Goal: Feedback & Contribution: Submit feedback/report problem

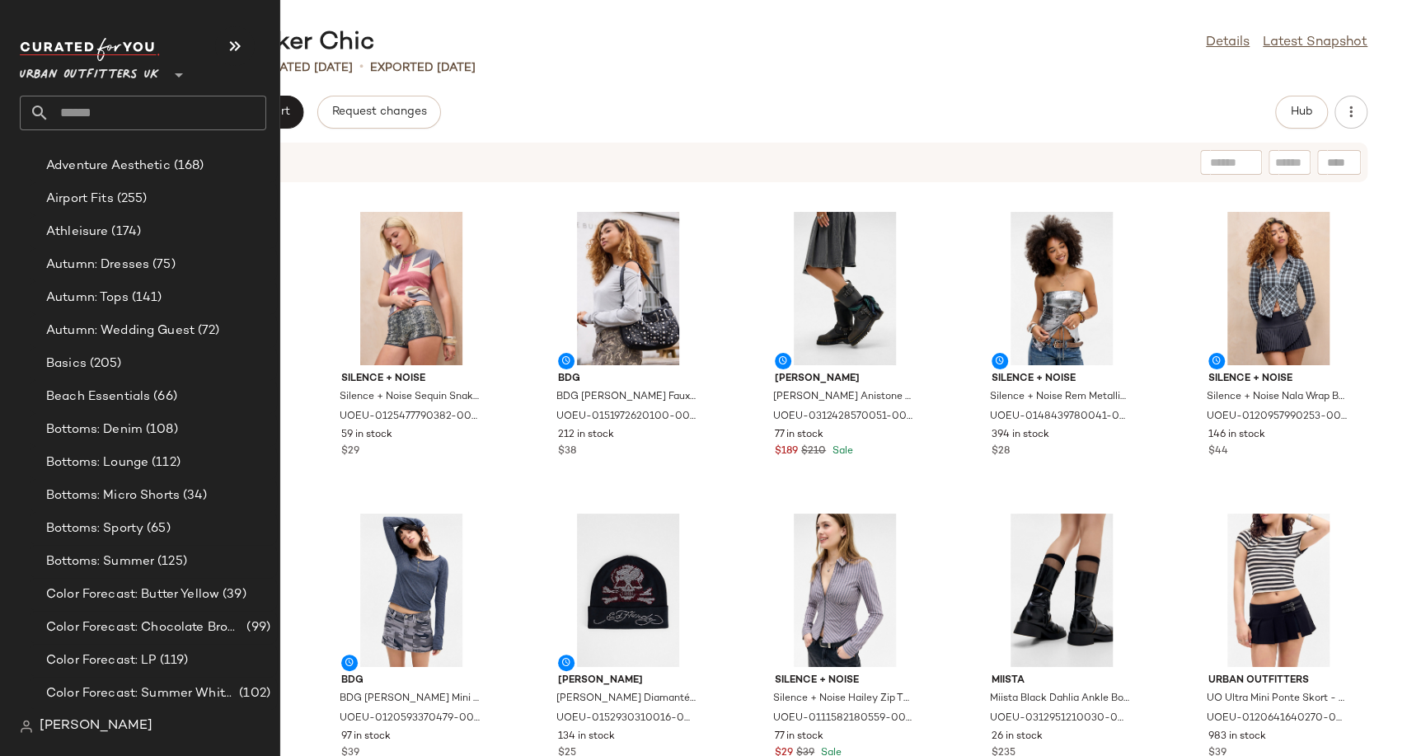
scroll to position [2839, 0]
click at [120, 331] on span "Autumn: Wedding Guest" at bounding box center [120, 333] width 148 height 19
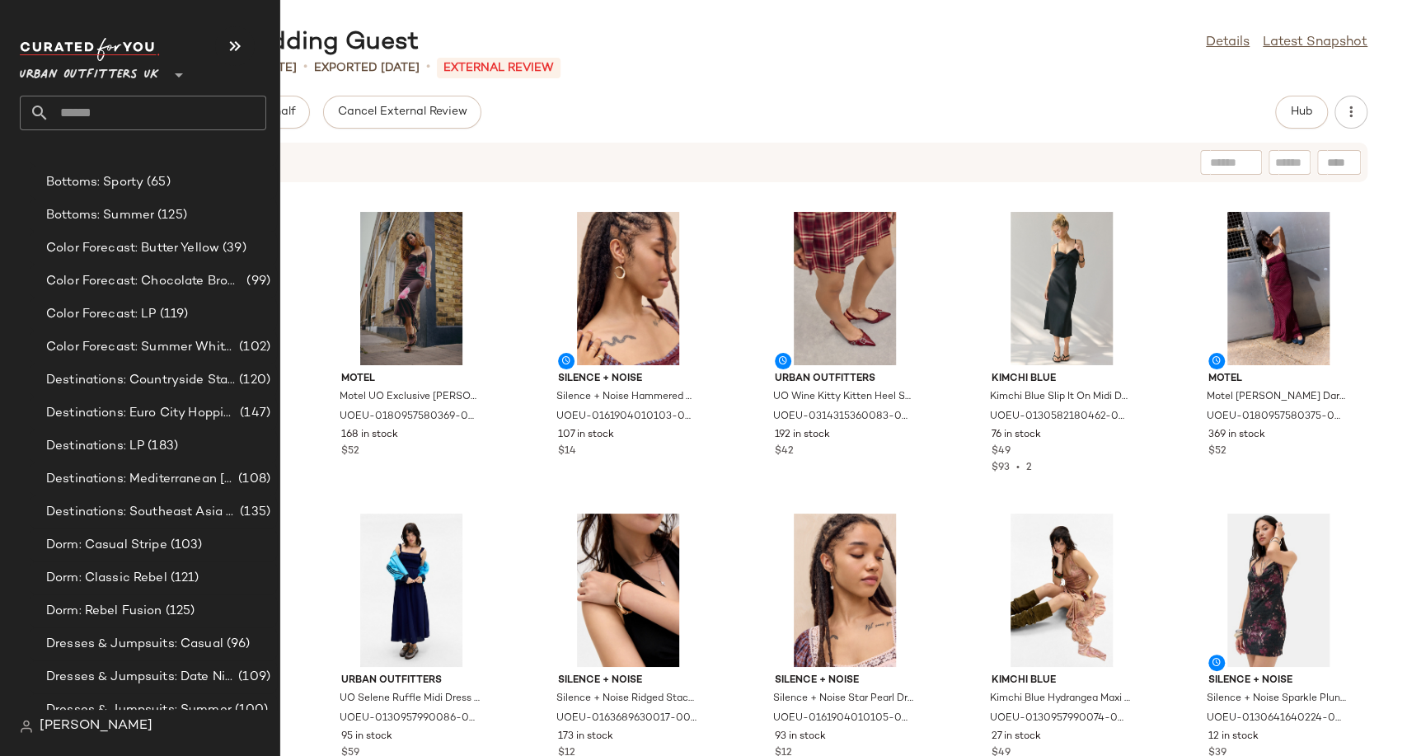
scroll to position [3205, 0]
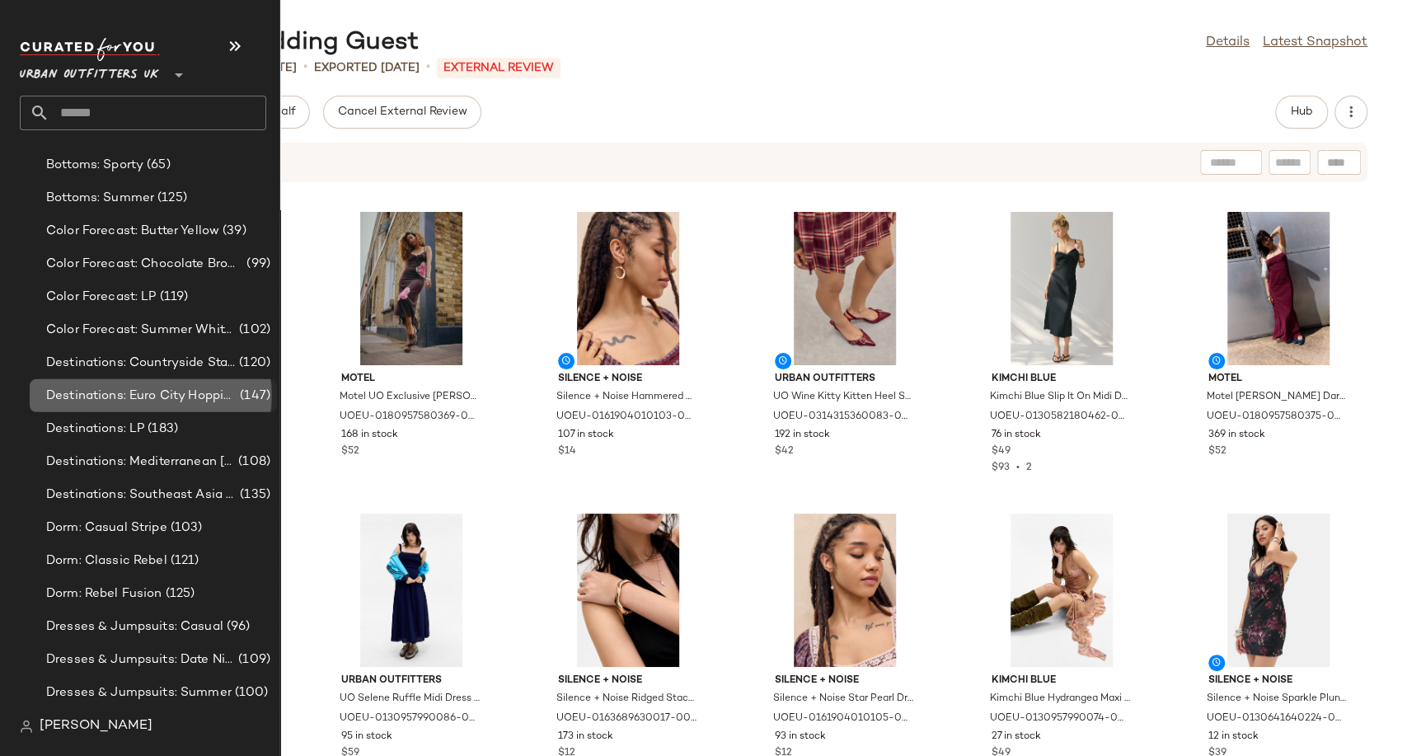
click at [86, 410] on div "Destinations: Euro City Hopping (147)" at bounding box center [153, 395] width 247 height 33
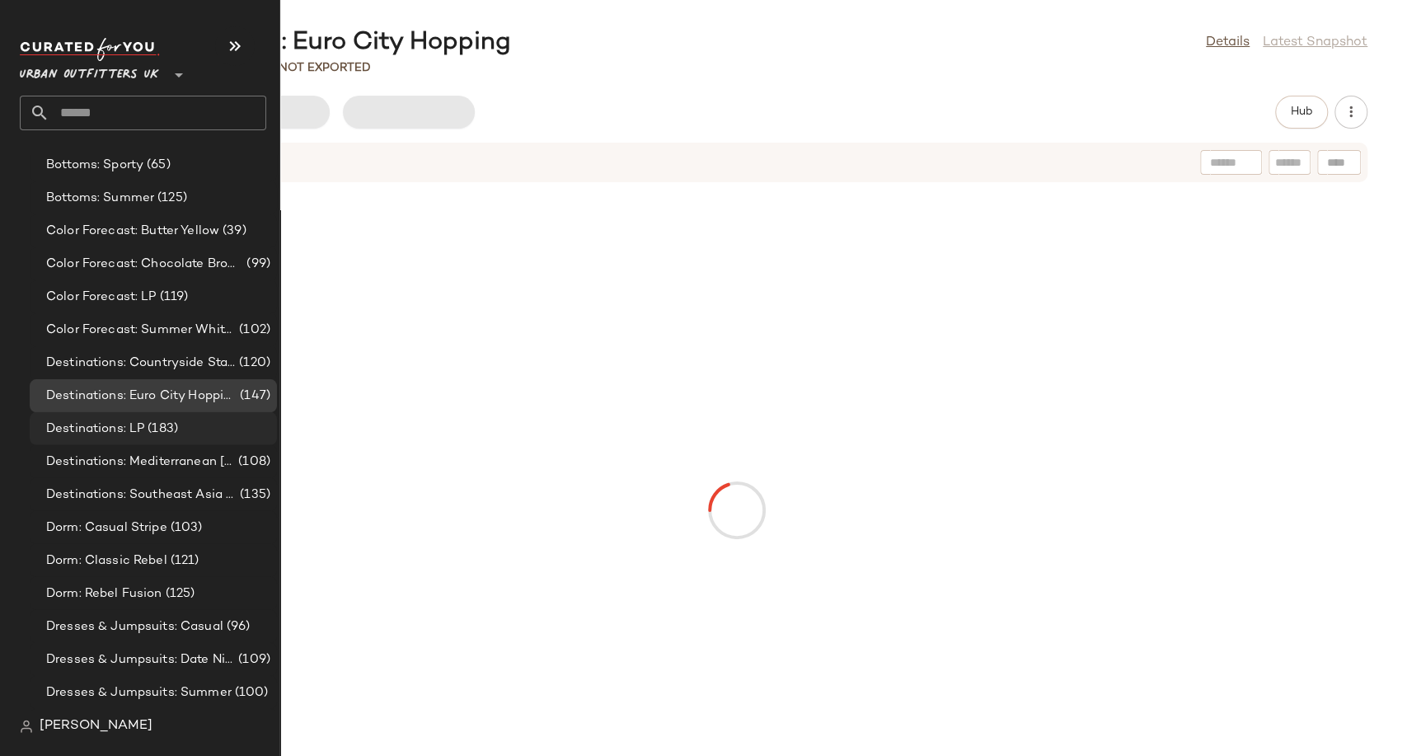
click at [87, 429] on span "Destinations: LP" at bounding box center [95, 429] width 98 height 19
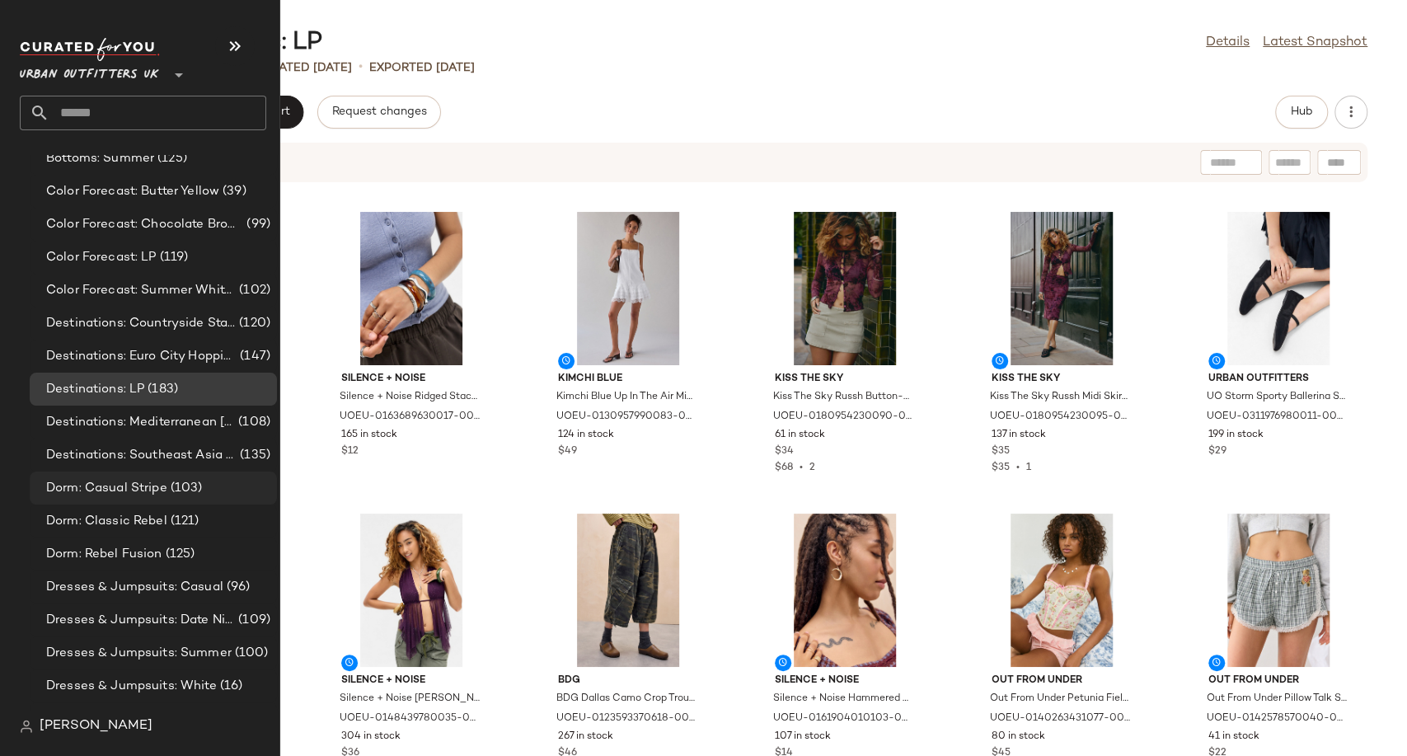
scroll to position [3205, 0]
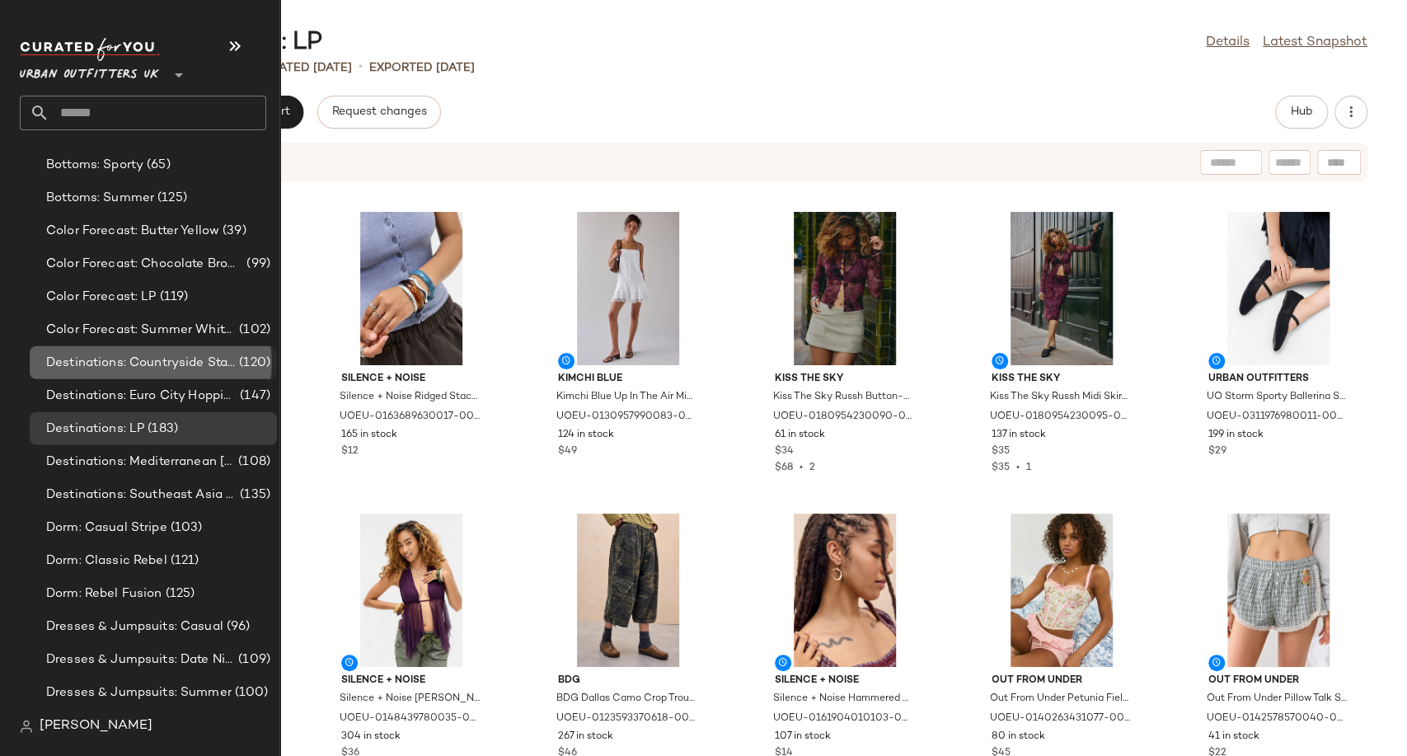
click at [140, 363] on span "Destinations: Countryside Staycation" at bounding box center [141, 363] width 190 height 19
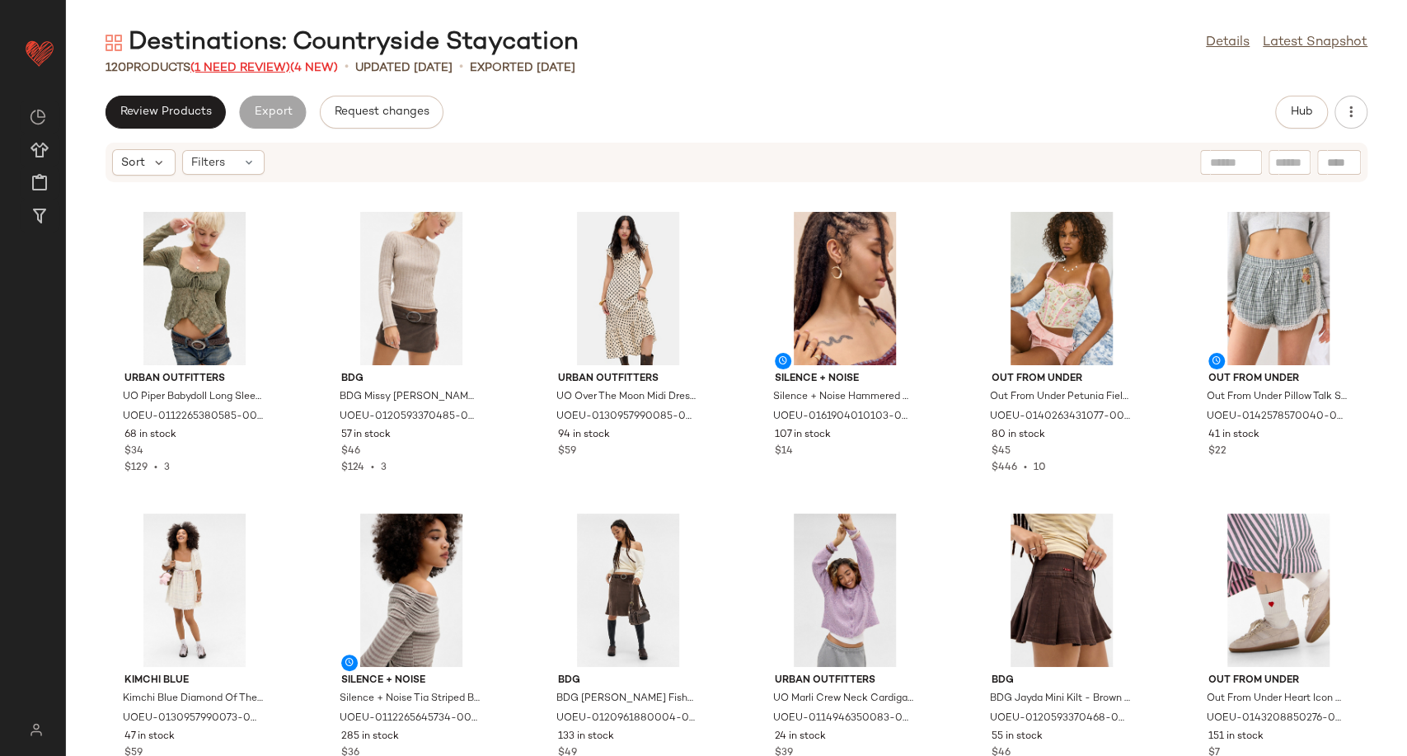
click at [259, 67] on span "(1 Need Review)" at bounding box center [240, 68] width 100 height 12
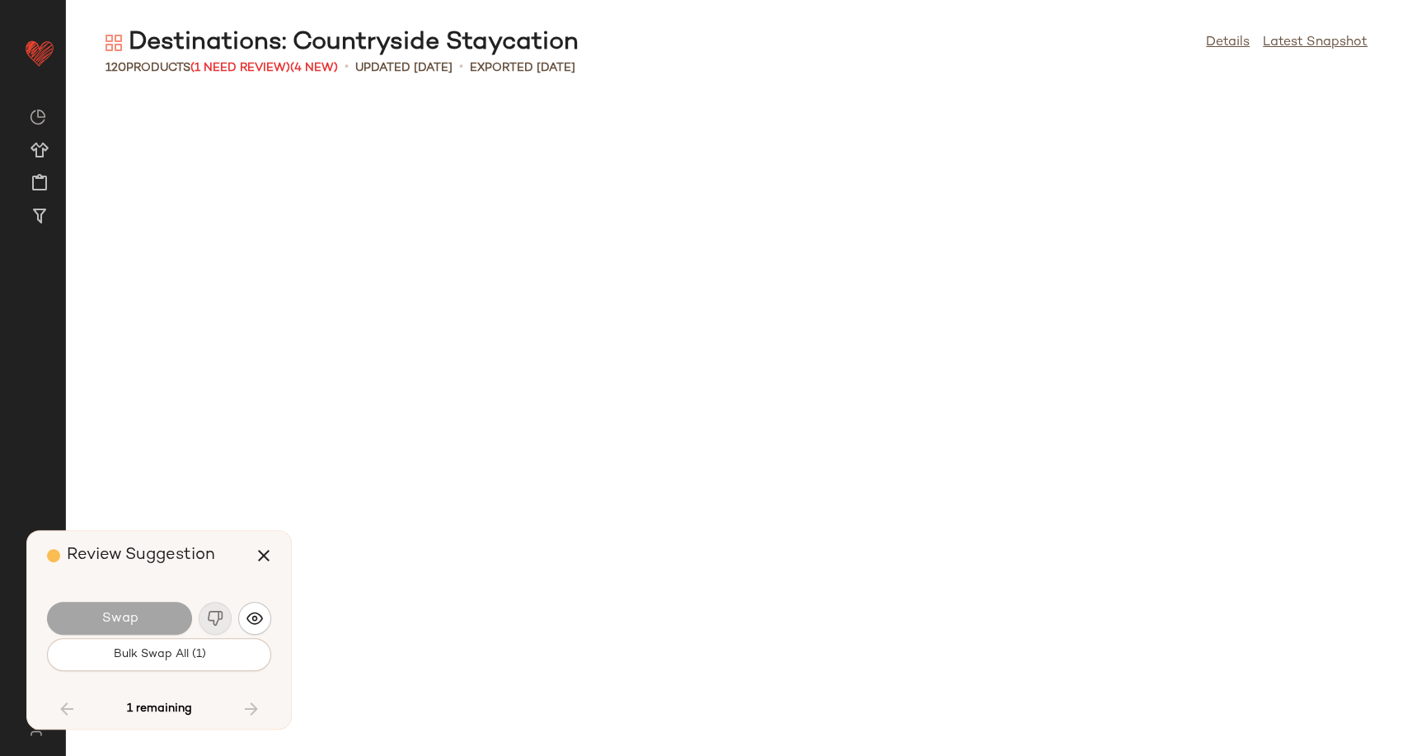
scroll to position [3620, 0]
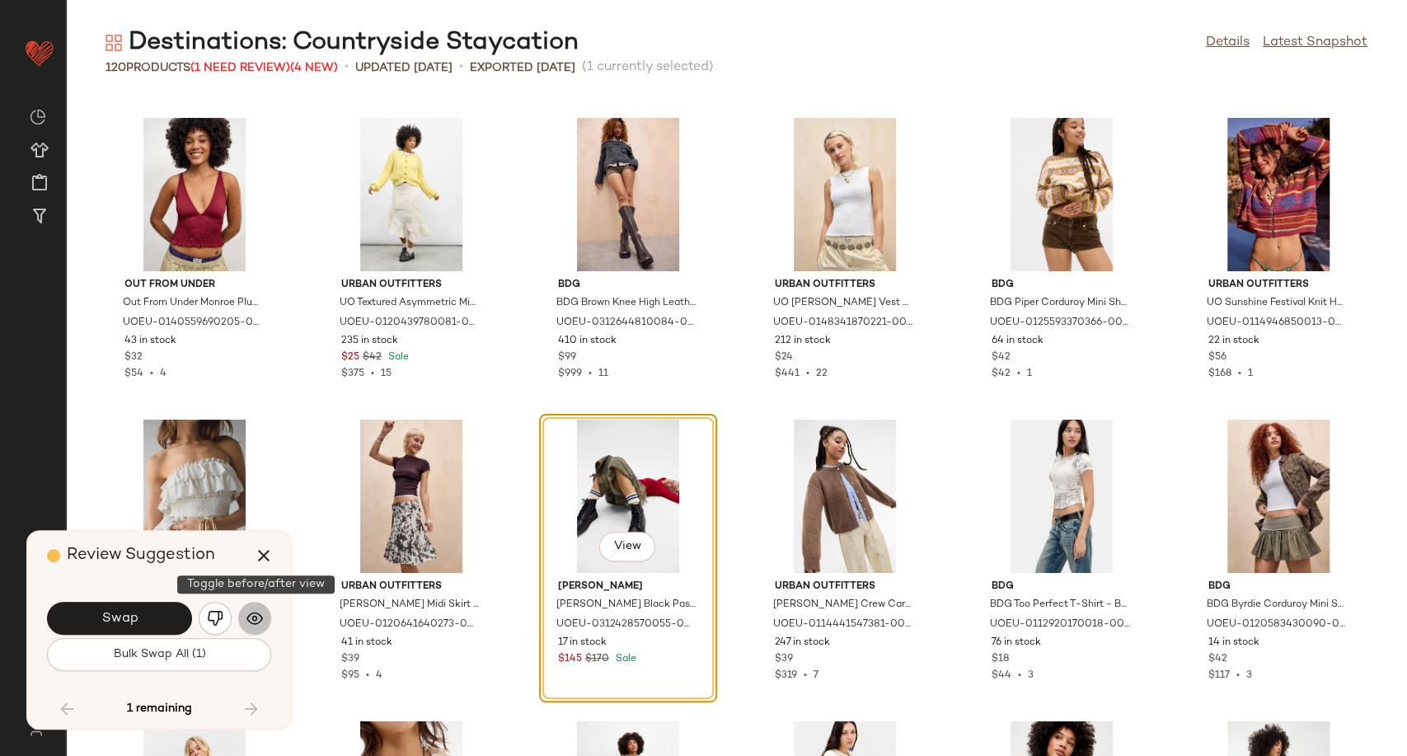
click at [246, 622] on img "button" at bounding box center [254, 618] width 16 height 16
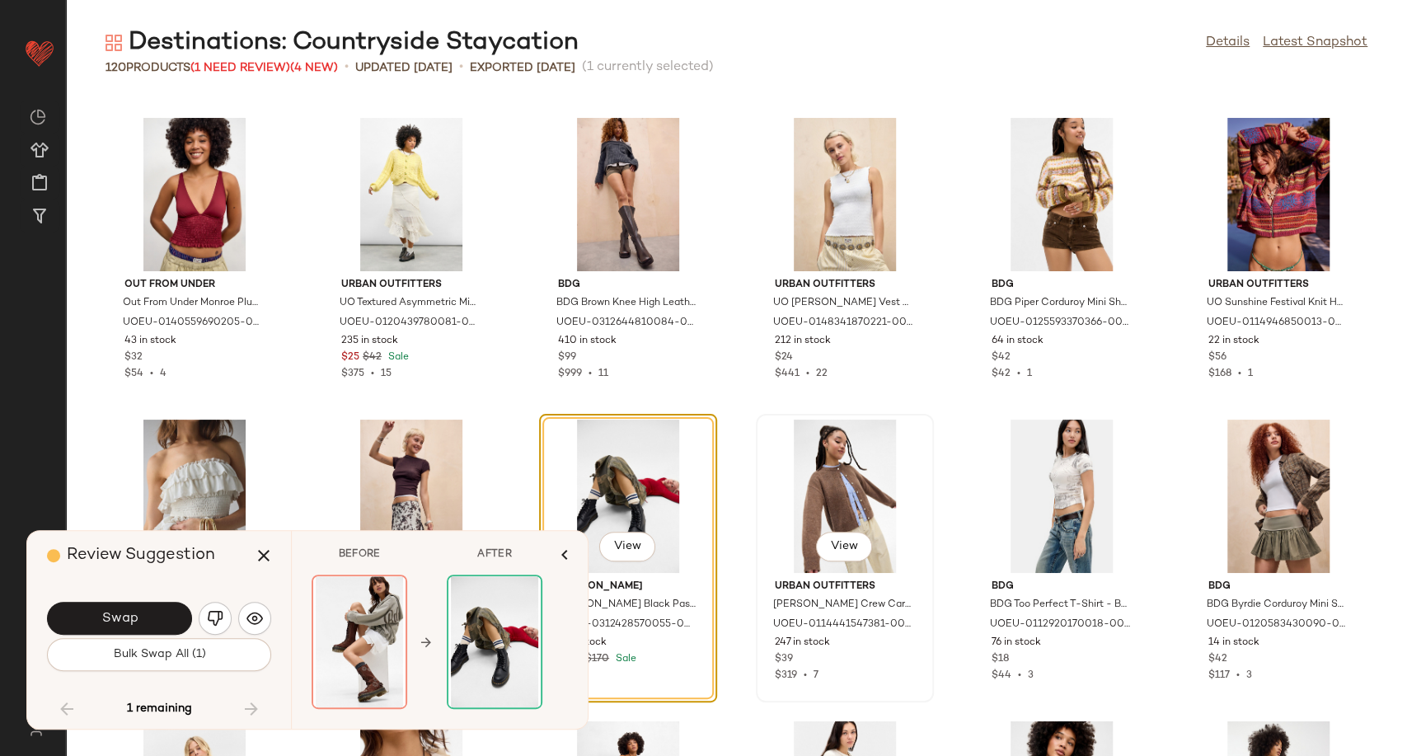
scroll to position [3712, 0]
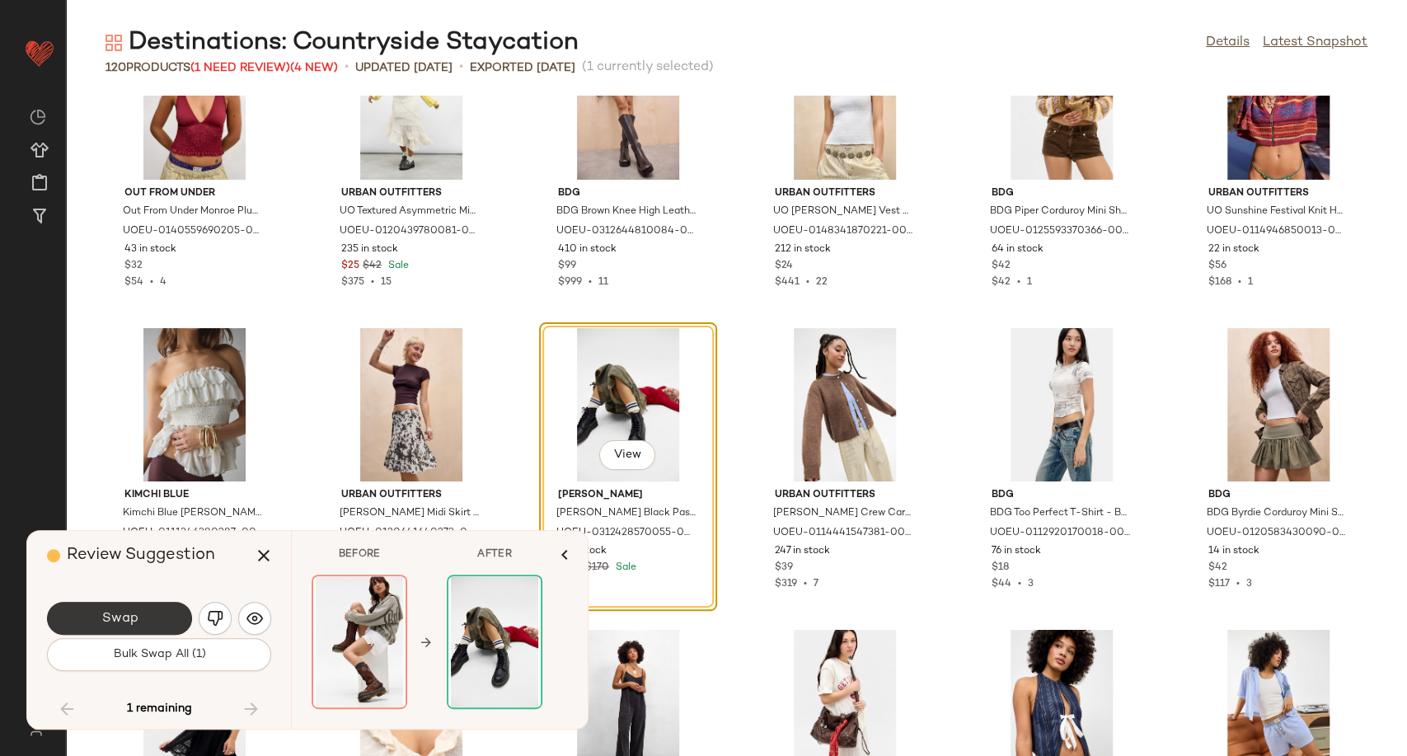
click at [145, 622] on button "Swap" at bounding box center [119, 618] width 145 height 33
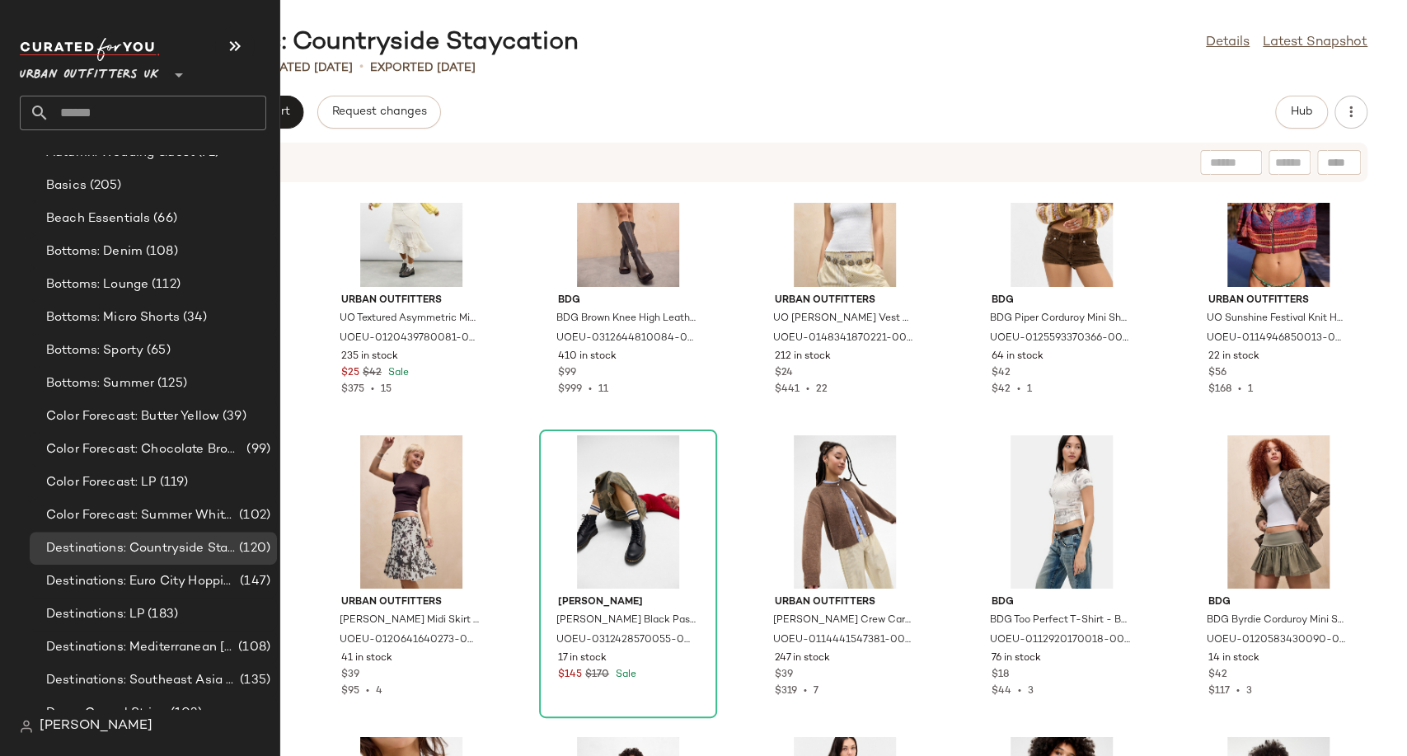
scroll to position [3022, 0]
click at [115, 570] on span "Destinations: Euro City Hopping" at bounding box center [141, 579] width 190 height 19
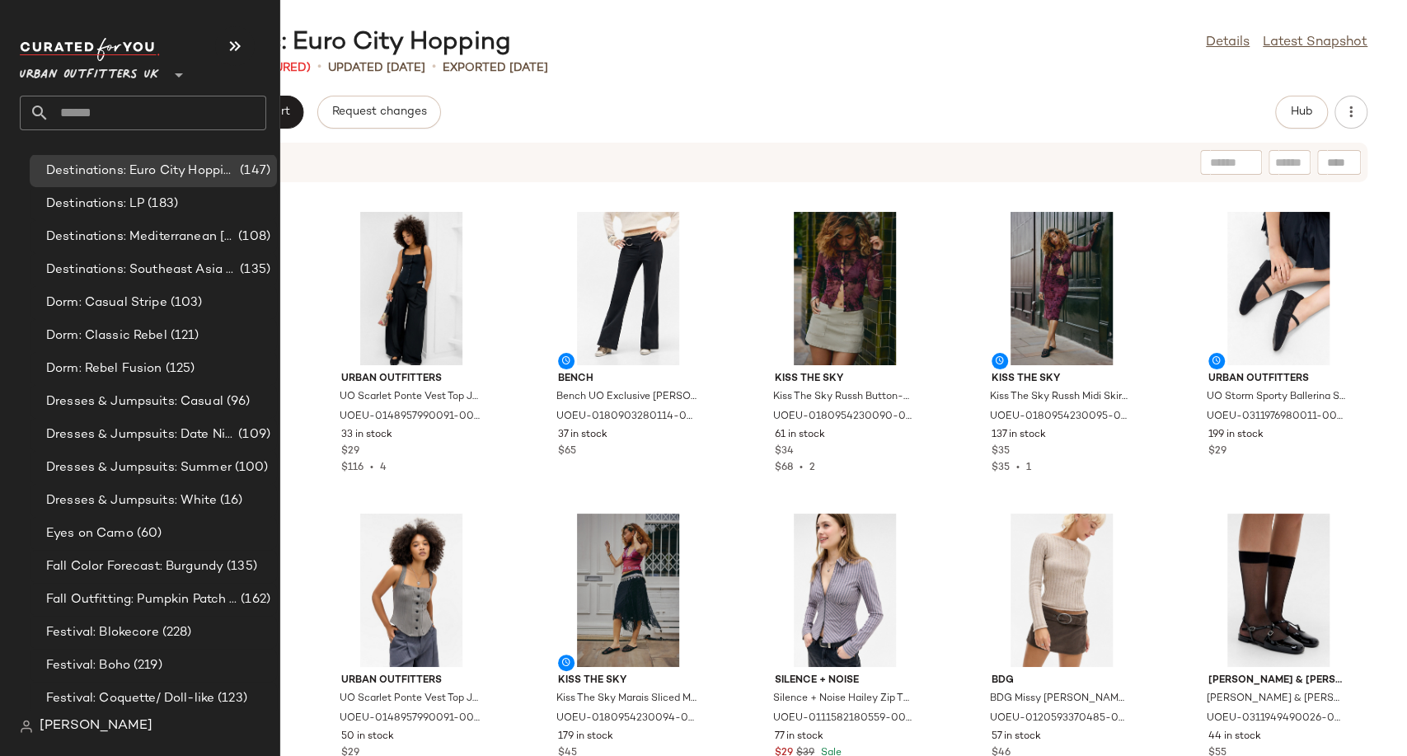
scroll to position [3389, 0]
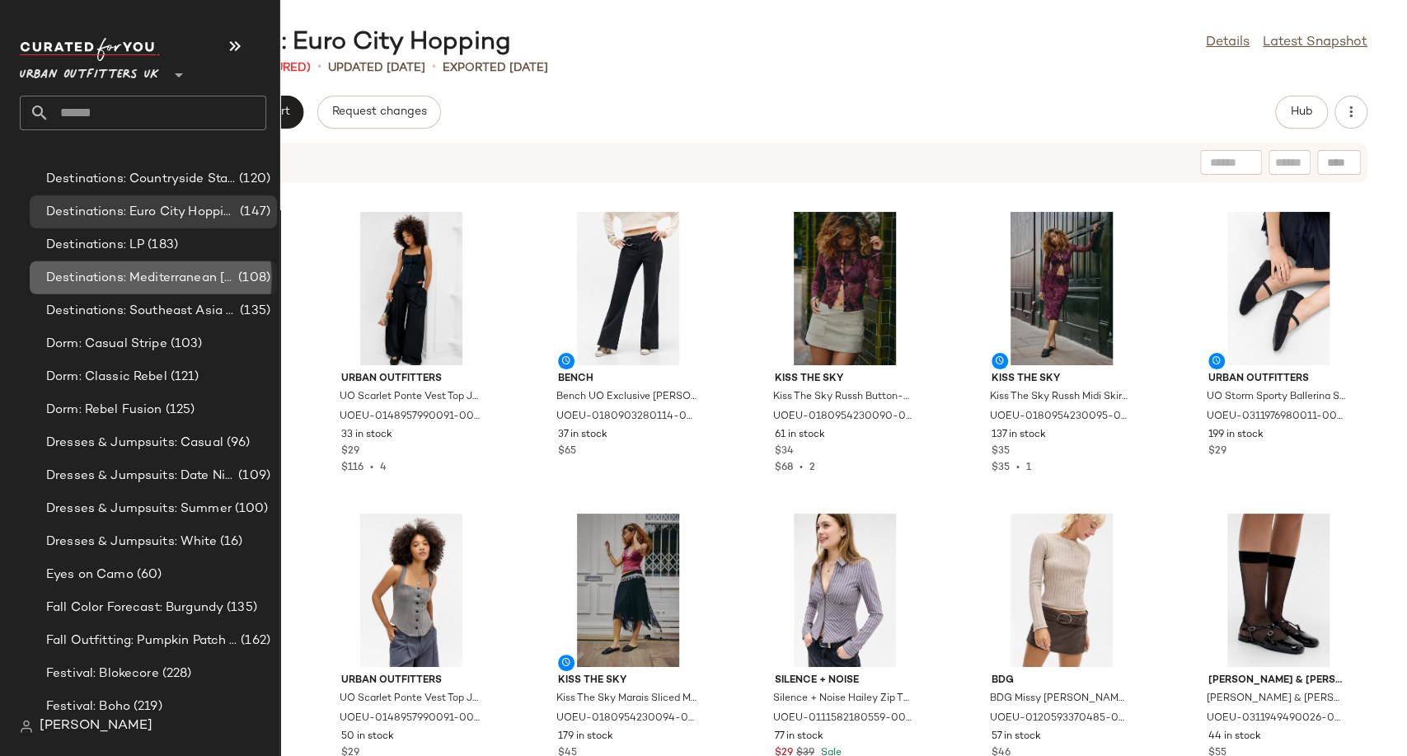
click at [120, 276] on span "Destinations: Mediterranean [MEDICAL_DATA]" at bounding box center [140, 278] width 189 height 19
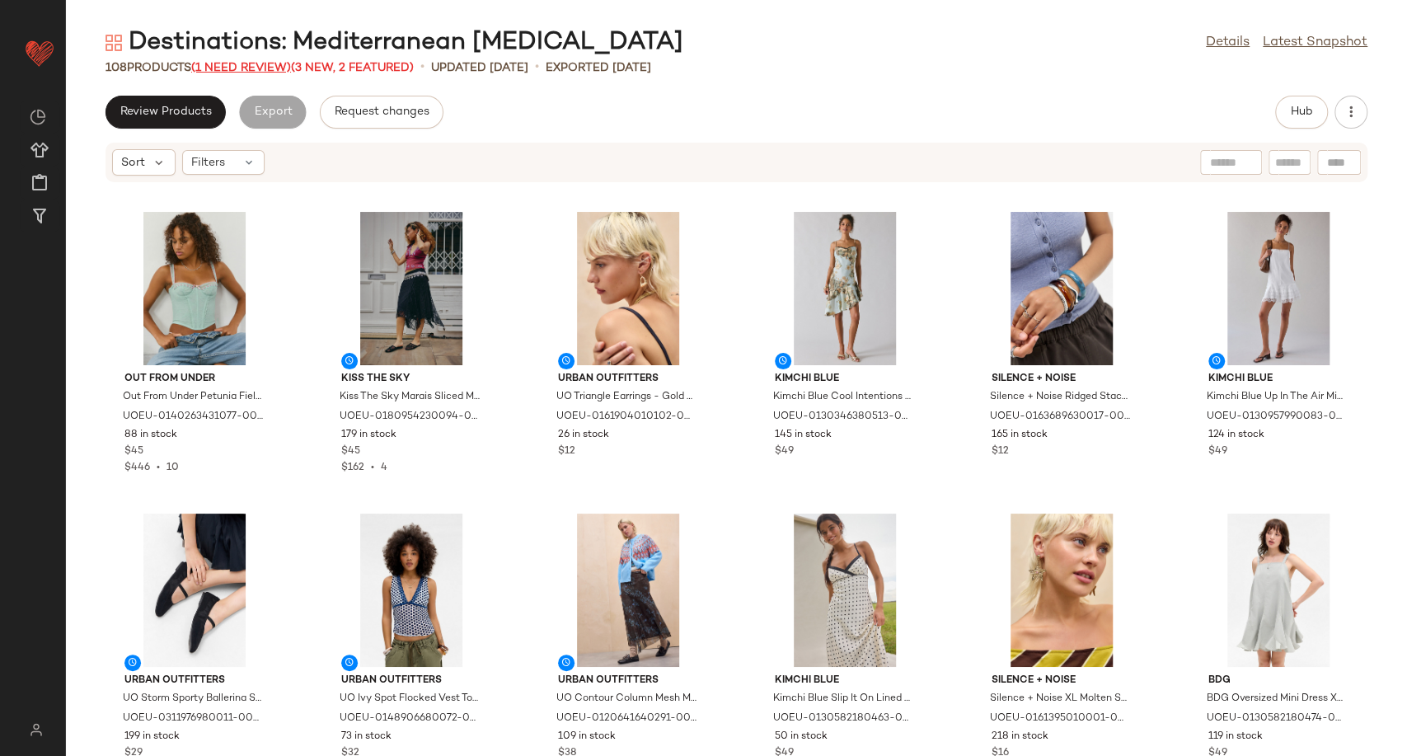
click at [288, 66] on span "(1 Need Review)" at bounding box center [241, 68] width 100 height 12
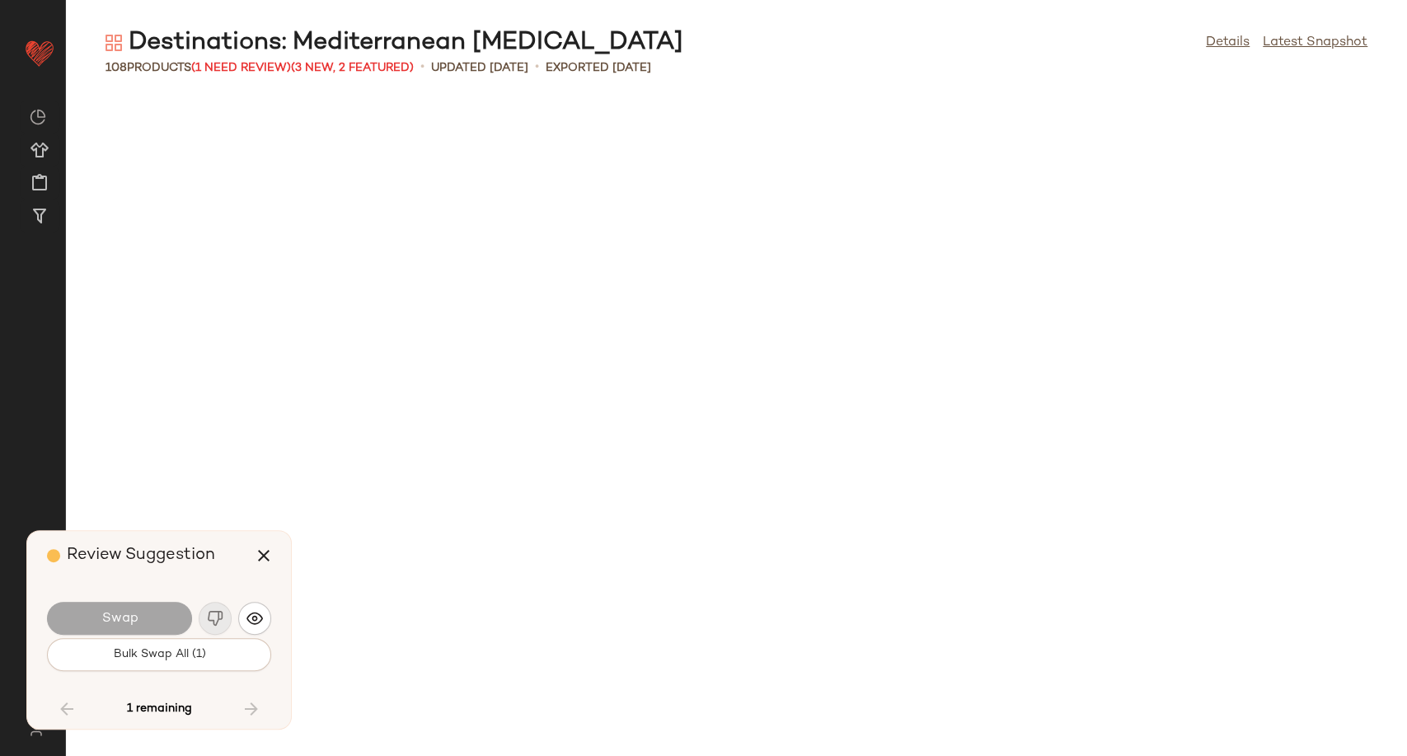
scroll to position [3620, 0]
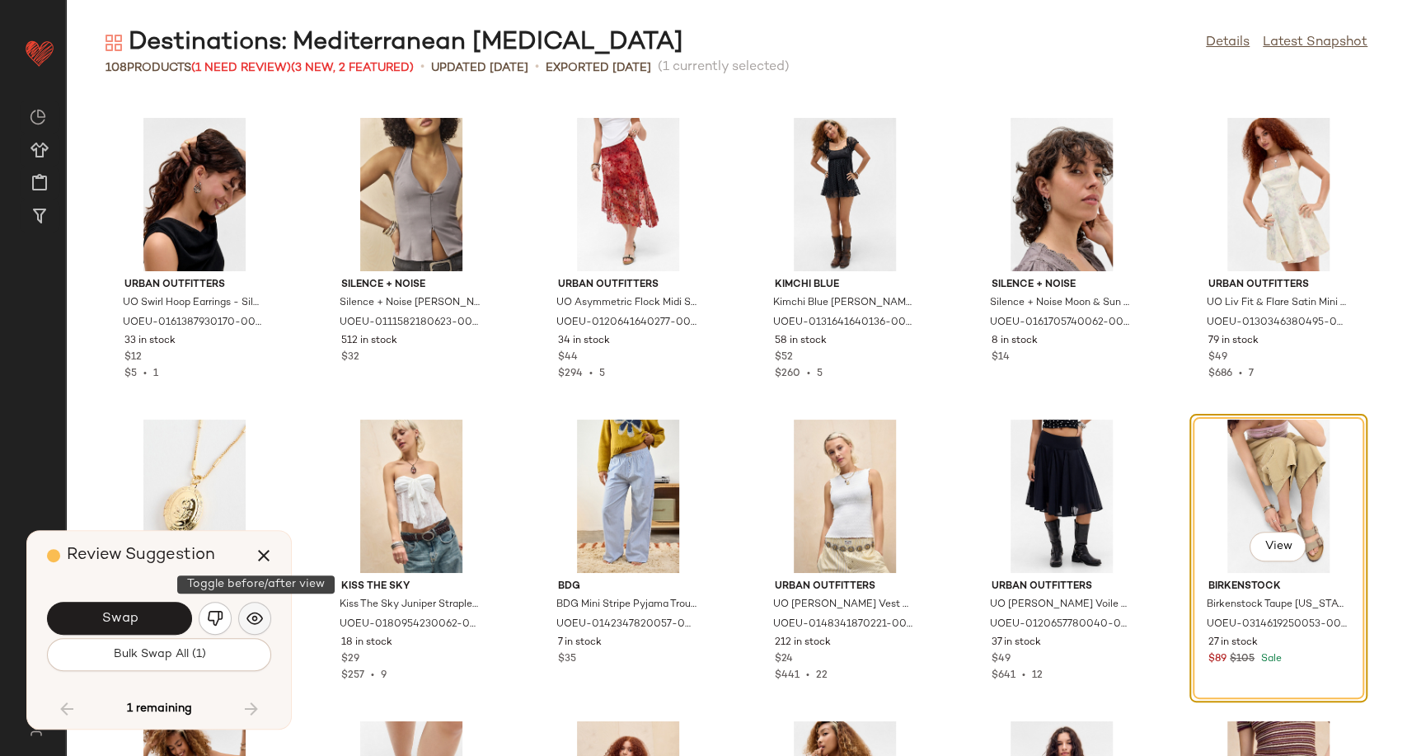
click at [254, 619] on img "button" at bounding box center [254, 618] width 16 height 16
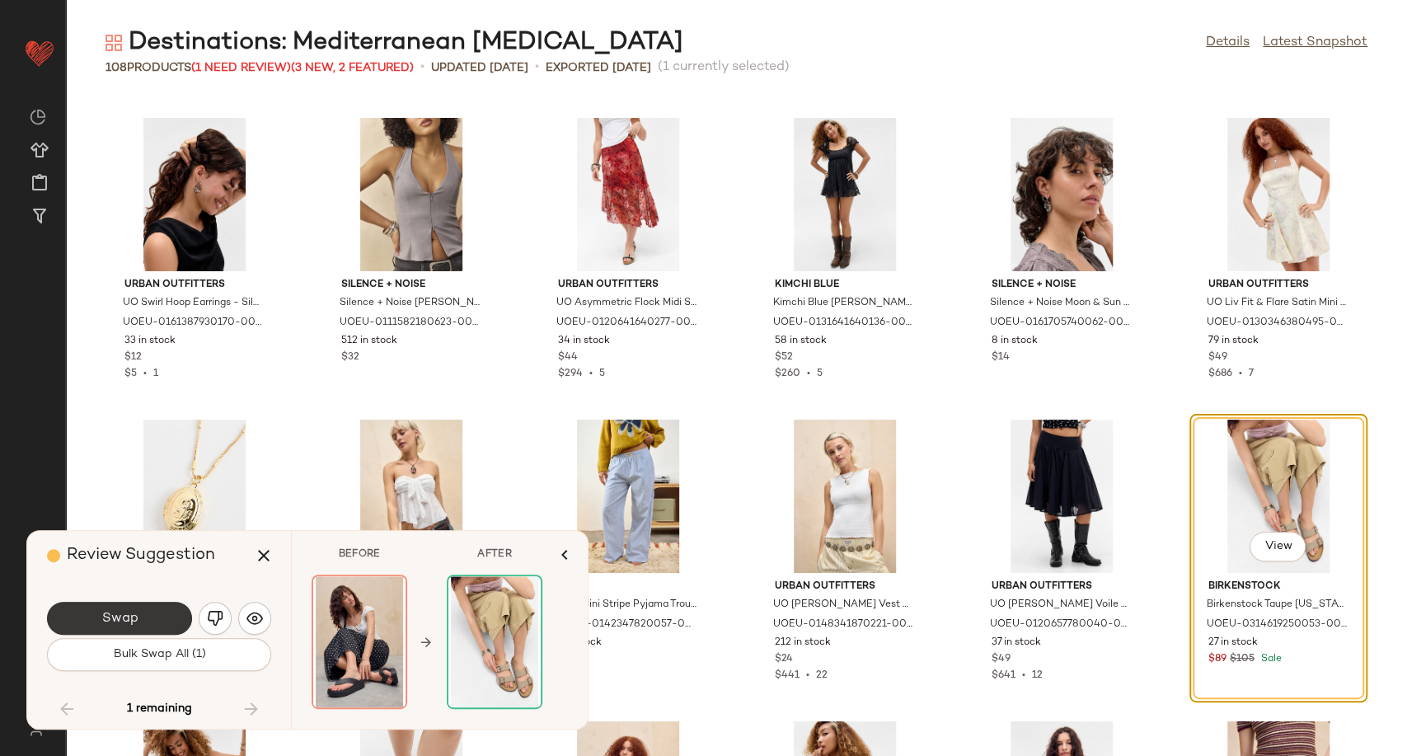
click at [125, 614] on span "Swap" at bounding box center [119, 619] width 37 height 16
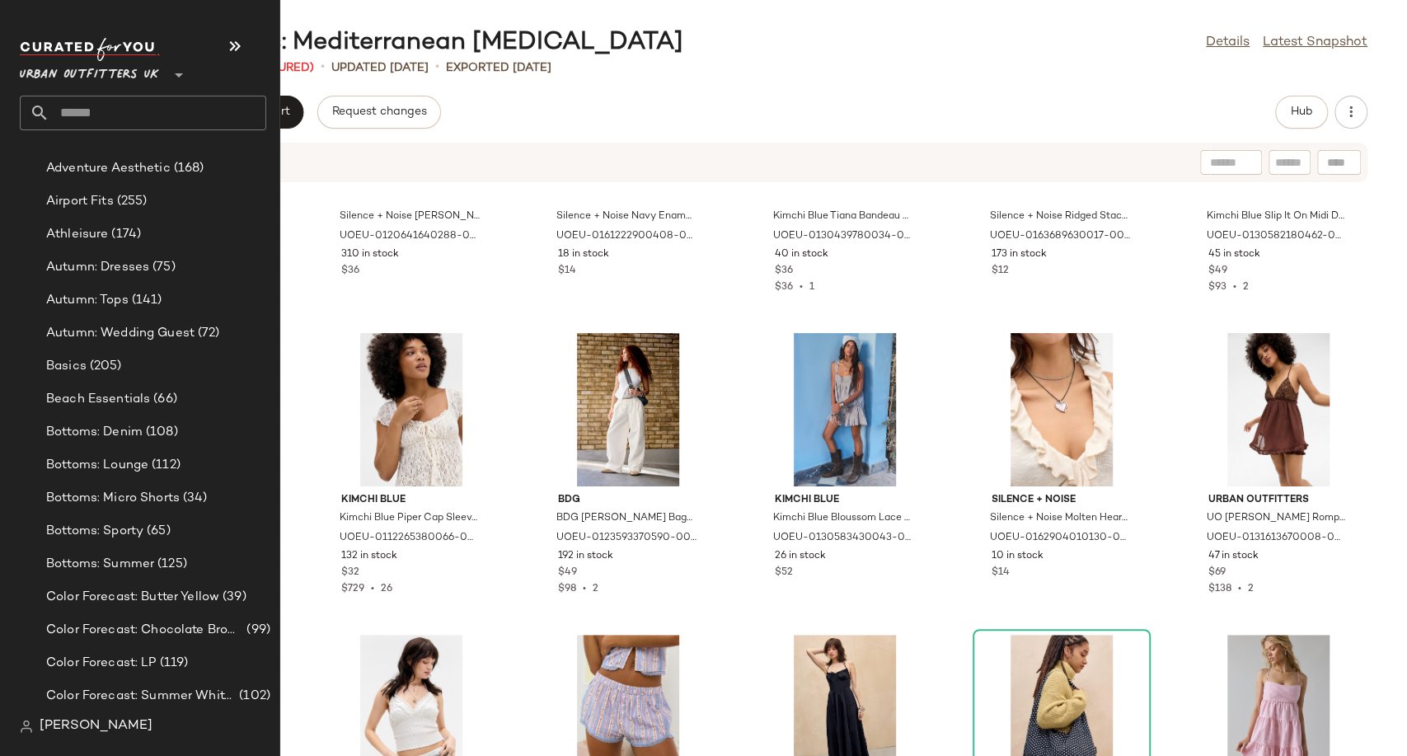
scroll to position [3205, 0]
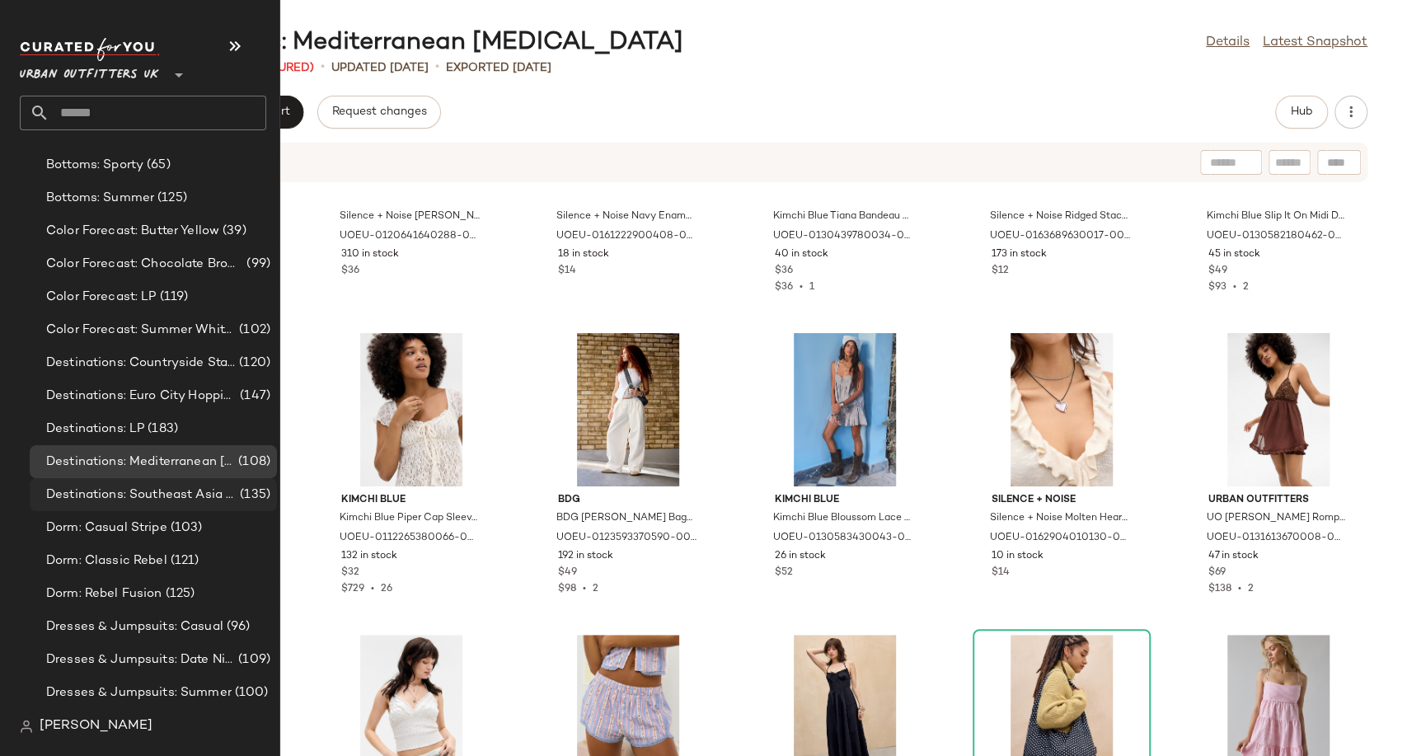
click at [143, 501] on span "Destinations: Southeast Asia Adventures" at bounding box center [141, 494] width 190 height 19
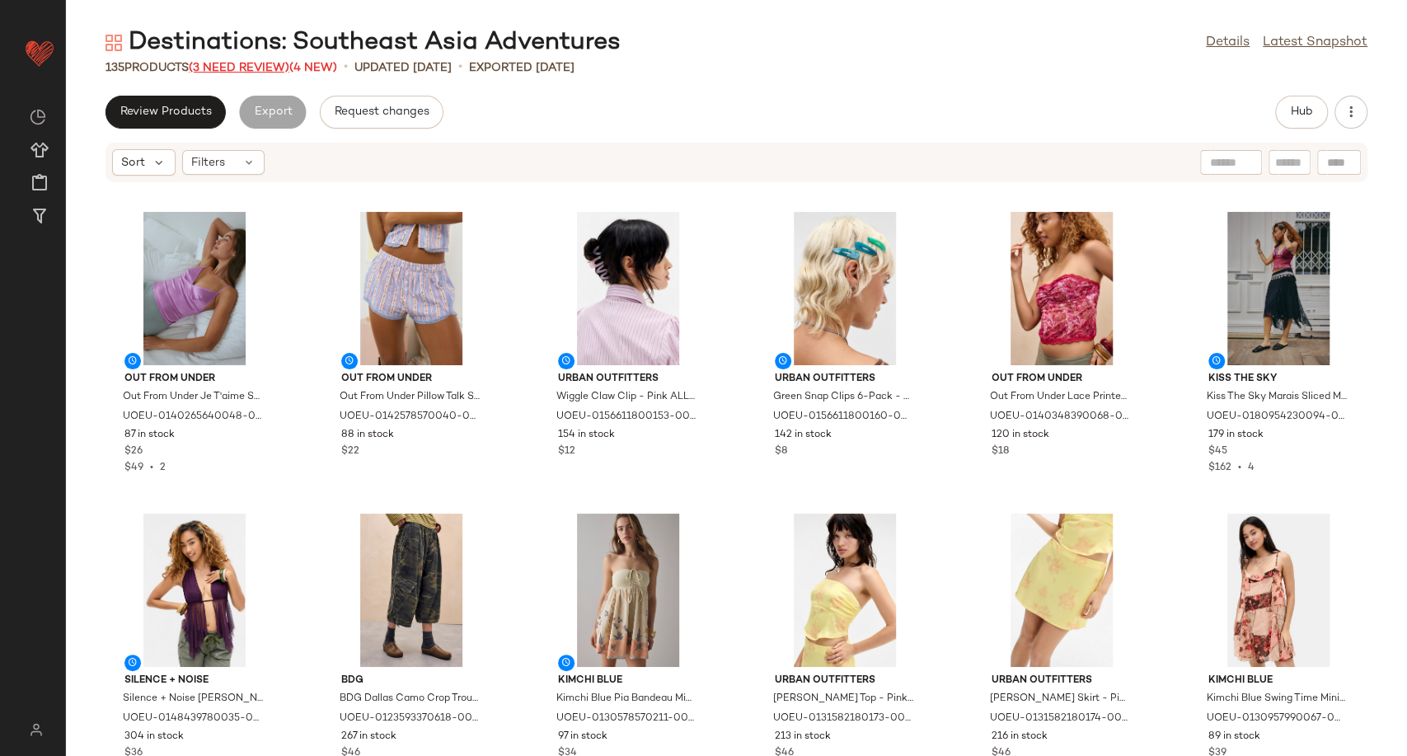
click at [248, 73] on span "(3 Need Review)" at bounding box center [239, 68] width 101 height 12
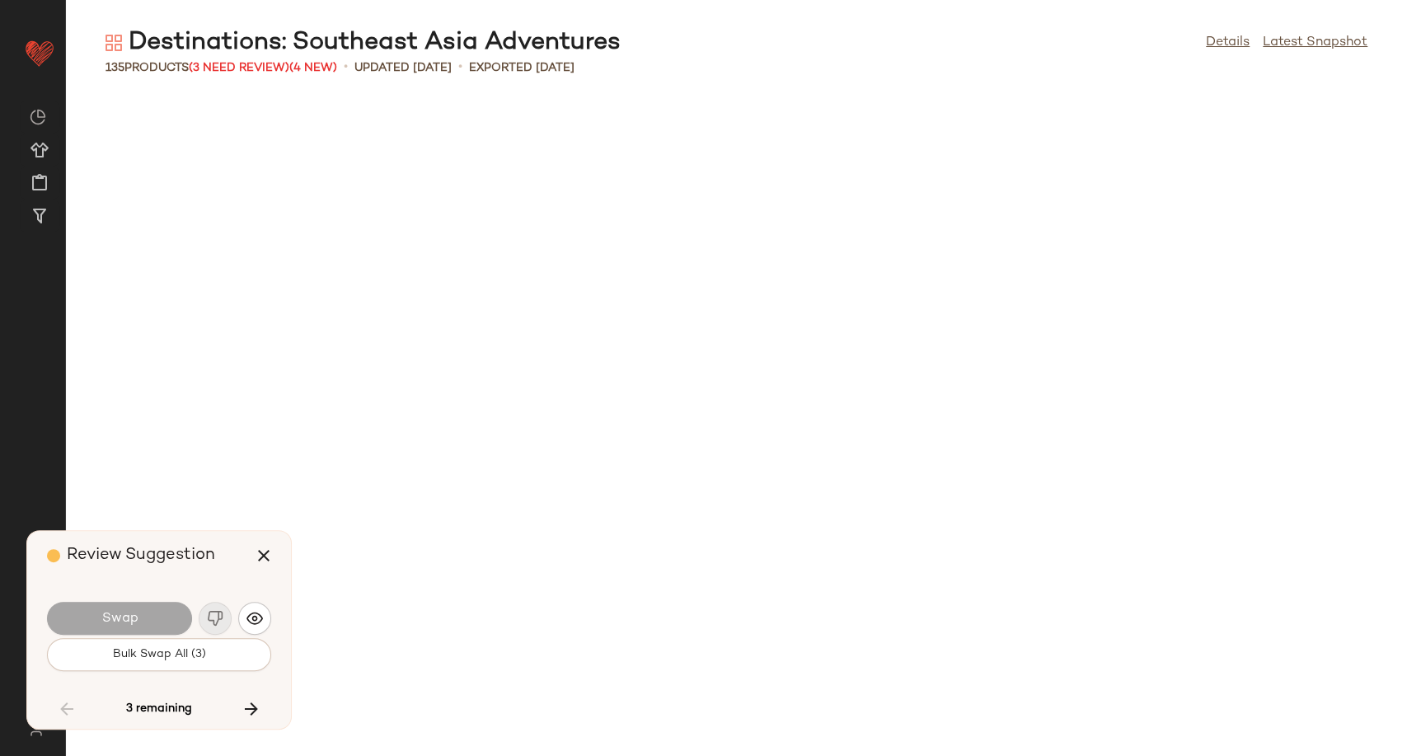
scroll to position [3318, 0]
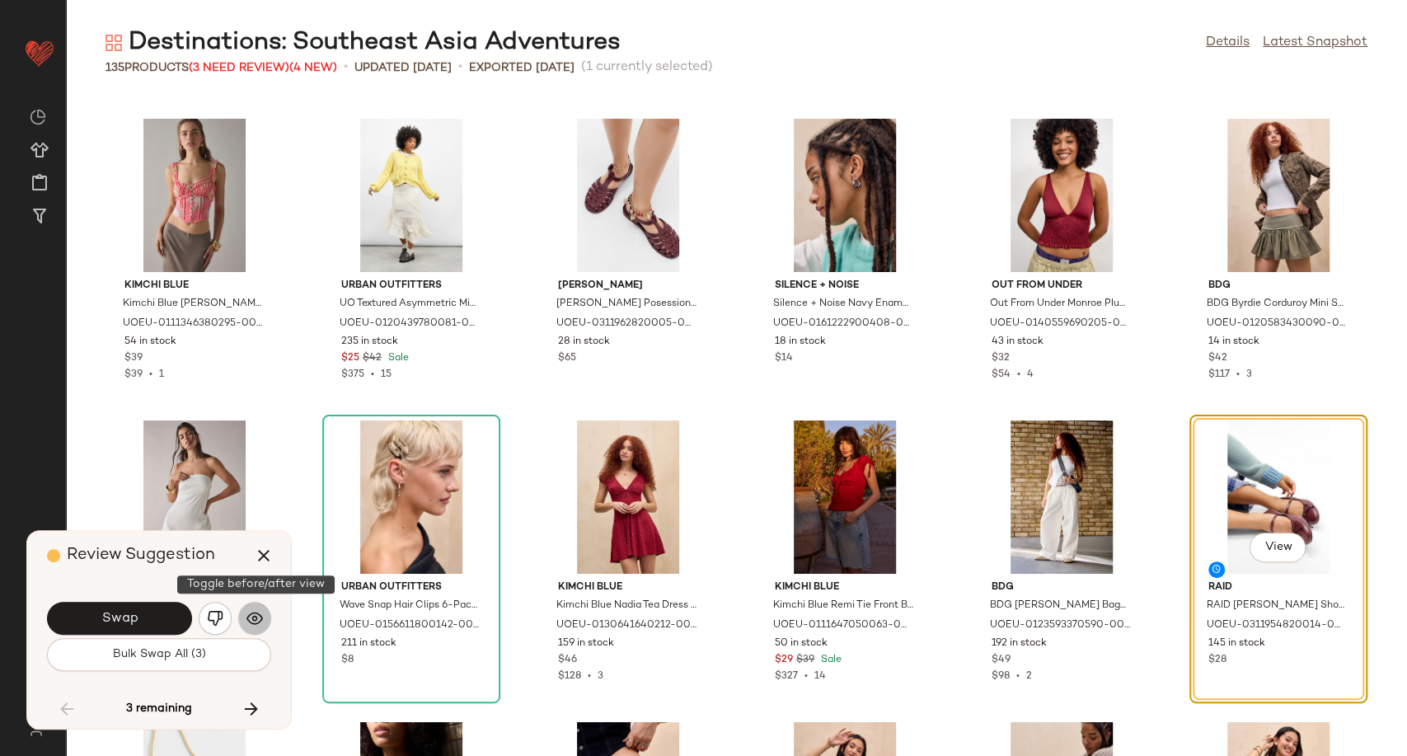
click at [264, 612] on button "button" at bounding box center [254, 618] width 33 height 33
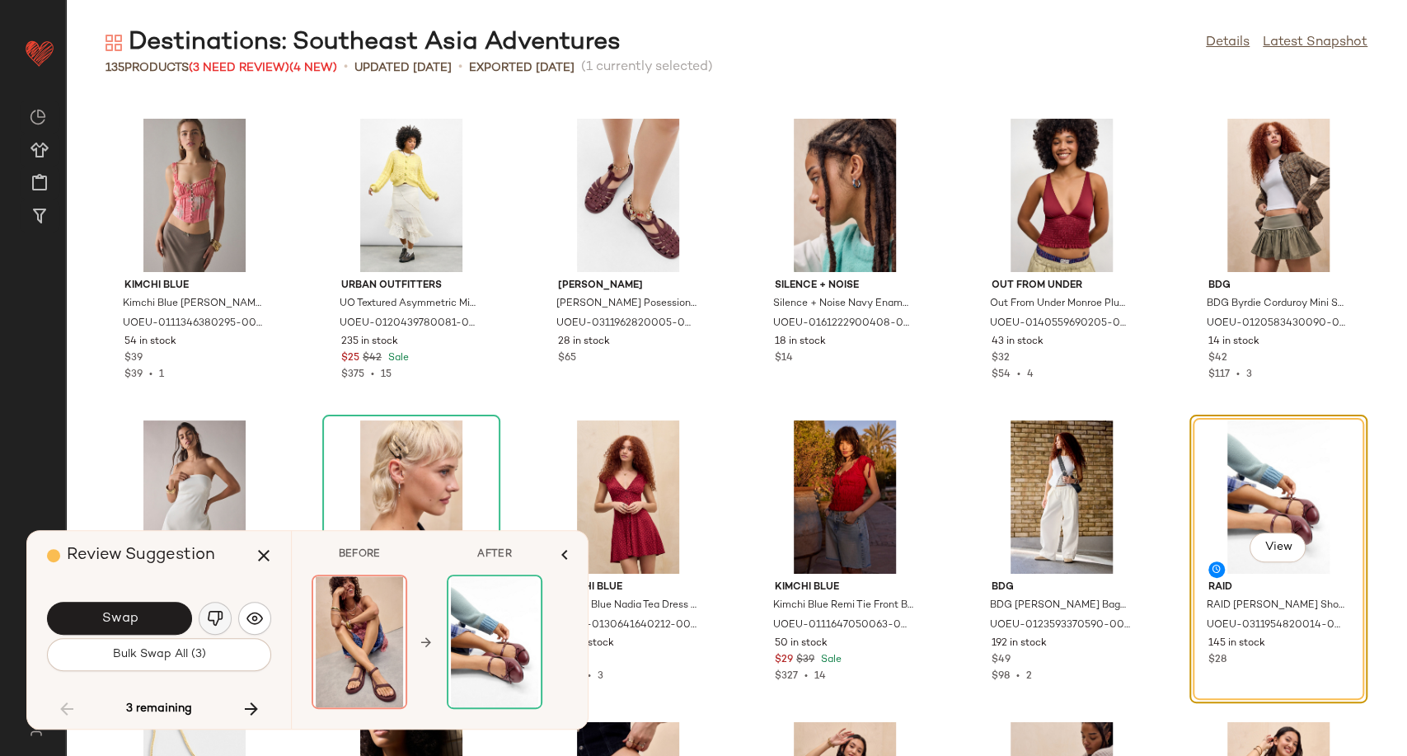
click at [213, 612] on img "button" at bounding box center [215, 618] width 16 height 16
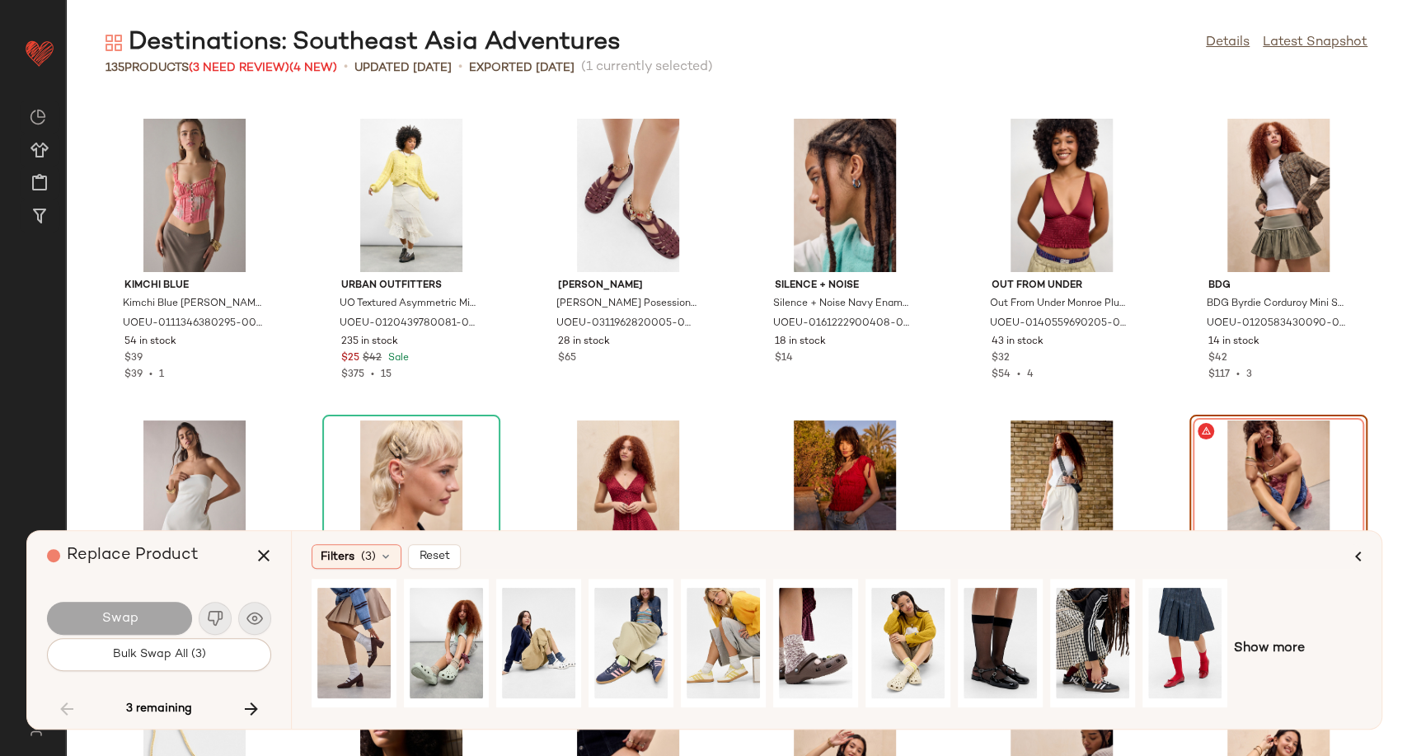
click at [1280, 670] on div "Show more" at bounding box center [837, 649] width 1050 height 140
click at [1276, 651] on span "Show more" at bounding box center [1269, 649] width 71 height 20
click at [274, 555] on button "button" at bounding box center [264, 556] width 40 height 40
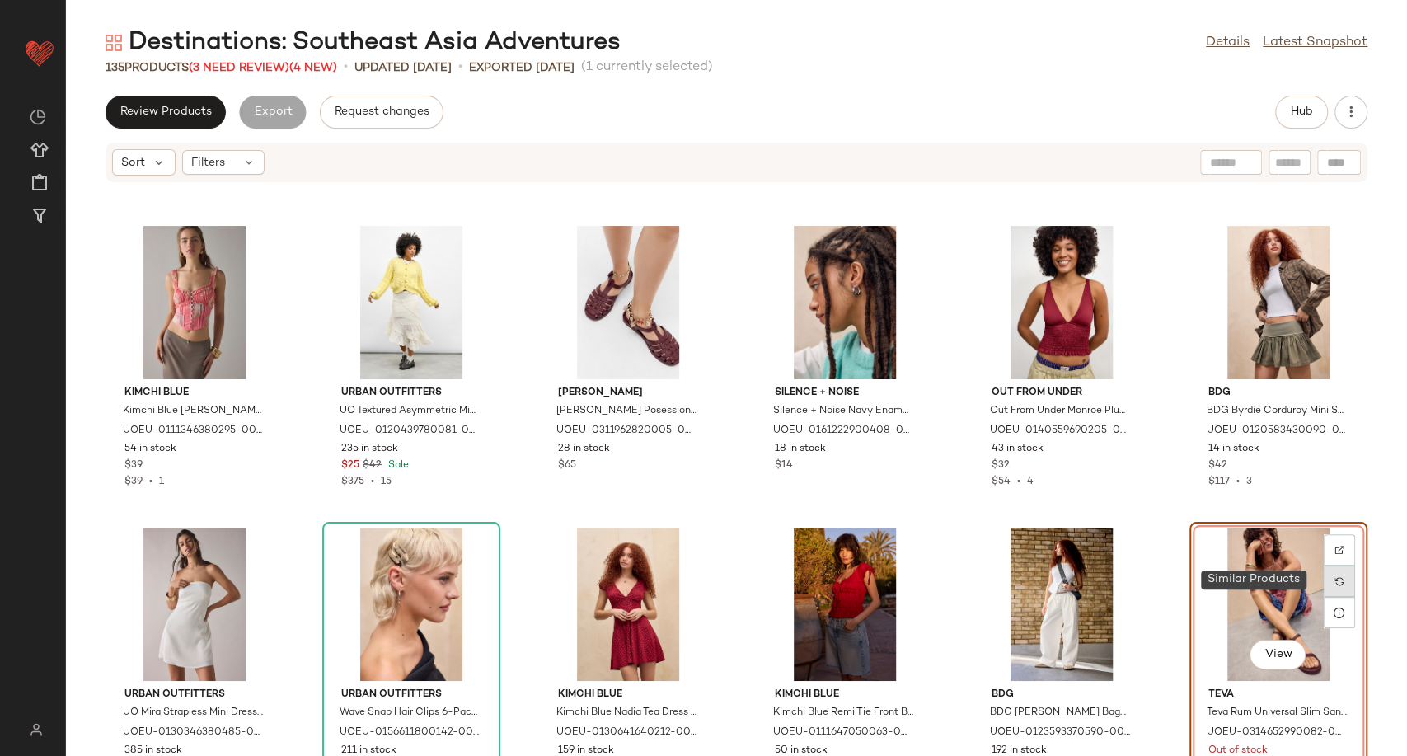
click at [1339, 579] on div at bounding box center [1339, 580] width 31 height 31
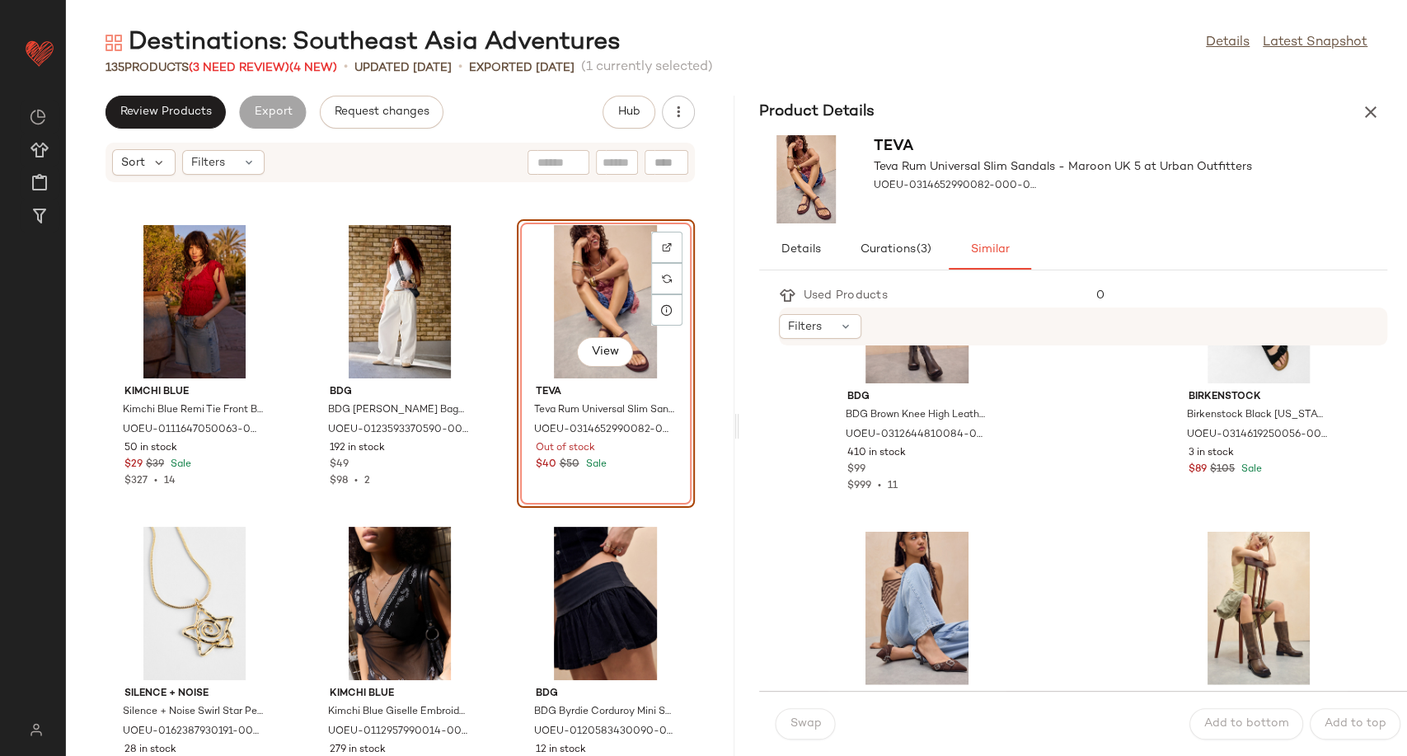
scroll to position [2385, 0]
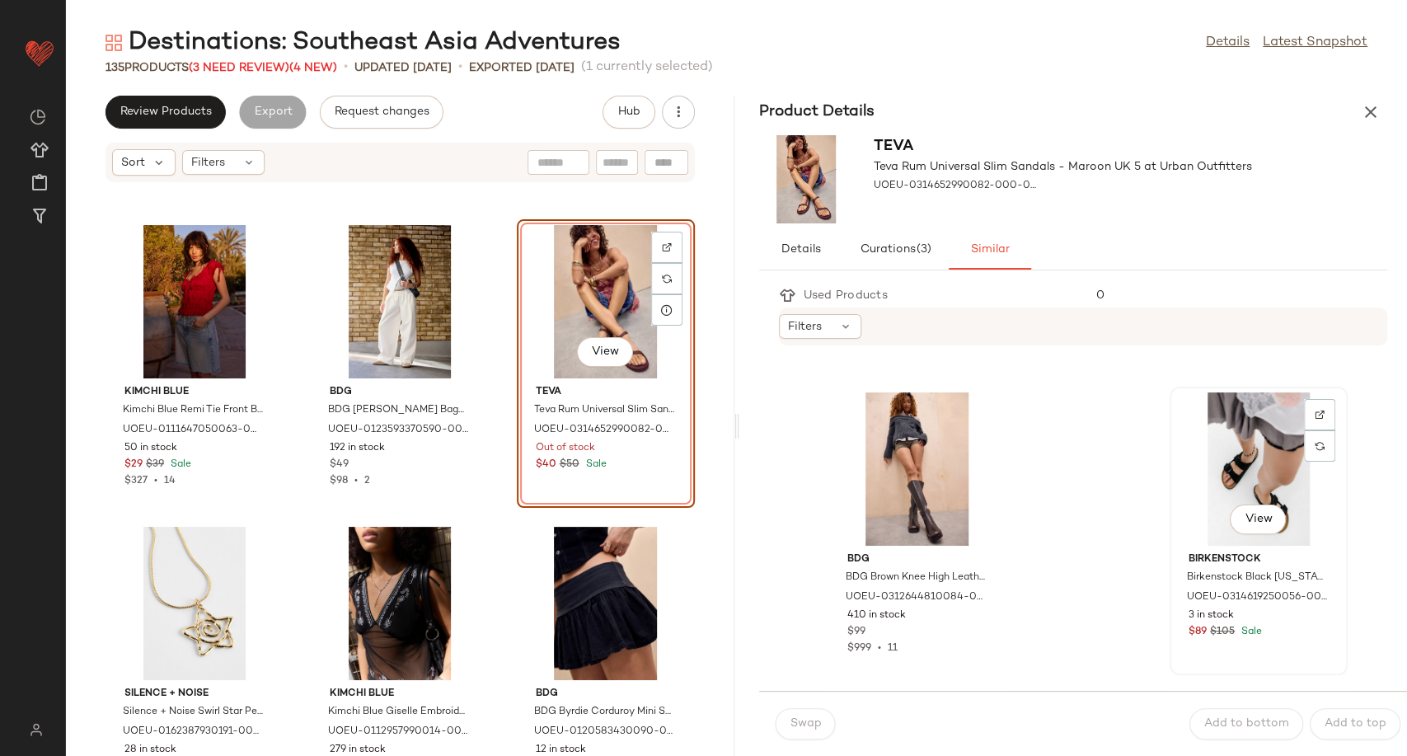
click at [1243, 490] on div "View" at bounding box center [1258, 468] width 166 height 153
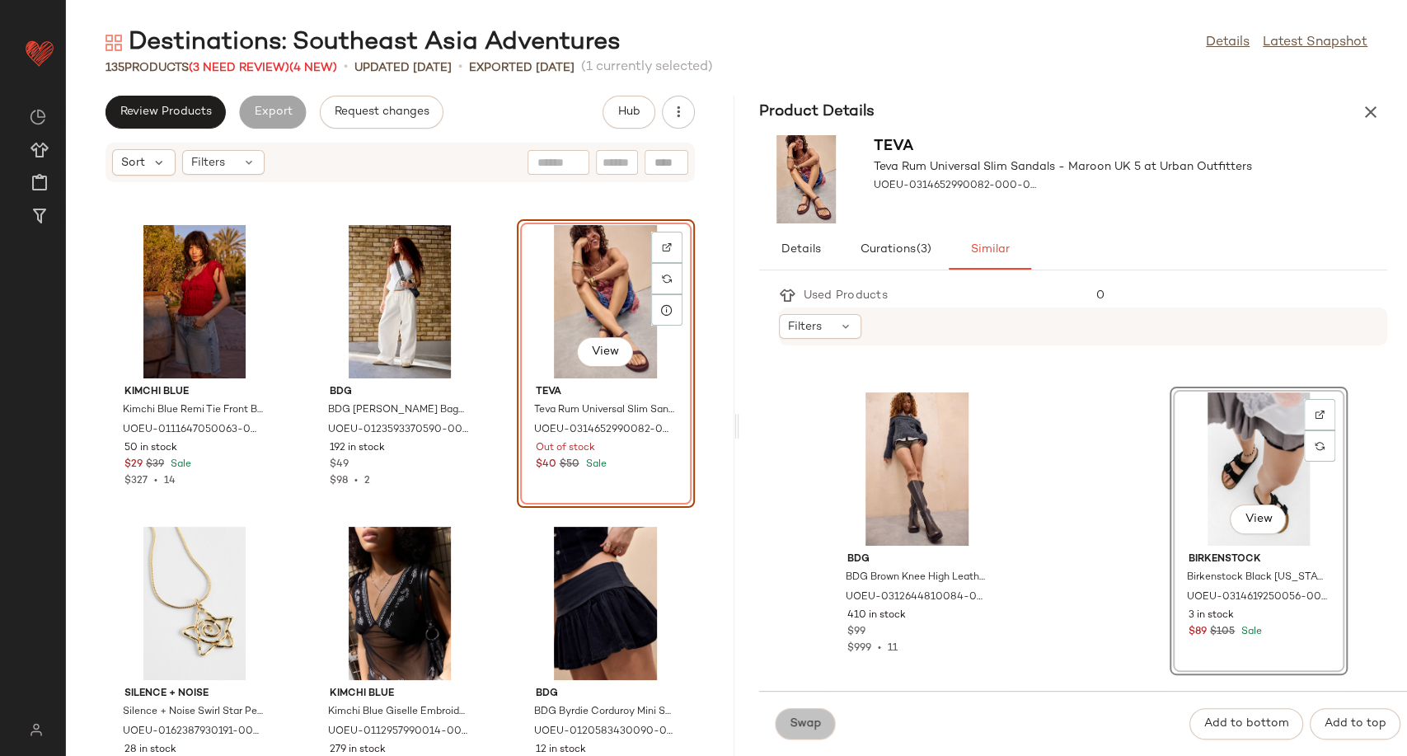
click at [823, 722] on button "Swap" at bounding box center [806, 723] width 60 height 31
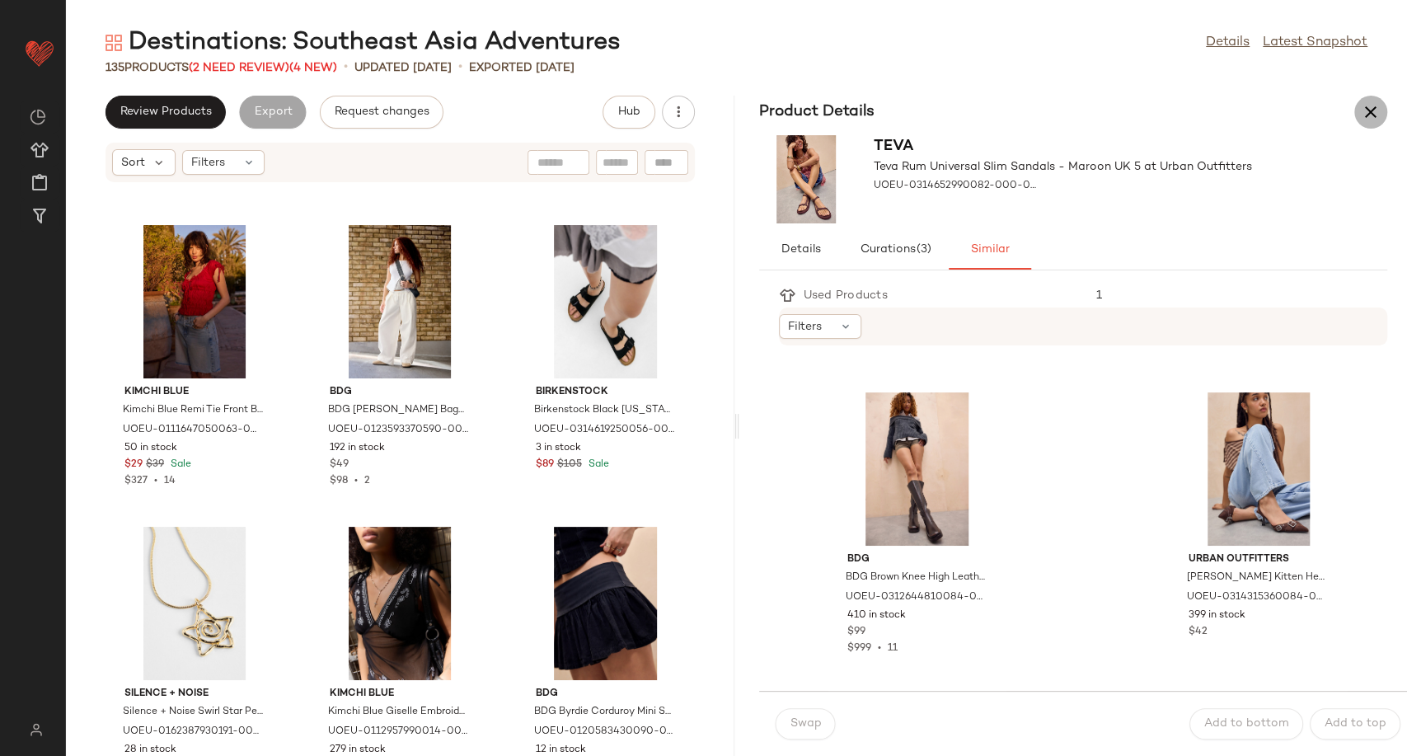
click at [1366, 110] on icon "button" at bounding box center [1371, 112] width 20 height 20
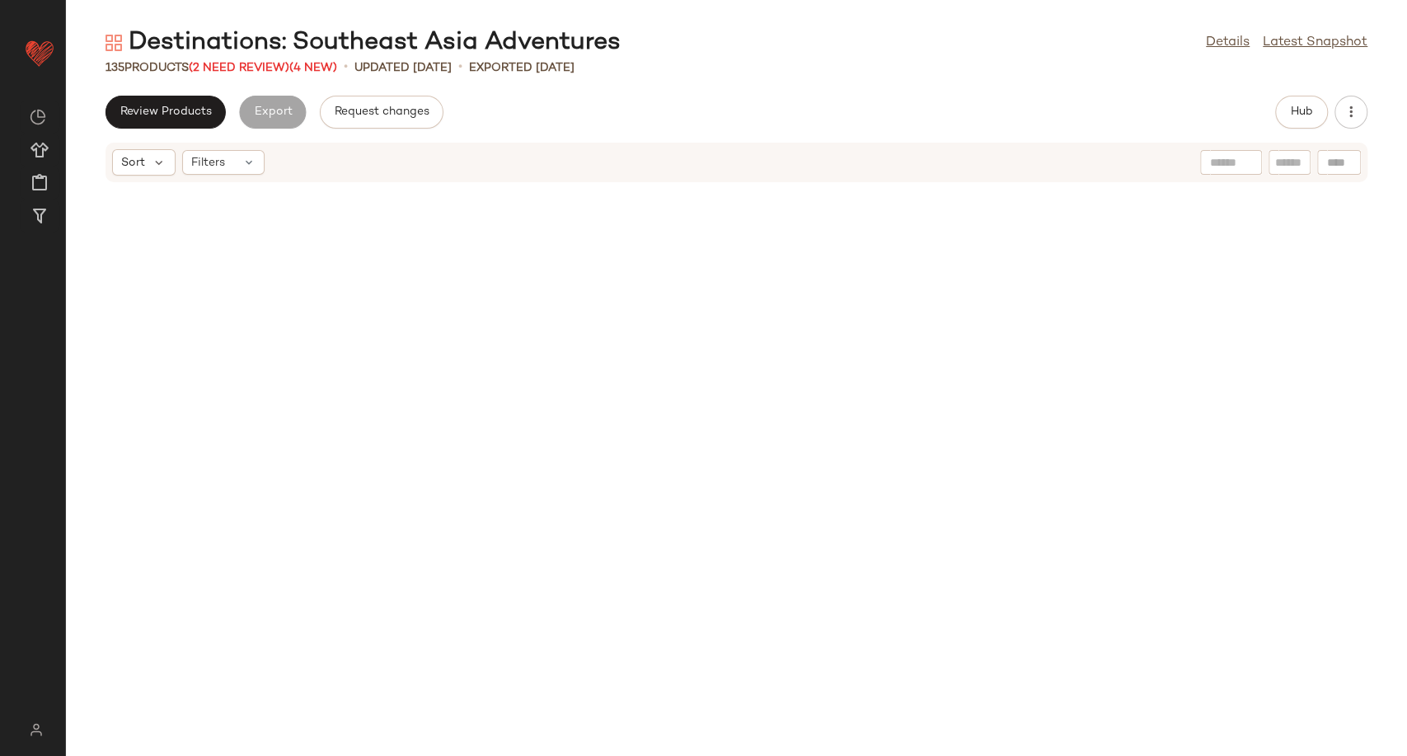
scroll to position [3620, 0]
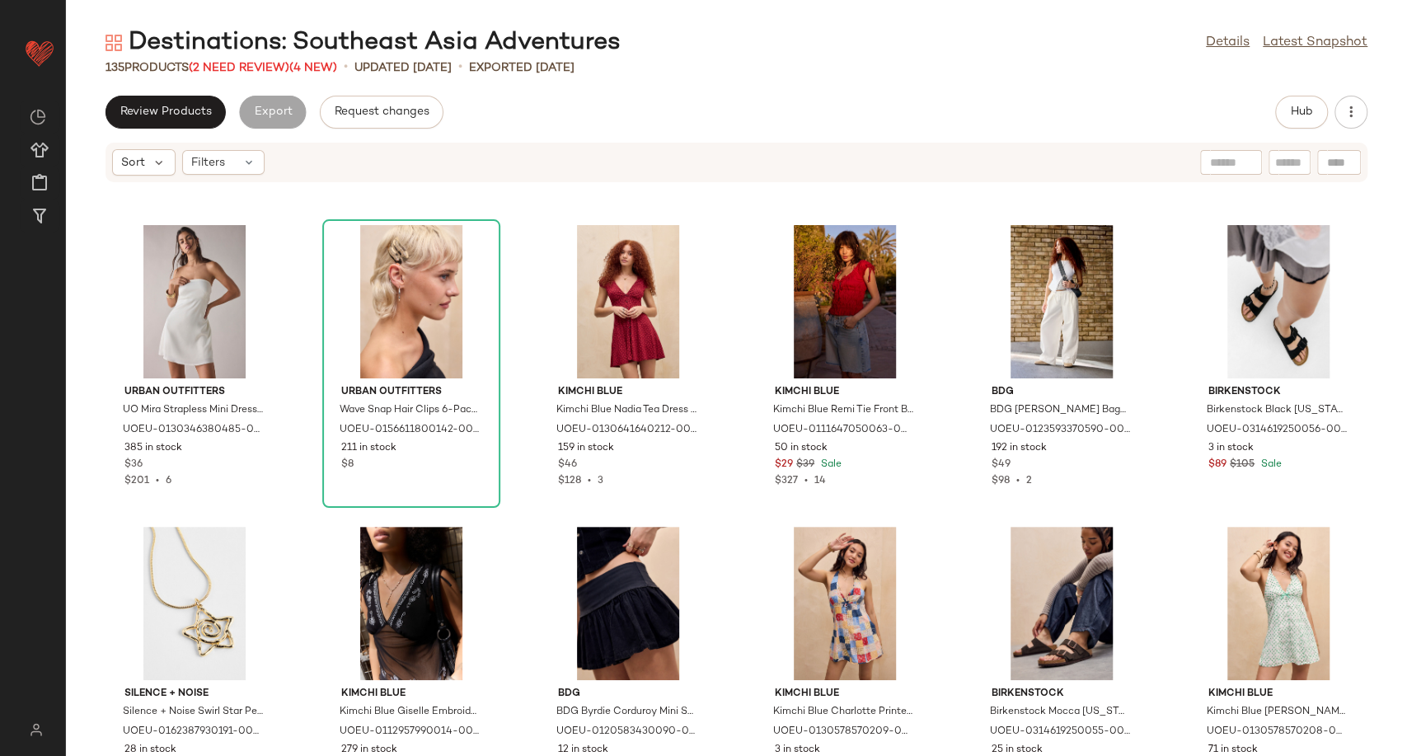
click at [259, 55] on div "Destinations: Southeast Asia Adventures" at bounding box center [363, 42] width 515 height 33
click at [260, 68] on span "(2 Need Review)" at bounding box center [239, 68] width 101 height 12
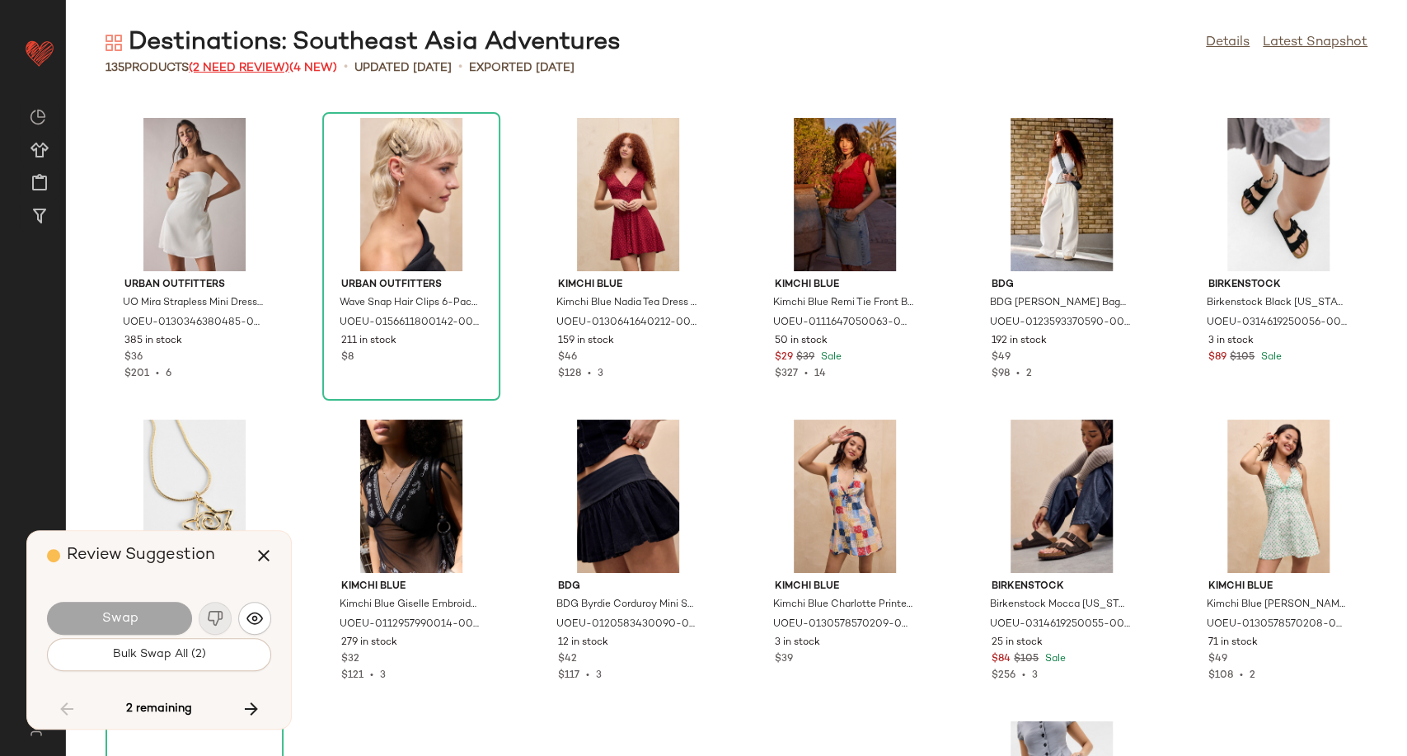
scroll to position [4827, 0]
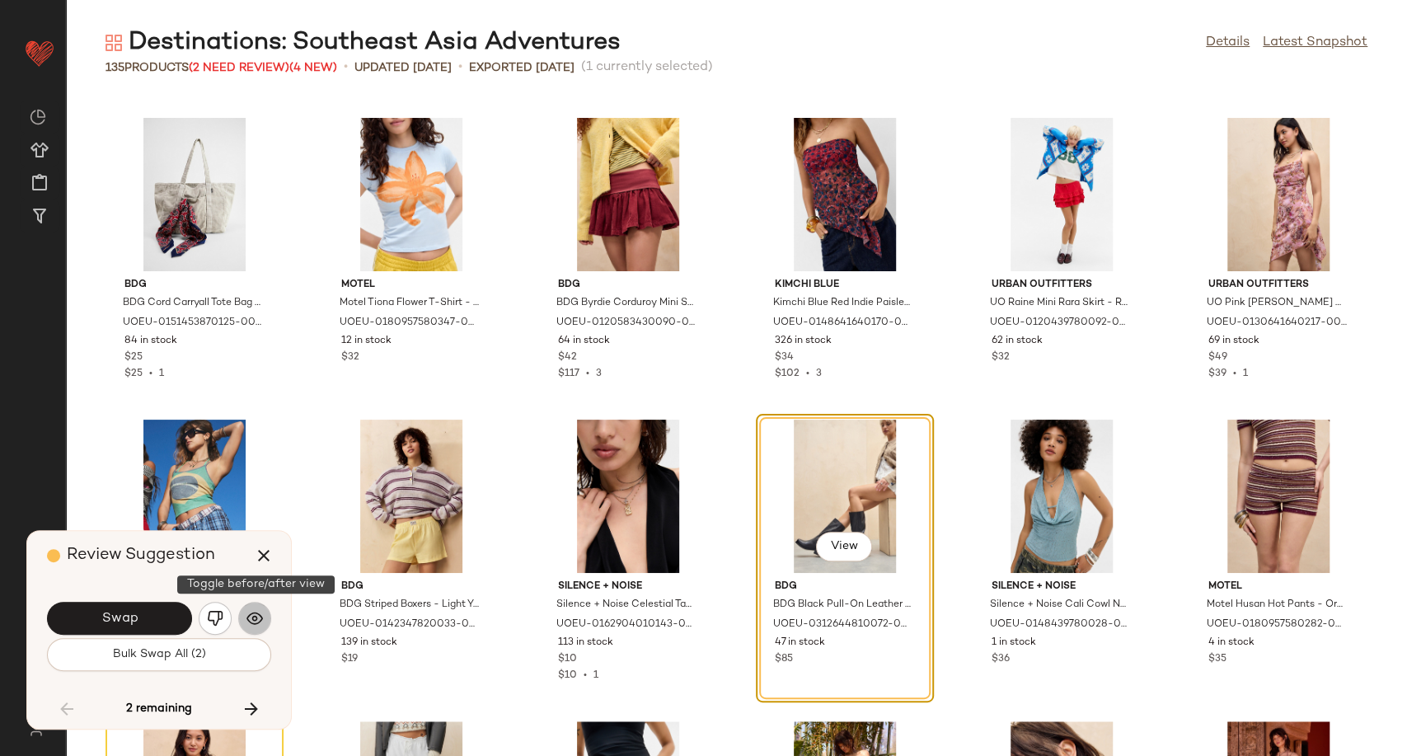
click at [243, 617] on button "button" at bounding box center [254, 618] width 33 height 33
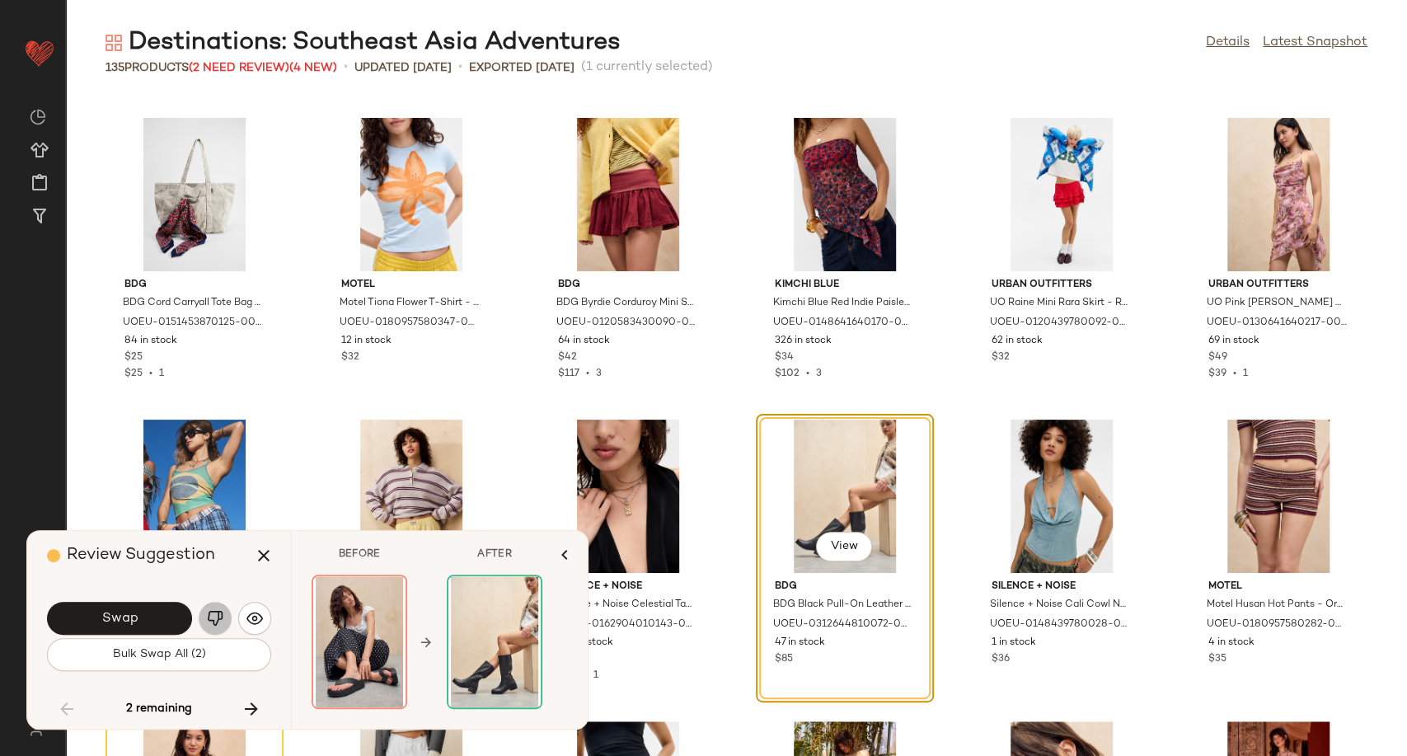
click at [218, 613] on img "button" at bounding box center [215, 618] width 16 height 16
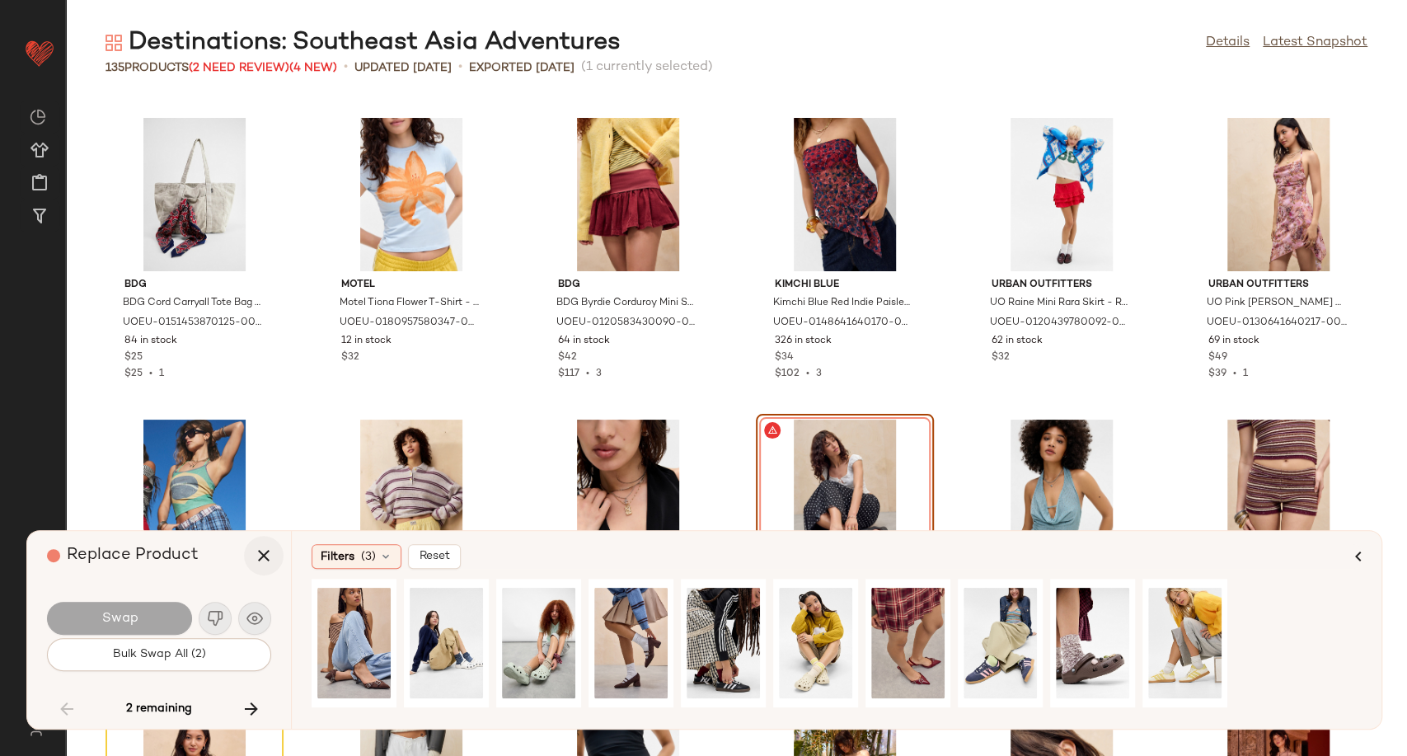
click at [265, 558] on icon "button" at bounding box center [264, 556] width 20 height 20
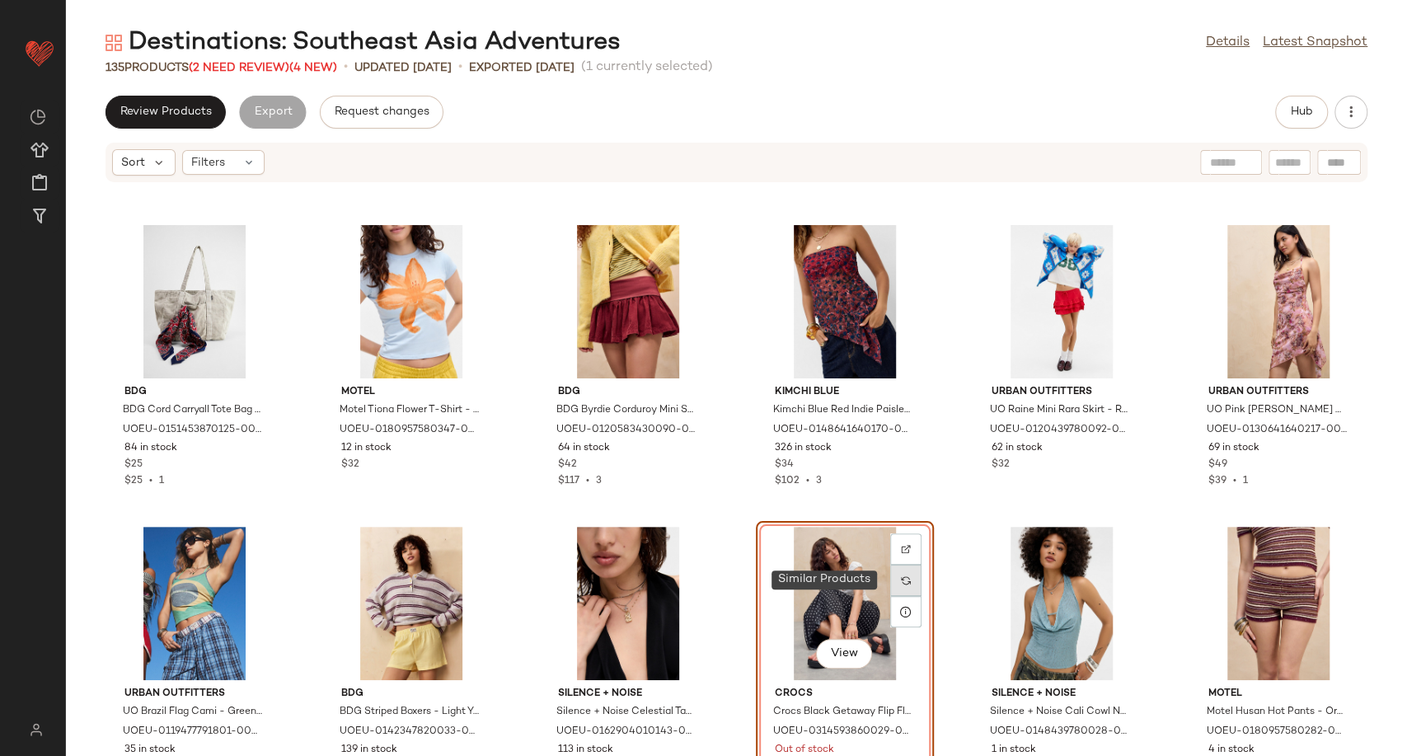
click at [901, 577] on img at bounding box center [906, 580] width 10 height 10
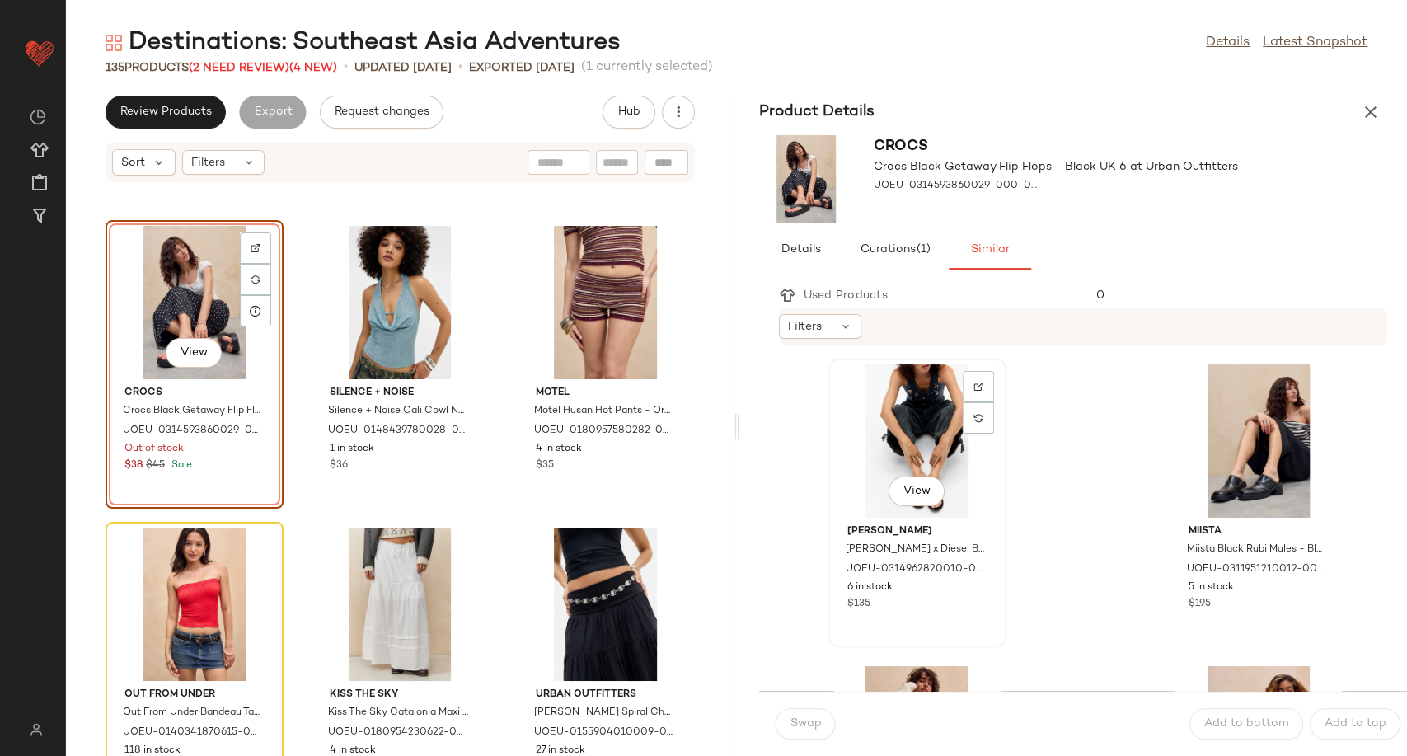
click at [921, 451] on div "View" at bounding box center [917, 440] width 166 height 153
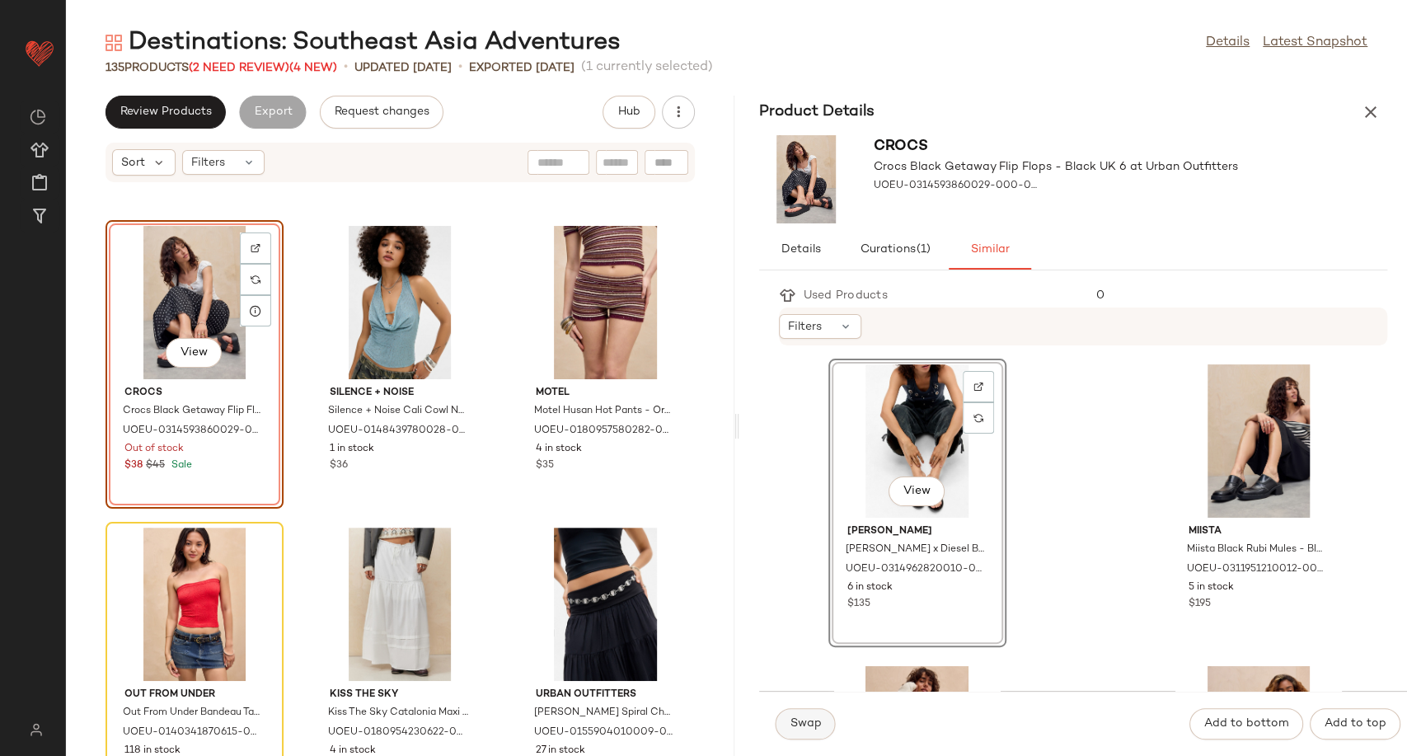
click at [786, 724] on button "Swap" at bounding box center [806, 723] width 60 height 31
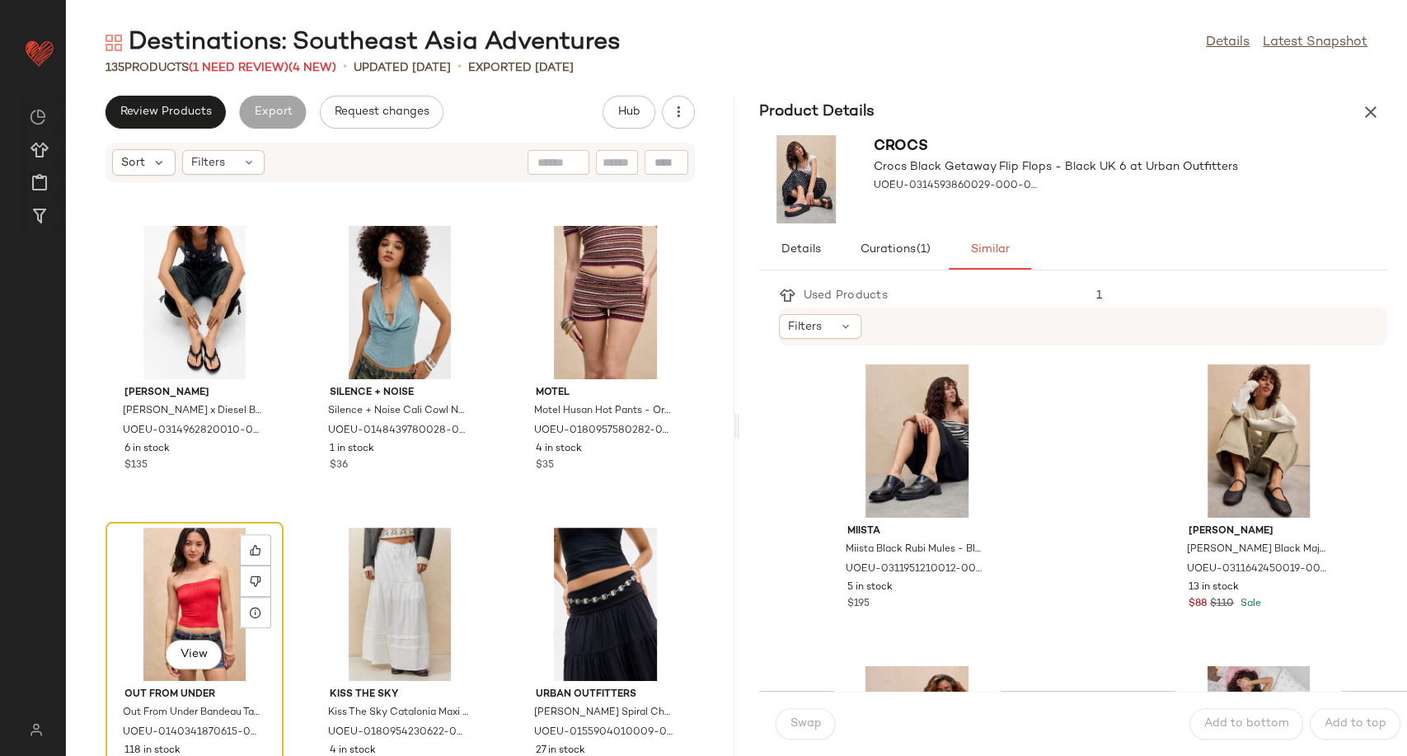
click at [147, 569] on div "View" at bounding box center [194, 604] width 166 height 153
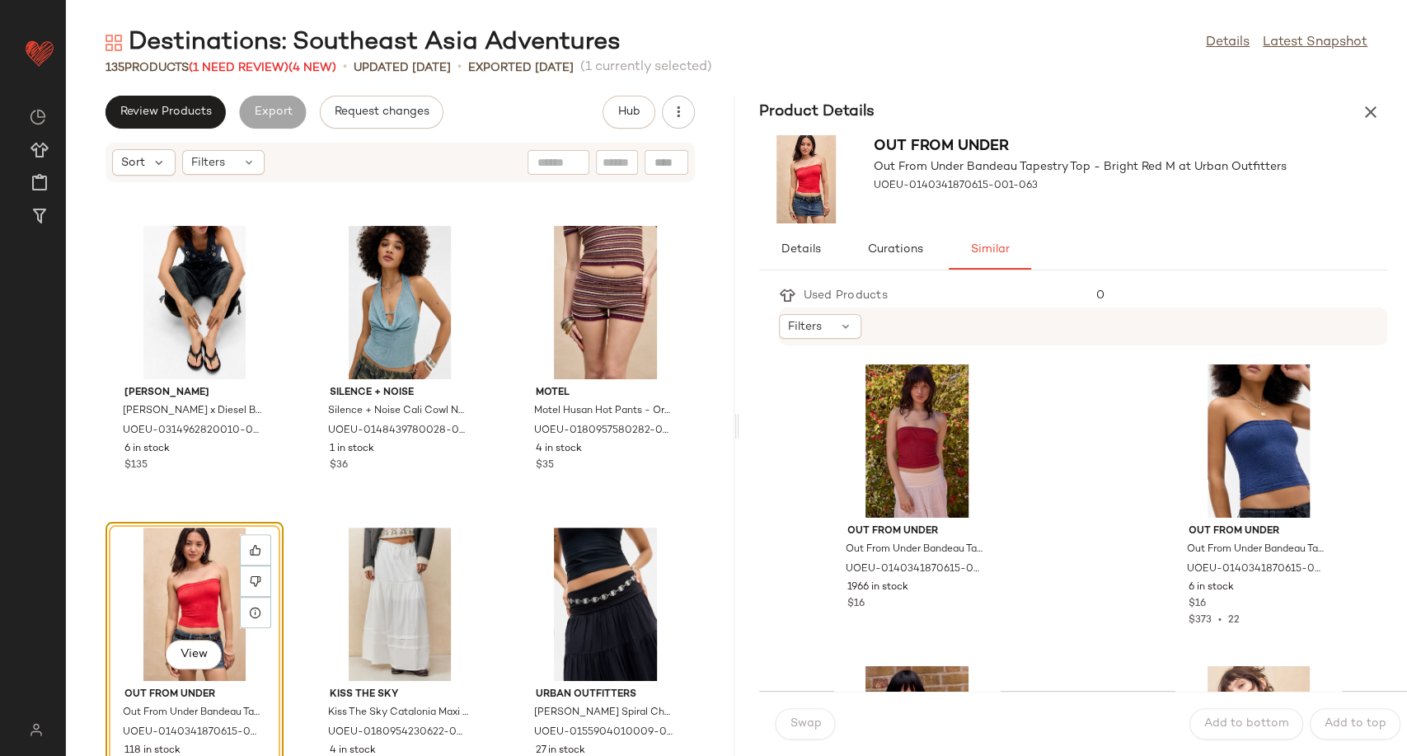
click at [255, 55] on div "Destinations: Southeast Asia Adventures" at bounding box center [363, 42] width 515 height 33
click at [255, 62] on span "(1 Need Review)" at bounding box center [239, 68] width 100 height 12
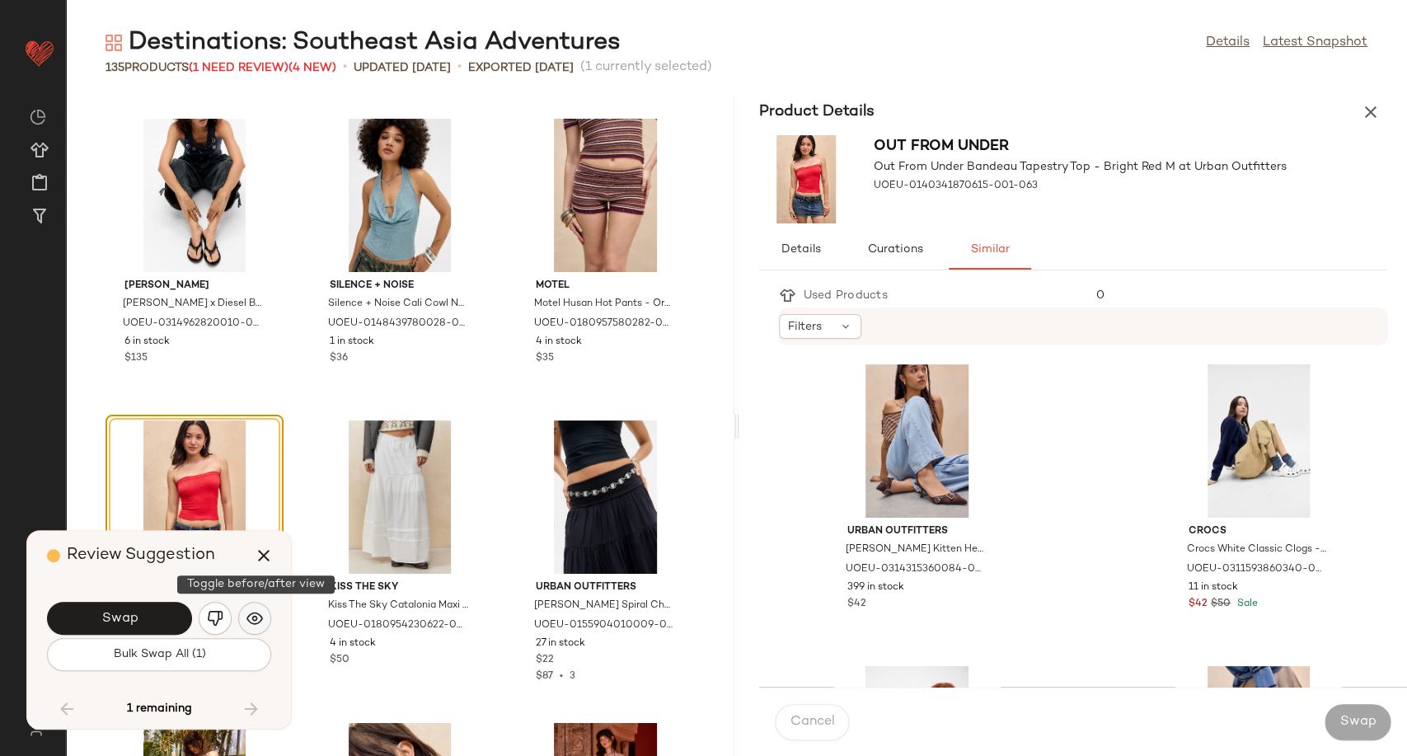
click at [244, 619] on button "button" at bounding box center [254, 618] width 33 height 33
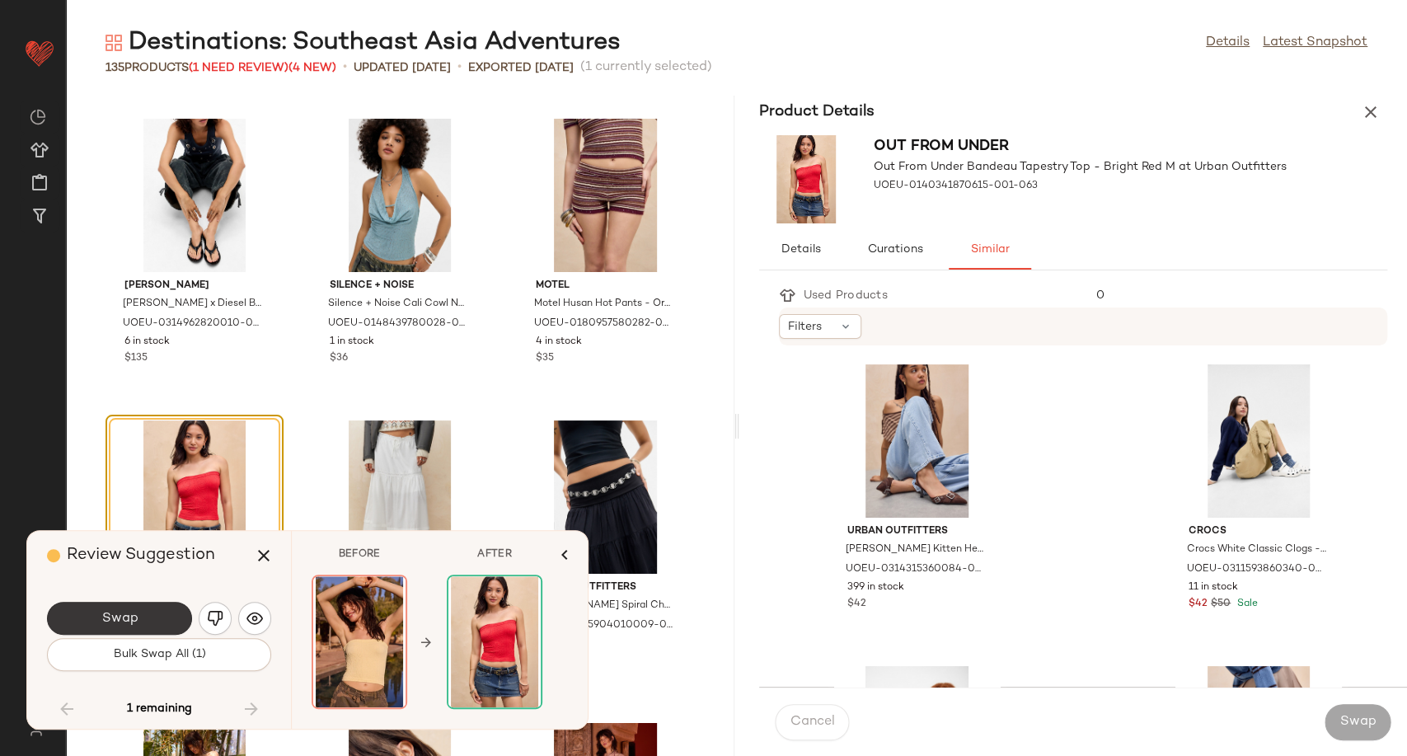
click at [143, 613] on button "Swap" at bounding box center [119, 618] width 145 height 33
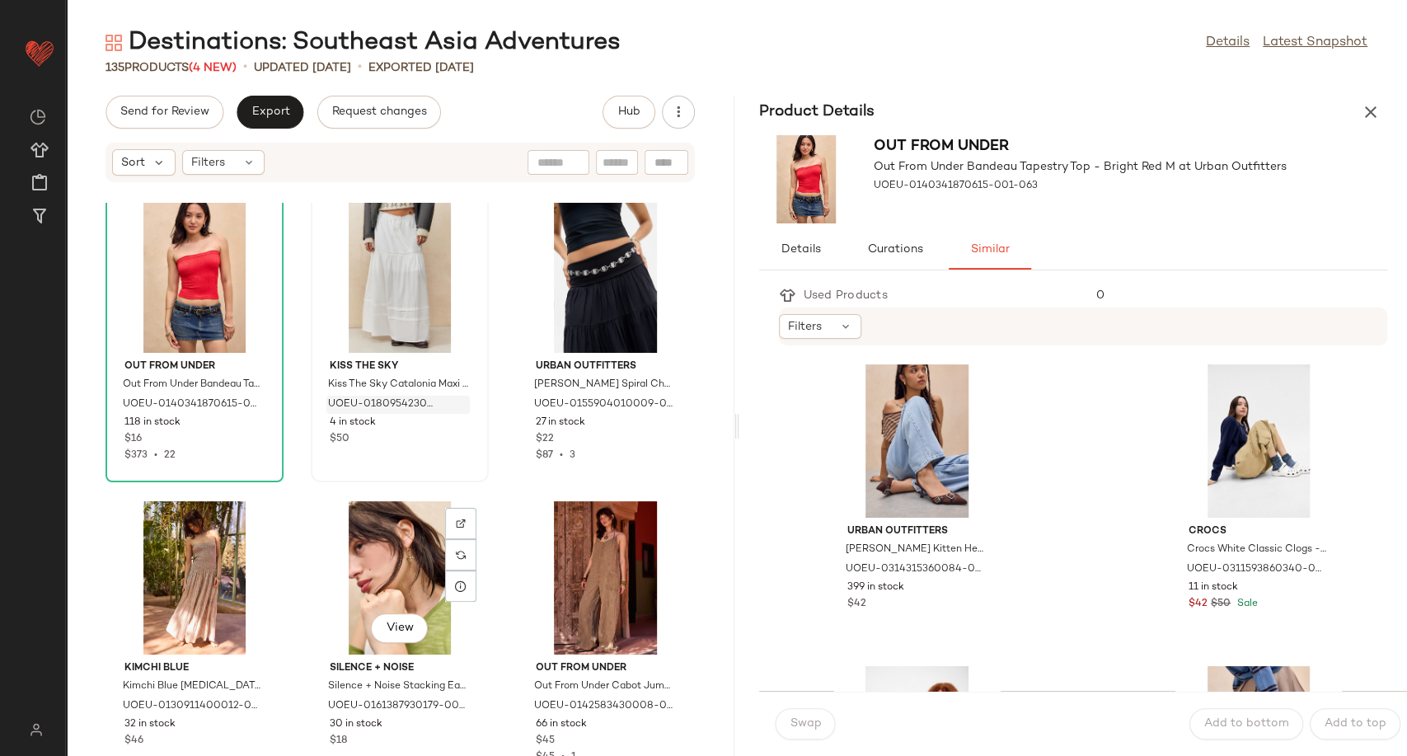
scroll to position [10925, 0]
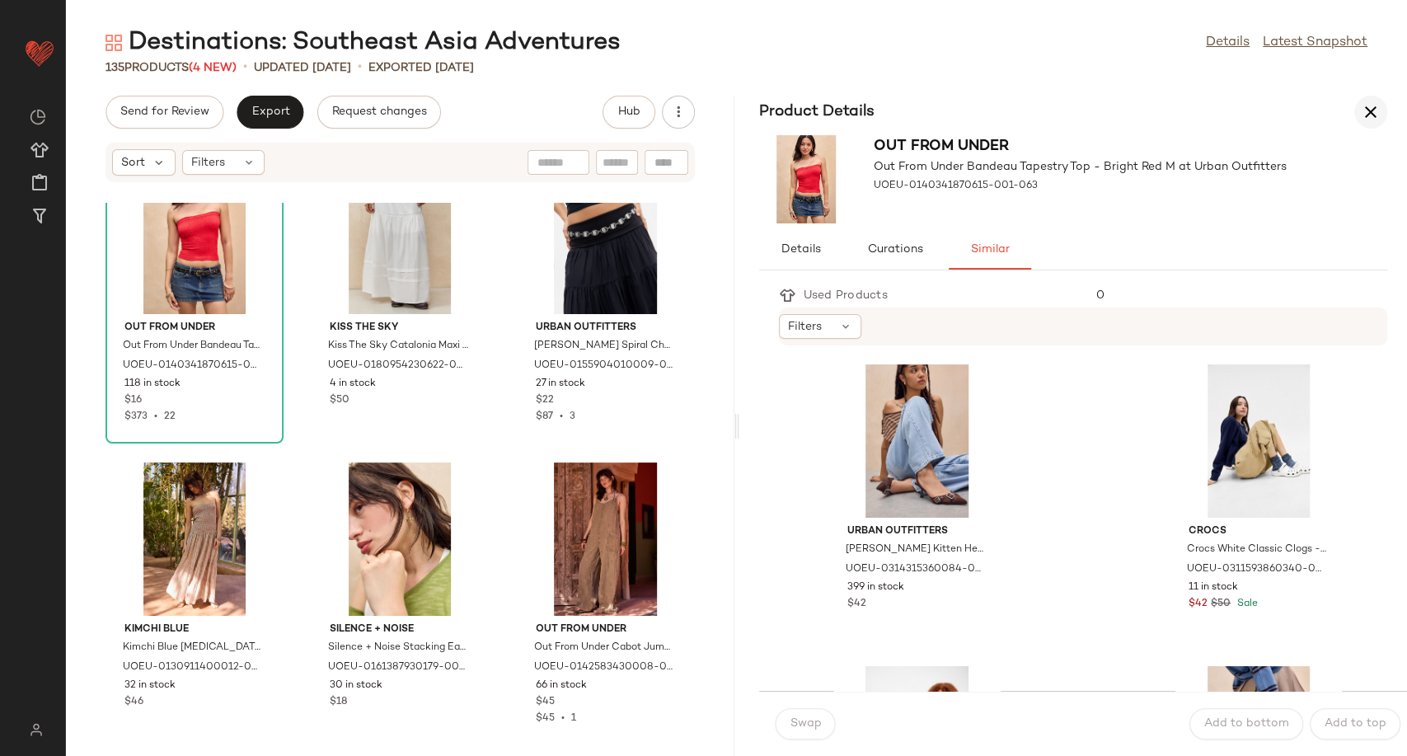
click at [1371, 108] on icon "button" at bounding box center [1371, 112] width 20 height 20
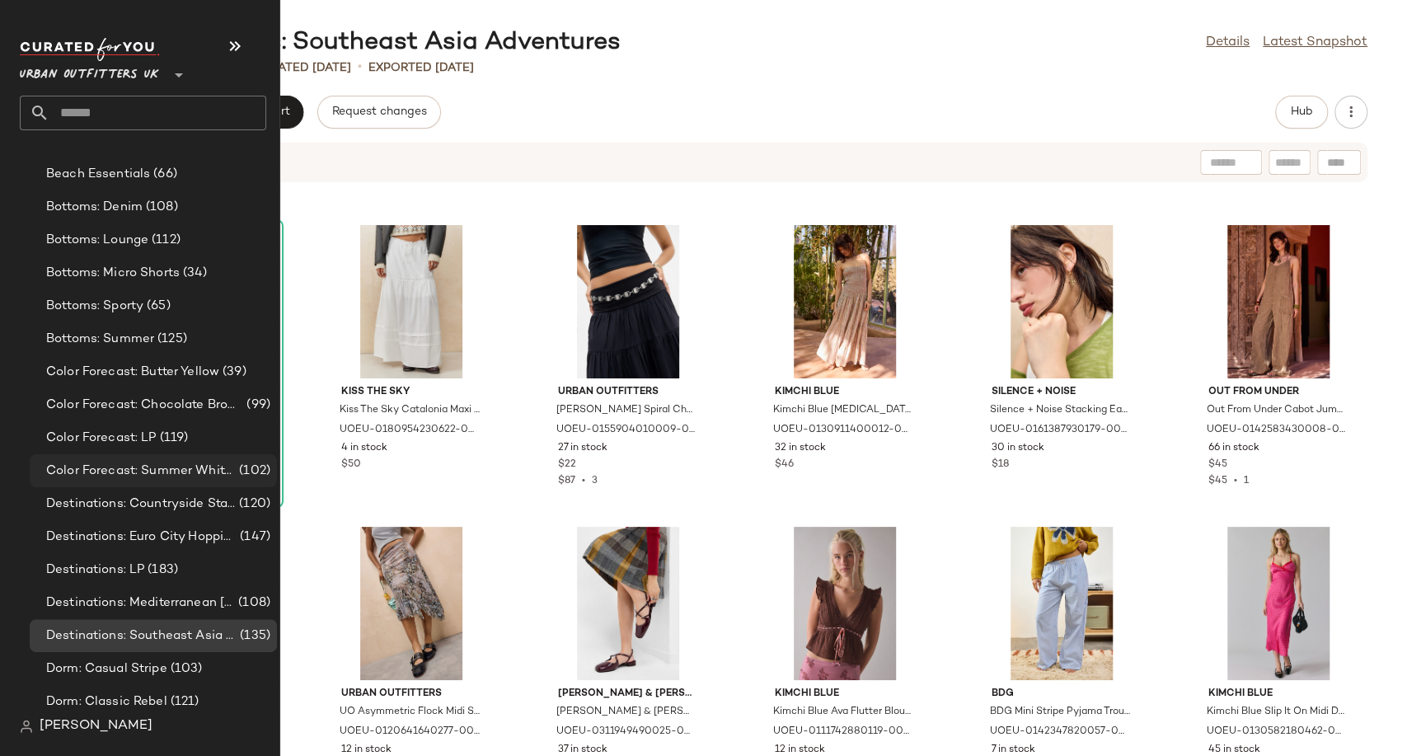
scroll to position [3022, 0]
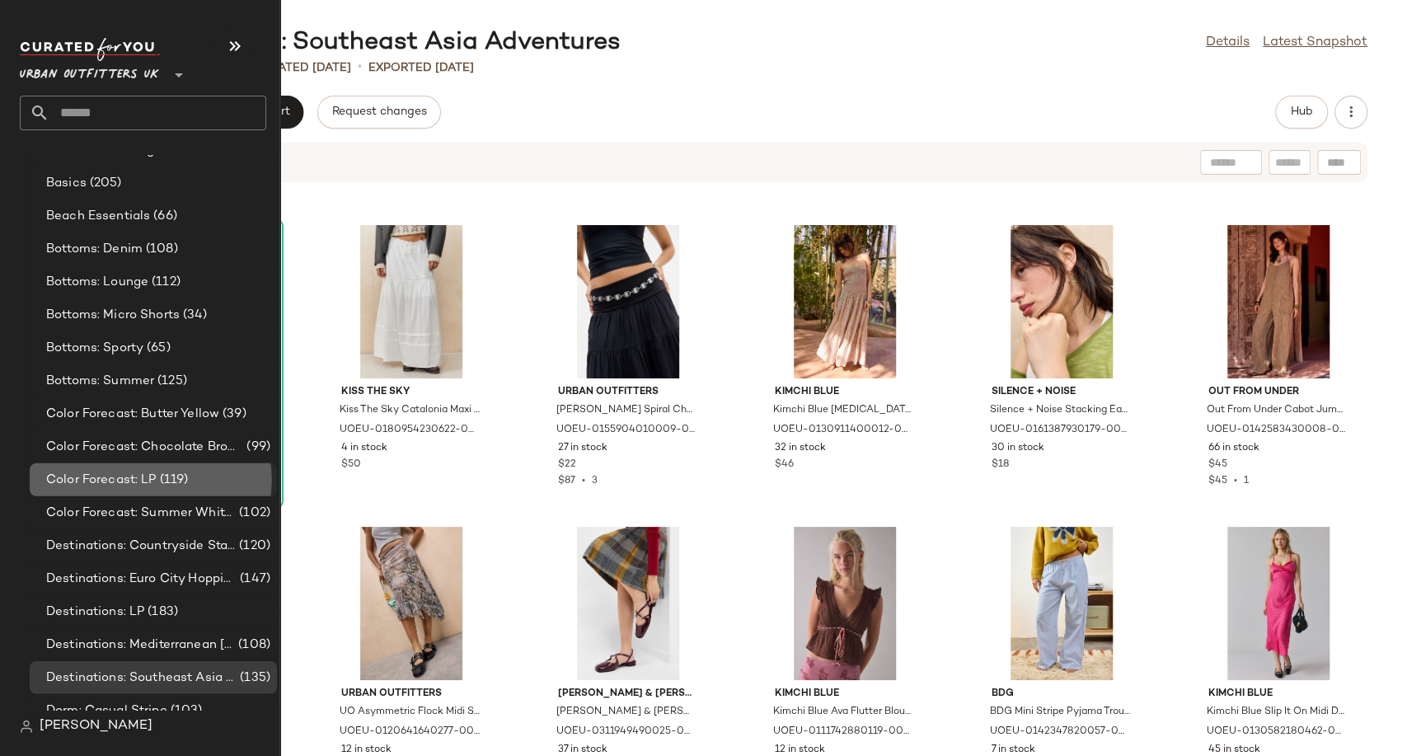
click at [117, 476] on span "Color Forecast: LP" at bounding box center [101, 480] width 110 height 19
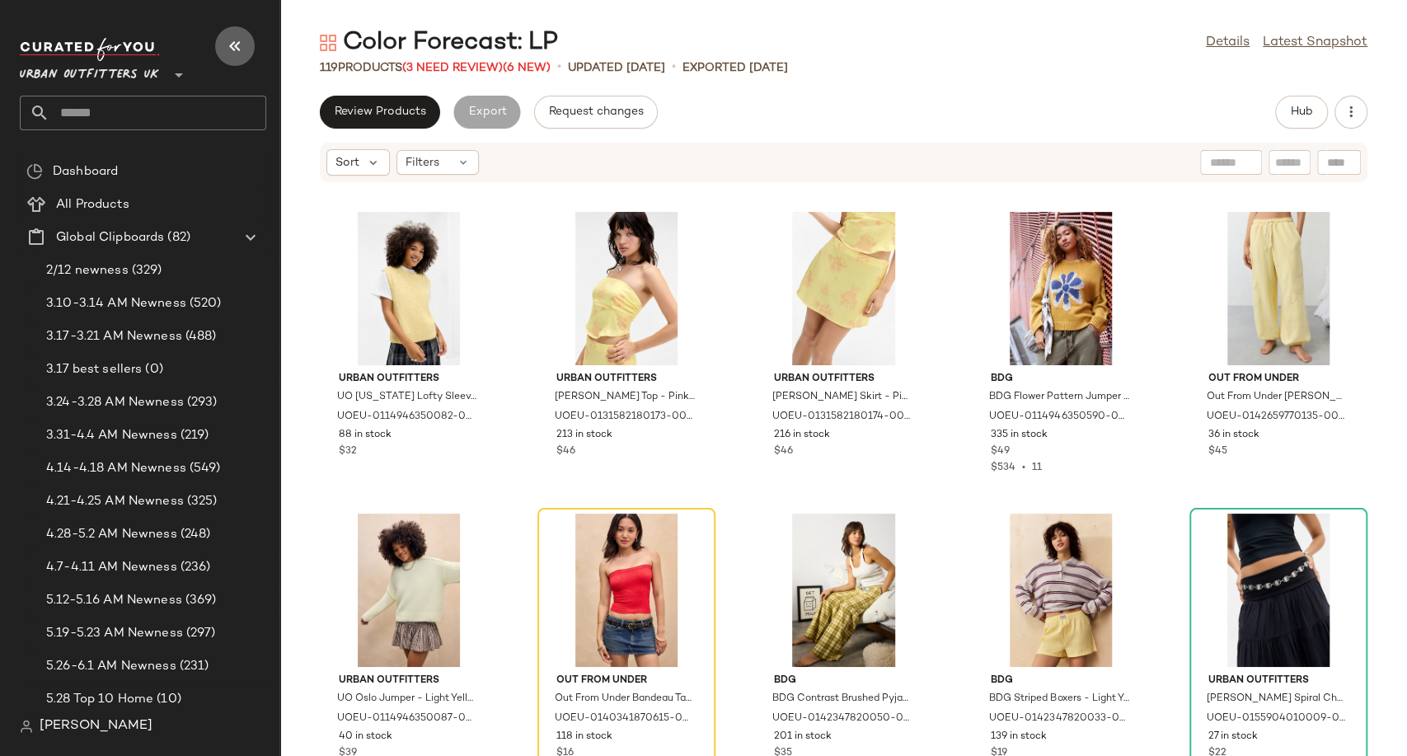
click at [243, 47] on icon "button" at bounding box center [235, 46] width 20 height 20
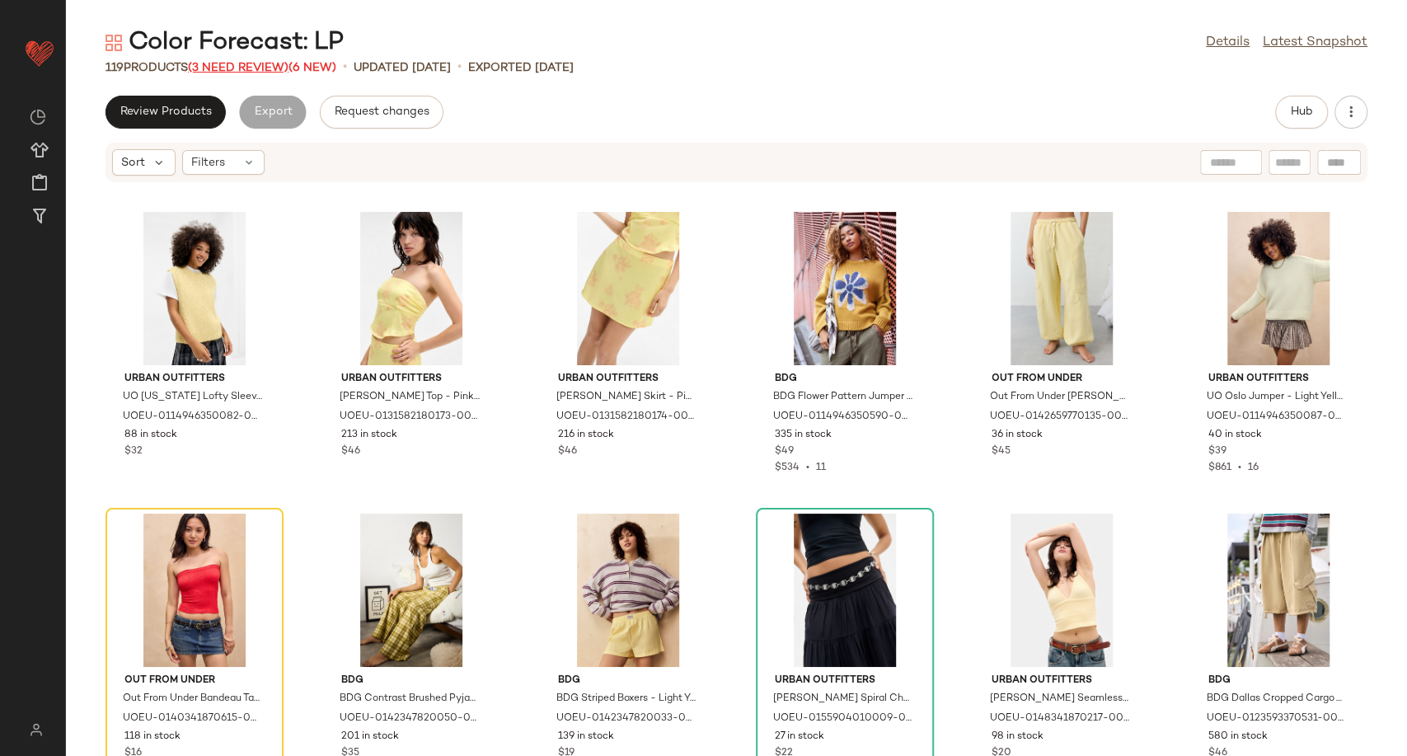
click at [232, 72] on span "(3 Need Review)" at bounding box center [238, 68] width 101 height 12
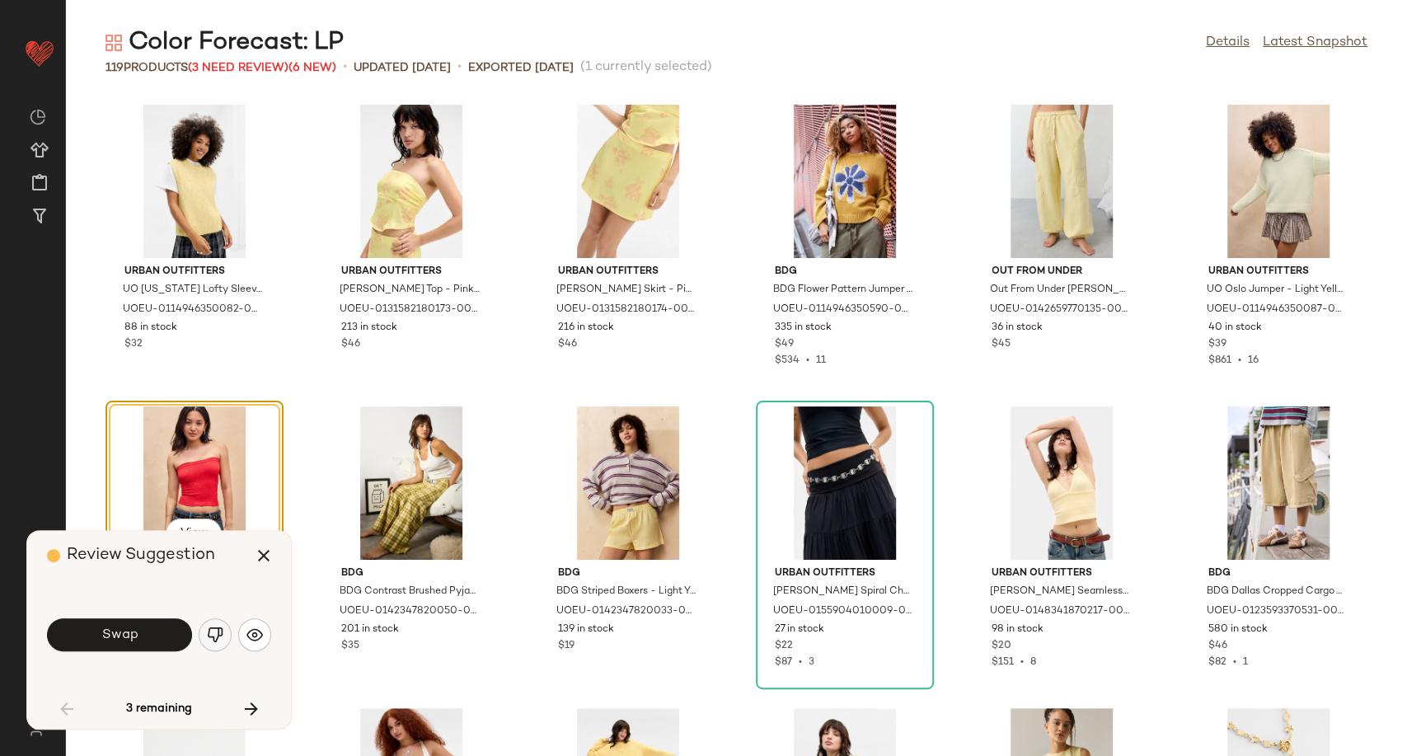
click at [218, 629] on img "button" at bounding box center [215, 634] width 16 height 16
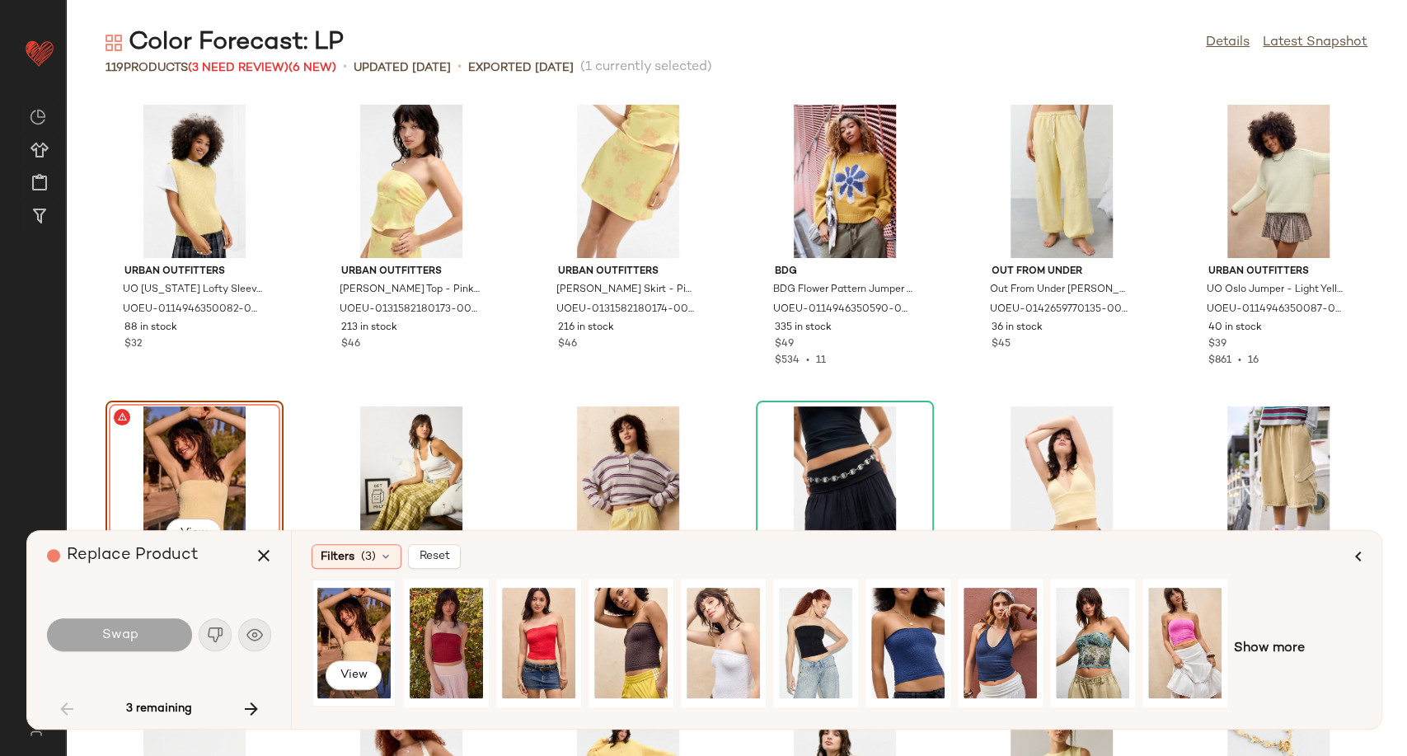
click at [361, 628] on div "View" at bounding box center [353, 642] width 73 height 117
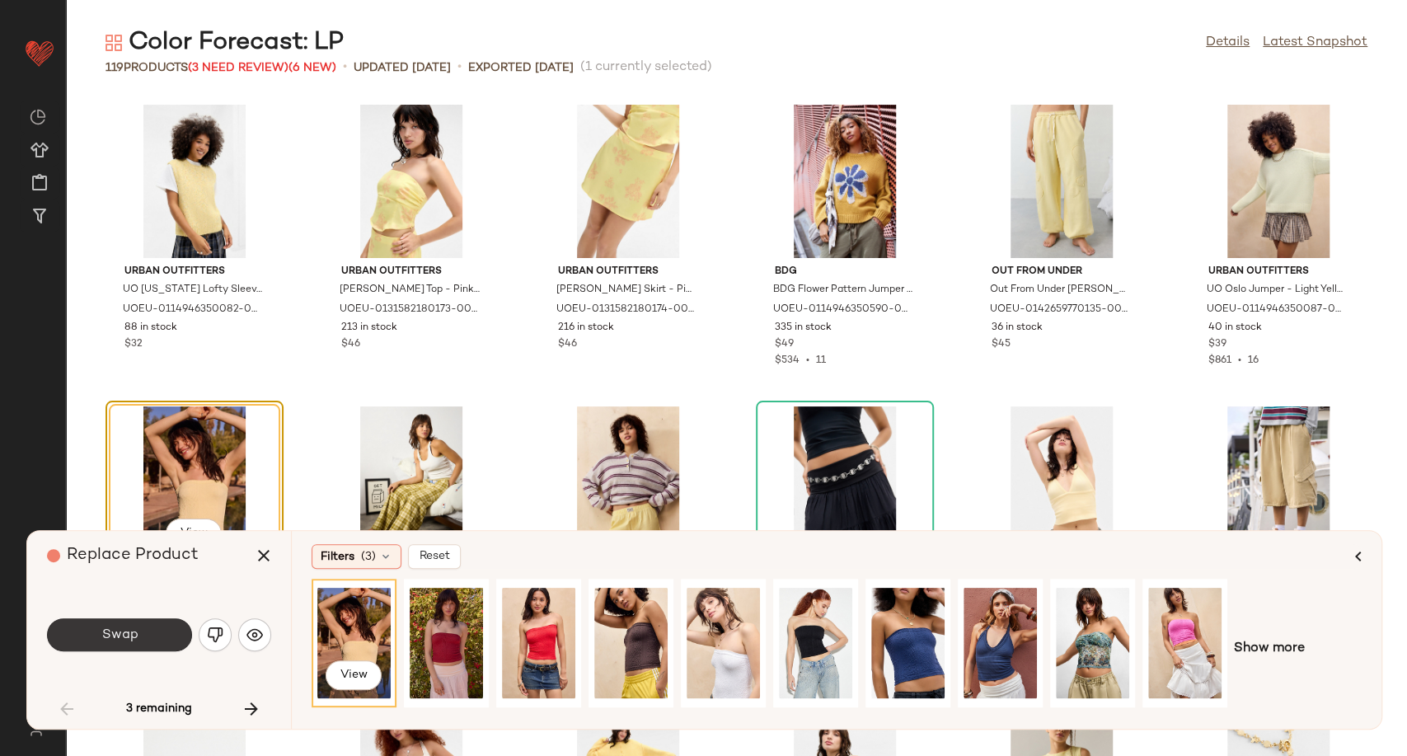
click at [120, 636] on span "Swap" at bounding box center [119, 635] width 37 height 16
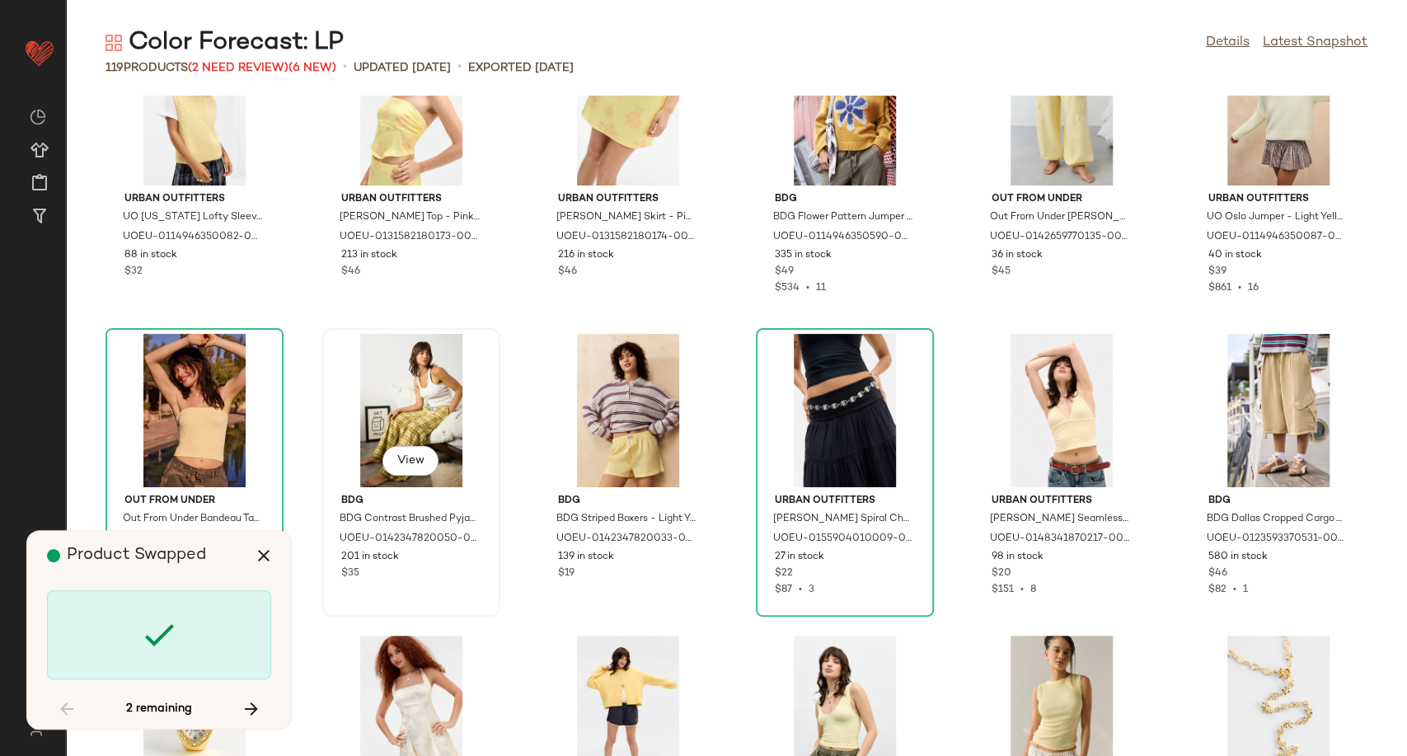
scroll to position [183, 0]
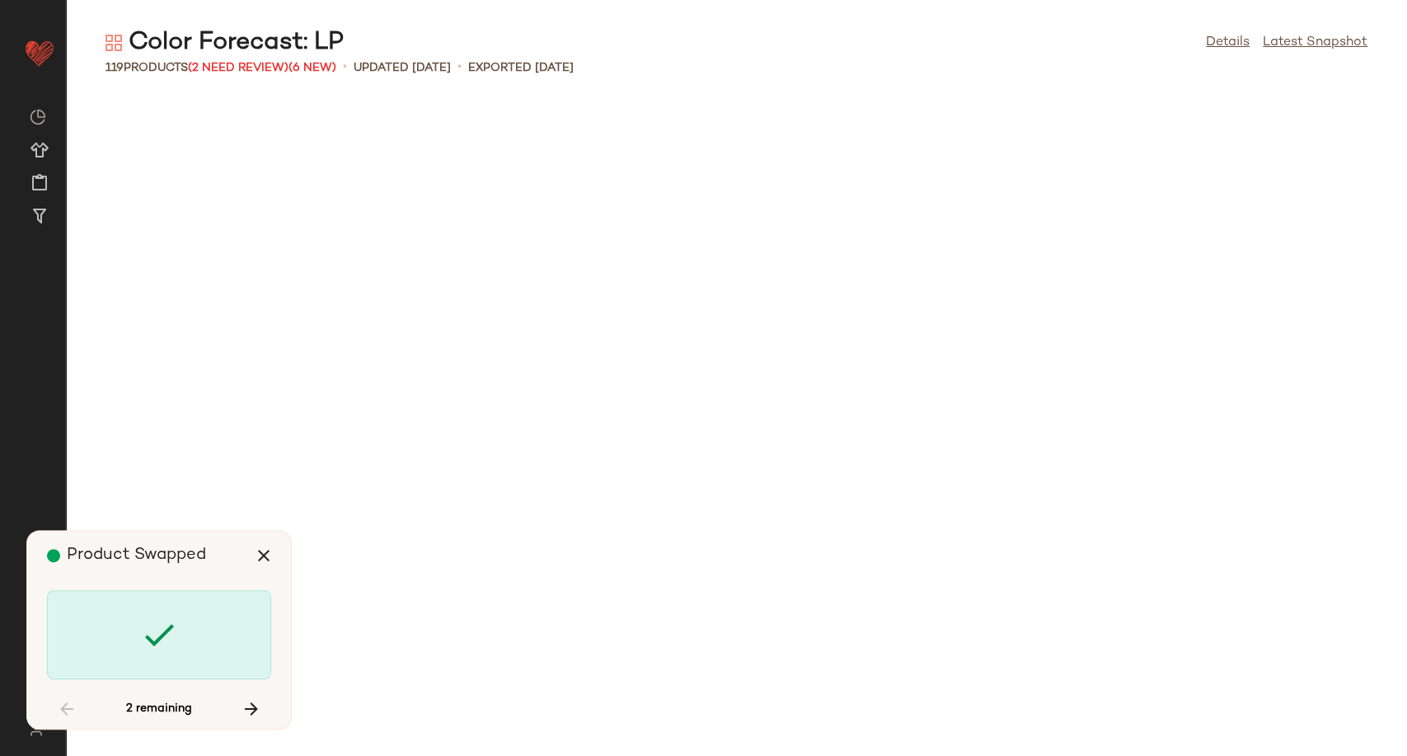
scroll to position [3318, 0]
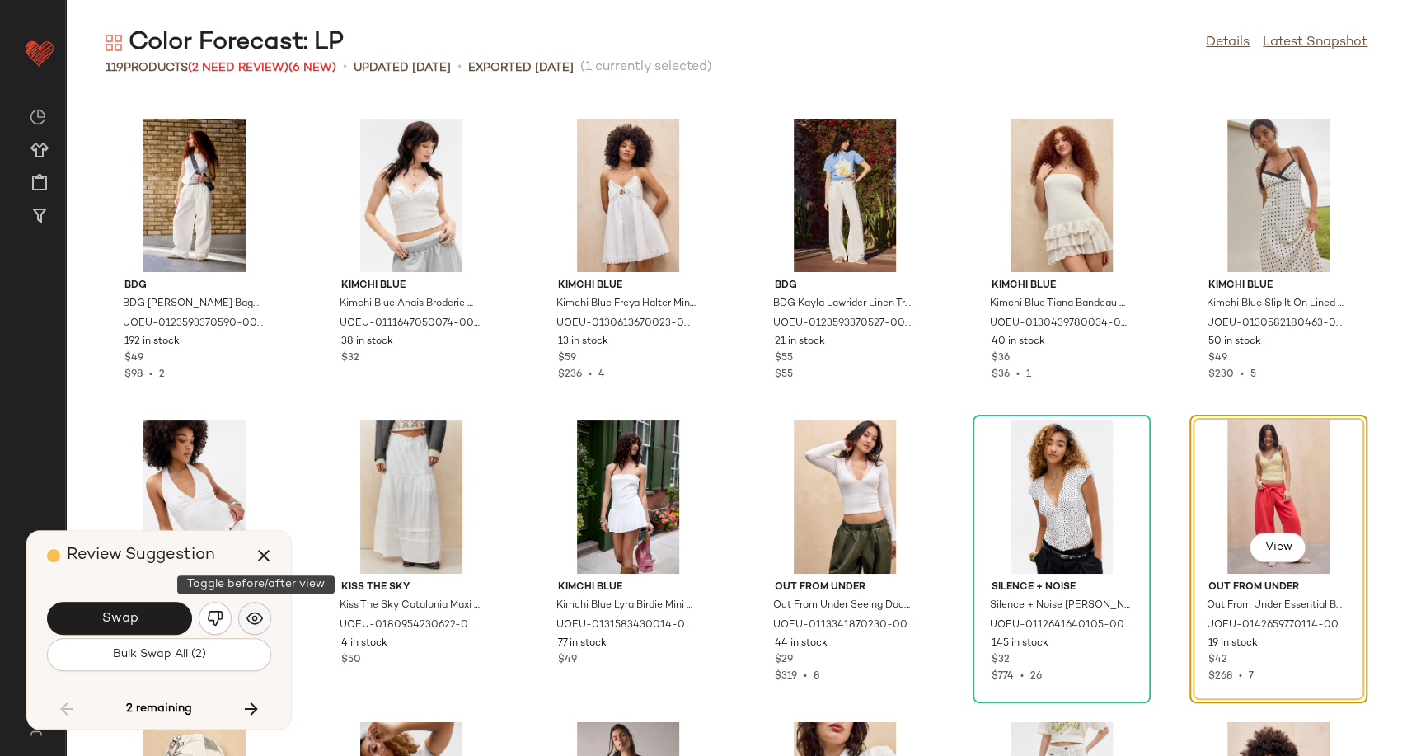
click at [251, 621] on img "button" at bounding box center [254, 618] width 16 height 16
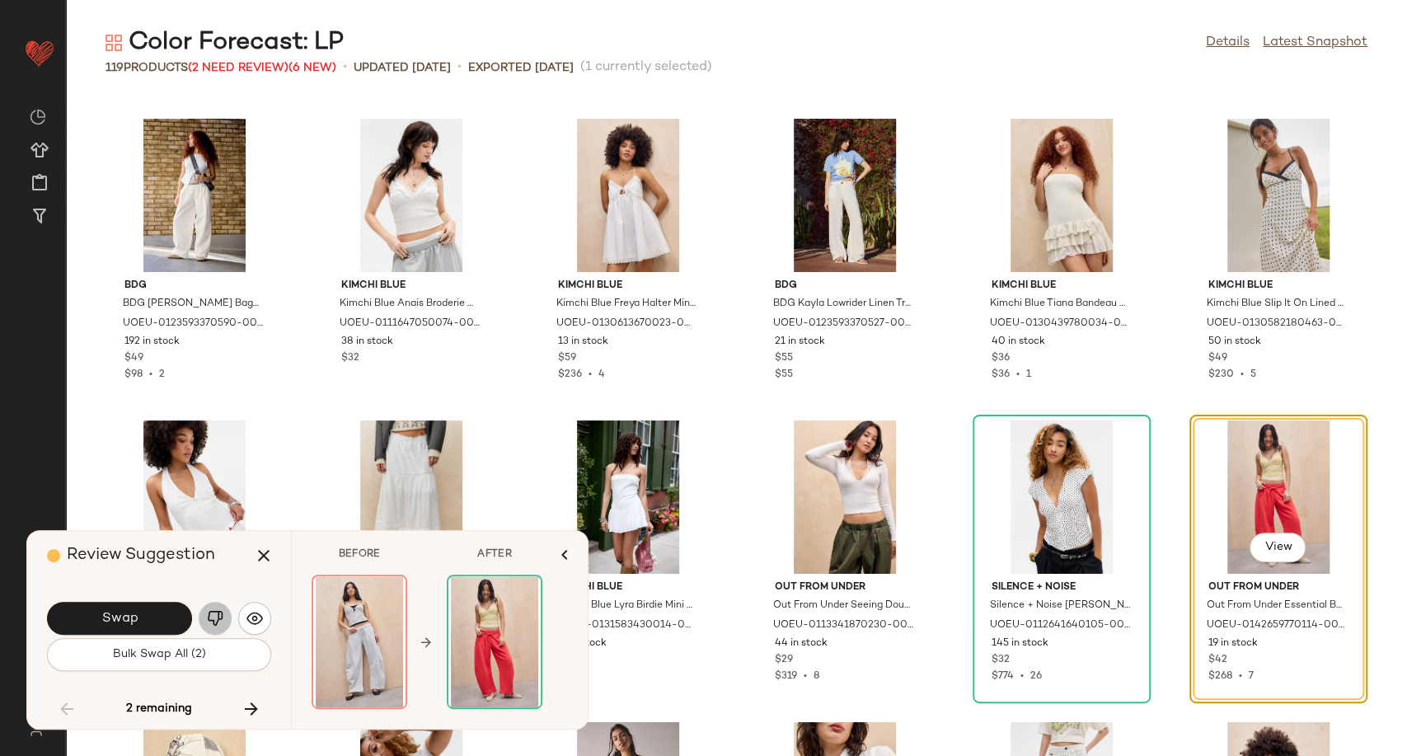
click at [218, 619] on img "button" at bounding box center [215, 618] width 16 height 16
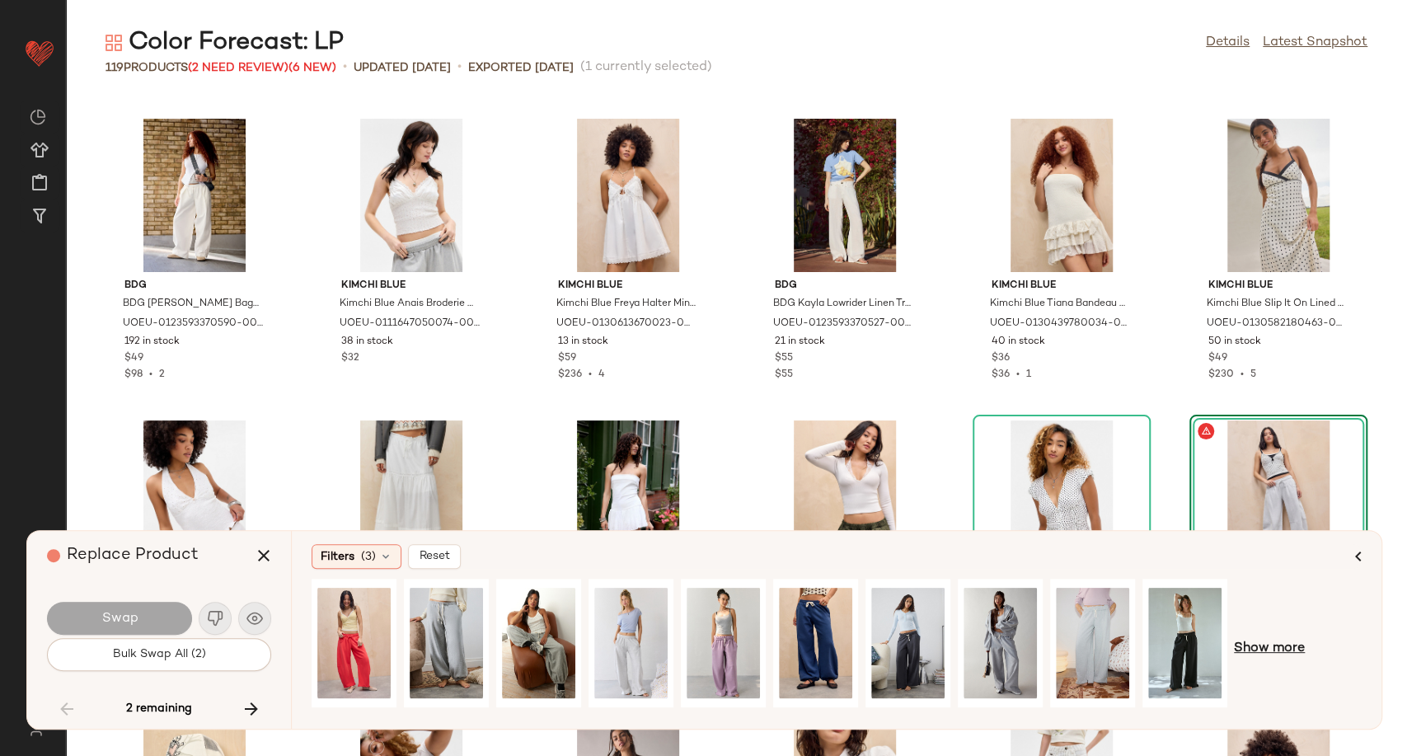
click at [1277, 654] on span "Show more" at bounding box center [1269, 649] width 71 height 20
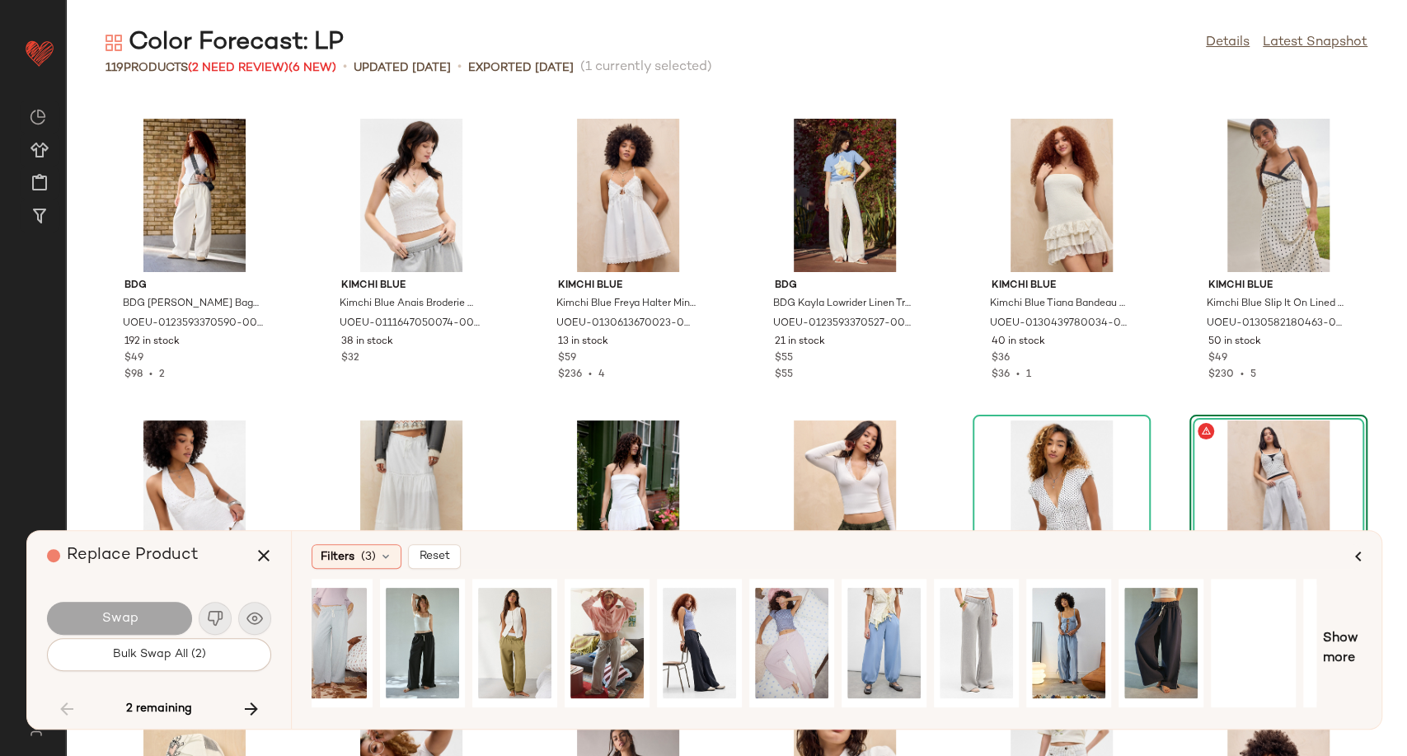
scroll to position [0, 833]
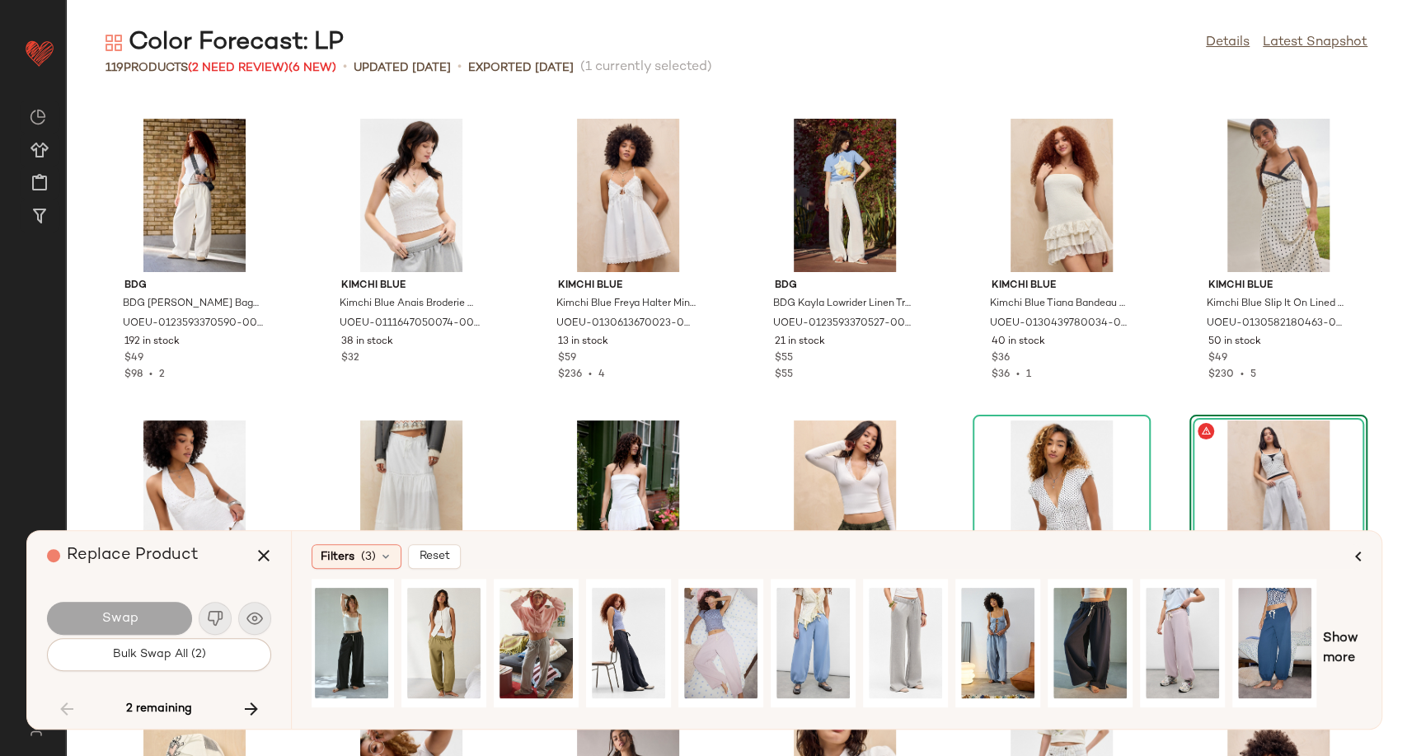
click at [1162, 419] on div "BDG BDG White Bobbi Baggy Cocoon Trousers - White S at Urban Outfitters UOEU-01…" at bounding box center [736, 426] width 1341 height 660
click at [270, 555] on icon "button" at bounding box center [264, 556] width 20 height 20
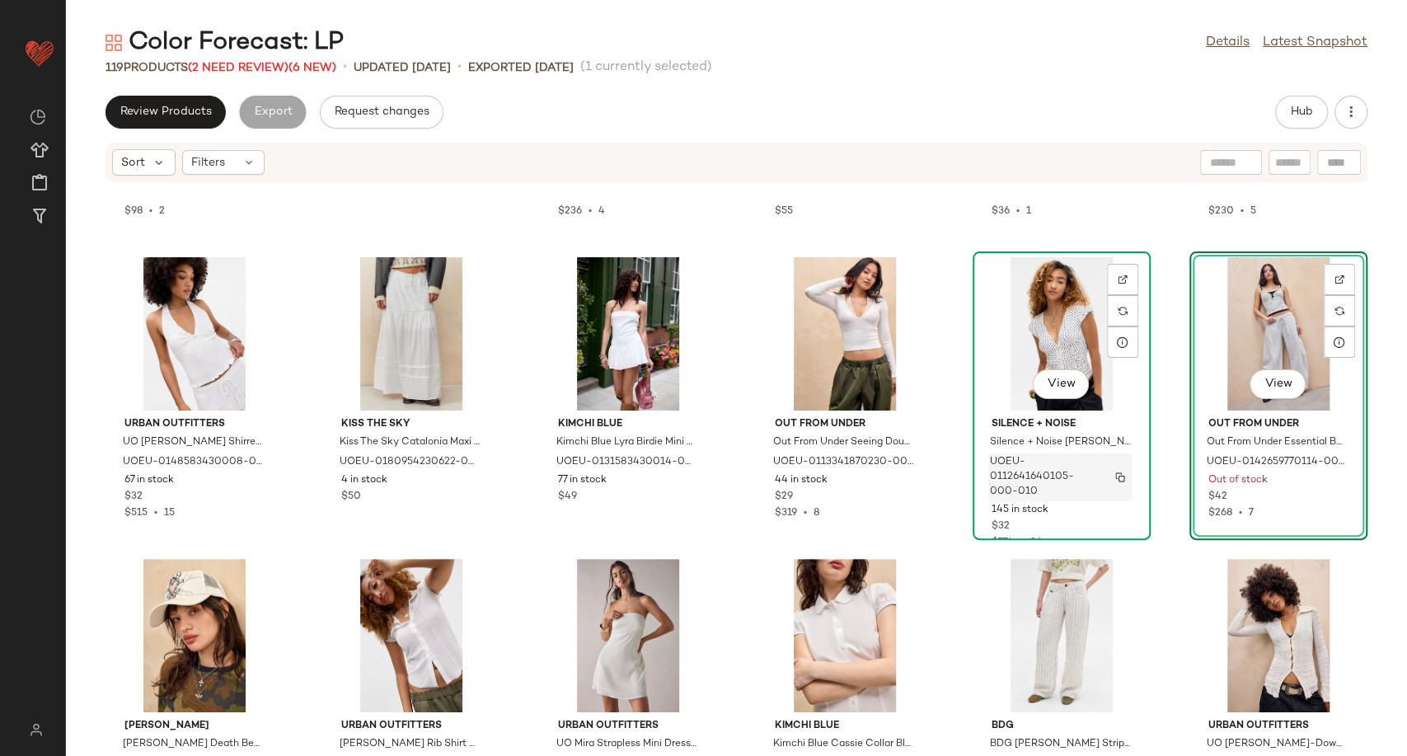
scroll to position [3593, 0]
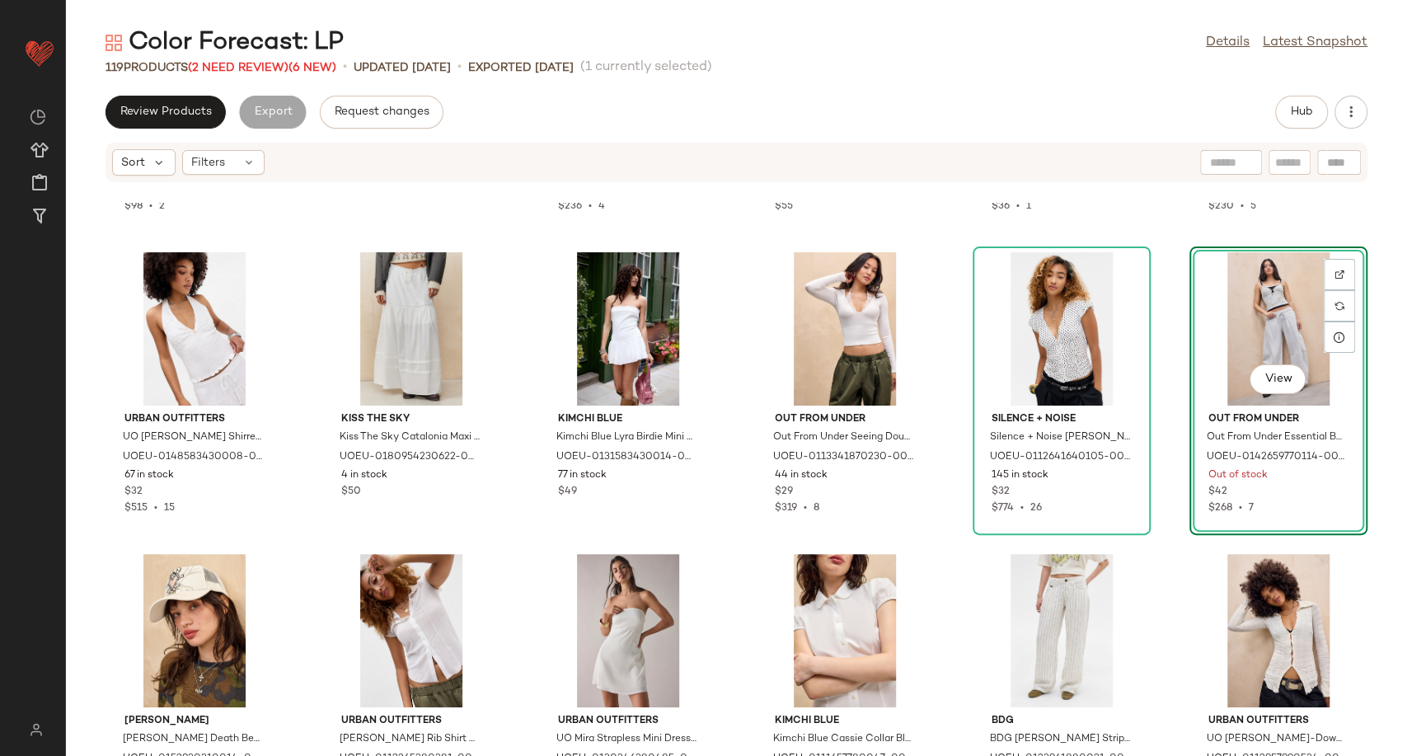
click at [1222, 335] on div "View" at bounding box center [1278, 328] width 166 height 153
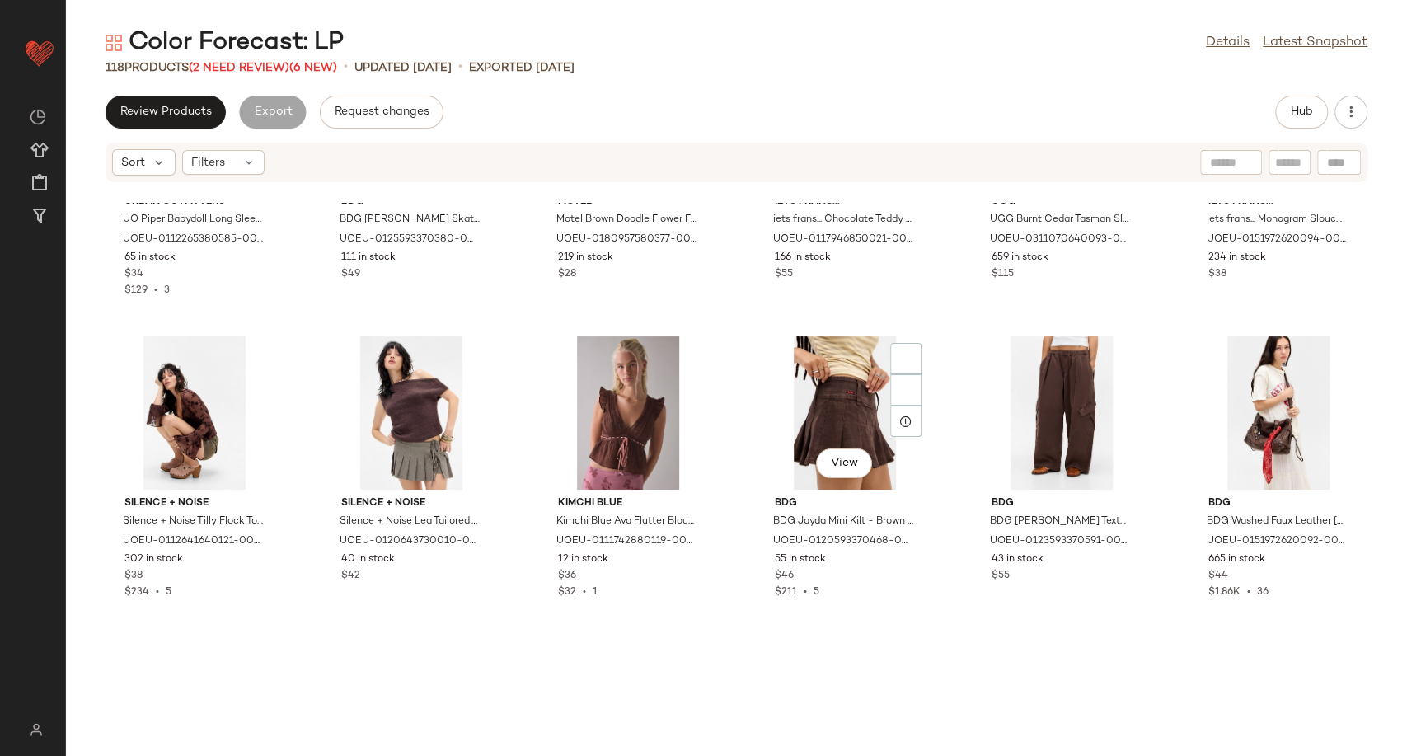
scroll to position [4417, 0]
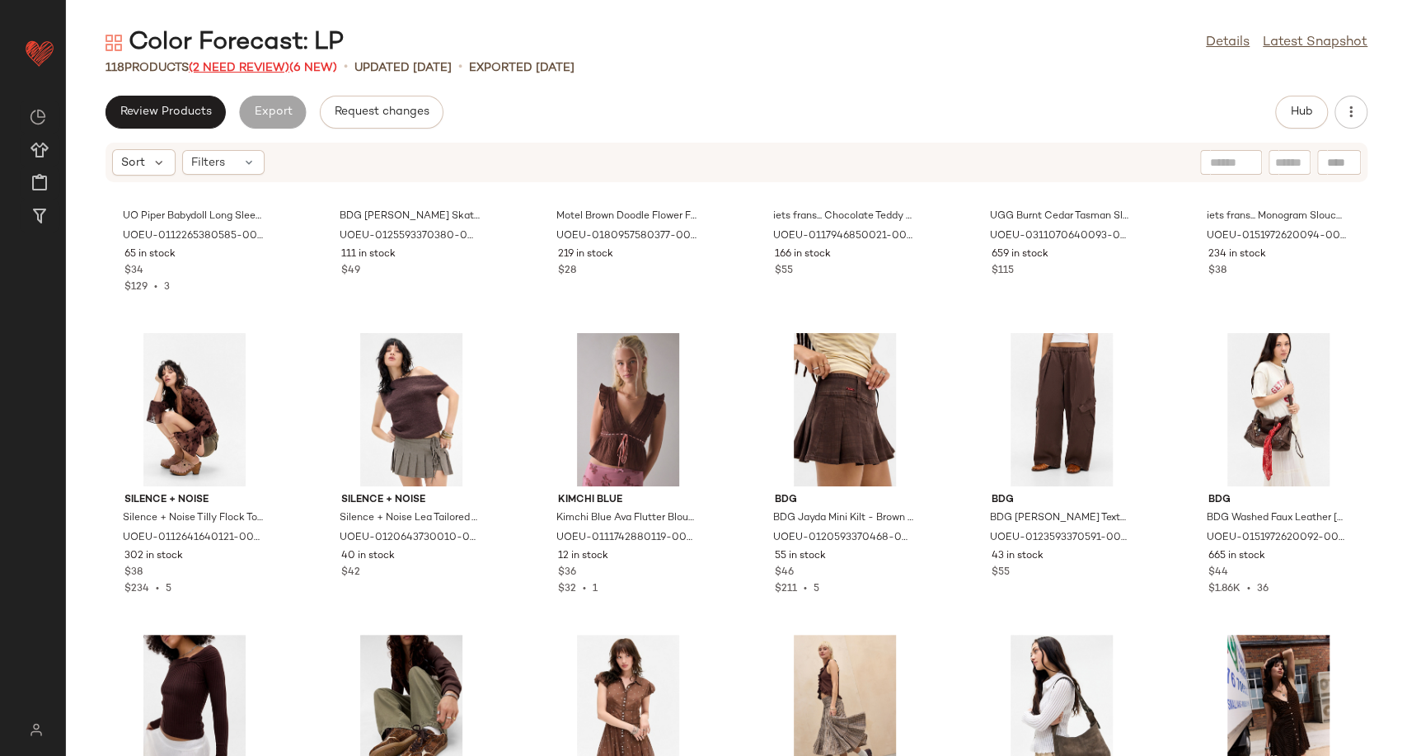
click at [249, 67] on span "(2 Need Review)" at bounding box center [239, 68] width 101 height 12
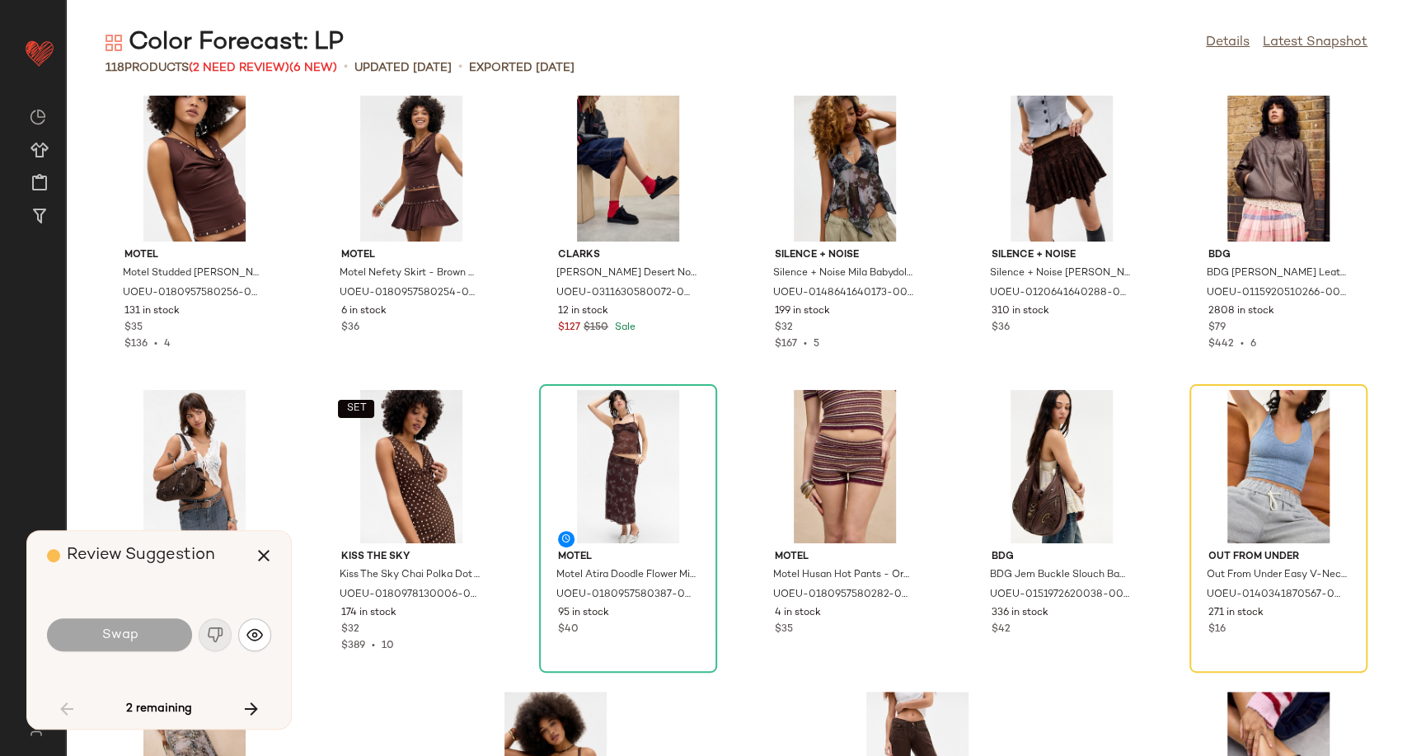
scroll to position [5333, 0]
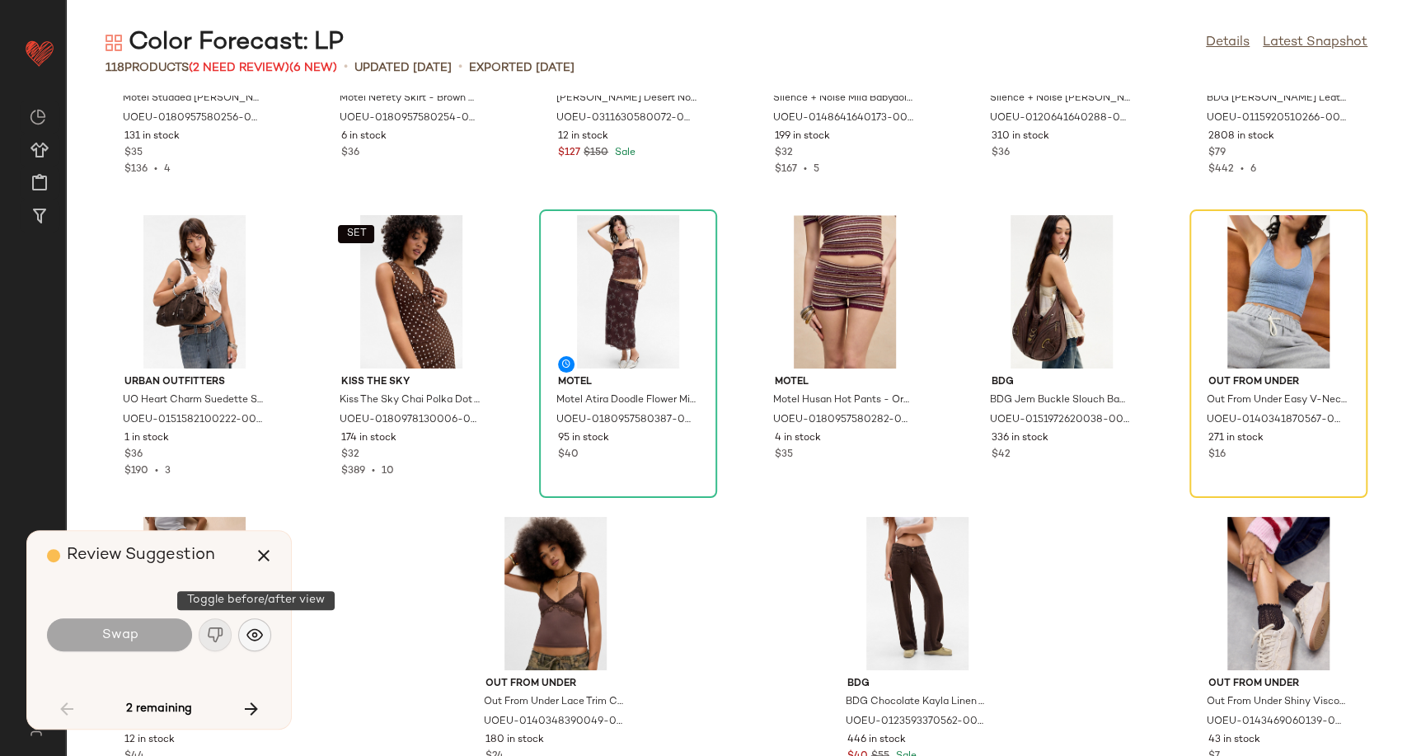
click at [251, 636] on img "button" at bounding box center [254, 634] width 16 height 16
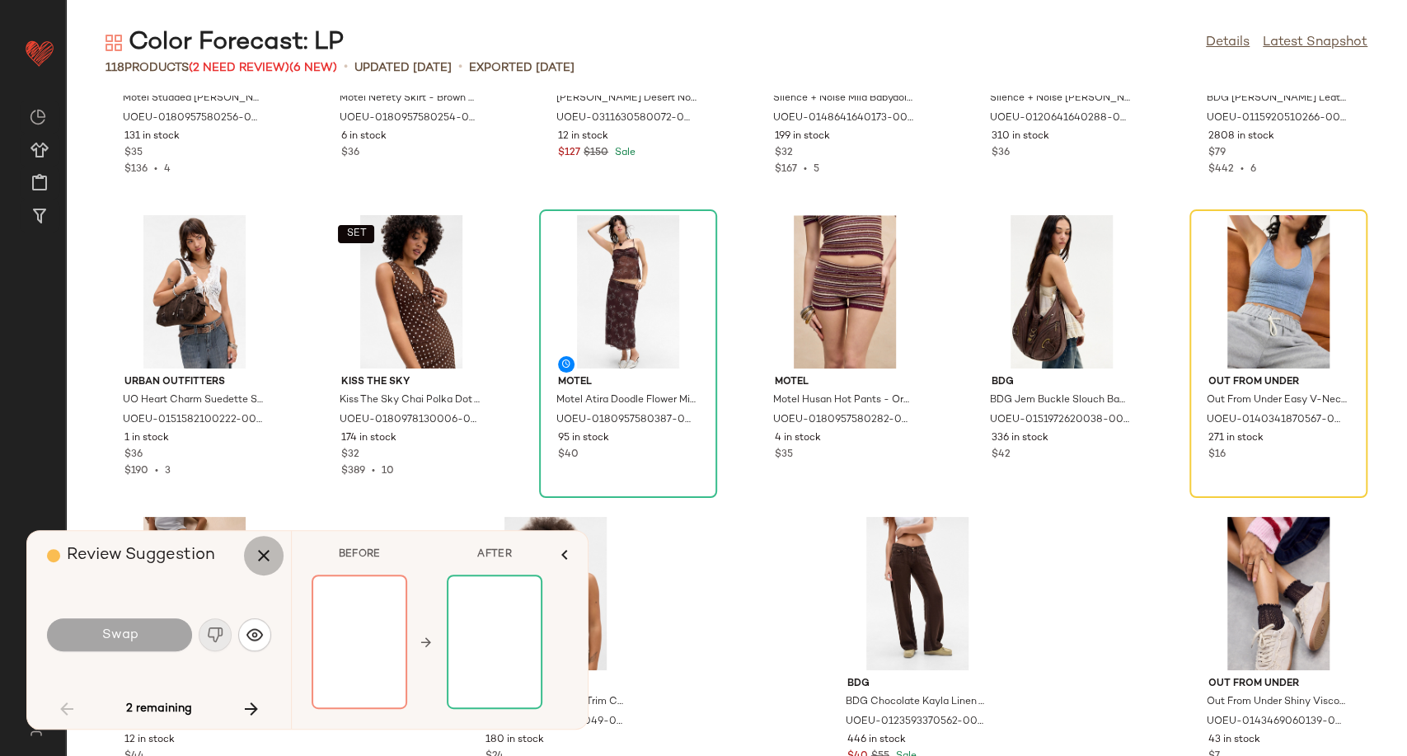
click at [260, 560] on icon "button" at bounding box center [264, 556] width 20 height 20
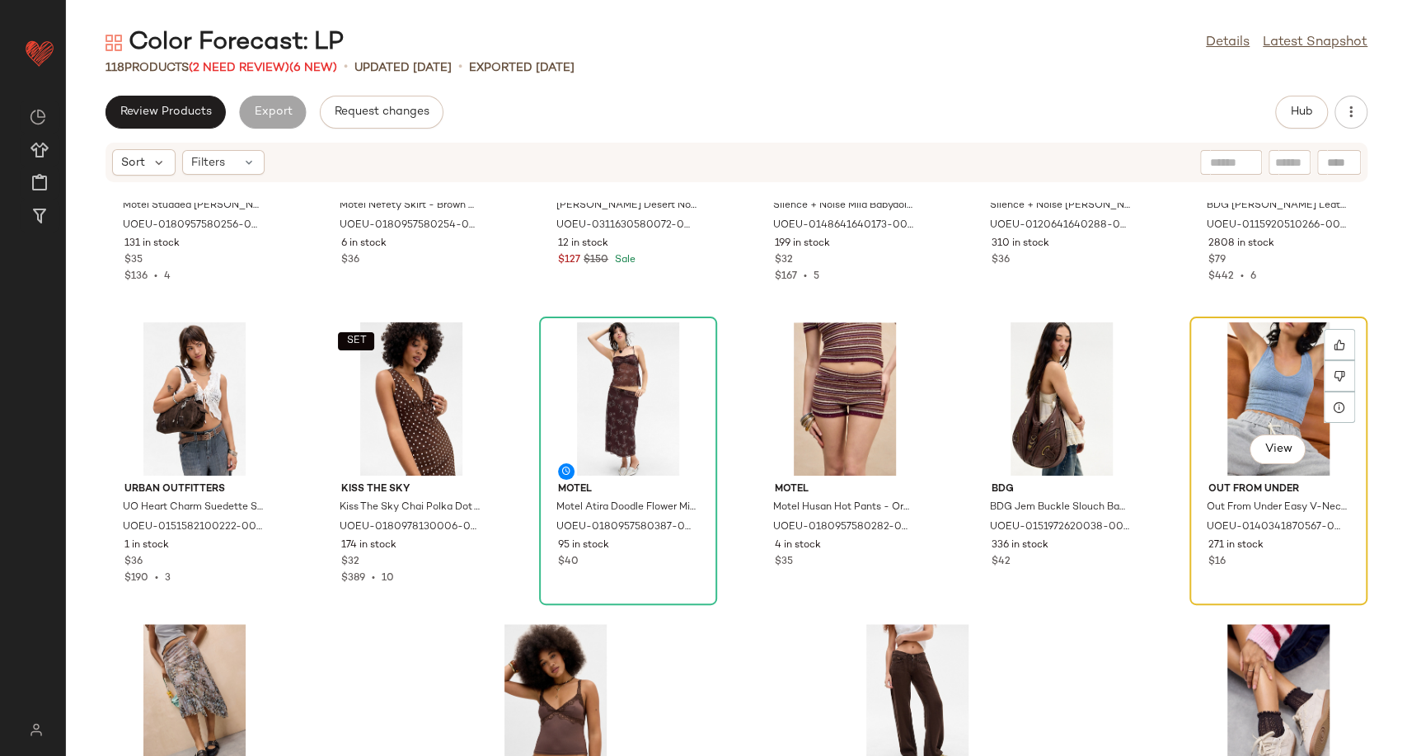
click at [1273, 410] on div "View" at bounding box center [1278, 398] width 166 height 153
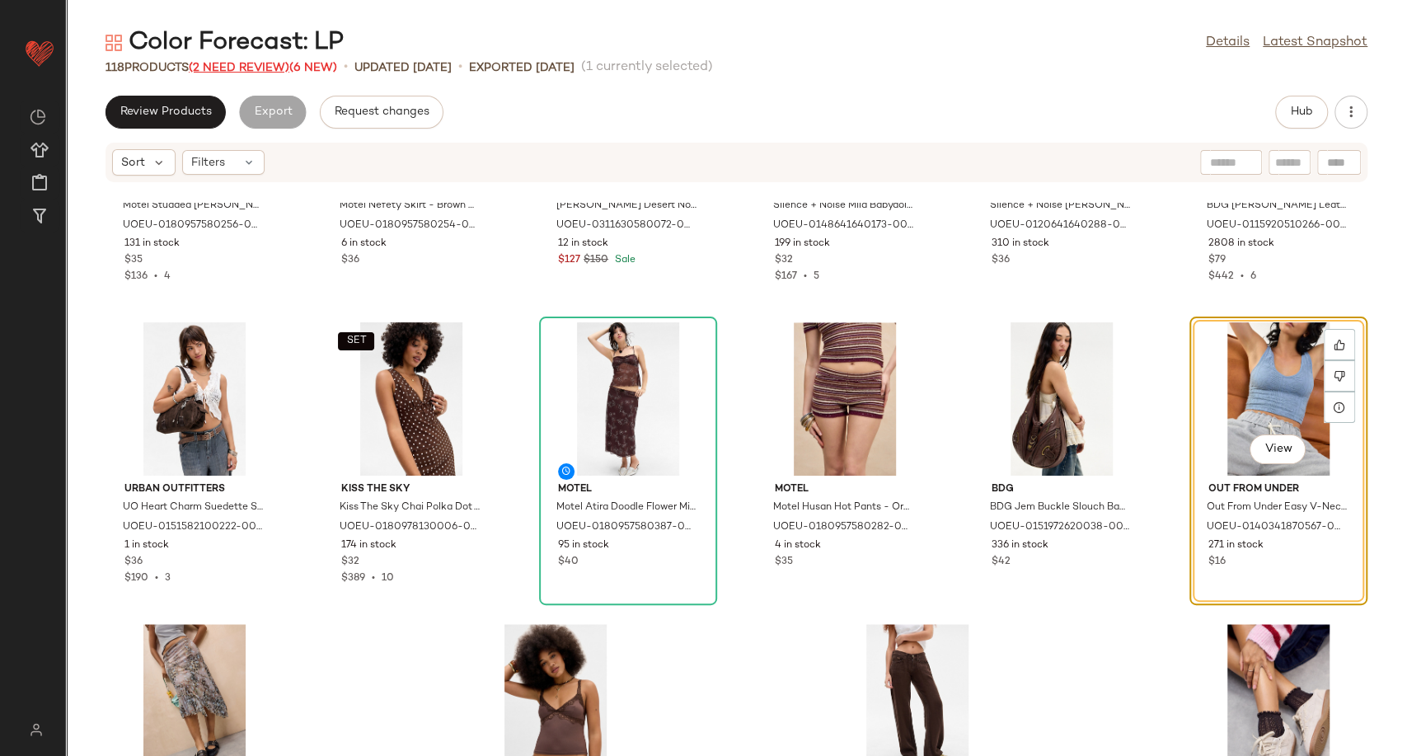
click at [256, 68] on span "(2 Need Review)" at bounding box center [239, 68] width 101 height 12
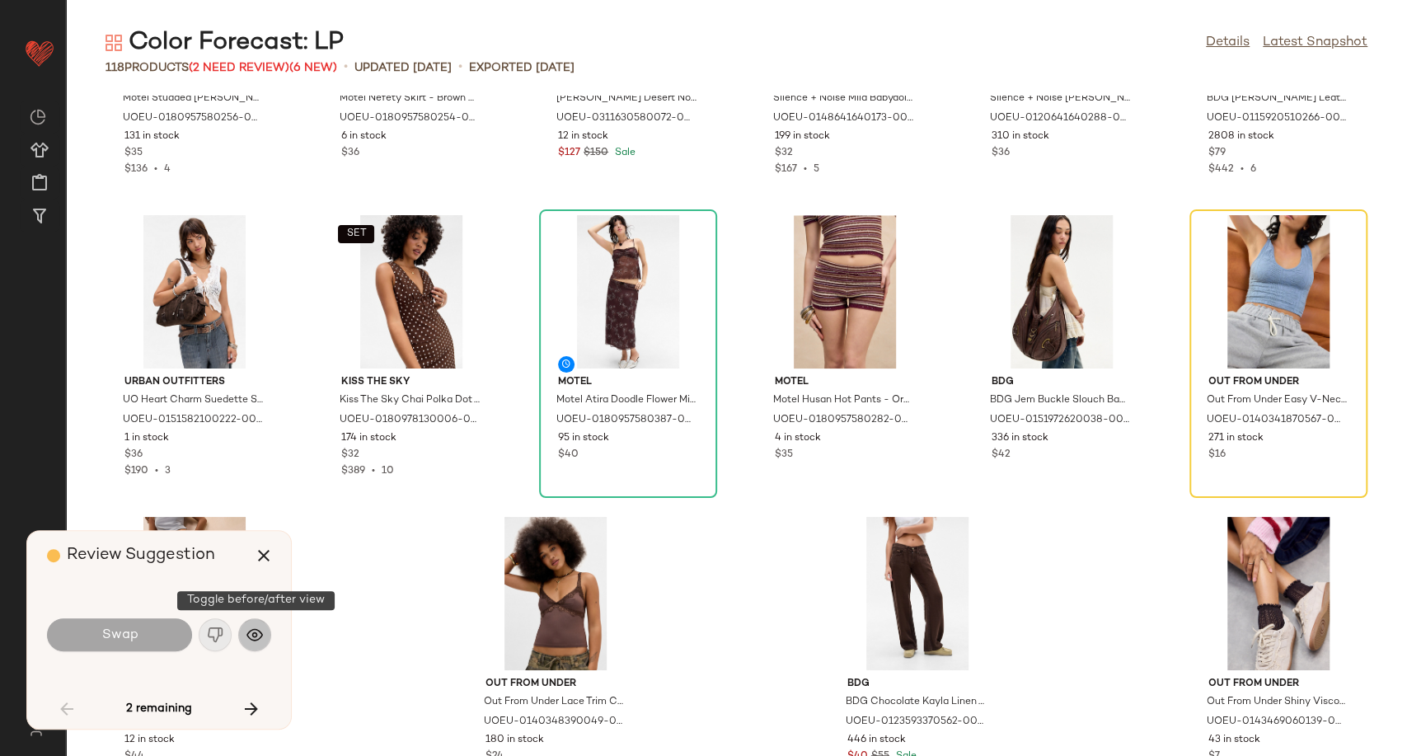
click at [257, 639] on img "button" at bounding box center [254, 634] width 16 height 16
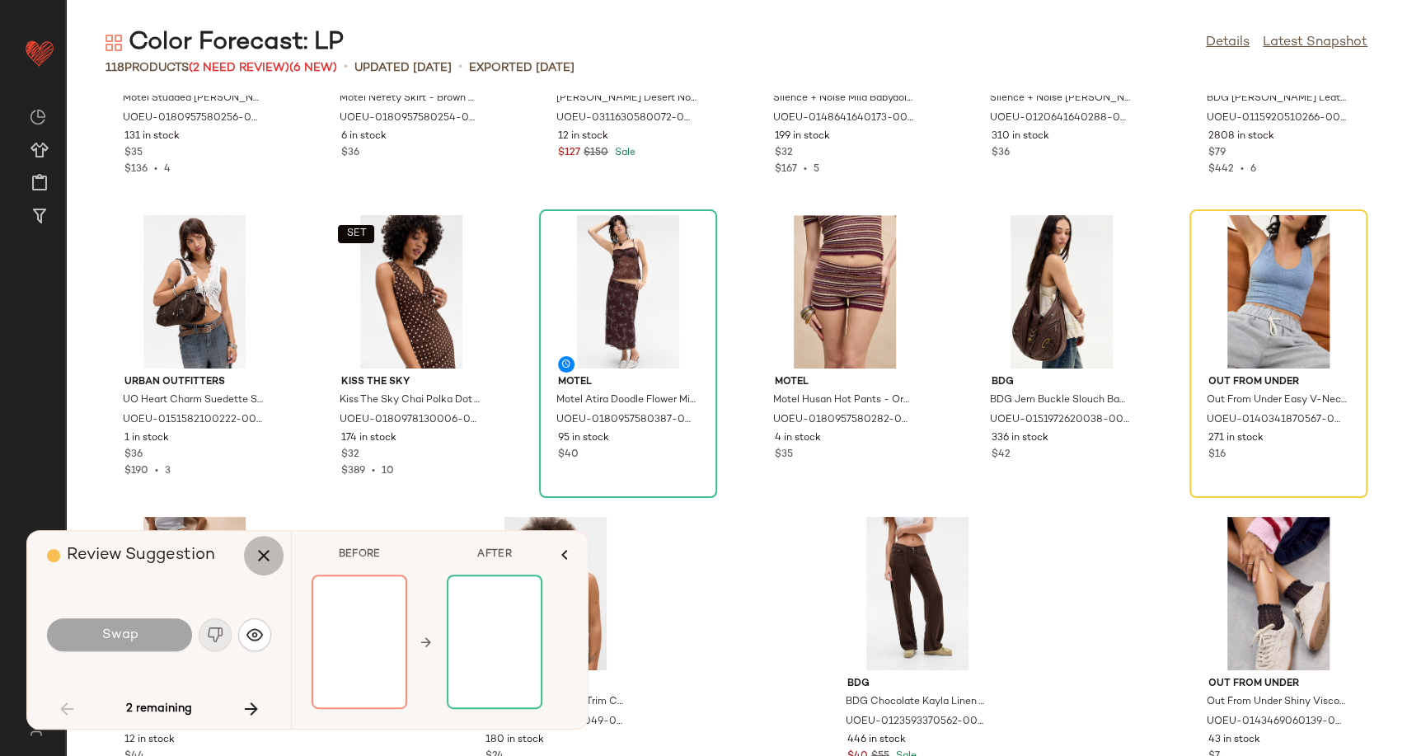
click at [255, 552] on icon "button" at bounding box center [264, 556] width 20 height 20
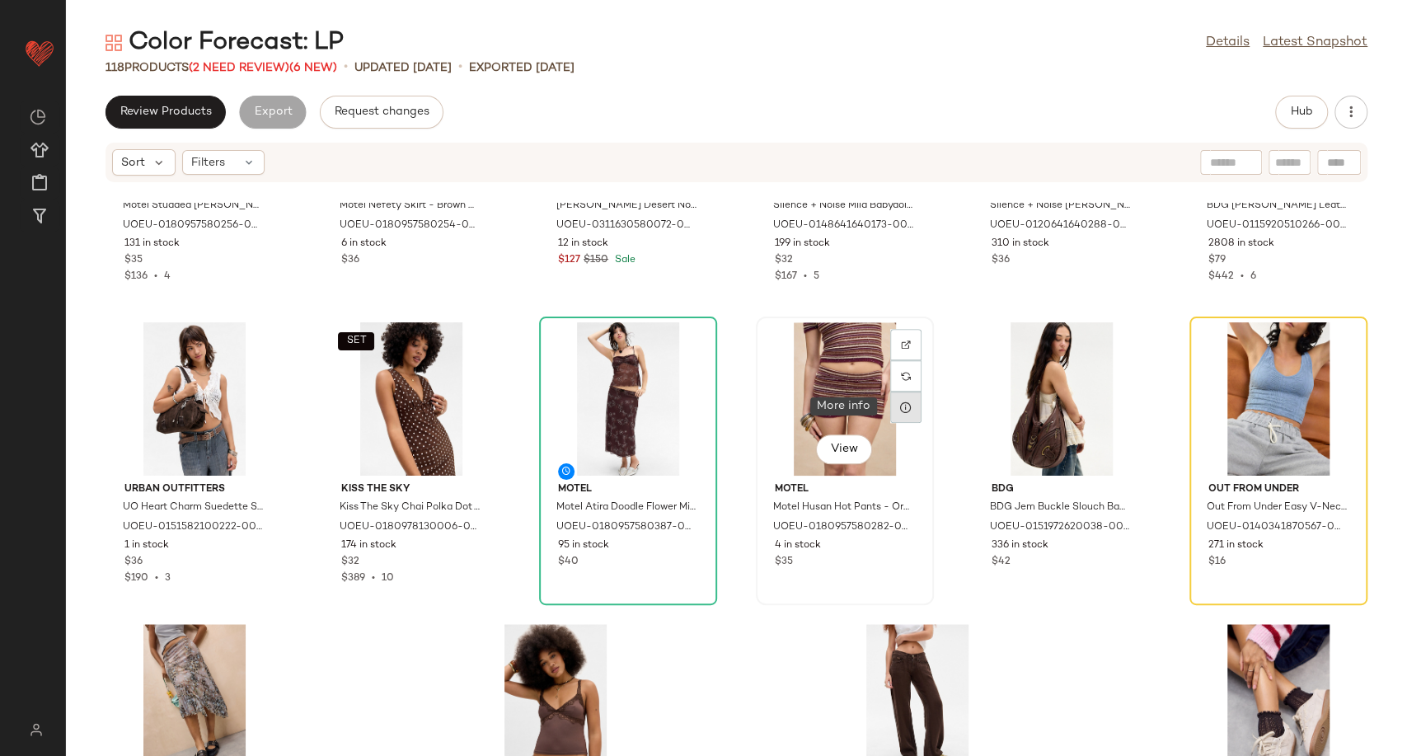
click at [903, 411] on icon at bounding box center [905, 407] width 13 height 13
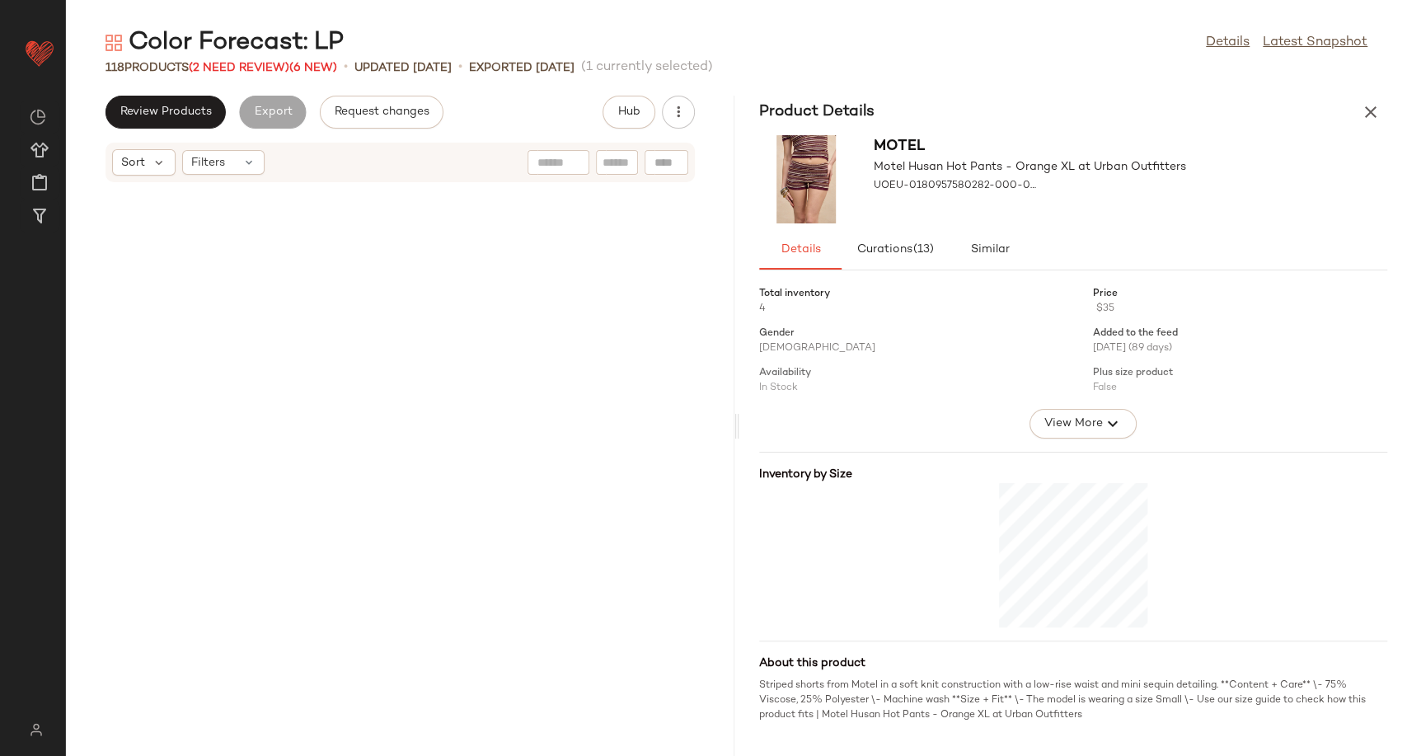
scroll to position [11162, 0]
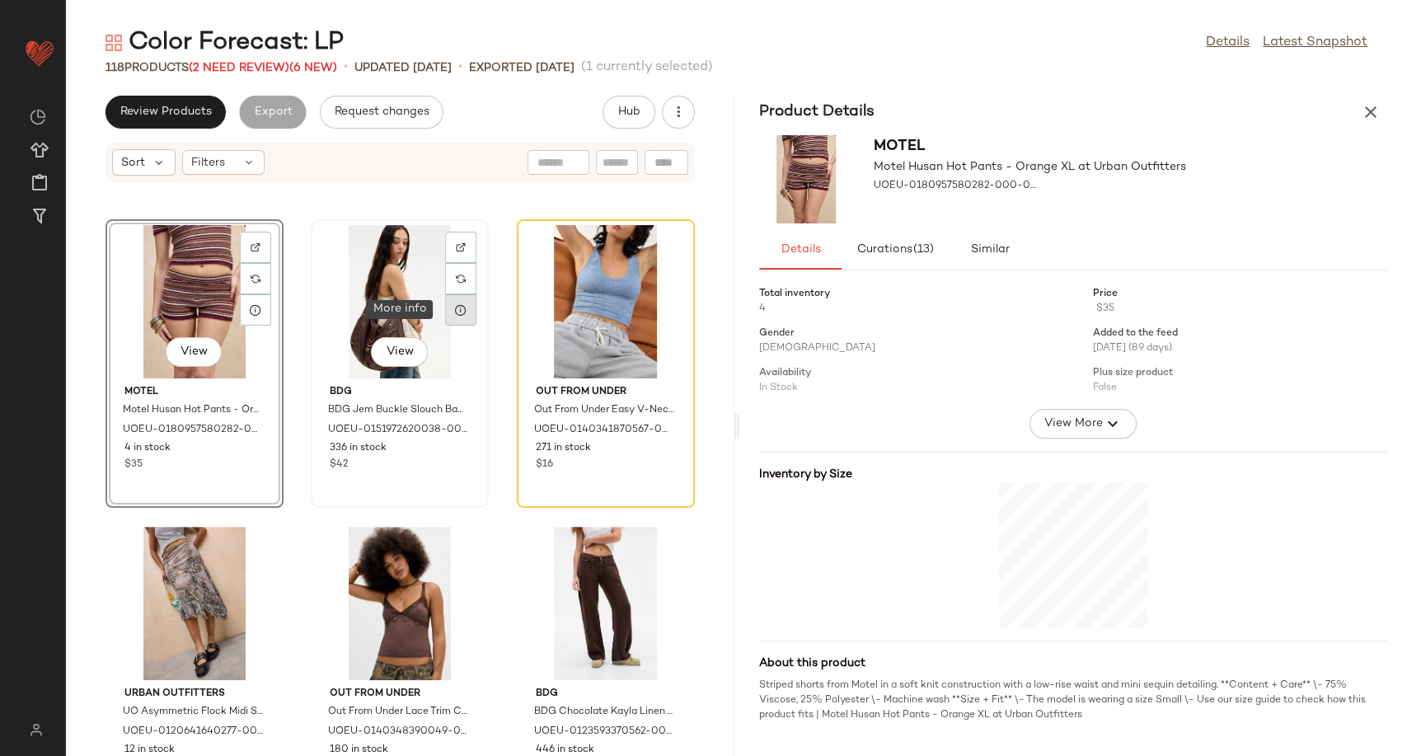
click at [457, 317] on div at bounding box center [460, 309] width 31 height 31
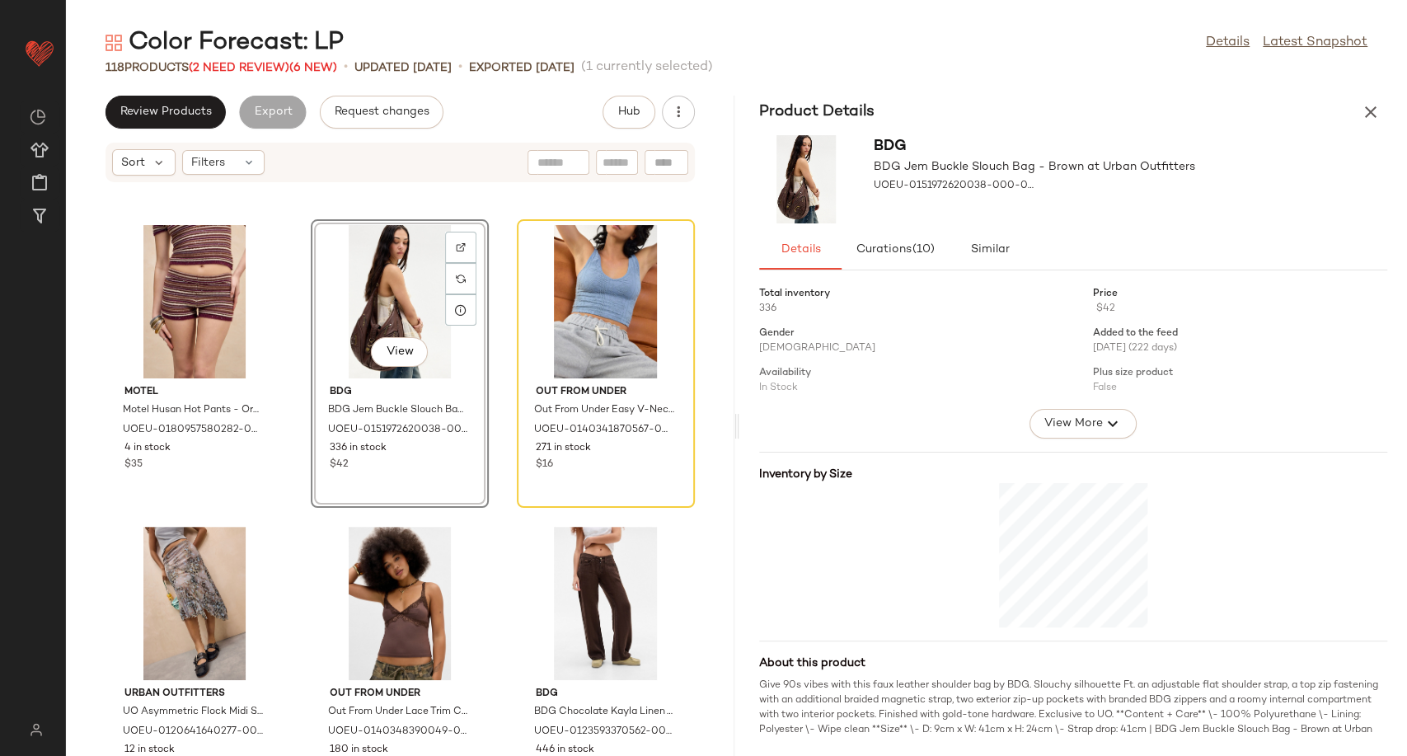
scroll to position [12, 0]
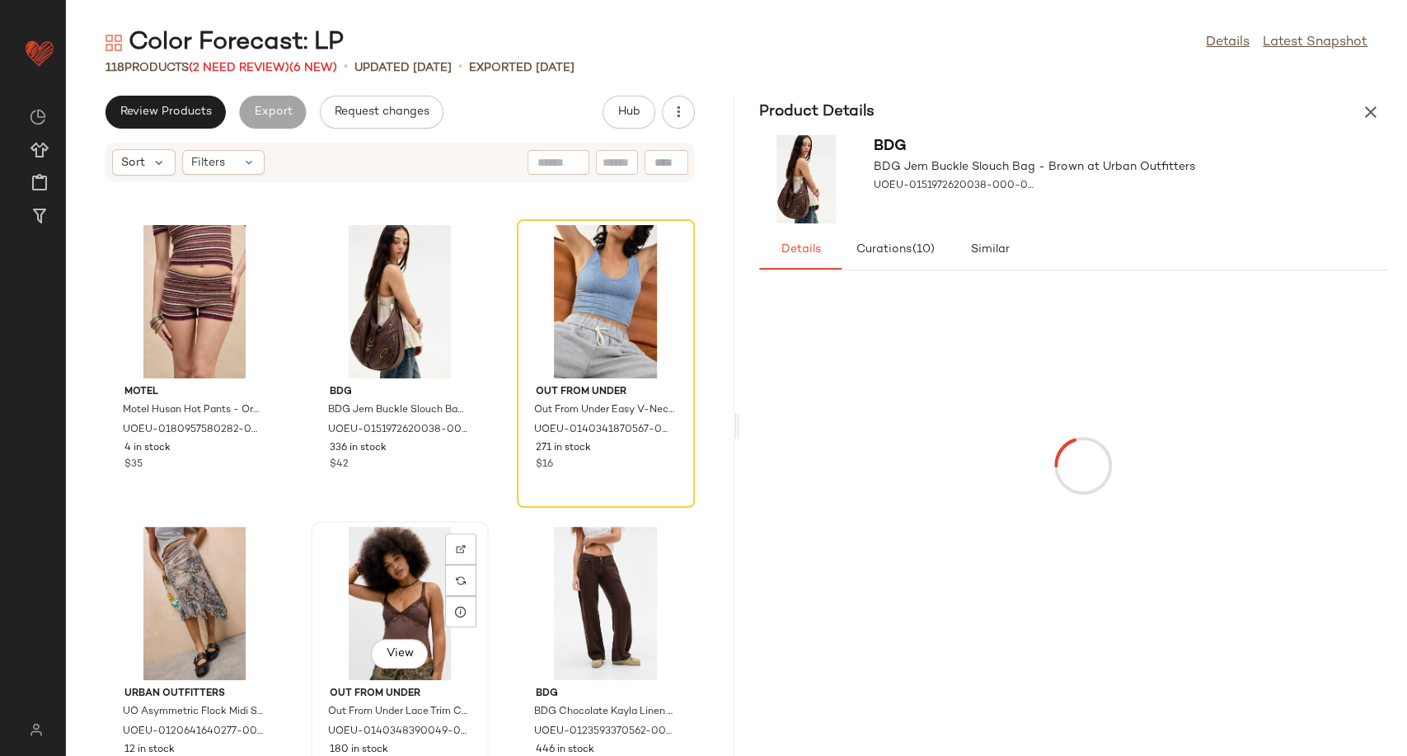
click at [373, 607] on div "View" at bounding box center [400, 603] width 166 height 153
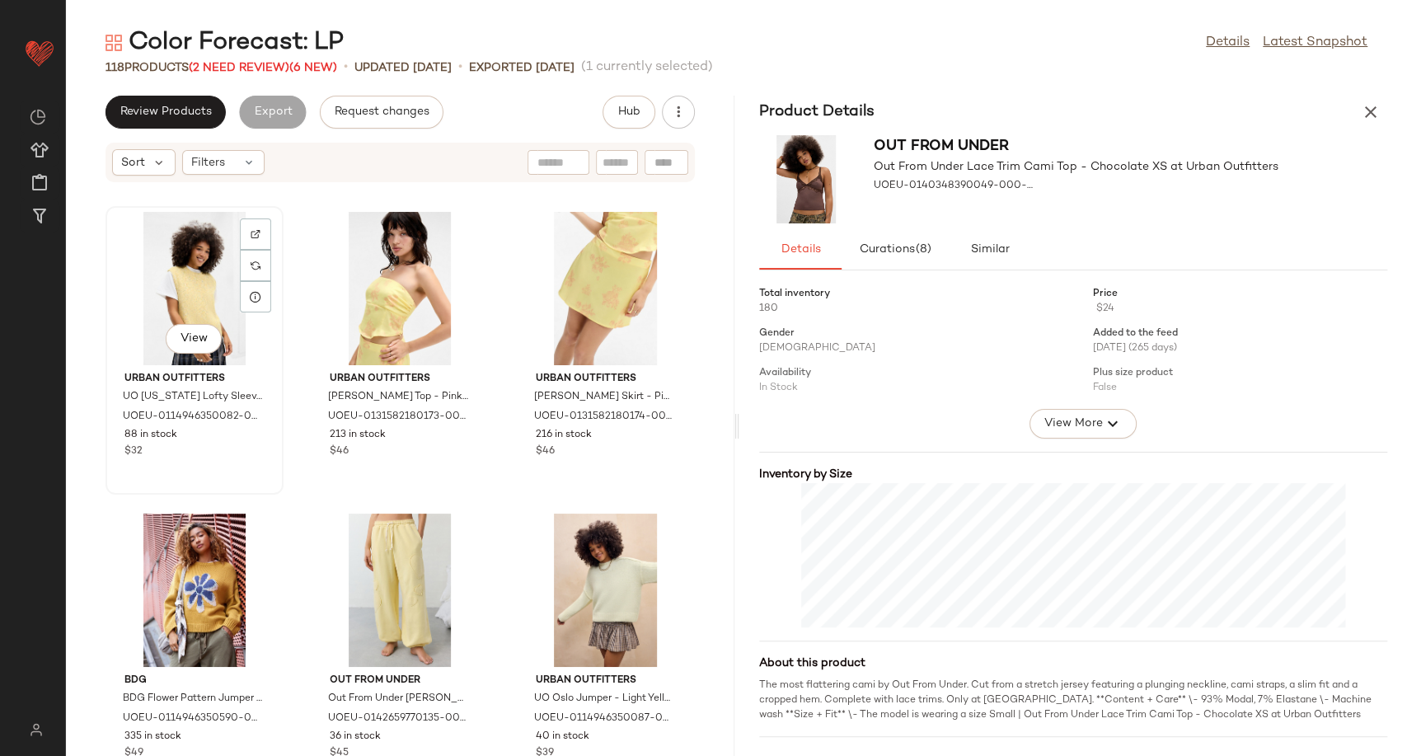
click at [217, 267] on div "View" at bounding box center [194, 288] width 166 height 153
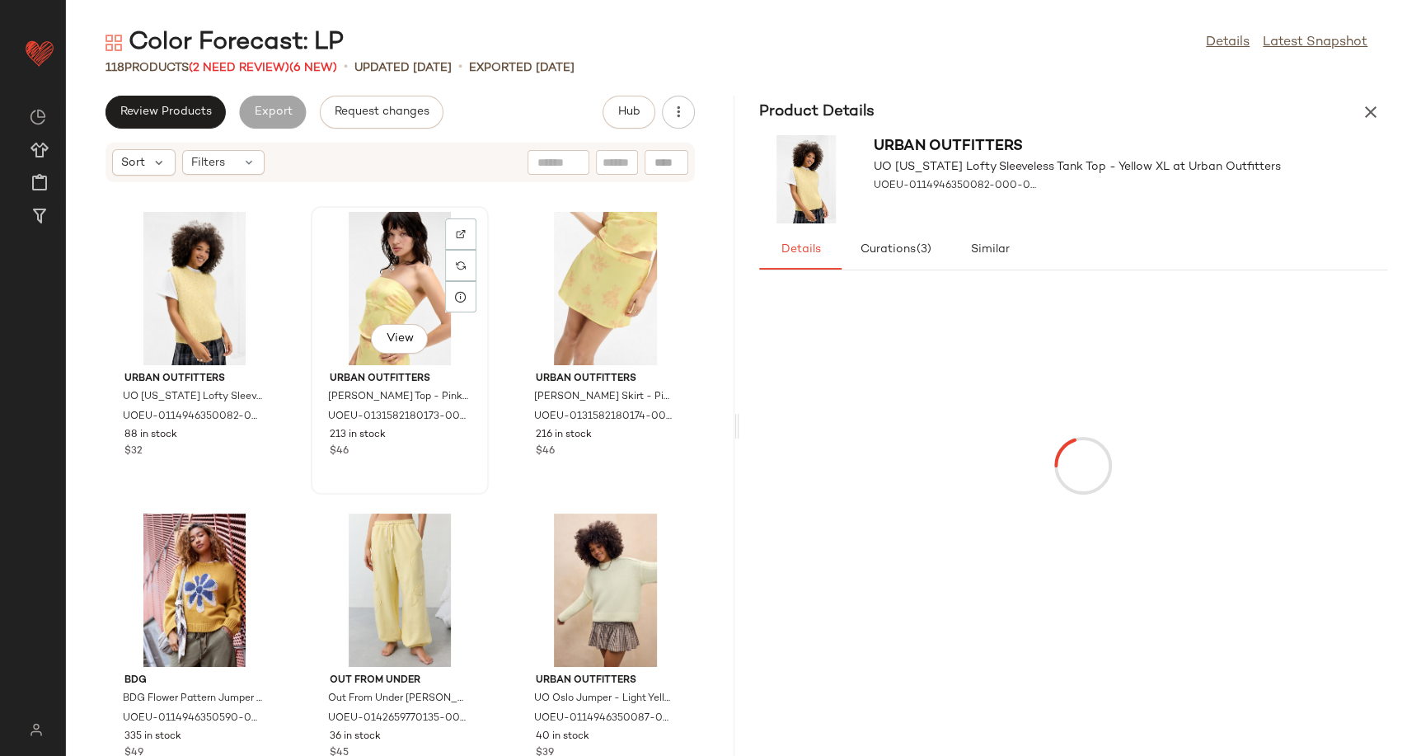
click at [386, 286] on div "View" at bounding box center [400, 288] width 166 height 153
click at [541, 282] on div "View" at bounding box center [606, 288] width 166 height 153
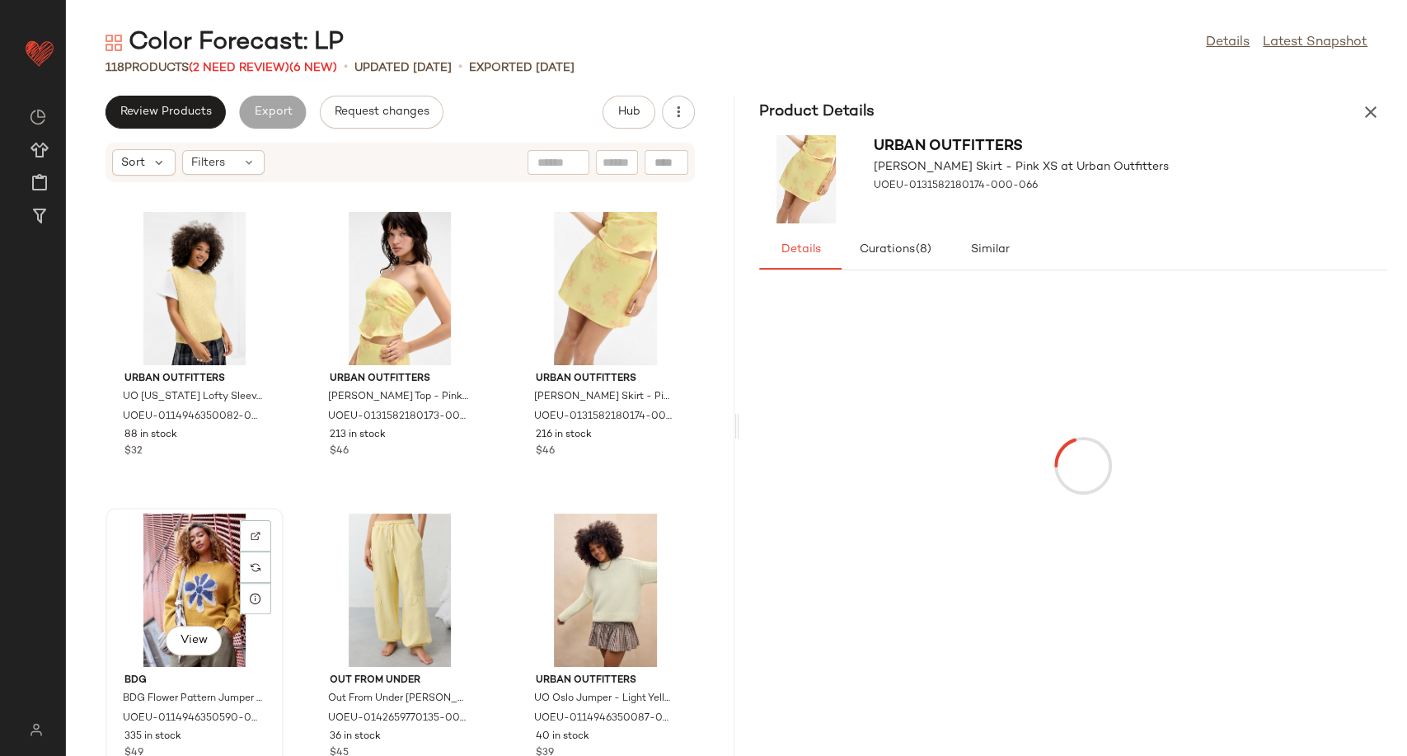
click at [191, 567] on div "View" at bounding box center [194, 590] width 166 height 153
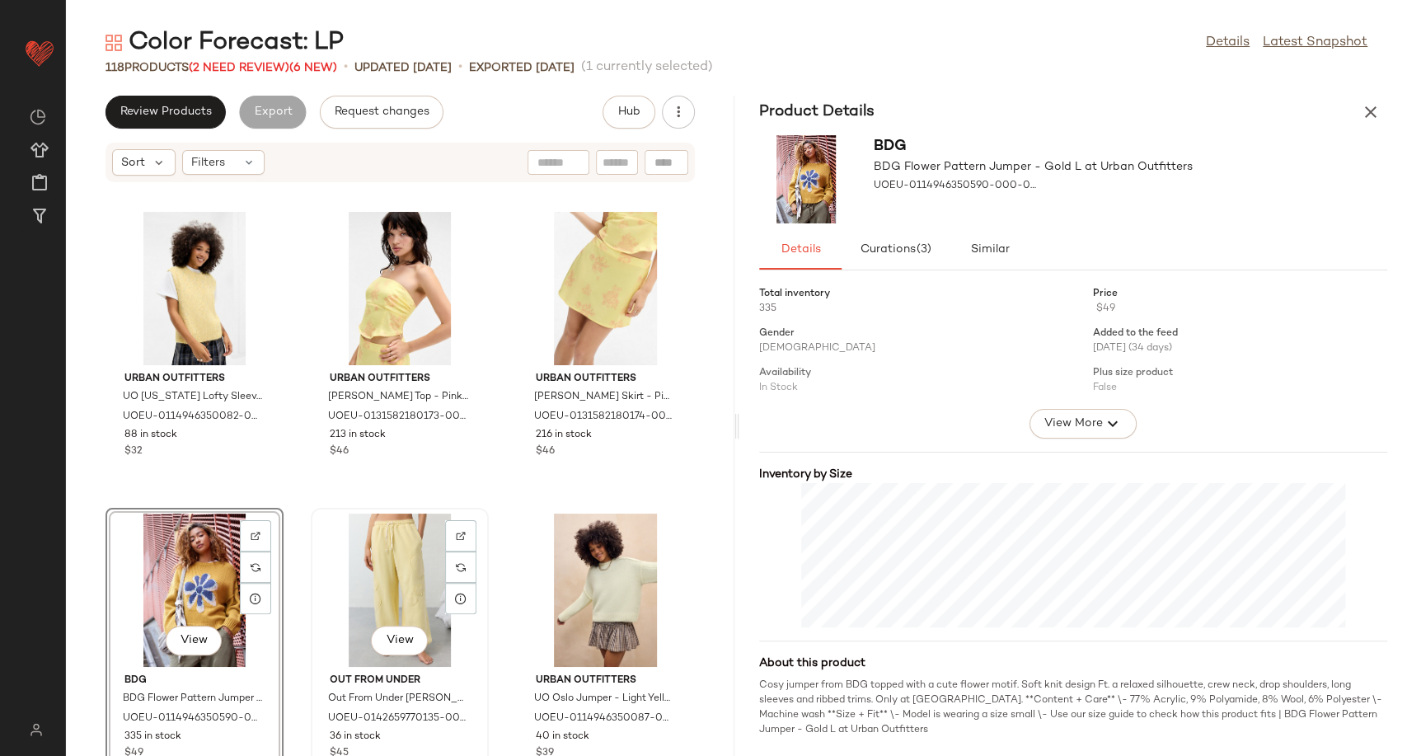
click at [388, 584] on div "View" at bounding box center [400, 590] width 166 height 153
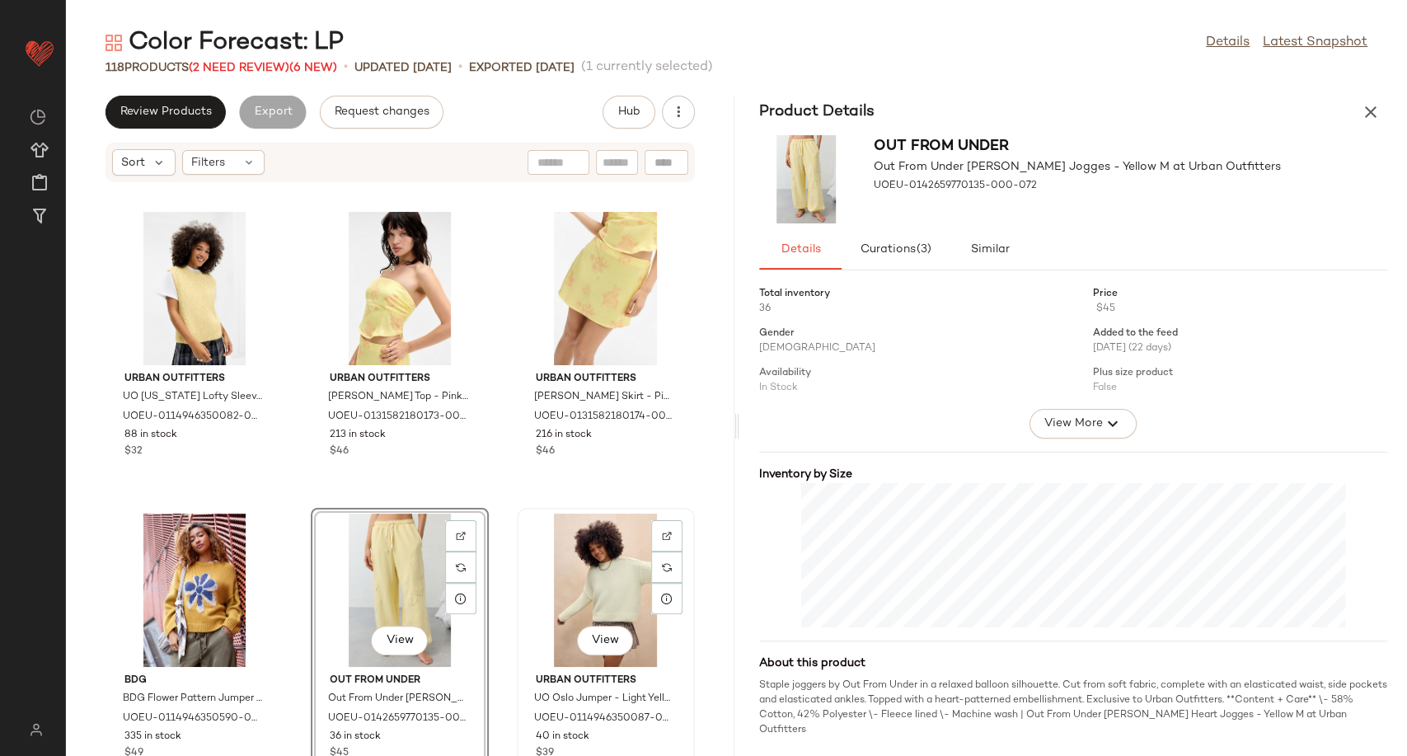
click at [600, 589] on div "View" at bounding box center [606, 590] width 166 height 153
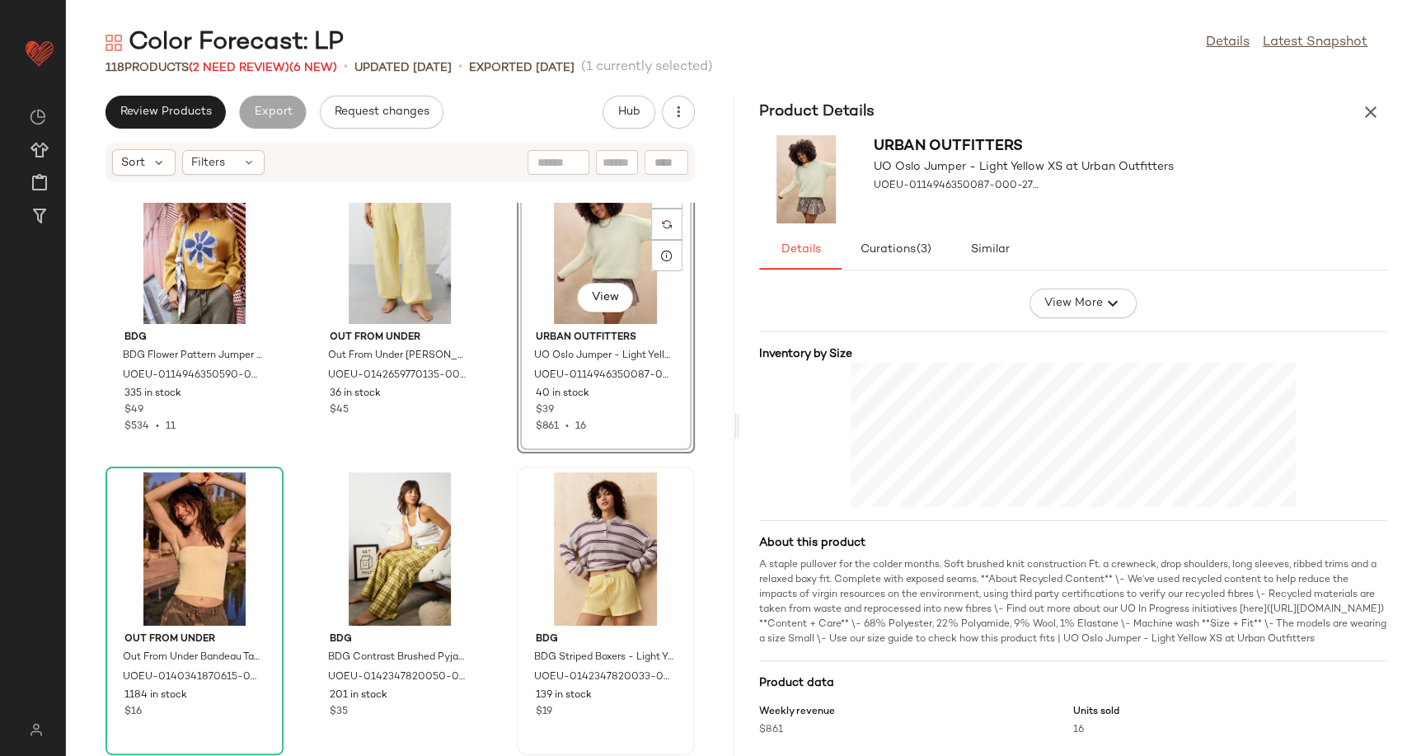
scroll to position [366, 0]
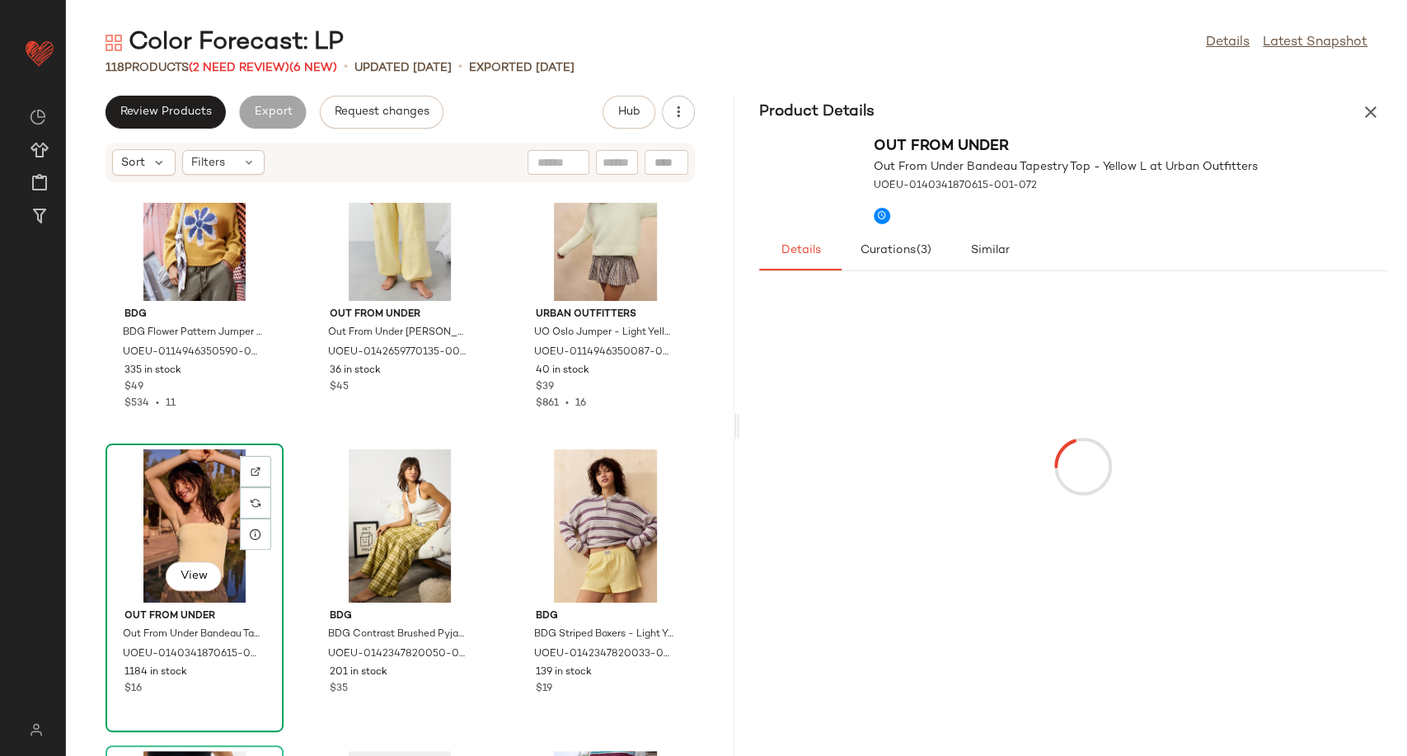
click at [202, 525] on div "View" at bounding box center [194, 525] width 166 height 153
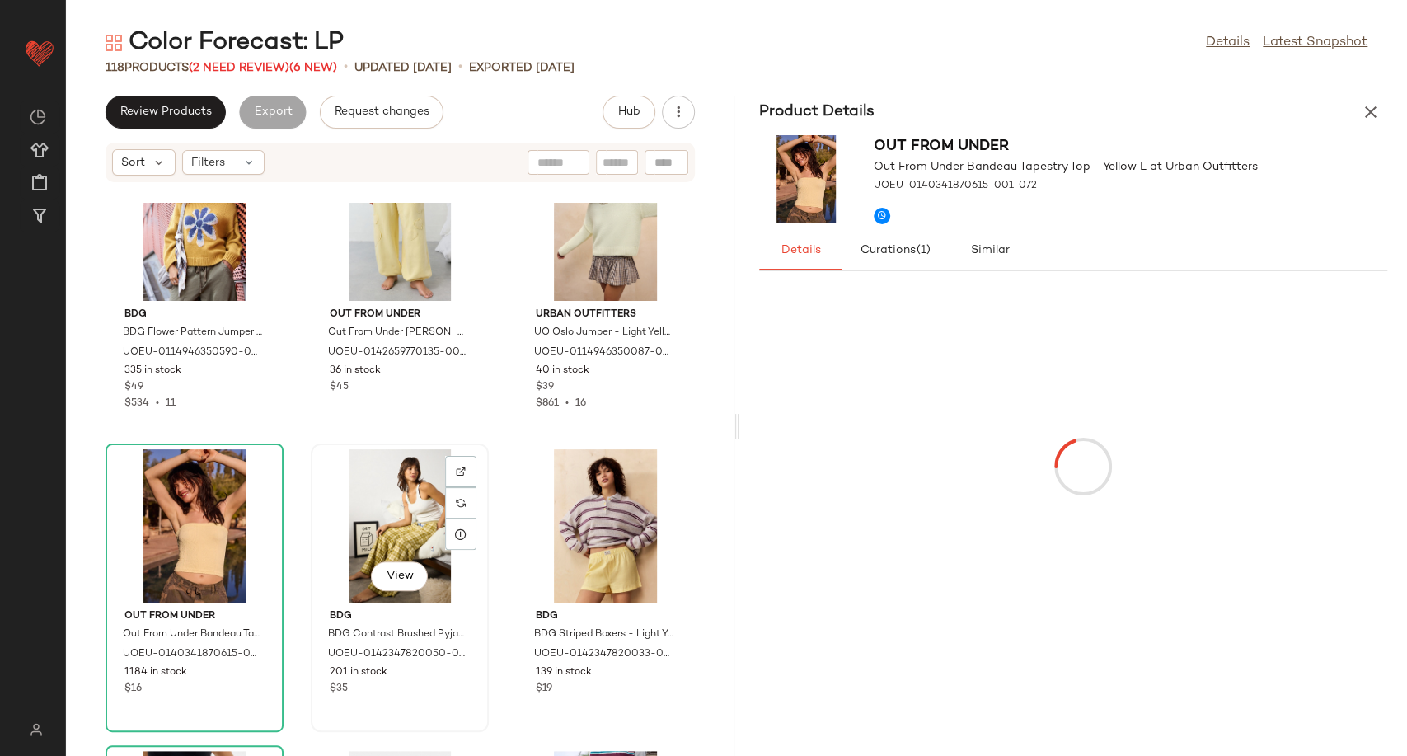
click at [395, 522] on div "View" at bounding box center [400, 525] width 166 height 153
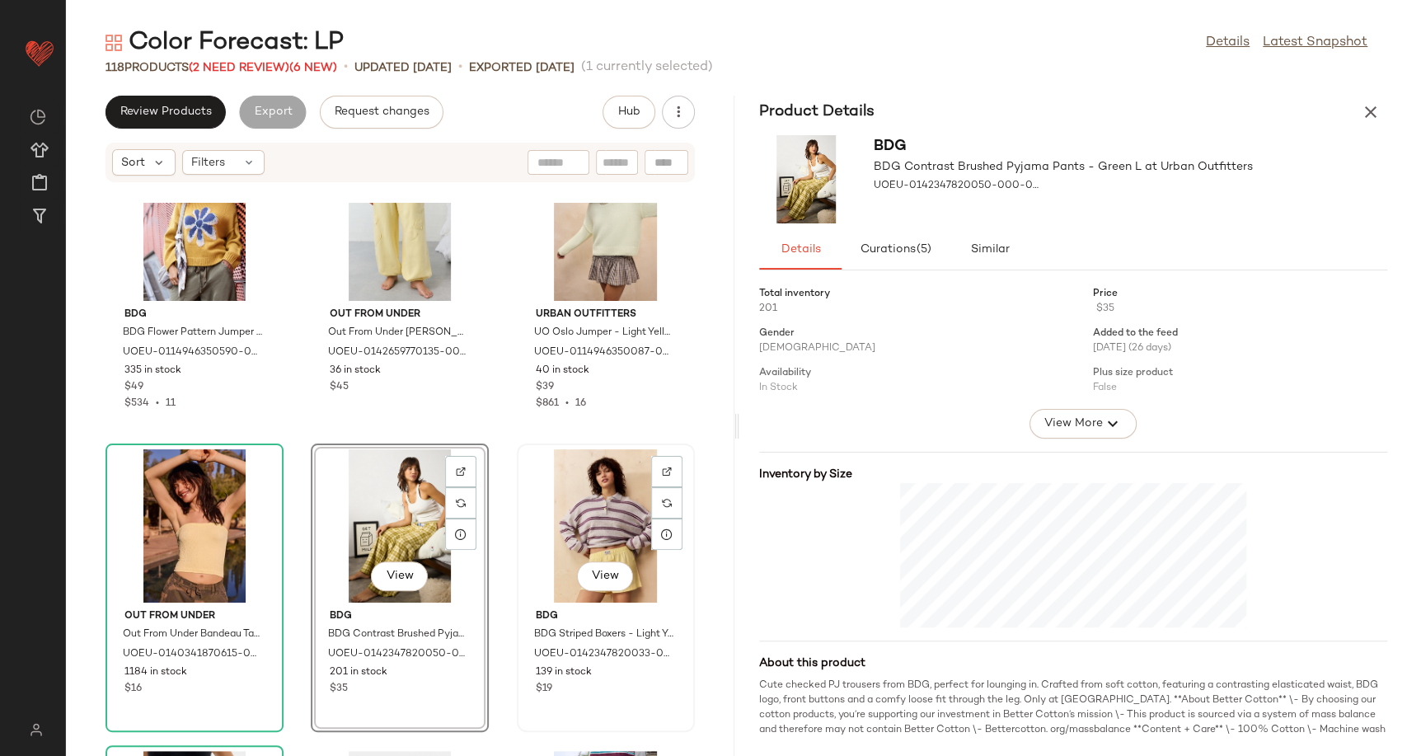
click at [584, 523] on div "View" at bounding box center [606, 525] width 166 height 153
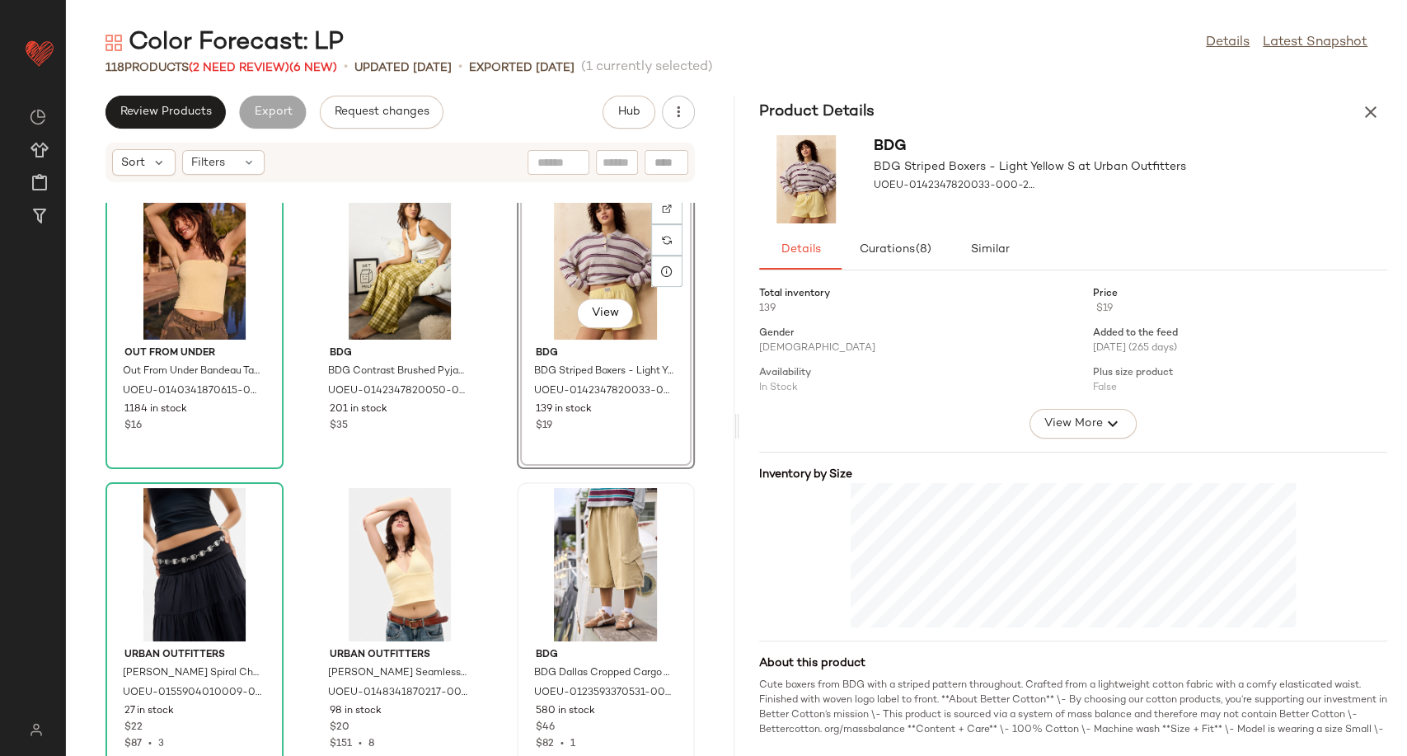
scroll to position [654, 0]
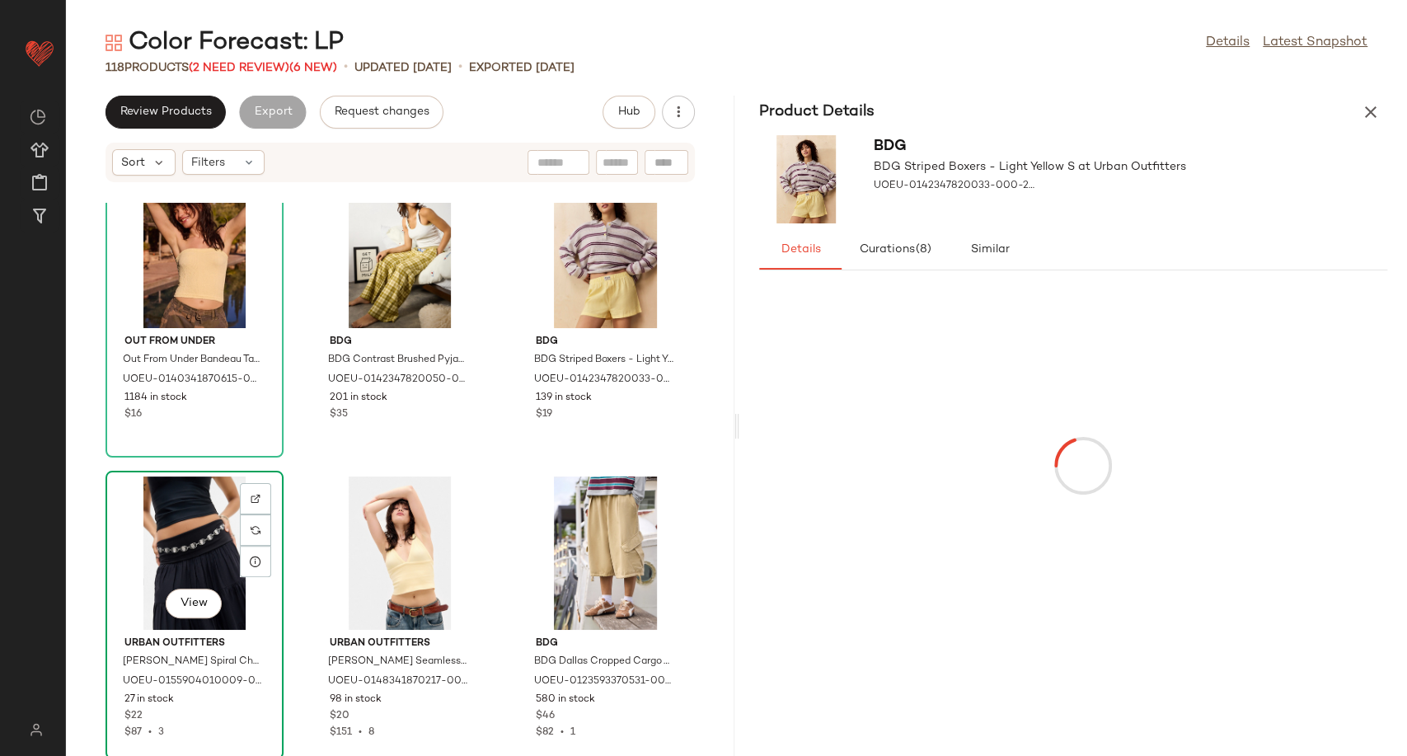
click at [225, 566] on div "View" at bounding box center [194, 552] width 166 height 153
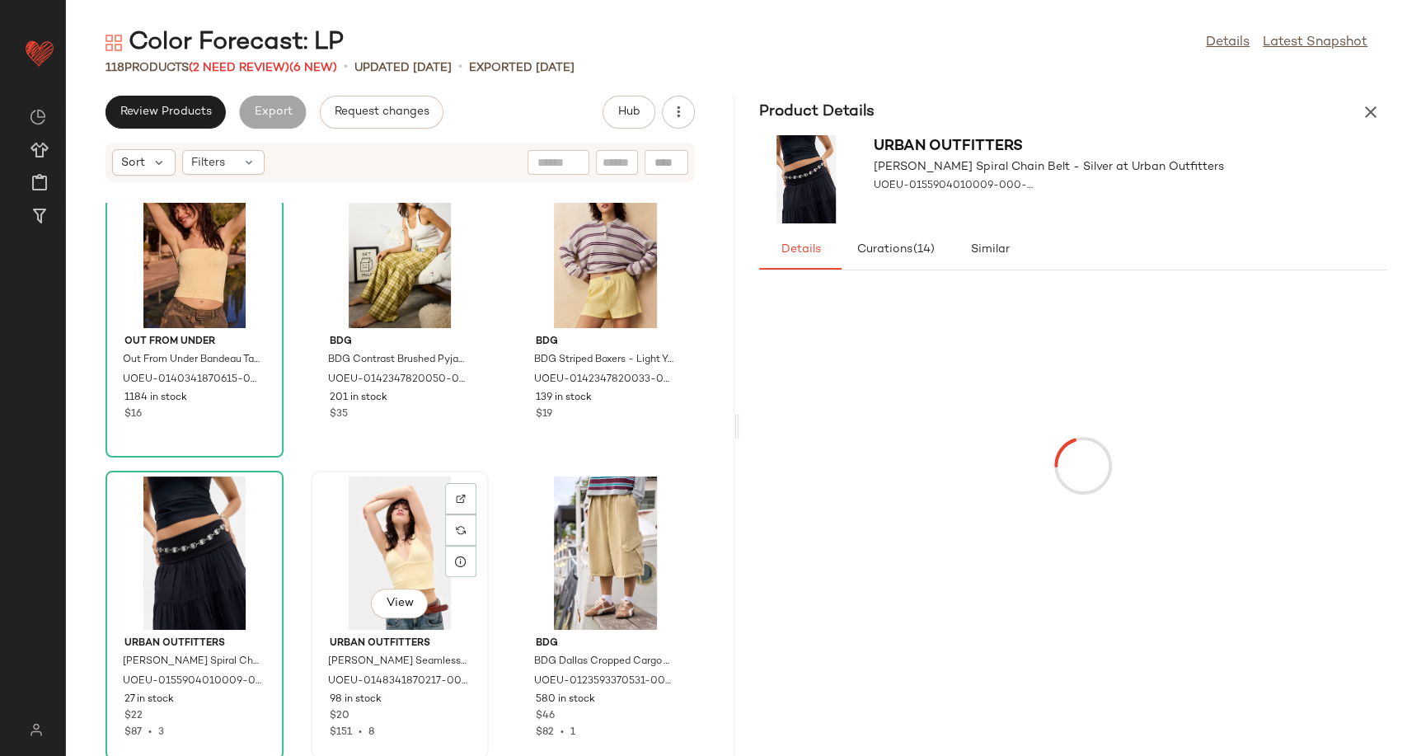
click at [370, 548] on div "View" at bounding box center [400, 552] width 166 height 153
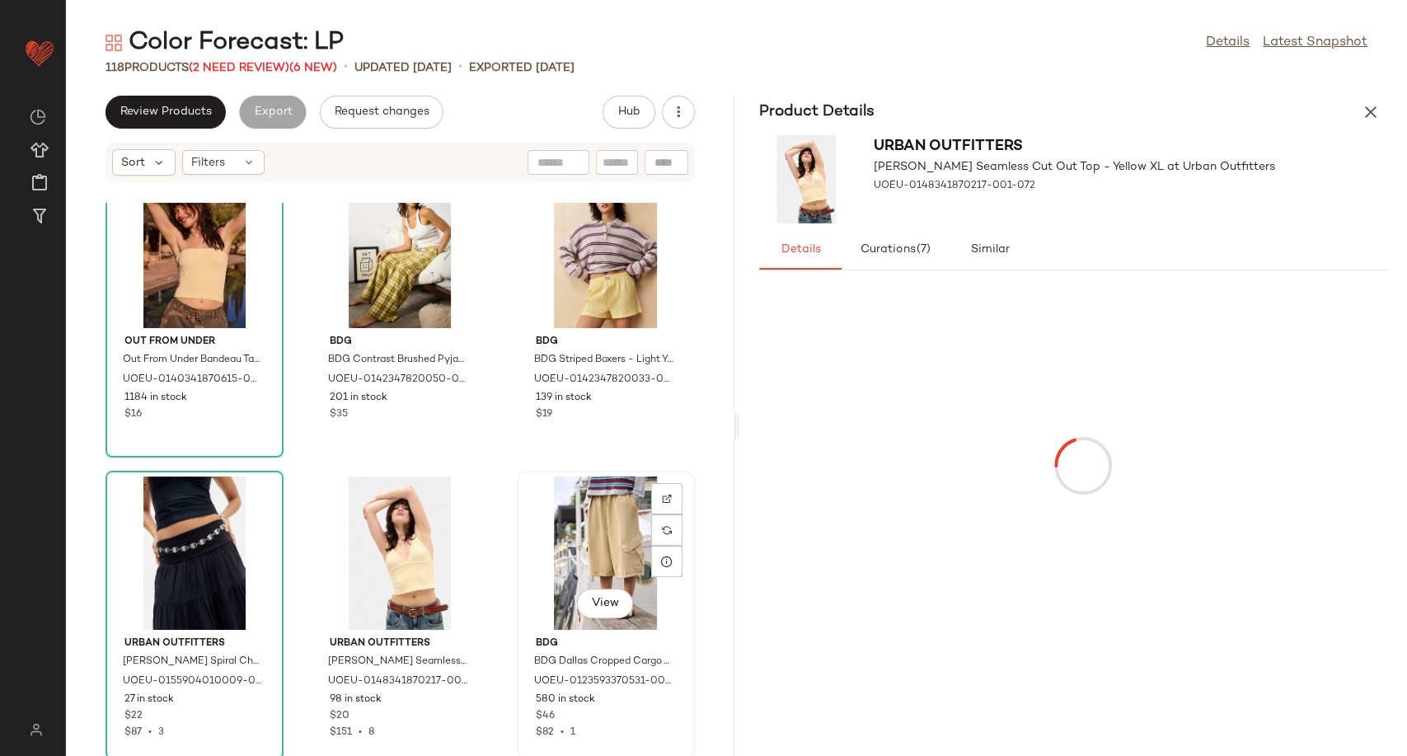
click at [546, 537] on div "View" at bounding box center [606, 552] width 166 height 153
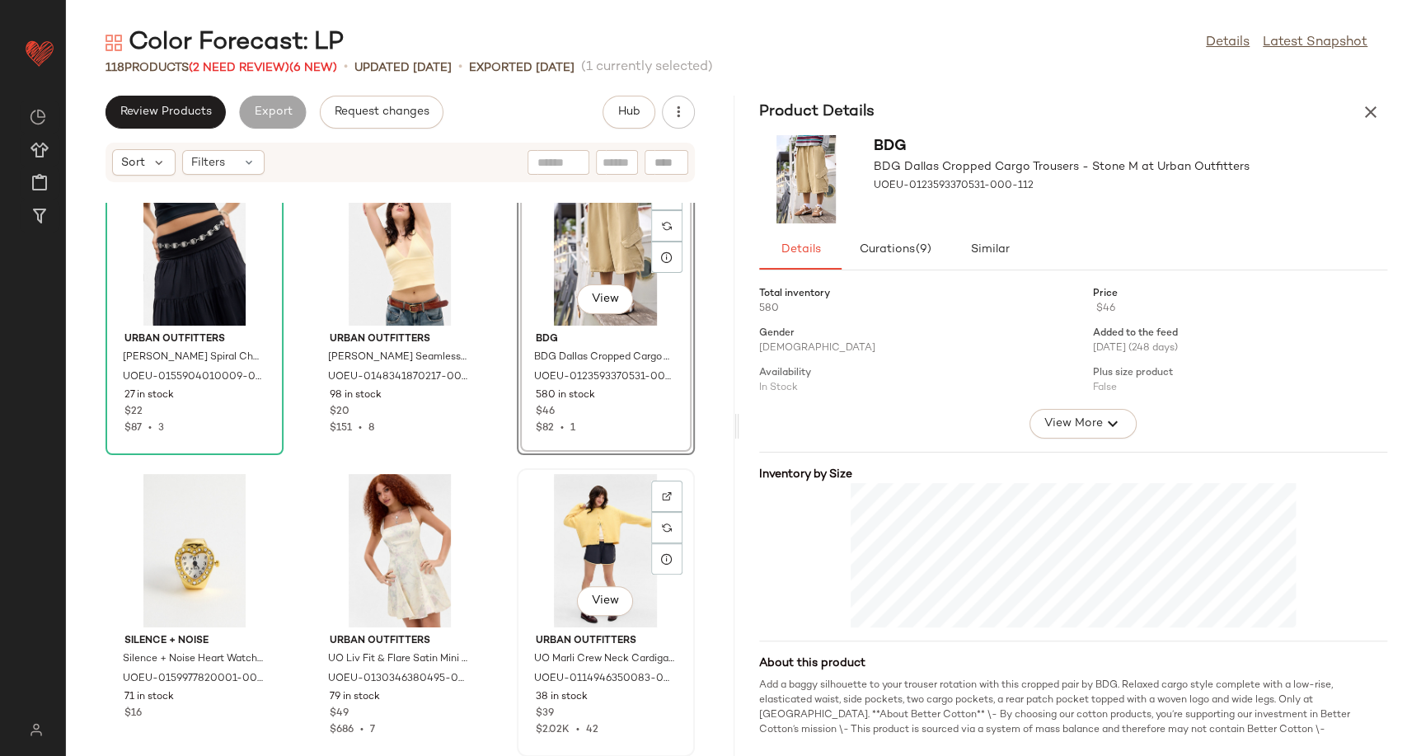
scroll to position [1020, 0]
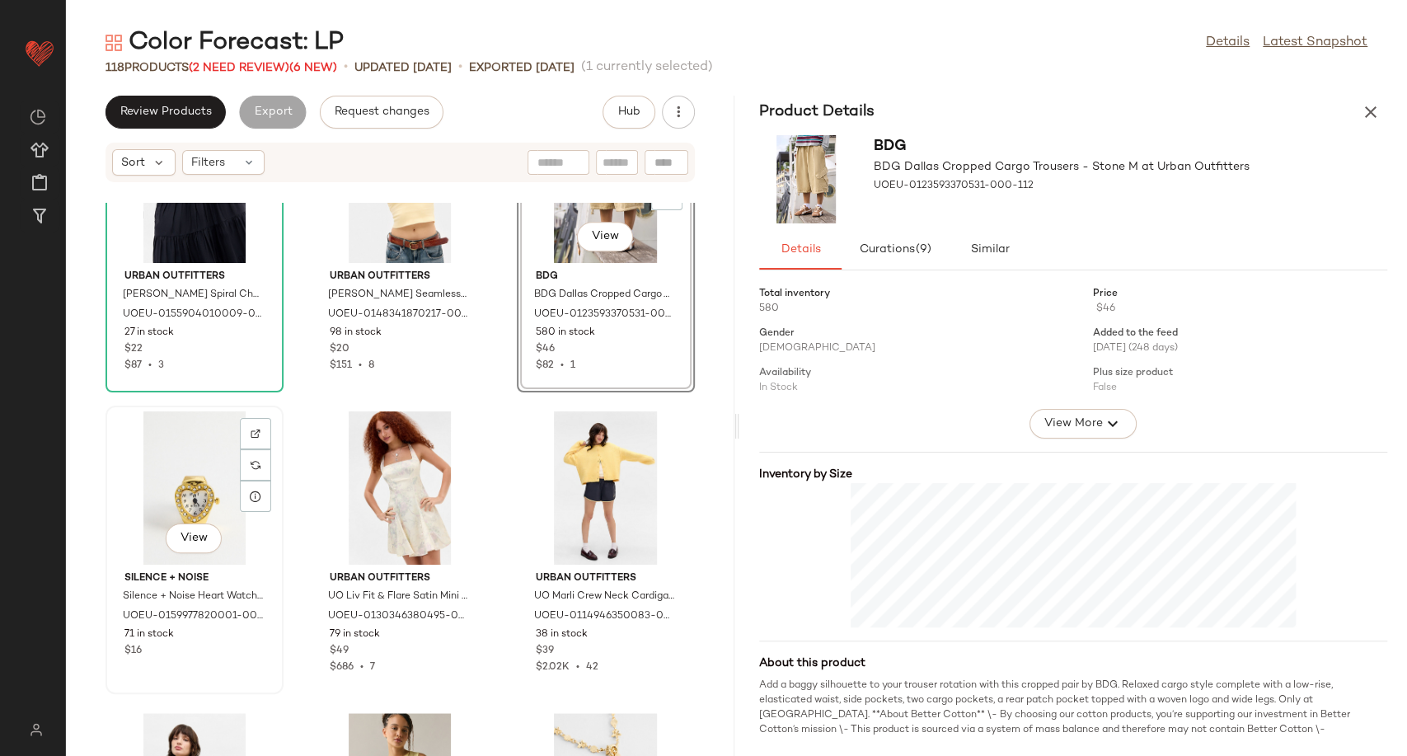
click at [172, 493] on div "View" at bounding box center [194, 487] width 166 height 153
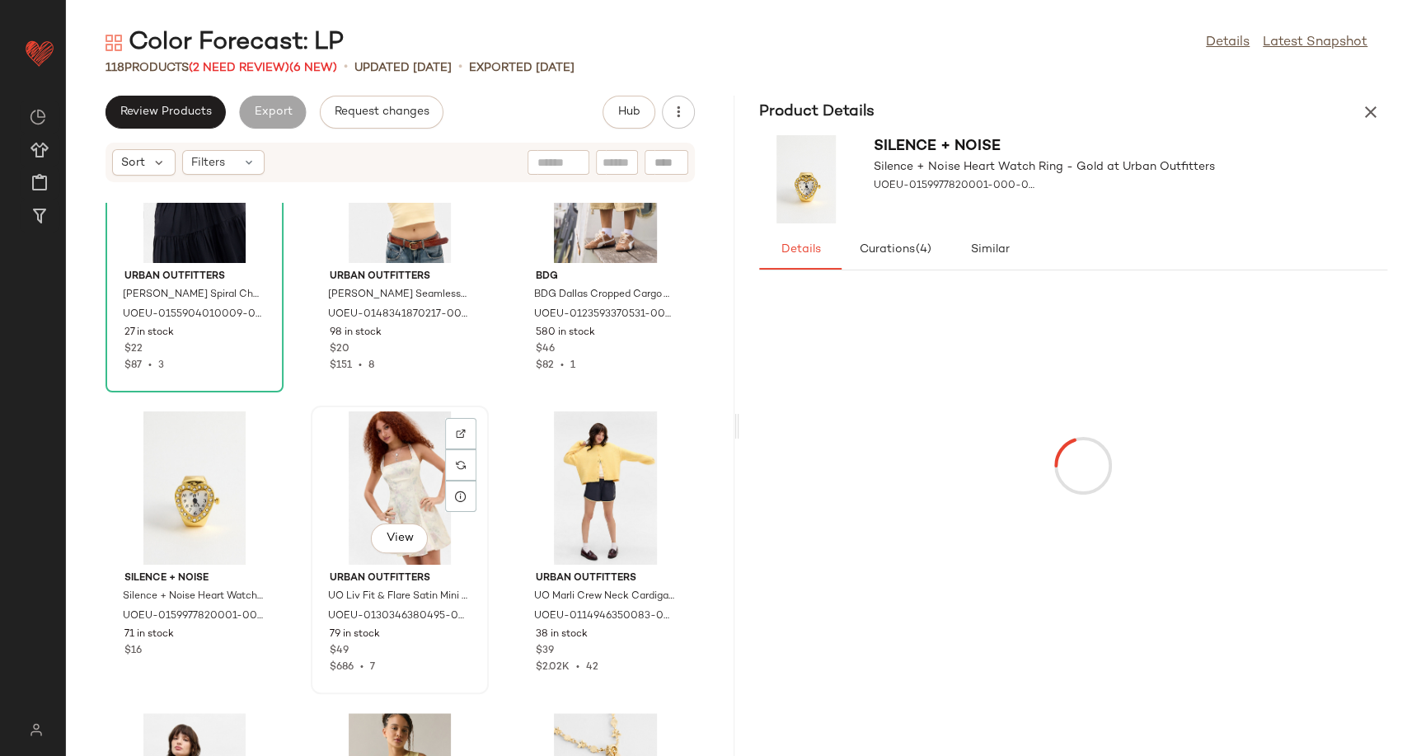
click at [386, 492] on div "View" at bounding box center [400, 487] width 166 height 153
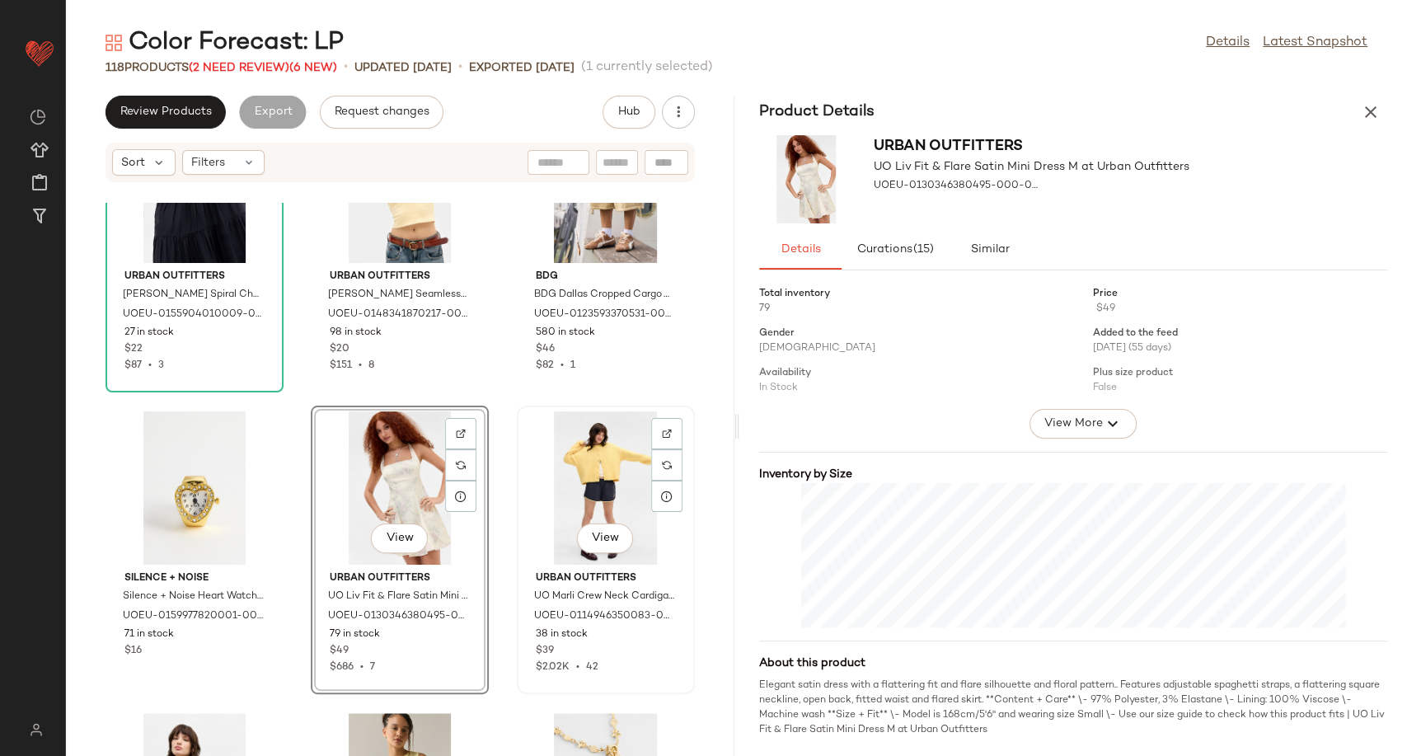
click at [580, 493] on div "View" at bounding box center [606, 487] width 166 height 153
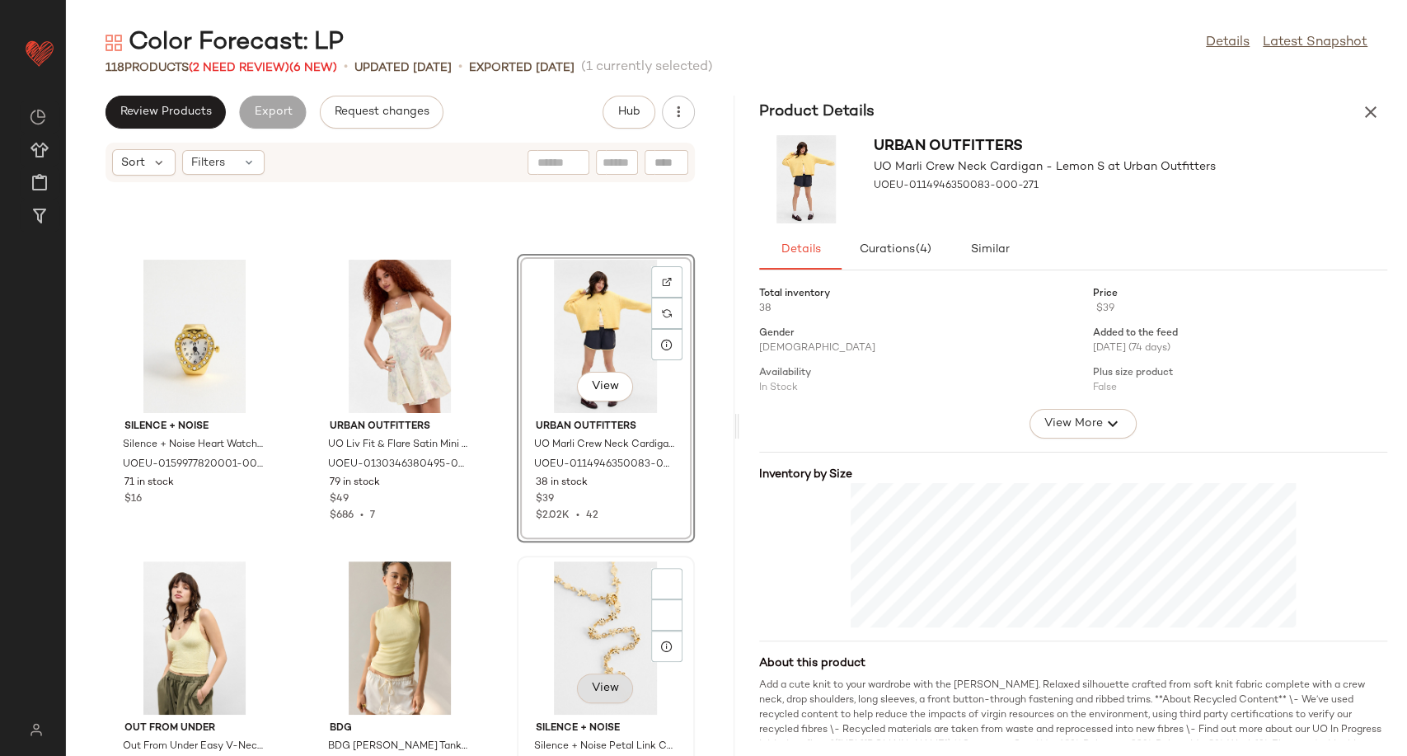
scroll to position [1295, 0]
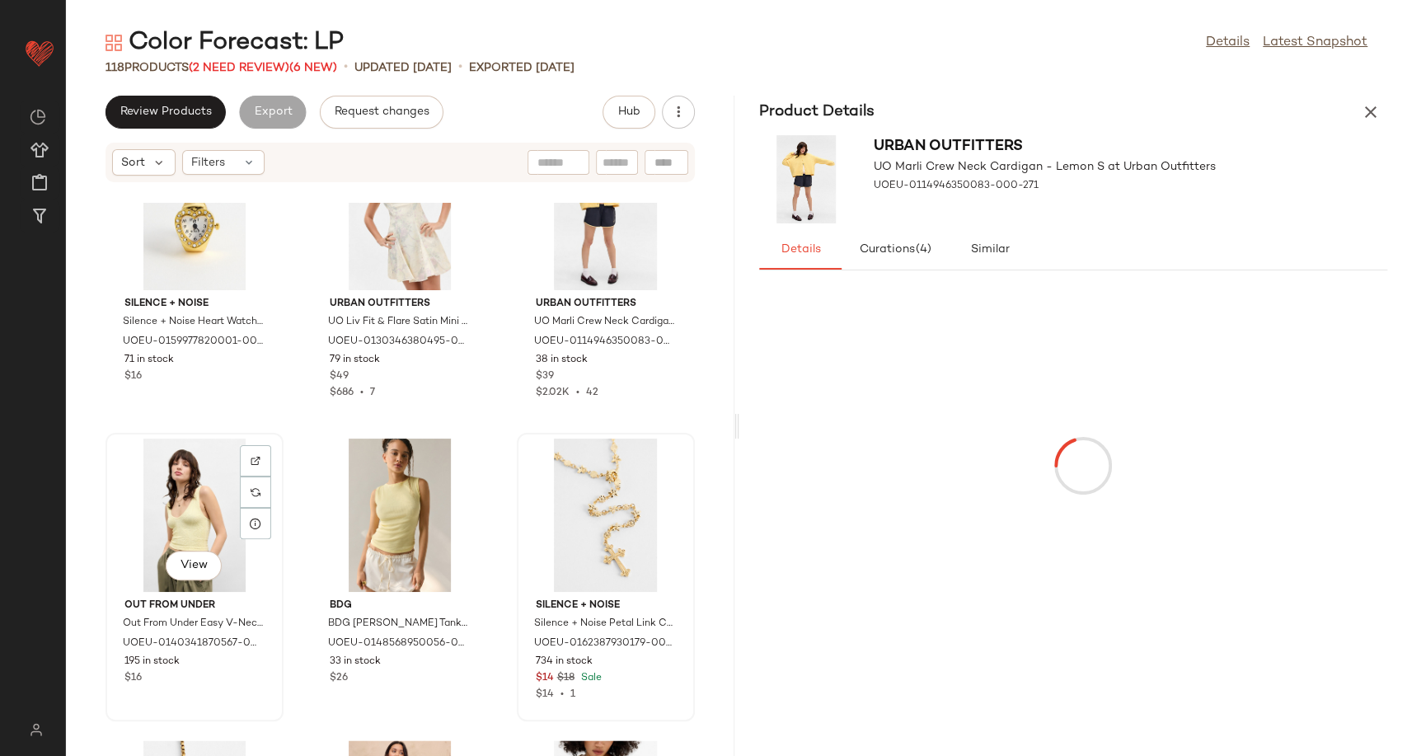
click at [197, 494] on div "View" at bounding box center [194, 515] width 166 height 153
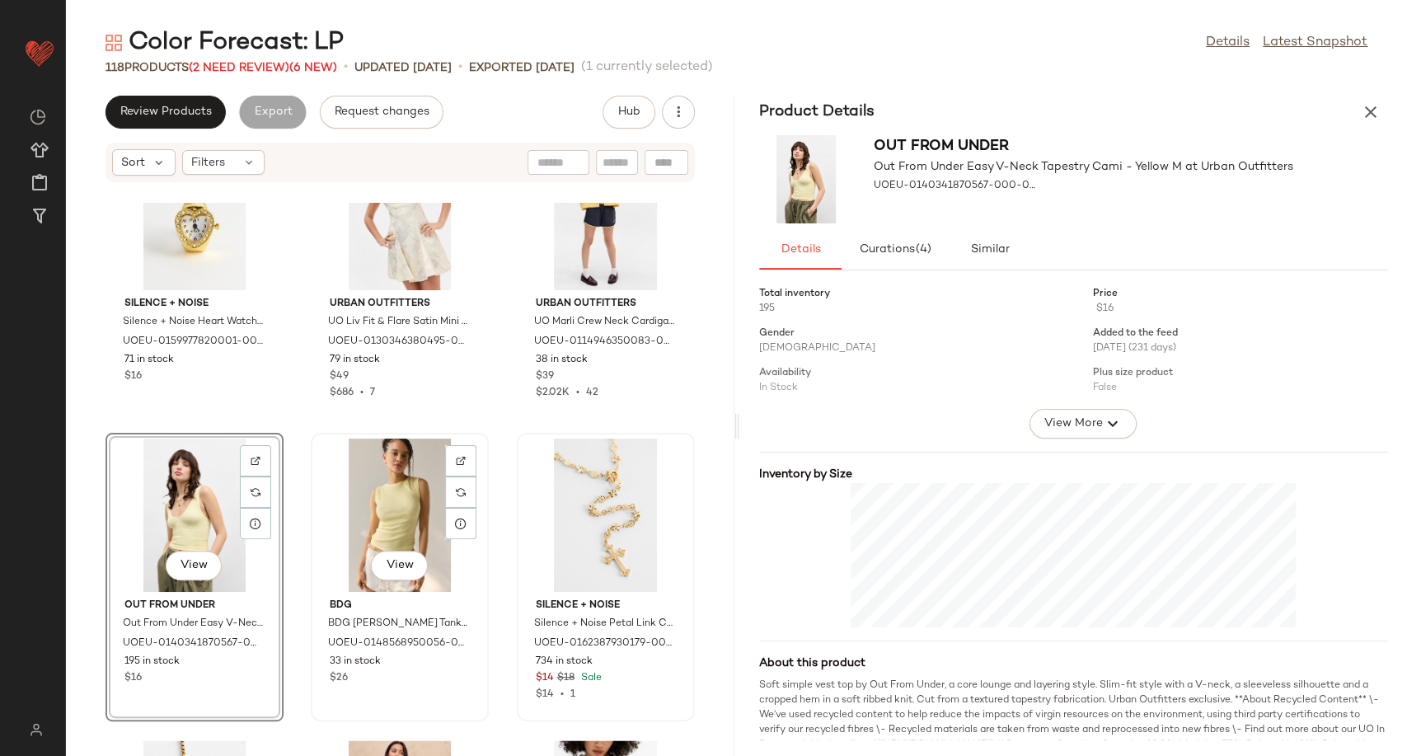
click at [362, 522] on div "View" at bounding box center [400, 515] width 166 height 153
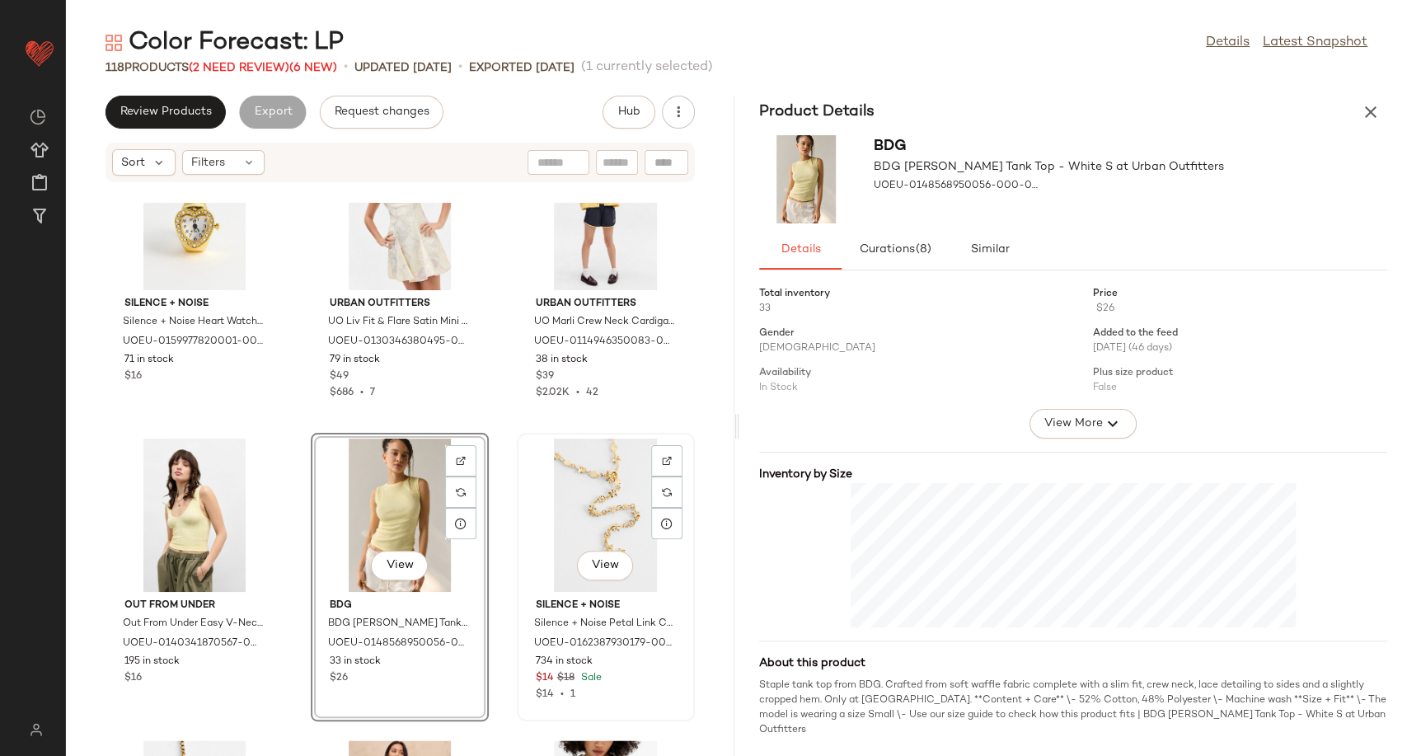
click at [571, 524] on div "View" at bounding box center [606, 515] width 166 height 153
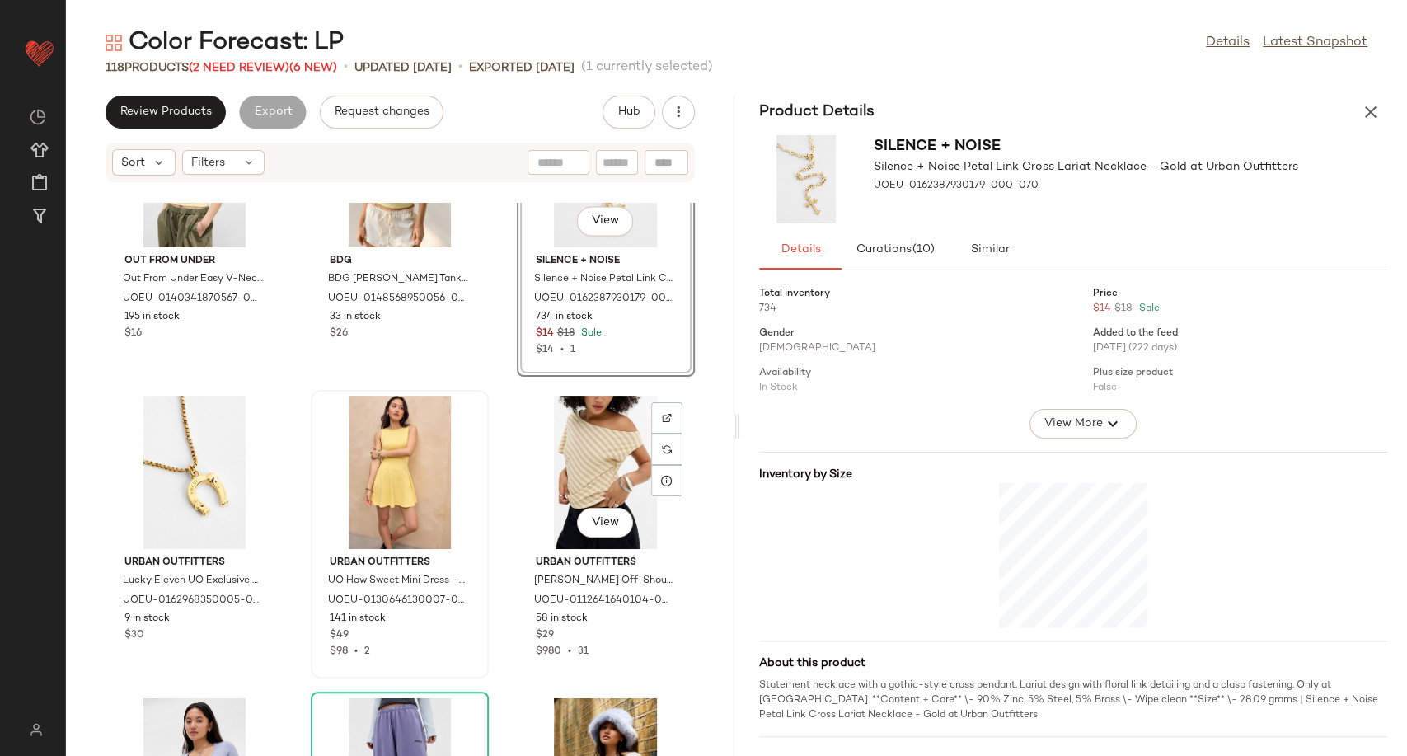
scroll to position [1662, 0]
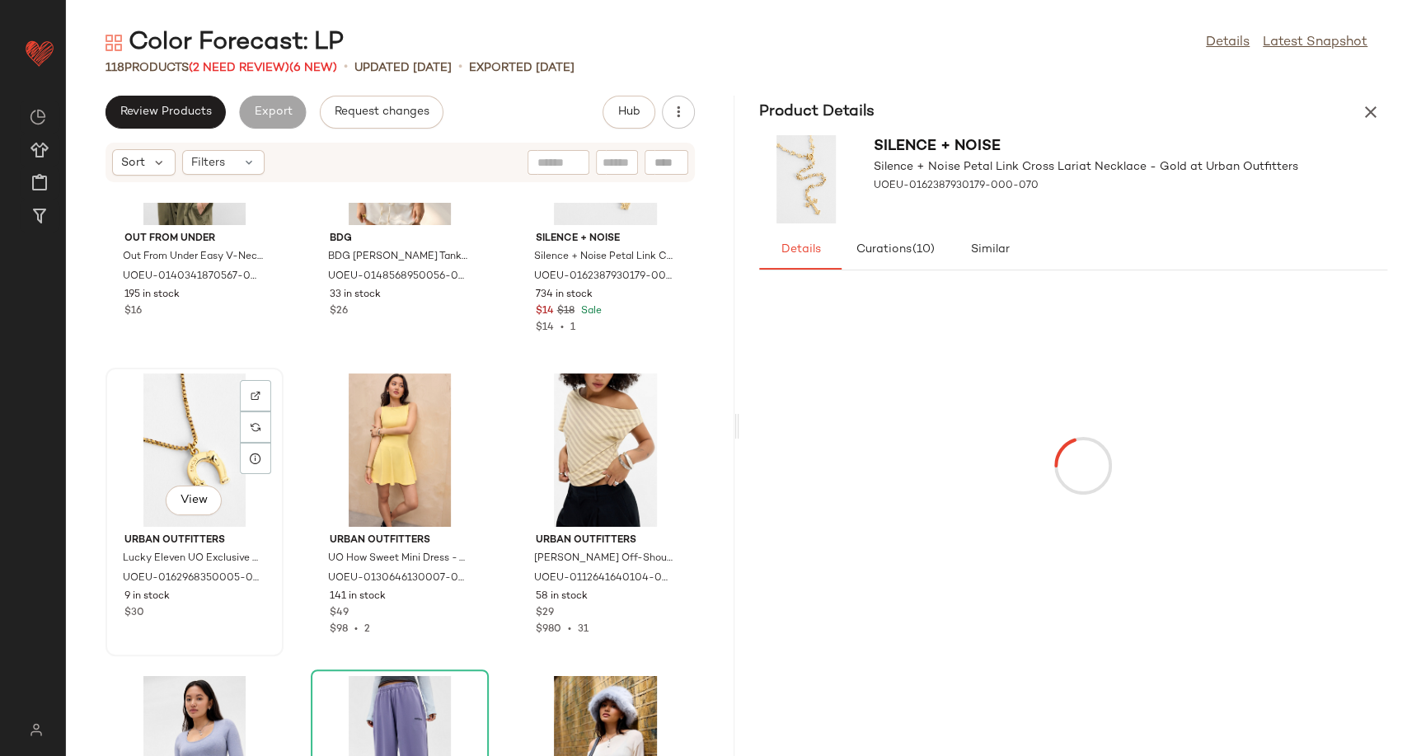
click at [150, 445] on div "View" at bounding box center [194, 449] width 166 height 153
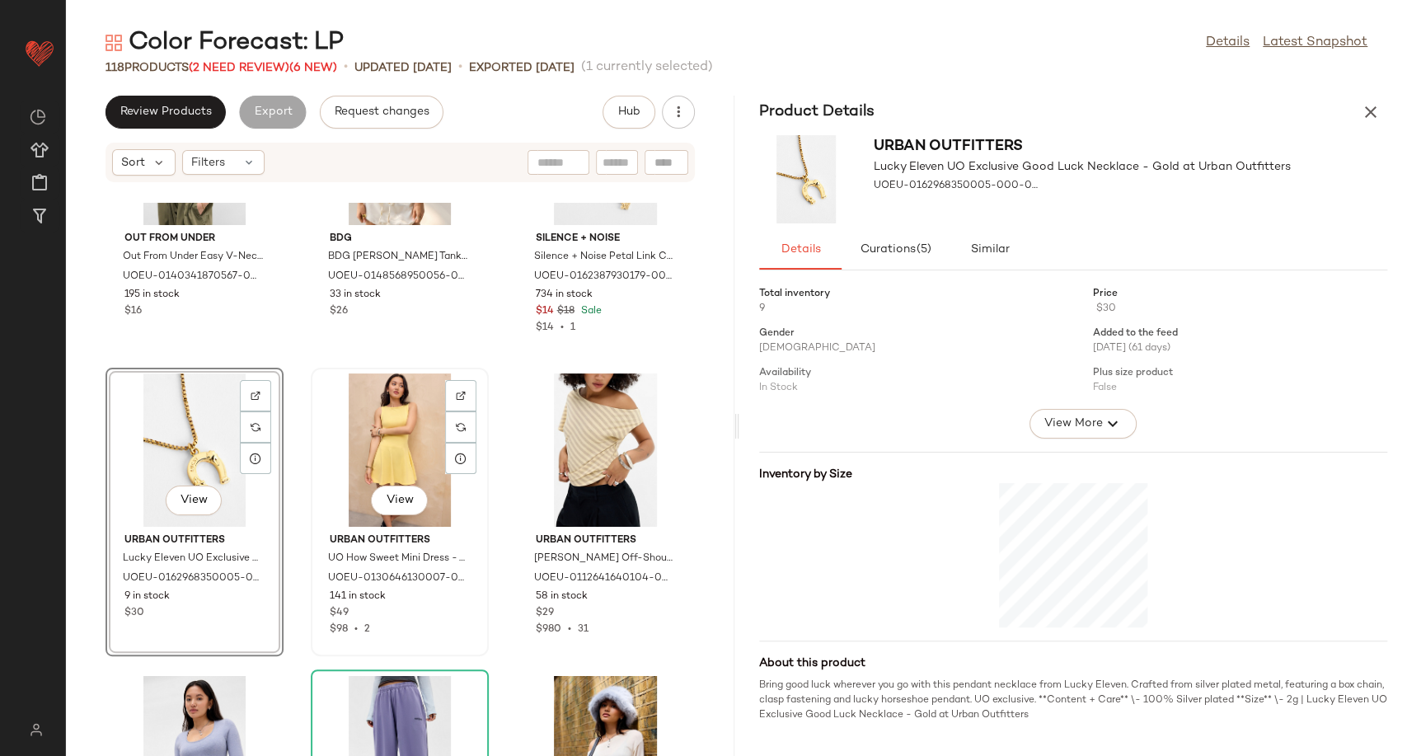
click at [378, 424] on div "View" at bounding box center [400, 449] width 166 height 153
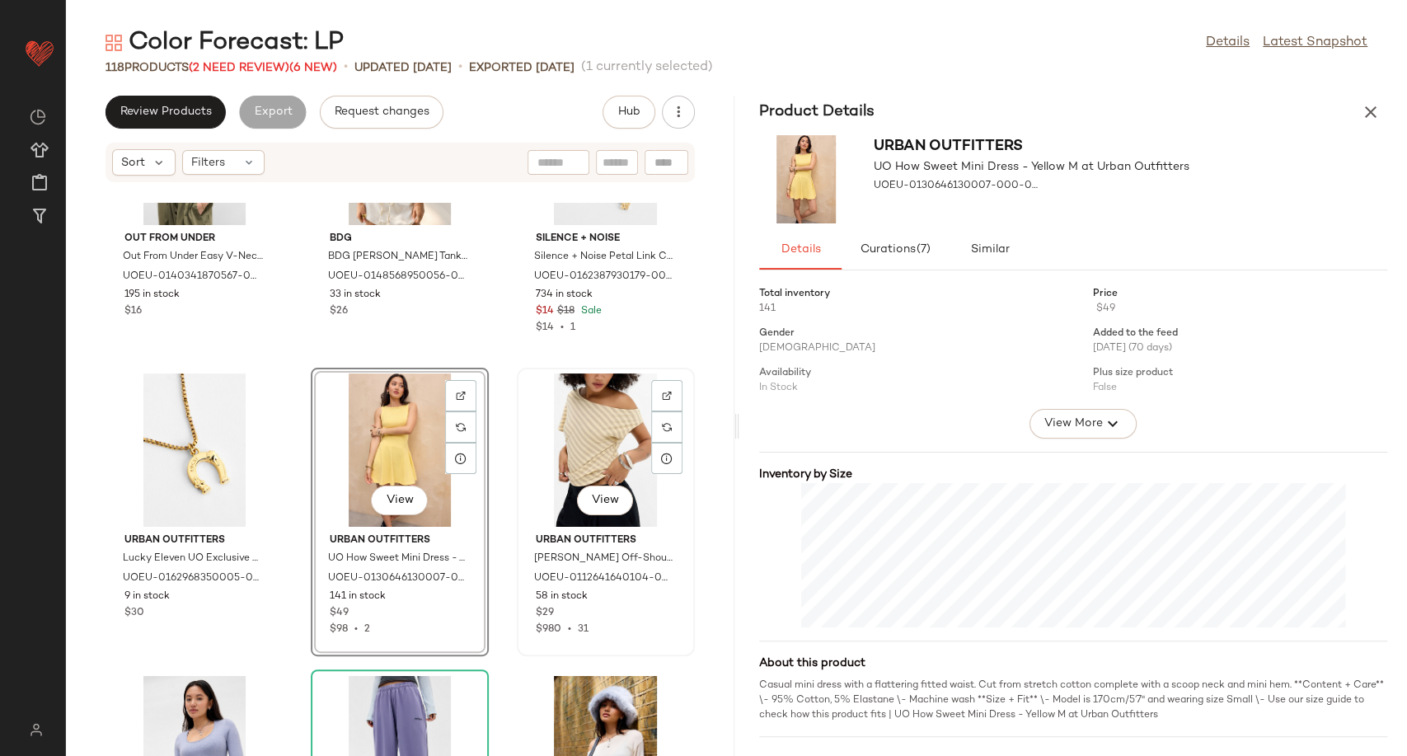
click at [560, 435] on div "View" at bounding box center [606, 449] width 166 height 153
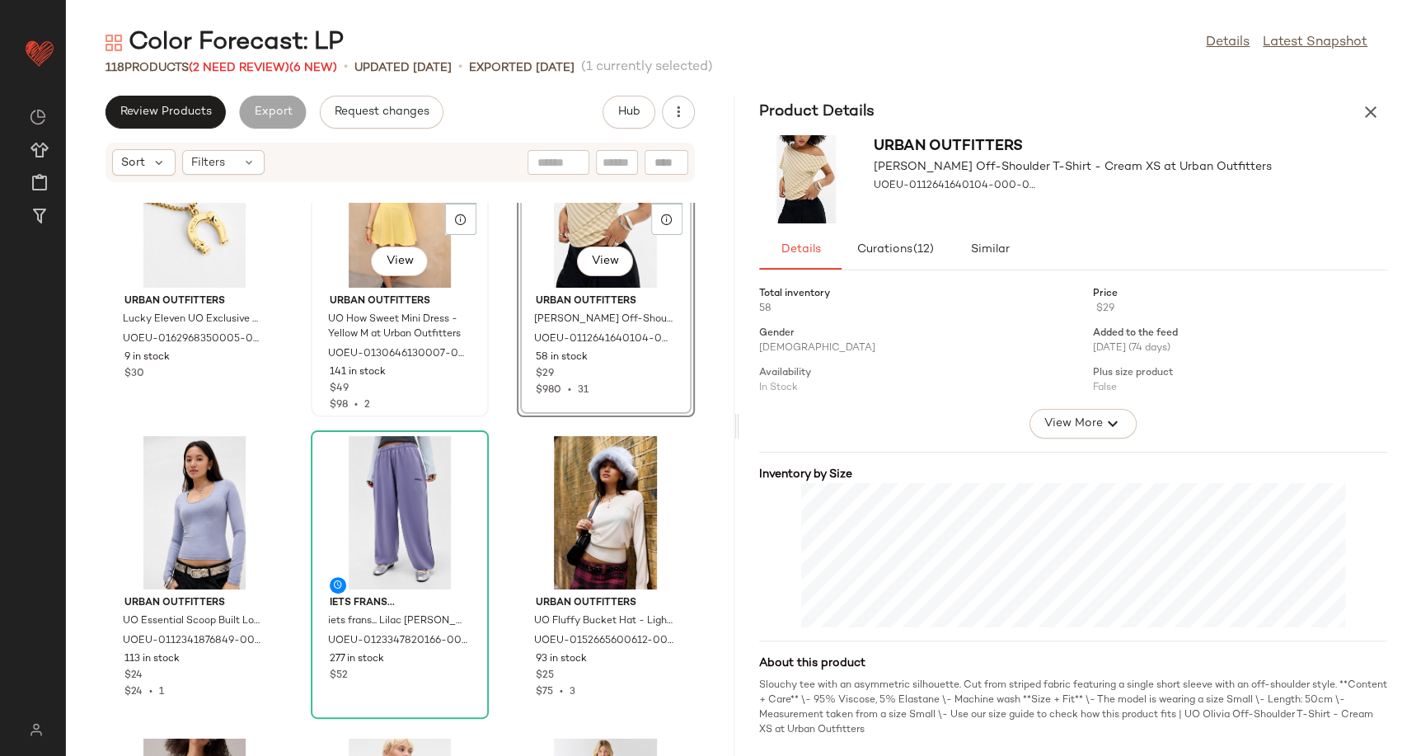
scroll to position [1753, 0]
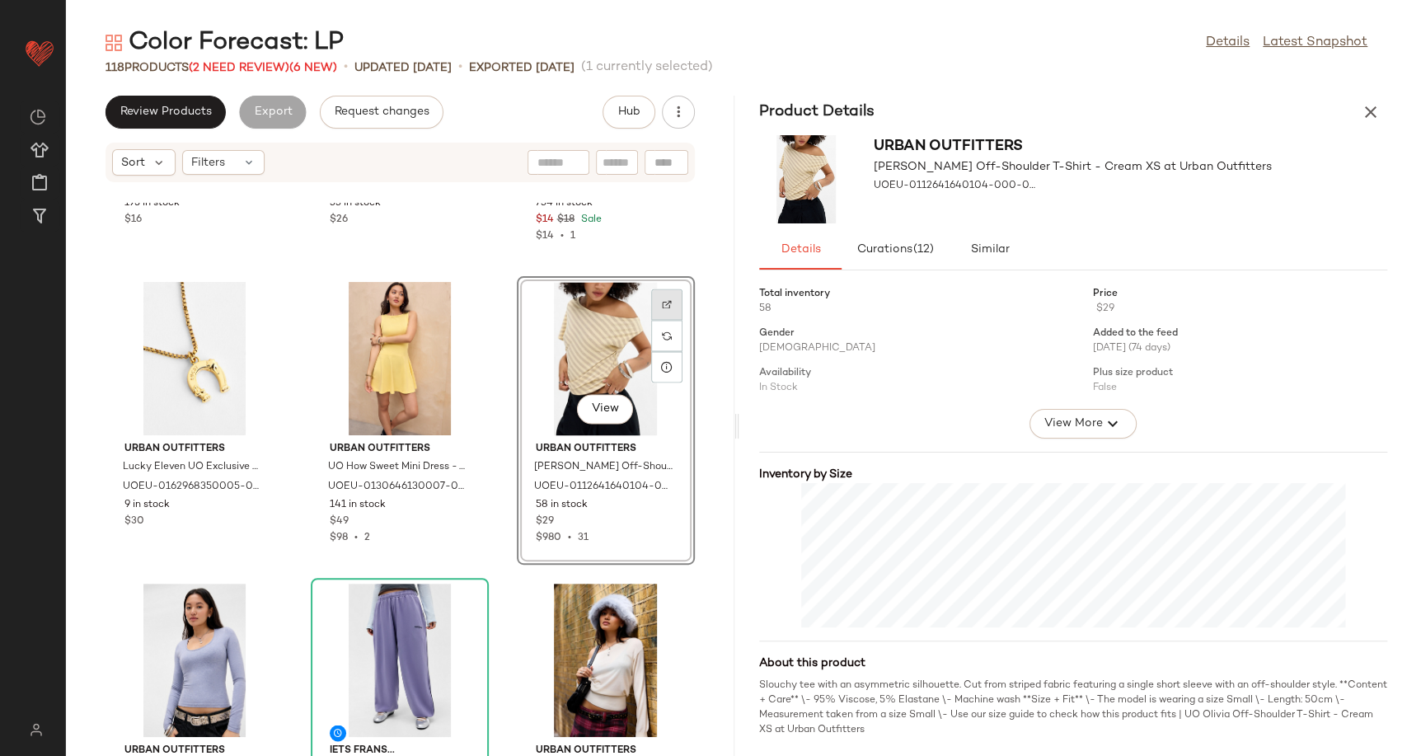
click at [662, 307] on img at bounding box center [667, 304] width 10 height 10
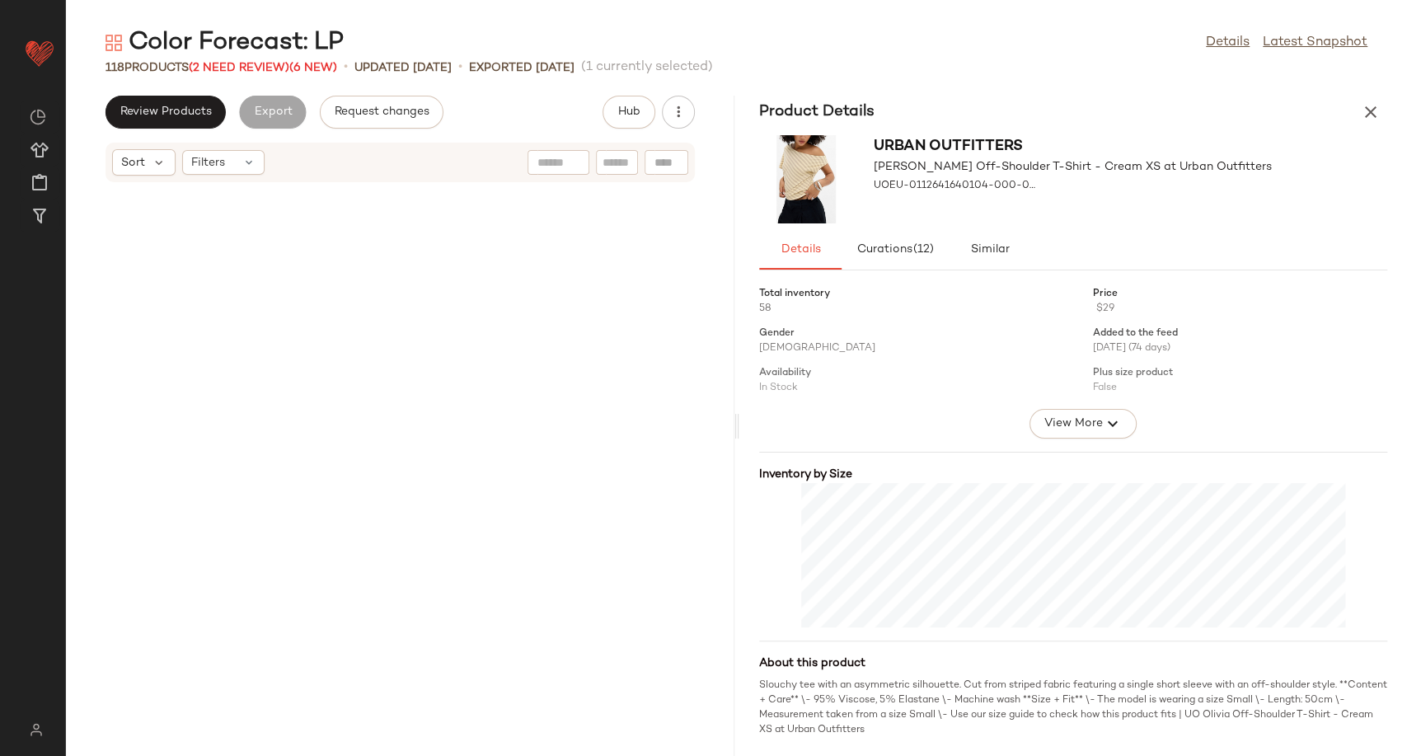
scroll to position [0, 0]
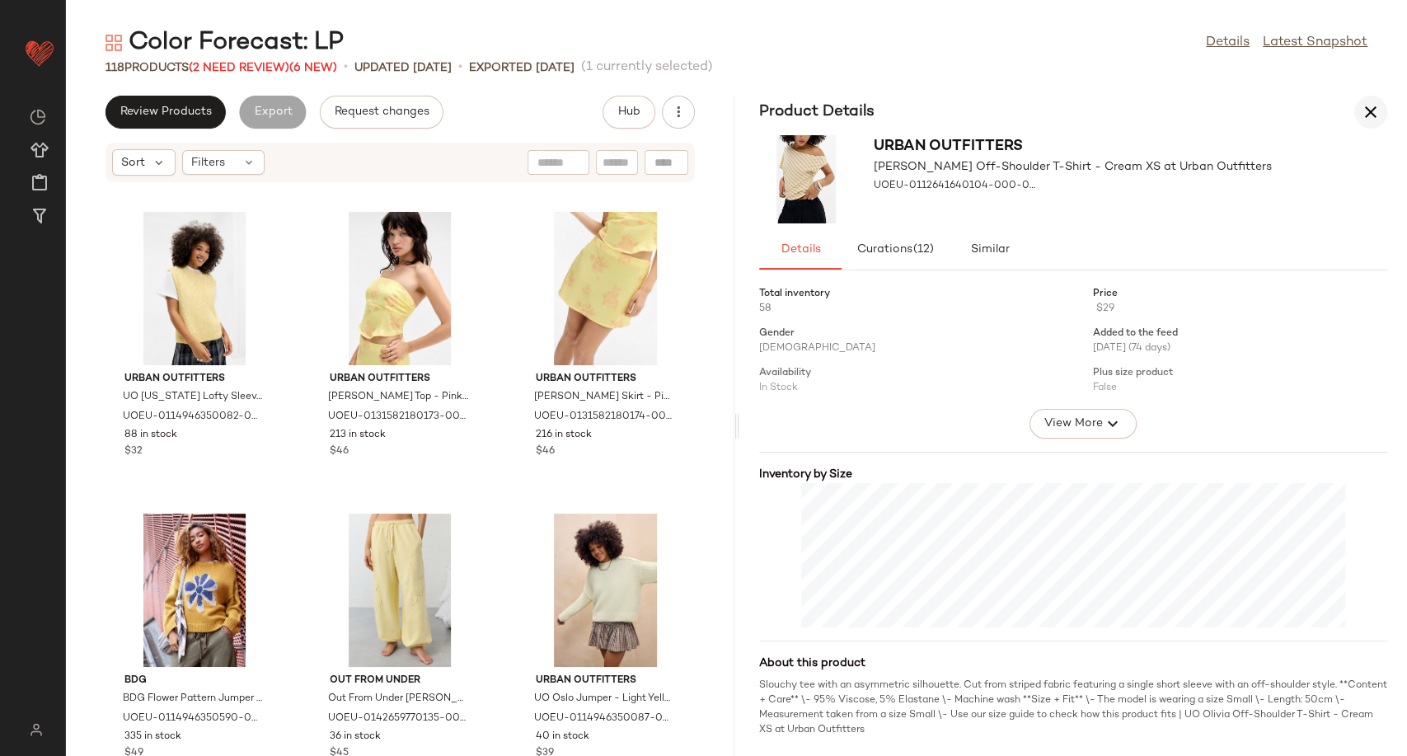
click at [1371, 111] on icon "button" at bounding box center [1371, 112] width 20 height 20
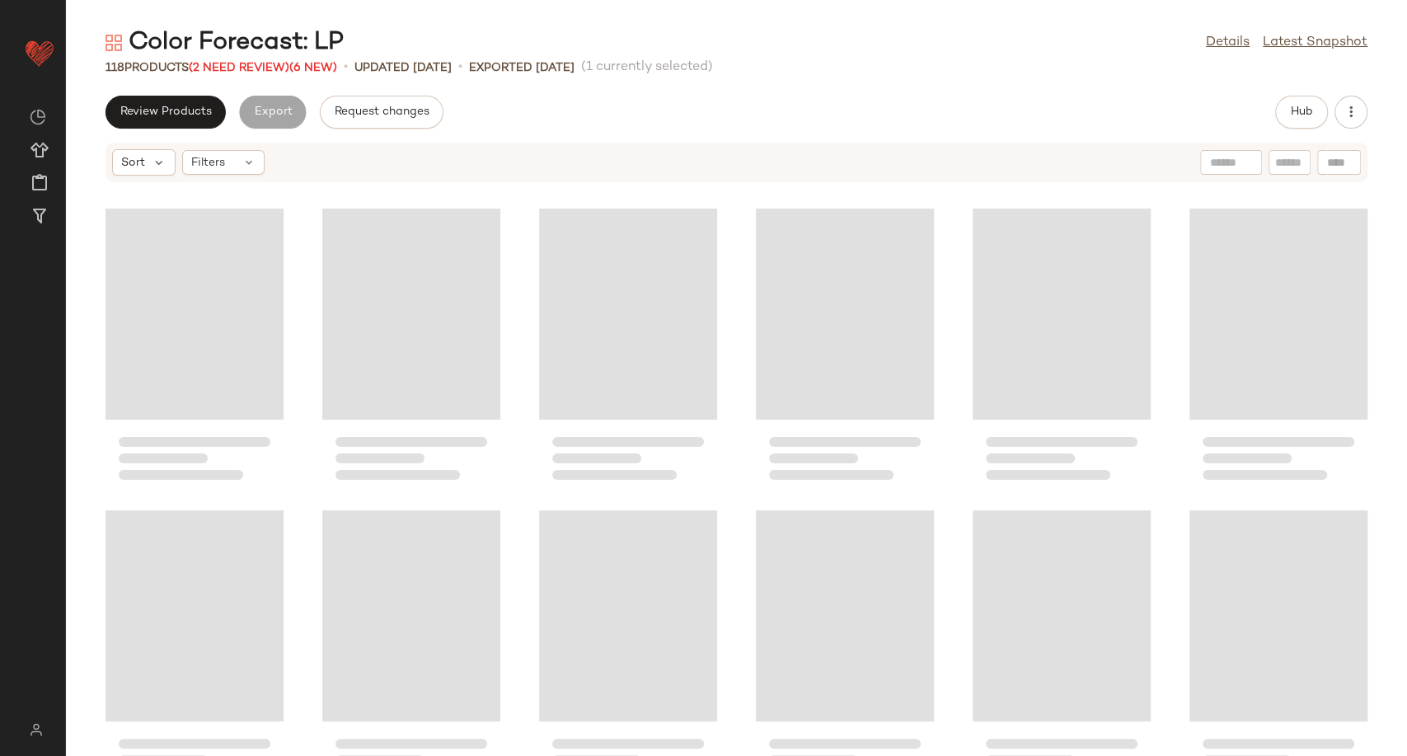
scroll to position [917, 0]
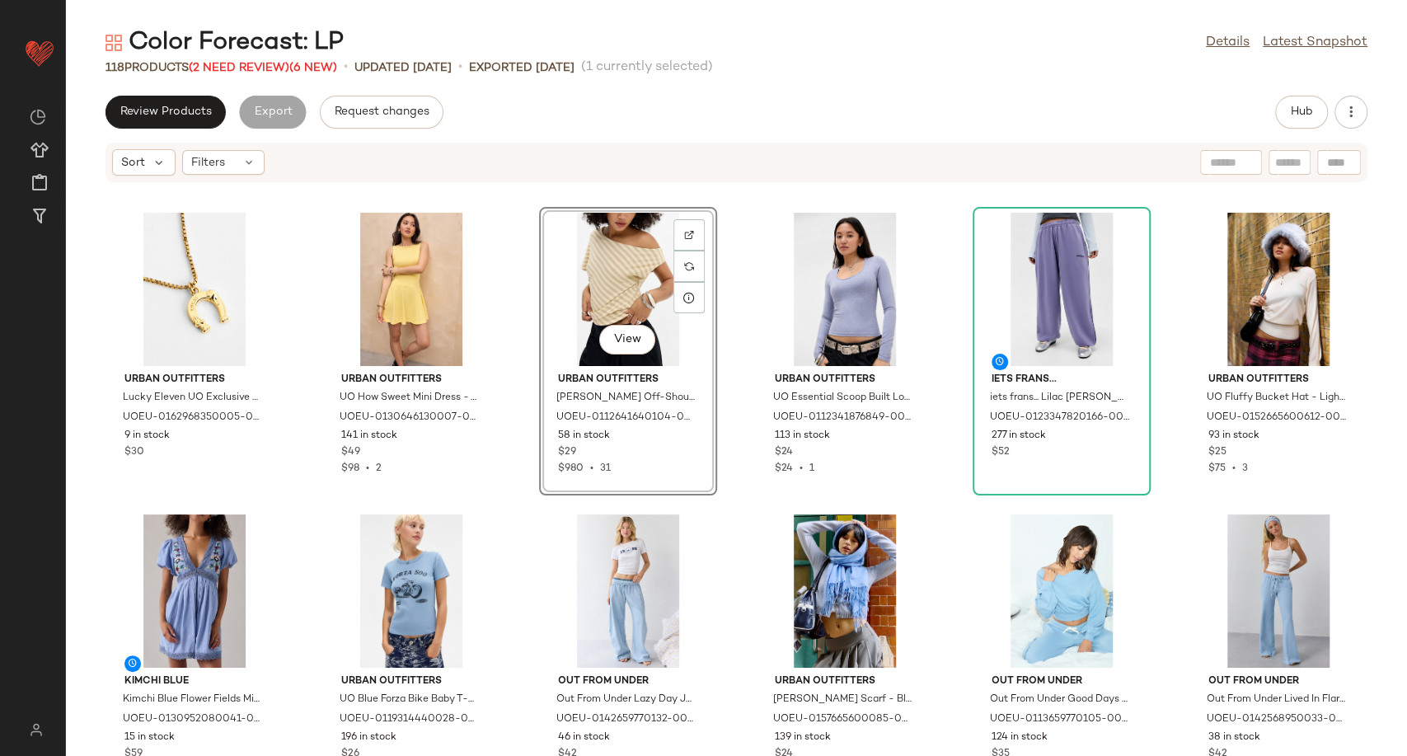
click at [263, 56] on div "Color Forecast: LP" at bounding box center [225, 42] width 238 height 33
click at [263, 66] on span "(2 Need Review)" at bounding box center [239, 68] width 101 height 12
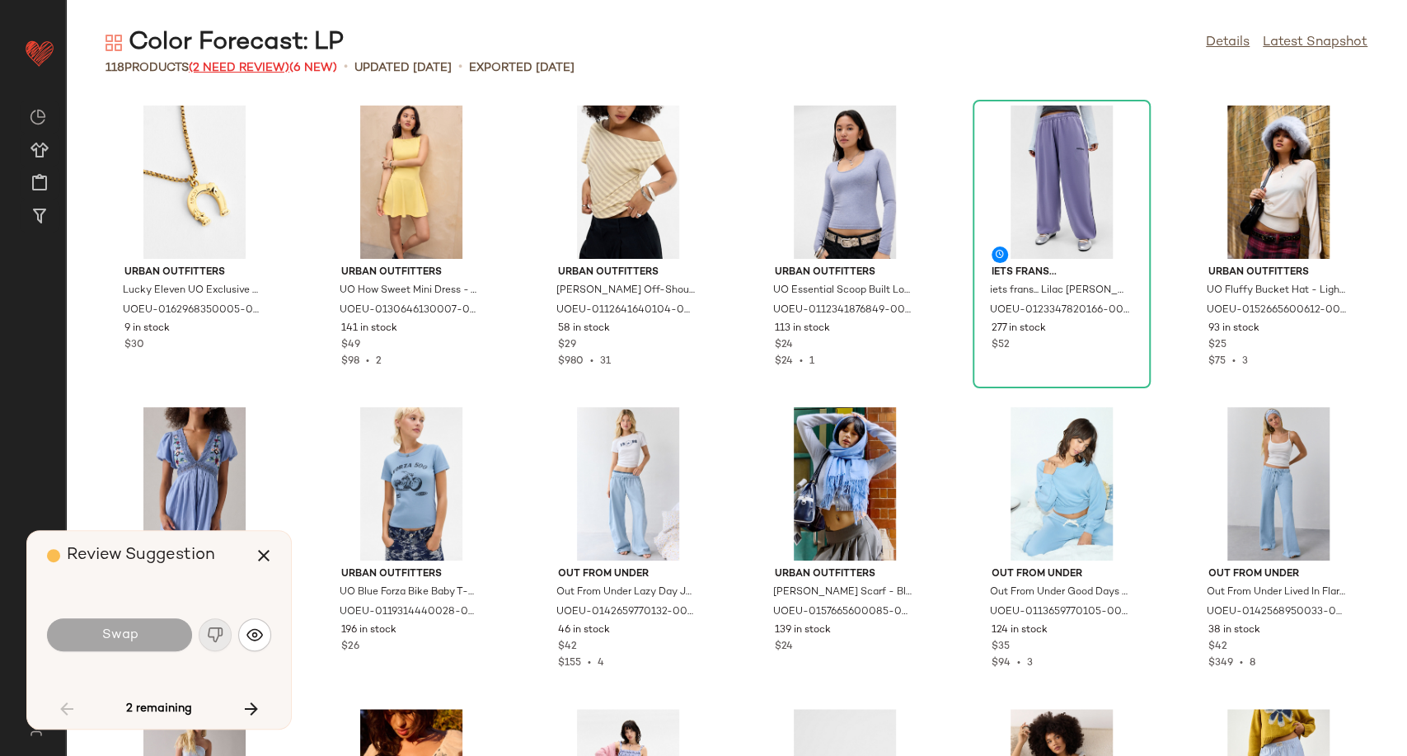
click at [212, 68] on span "(2 Need Review)" at bounding box center [239, 68] width 101 height 12
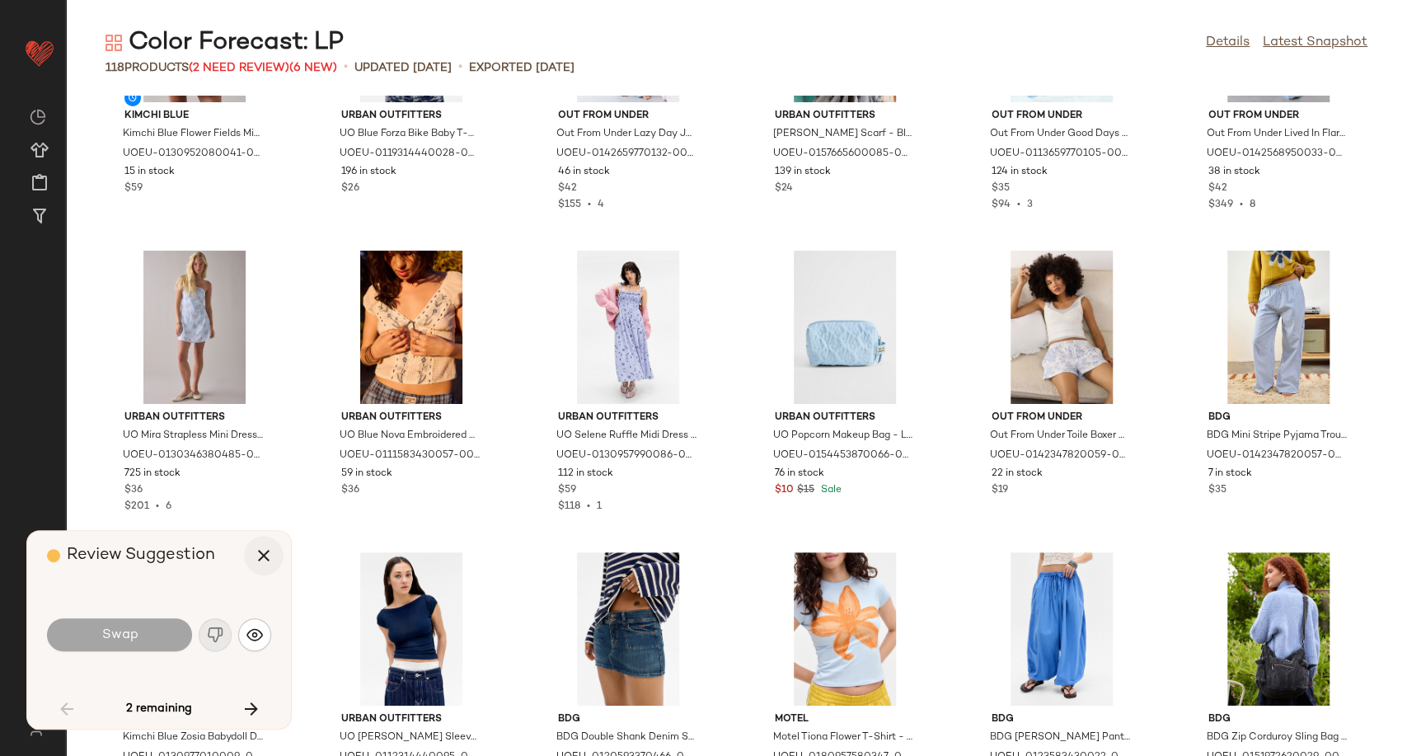
click at [262, 553] on icon "button" at bounding box center [264, 556] width 20 height 20
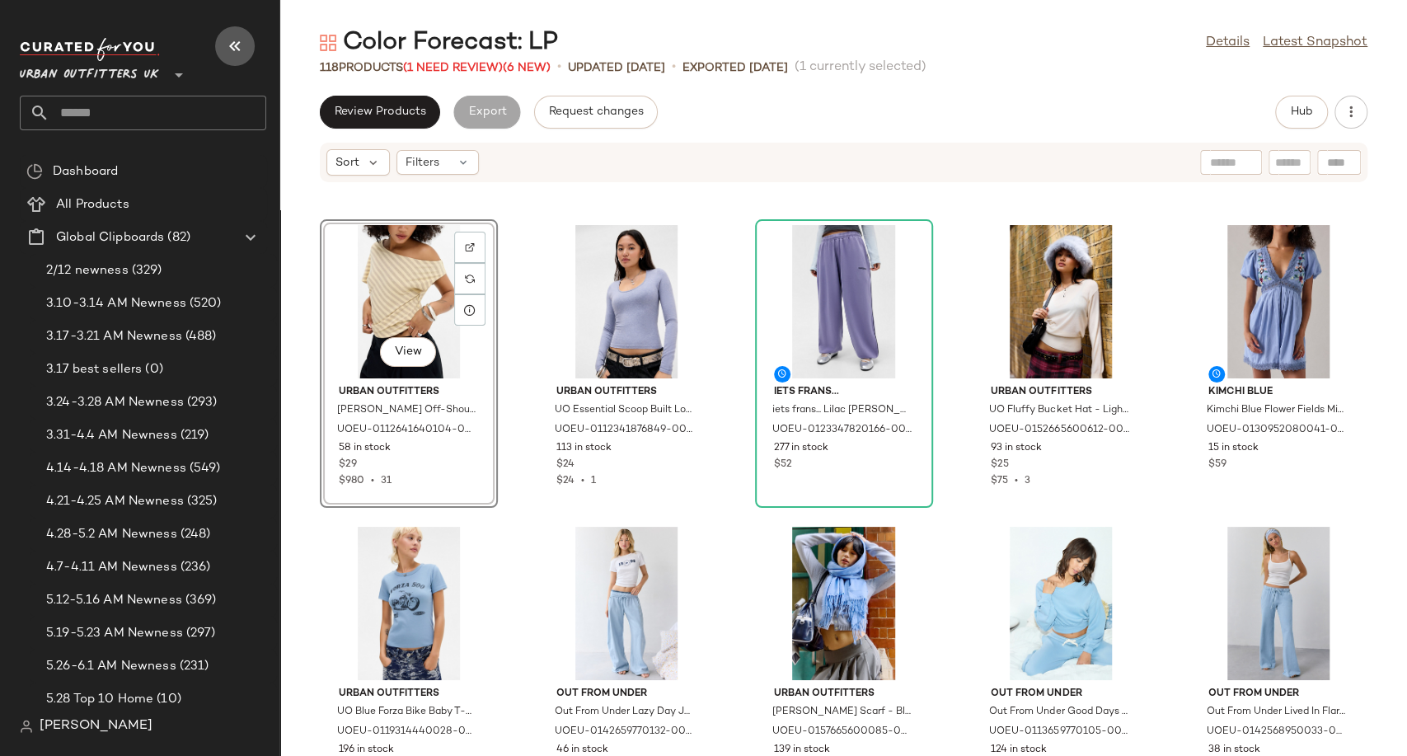
click at [231, 48] on icon "button" at bounding box center [235, 46] width 20 height 20
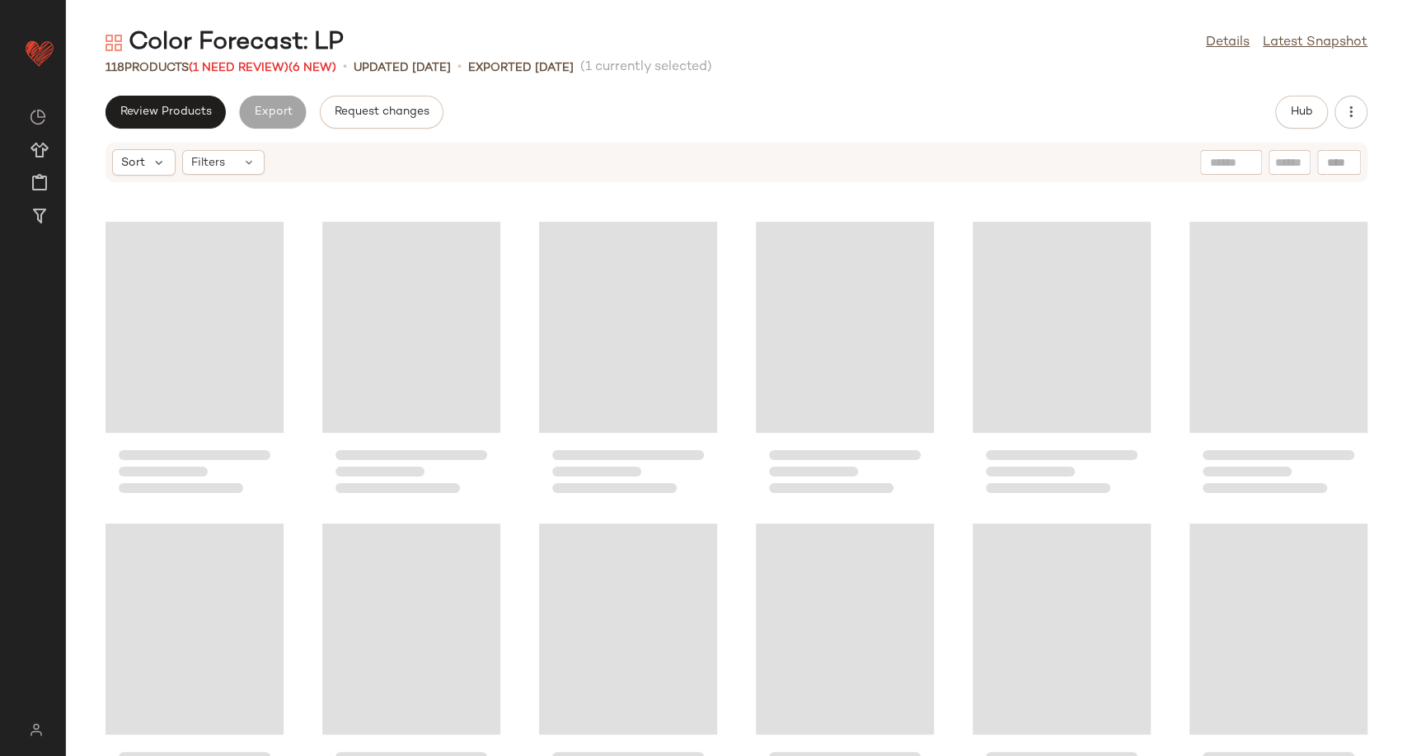
scroll to position [904, 0]
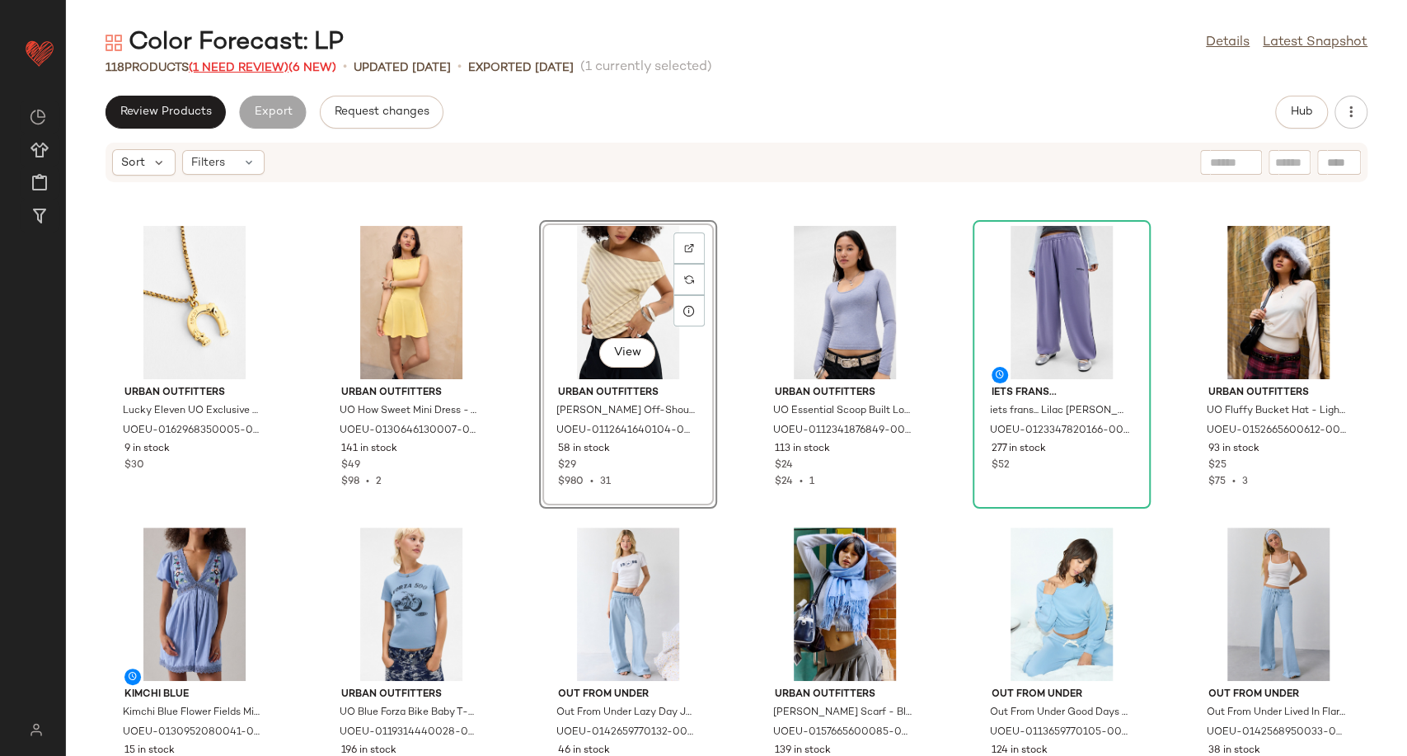
click at [251, 67] on span "(1 Need Review)" at bounding box center [239, 68] width 100 height 12
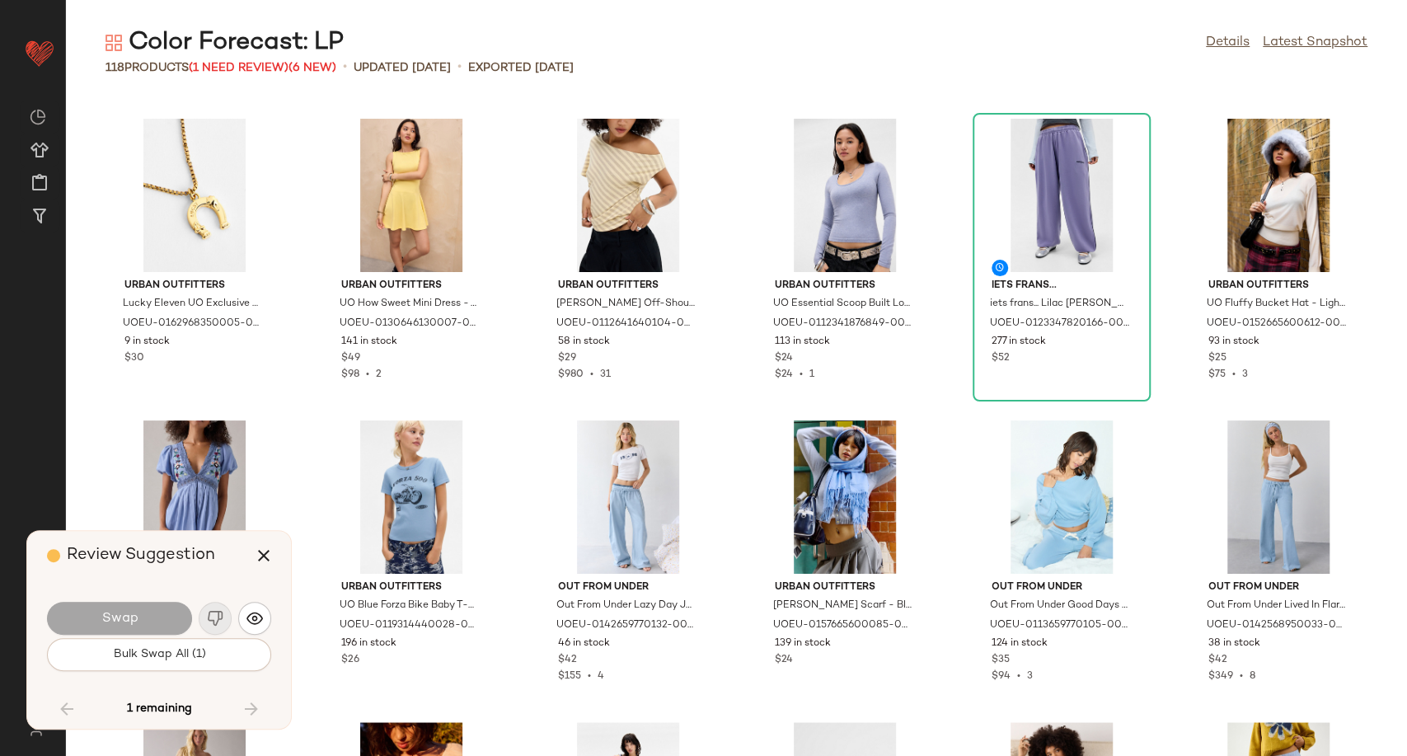
scroll to position [5129, 0]
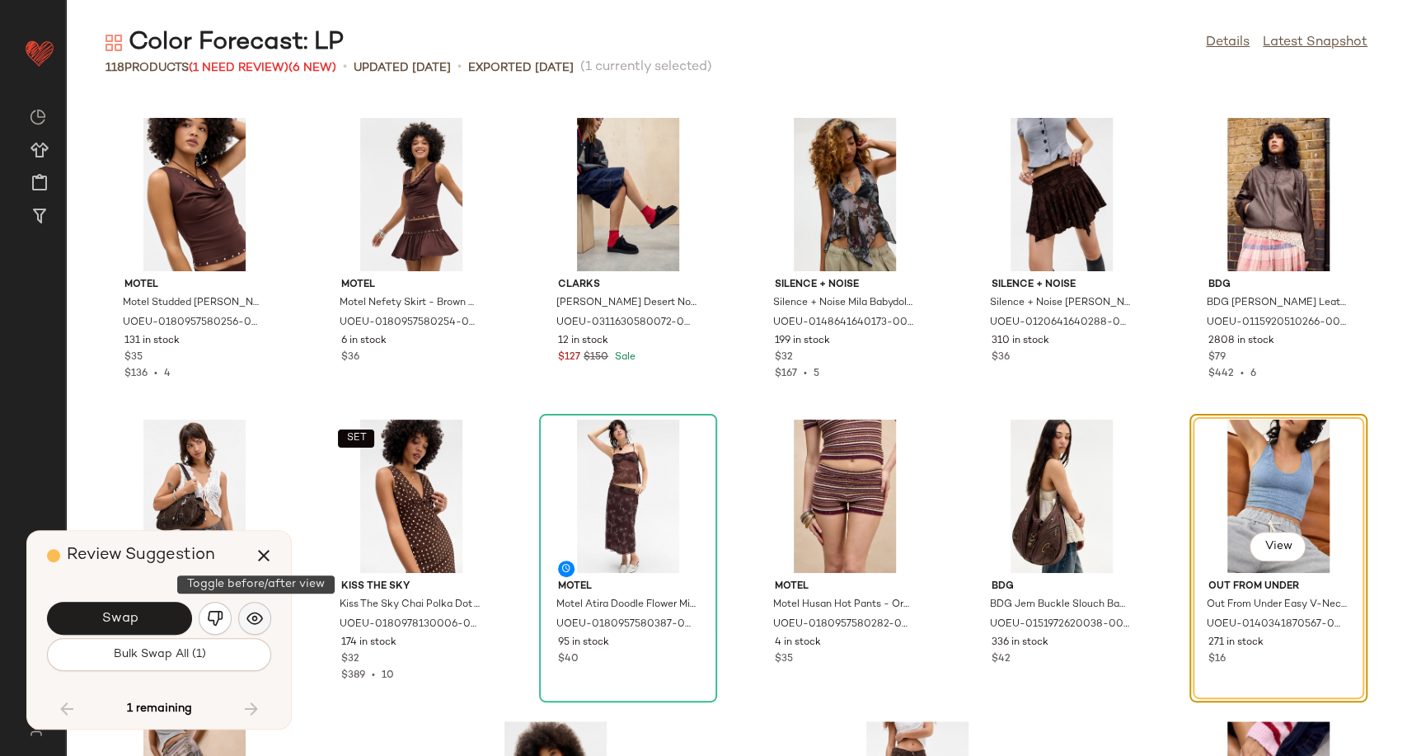
click at [246, 621] on img "button" at bounding box center [254, 618] width 16 height 16
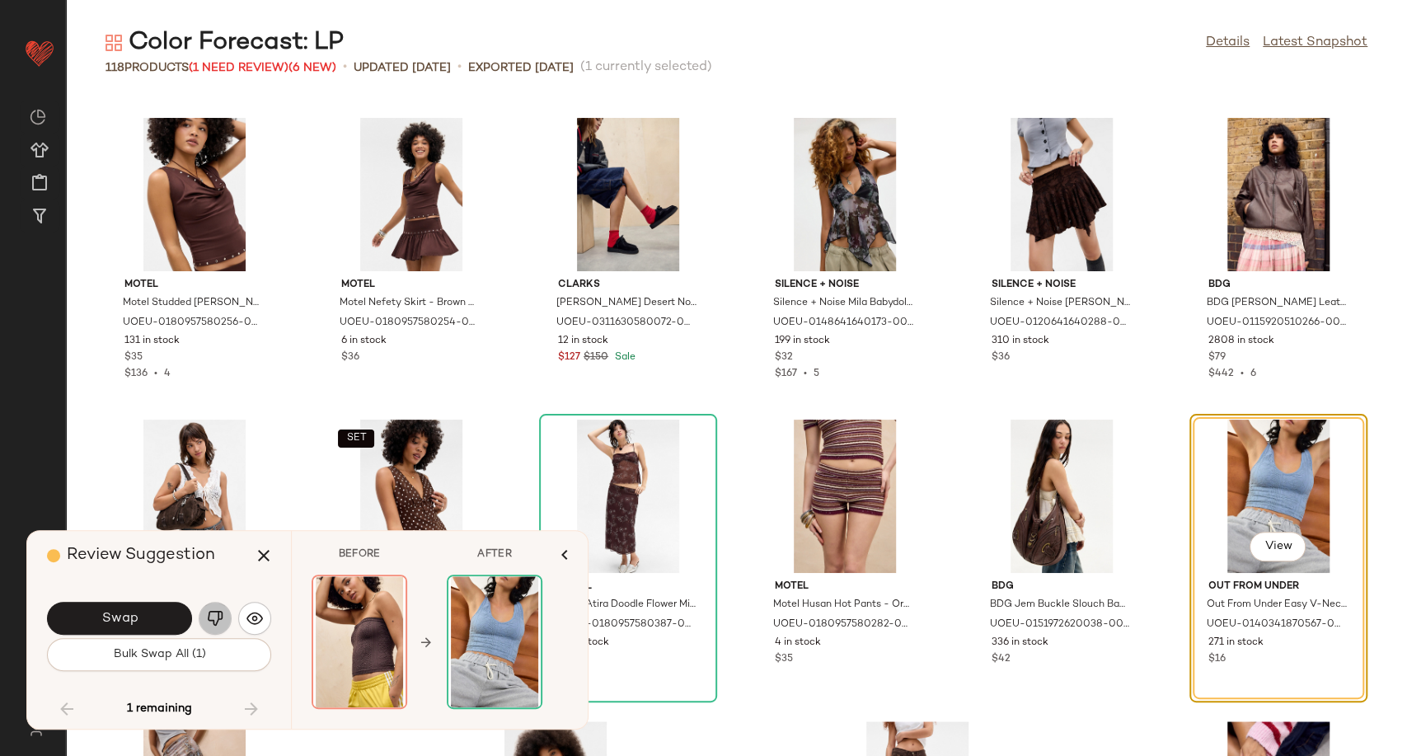
click at [223, 615] on button "button" at bounding box center [215, 618] width 33 height 33
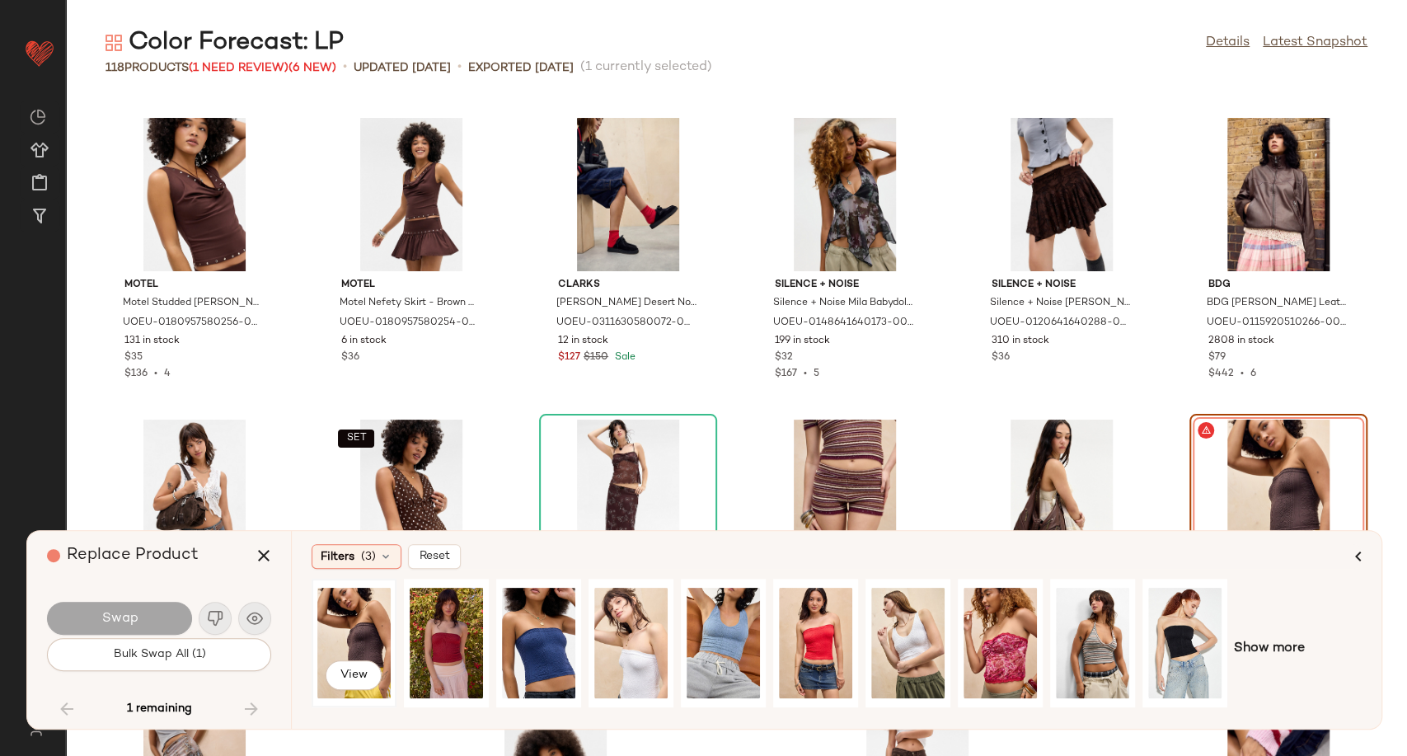
click at [374, 640] on div "View" at bounding box center [353, 642] width 73 height 117
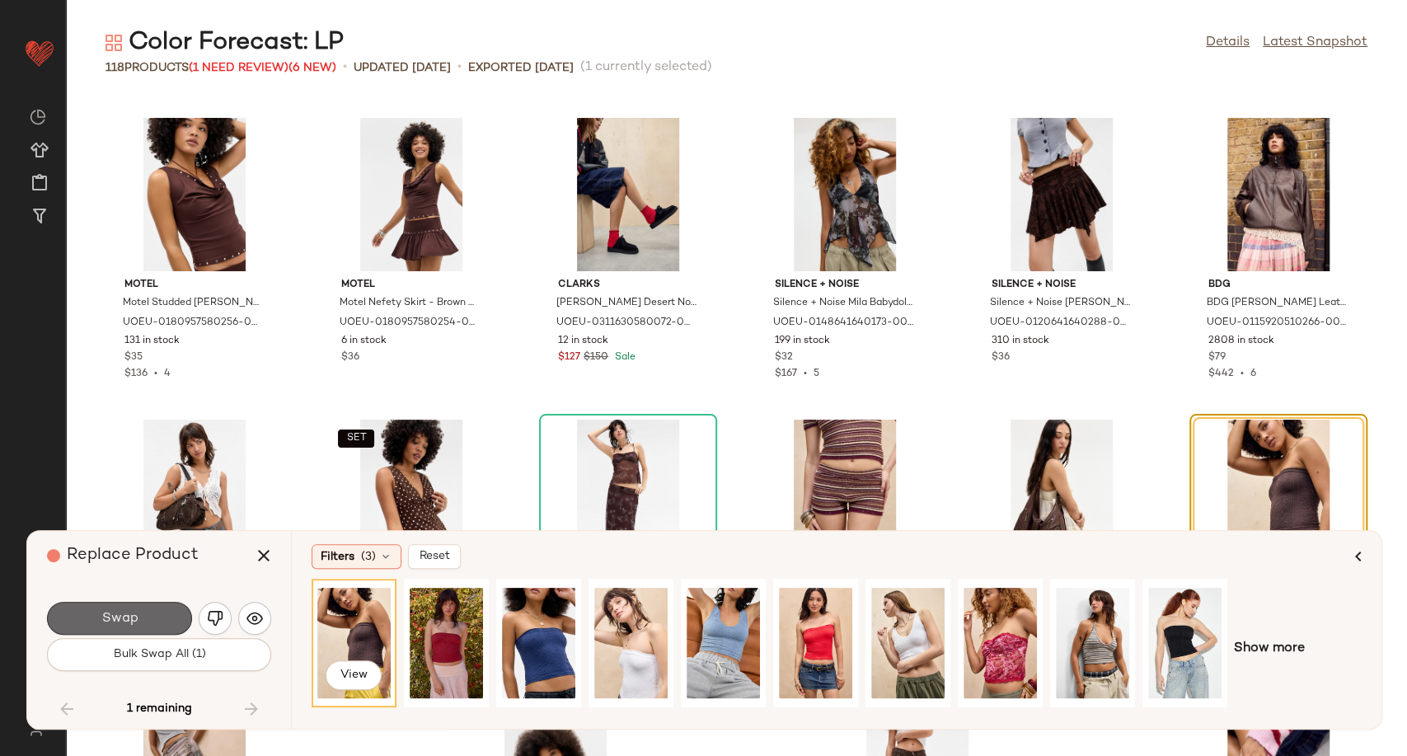
click at [140, 621] on button "Swap" at bounding box center [119, 618] width 145 height 33
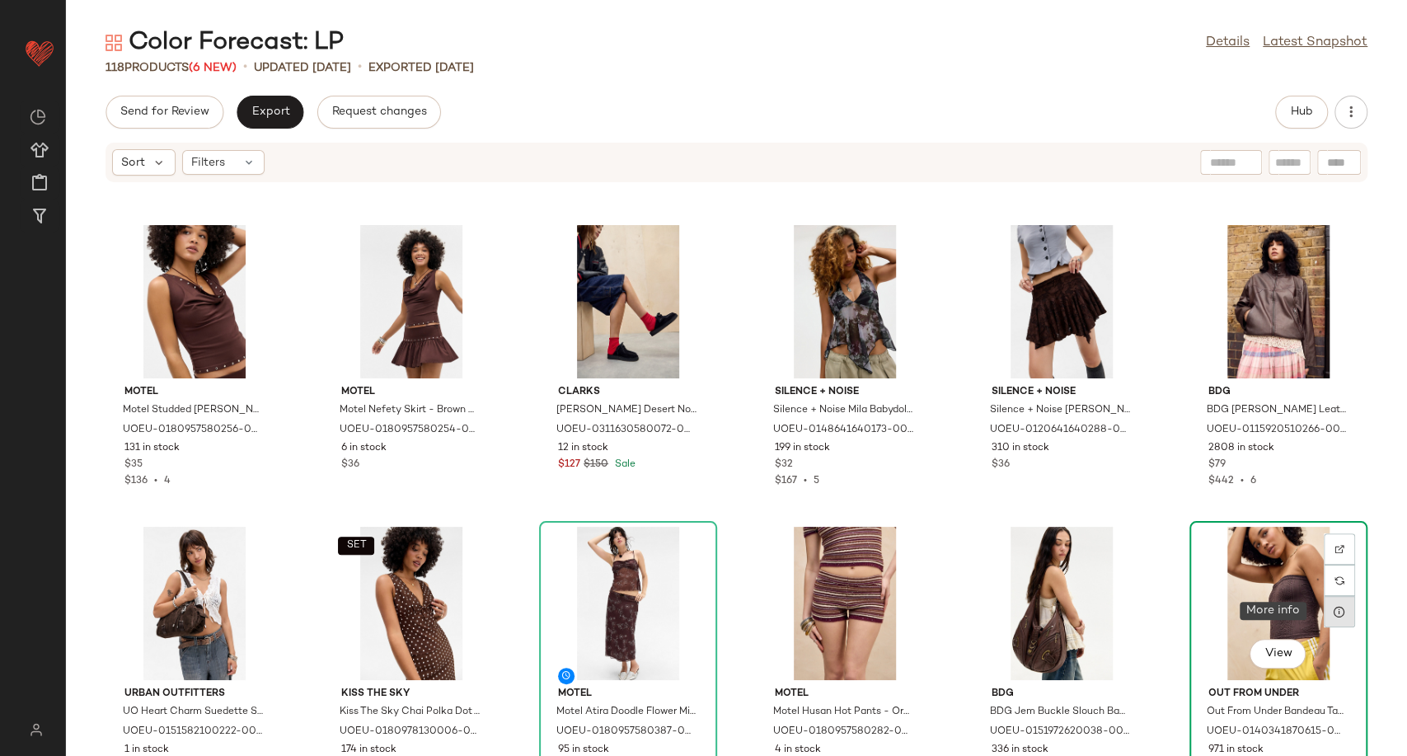
click at [1337, 613] on div at bounding box center [1339, 611] width 31 height 31
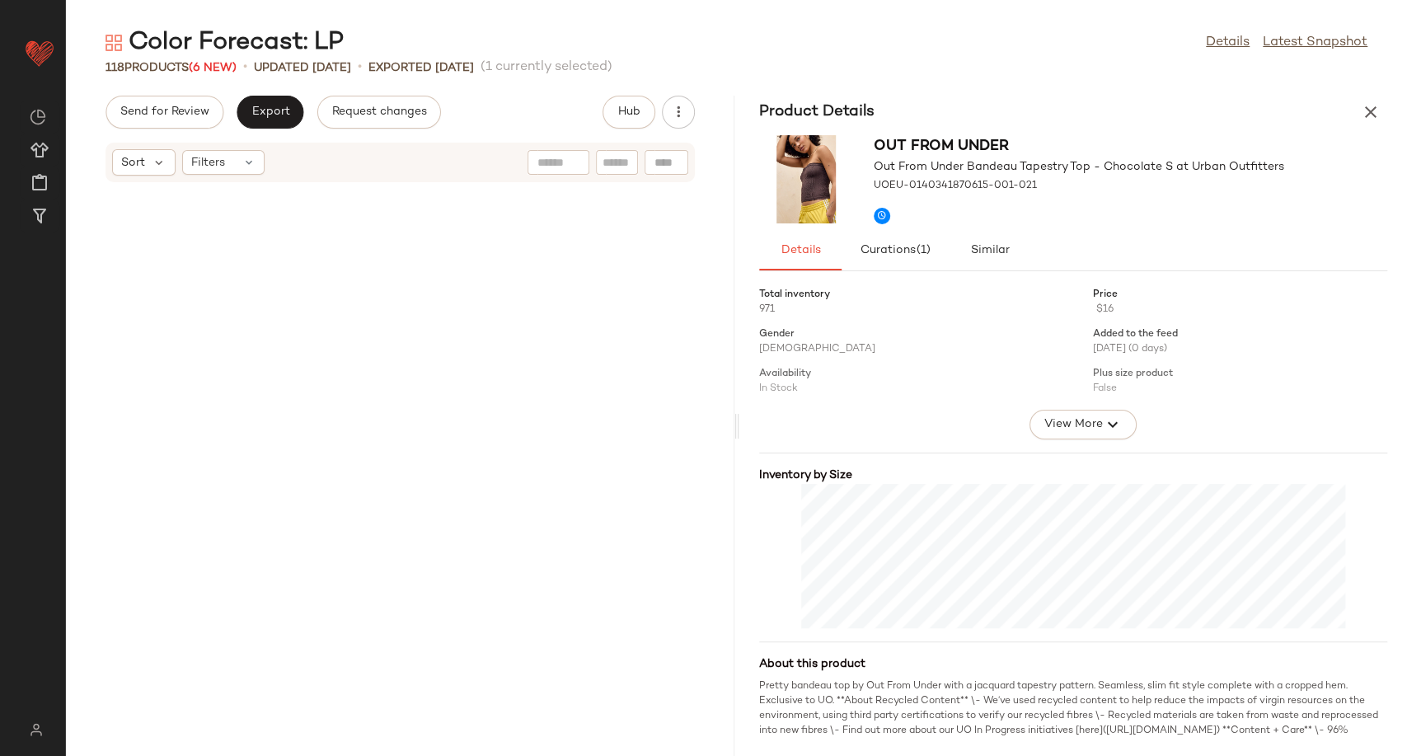
scroll to position [11162, 0]
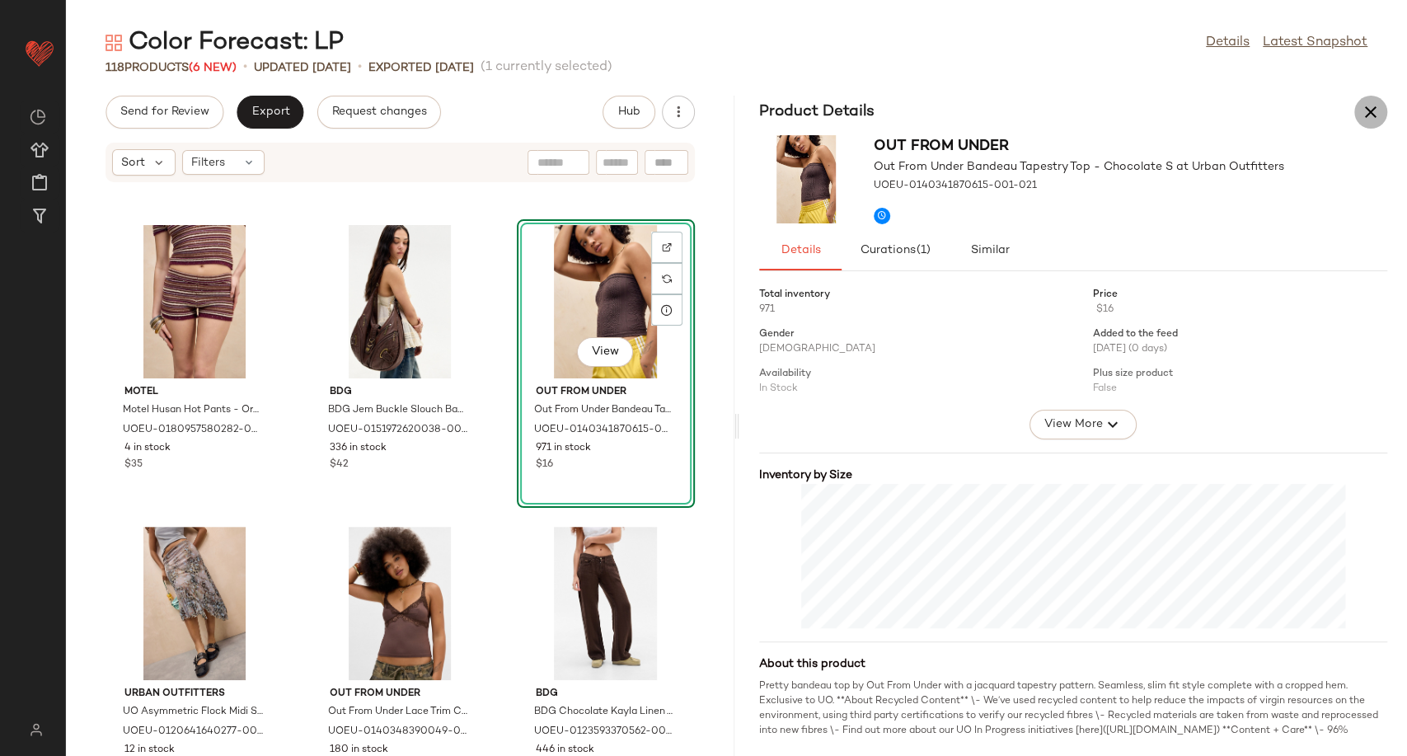
click at [1363, 120] on icon "button" at bounding box center [1371, 112] width 20 height 20
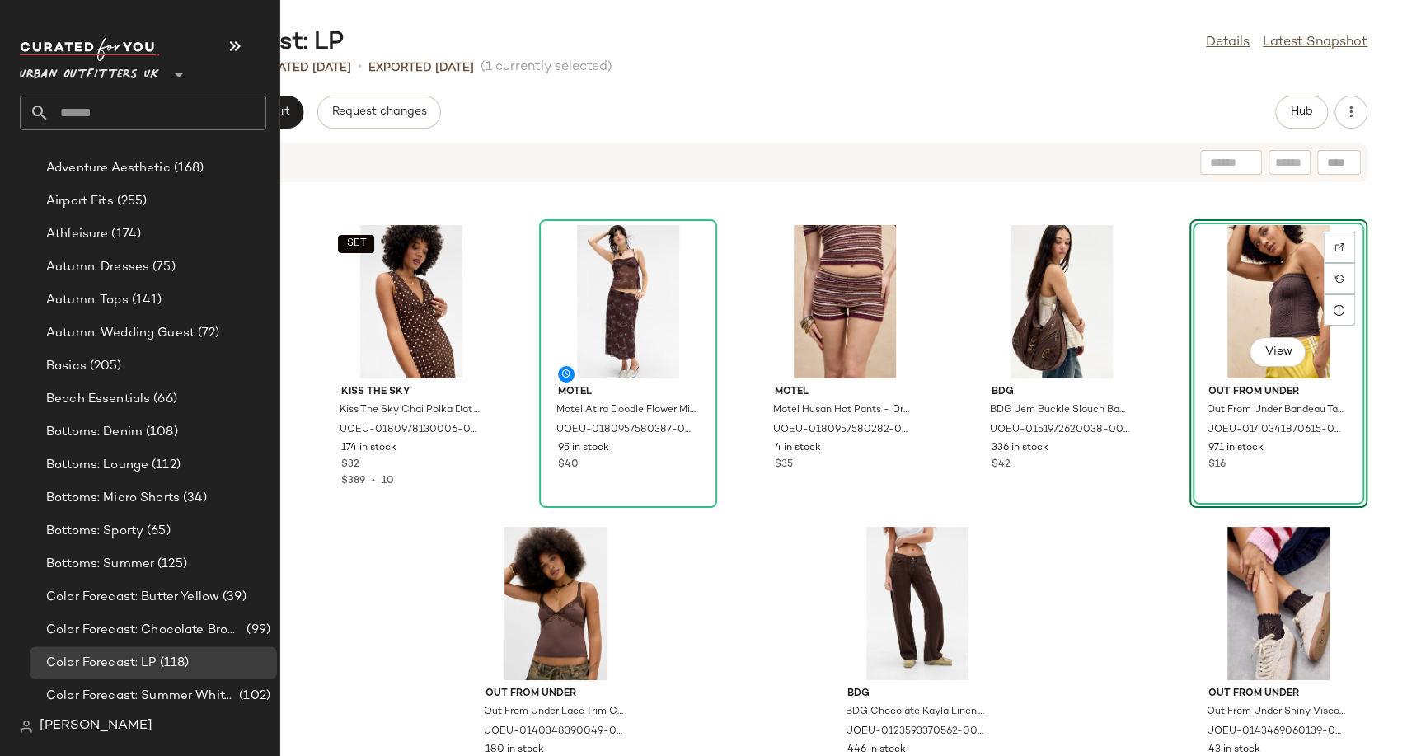
scroll to position [3022, 0]
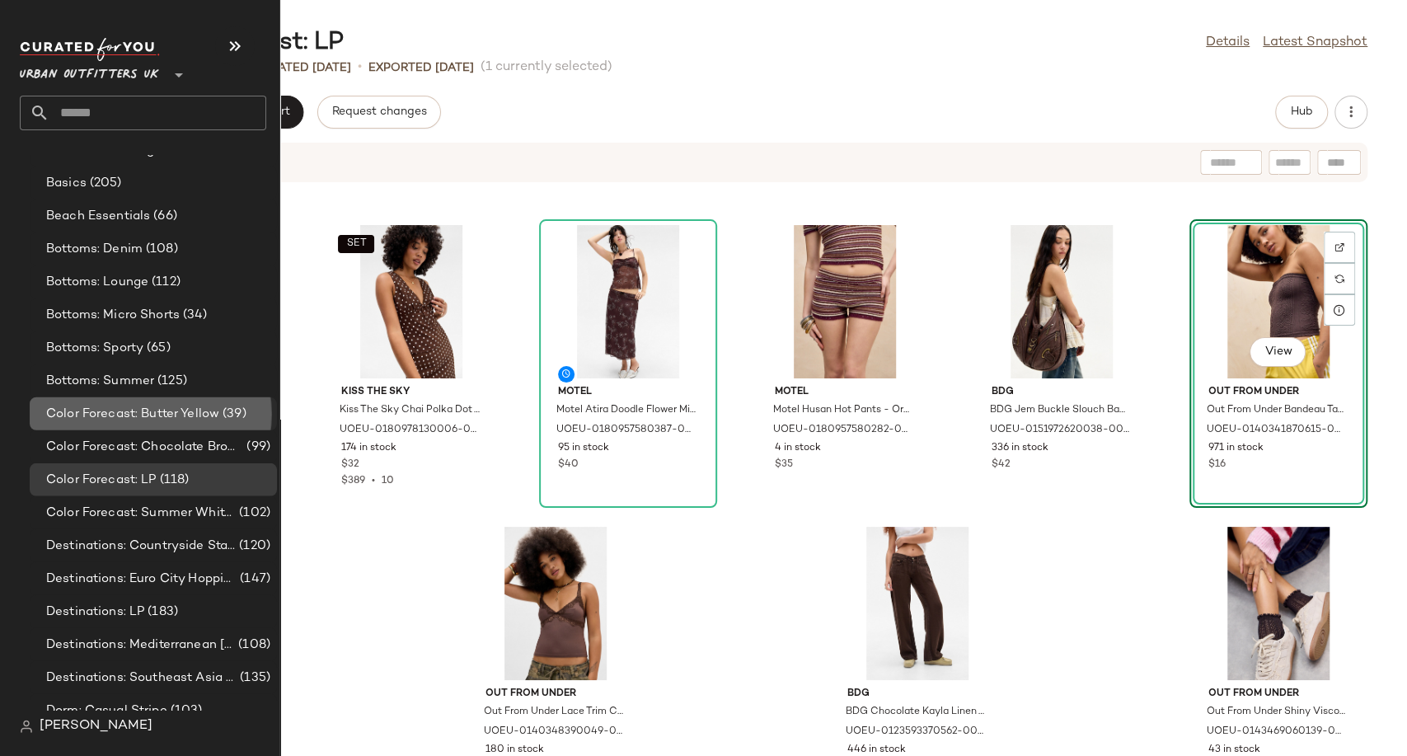
click at [130, 411] on span "Color Forecast: Butter Yellow" at bounding box center [132, 414] width 173 height 19
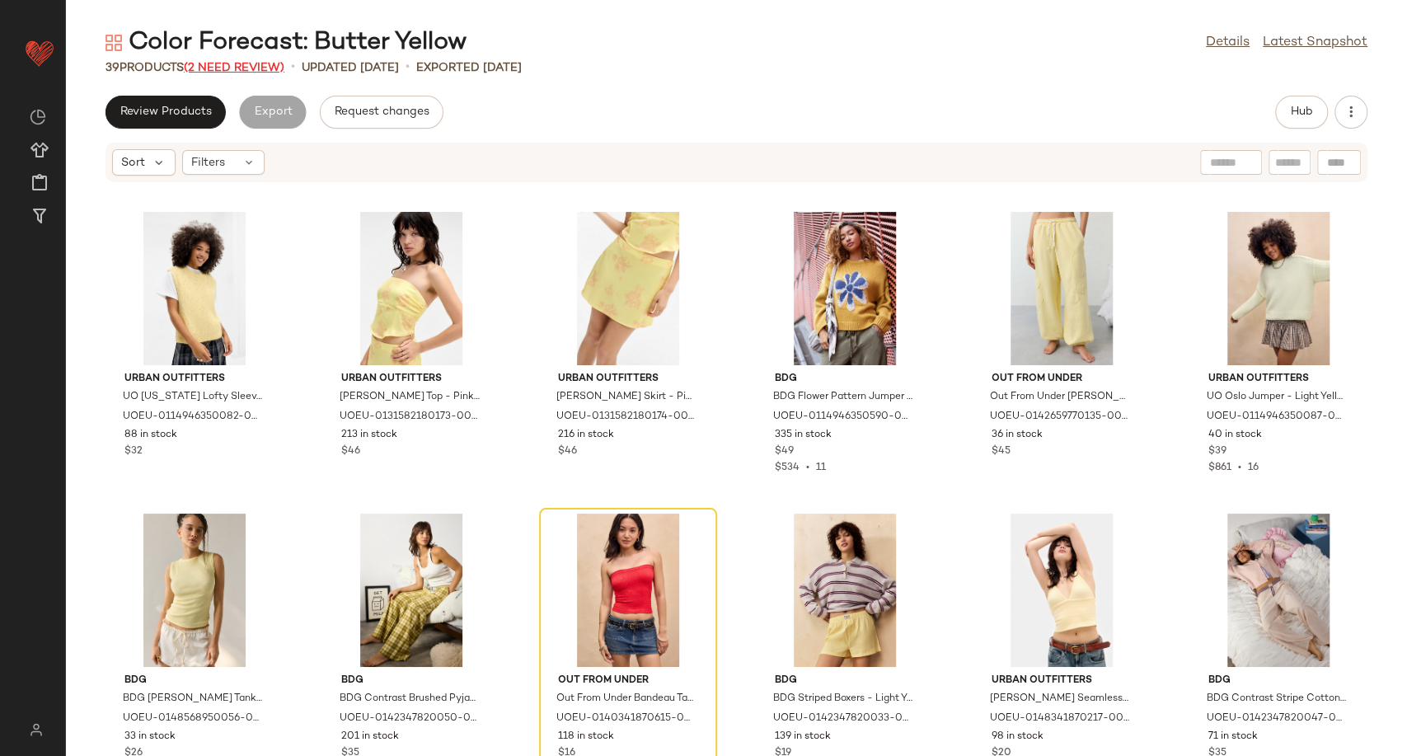
click at [253, 70] on span "(2 Need Review)" at bounding box center [234, 68] width 101 height 12
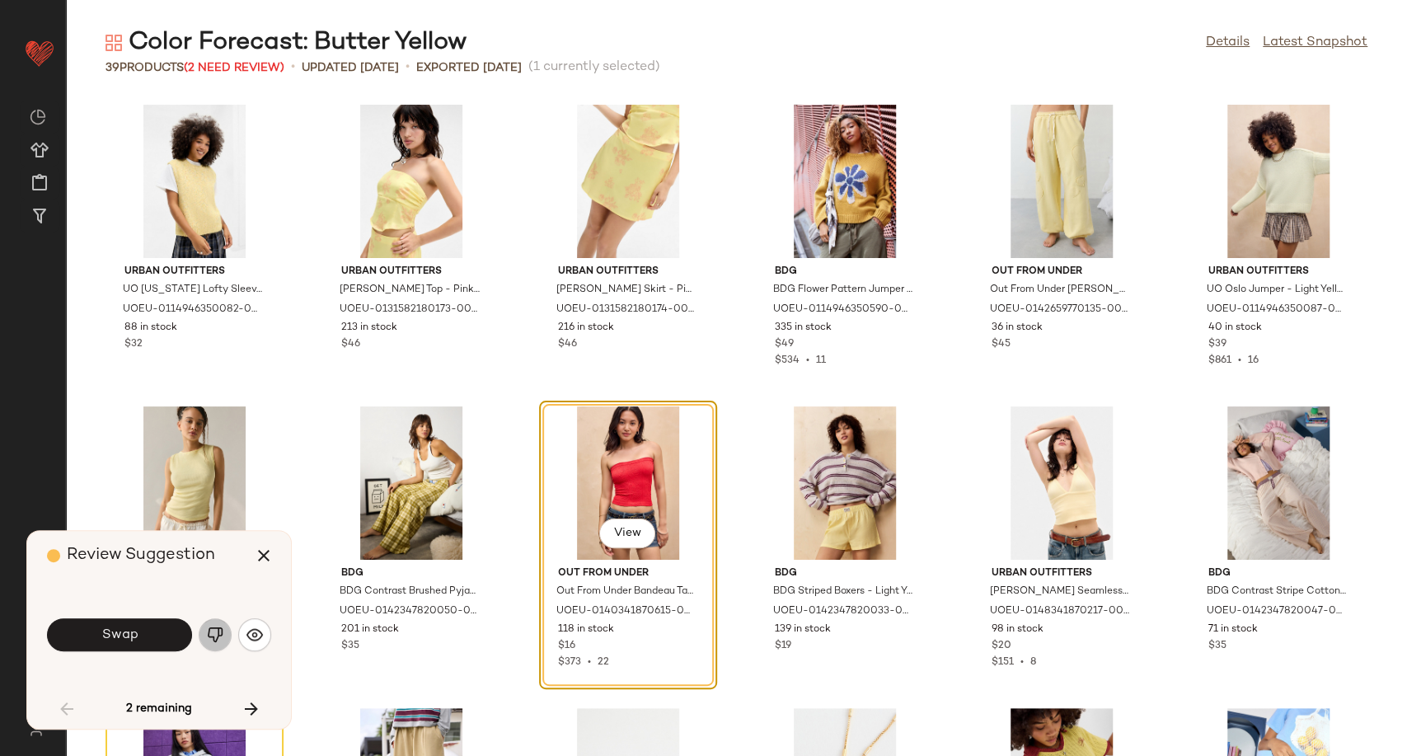
click at [222, 631] on img "button" at bounding box center [215, 634] width 16 height 16
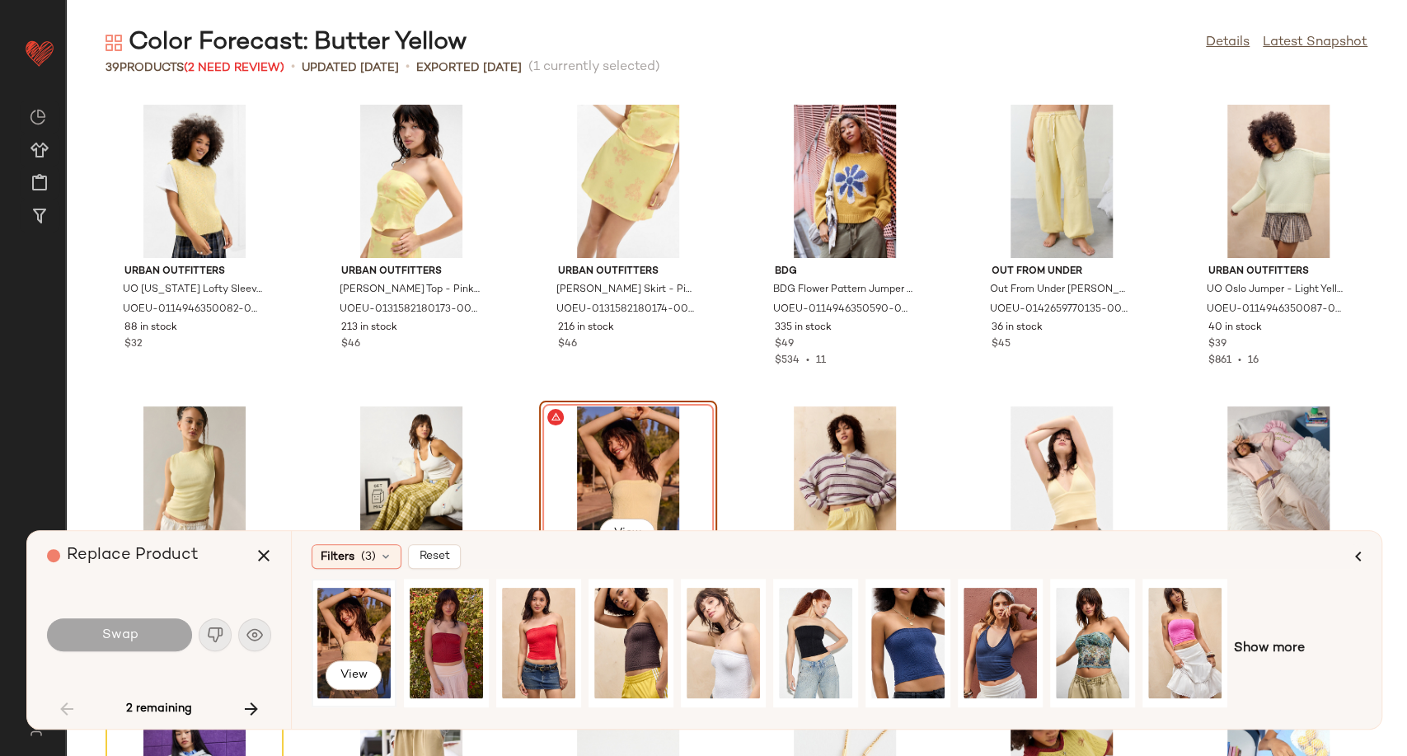
click at [348, 646] on div "View" at bounding box center [353, 642] width 73 height 117
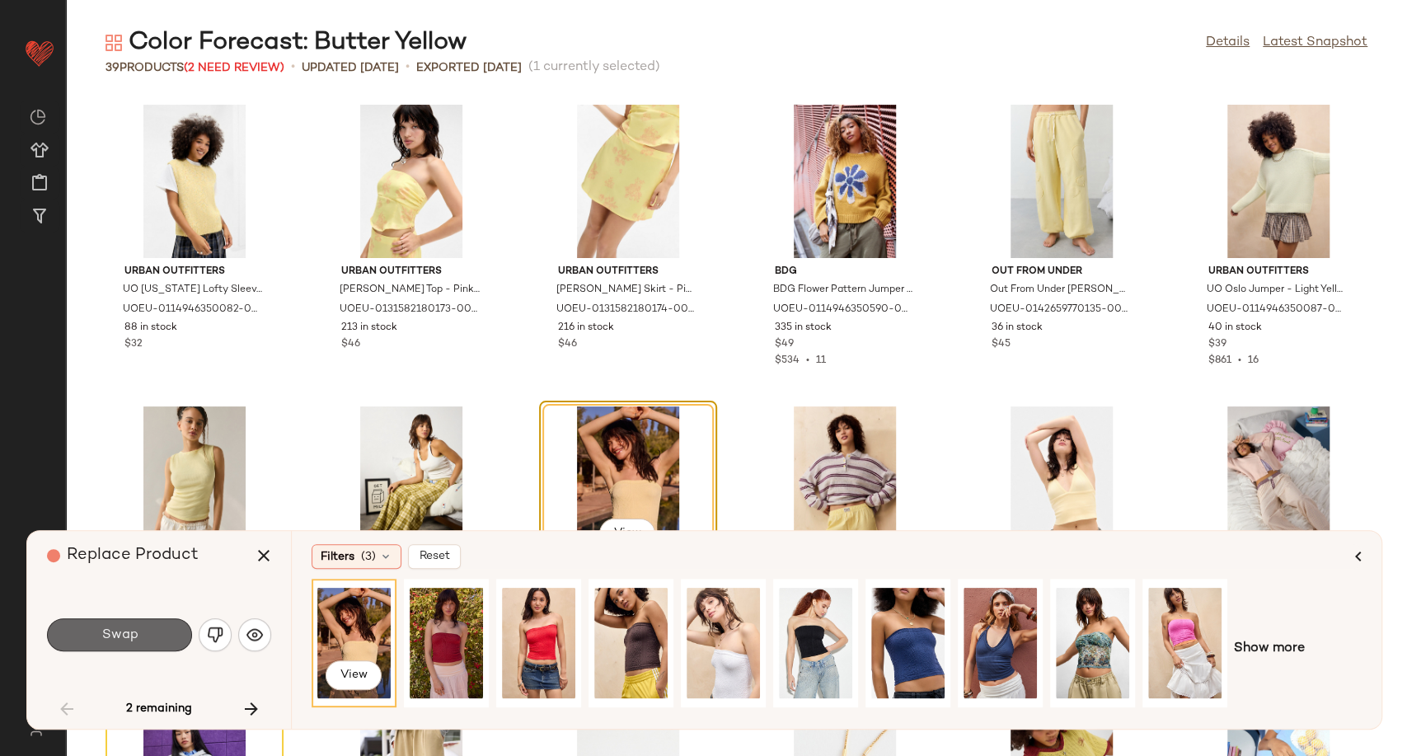
click at [158, 632] on button "Swap" at bounding box center [119, 634] width 145 height 33
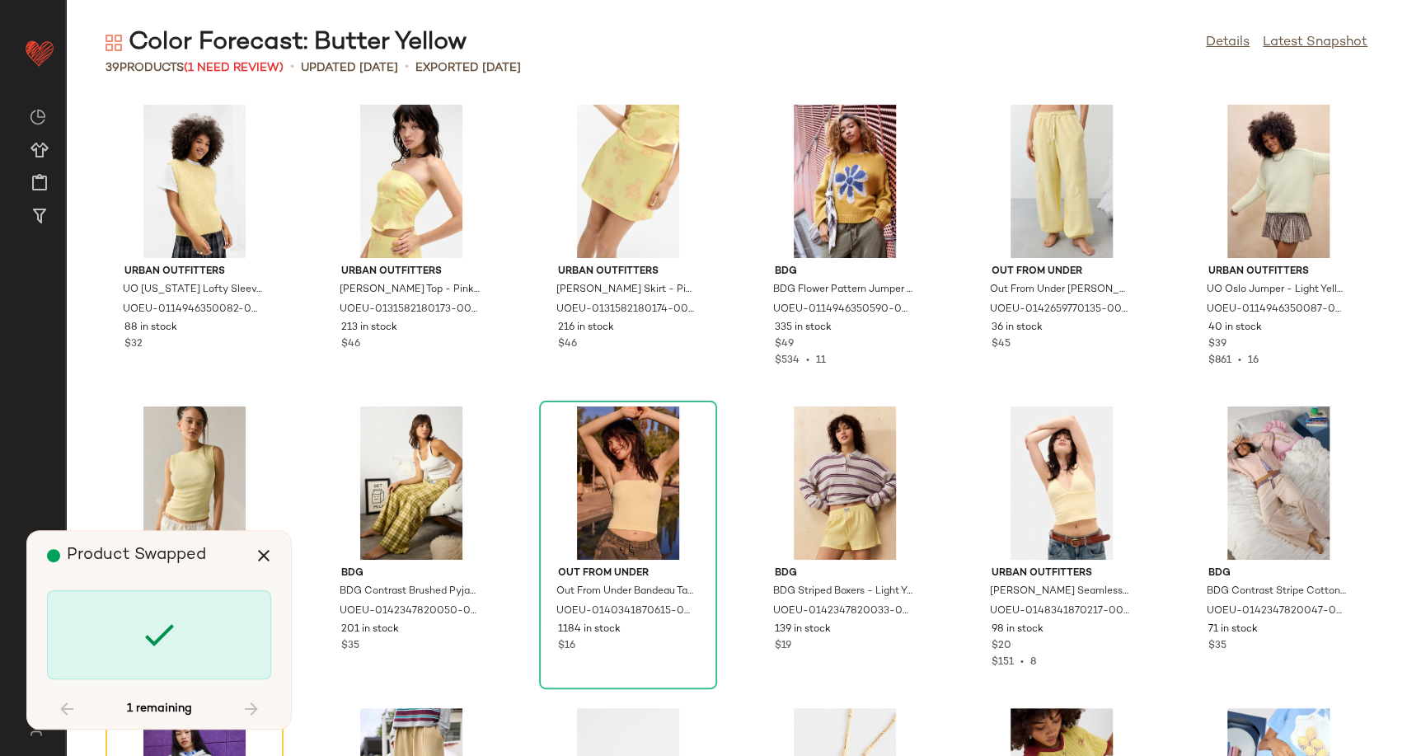
scroll to position [315, 0]
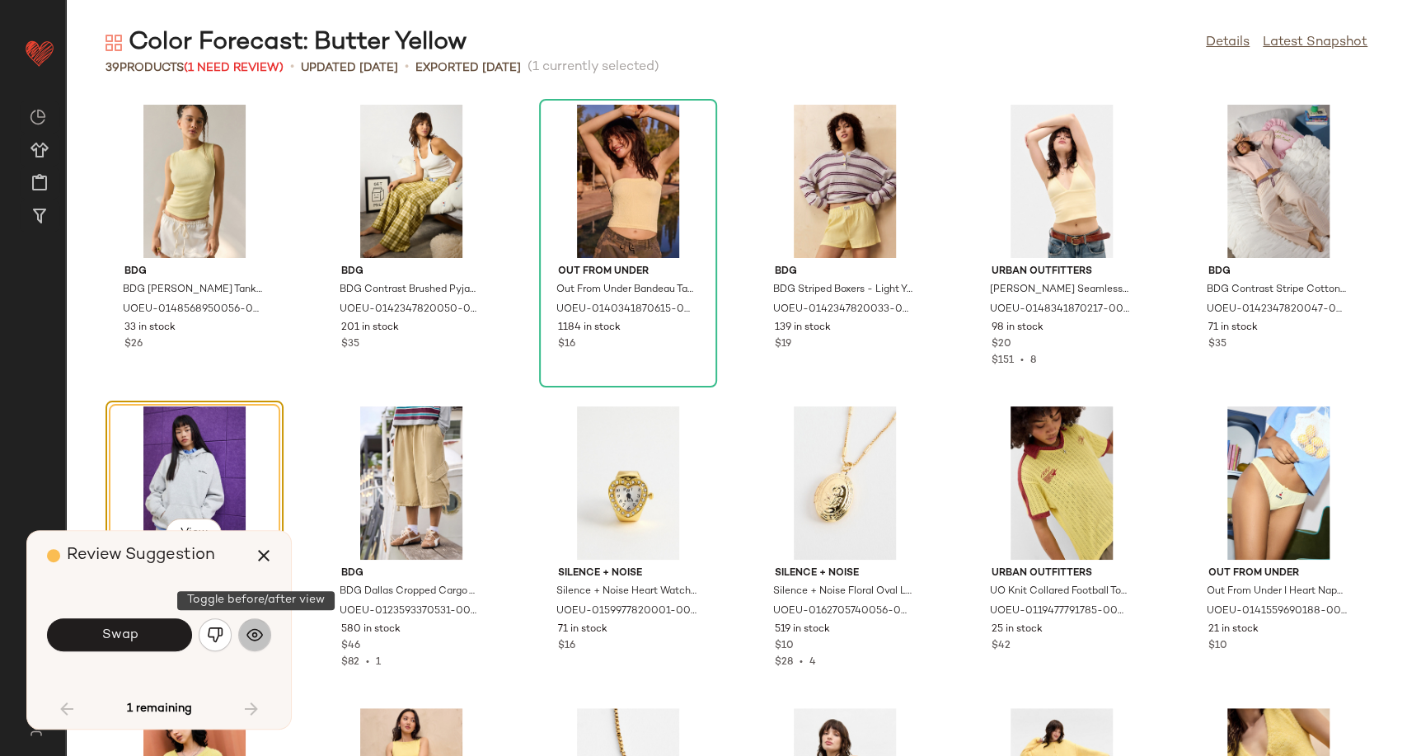
click at [256, 636] on img "button" at bounding box center [254, 634] width 16 height 16
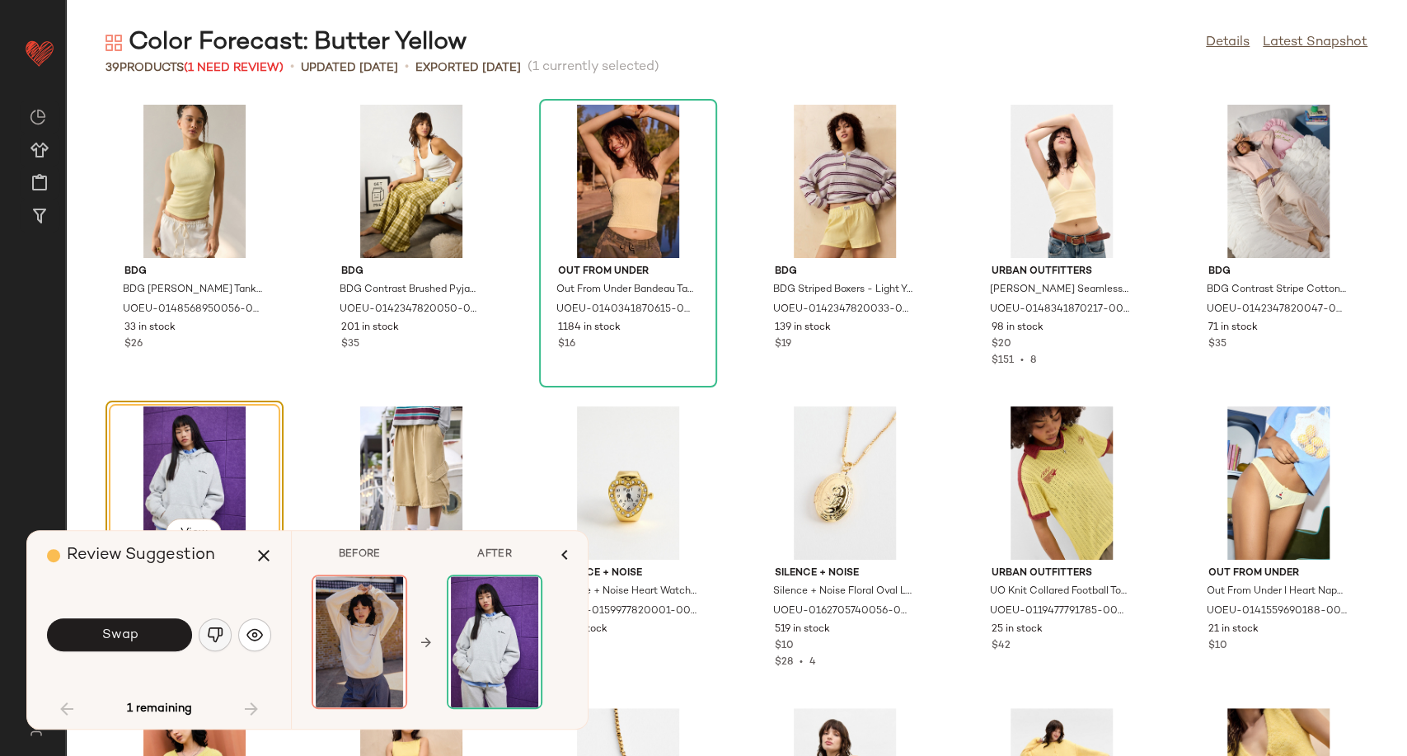
click at [226, 628] on button "button" at bounding box center [215, 634] width 33 height 33
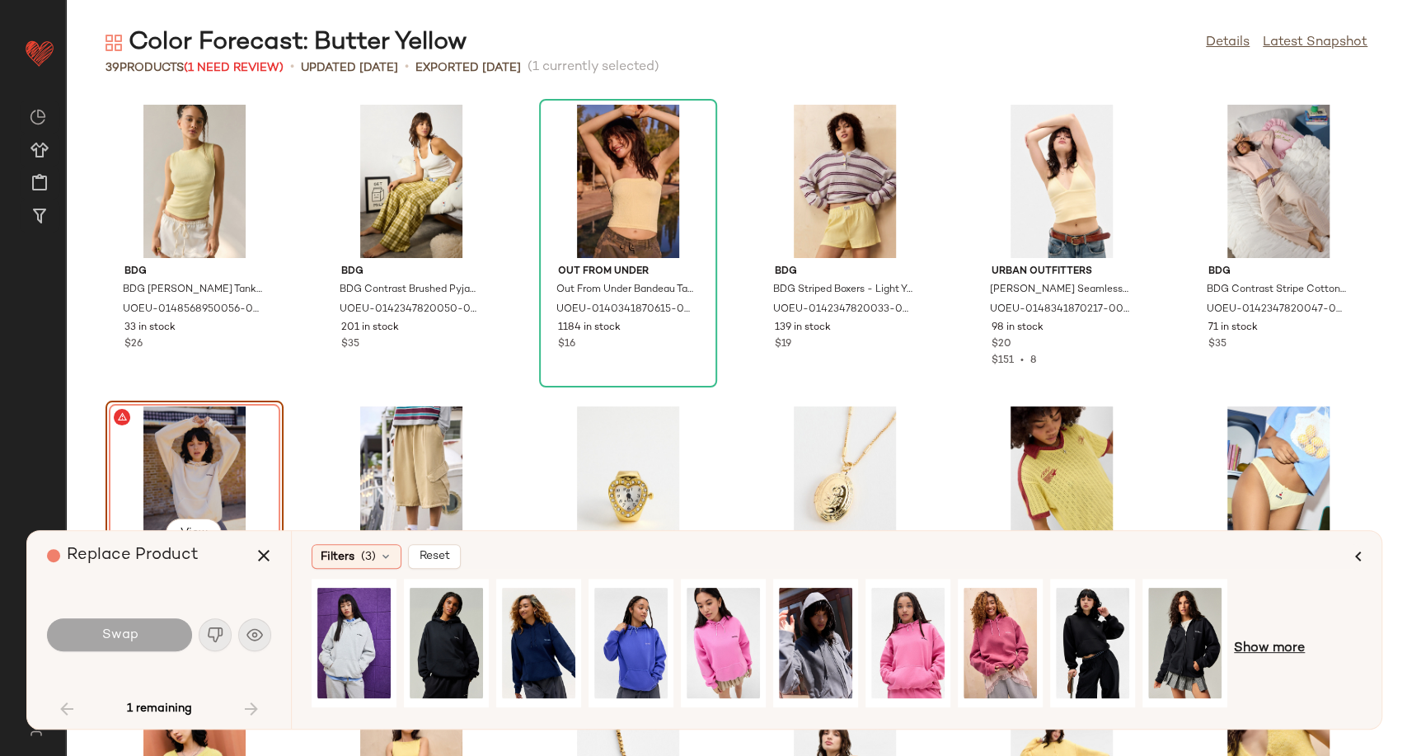
click at [1283, 647] on span "Show more" at bounding box center [1269, 649] width 71 height 20
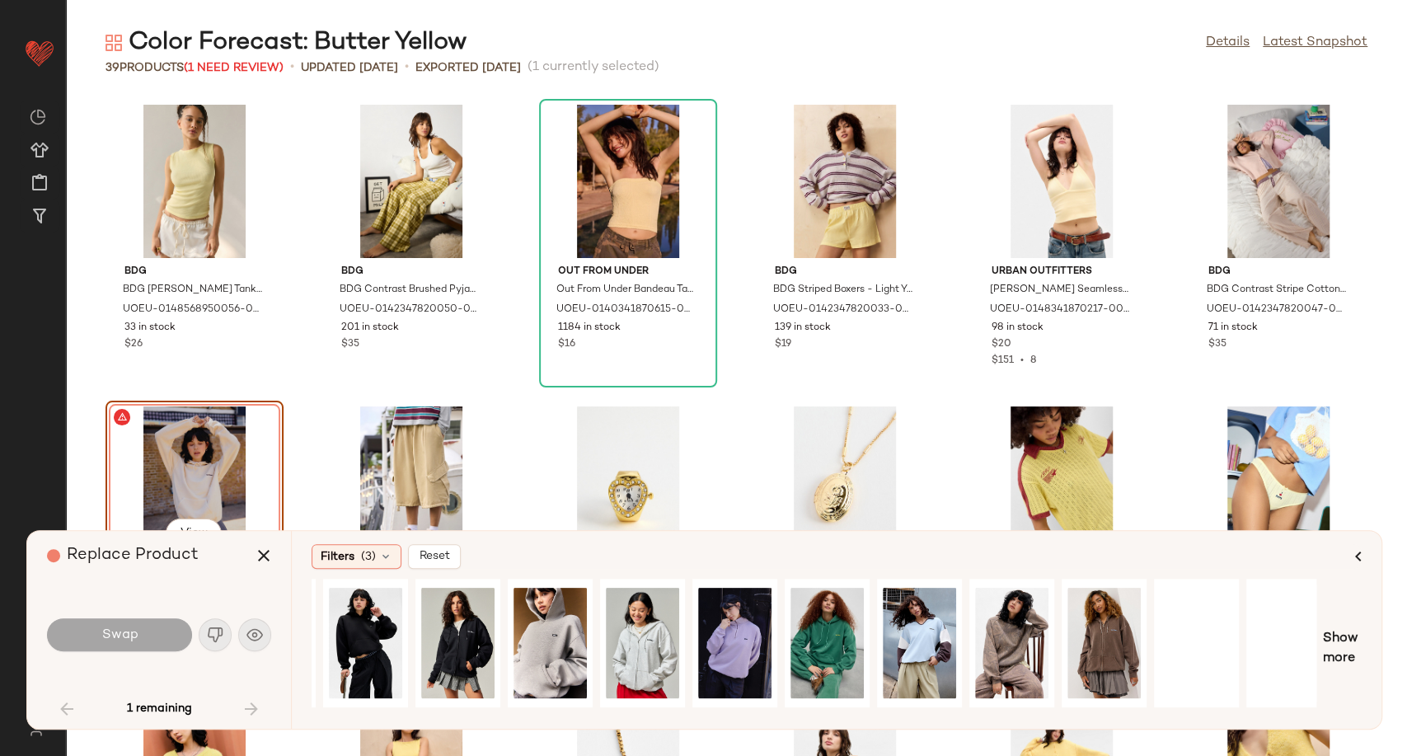
scroll to position [0, 833]
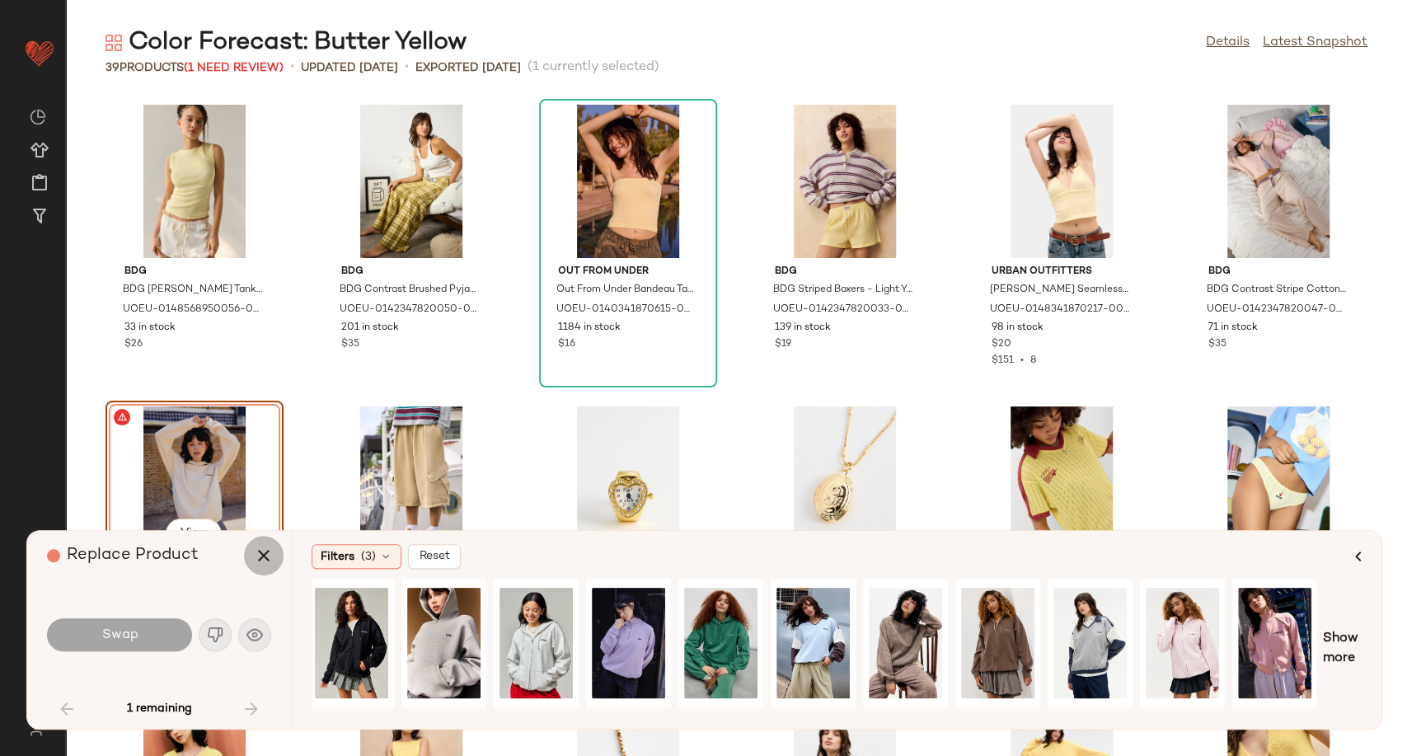
click at [265, 556] on icon "button" at bounding box center [264, 556] width 20 height 20
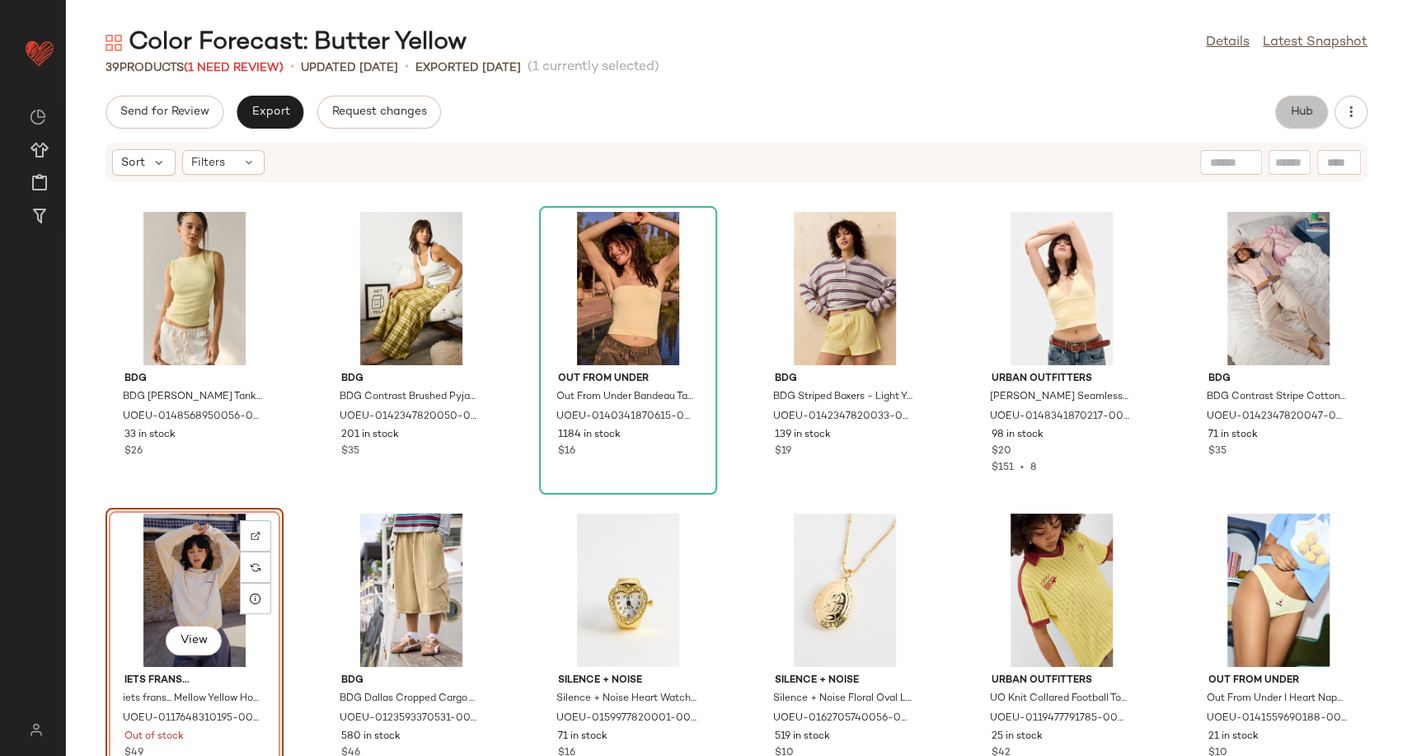
click at [1316, 110] on button "Hub" at bounding box center [1301, 112] width 53 height 33
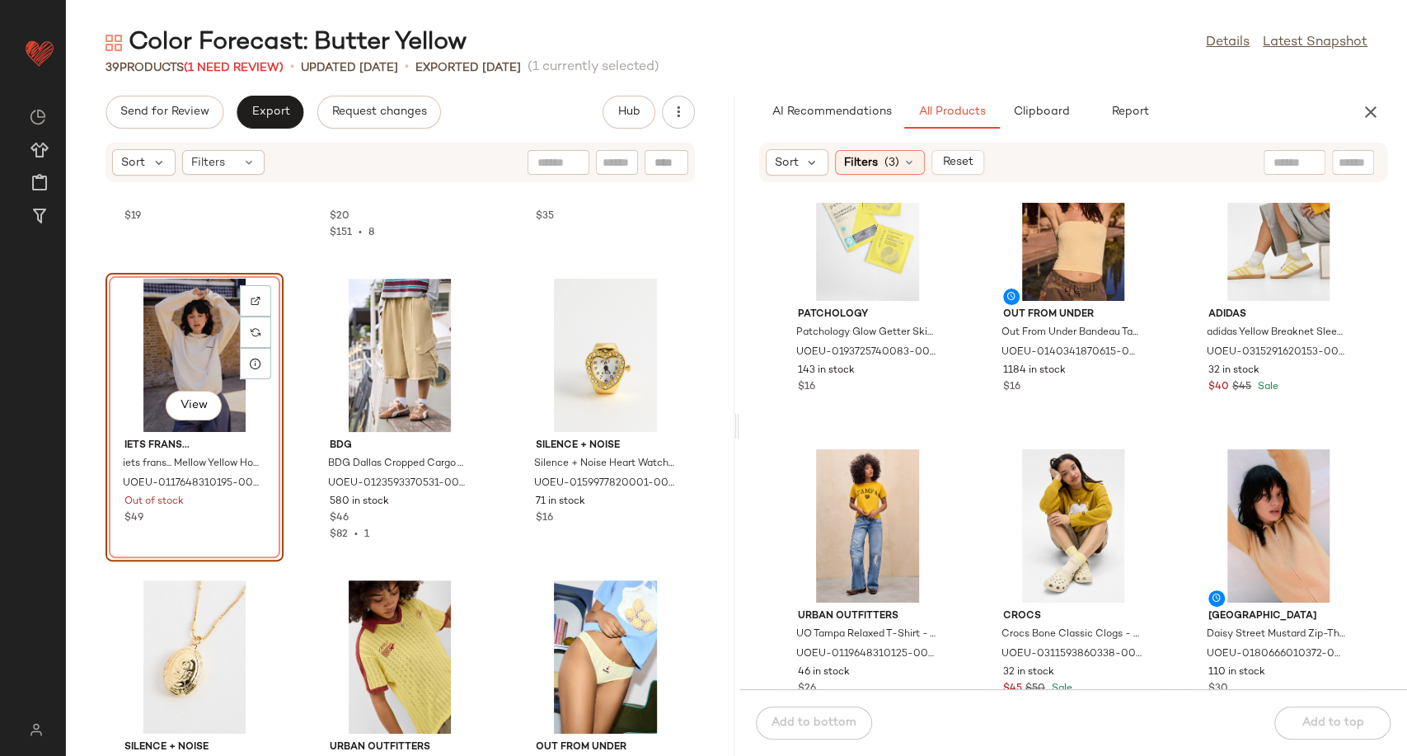
scroll to position [471, 0]
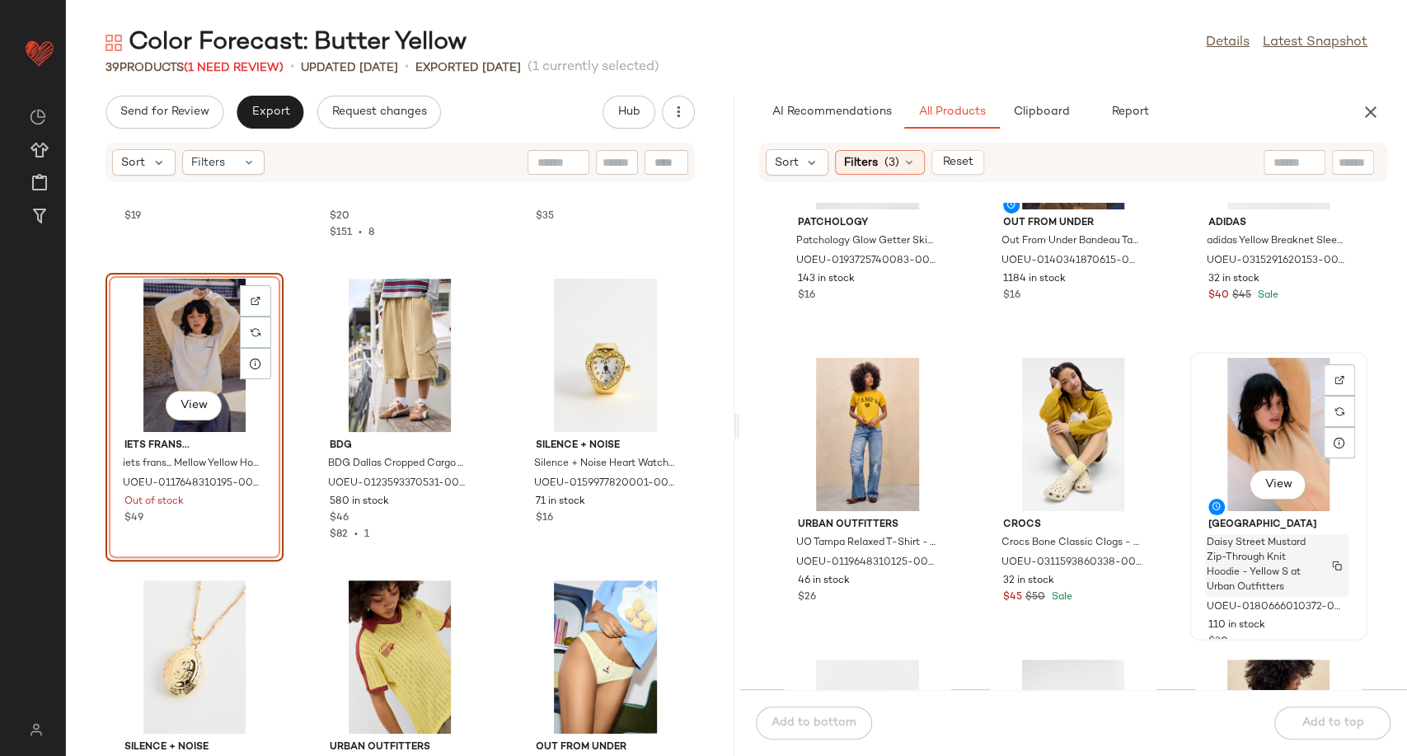
click at [1270, 561] on span "Daisy Street Mustard Zip-Through Knit Hoodie - Yellow S at Urban Outfitters" at bounding box center [1261, 565] width 109 height 59
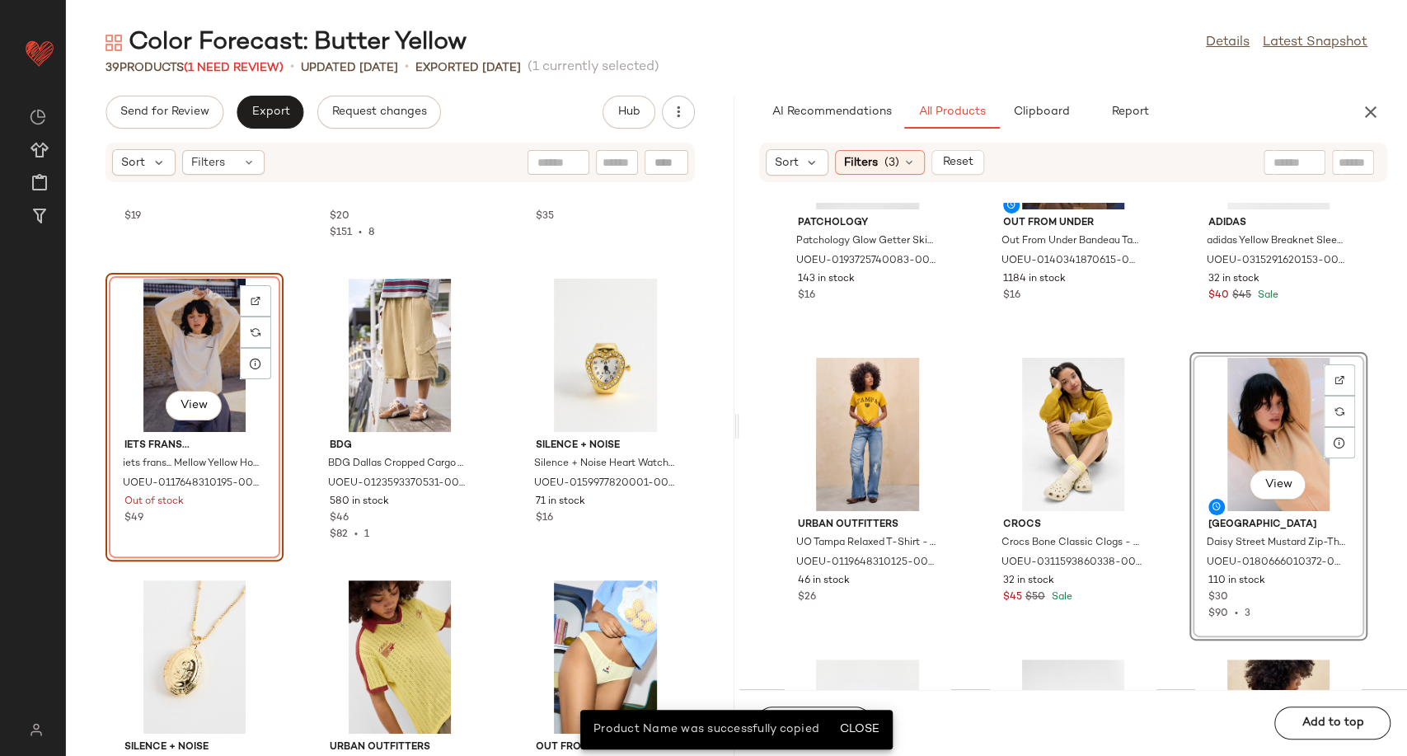
click at [1252, 435] on div "View" at bounding box center [1278, 434] width 166 height 153
click at [869, 727] on span "Close" at bounding box center [859, 729] width 40 height 13
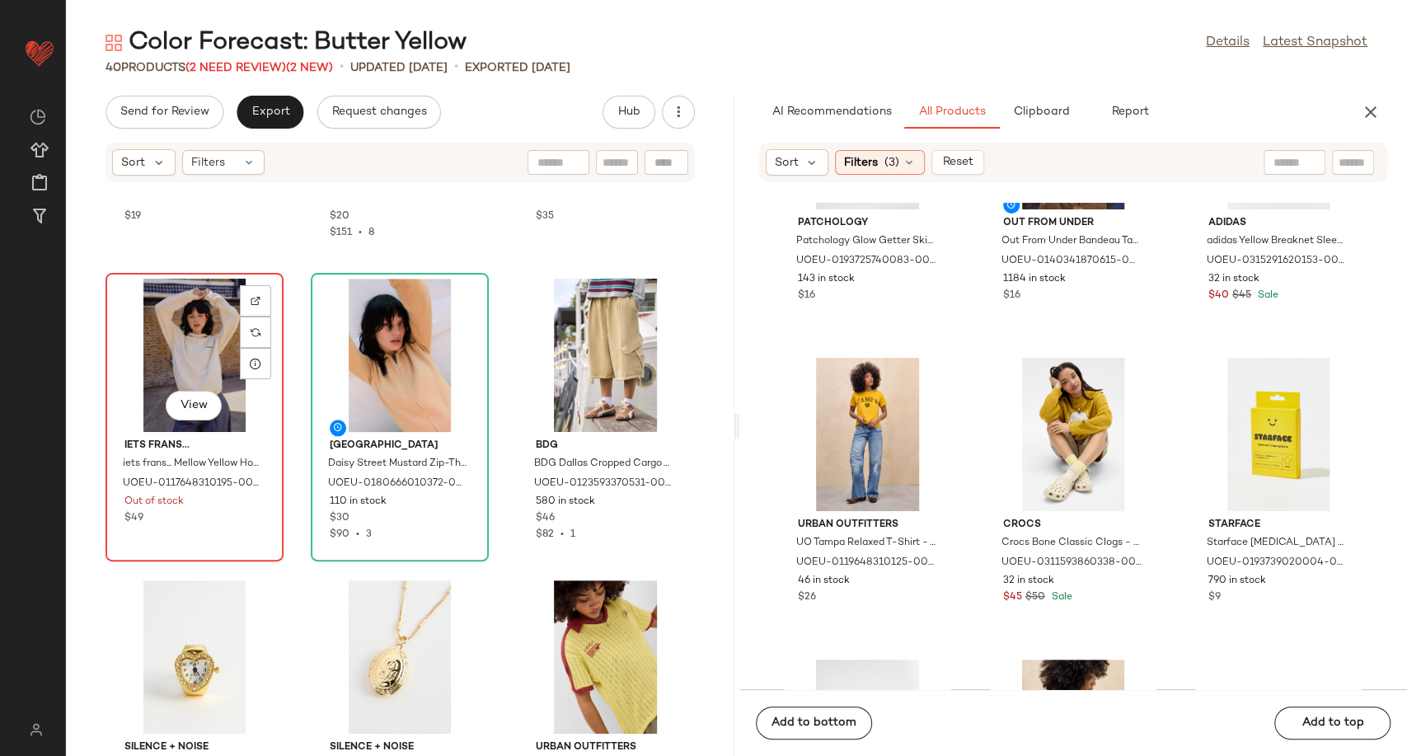
click at [209, 338] on div "View" at bounding box center [194, 355] width 166 height 153
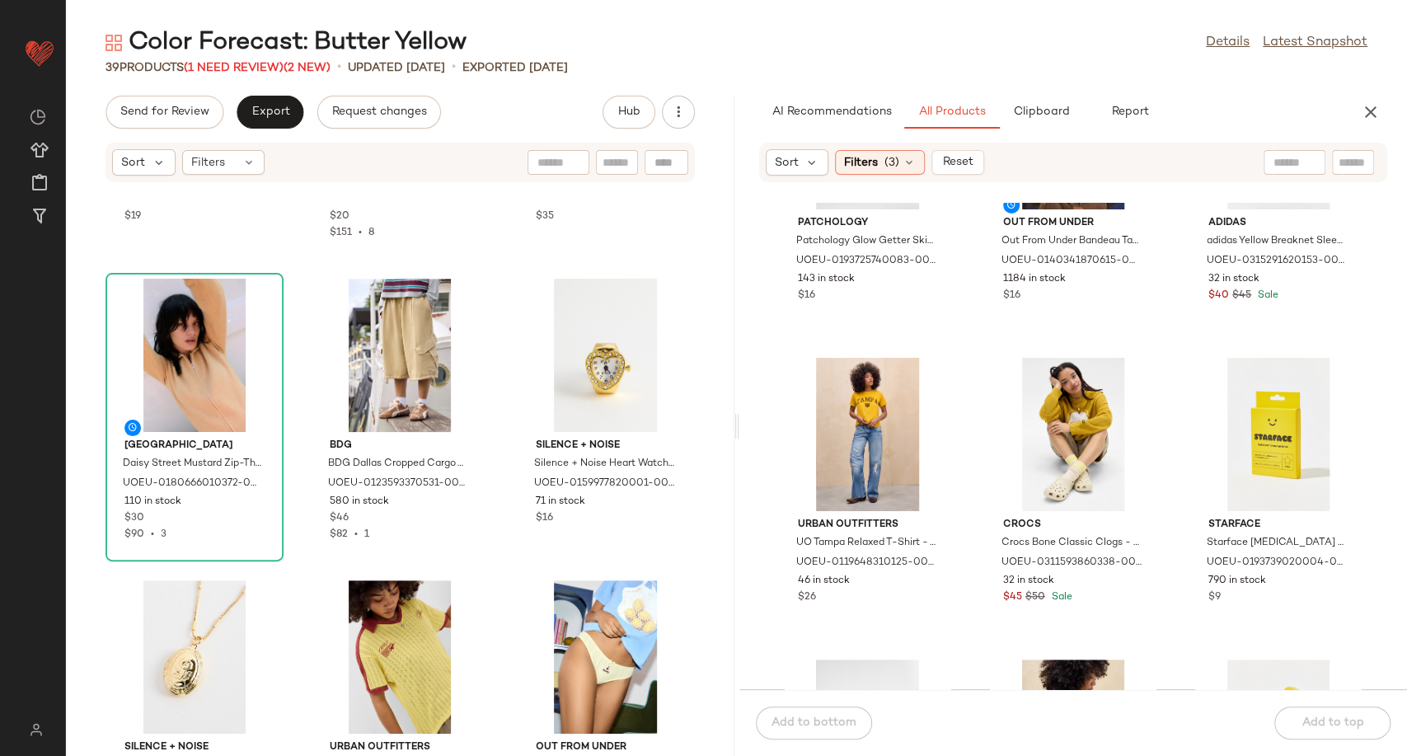
click at [236, 56] on div "Color Forecast: Butter Yellow" at bounding box center [286, 42] width 361 height 33
click at [236, 63] on span "(1 Need Review)" at bounding box center [234, 68] width 100 height 12
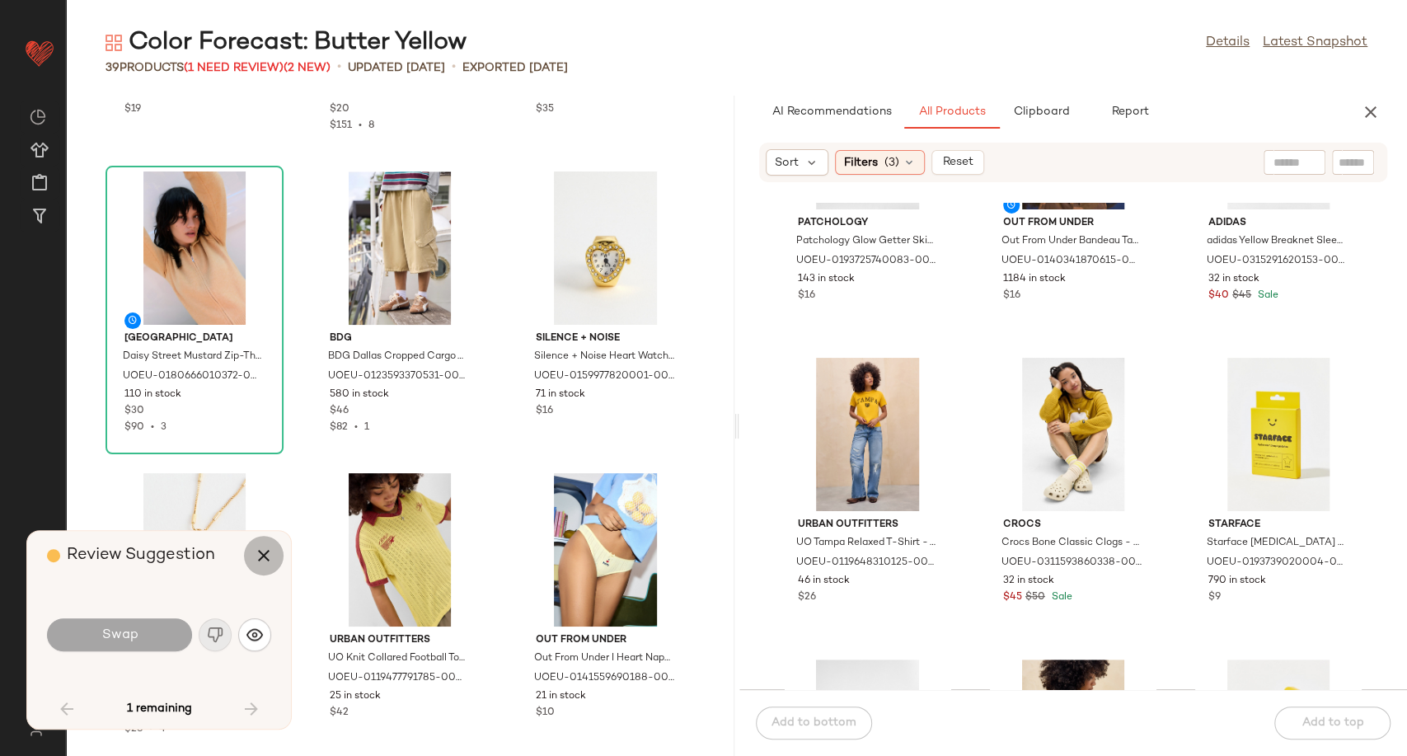
click at [257, 556] on icon "button" at bounding box center [264, 556] width 20 height 20
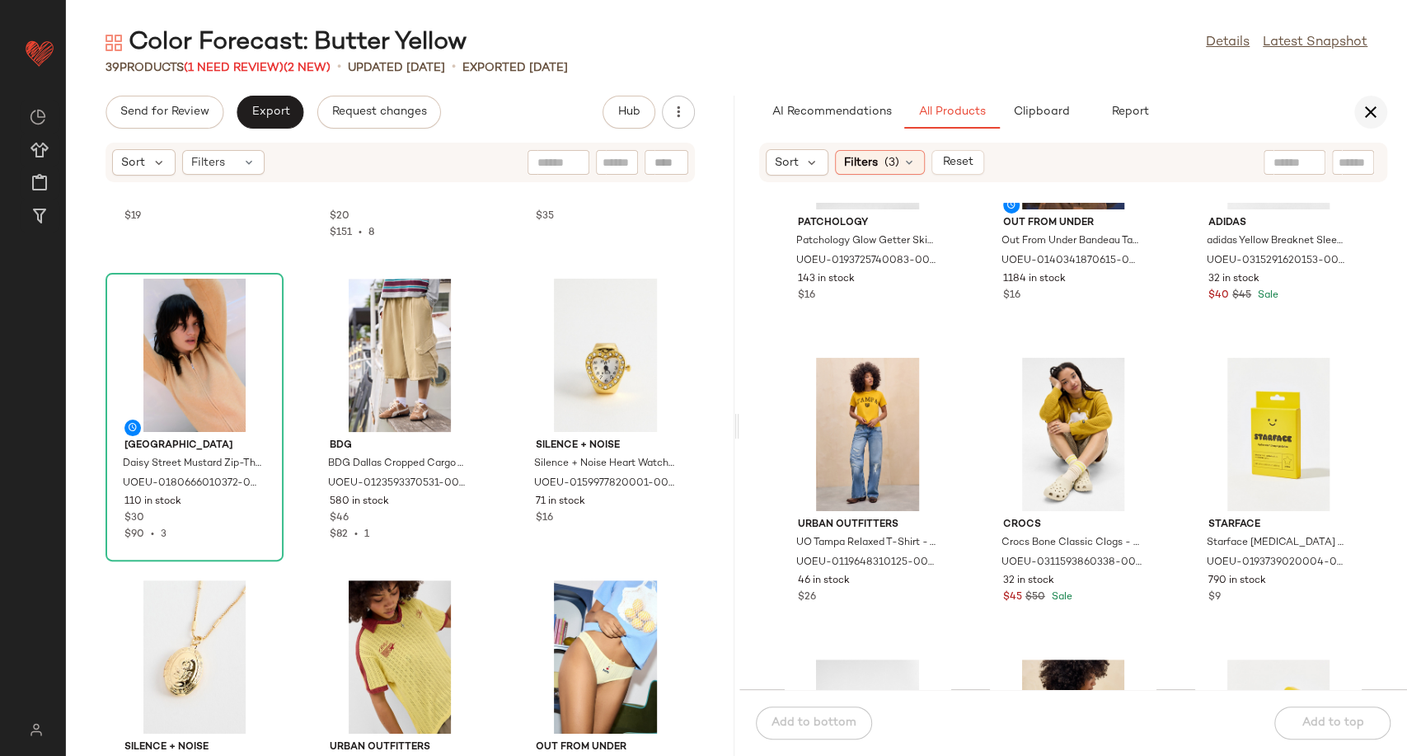
click at [1362, 114] on icon "button" at bounding box center [1371, 112] width 20 height 20
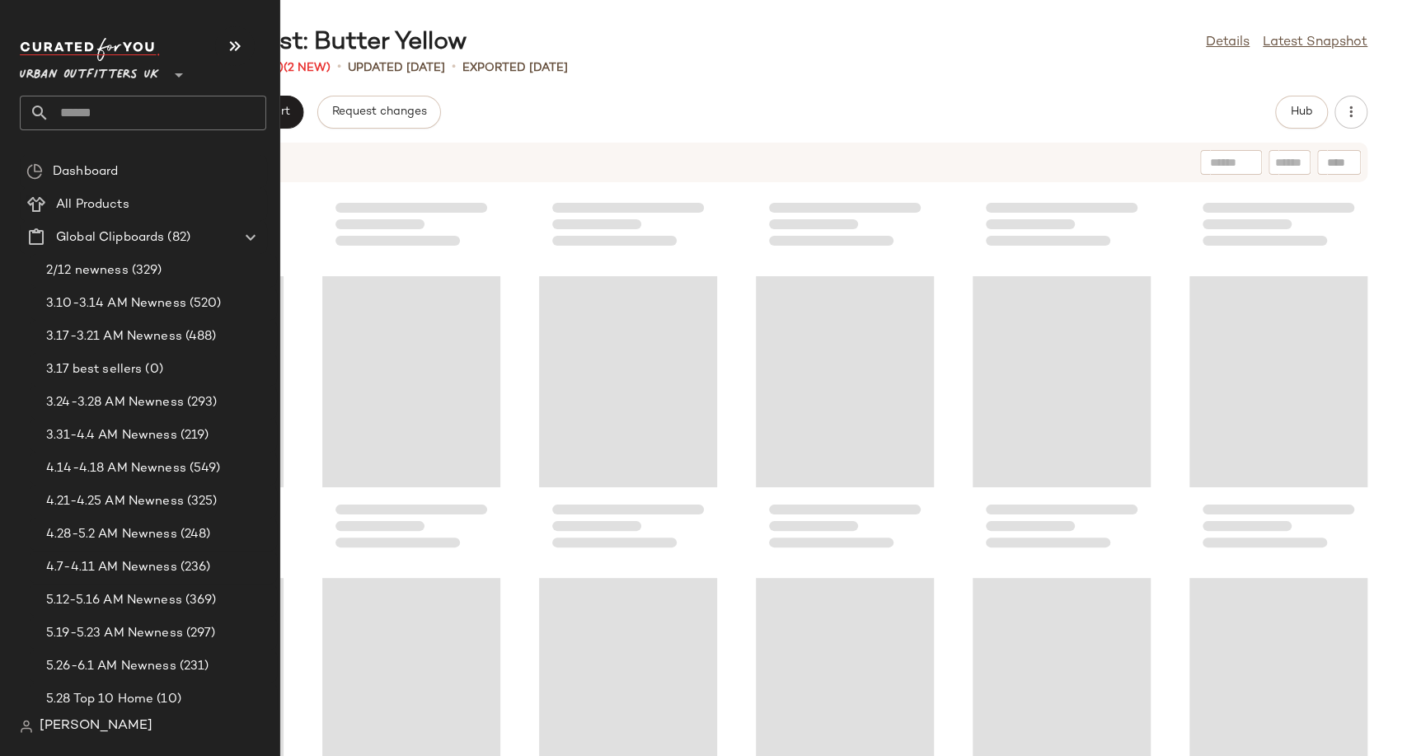
scroll to position [603, 0]
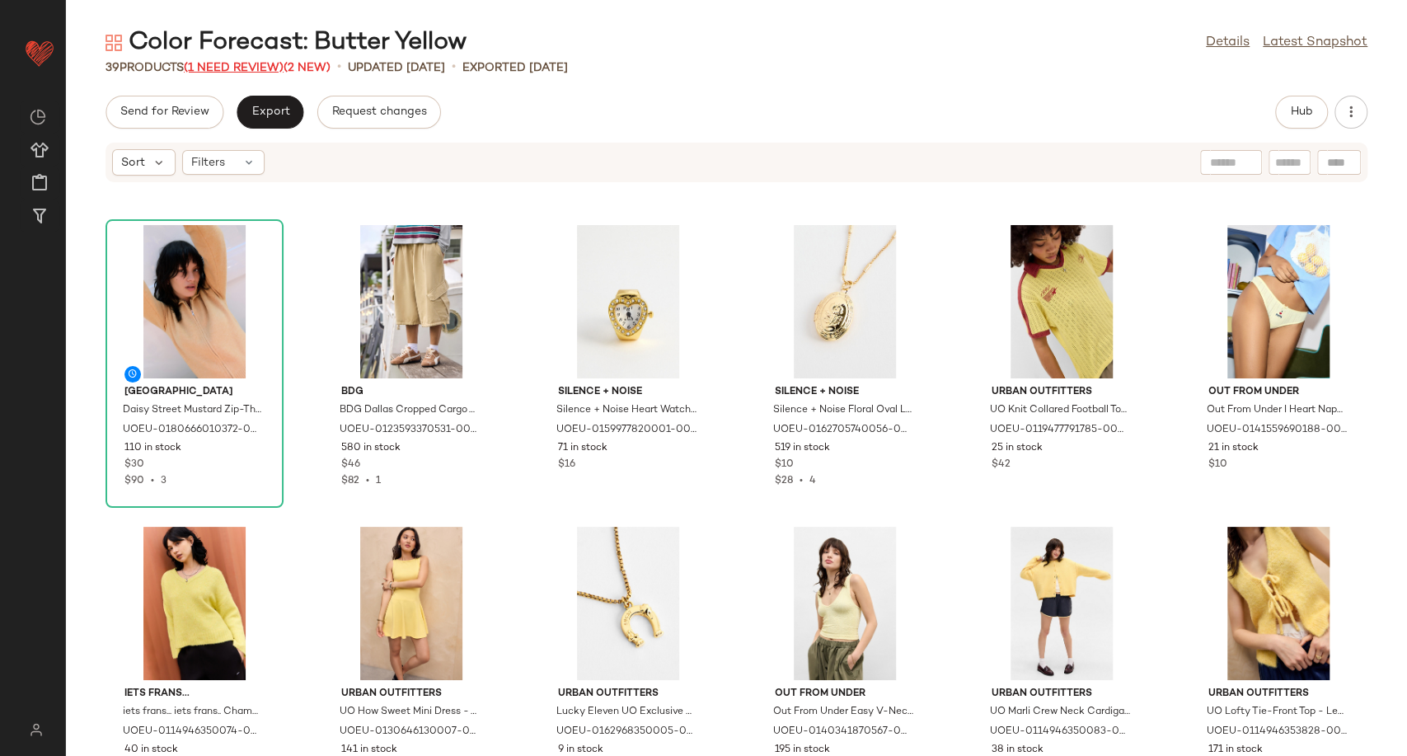
click at [264, 66] on span "(1 Need Review)" at bounding box center [234, 68] width 100 height 12
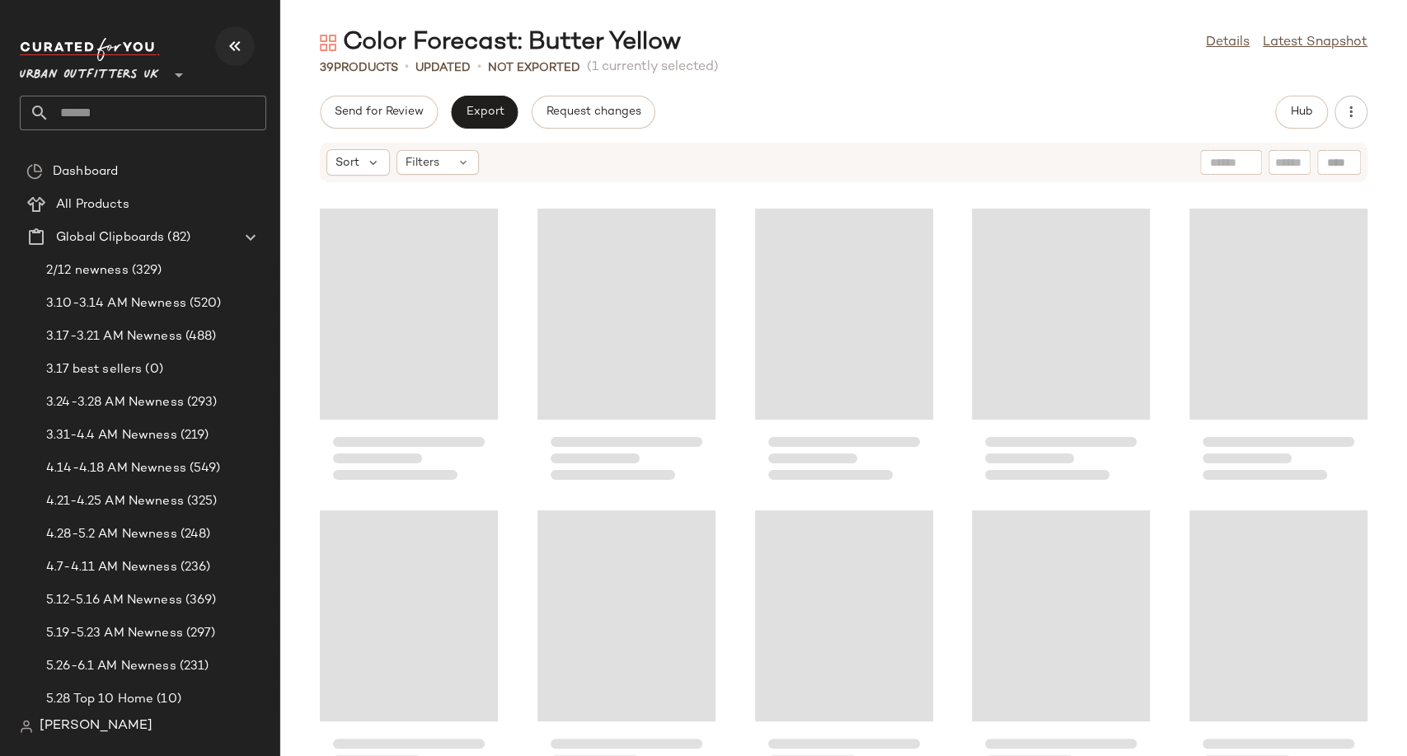
click at [230, 45] on icon "button" at bounding box center [235, 46] width 20 height 20
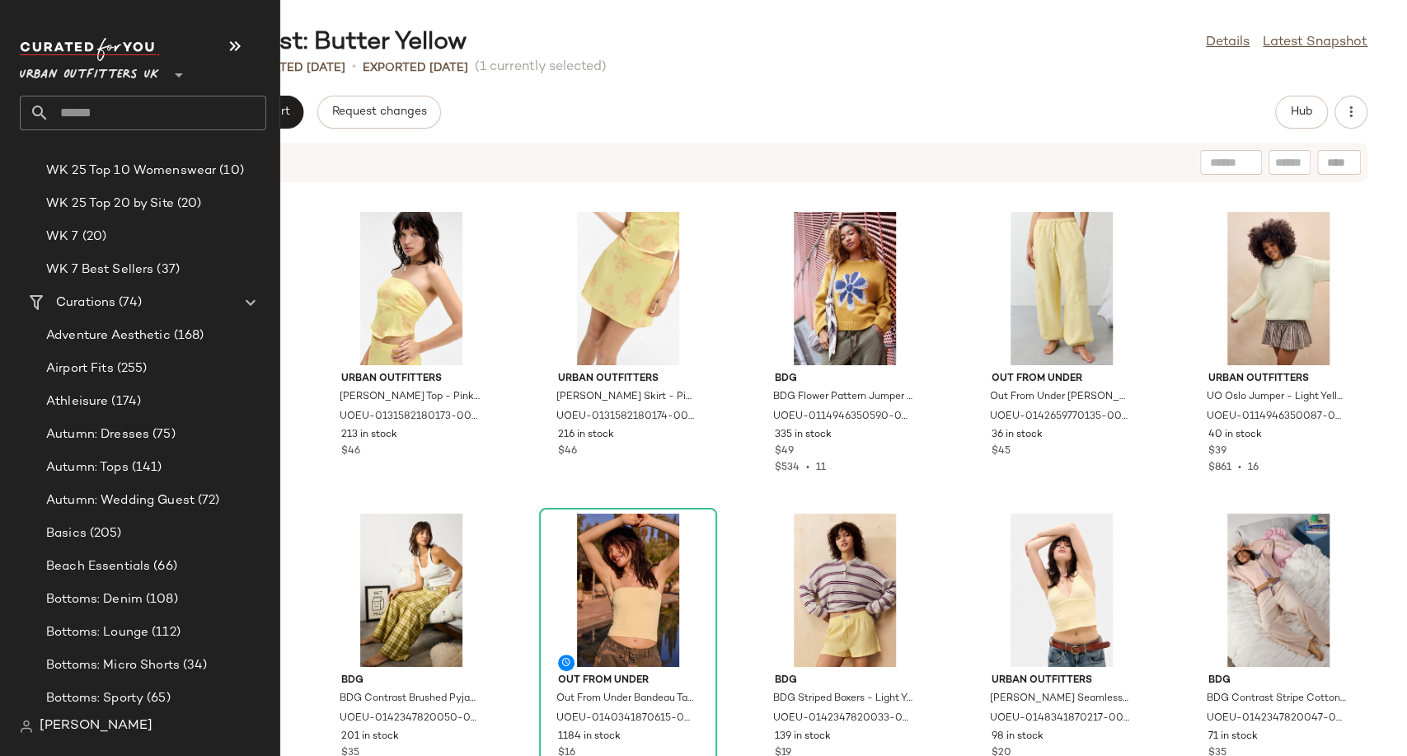
scroll to position [2930, 0]
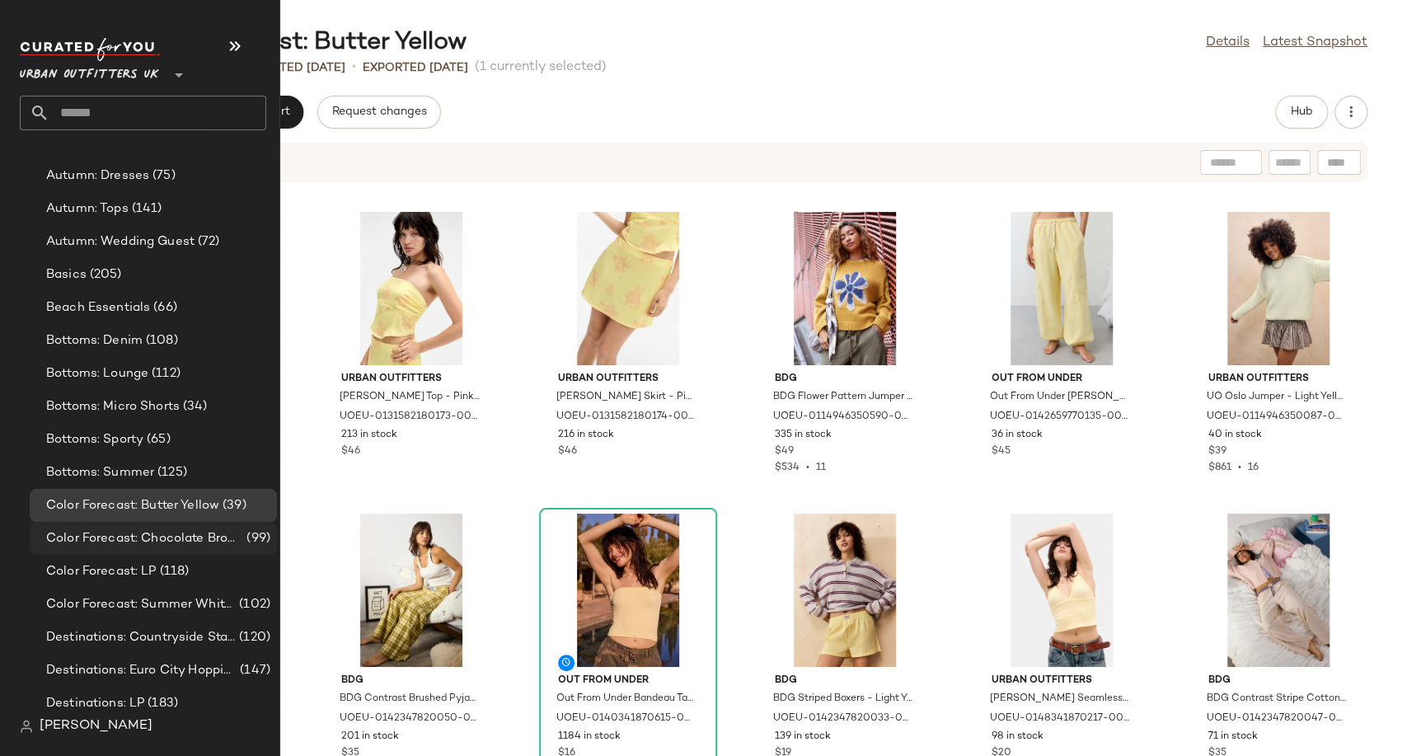
click at [175, 542] on span "Color Forecast: Chocolate Brown" at bounding box center [144, 538] width 197 height 19
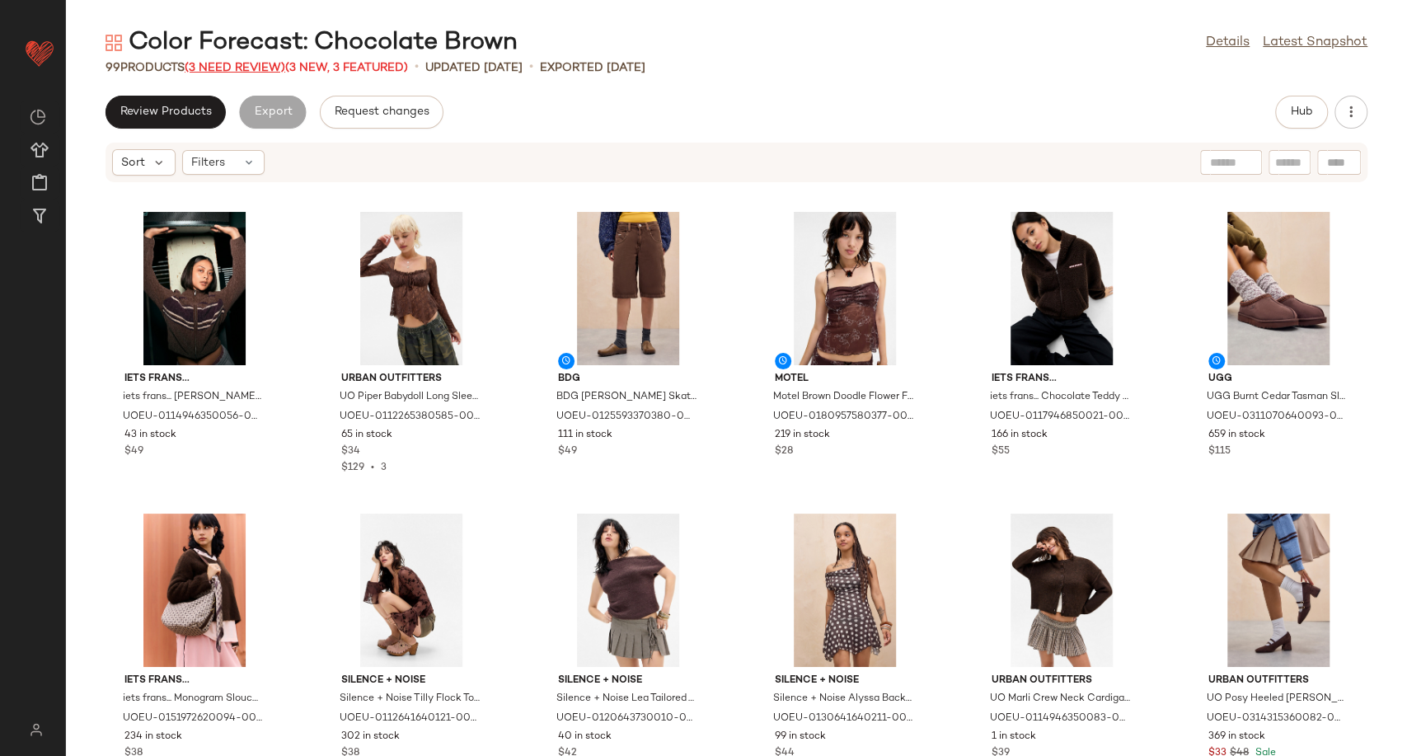
click at [255, 66] on span "(3 Need Review)" at bounding box center [235, 68] width 101 height 12
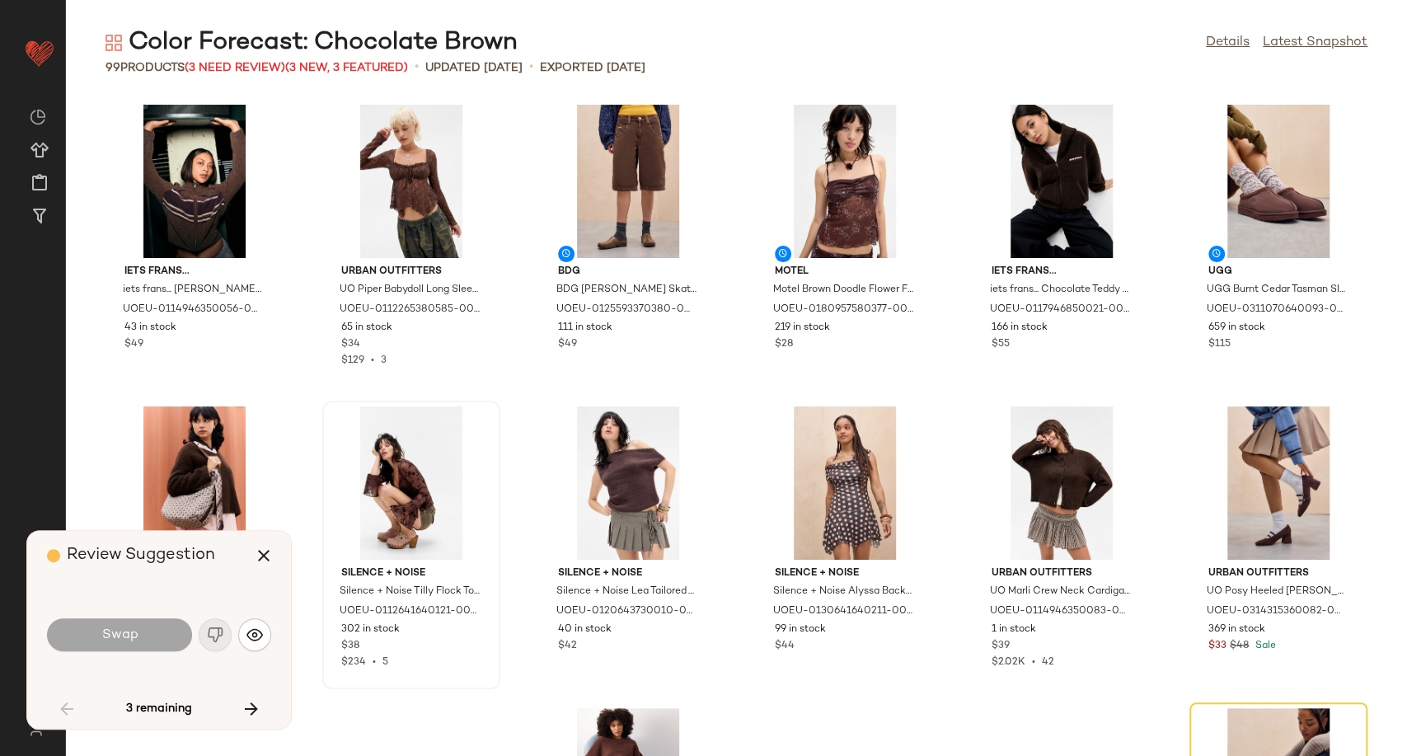
scroll to position [315, 0]
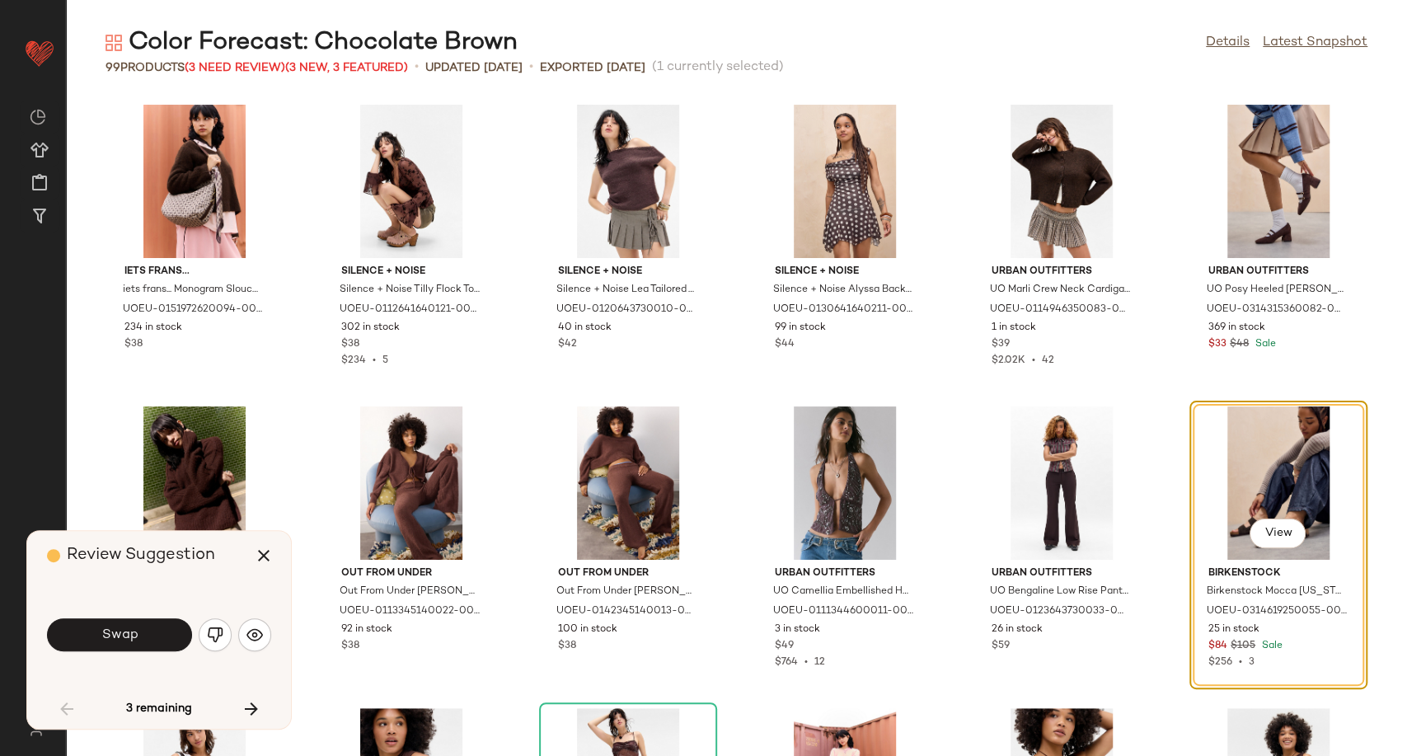
click at [731, 516] on div "iets frans... iets frans... Monogram Slouch Shoulder Bag - Brown at Urban Outfi…" at bounding box center [736, 426] width 1341 height 660
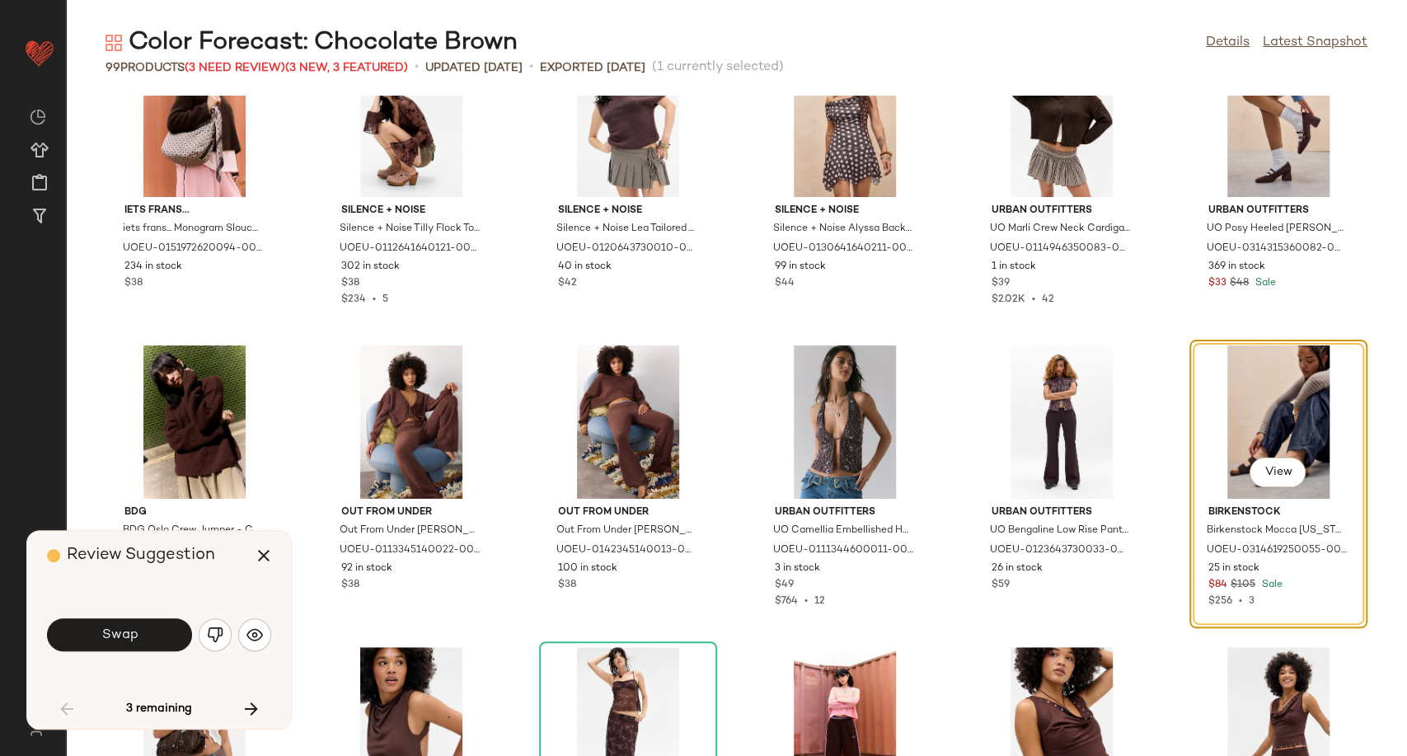
scroll to position [498, 0]
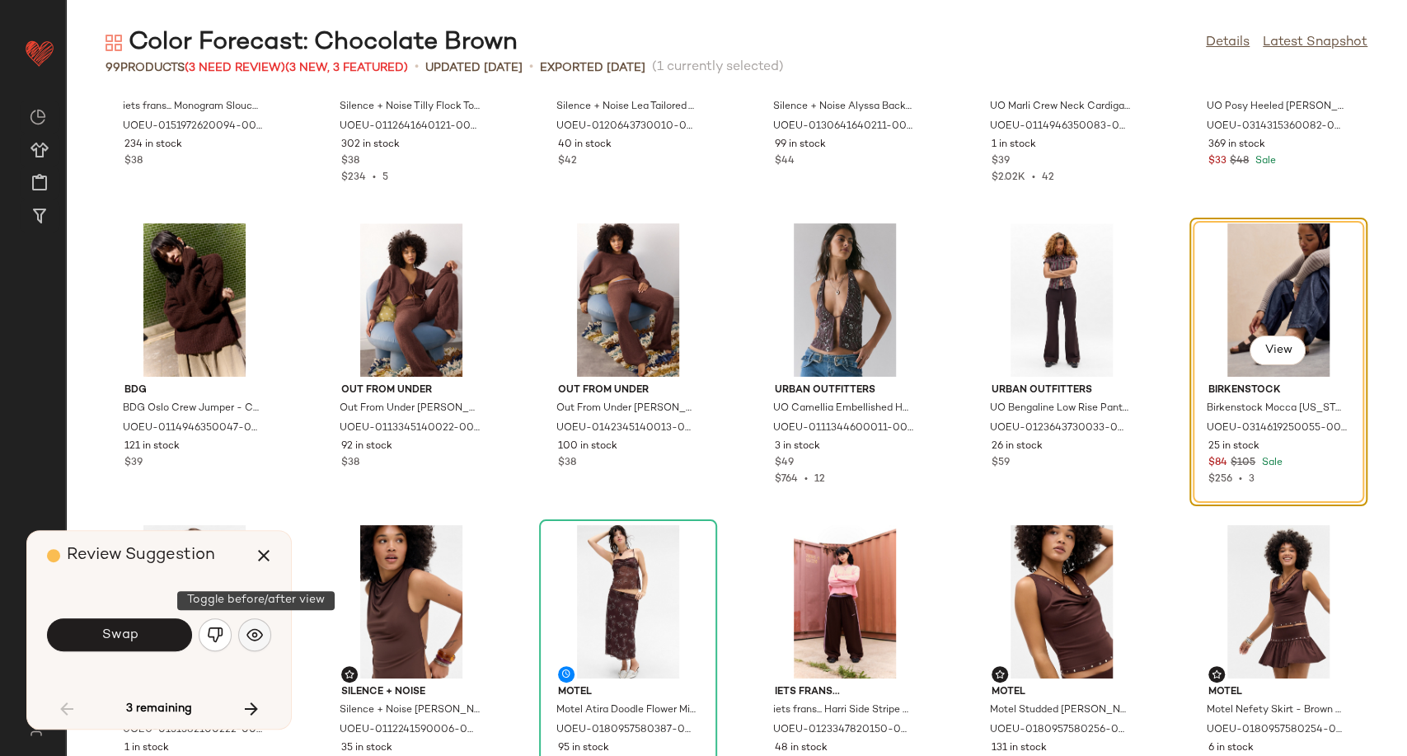
click at [251, 644] on button "button" at bounding box center [254, 634] width 33 height 33
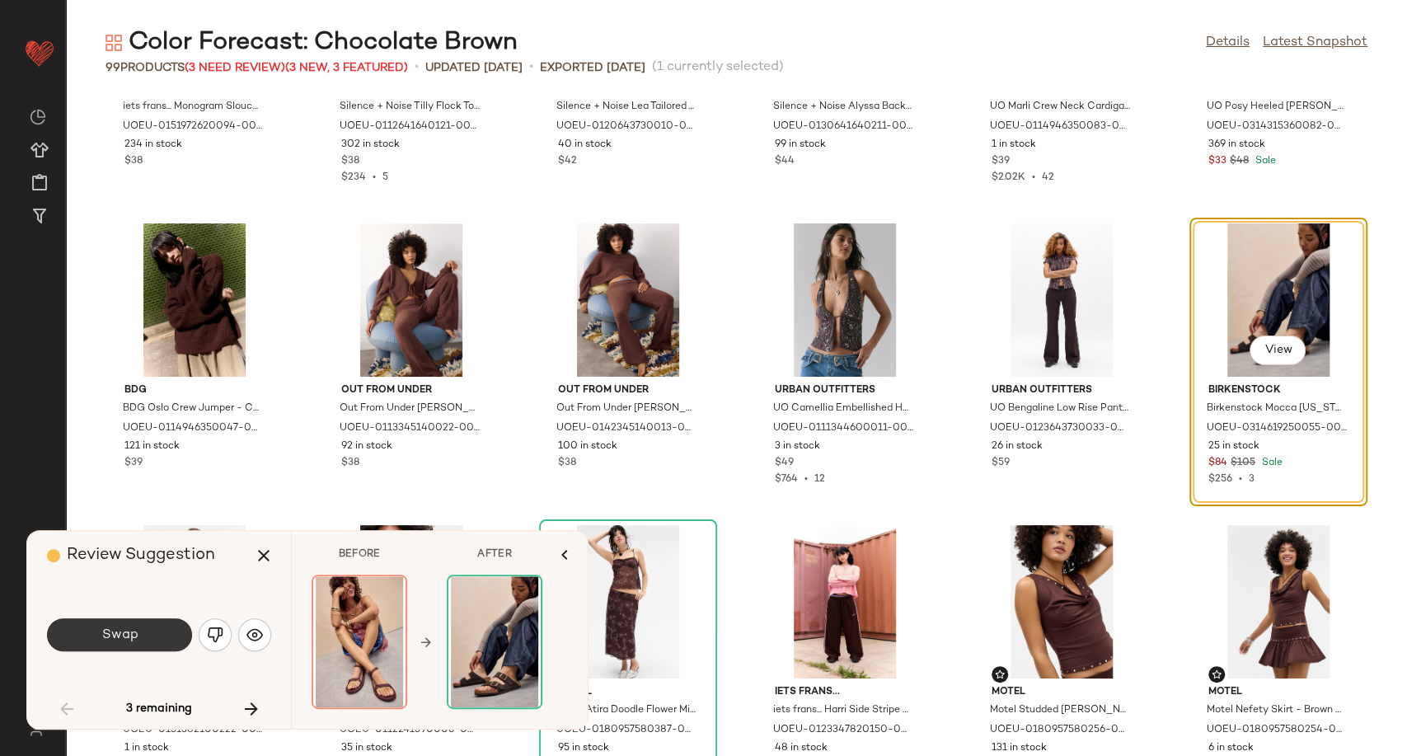
click at [138, 640] on button "Swap" at bounding box center [119, 634] width 145 height 33
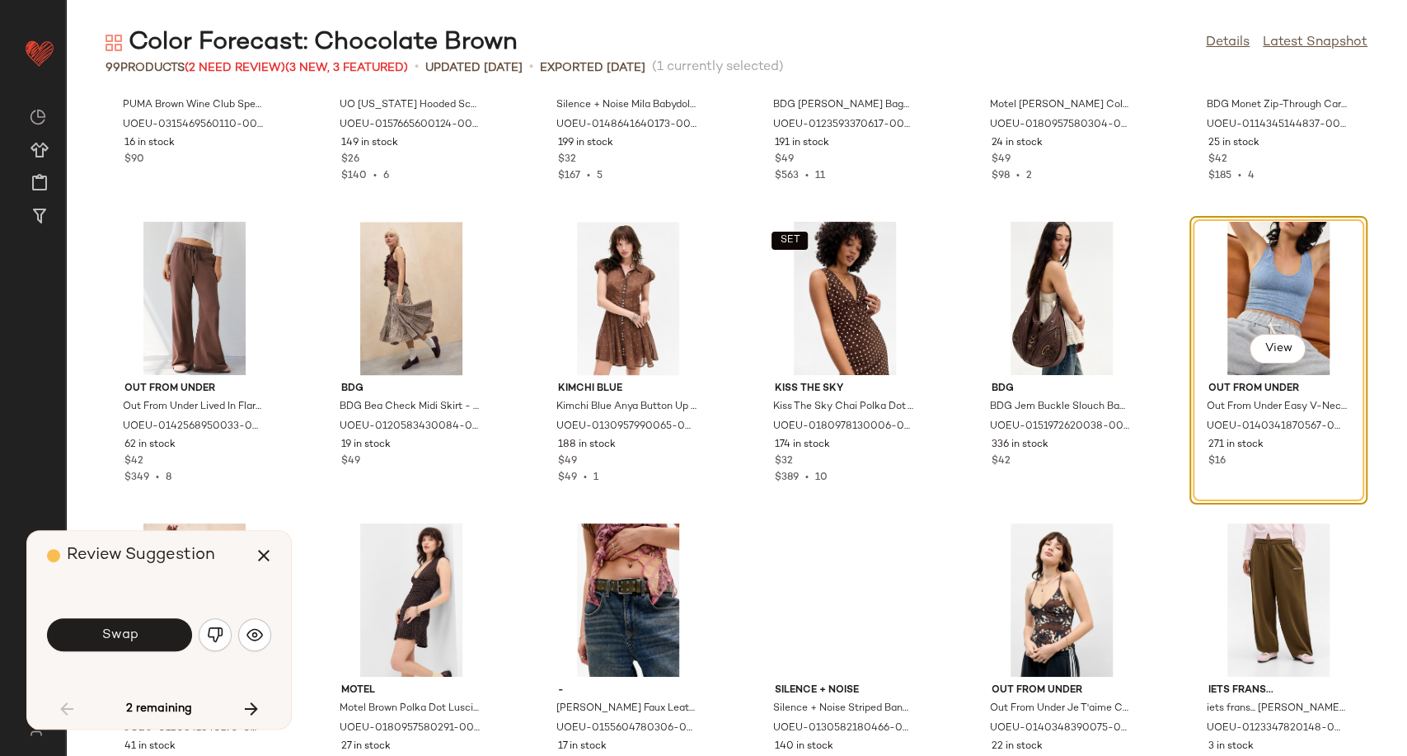
scroll to position [1297, 0]
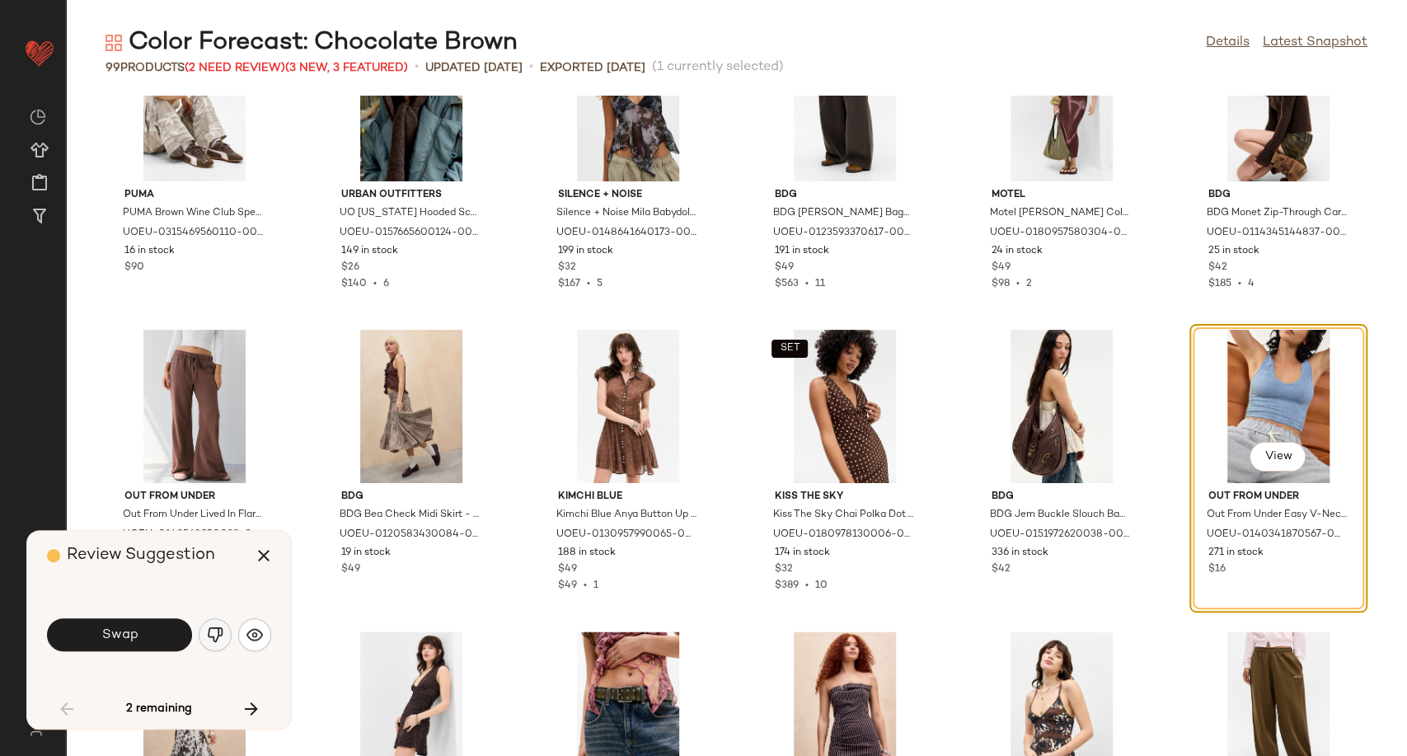
click at [211, 643] on button "button" at bounding box center [215, 634] width 33 height 33
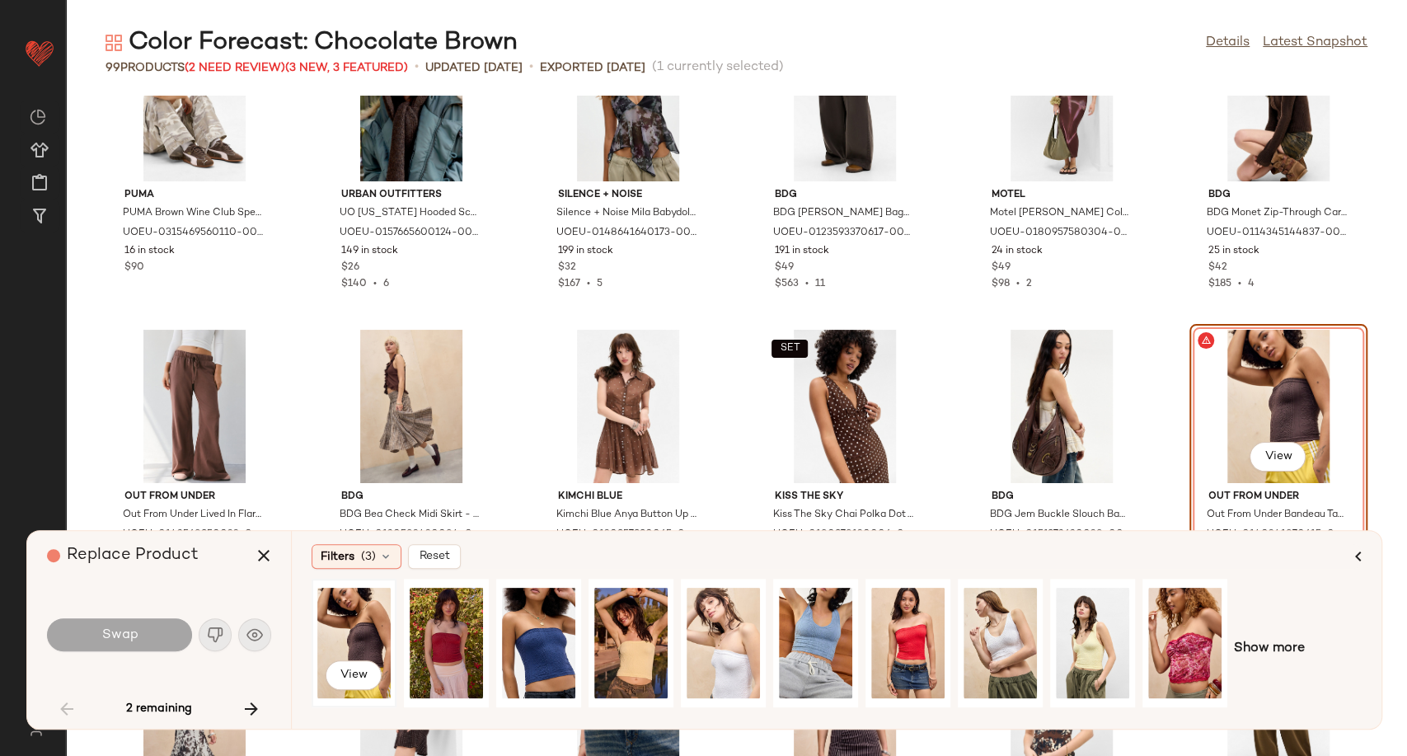
click at [339, 636] on div "View" at bounding box center [353, 642] width 73 height 117
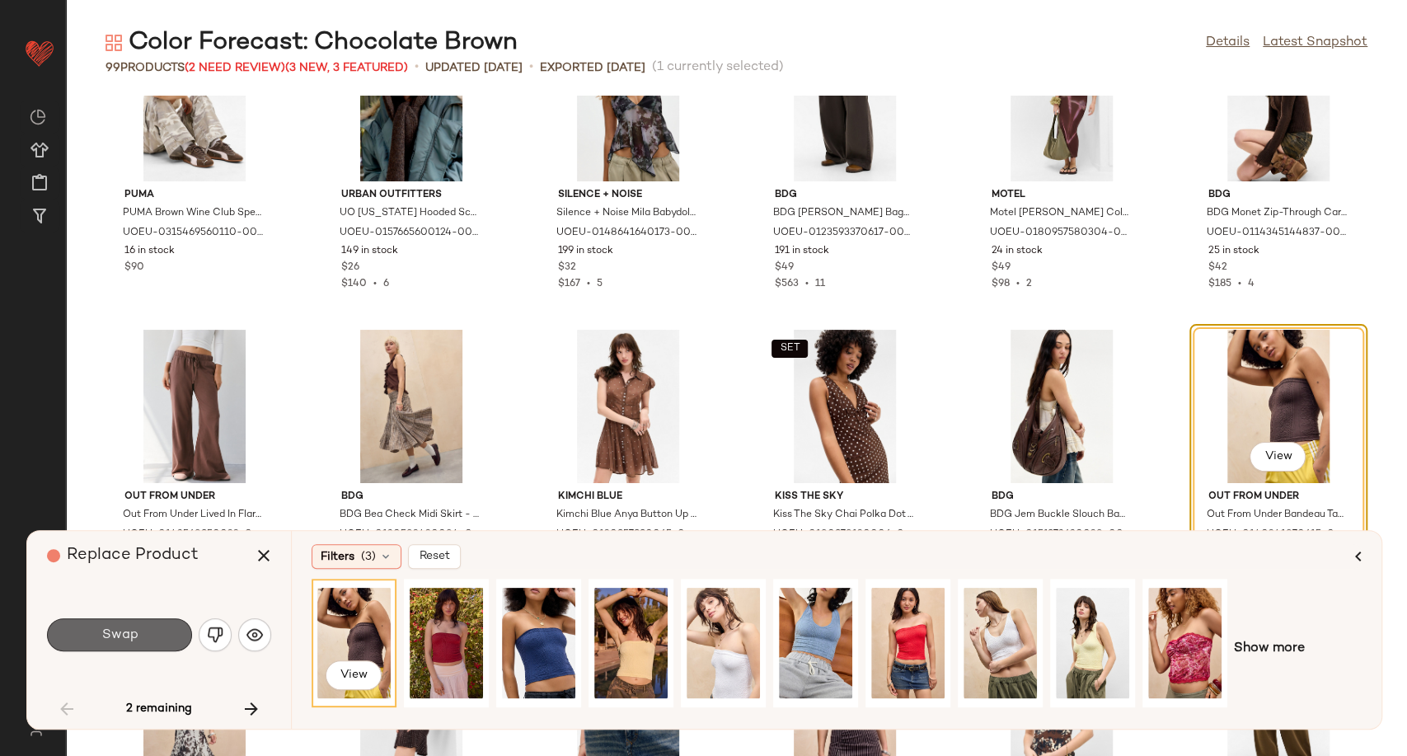
click at [121, 636] on span "Swap" at bounding box center [119, 635] width 37 height 16
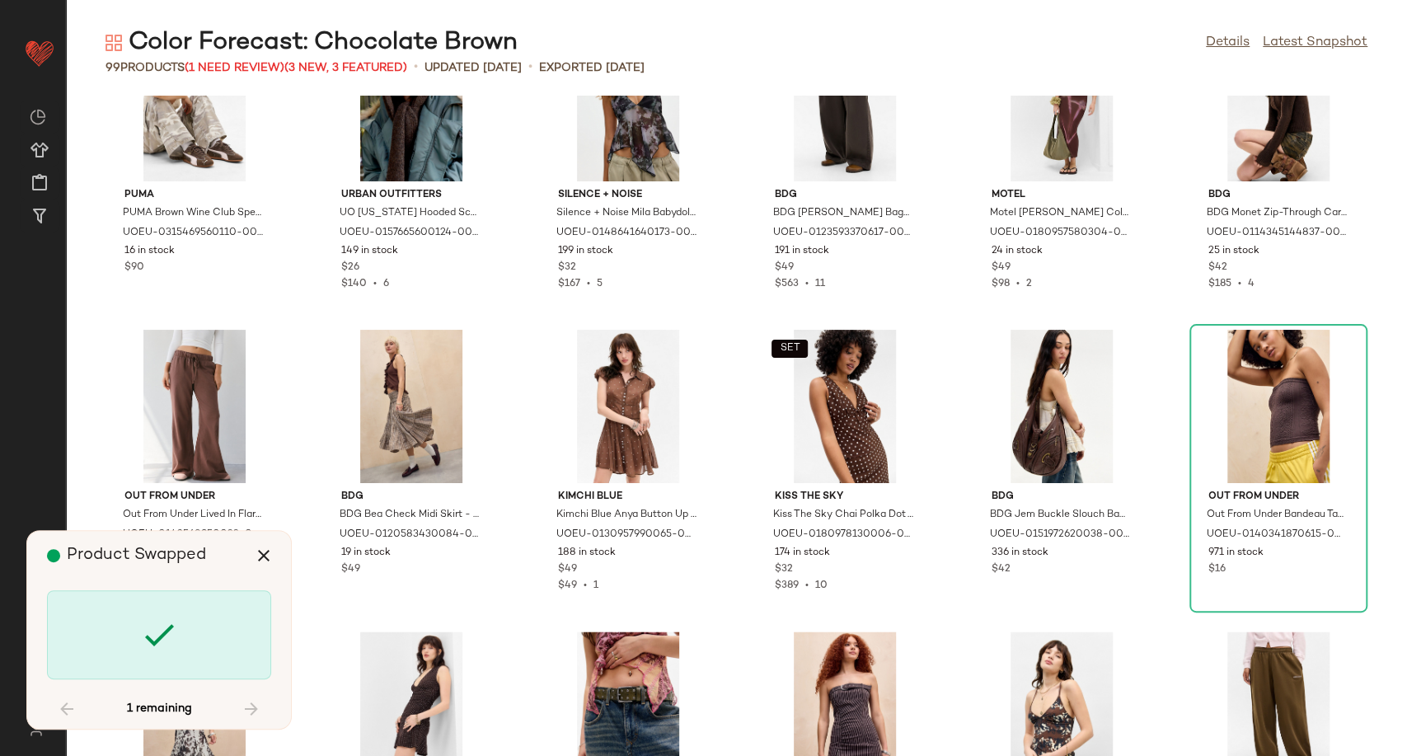
scroll to position [3922, 0]
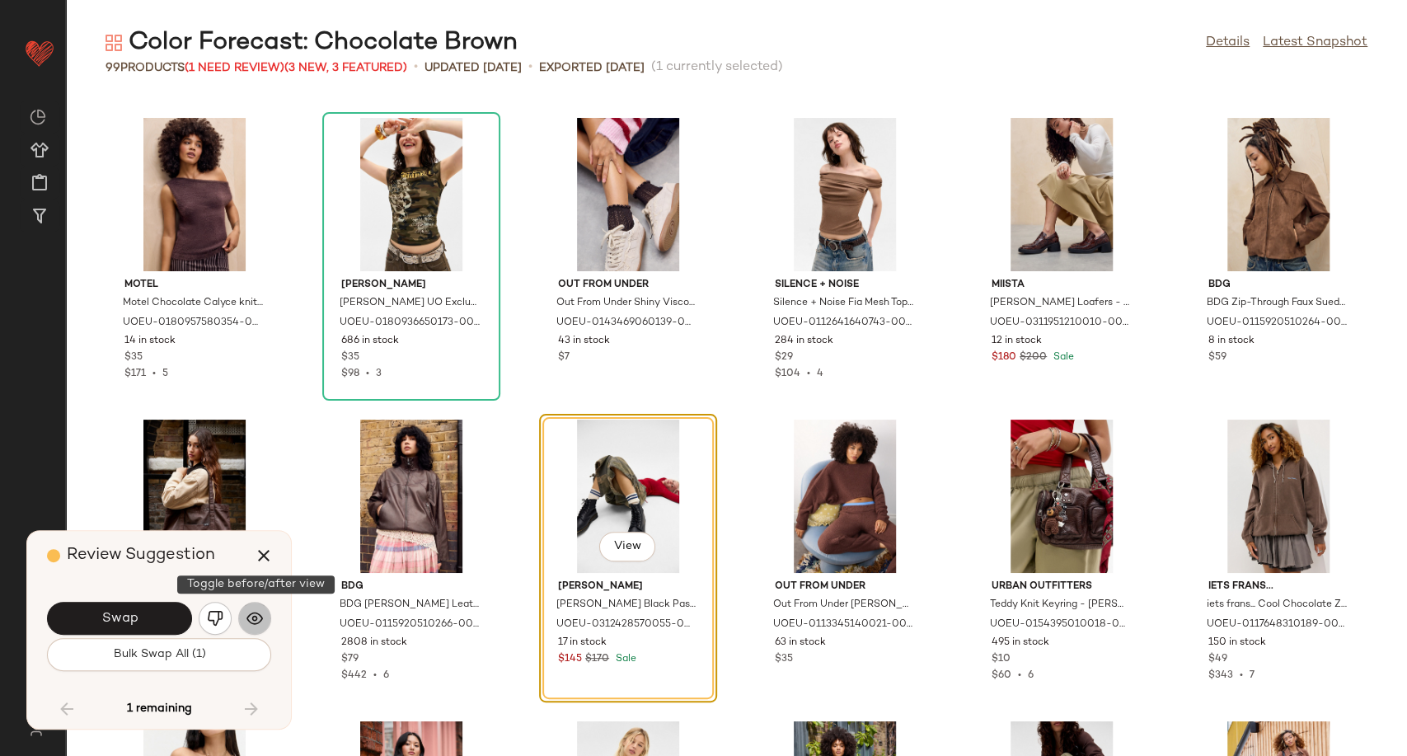
click at [252, 615] on img "button" at bounding box center [254, 618] width 16 height 16
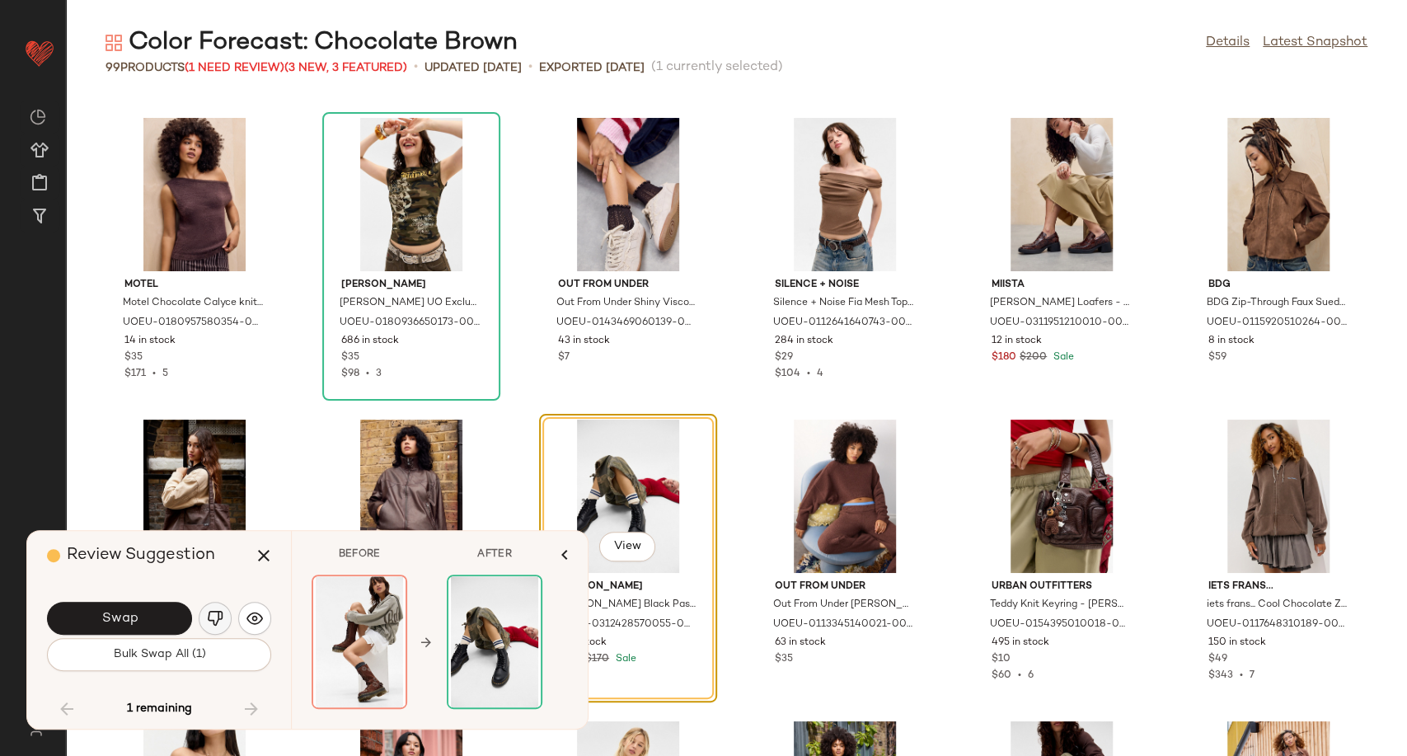
click at [216, 621] on img "button" at bounding box center [215, 618] width 16 height 16
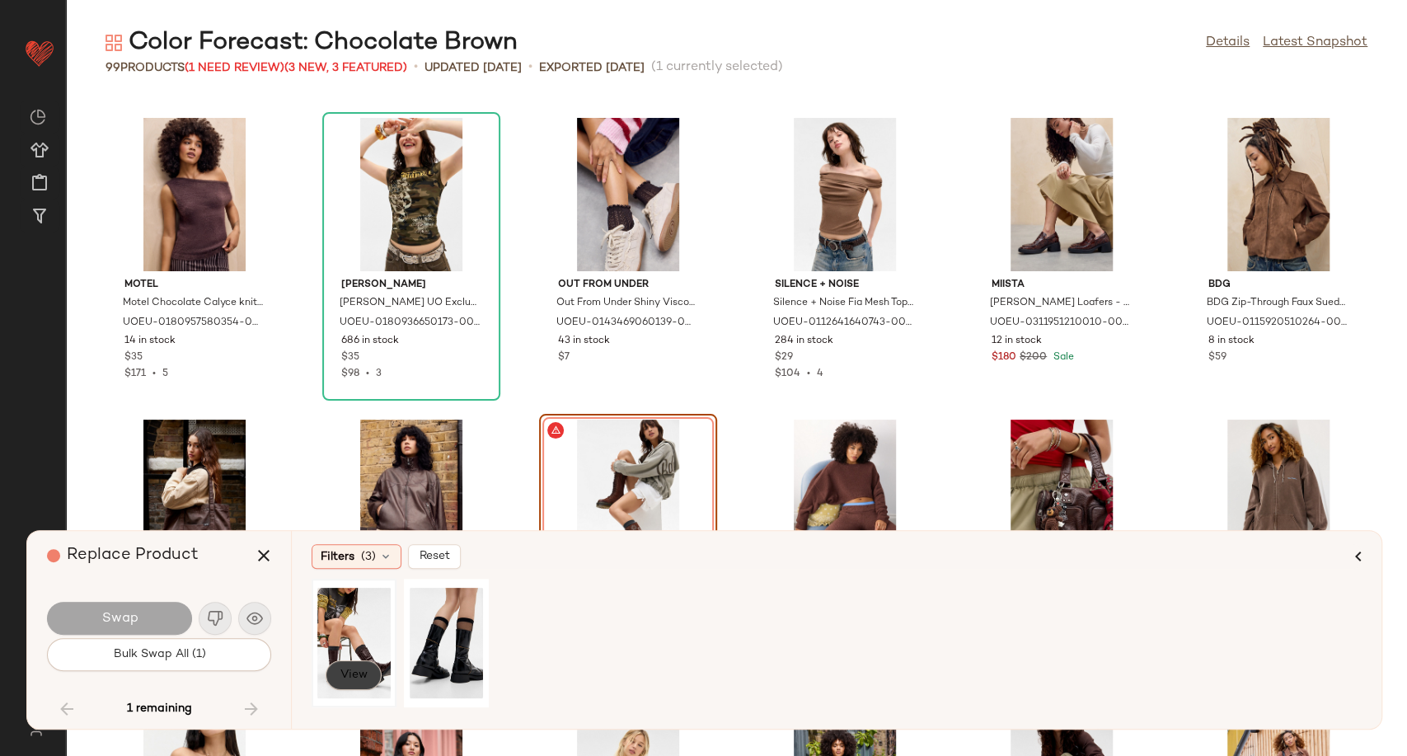
click at [356, 674] on span "View" at bounding box center [354, 674] width 28 height 13
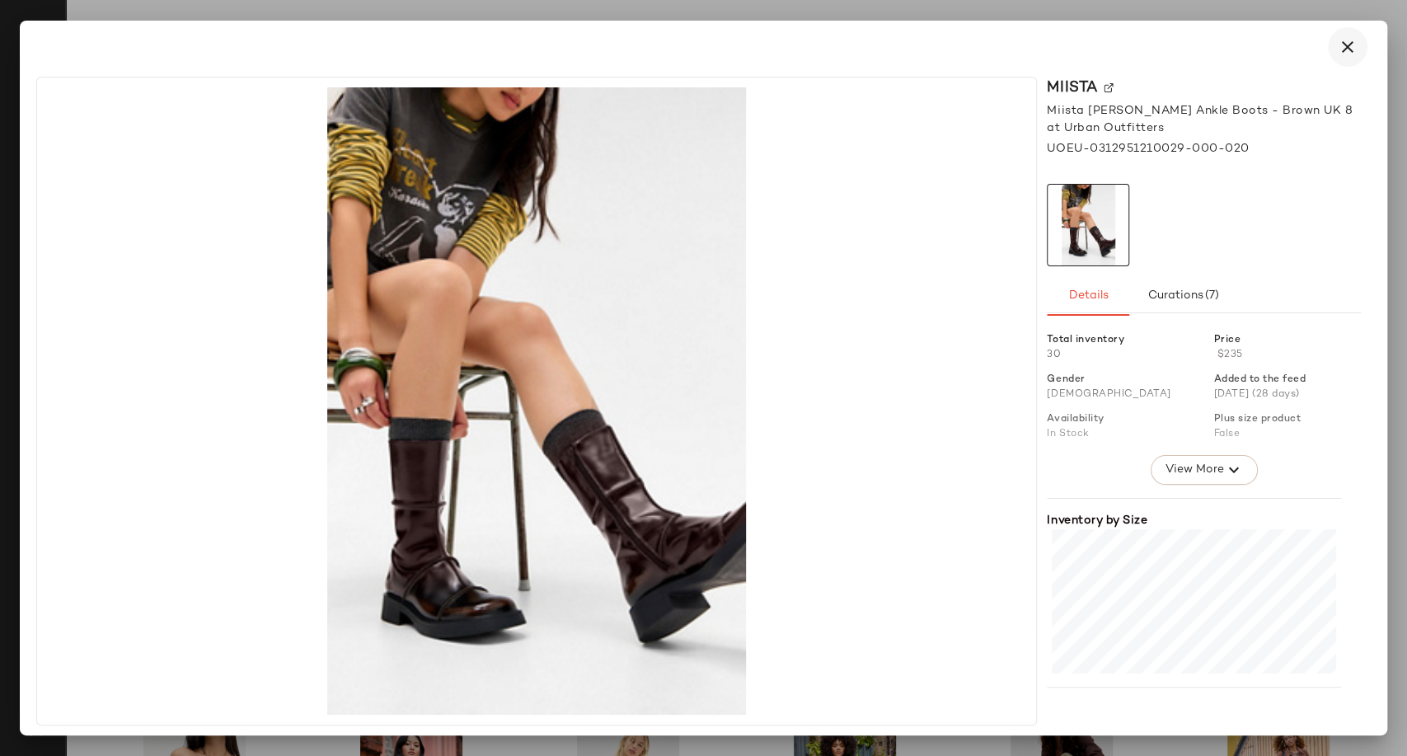
click at [1358, 48] on button "button" at bounding box center [1348, 47] width 40 height 40
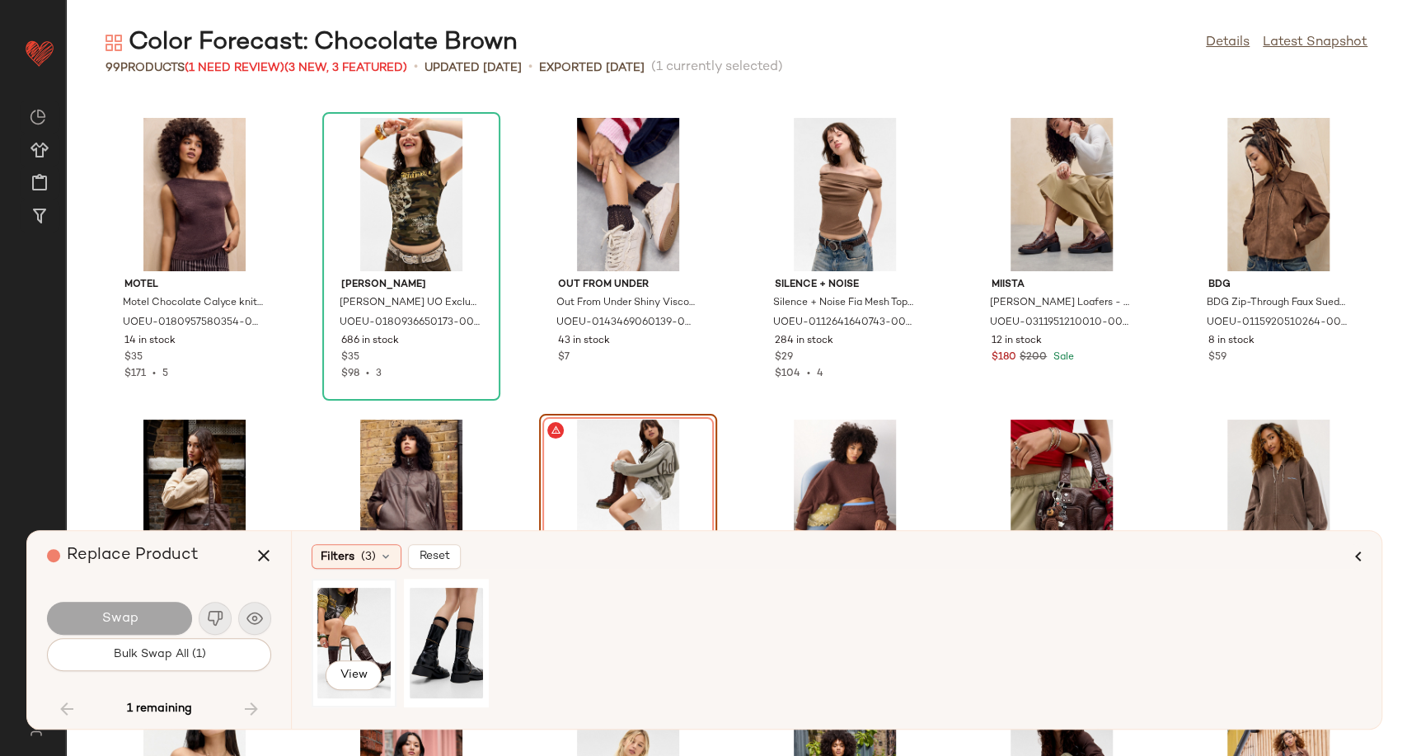
click at [338, 628] on div "View" at bounding box center [353, 642] width 73 height 117
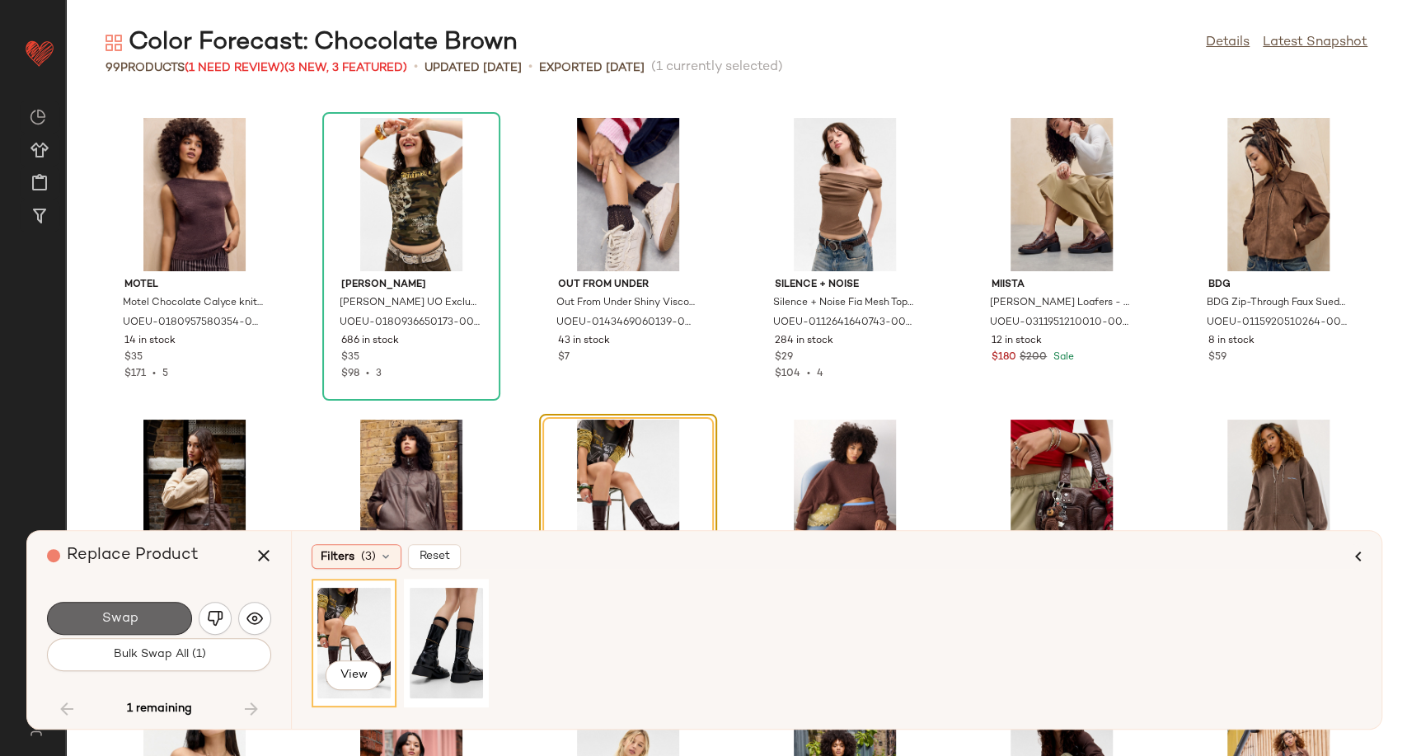
click at [142, 622] on button "Swap" at bounding box center [119, 618] width 145 height 33
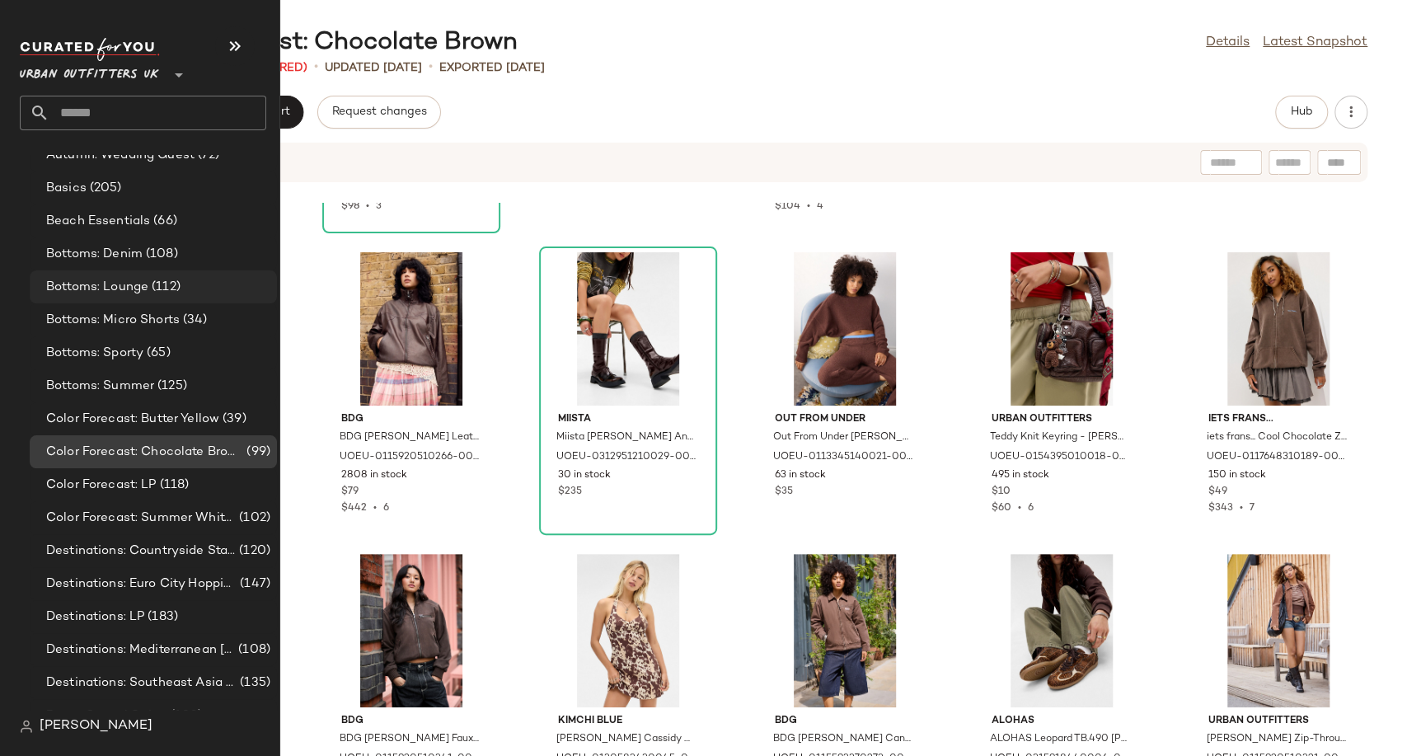
scroll to position [3022, 0]
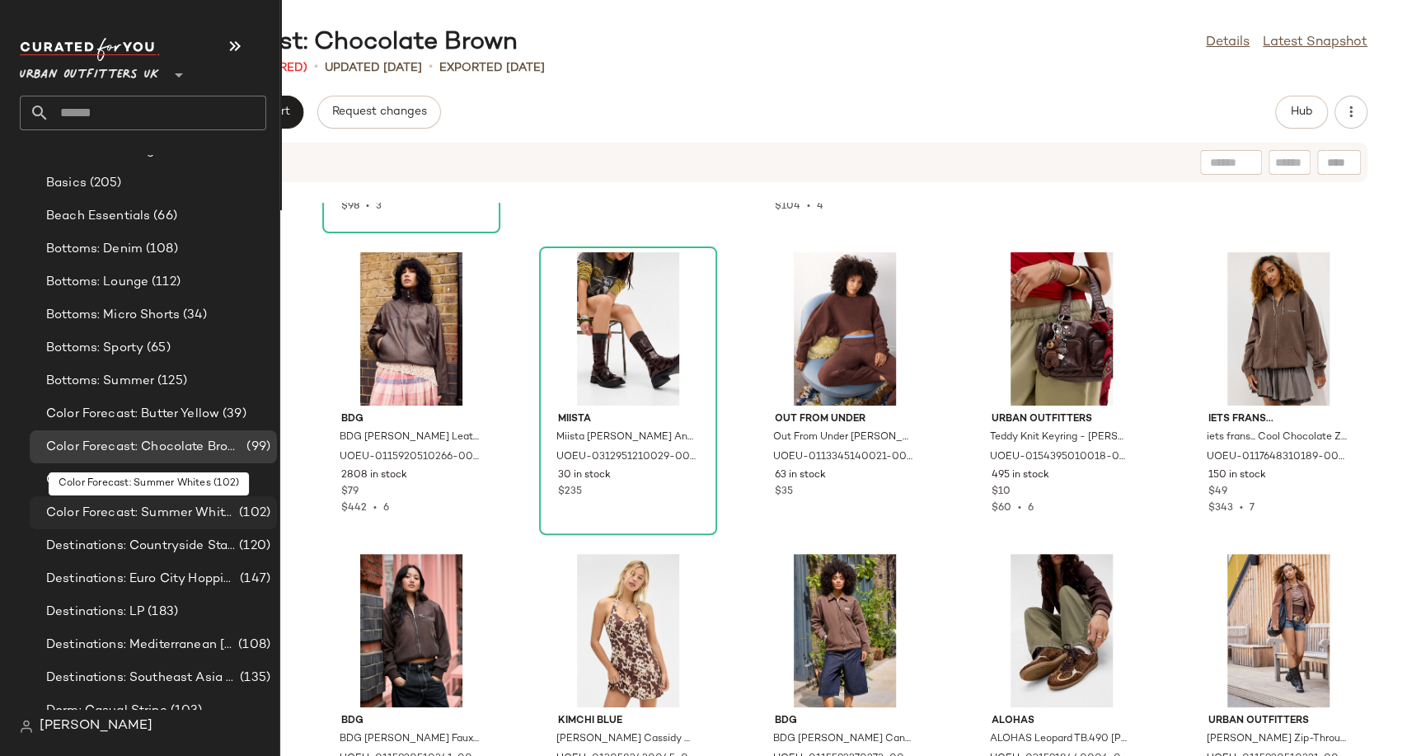
click at [132, 514] on span "Color Forecast: Summer Whites" at bounding box center [141, 513] width 190 height 19
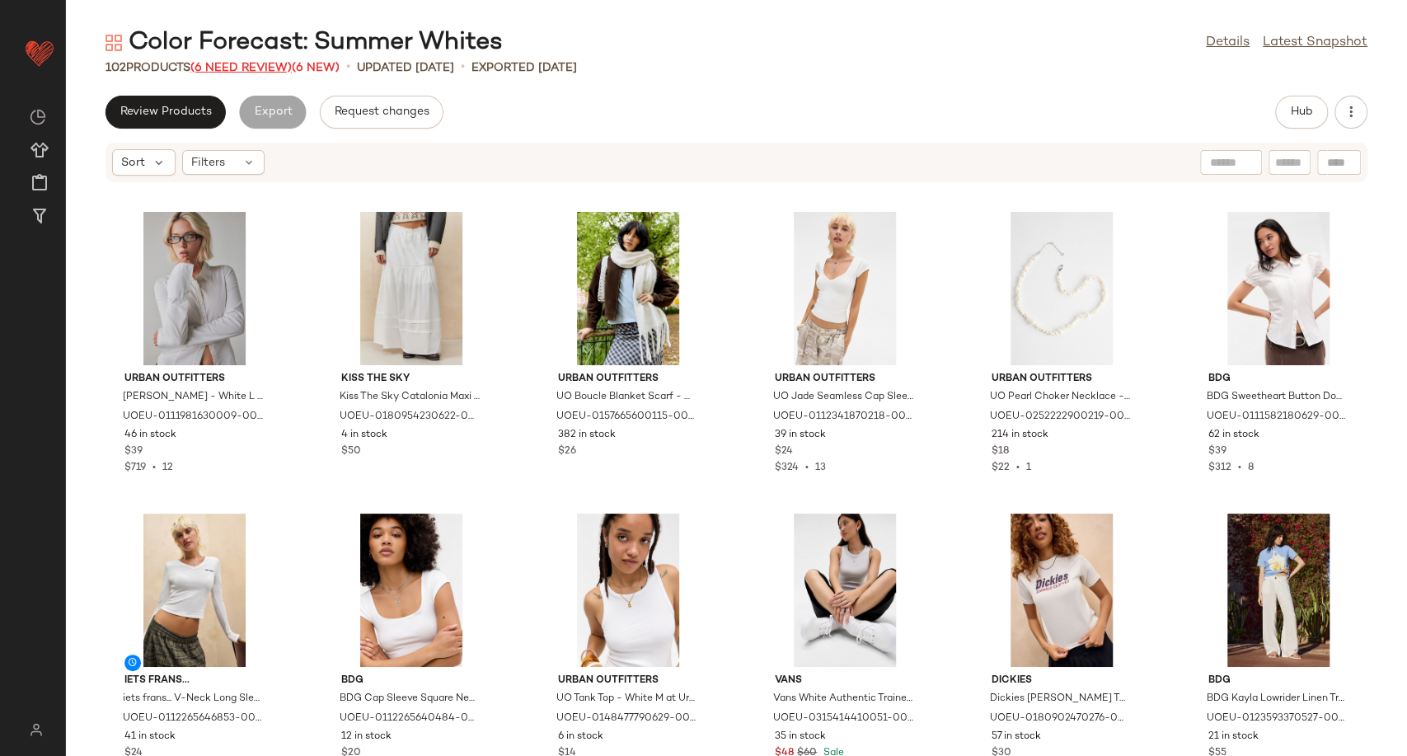
click at [235, 68] on span "(6 Need Review)" at bounding box center [240, 68] width 101 height 12
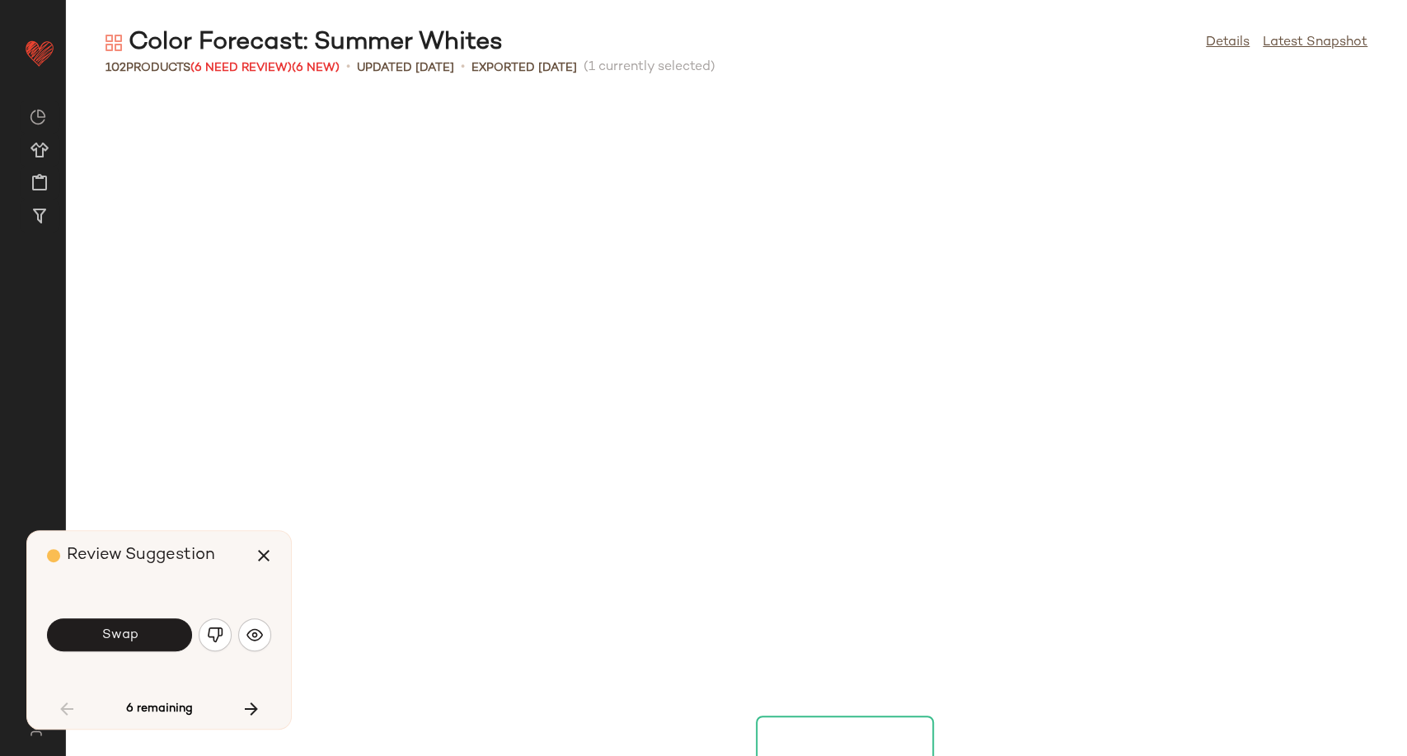
scroll to position [617, 0]
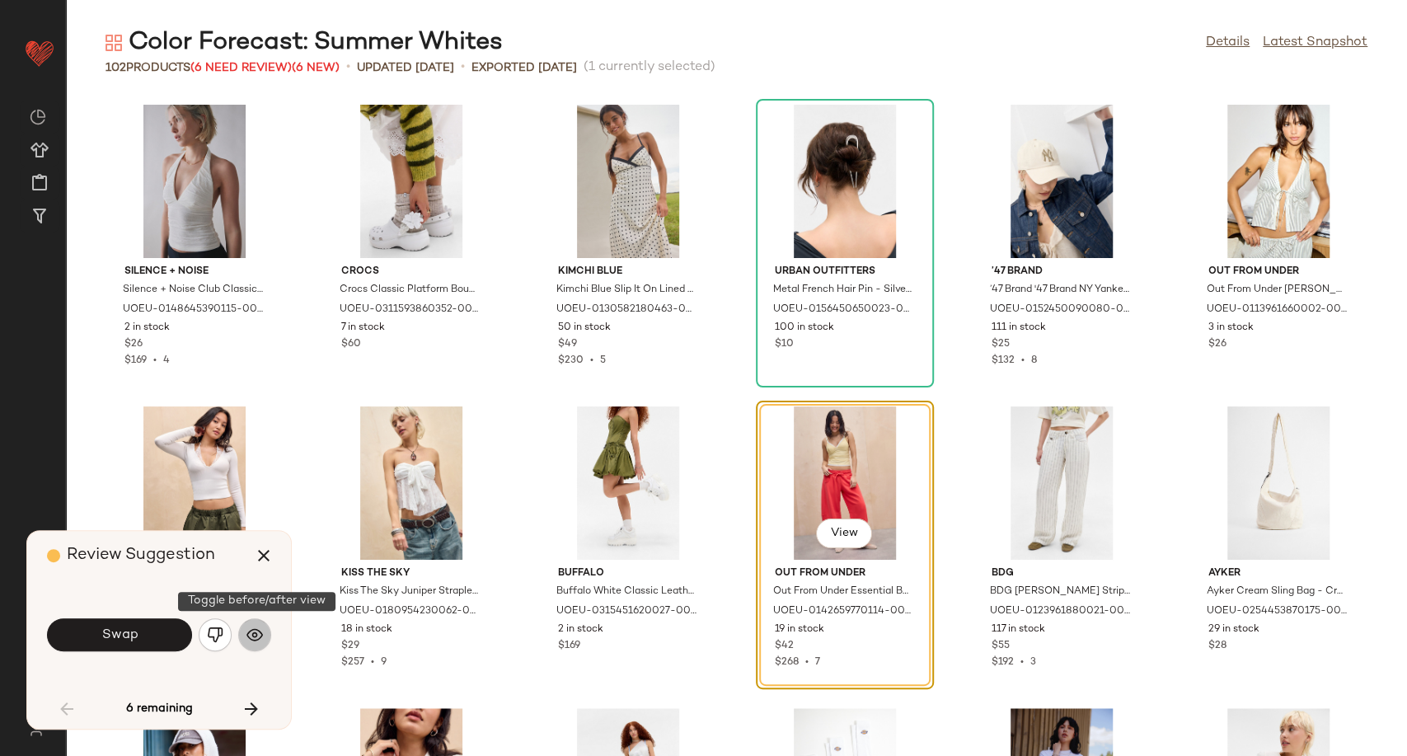
click at [260, 639] on img "button" at bounding box center [254, 634] width 16 height 16
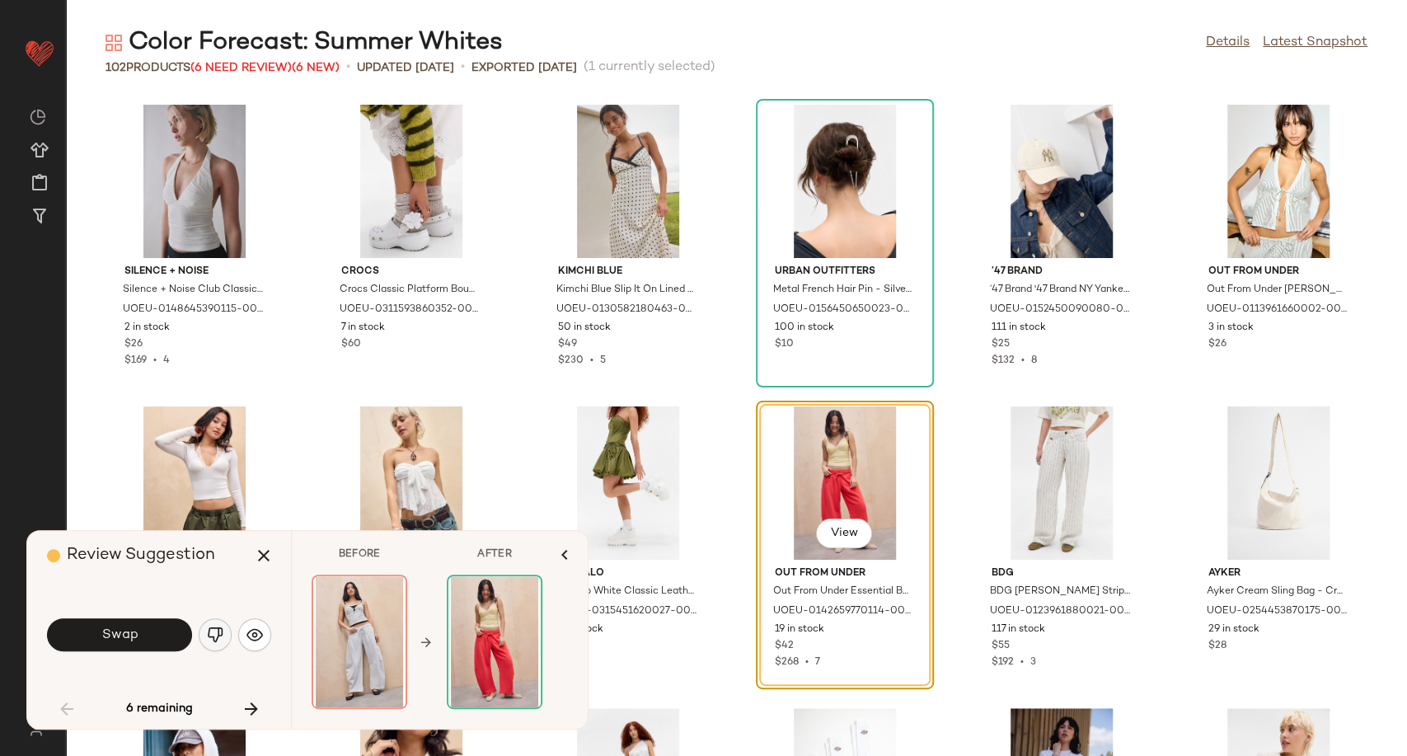
click at [218, 636] on img "button" at bounding box center [215, 634] width 16 height 16
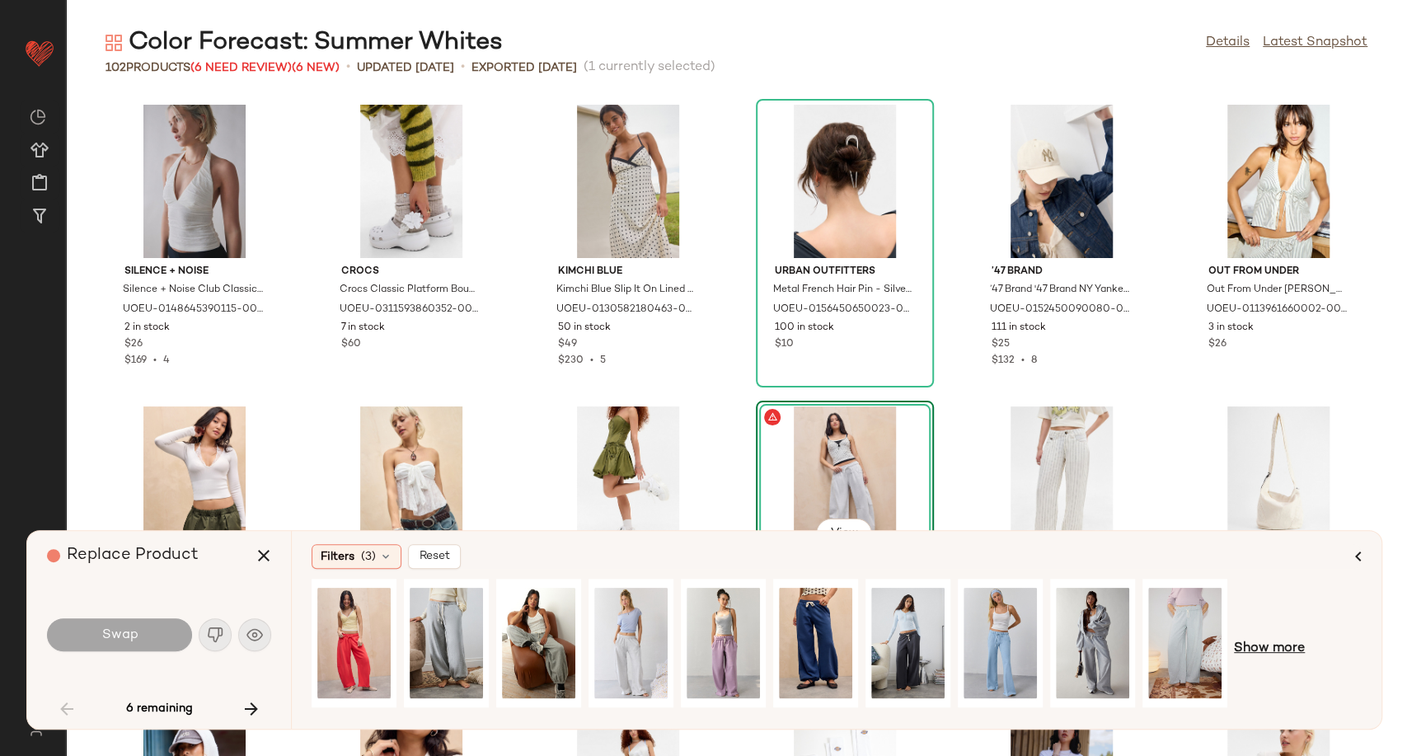
click at [1274, 645] on span "Show more" at bounding box center [1269, 649] width 71 height 20
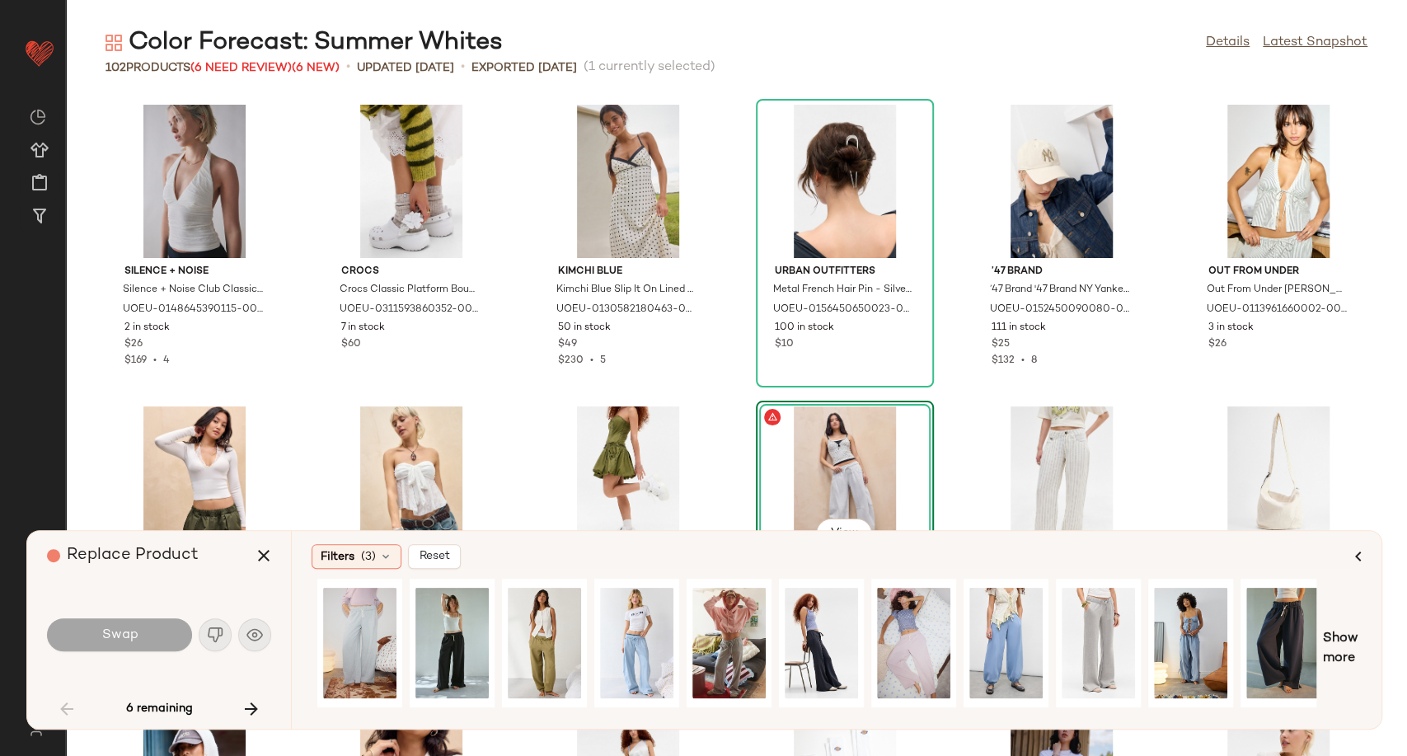
scroll to position [0, 833]
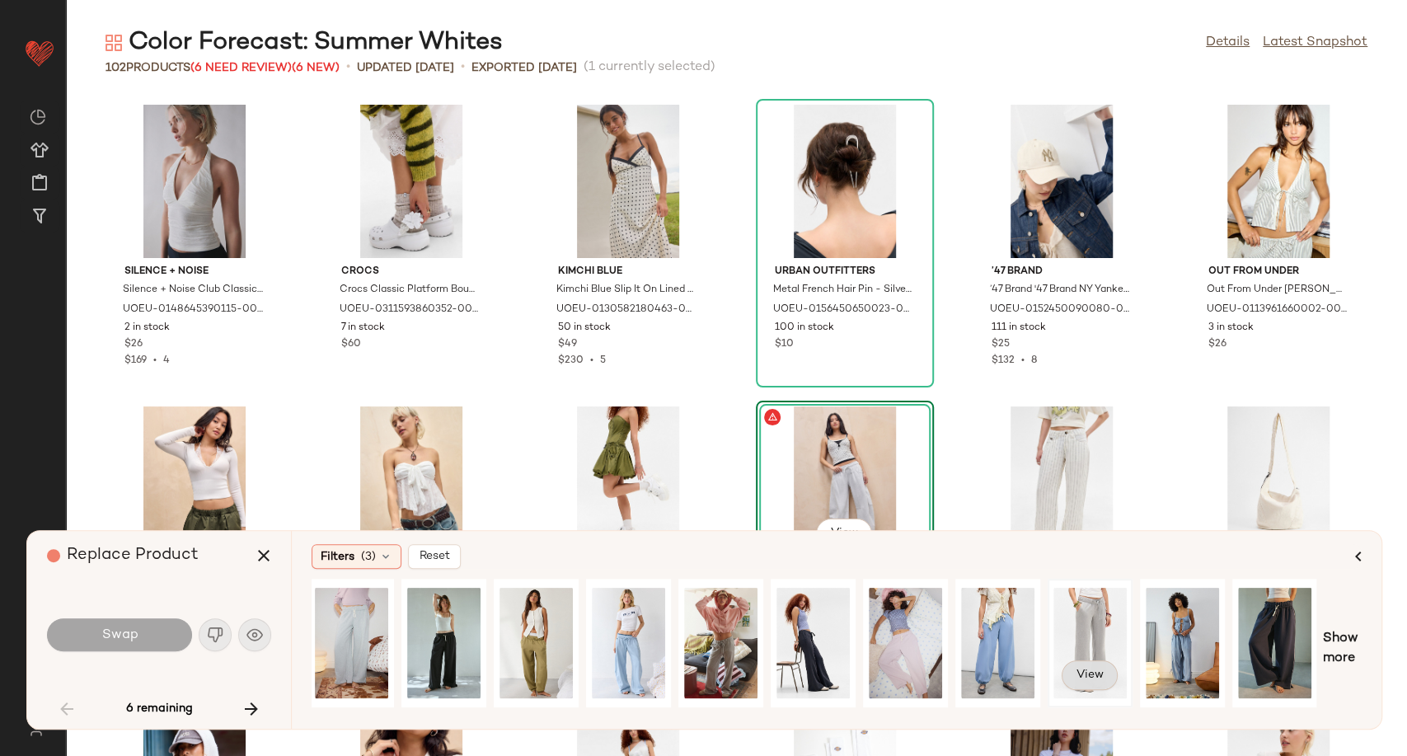
click at [1082, 673] on span "View" at bounding box center [1090, 674] width 28 height 13
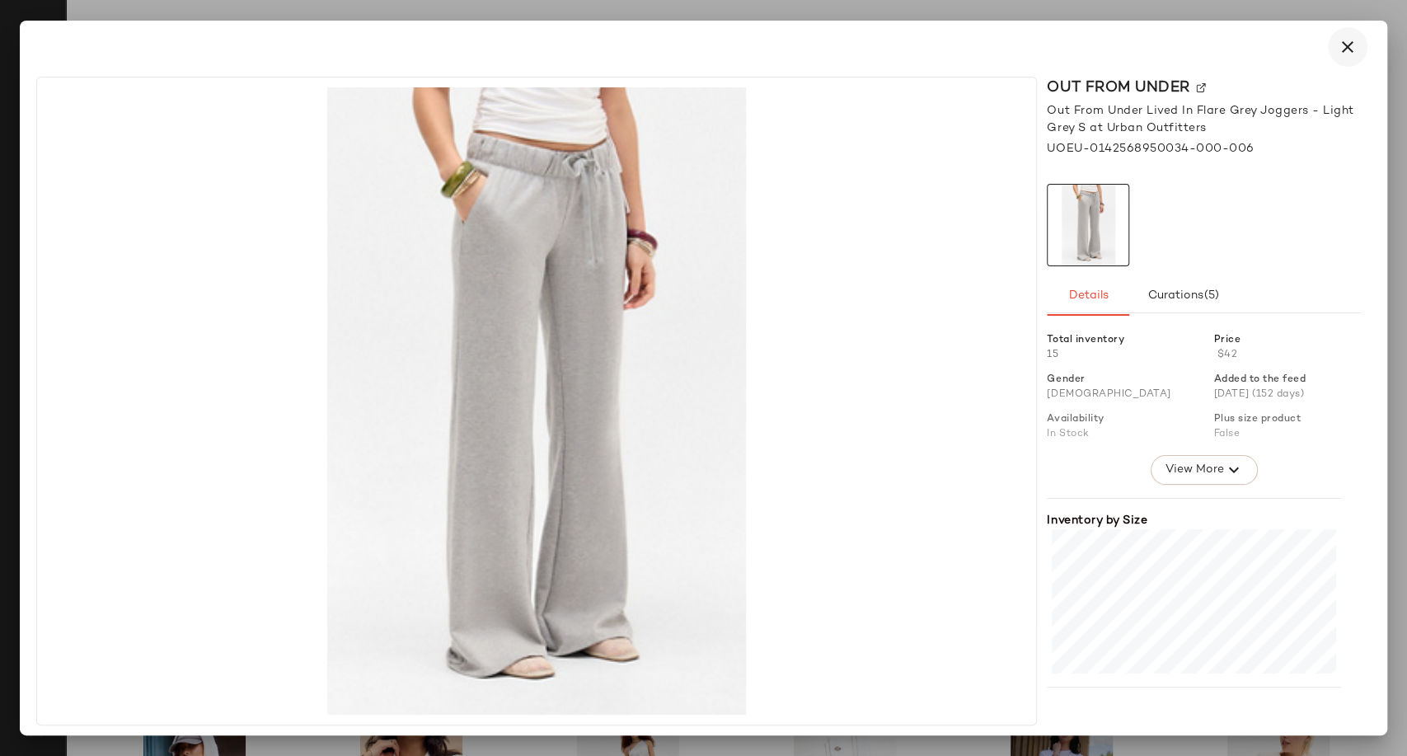
click at [1352, 47] on icon "button" at bounding box center [1348, 47] width 20 height 20
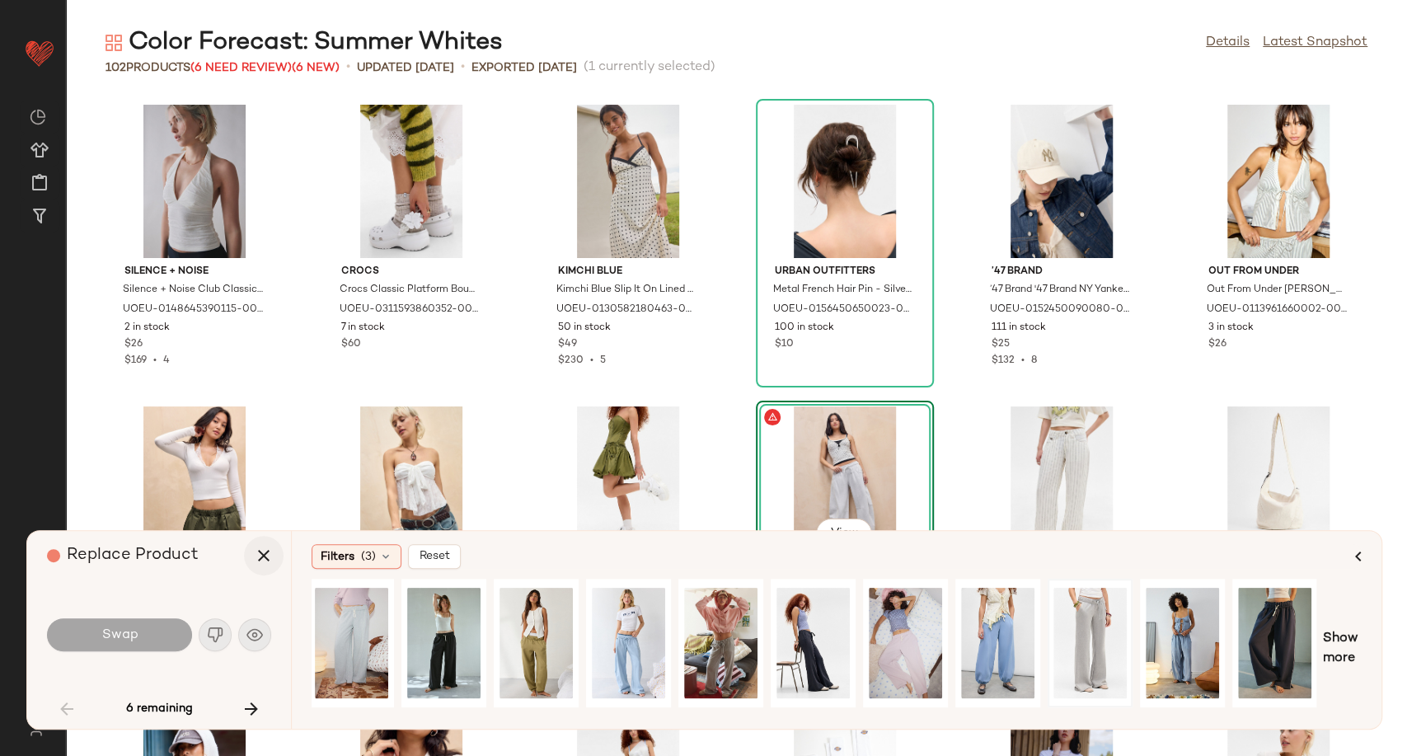
click at [256, 556] on icon "button" at bounding box center [264, 556] width 20 height 20
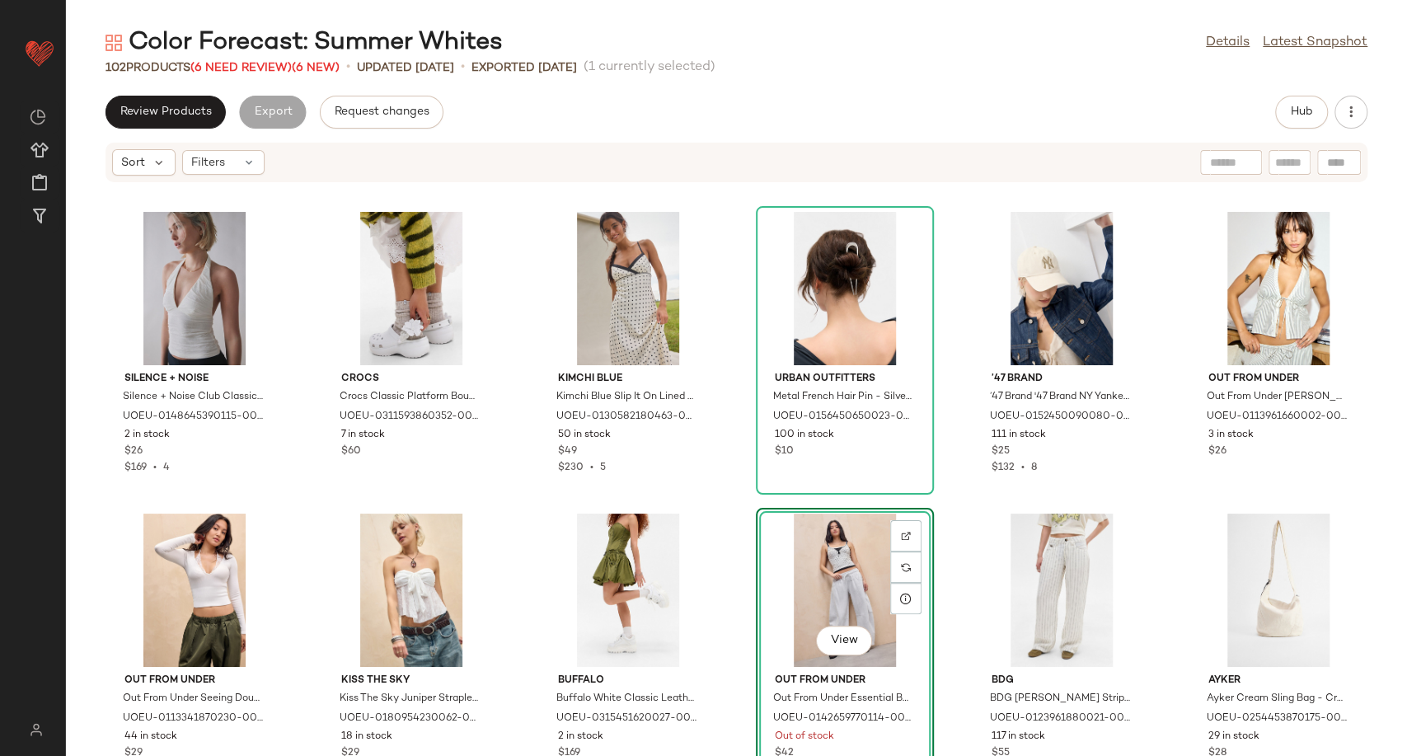
click at [795, 595] on div "View" at bounding box center [845, 590] width 166 height 153
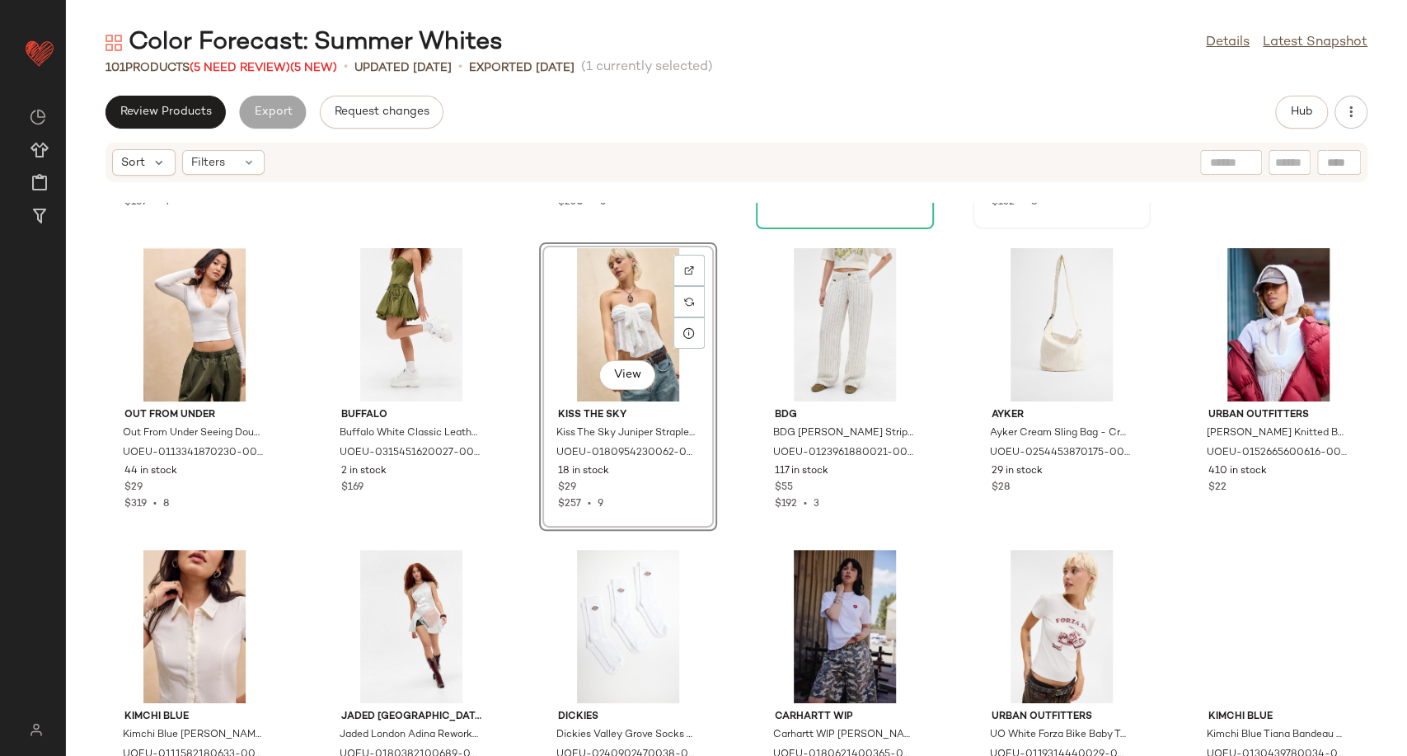
scroll to position [891, 0]
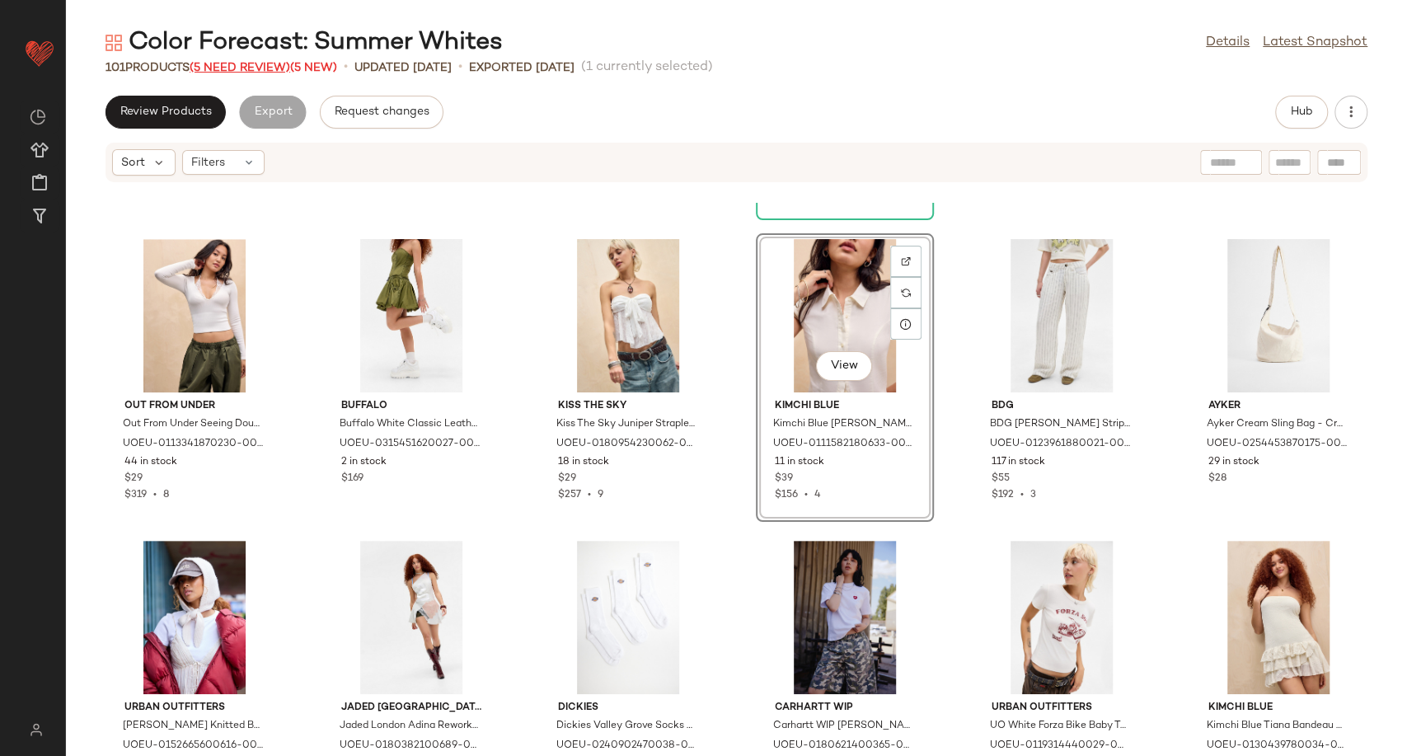
click at [264, 70] on span "(5 Need Review)" at bounding box center [240, 68] width 101 height 12
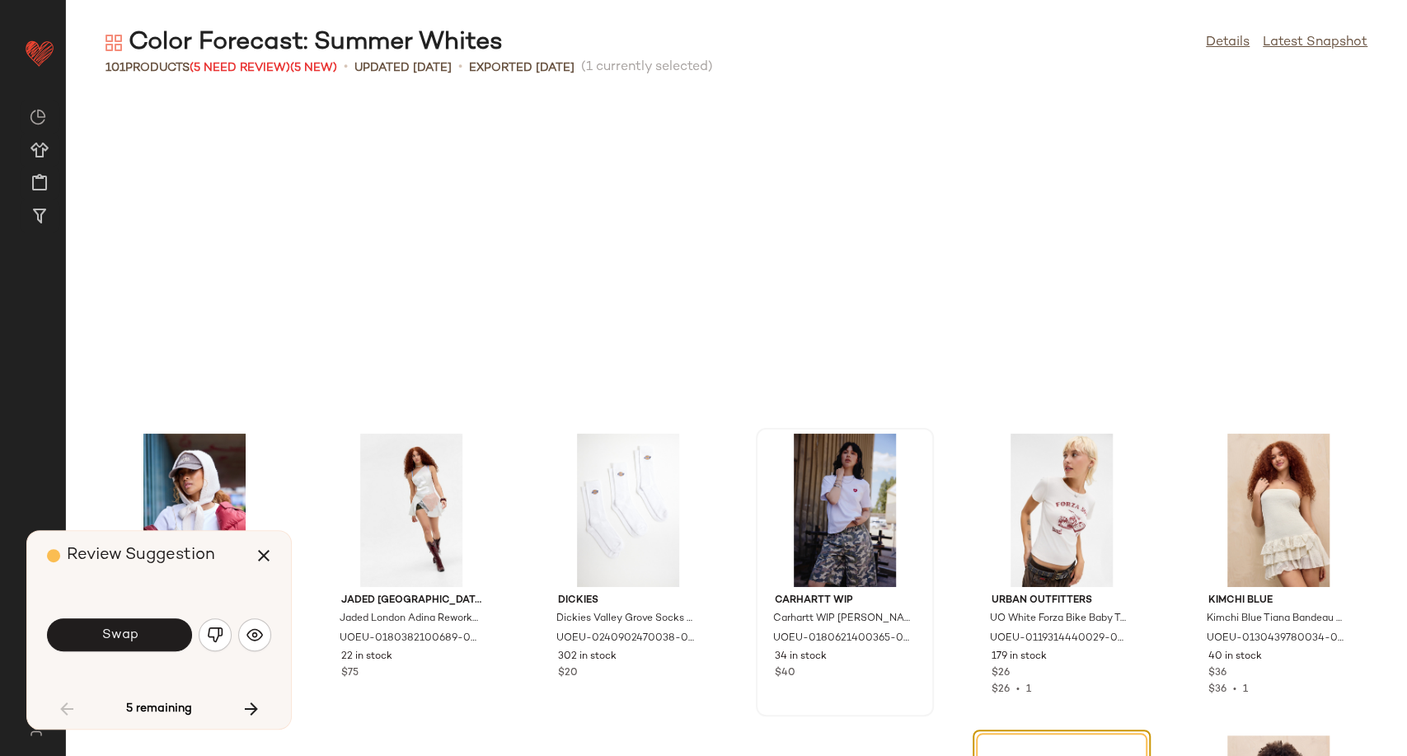
scroll to position [1207, 0]
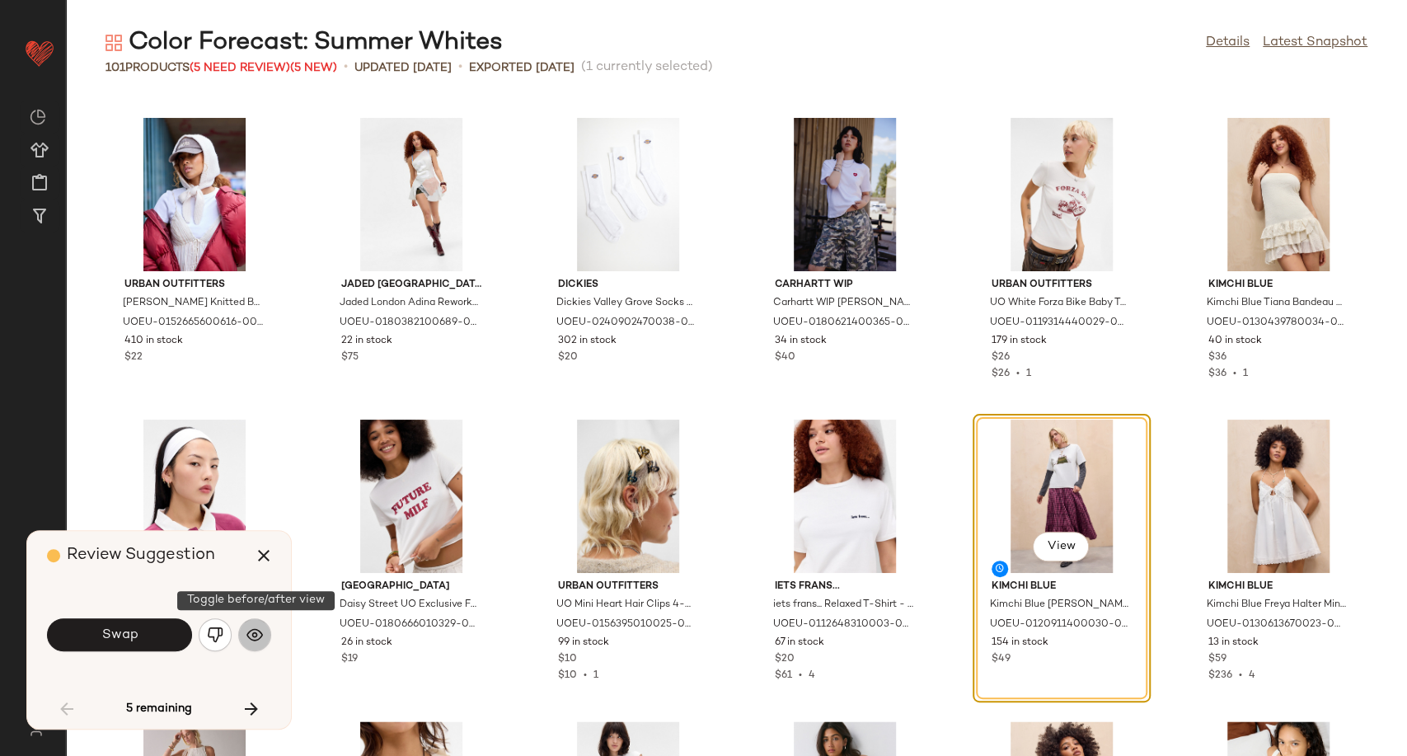
click at [260, 635] on img "button" at bounding box center [254, 634] width 16 height 16
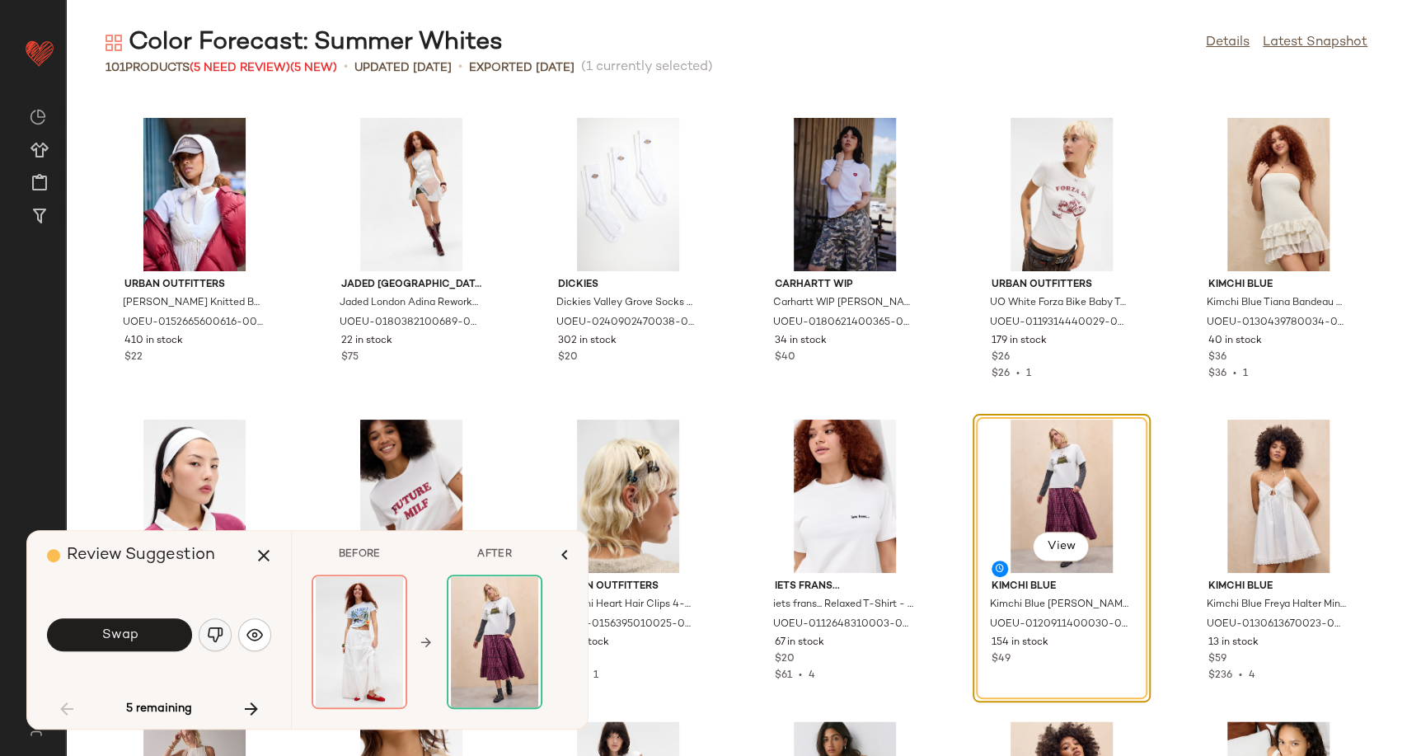
click at [218, 640] on img "button" at bounding box center [215, 634] width 16 height 16
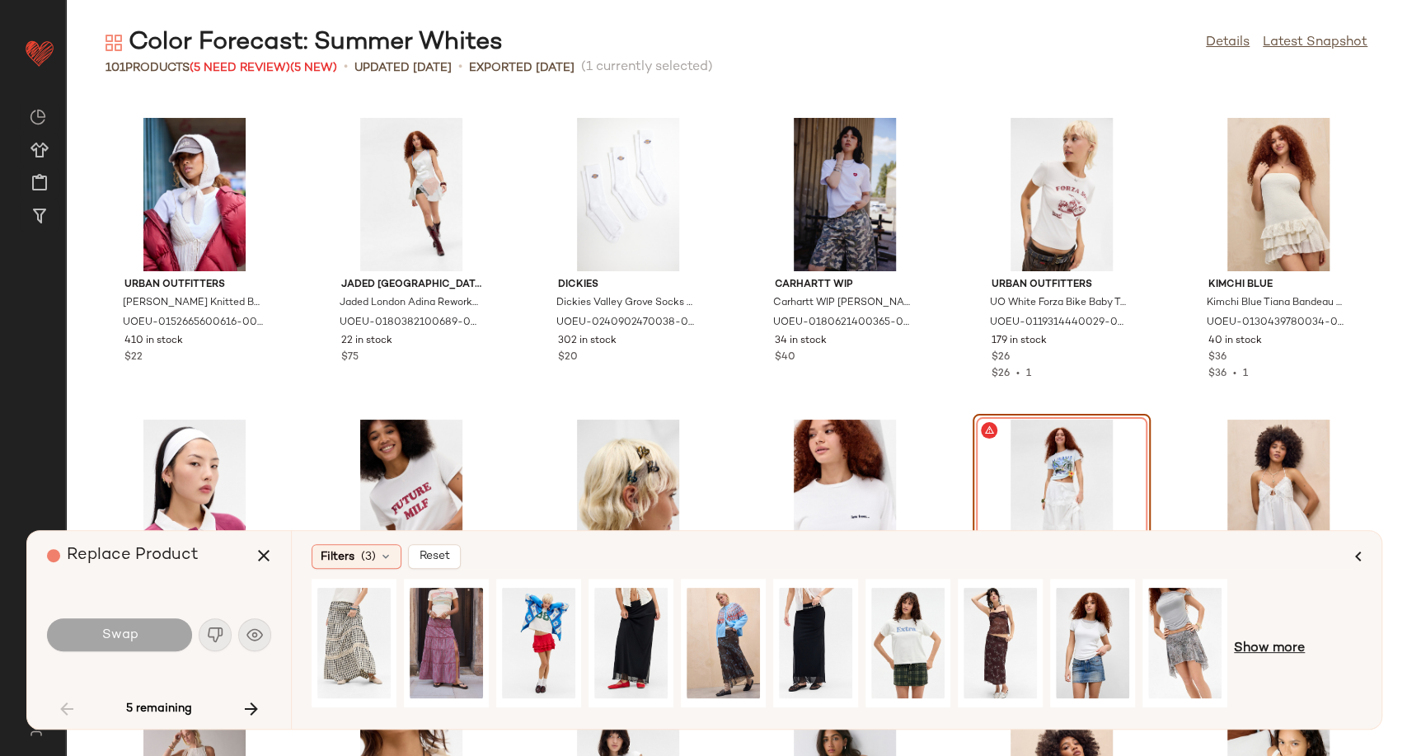
click at [1280, 650] on span "Show more" at bounding box center [1269, 649] width 71 height 20
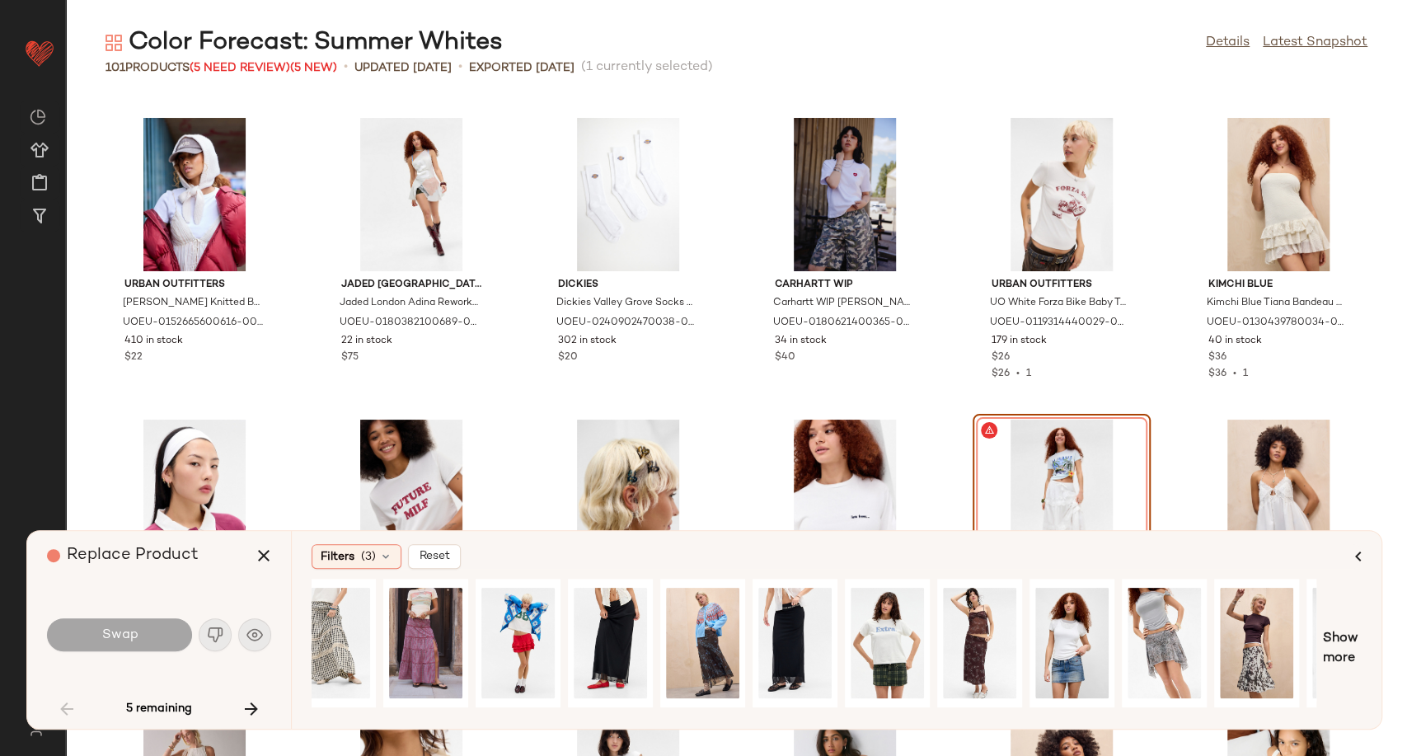
scroll to position [0, 0]
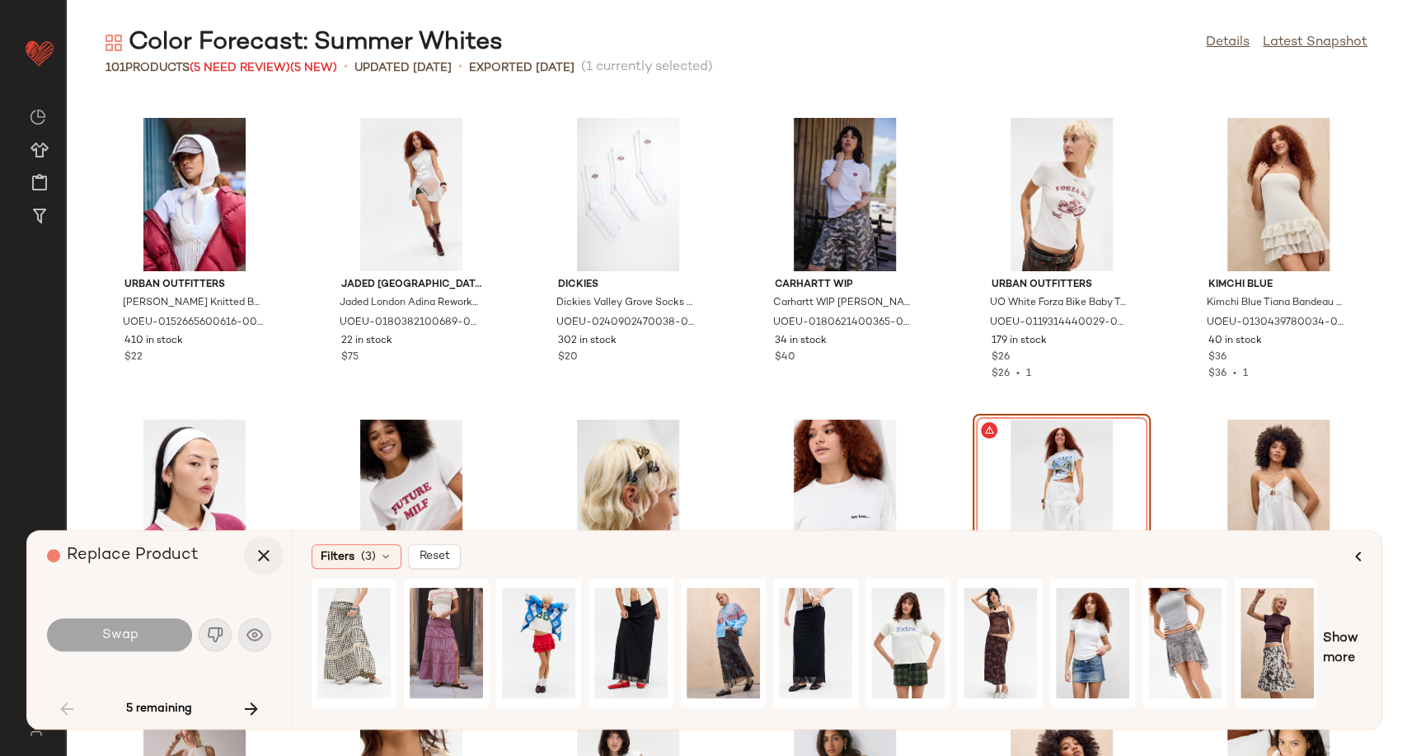
click at [259, 560] on icon "button" at bounding box center [264, 556] width 20 height 20
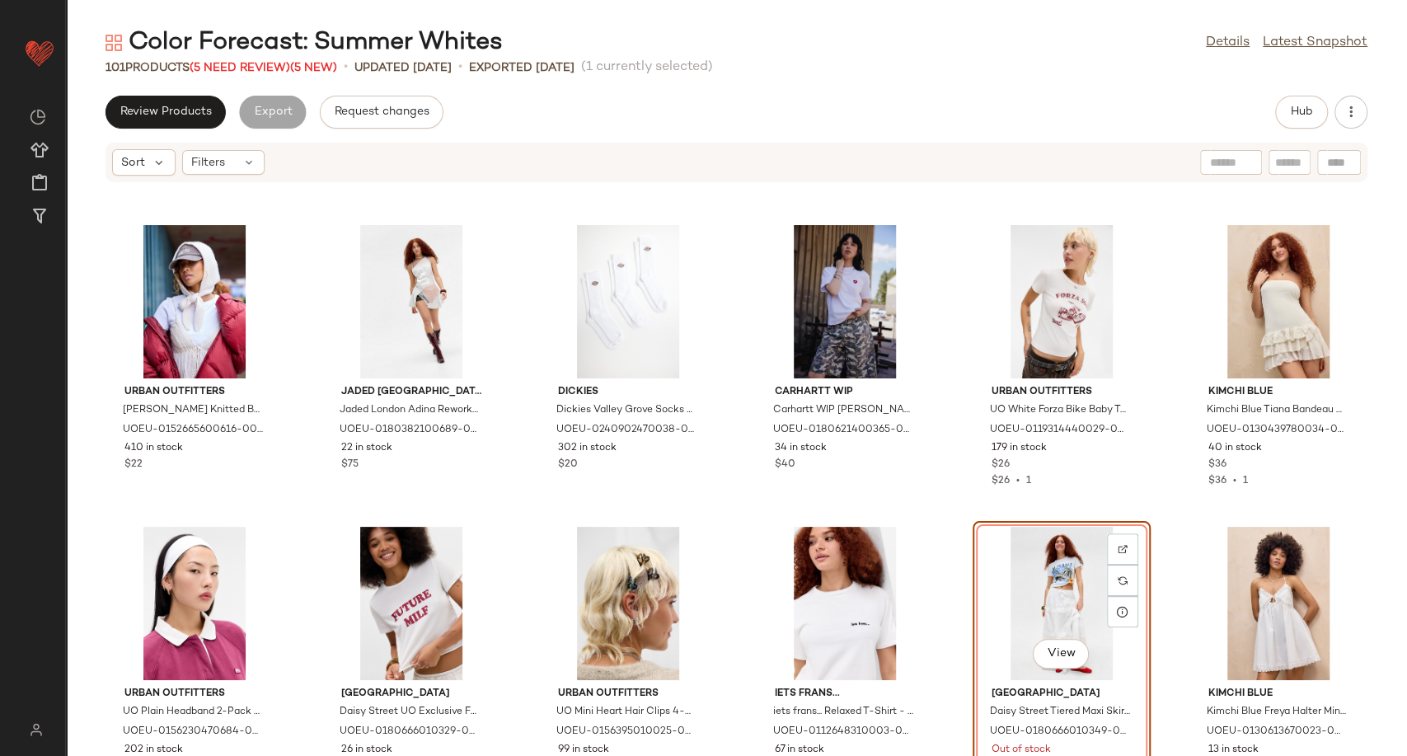
click at [1070, 611] on div "View" at bounding box center [1061, 603] width 166 height 153
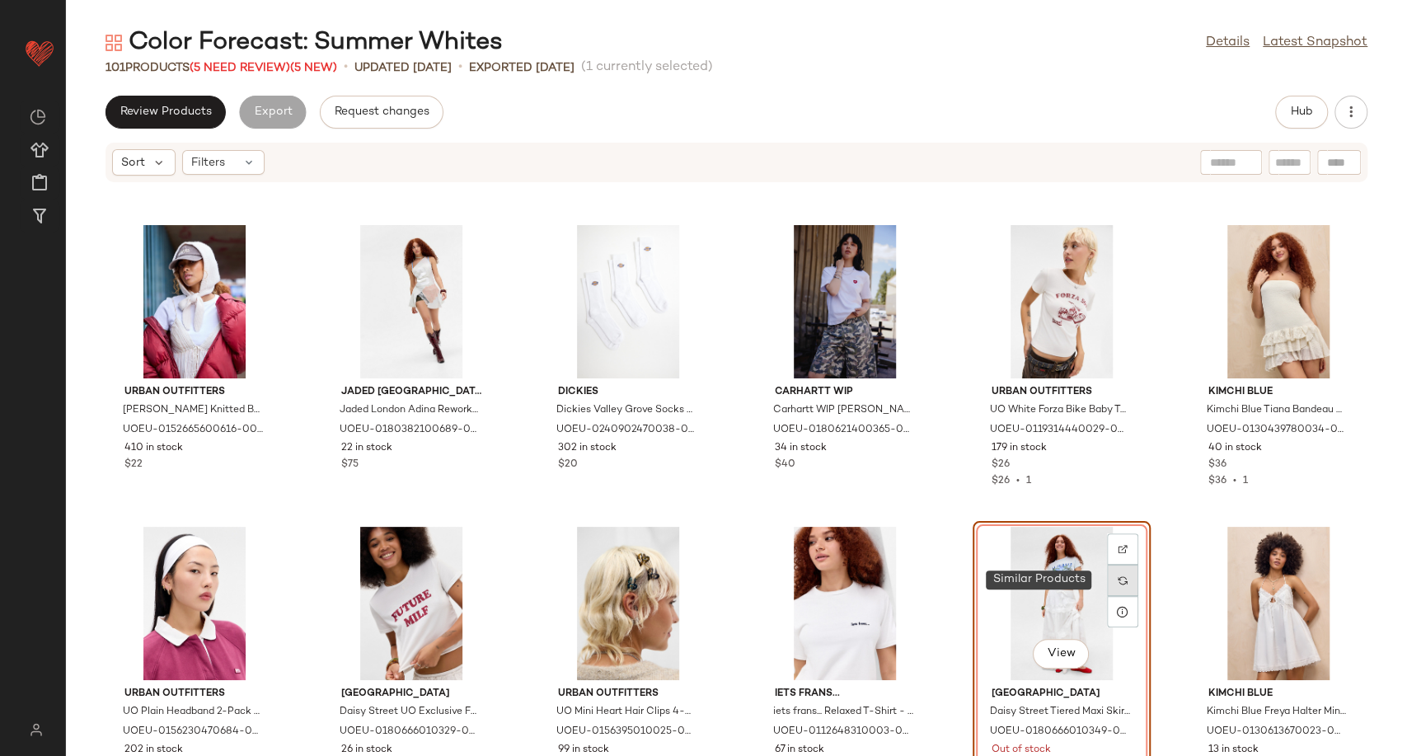
click at [1122, 582] on div at bounding box center [1122, 580] width 31 height 31
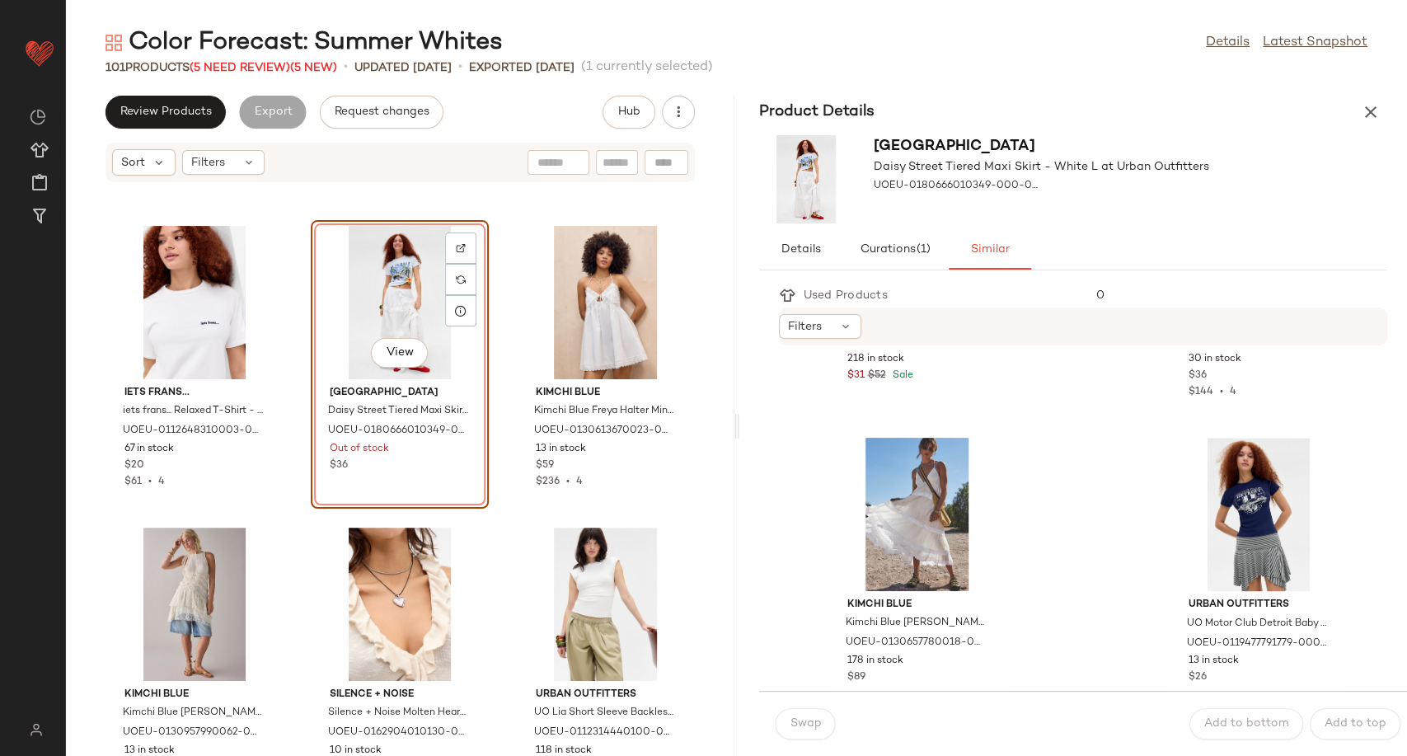
scroll to position [2106, 0]
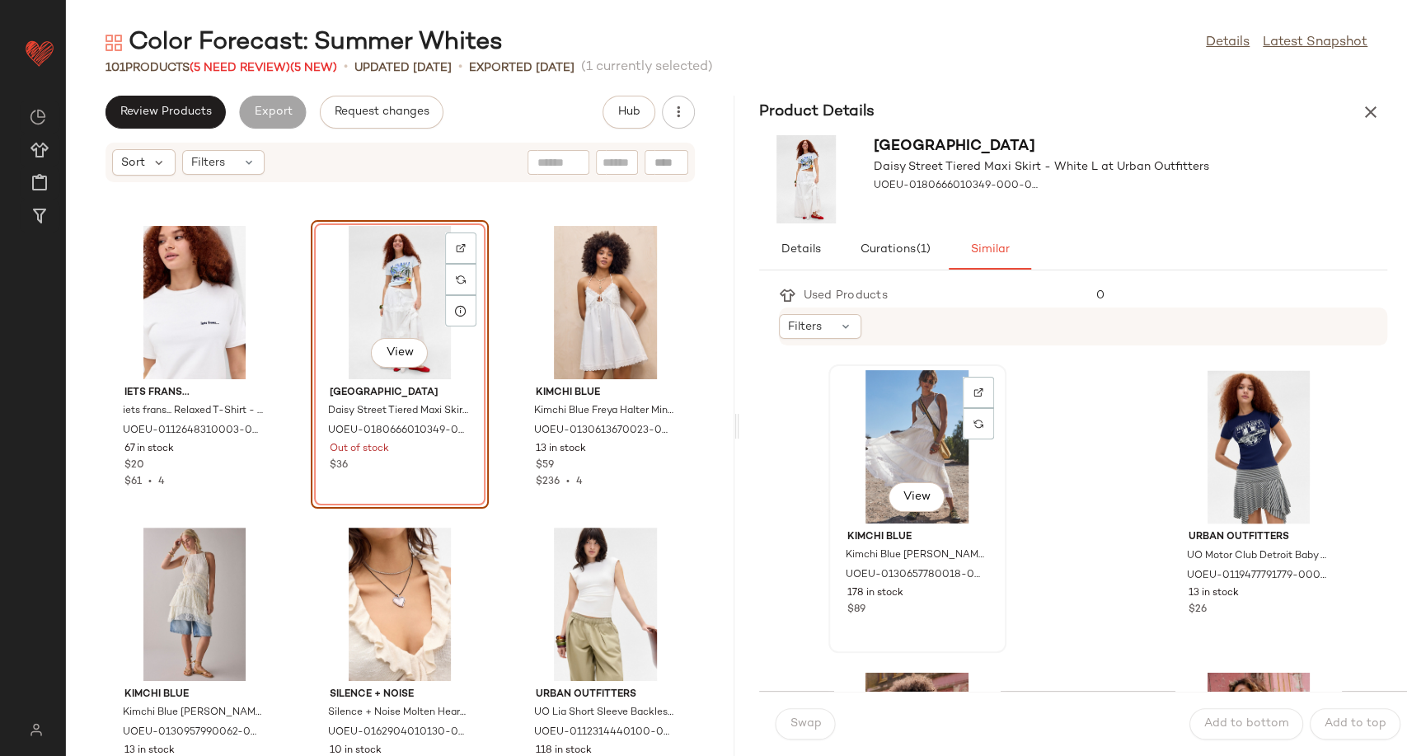
click at [921, 457] on div "View" at bounding box center [917, 446] width 166 height 153
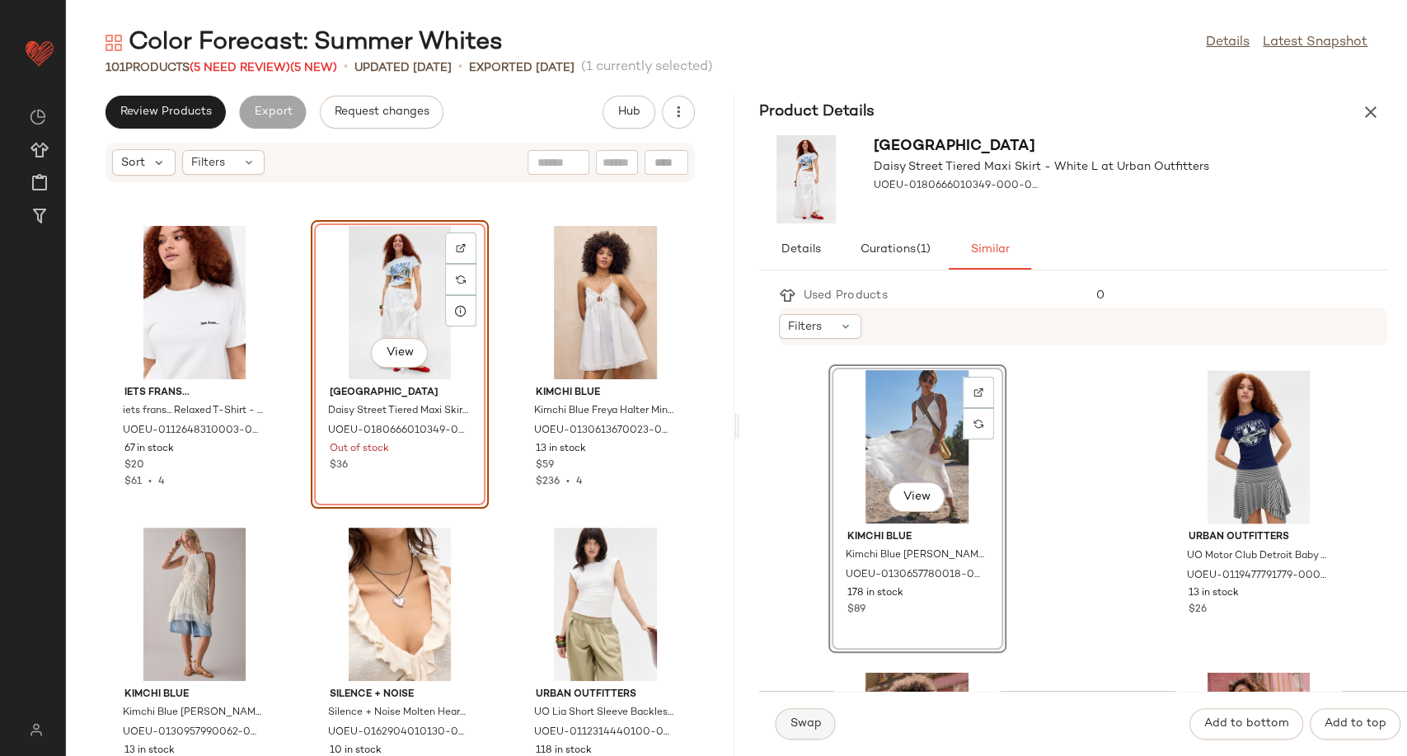
click at [817, 729] on span "Swap" at bounding box center [806, 723] width 32 height 13
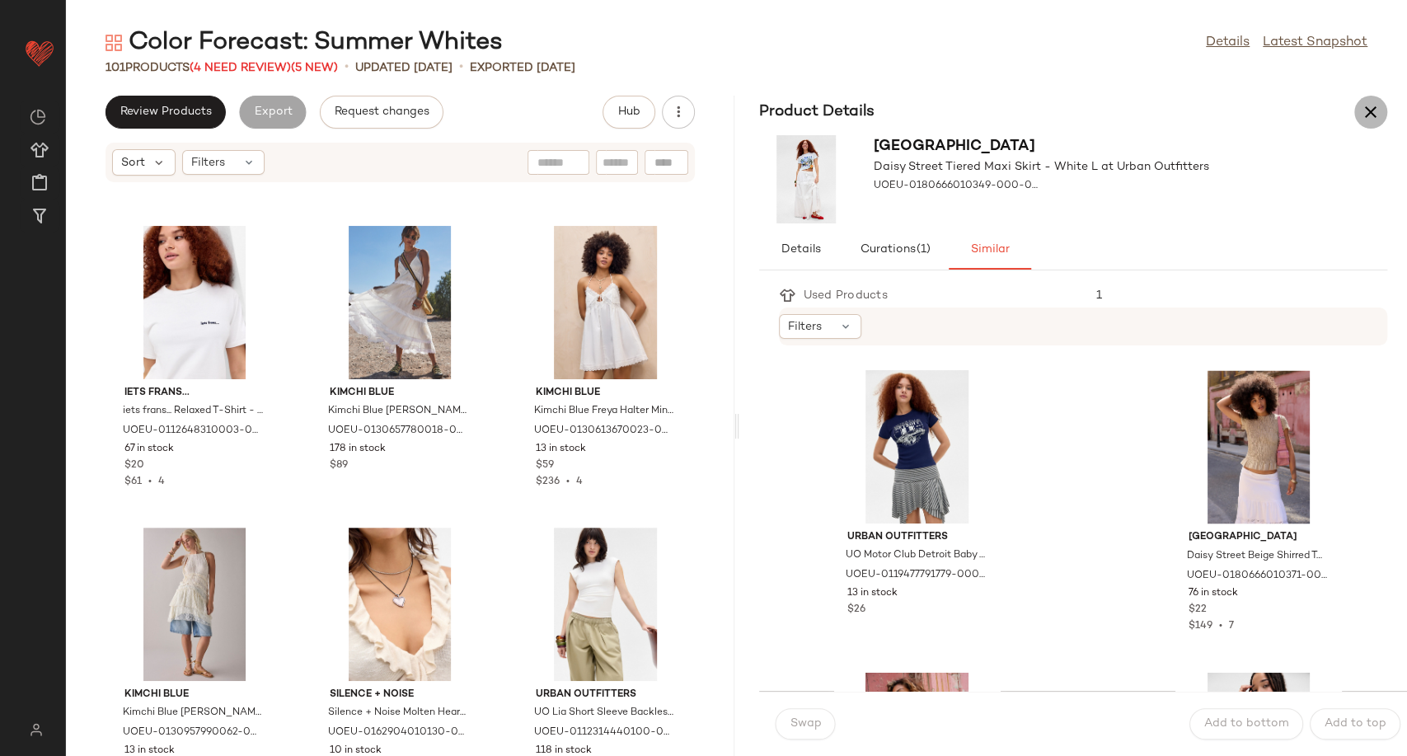
click at [1365, 110] on icon "button" at bounding box center [1371, 112] width 20 height 20
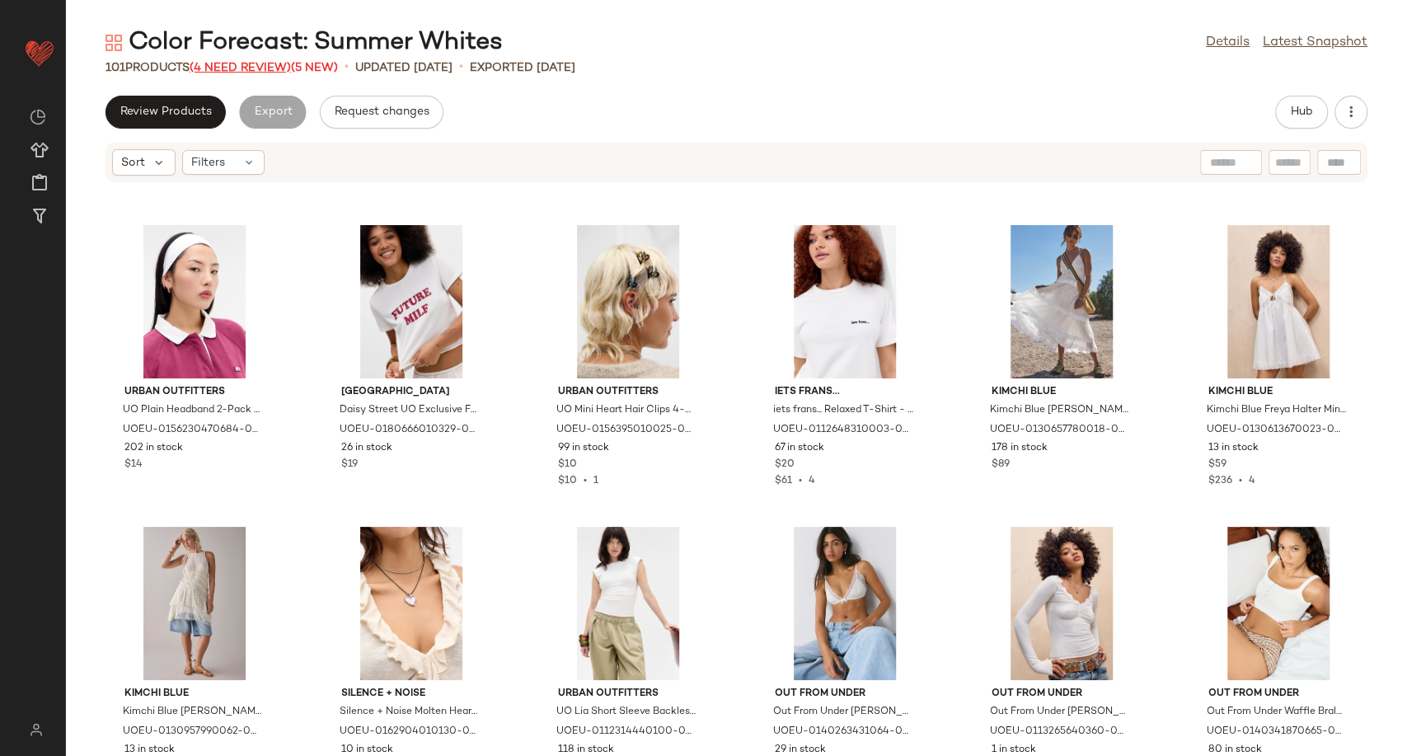
click at [271, 68] on span "(4 Need Review)" at bounding box center [240, 68] width 101 height 12
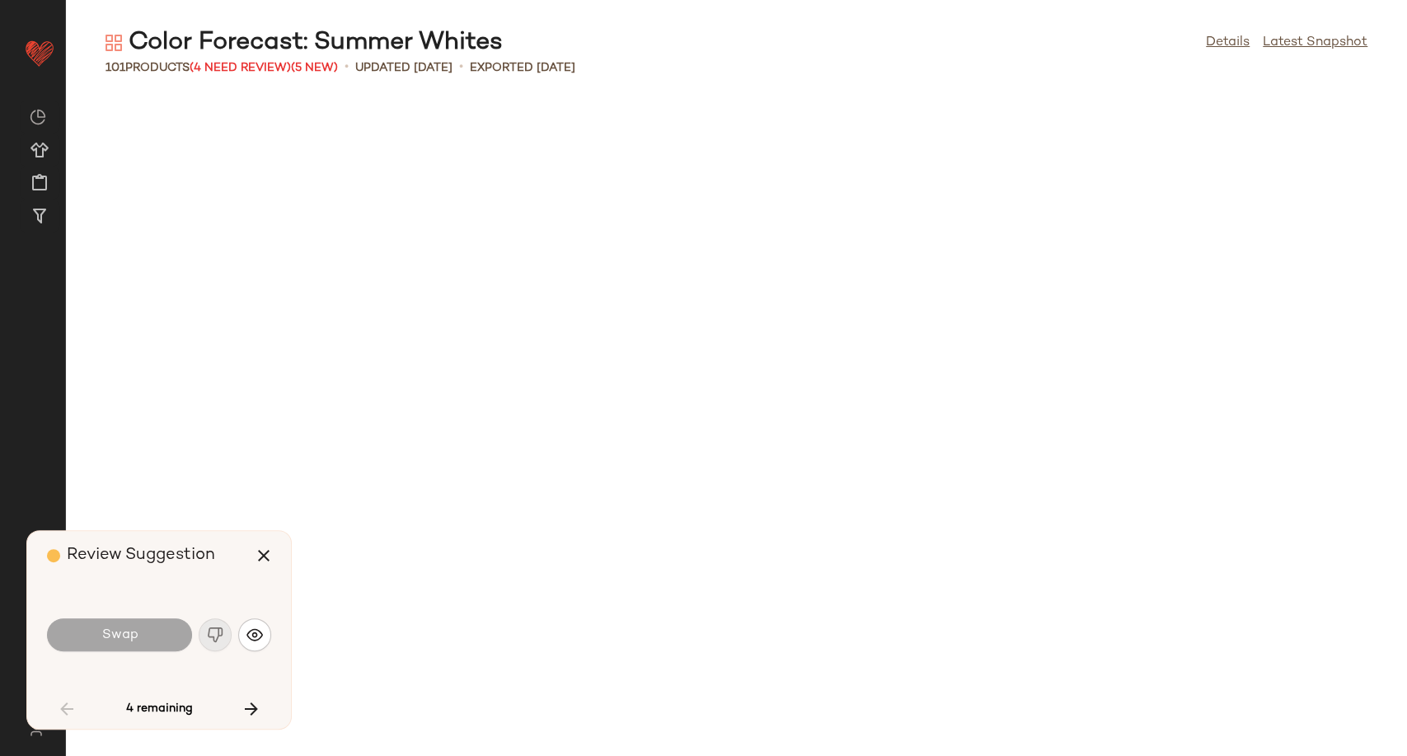
scroll to position [2715, 0]
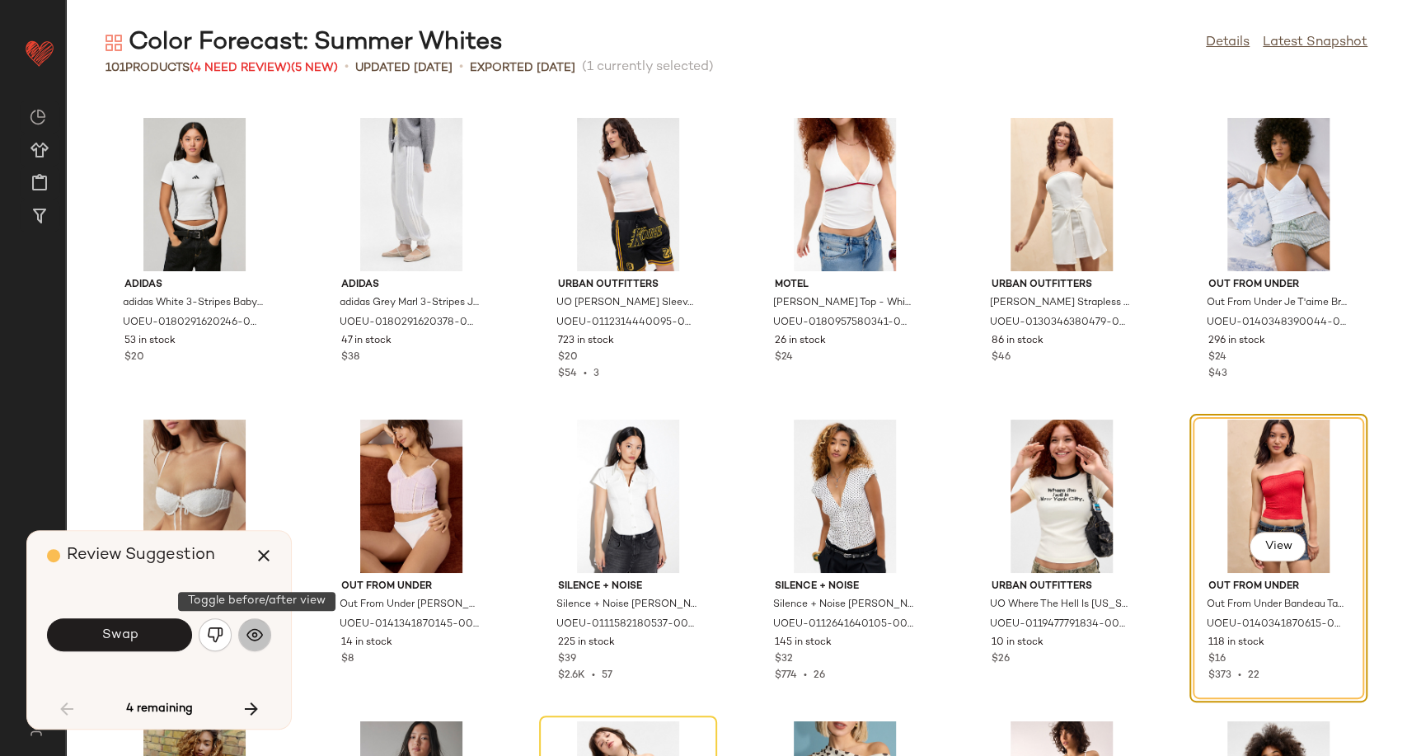
click at [251, 636] on img "button" at bounding box center [254, 634] width 16 height 16
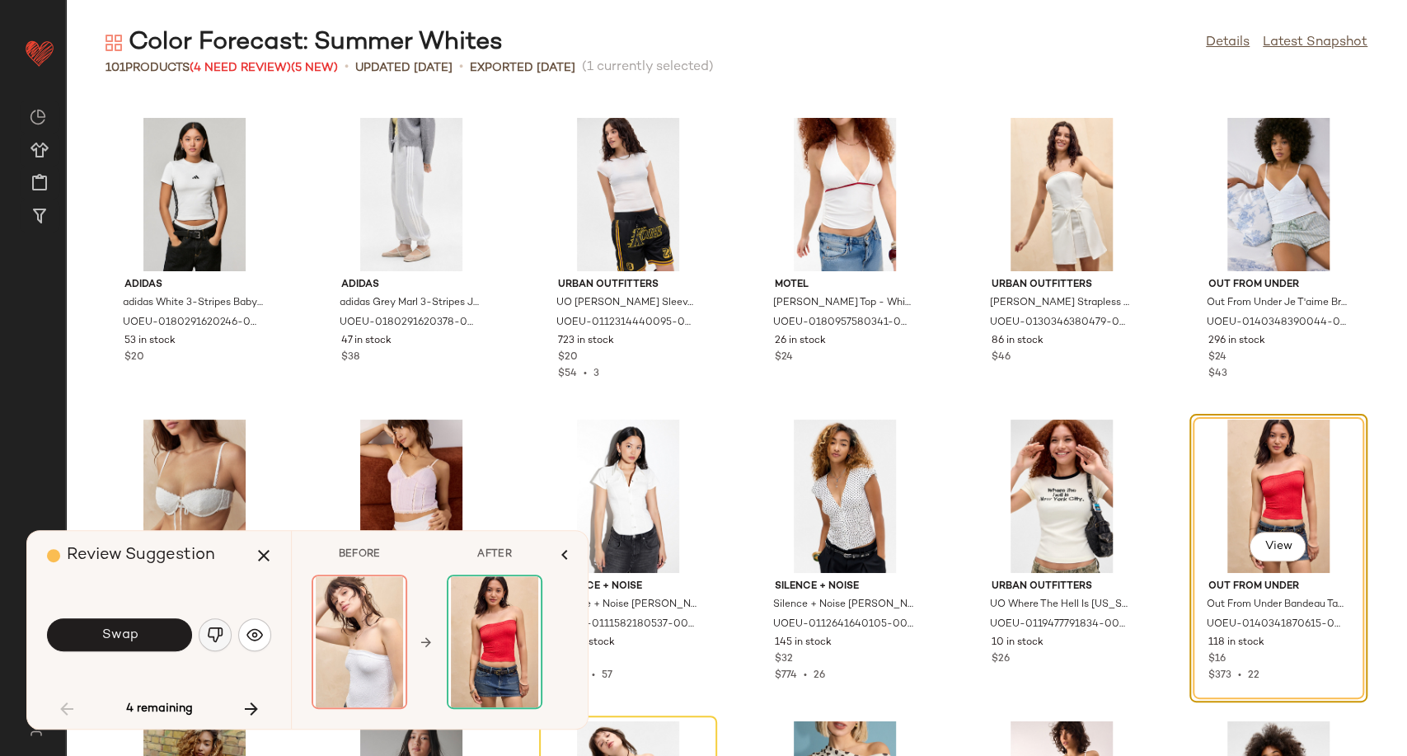
click at [213, 631] on img "button" at bounding box center [215, 634] width 16 height 16
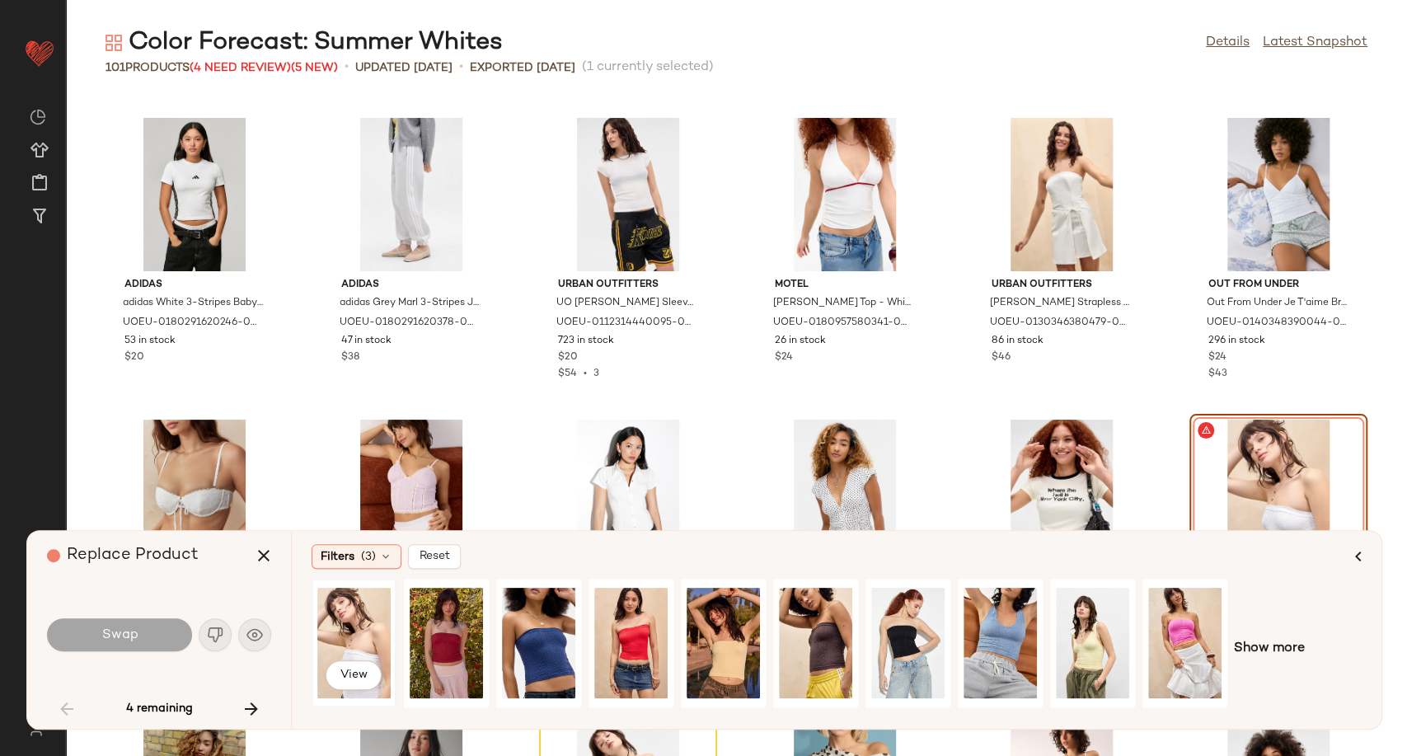
click at [360, 653] on div "View" at bounding box center [353, 642] width 73 height 117
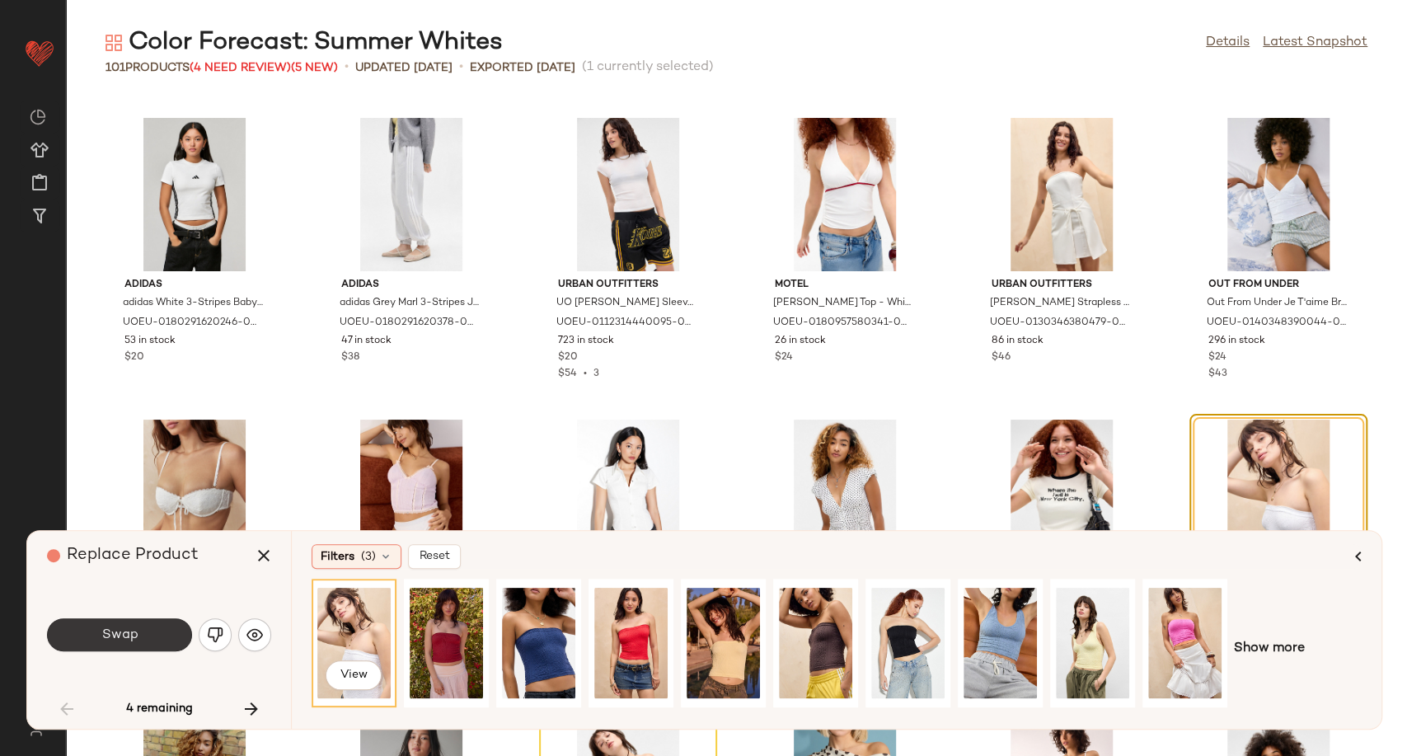
click at [143, 626] on button "Swap" at bounding box center [119, 634] width 145 height 33
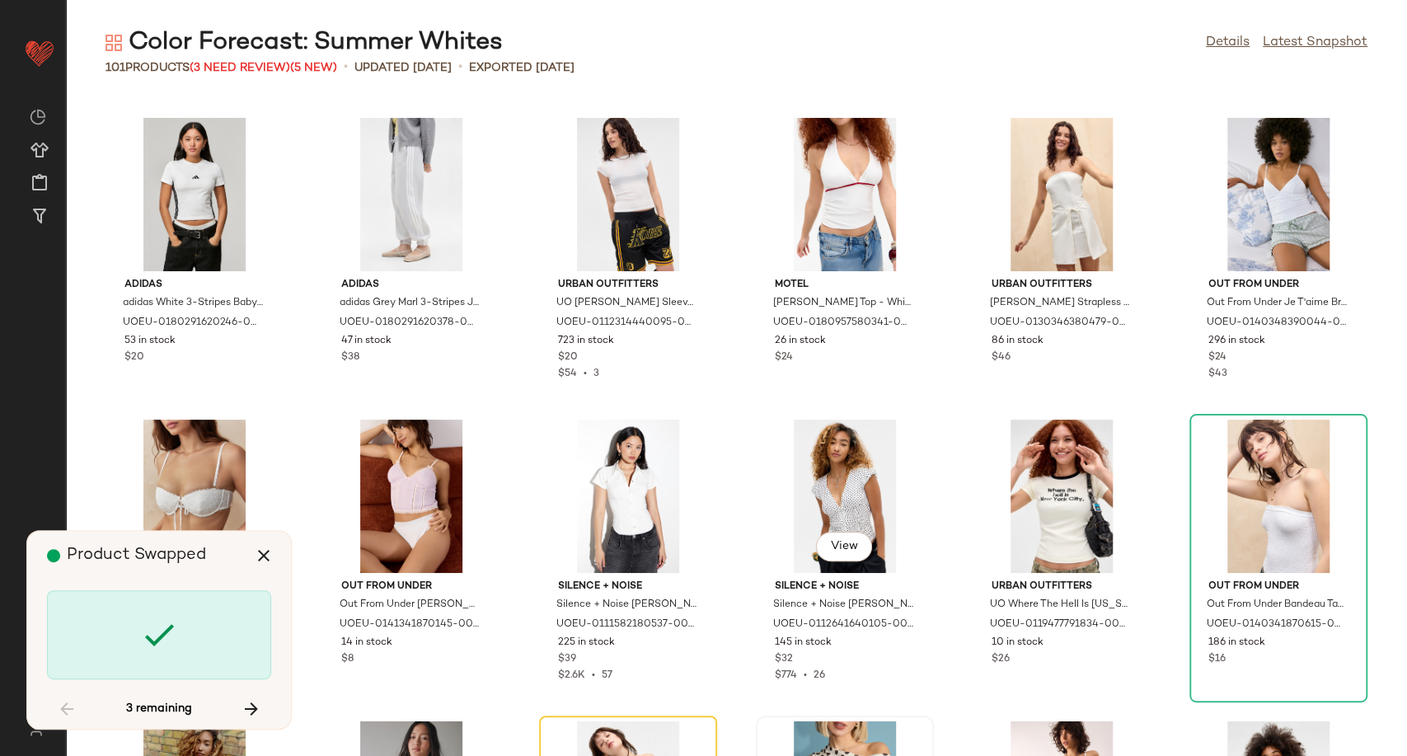
scroll to position [3017, 0]
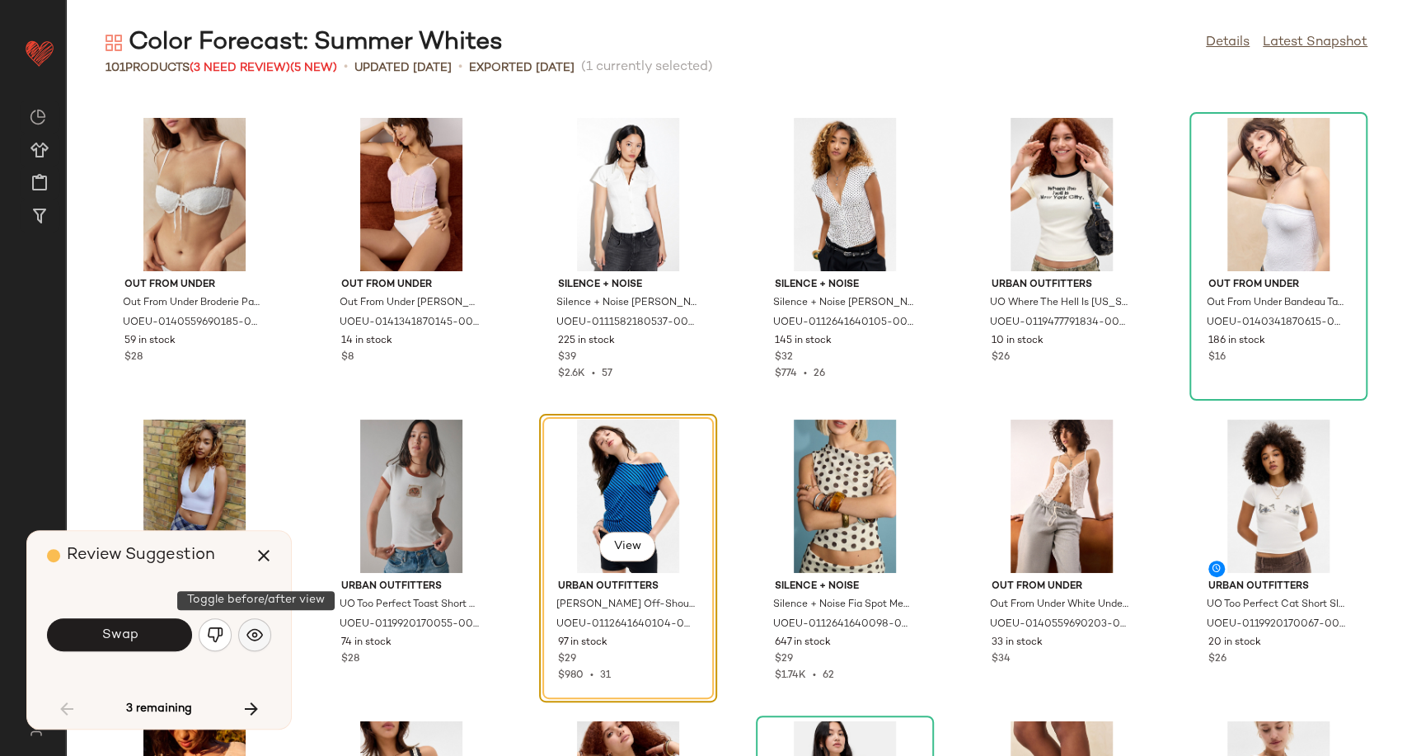
click at [256, 641] on img "button" at bounding box center [254, 634] width 16 height 16
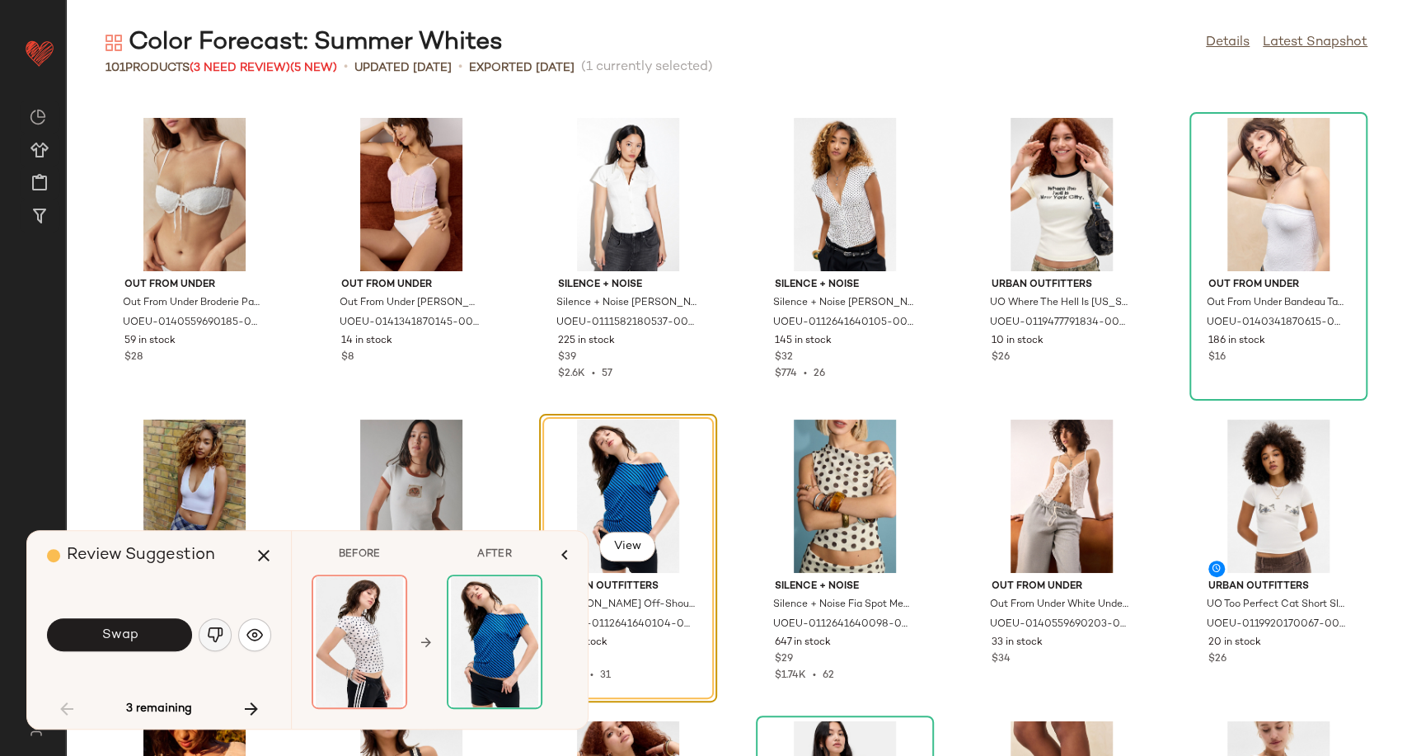
click at [218, 628] on img "button" at bounding box center [215, 634] width 16 height 16
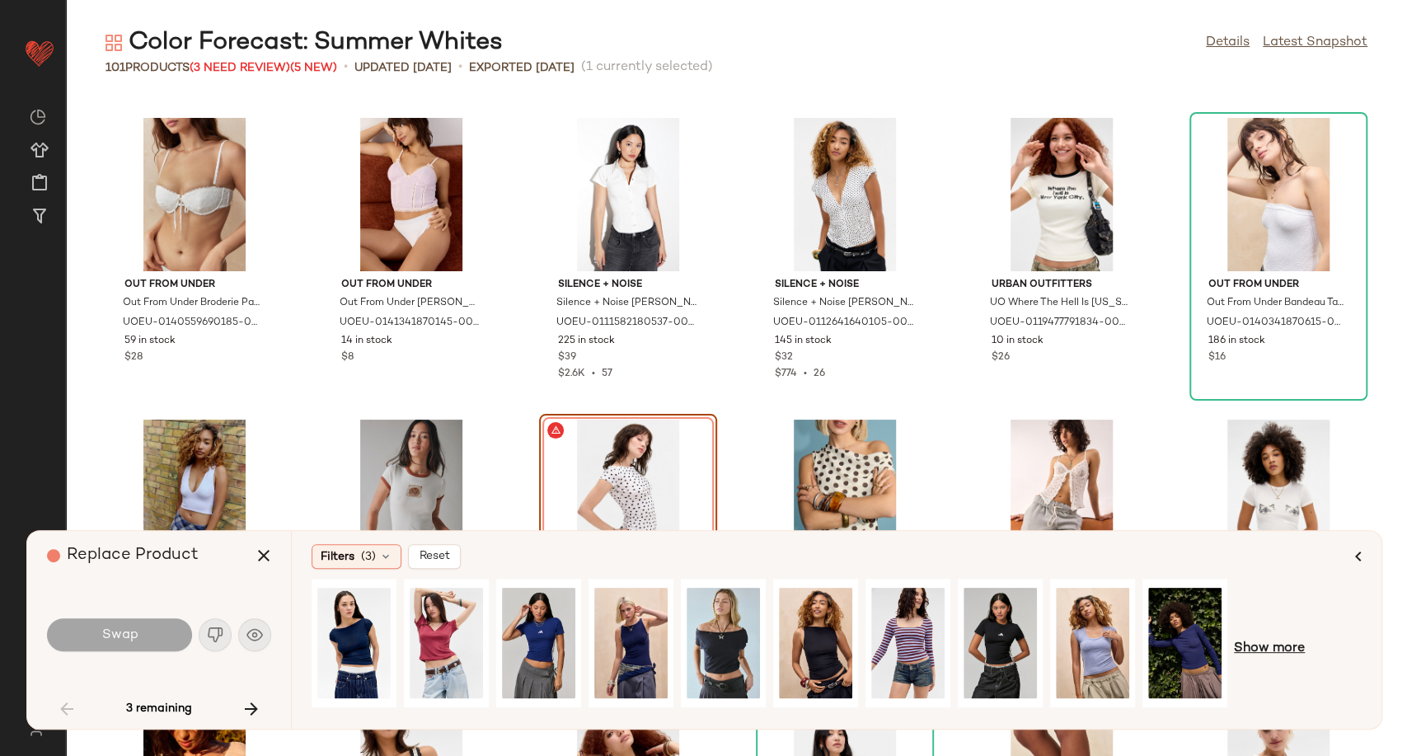
click at [1268, 641] on span "Show more" at bounding box center [1269, 649] width 71 height 20
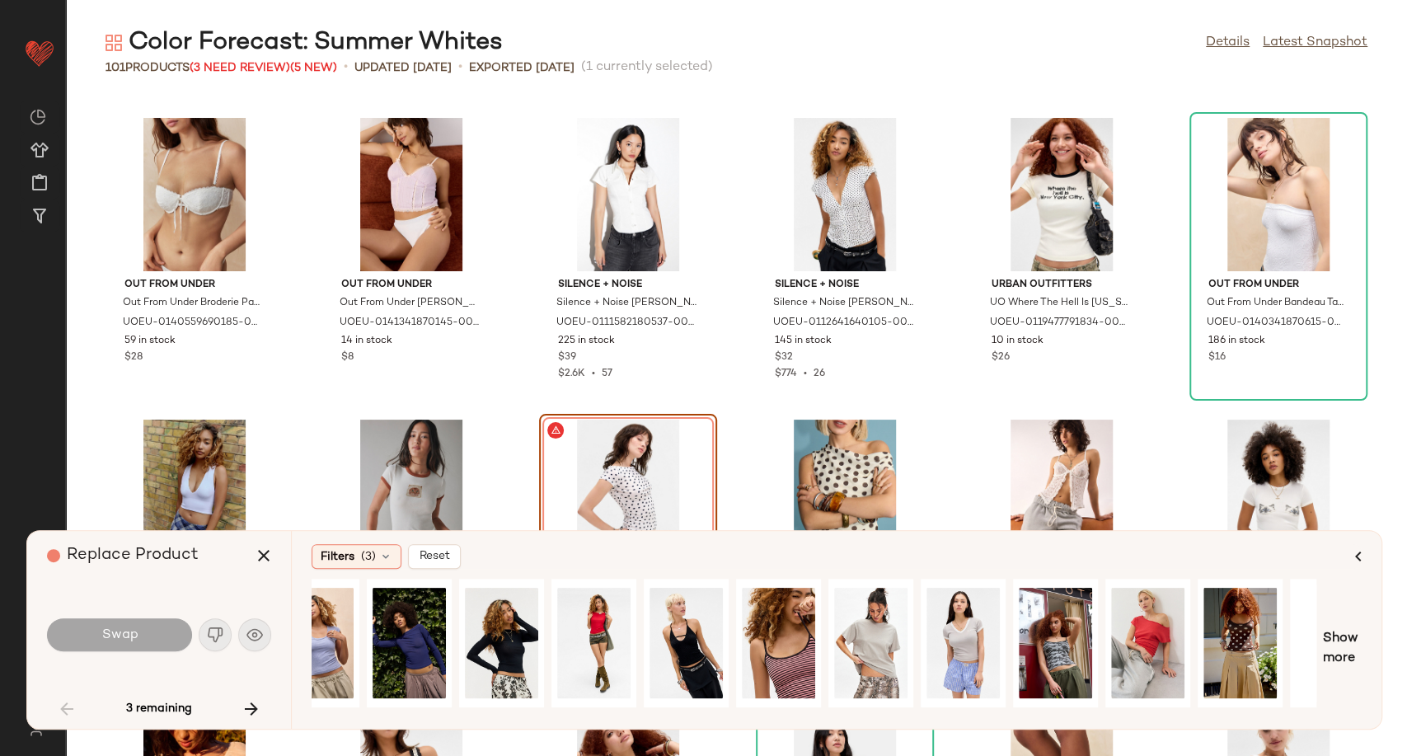
scroll to position [0, 833]
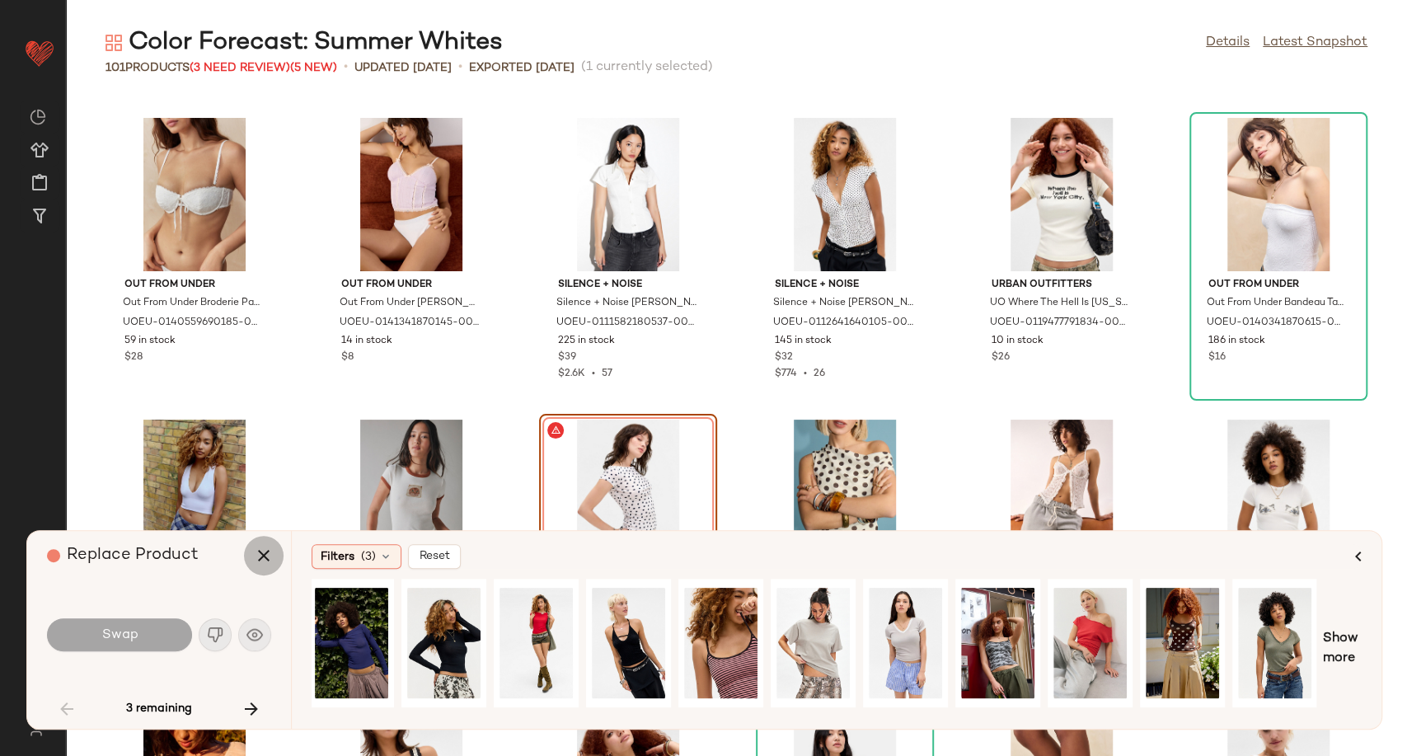
click at [268, 558] on icon "button" at bounding box center [264, 556] width 20 height 20
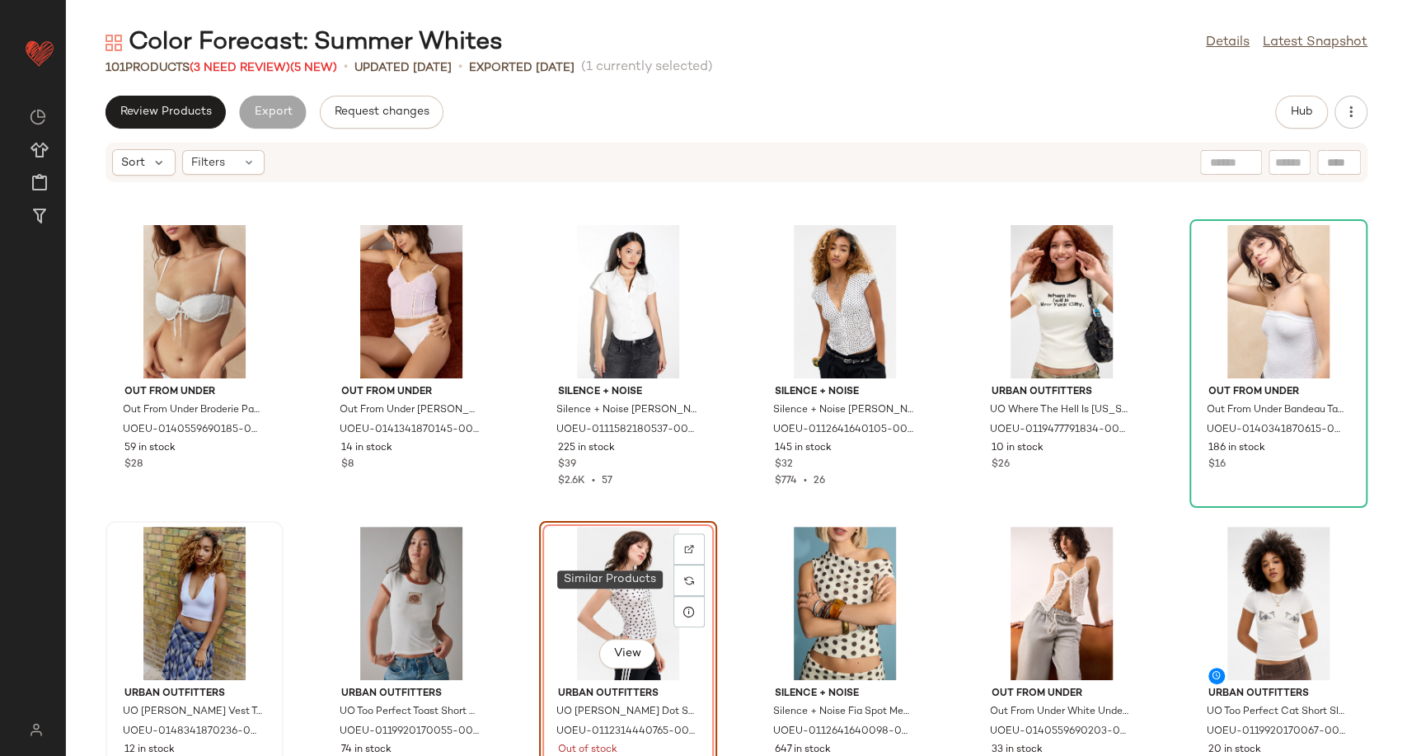
click at [673, 576] on div at bounding box center [688, 580] width 31 height 31
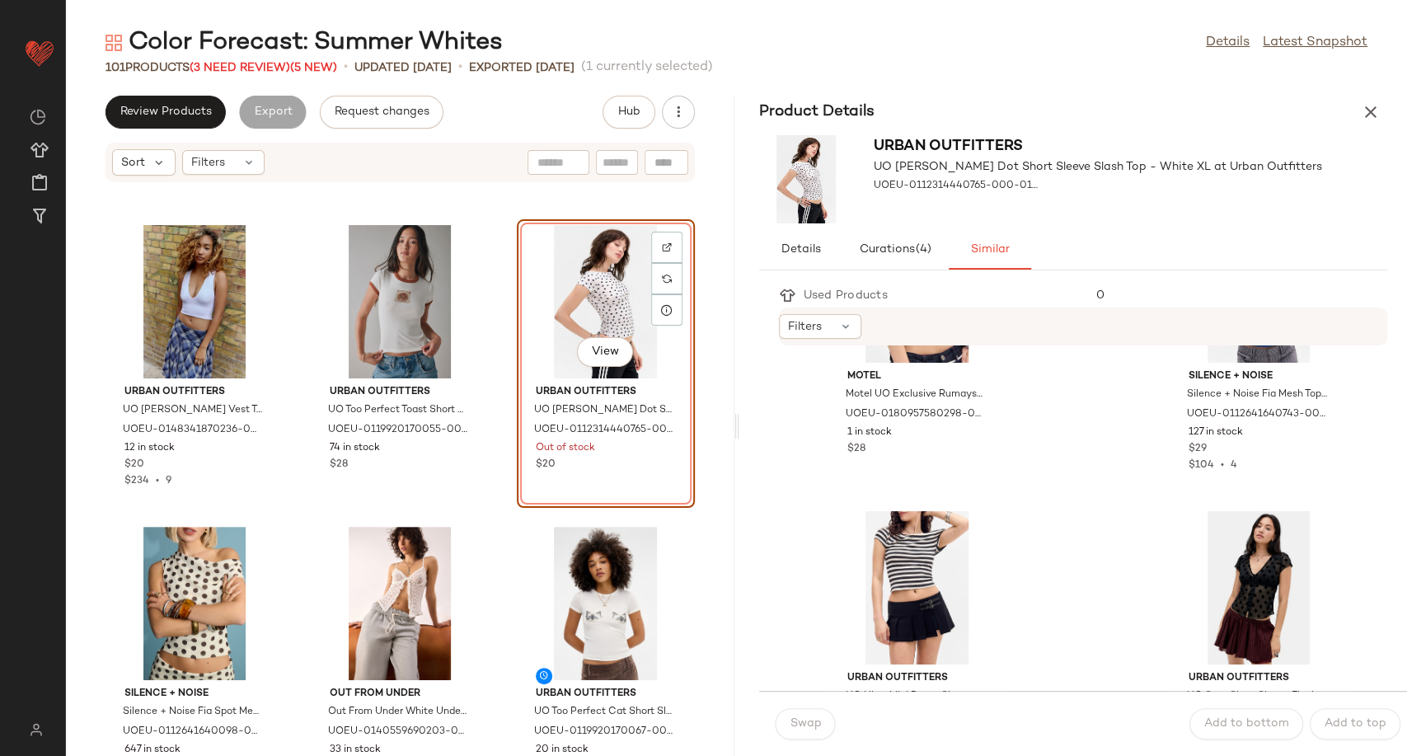
scroll to position [2110, 0]
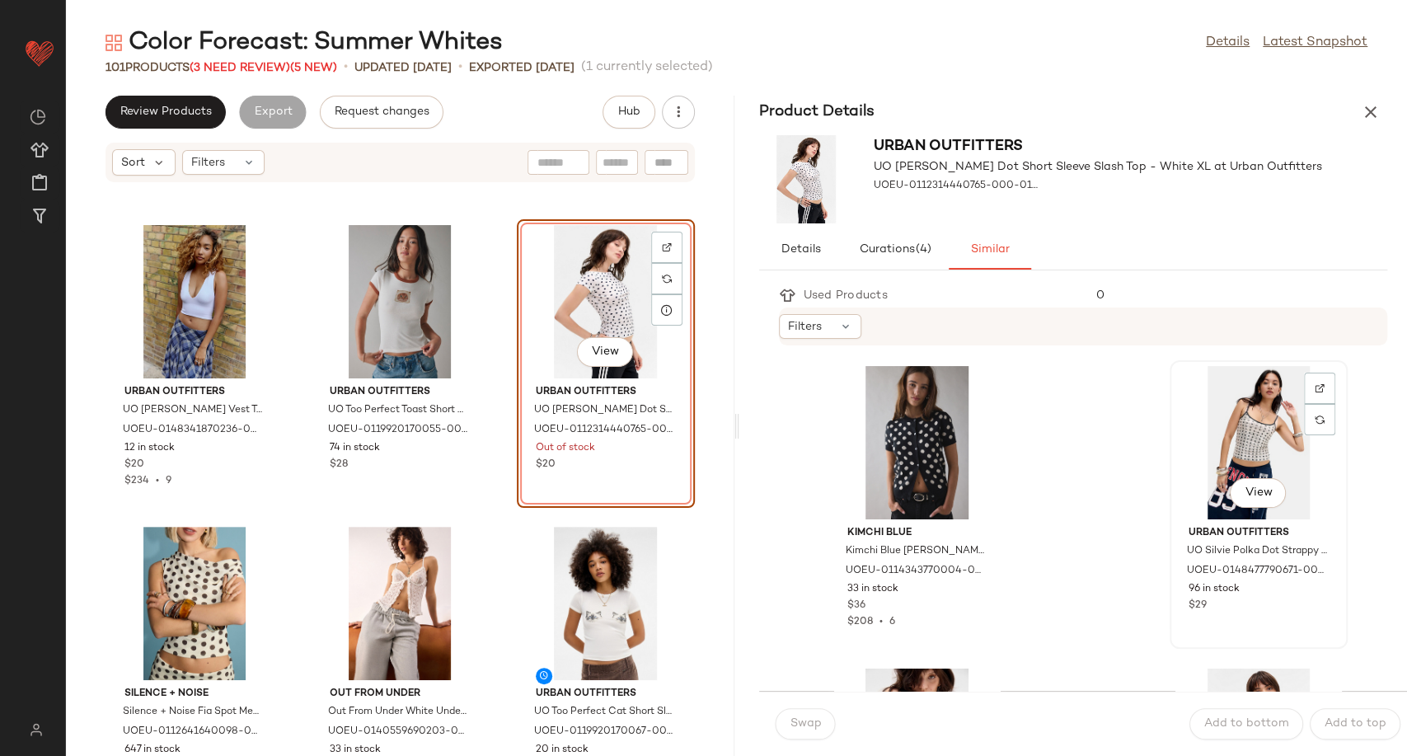
click at [1240, 424] on div "View" at bounding box center [1258, 442] width 166 height 153
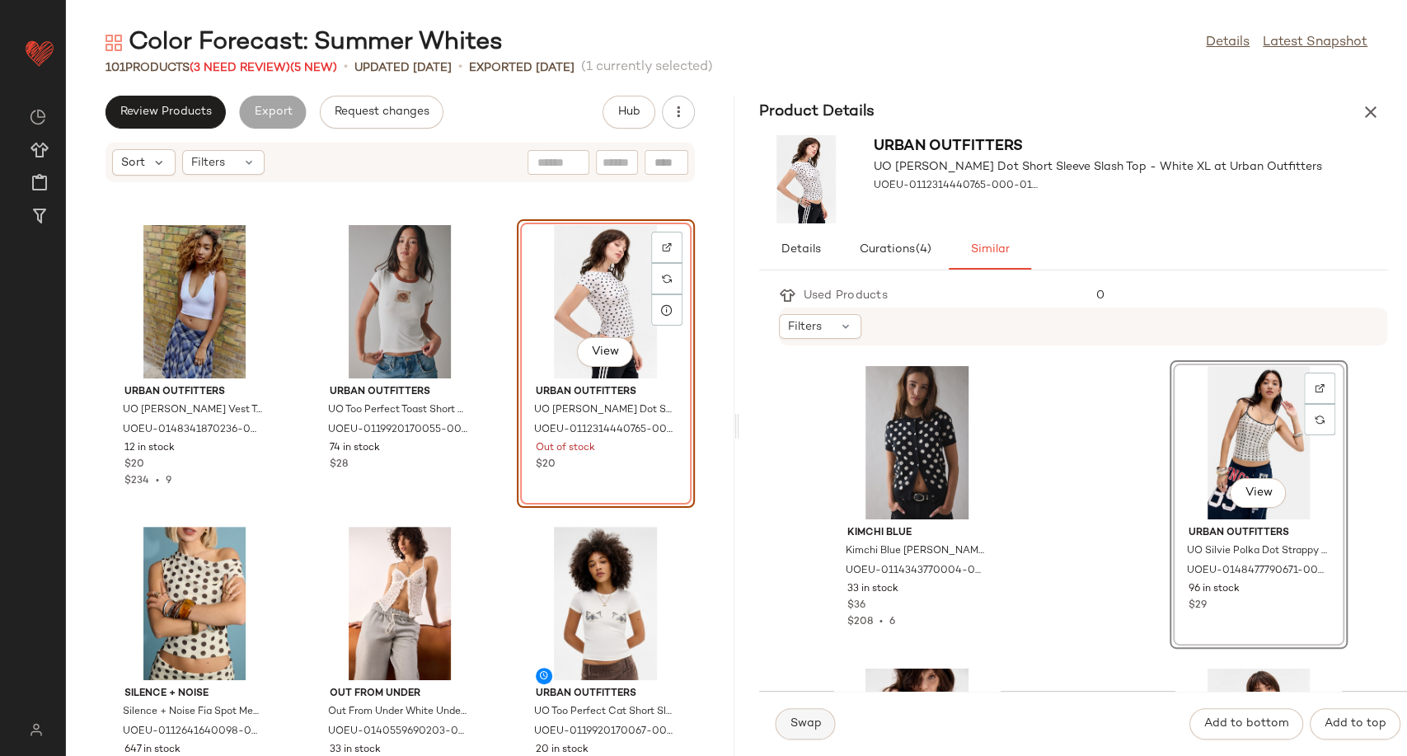
click at [804, 726] on span "Swap" at bounding box center [806, 723] width 32 height 13
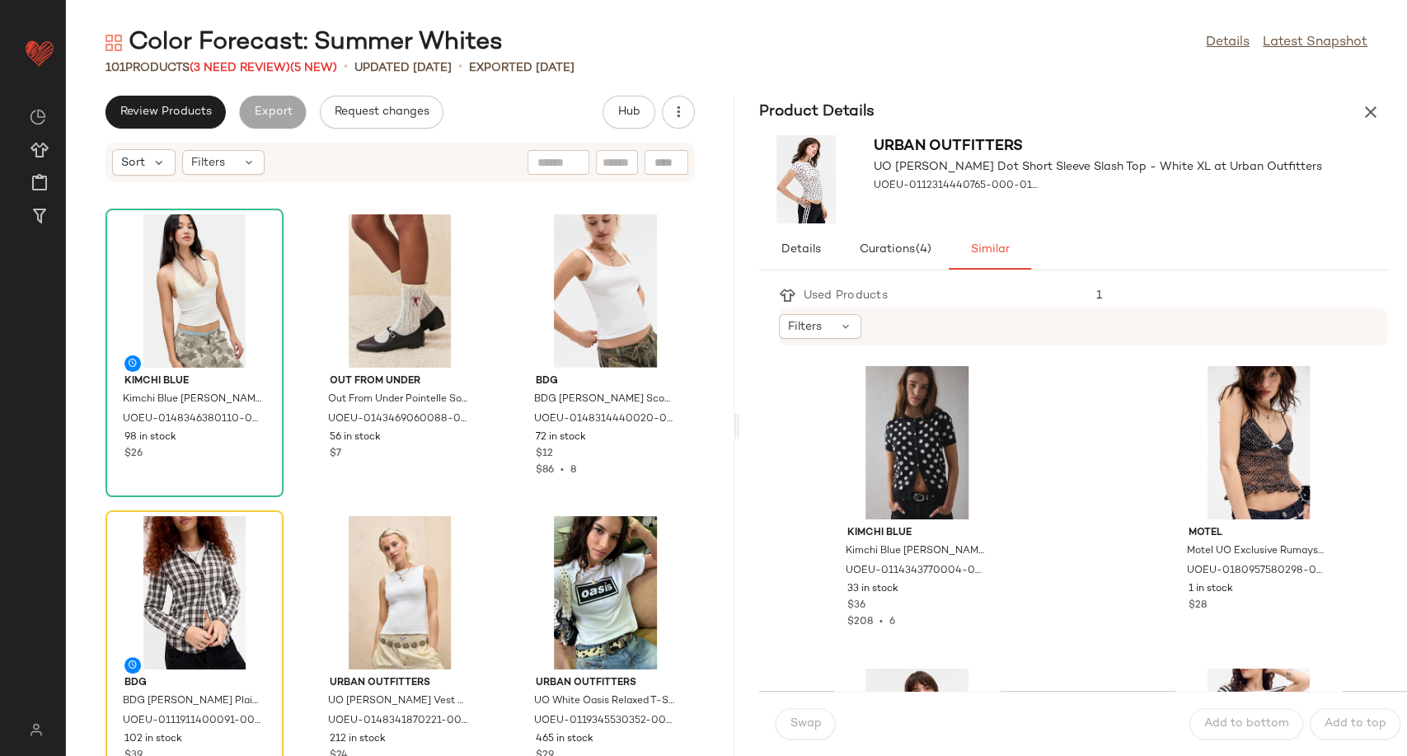
scroll to position [7736, 0]
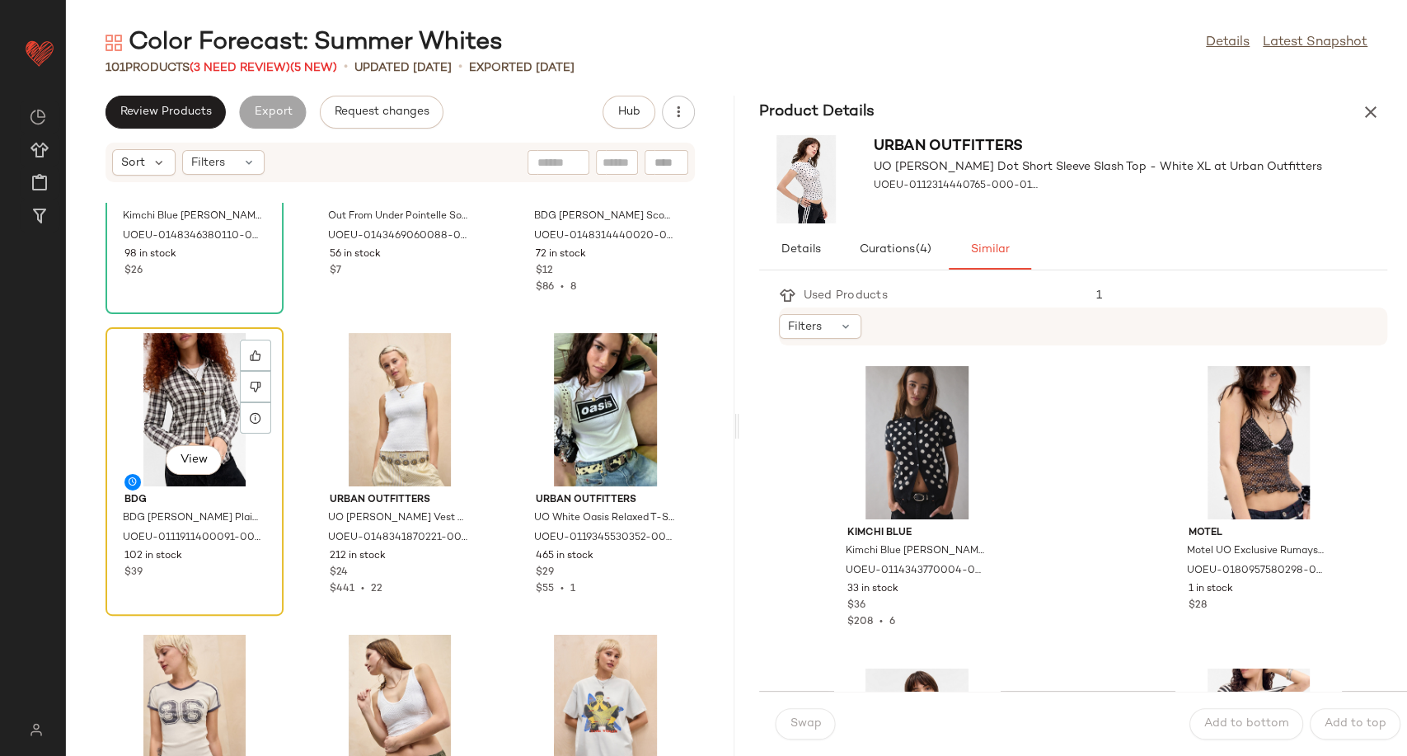
click at [197, 400] on div "View" at bounding box center [194, 409] width 166 height 153
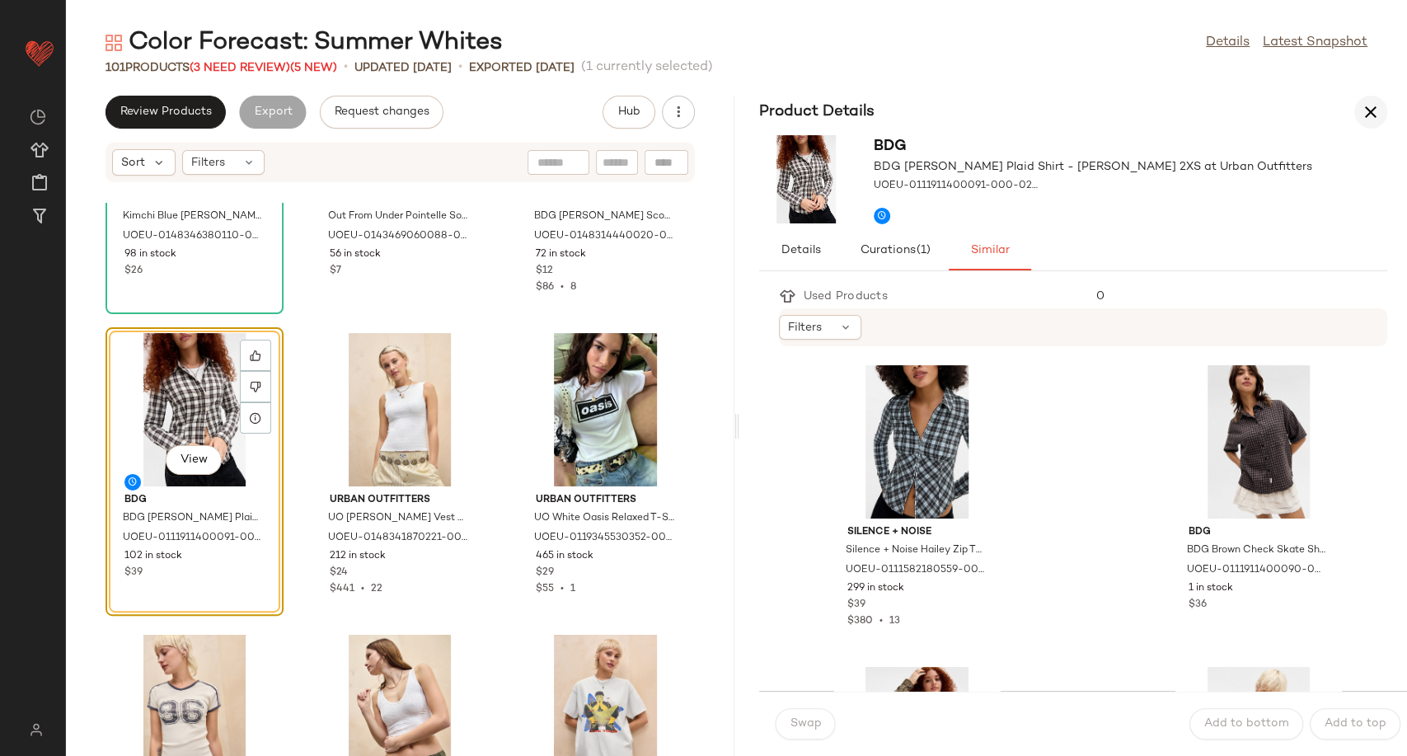
click at [1367, 112] on icon "button" at bounding box center [1371, 112] width 20 height 20
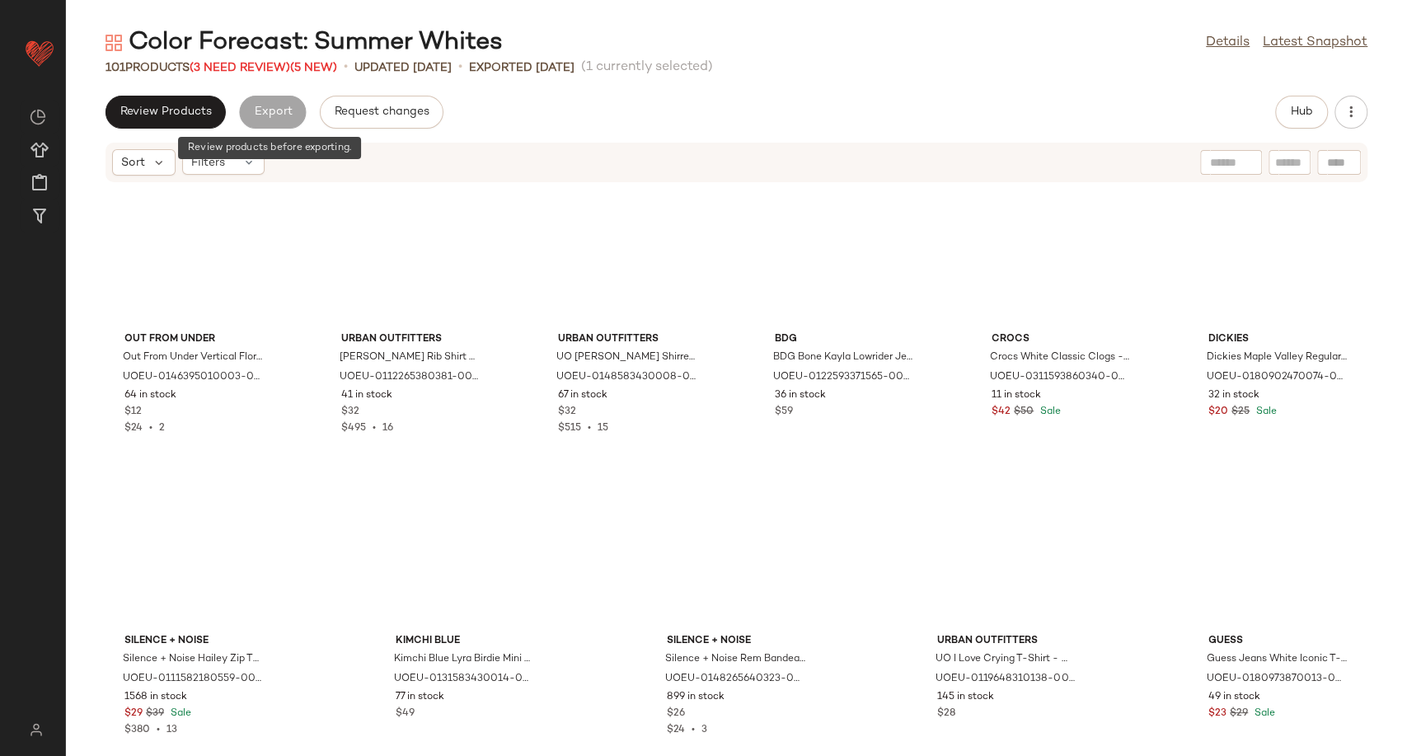
scroll to position [3922, 0]
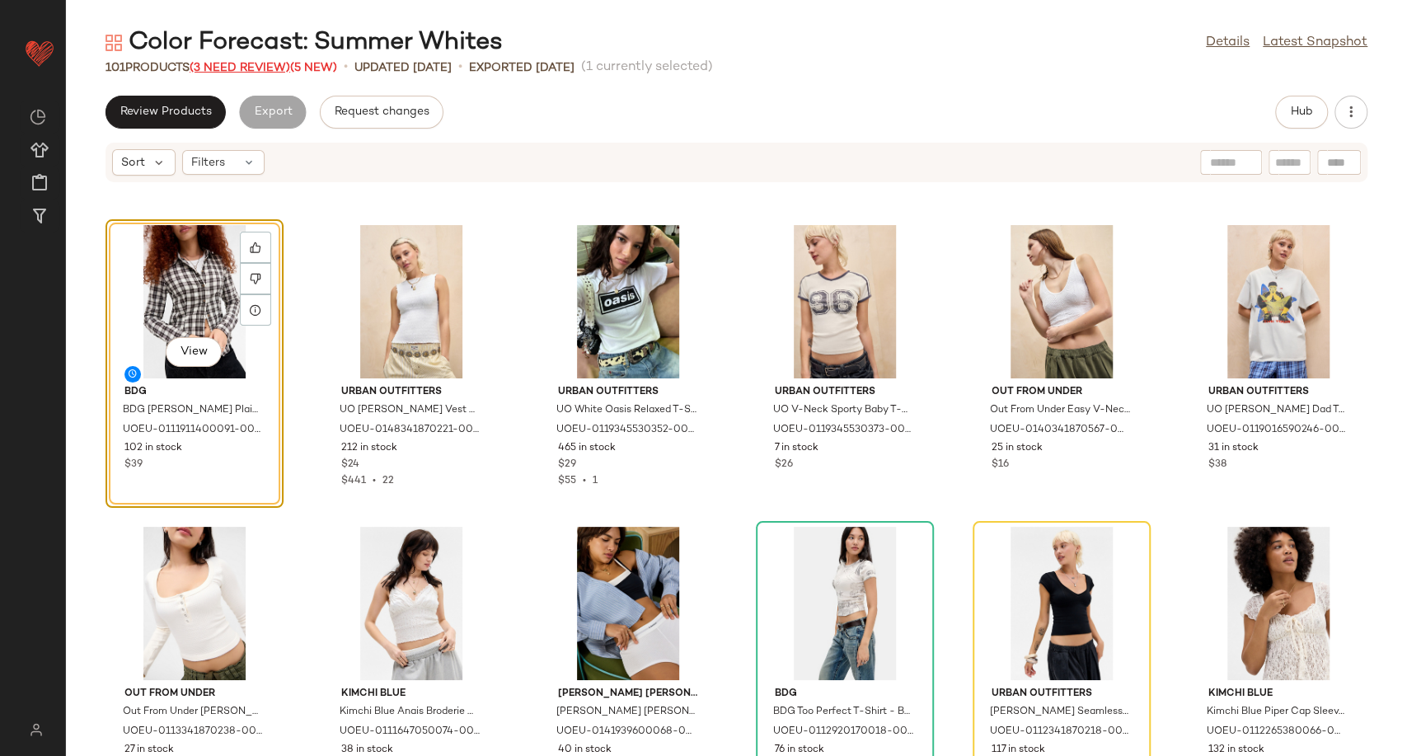
click at [234, 69] on span "(3 Need Review)" at bounding box center [240, 68] width 101 height 12
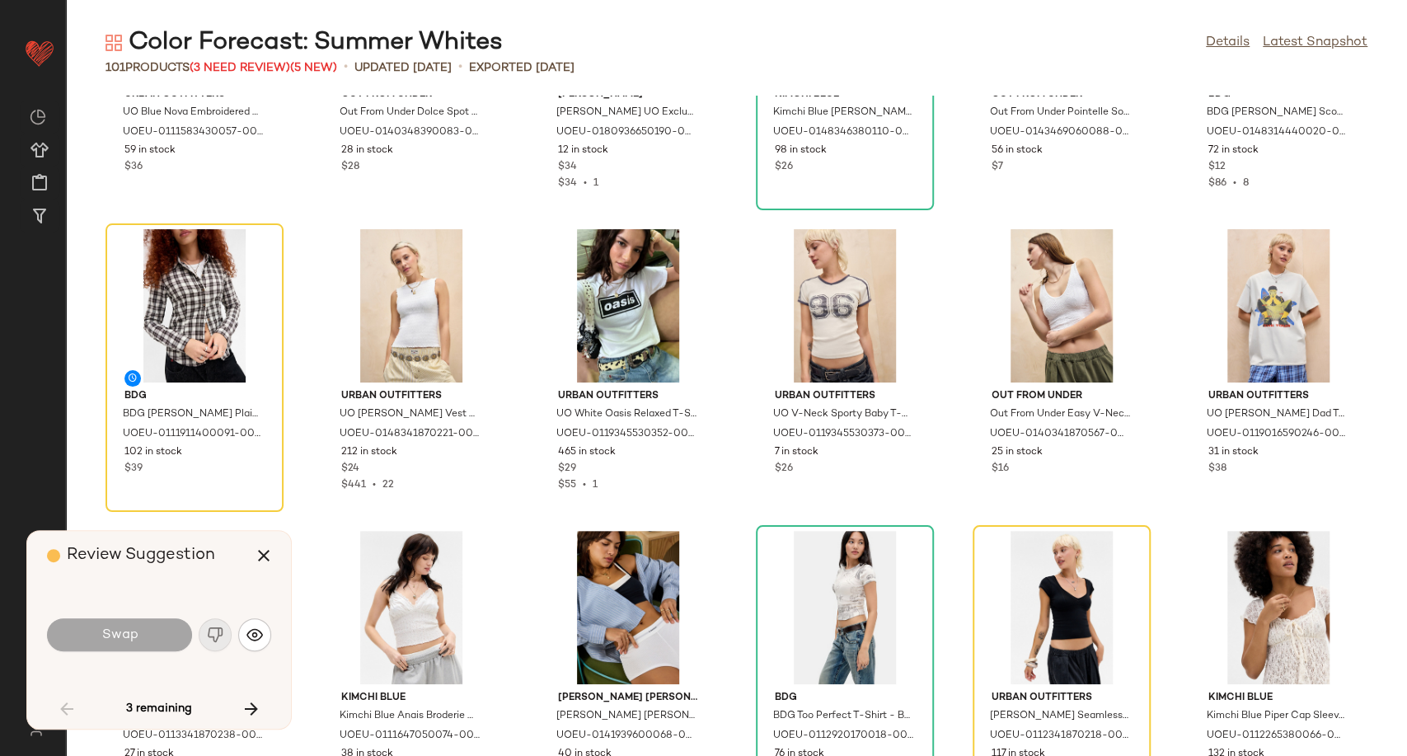
scroll to position [3830, 0]
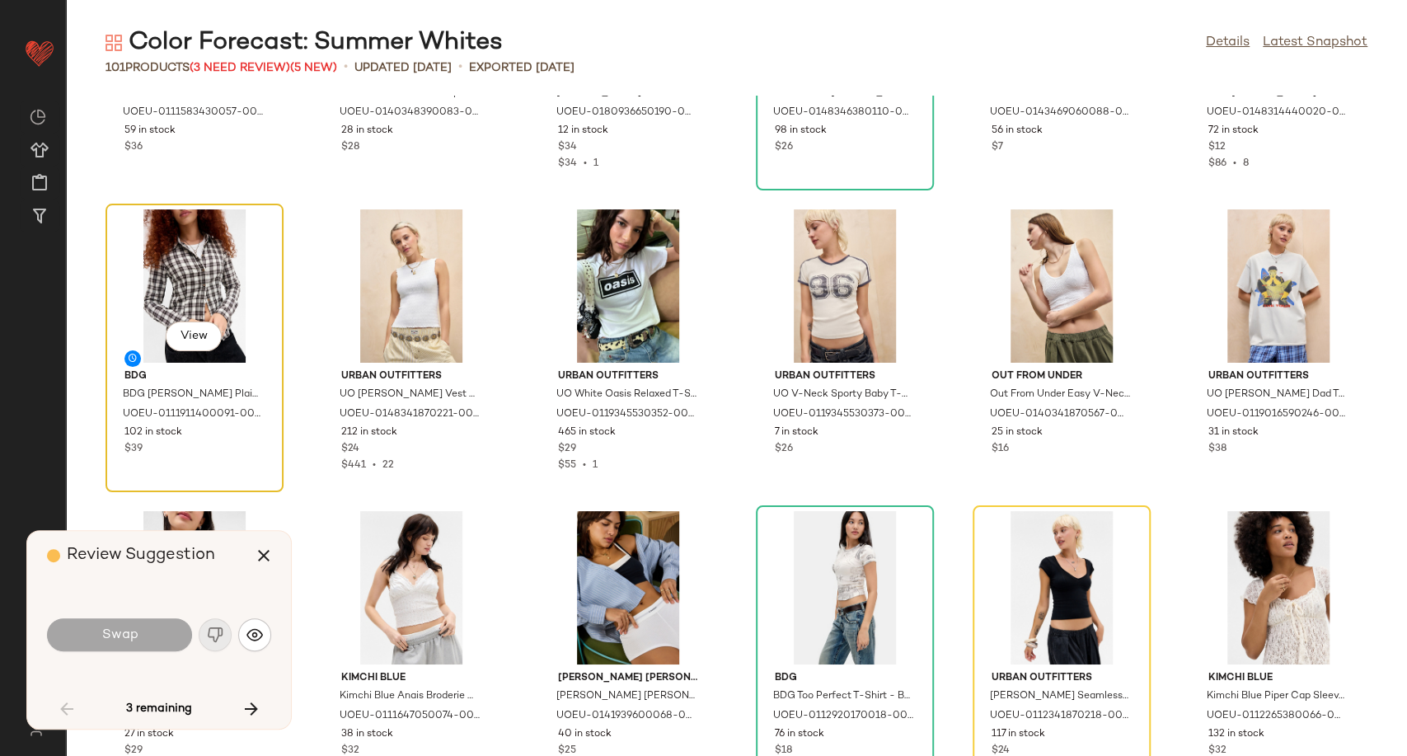
click at [162, 299] on div "View" at bounding box center [194, 285] width 166 height 153
click at [255, 636] on img "button" at bounding box center [254, 634] width 16 height 16
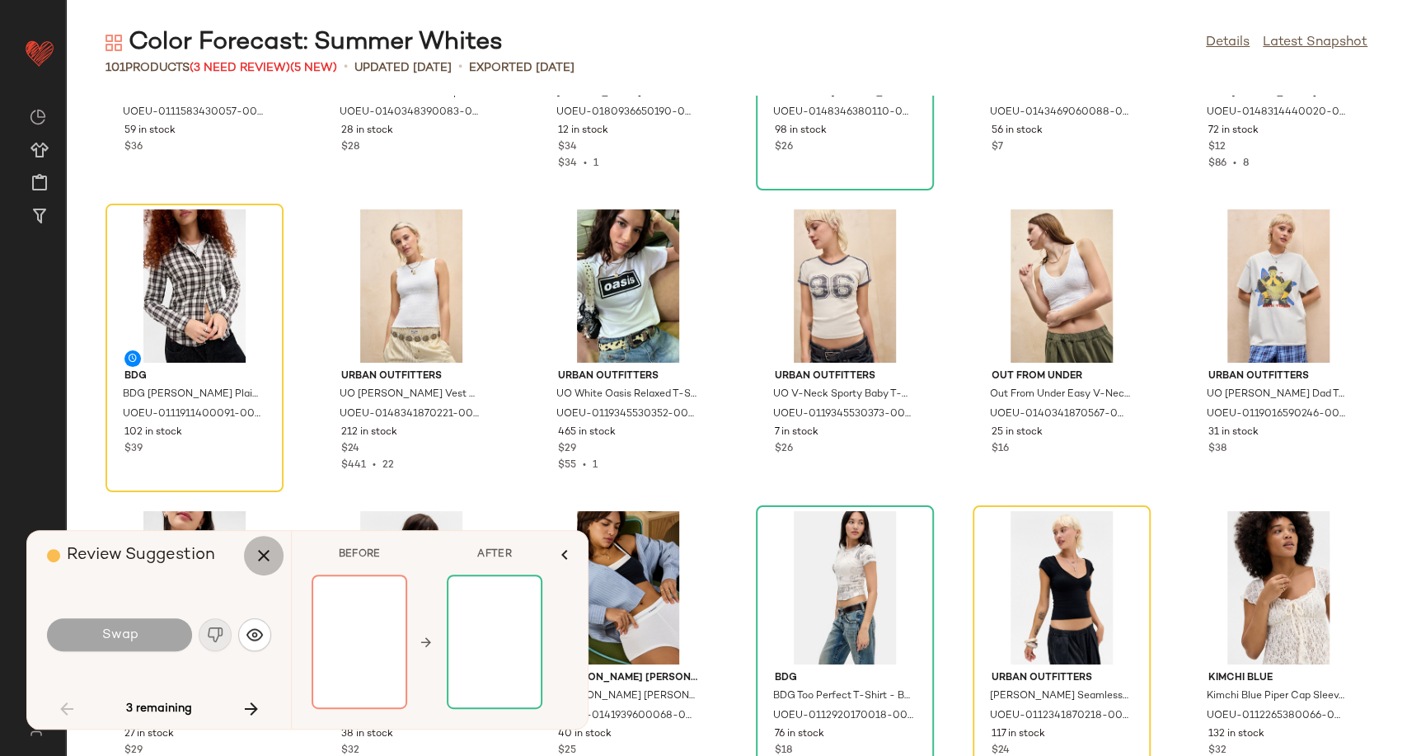
click at [263, 554] on icon "button" at bounding box center [264, 556] width 20 height 20
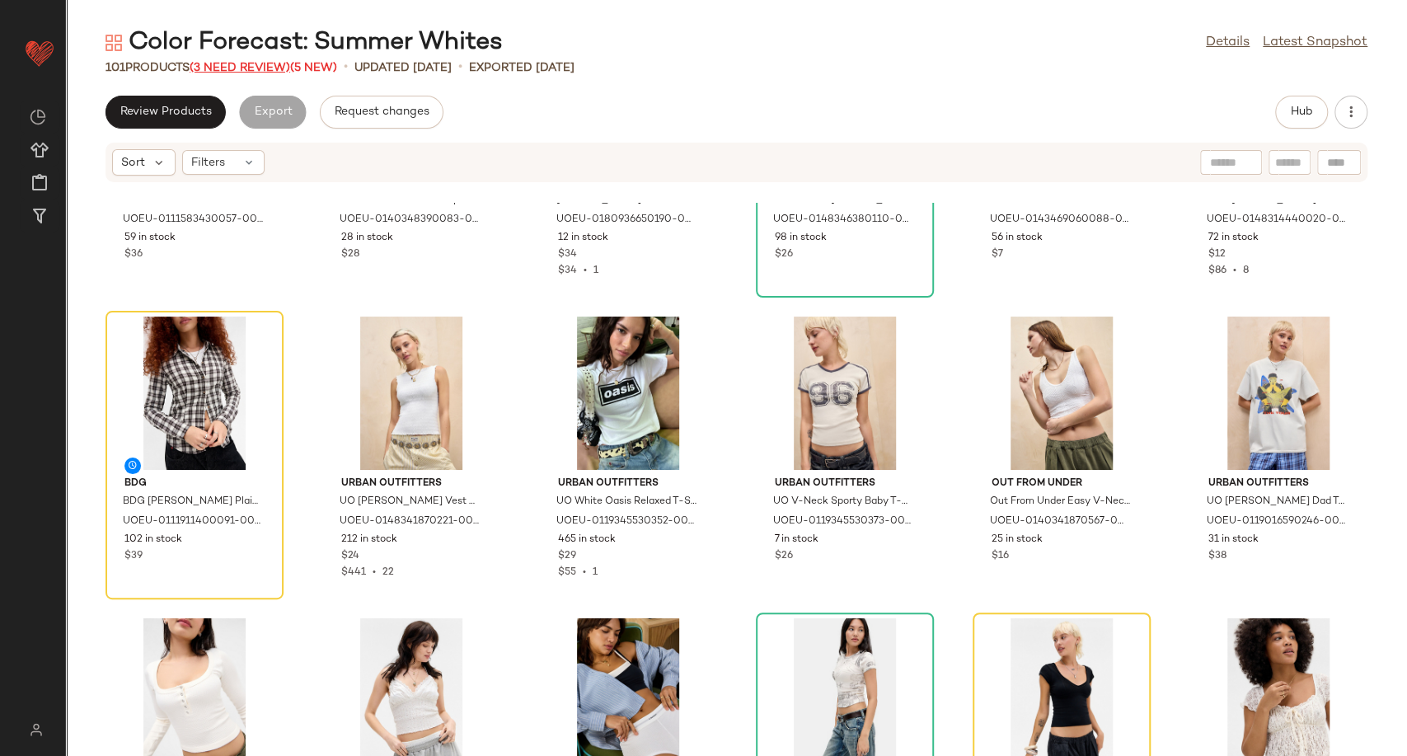
click at [237, 68] on span "(3 Need Review)" at bounding box center [240, 68] width 101 height 12
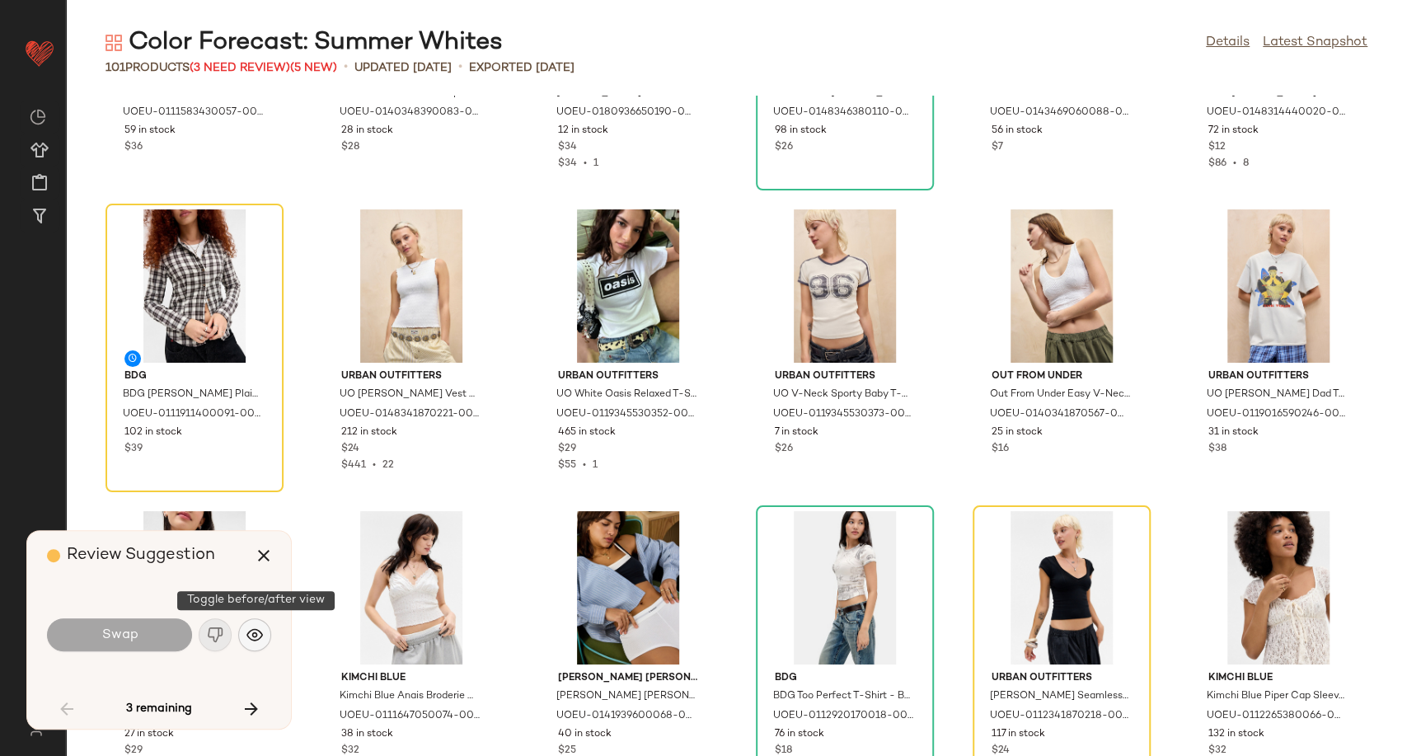
click at [262, 635] on img "button" at bounding box center [254, 634] width 16 height 16
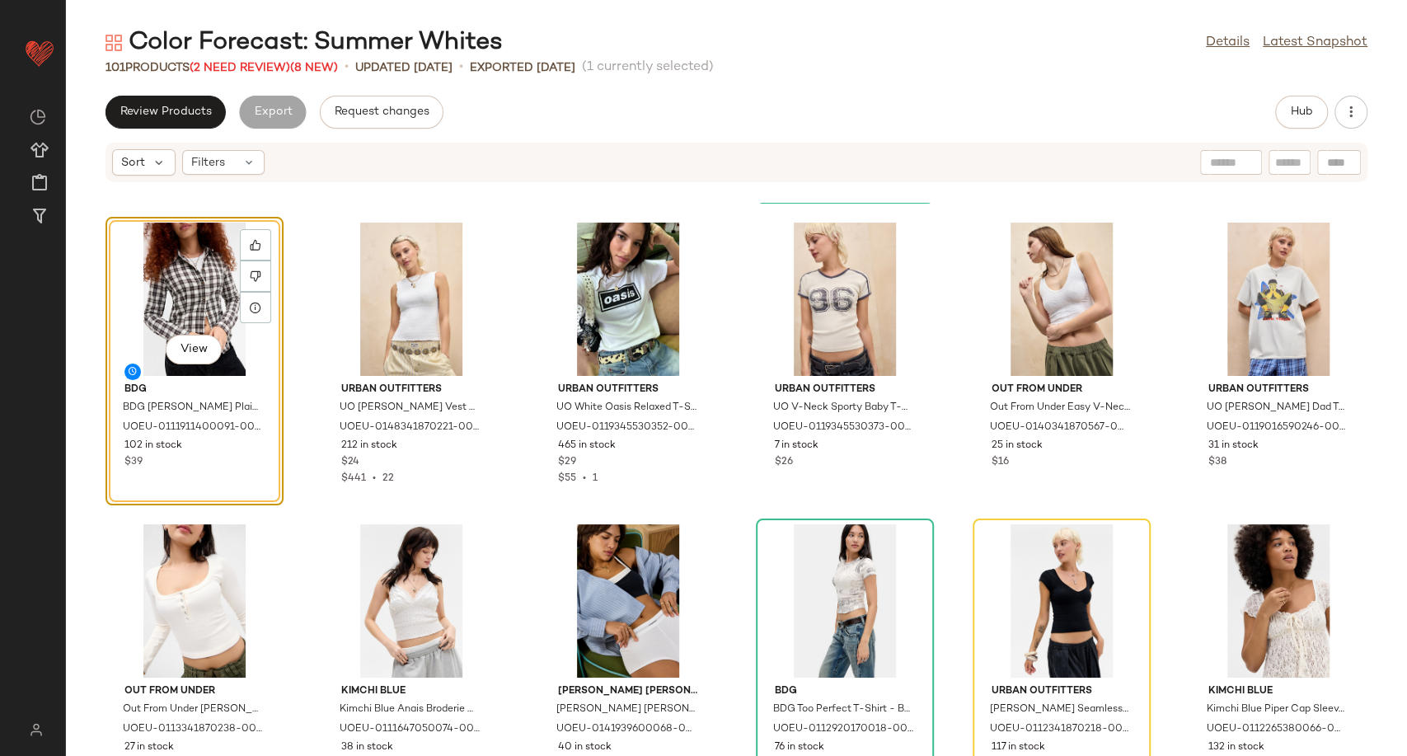
scroll to position [3768, 0]
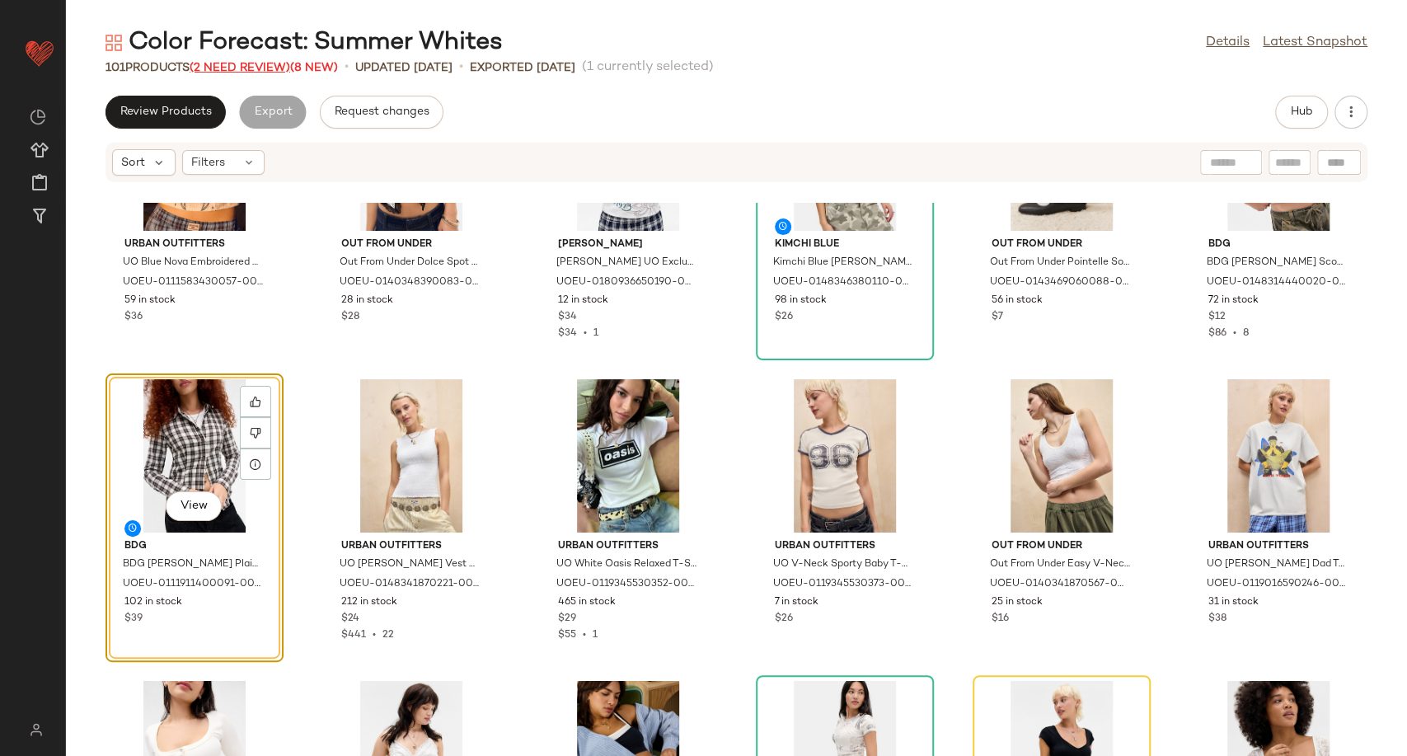
click at [228, 63] on span "(2 Need Review)" at bounding box center [240, 68] width 101 height 12
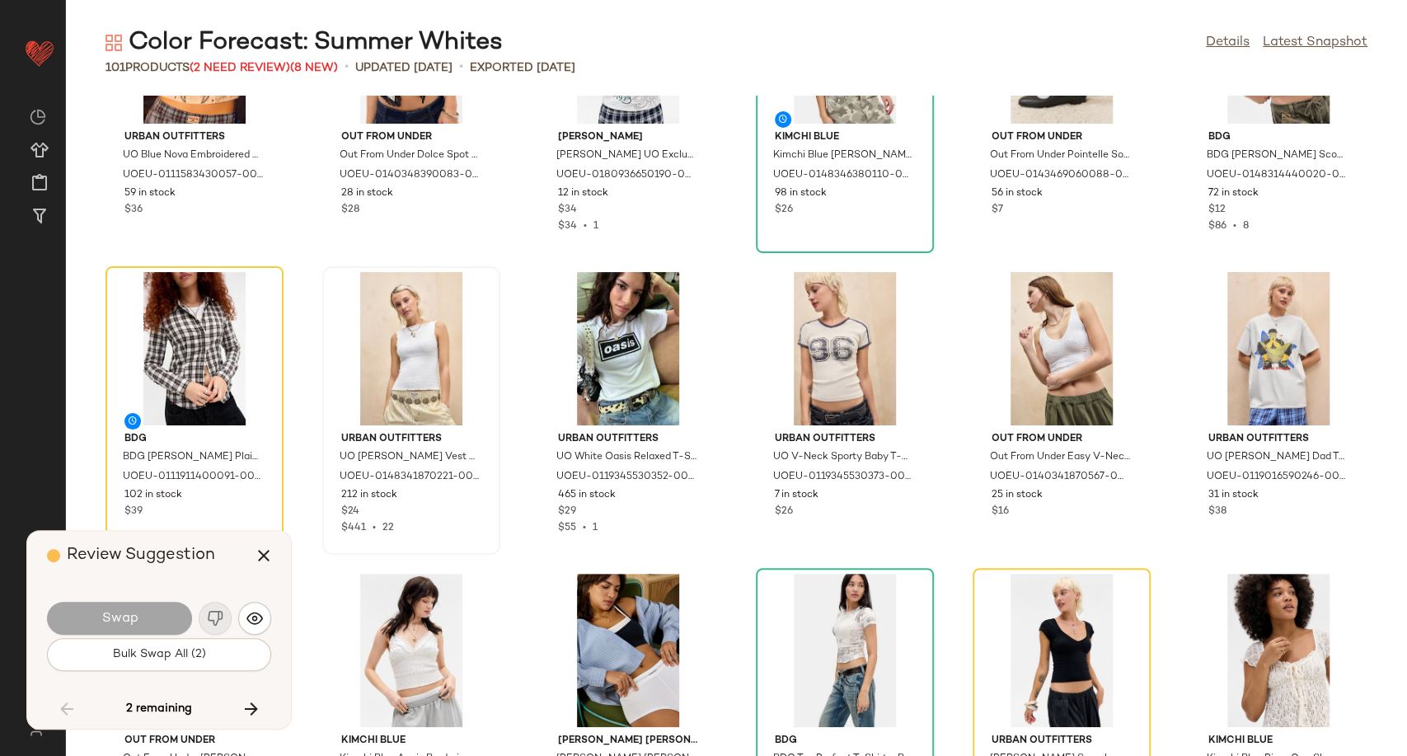
scroll to position [3620, 0]
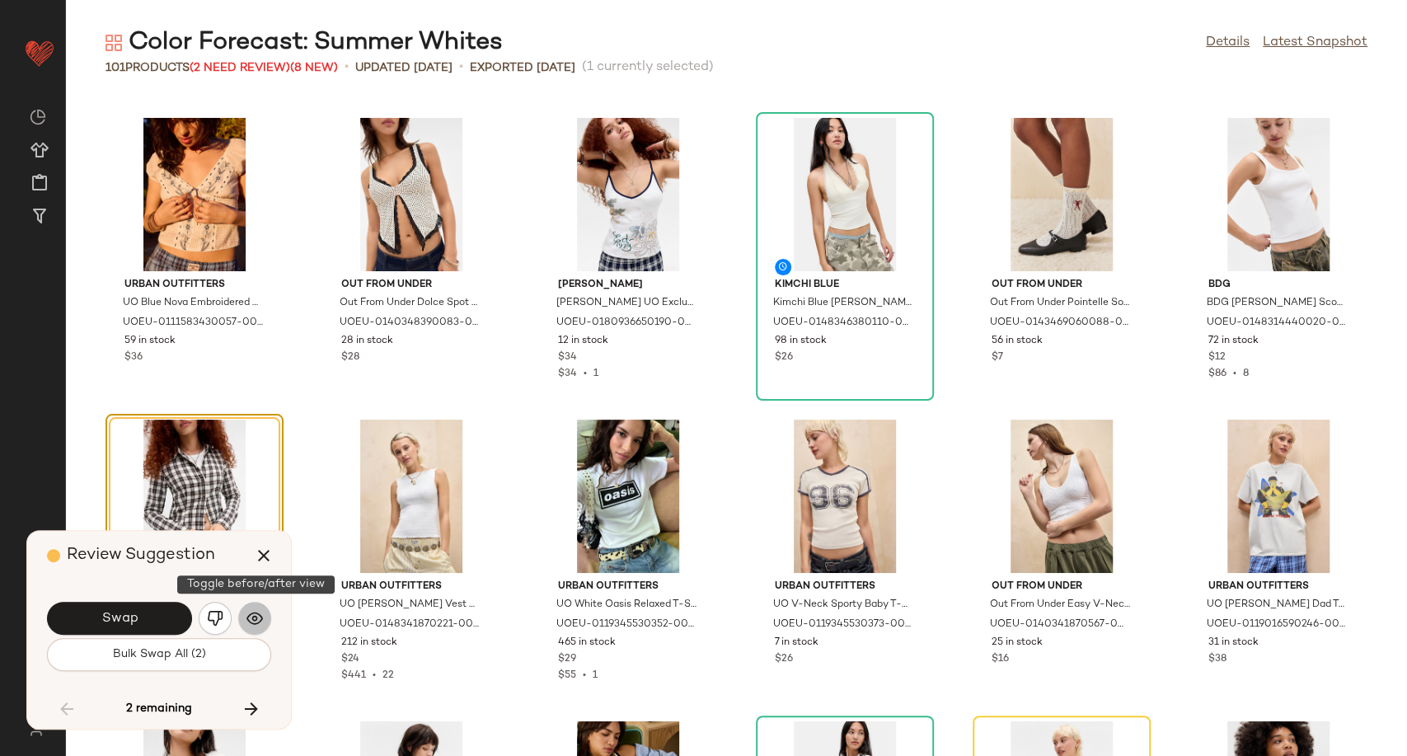
click at [257, 613] on img "button" at bounding box center [254, 618] width 16 height 16
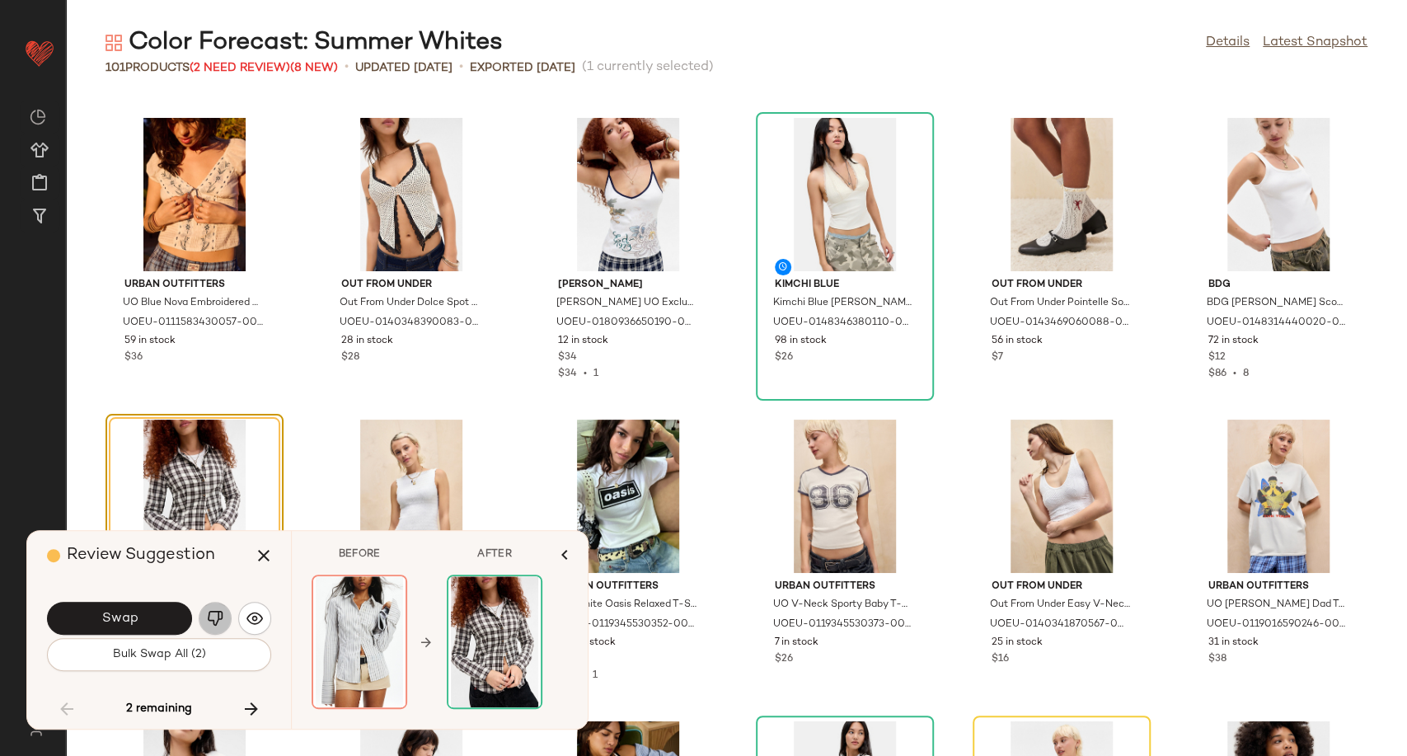
click at [211, 615] on img "button" at bounding box center [215, 618] width 16 height 16
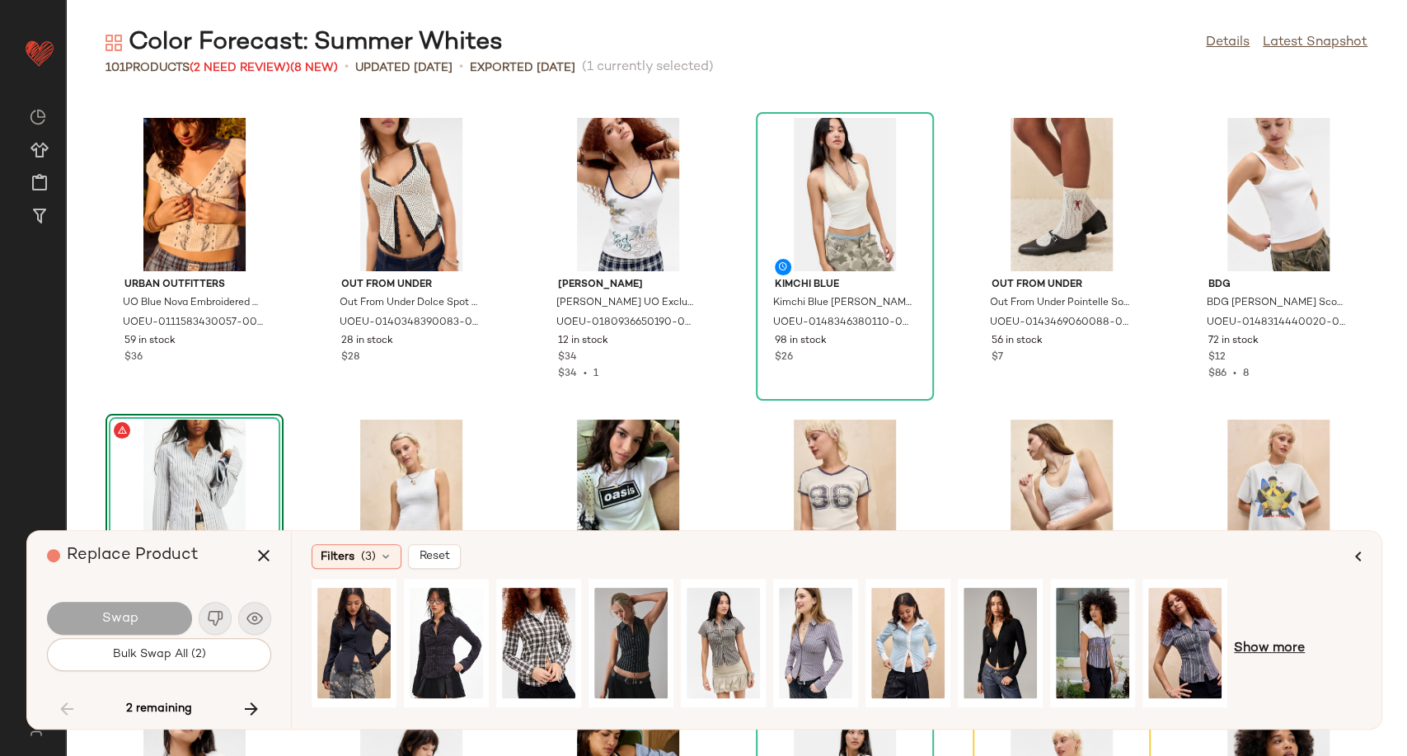
click at [1273, 641] on span "Show more" at bounding box center [1269, 649] width 71 height 20
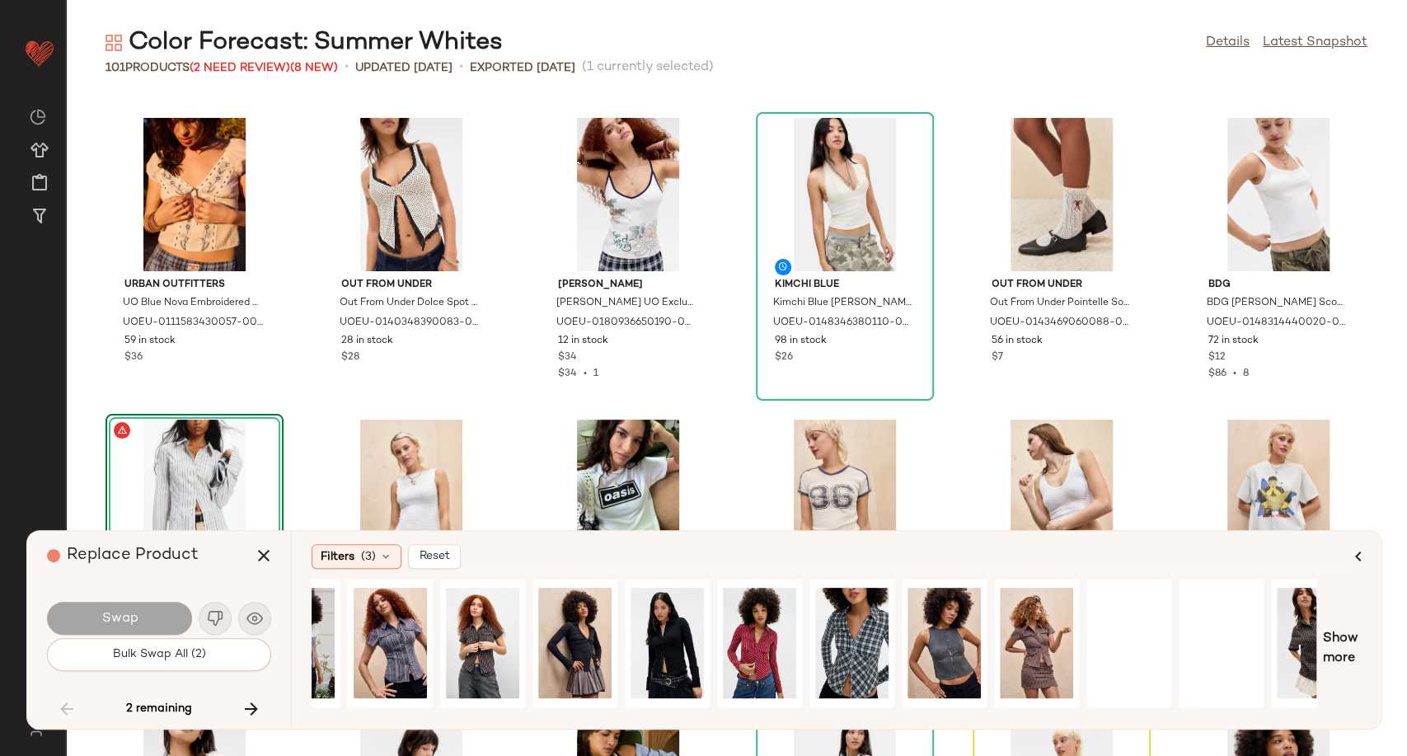
scroll to position [0, 833]
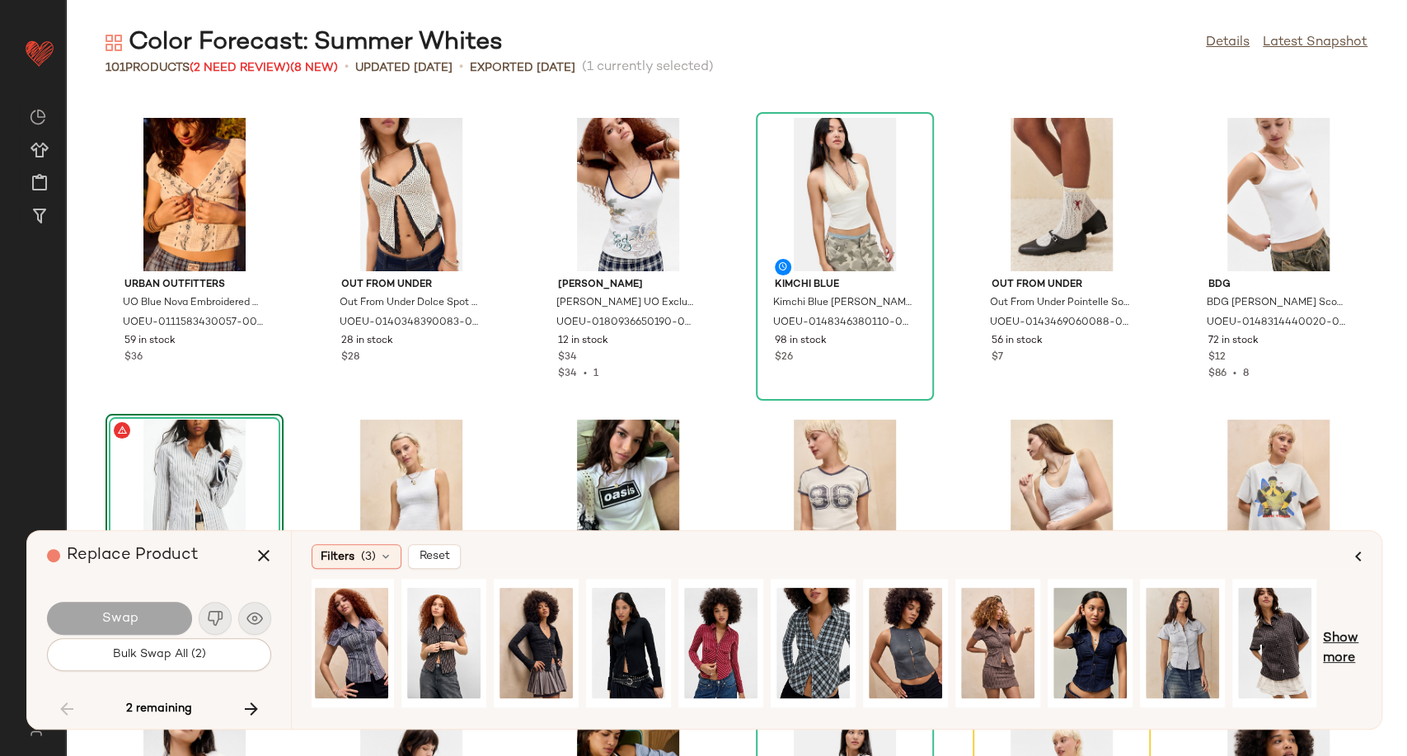
click at [1341, 638] on span "Show more" at bounding box center [1342, 649] width 39 height 40
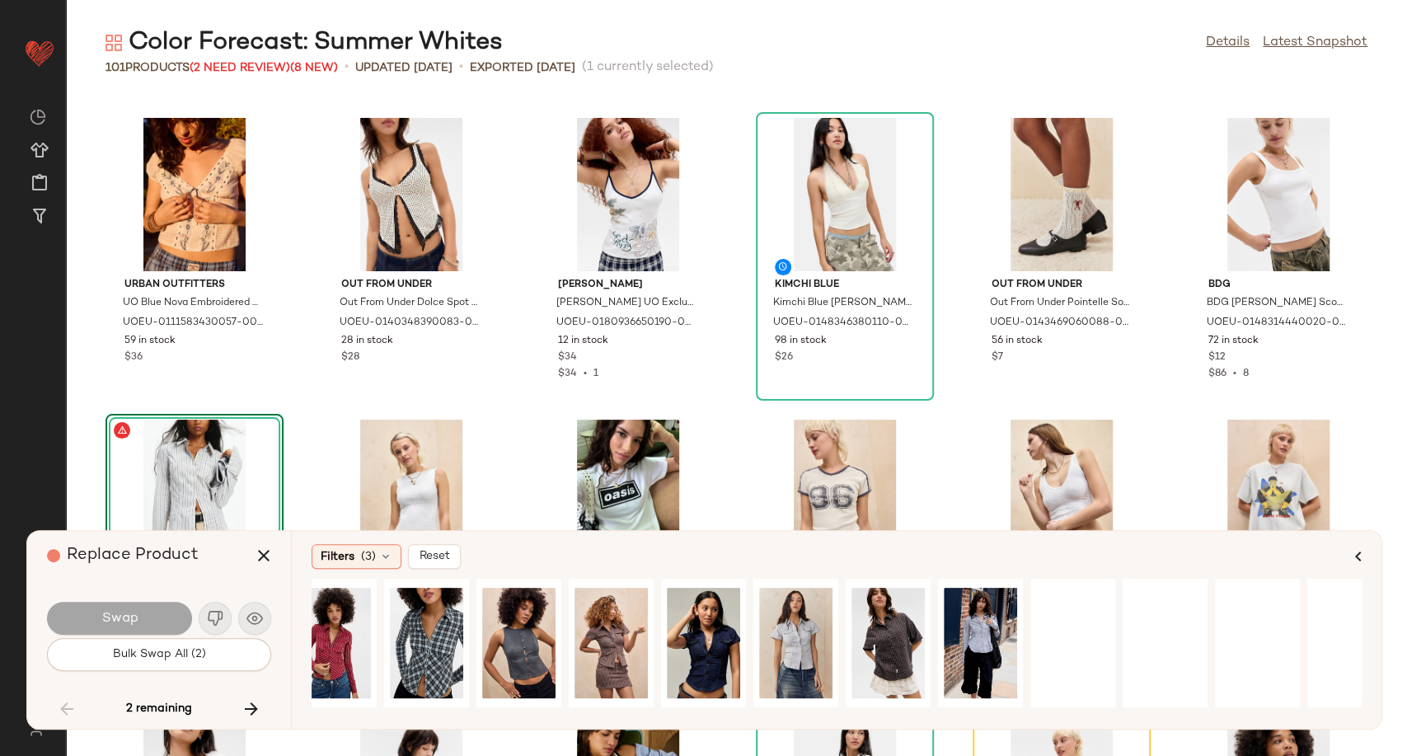
scroll to position [0, 1250]
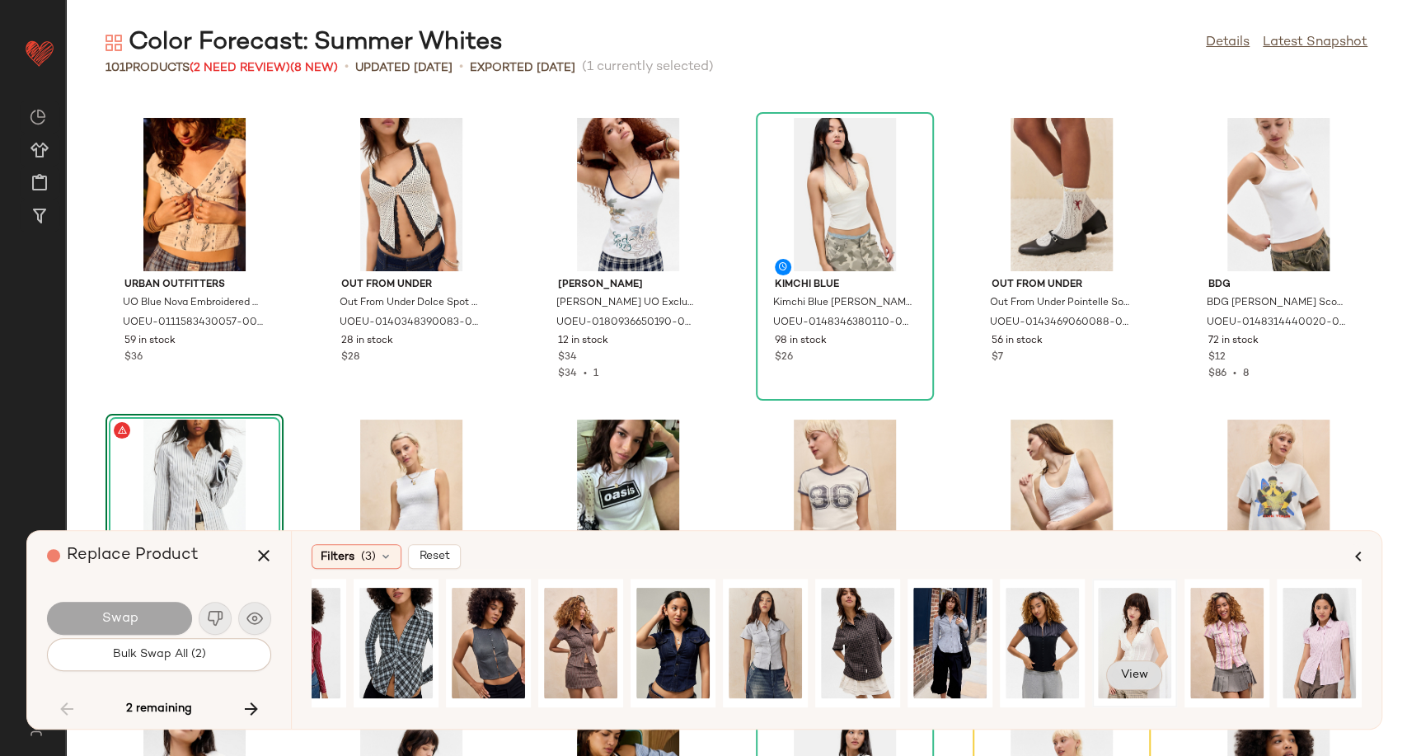
click at [1134, 675] on span "View" at bounding box center [1134, 674] width 28 height 13
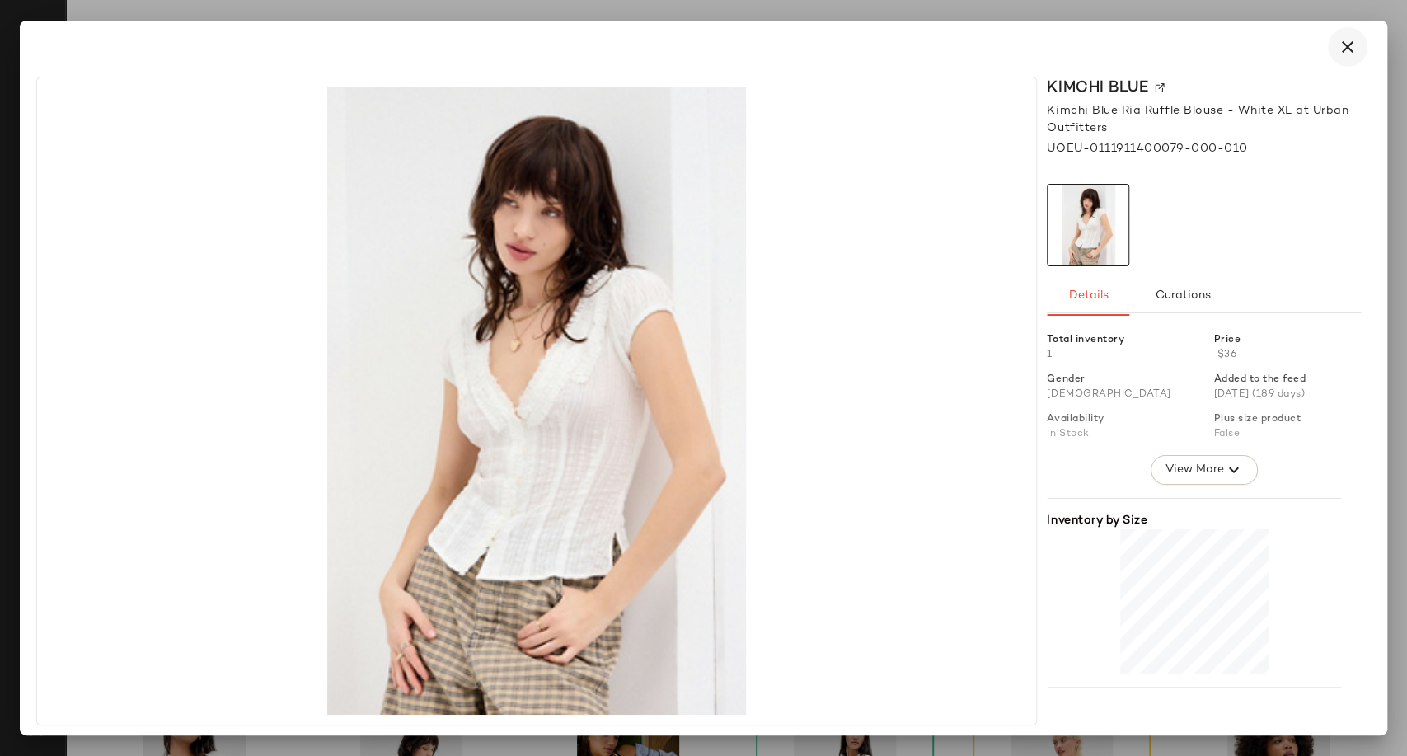
click at [1345, 54] on icon "button" at bounding box center [1348, 47] width 20 height 20
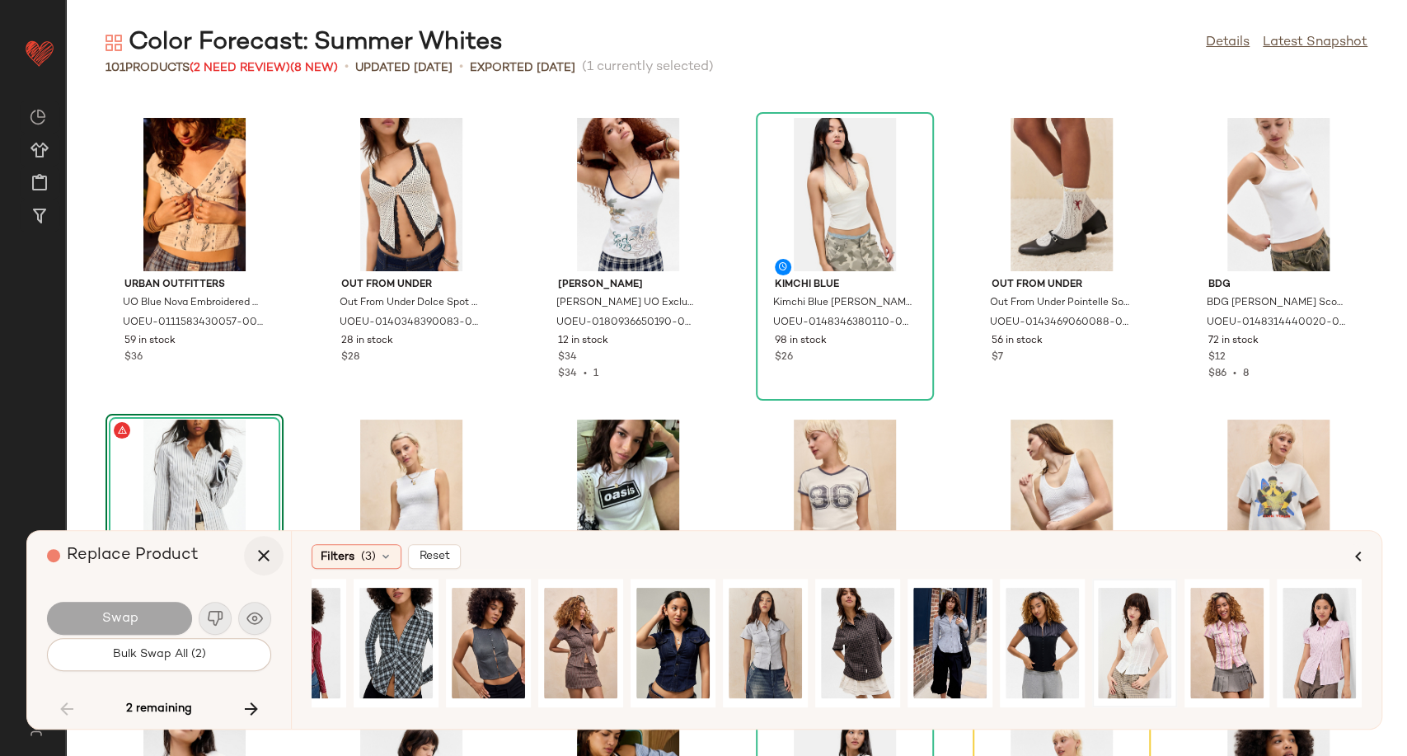
click at [266, 557] on icon "button" at bounding box center [264, 556] width 20 height 20
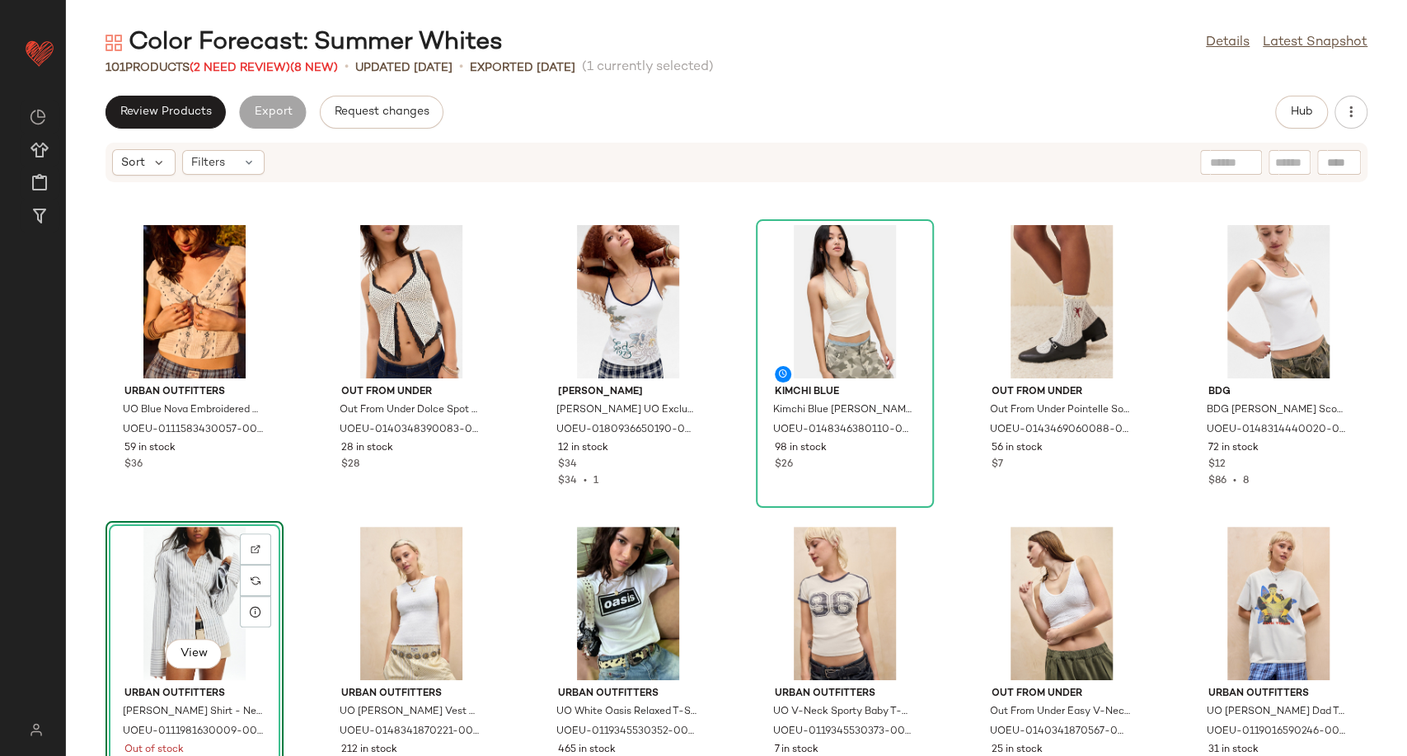
click at [208, 595] on div "View" at bounding box center [194, 603] width 166 height 153
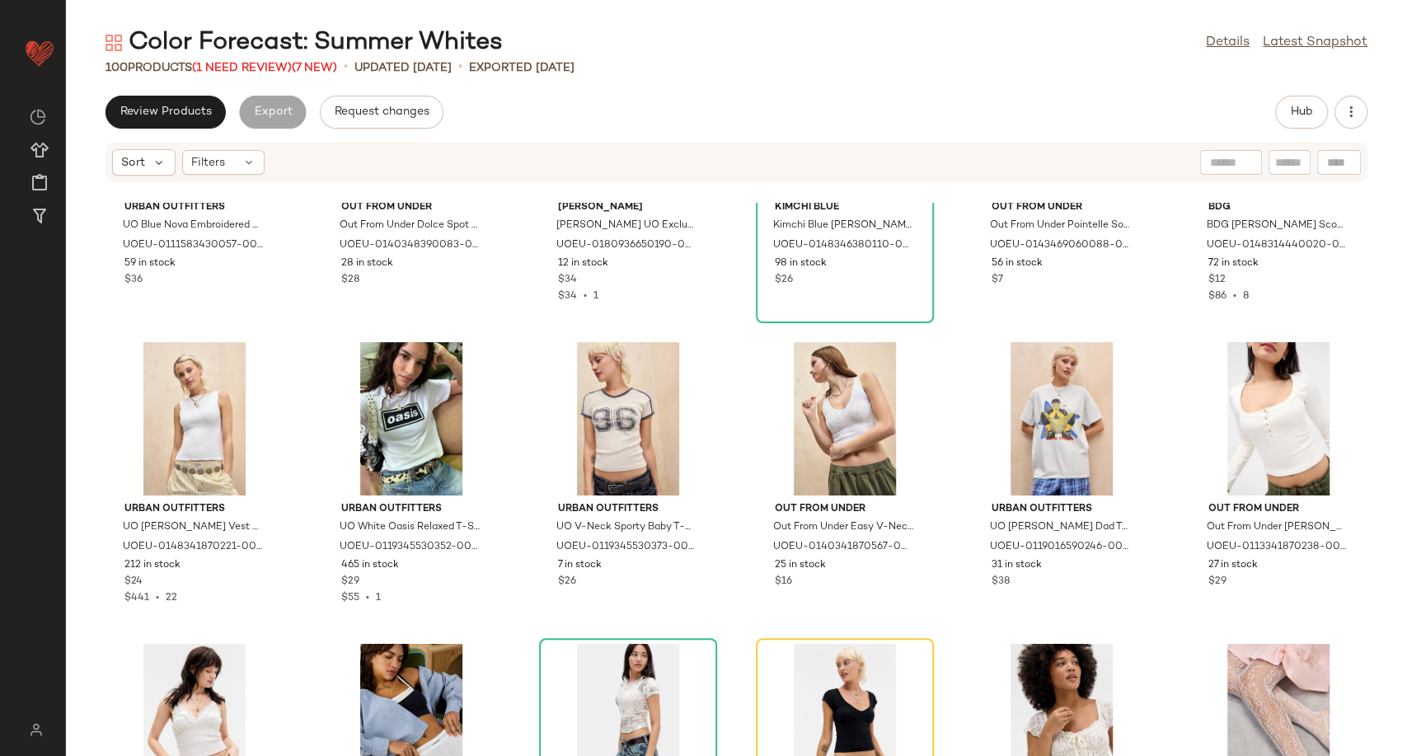
scroll to position [3986, 0]
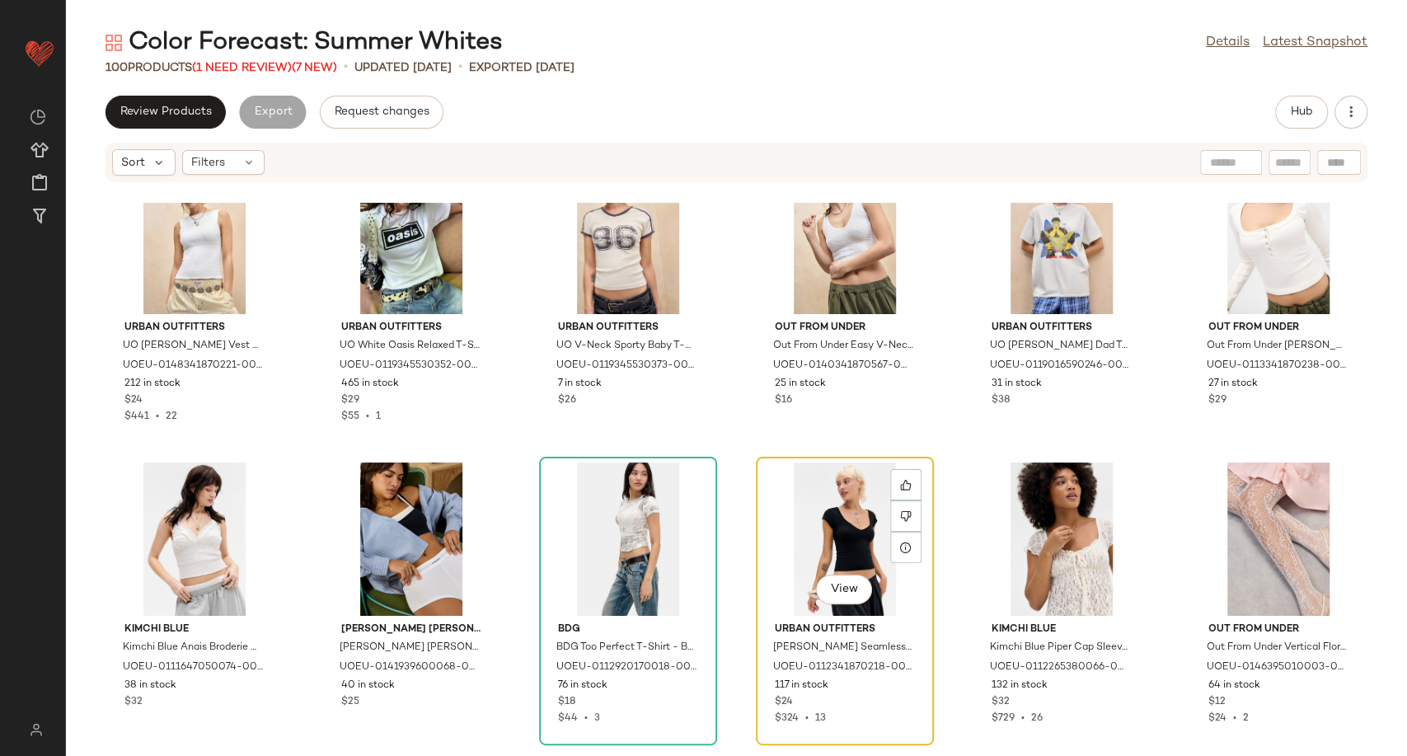
click at [800, 561] on div "View" at bounding box center [845, 538] width 166 height 153
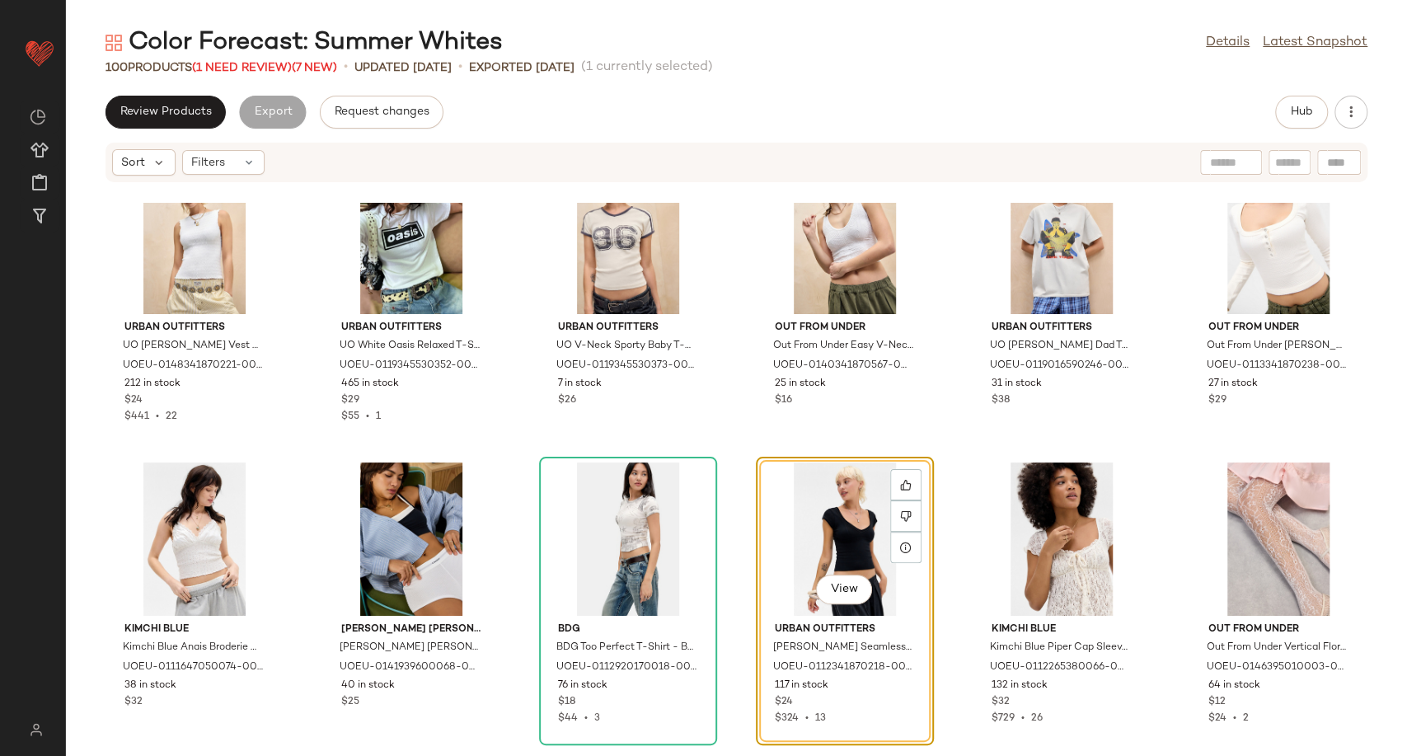
scroll to position [4078, 0]
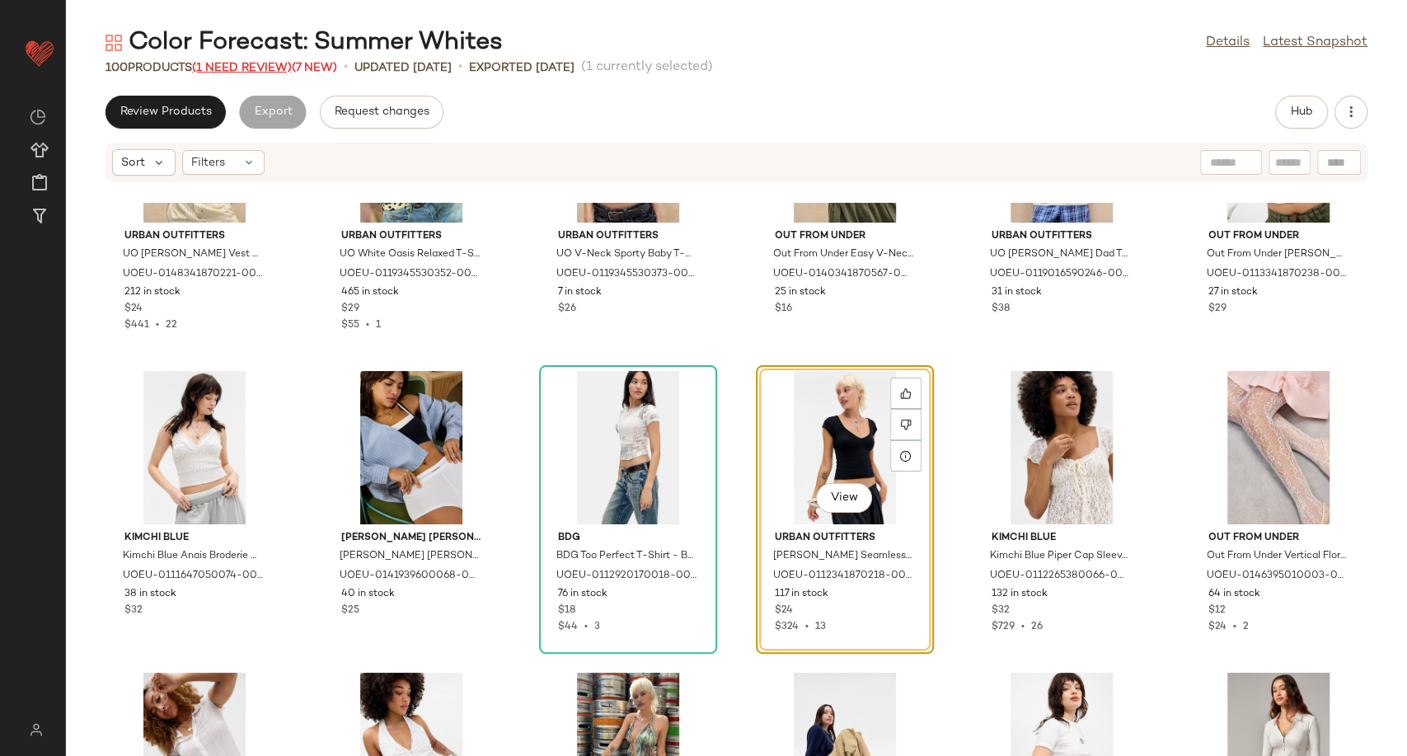
click at [253, 63] on span "(1 Need Review)" at bounding box center [242, 68] width 100 height 12
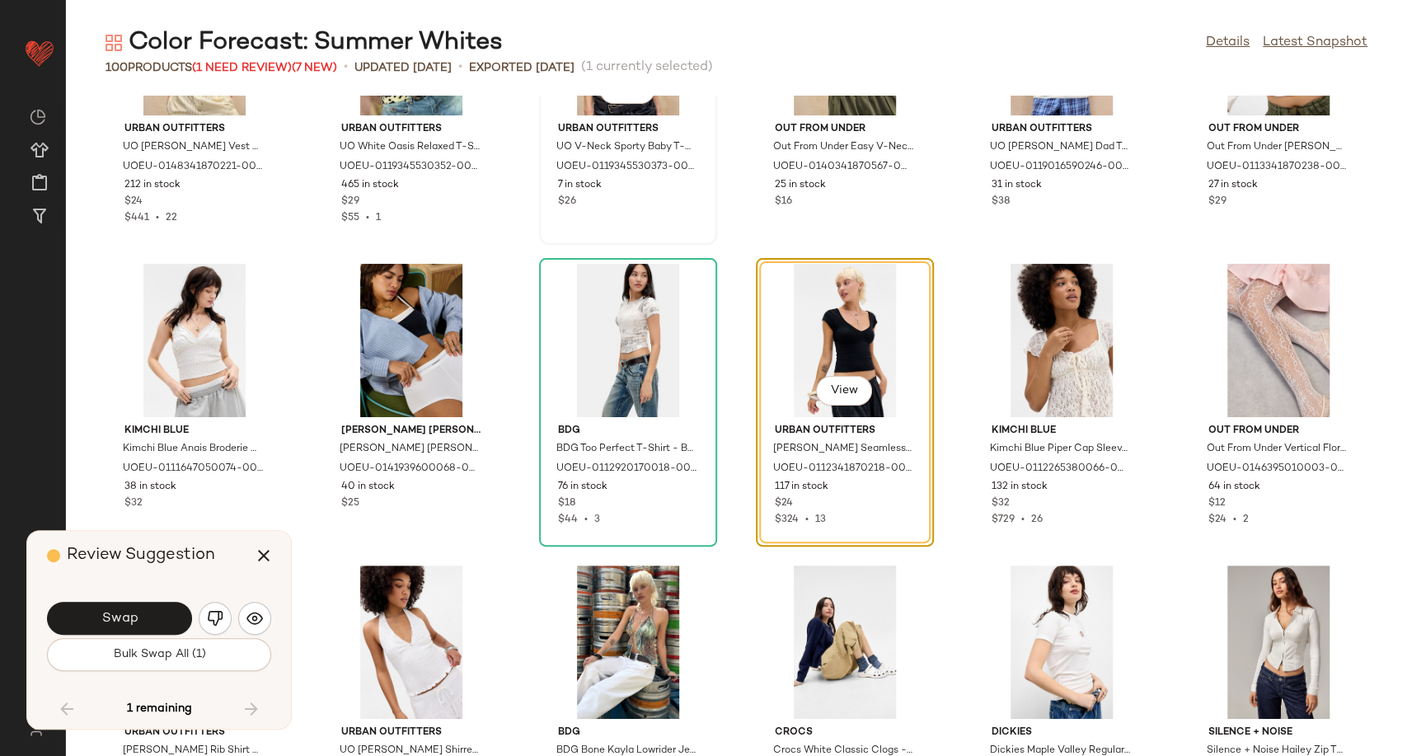
scroll to position [3922, 0]
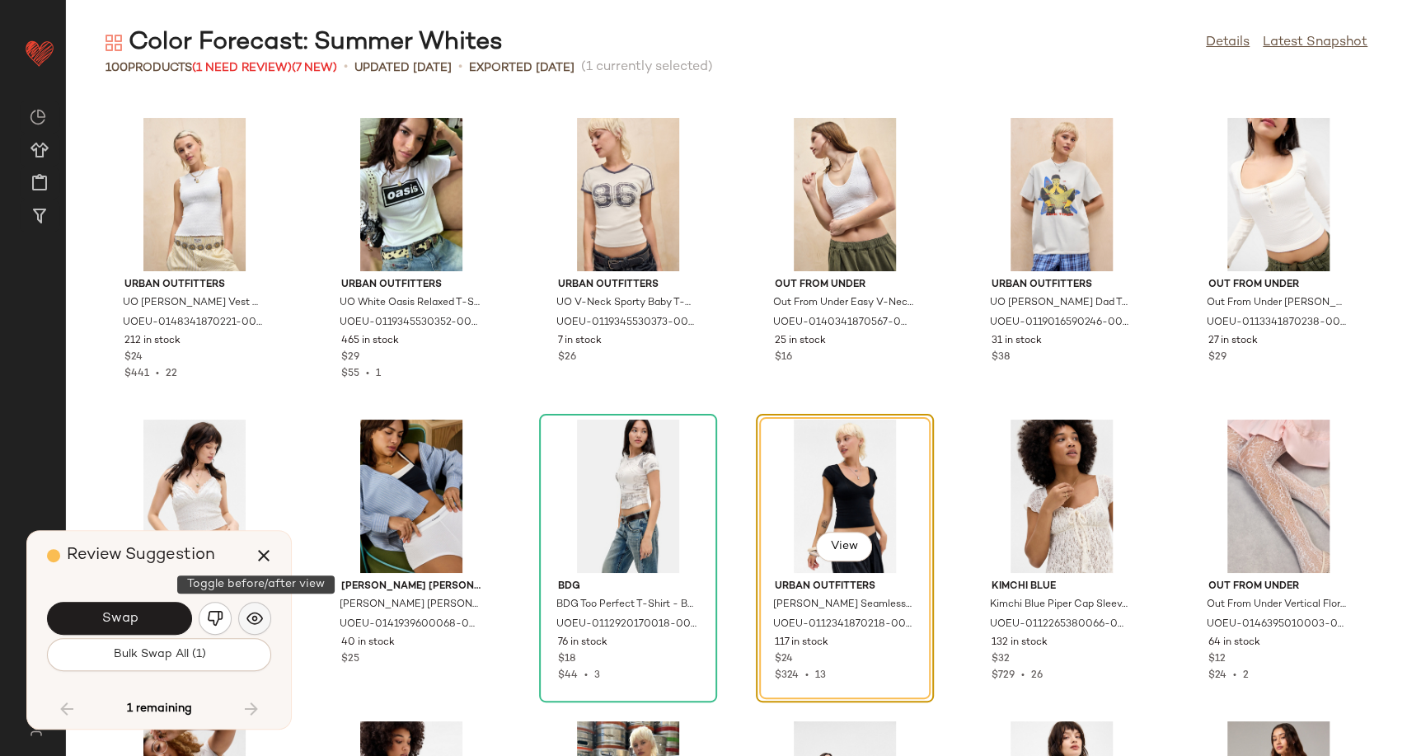
click at [247, 610] on img "button" at bounding box center [254, 618] width 16 height 16
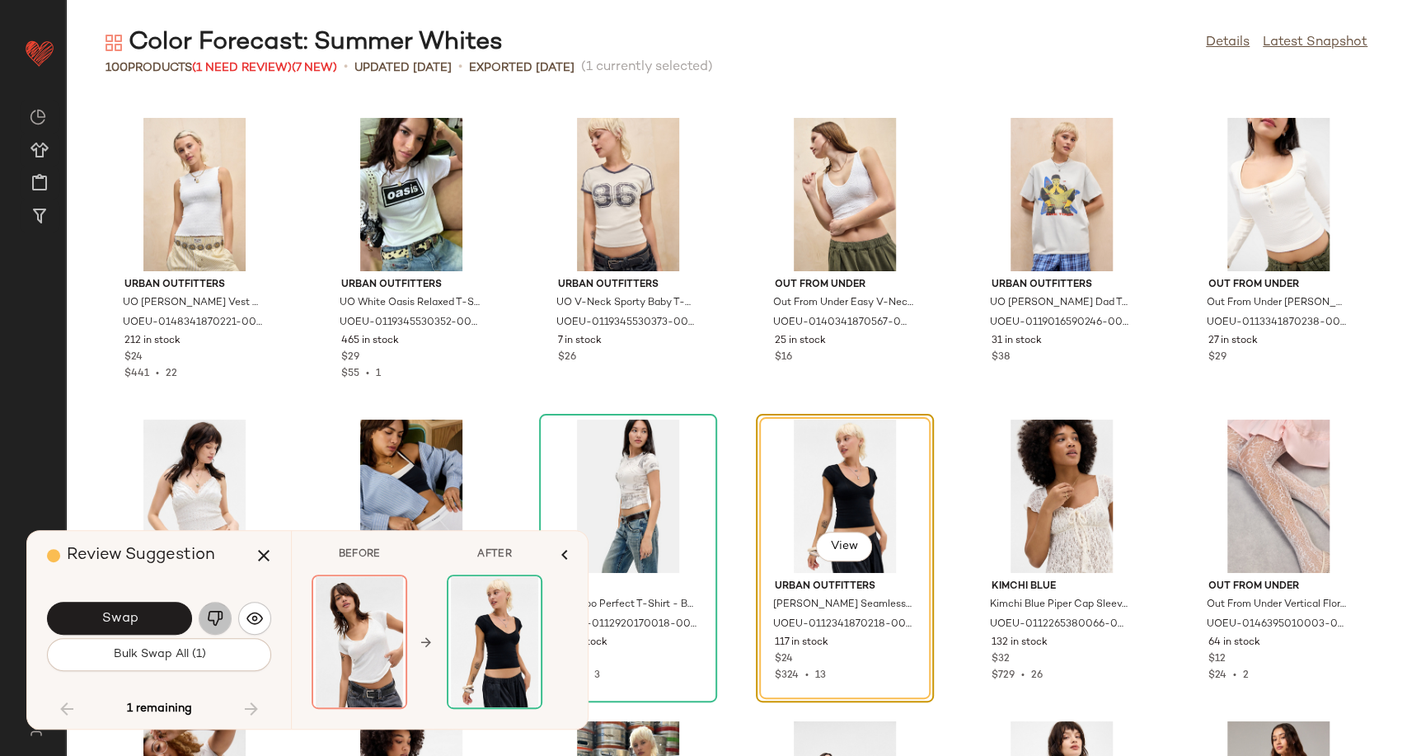
click at [218, 620] on img "button" at bounding box center [215, 618] width 16 height 16
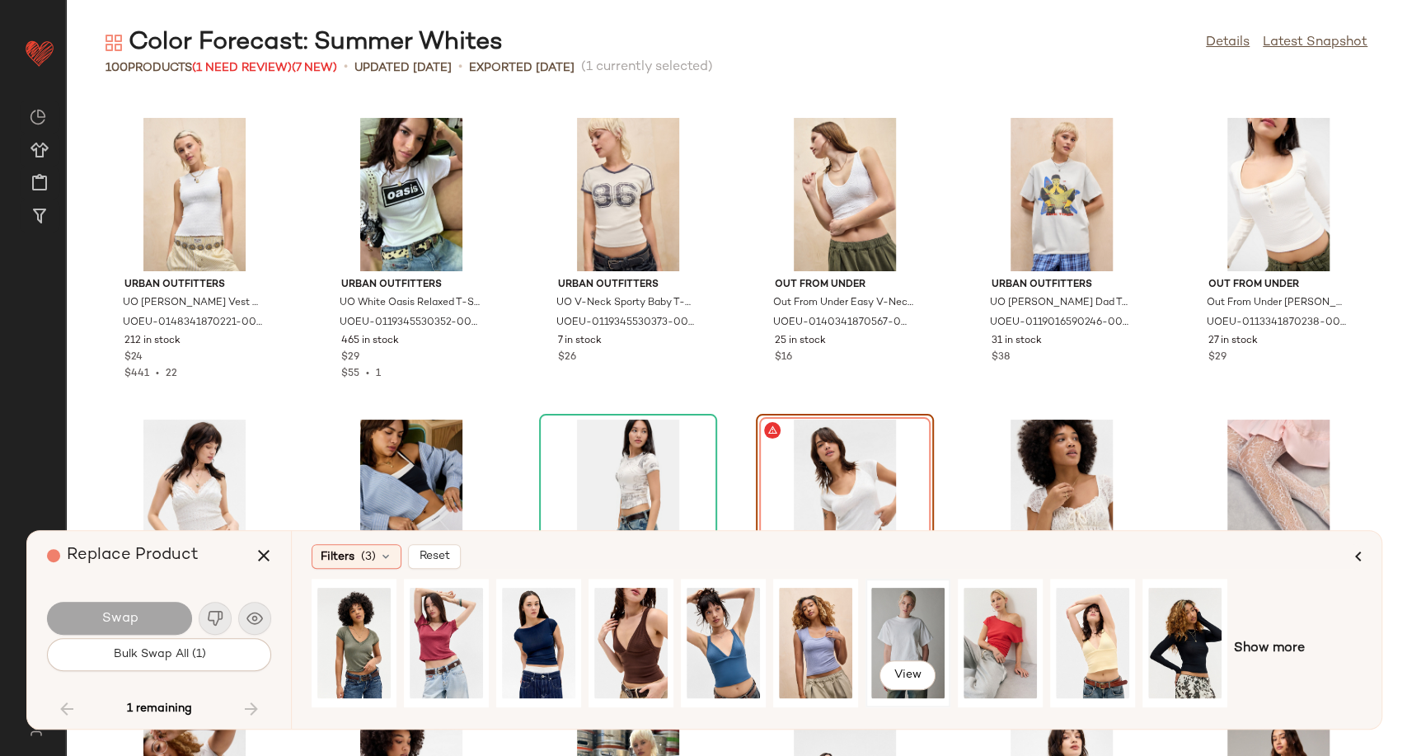
click at [907, 636] on div "View" at bounding box center [907, 642] width 73 height 117
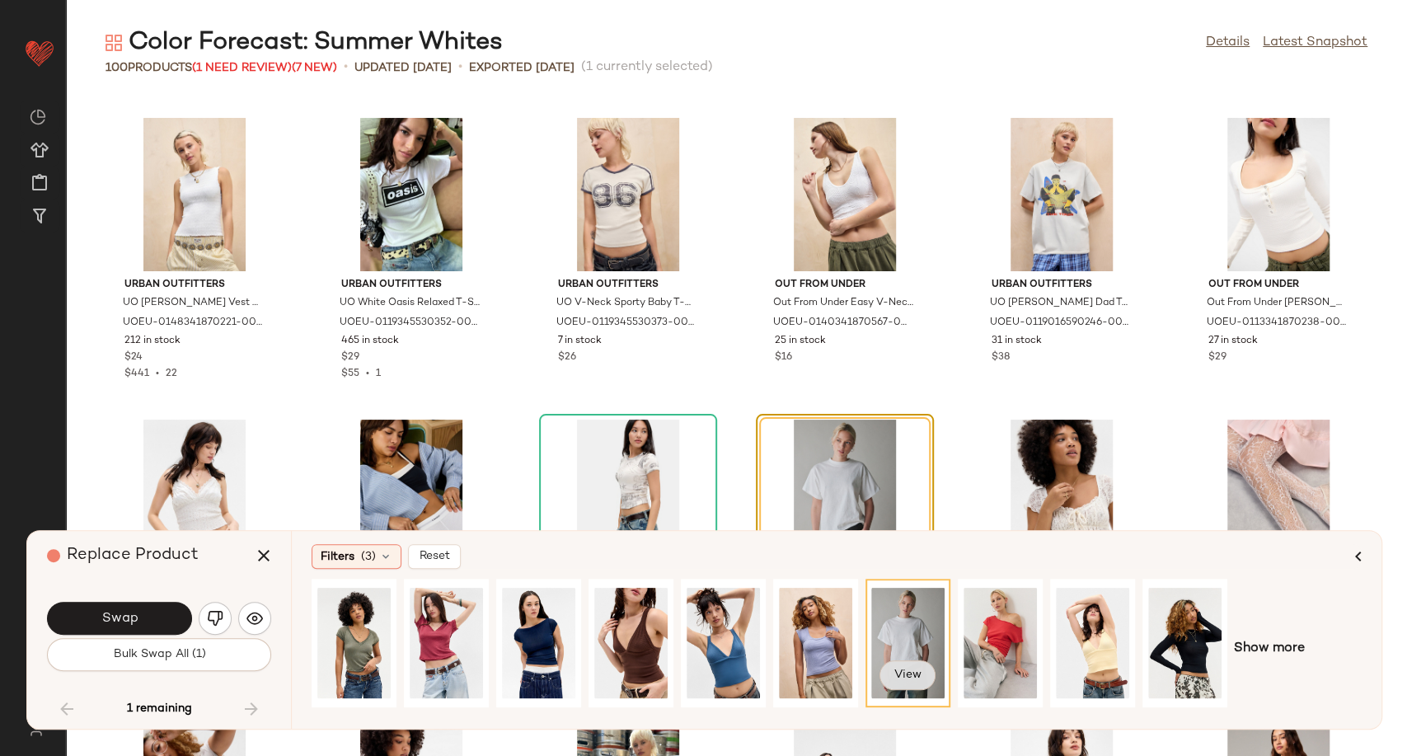
click at [909, 668] on span "View" at bounding box center [907, 674] width 28 height 13
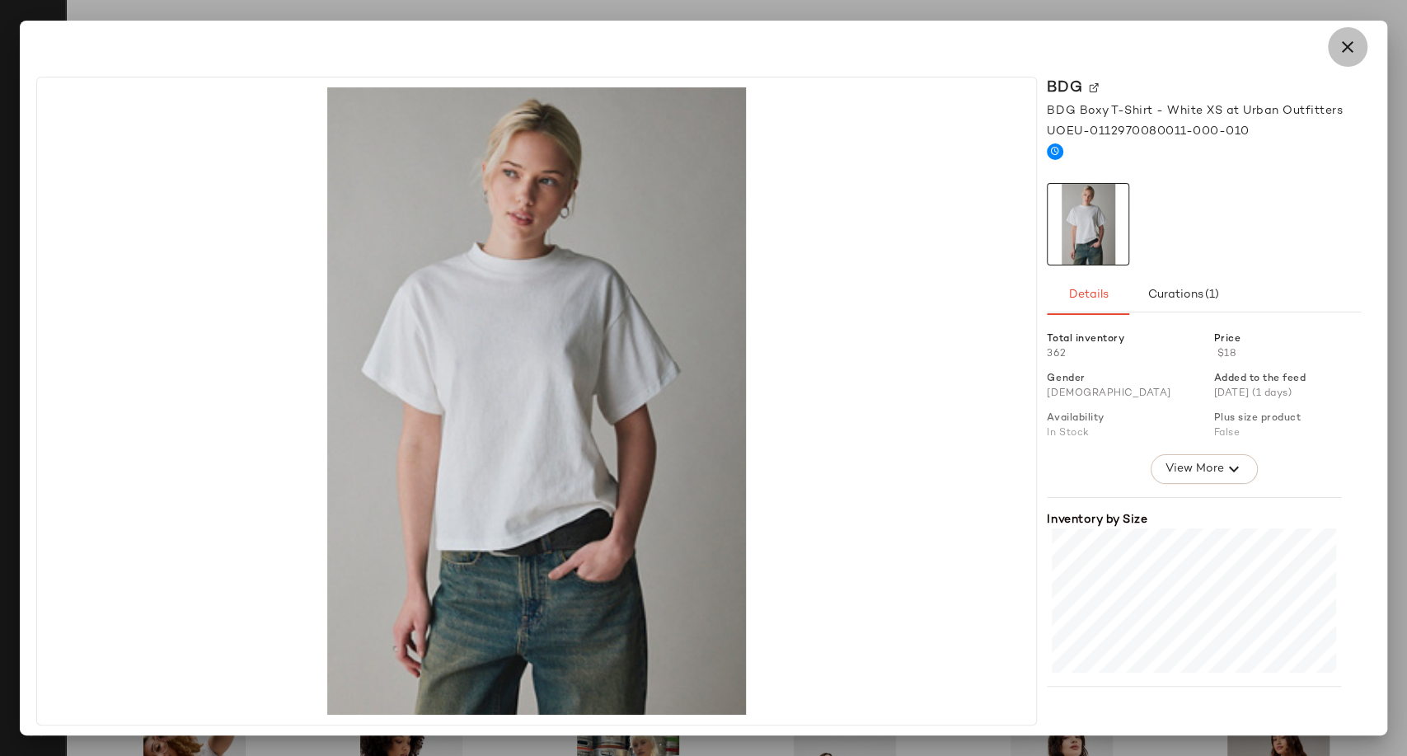
click at [1358, 51] on button "button" at bounding box center [1348, 47] width 40 height 40
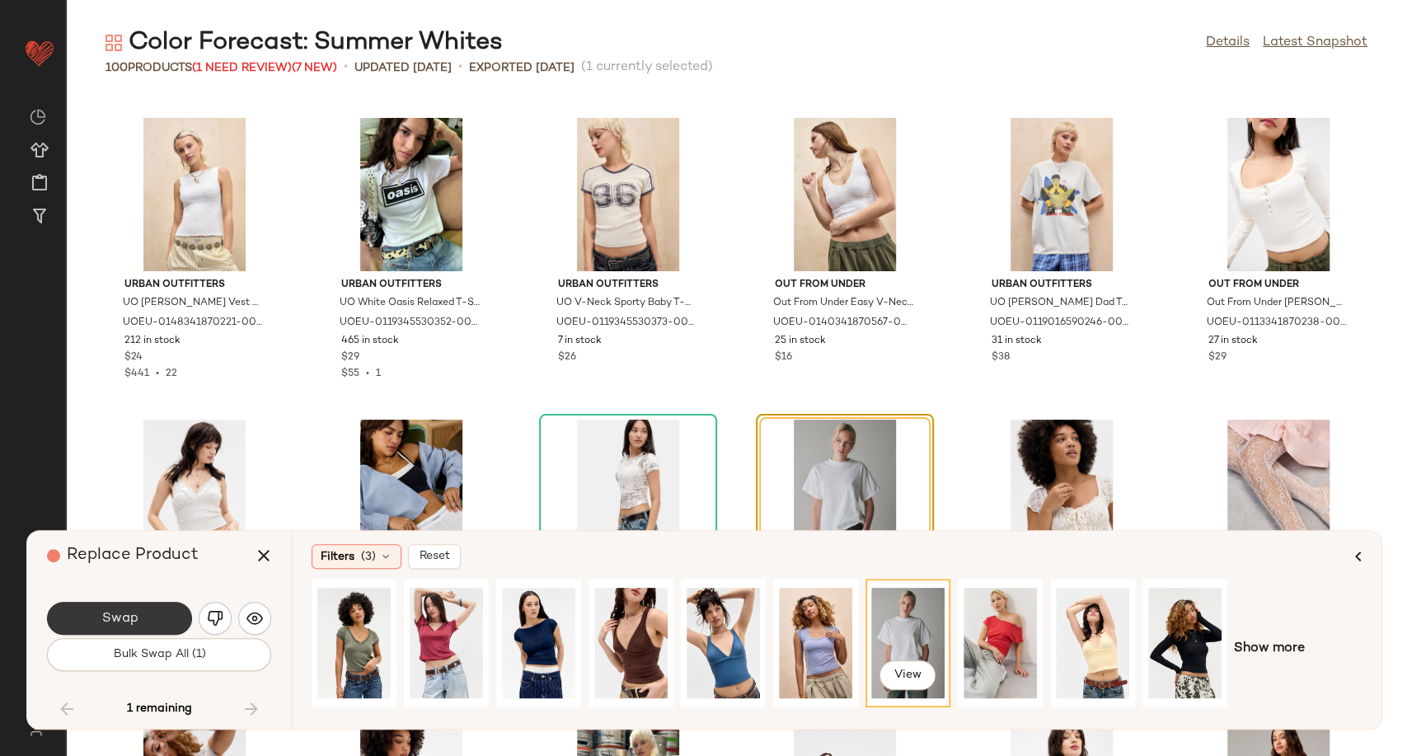
click at [152, 628] on button "Swap" at bounding box center [119, 618] width 145 height 33
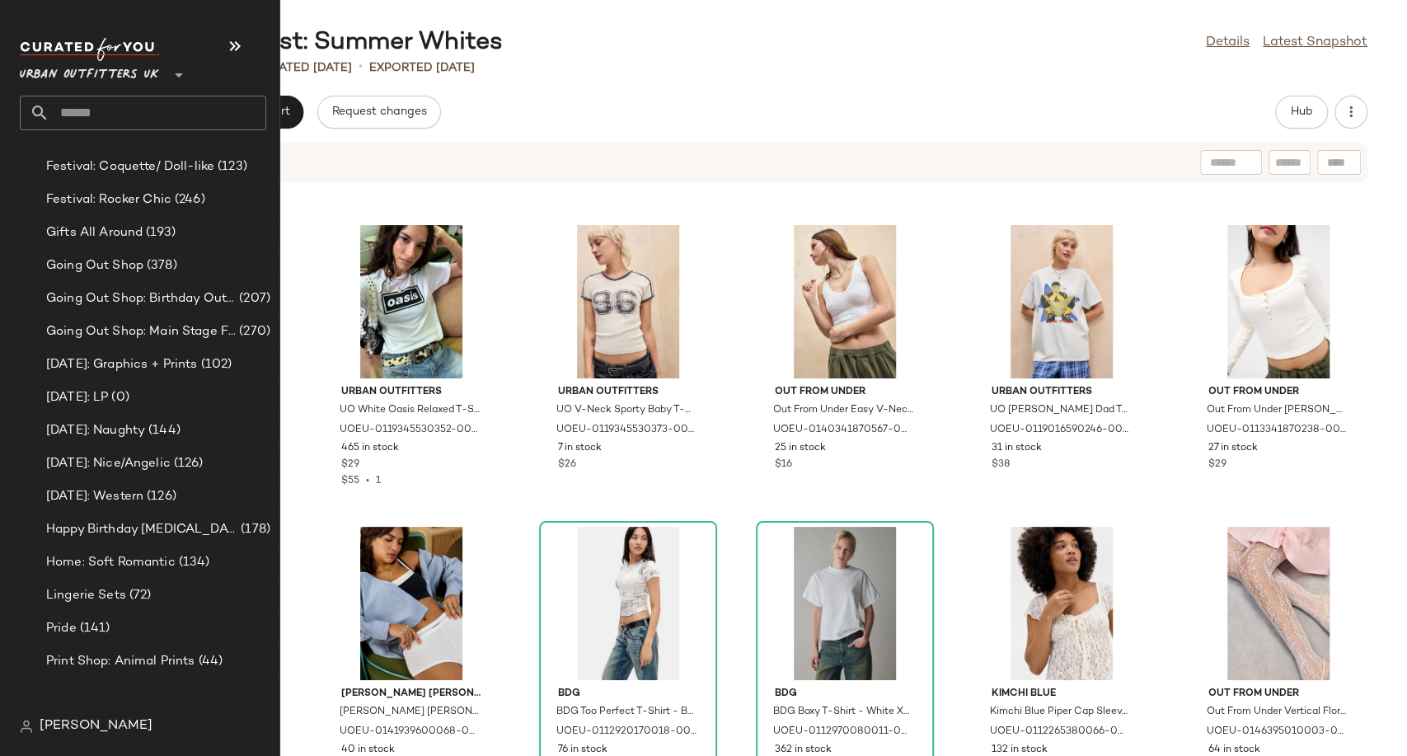
scroll to position [3965, 0]
click at [144, 420] on span "[DATE]: Naughty" at bounding box center [95, 427] width 99 height 19
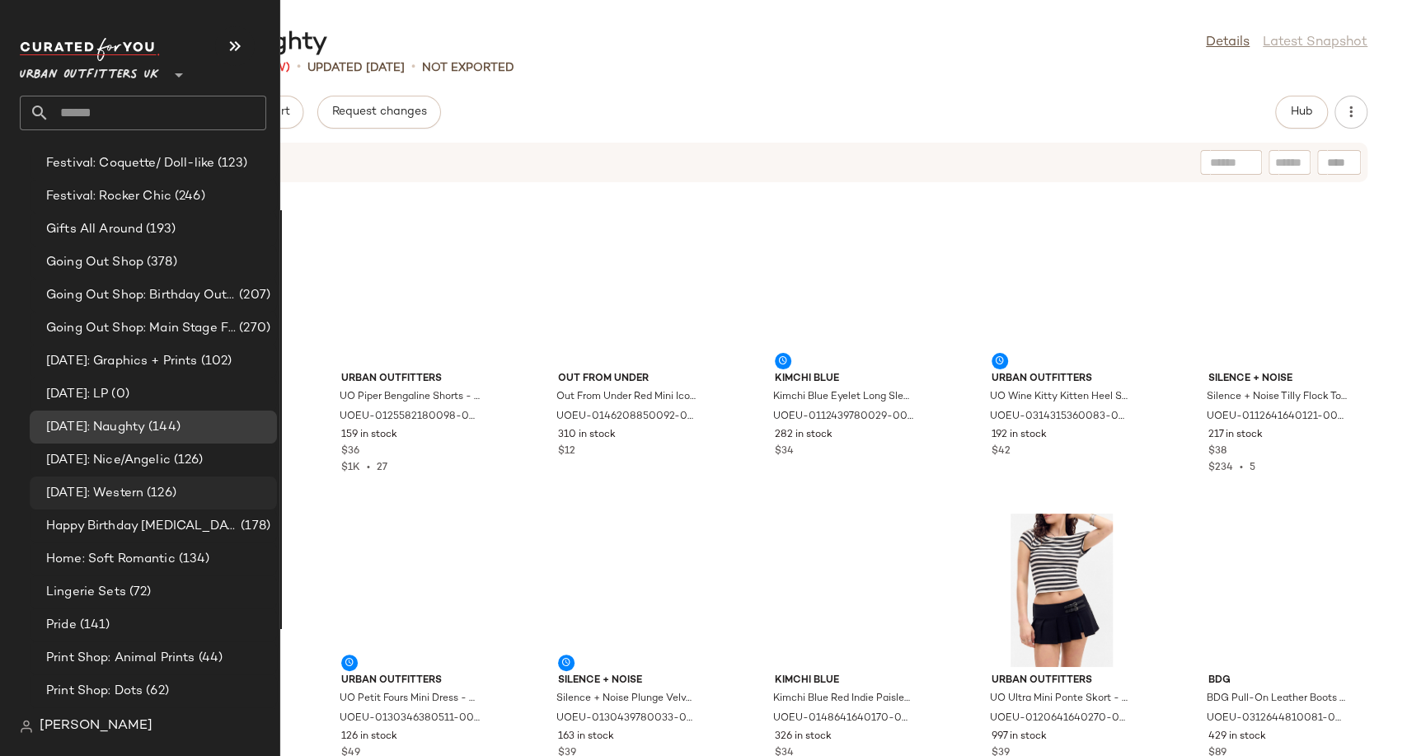
click at [139, 495] on span "[DATE]: Western" at bounding box center [94, 493] width 97 height 19
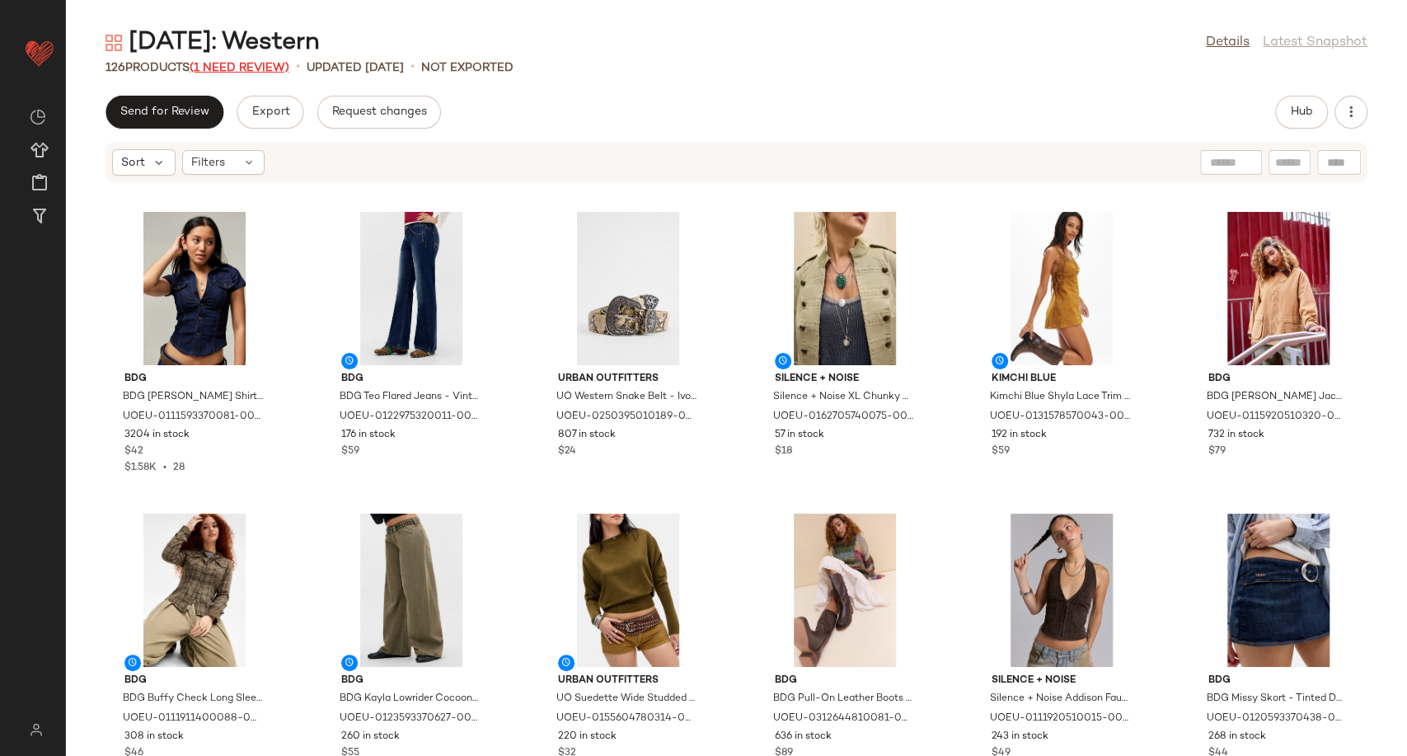
click at [224, 62] on span "(1 Need Review)" at bounding box center [240, 68] width 100 height 12
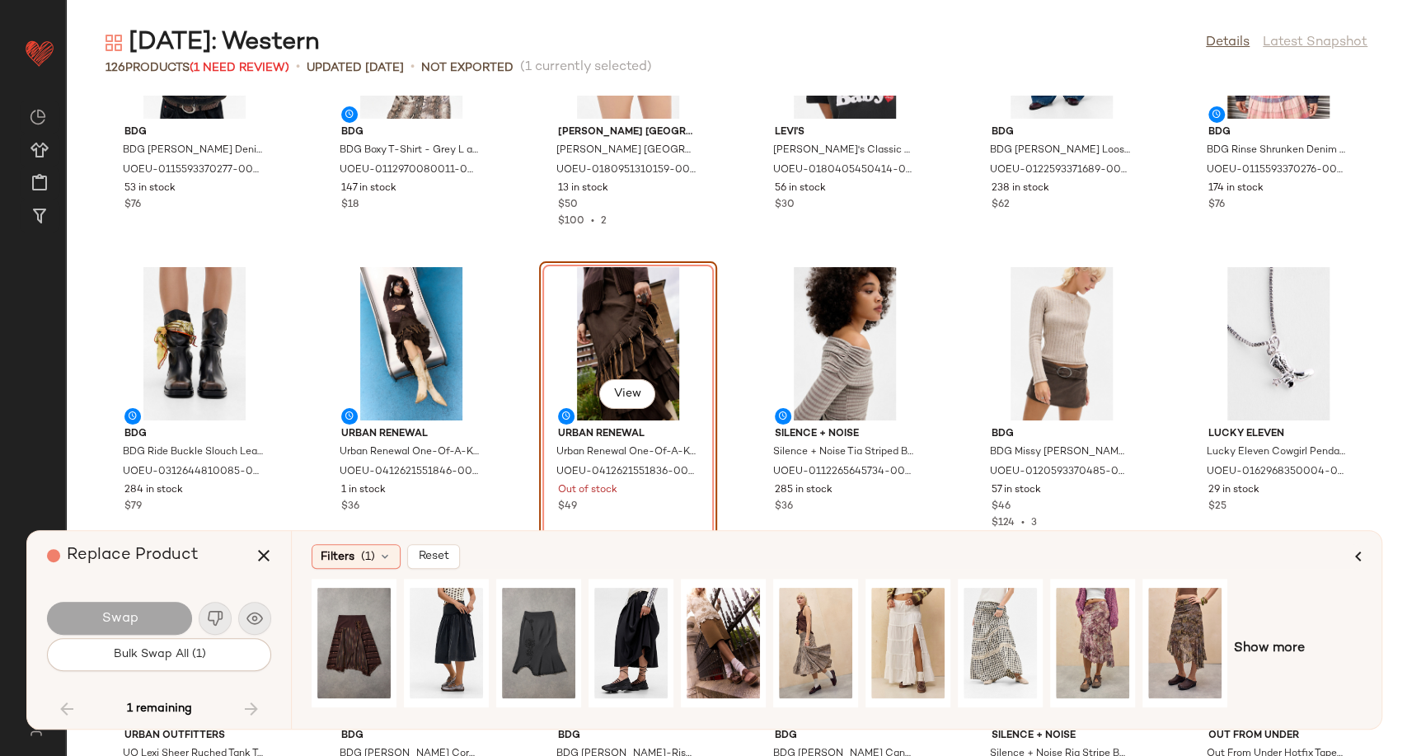
scroll to position [4105, 0]
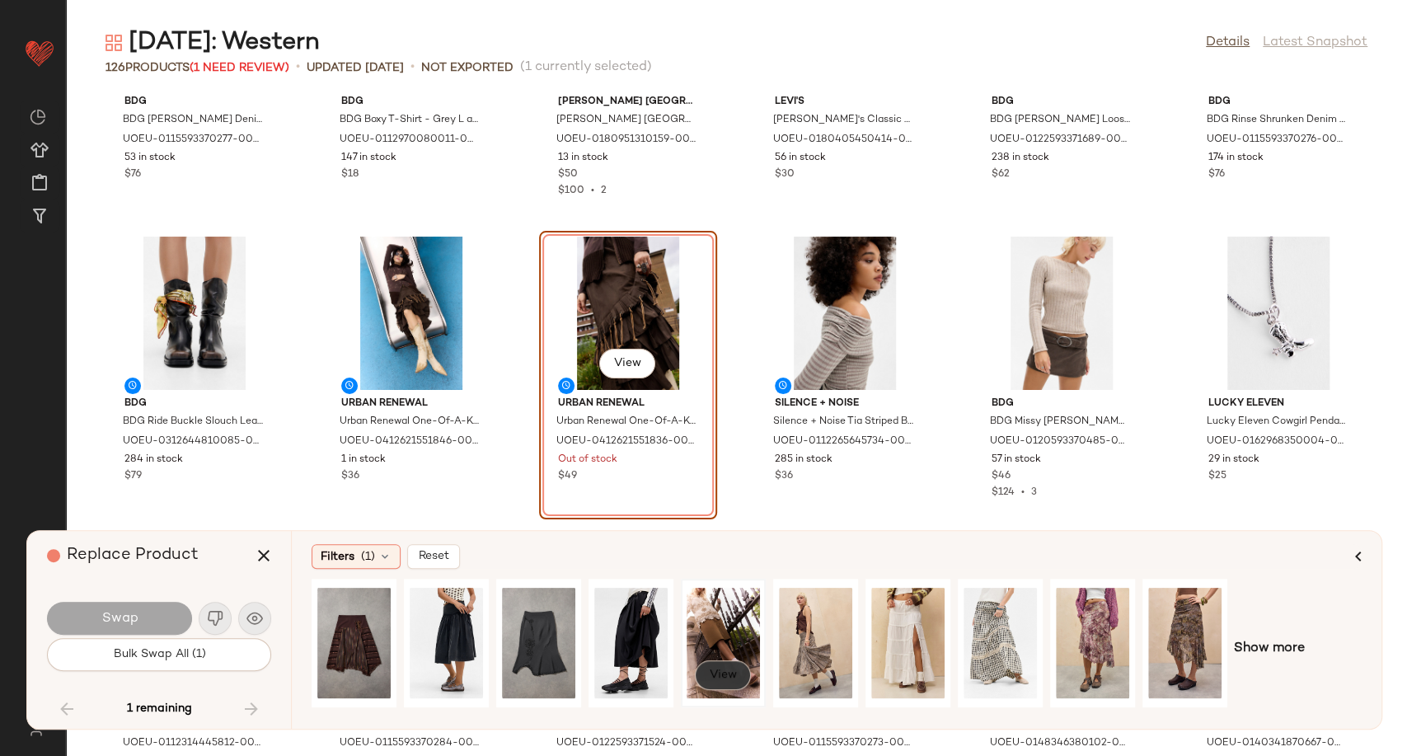
click at [729, 681] on span "View" at bounding box center [723, 674] width 28 height 13
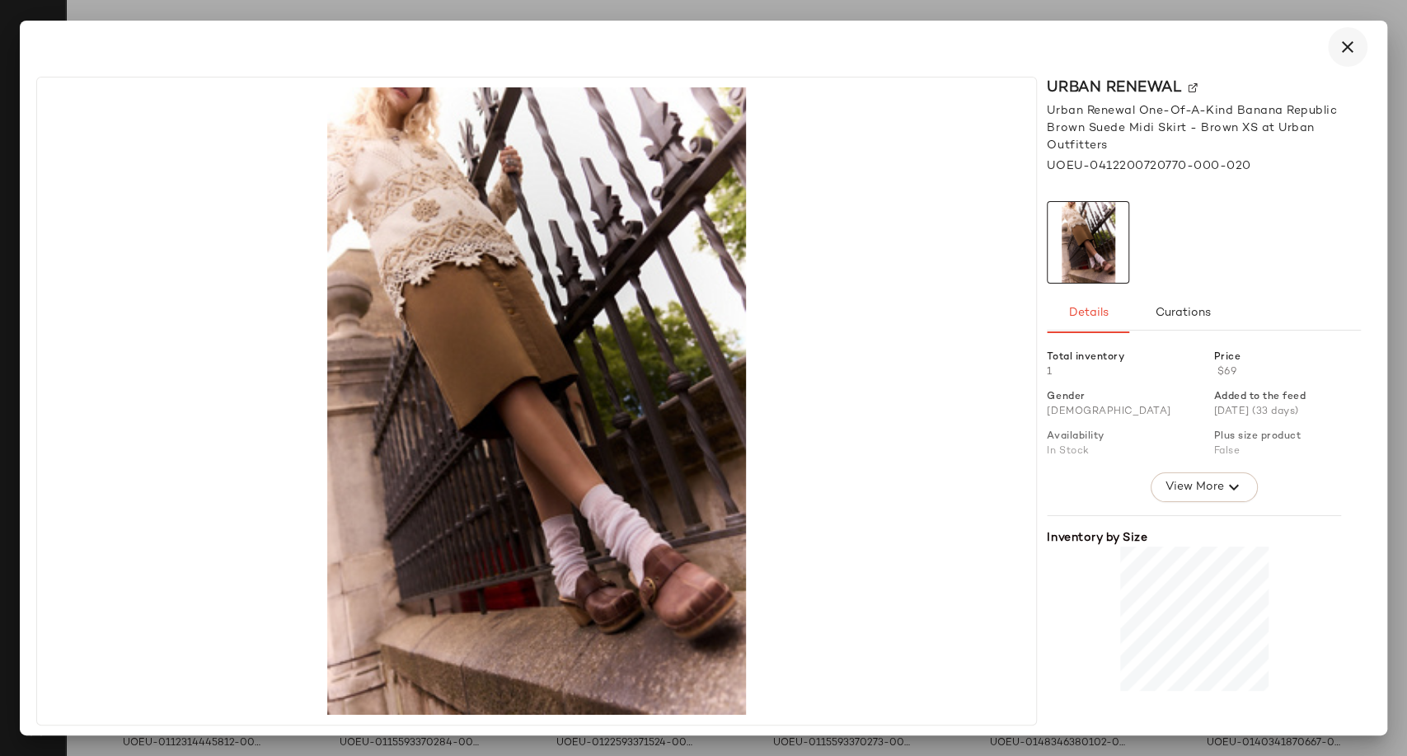
click at [1339, 47] on icon "button" at bounding box center [1348, 47] width 20 height 20
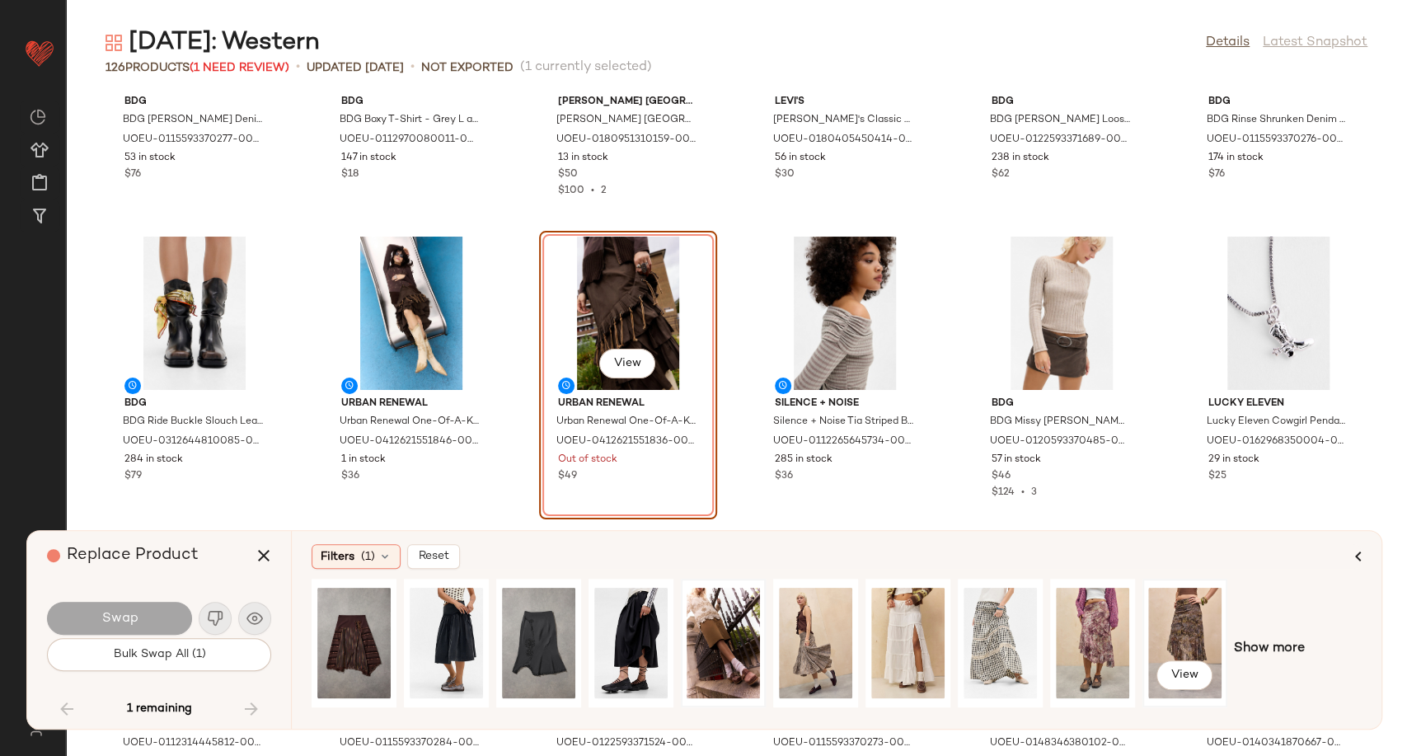
click at [1201, 635] on div "View" at bounding box center [1184, 642] width 73 height 117
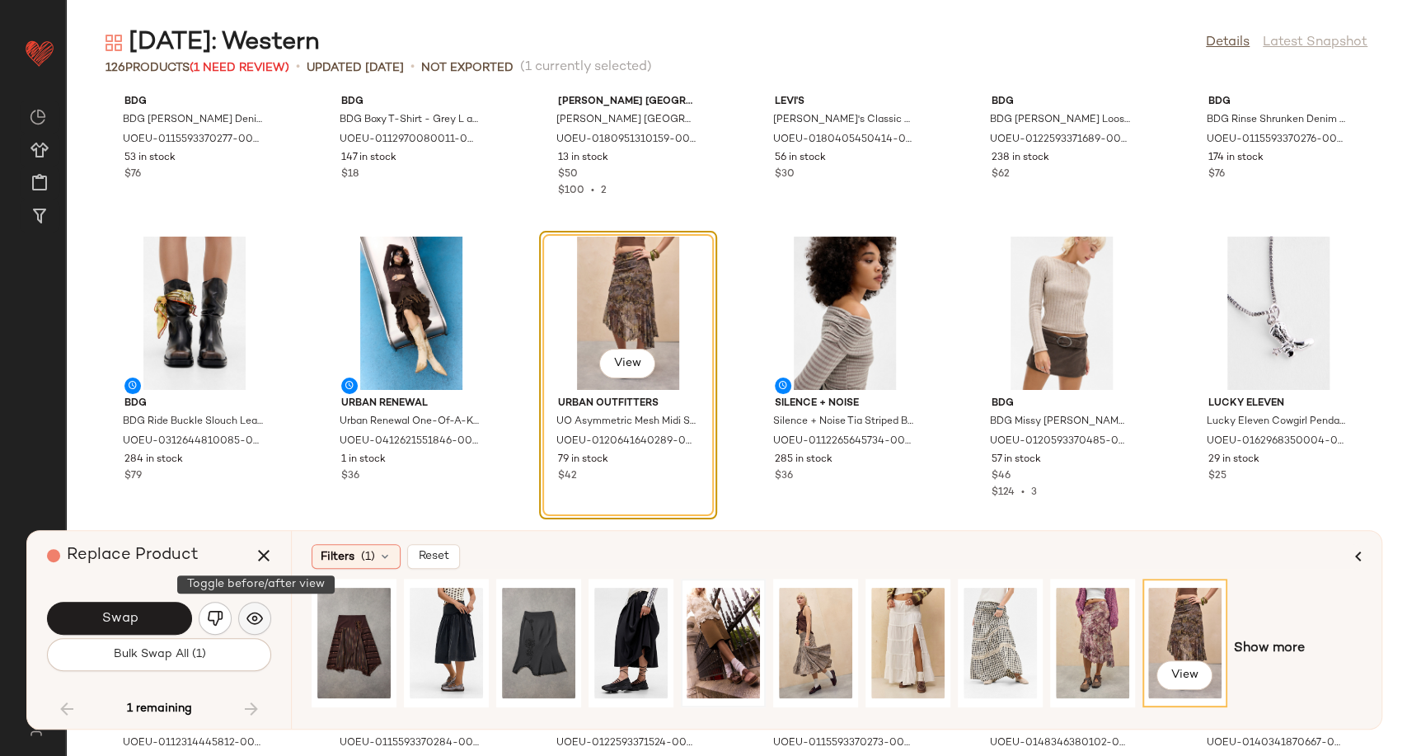
click at [257, 617] on img "button" at bounding box center [254, 618] width 16 height 16
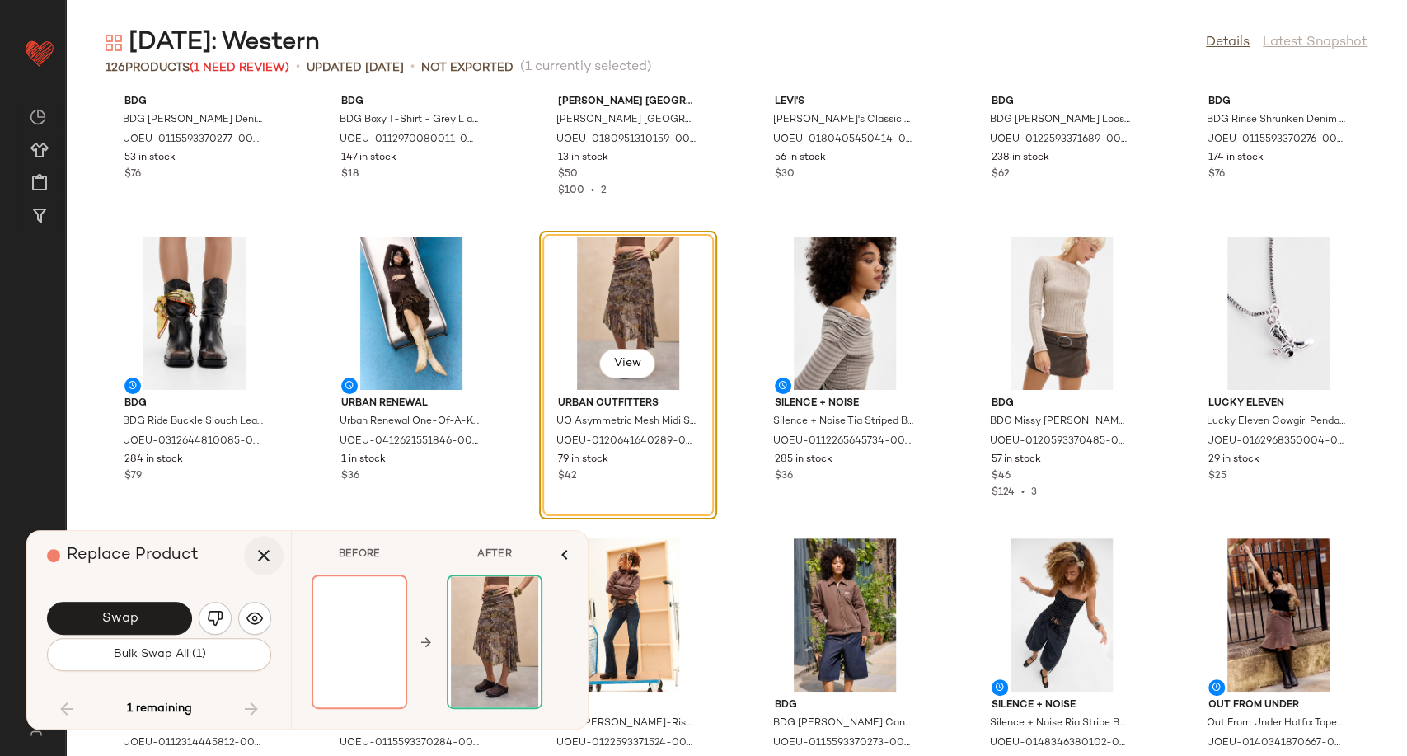
click at [268, 556] on icon "button" at bounding box center [264, 556] width 20 height 20
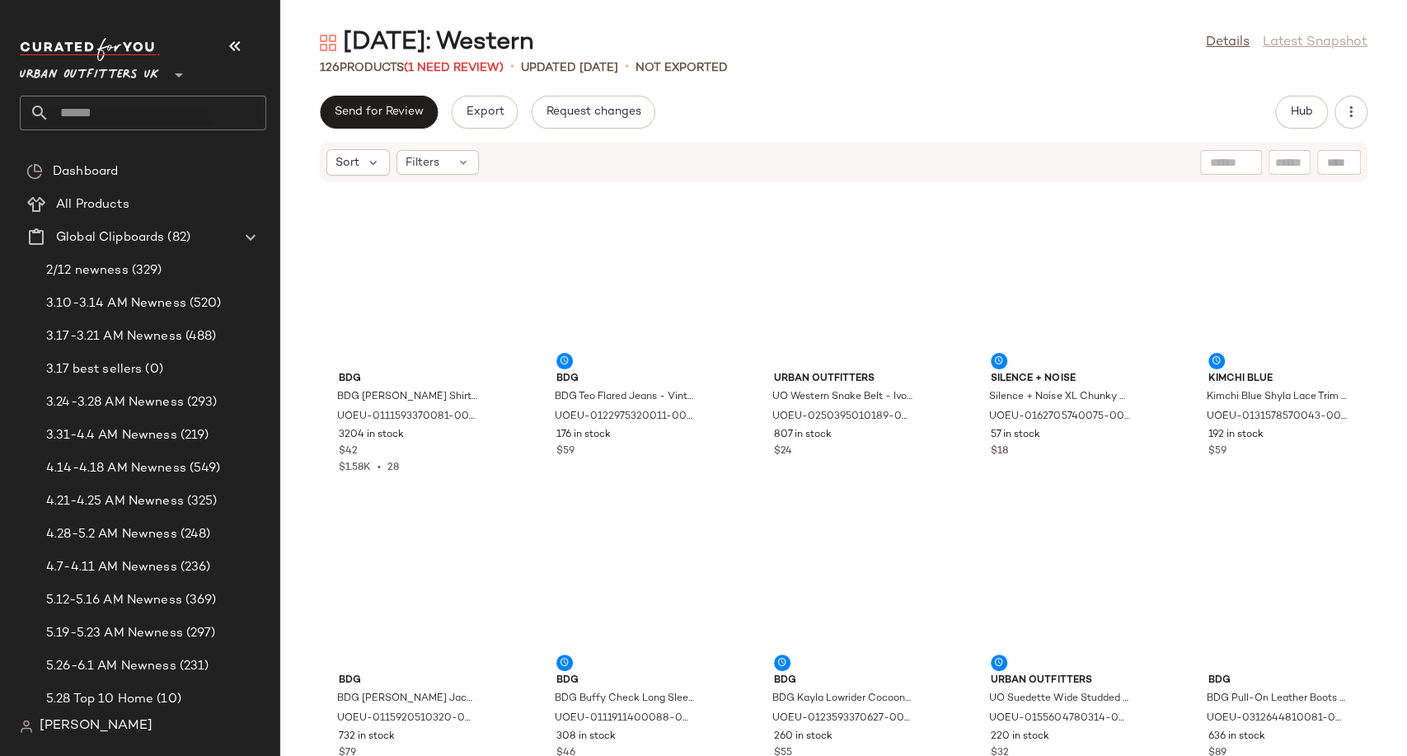
click at [237, 41] on icon "button" at bounding box center [235, 46] width 20 height 20
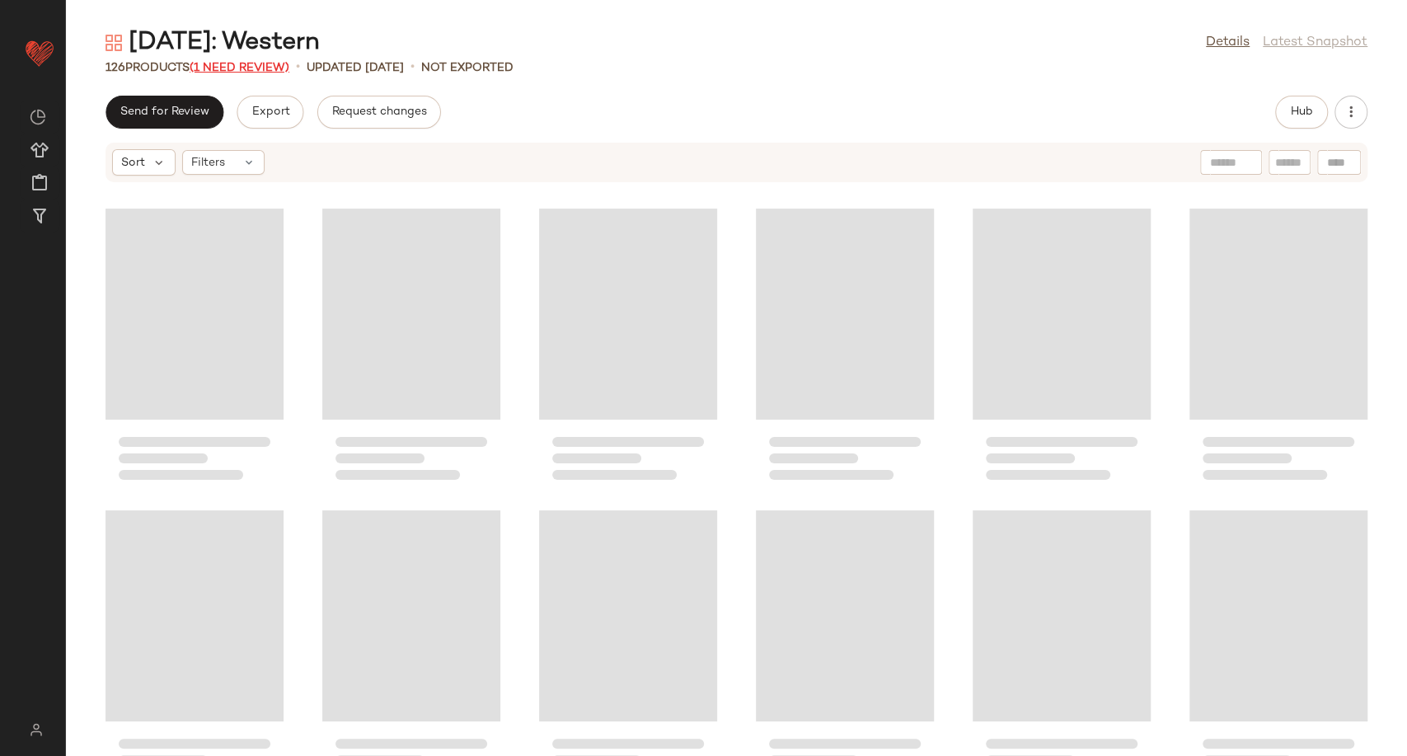
click at [270, 62] on span "(1 Need Review)" at bounding box center [240, 68] width 100 height 12
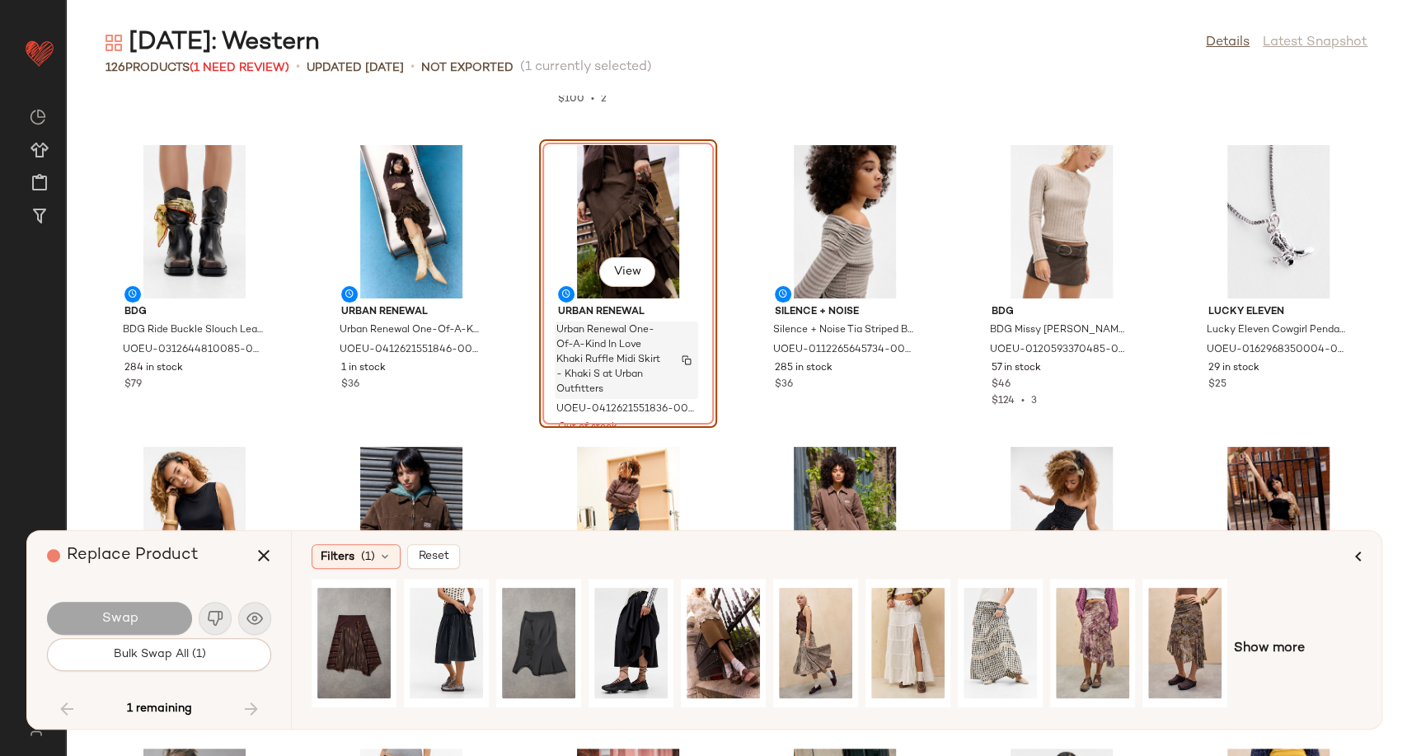
scroll to position [4105, 0]
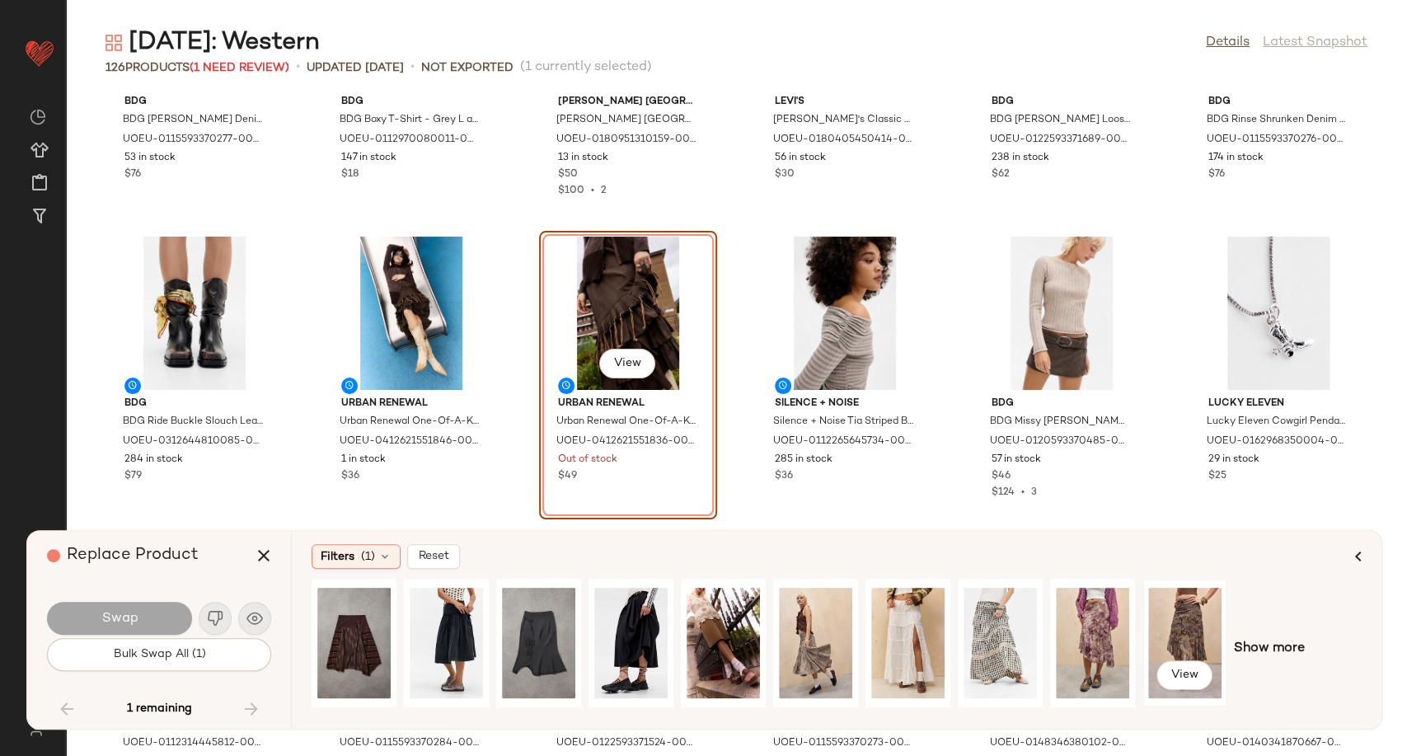
click at [1189, 617] on div "View" at bounding box center [1184, 642] width 73 height 117
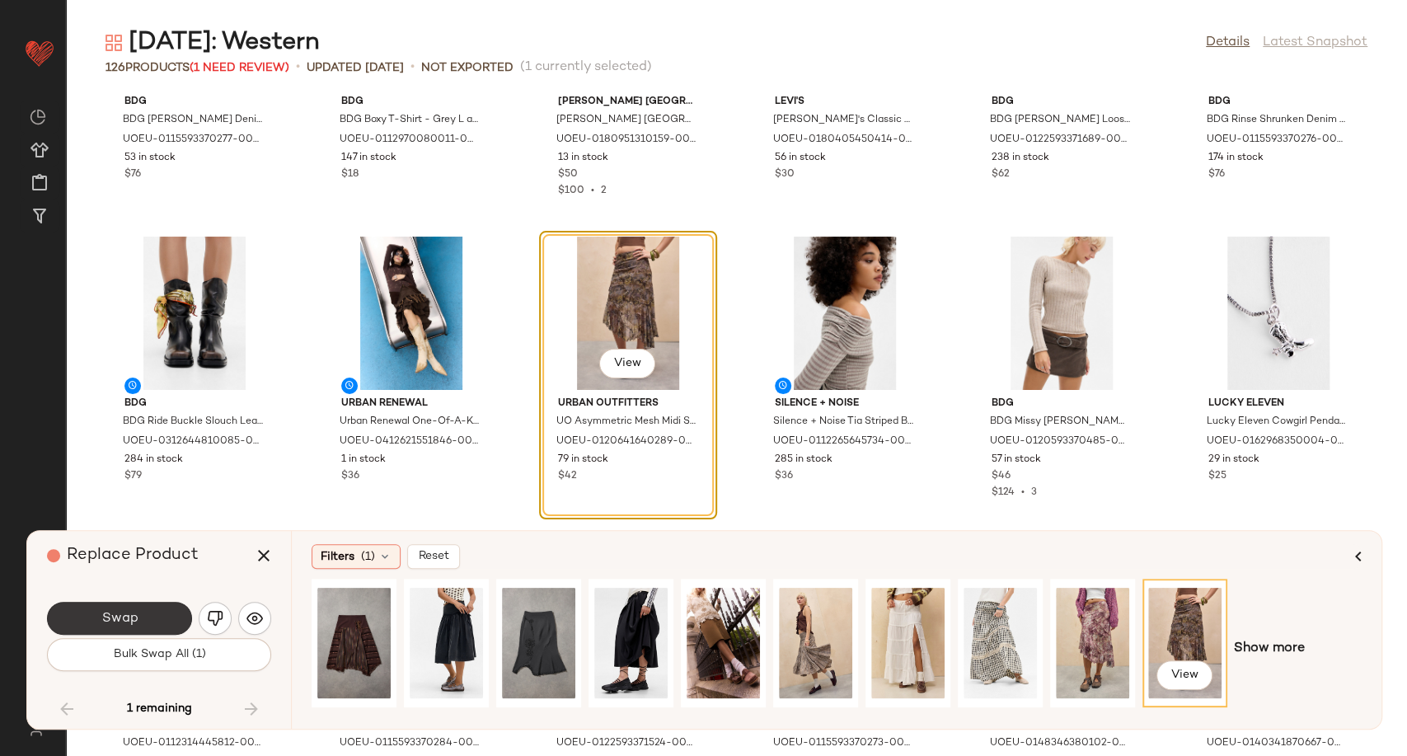
click at [157, 620] on button "Swap" at bounding box center [119, 618] width 145 height 33
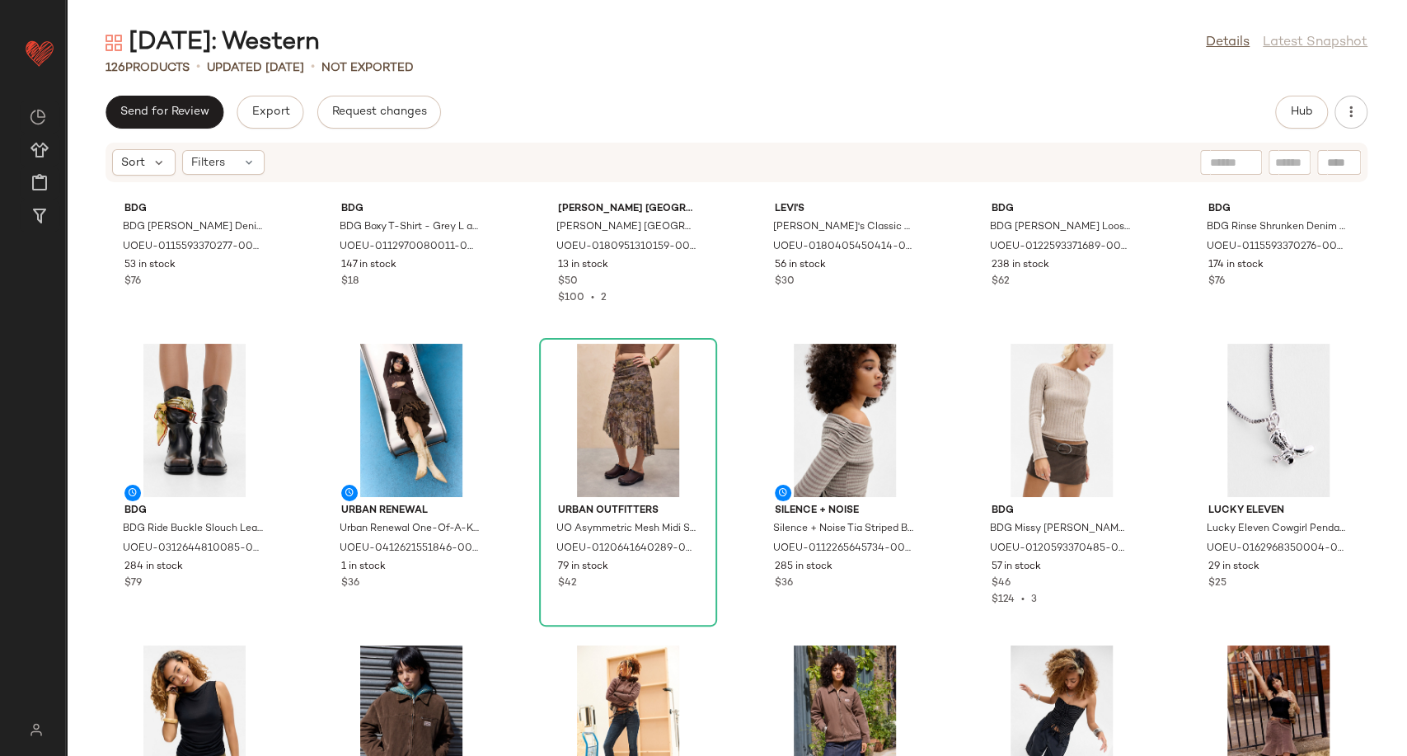
click at [745, 579] on div "BDG BDG Luca Shrunken Denim Jacket - Black 2XS at Urban Outfitters UOEU-0115593…" at bounding box center [736, 479] width 1341 height 553
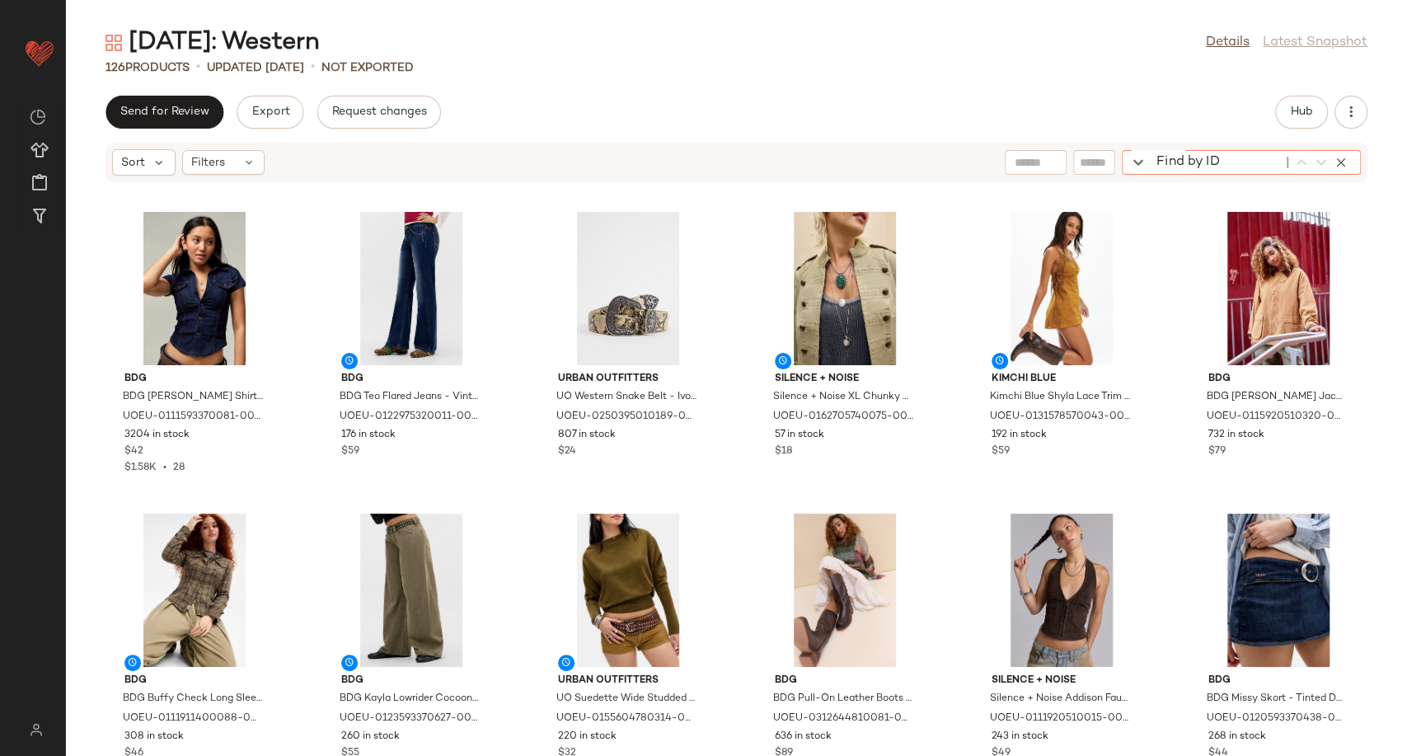
click at [1325, 164] on div "Find by ID Find by ID" at bounding box center [1241, 162] width 239 height 25
paste input "**********"
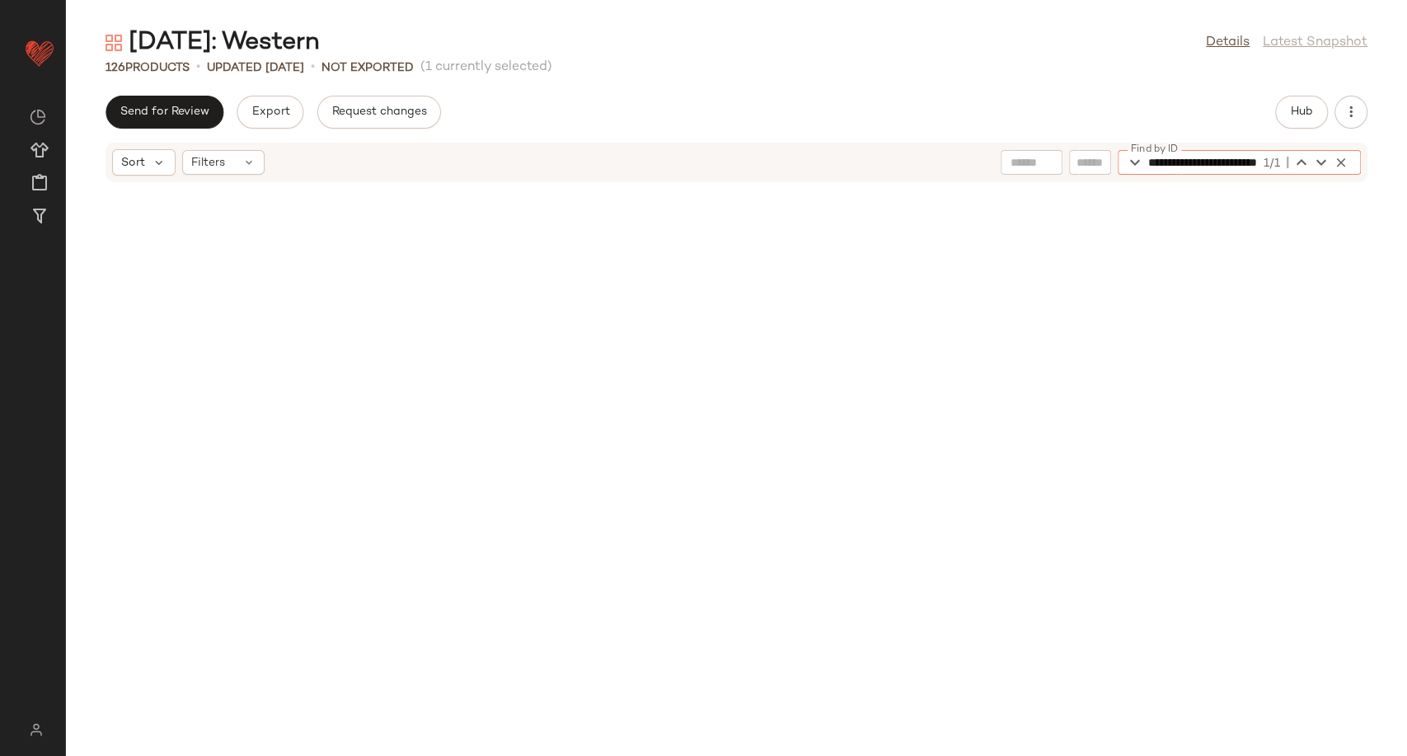
scroll to position [2413, 0]
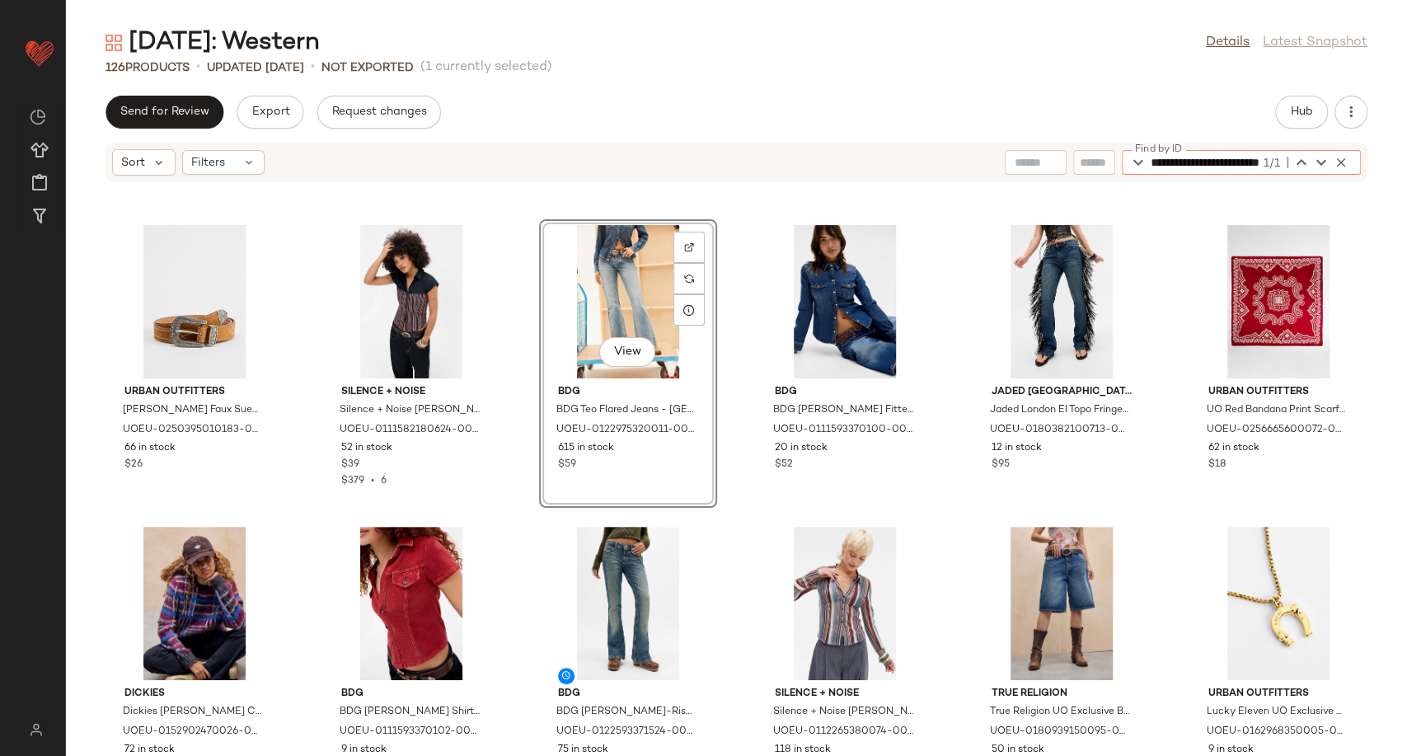
type input "**********"
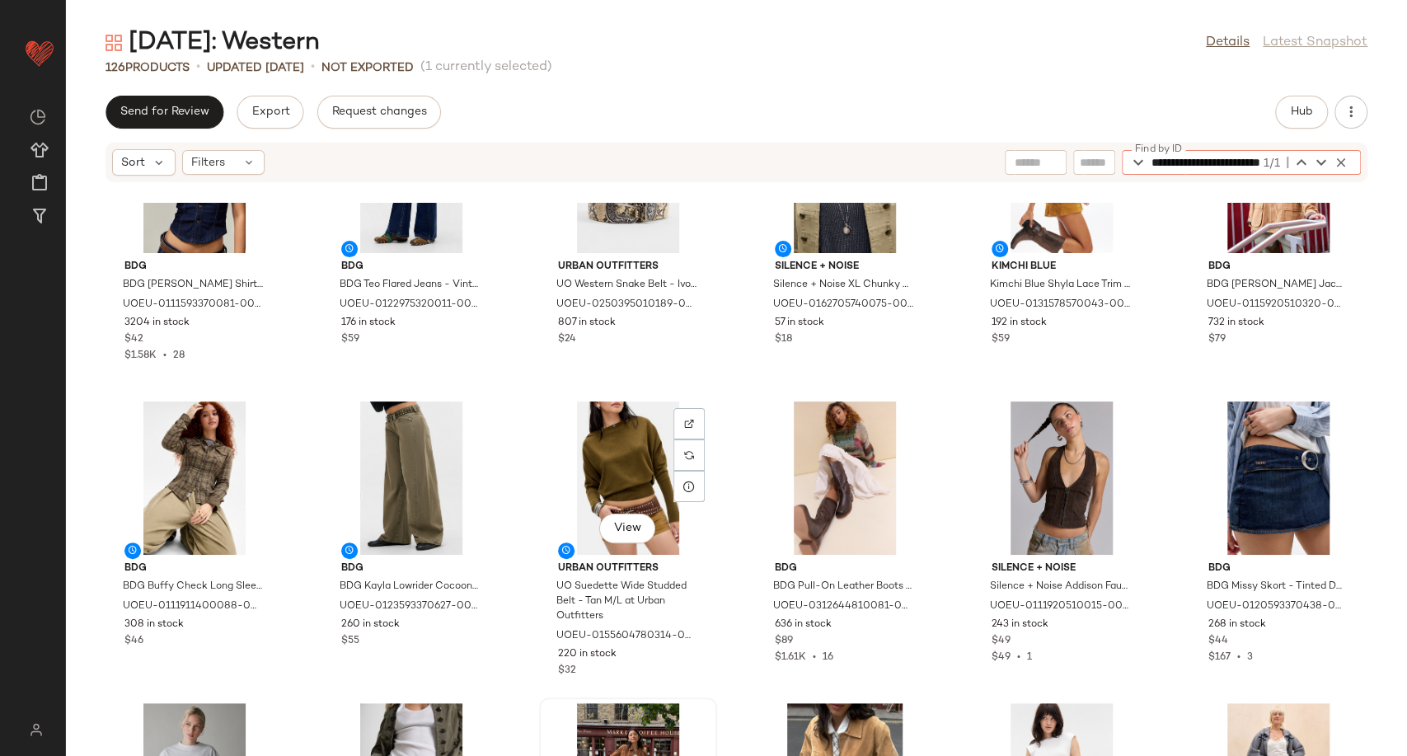
scroll to position [366, 0]
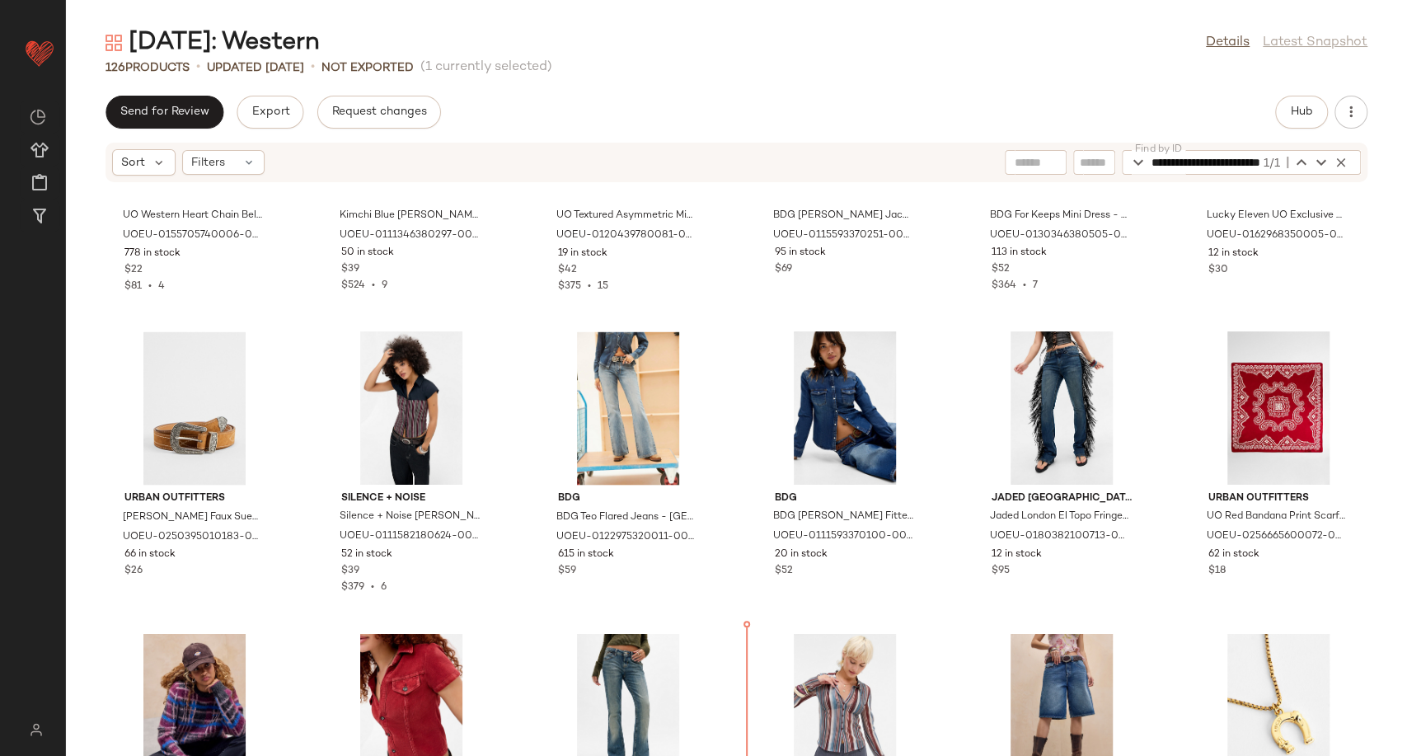
scroll to position [2307, 0]
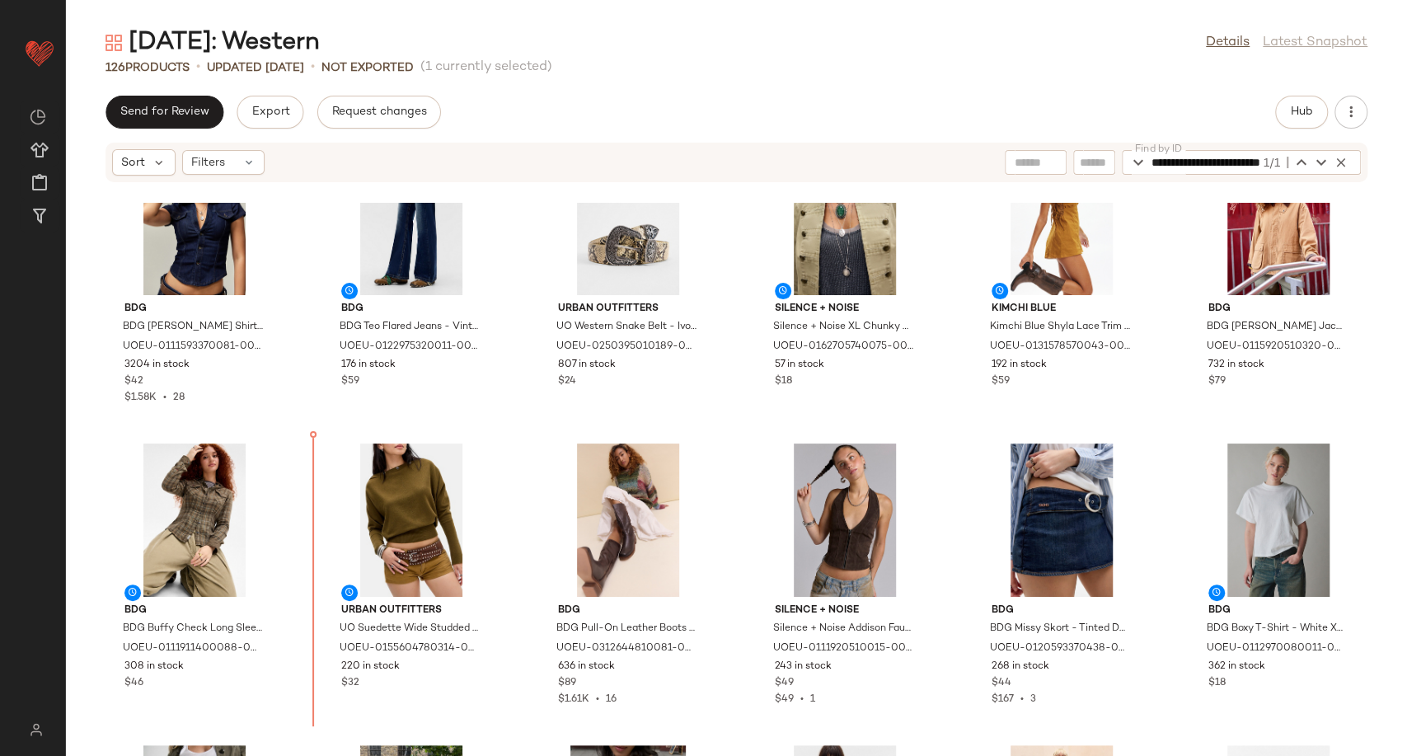
scroll to position [93, 0]
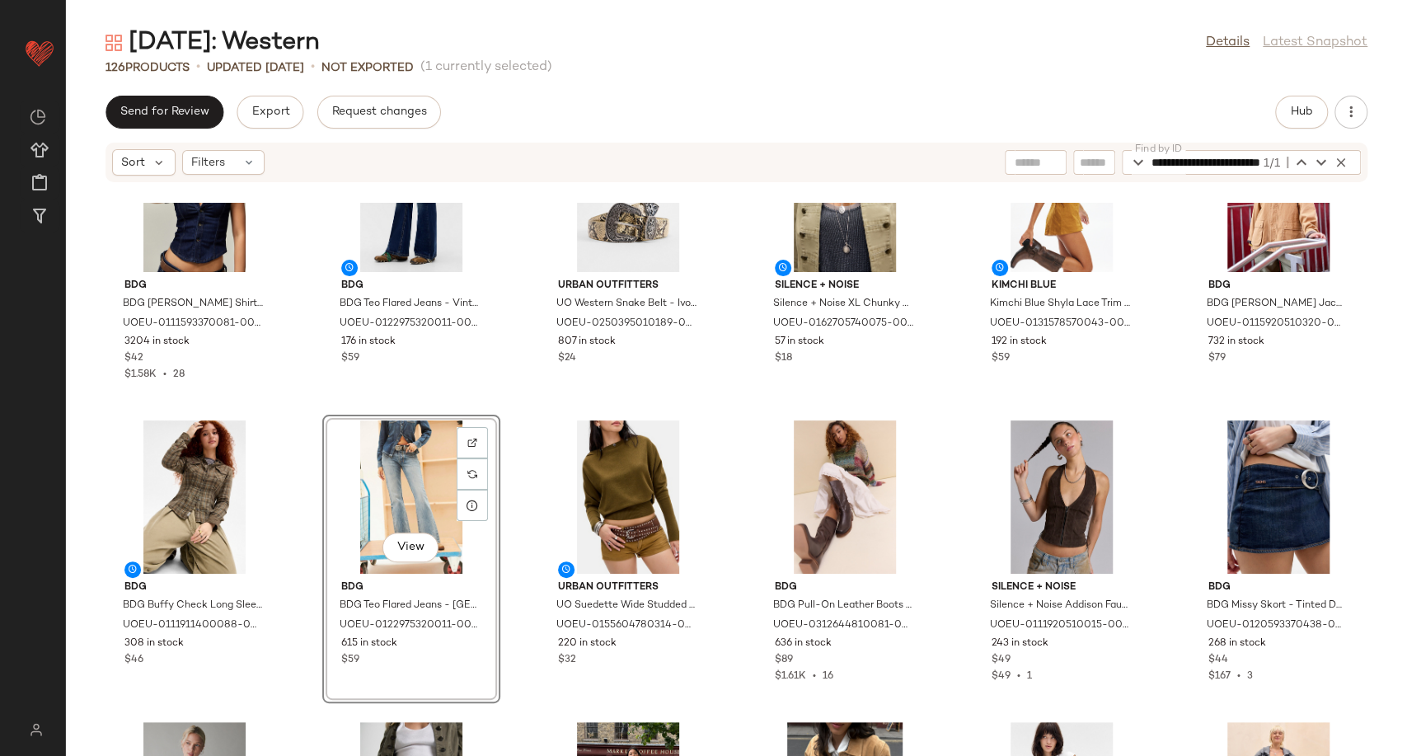
click at [736, 593] on div "BDG BDG Polly Denim Shirt - Blue M at Urban Outfitters UOEU-0111593370081-000-0…" at bounding box center [736, 479] width 1341 height 553
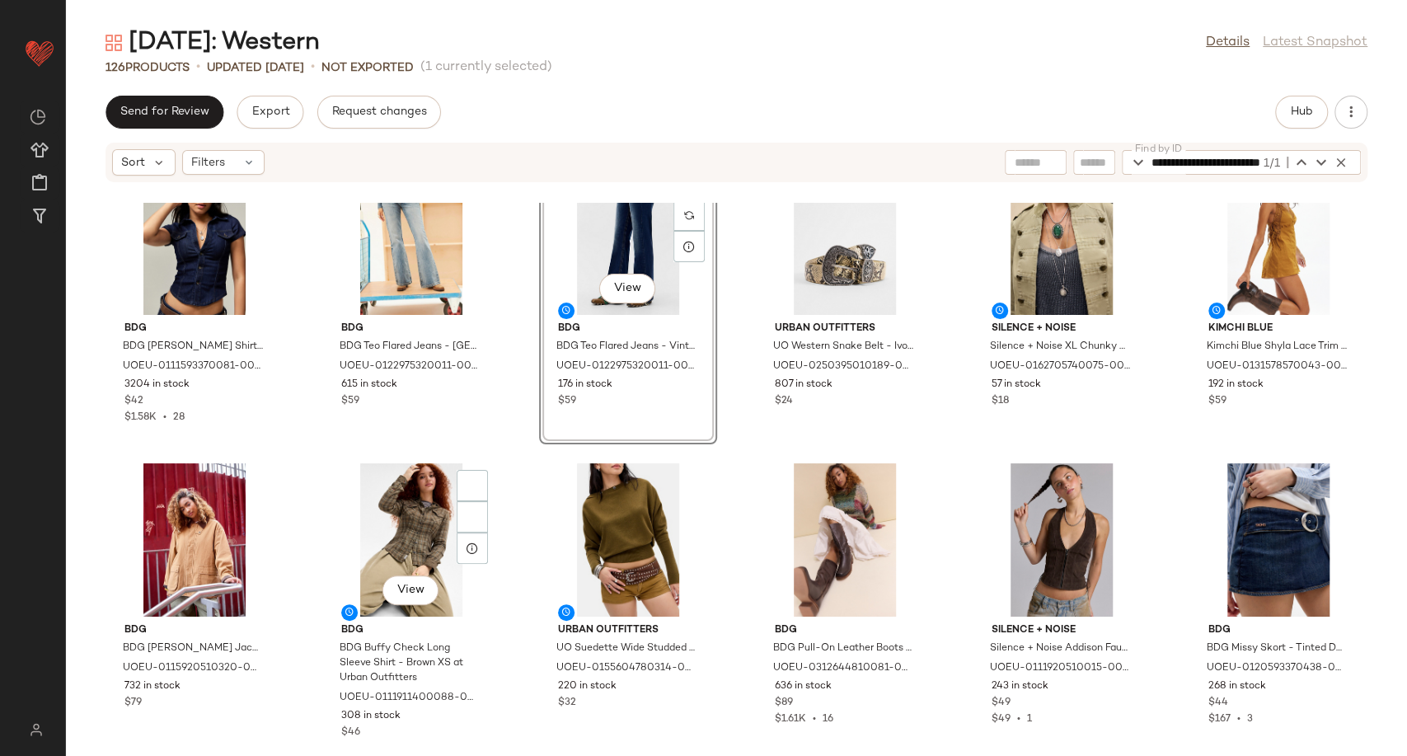
scroll to position [54, 0]
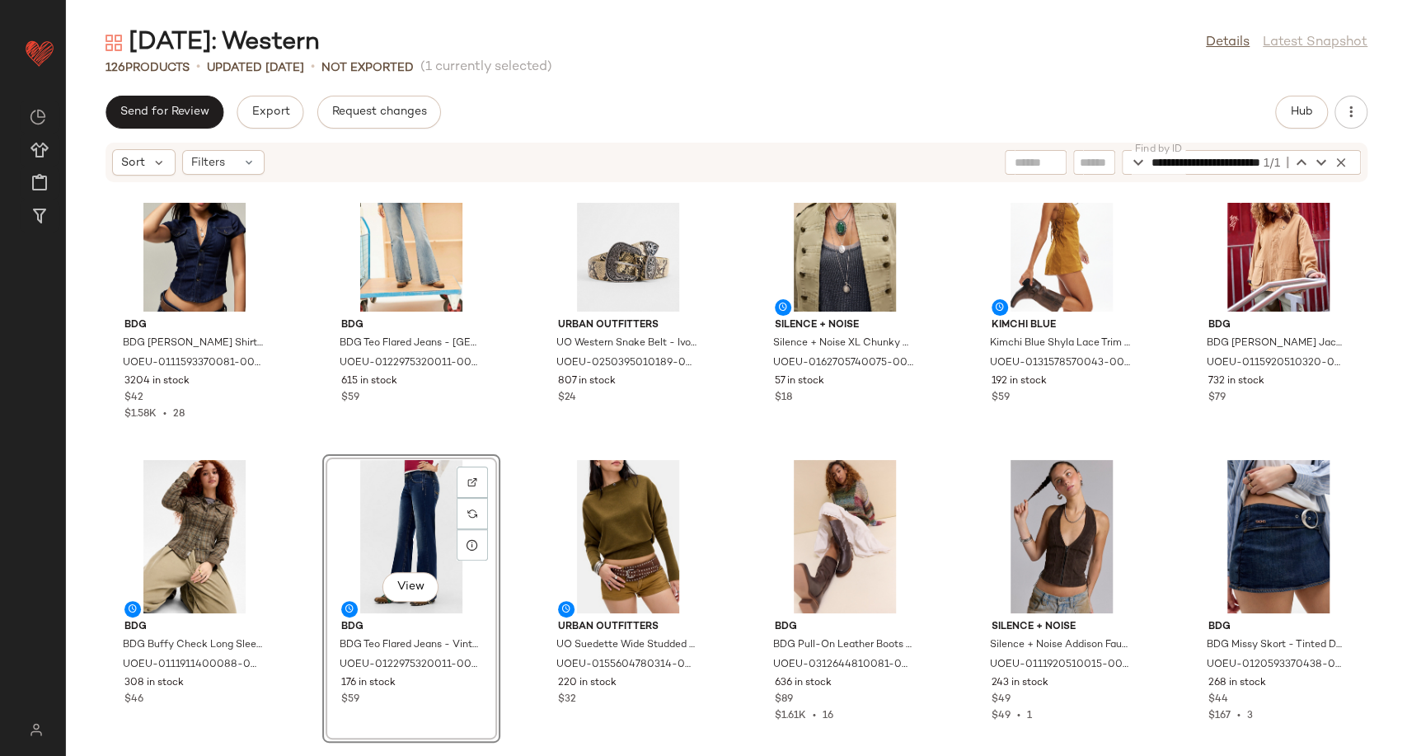
click at [725, 576] on div "BDG BDG Polly Denim Shirt - Blue M at Urban Outfitters UOEU-0111593370081-000-0…" at bounding box center [736, 479] width 1341 height 553
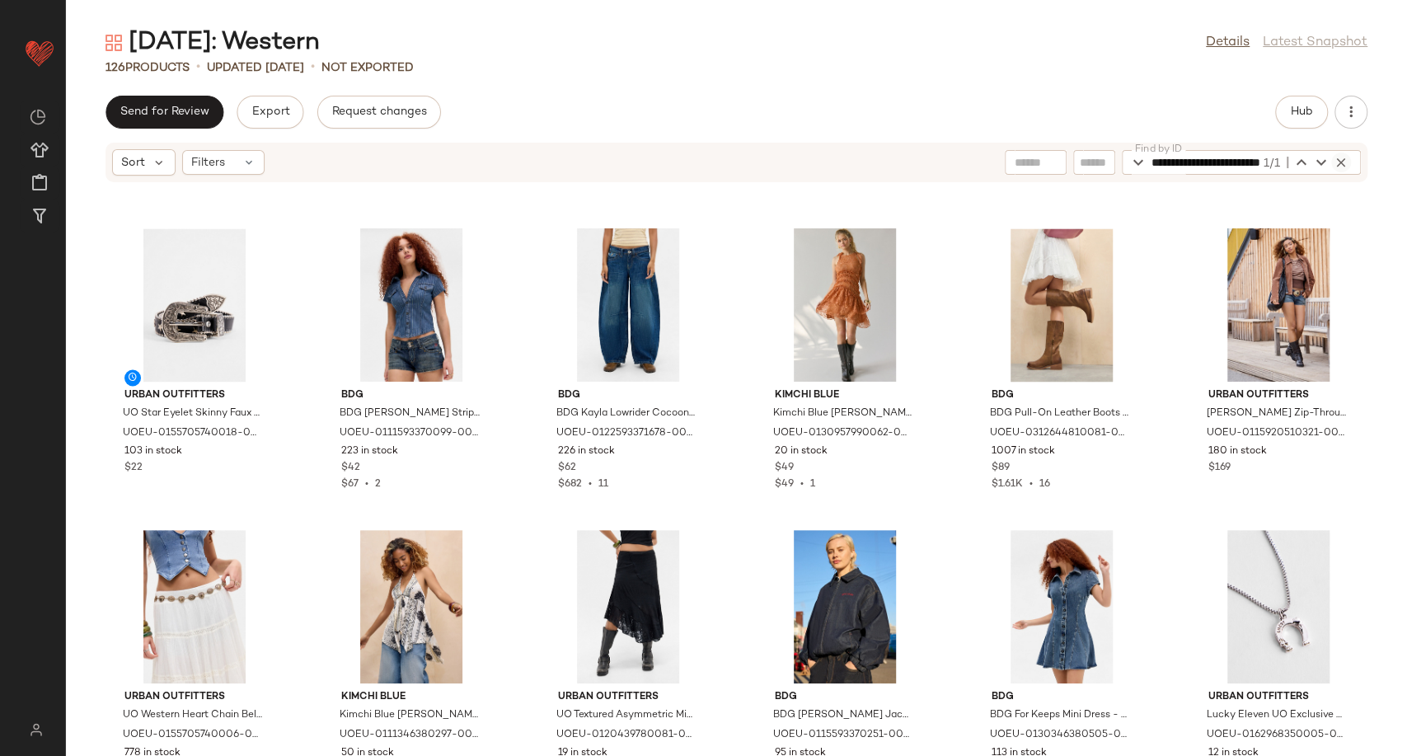
scroll to position [0, 80]
click at [1337, 166] on icon "button" at bounding box center [1341, 162] width 15 height 15
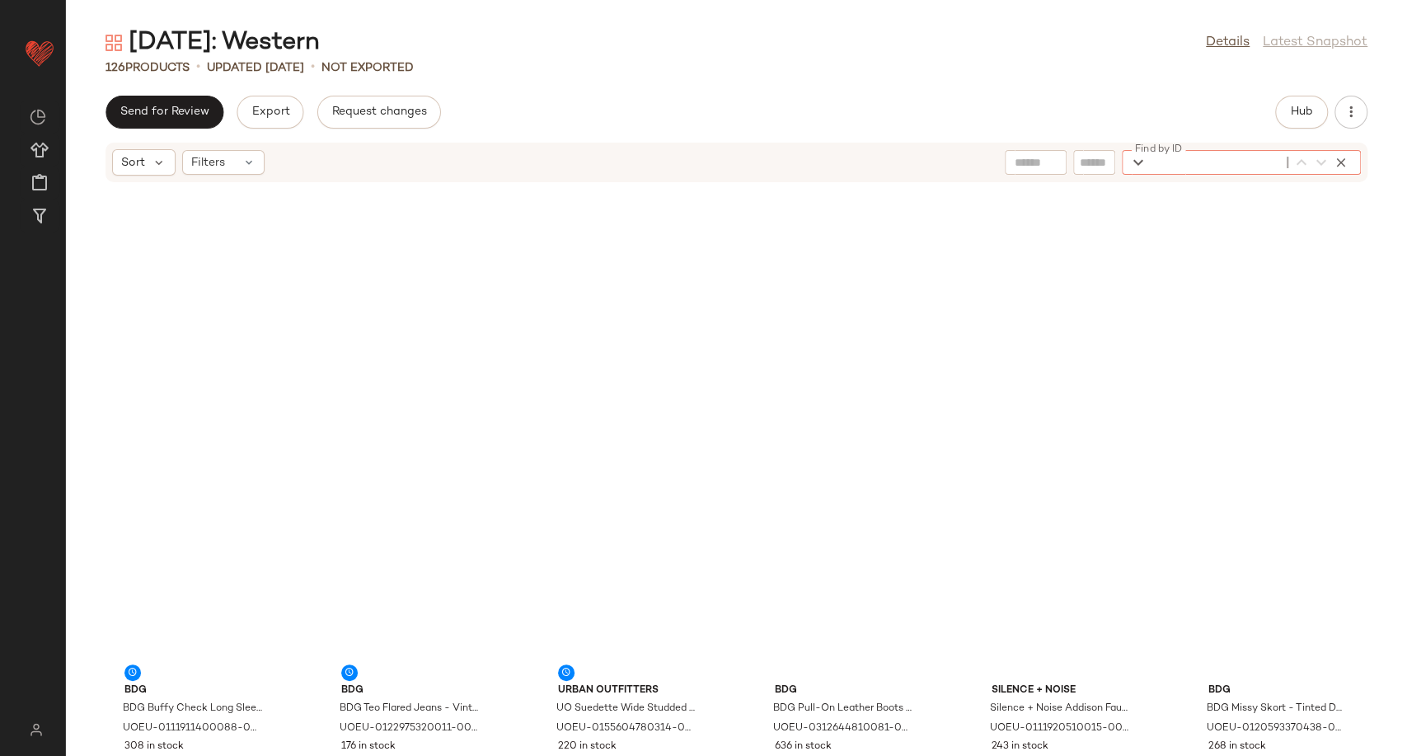
scroll to position [0, 0]
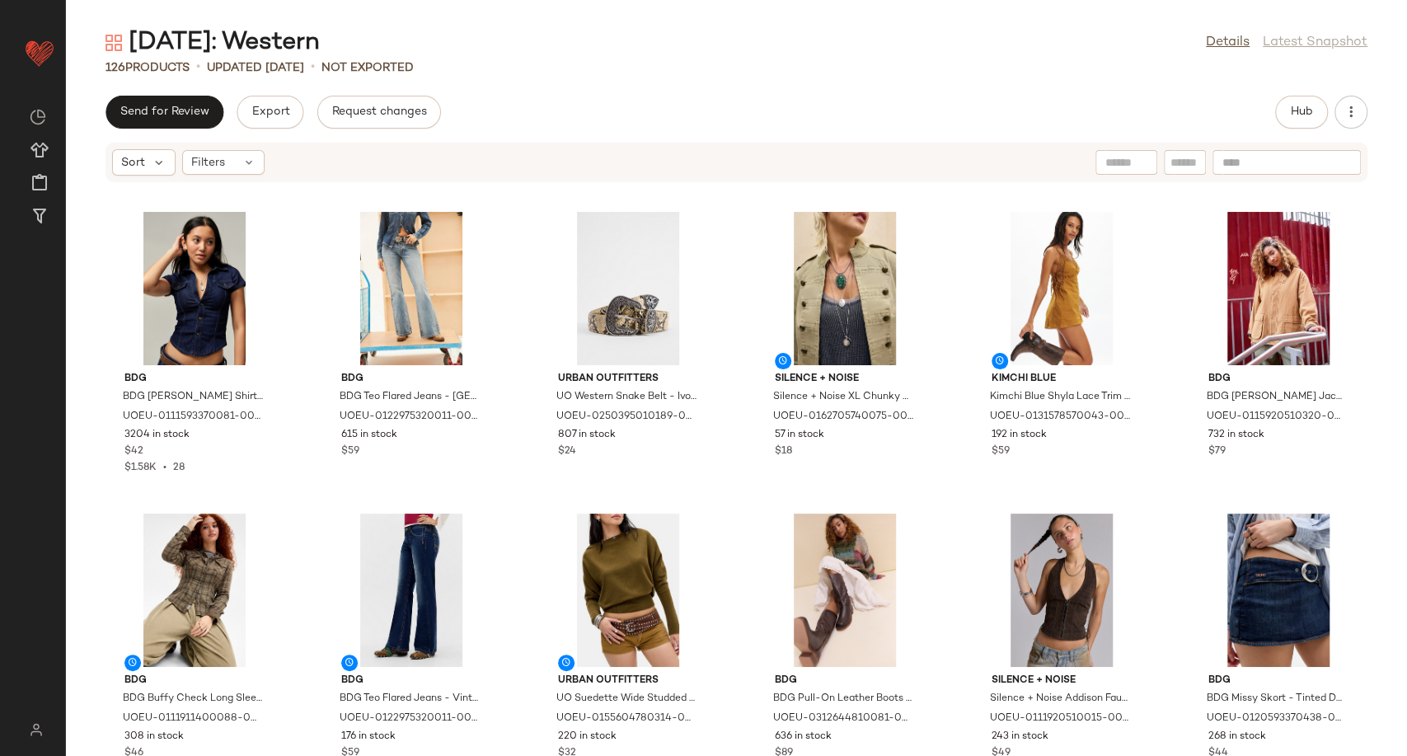
click at [884, 171] on div "Sort Filters" at bounding box center [597, 162] width 970 height 26
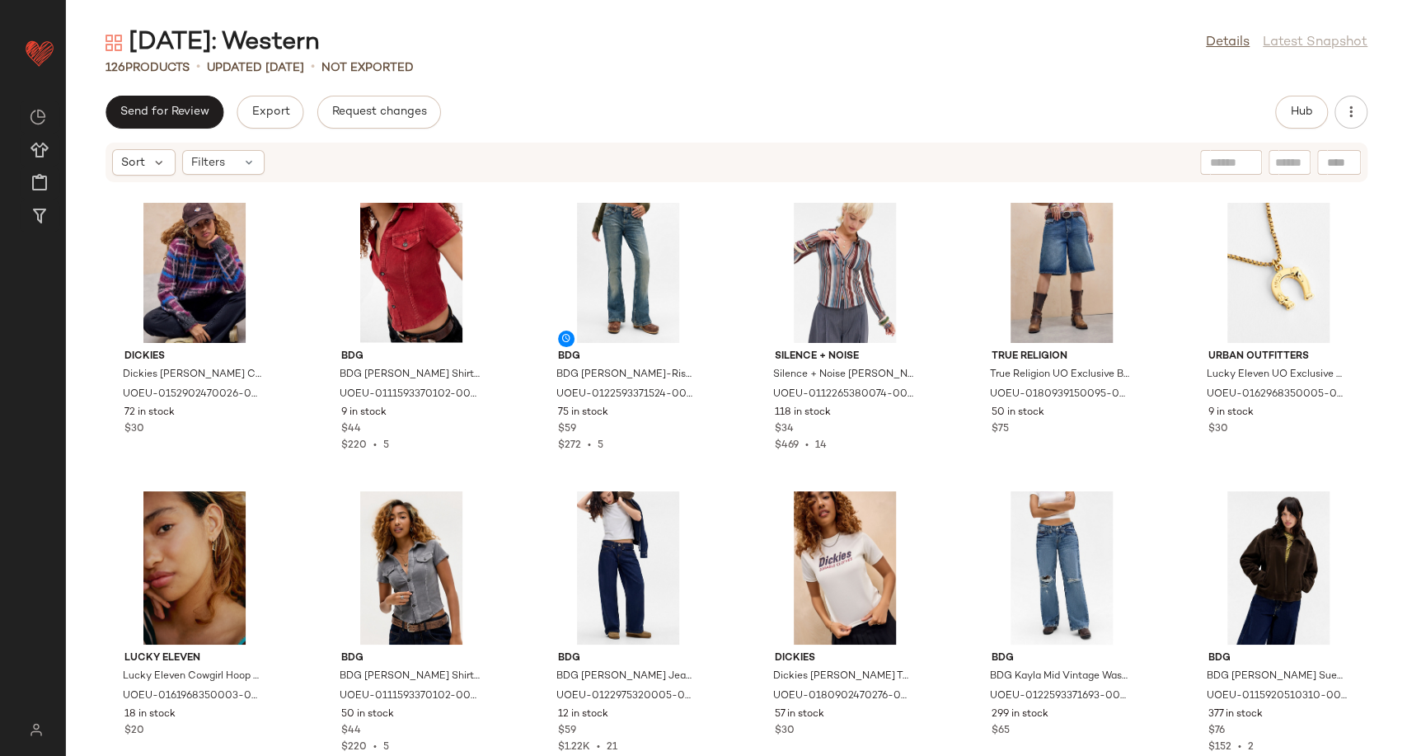
scroll to position [2760, 0]
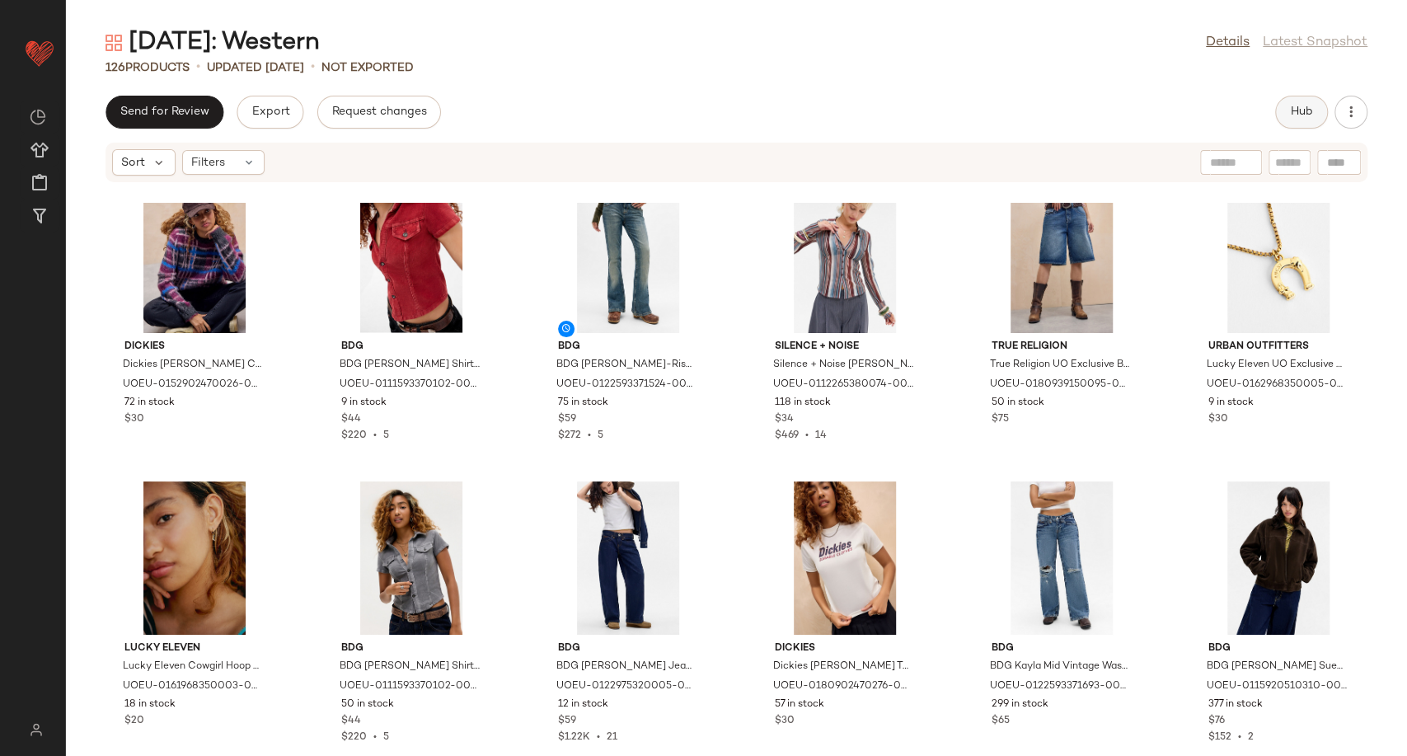
click at [1291, 122] on button "Hub" at bounding box center [1301, 112] width 53 height 33
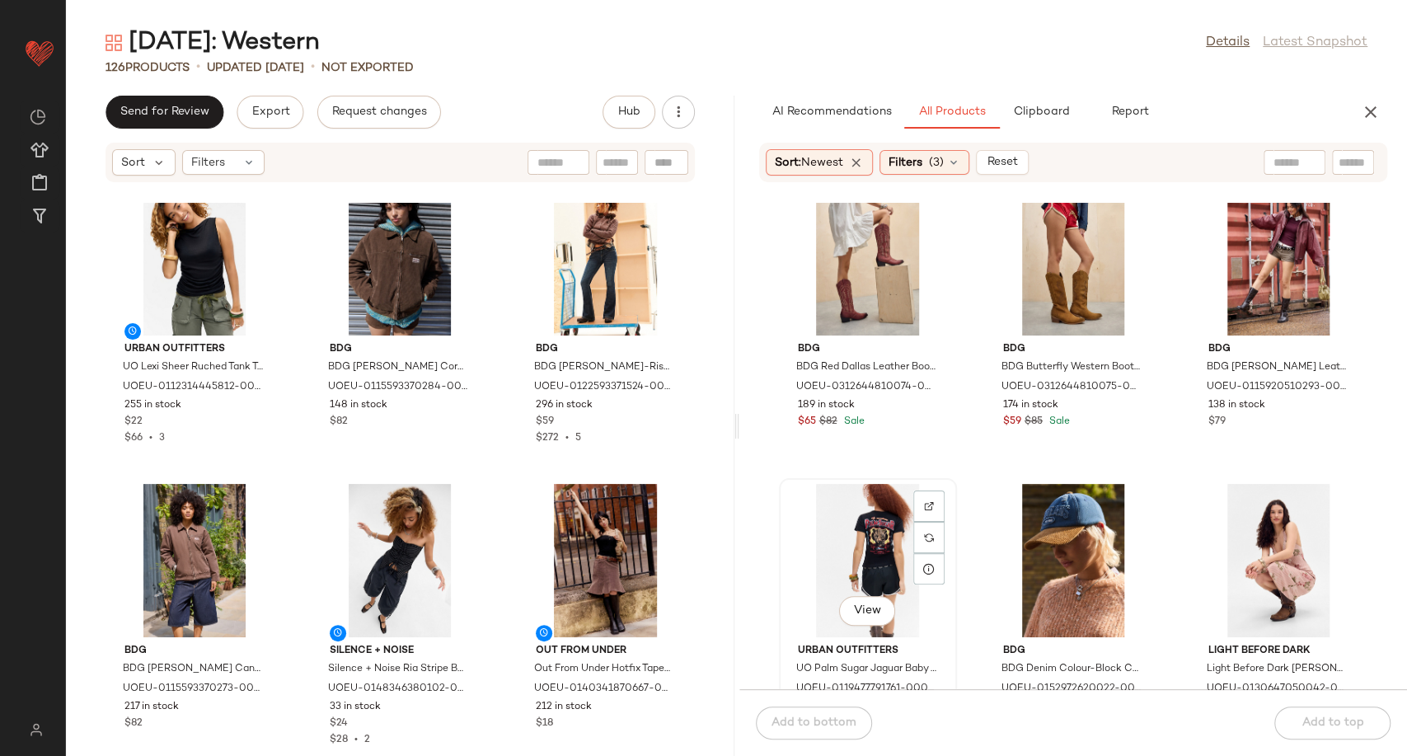
scroll to position [0, 0]
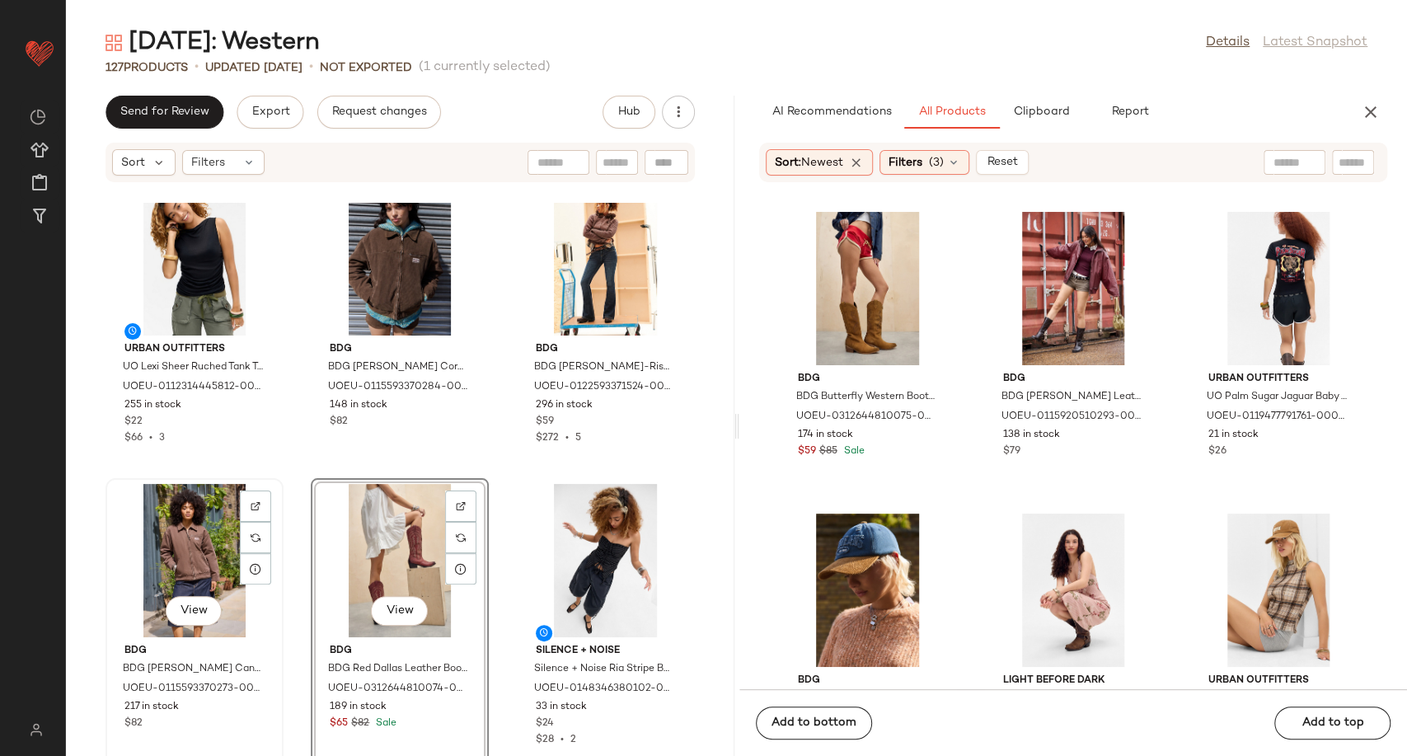
click at [191, 548] on div "View" at bounding box center [194, 560] width 166 height 153
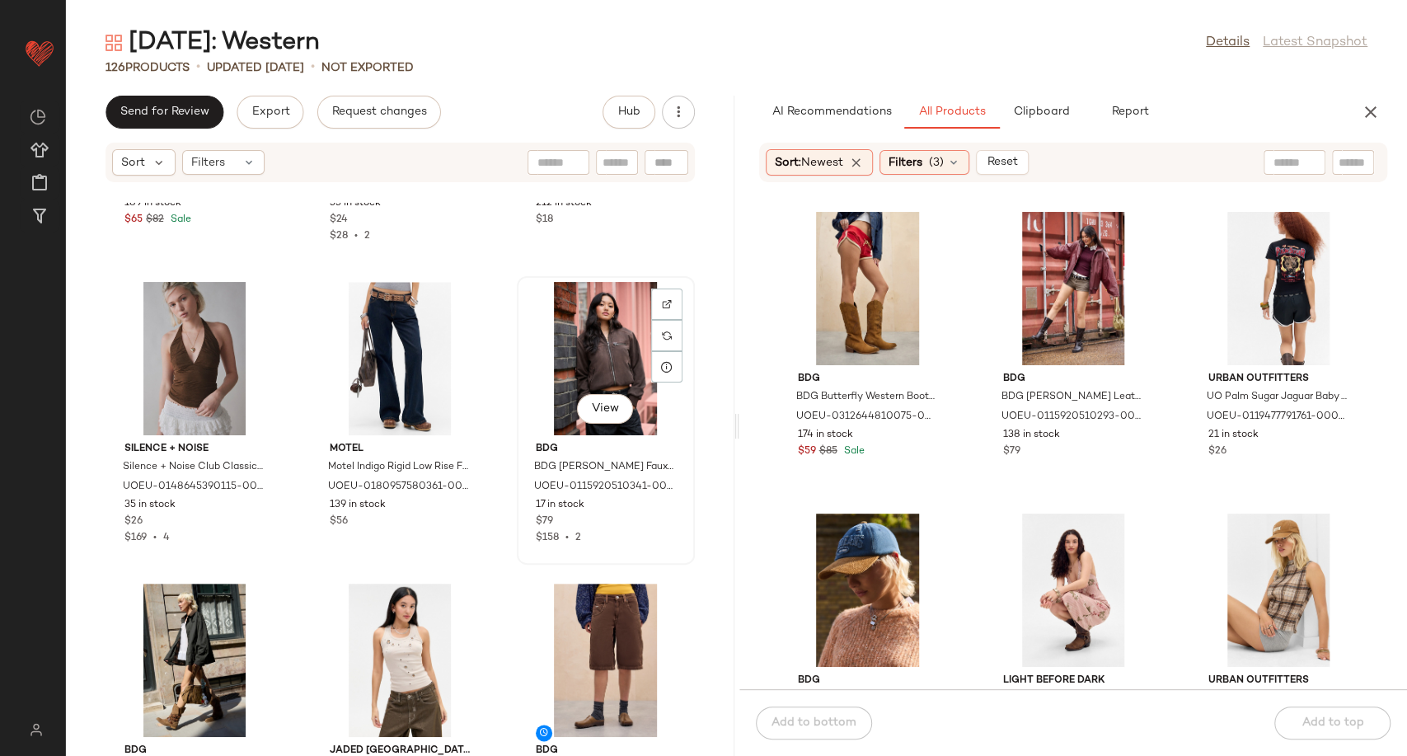
scroll to position [9734, 0]
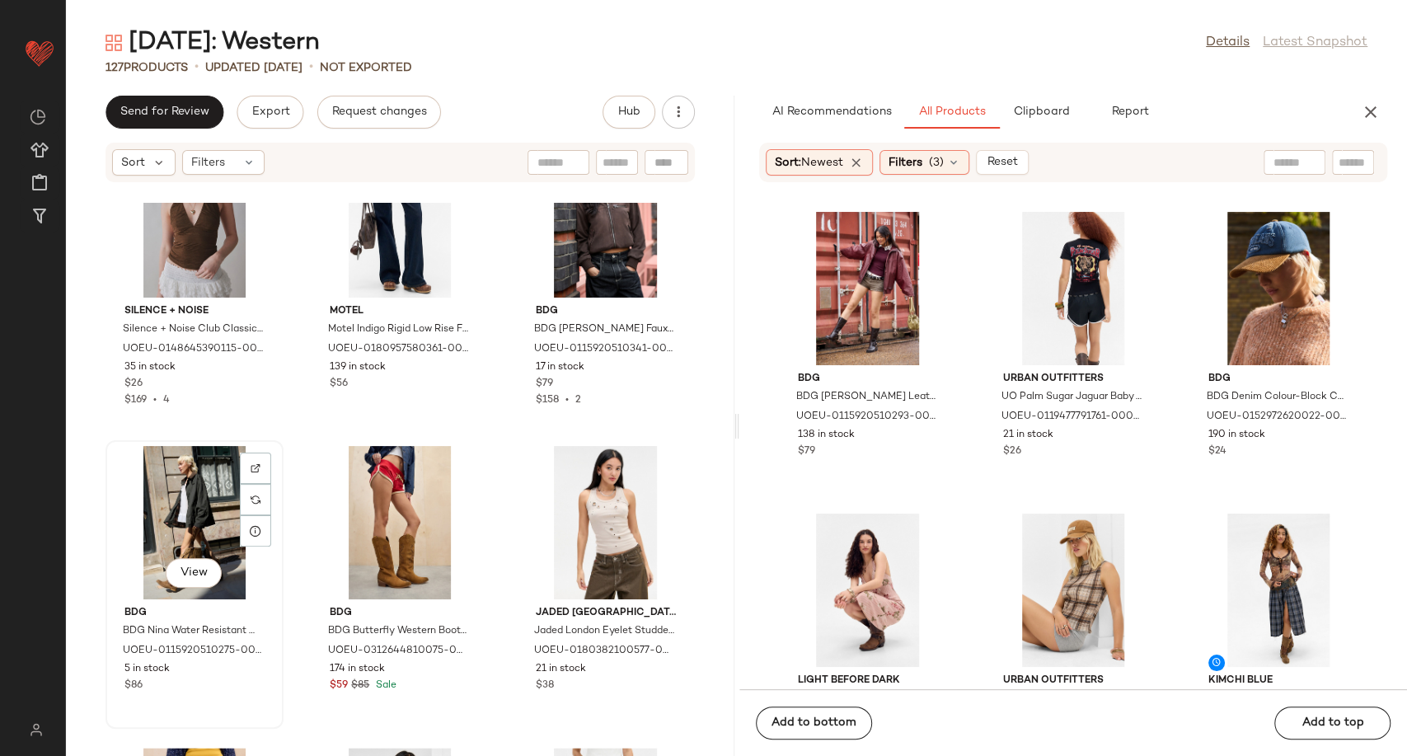
click at [204, 499] on div "View" at bounding box center [194, 522] width 166 height 153
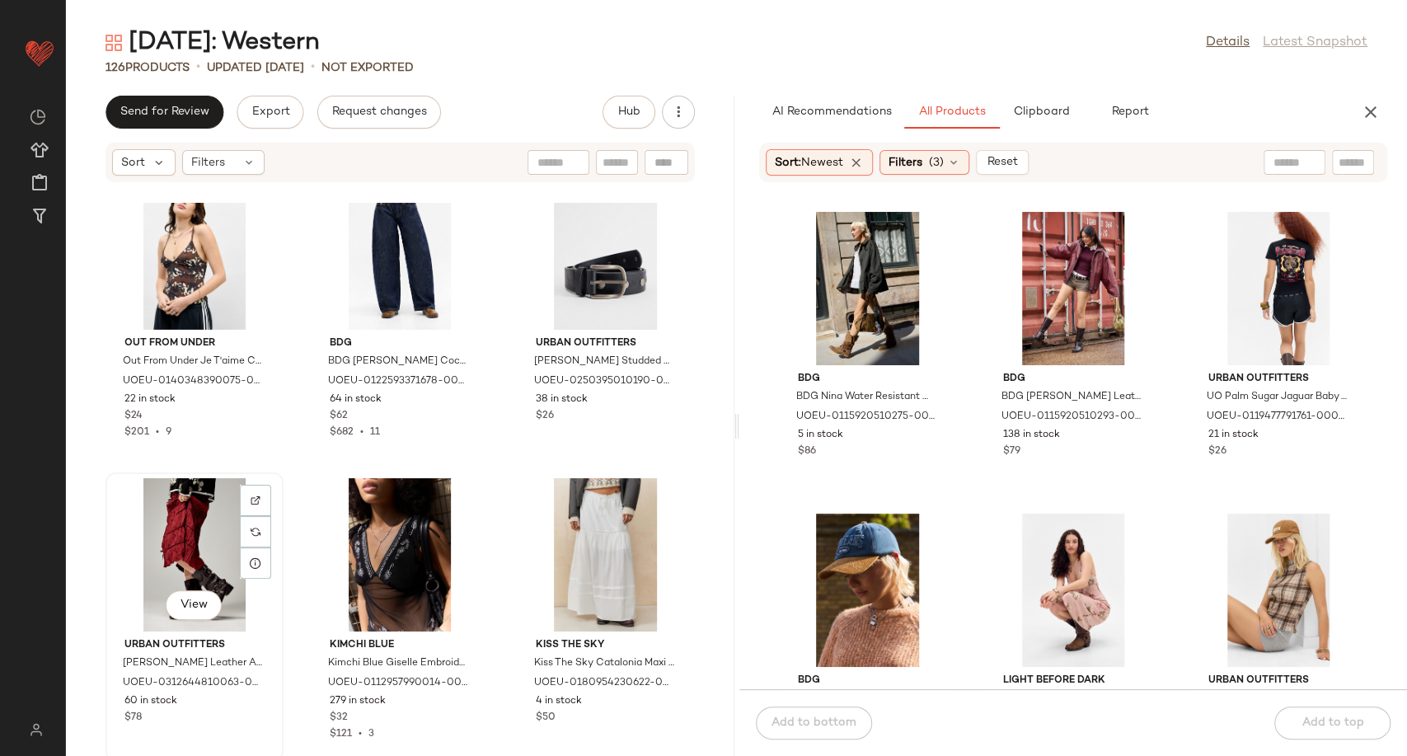
scroll to position [12120, 0]
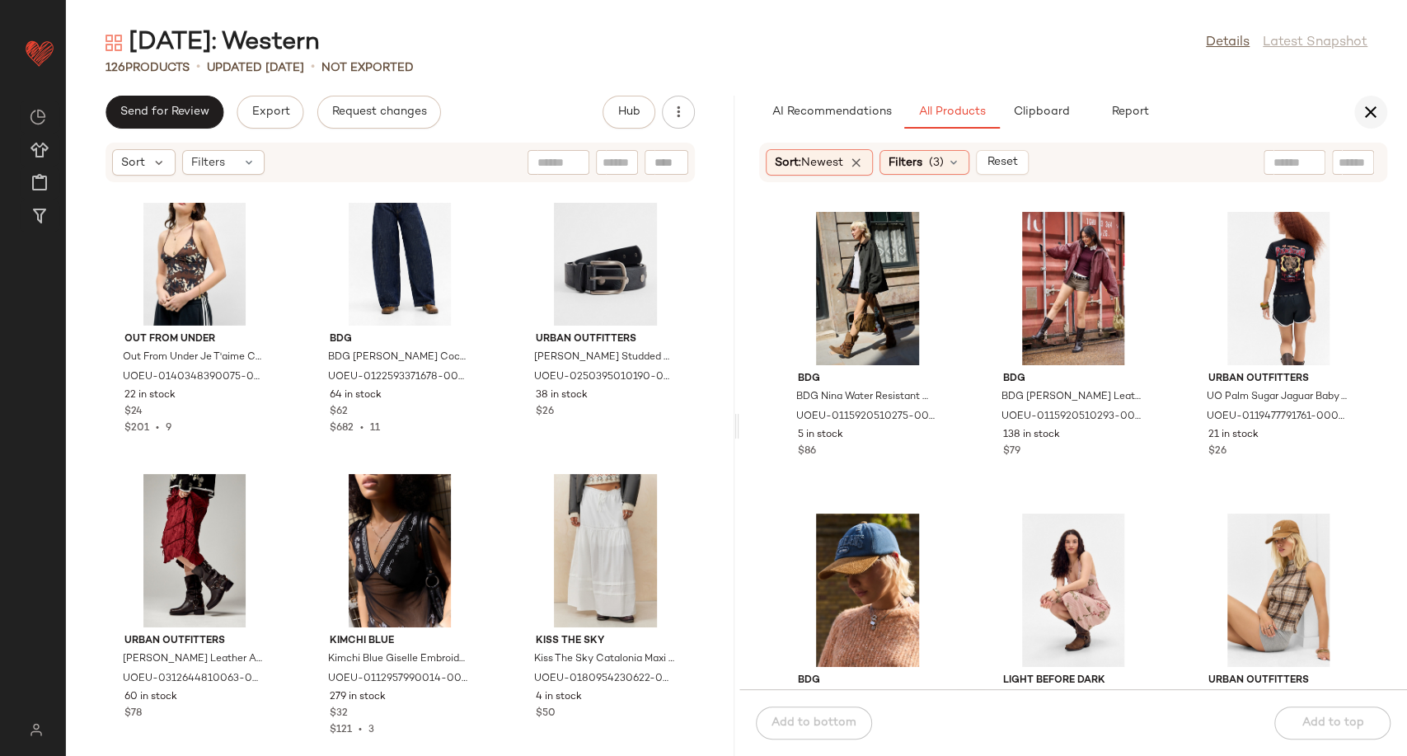
click at [1355, 116] on button "button" at bounding box center [1370, 112] width 33 height 33
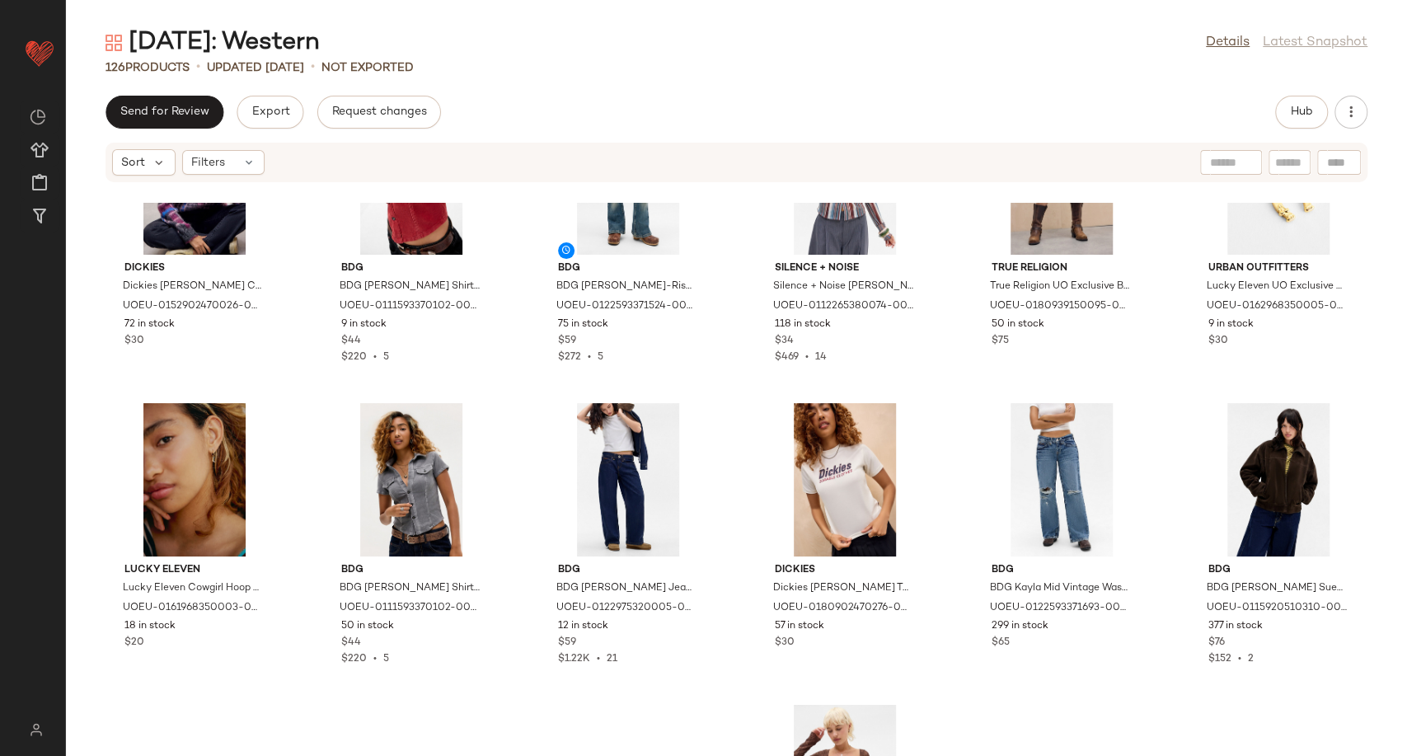
scroll to position [2852, 0]
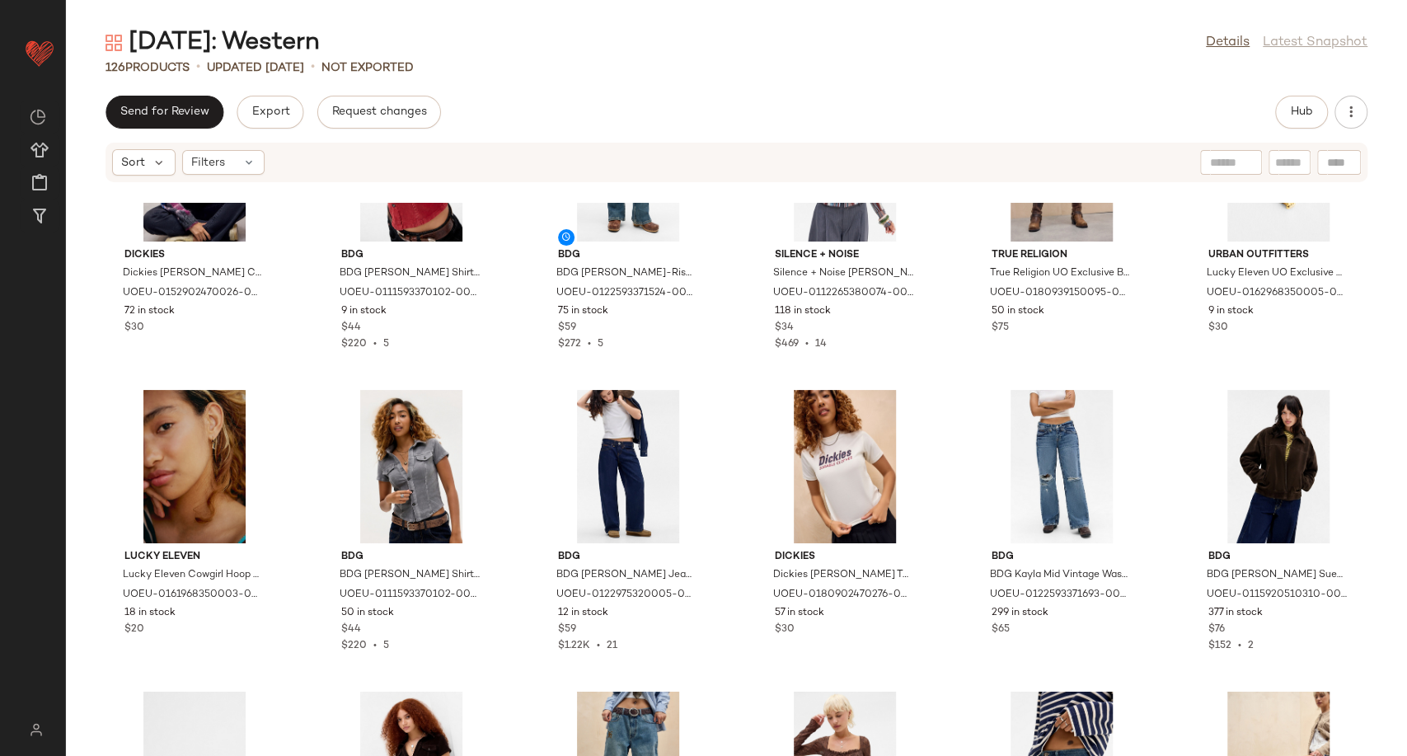
click at [726, 286] on div "Dickies Dickies Hardwick Corduroy Cap - Brown at Urban Outfitters UOEU-01529024…" at bounding box center [736, 479] width 1341 height 553
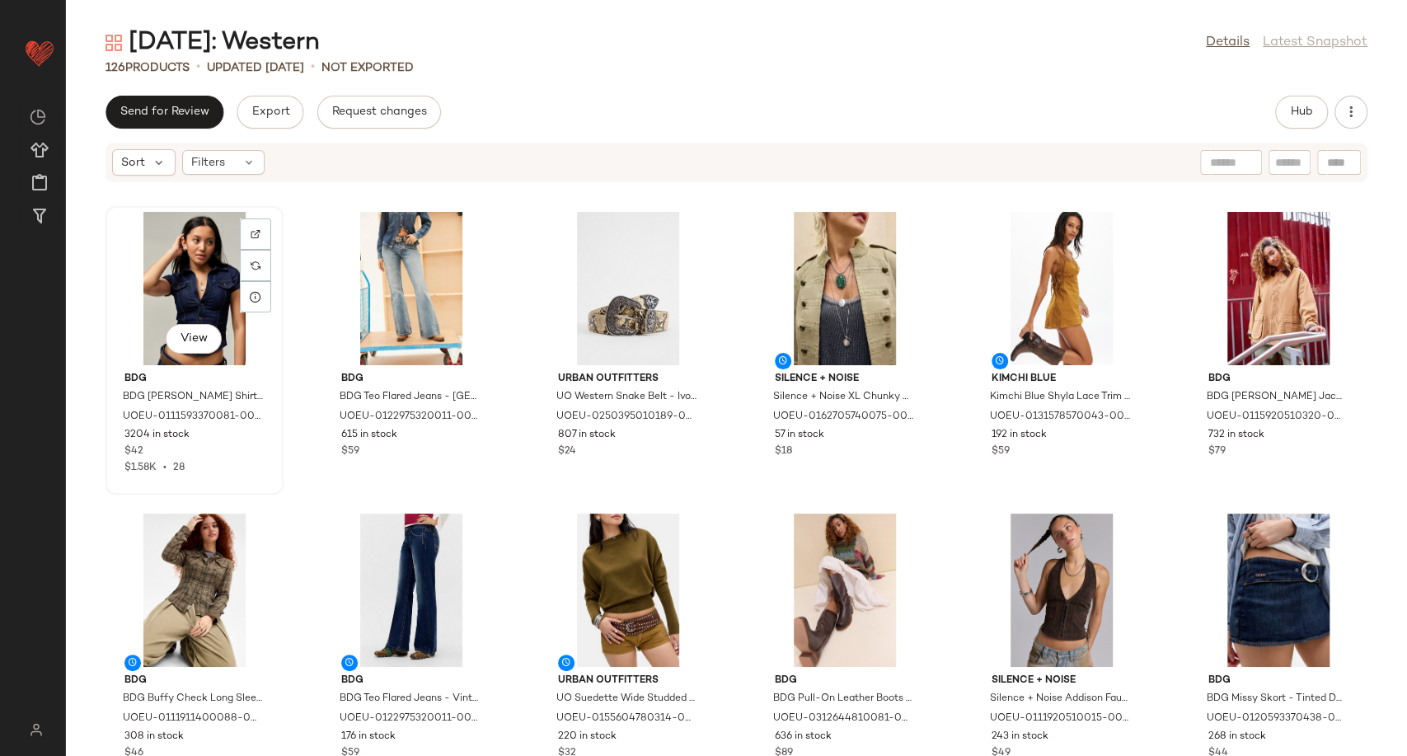
click at [179, 279] on div "View" at bounding box center [194, 288] width 166 height 153
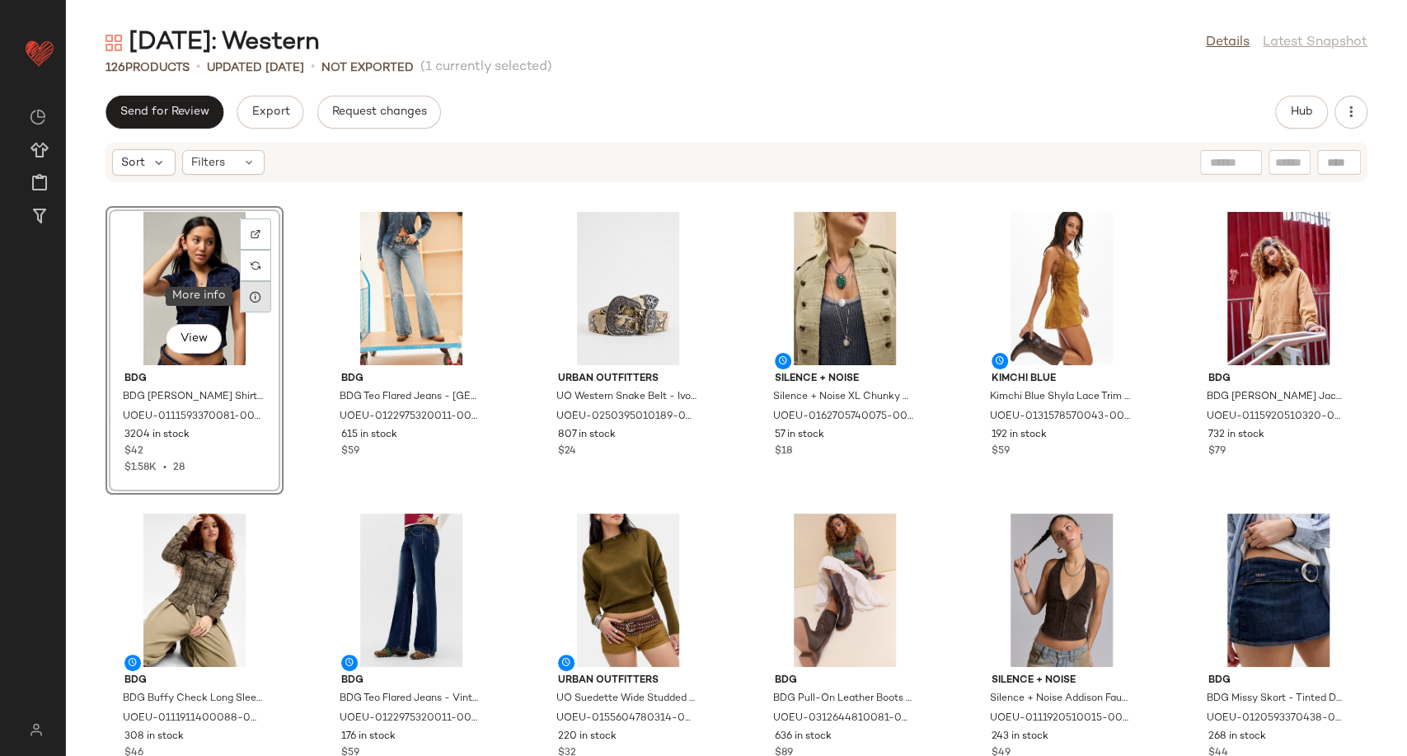
click at [263, 295] on div at bounding box center [255, 296] width 31 height 31
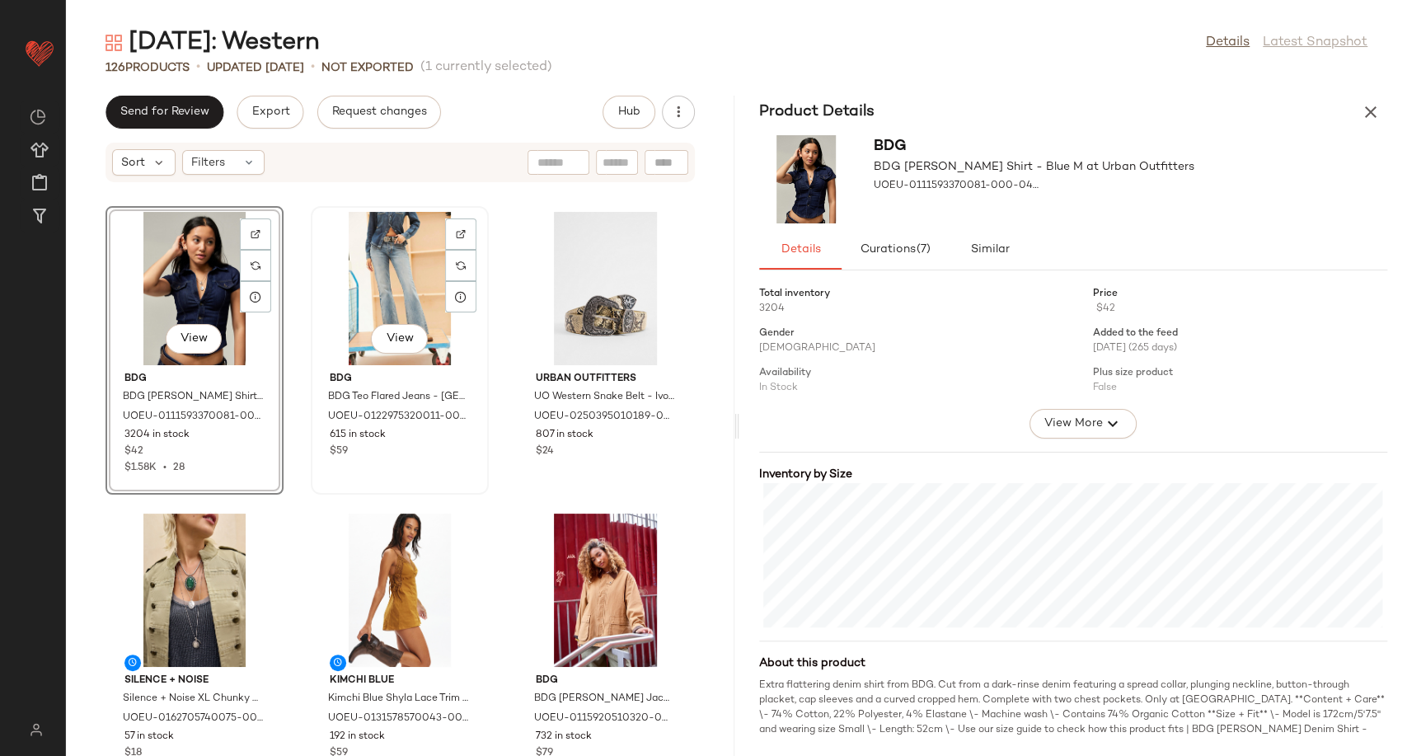
click at [393, 291] on div "View" at bounding box center [400, 288] width 166 height 153
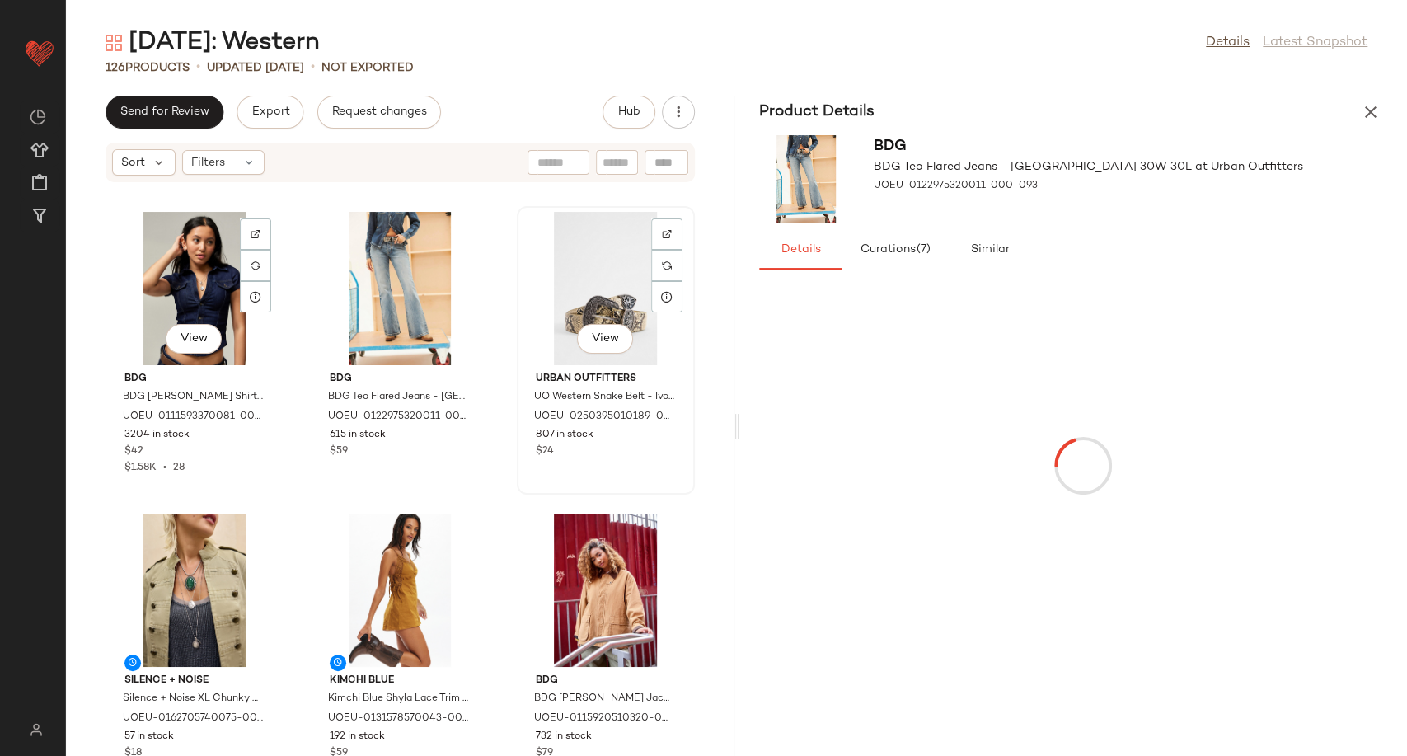
click at [592, 303] on div "View" at bounding box center [606, 288] width 166 height 153
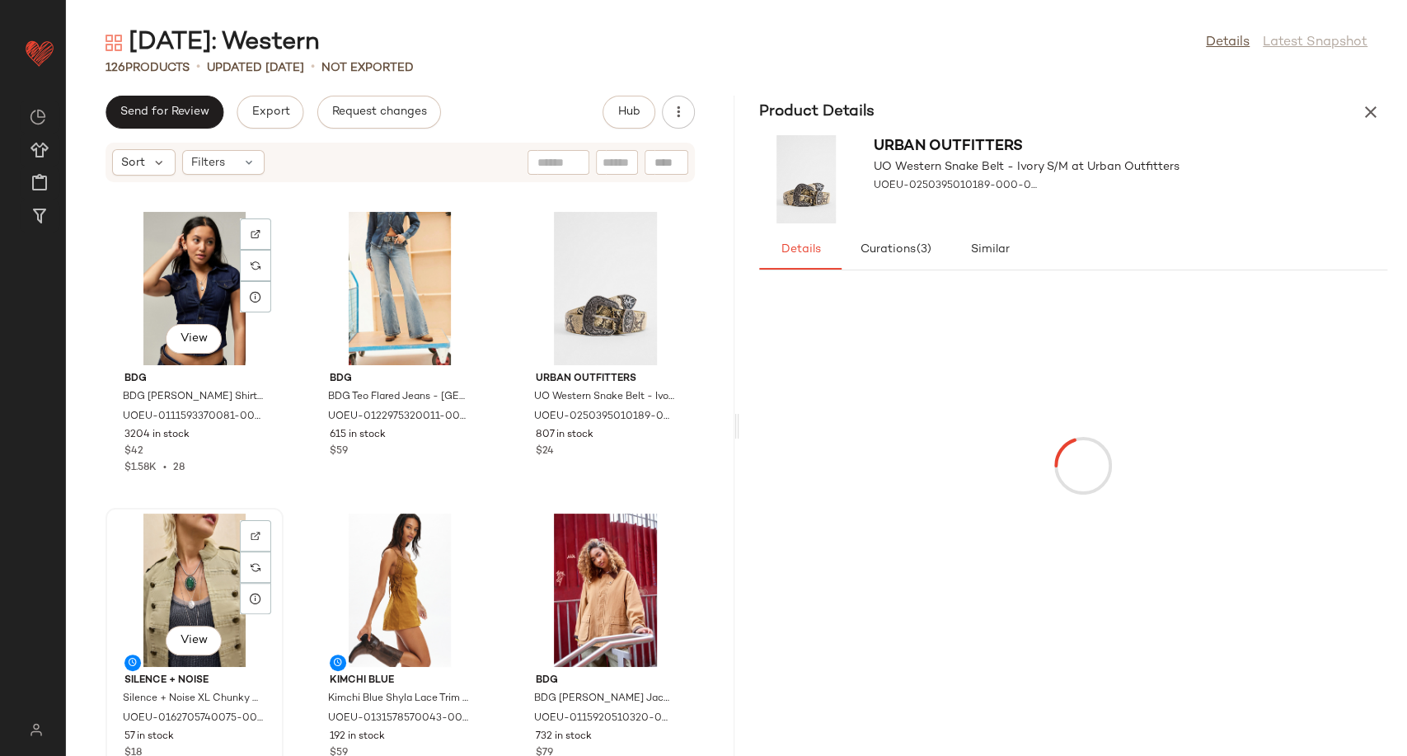
click at [166, 574] on div "View" at bounding box center [194, 590] width 166 height 153
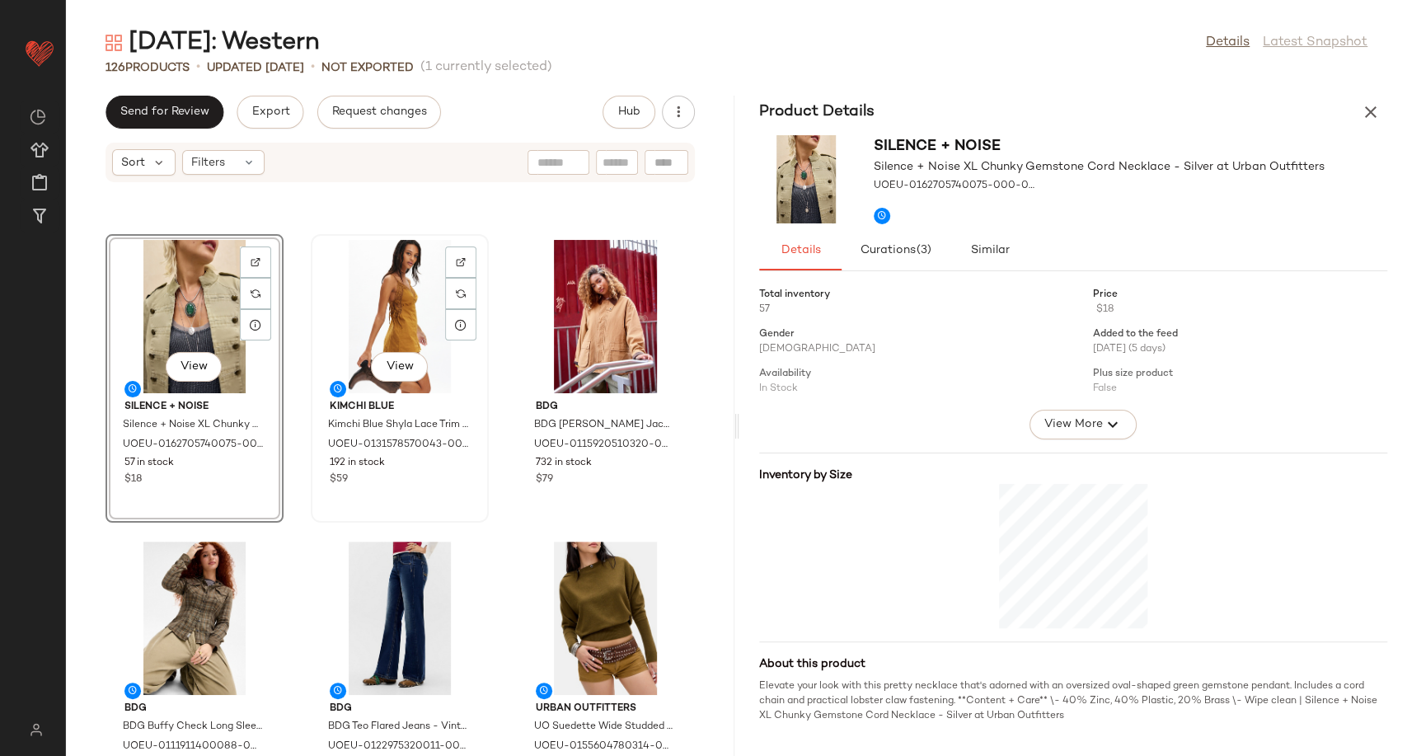
scroll to position [274, 0]
click at [378, 315] on div "View" at bounding box center [400, 315] width 166 height 153
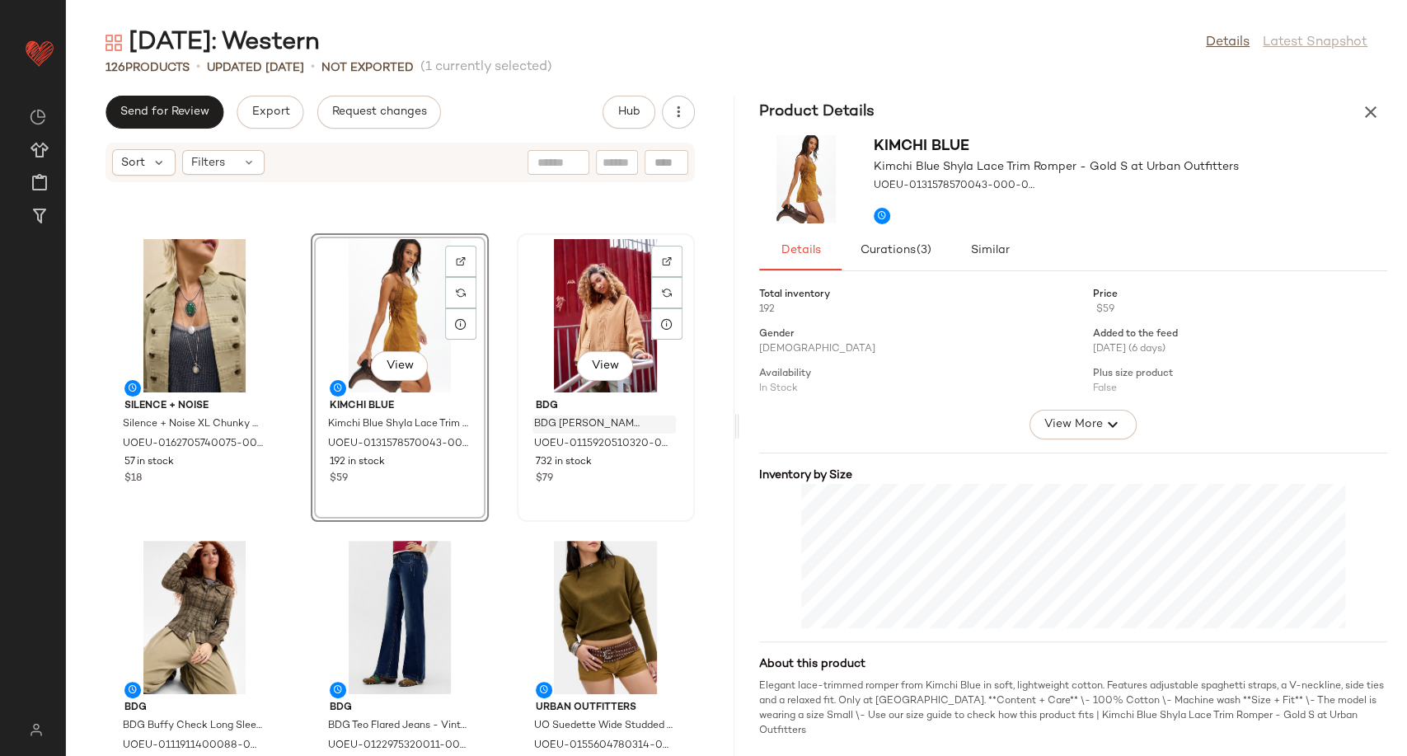
click at [628, 424] on span "BDG Nina Canvas Jacket - Tan M at Urban Outfitters" at bounding box center [588, 424] width 109 height 15
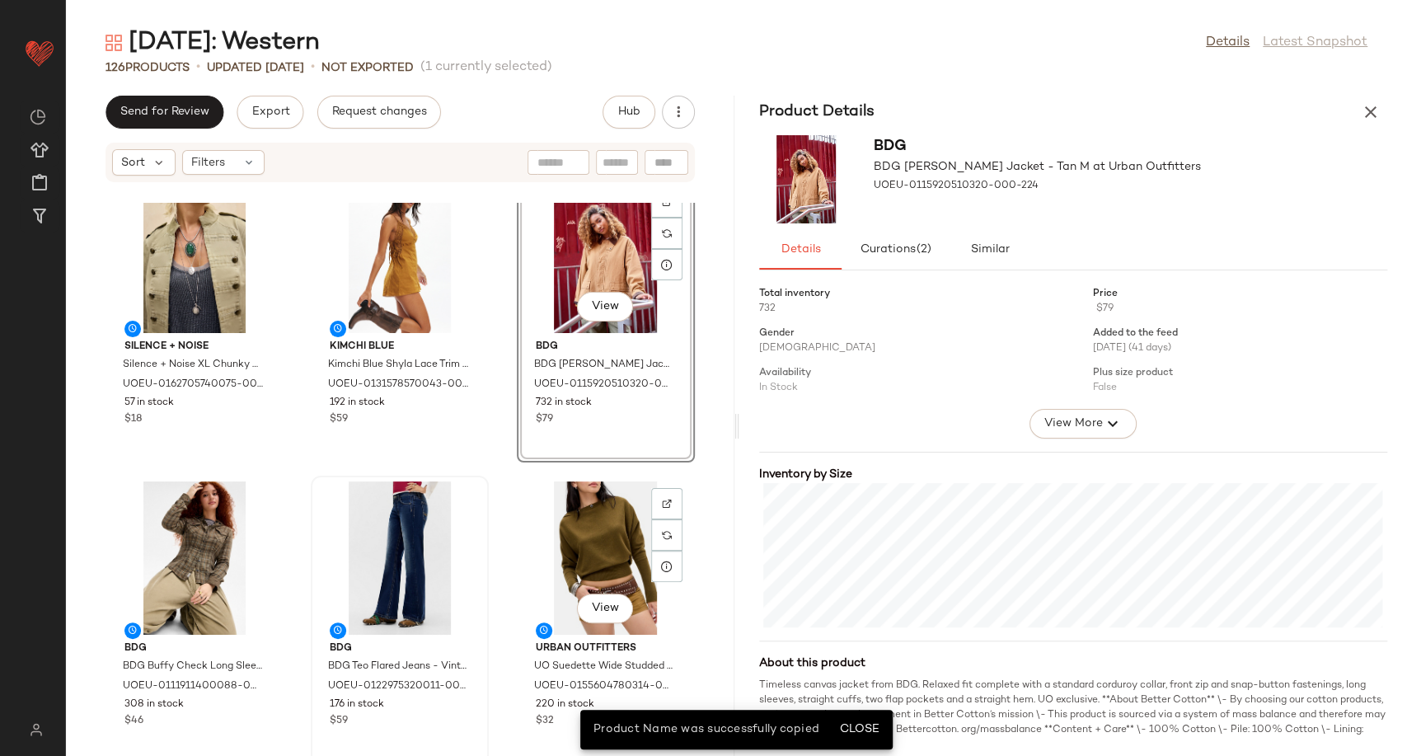
scroll to position [379, 0]
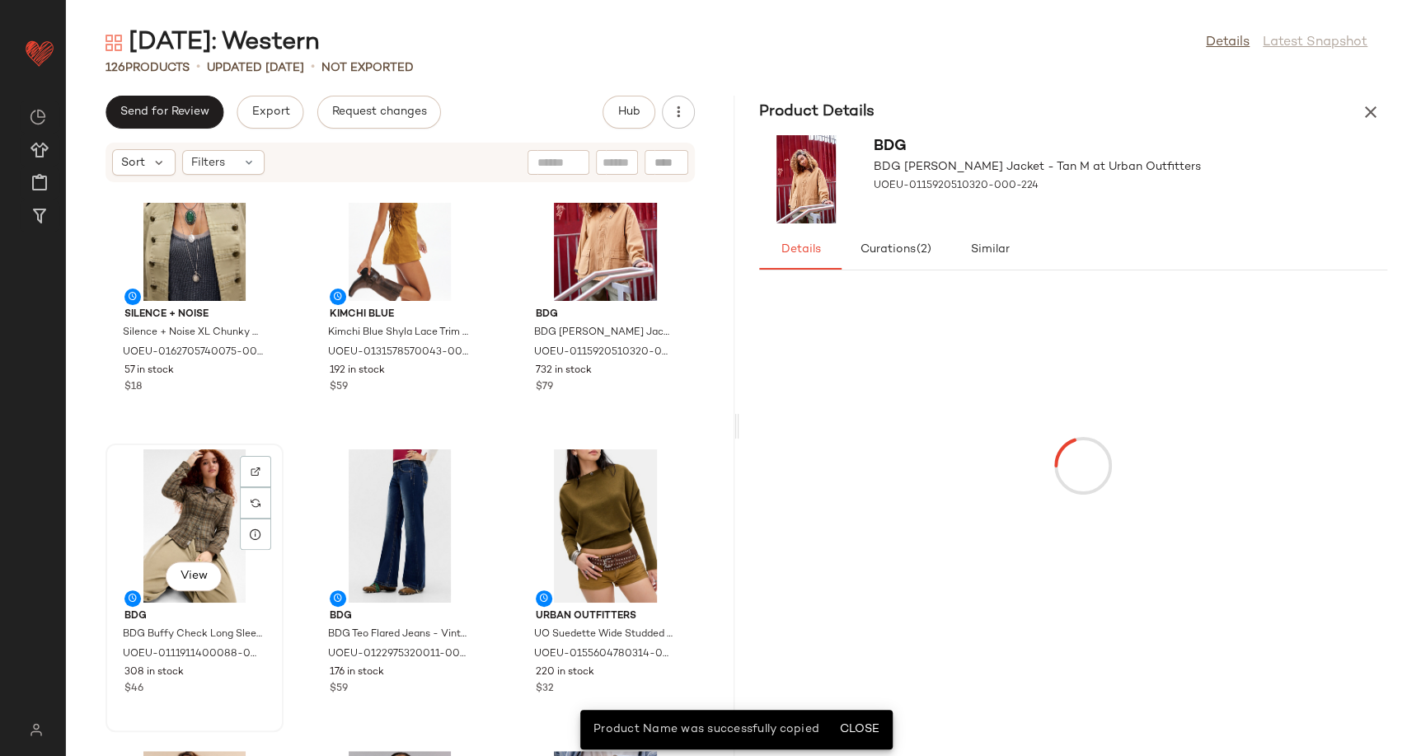
click at [177, 504] on div "View" at bounding box center [194, 525] width 166 height 153
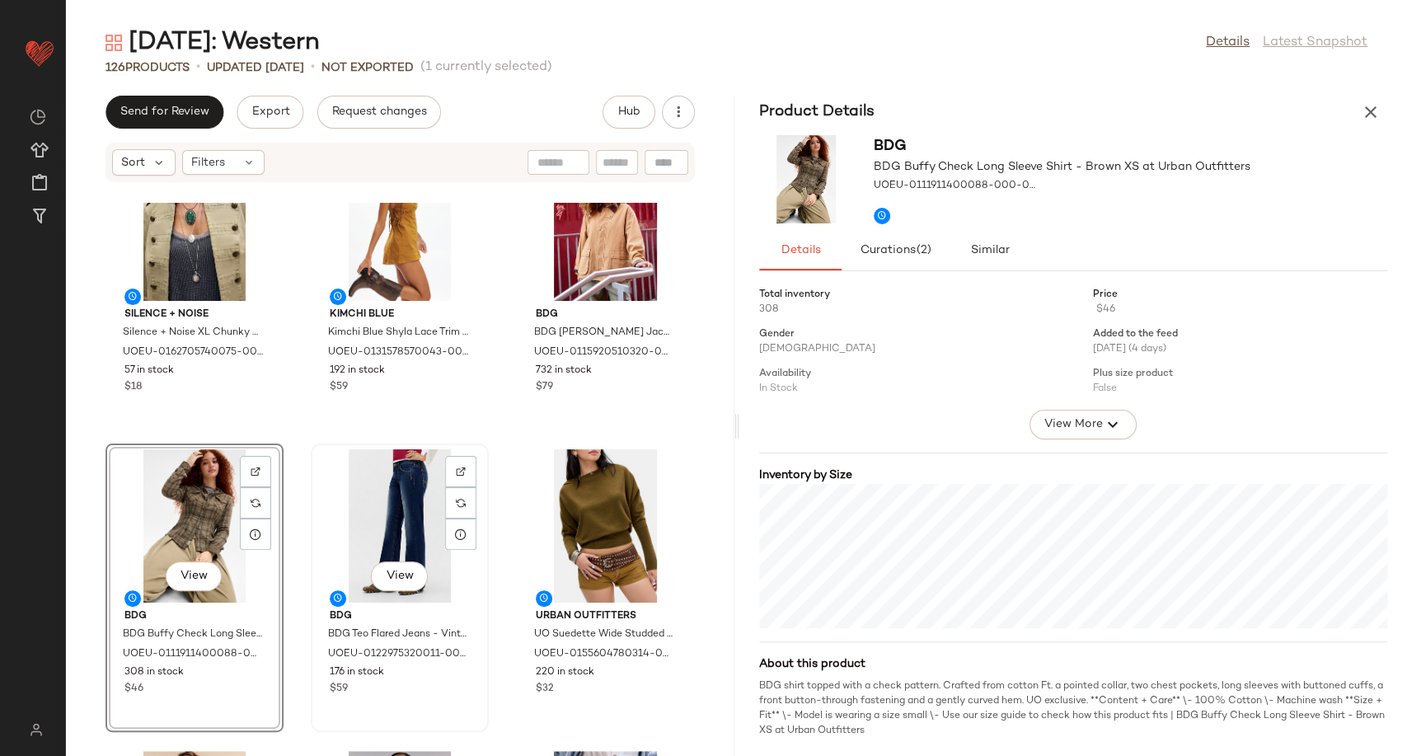
click at [384, 527] on div "View" at bounding box center [400, 525] width 166 height 153
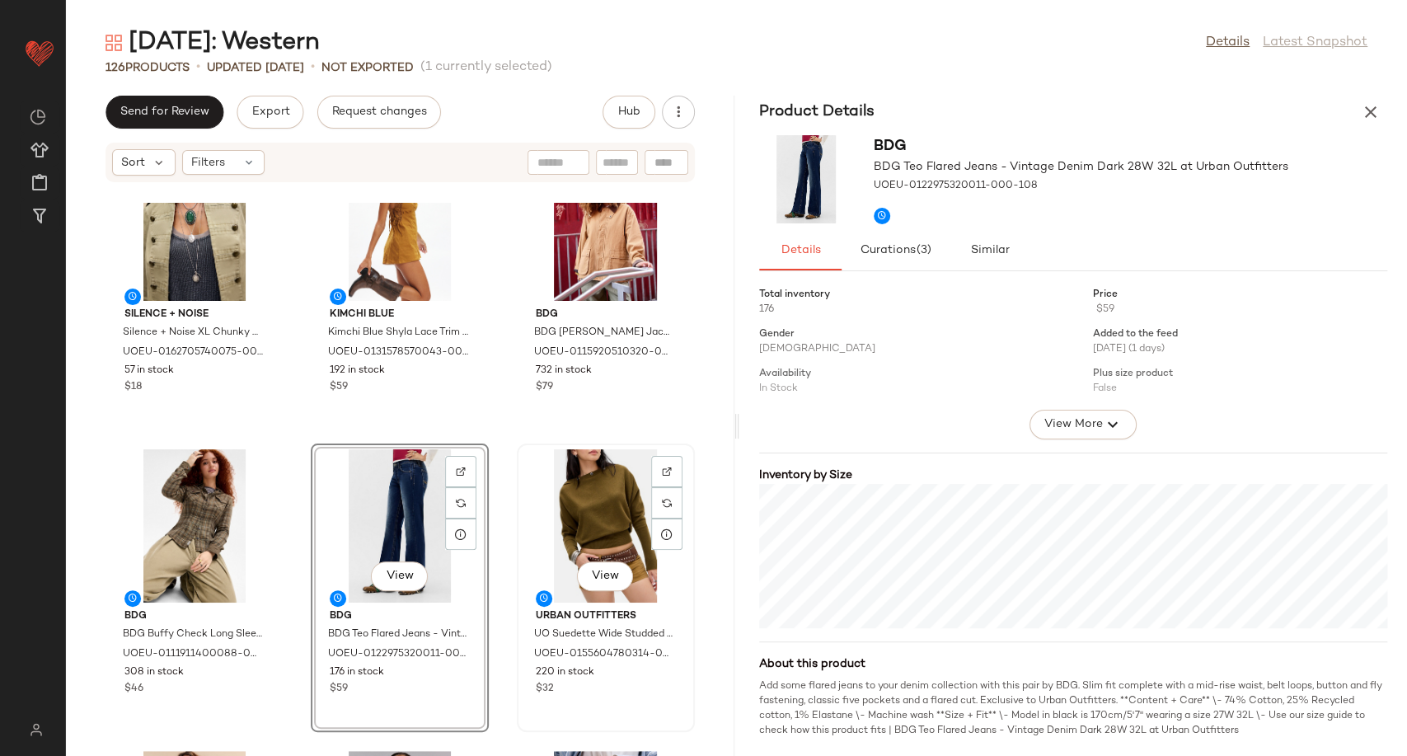
click at [551, 530] on div "View" at bounding box center [606, 525] width 166 height 153
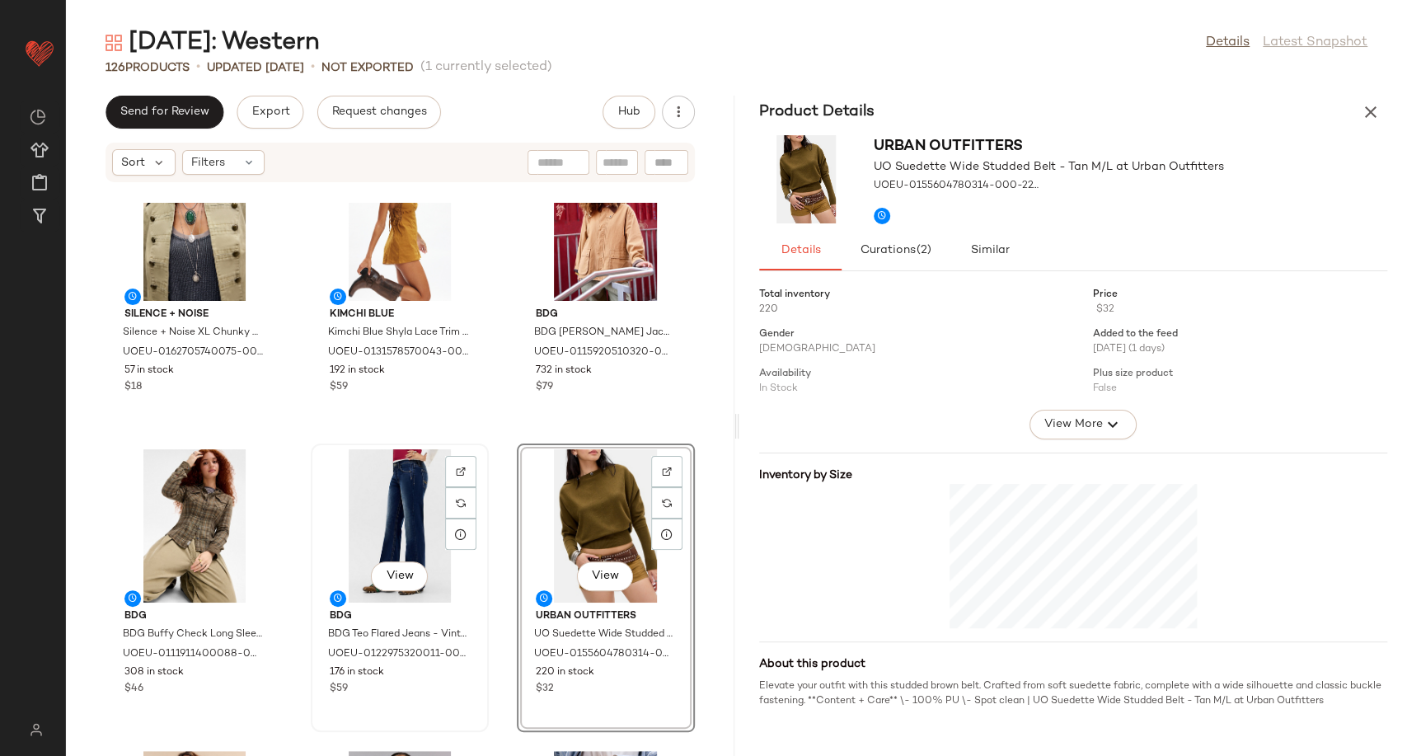
scroll to position [654, 0]
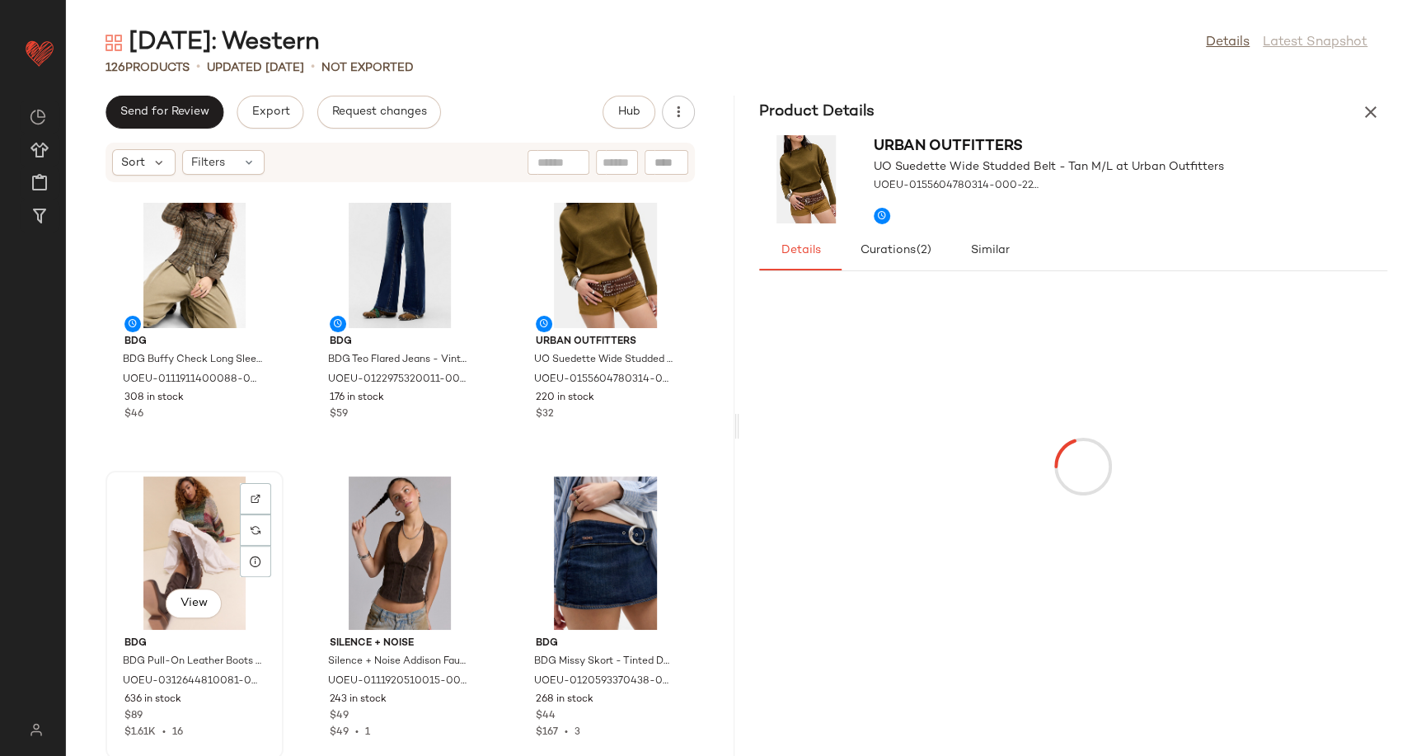
click at [214, 546] on div "View" at bounding box center [194, 552] width 166 height 153
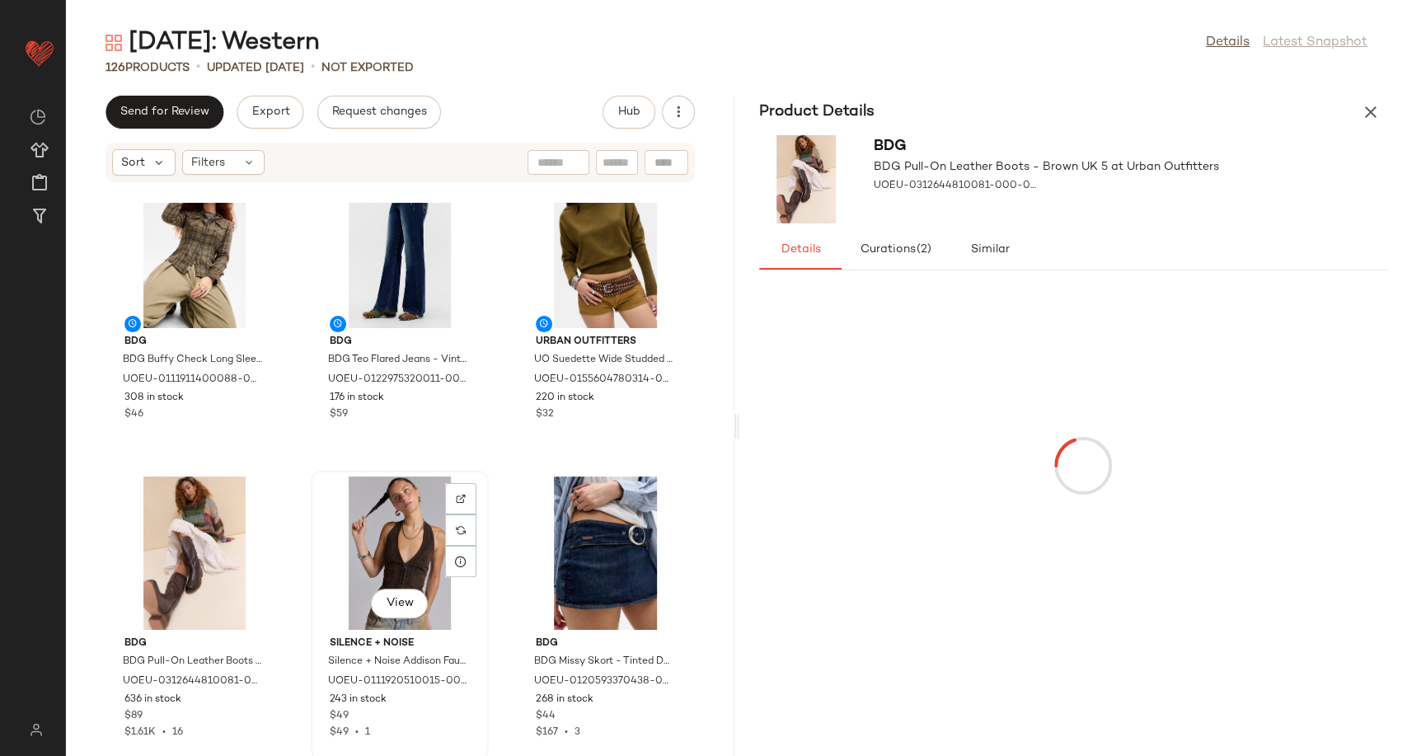
click at [377, 530] on div "View" at bounding box center [400, 552] width 166 height 153
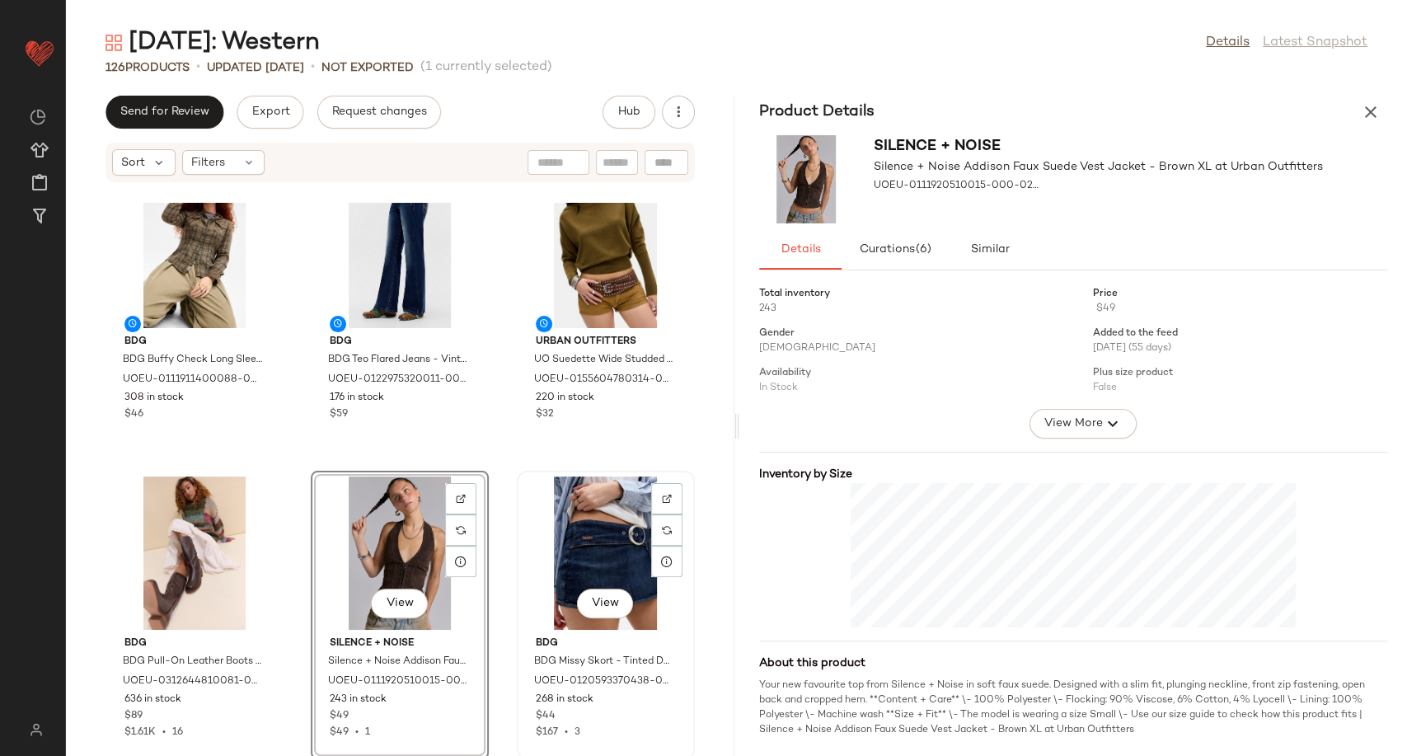
click at [558, 558] on div "View" at bounding box center [606, 552] width 166 height 153
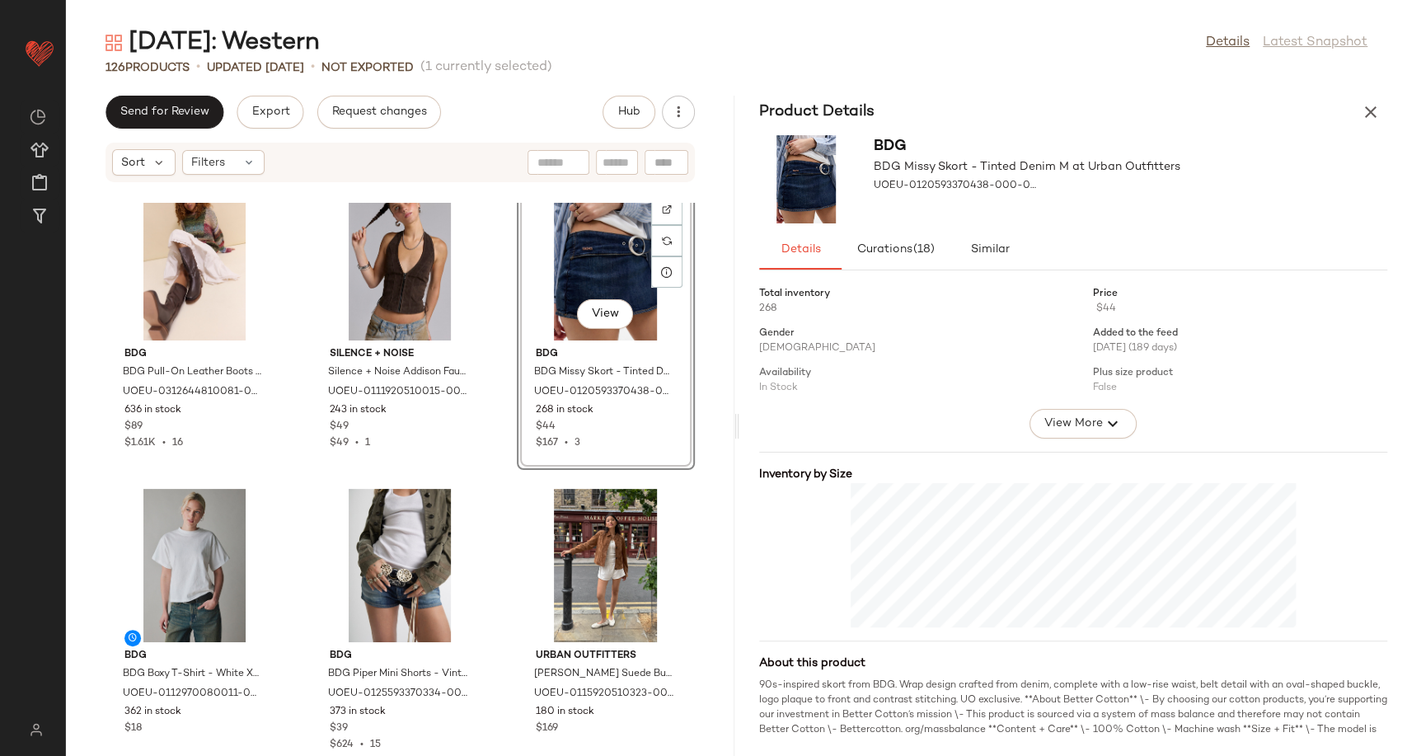
scroll to position [1020, 0]
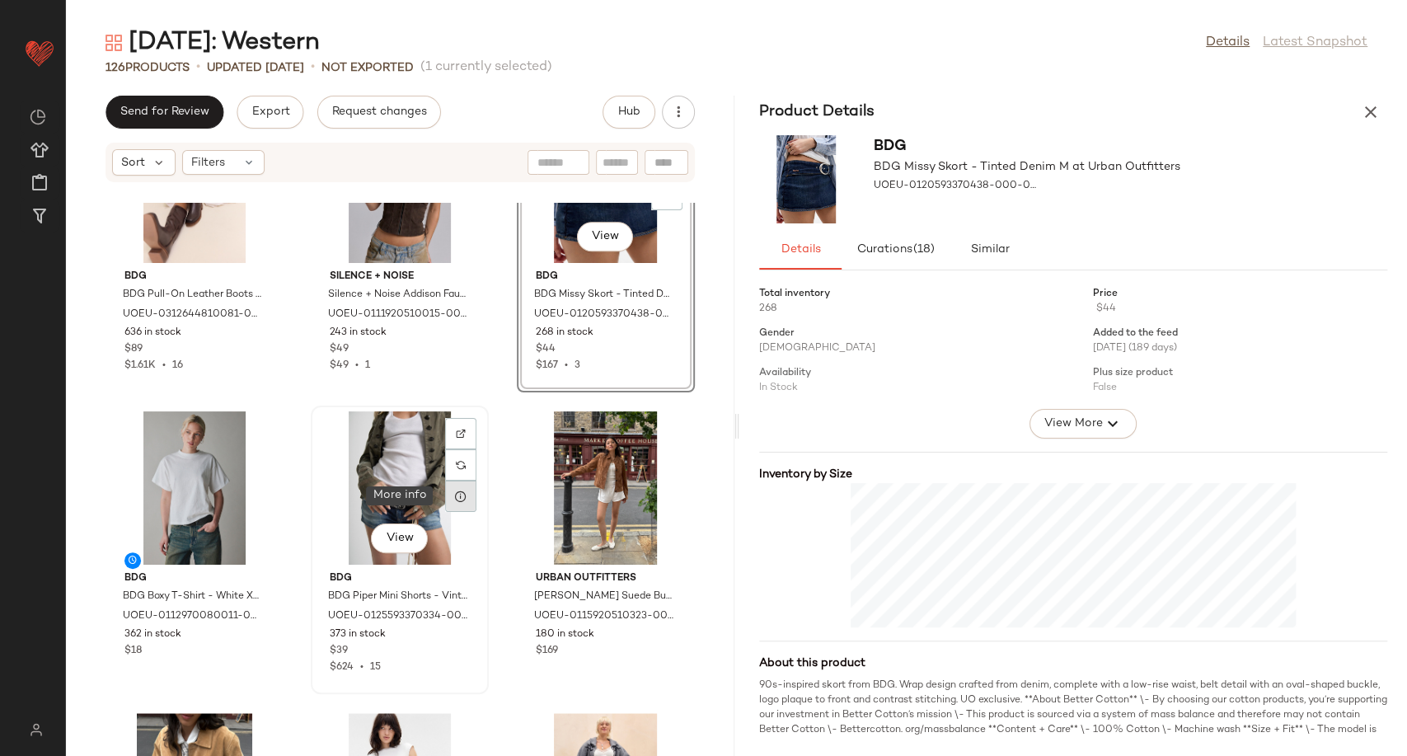
click at [458, 493] on icon at bounding box center [460, 496] width 13 height 13
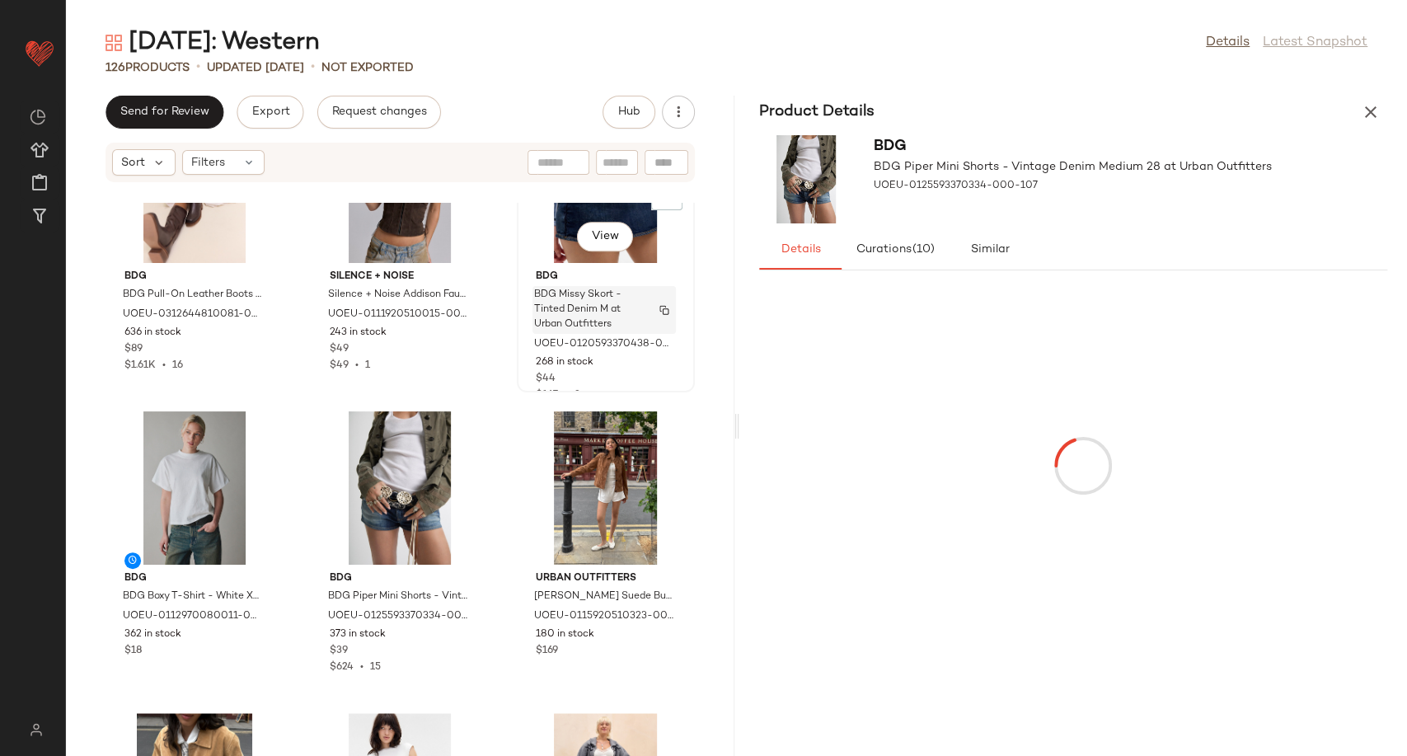
click at [575, 301] on span "BDG Missy Skort - Tinted Denim M at Urban Outfitters" at bounding box center [588, 310] width 109 height 45
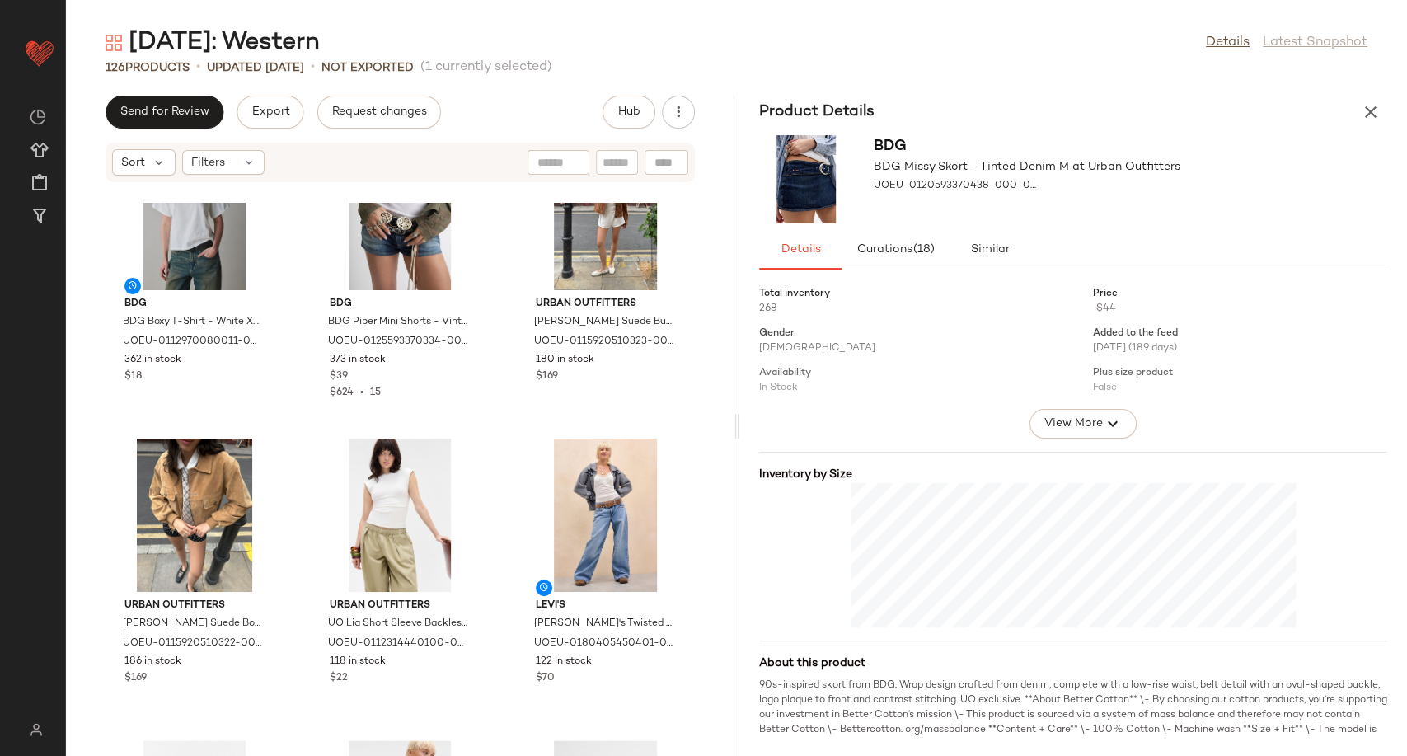
scroll to position [1569, 0]
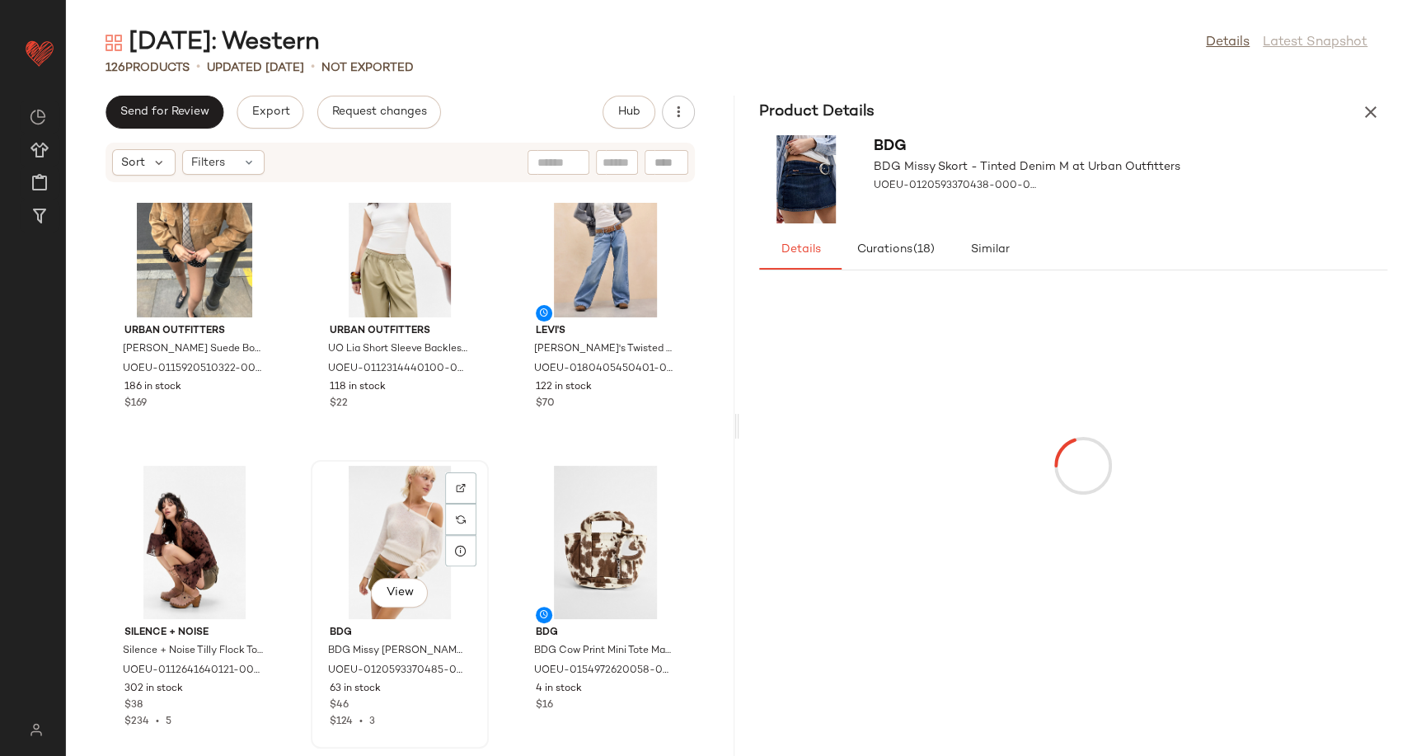
click at [404, 556] on div "View" at bounding box center [400, 542] width 166 height 153
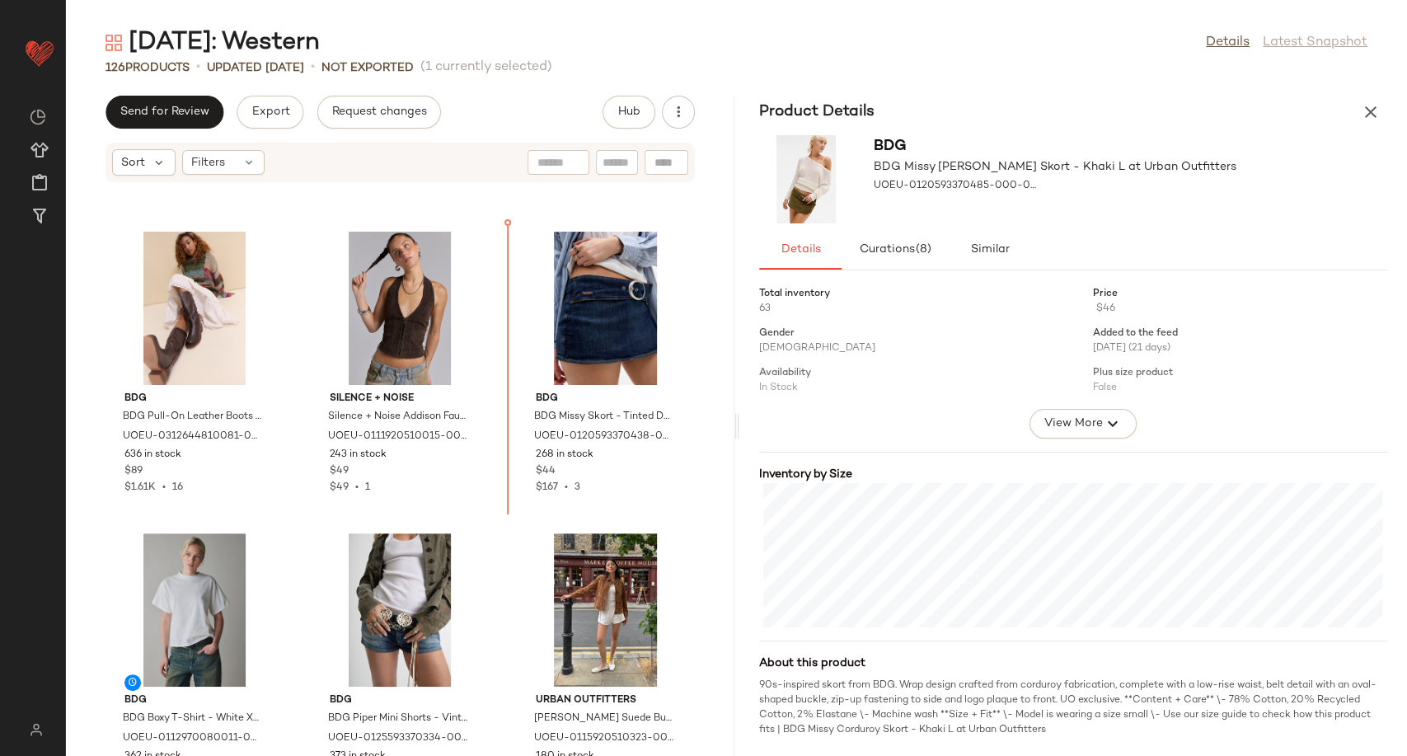
scroll to position [858, 0]
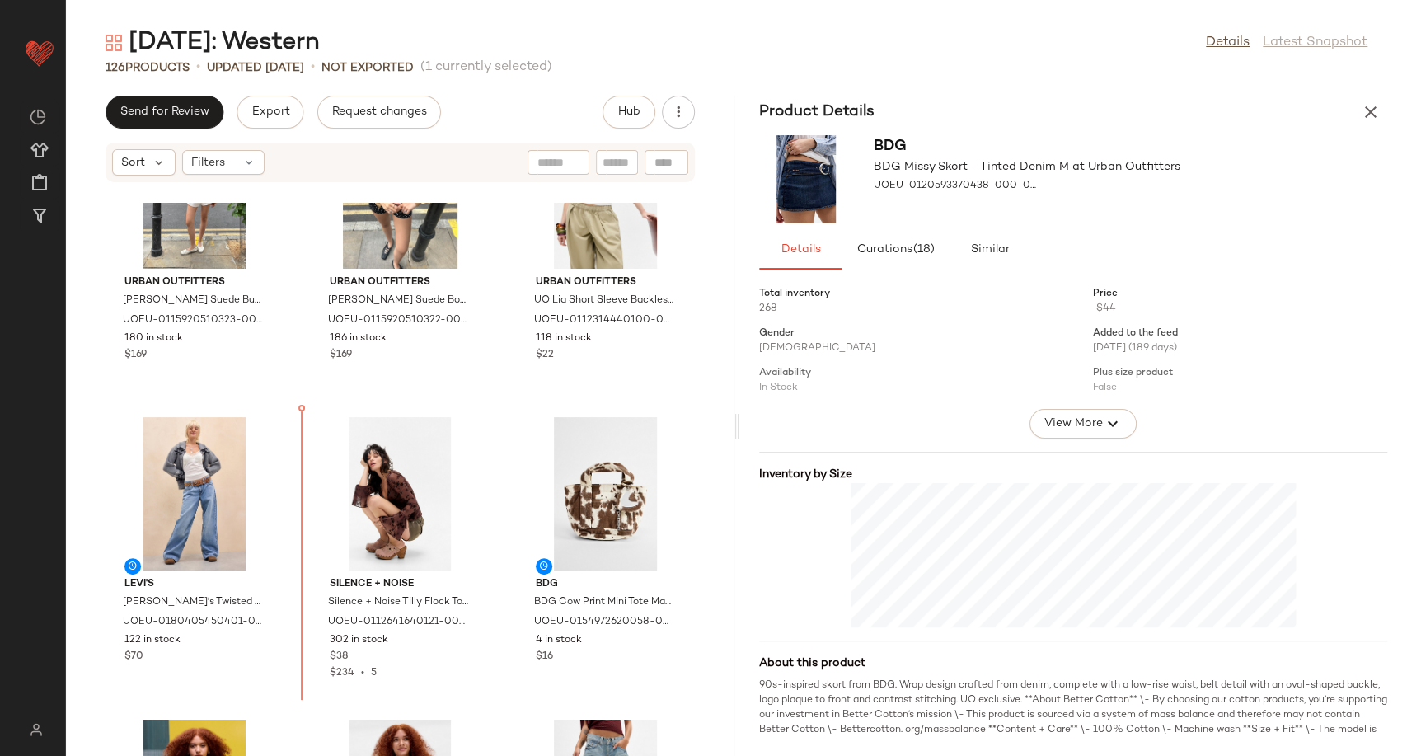
scroll to position [1618, 0]
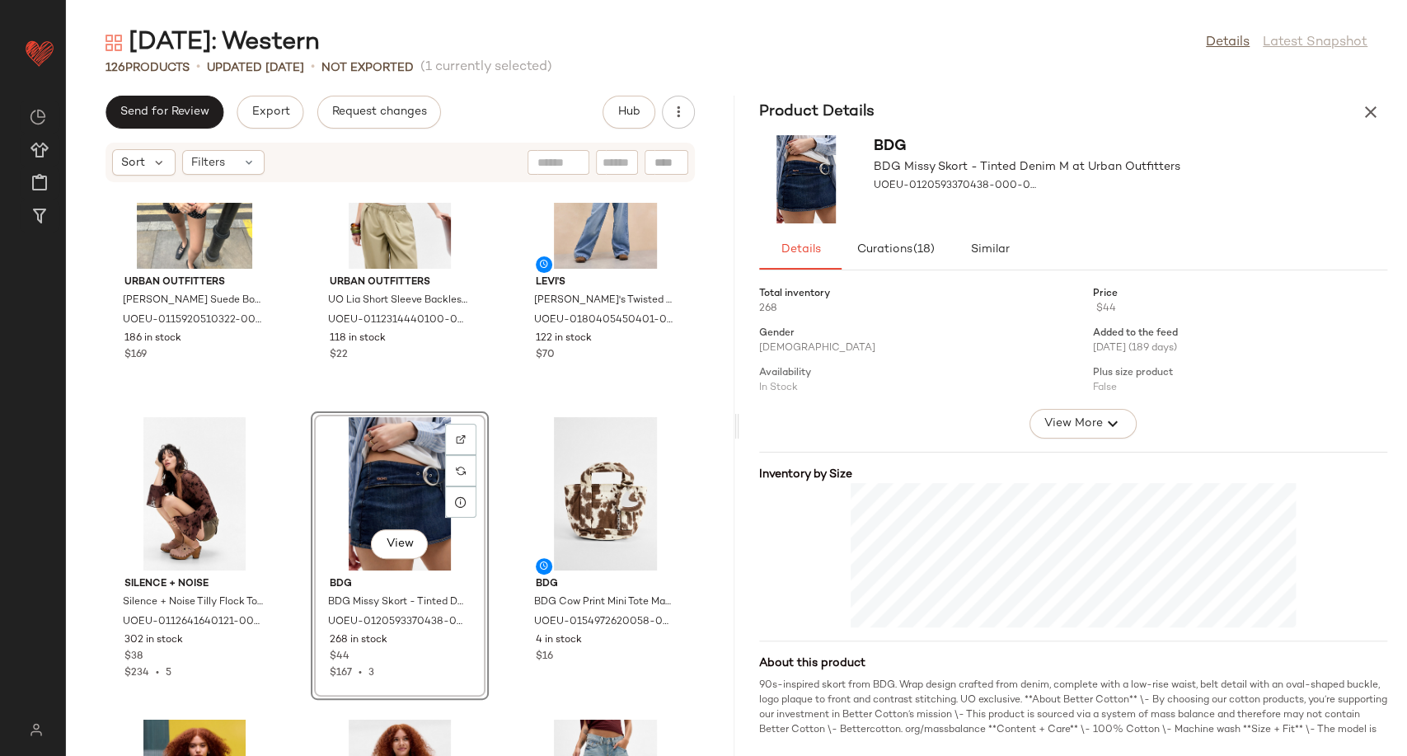
click at [496, 664] on div "Urban Outfitters UO Patrice Suede Bomber Jacket - Tan M at Urban Outfitters UOE…" at bounding box center [400, 479] width 668 height 553
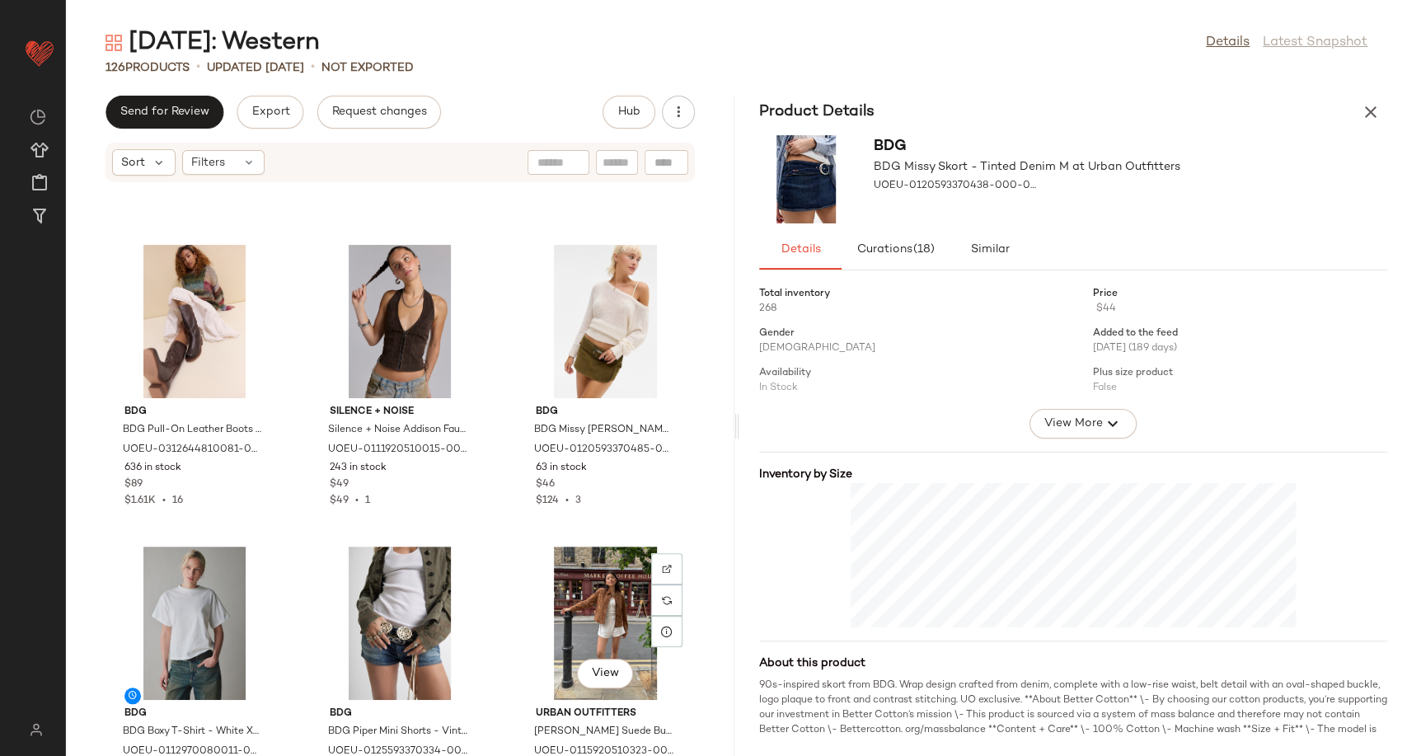
scroll to position [1344, 0]
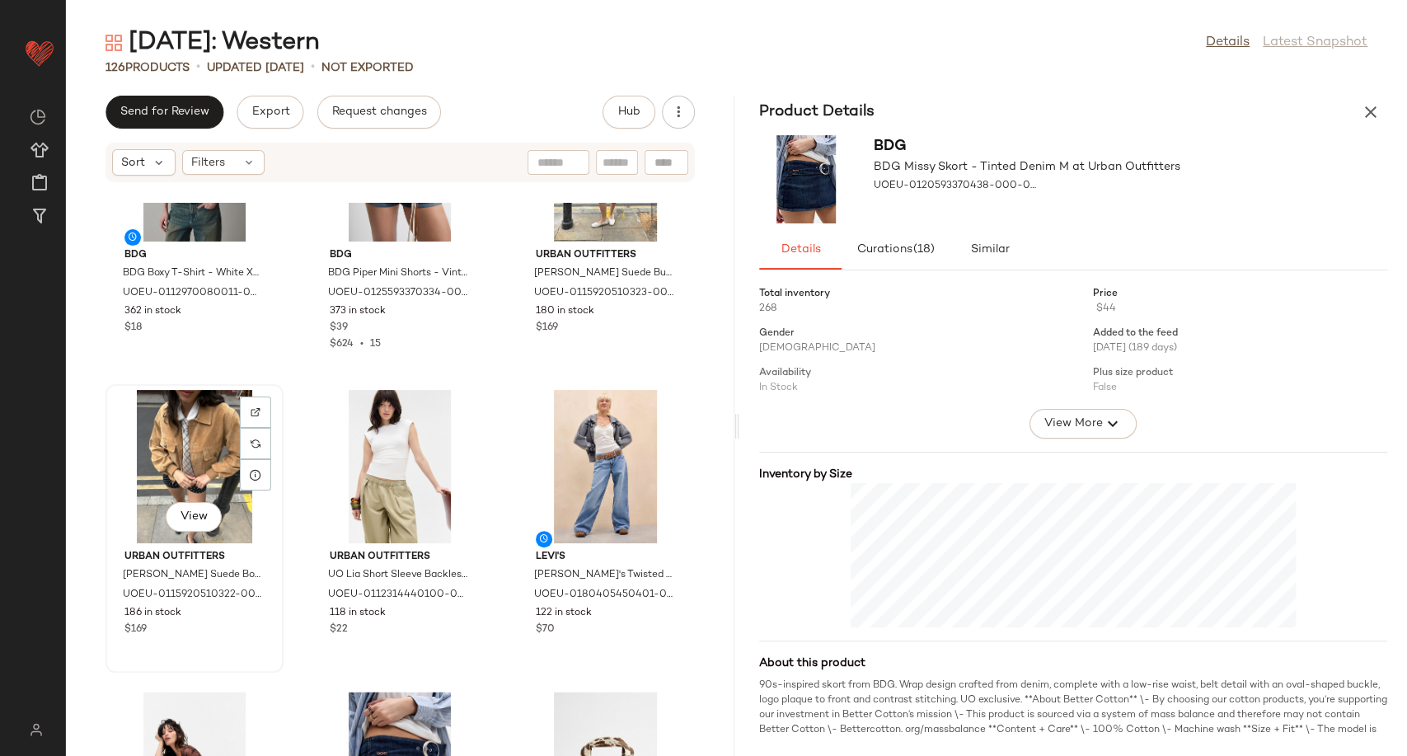
click at [196, 475] on div "View" at bounding box center [194, 466] width 166 height 153
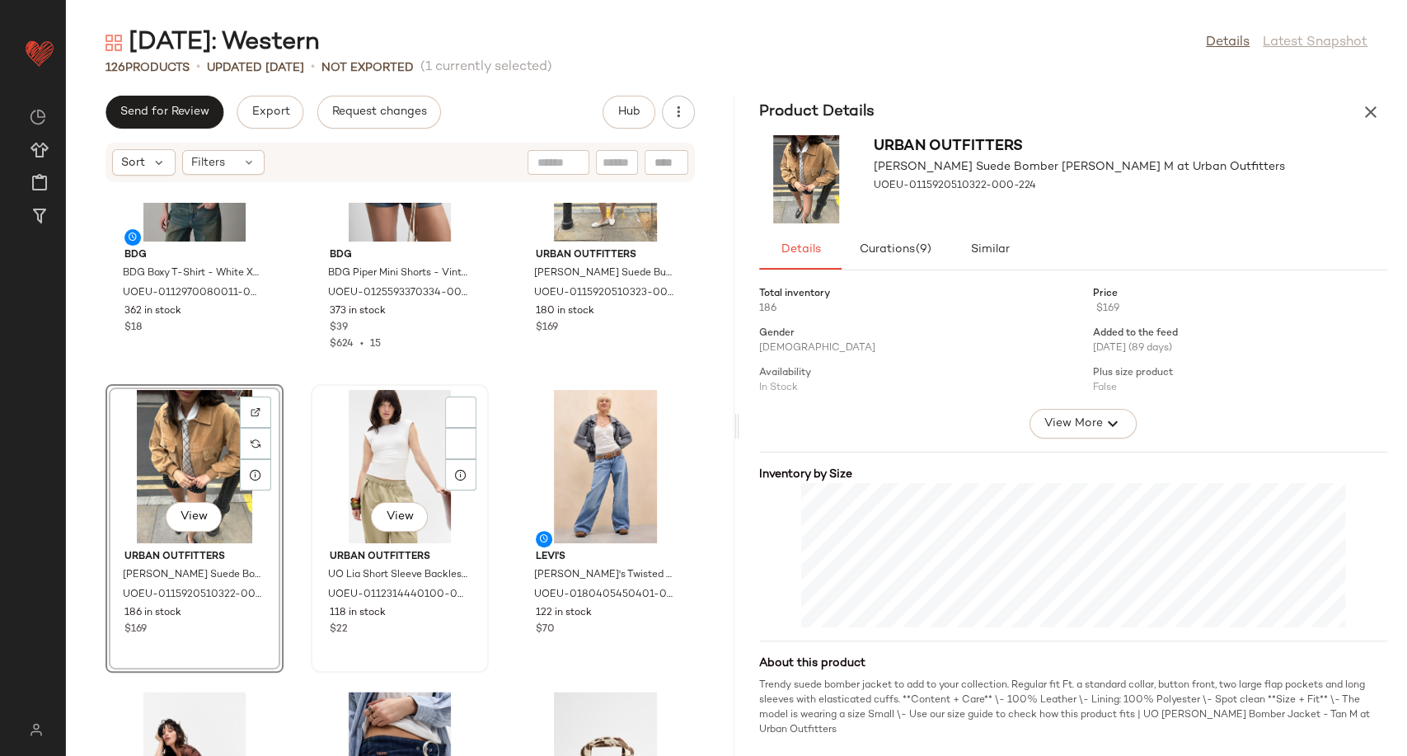
scroll to position [1068, 0]
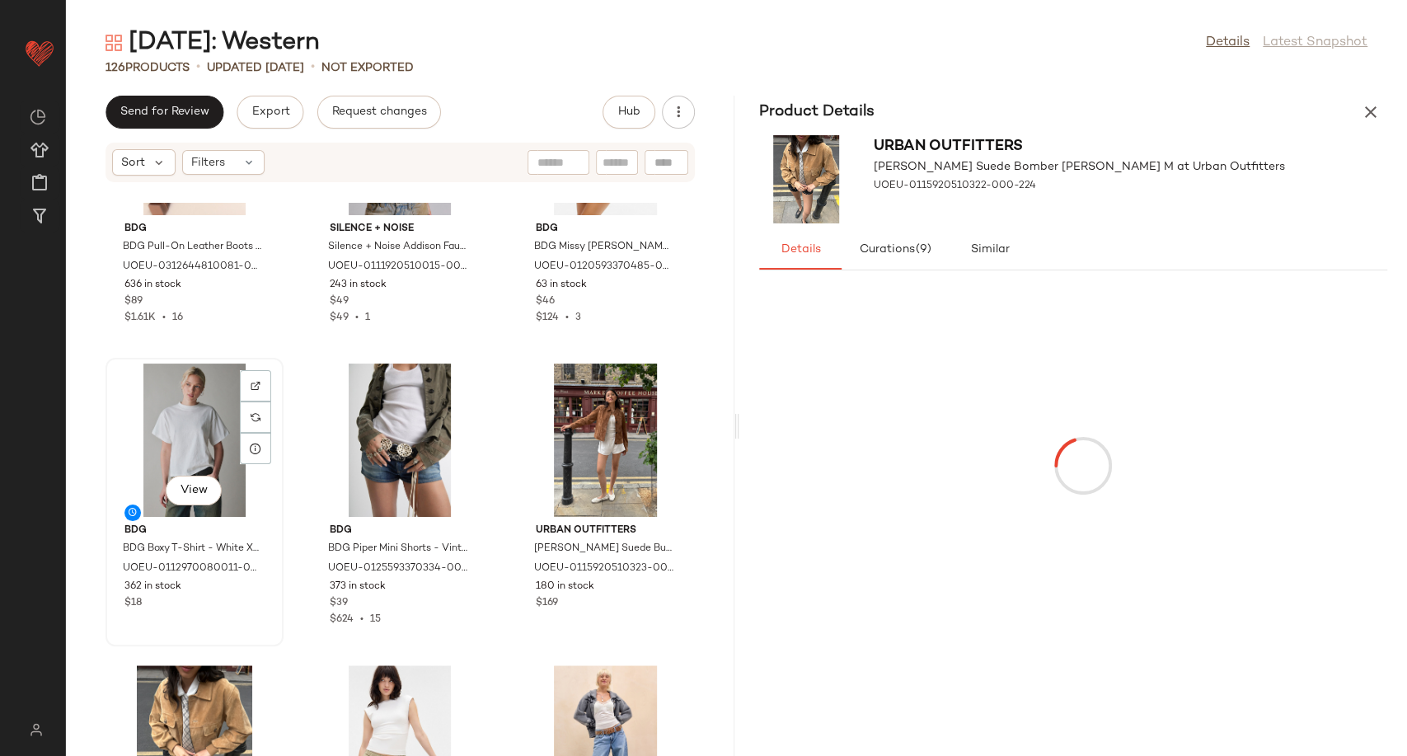
click at [194, 445] on div "View" at bounding box center [194, 439] width 166 height 153
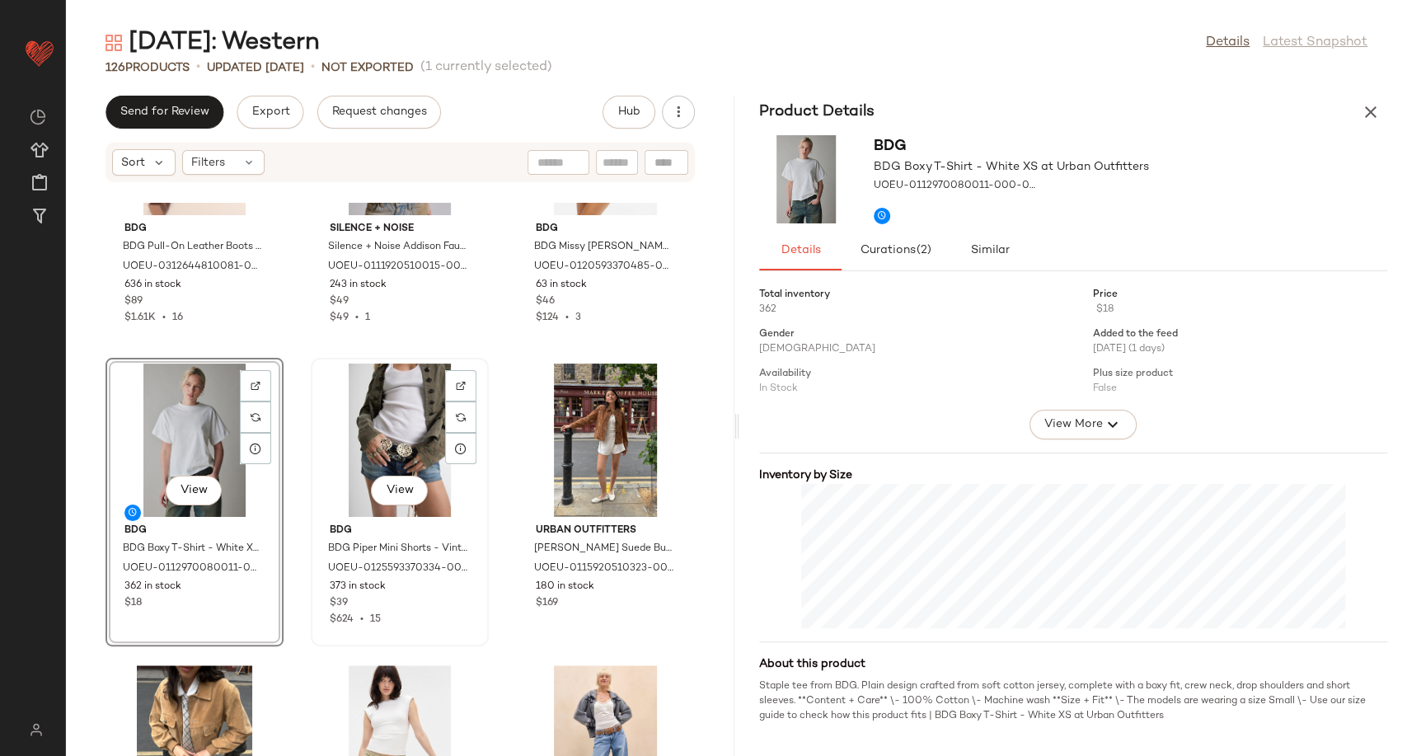
click at [373, 440] on div "View" at bounding box center [400, 439] width 166 height 153
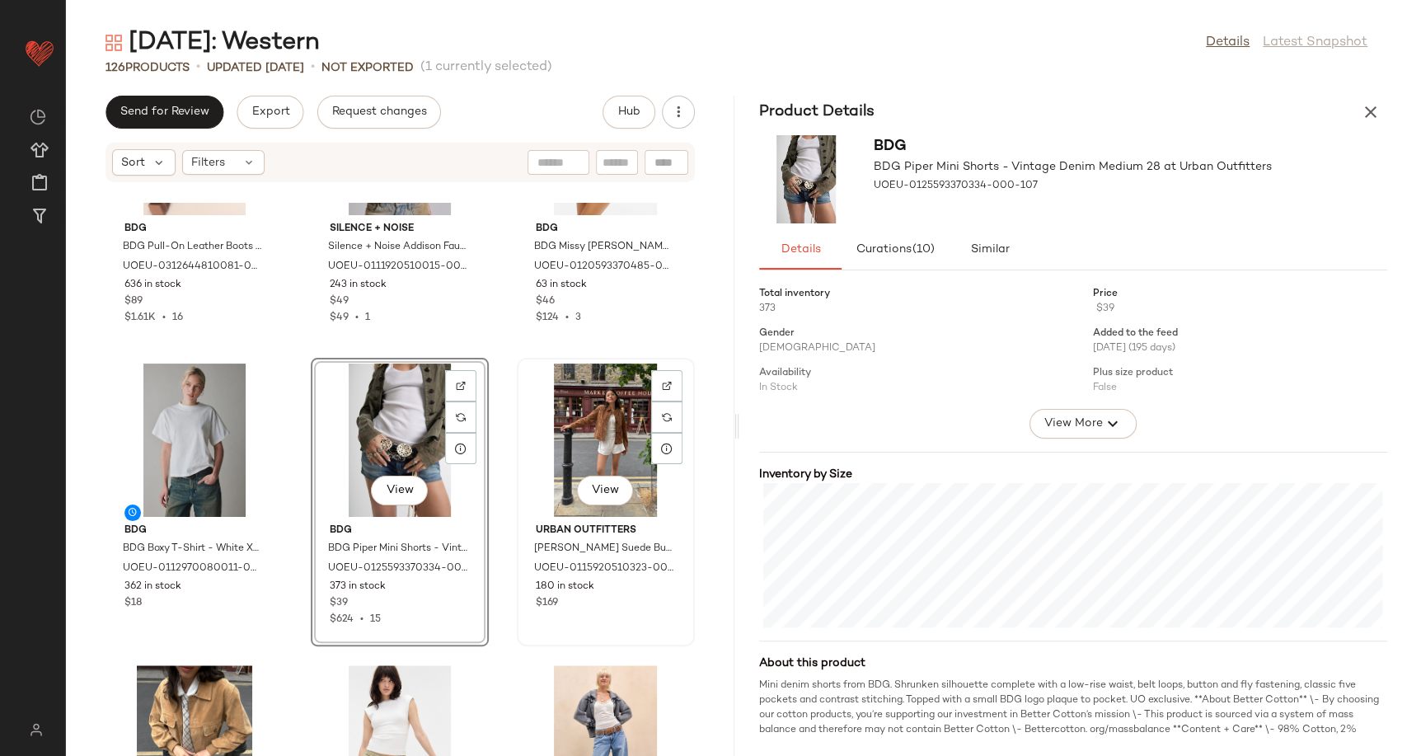
click at [593, 442] on div "View" at bounding box center [606, 439] width 166 height 153
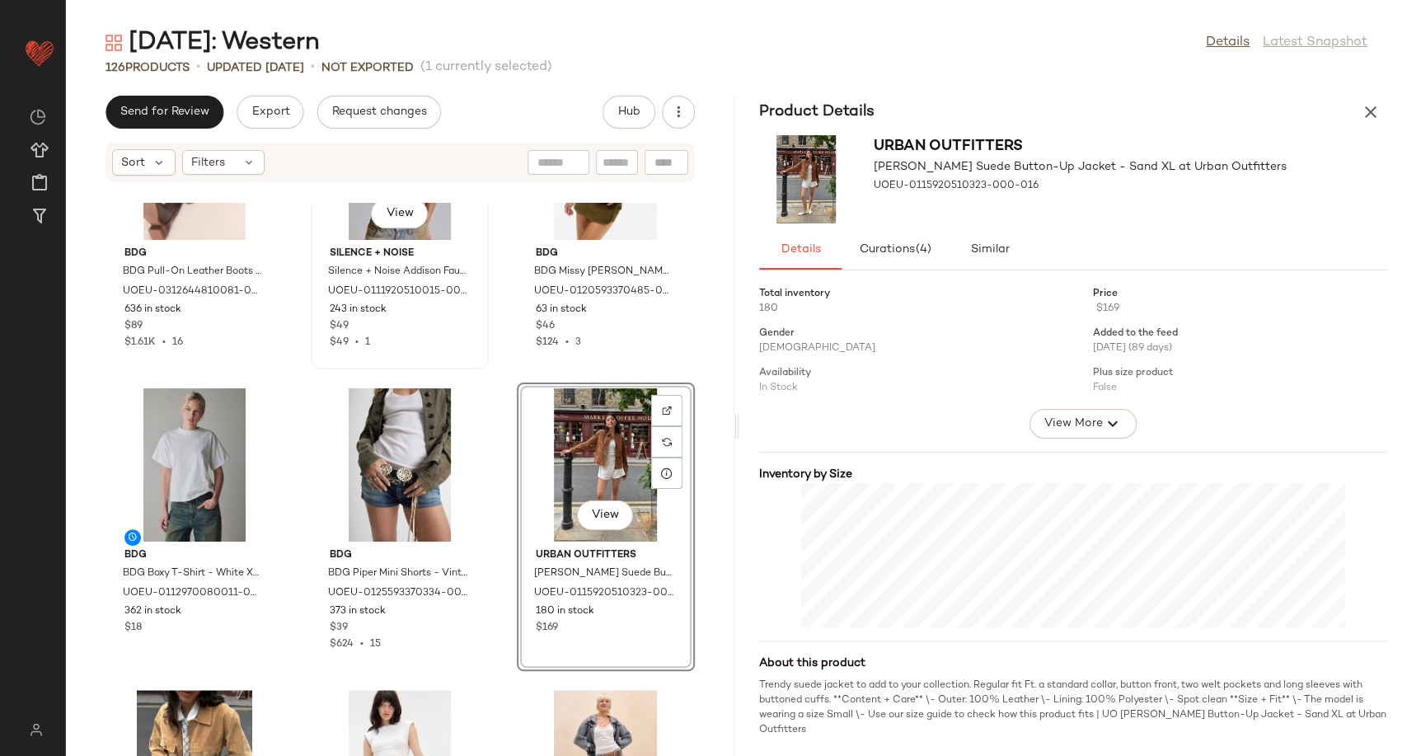
scroll to position [885, 0]
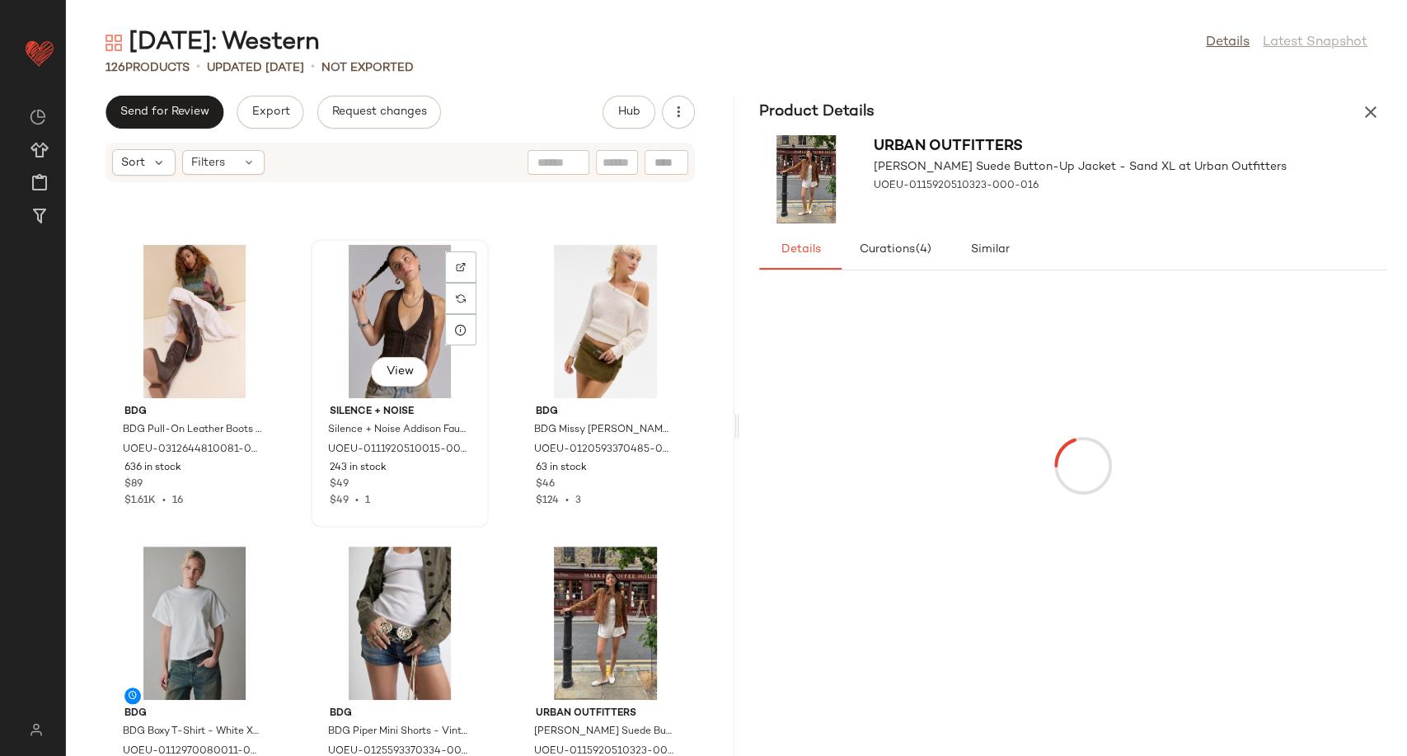
click at [368, 312] on div "View" at bounding box center [400, 321] width 166 height 153
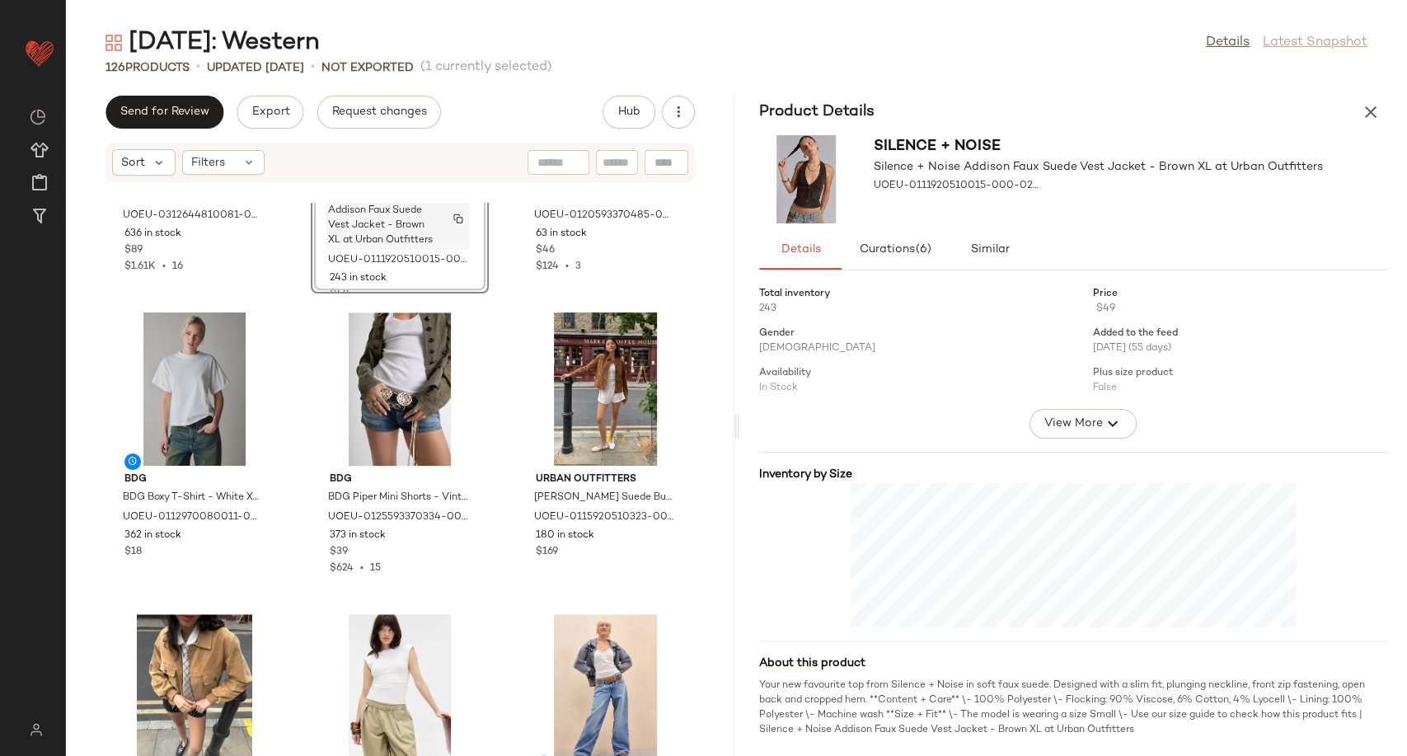
scroll to position [1252, 0]
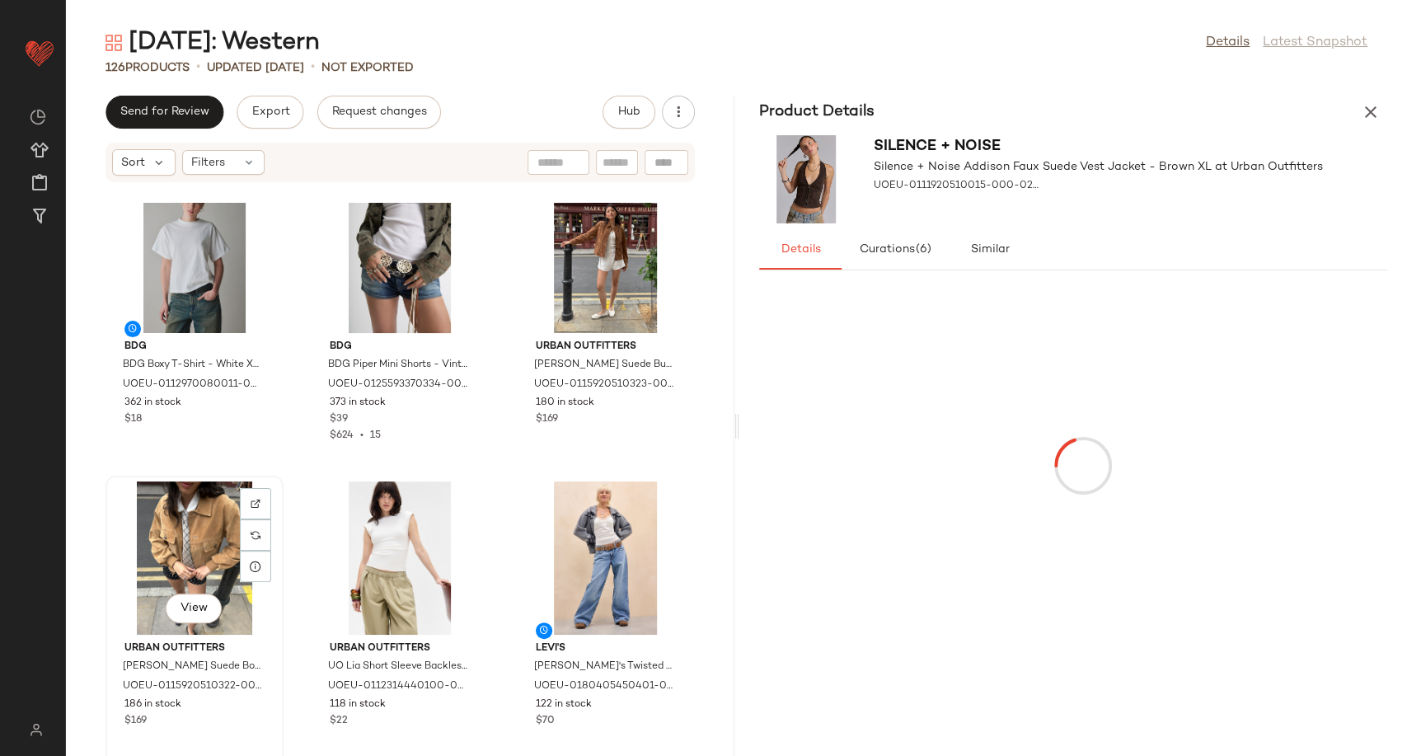
click at [223, 538] on div "View" at bounding box center [194, 557] width 166 height 153
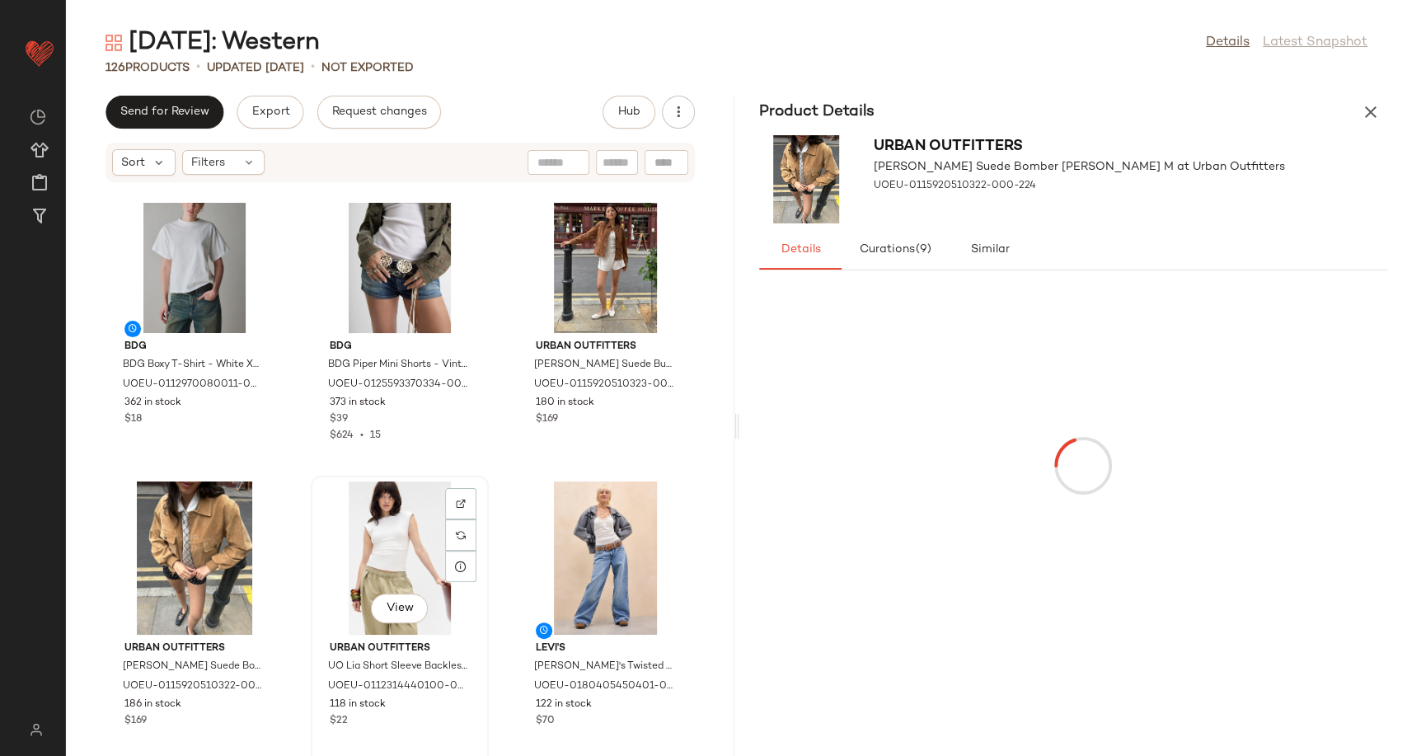
click at [367, 560] on div "View" at bounding box center [400, 557] width 166 height 153
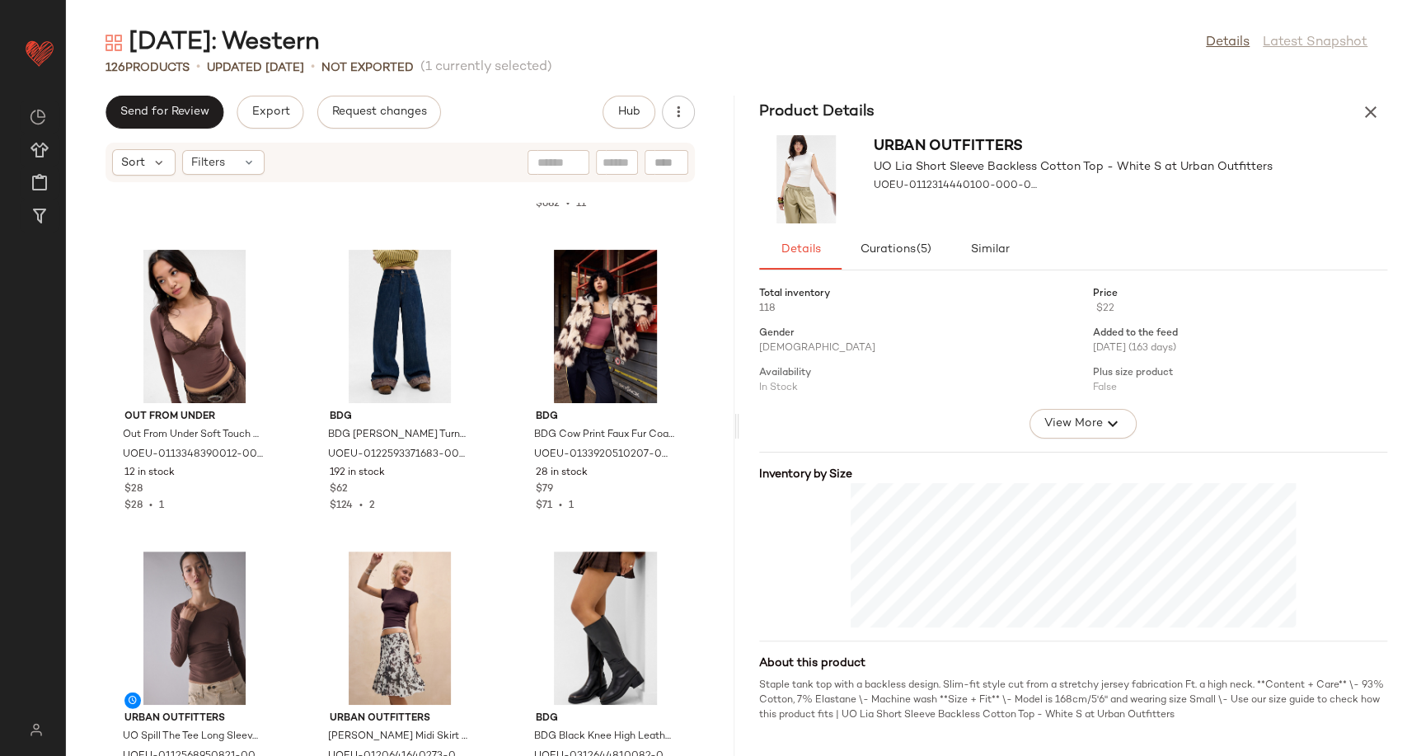
scroll to position [3450, 0]
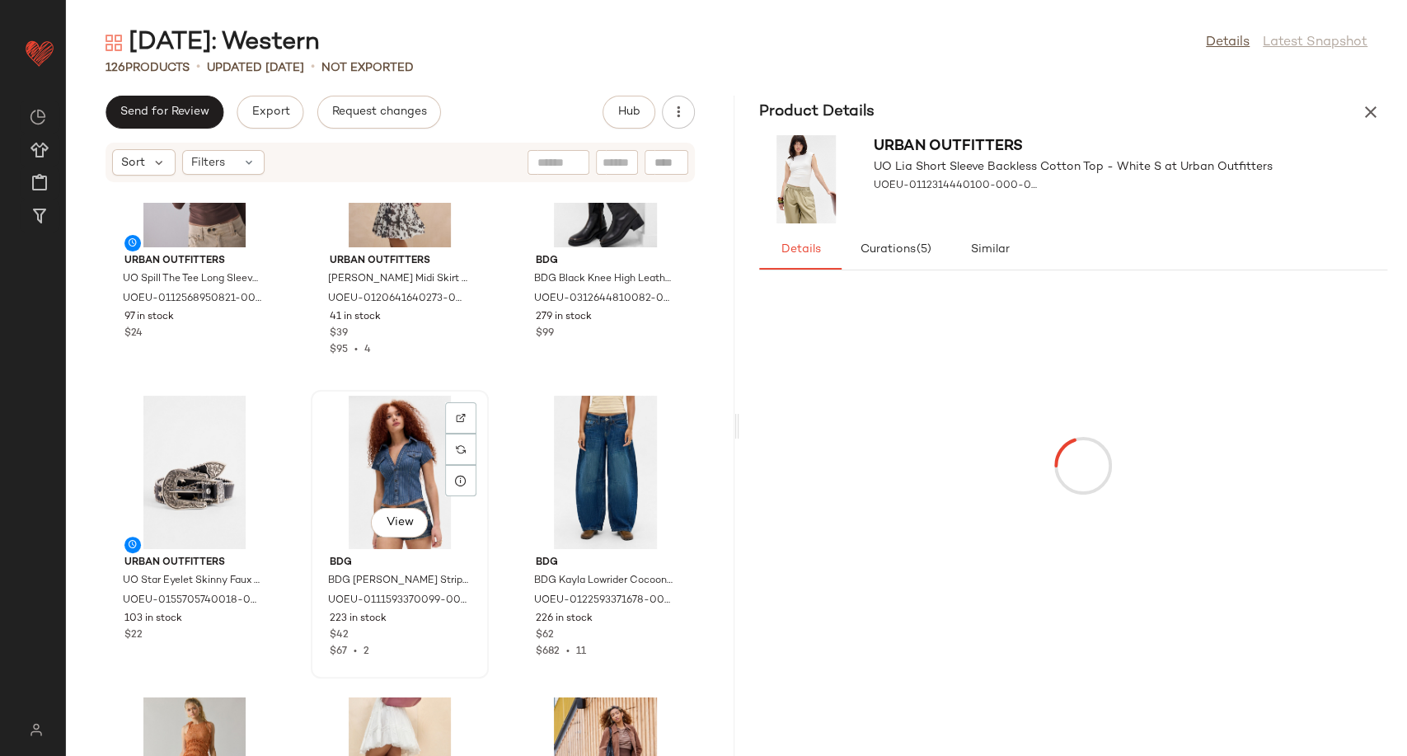
click at [382, 462] on div "View" at bounding box center [400, 472] width 166 height 153
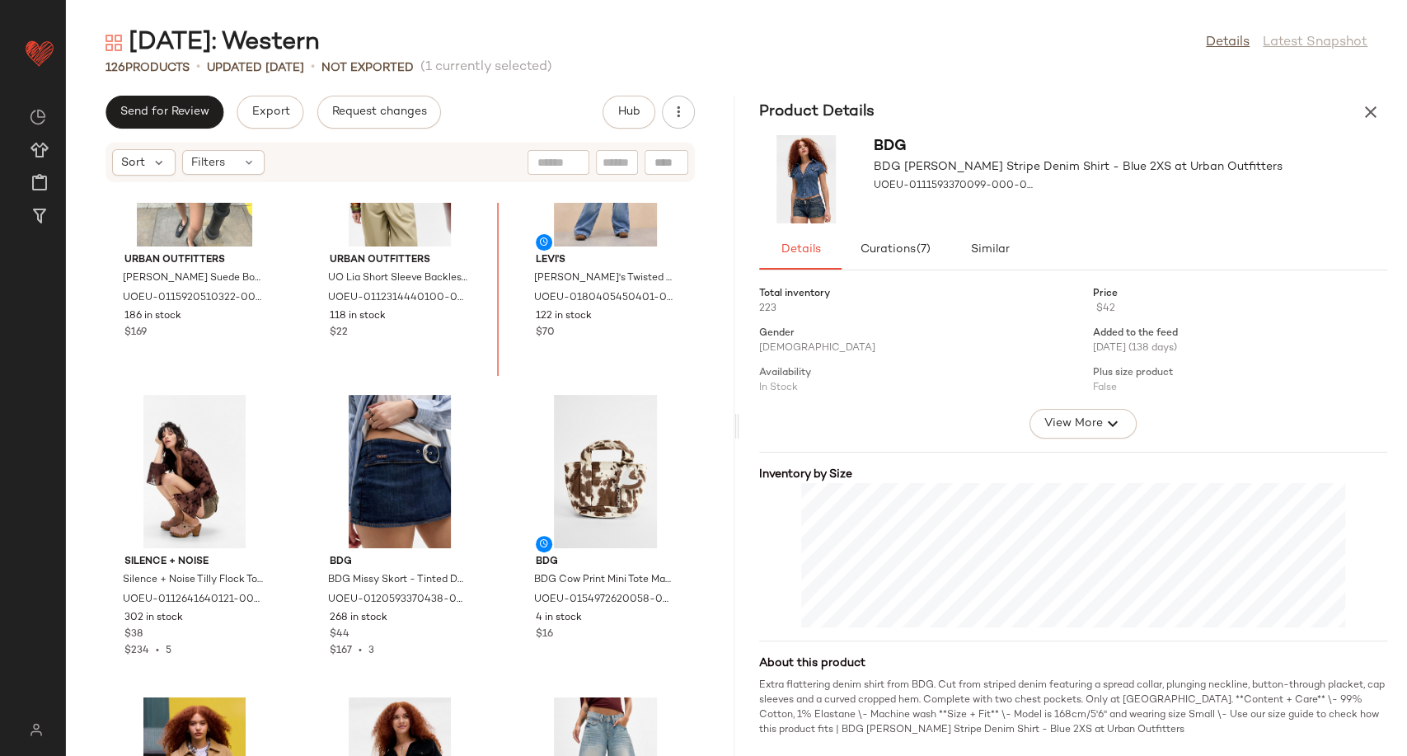
scroll to position [1533, 0]
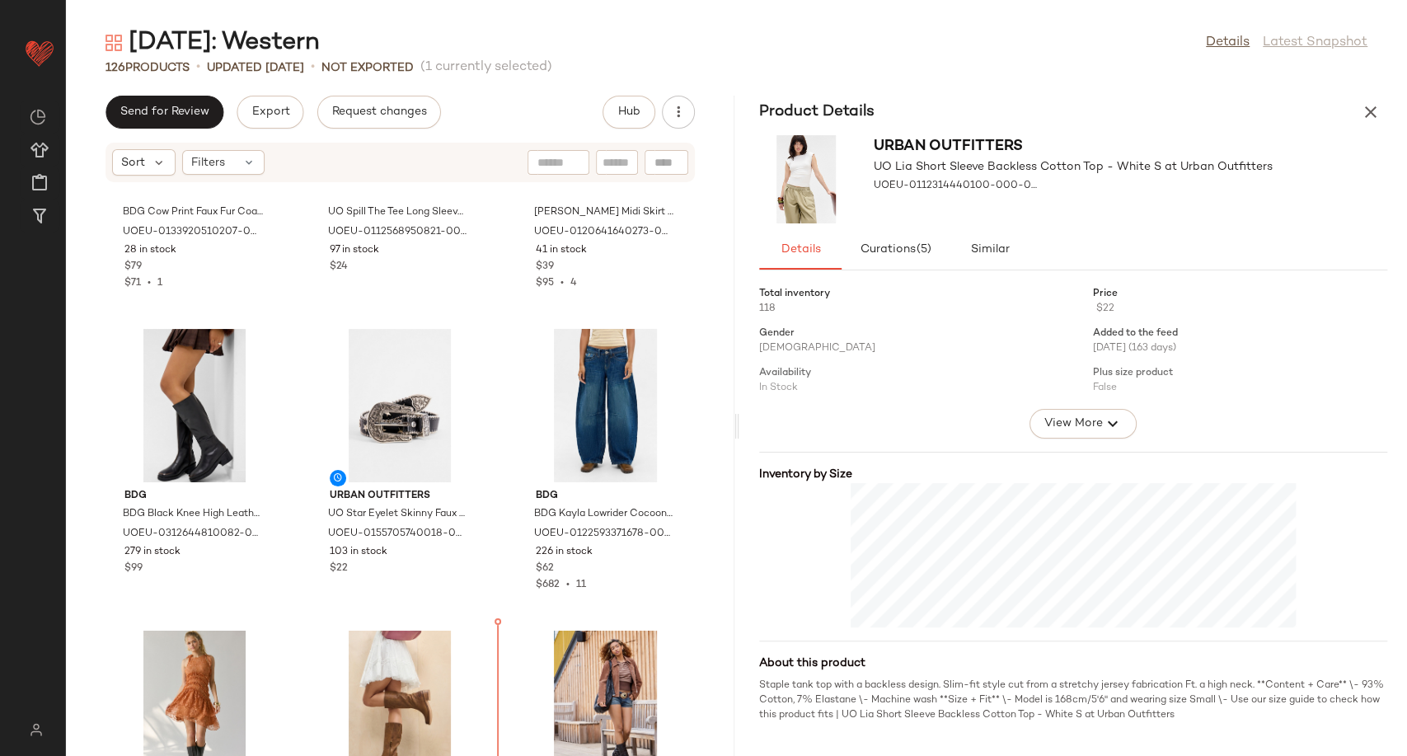
scroll to position [3516, 0]
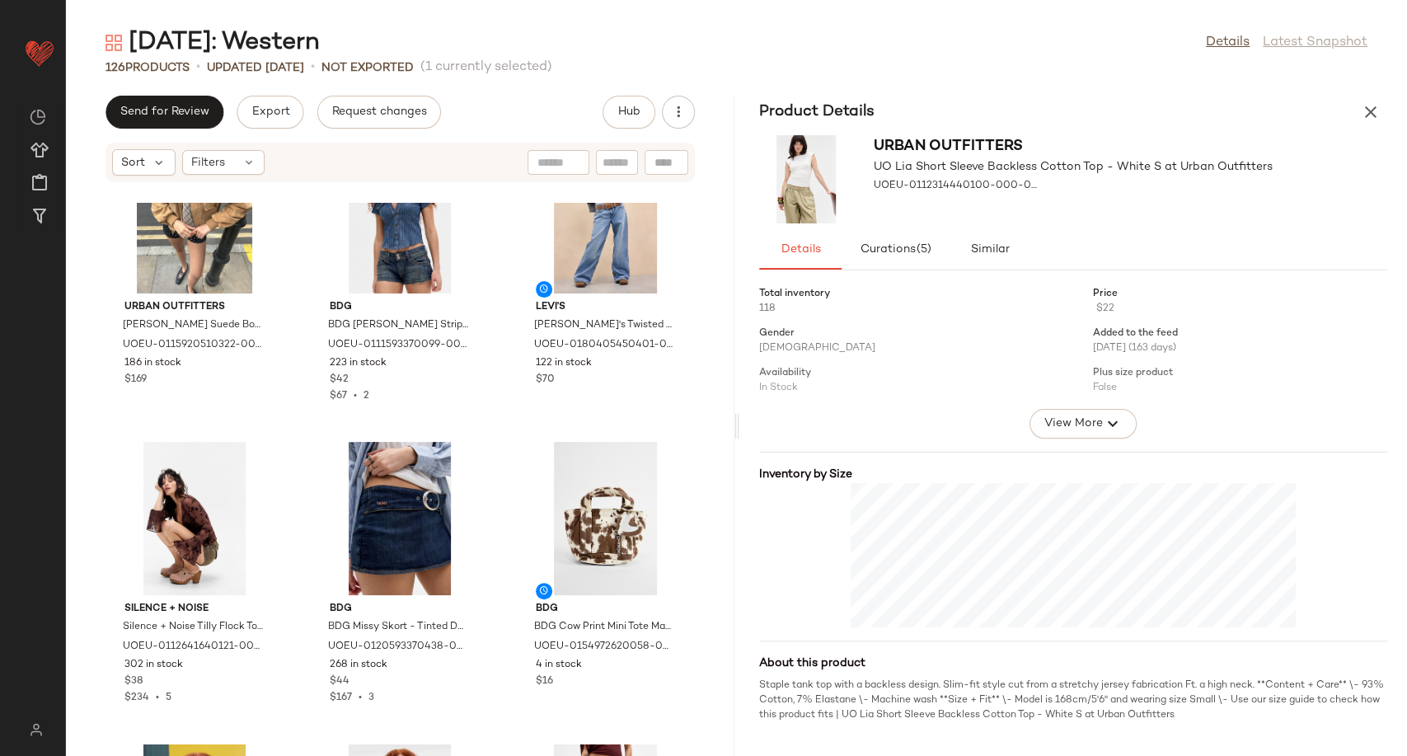
scroll to position [1868, 0]
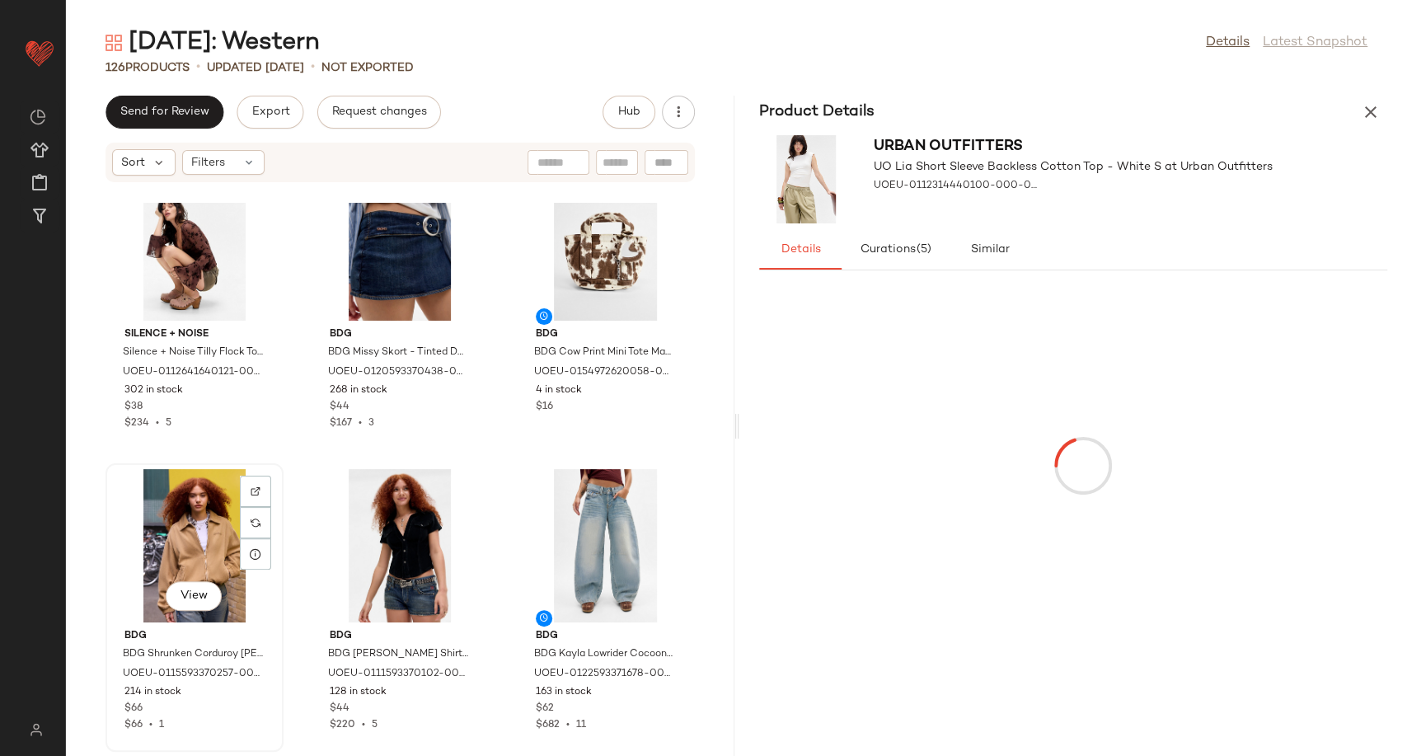
click at [199, 512] on div "View" at bounding box center [194, 545] width 166 height 153
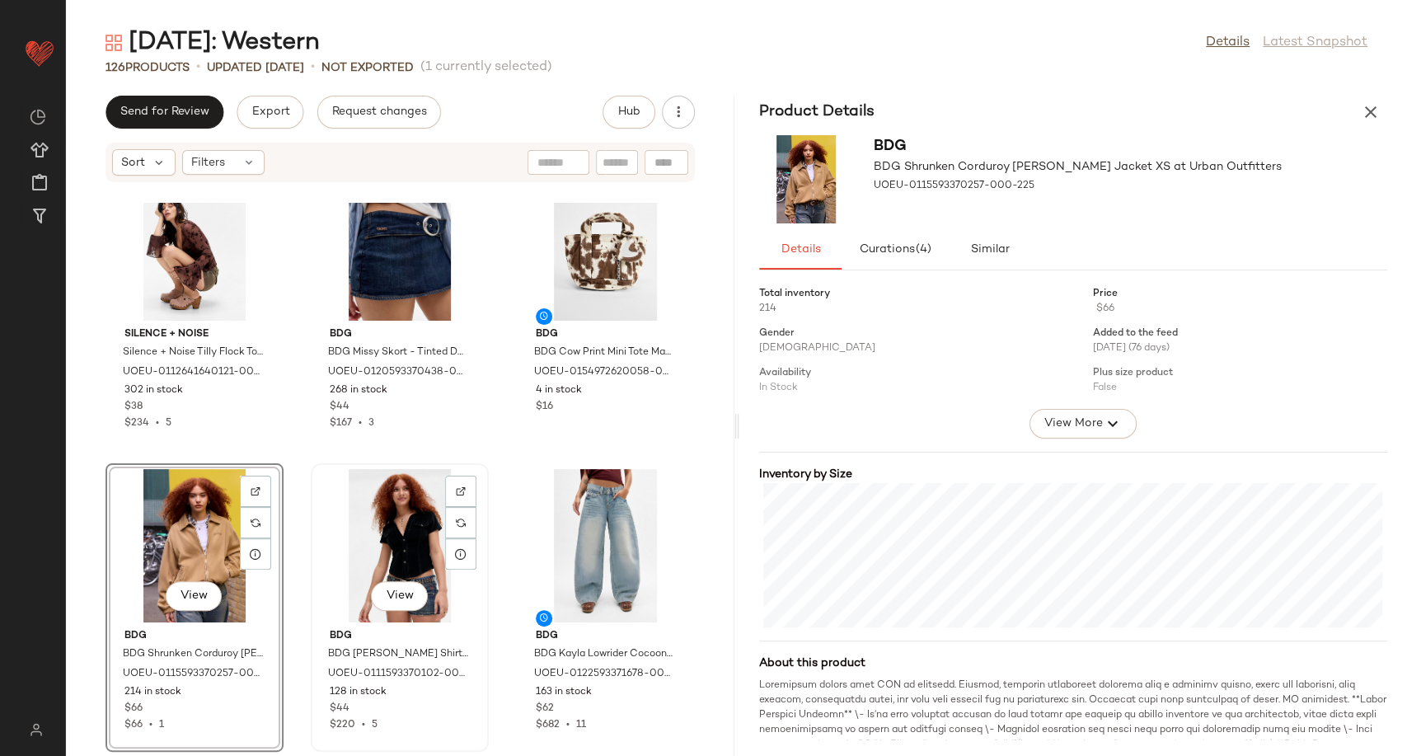
click at [373, 536] on div "View" at bounding box center [400, 545] width 166 height 153
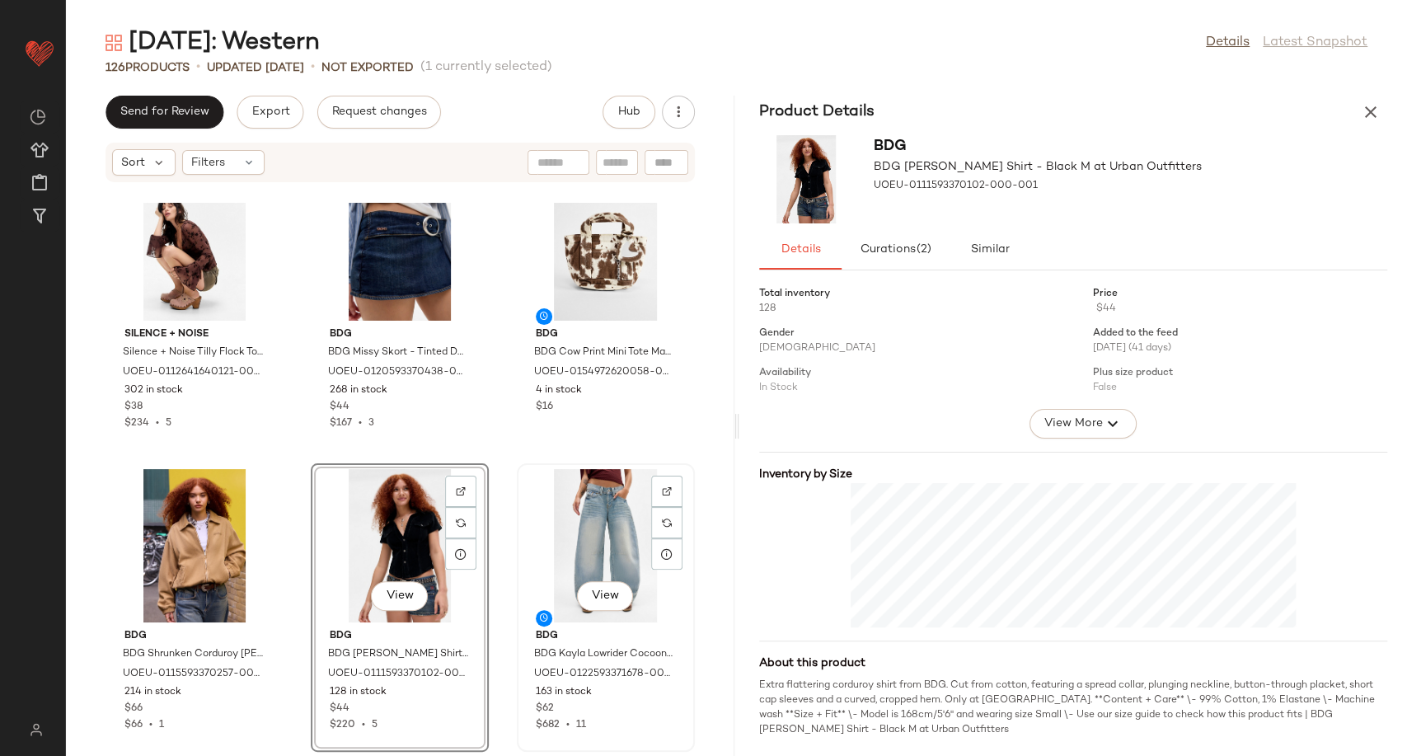
click at [588, 532] on div "View" at bounding box center [606, 545] width 166 height 153
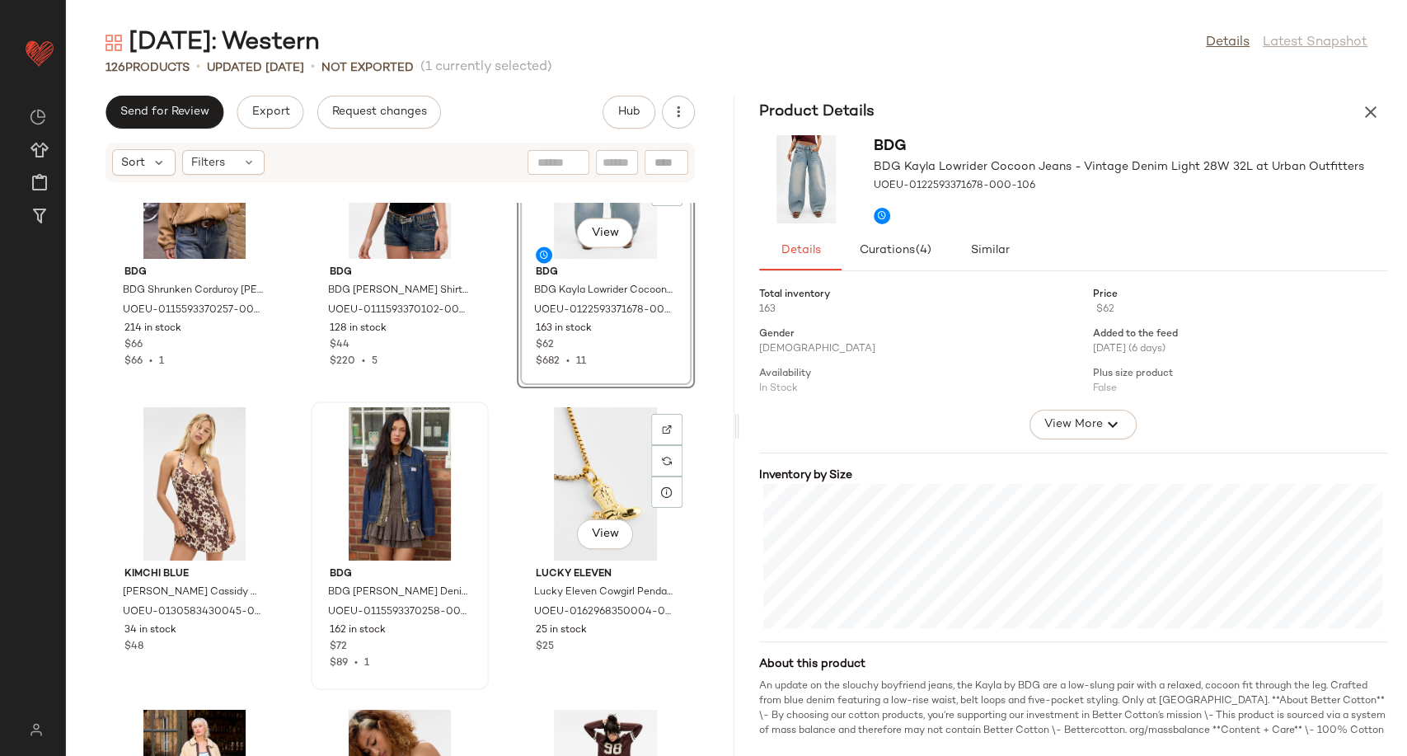
scroll to position [2235, 0]
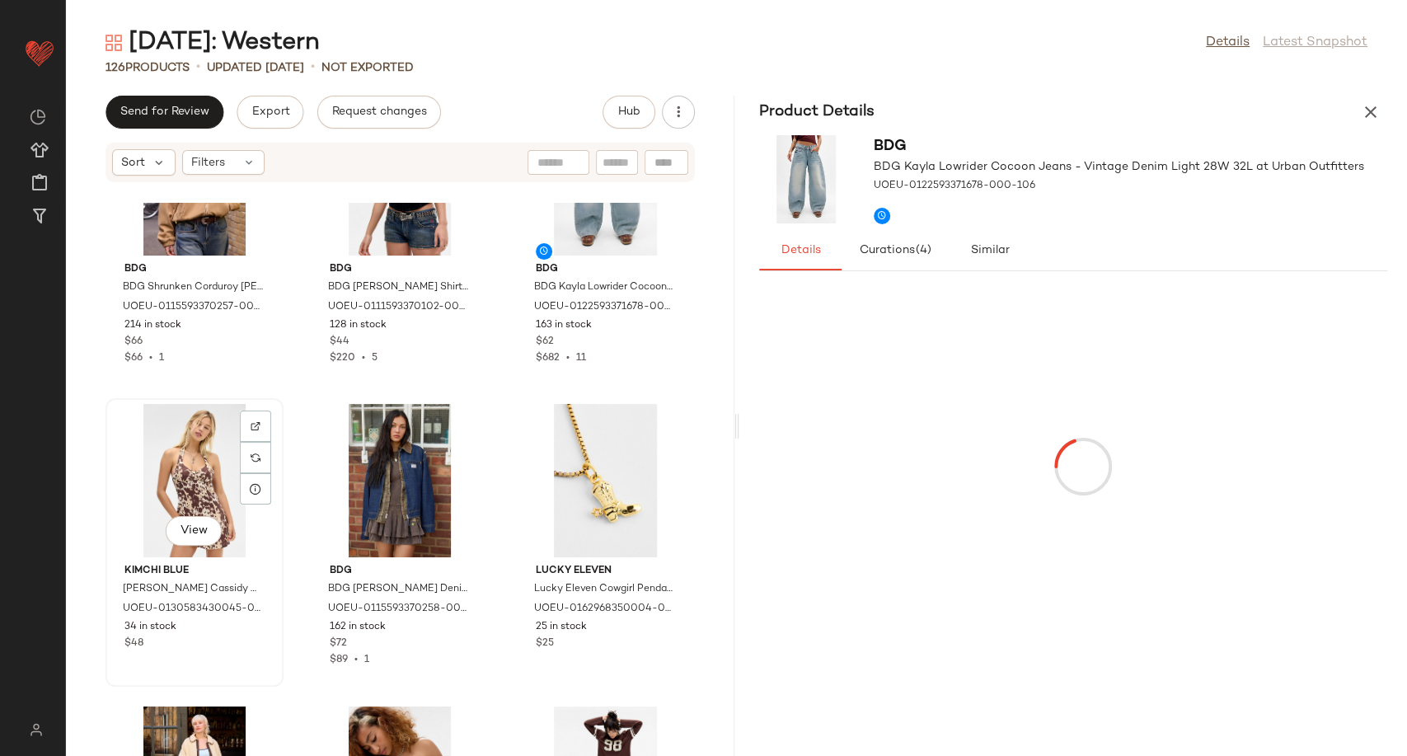
click at [188, 476] on div "View" at bounding box center [194, 480] width 166 height 153
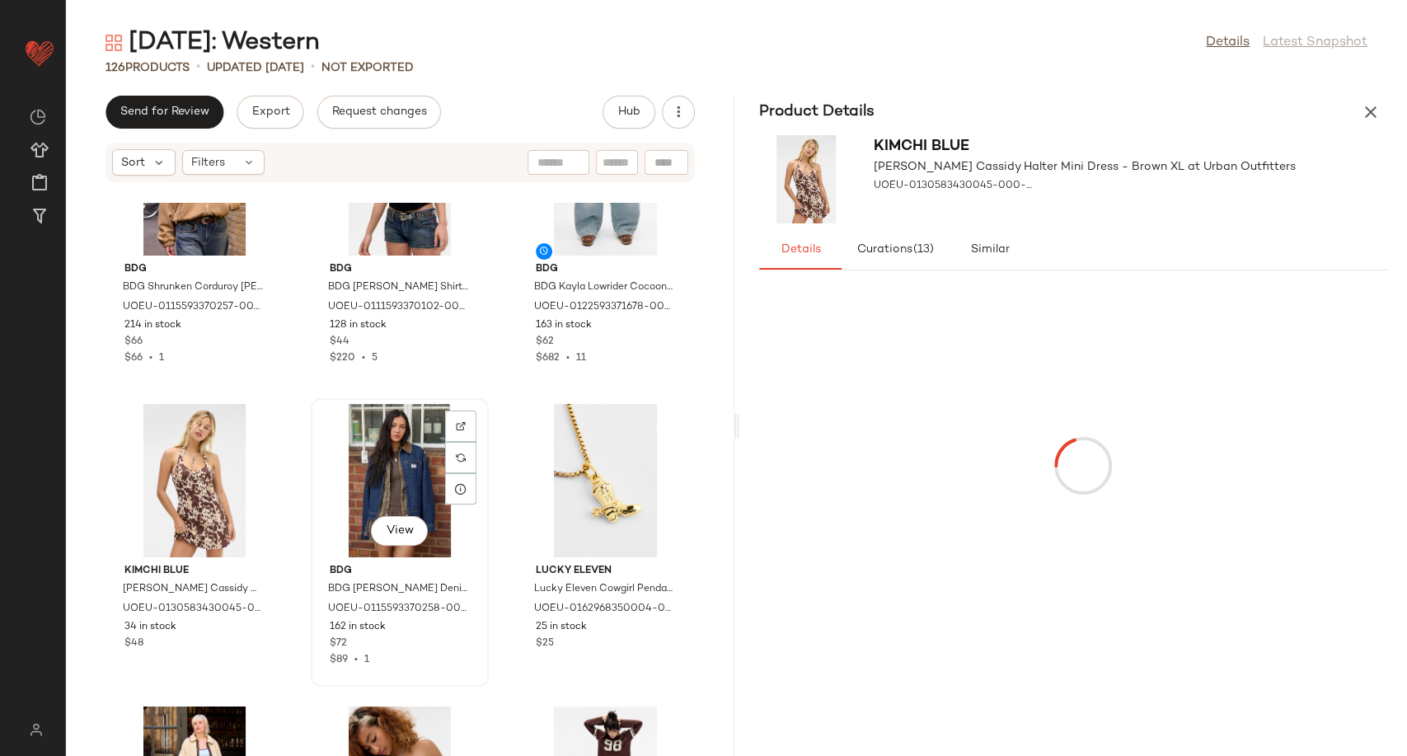
click at [382, 488] on div "View" at bounding box center [400, 480] width 166 height 153
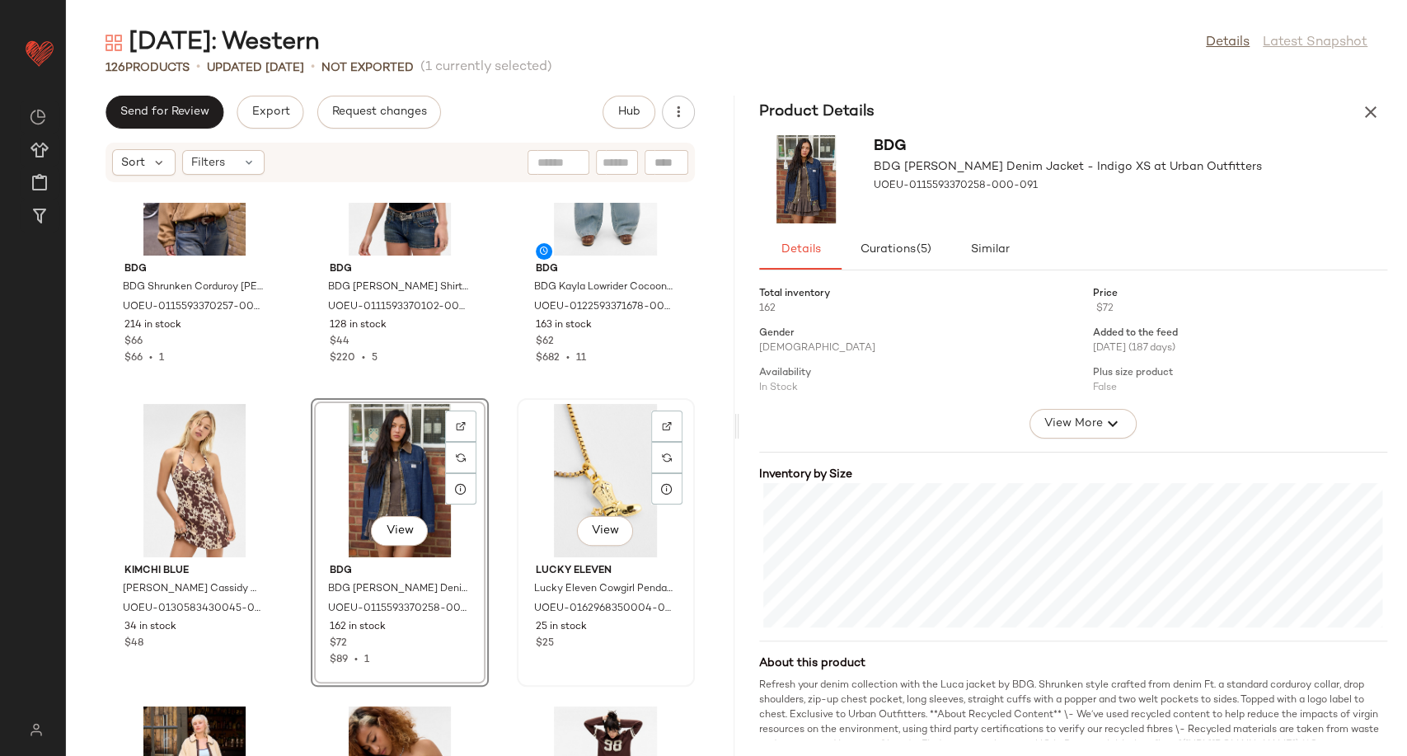
click at [589, 487] on div "View" at bounding box center [606, 480] width 166 height 153
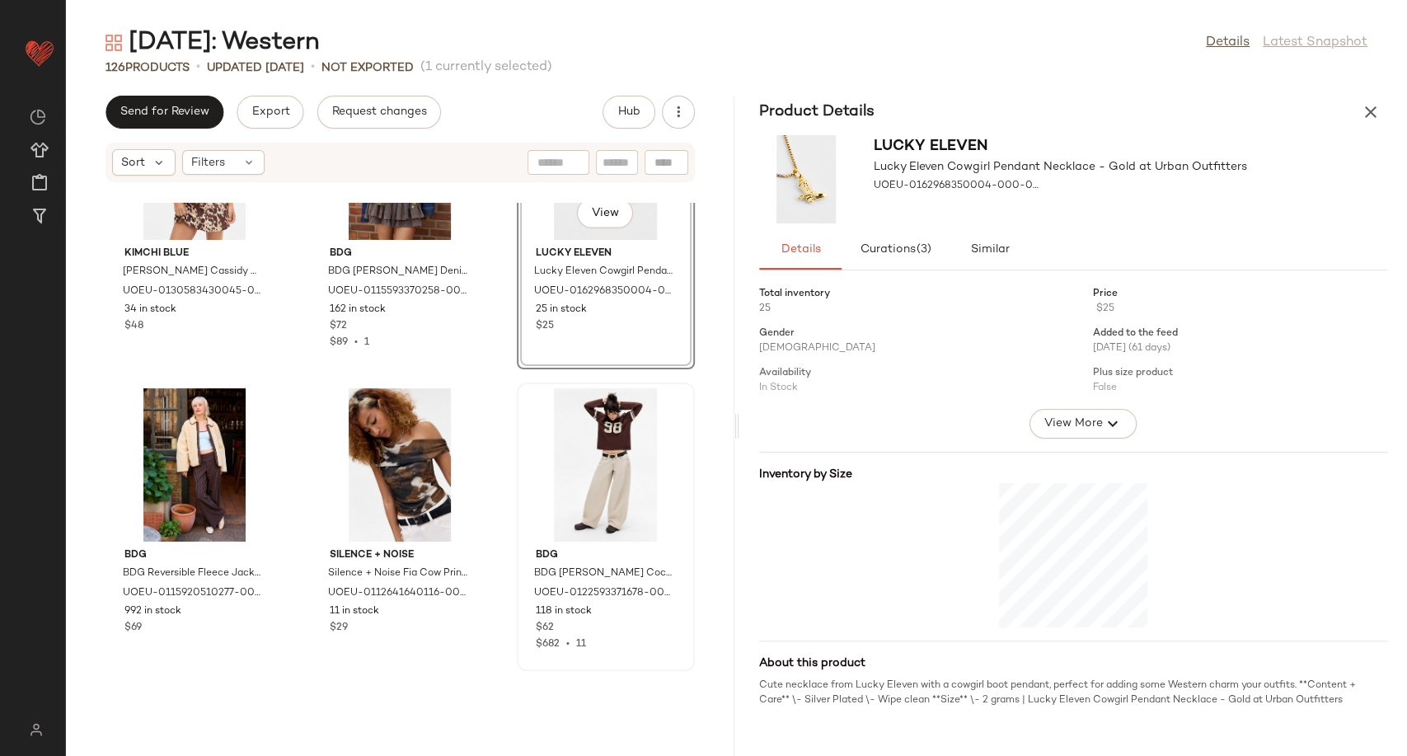
scroll to position [2601, 0]
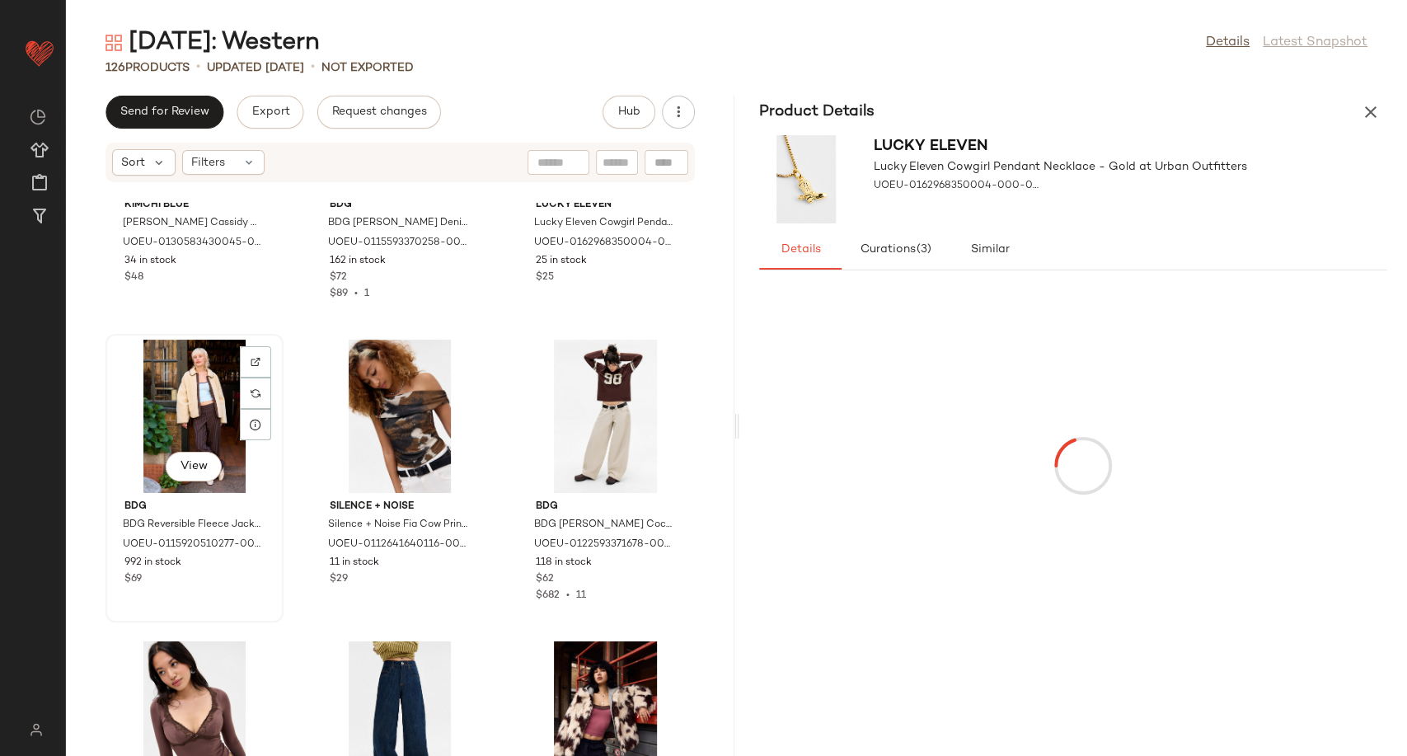
click at [188, 424] on div "View" at bounding box center [194, 416] width 166 height 153
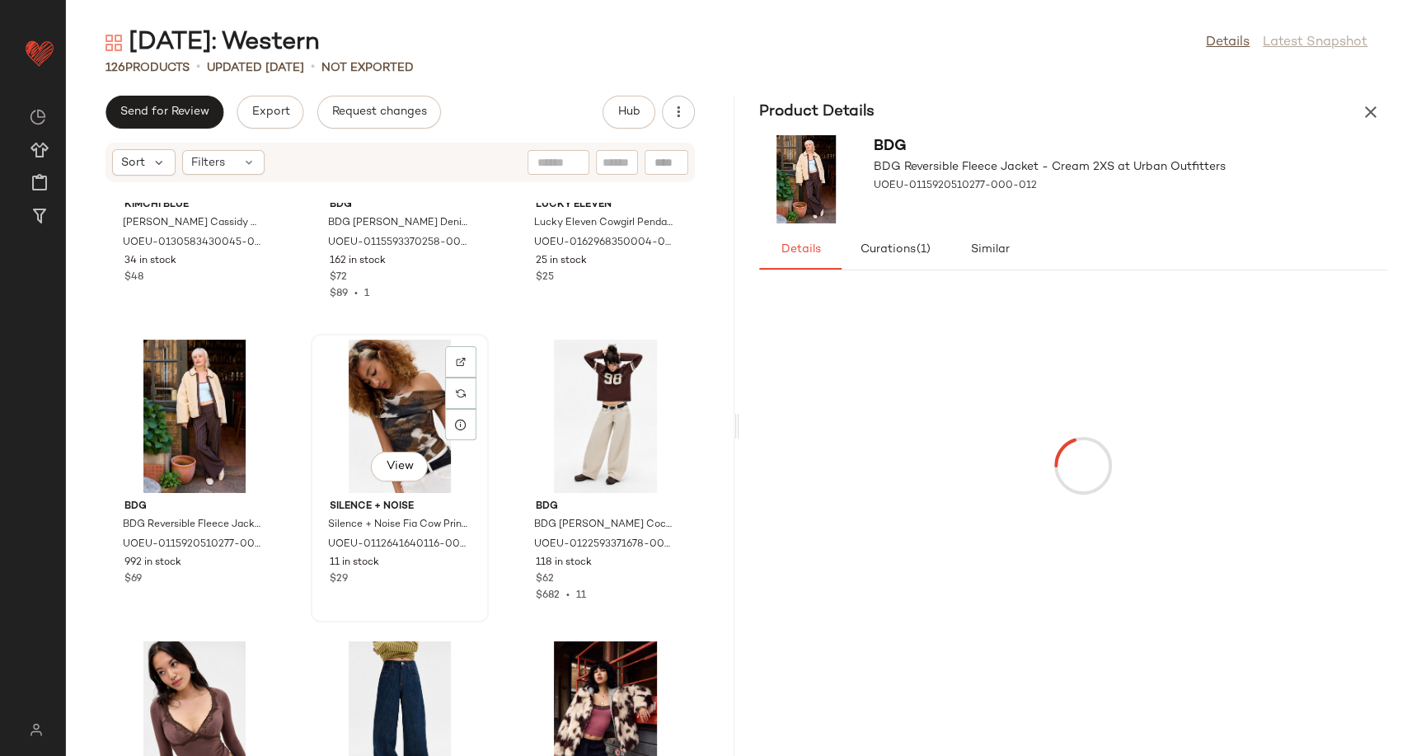
click at [399, 432] on div "View" at bounding box center [400, 416] width 166 height 153
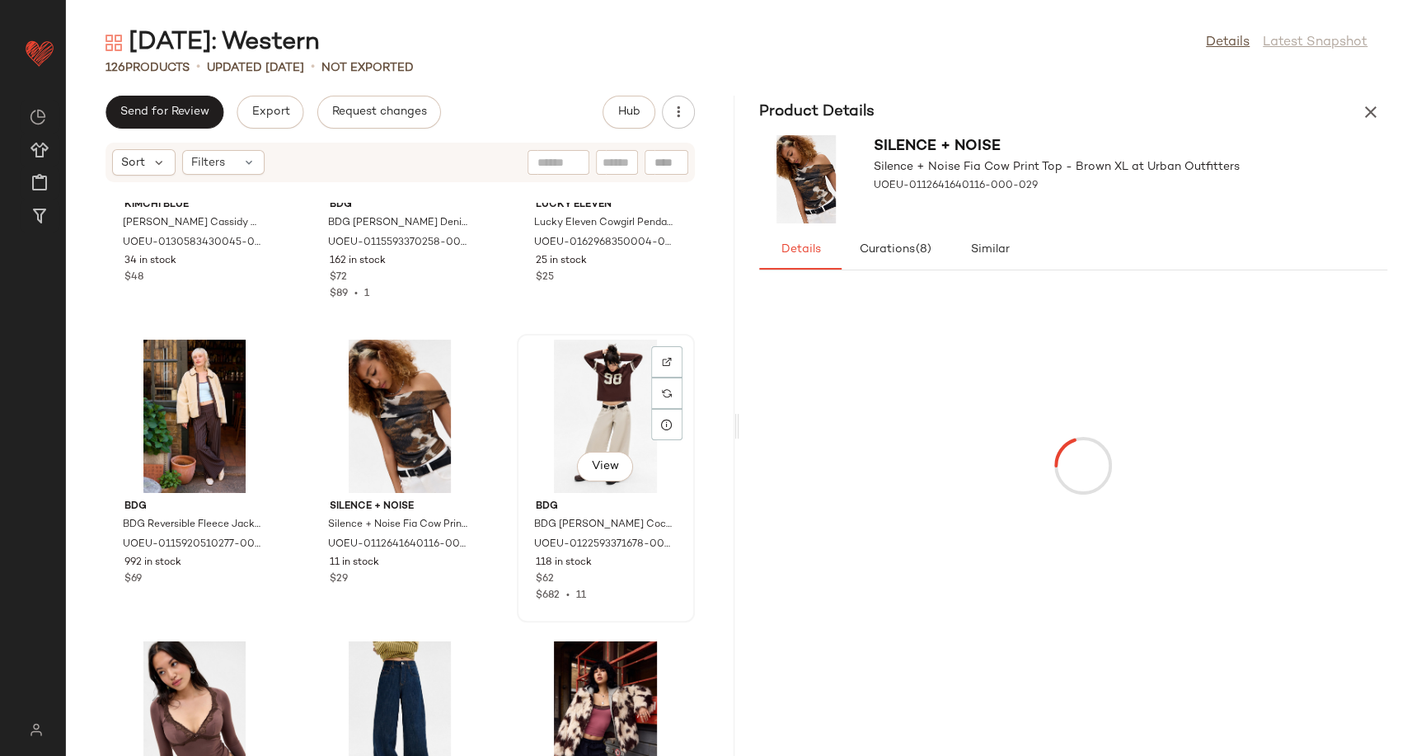
click at [603, 435] on div "View" at bounding box center [606, 416] width 166 height 153
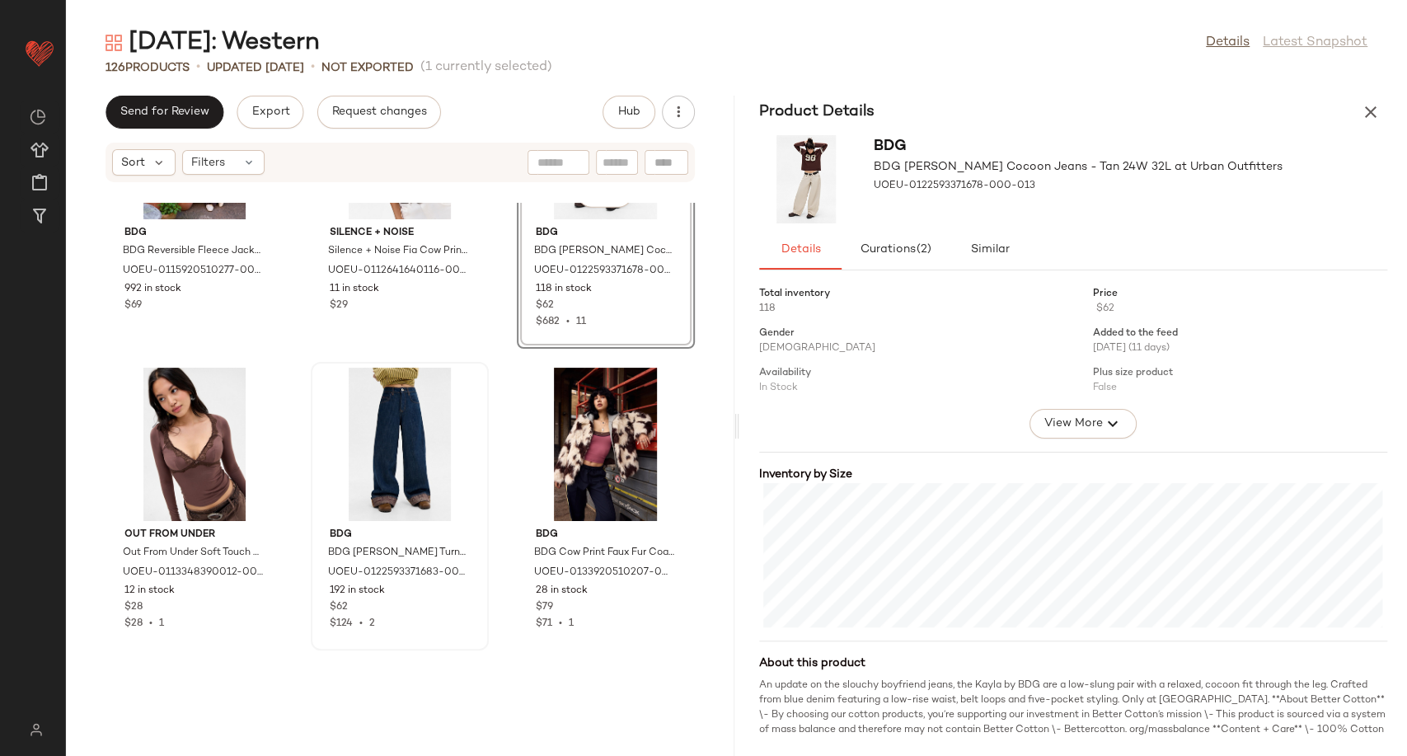
scroll to position [2875, 0]
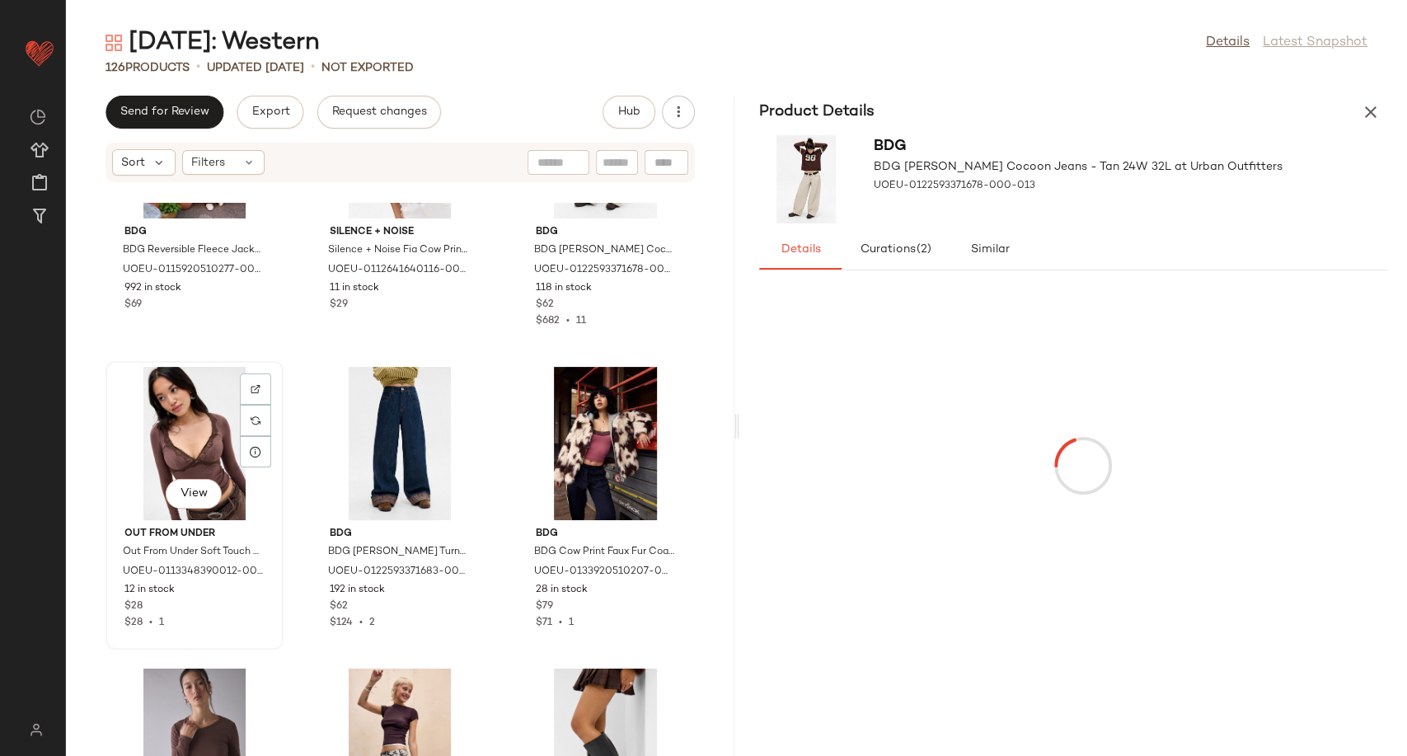
click at [202, 434] on div "View" at bounding box center [194, 443] width 166 height 153
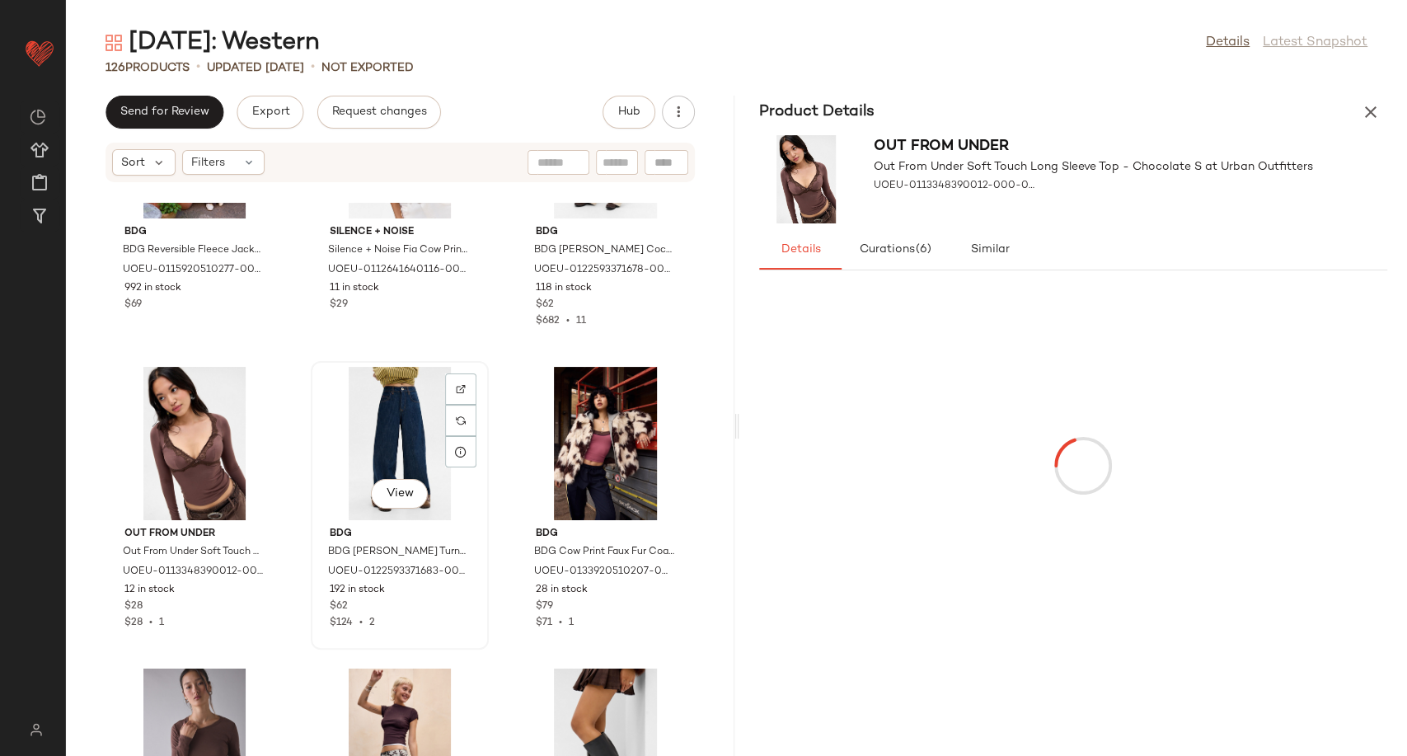
click at [392, 435] on div "View" at bounding box center [400, 443] width 166 height 153
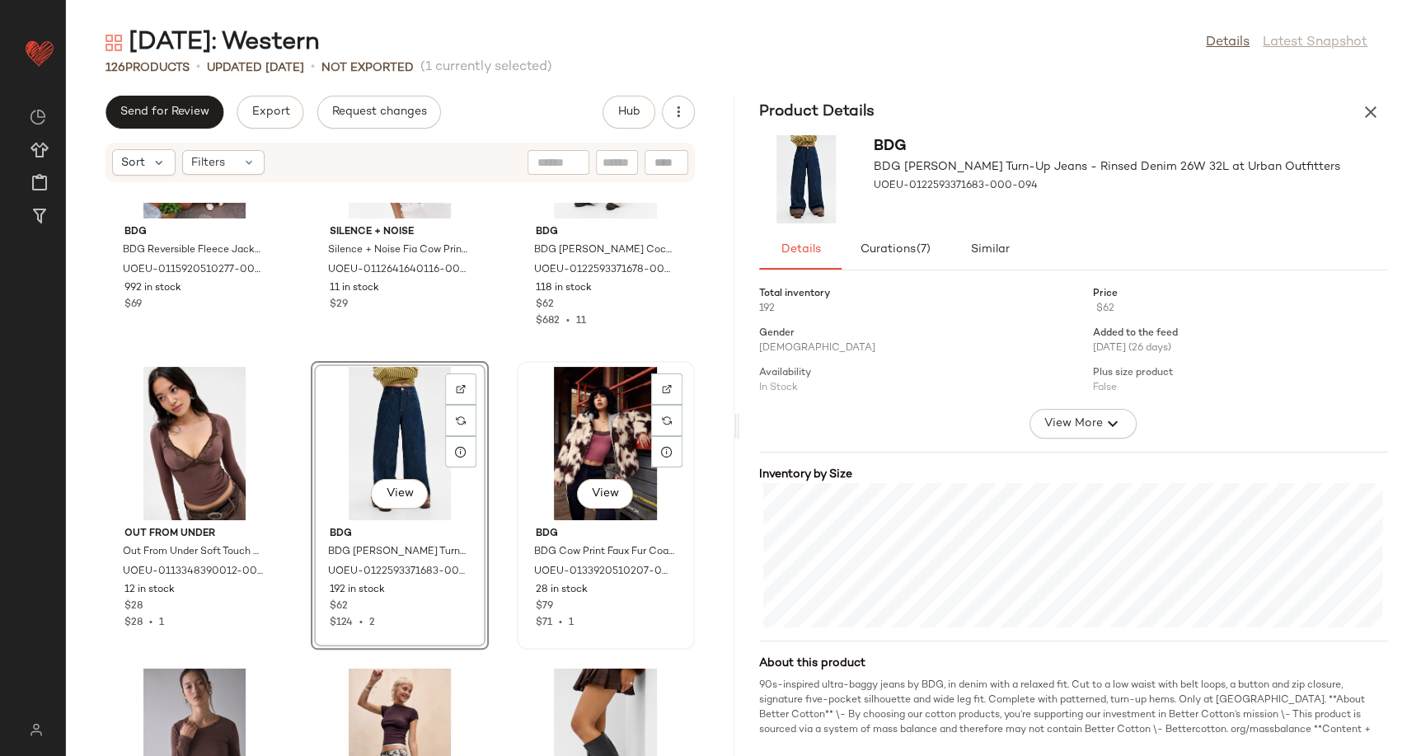
click at [543, 439] on div "View" at bounding box center [606, 443] width 166 height 153
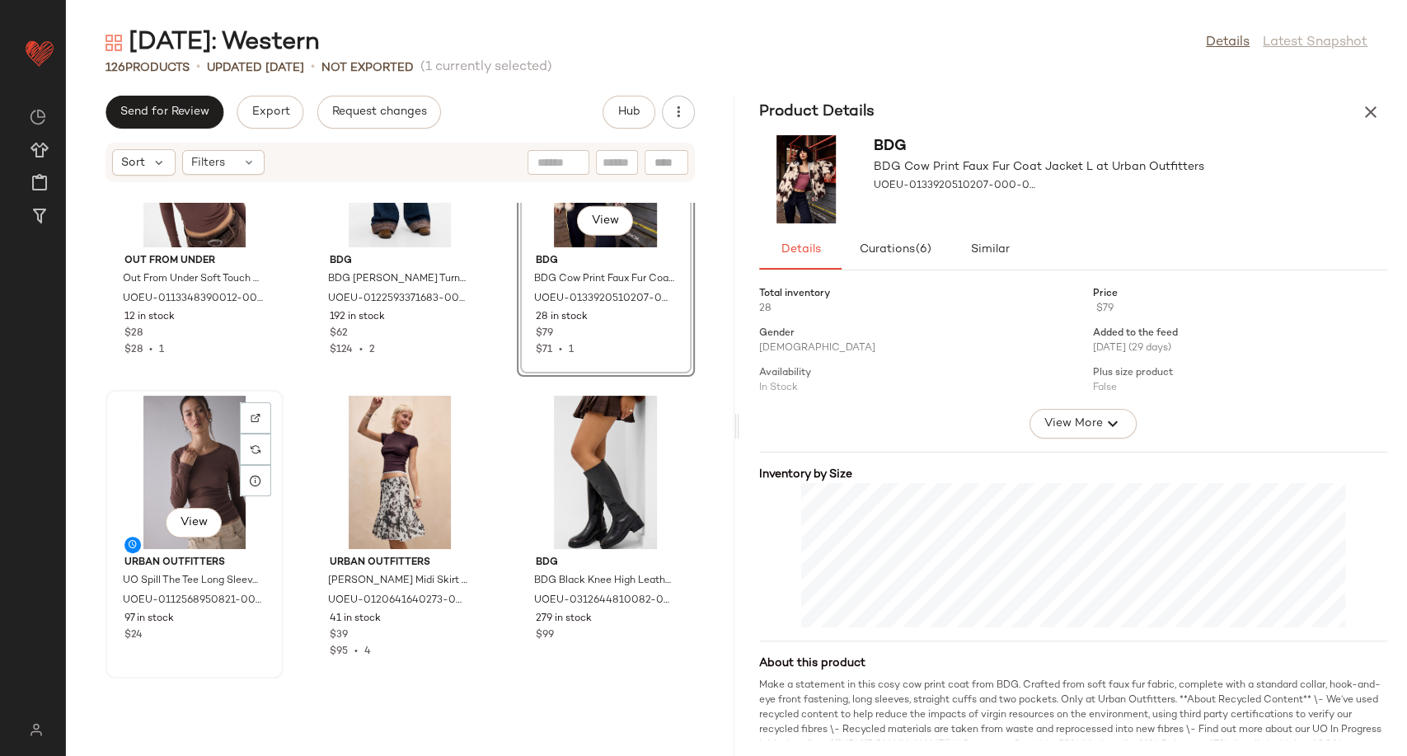
scroll to position [3150, 0]
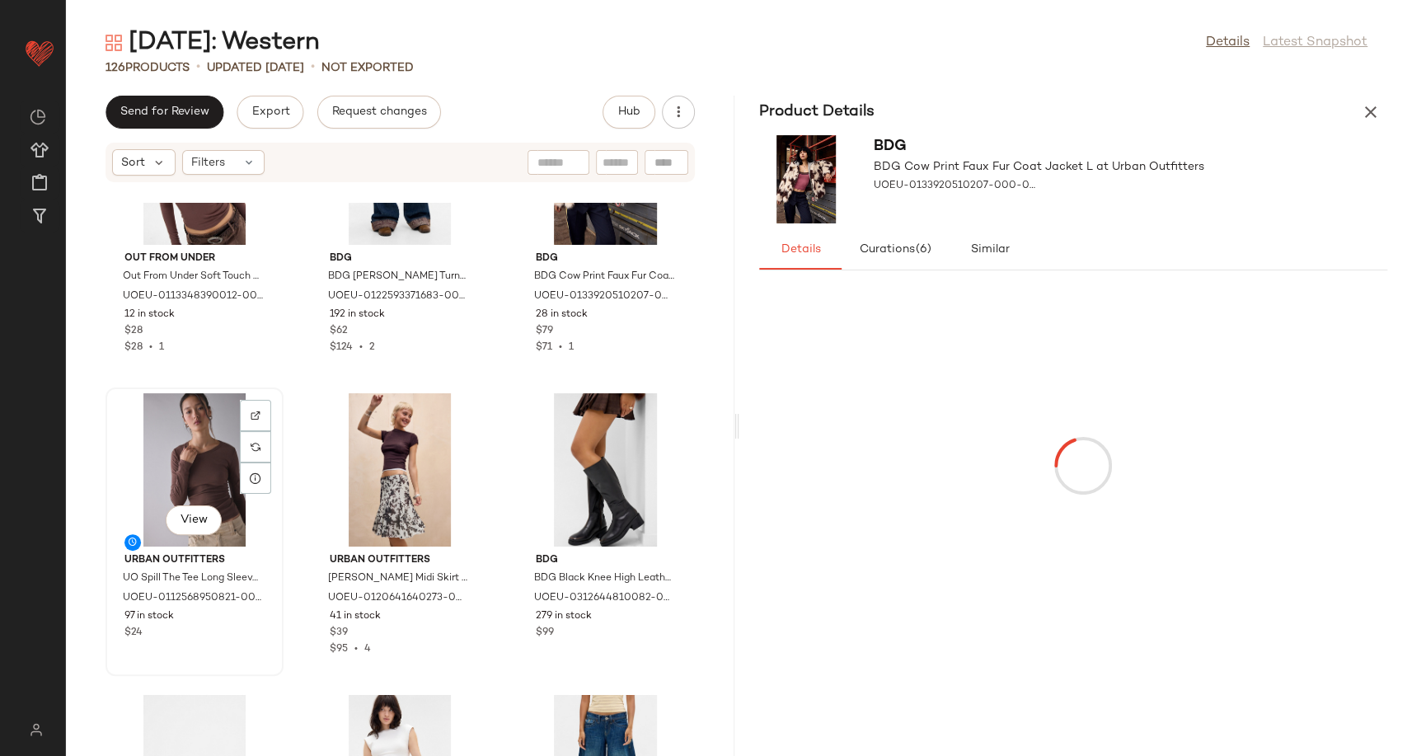
click at [192, 458] on div "View" at bounding box center [194, 469] width 166 height 153
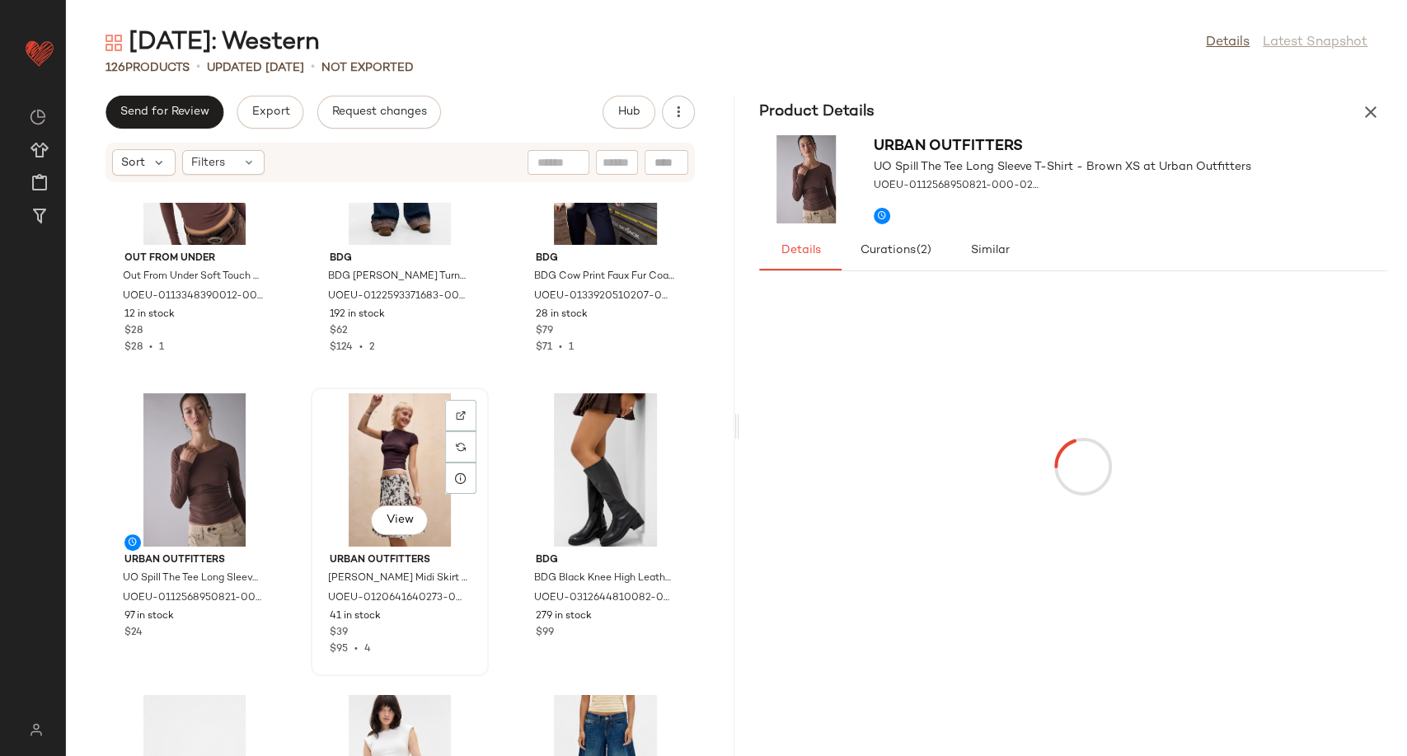
click at [401, 468] on div "View" at bounding box center [400, 469] width 166 height 153
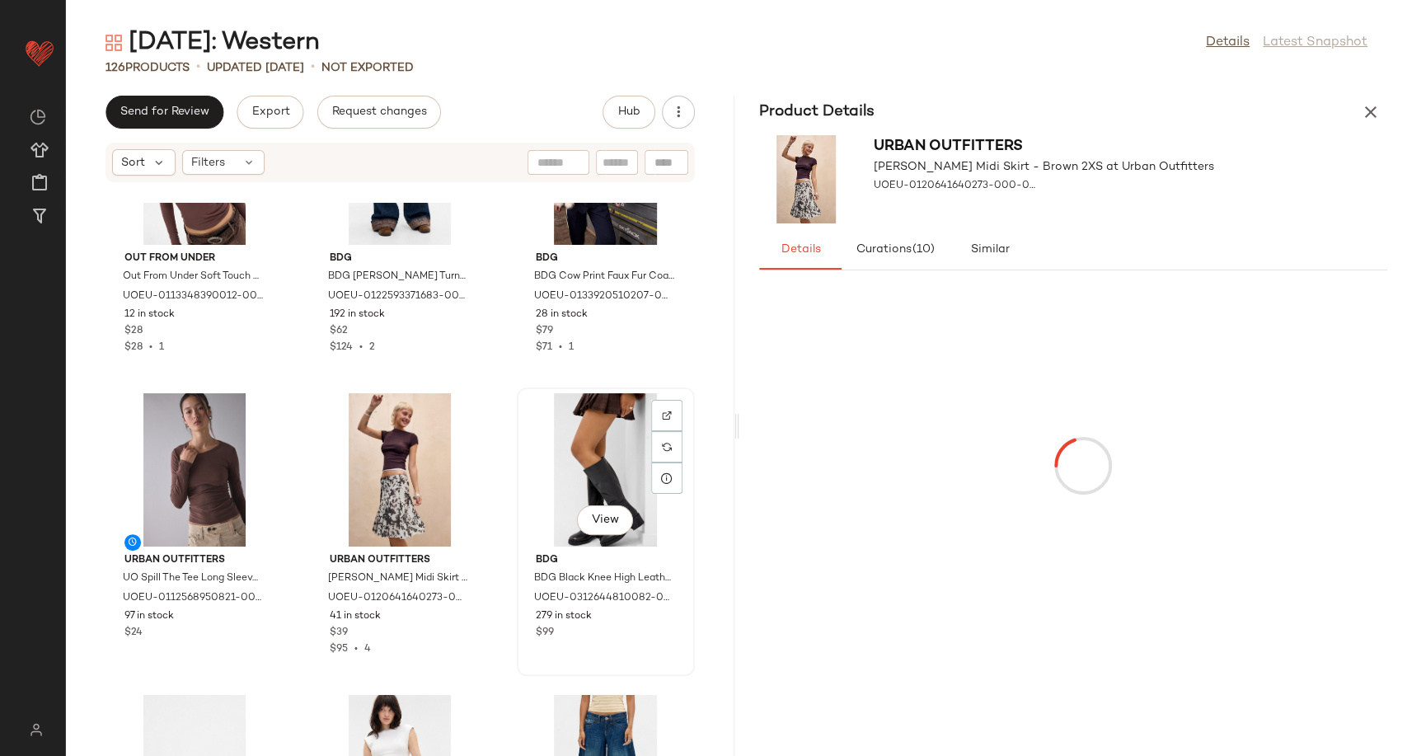
click at [575, 466] on div "View" at bounding box center [606, 469] width 166 height 153
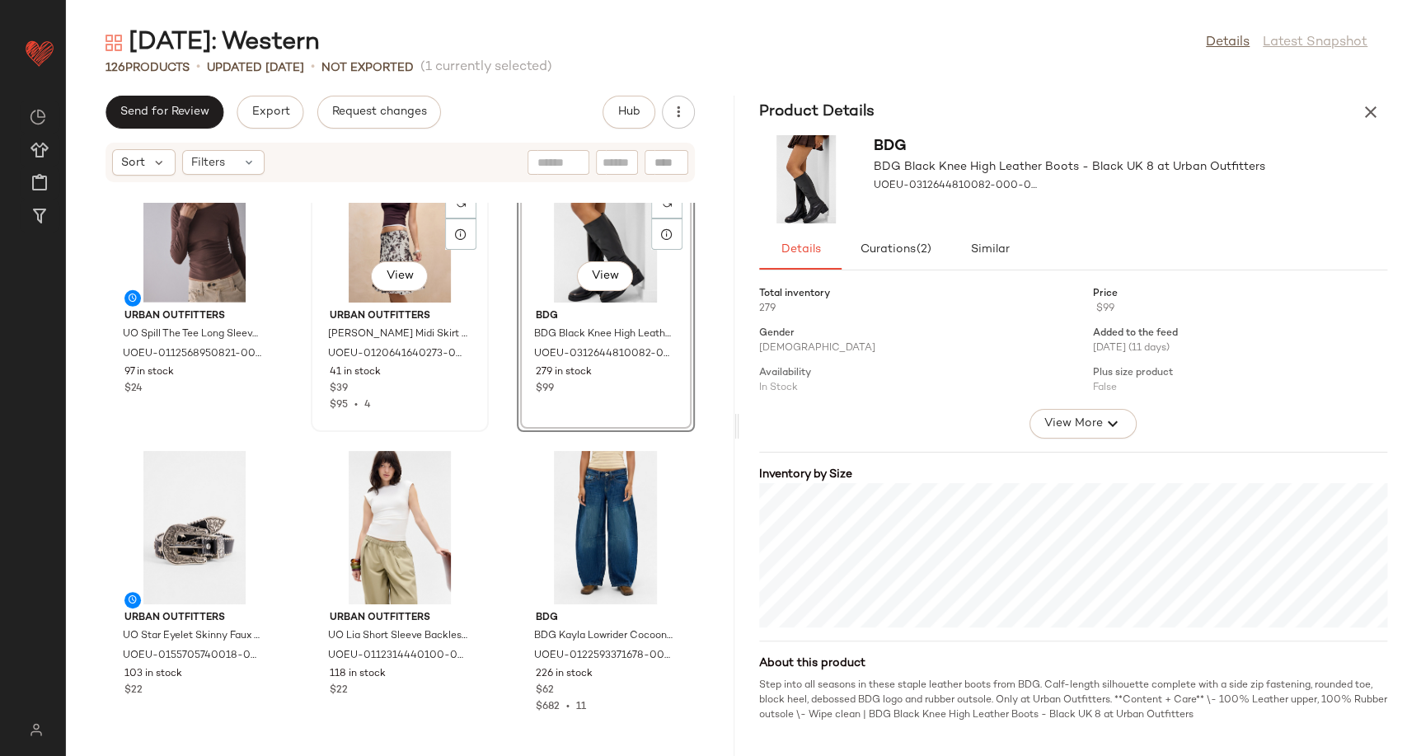
scroll to position [3425, 0]
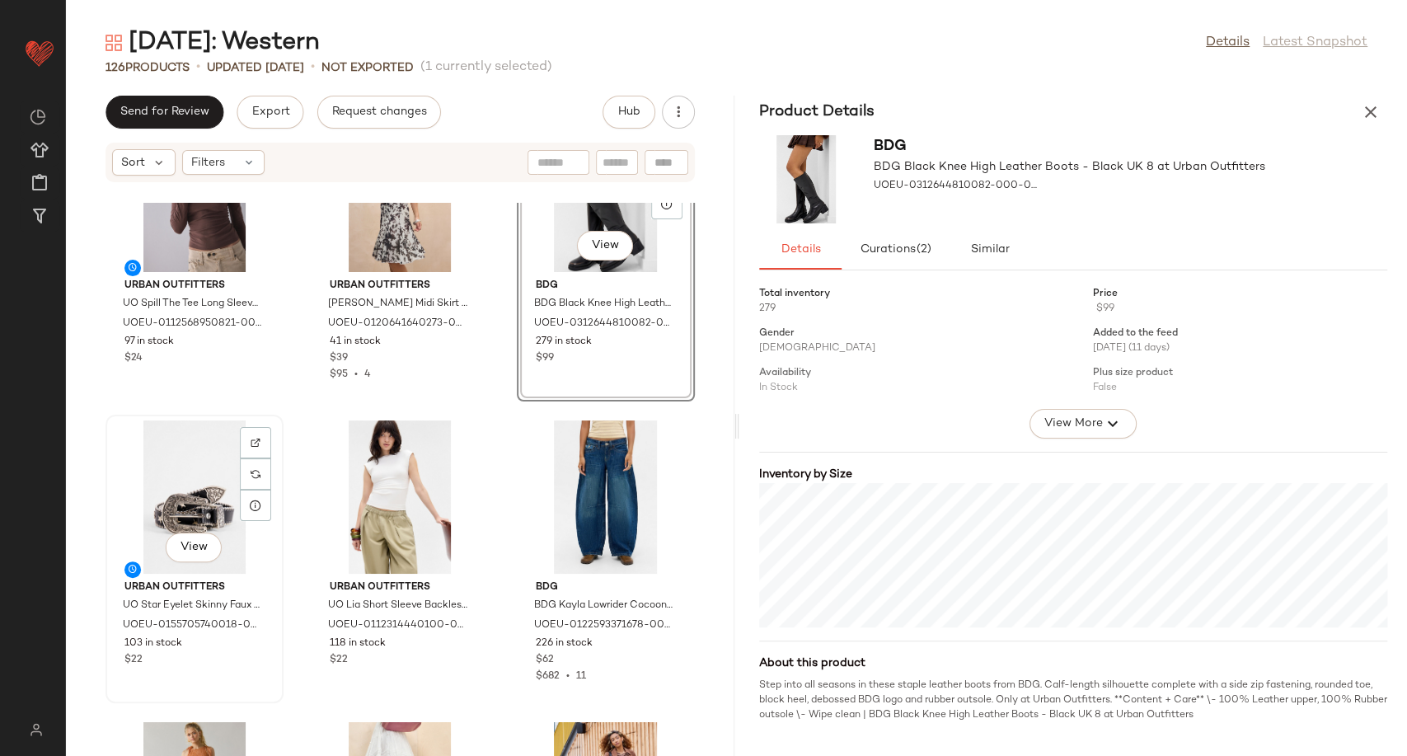
click at [204, 474] on div "View" at bounding box center [194, 496] width 166 height 153
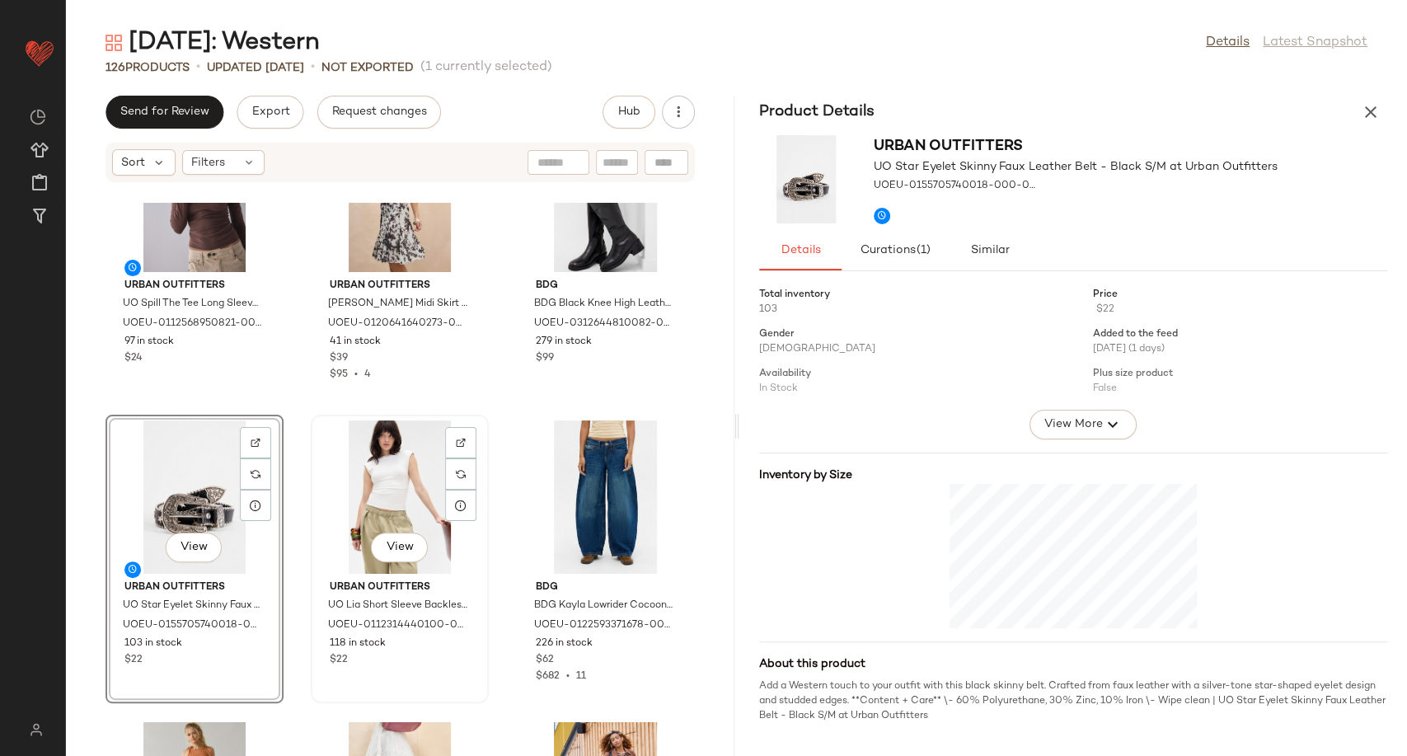
click at [371, 481] on div "View" at bounding box center [400, 496] width 166 height 153
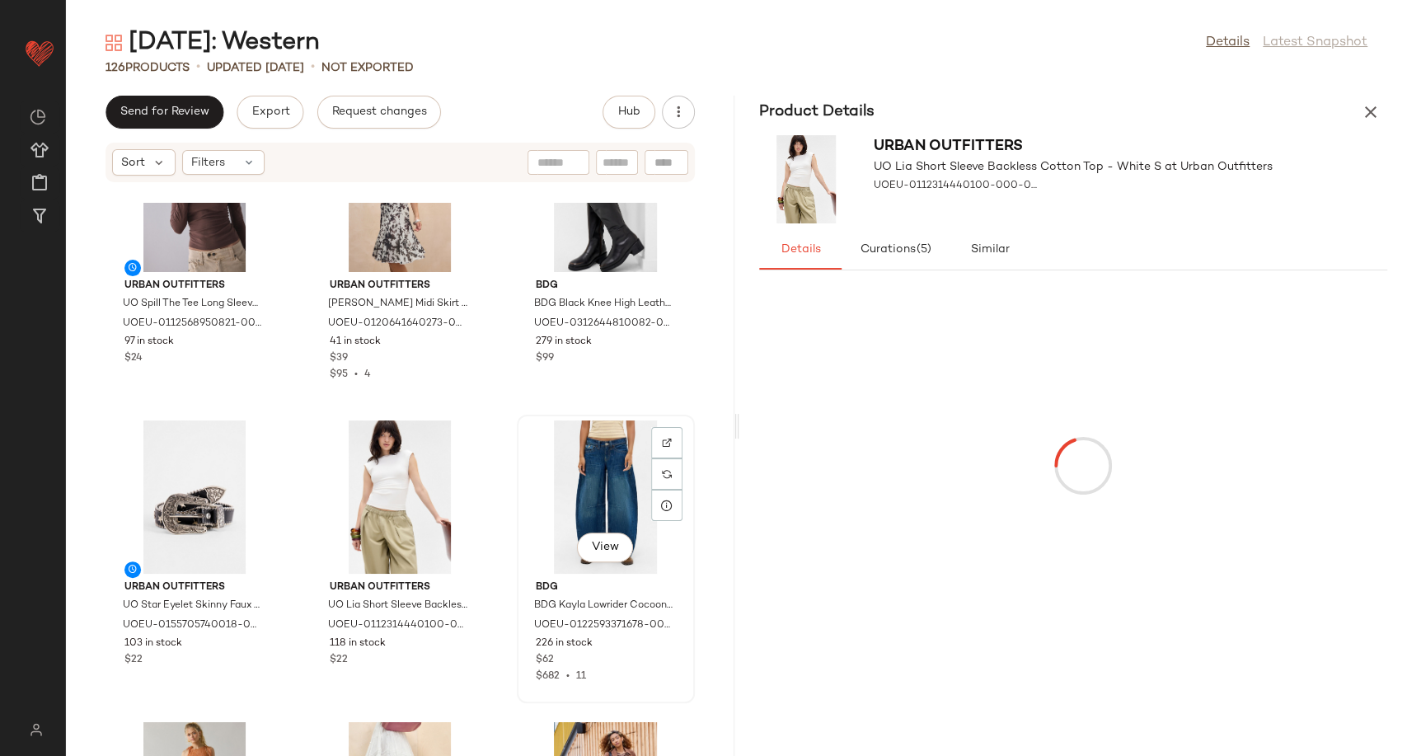
click at [560, 476] on div "View" at bounding box center [606, 496] width 166 height 153
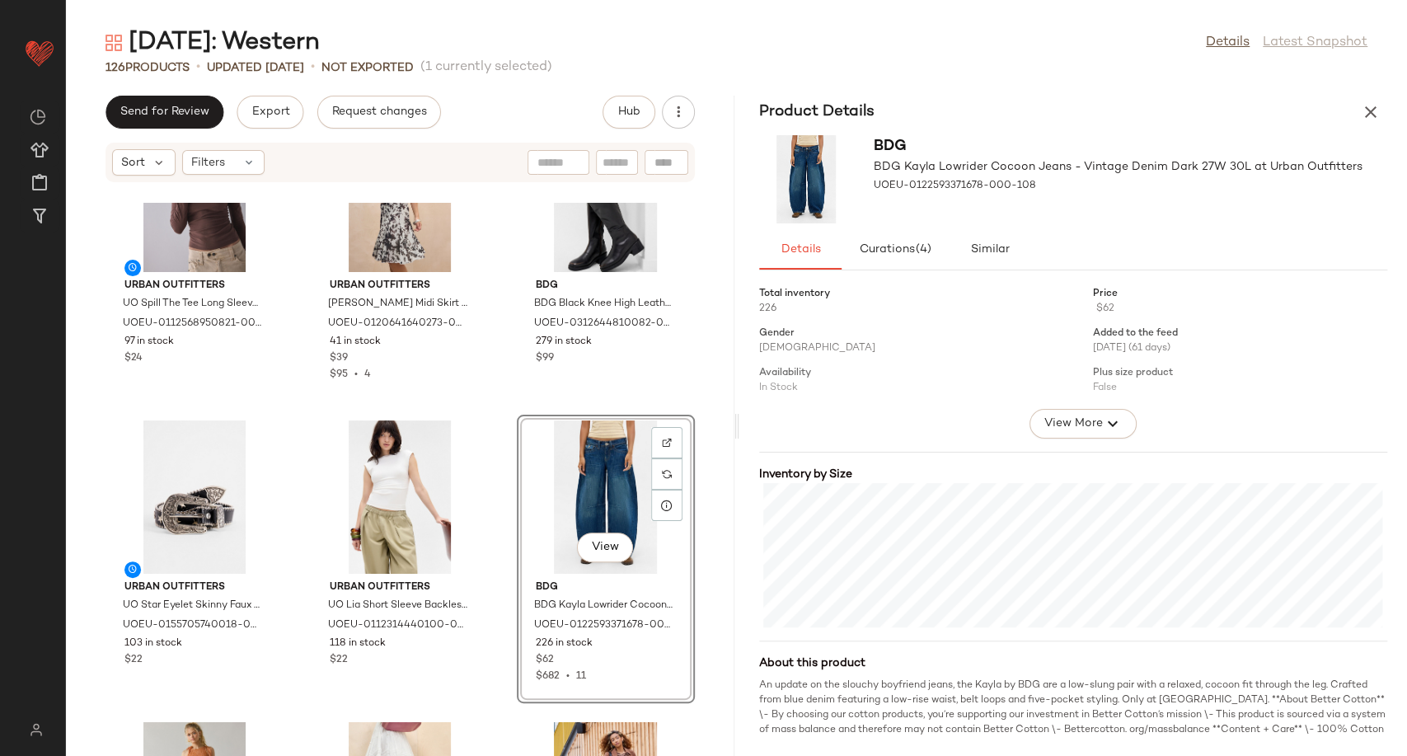
scroll to position [3699, 0]
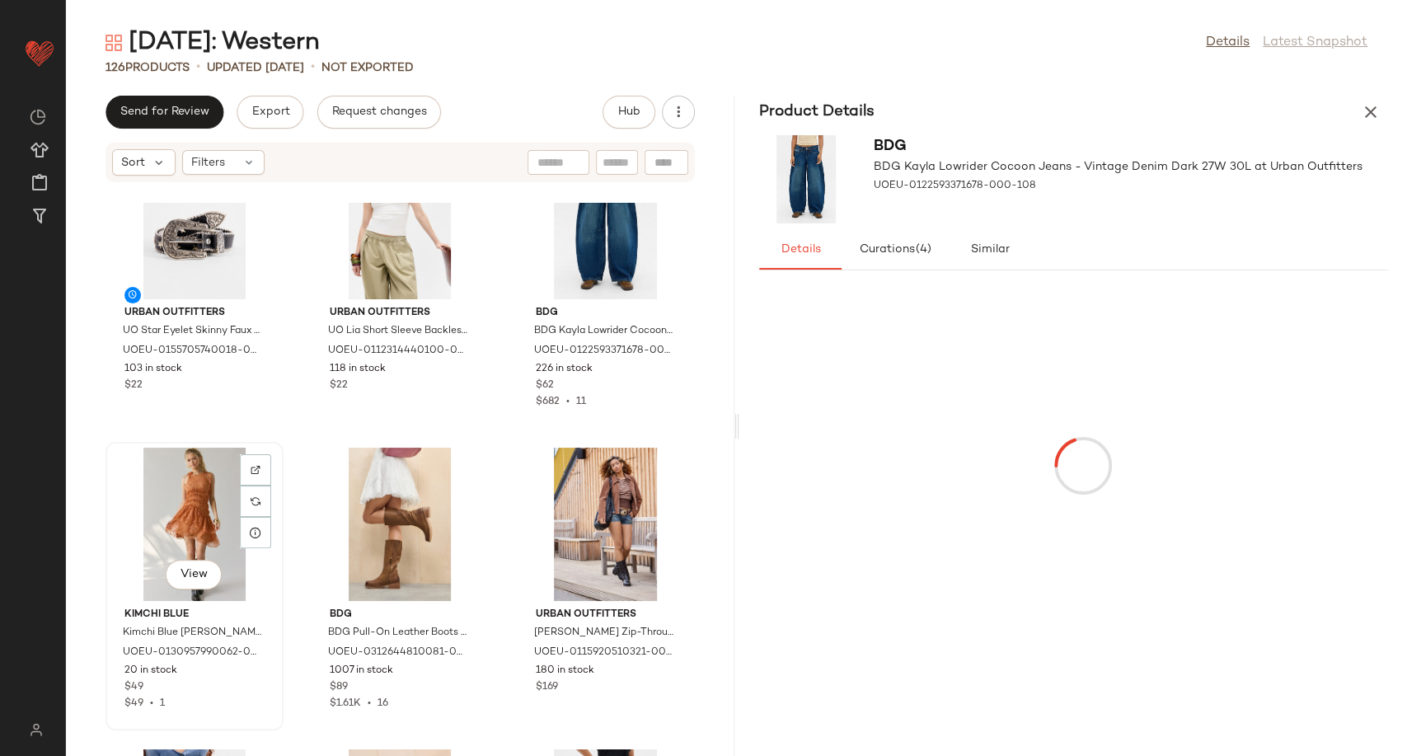
click at [163, 509] on div "View" at bounding box center [194, 524] width 166 height 153
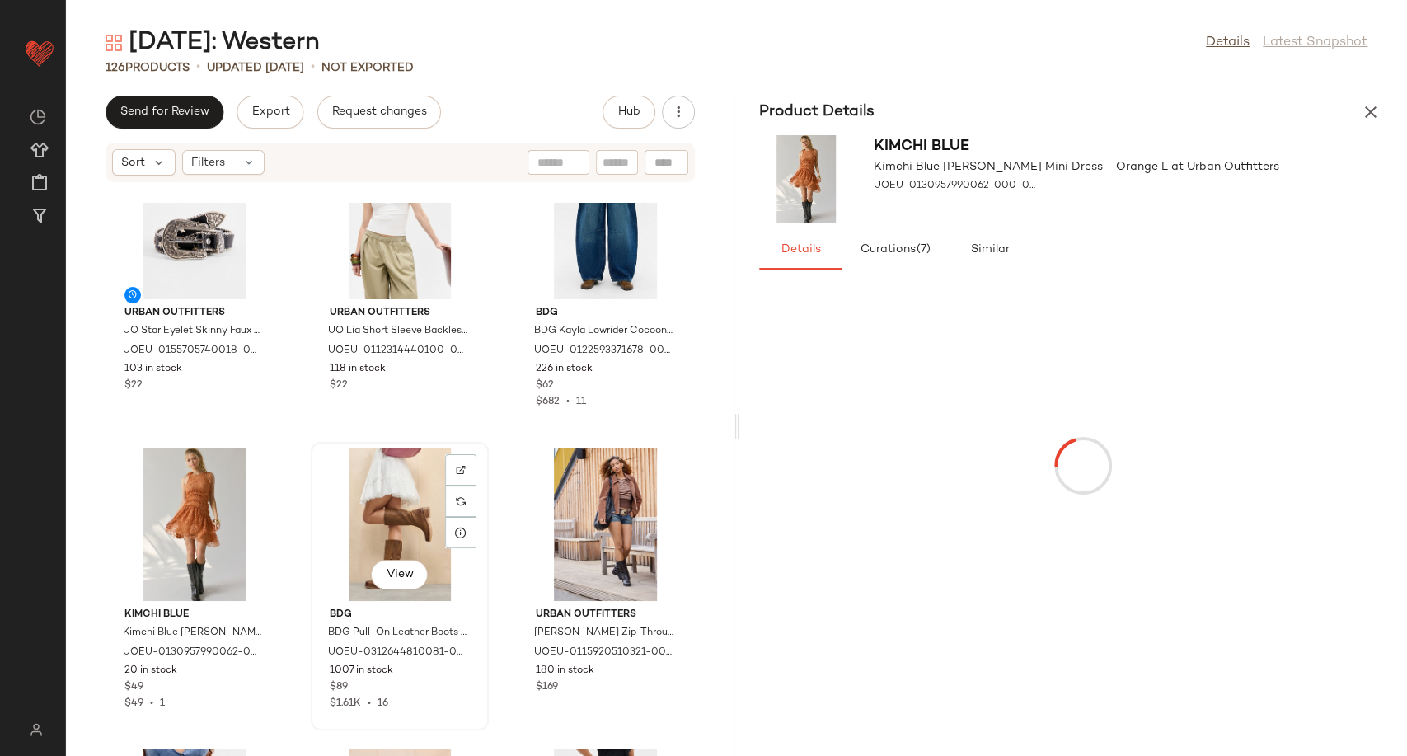
click at [377, 506] on div "View" at bounding box center [400, 524] width 166 height 153
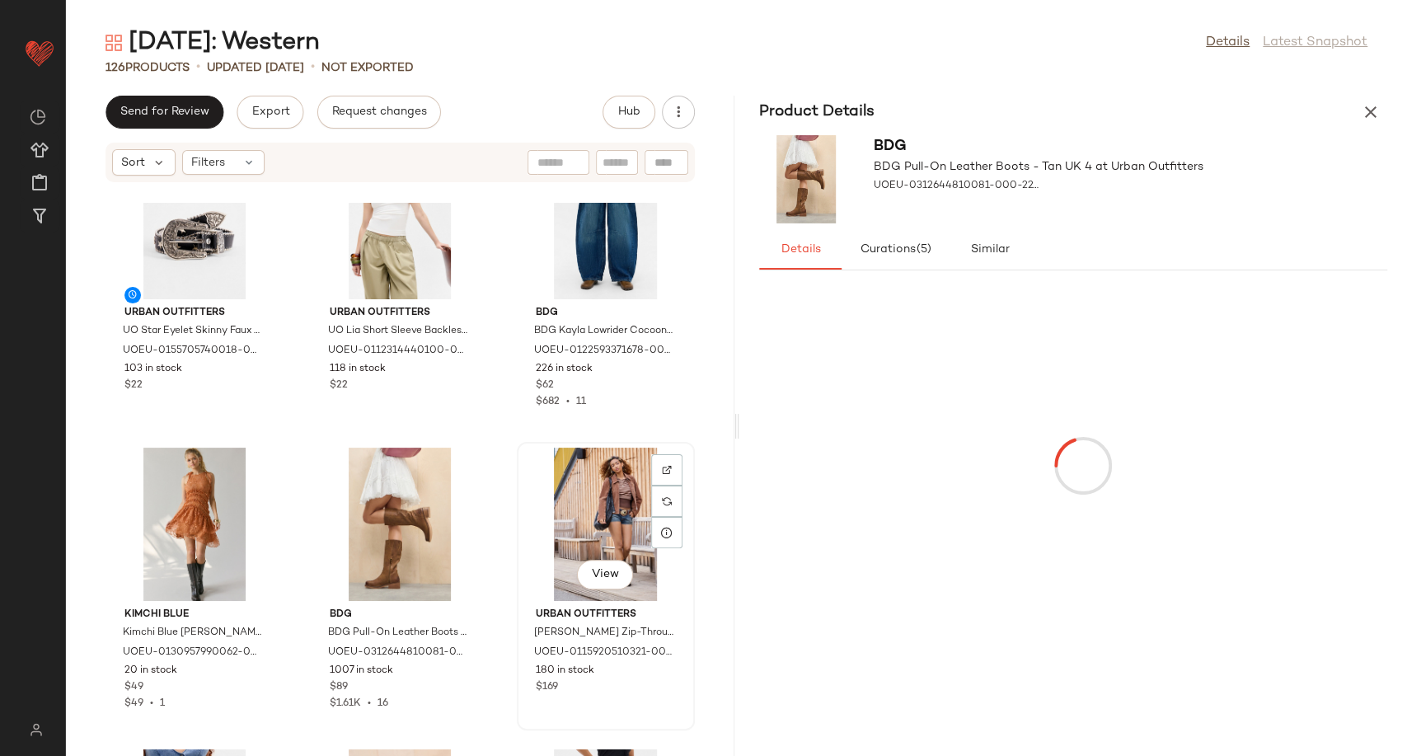
click at [566, 491] on div "View" at bounding box center [606, 524] width 166 height 153
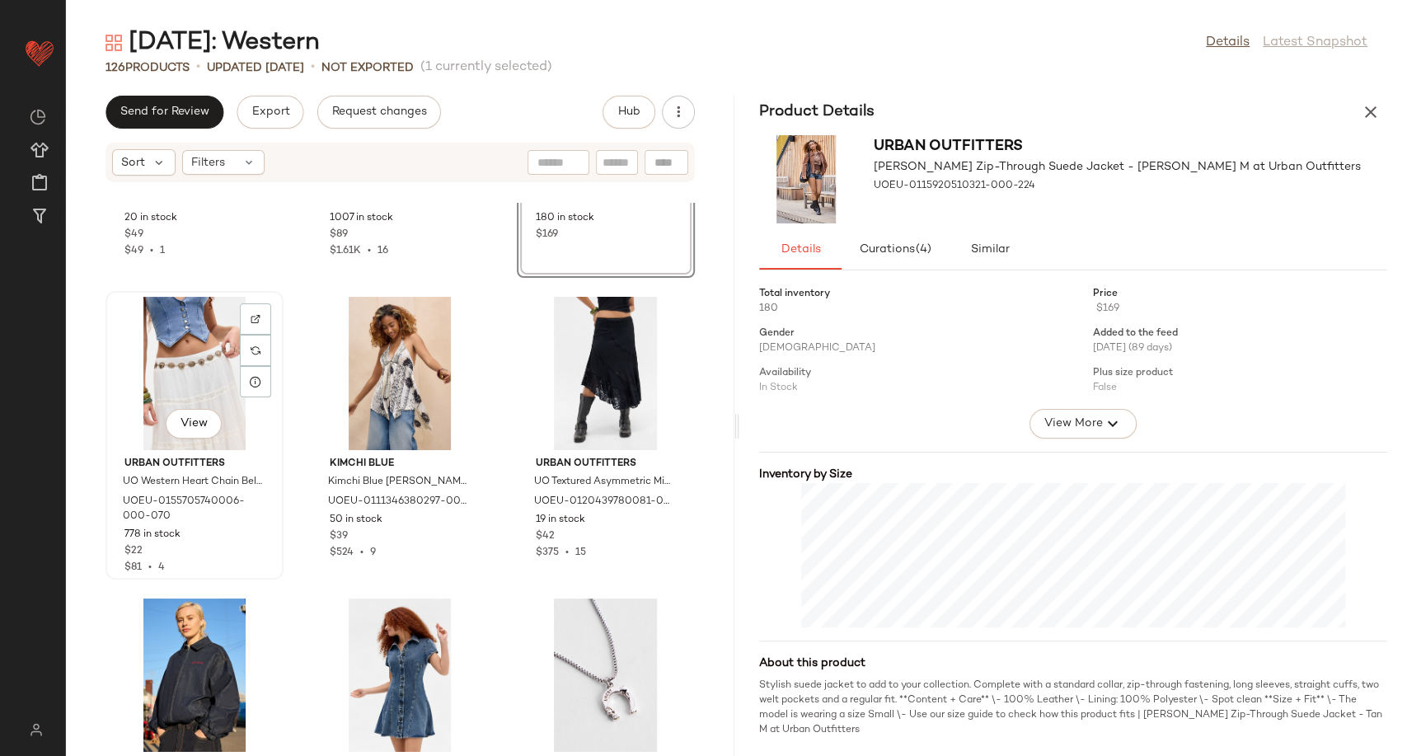
scroll to position [4158, 0]
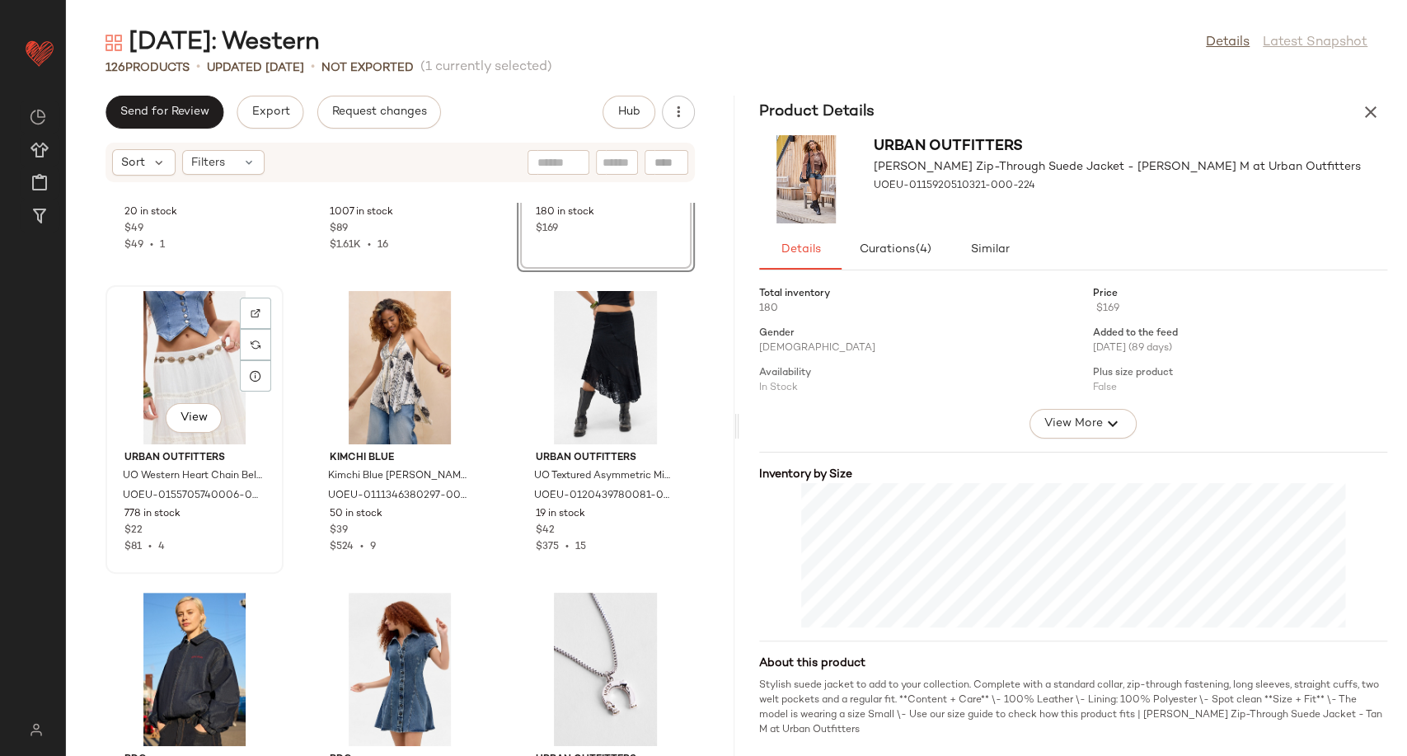
click at [152, 373] on div "View" at bounding box center [194, 367] width 166 height 153
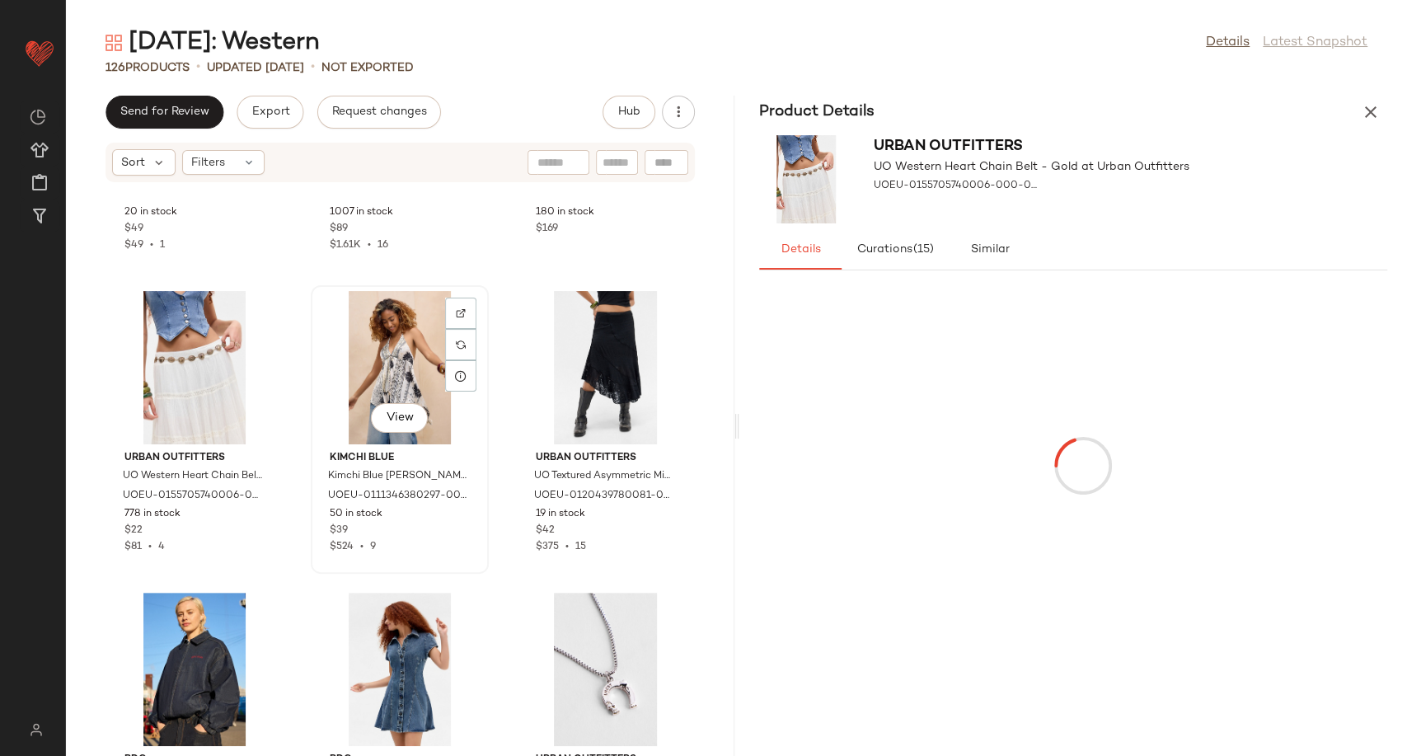
click at [406, 368] on div "View" at bounding box center [400, 367] width 166 height 153
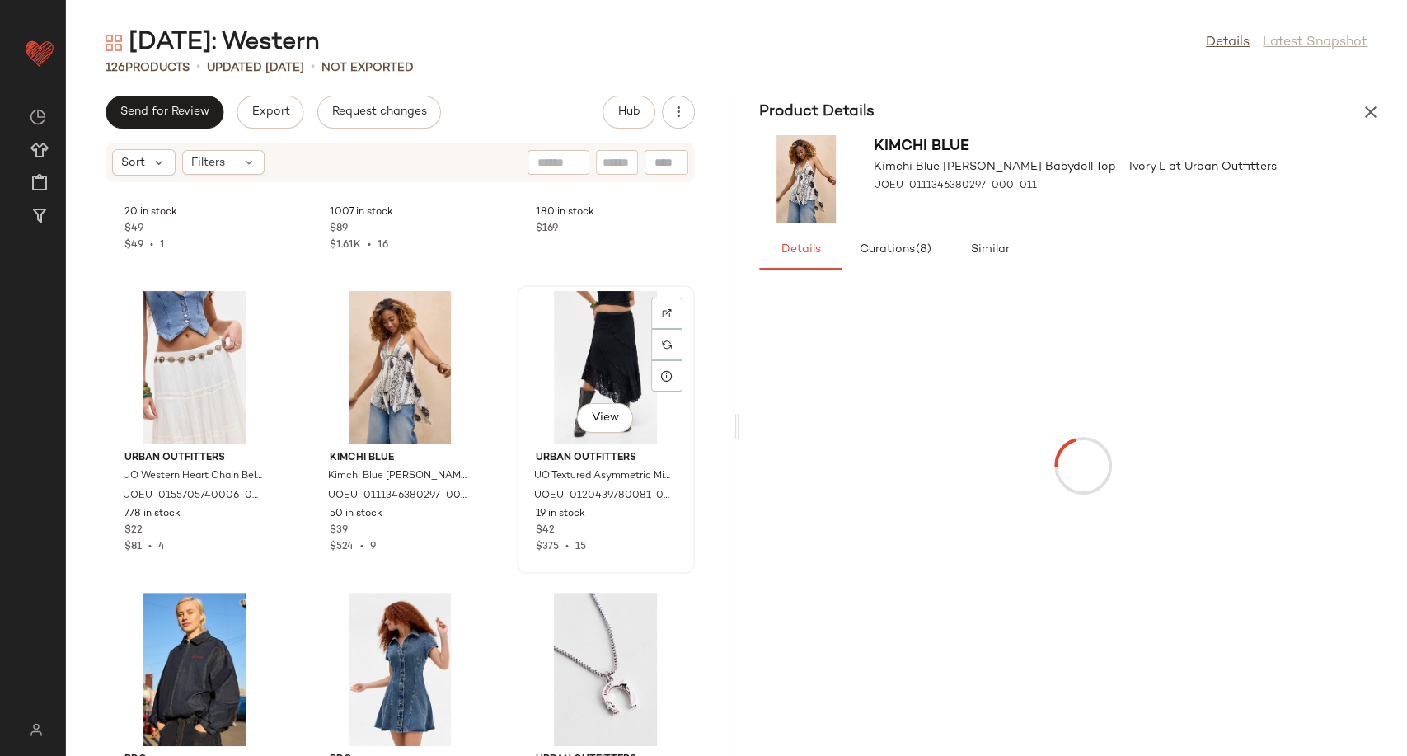
click at [575, 360] on div "View" at bounding box center [606, 367] width 166 height 153
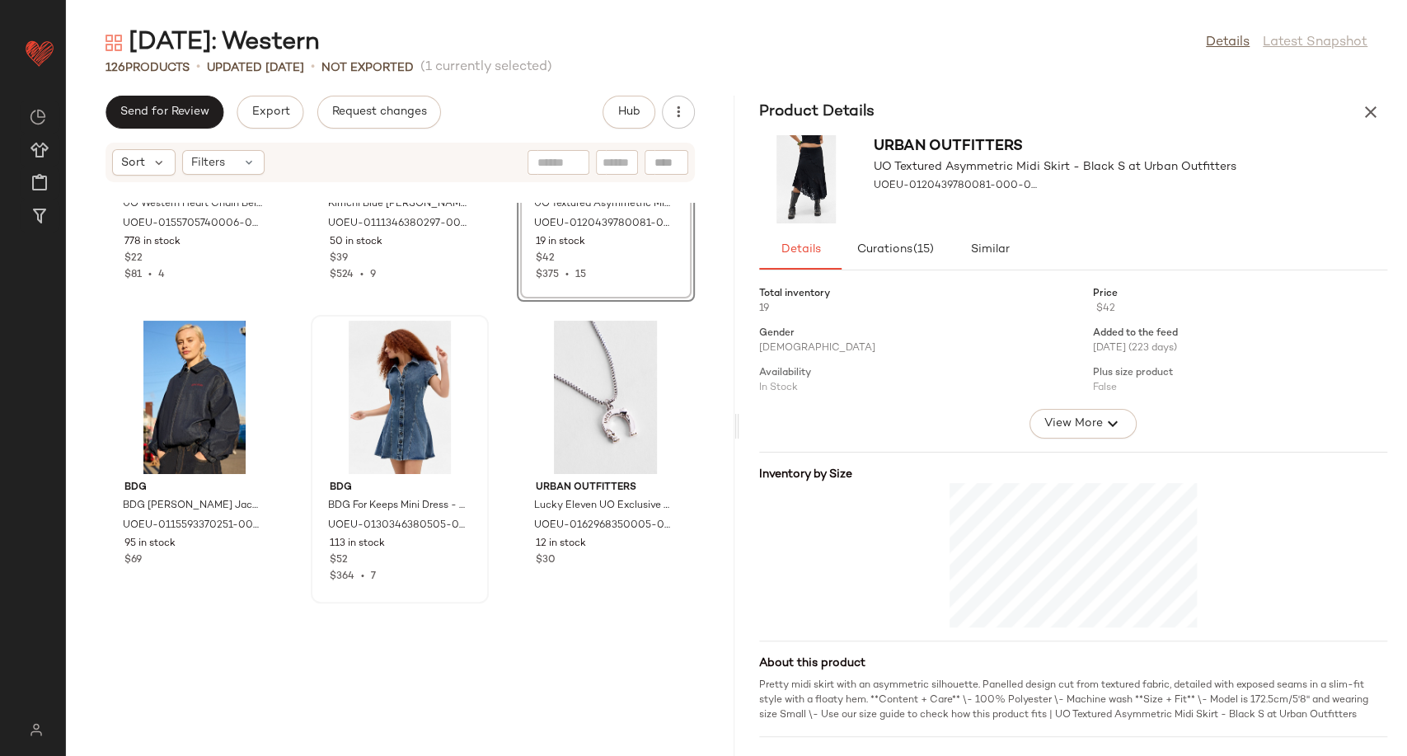
scroll to position [4432, 0]
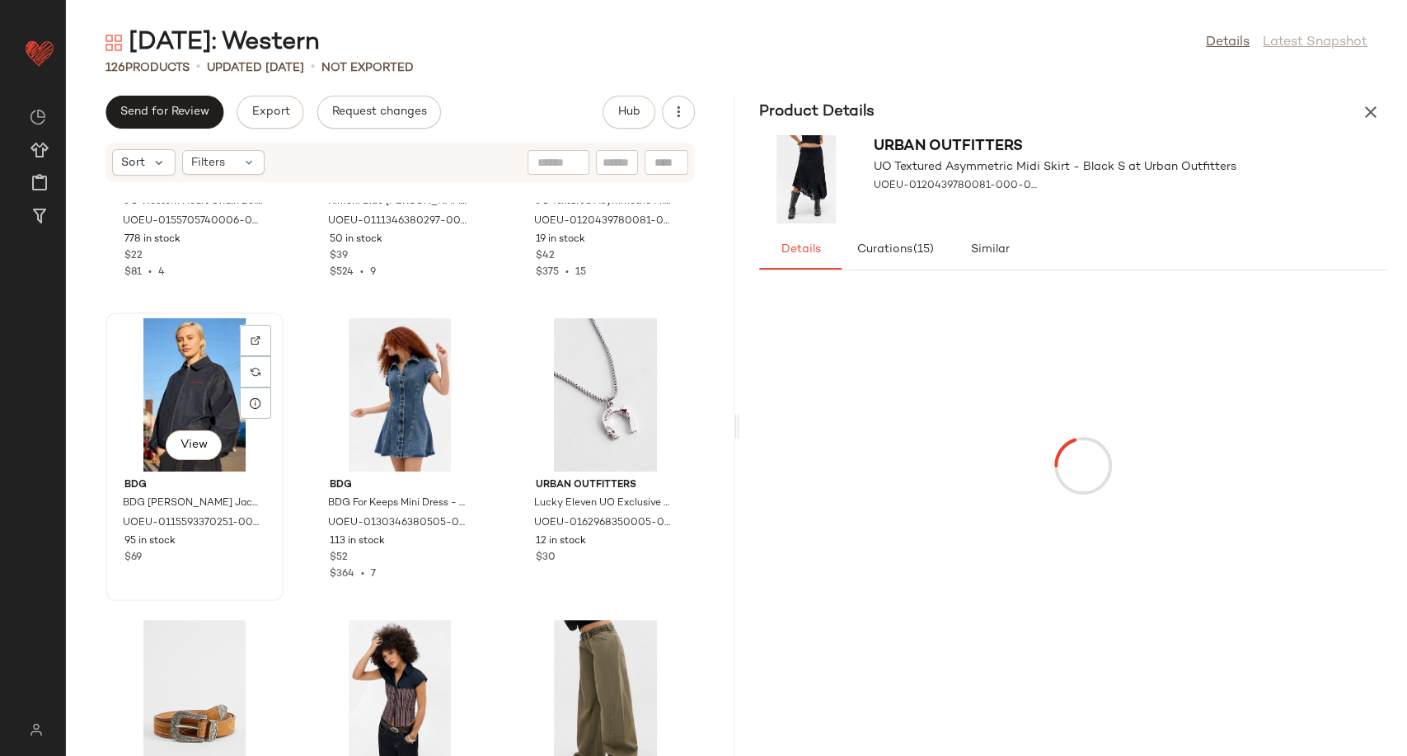
click at [174, 405] on div "View" at bounding box center [194, 394] width 166 height 153
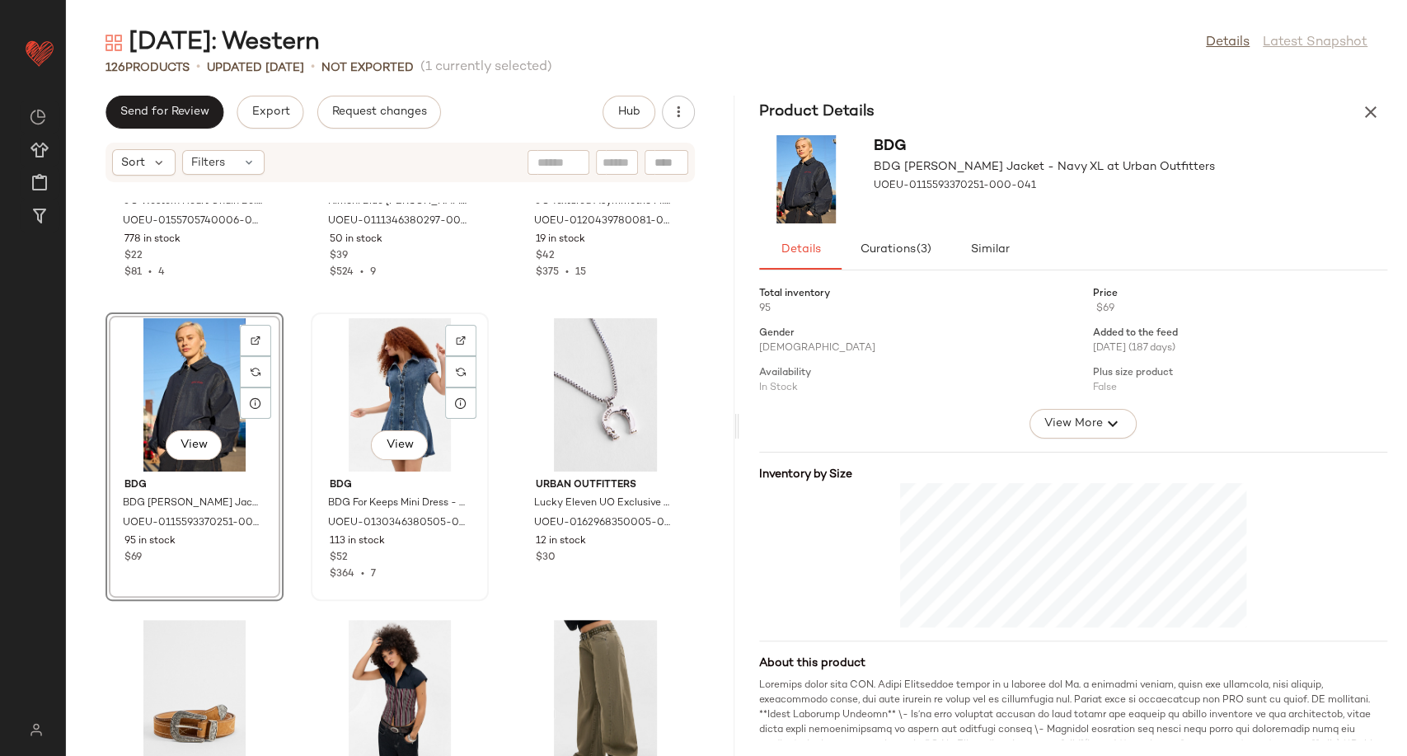
click at [394, 411] on div "View" at bounding box center [400, 394] width 166 height 153
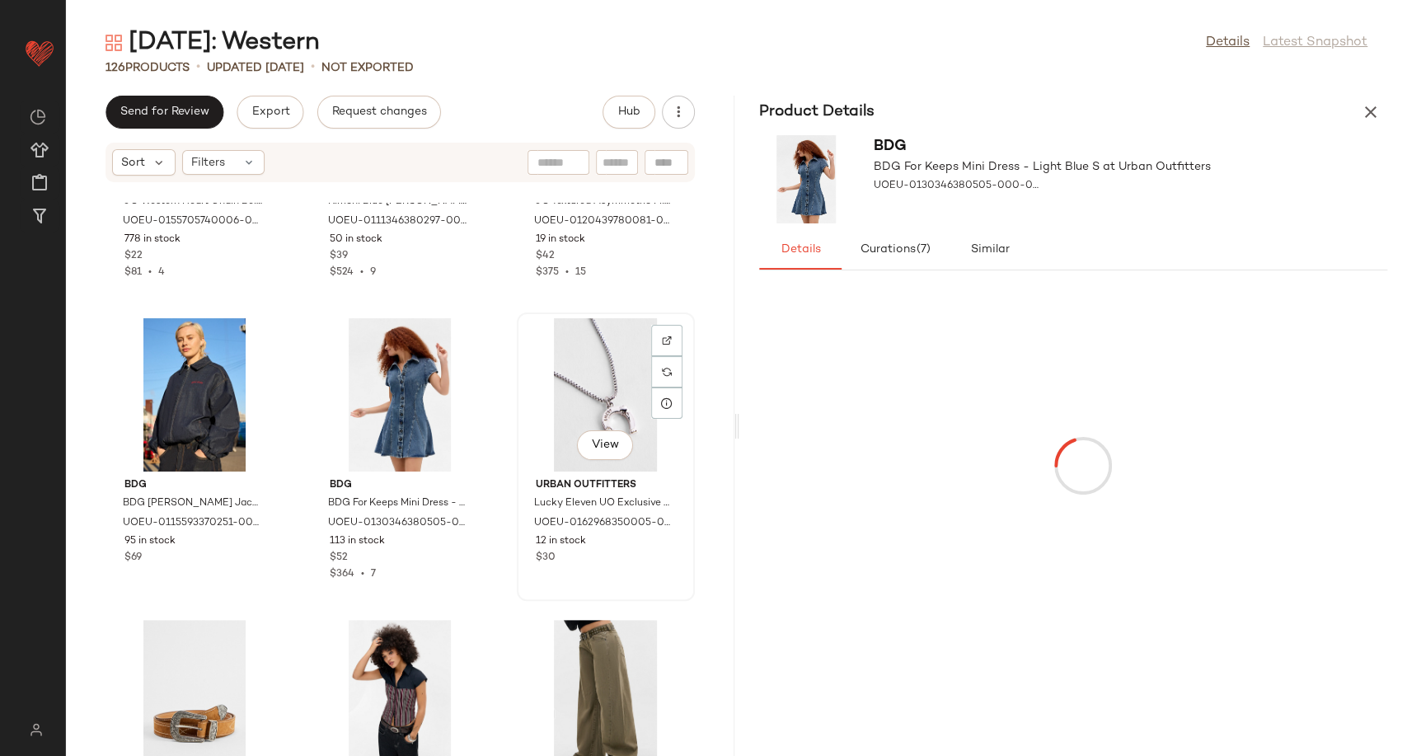
click at [571, 401] on div "View" at bounding box center [606, 394] width 166 height 153
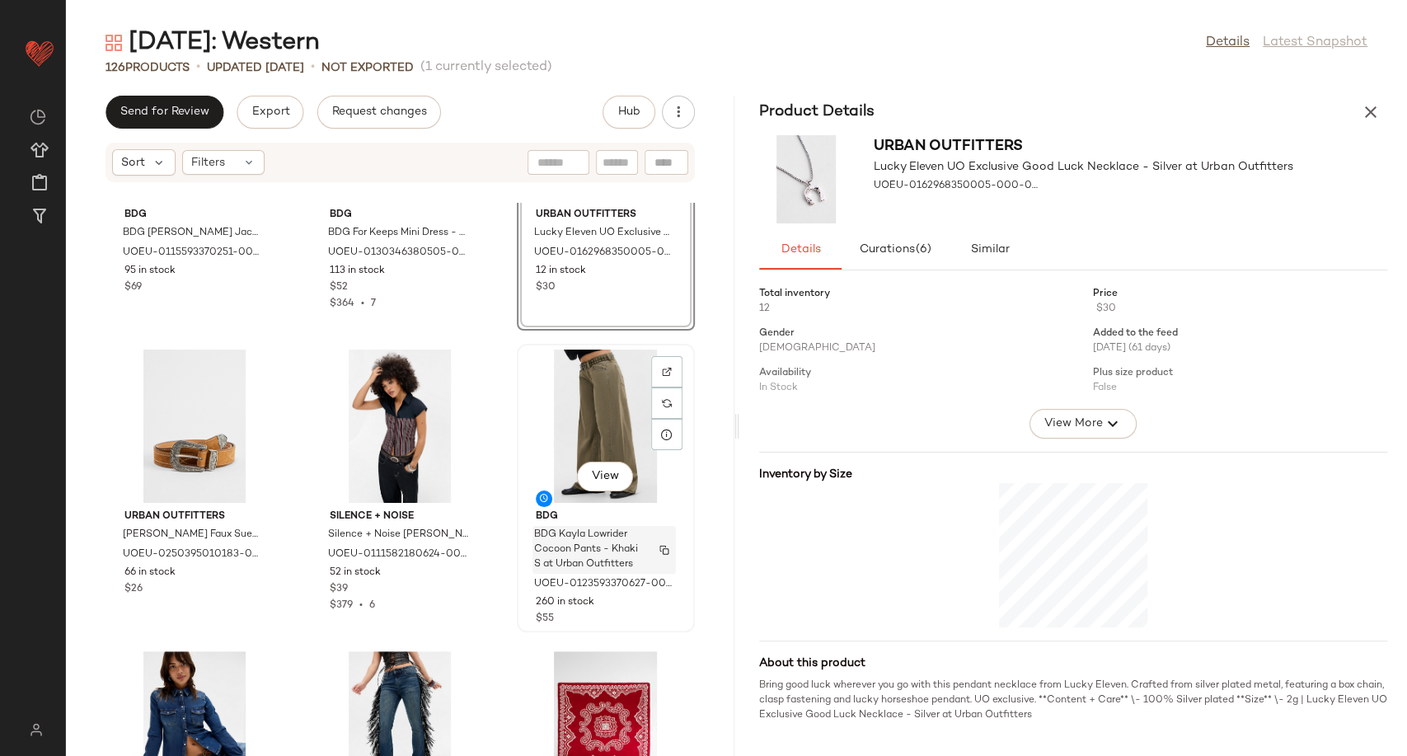
scroll to position [4707, 0]
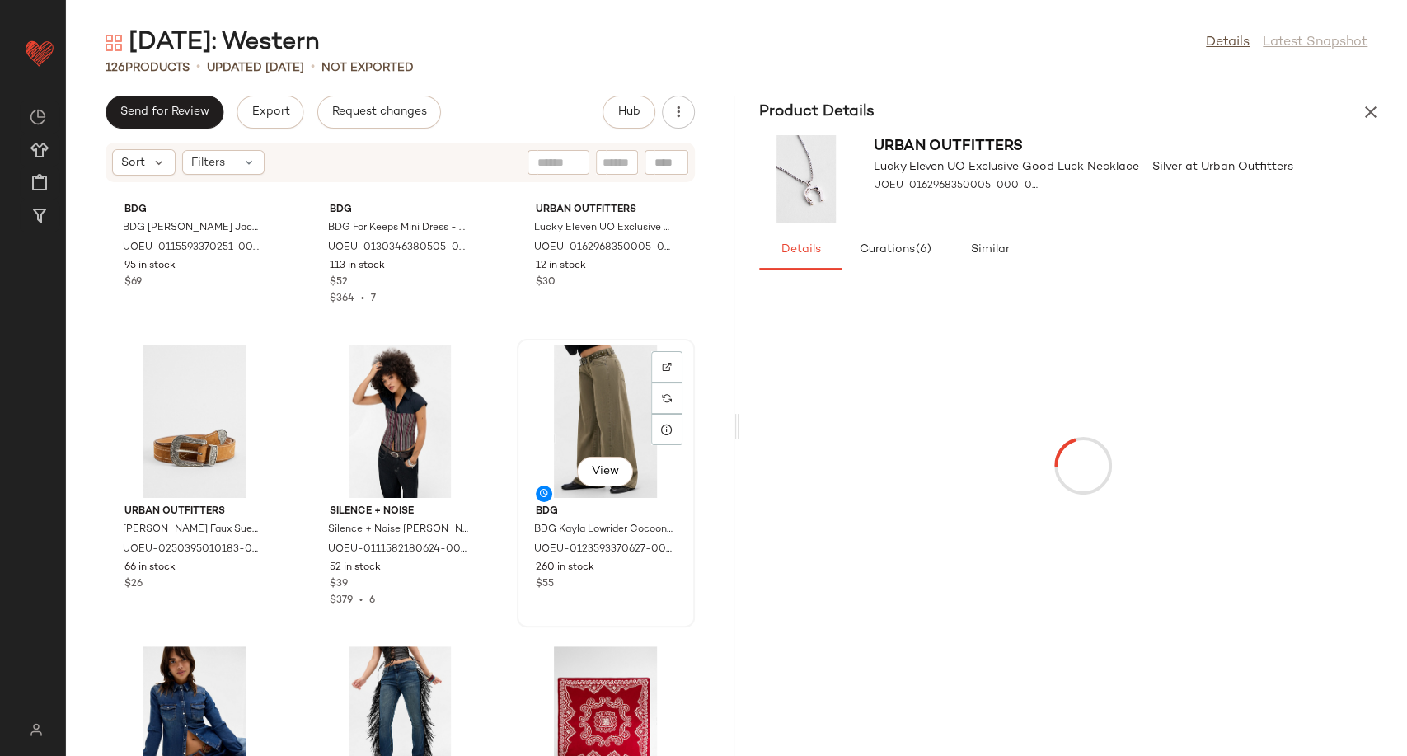
click at [580, 377] on div "View" at bounding box center [606, 421] width 166 height 153
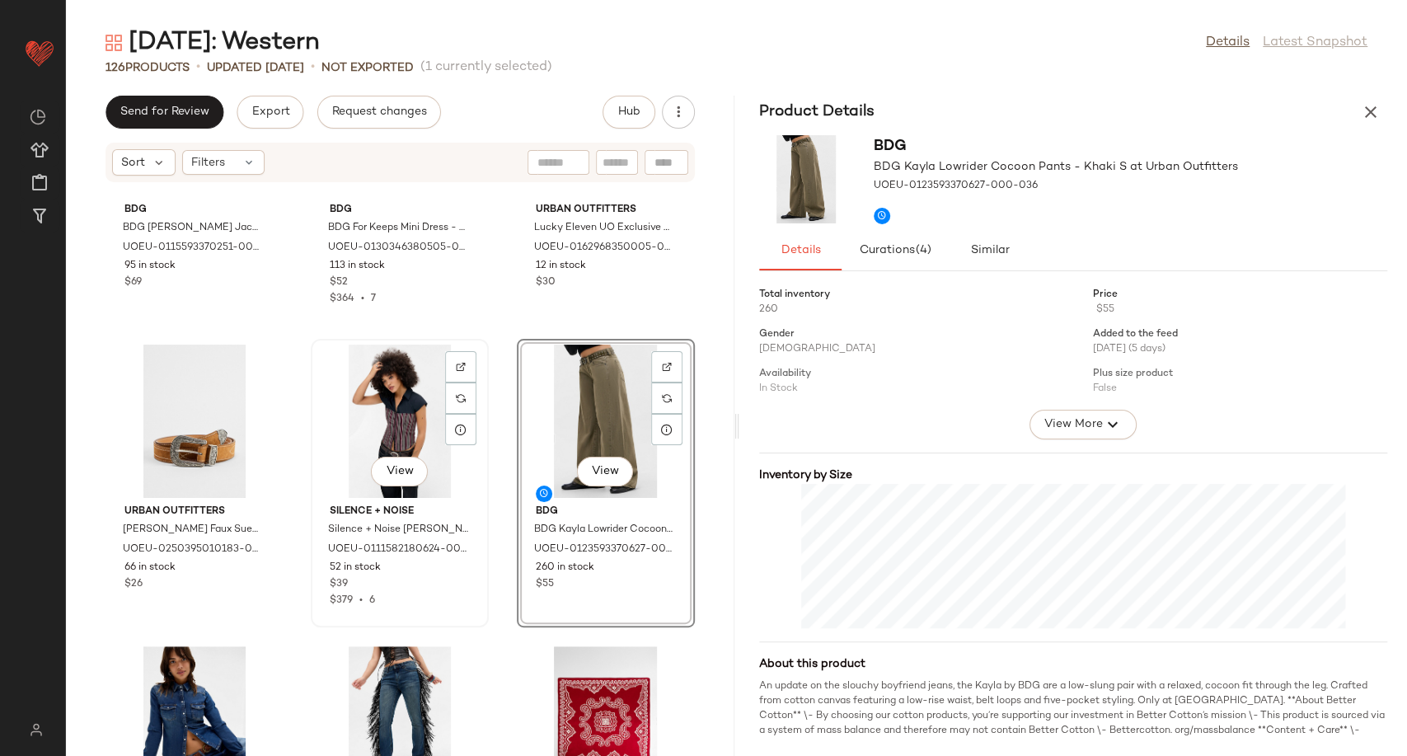
click at [399, 440] on div "View" at bounding box center [400, 421] width 166 height 153
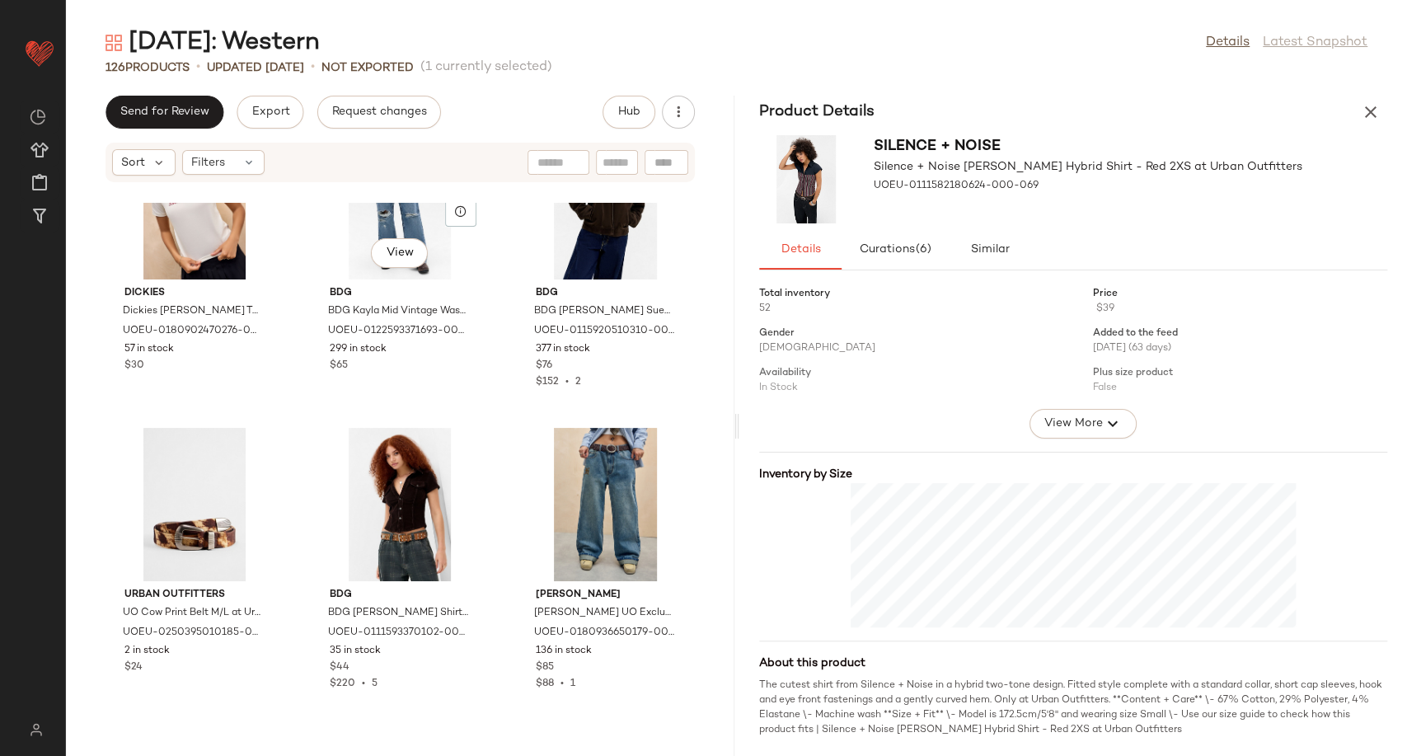
scroll to position [6447, 0]
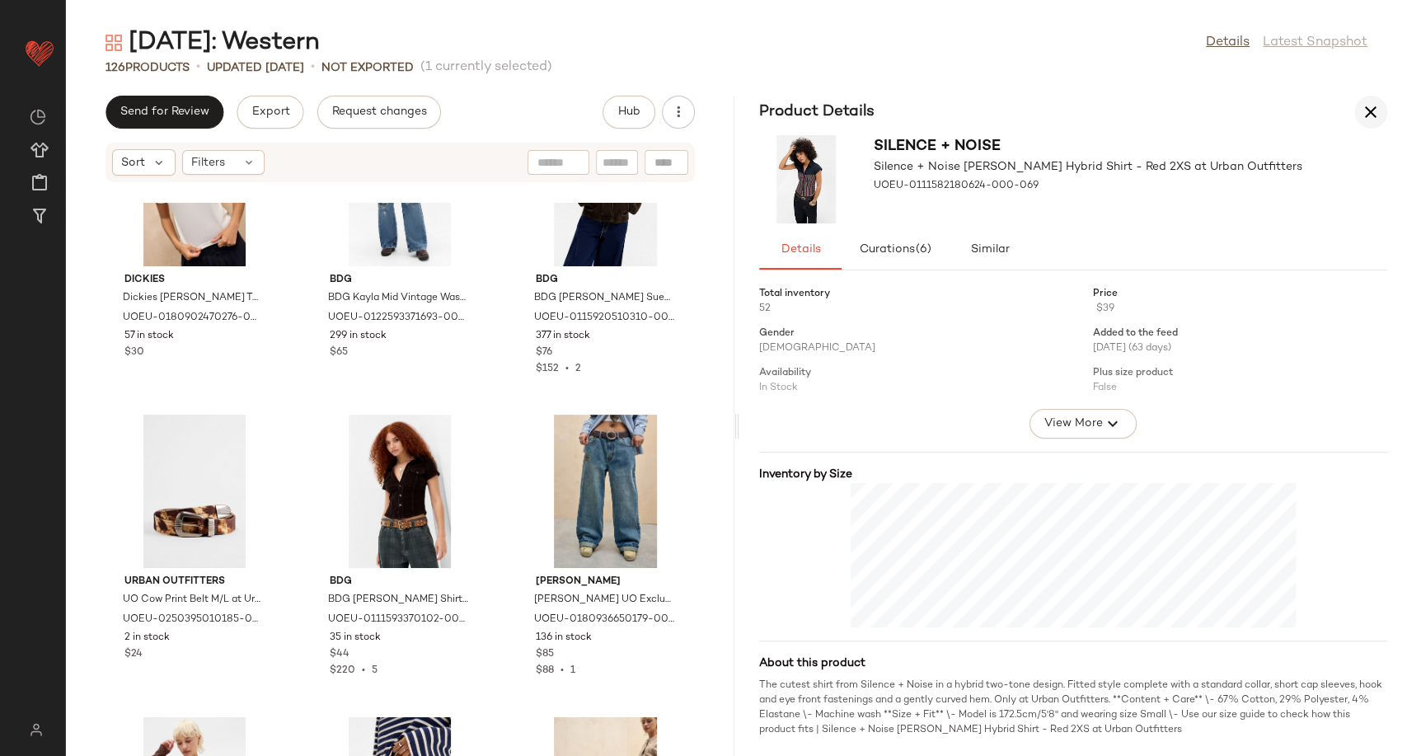
click at [1364, 113] on icon "button" at bounding box center [1371, 112] width 20 height 20
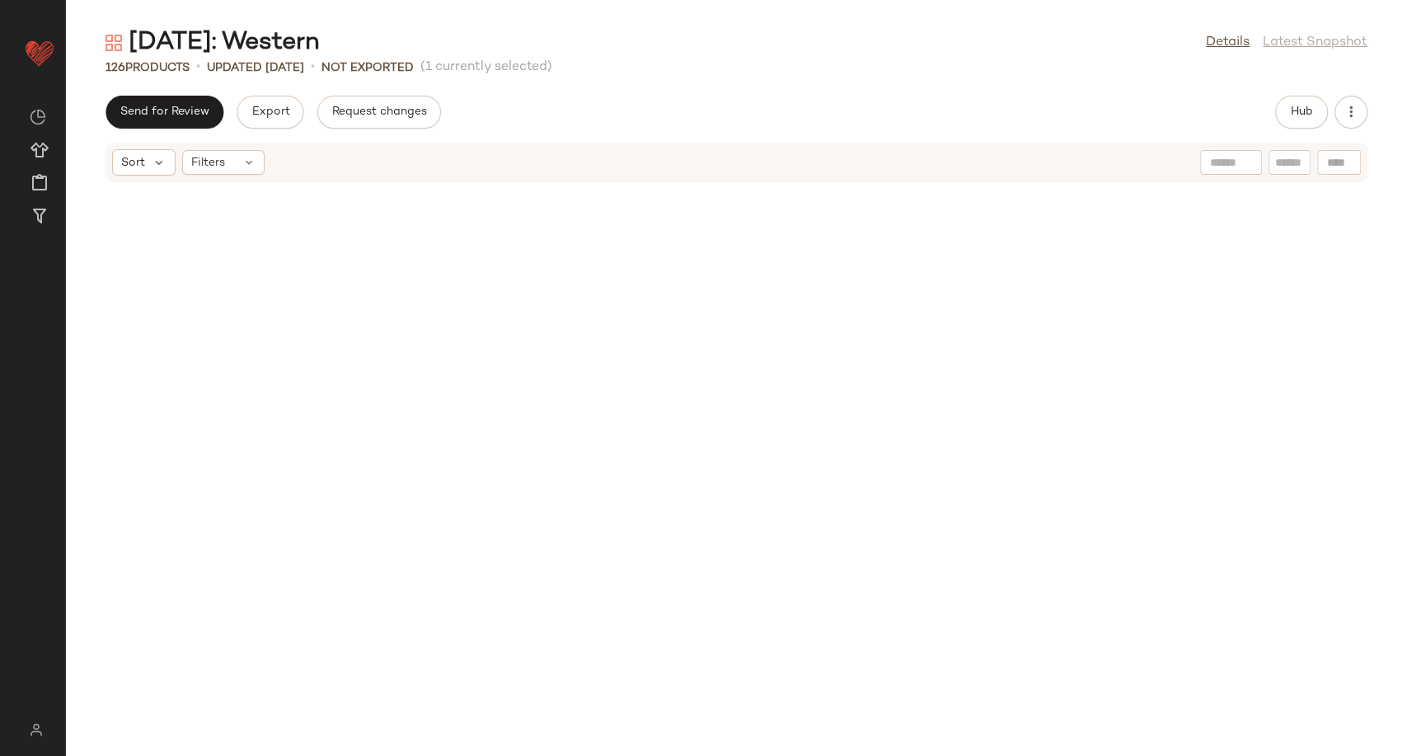
scroll to position [2413, 0]
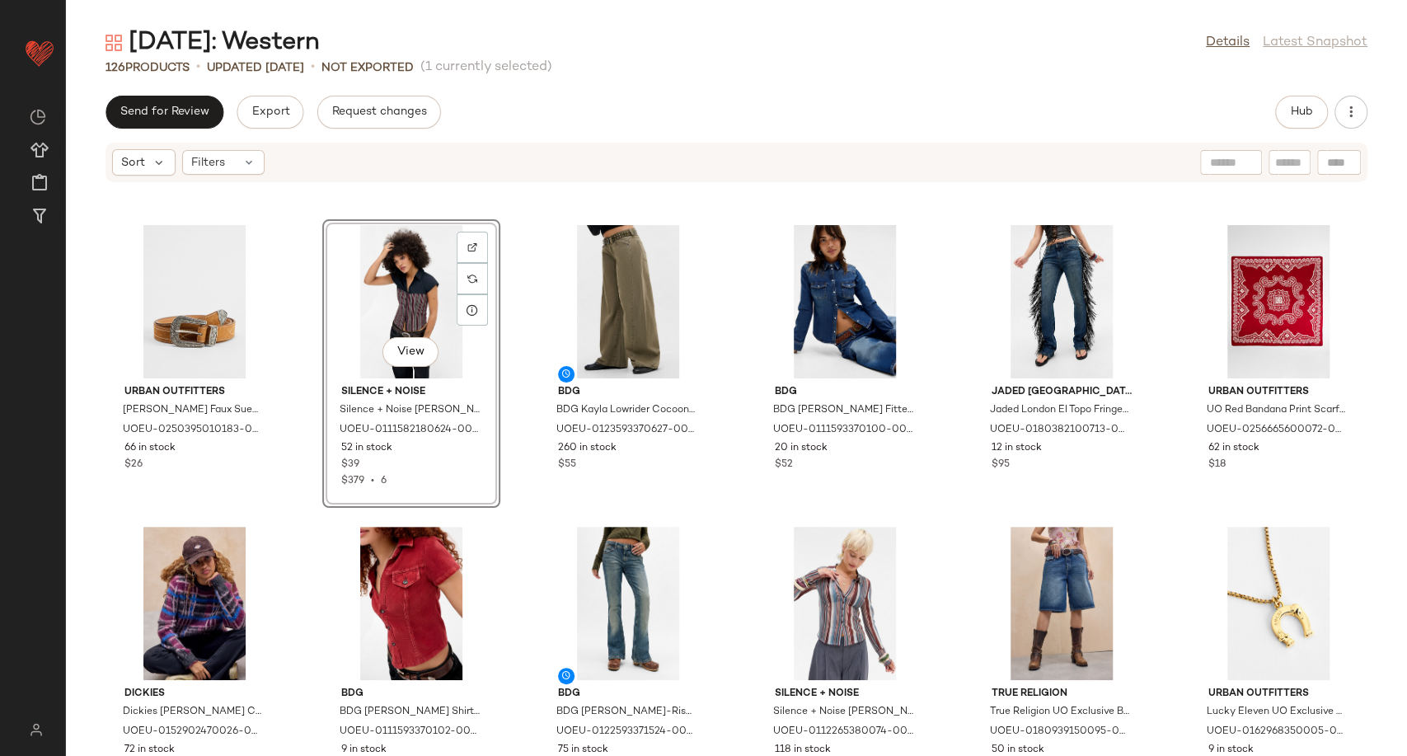
click at [725, 525] on div "Urban Outfitters UO Brown Faux Suede Western Belt - Brown M/L at Urban Outfitte…" at bounding box center [736, 479] width 1341 height 553
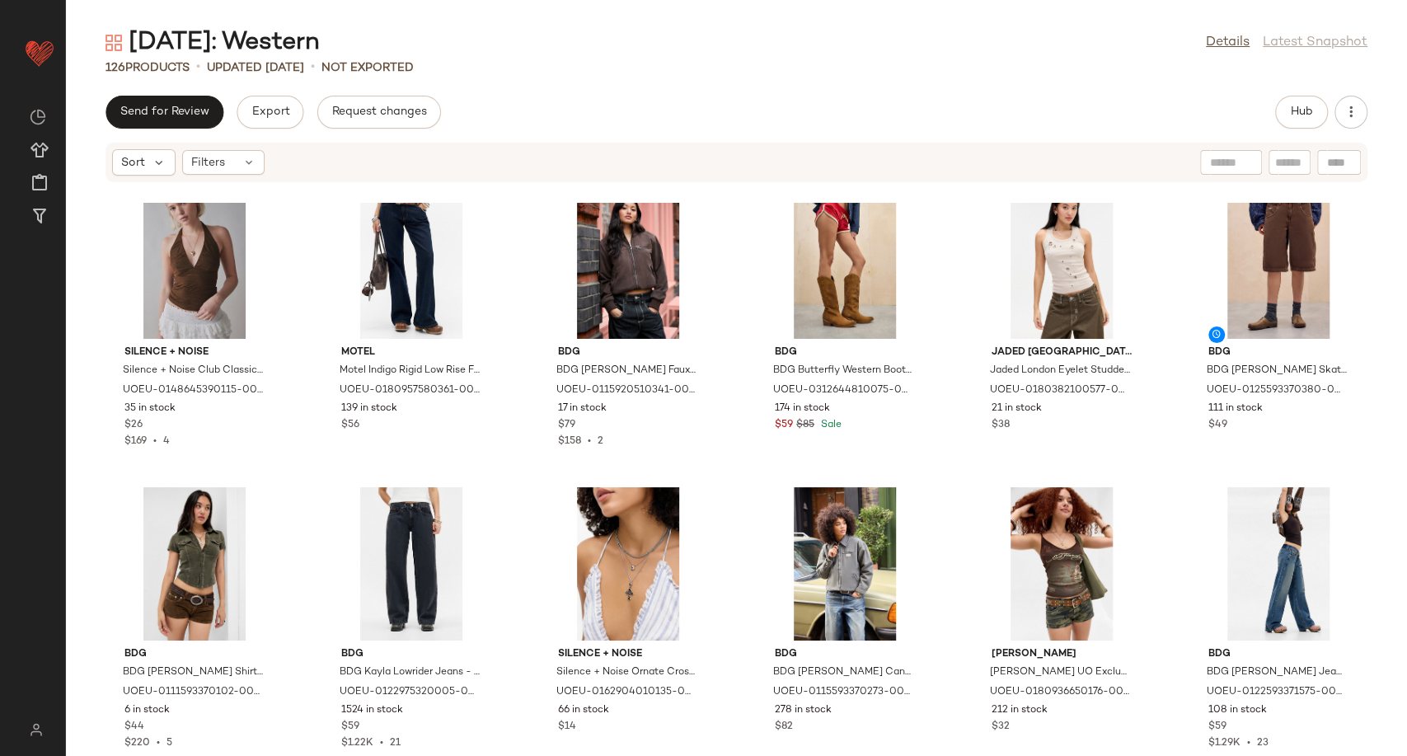
scroll to position [5142, 0]
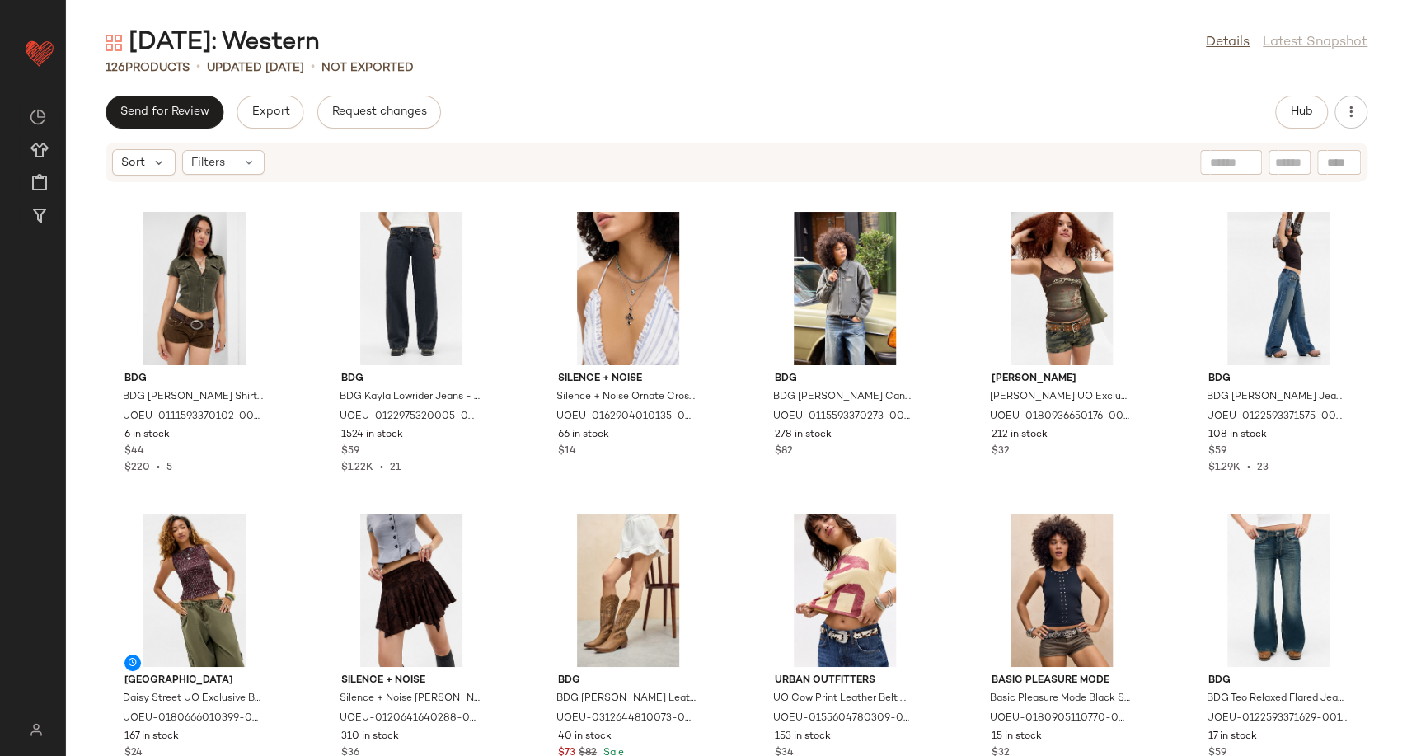
drag, startPoint x: 1396, startPoint y: 681, endPoint x: 1405, endPoint y: 569, distance: 112.5
click at [1405, 569] on div "BDG BDG Polly Corduroy Shirt - Green 2XS at Urban Outfitters UOEU-0111593370102…" at bounding box center [736, 479] width 1341 height 553
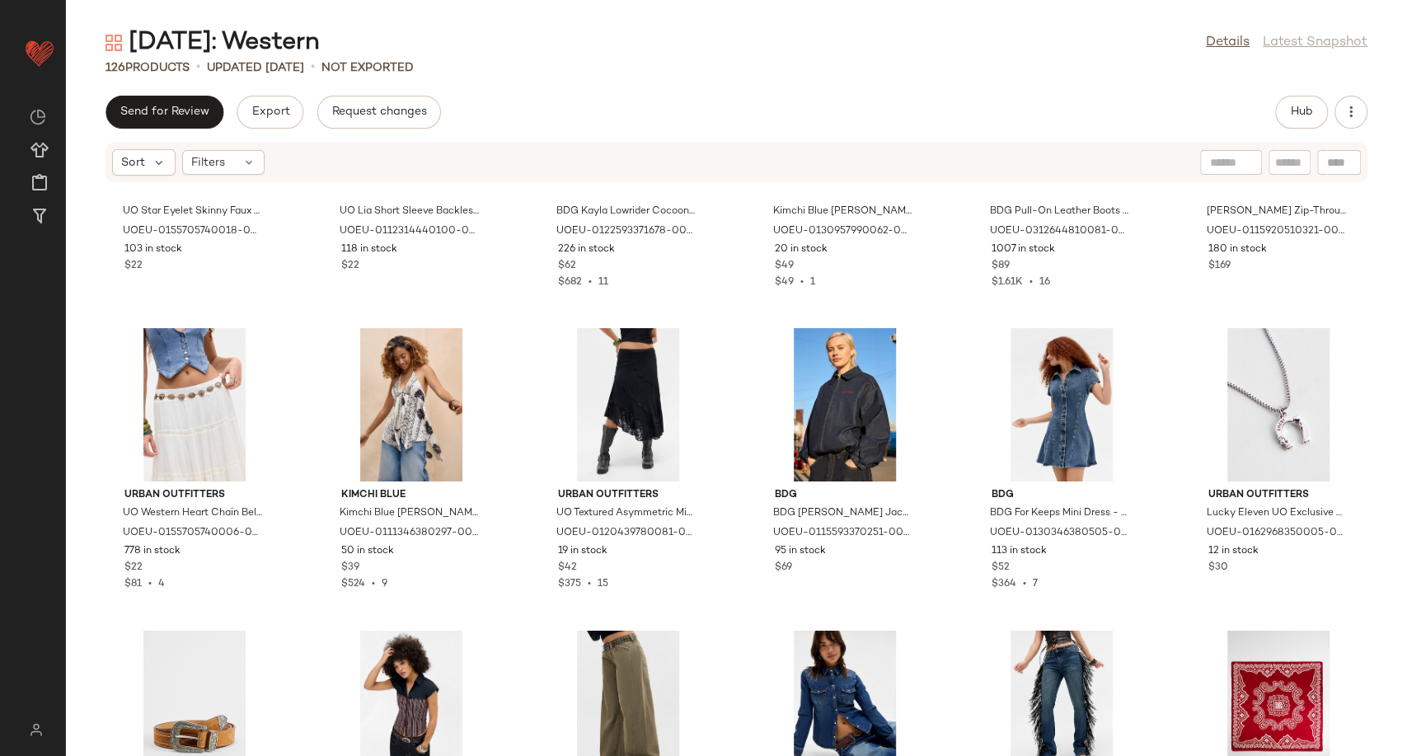
scroll to position [1662, 0]
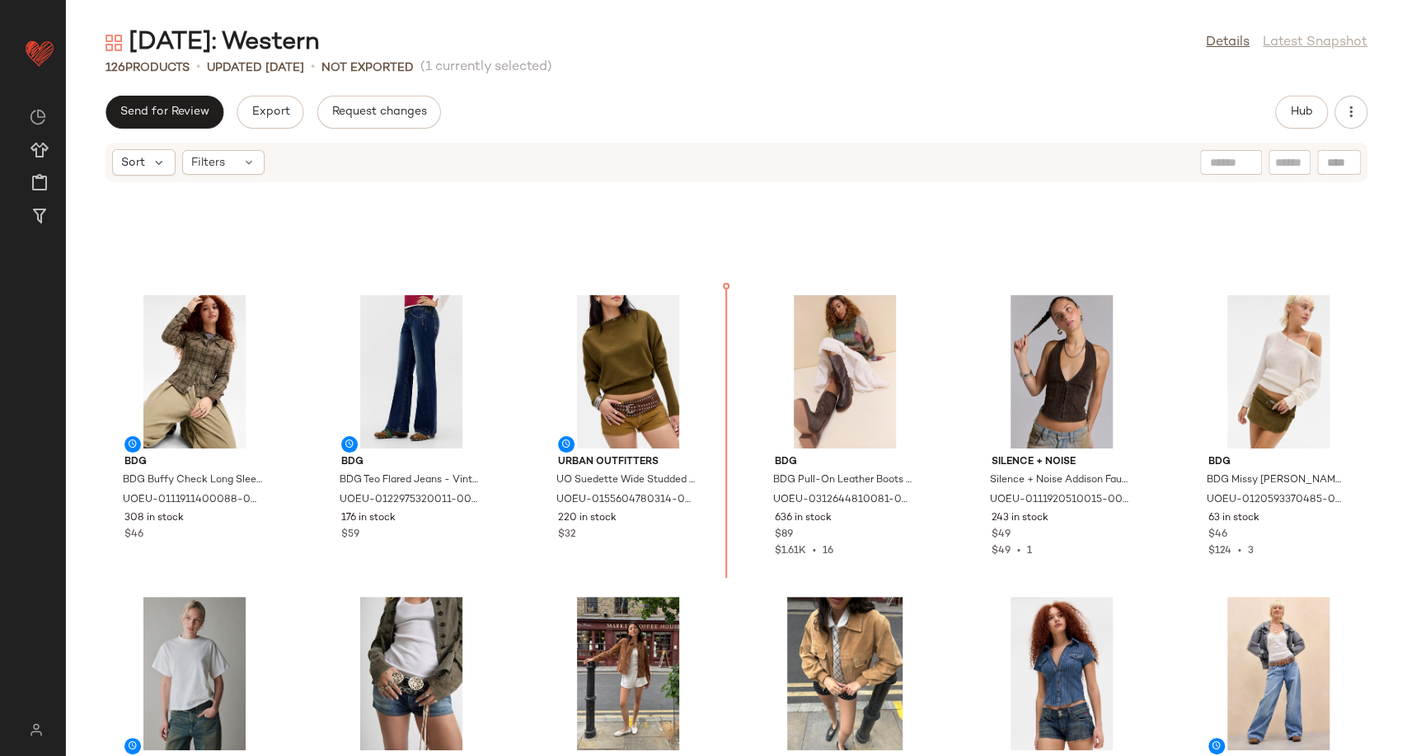
scroll to position [218, 0]
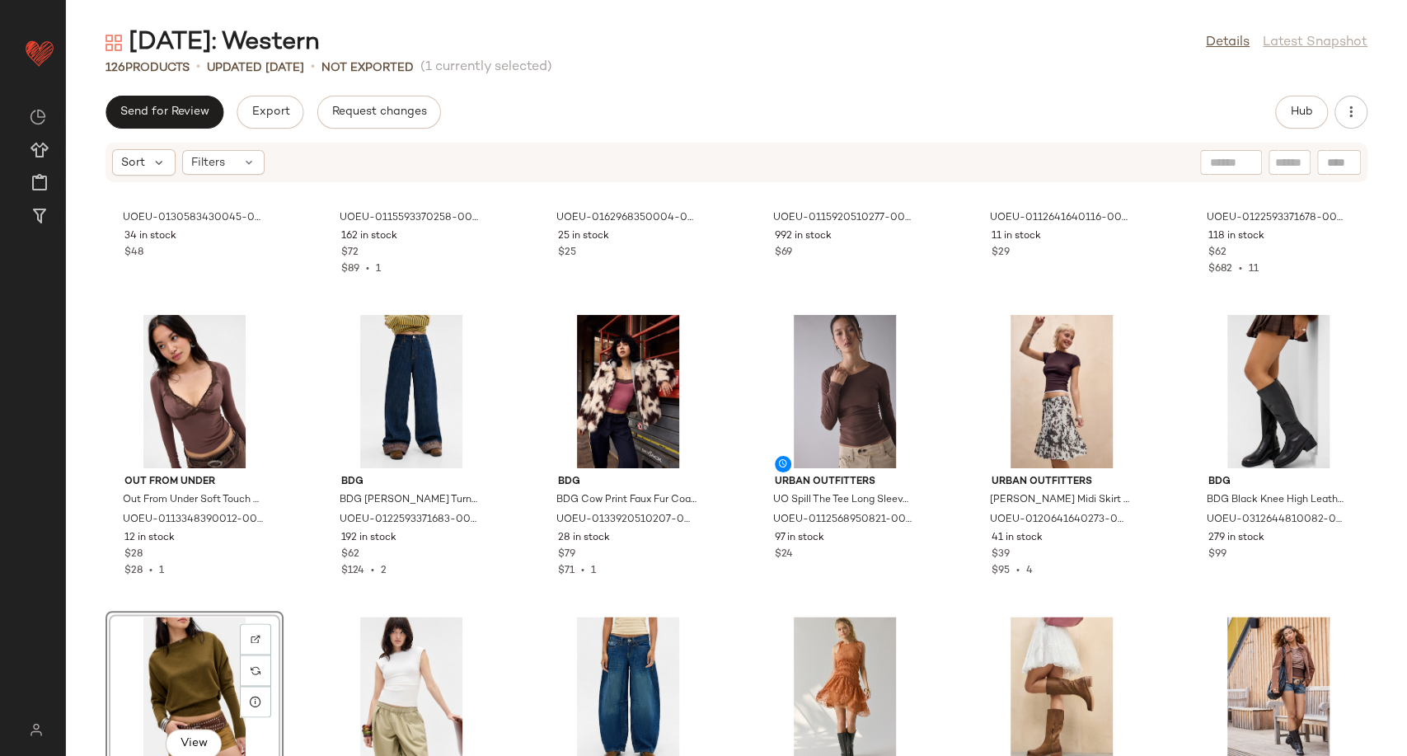
scroll to position [1589, 0]
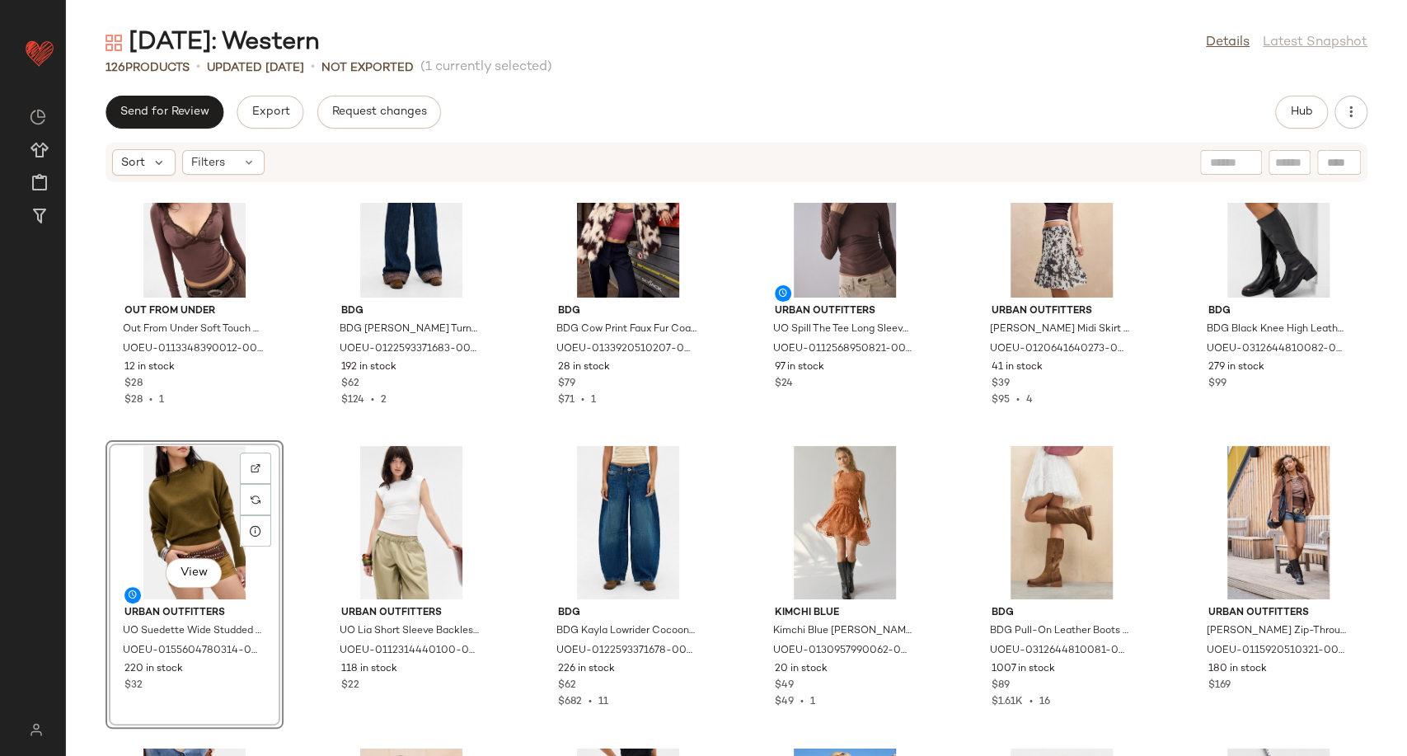
click at [729, 559] on div "Kimchi Blue Kimchi Blue Cassidy Halter Mini Dress - Brown XL at Urban Outfitter…" at bounding box center [736, 479] width 1341 height 553
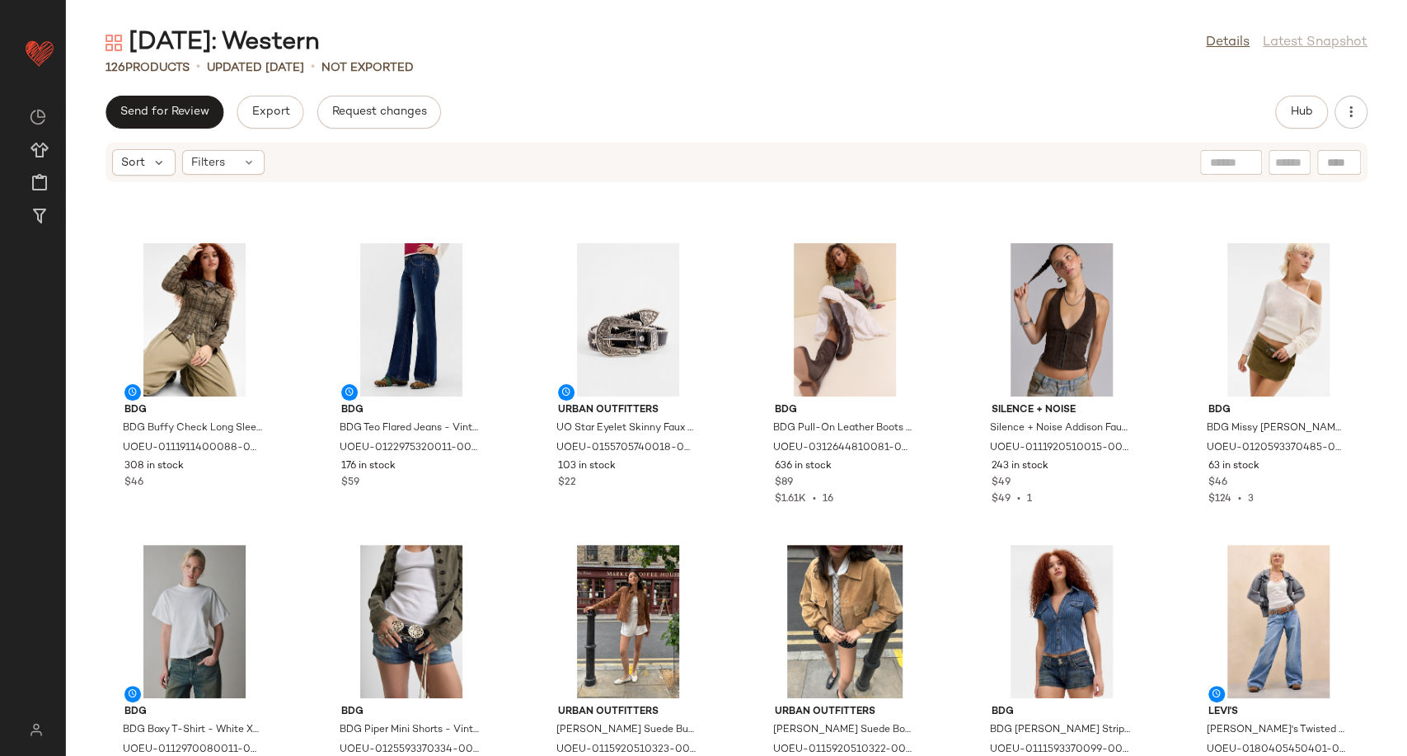
scroll to position [274, 0]
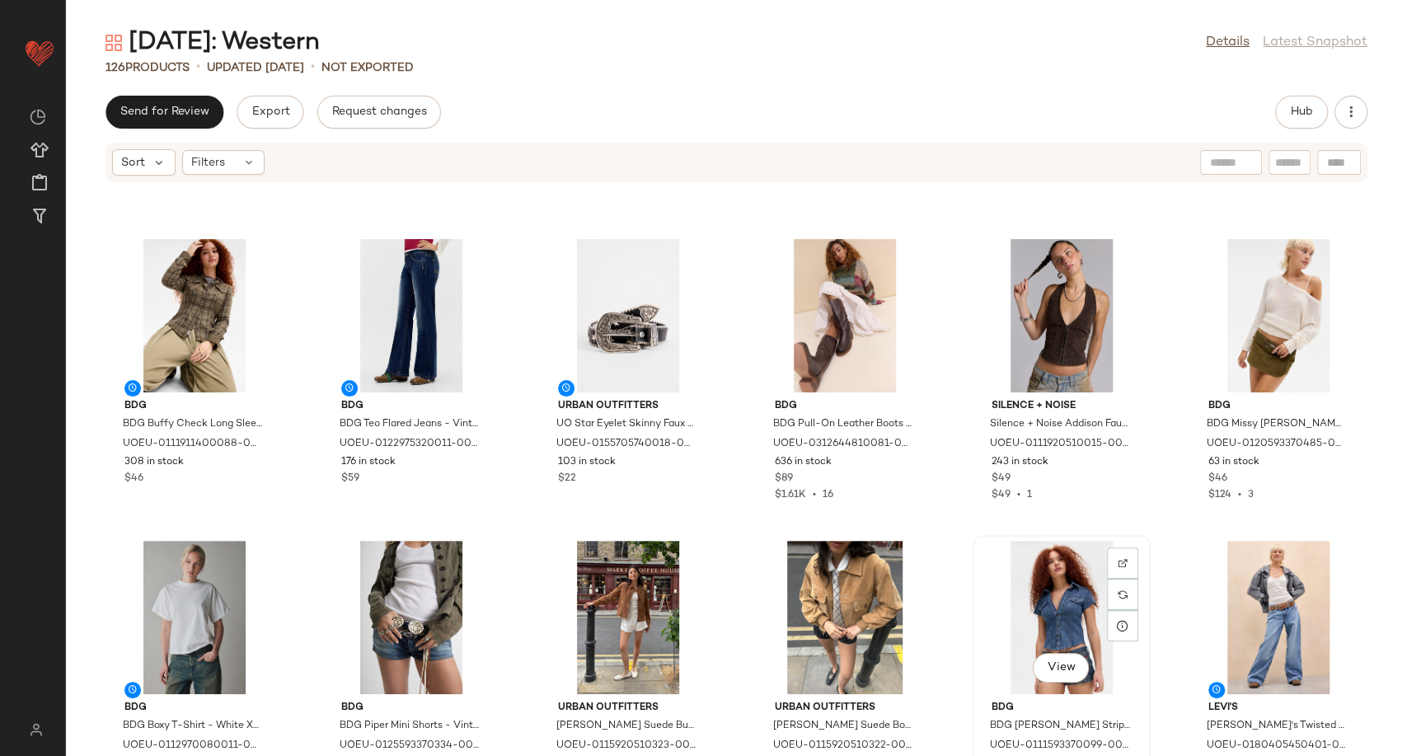
scroll to position [277, 0]
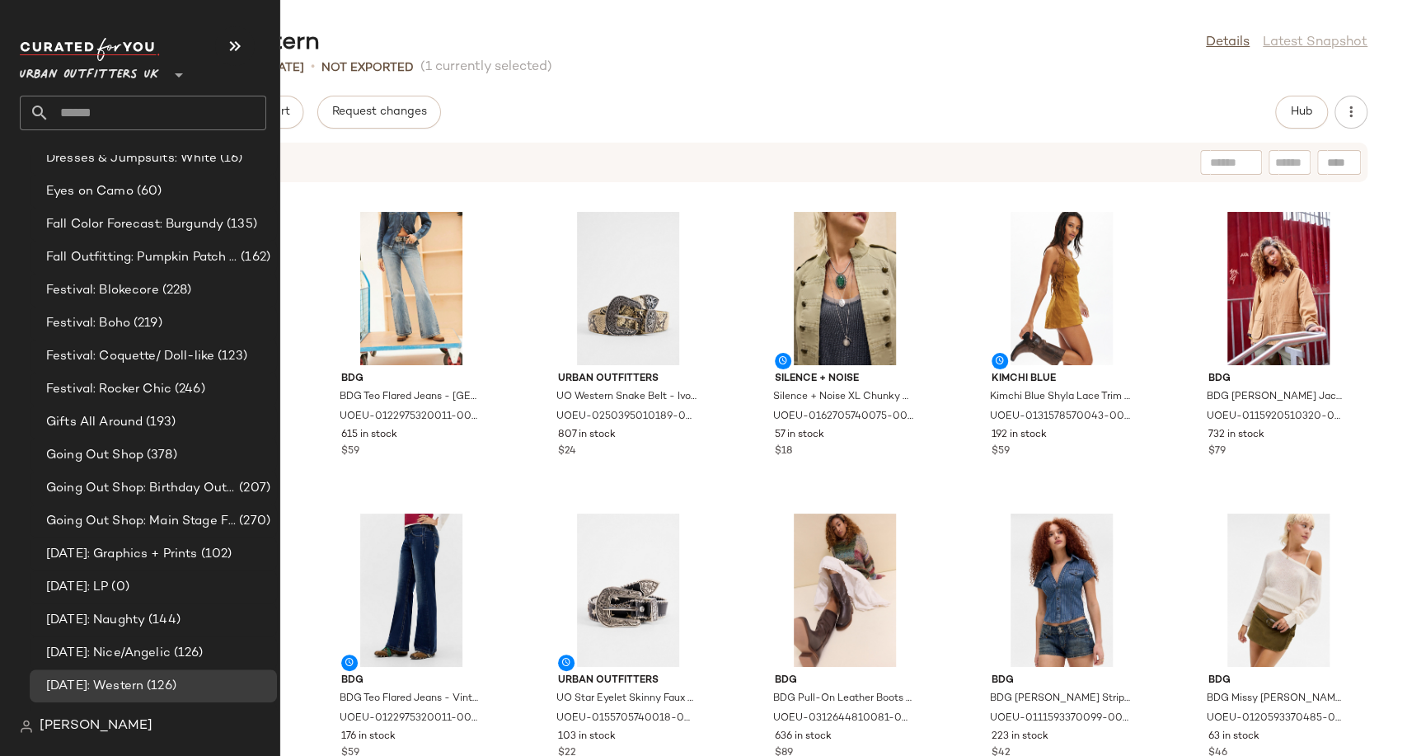
scroll to position [3937, 0]
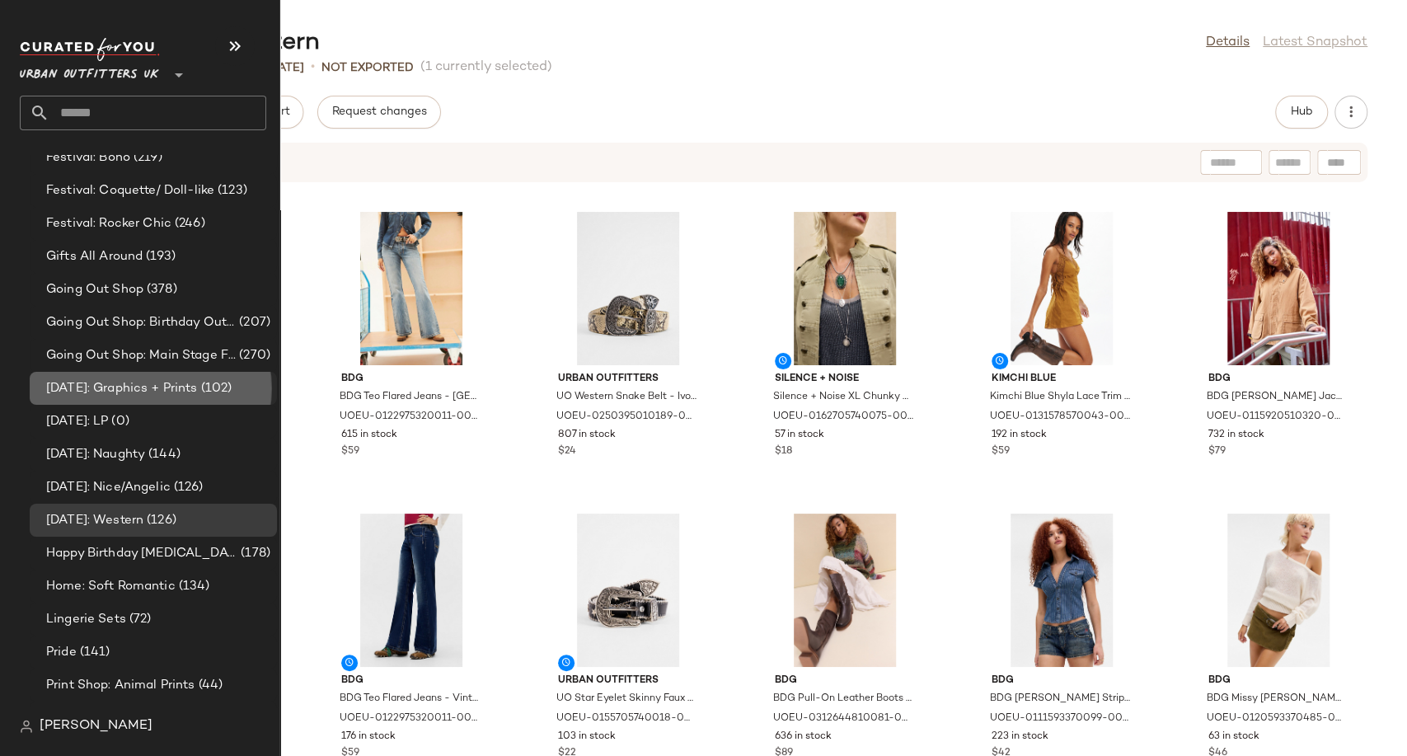
click at [158, 387] on span "[DATE]: Graphics + Prints" at bounding box center [122, 388] width 152 height 19
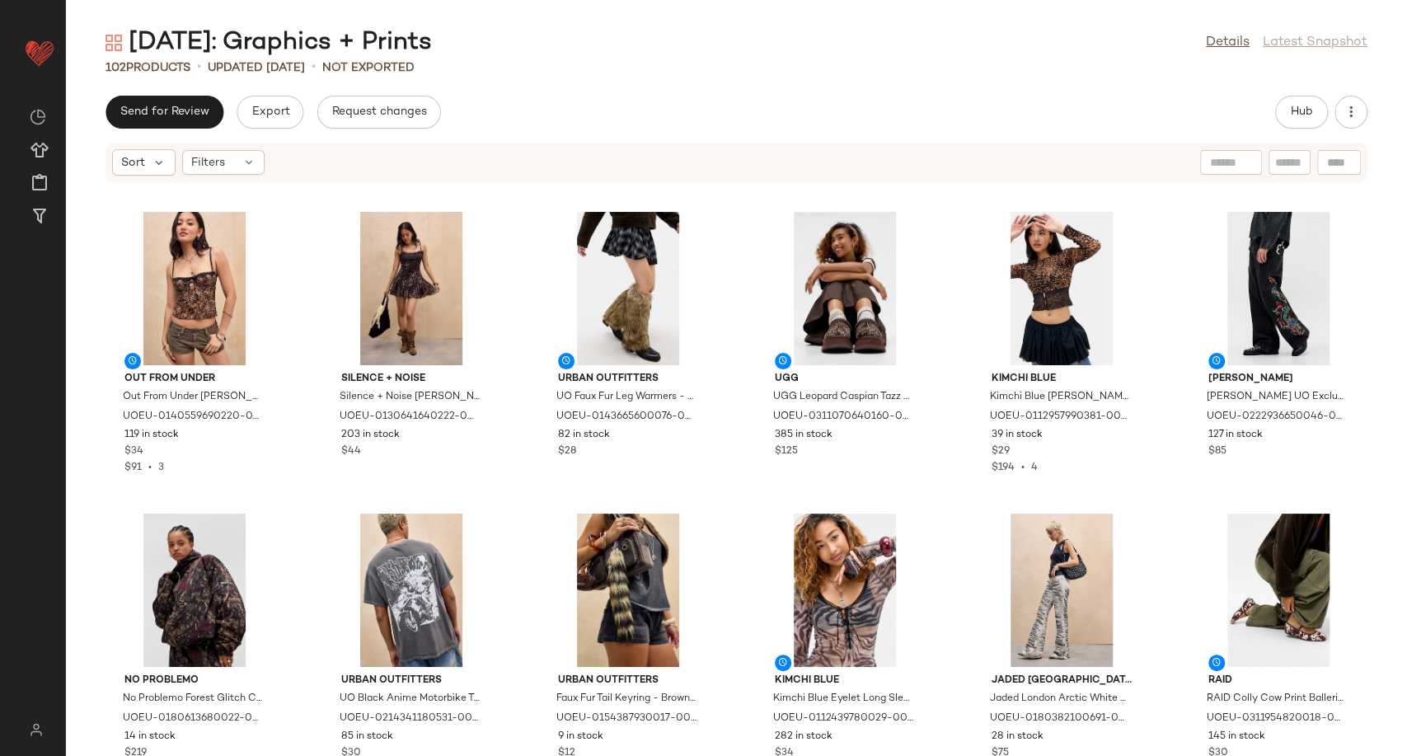
click at [1324, 161] on div at bounding box center [1339, 162] width 44 height 25
paste input "**********"
type input "**********"
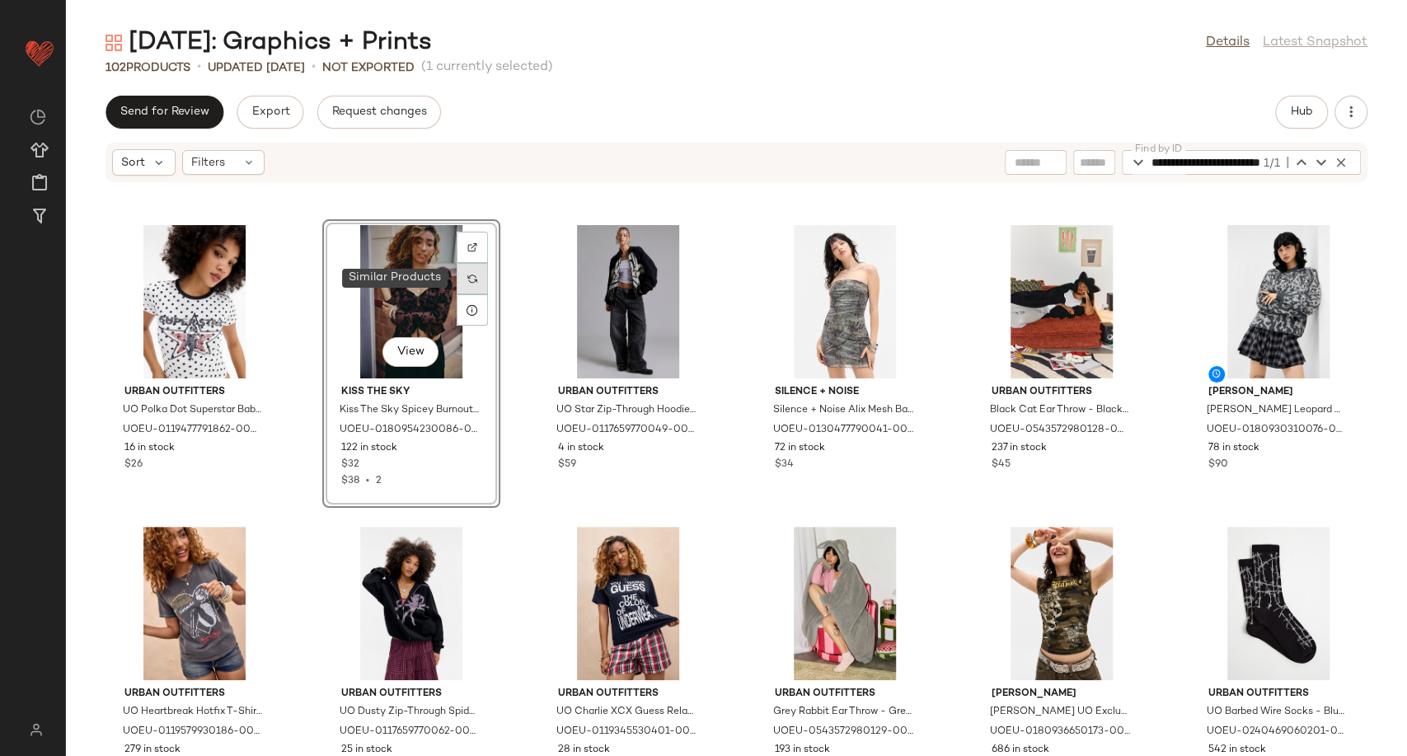
click at [474, 274] on img at bounding box center [472, 279] width 10 height 10
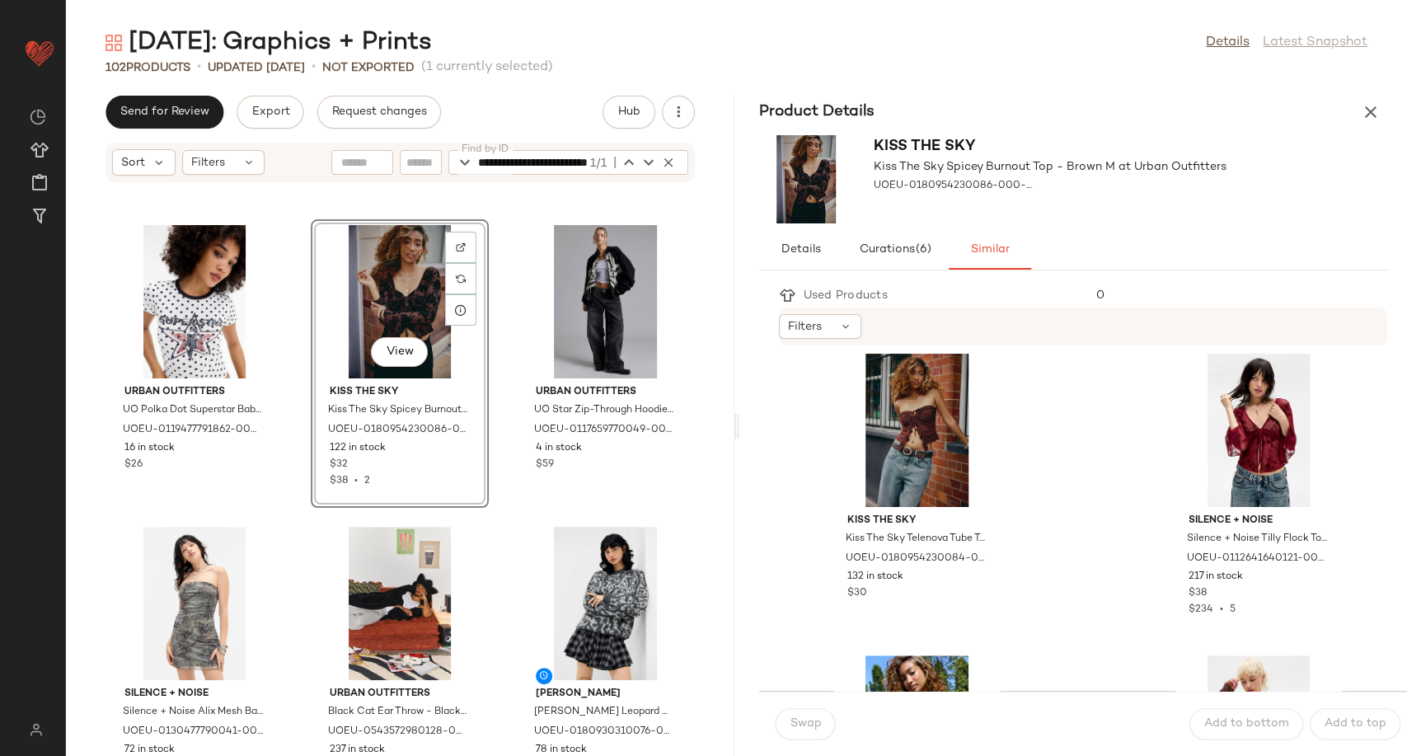
scroll to position [1190, 0]
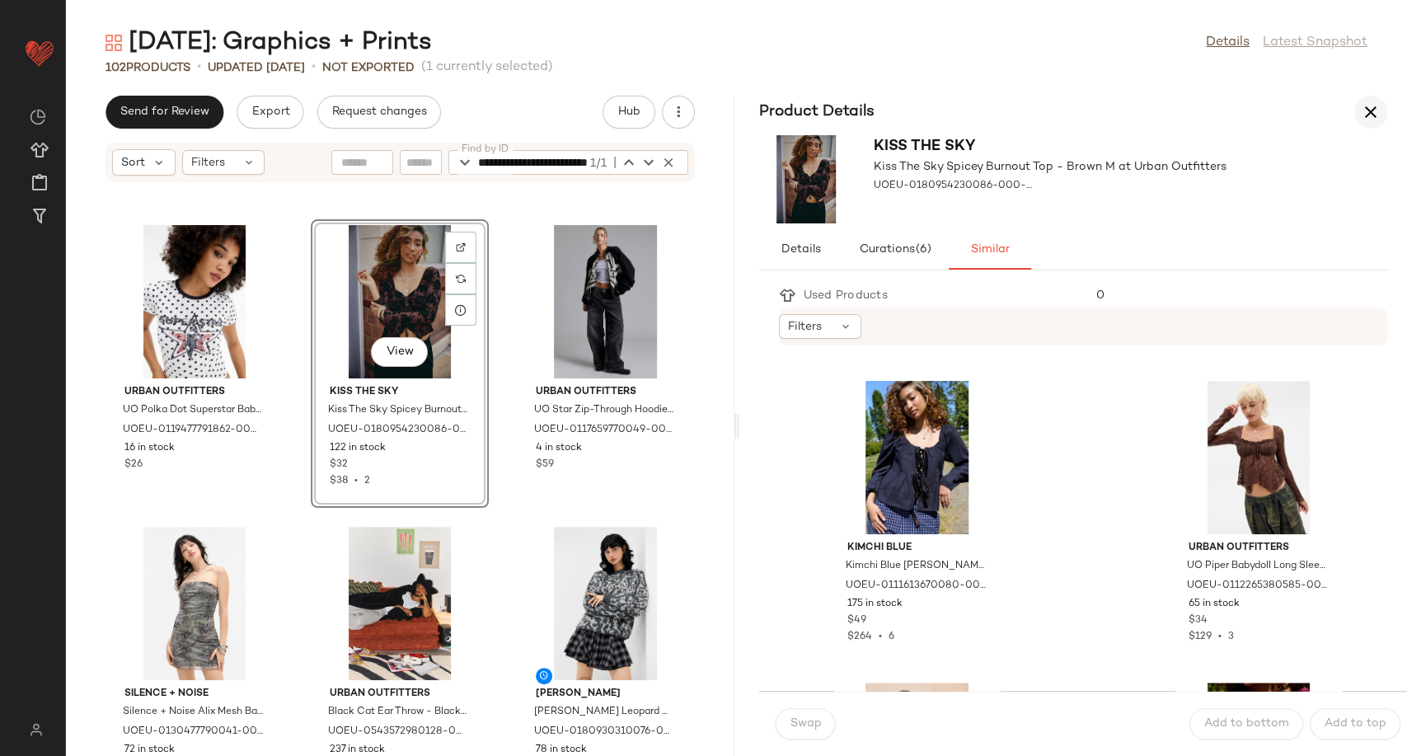
click at [1369, 115] on icon "button" at bounding box center [1371, 112] width 20 height 20
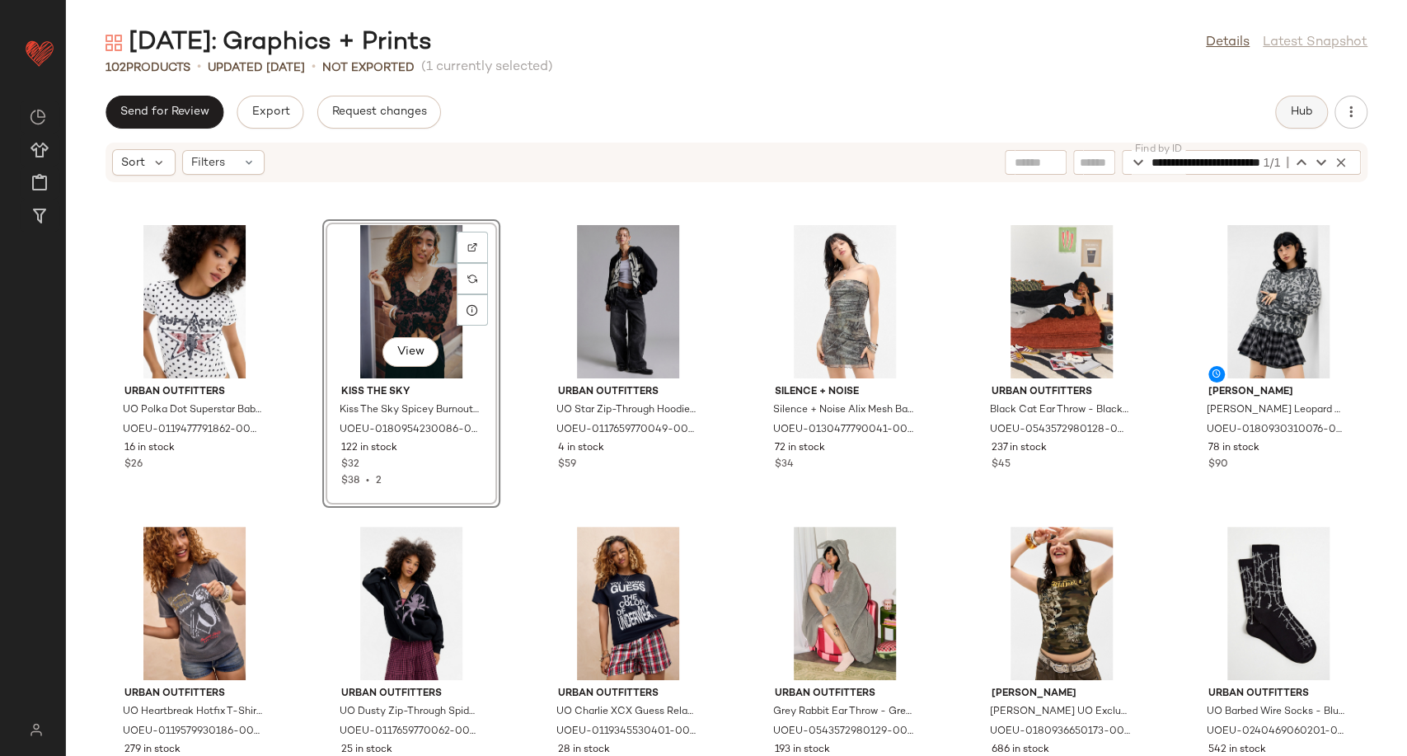
click at [1293, 115] on span "Hub" at bounding box center [1301, 112] width 23 height 13
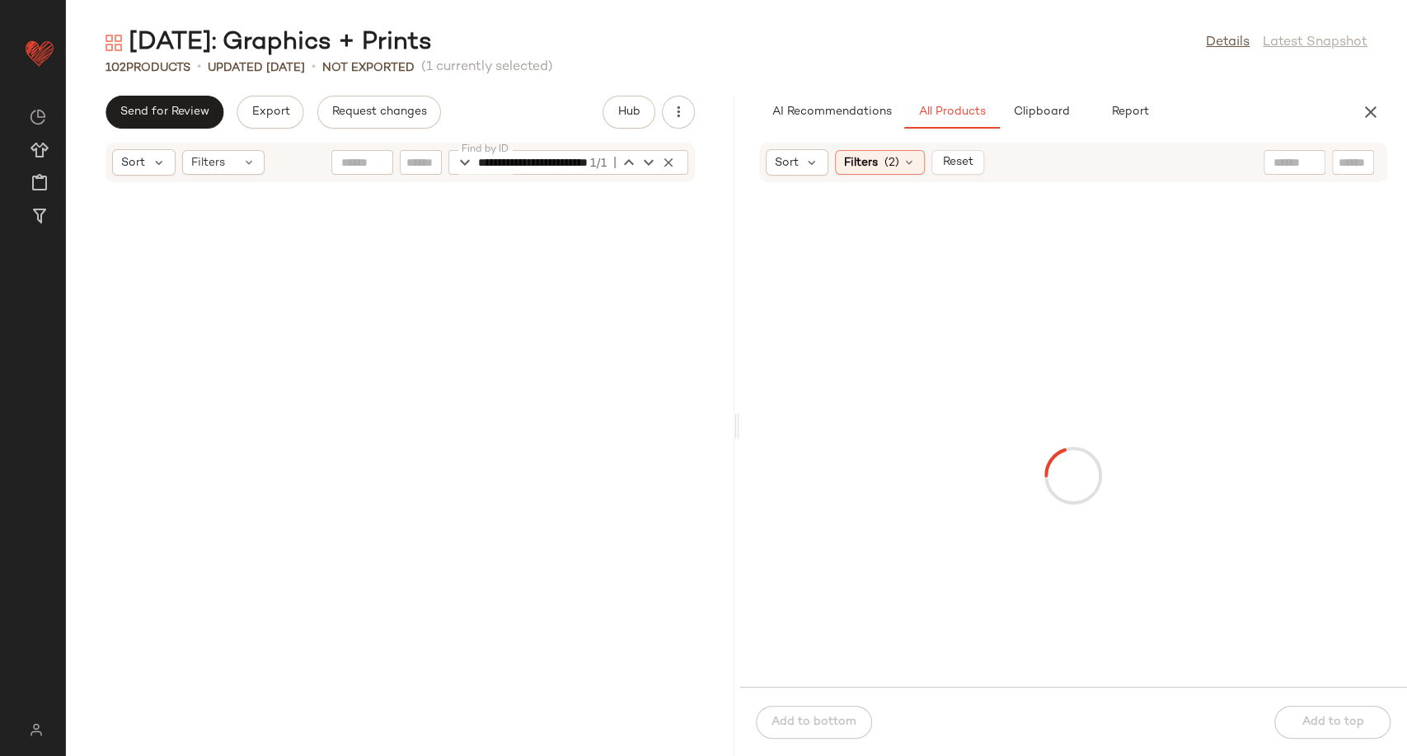
scroll to position [3620, 0]
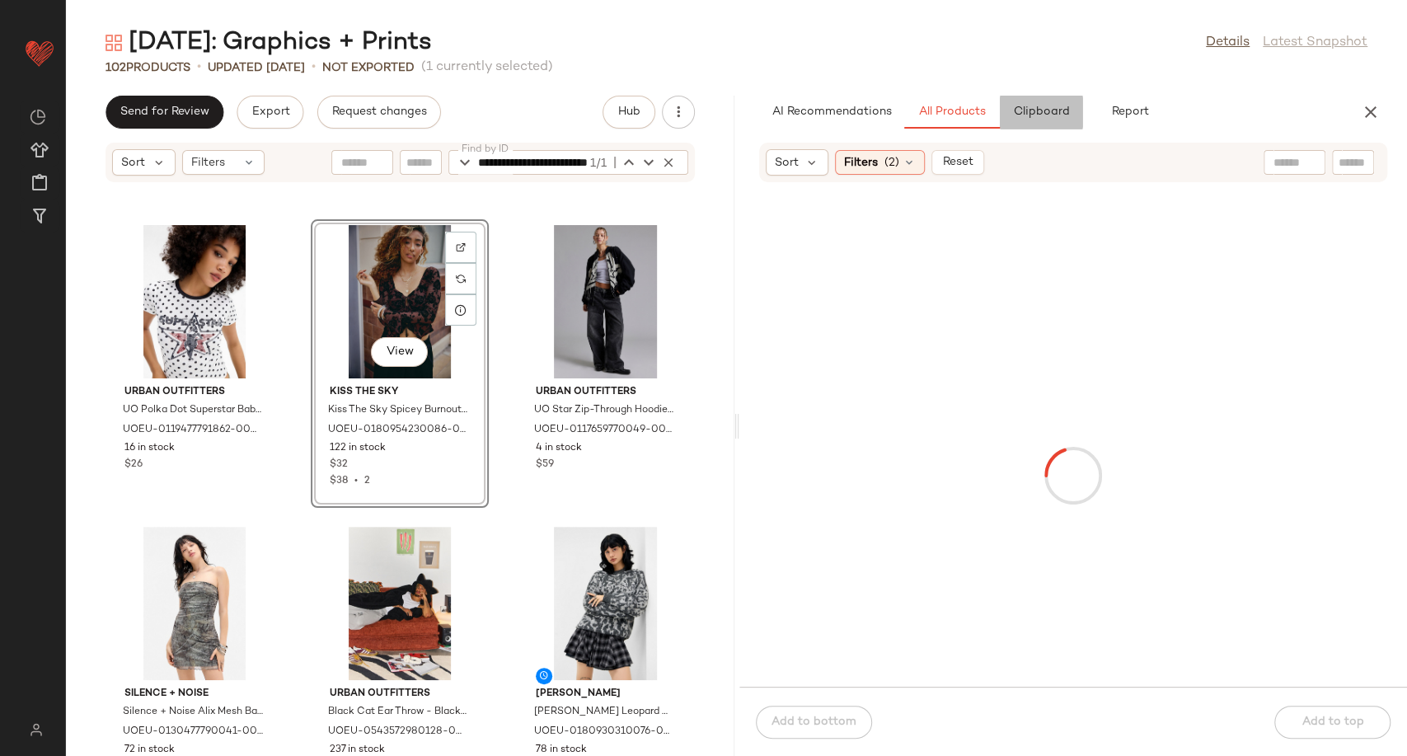
click at [1043, 119] on span "Clipboard" at bounding box center [1040, 112] width 57 height 13
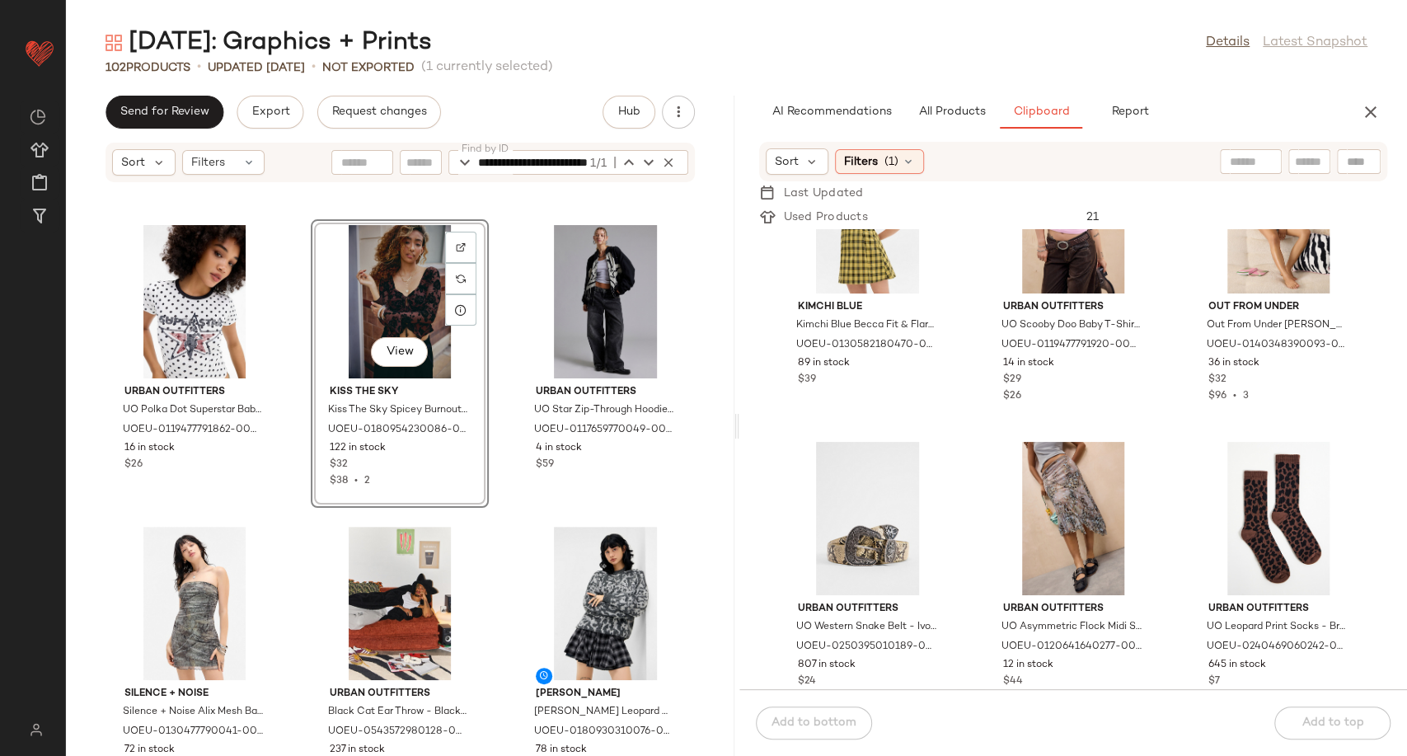
scroll to position [1112, 0]
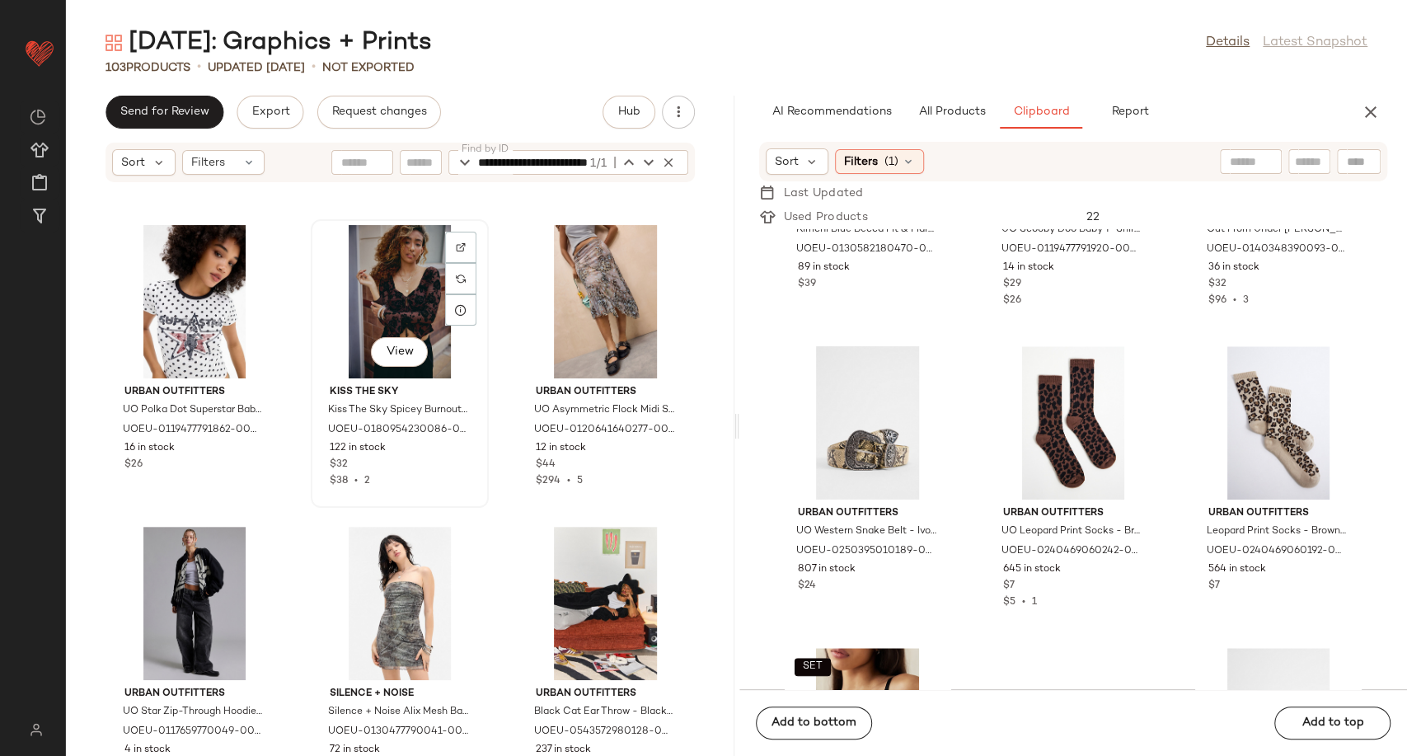
click at [380, 292] on div "View" at bounding box center [400, 301] width 166 height 153
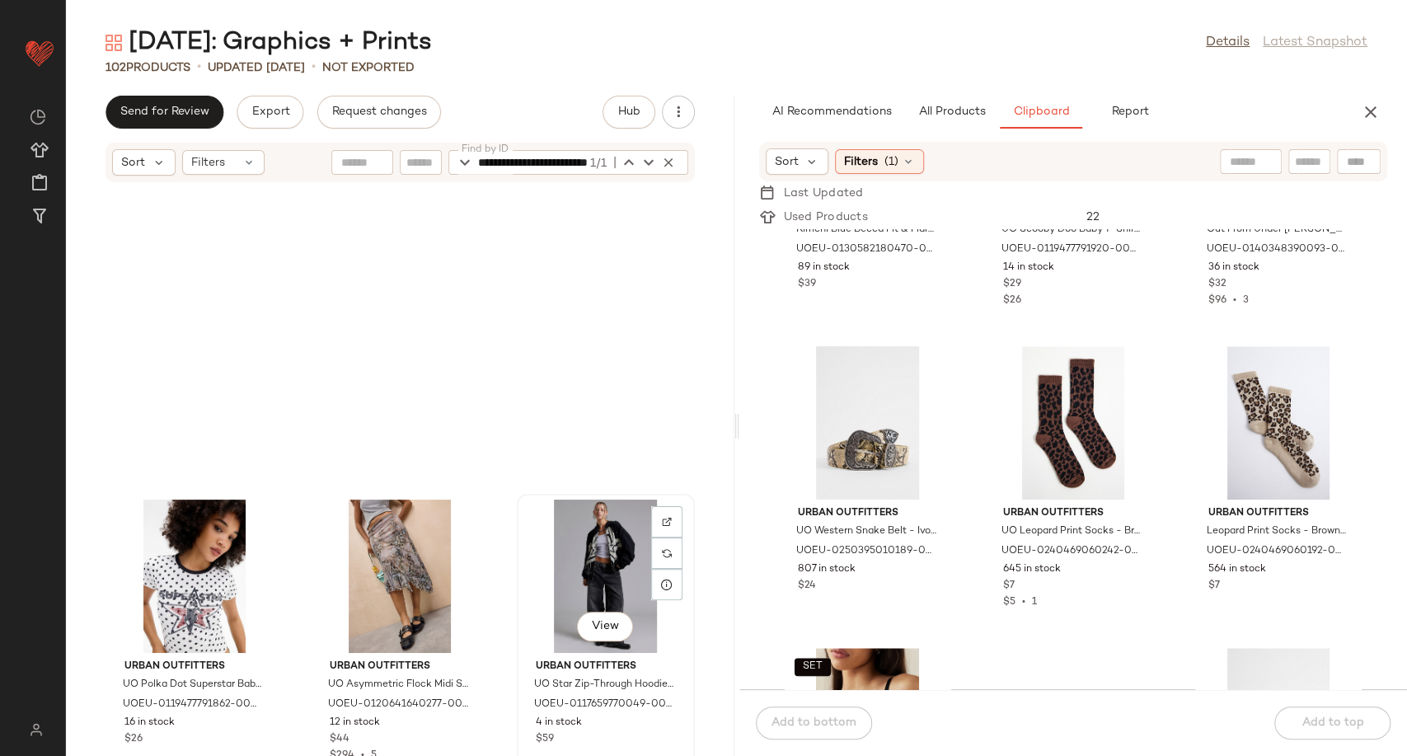
scroll to position [3345, 0]
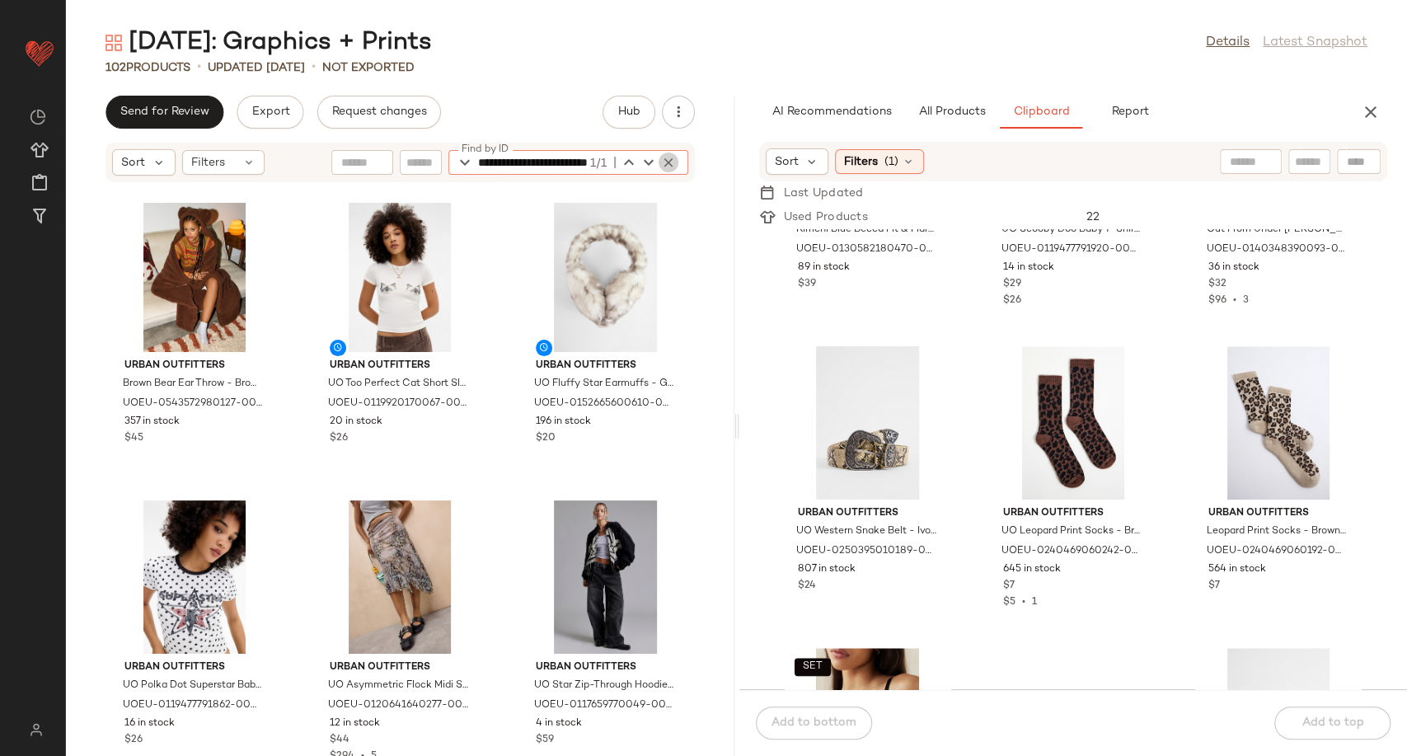
click at [671, 165] on icon "button" at bounding box center [668, 162] width 15 height 15
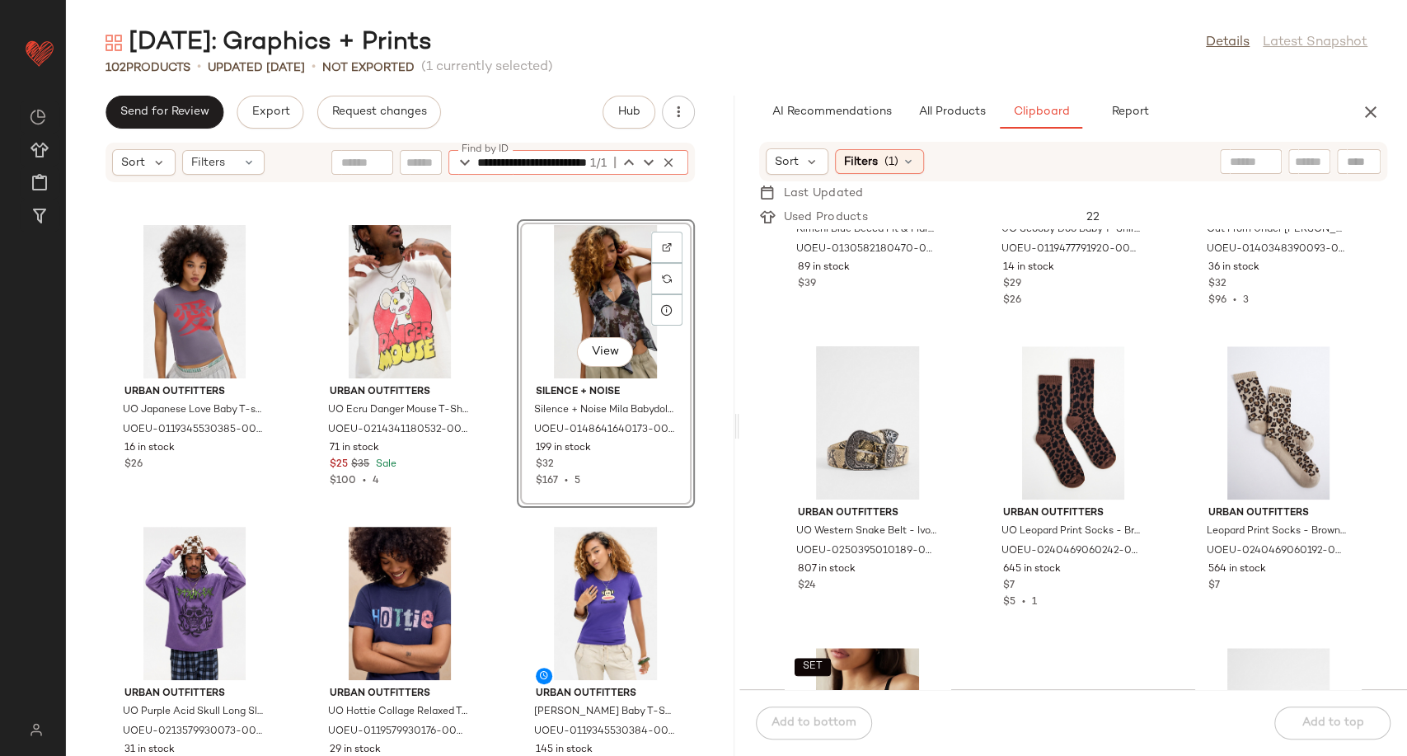
type input "**********"
click at [577, 289] on div "View" at bounding box center [606, 301] width 166 height 153
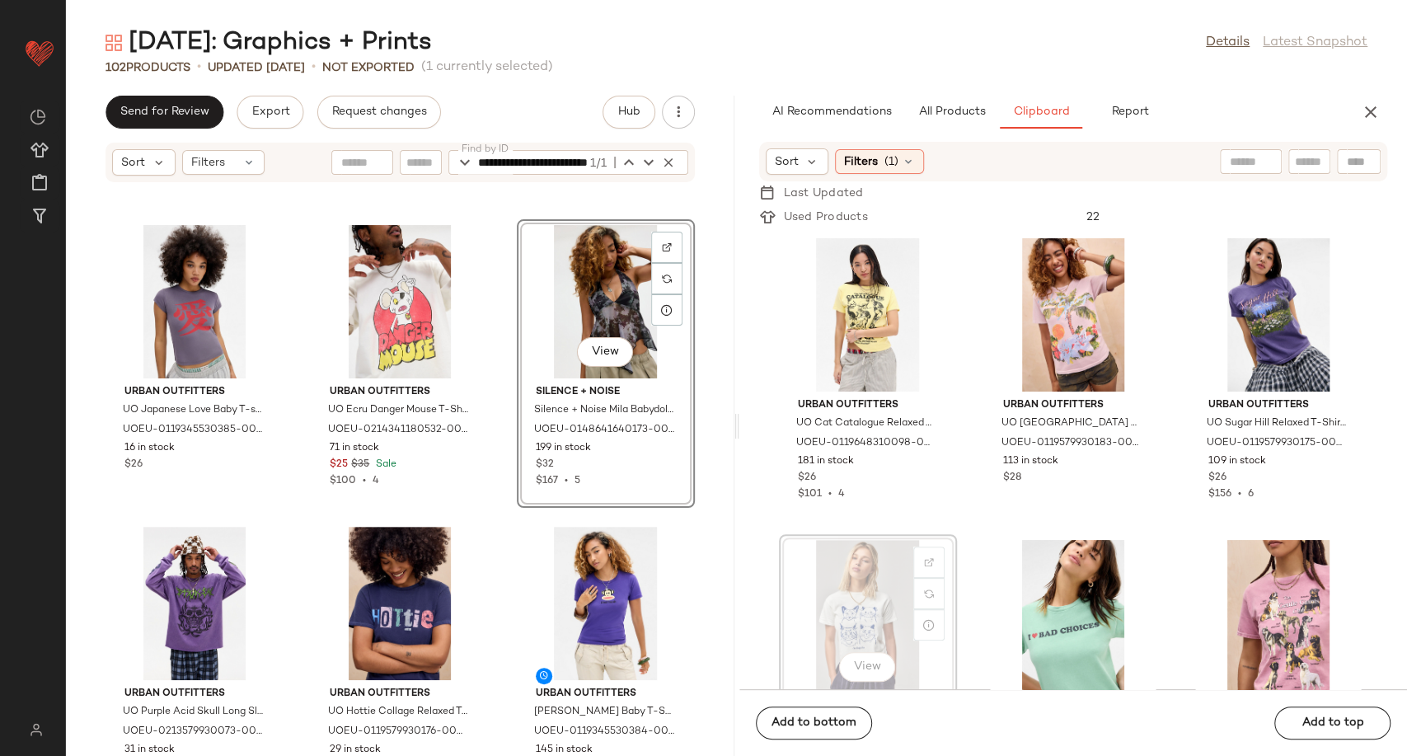
scroll to position [1, 0]
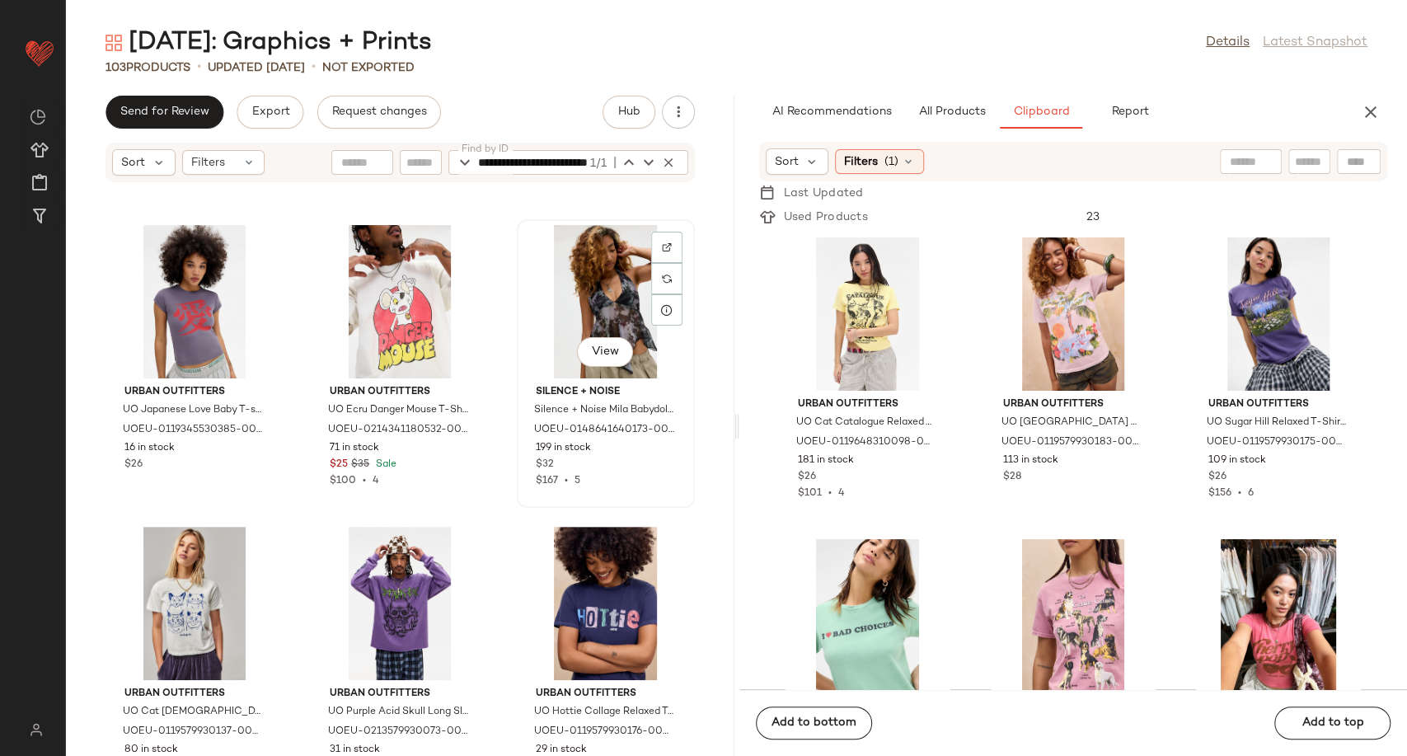
click at [563, 289] on div "View" at bounding box center [606, 301] width 166 height 153
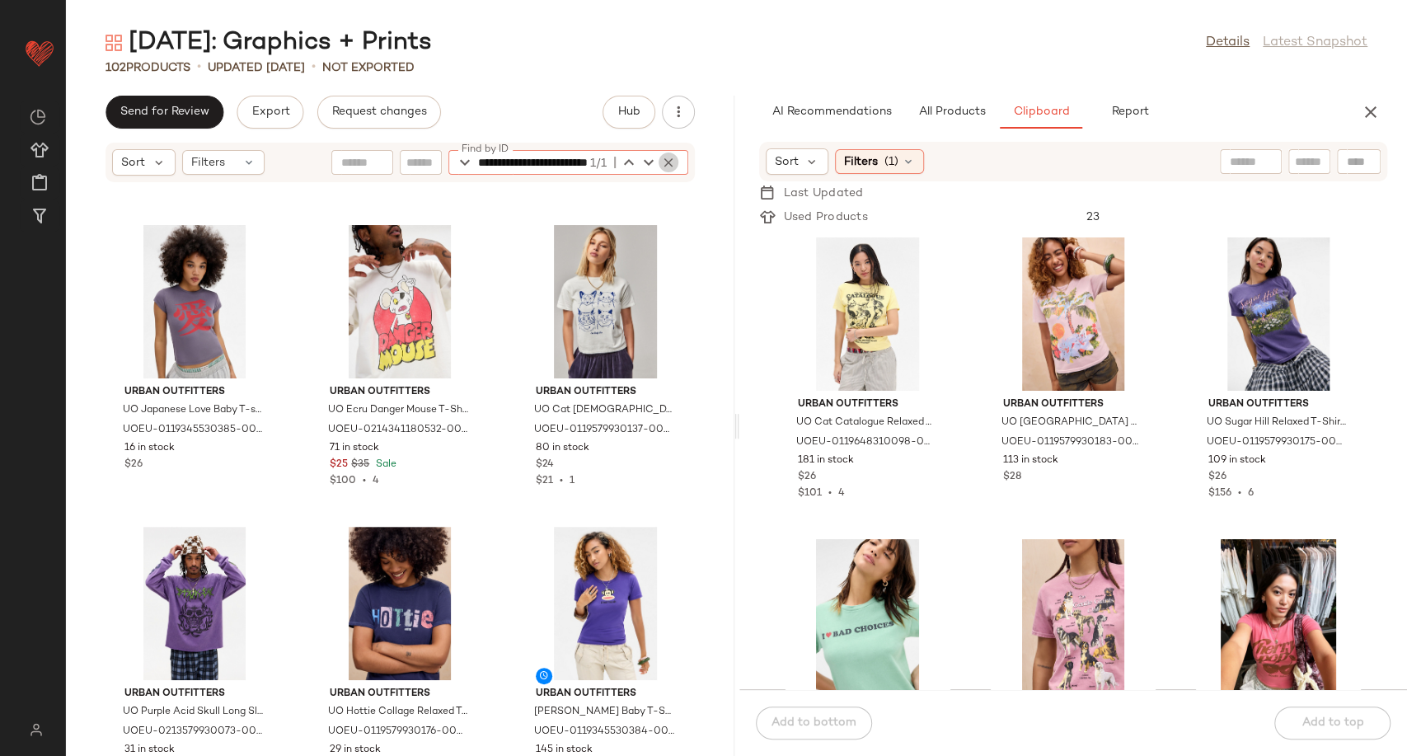
scroll to position [0, 85]
click at [661, 166] on icon "button" at bounding box center [668, 162] width 15 height 15
click at [493, 400] on div "Urban Outfitters UO Japanese Love Baby T-shirt - Grey XS at Urban Outfitters UO…" at bounding box center [400, 479] width 668 height 553
click at [1371, 112] on icon "button" at bounding box center [1371, 112] width 20 height 20
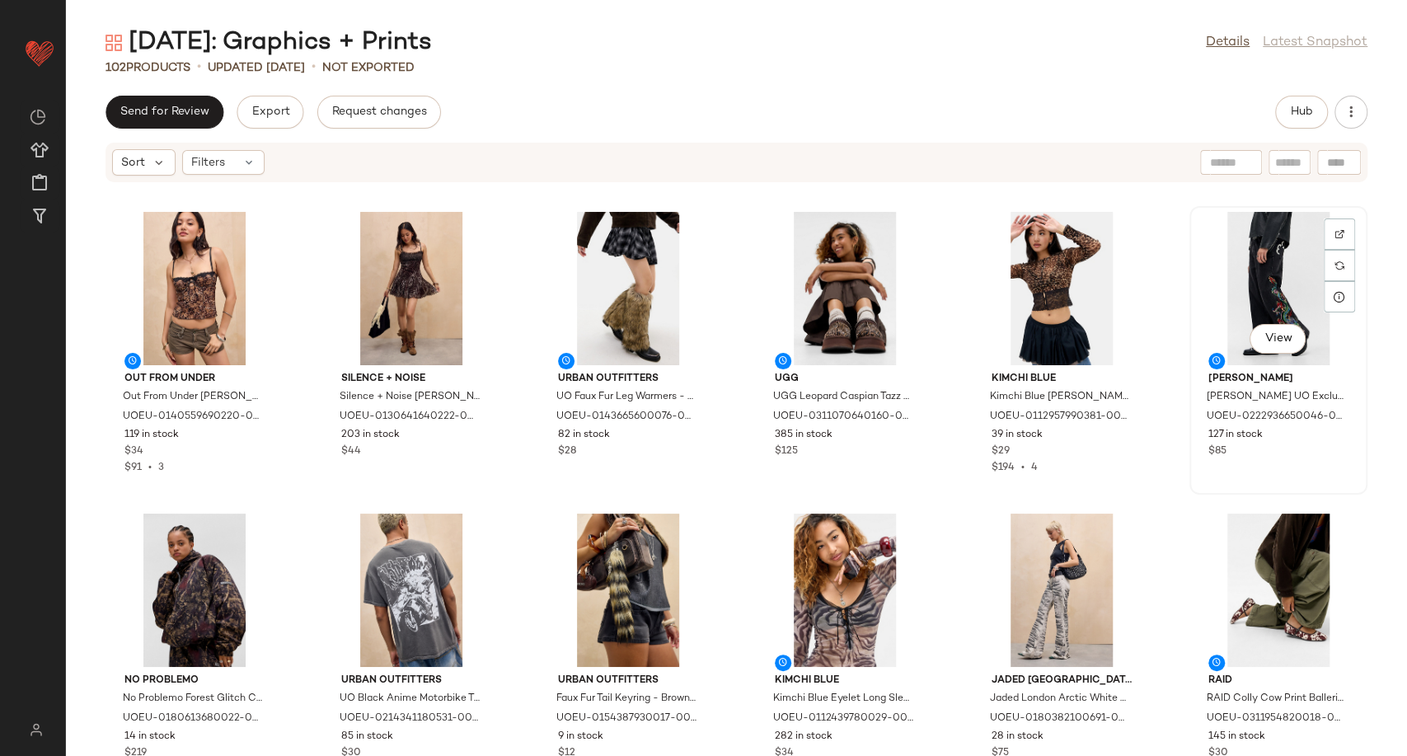
click at [1266, 287] on div "View" at bounding box center [1278, 288] width 166 height 153
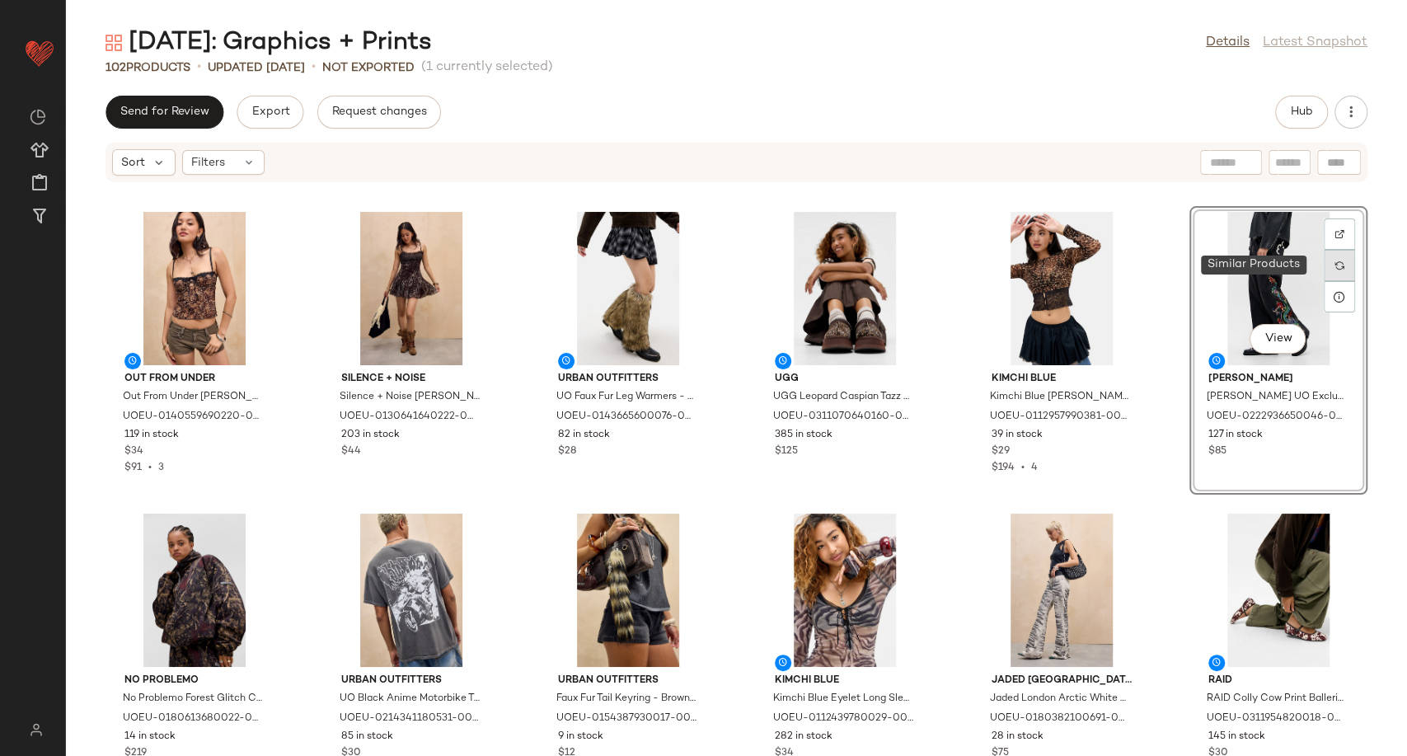
click at [1324, 269] on div at bounding box center [1339, 265] width 31 height 31
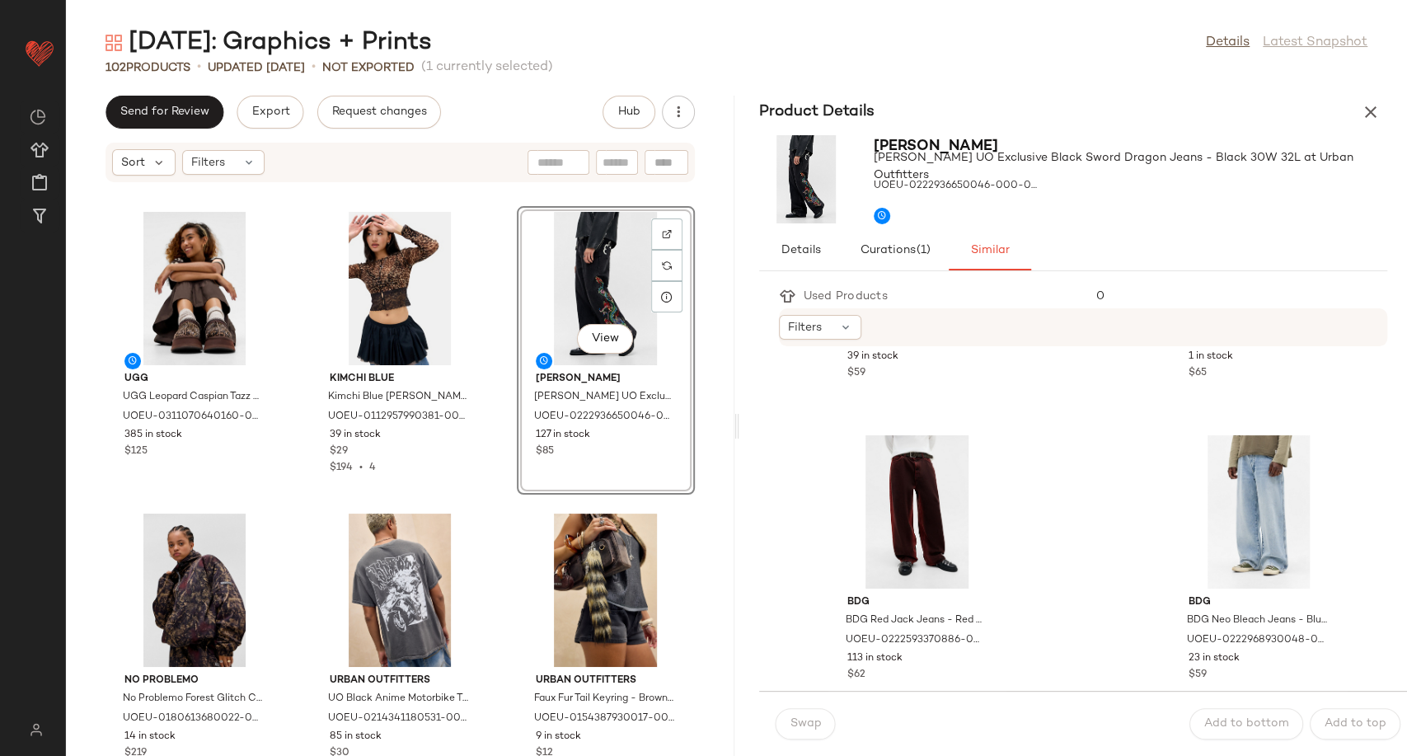
scroll to position [2106, 0]
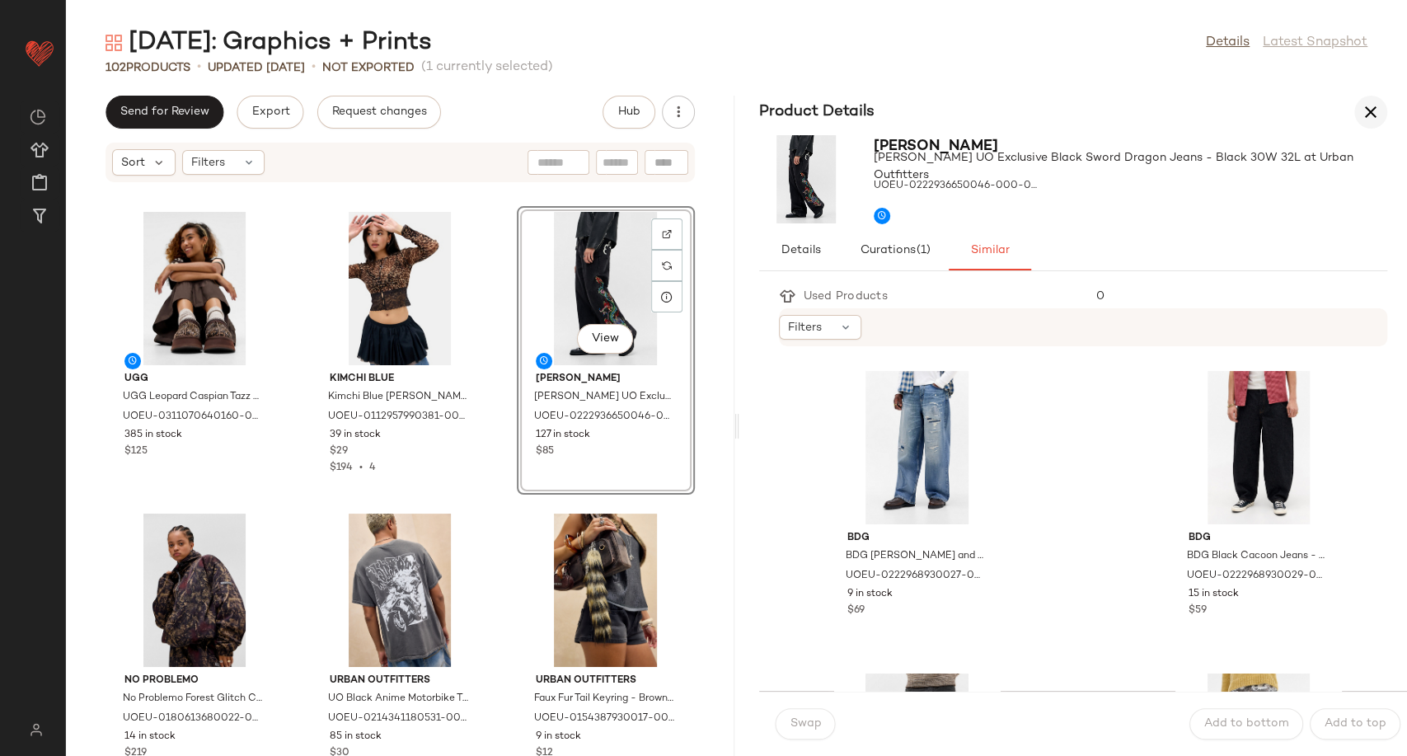
click at [1377, 106] on icon "button" at bounding box center [1371, 112] width 20 height 20
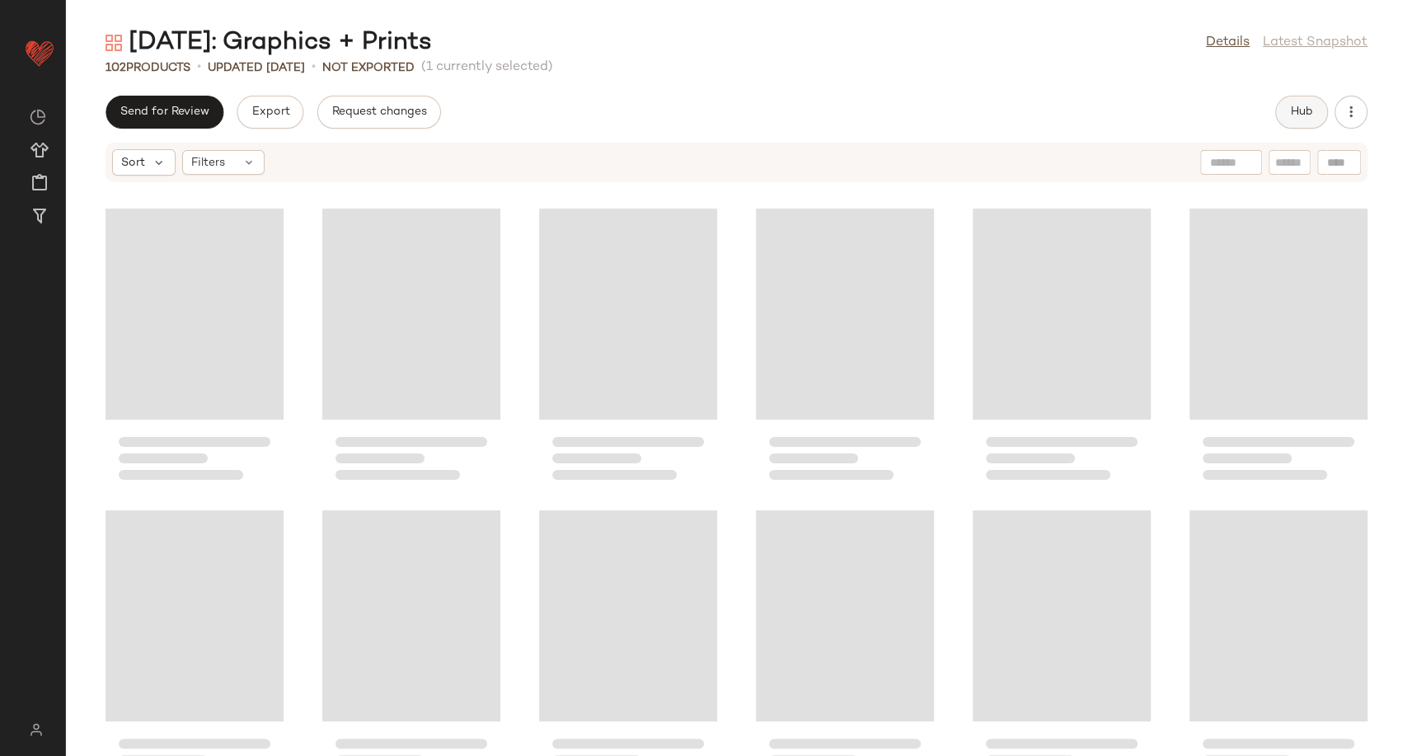
click at [1277, 115] on button "Hub" at bounding box center [1301, 112] width 53 height 33
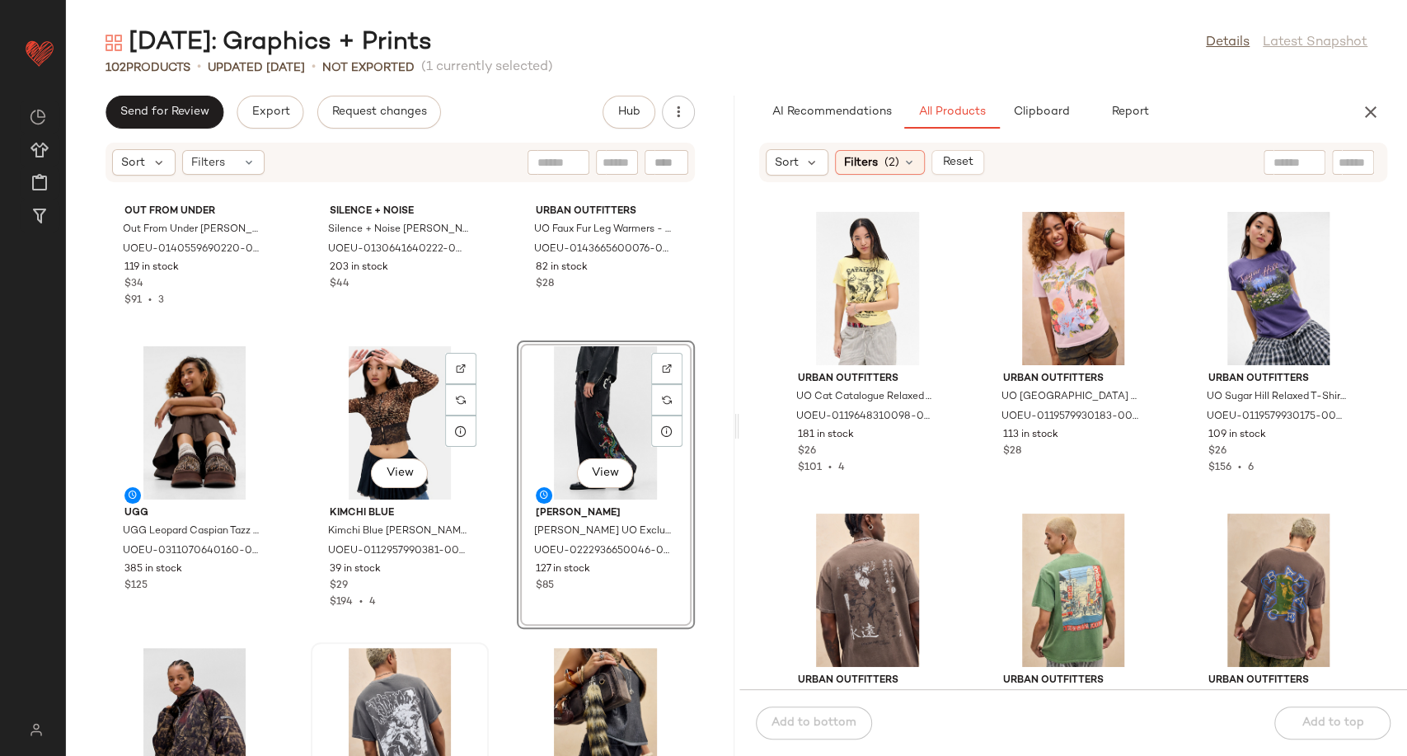
scroll to position [183, 0]
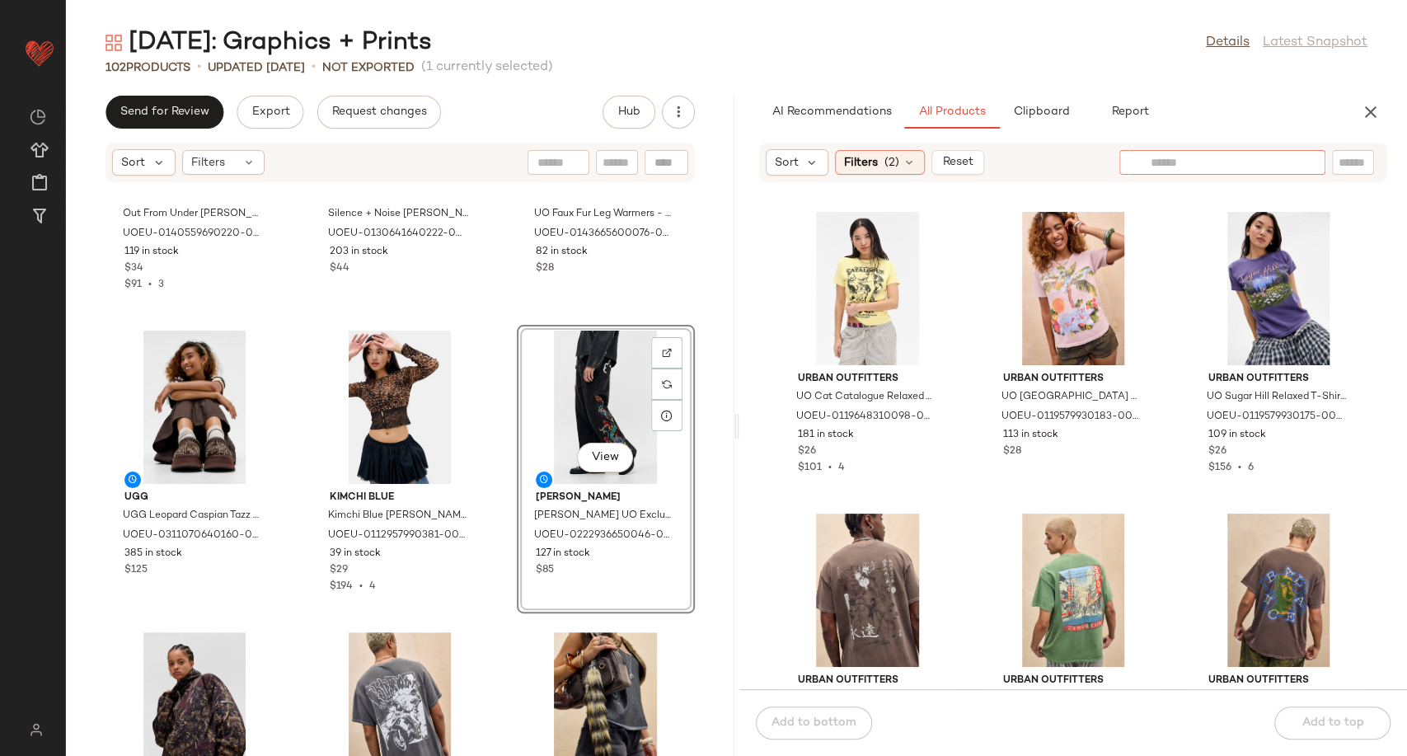
click at [1303, 161] on div at bounding box center [1222, 162] width 206 height 25
click at [917, 158] on div "Filters (2)" at bounding box center [880, 162] width 90 height 25
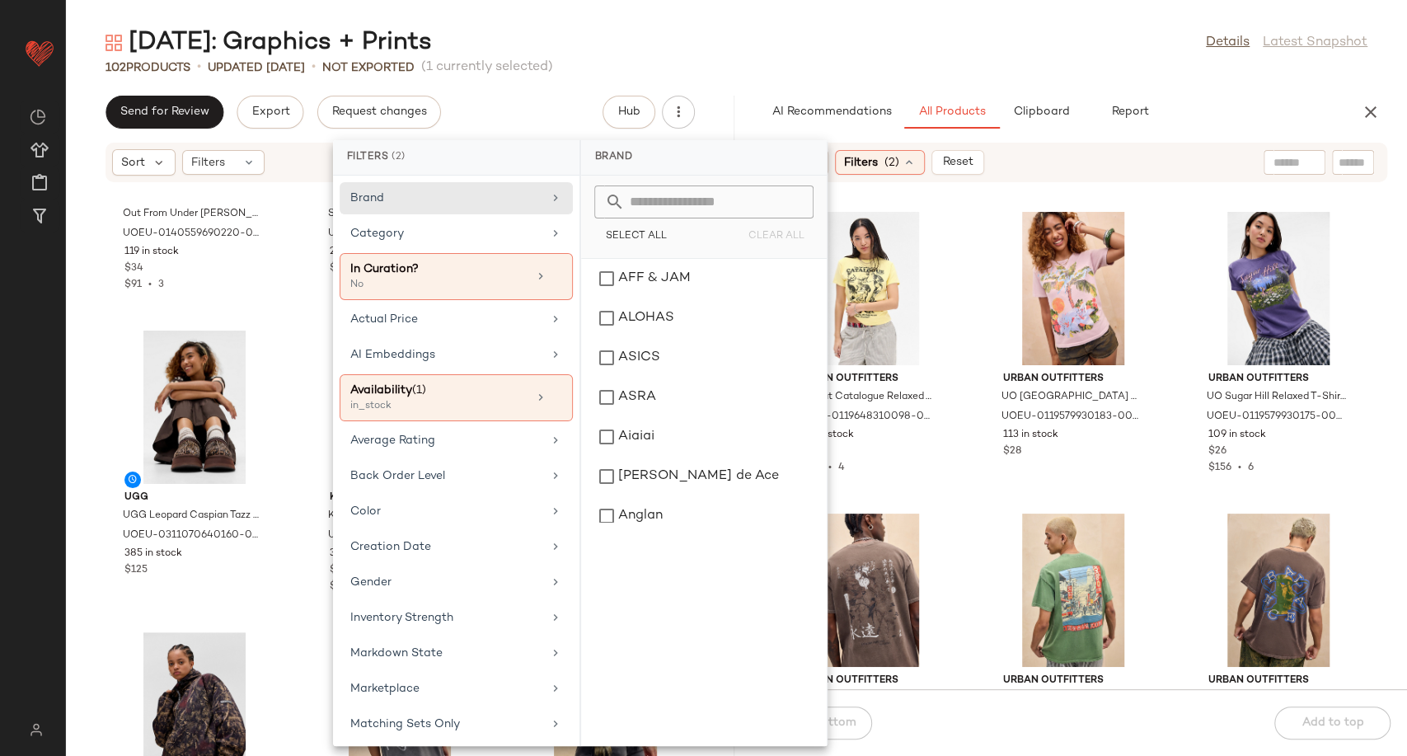
click at [970, 443] on div "Urban Outfitters UO Cat Catalogue Relaxed T-Shirt - Yellow XS/S at Urban Outfit…" at bounding box center [1073, 446] width 668 height 486
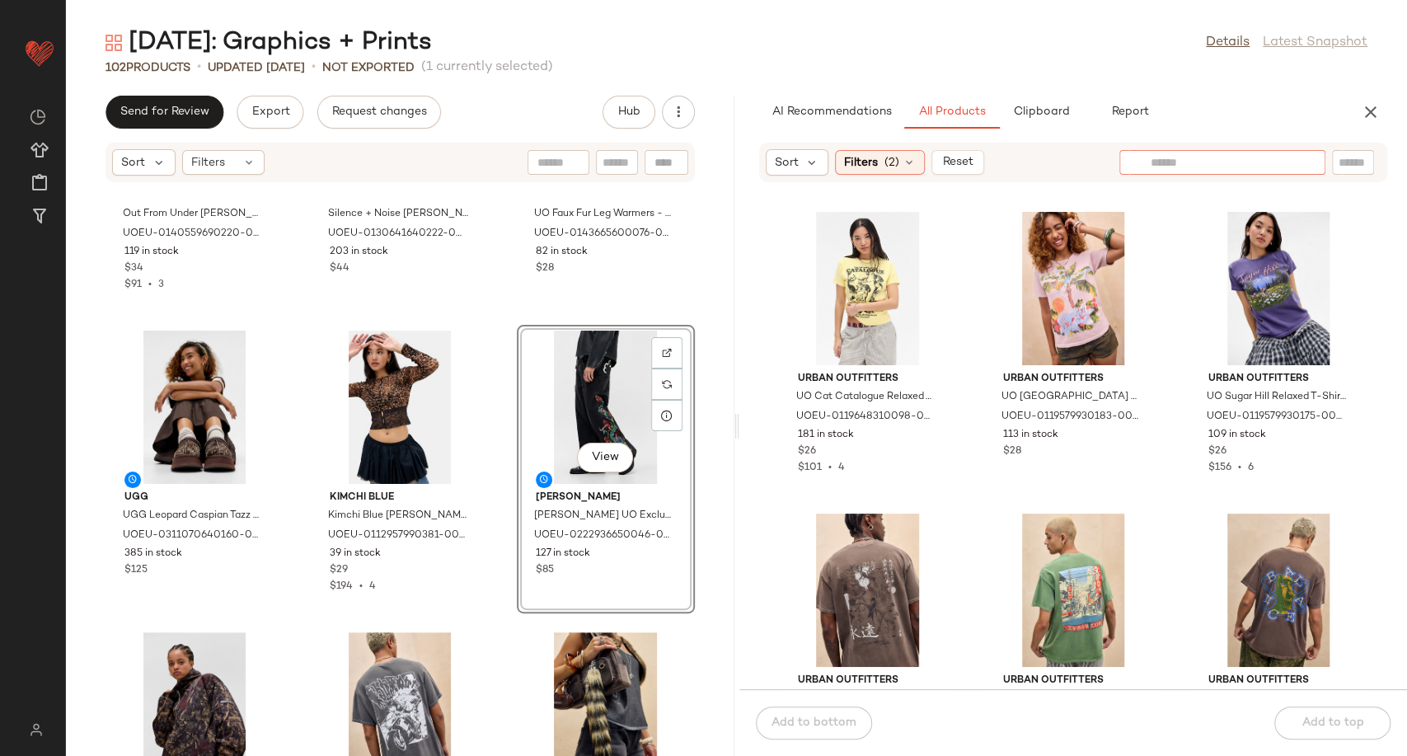
click at [1285, 168] on input "text" at bounding box center [1222, 162] width 143 height 17
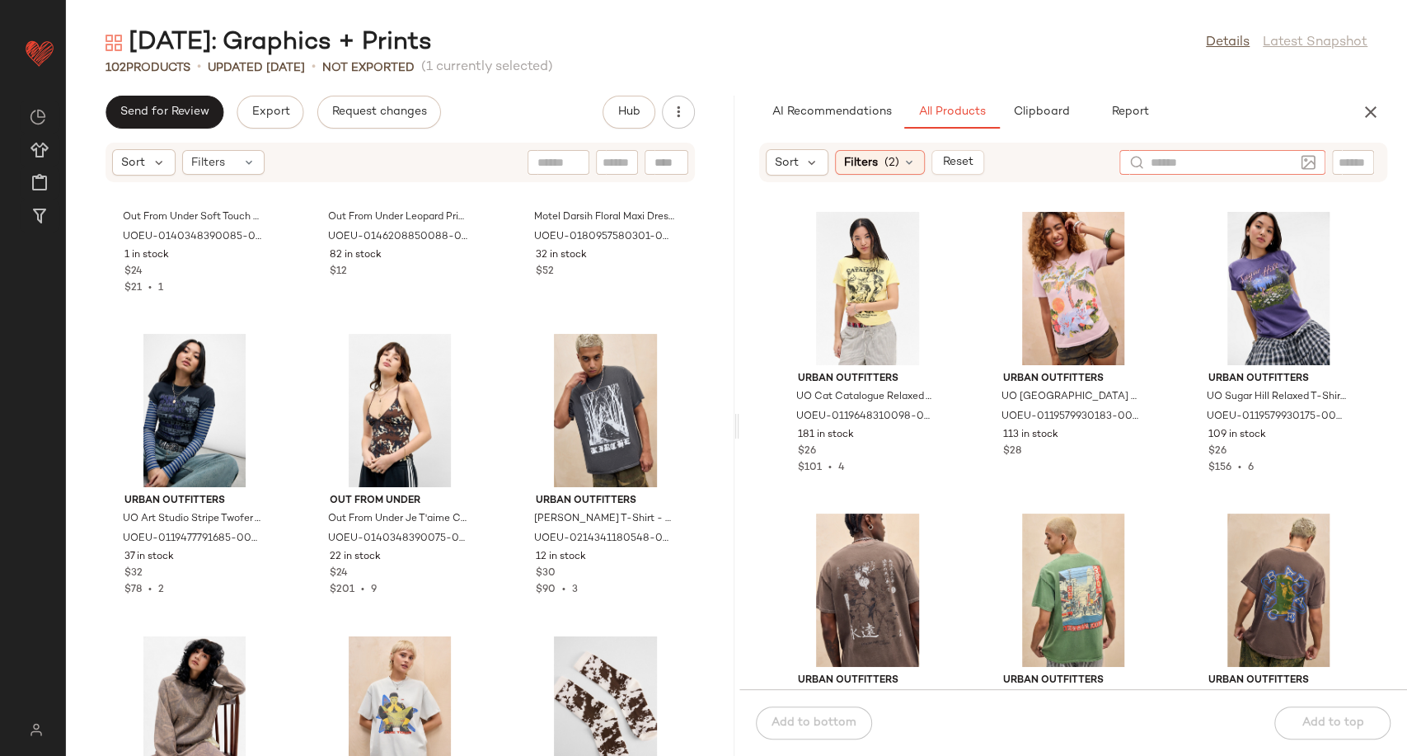
scroll to position [1753, 0]
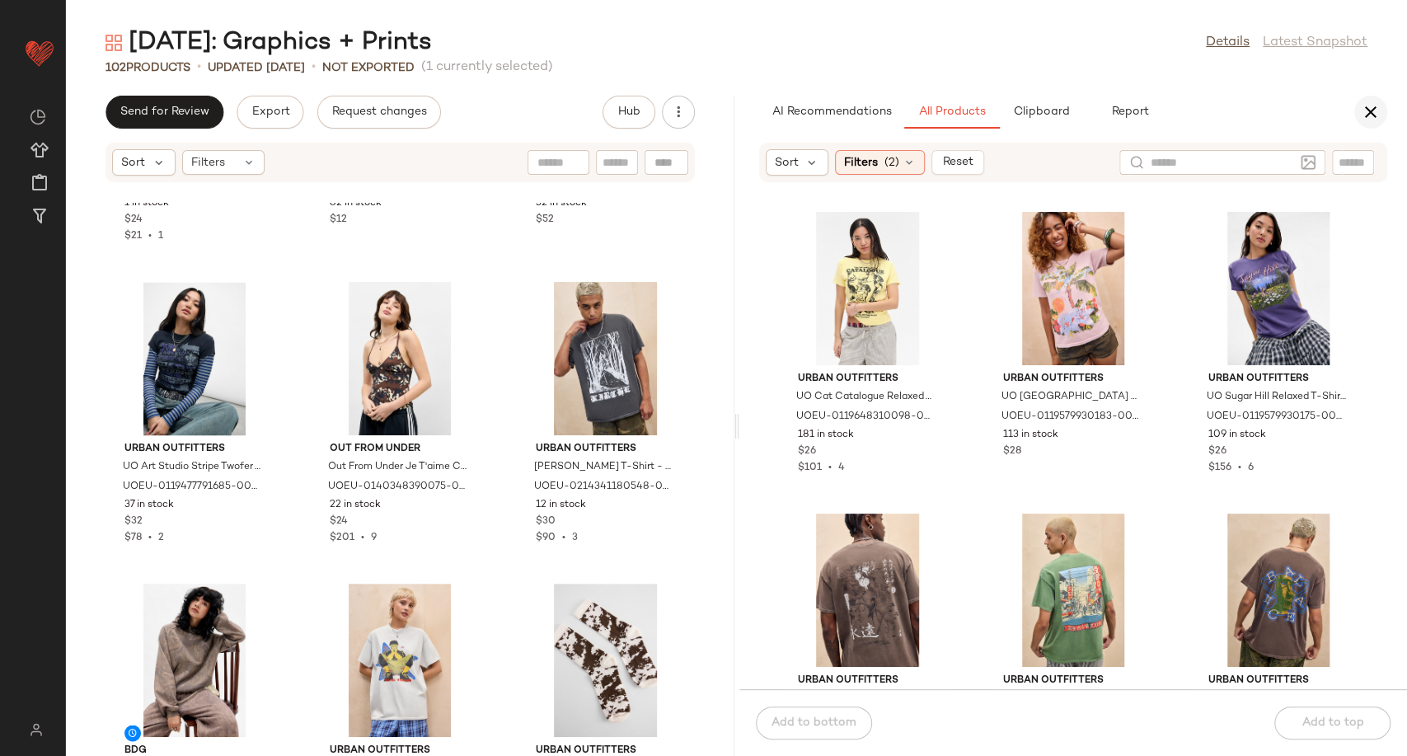
click at [1367, 110] on icon "button" at bounding box center [1371, 112] width 20 height 20
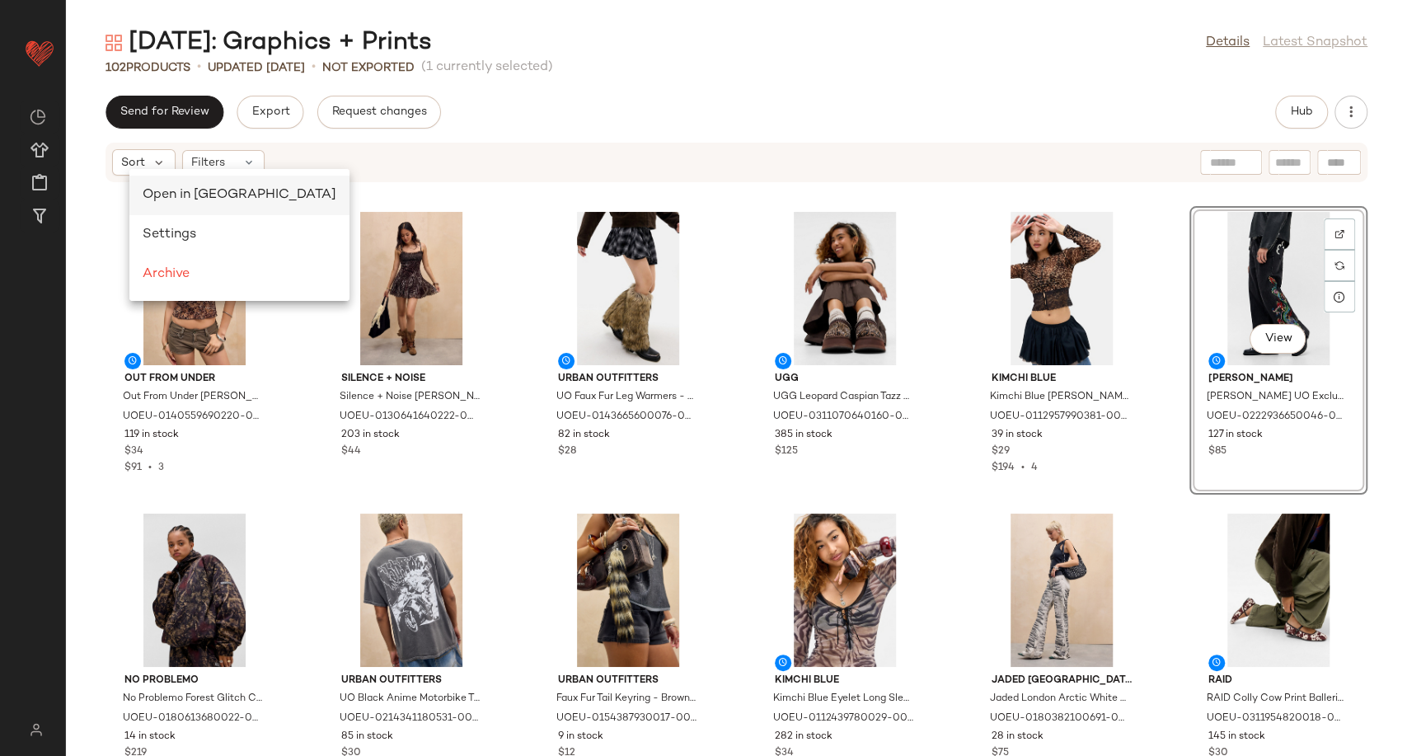
scroll to position [0, 0]
click at [162, 206] on div "Open in Split View" at bounding box center [239, 196] width 220 height 40
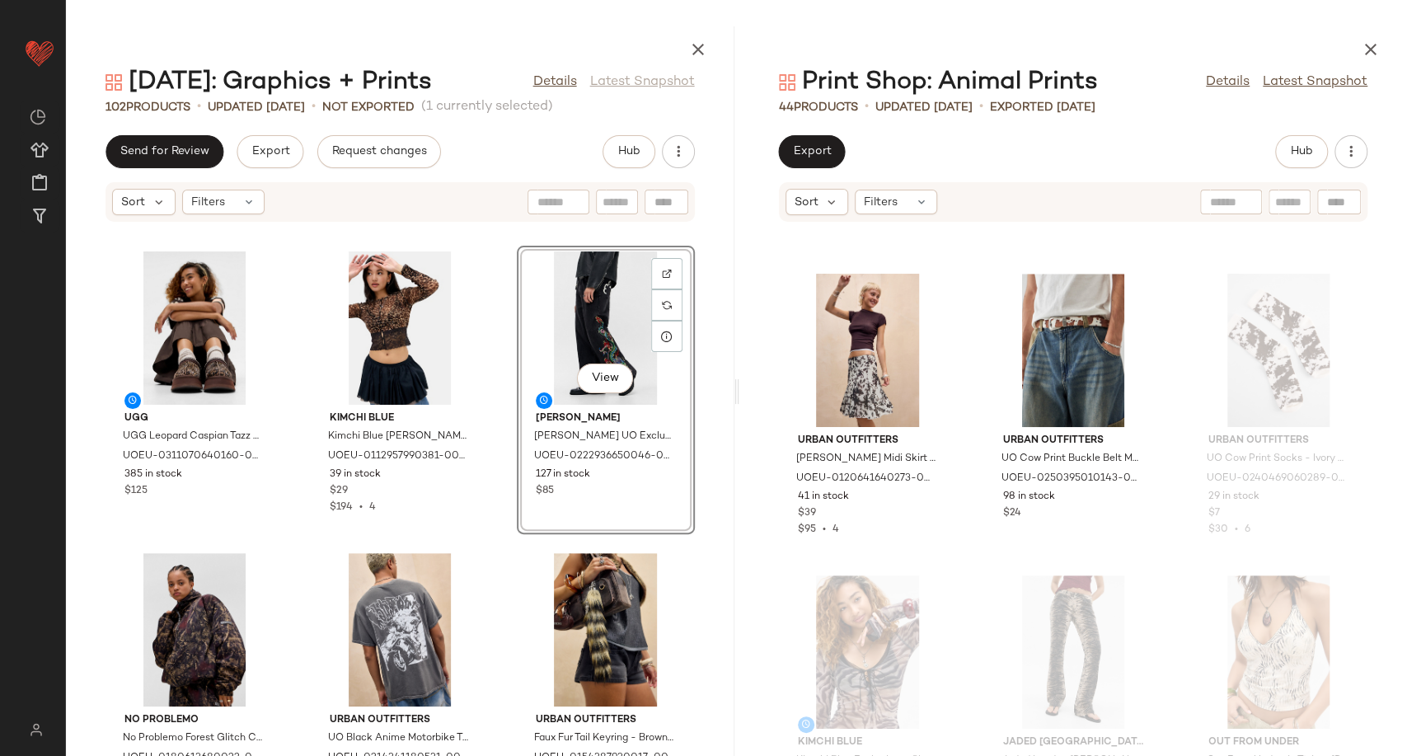
scroll to position [562, 0]
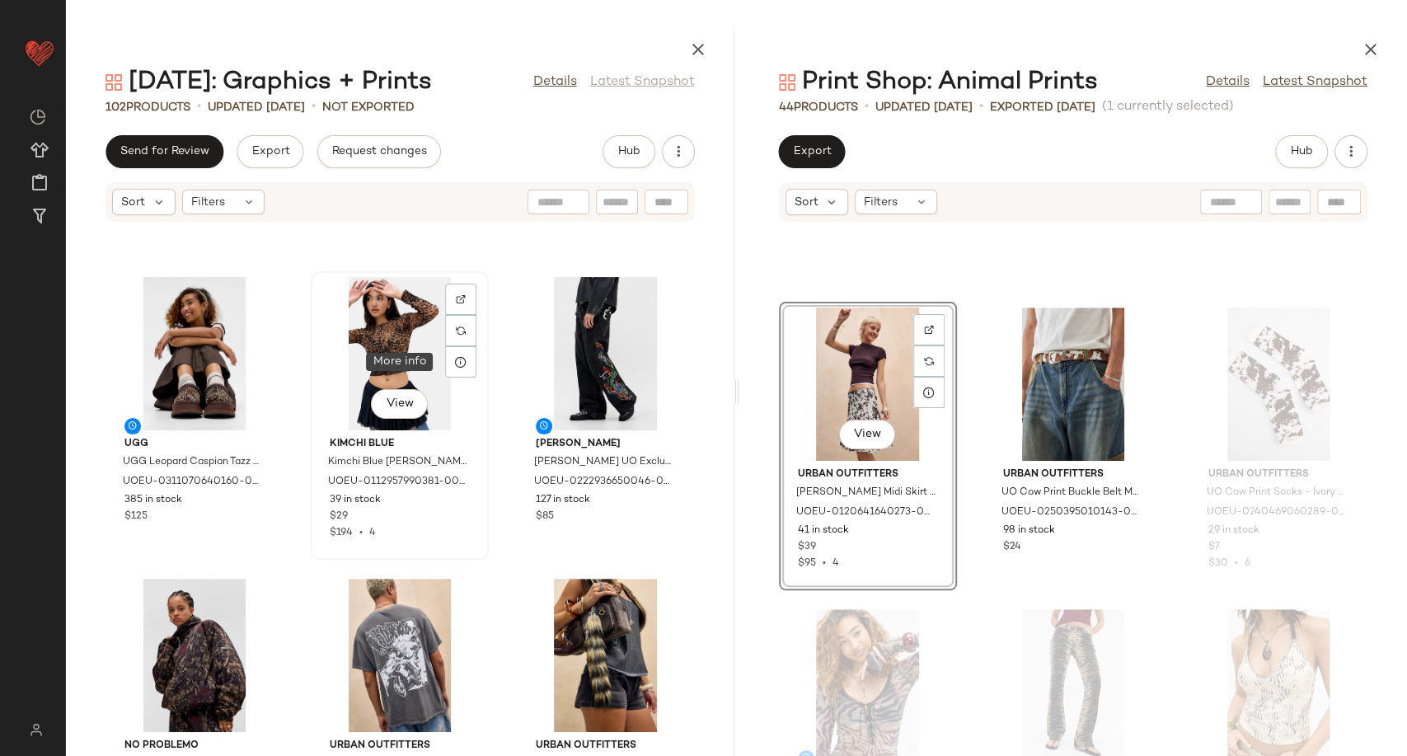
scroll to position [289, 0]
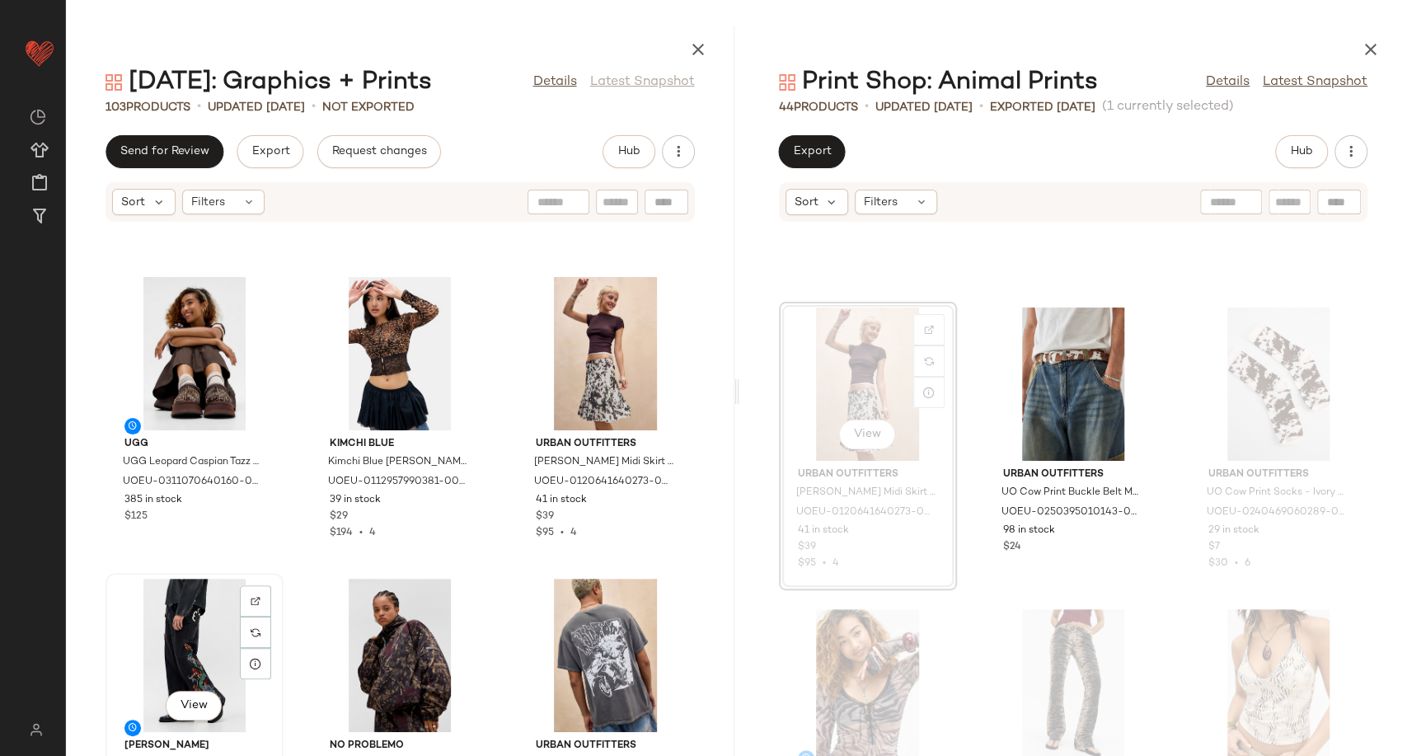
click at [205, 626] on div "View" at bounding box center [194, 655] width 166 height 153
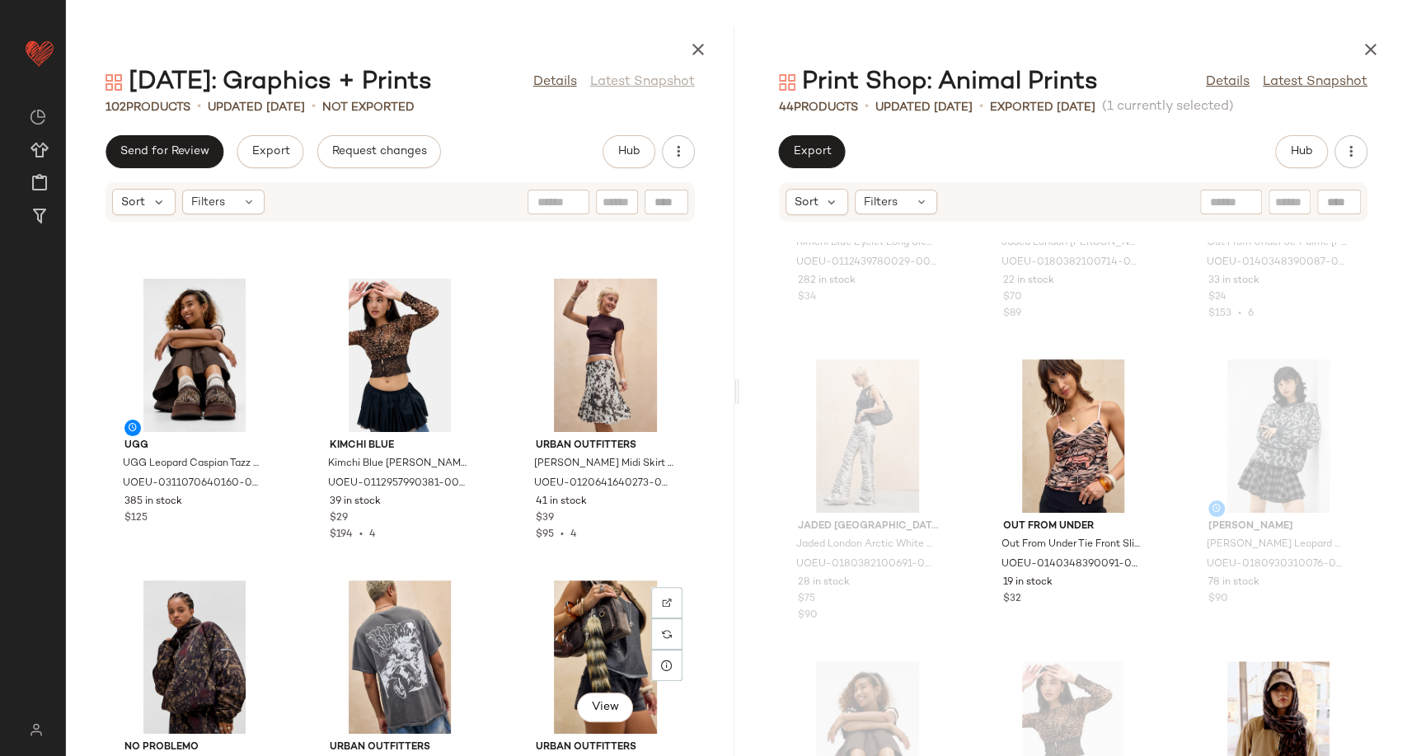
scroll to position [379, 0]
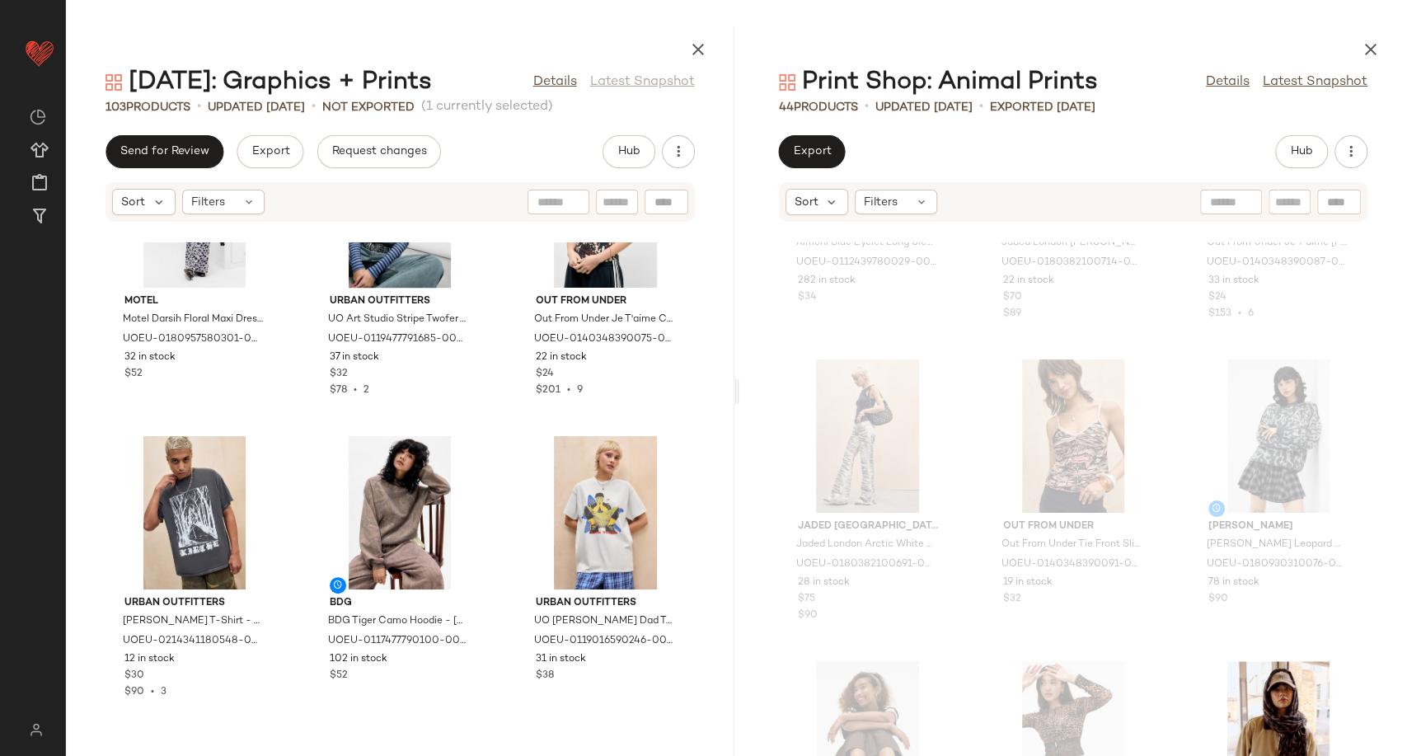
scroll to position [1948, 0]
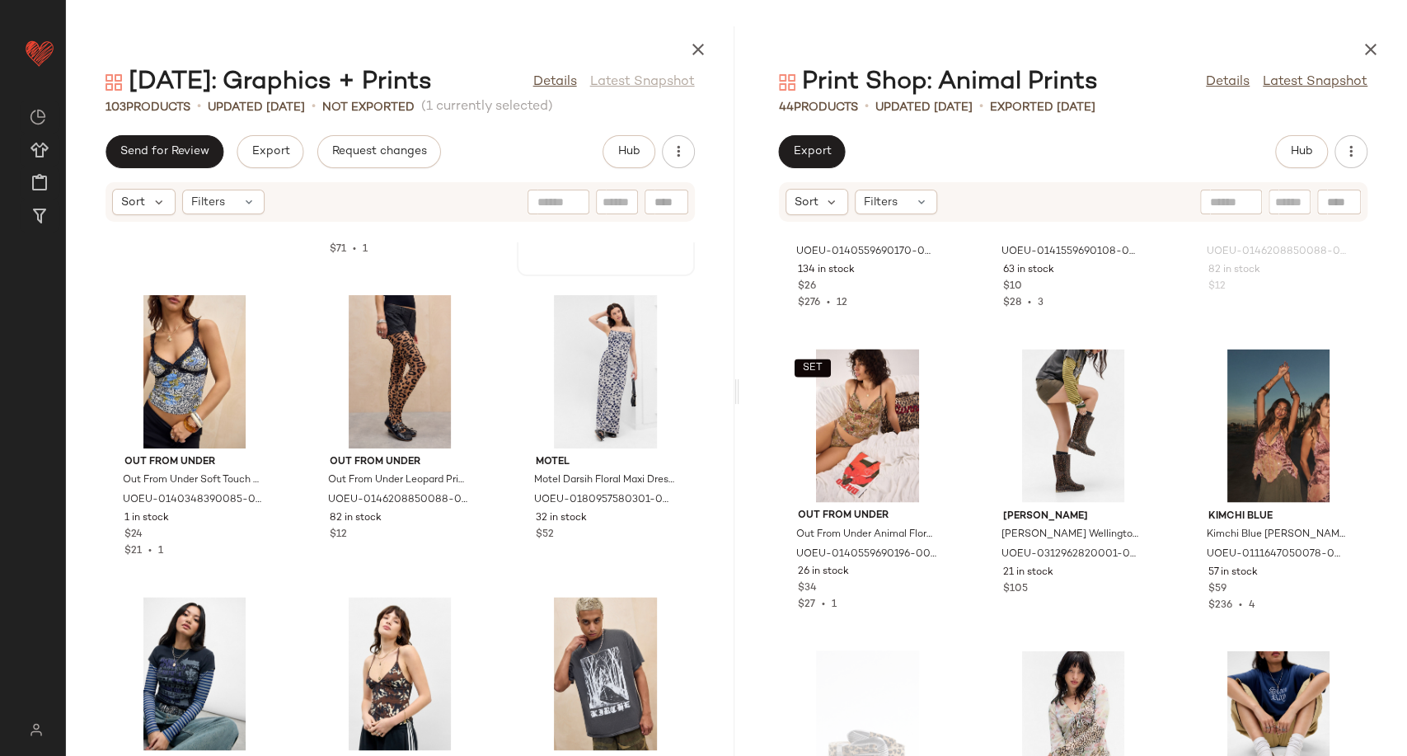
scroll to position [1569, 0]
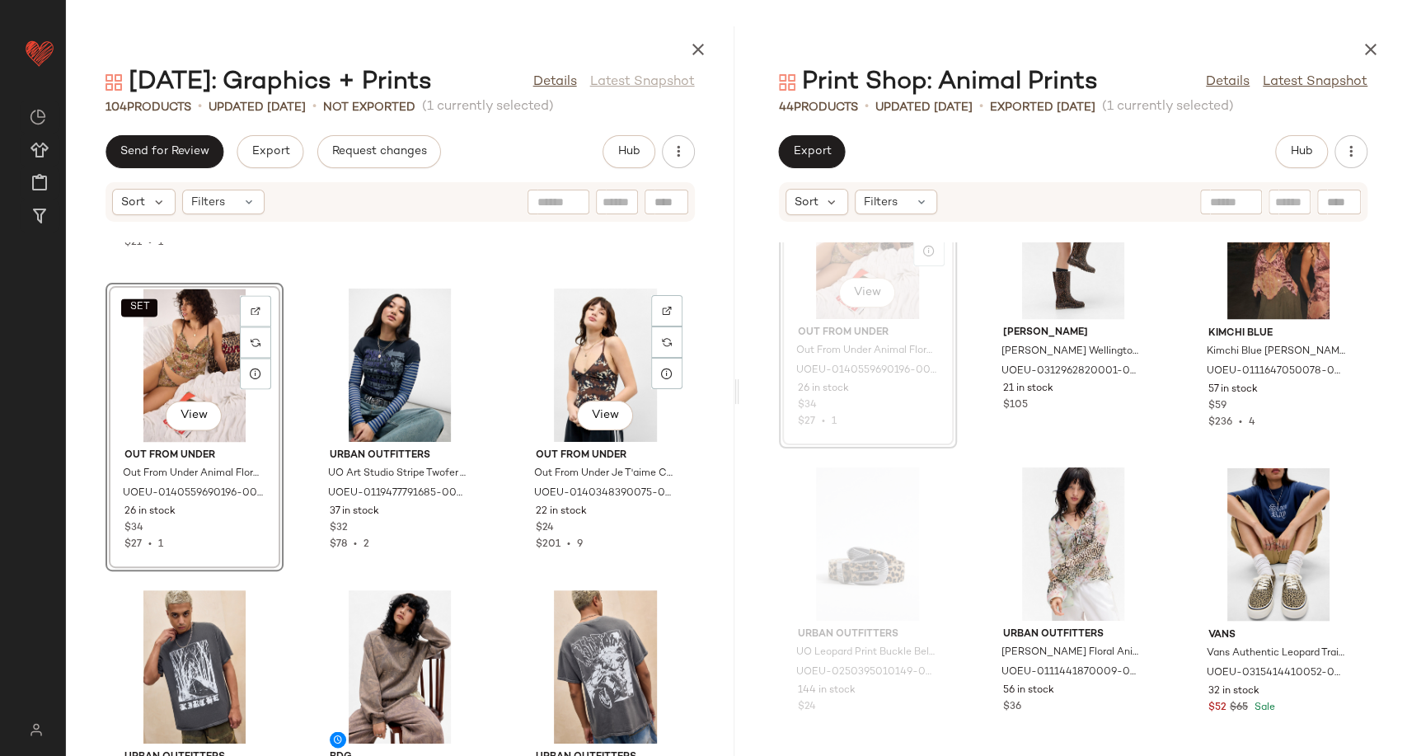
scroll to position [1845, 0]
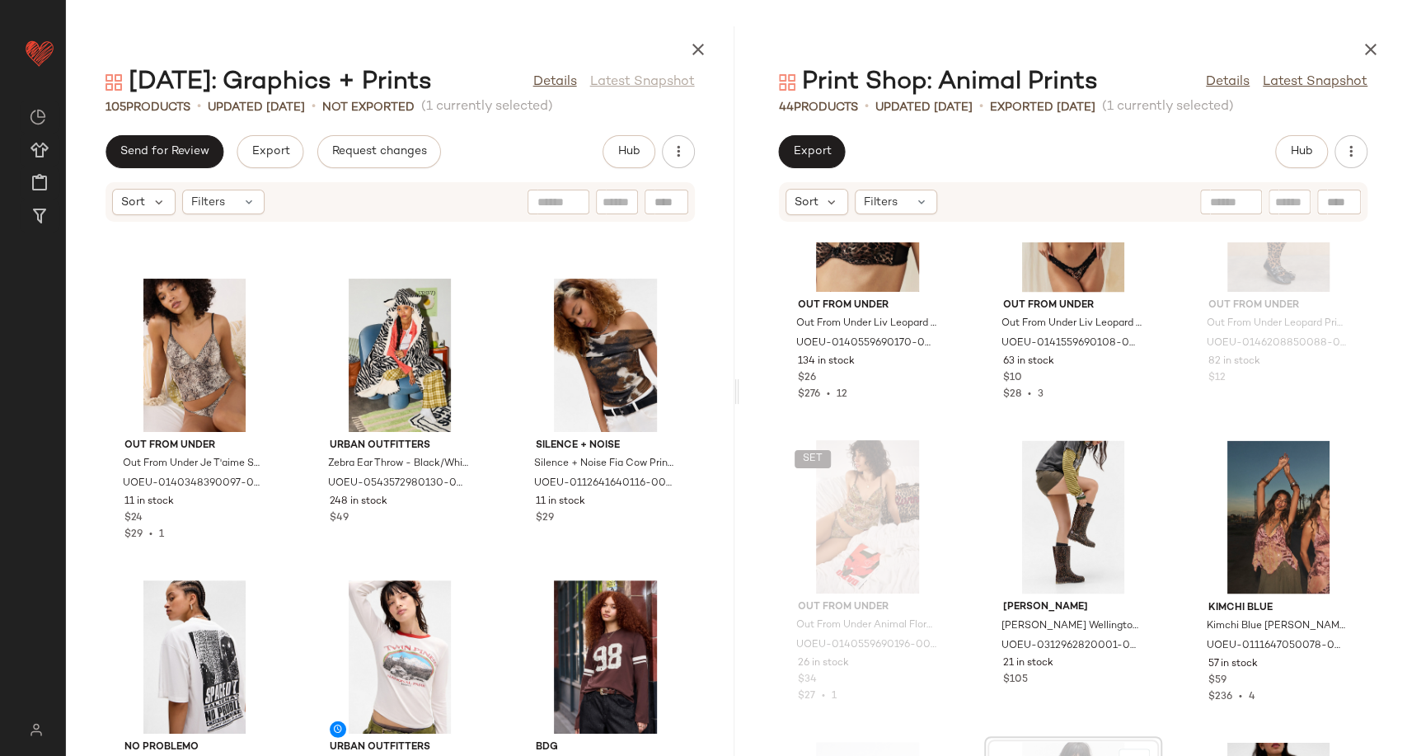
scroll to position [3218, 0]
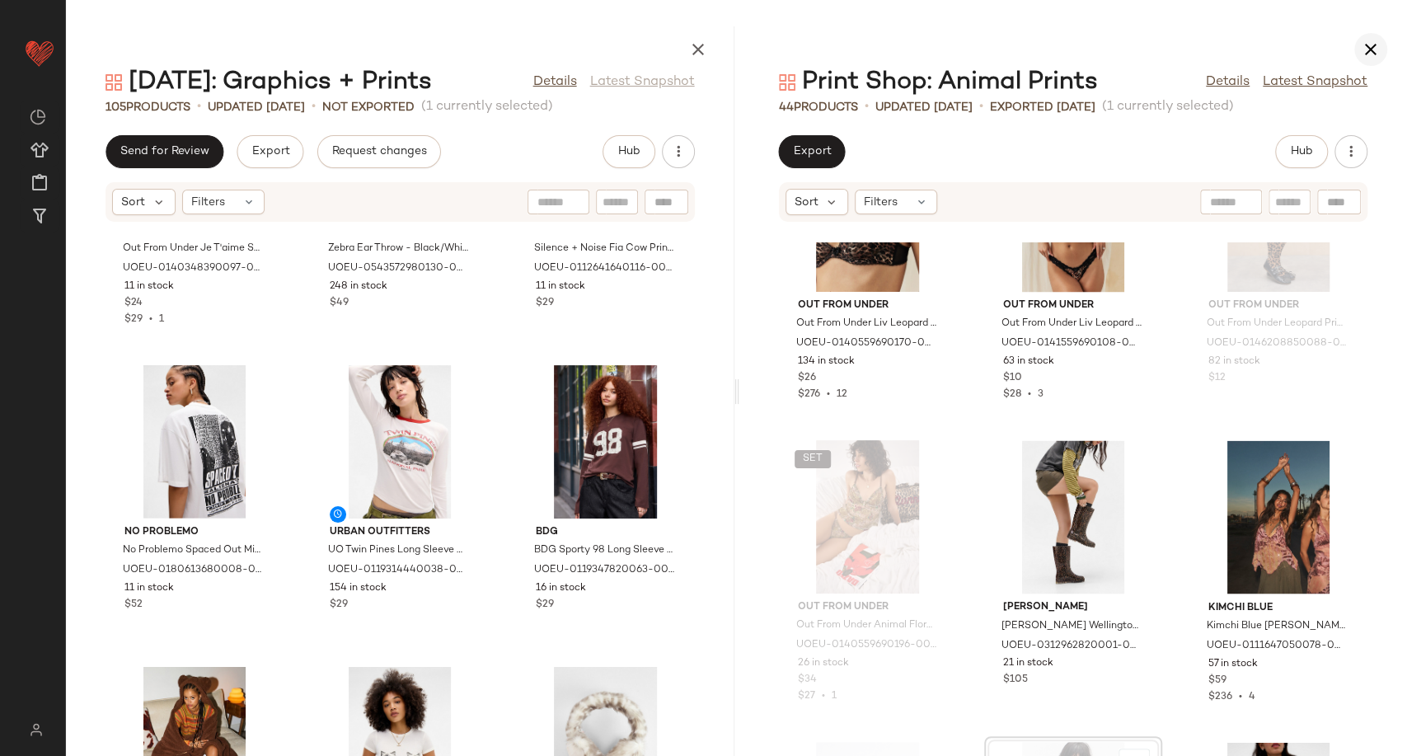
click at [1365, 41] on icon "button" at bounding box center [1371, 50] width 20 height 20
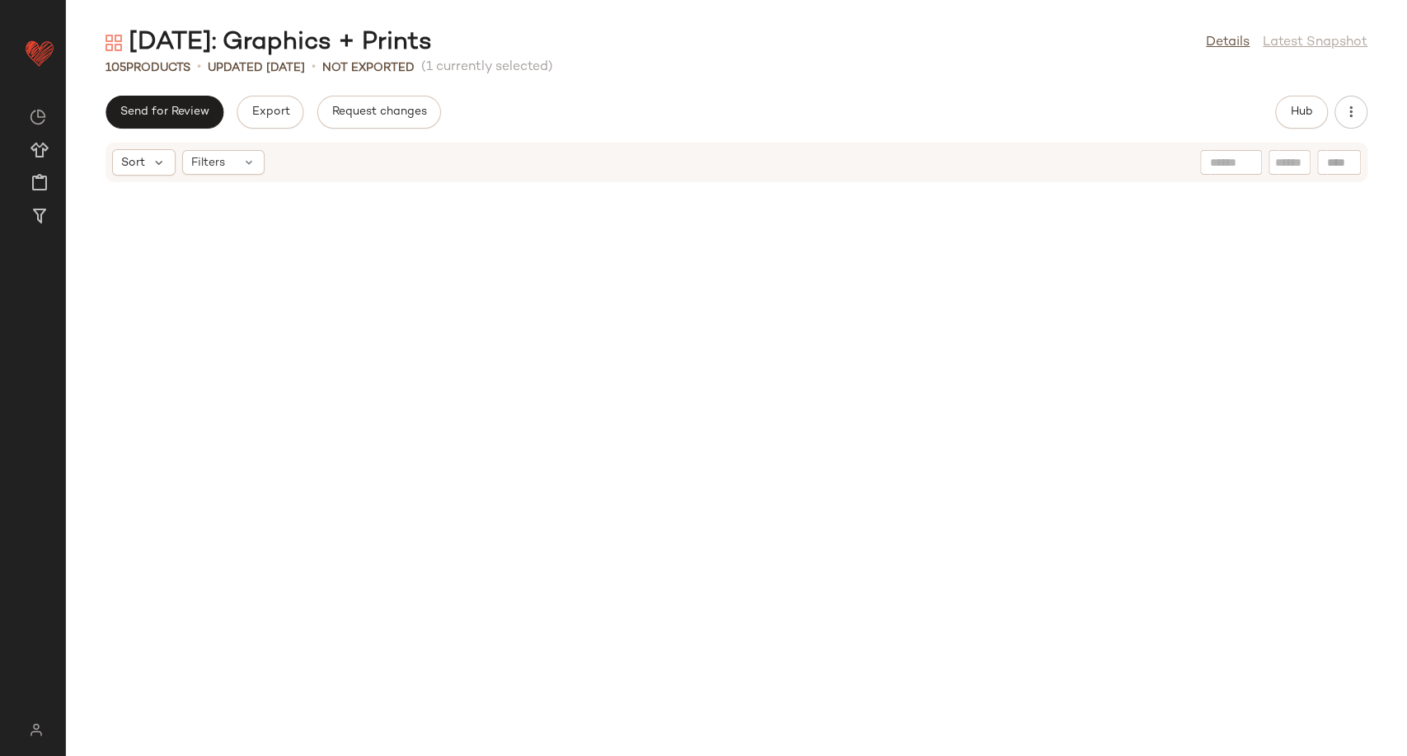
scroll to position [1508, 0]
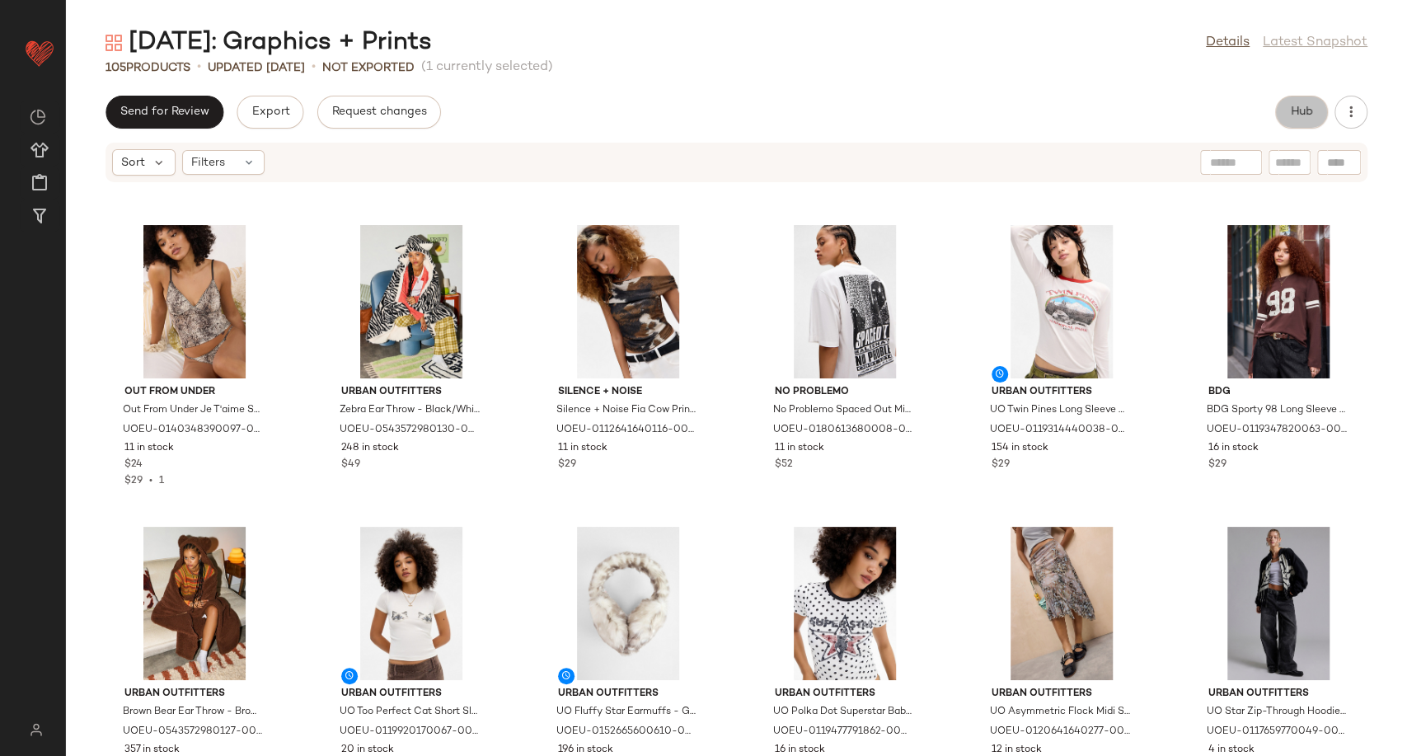
click at [1292, 100] on button "Hub" at bounding box center [1301, 112] width 53 height 33
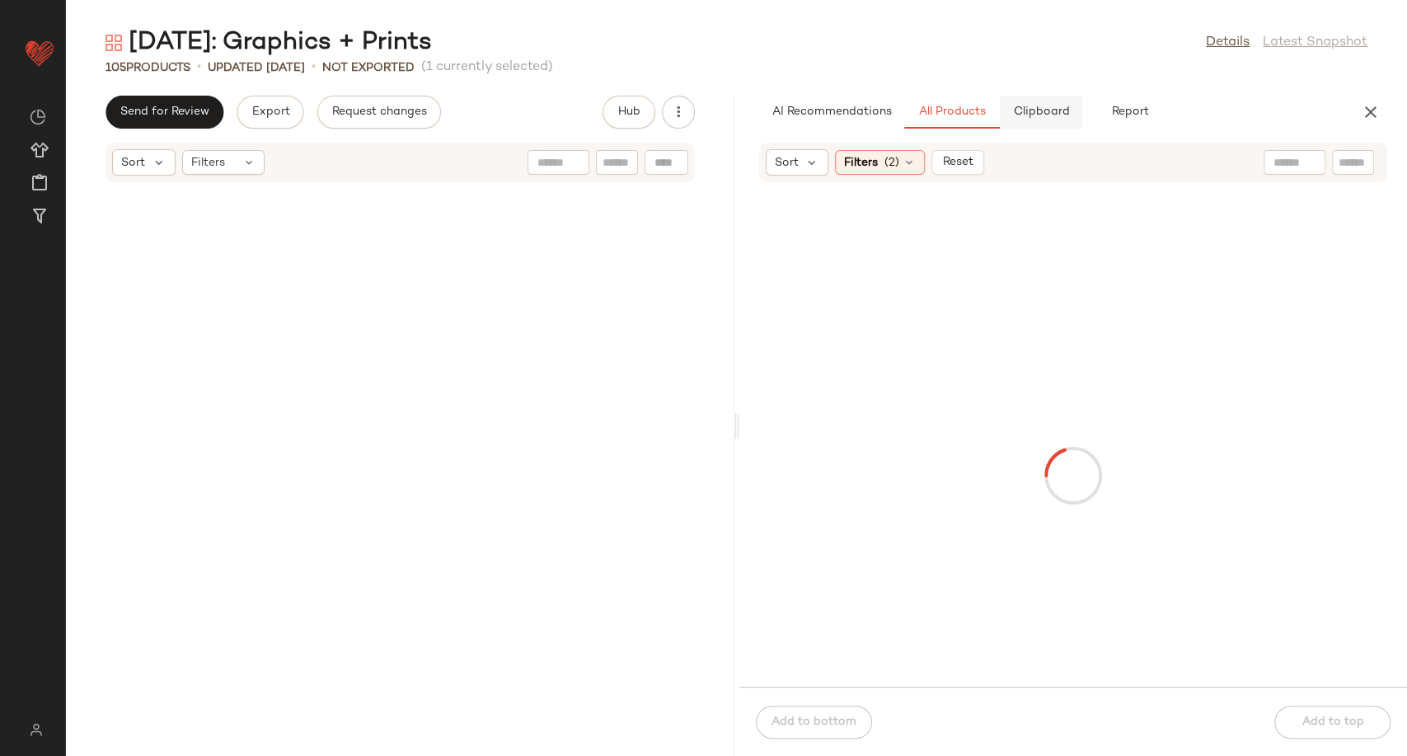
scroll to position [3017, 0]
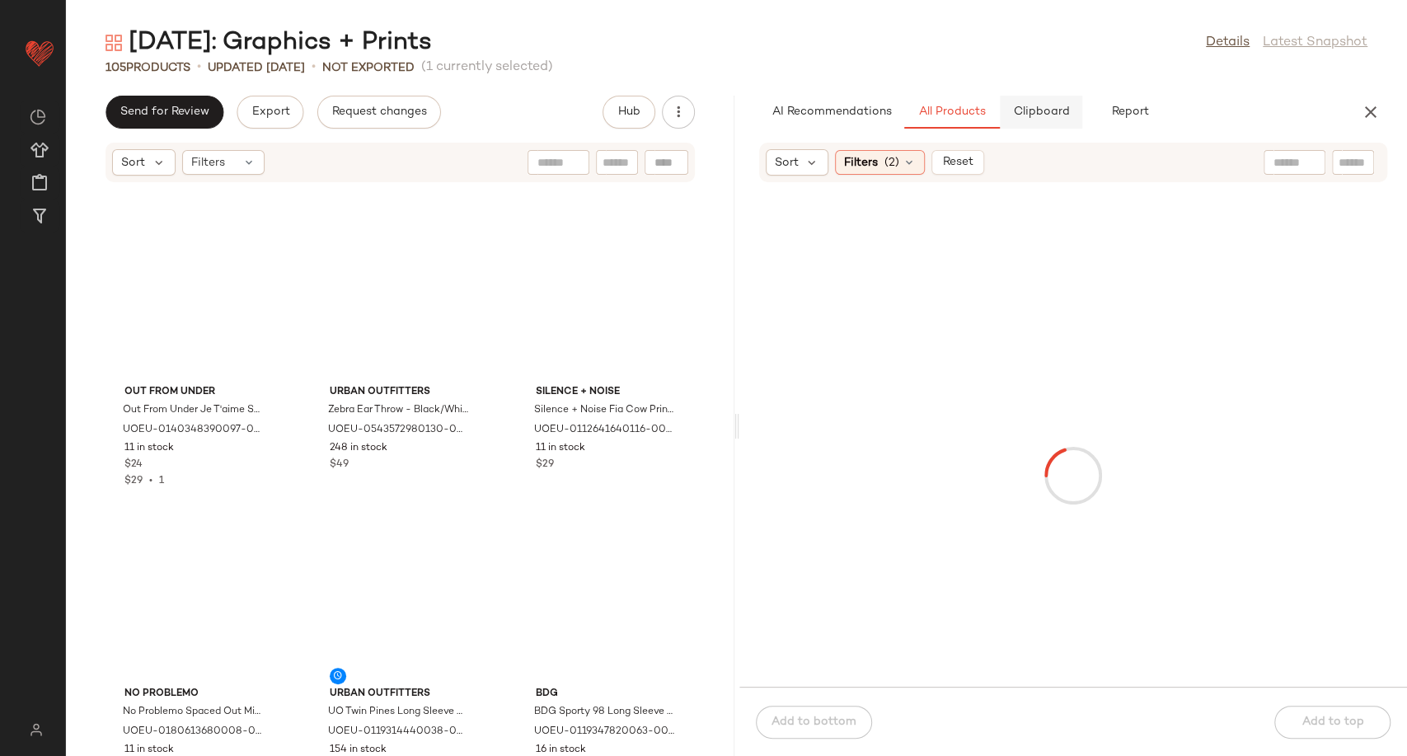
click at [1051, 114] on span "Clipboard" at bounding box center [1040, 112] width 57 height 13
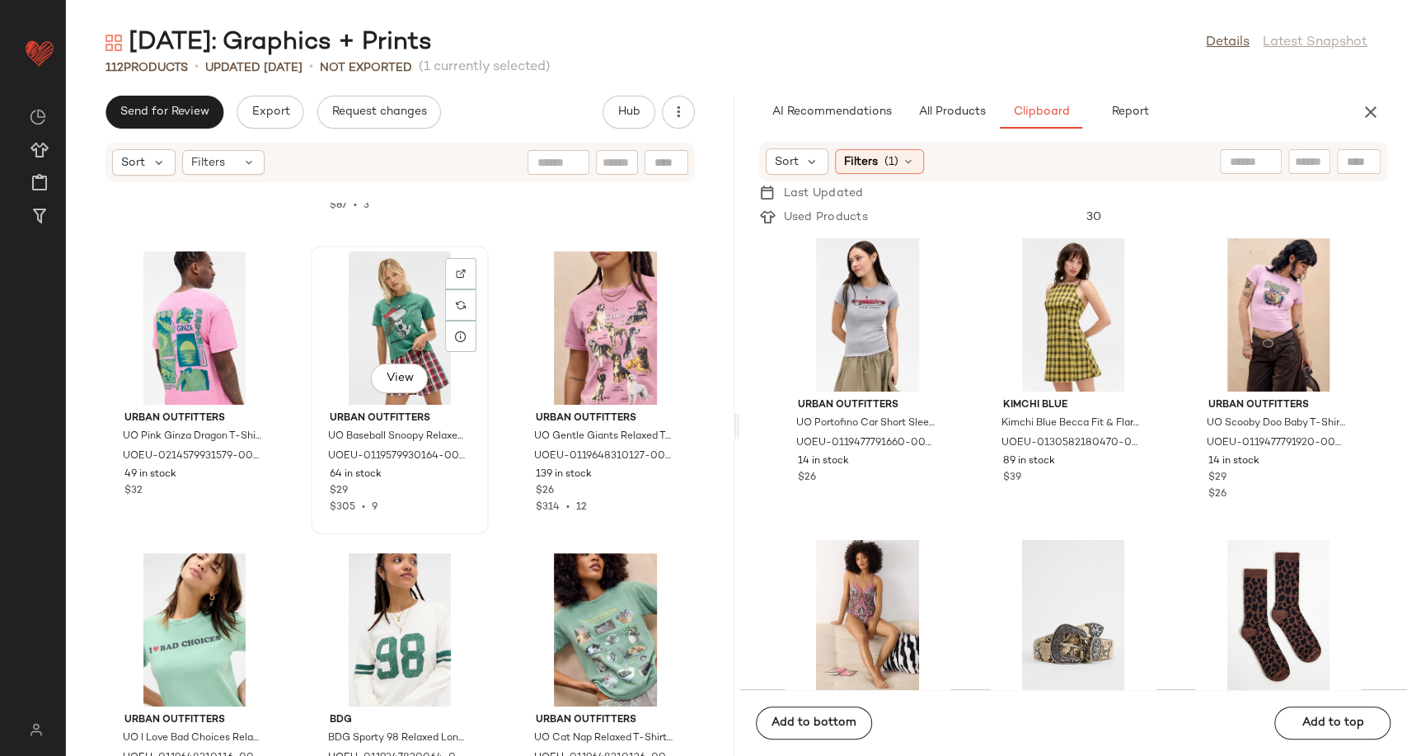
scroll to position [8328, 0]
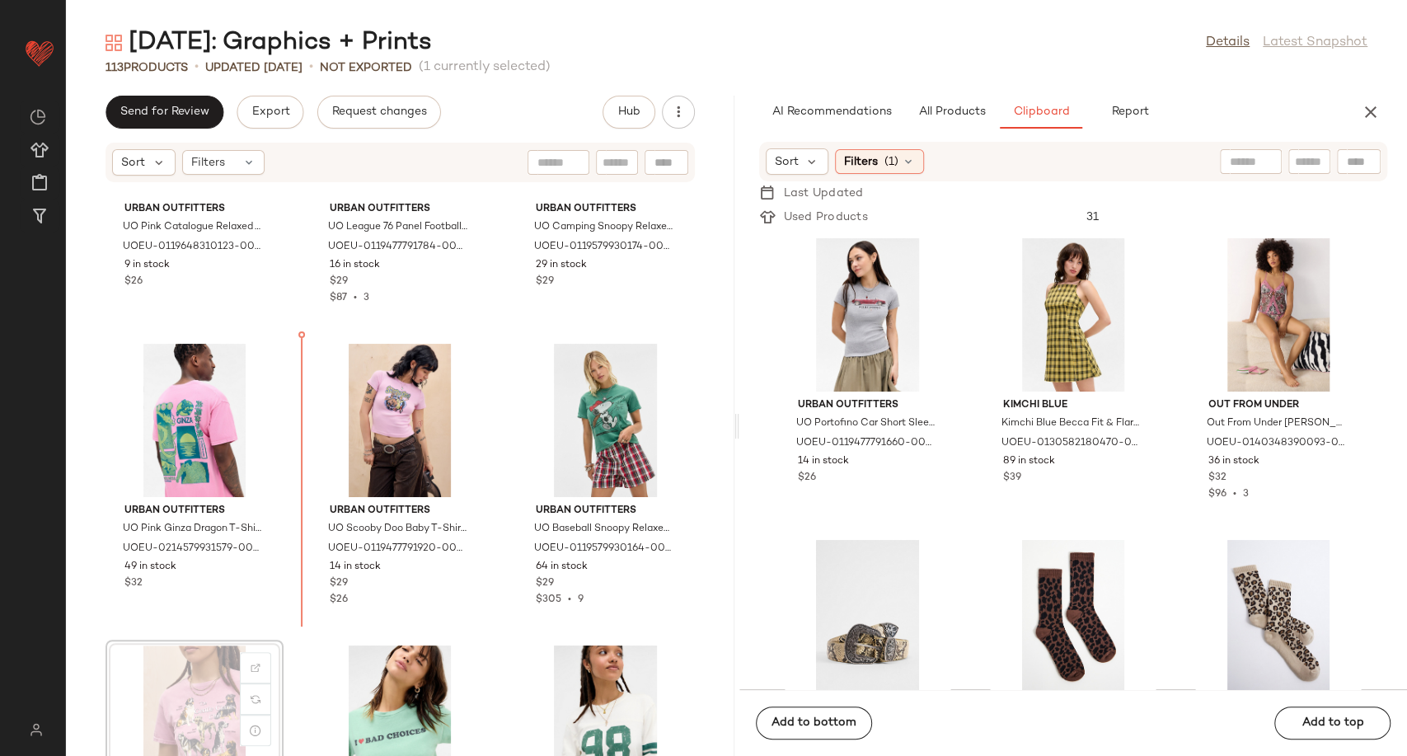
scroll to position [8332, 0]
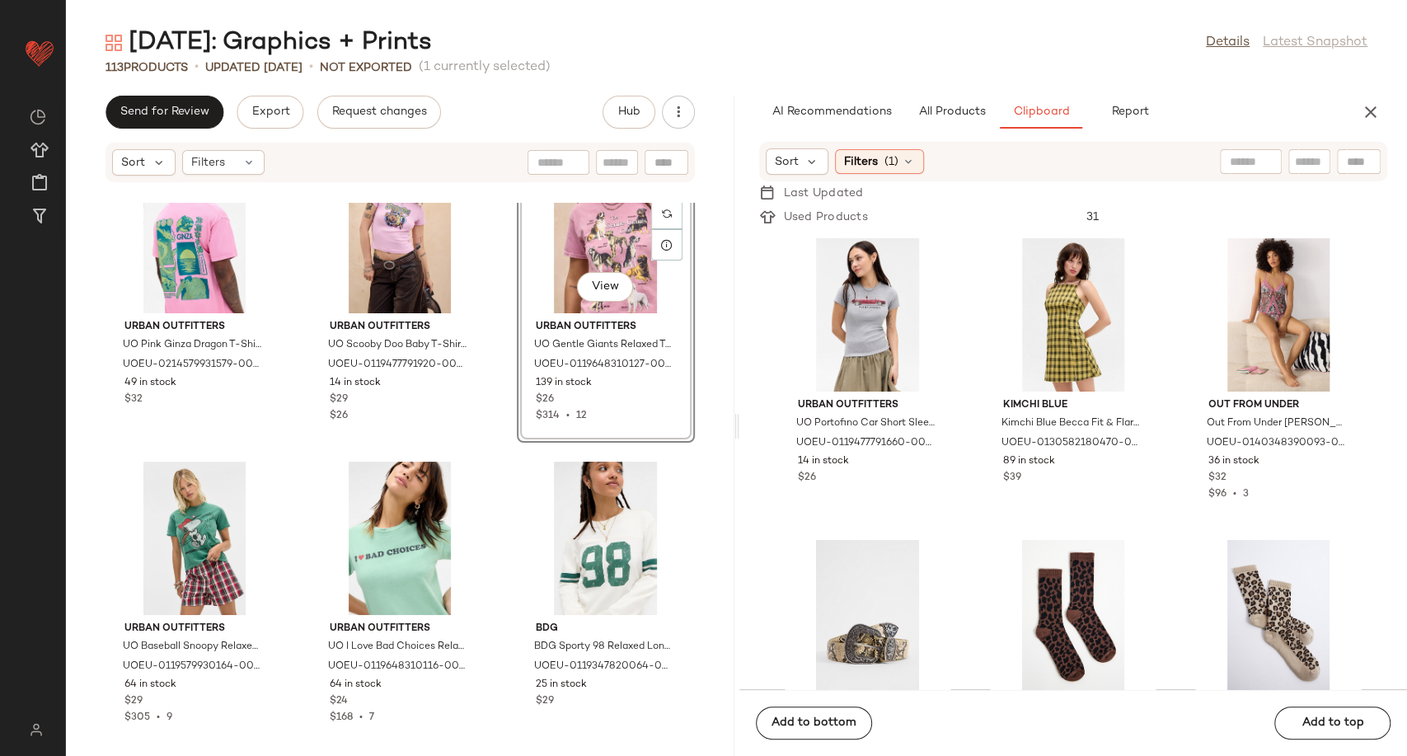
scroll to position [8515, 0]
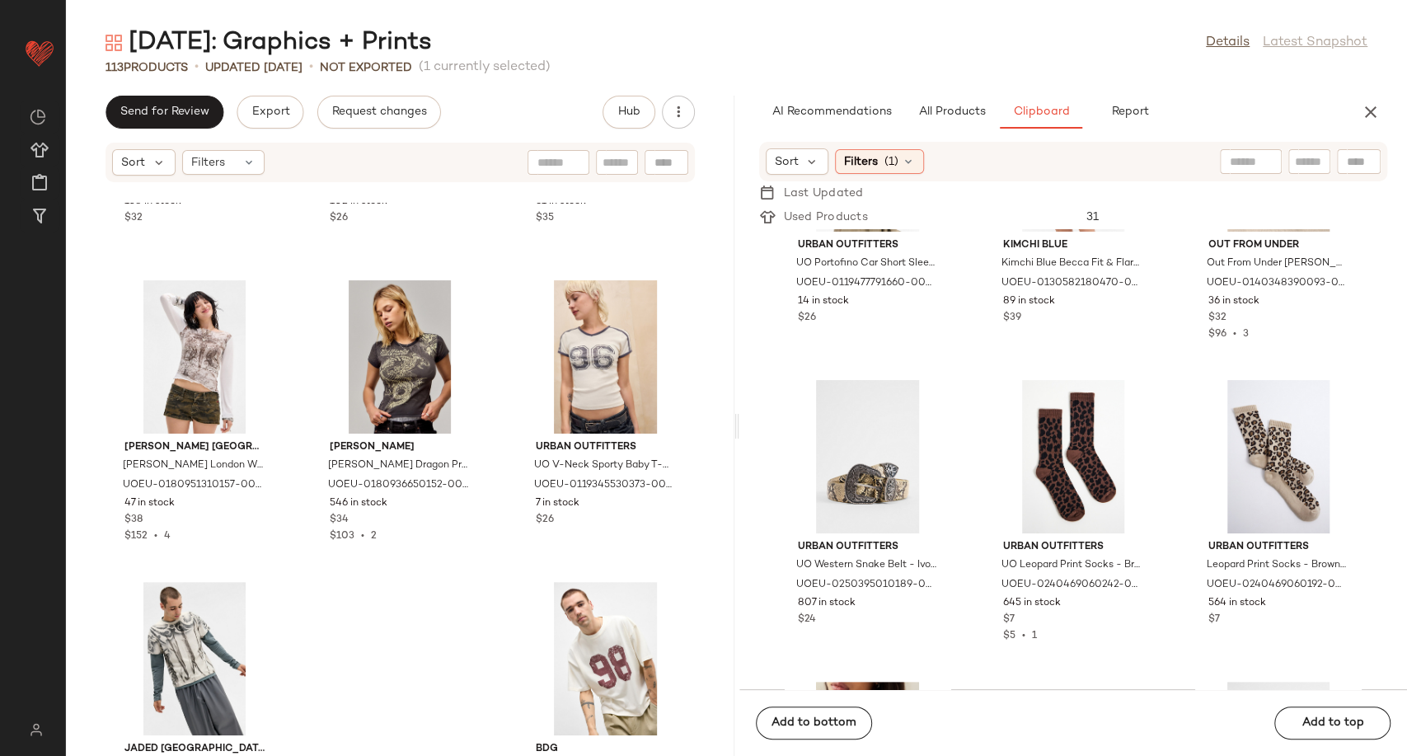
scroll to position [10913, 0]
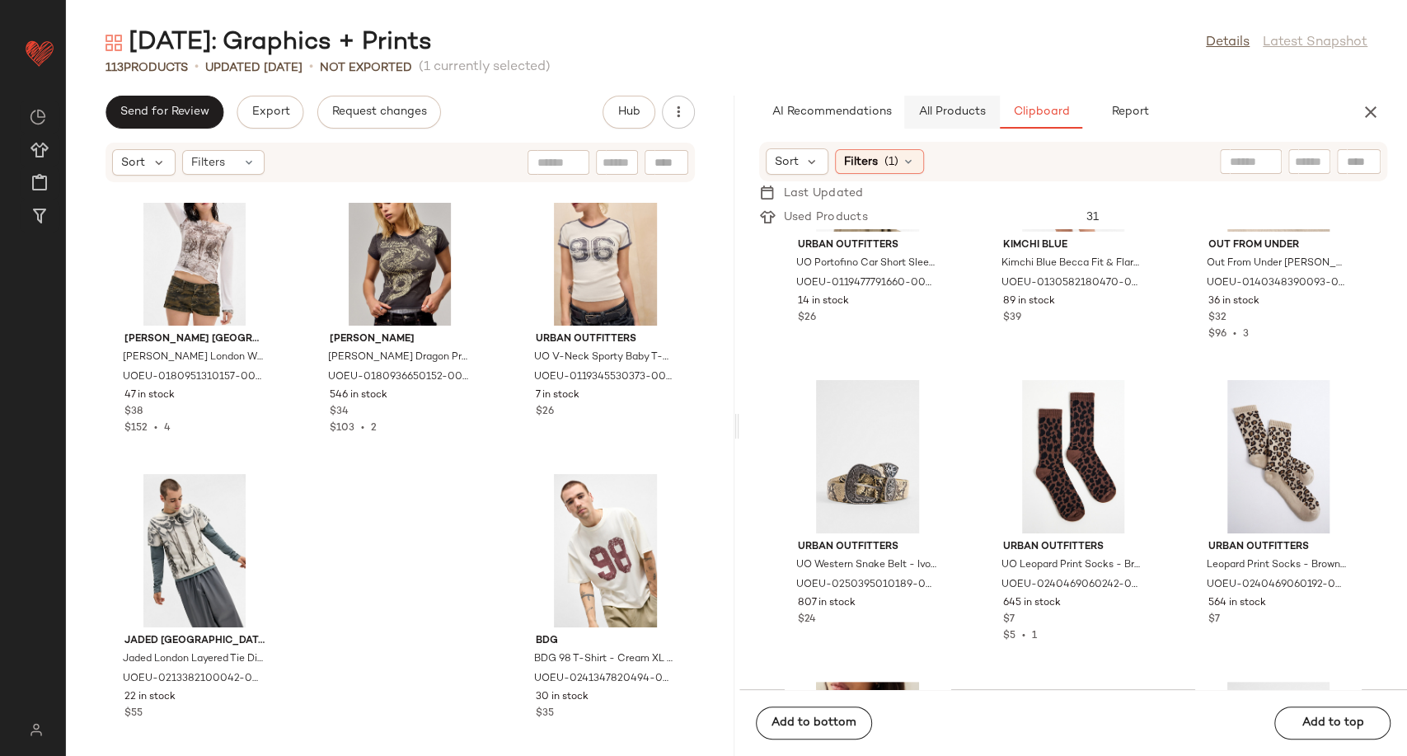
click at [964, 109] on span "All Products" at bounding box center [951, 112] width 68 height 13
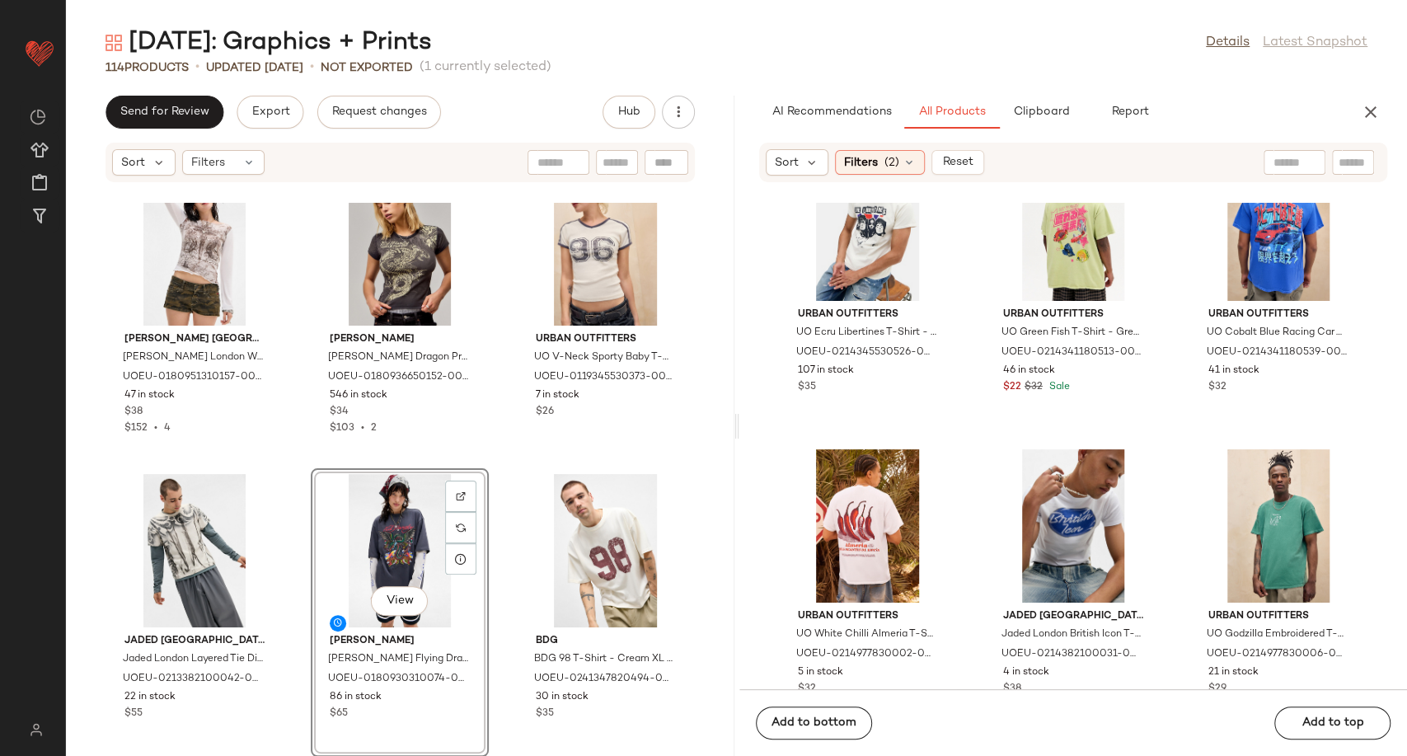
scroll to position [4683, 0]
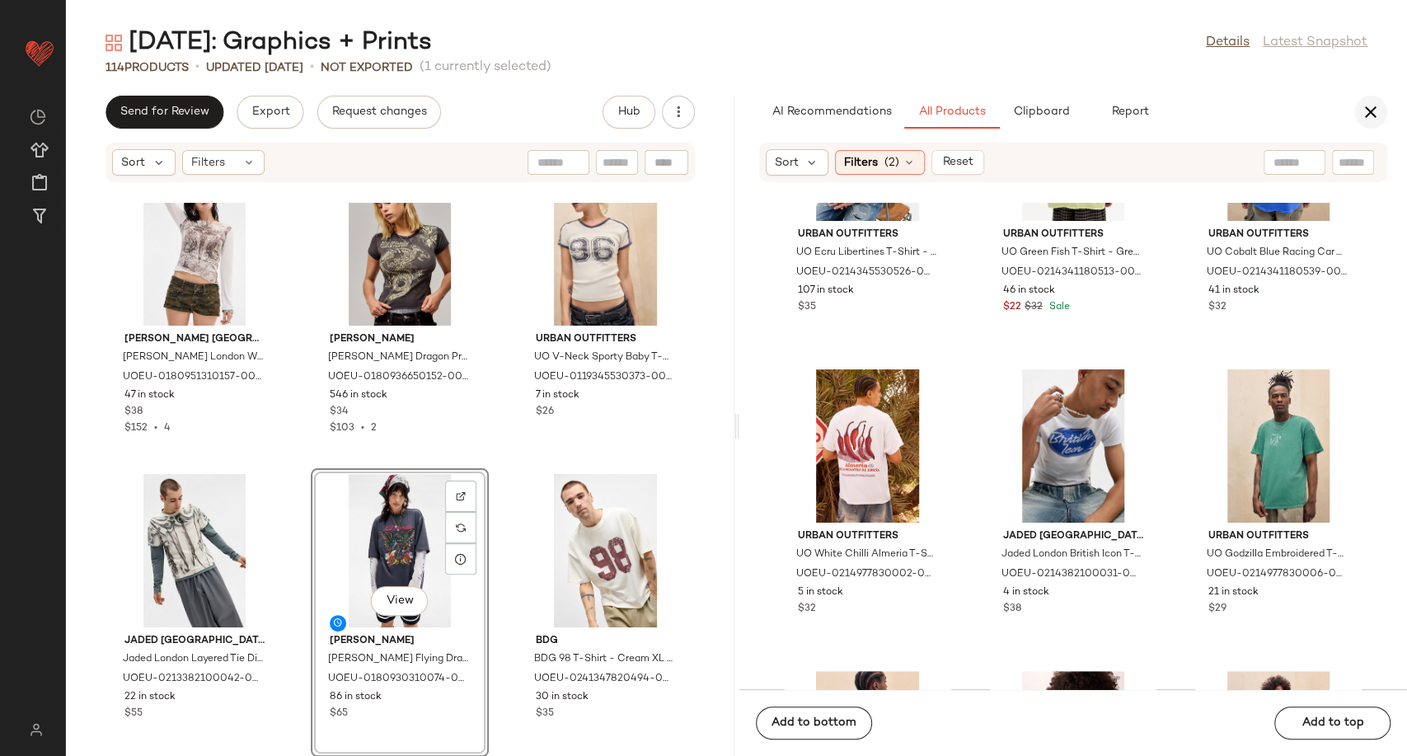
click at [1378, 112] on icon "button" at bounding box center [1371, 112] width 20 height 20
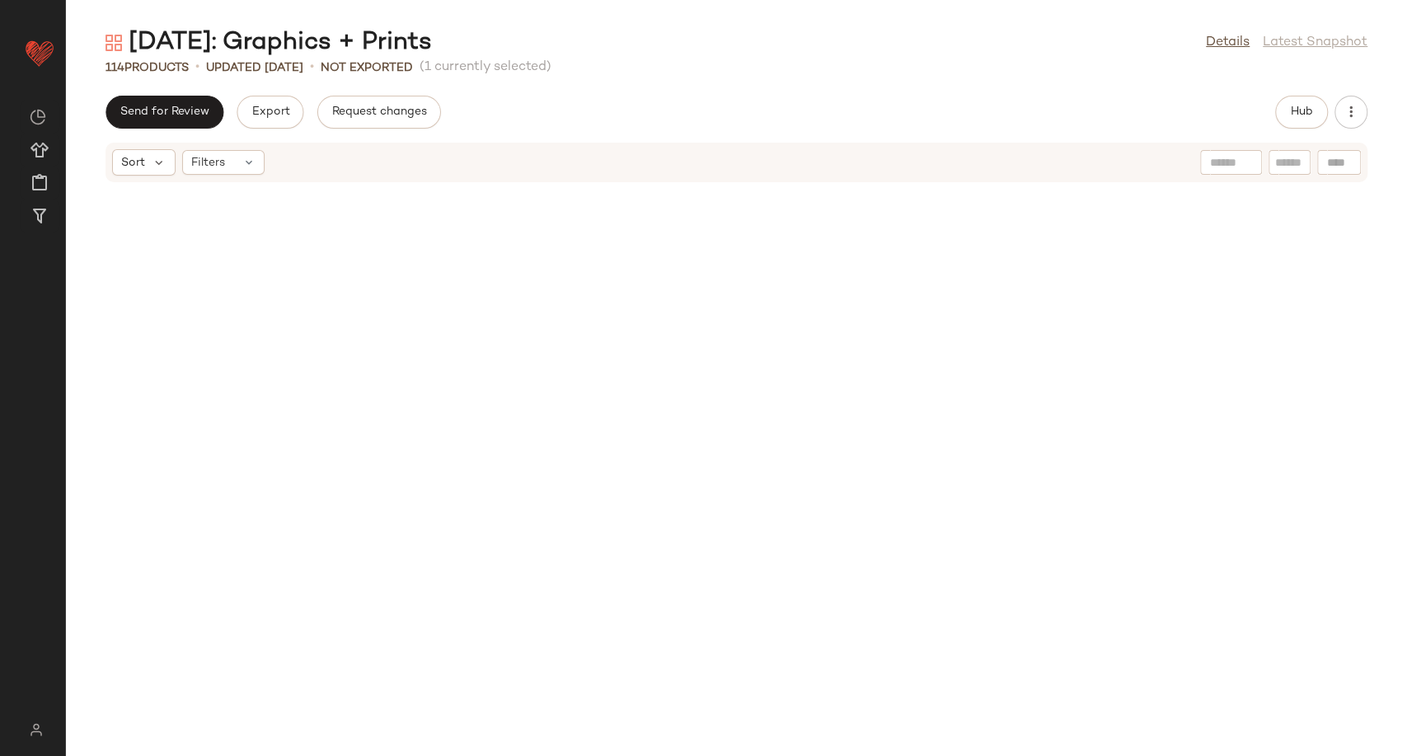
scroll to position [5182, 0]
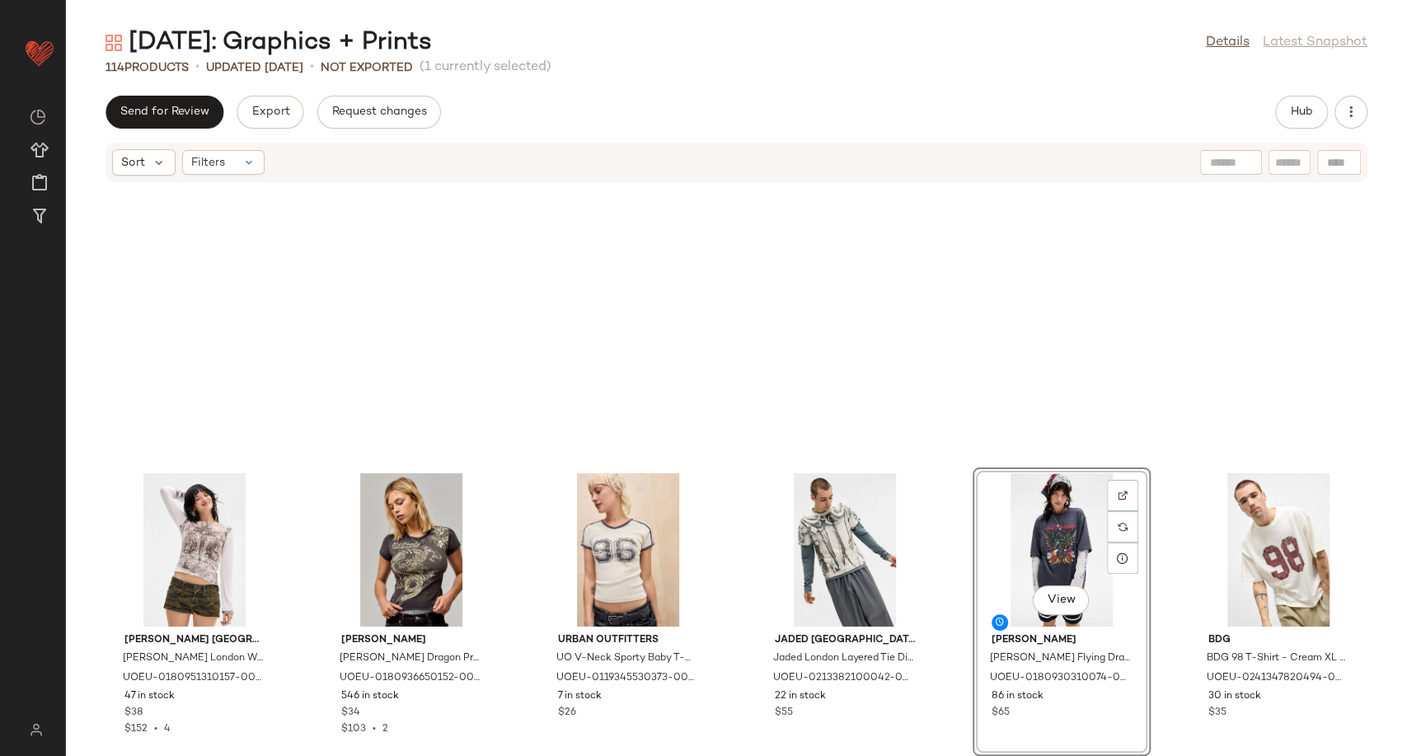
click at [655, 109] on div "Send for Review Export Request changes Hub" at bounding box center [736, 112] width 1341 height 33
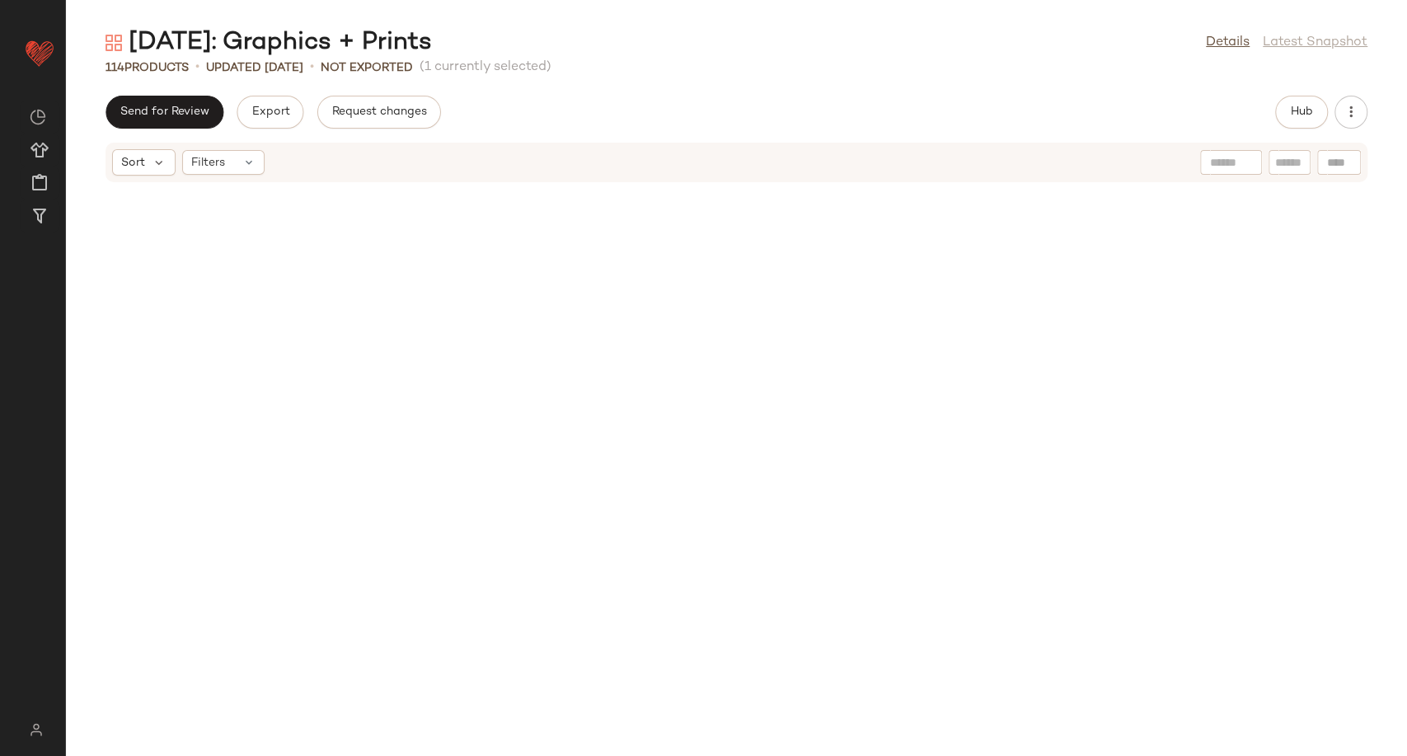
scroll to position [0, 0]
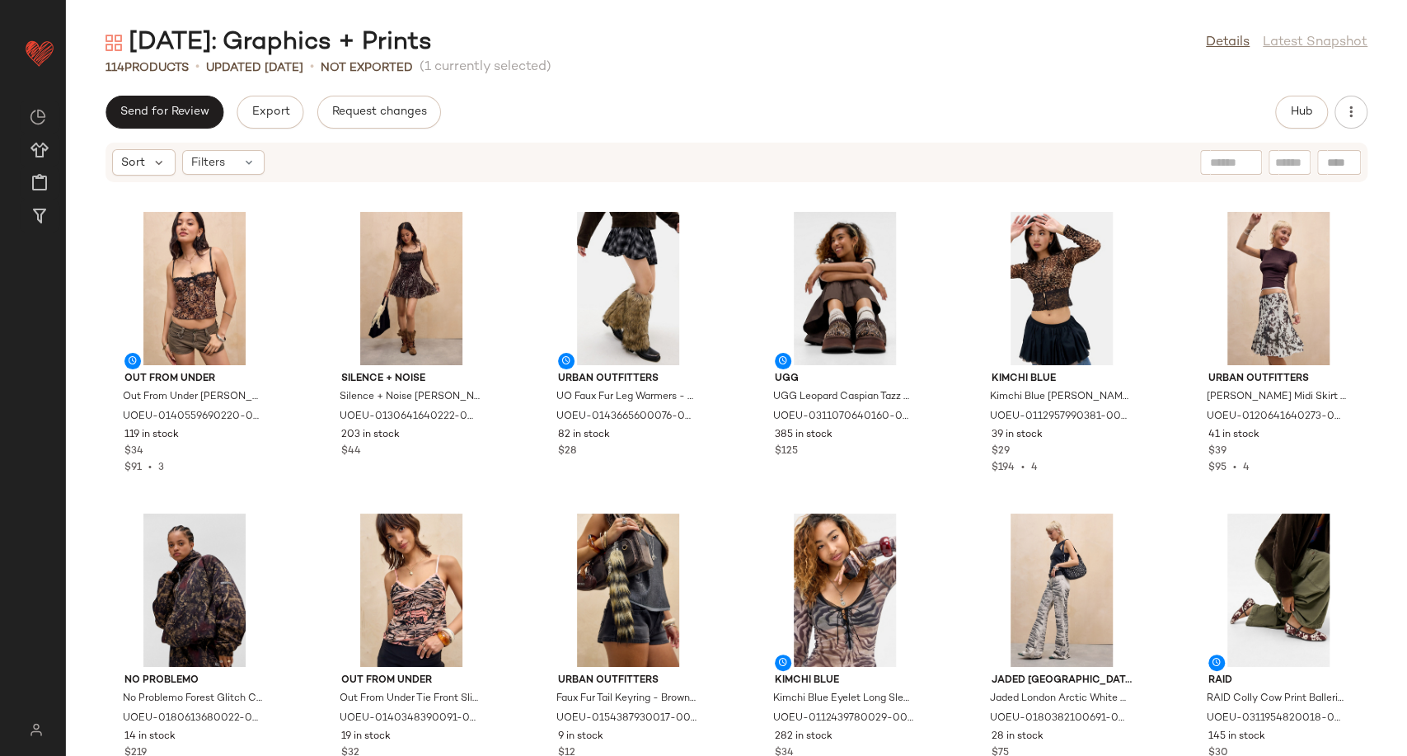
click at [882, 81] on div "[DATE]: Graphics + Prints Details Latest Snapshot 114 Products • updated [DATE]…" at bounding box center [736, 390] width 1341 height 729
click at [1310, 108] on span "Hub" at bounding box center [1301, 112] width 23 height 13
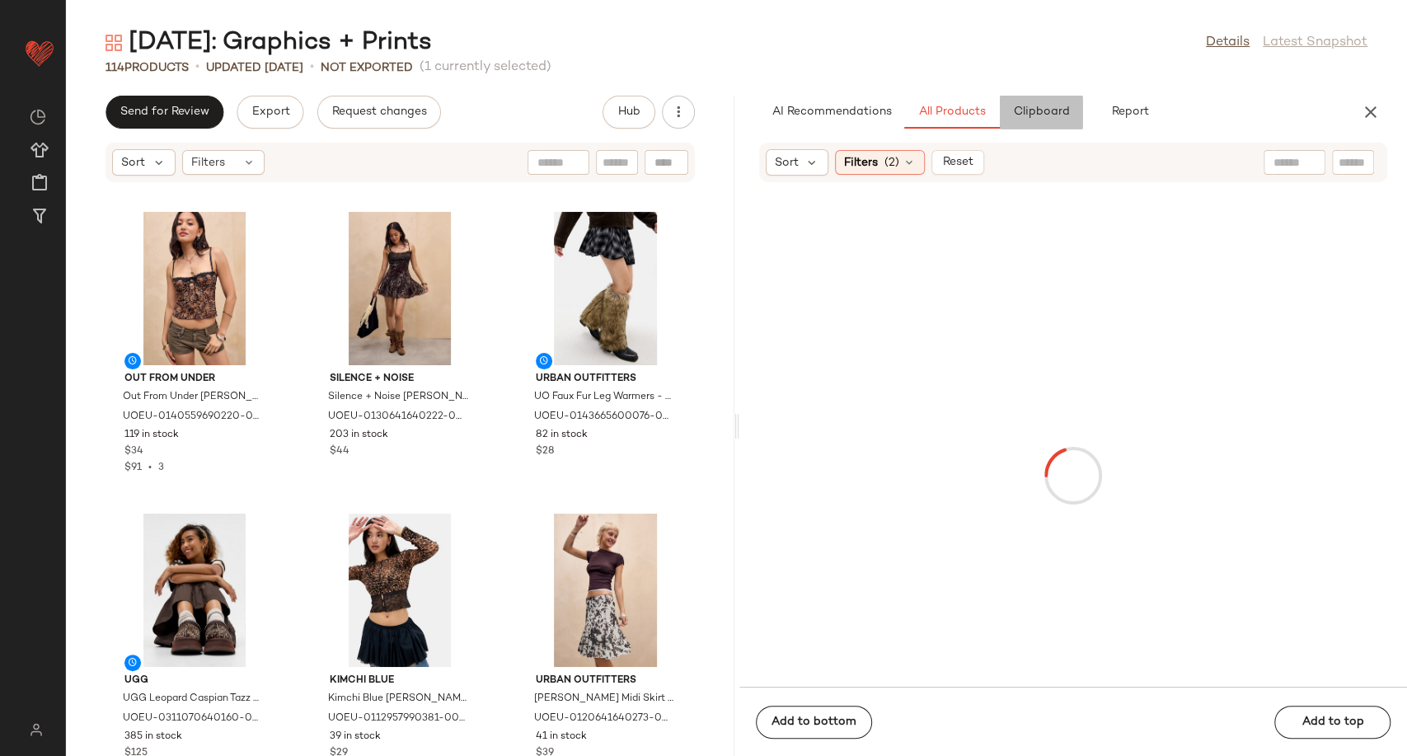
click at [1029, 113] on span "Clipboard" at bounding box center [1040, 112] width 57 height 13
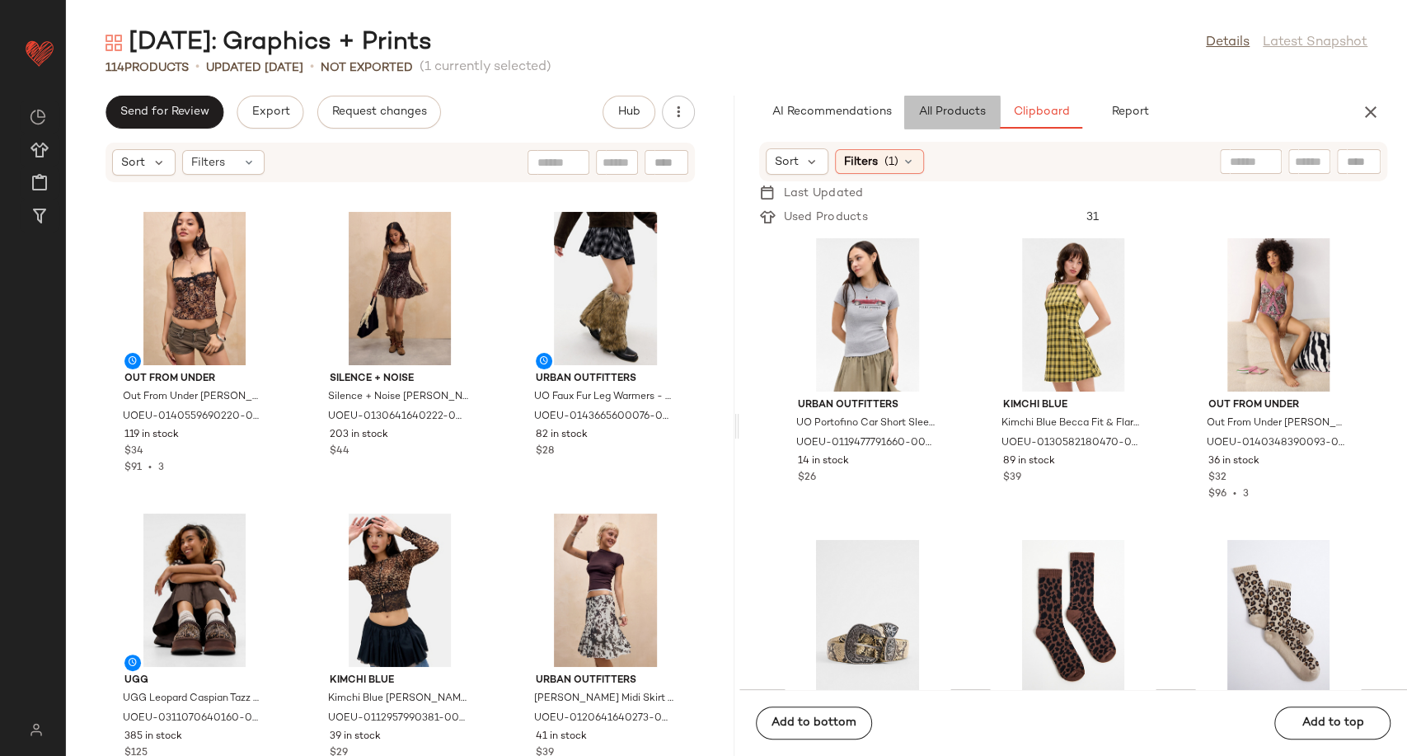
click at [953, 111] on span "All Products" at bounding box center [951, 112] width 68 height 13
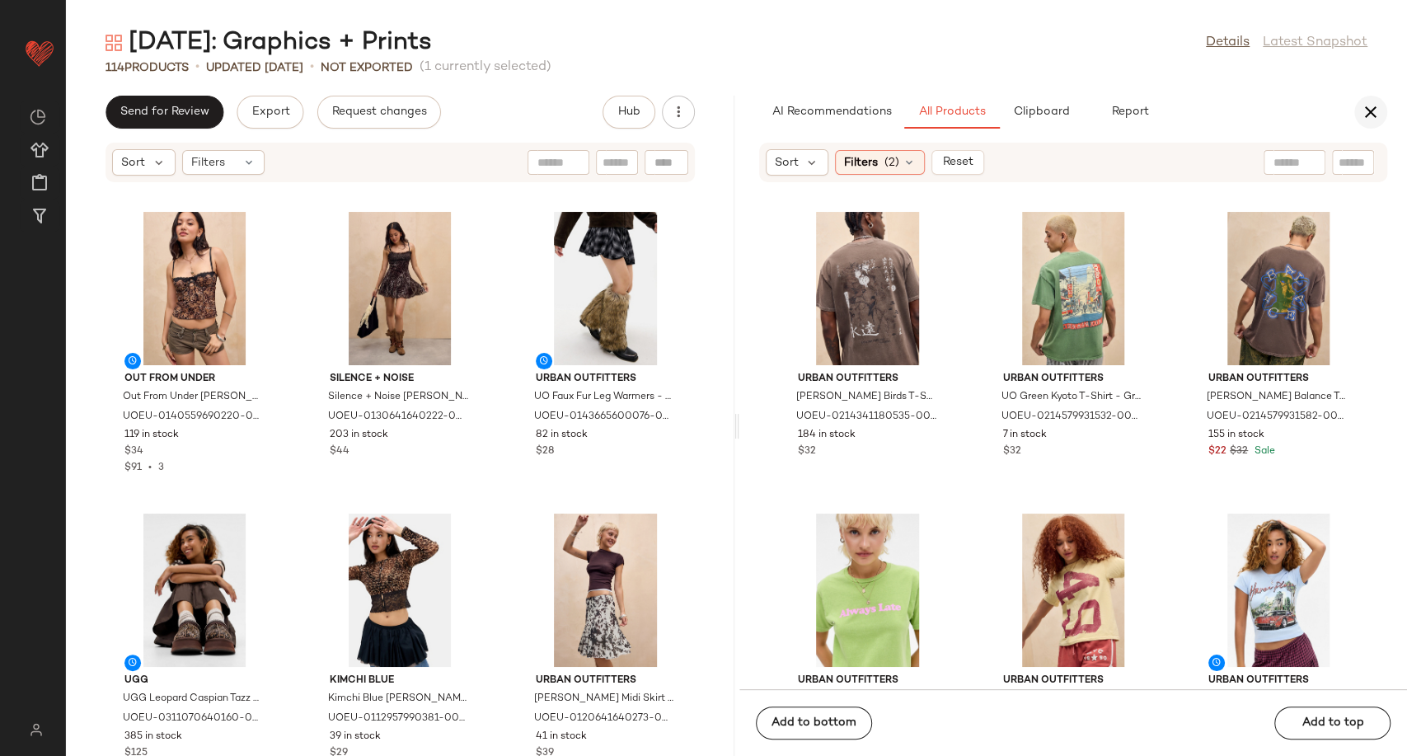
click at [1364, 120] on icon "button" at bounding box center [1371, 112] width 20 height 20
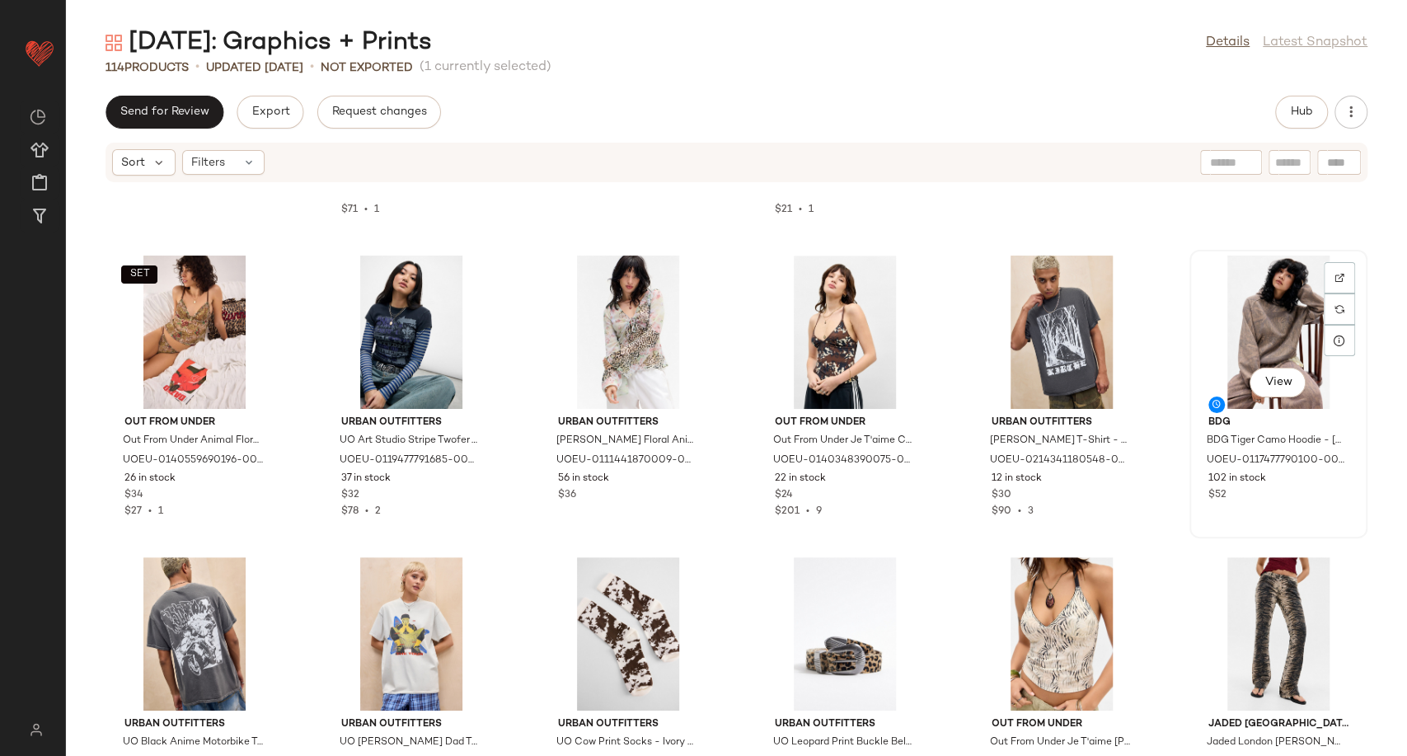
scroll to position [929, 0]
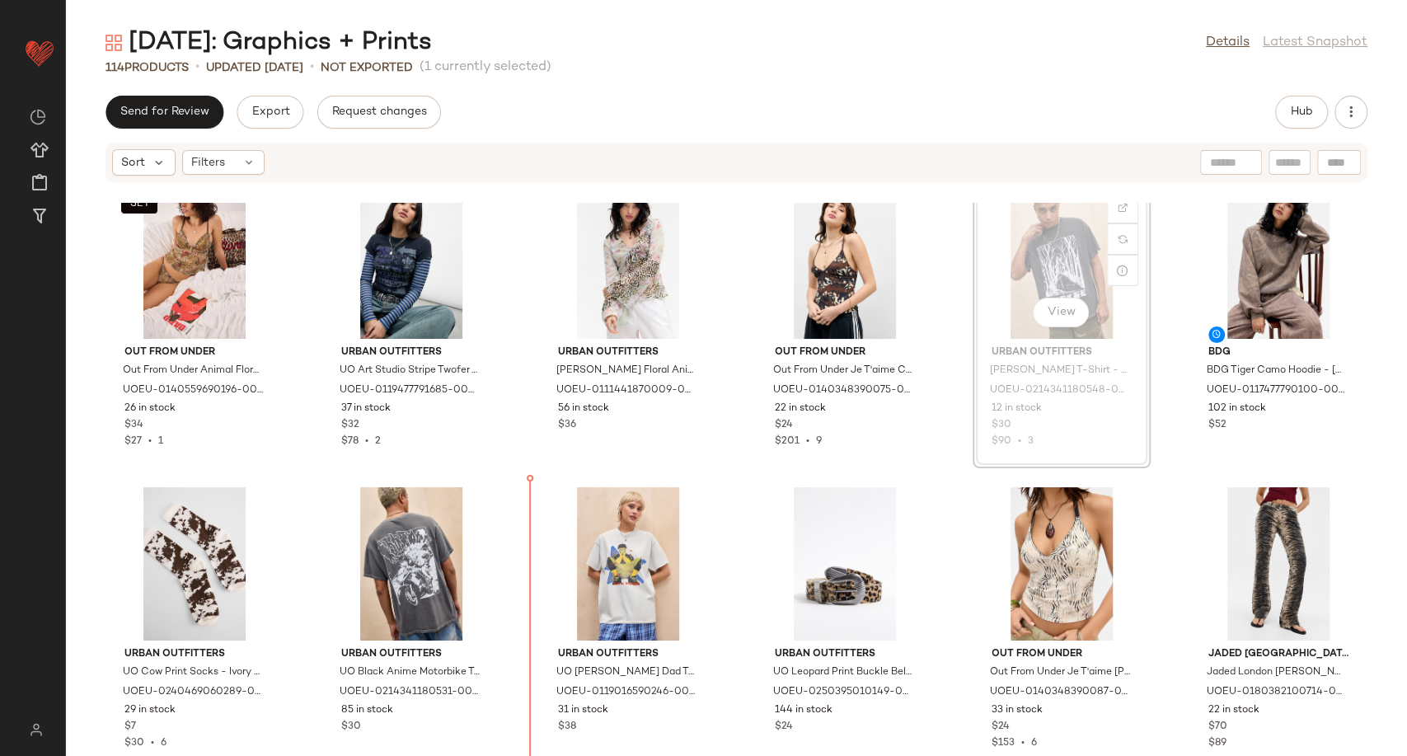
scroll to position [954, 0]
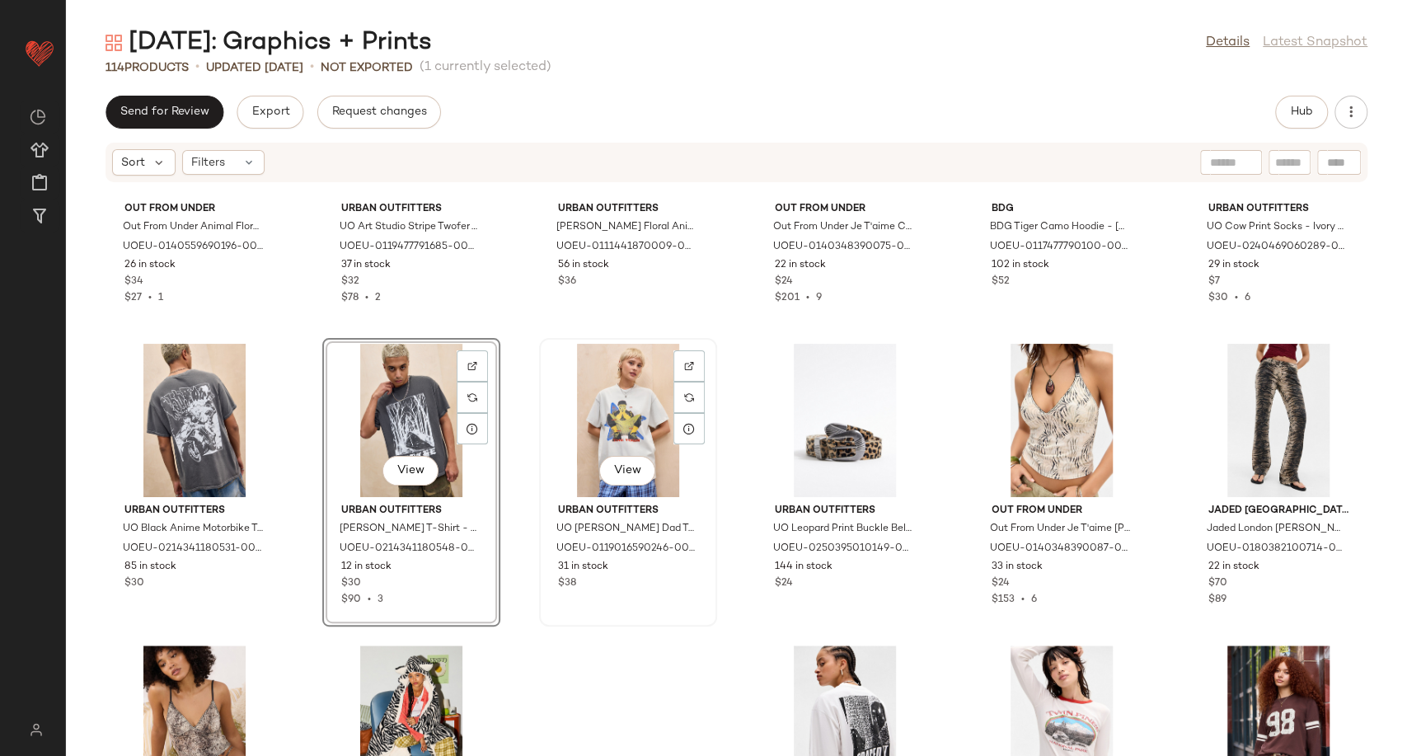
scroll to position [1228, 0]
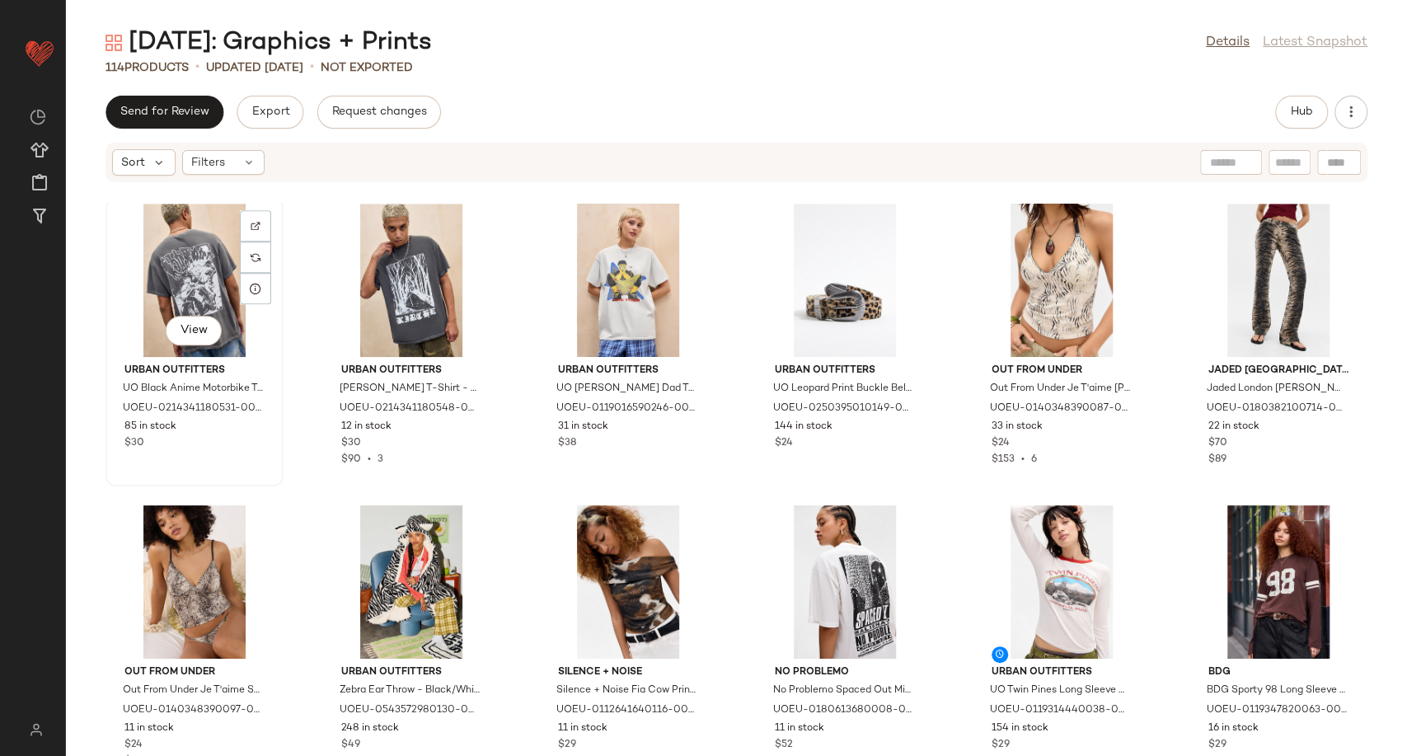
click at [203, 292] on div "View" at bounding box center [194, 280] width 166 height 153
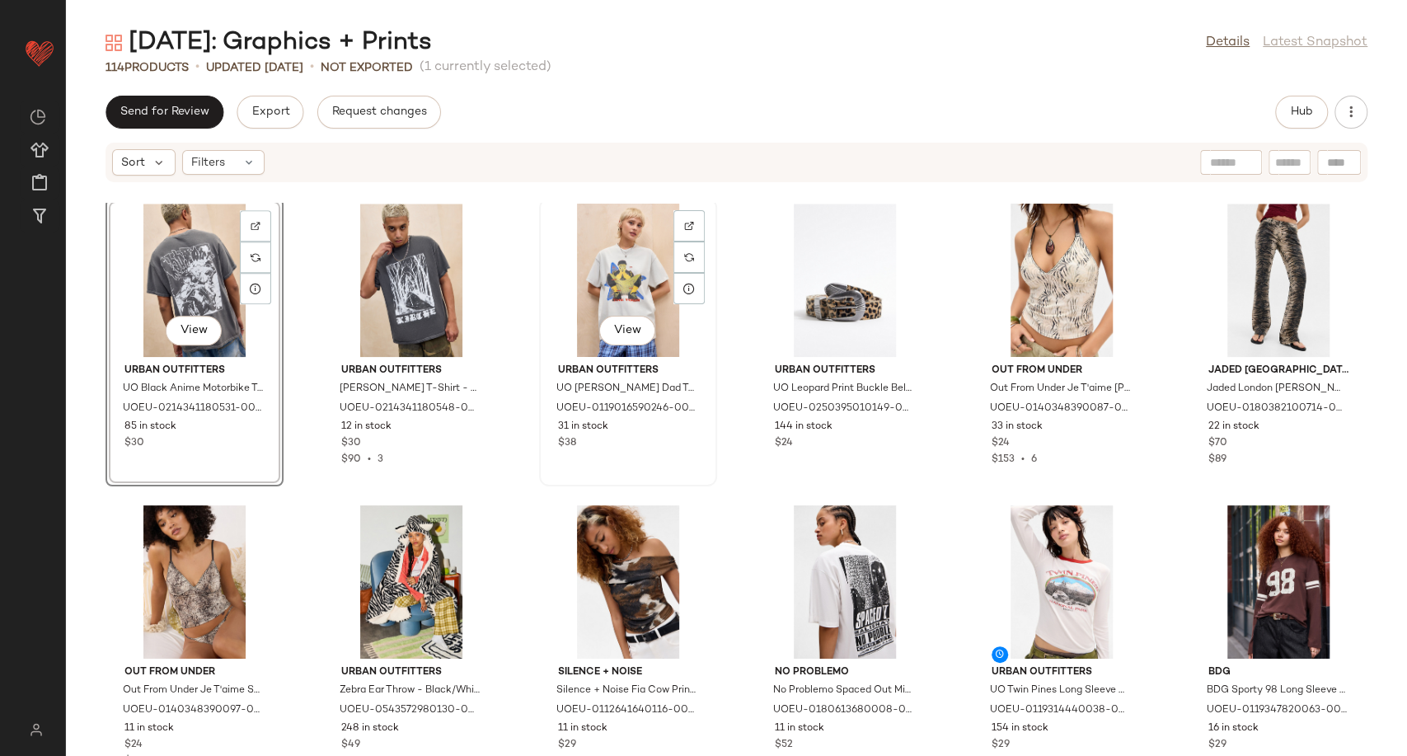
click at [650, 259] on div "View" at bounding box center [628, 280] width 166 height 153
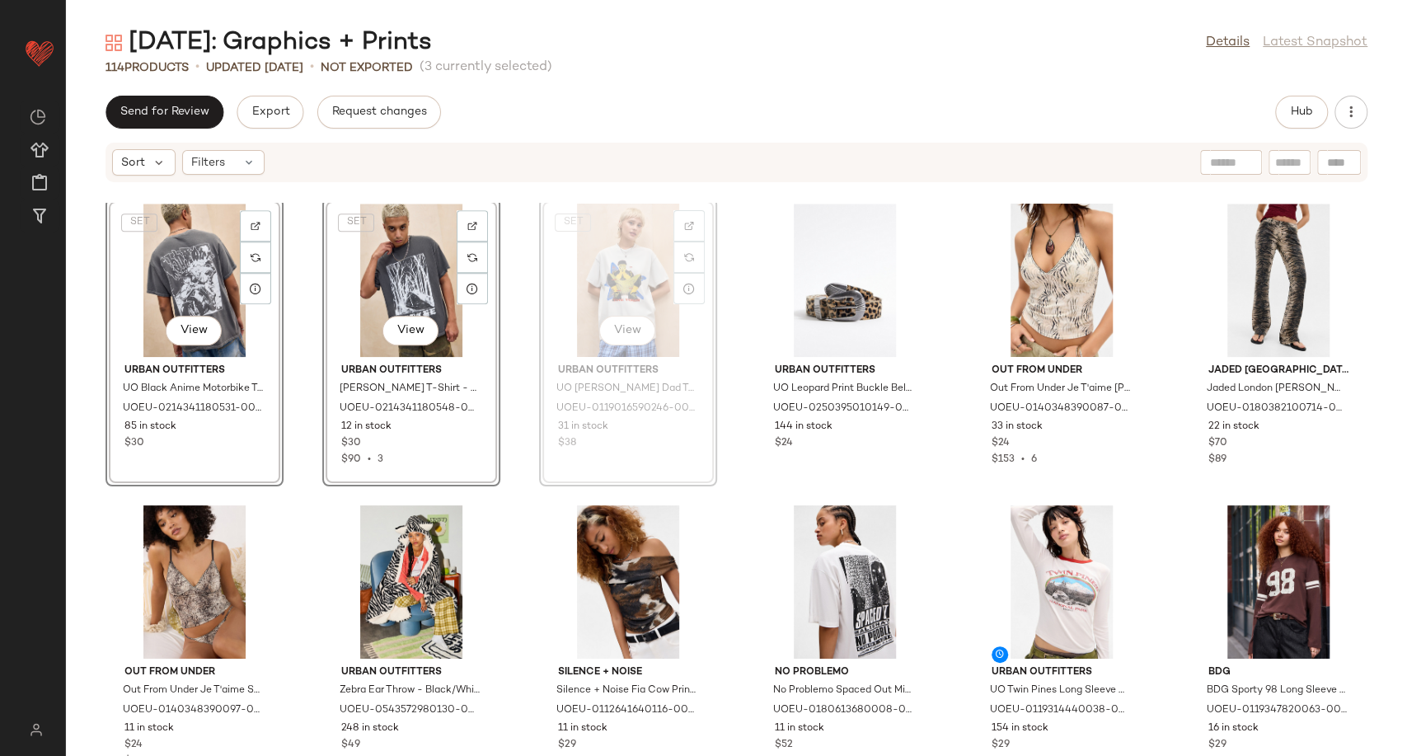
scroll to position [1224, 0]
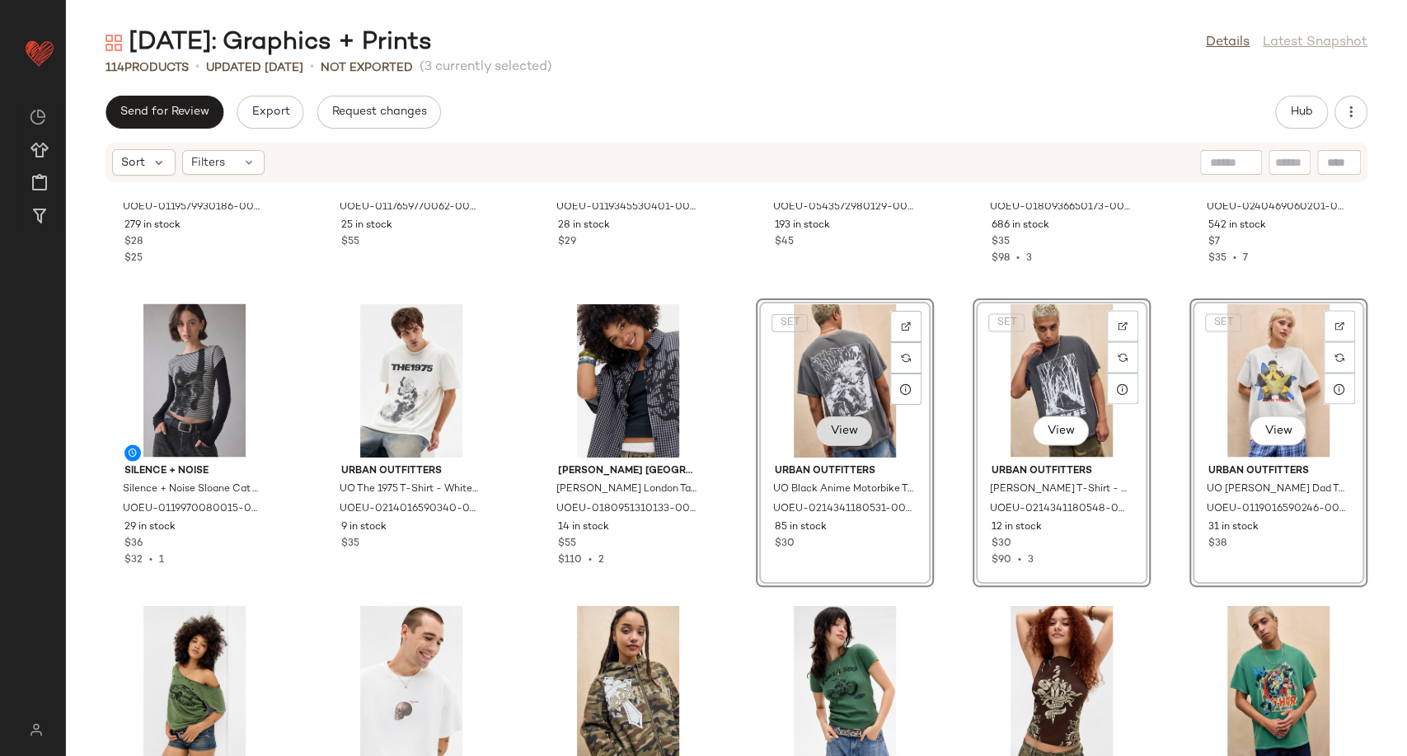
scroll to position [2371, 0]
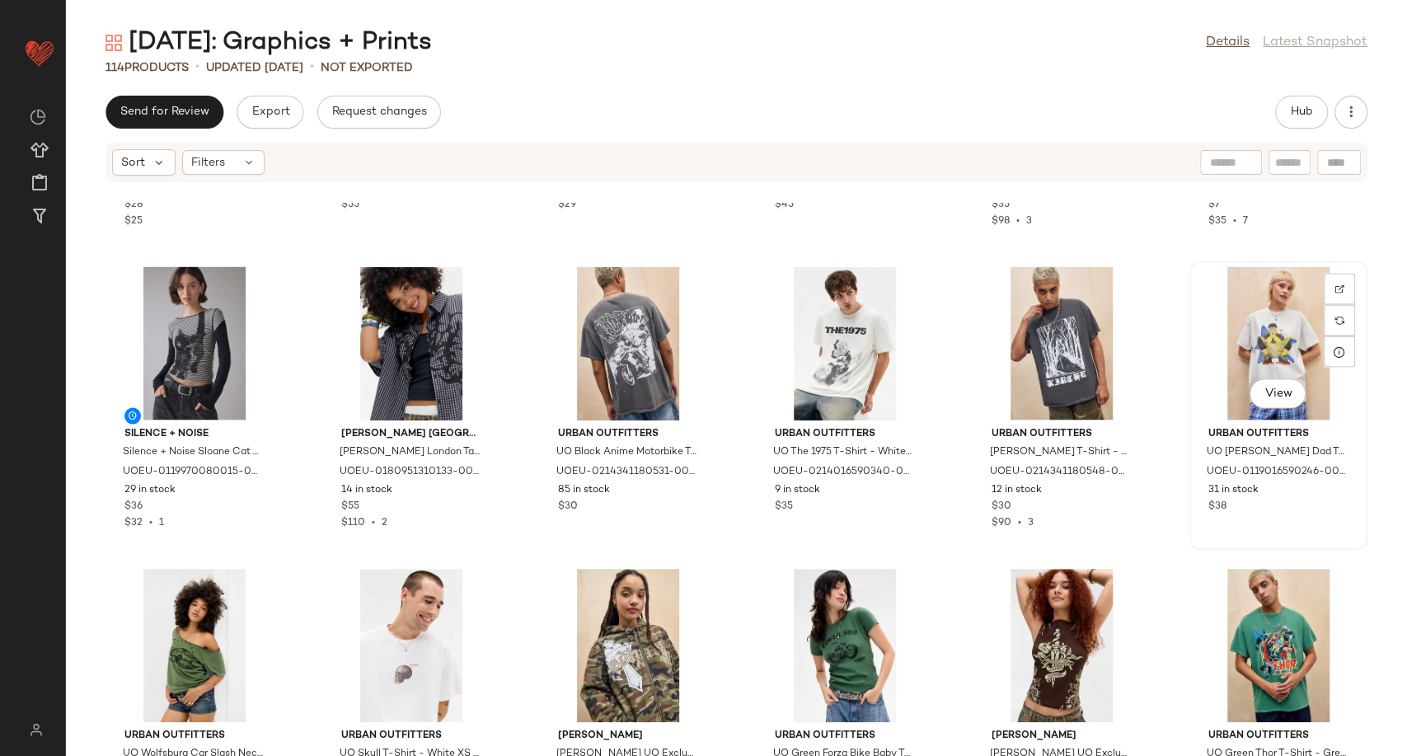
scroll to position [2370, 0]
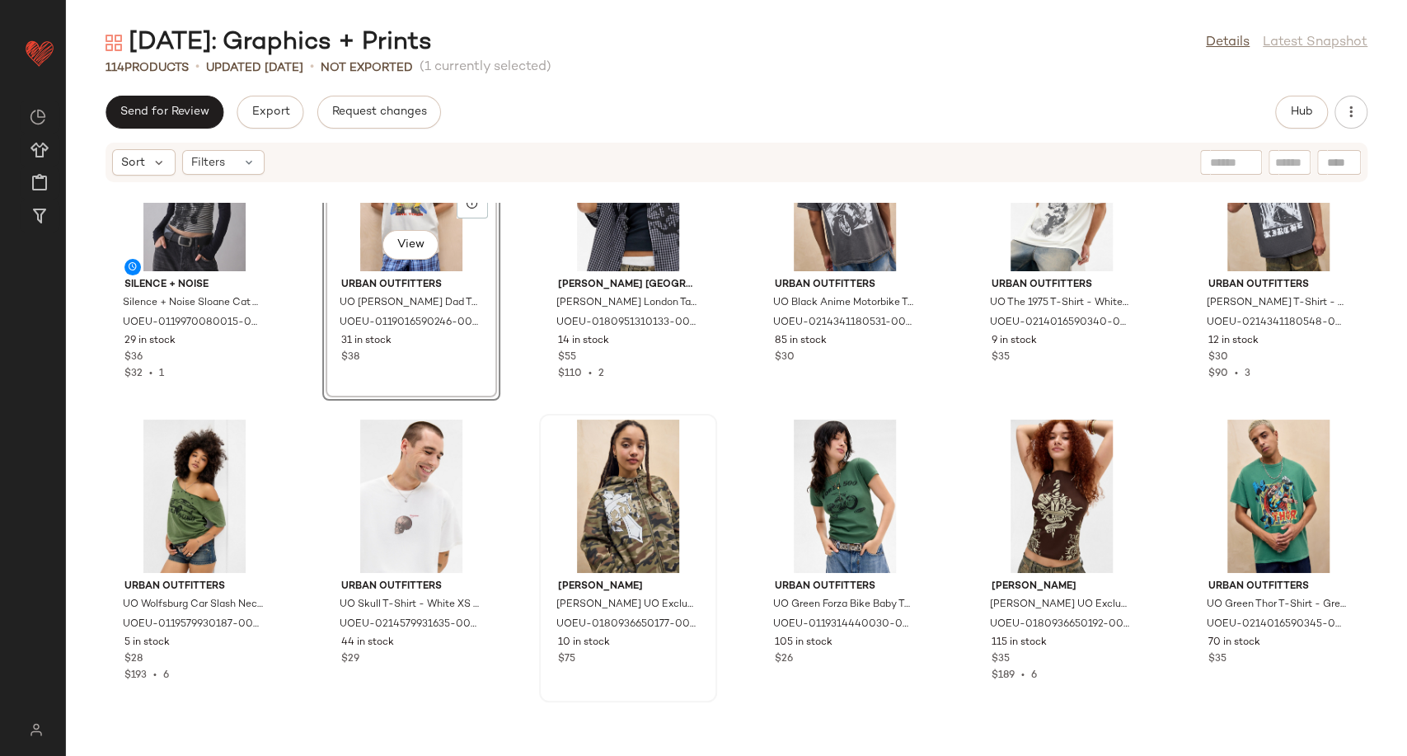
scroll to position [2553, 0]
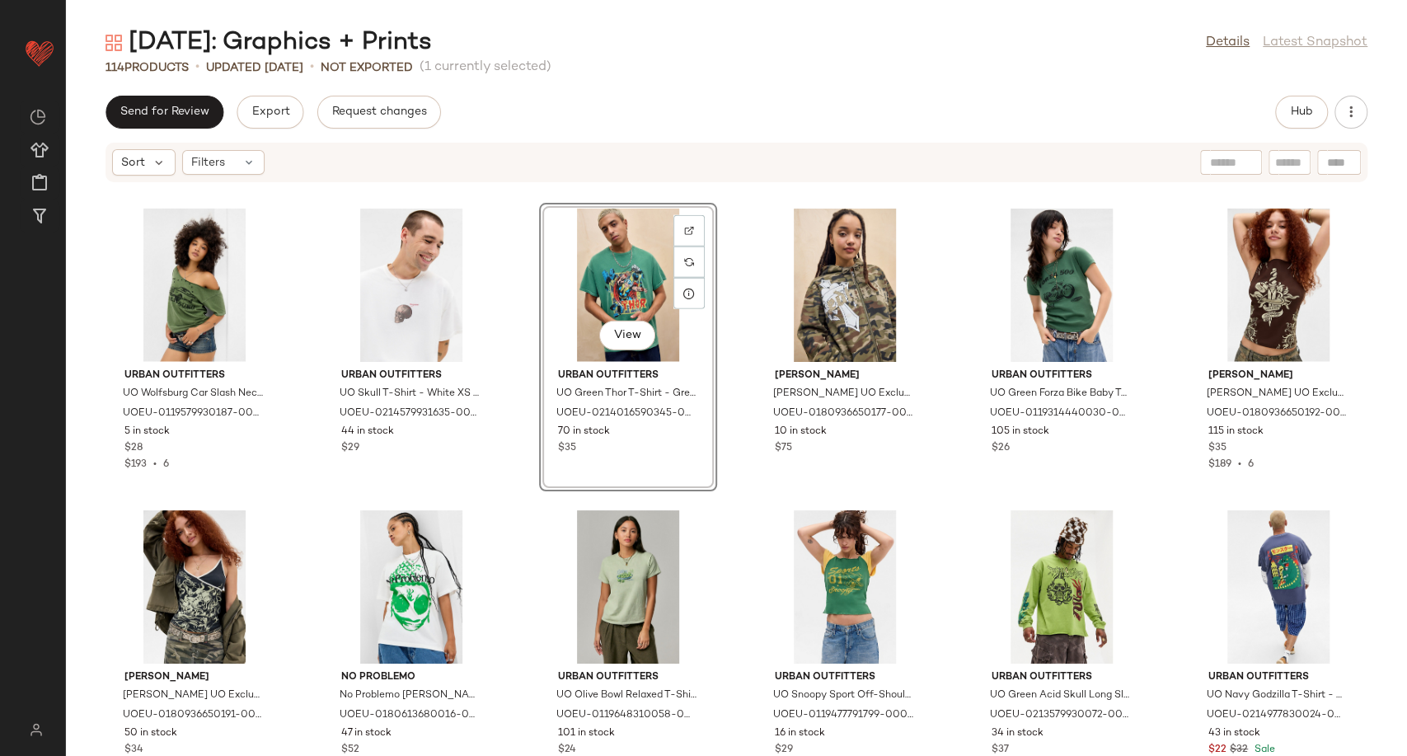
scroll to position [2737, 0]
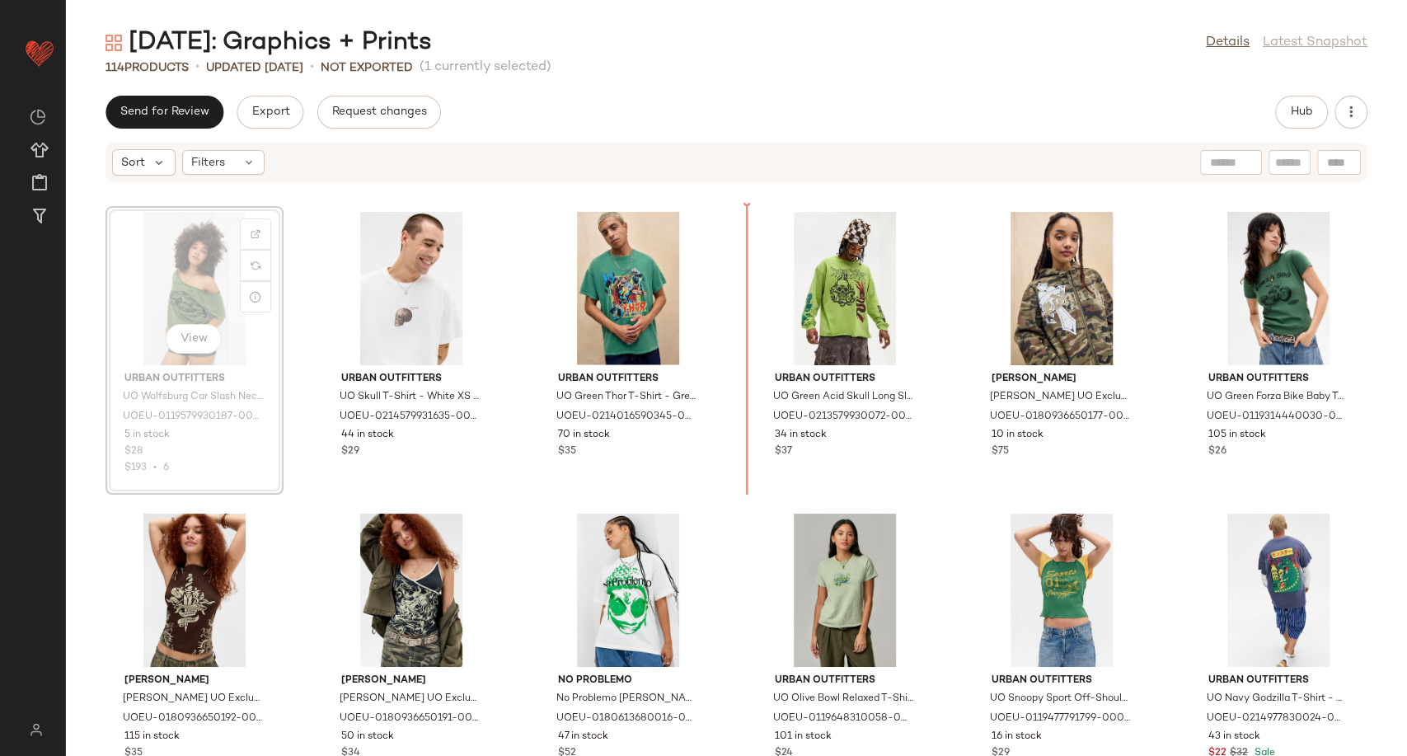
scroll to position [2727, 0]
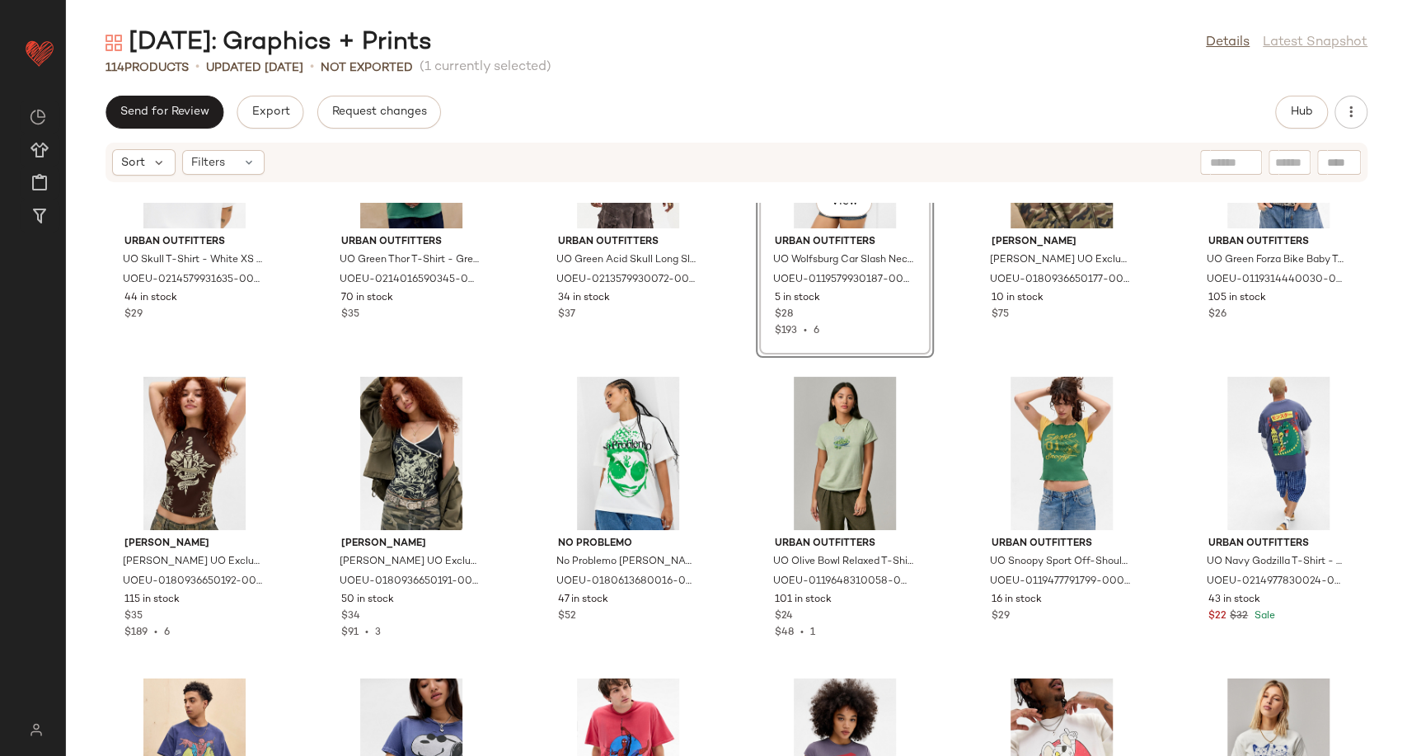
scroll to position [2910, 0]
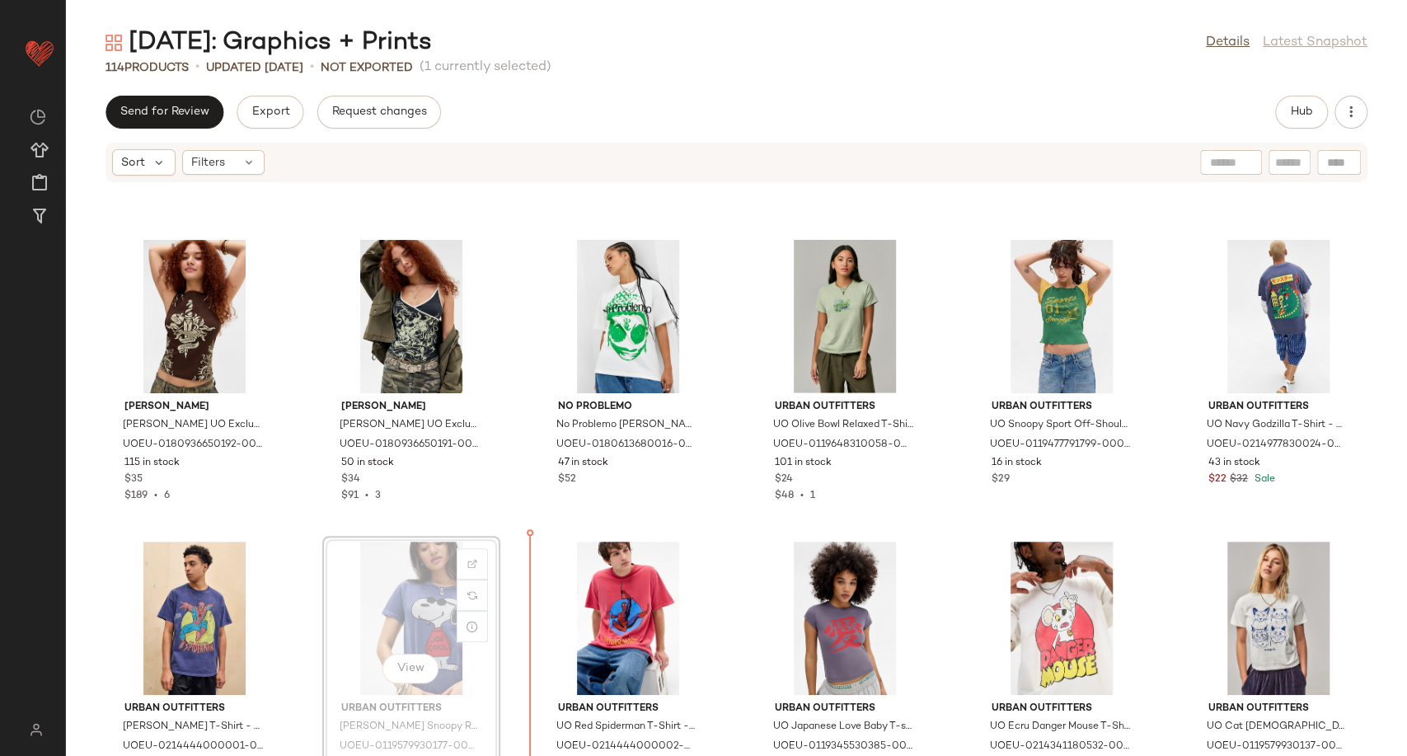
scroll to position [3004, 0]
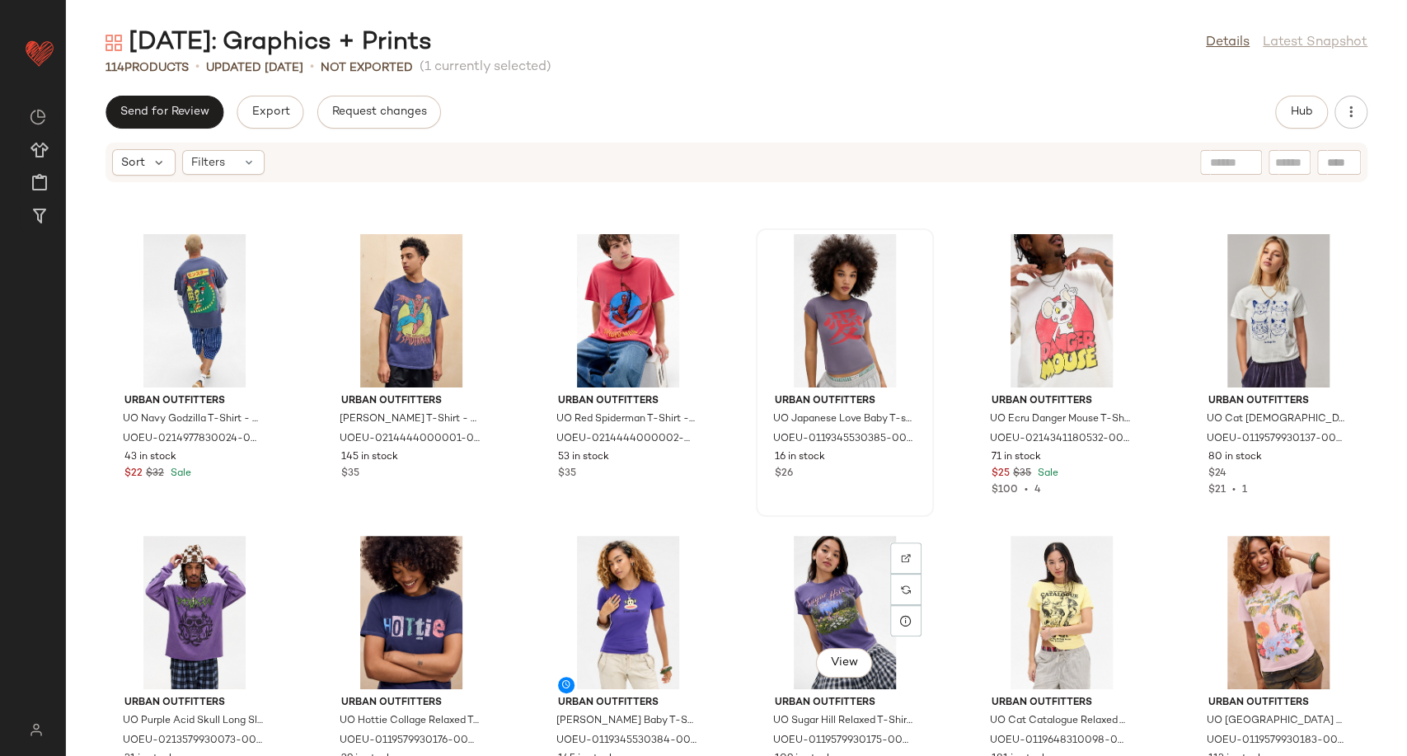
scroll to position [3279, 0]
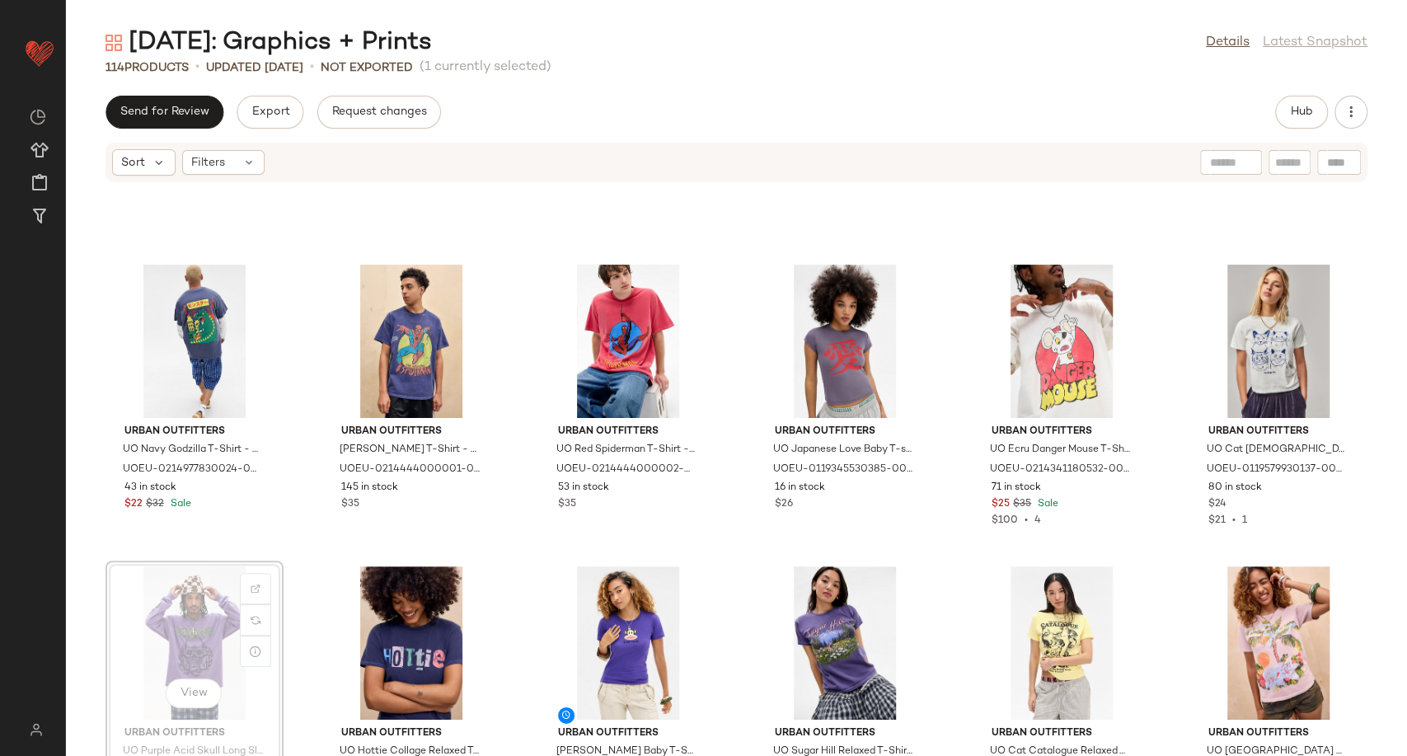
scroll to position [3282, 0]
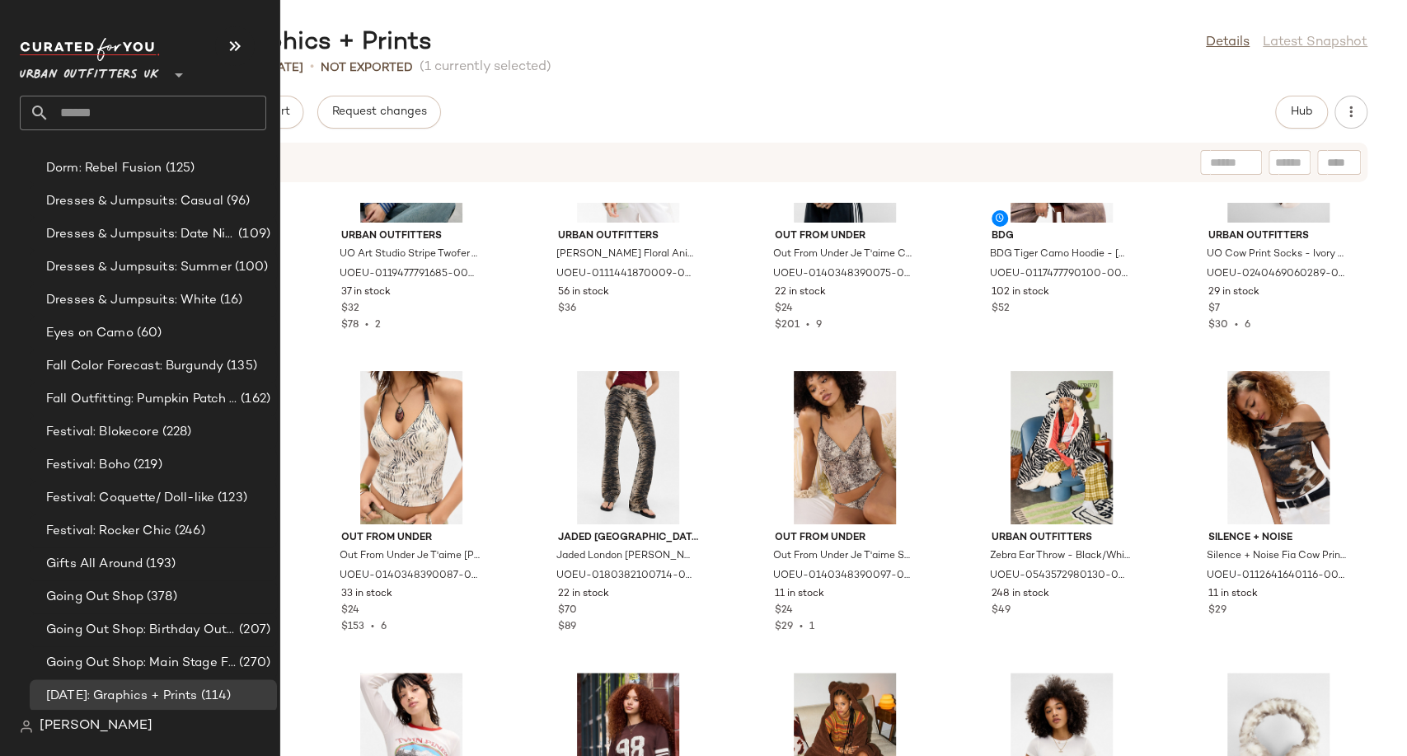
scroll to position [3754, 0]
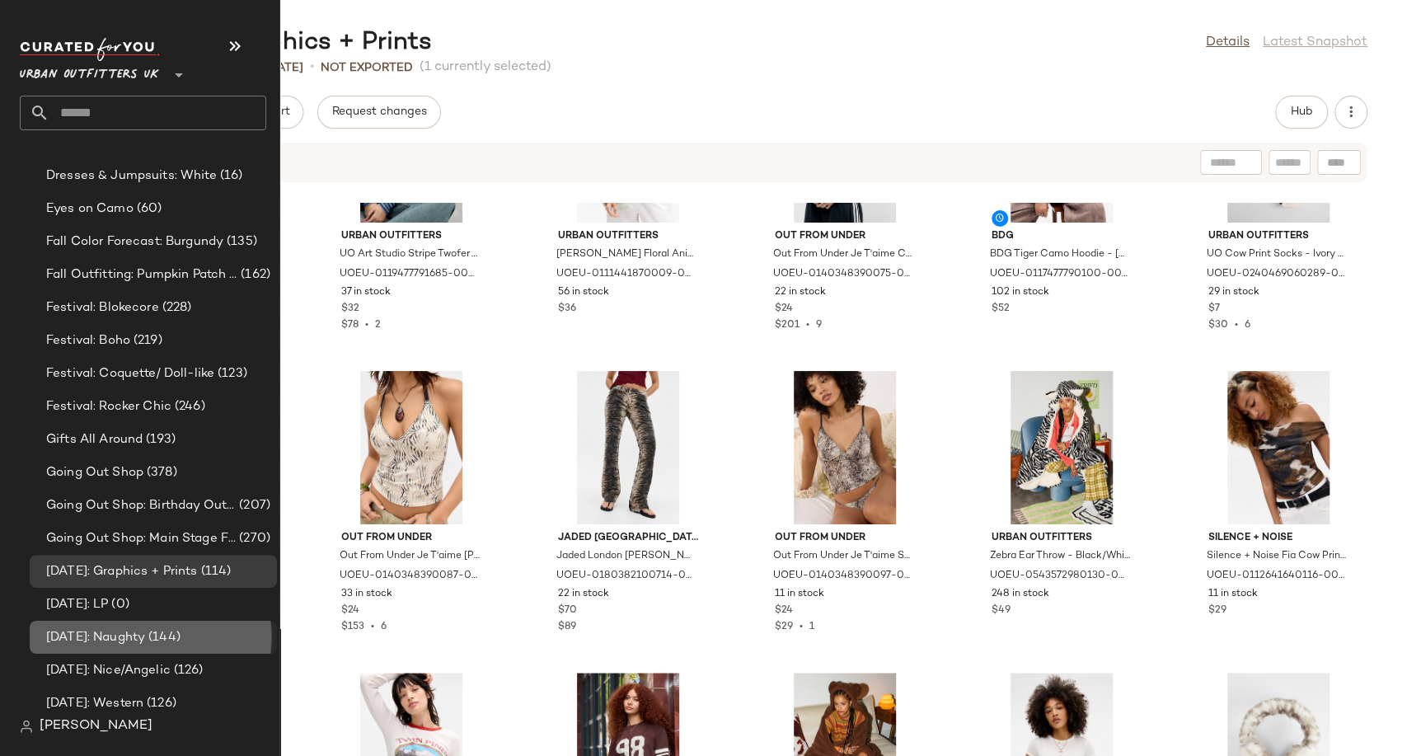
click at [125, 637] on span "[DATE]: Naughty" at bounding box center [95, 637] width 99 height 19
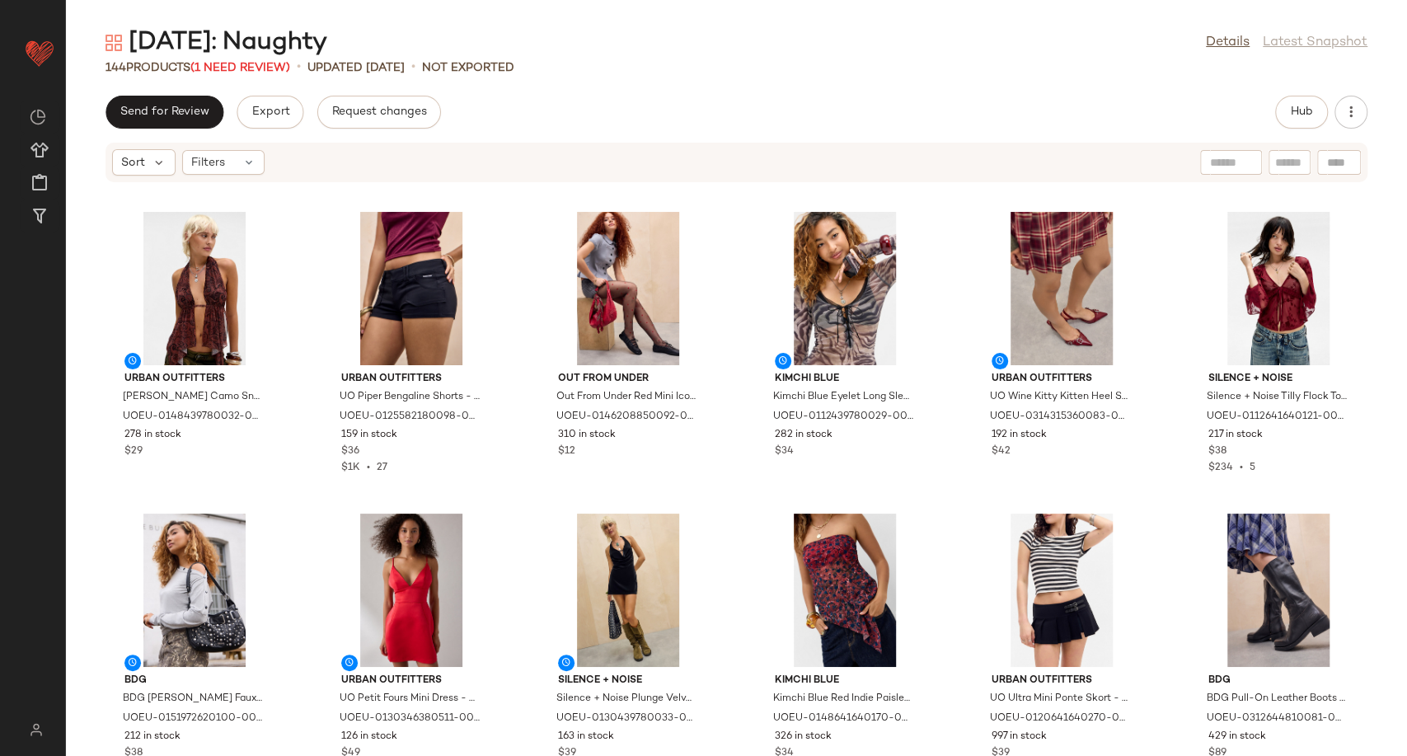
click at [1339, 158] on div at bounding box center [1339, 162] width 44 height 25
paste input "**********"
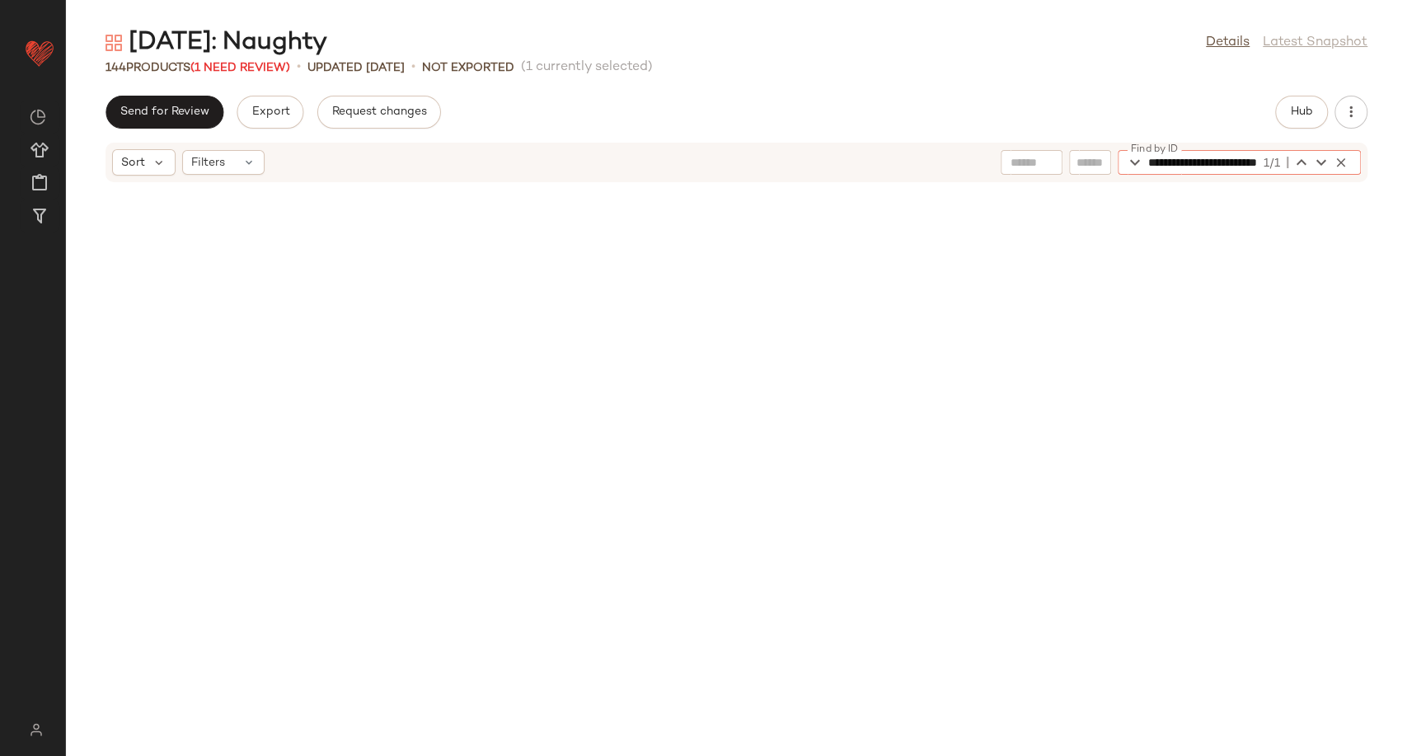
scroll to position [6034, 0]
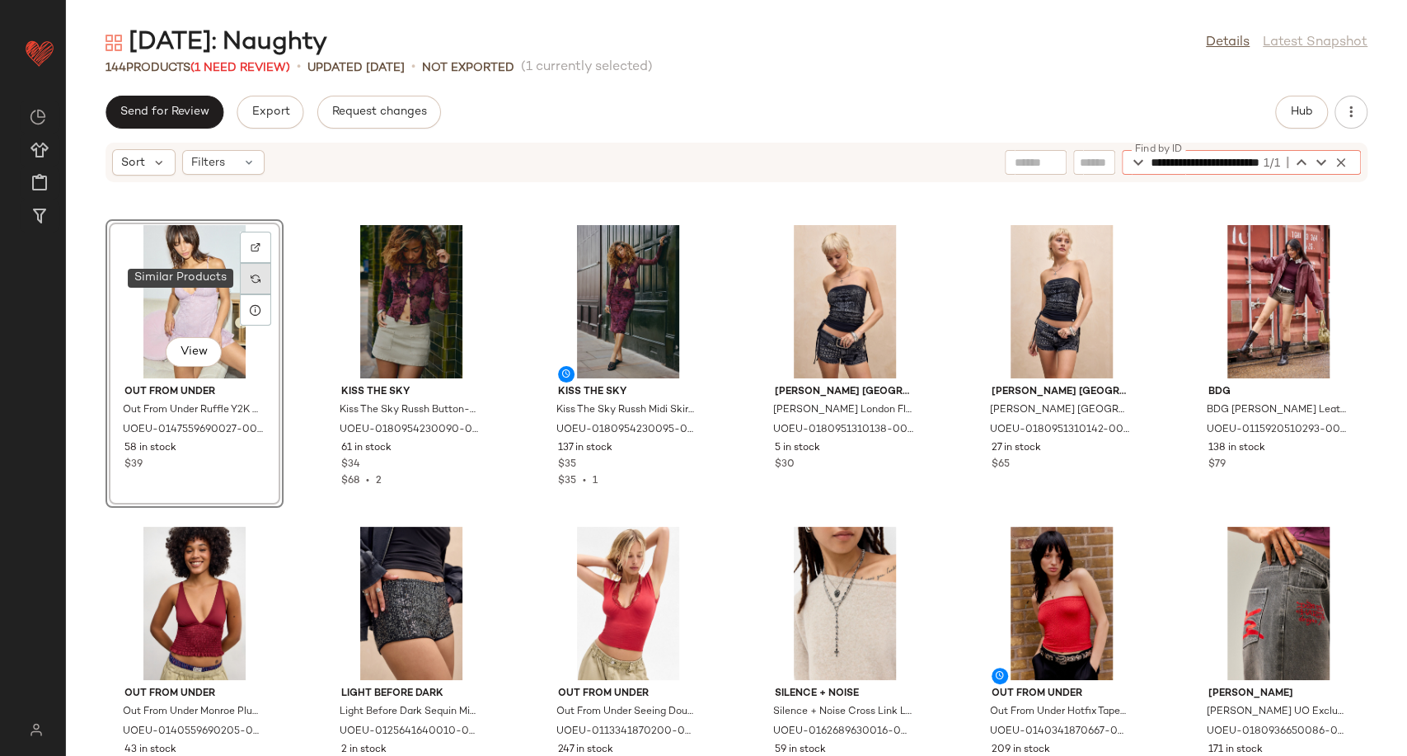
type input "**********"
click at [262, 272] on div at bounding box center [255, 278] width 31 height 31
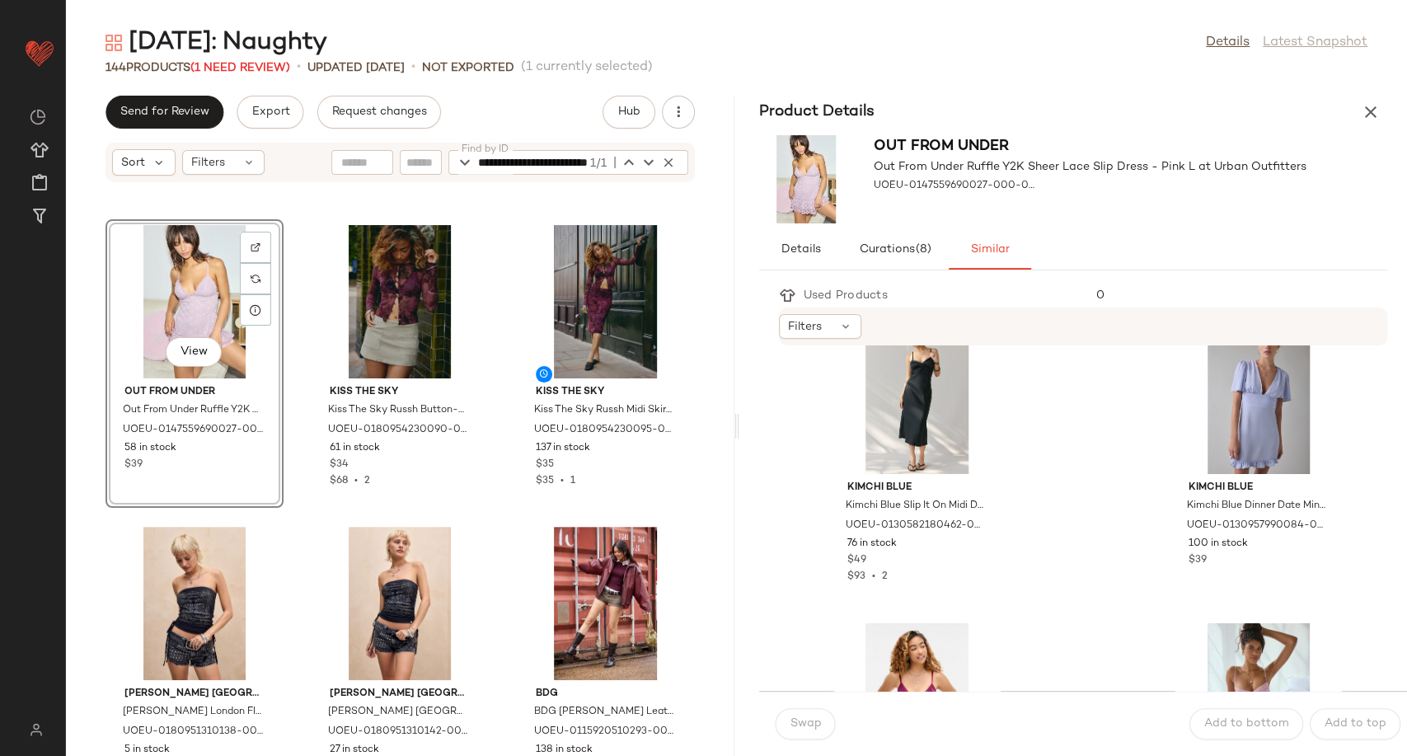
scroll to position [2106, 0]
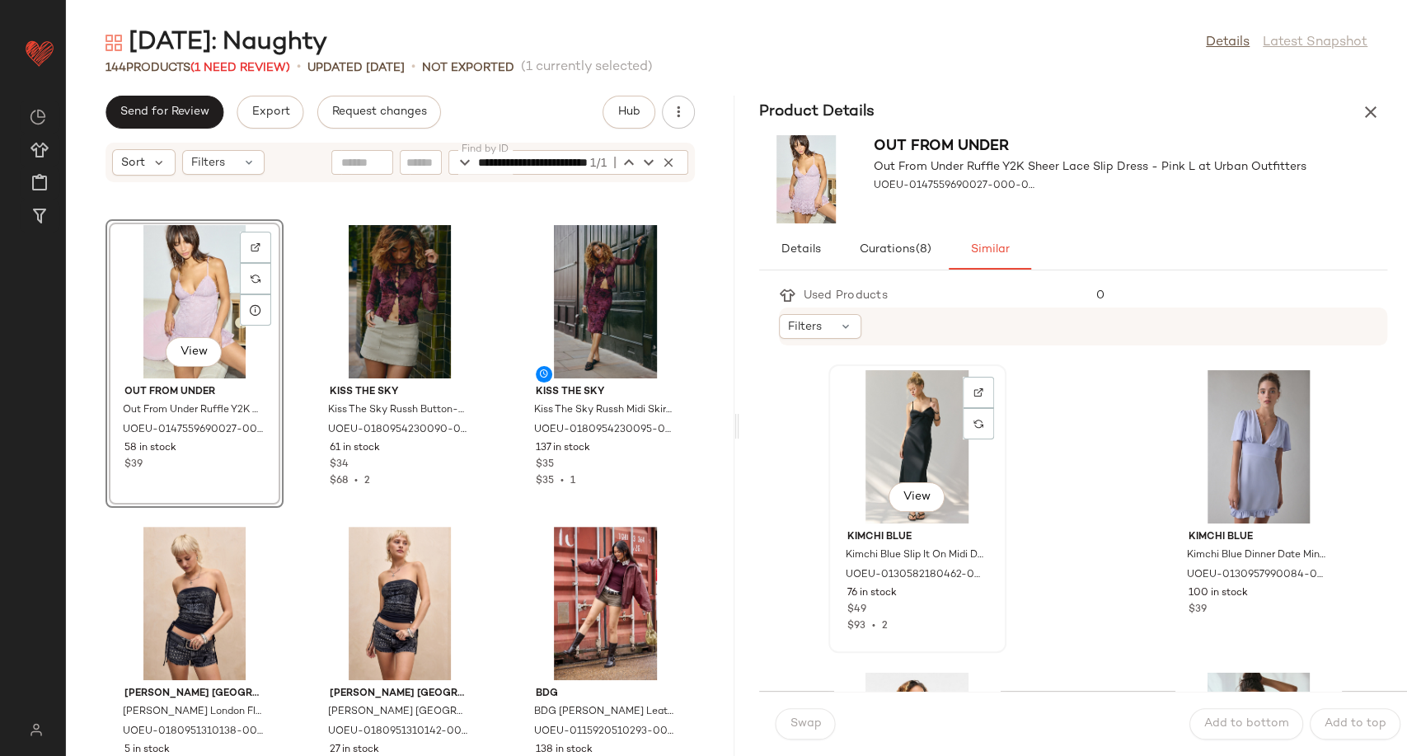
click at [933, 448] on div "View" at bounding box center [917, 446] width 166 height 153
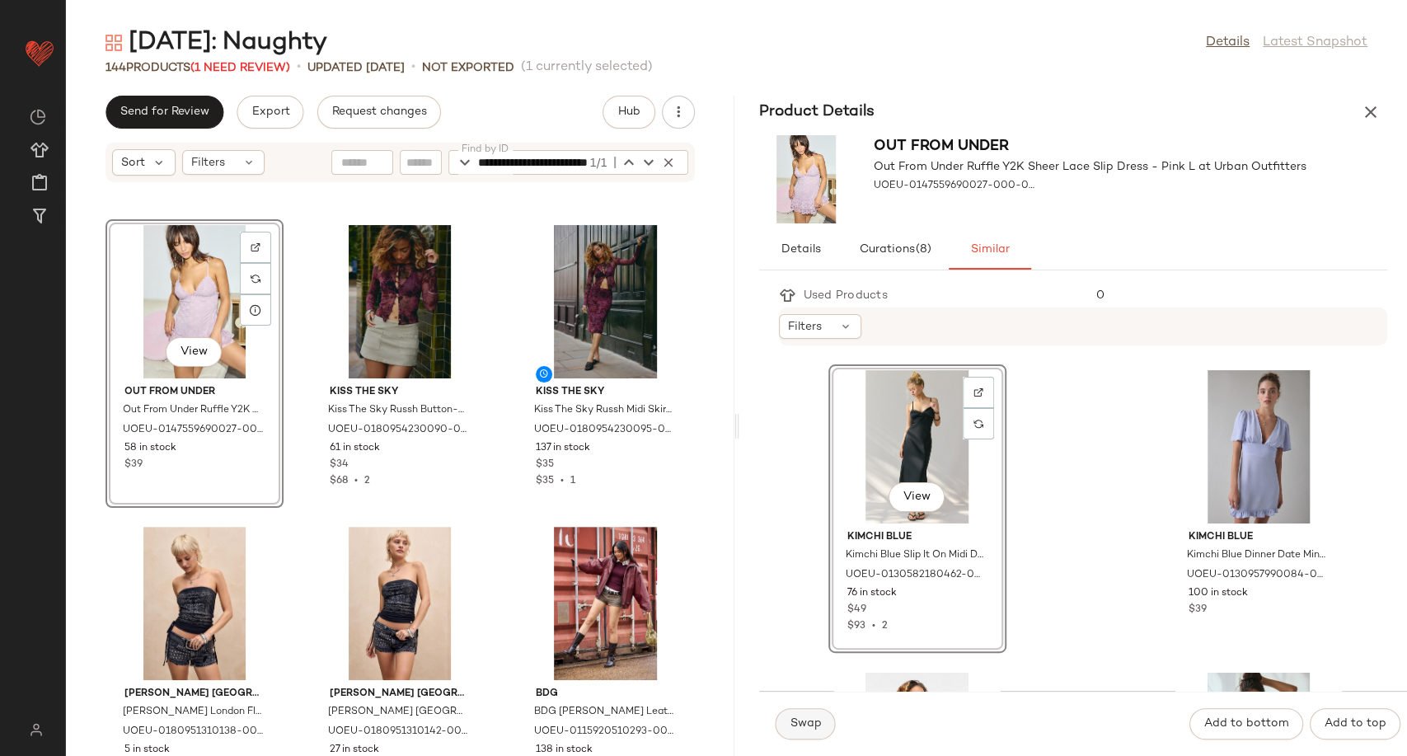
click at [800, 733] on button "Swap" at bounding box center [806, 723] width 60 height 31
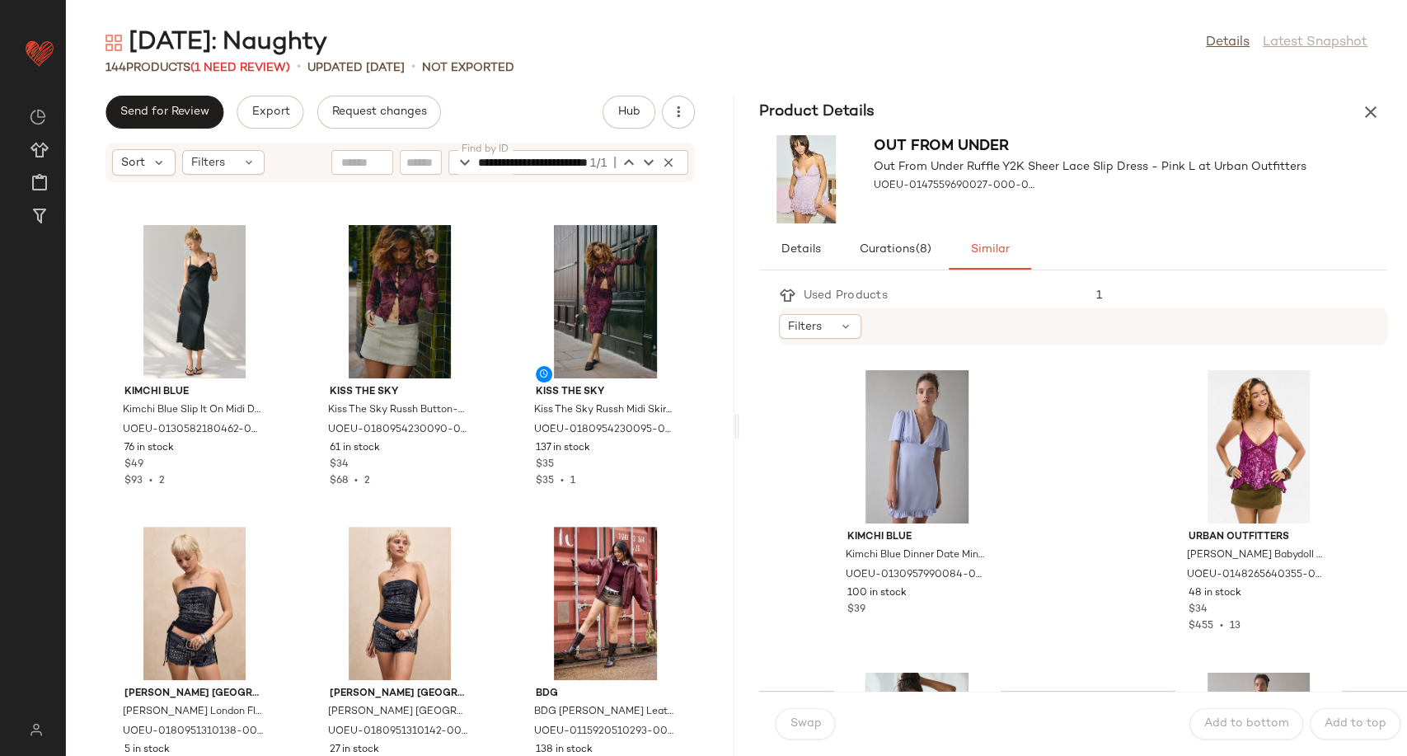
click at [488, 496] on div "Kimchi Blue Kimchi Blue Slip It On Midi Dress - Black XL at Urban Outfitters UO…" at bounding box center [400, 479] width 668 height 553
click at [1380, 110] on button "button" at bounding box center [1370, 112] width 33 height 33
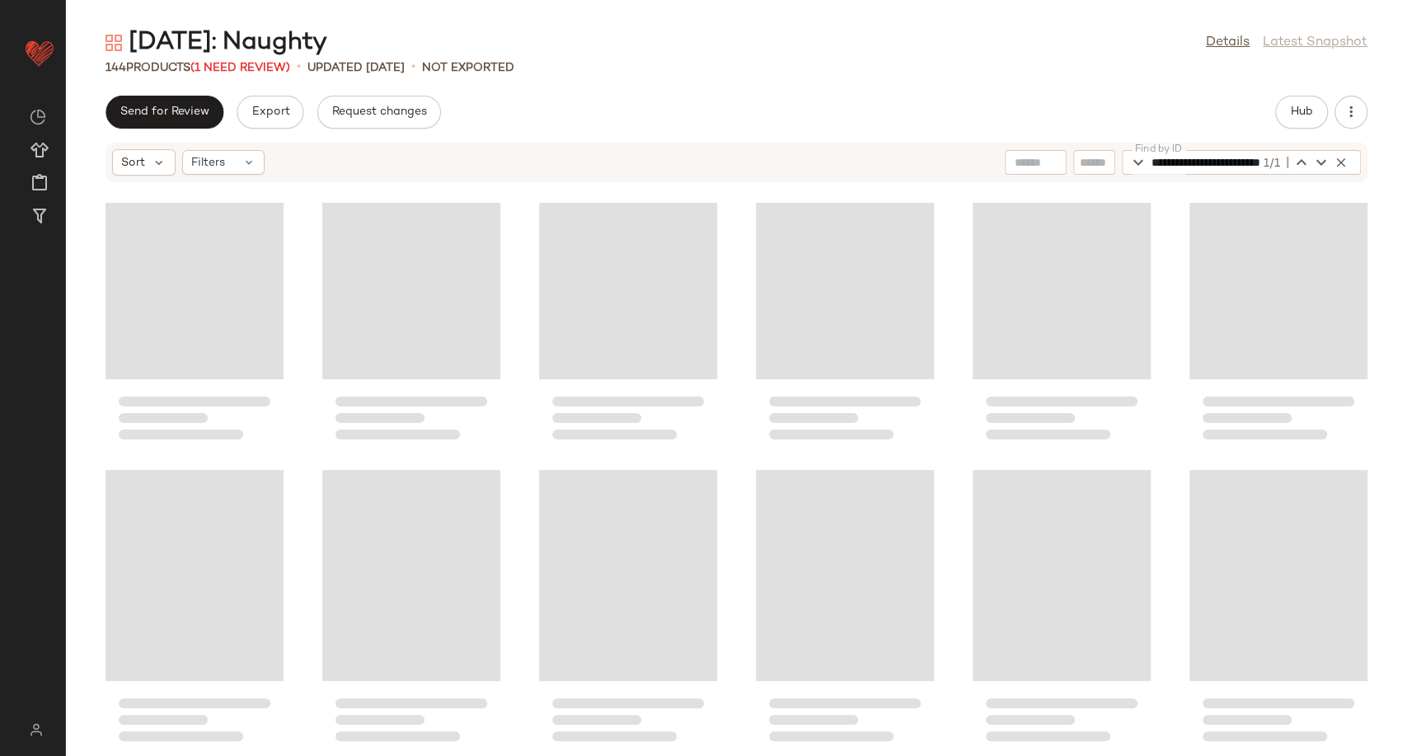
scroll to position [6034, 0]
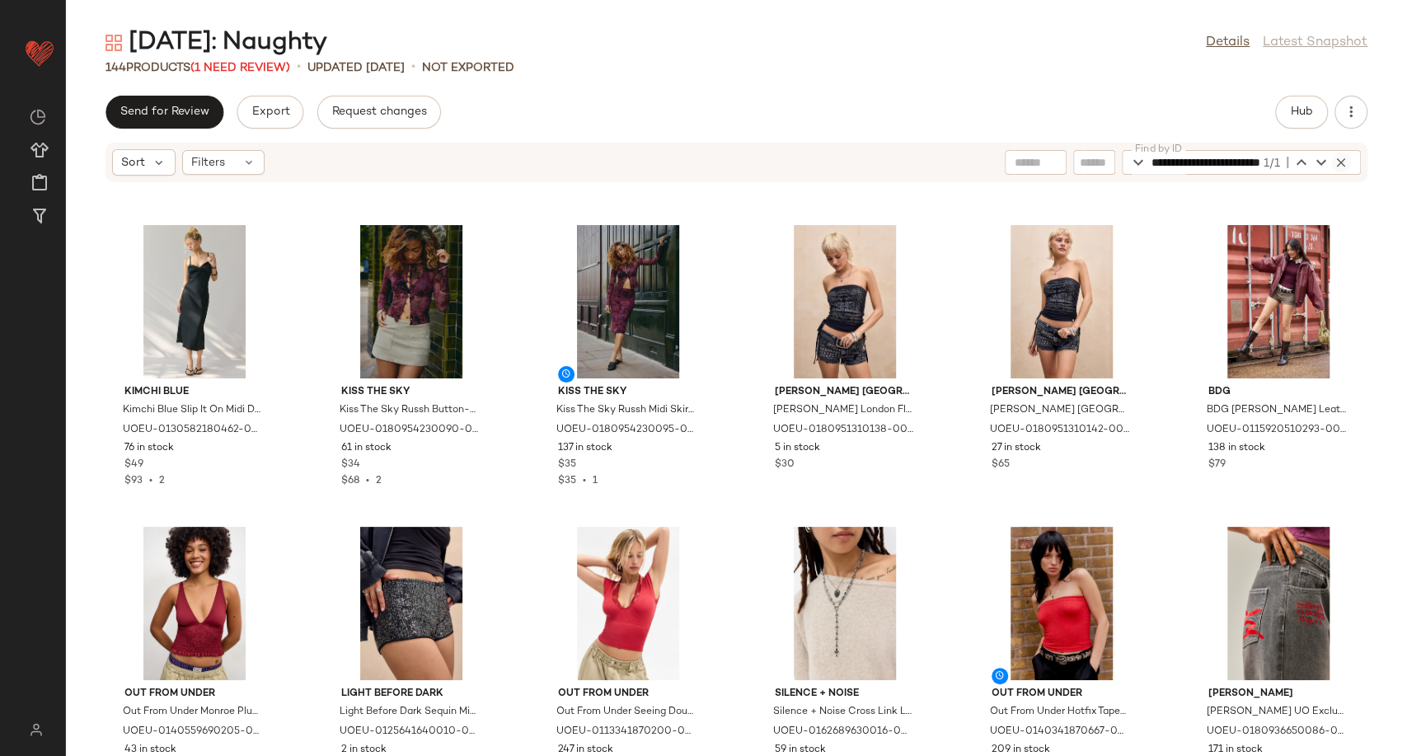
click at [1339, 163] on icon "button" at bounding box center [1341, 162] width 15 height 15
click at [715, 296] on div "Kimchi Blue Kimchi Blue Slip It On Midi Dress - Black XL at Urban Outfitters UO…" at bounding box center [736, 479] width 1341 height 553
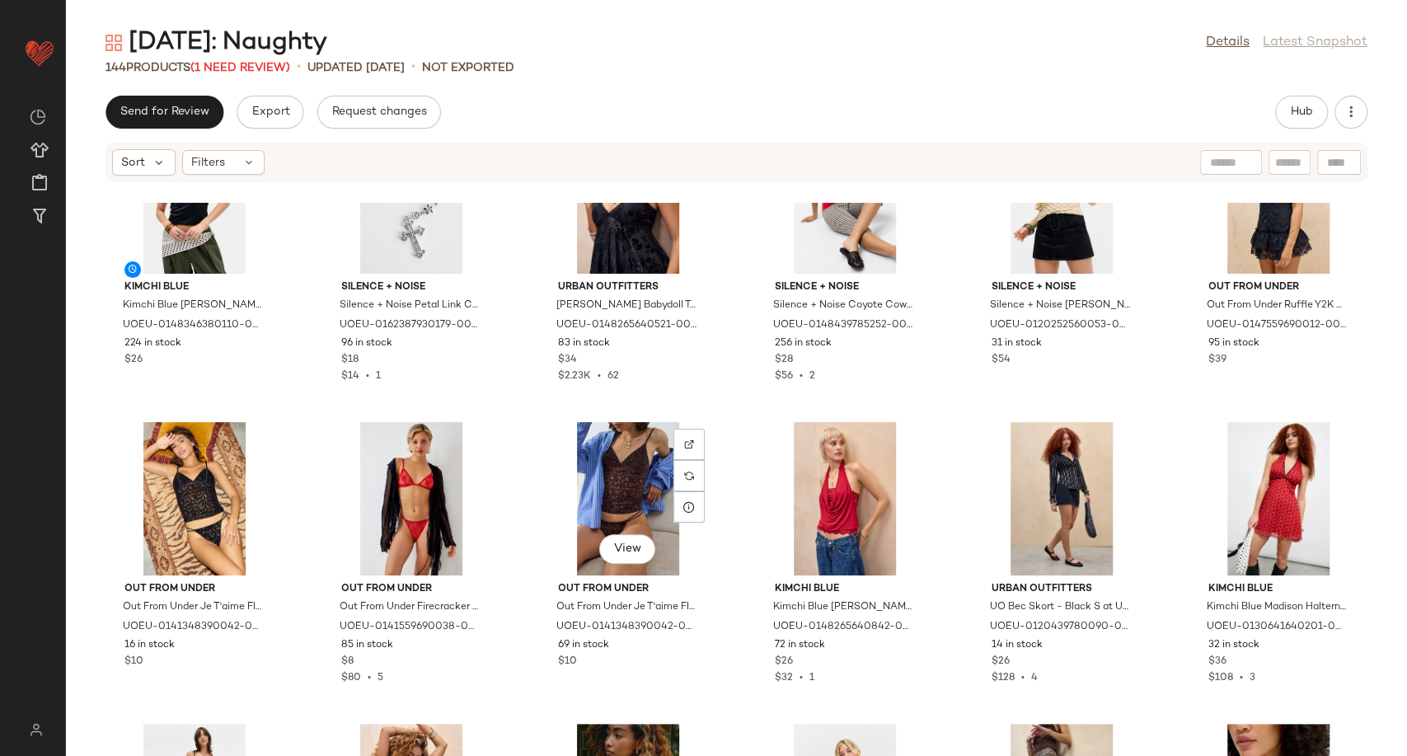
scroll to position [4675, 0]
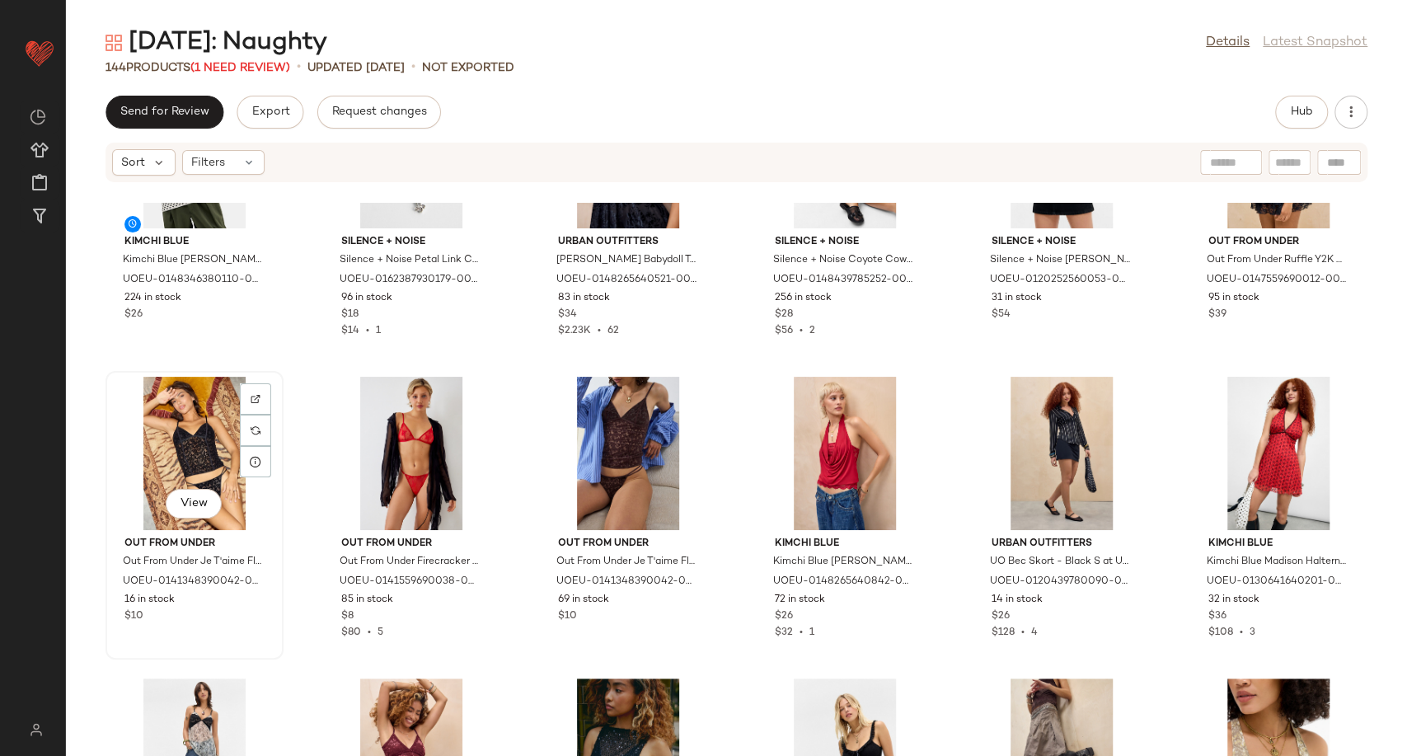
click at [204, 443] on div "View" at bounding box center [194, 453] width 166 height 153
click at [179, 446] on div "View" at bounding box center [194, 453] width 166 height 153
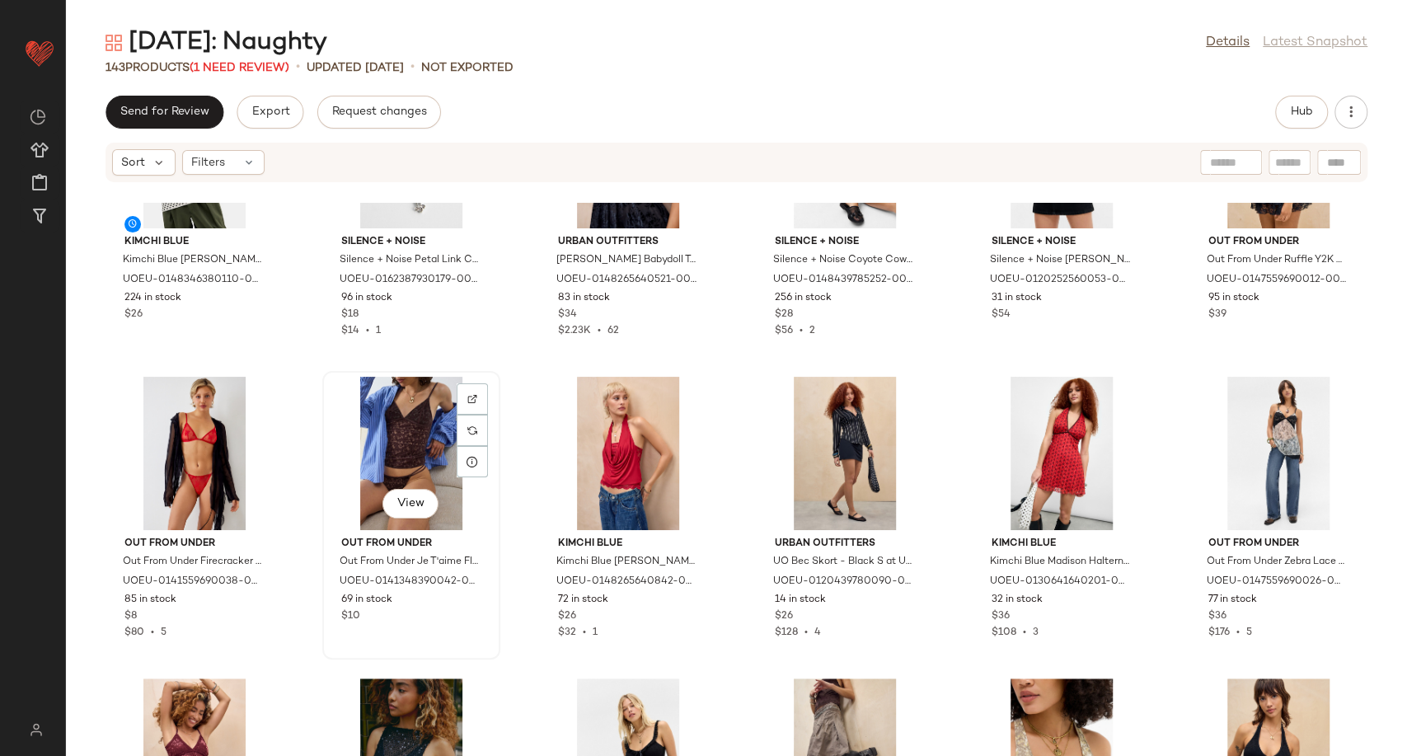
click at [432, 468] on div "View" at bounding box center [411, 453] width 166 height 153
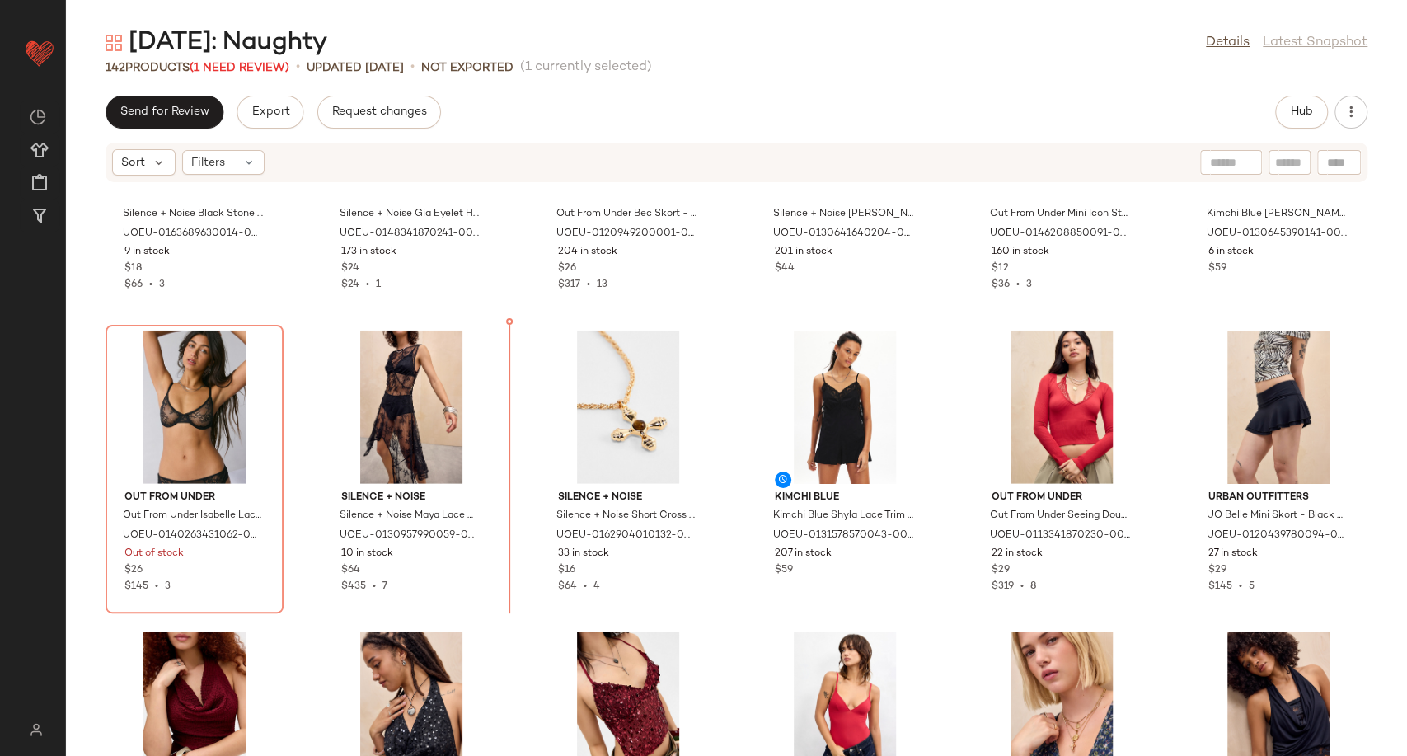
scroll to position [3211, 0]
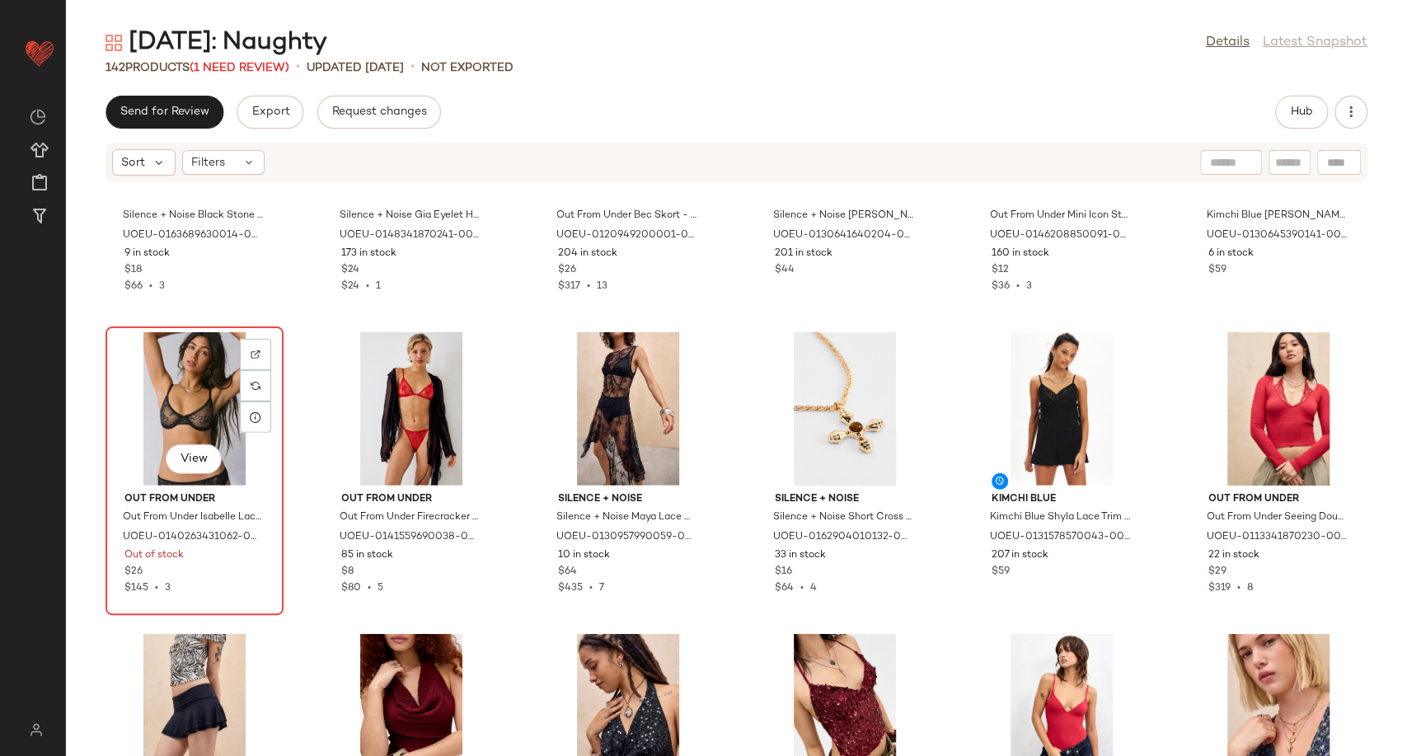
click at [204, 418] on div "View" at bounding box center [194, 408] width 166 height 153
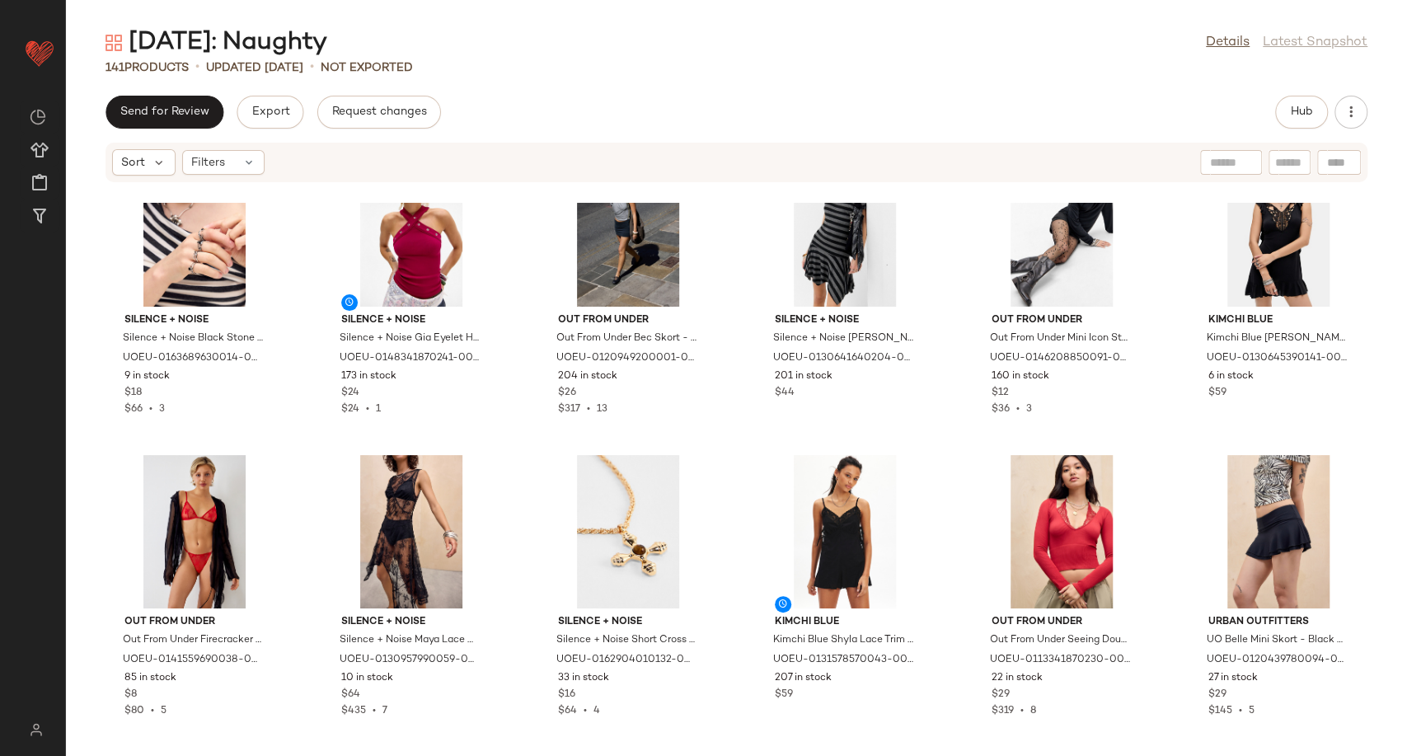
scroll to position [3120, 0]
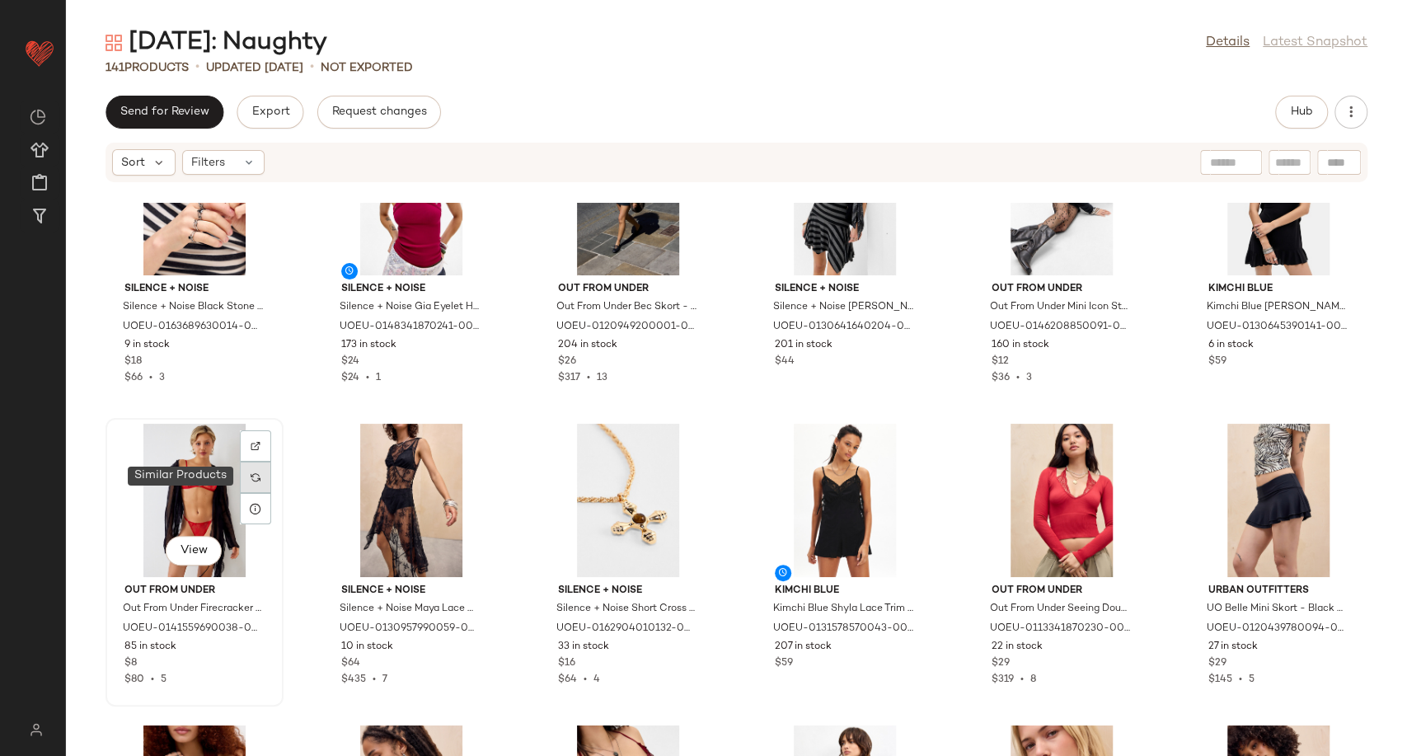
click at [259, 472] on img at bounding box center [256, 477] width 10 height 10
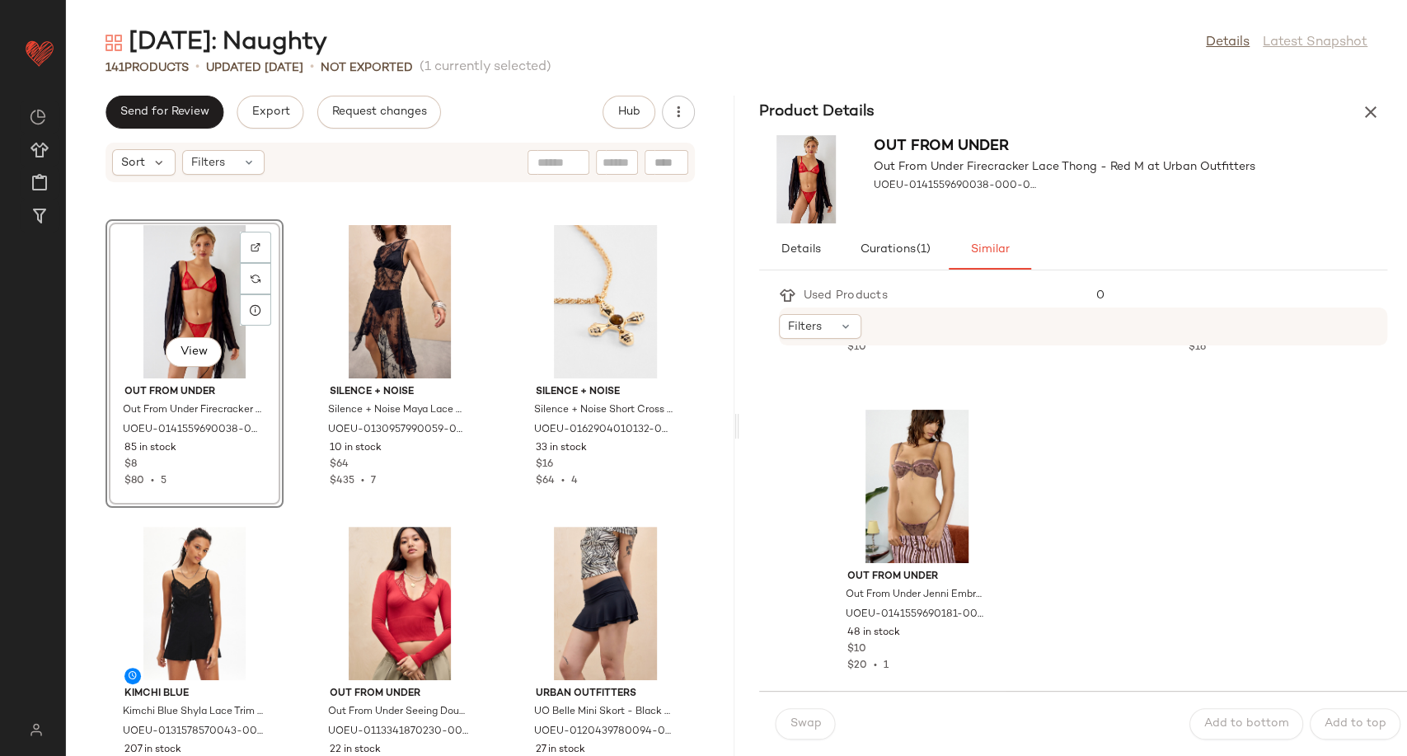
scroll to position [3576, 0]
click at [1355, 103] on div "Product Details" at bounding box center [1073, 112] width 668 height 33
click at [1371, 114] on icon "button" at bounding box center [1371, 112] width 20 height 20
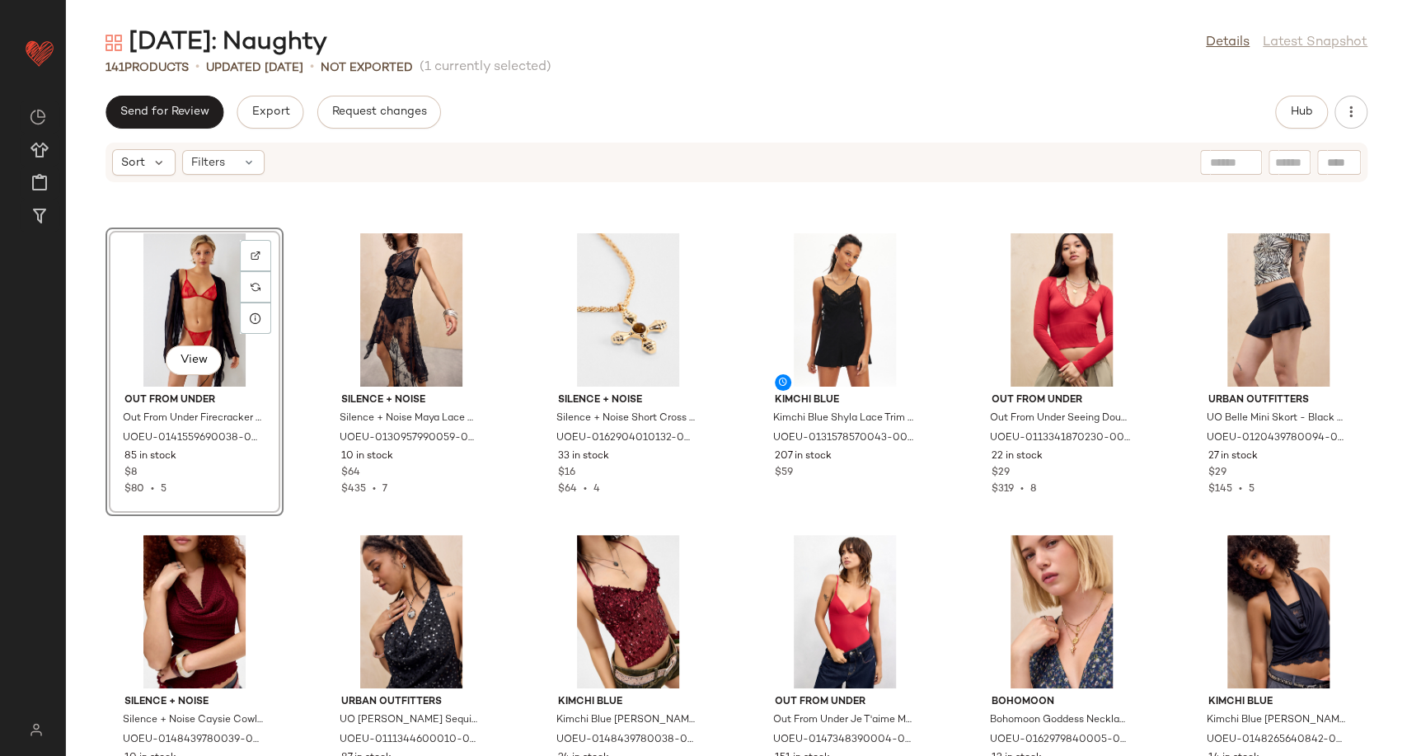
scroll to position [3402, 0]
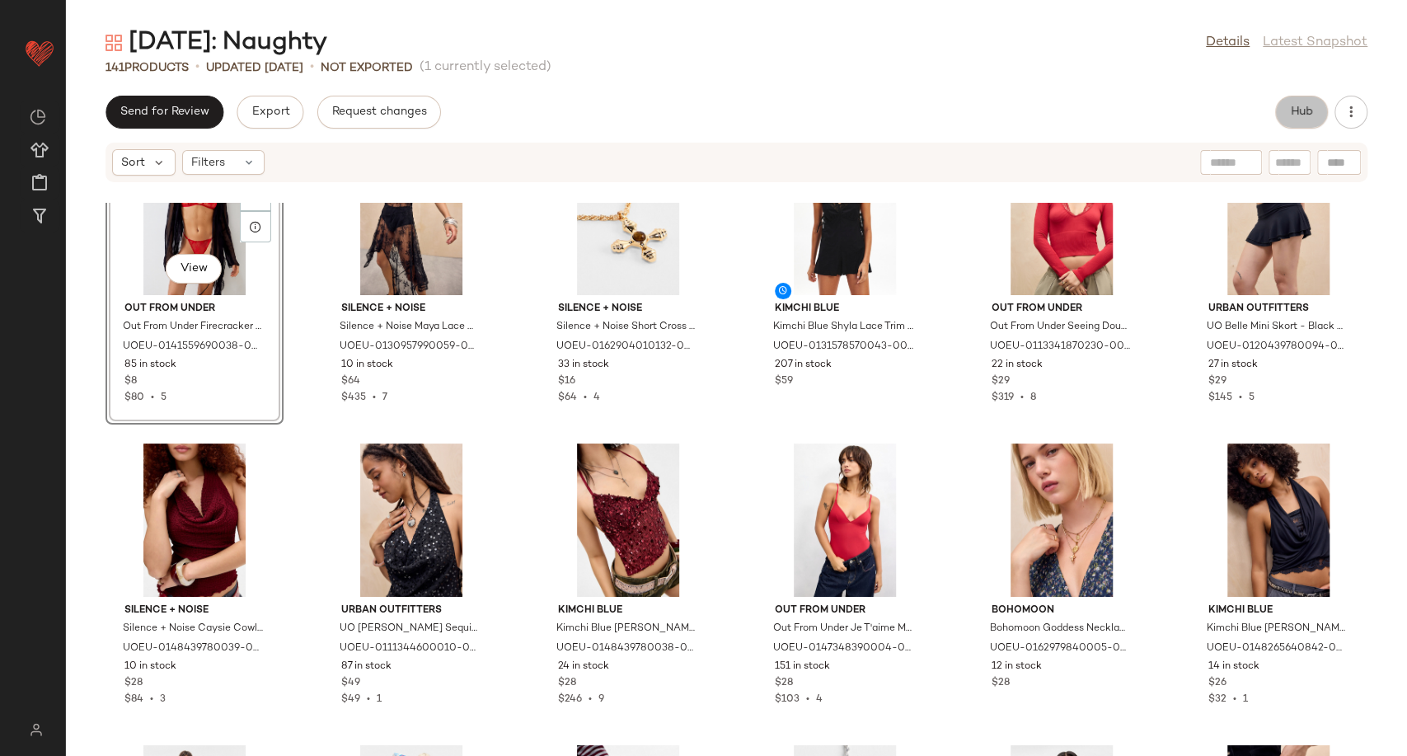
click at [1306, 116] on span "Hub" at bounding box center [1301, 112] width 23 height 13
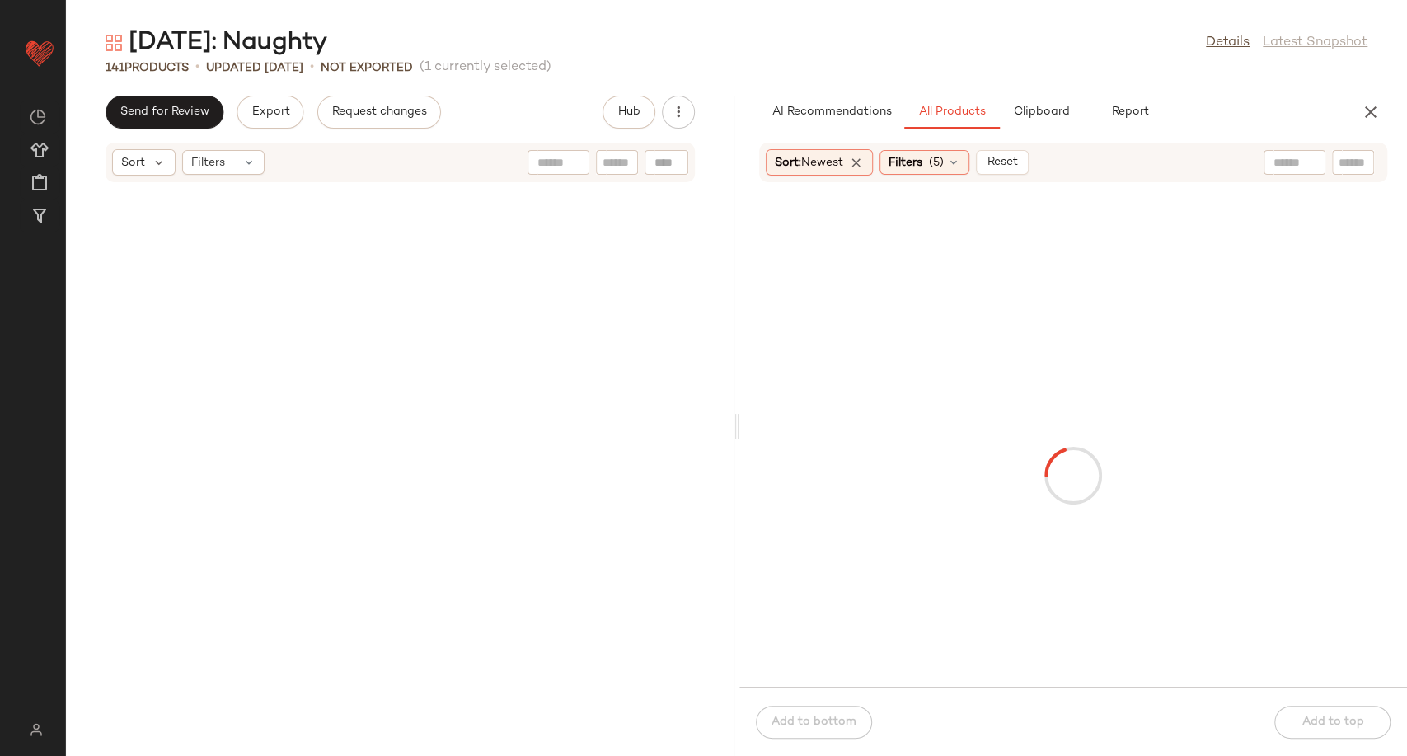
scroll to position [6637, 0]
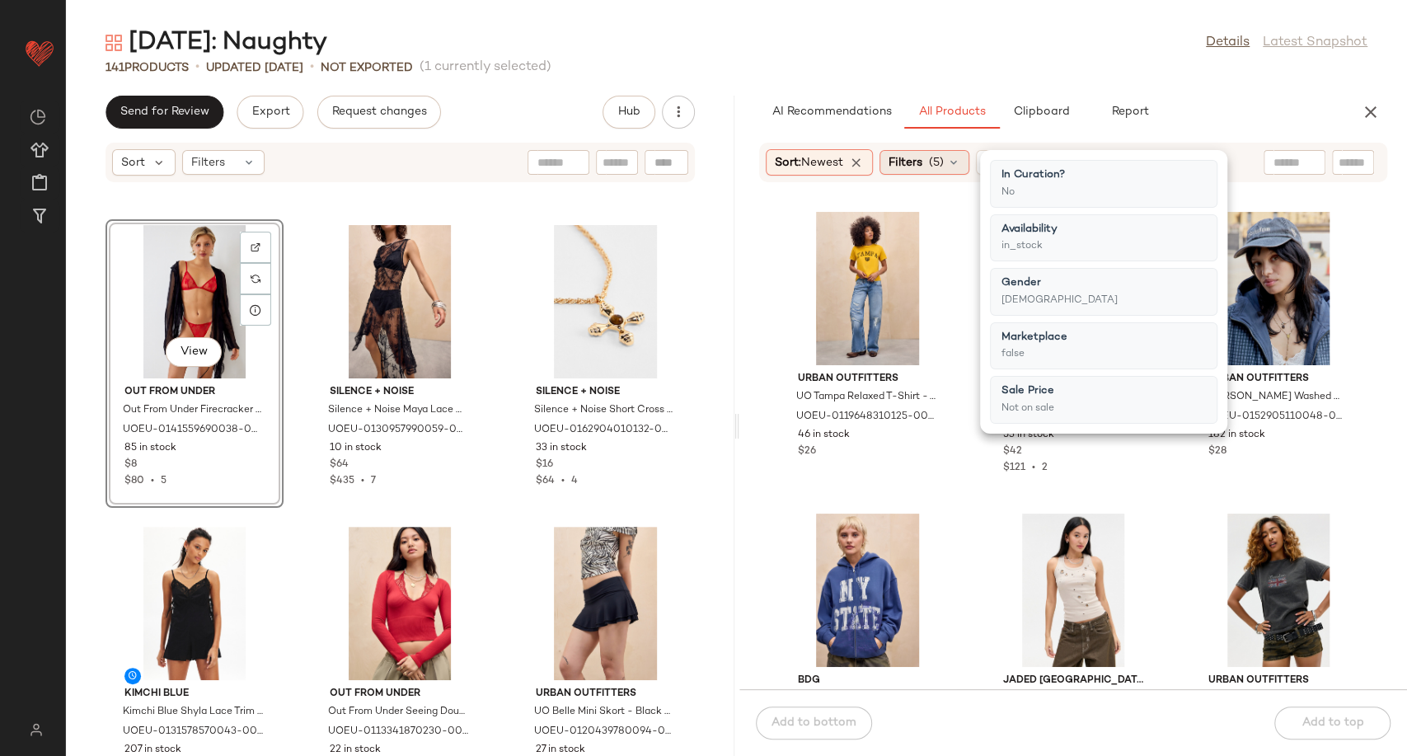
click at [959, 168] on icon at bounding box center [953, 162] width 13 height 13
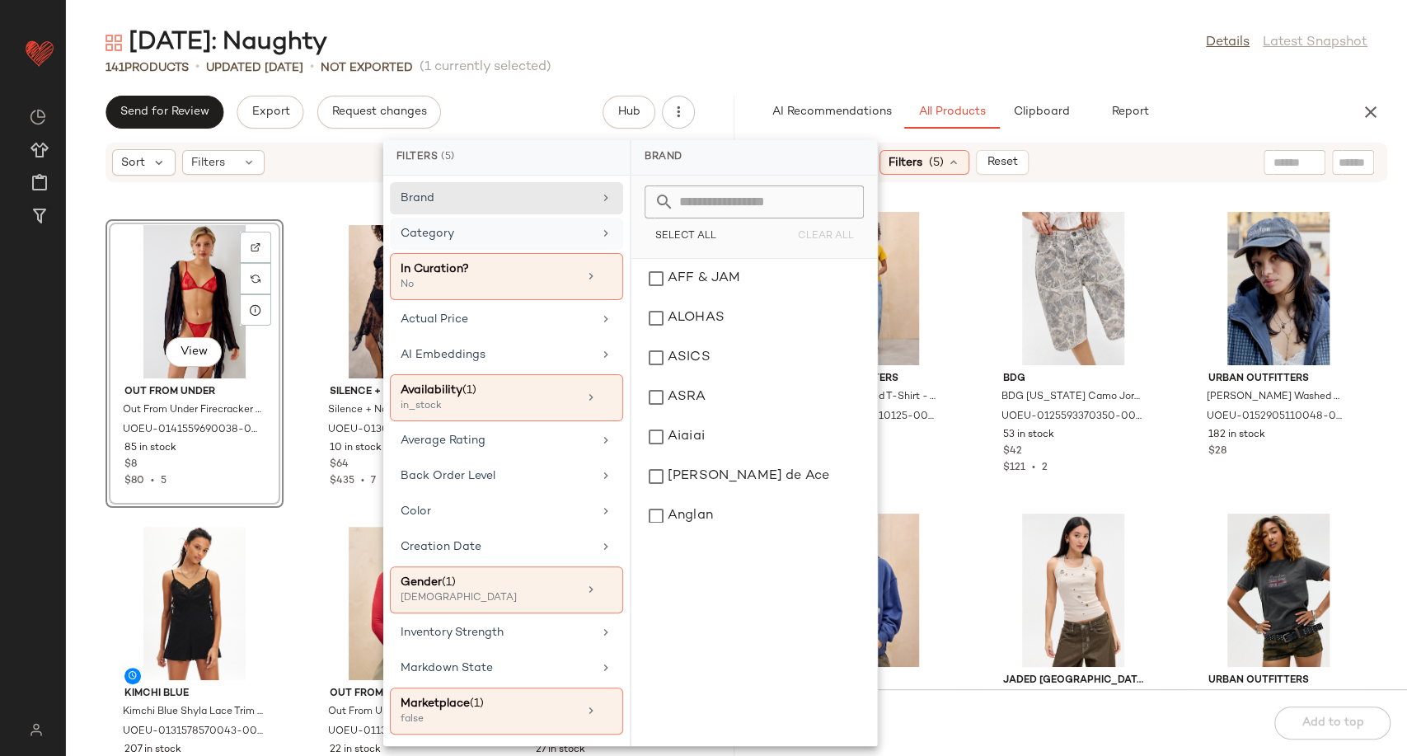
click at [592, 253] on div "Category" at bounding box center [506, 276] width 233 height 47
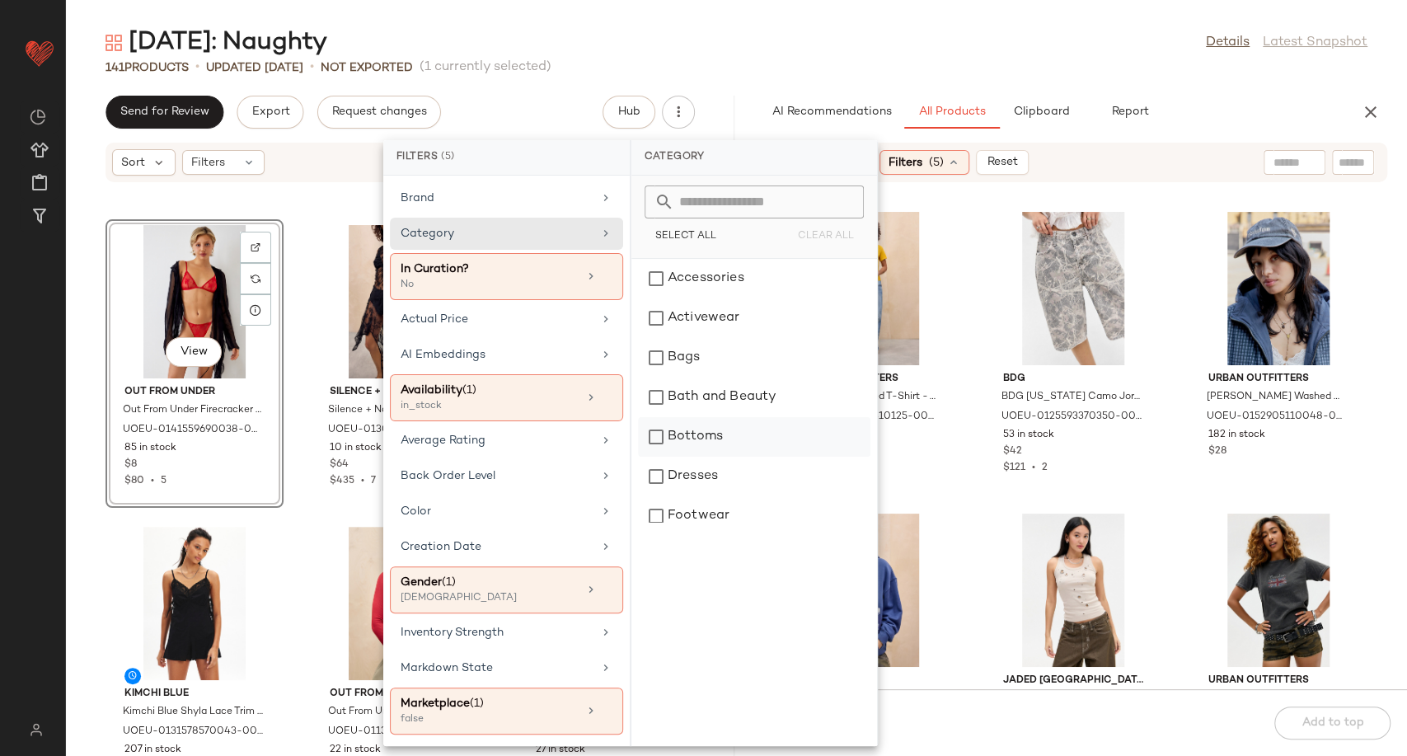
click at [705, 426] on div "Bottoms" at bounding box center [754, 437] width 232 height 40
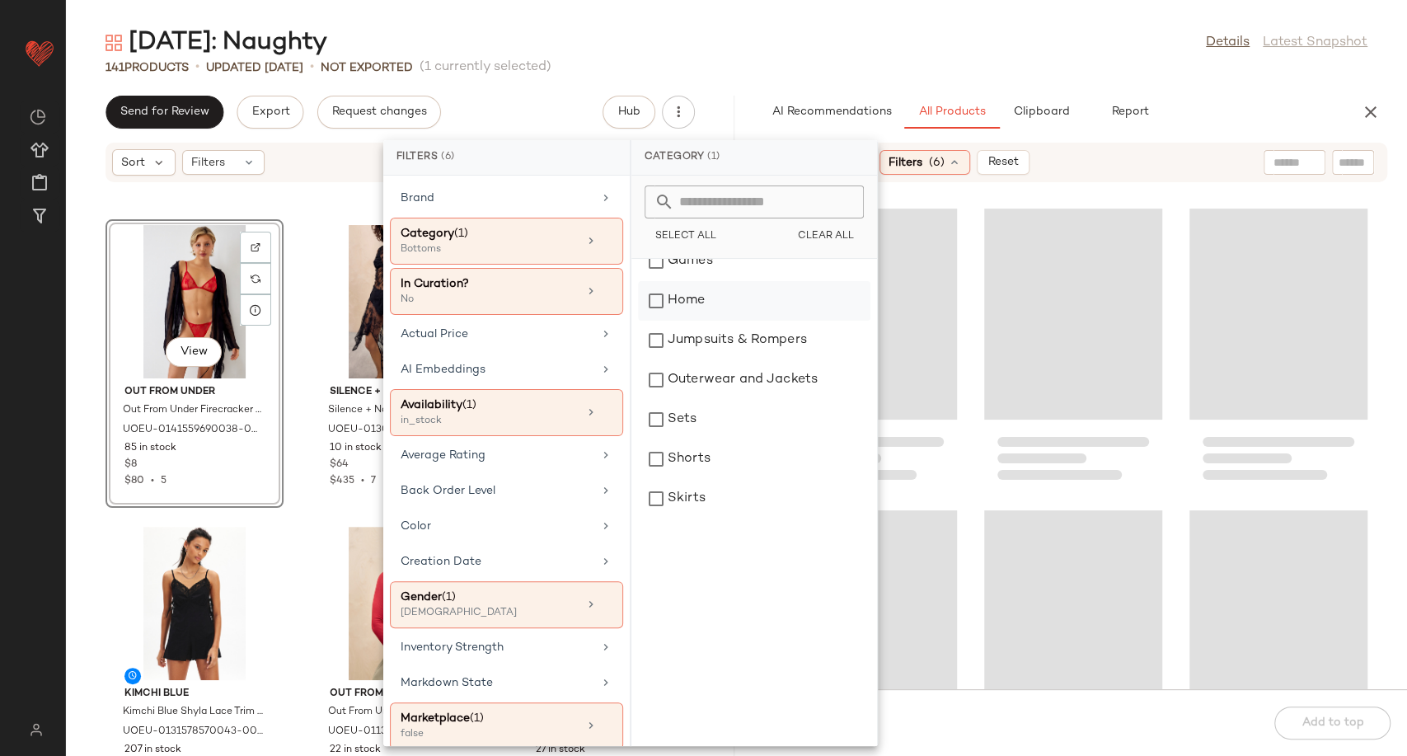
scroll to position [366, 0]
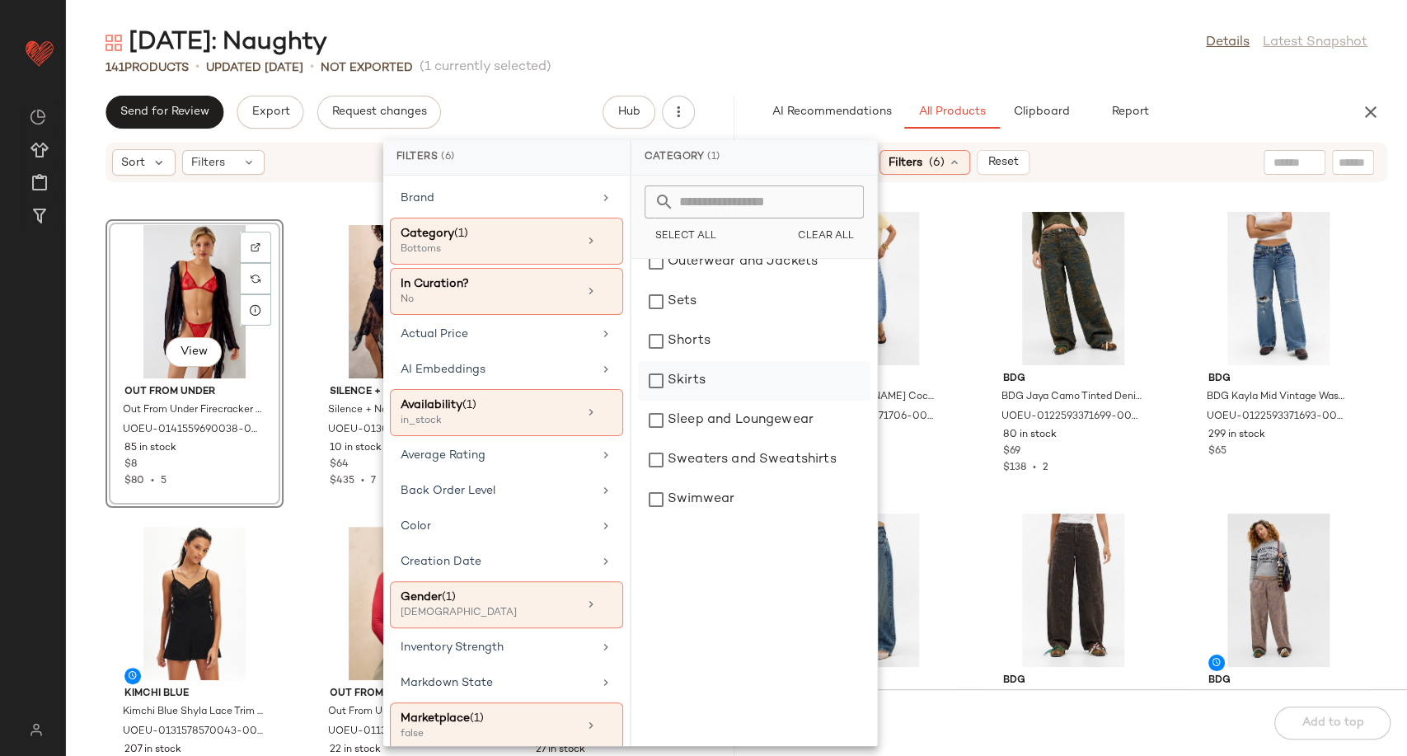
click at [691, 382] on div "Skirts" at bounding box center [754, 381] width 232 height 40
click at [683, 353] on div "Shorts" at bounding box center [754, 341] width 232 height 40
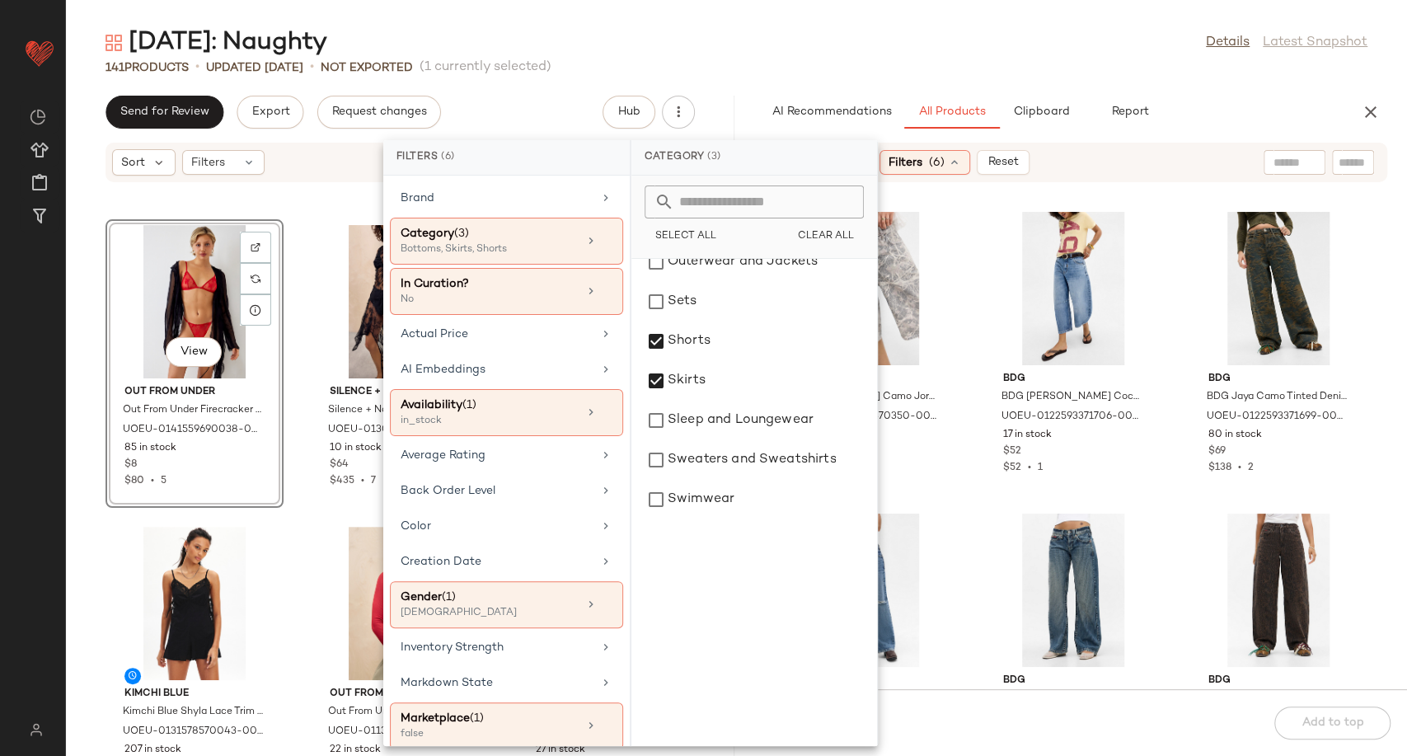
click at [965, 476] on div "BDG BDG [US_STATE] Camo Jorts - Grey 32 at Urban Outfitters UOEU-0125593370350-…" at bounding box center [1073, 446] width 668 height 486
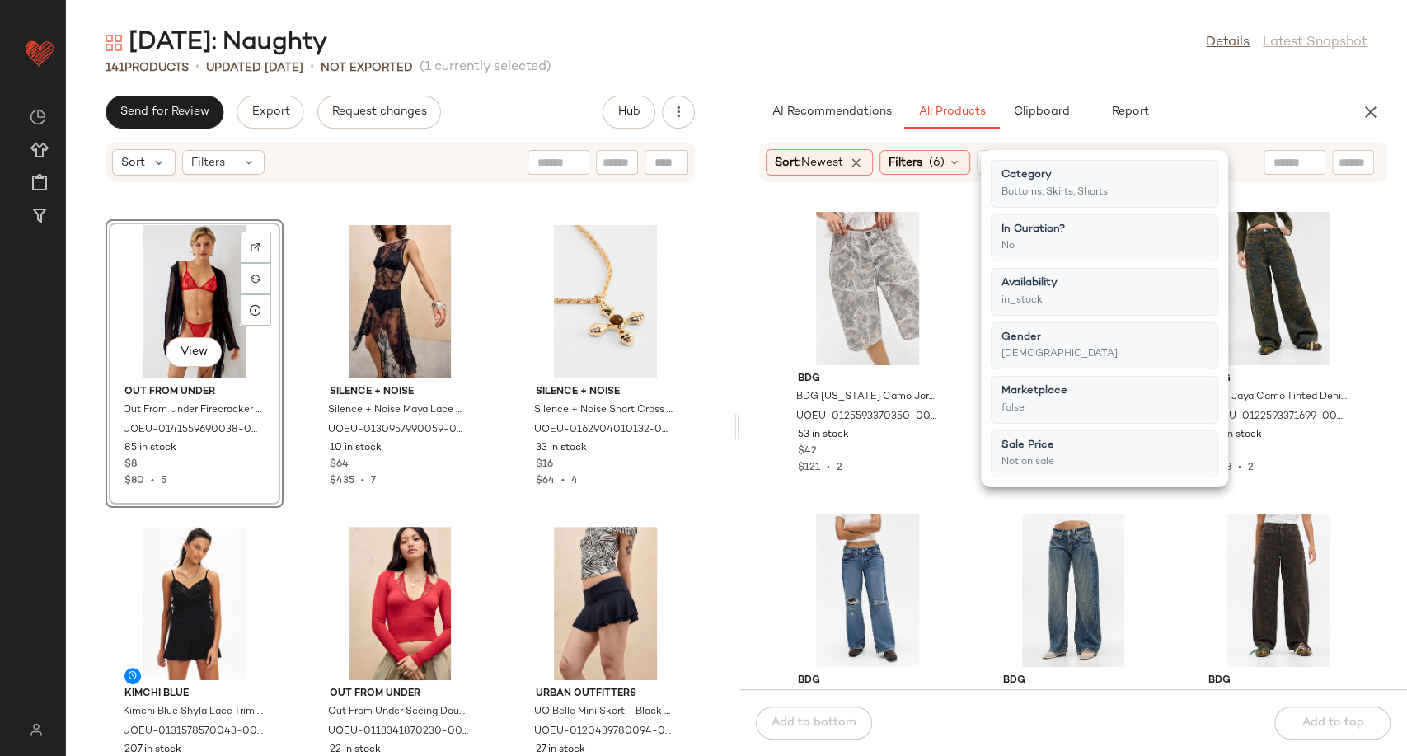
click at [965, 511] on div "BDG BDG [US_STATE] Camo Jorts - Grey 32 at Urban Outfitters UOEU-0125593370350-…" at bounding box center [1073, 446] width 668 height 486
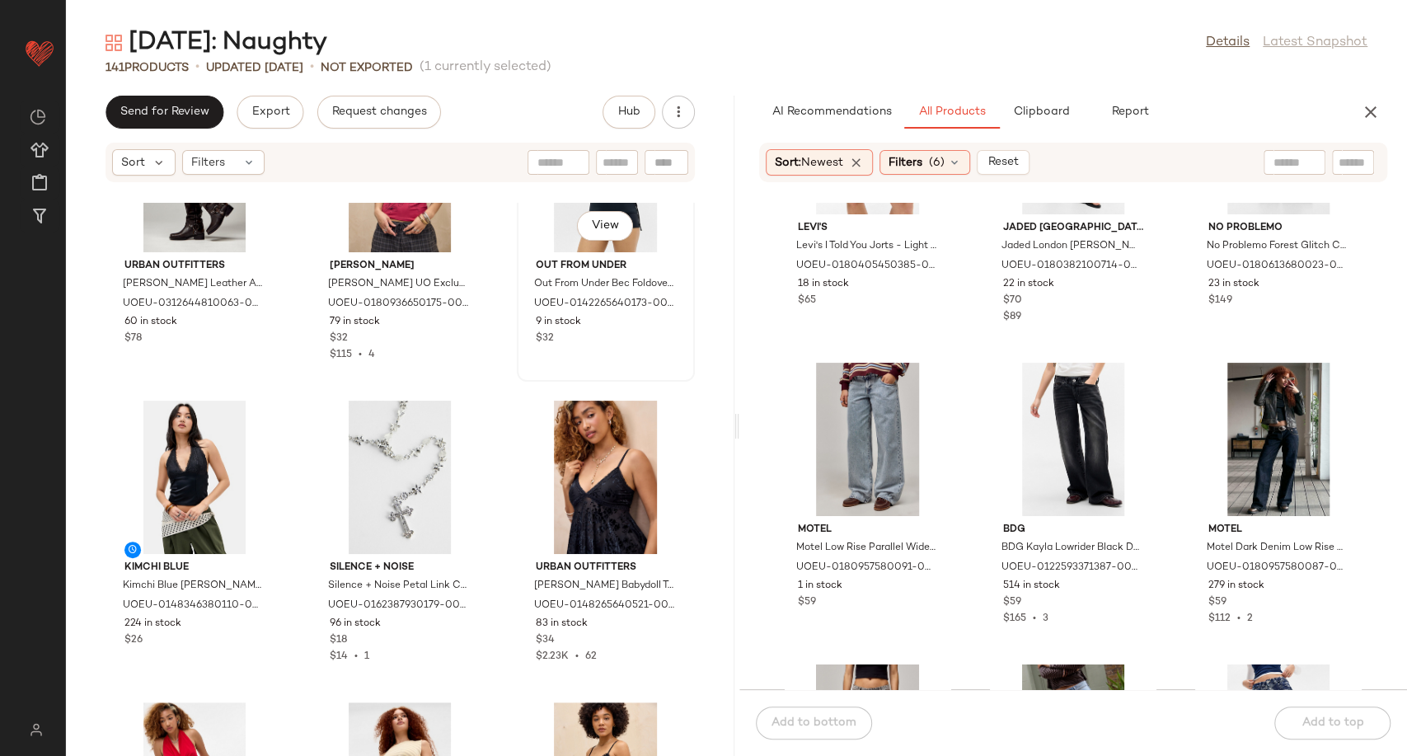
scroll to position [8927, 0]
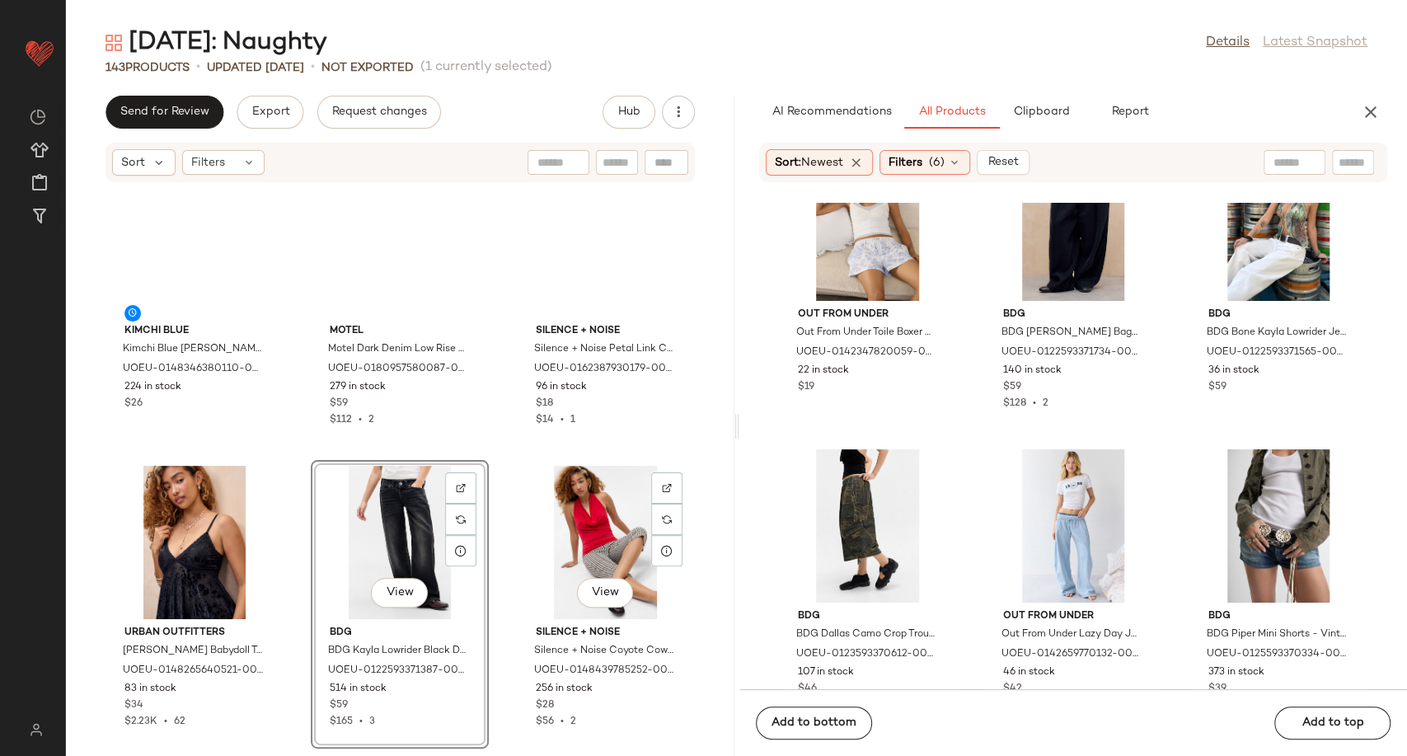
scroll to position [9110, 0]
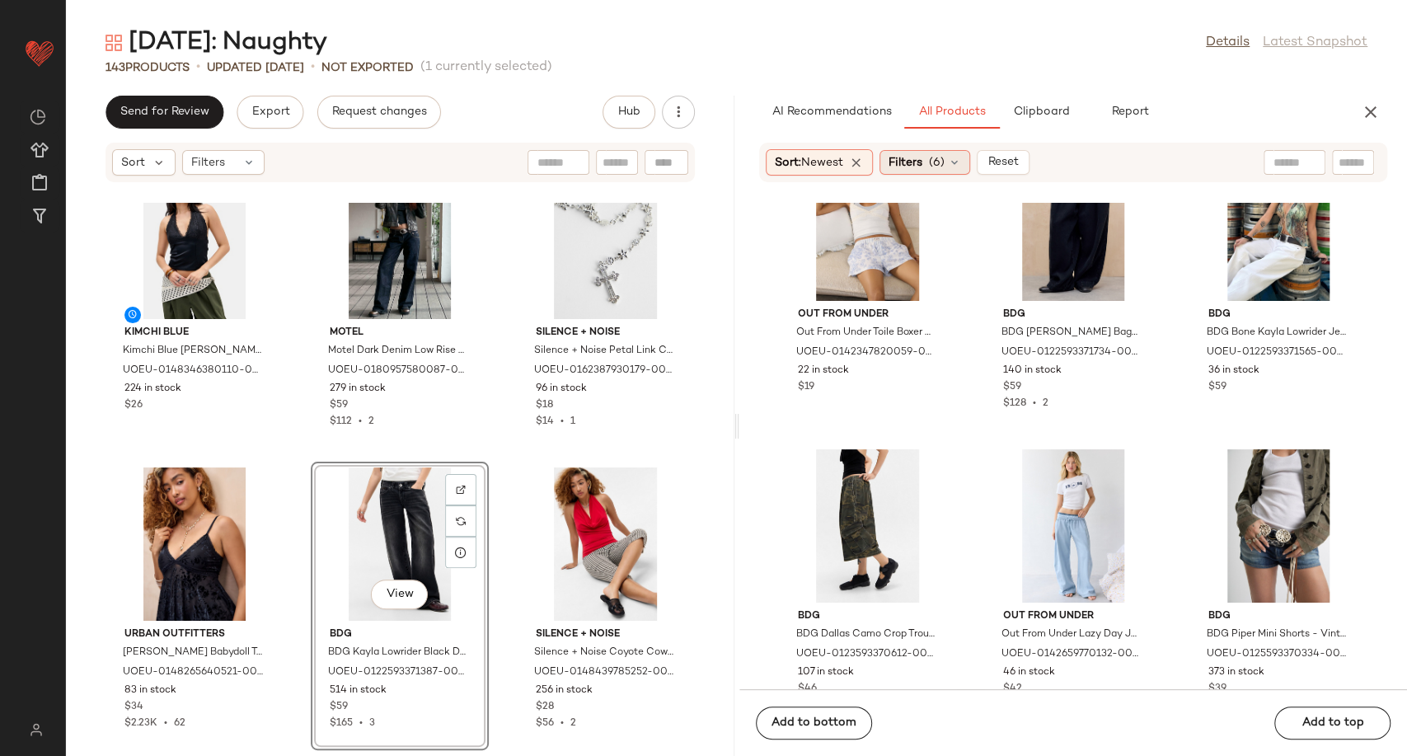
click at [965, 163] on div "Filters (6)" at bounding box center [924, 162] width 91 height 25
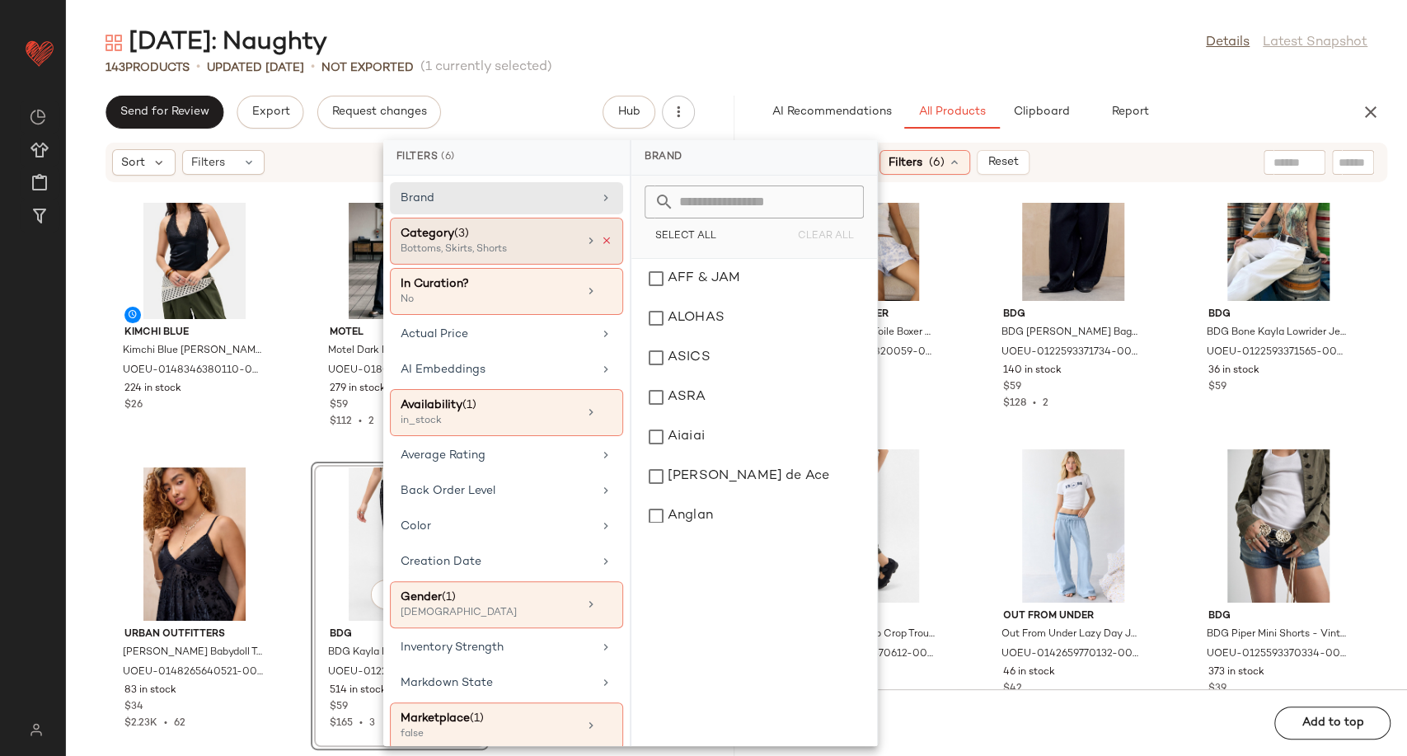
click at [603, 242] on icon at bounding box center [607, 241] width 12 height 12
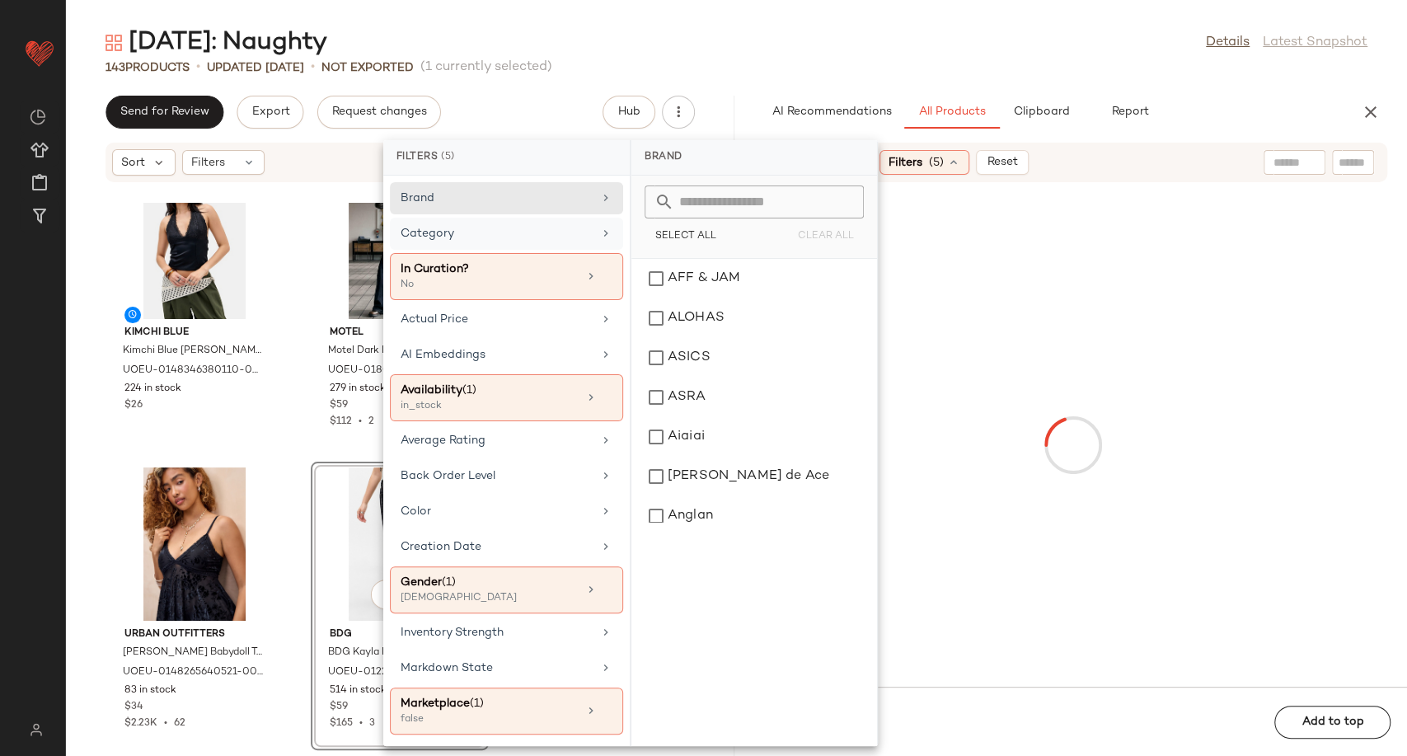
click at [579, 241] on div "Category" at bounding box center [497, 233] width 192 height 17
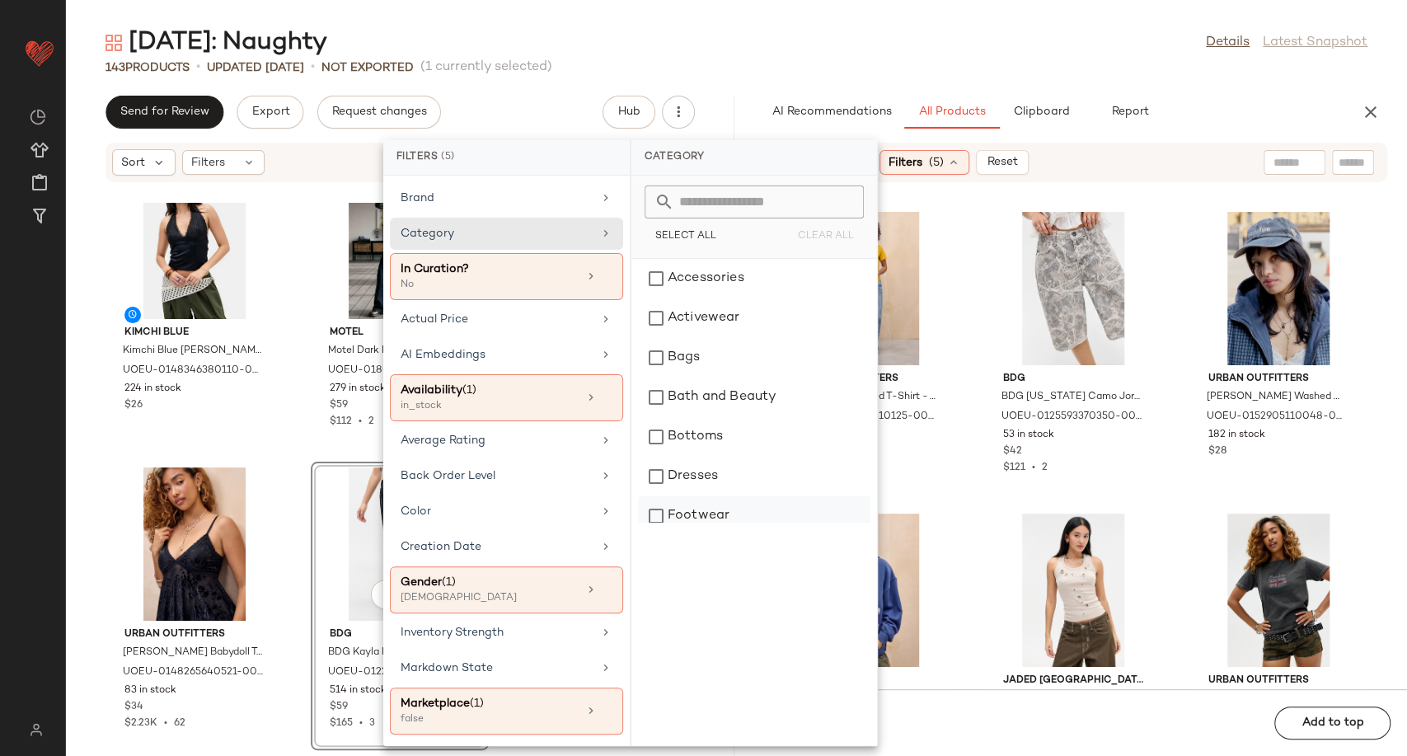
click at [725, 508] on div "Footwear" at bounding box center [754, 516] width 232 height 40
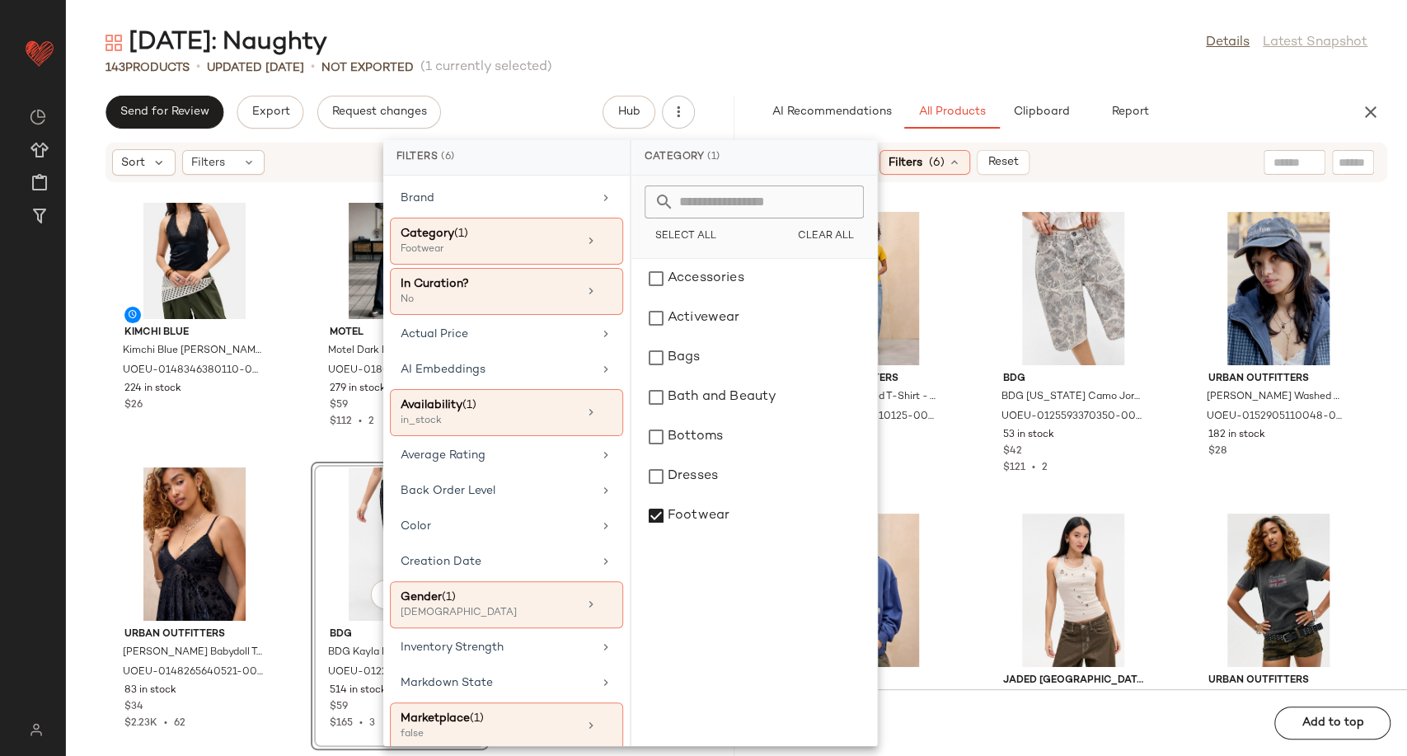
click at [967, 493] on div "Urban Outfitters UO Tampa Relaxed T-Shirt - Yellow M/L at Urban Outfitters UOEU…" at bounding box center [1073, 446] width 668 height 486
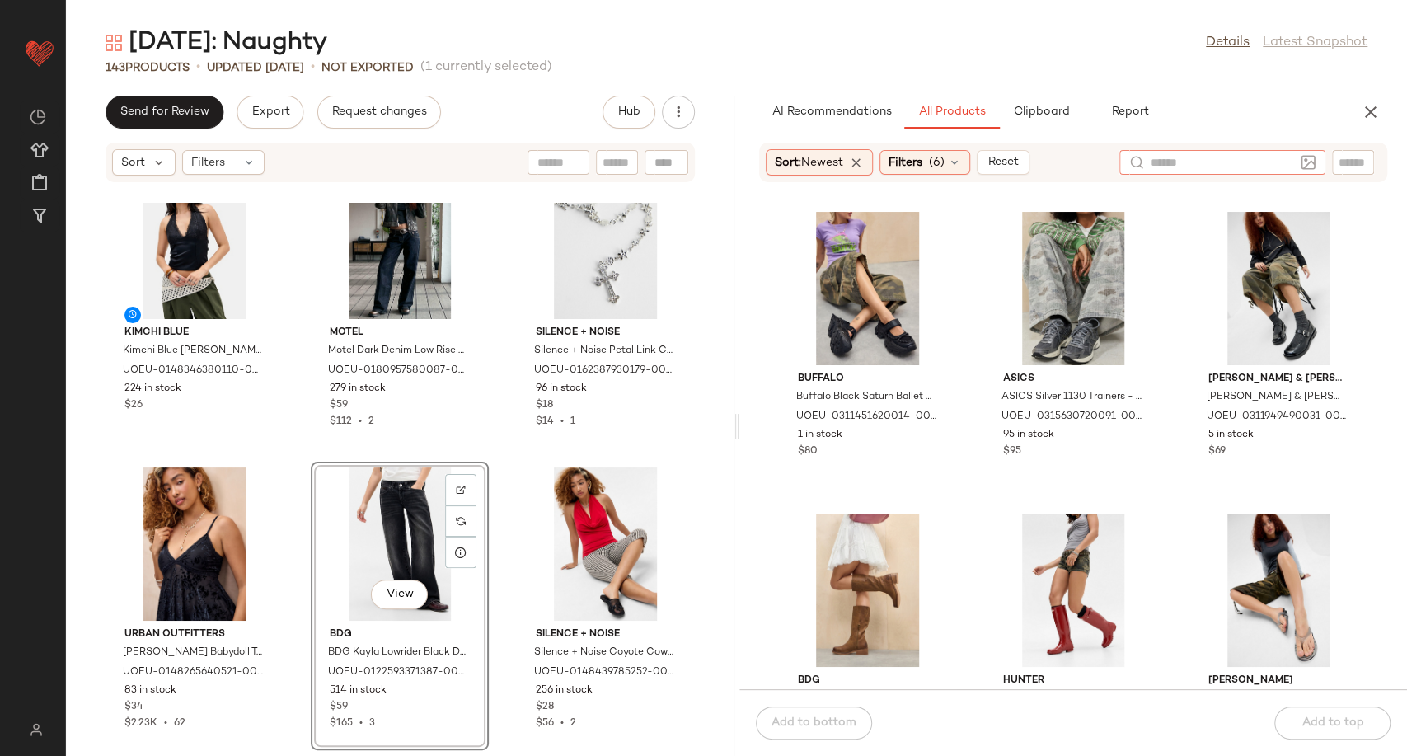
click at [1288, 165] on input "text" at bounding box center [1222, 162] width 143 height 17
type input "*****"
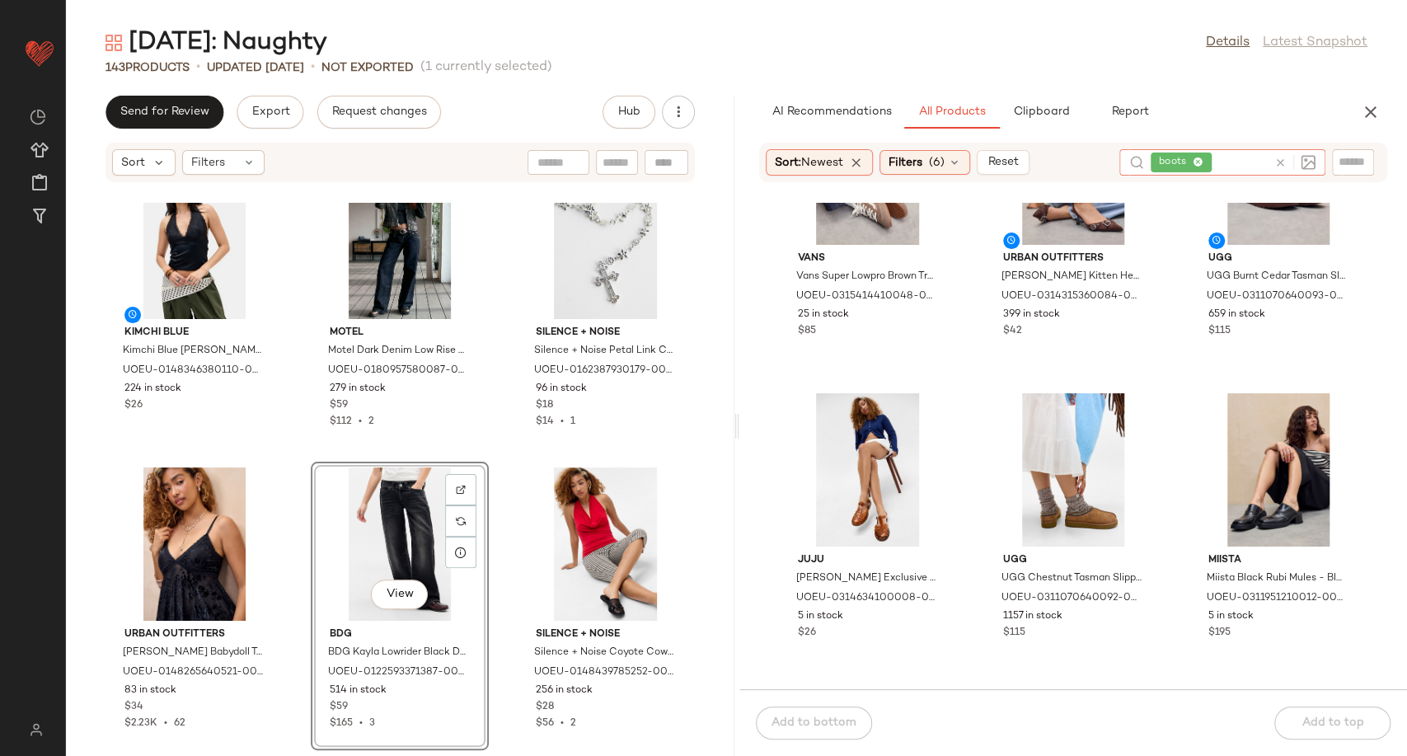
scroll to position [2852, 0]
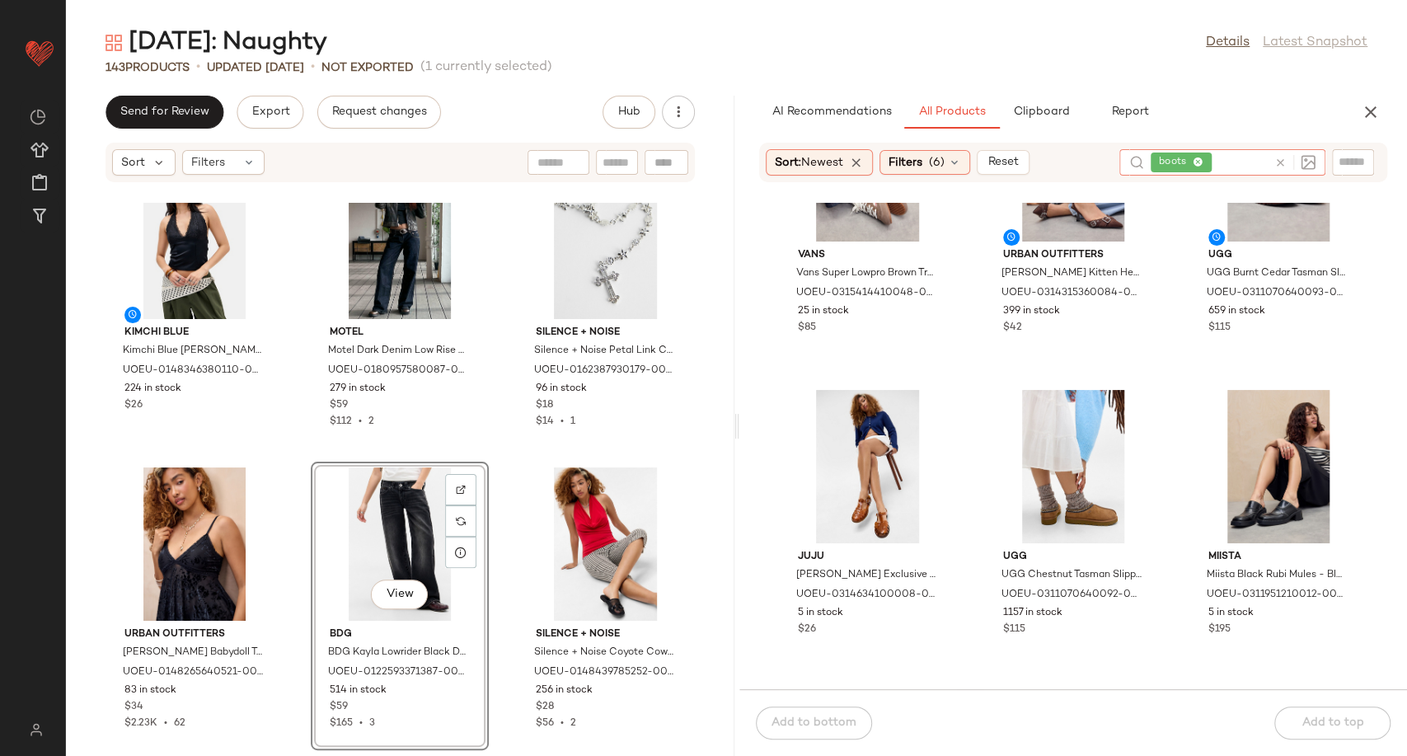
click at [1275, 163] on icon at bounding box center [1280, 163] width 12 height 12
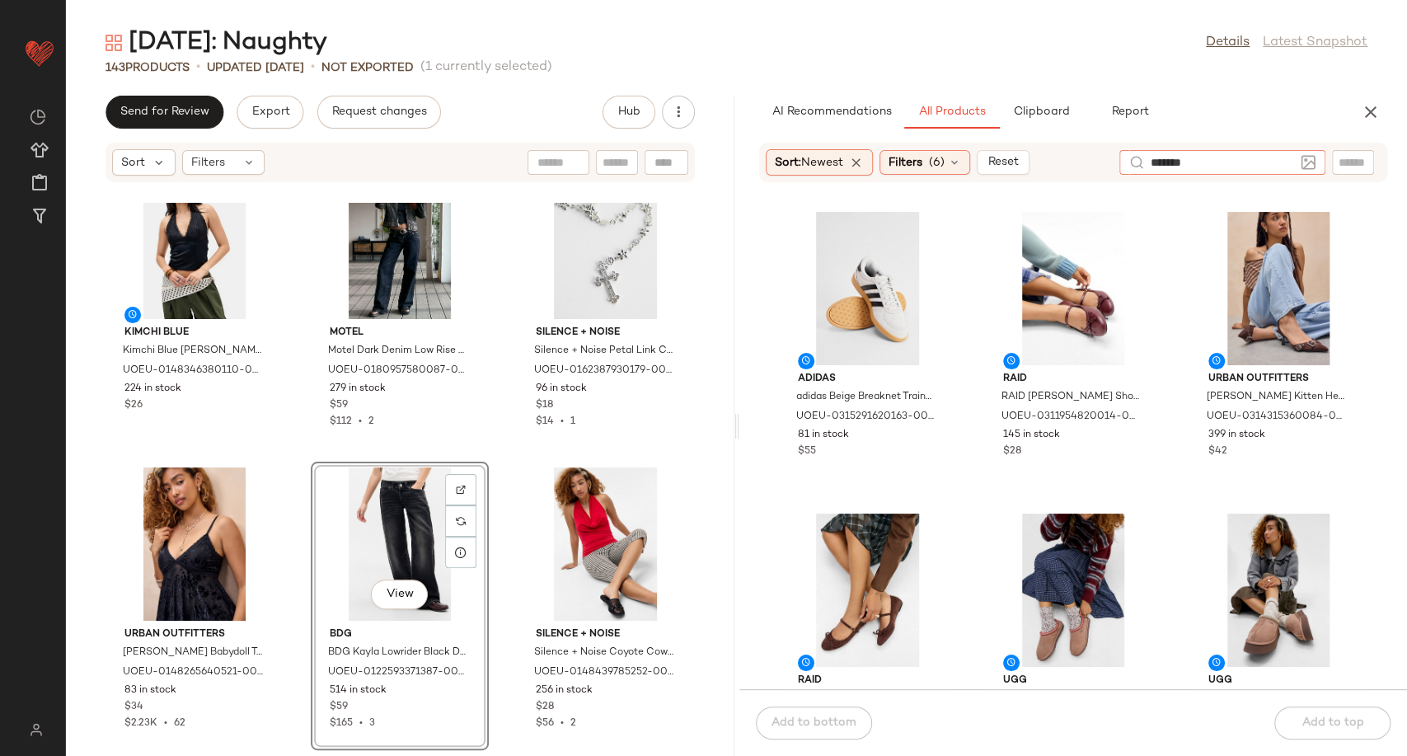
type input "********"
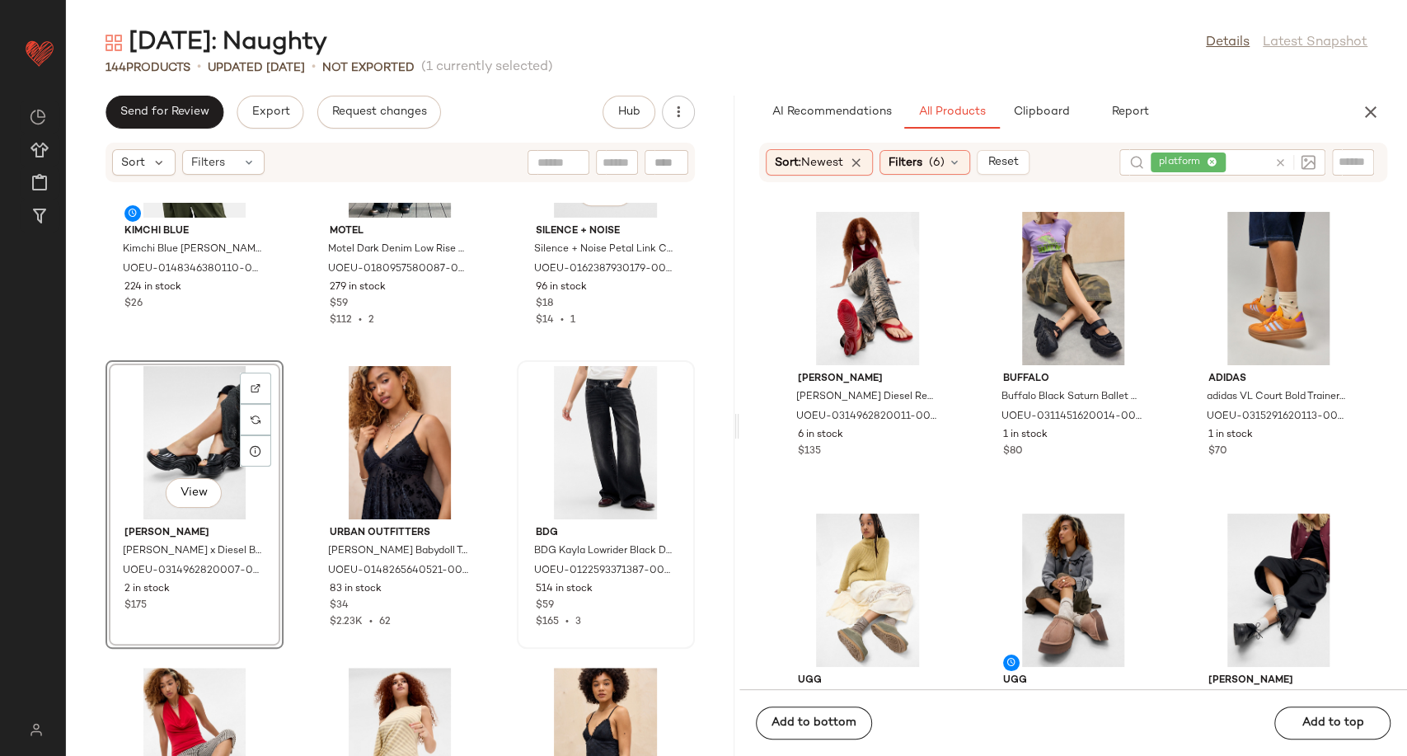
scroll to position [9014, 0]
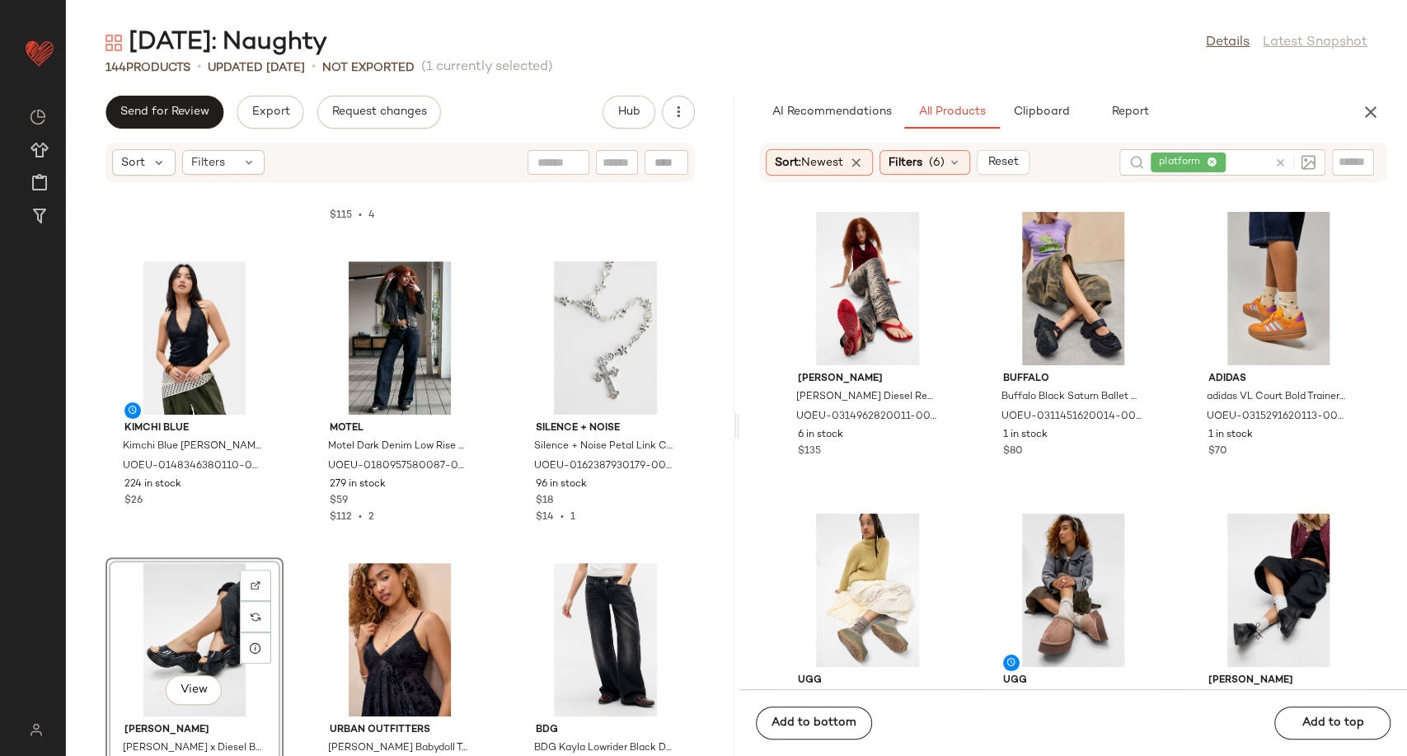
click at [495, 525] on div "Urban Outfitters UO Ryder Leather Ankle Boots - Brown UK 4 at Urban Outfitters …" at bounding box center [400, 479] width 668 height 553
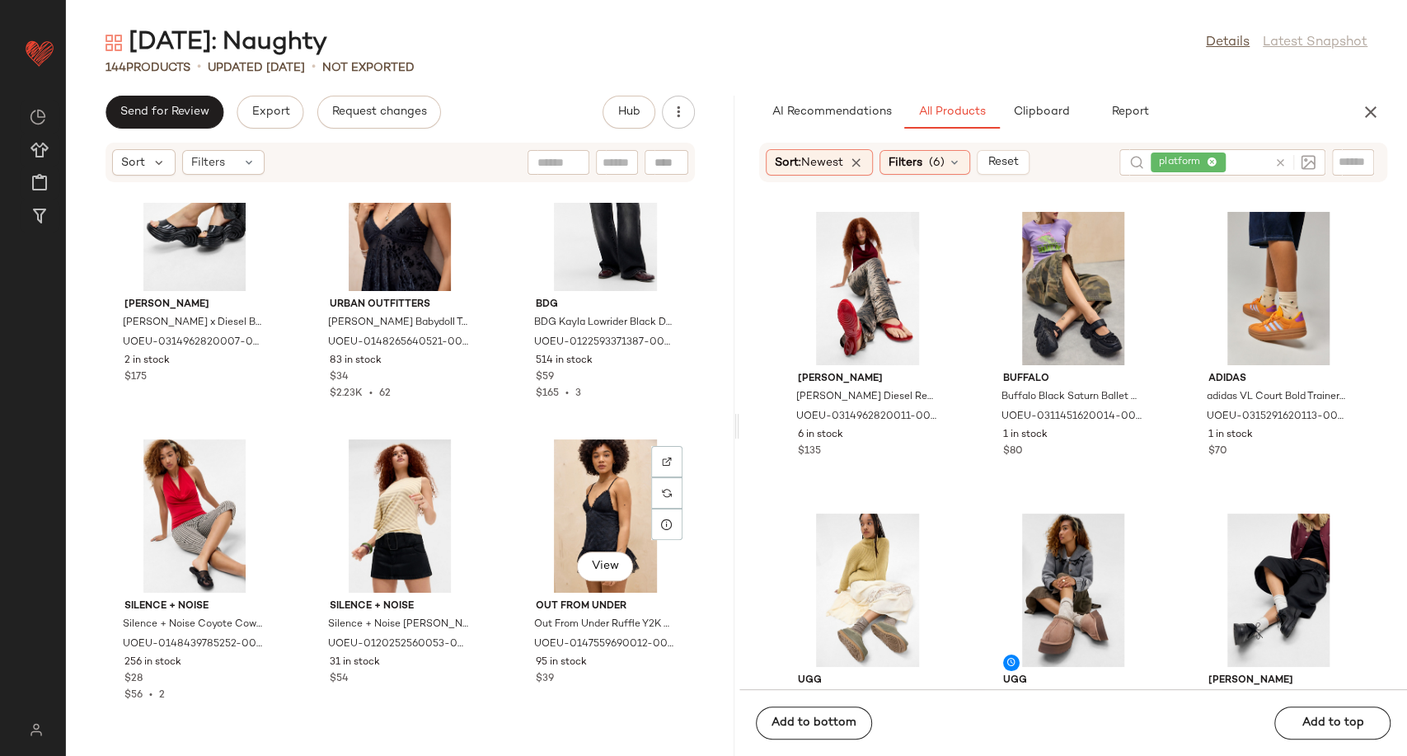
scroll to position [9472, 0]
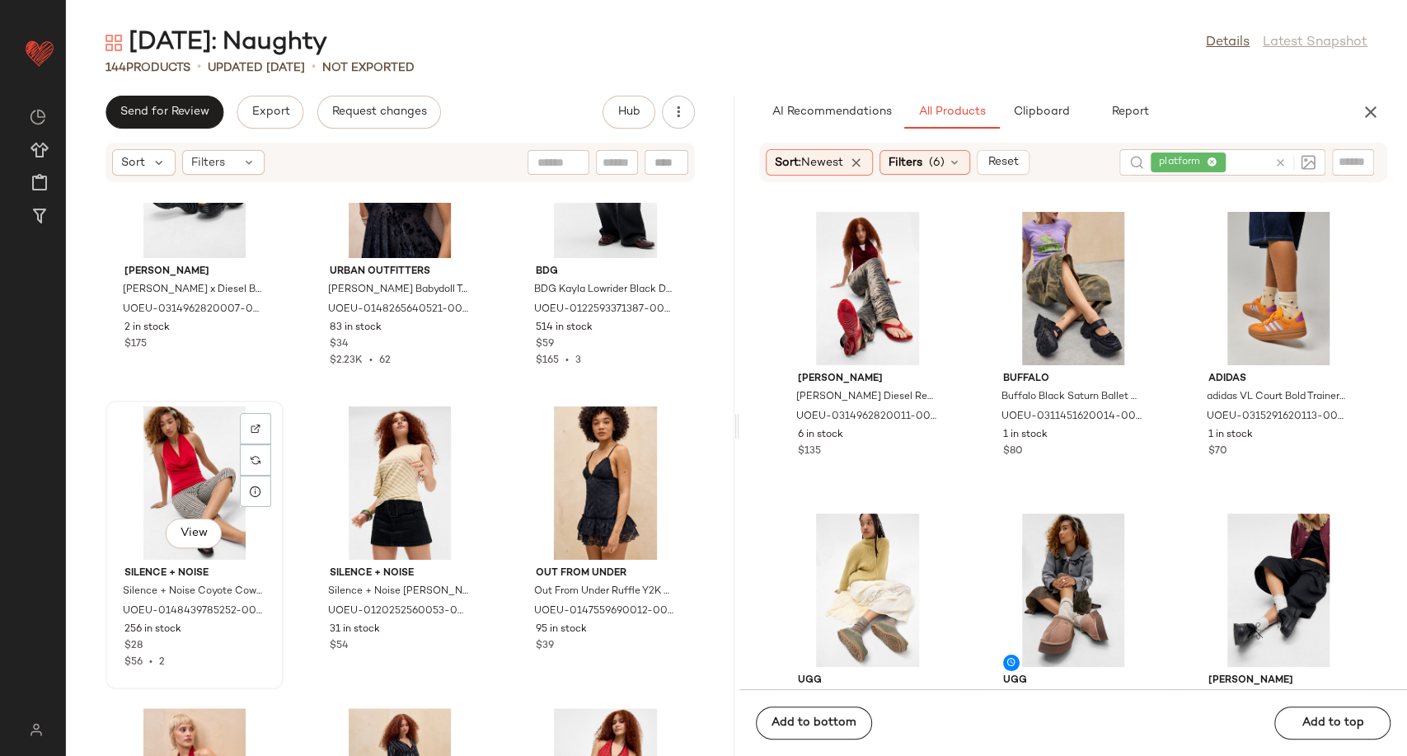
click at [174, 477] on div "View" at bounding box center [194, 482] width 166 height 153
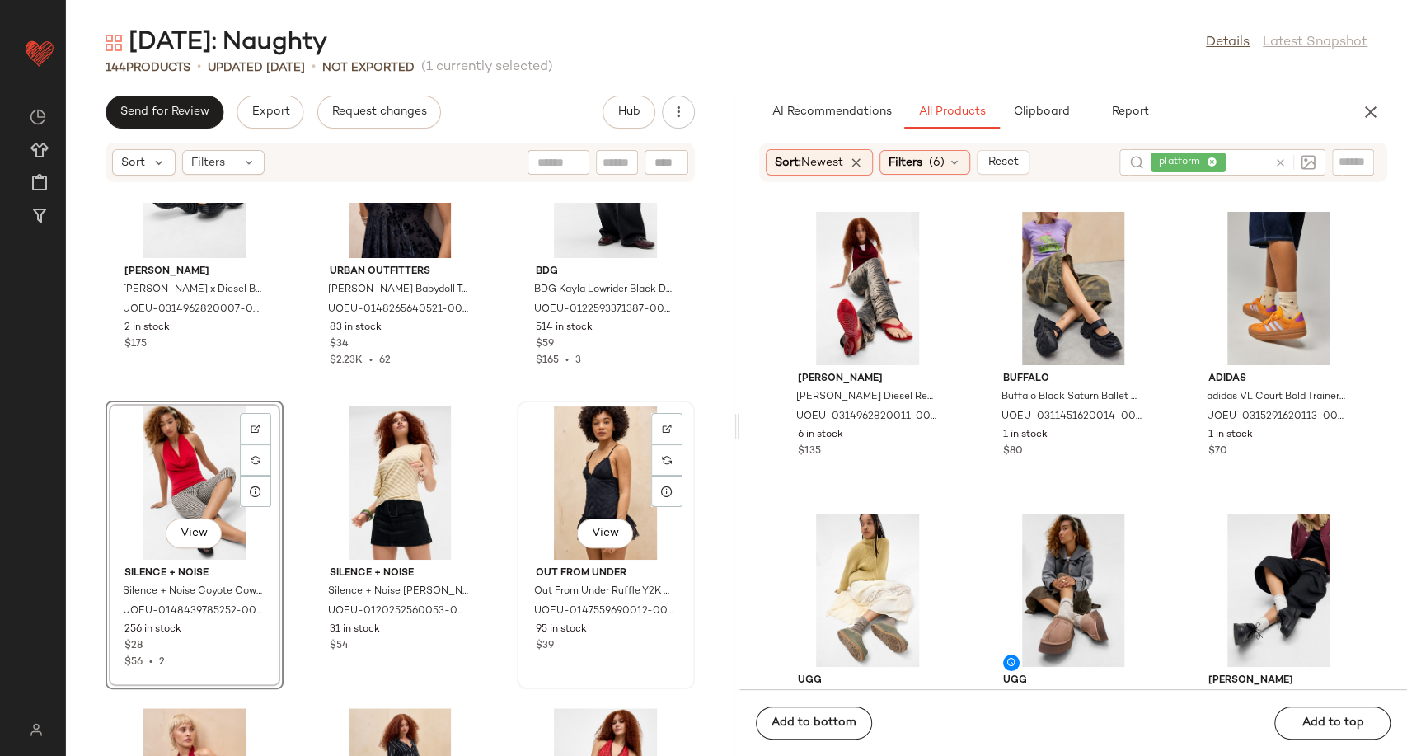
click at [593, 476] on div "View" at bounding box center [606, 482] width 166 height 153
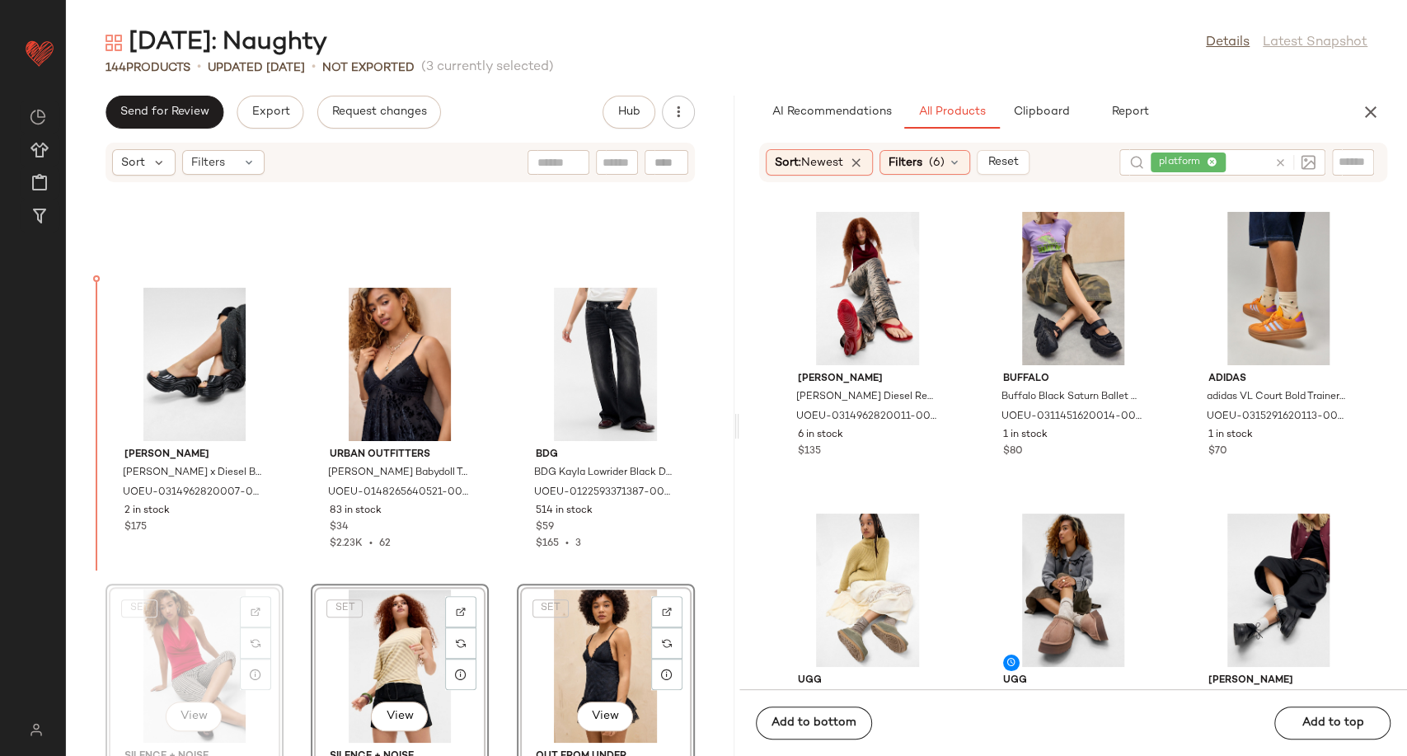
scroll to position [9290, 0]
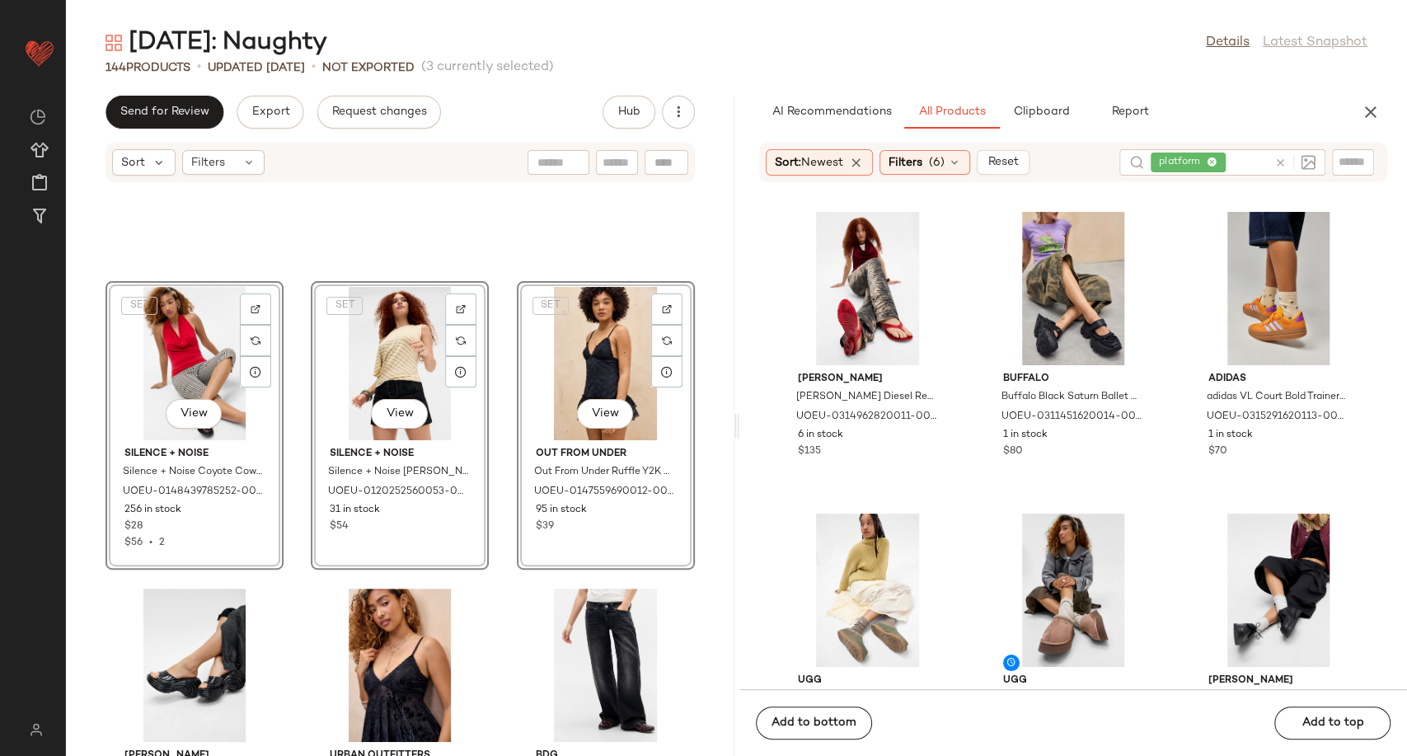
click at [498, 571] on div "SET View Silence + Noise Silence + Noise Coyote Cowl Halter Top - Red S at Urba…" at bounding box center [400, 479] width 668 height 553
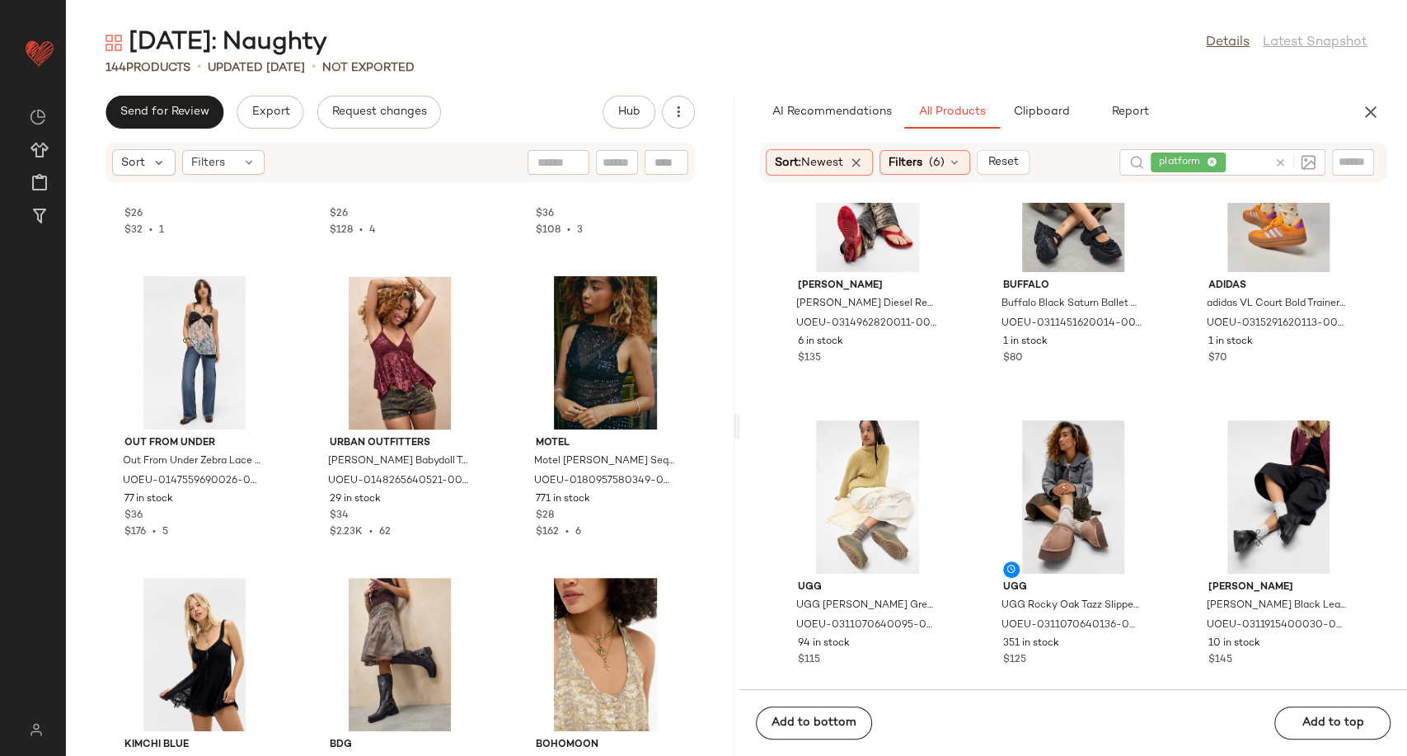
scroll to position [183, 0]
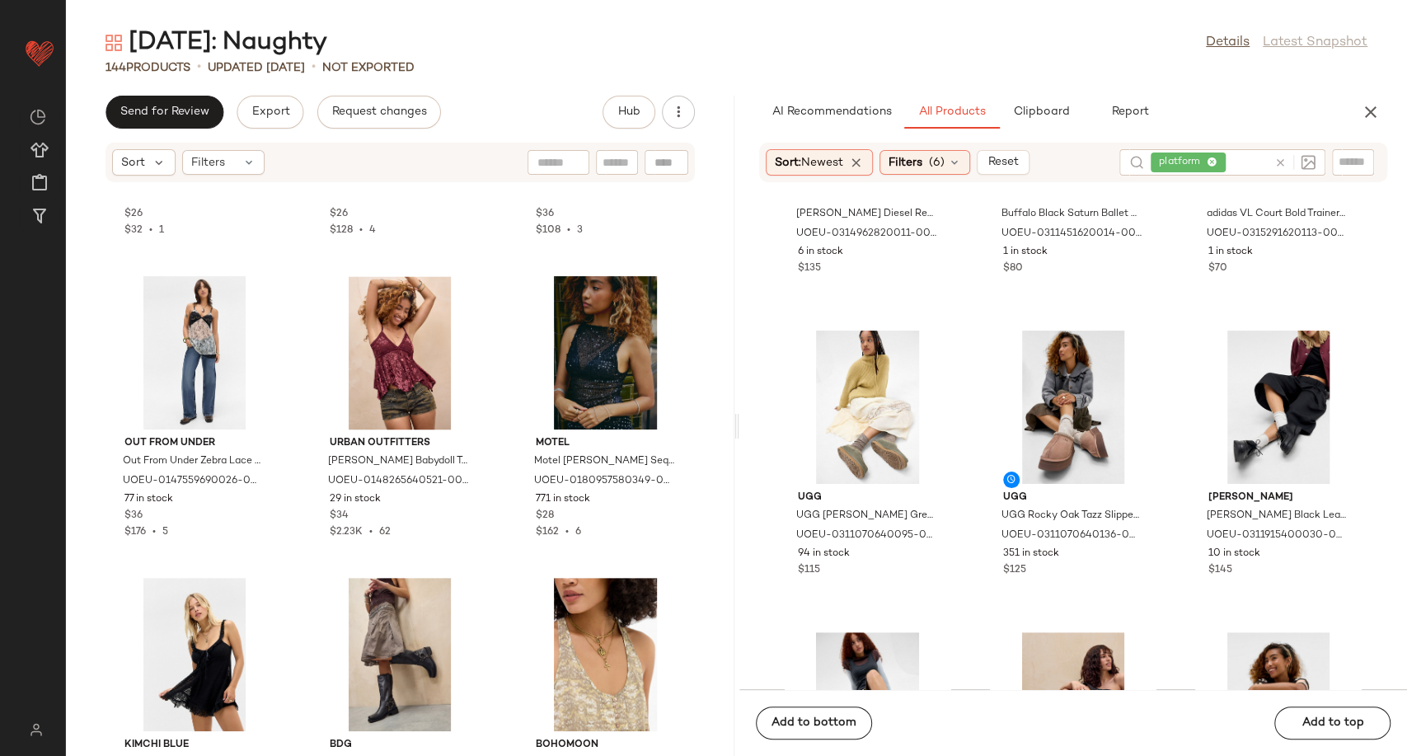
click at [1283, 159] on icon at bounding box center [1280, 163] width 12 height 12
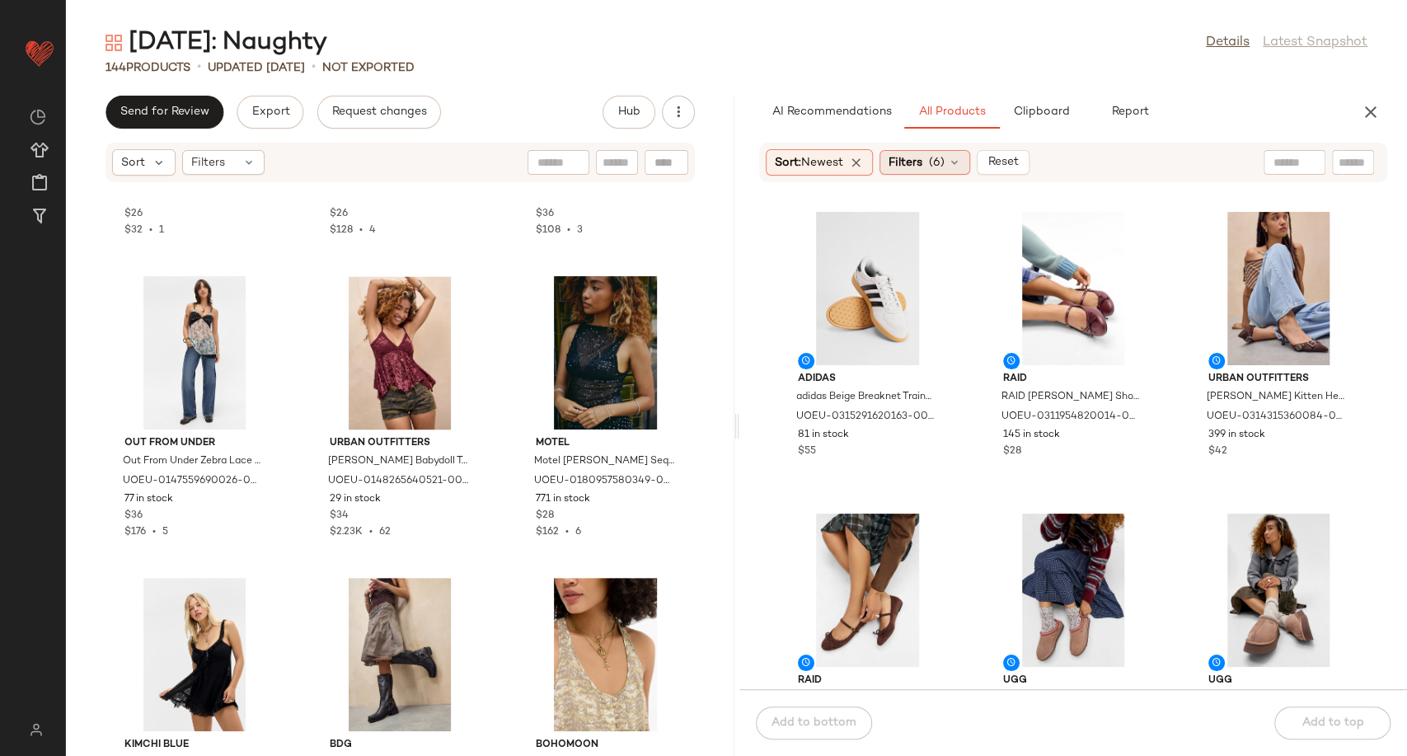
click at [952, 162] on icon at bounding box center [954, 162] width 13 height 13
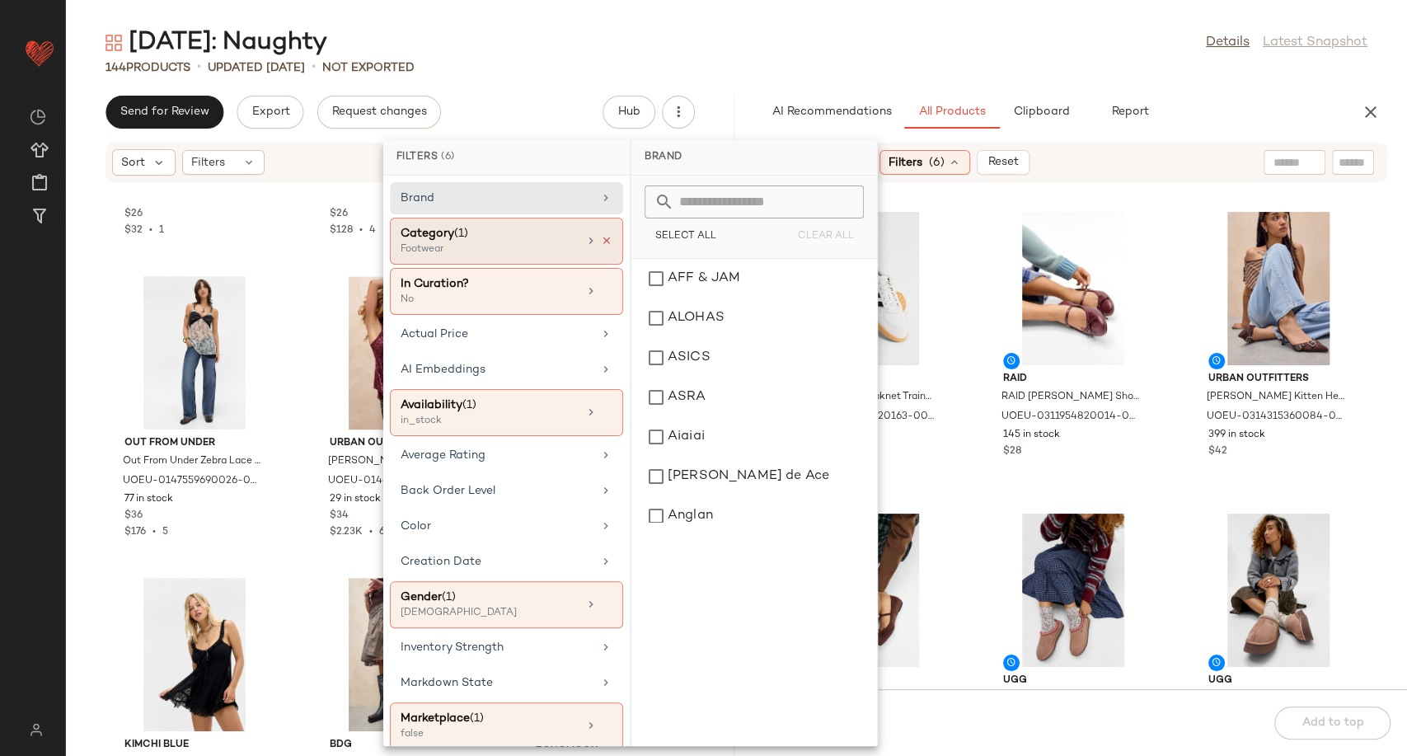
click at [601, 237] on icon at bounding box center [607, 241] width 12 height 12
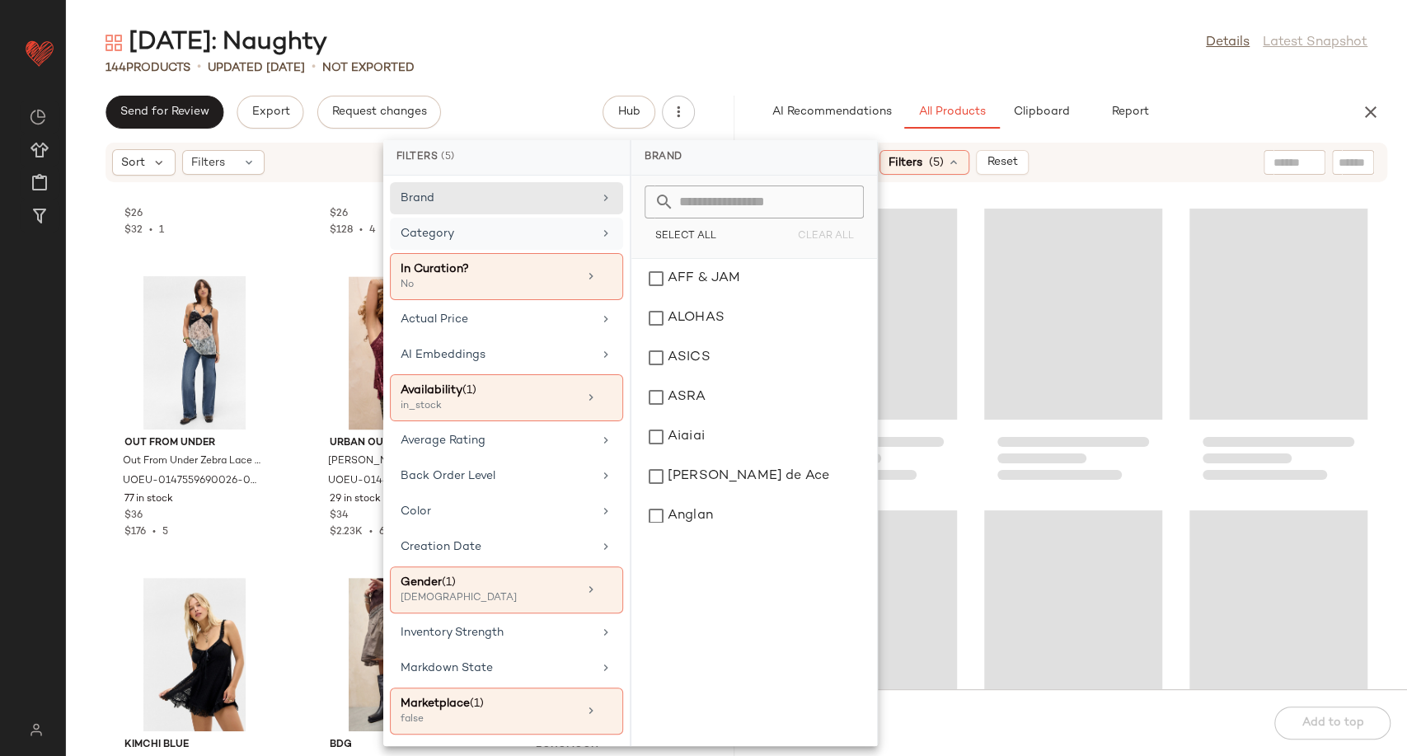
click at [565, 237] on div "Category" at bounding box center [497, 233] width 192 height 17
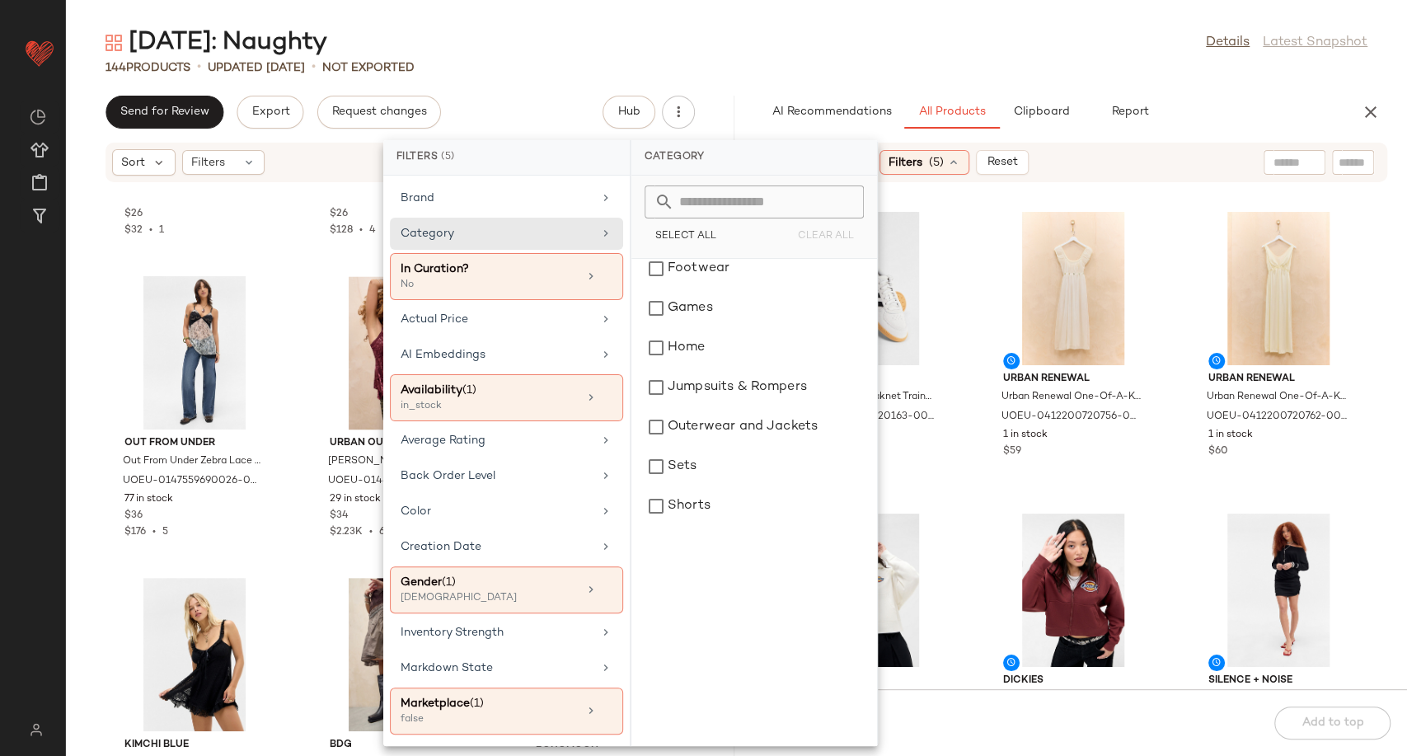
scroll to position [91, 0]
click at [718, 345] on div "Bottoms" at bounding box center [754, 346] width 232 height 40
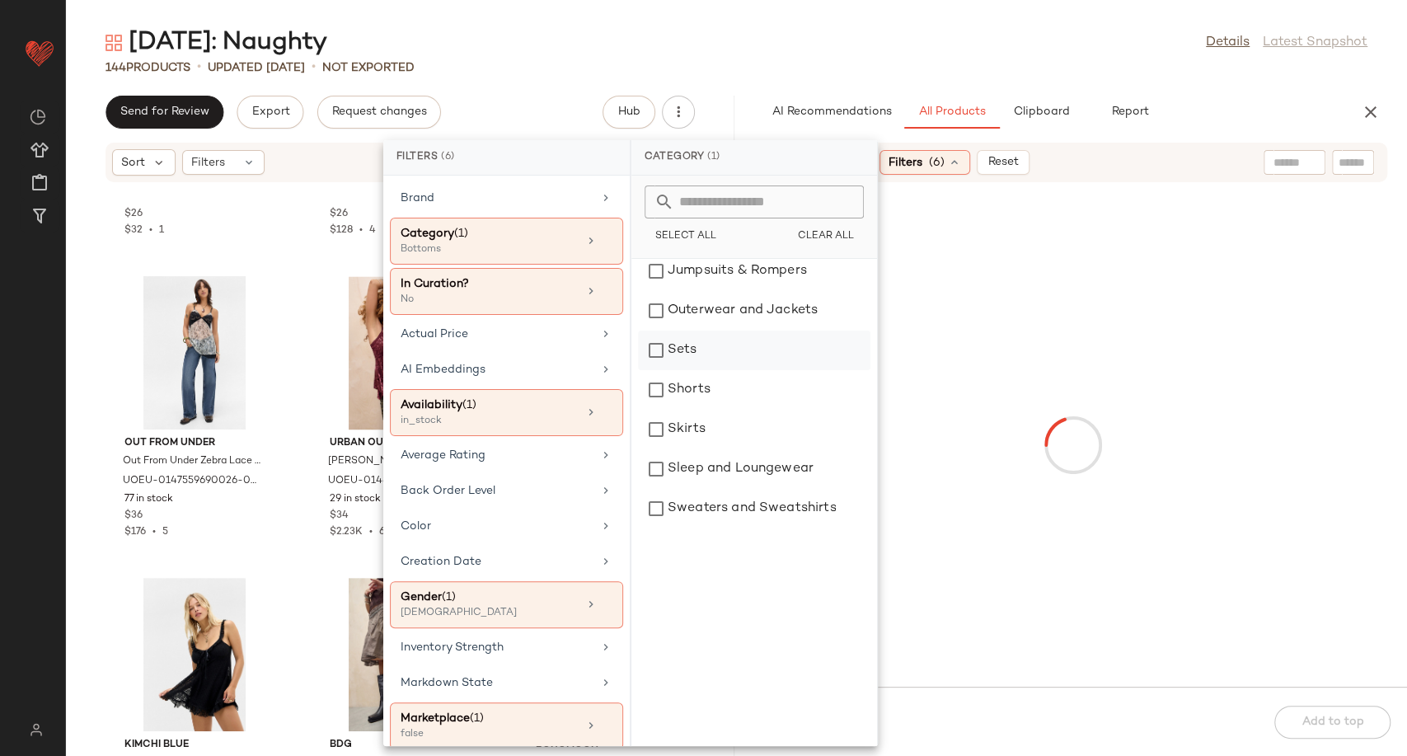
scroll to position [366, 0]
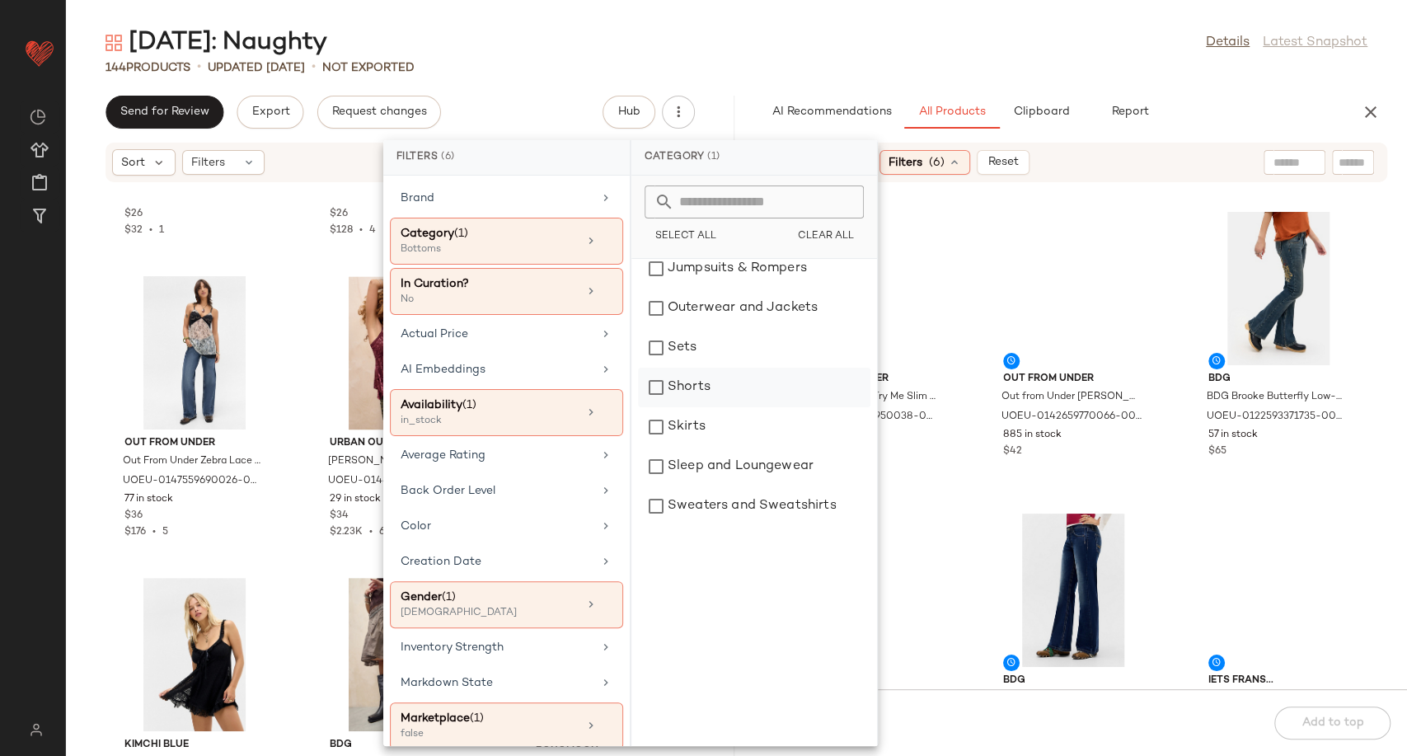
click at [720, 394] on div "Shorts" at bounding box center [754, 388] width 232 height 40
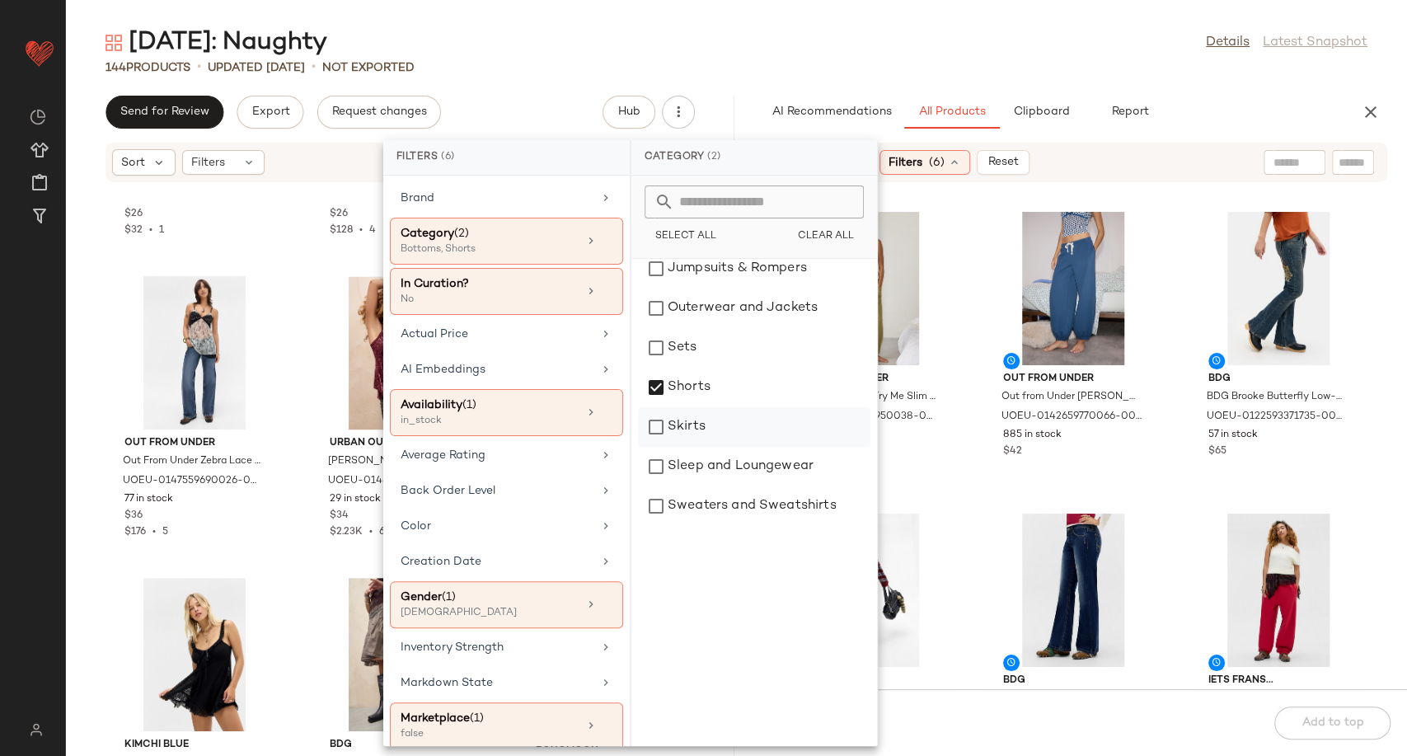
click at [720, 424] on div "Skirts" at bounding box center [754, 427] width 232 height 40
click at [976, 478] on div "Out From Under Out From Under Try Me Slim Joggers - Green XS at Urban Outfitter…" at bounding box center [1073, 446] width 668 height 486
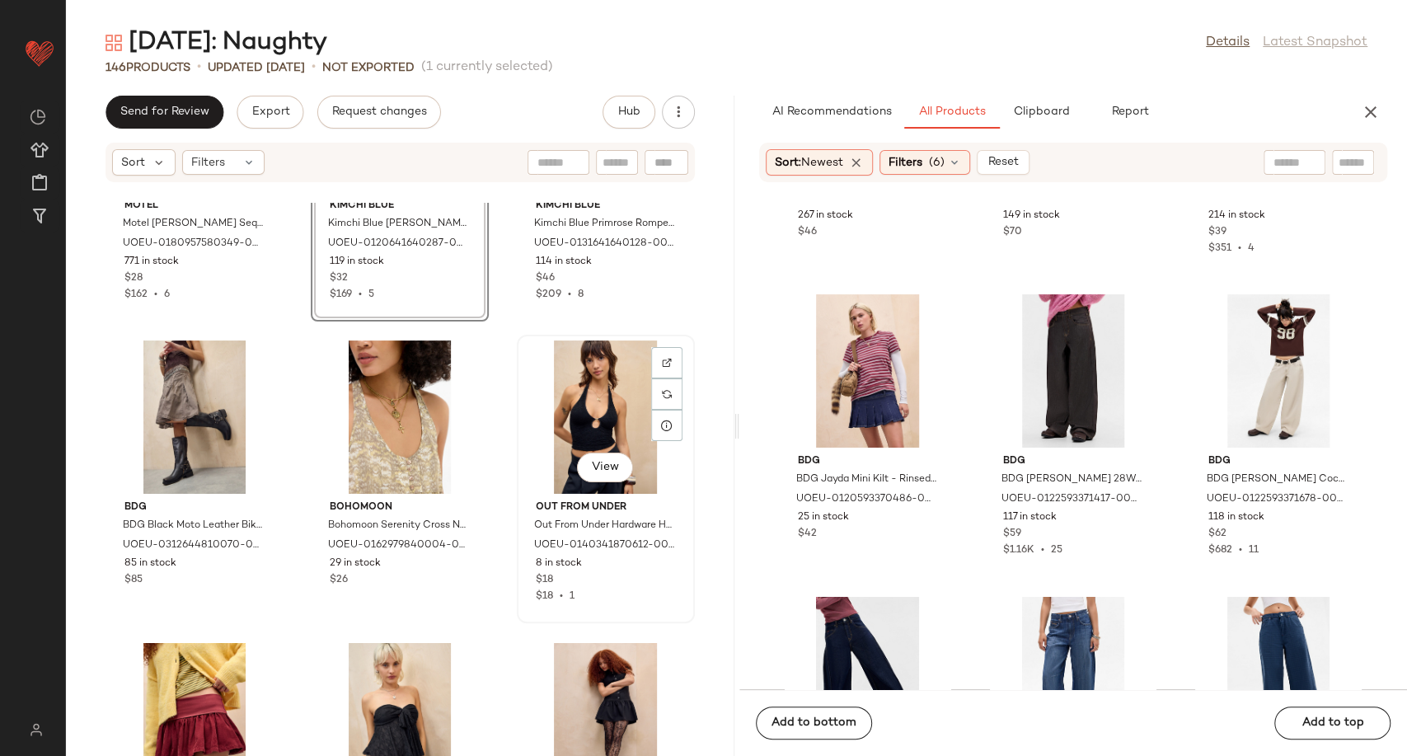
scroll to position [10755, 0]
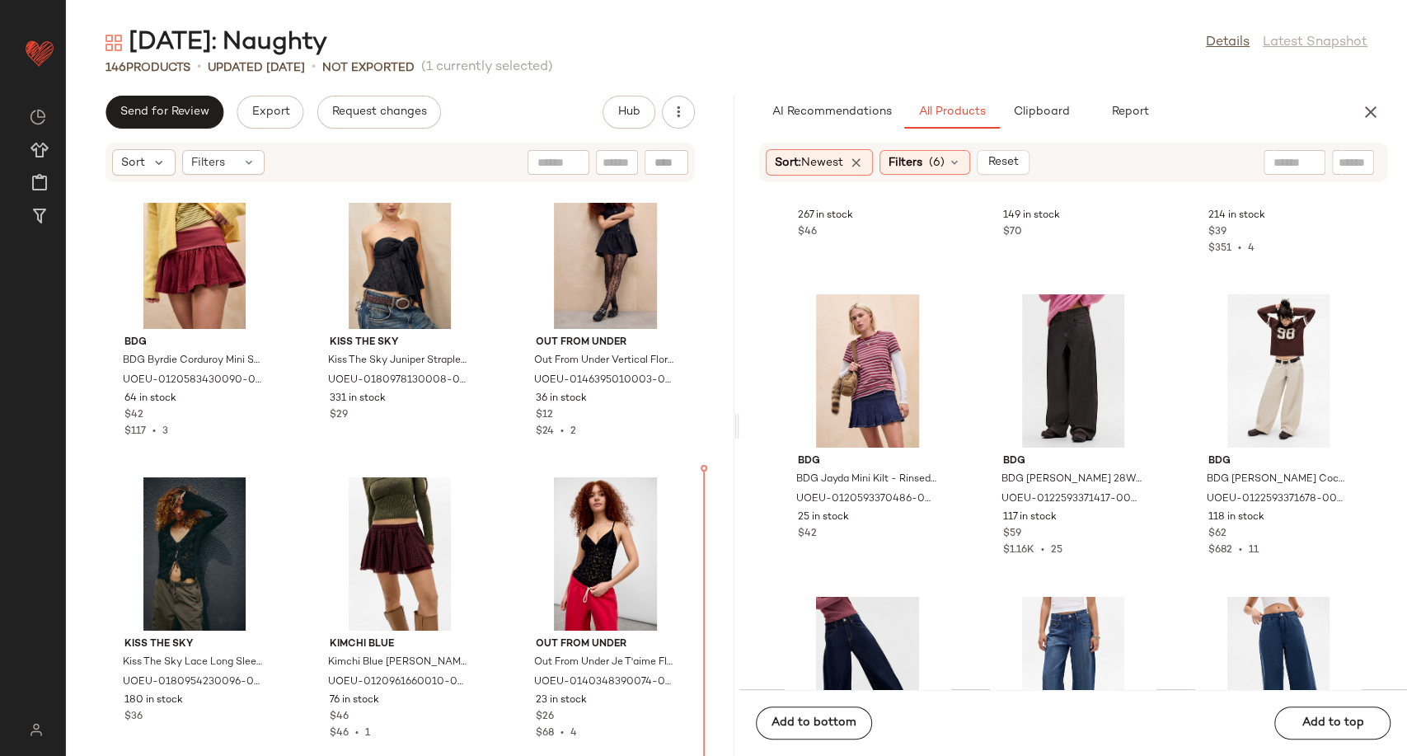
scroll to position [11297, 0]
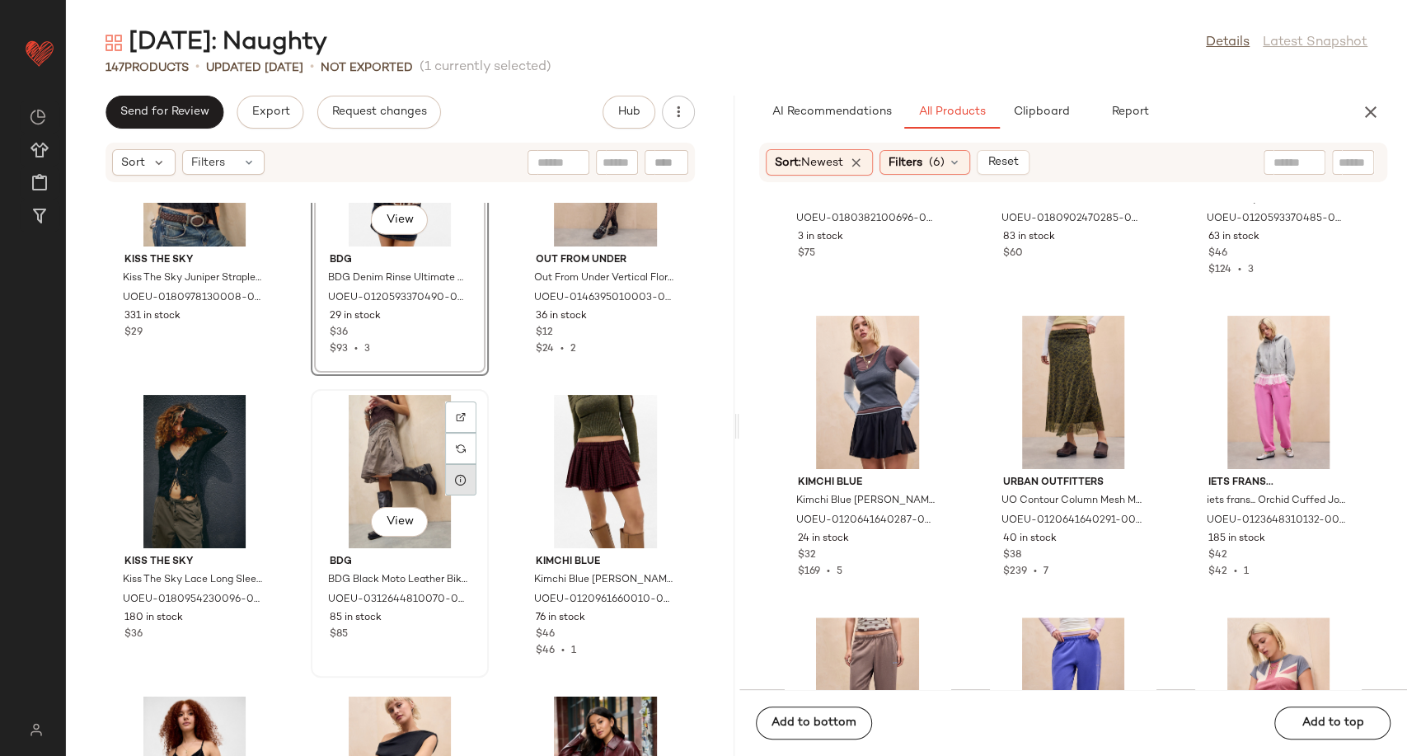
scroll to position [11297, 0]
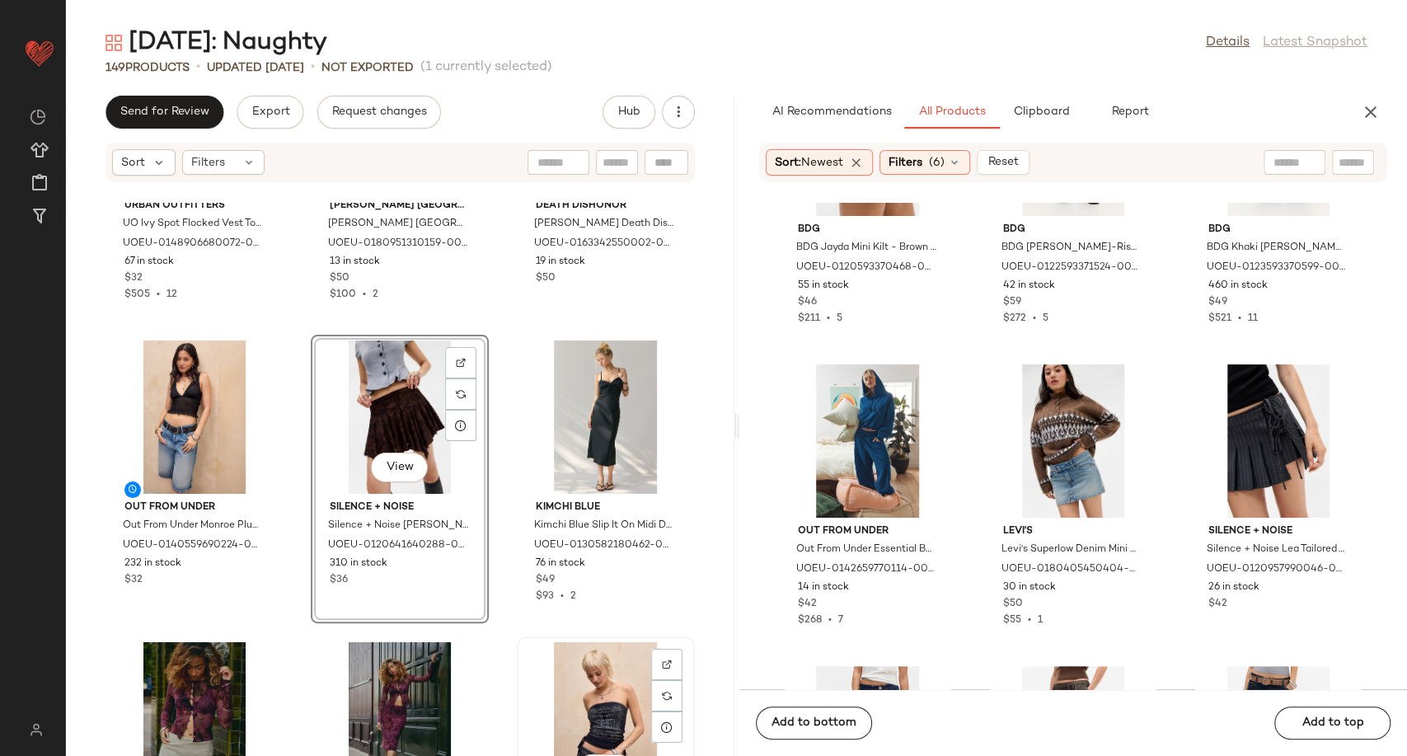
scroll to position [12121, 0]
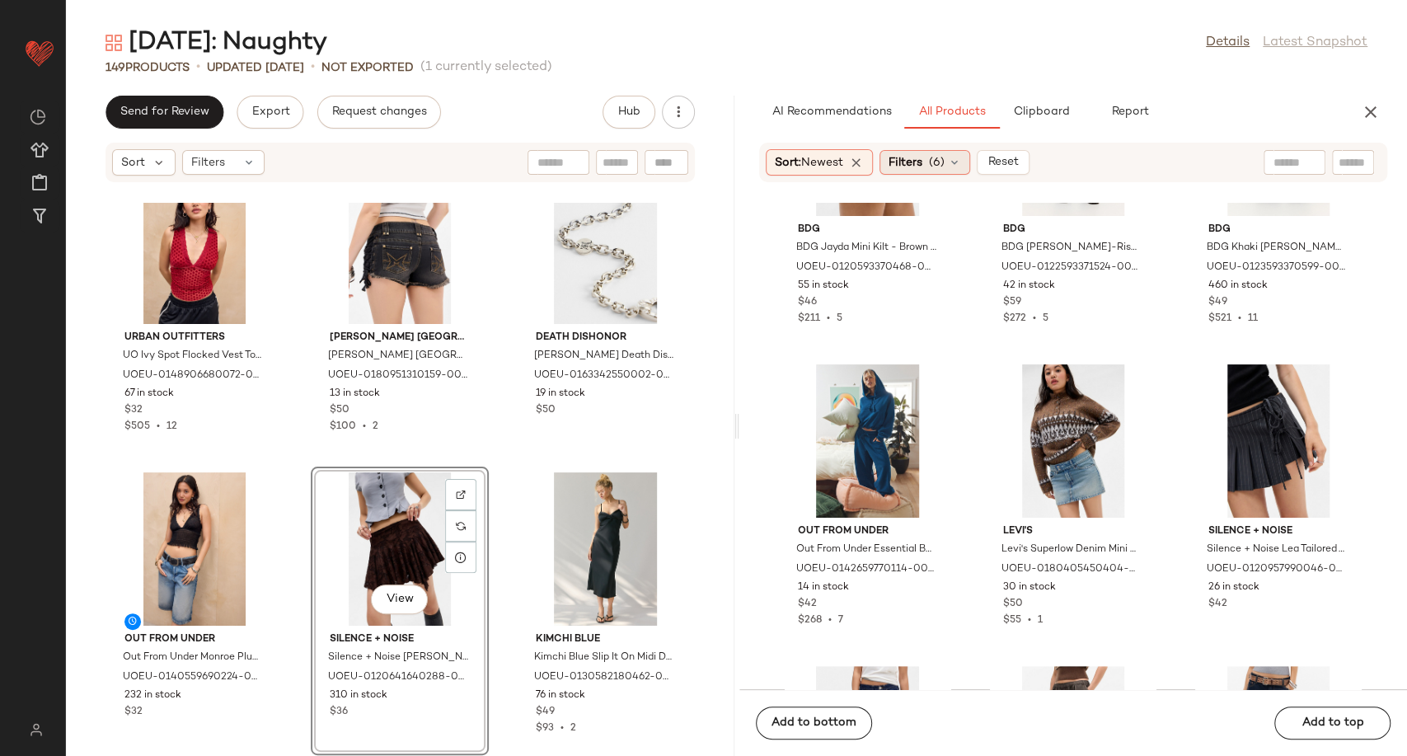
click at [968, 163] on div "Filters (6)" at bounding box center [924, 162] width 91 height 25
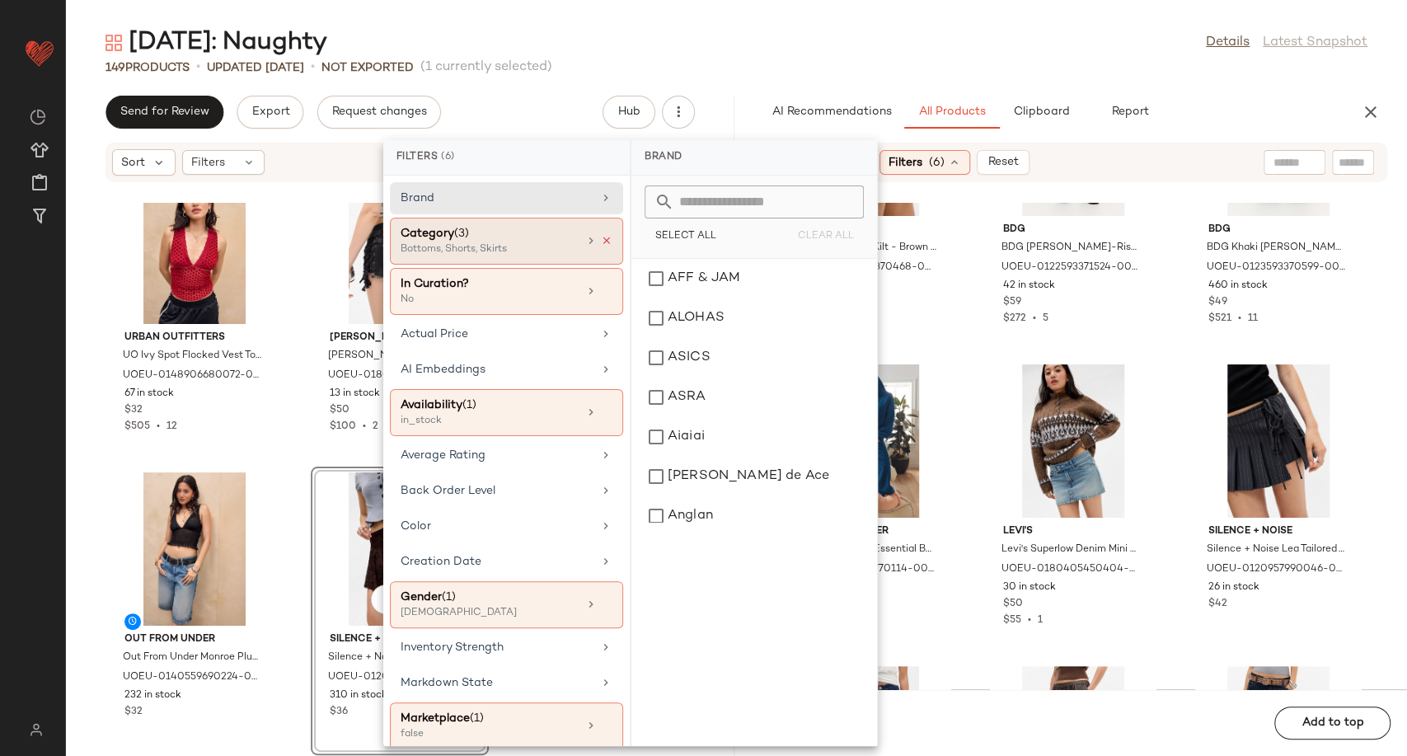
click at [601, 242] on icon at bounding box center [607, 241] width 12 height 12
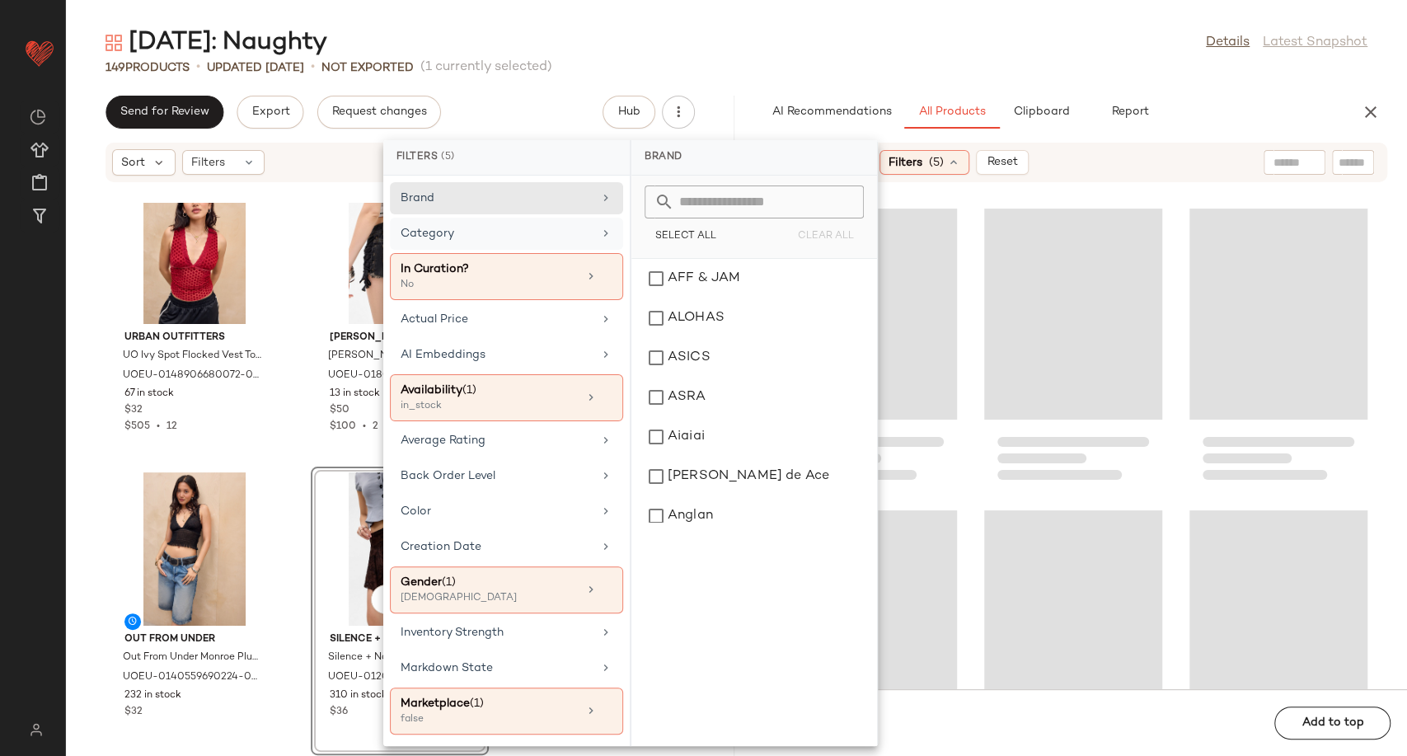
click at [570, 239] on div "Category" at bounding box center [497, 233] width 192 height 17
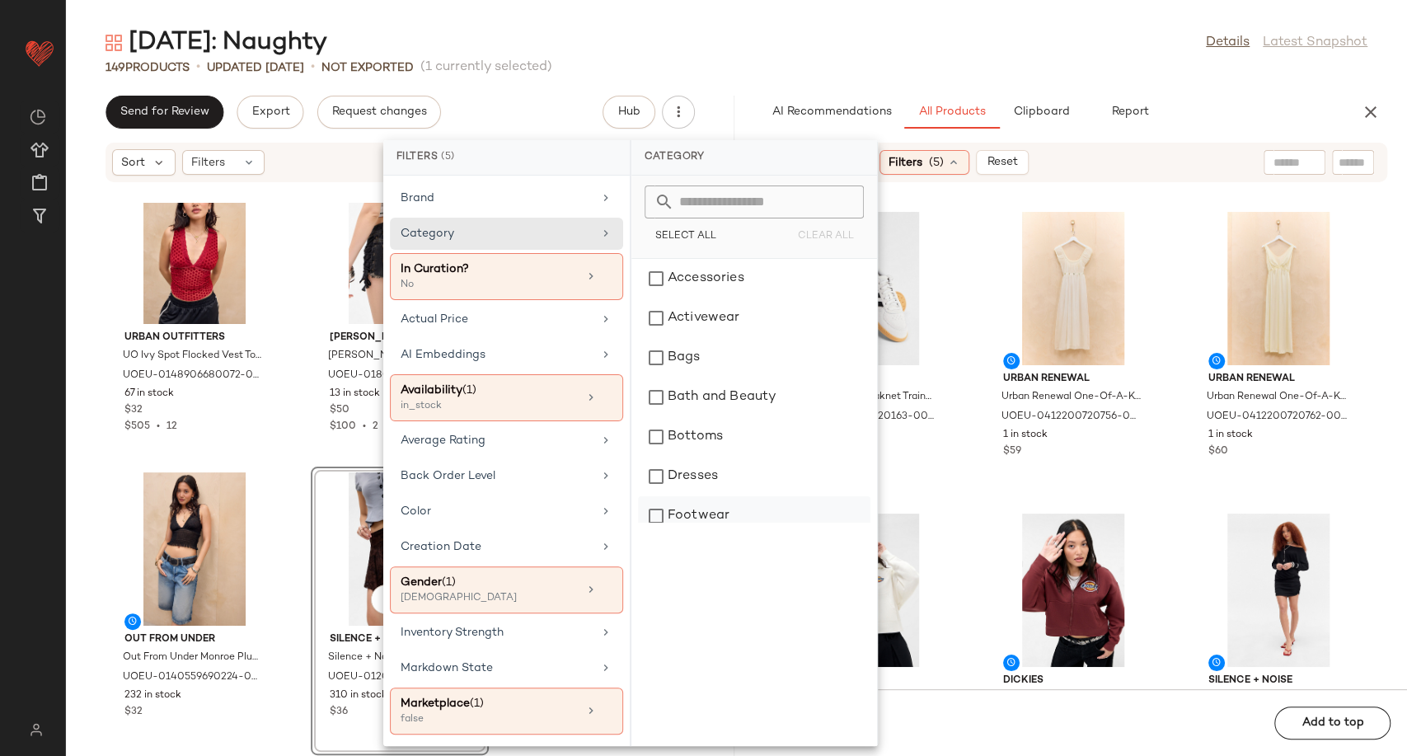
click at [717, 514] on div "Footwear" at bounding box center [754, 516] width 232 height 40
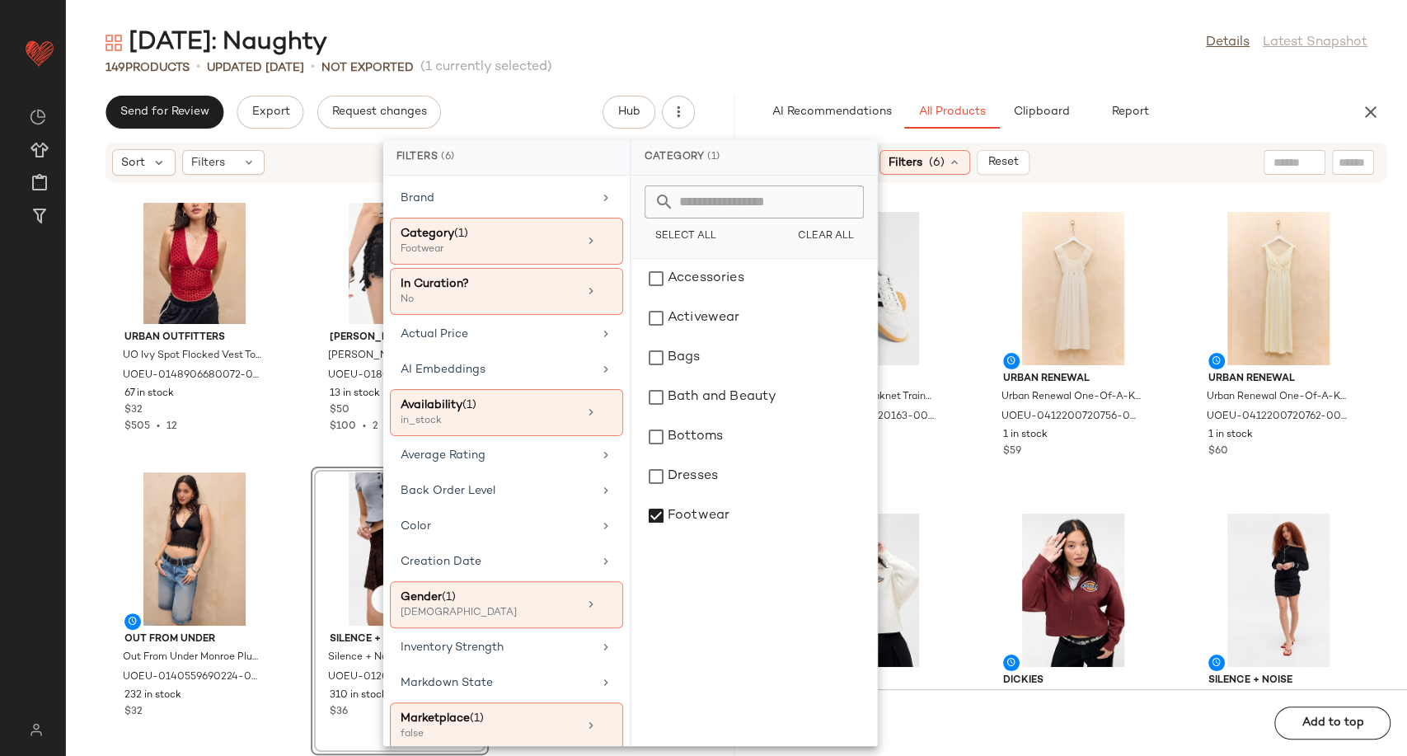
click at [960, 504] on div "adidas adidas Beige Breaknet Trainers - Beige Shoe UK 5 at Urban Outfitters UOE…" at bounding box center [1073, 446] width 668 height 486
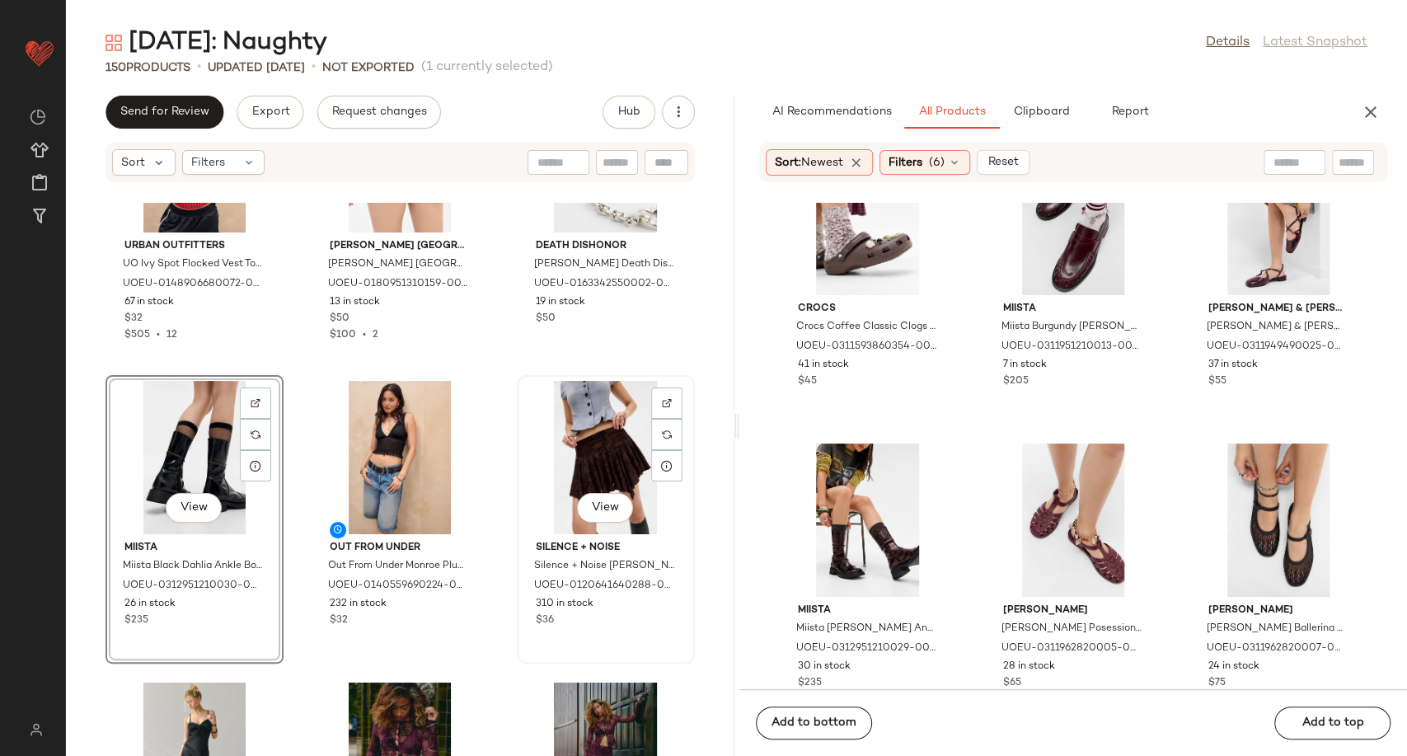
scroll to position [12397, 0]
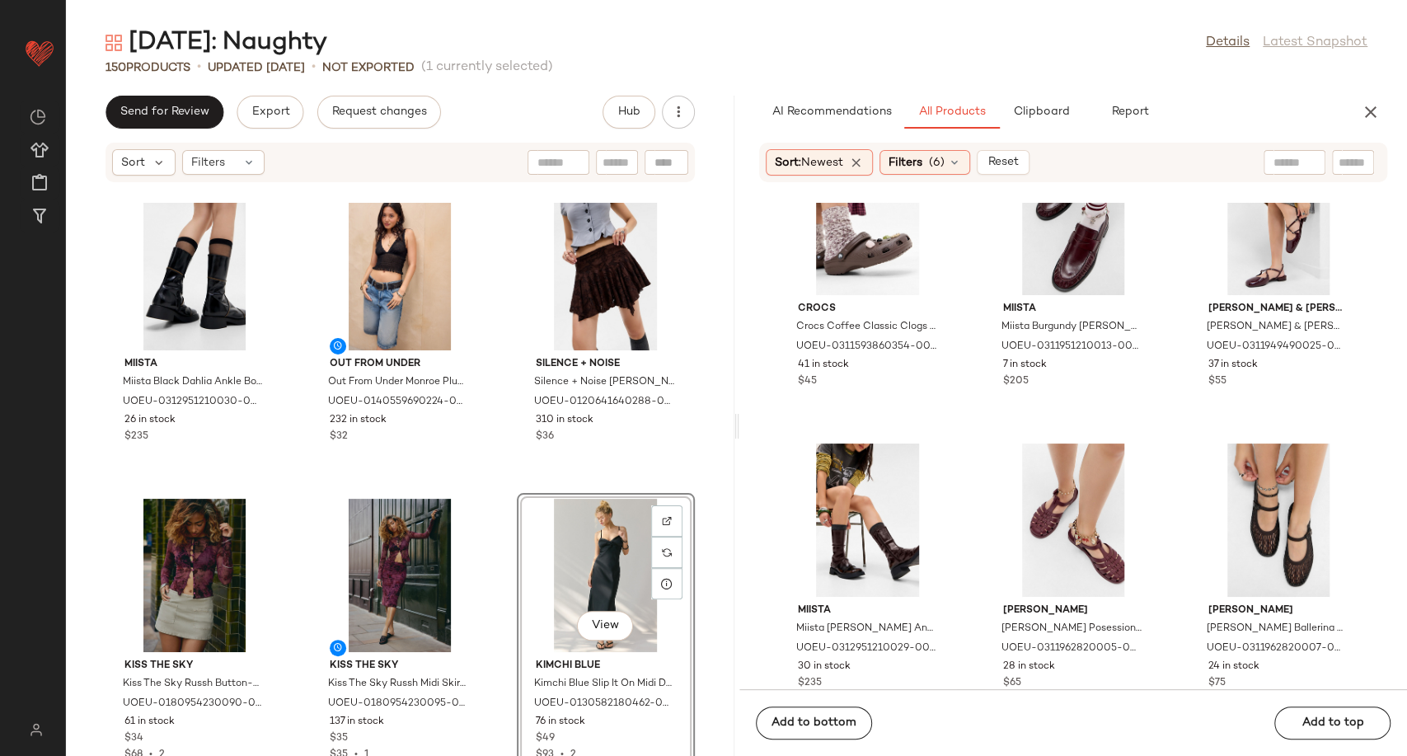
click at [502, 499] on div "Urban Outfitters UO Ivy Spot Flocked Vest Top Jacket - Maroon XL at Urban Outfi…" at bounding box center [400, 479] width 668 height 553
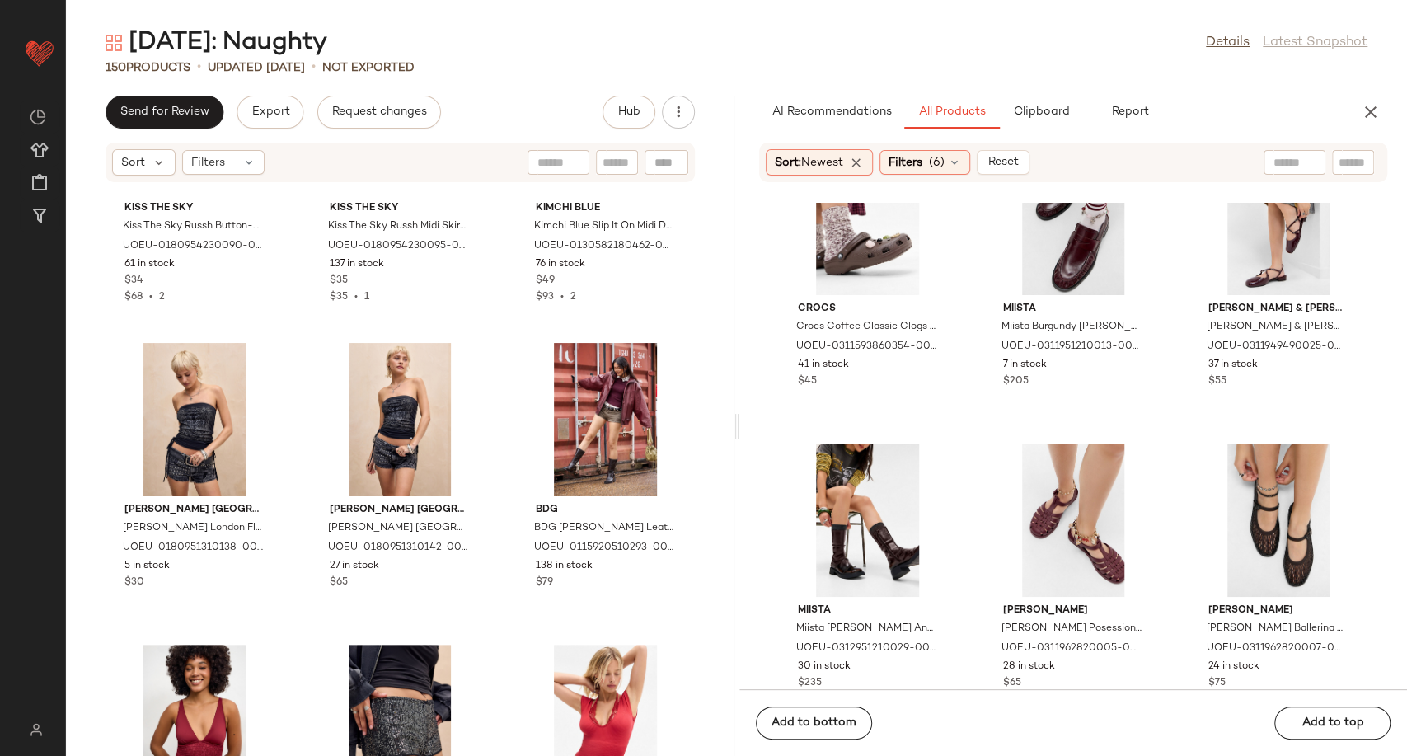
scroll to position [12946, 0]
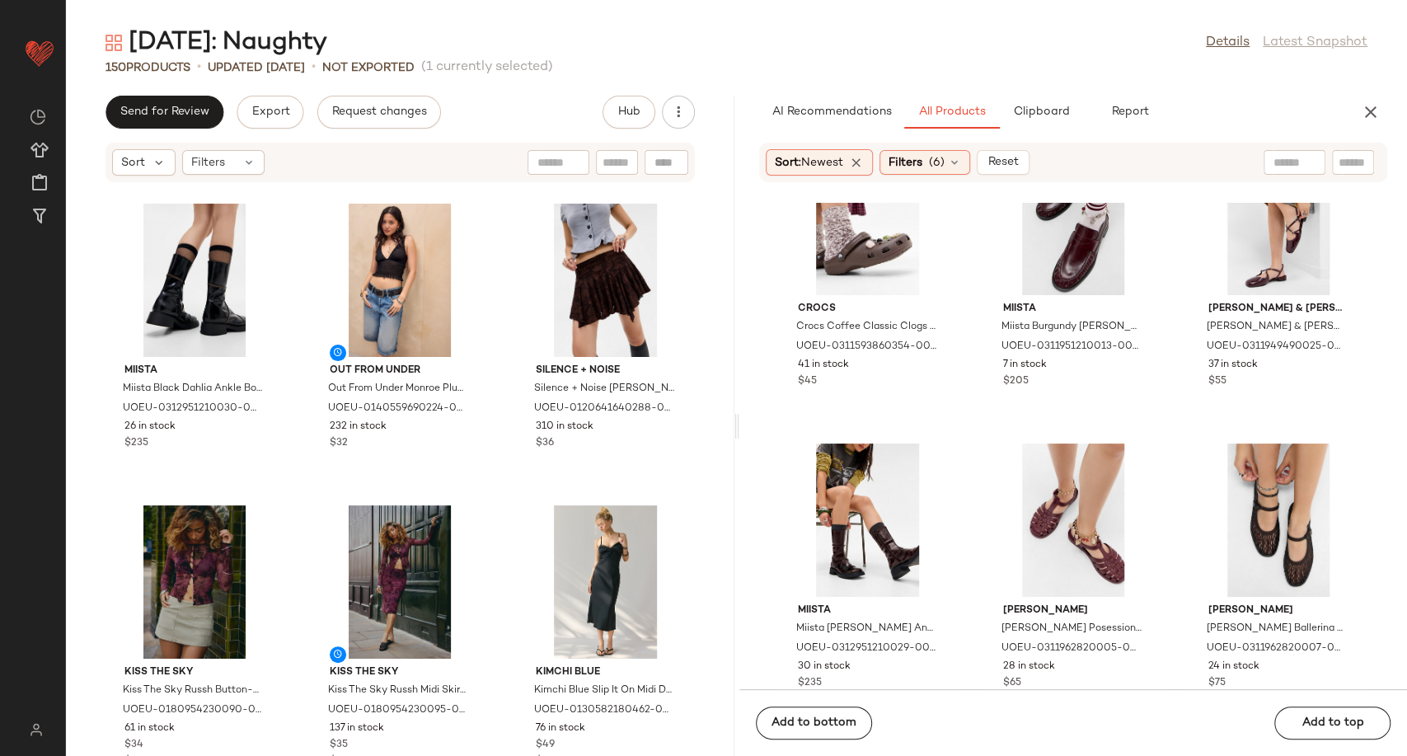
scroll to position [12756, 0]
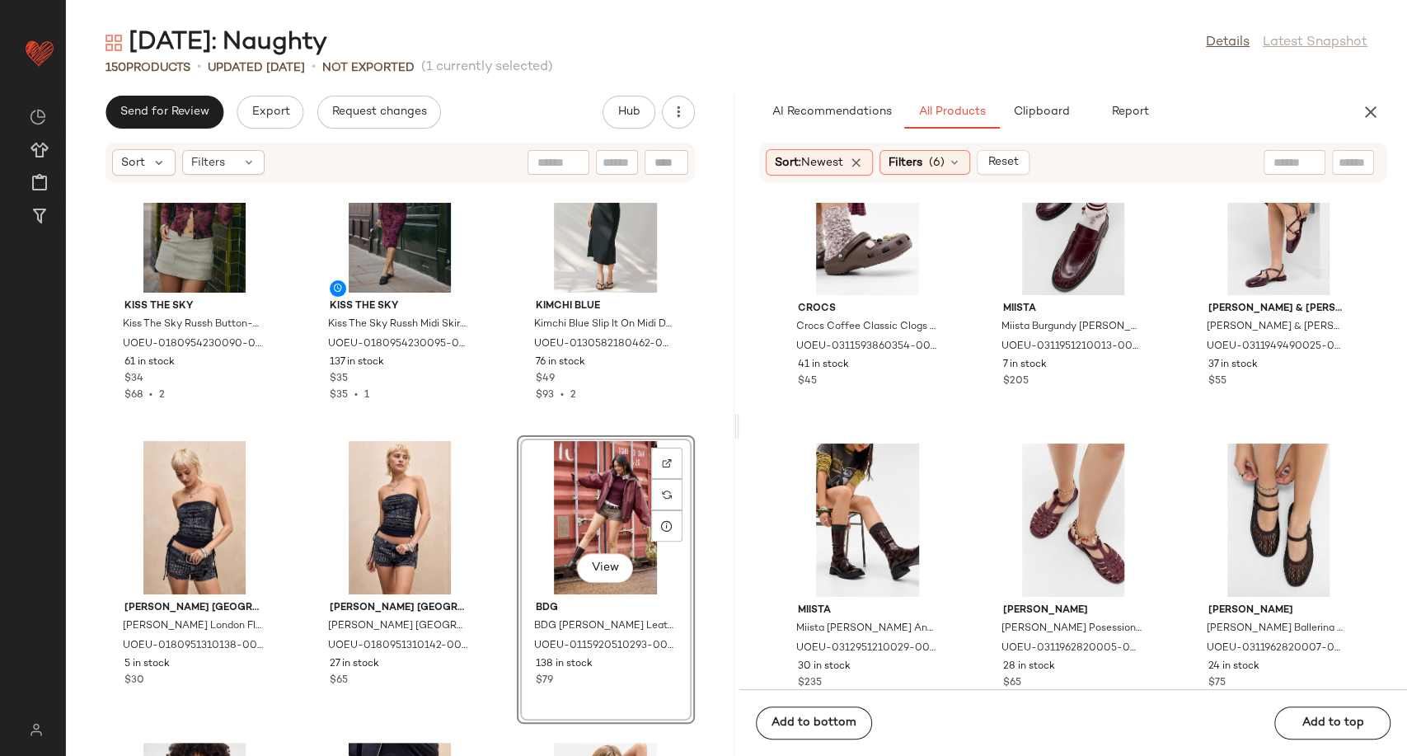
click at [490, 424] on div "Kiss The Sky Kiss The Sky Russh Button-Up Long Sleeve Top - Maroon 2XS at Urban…" at bounding box center [400, 479] width 668 height 553
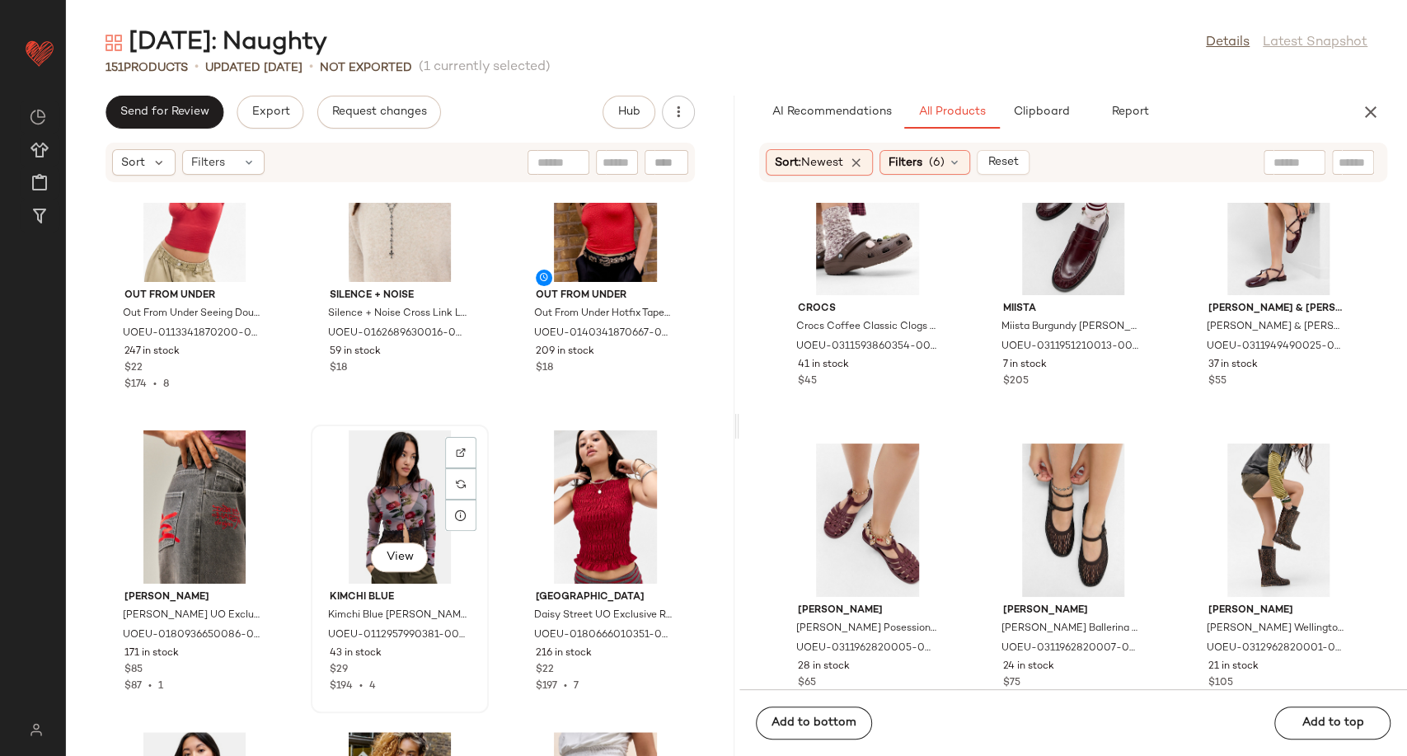
scroll to position [13397, 0]
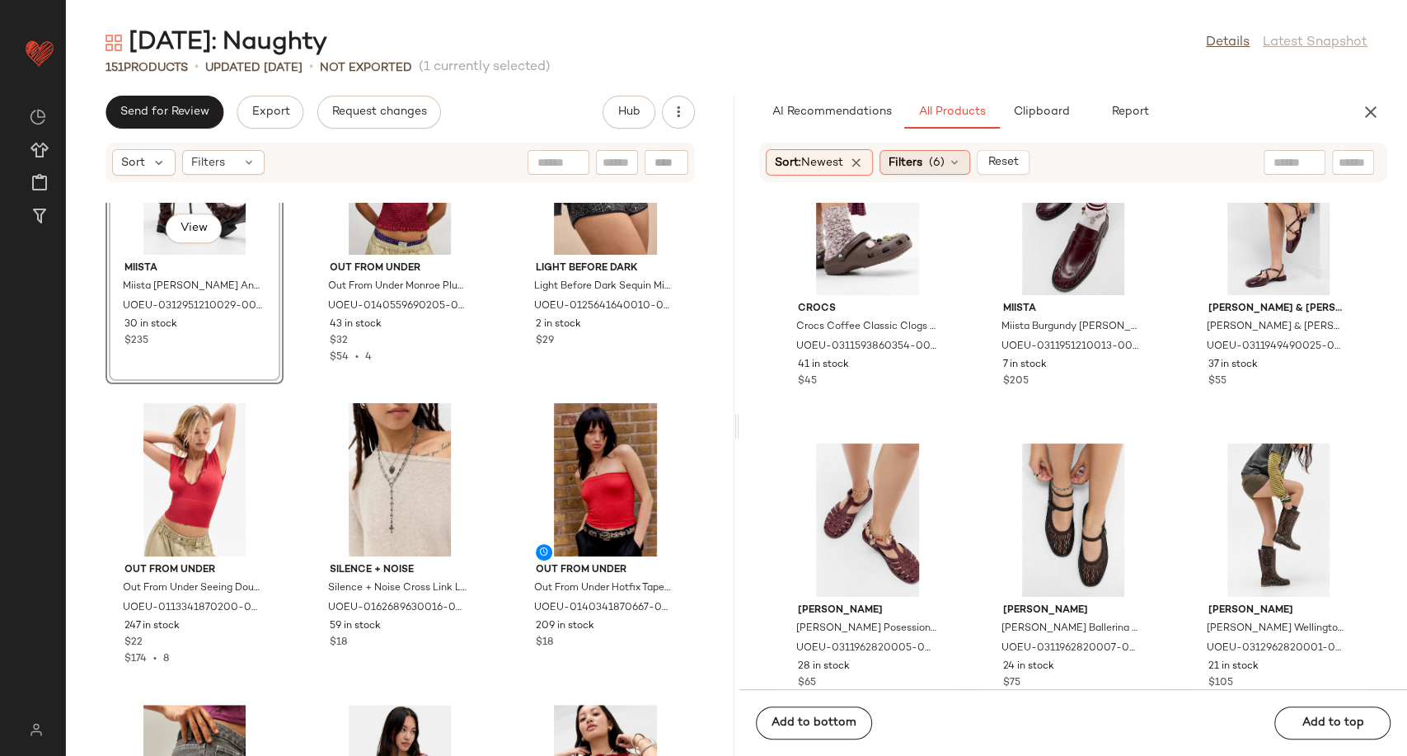
click at [959, 166] on icon at bounding box center [954, 162] width 13 height 13
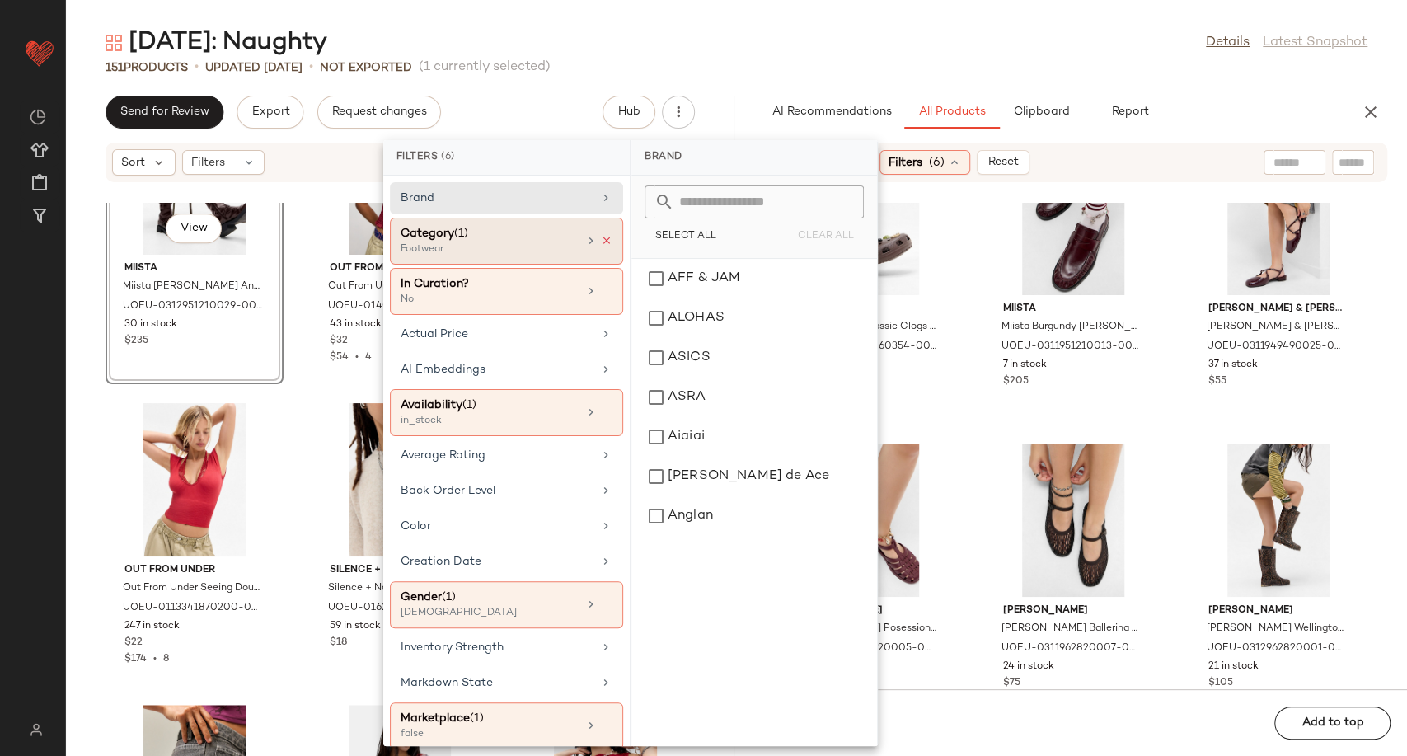
click at [601, 237] on icon at bounding box center [607, 241] width 12 height 12
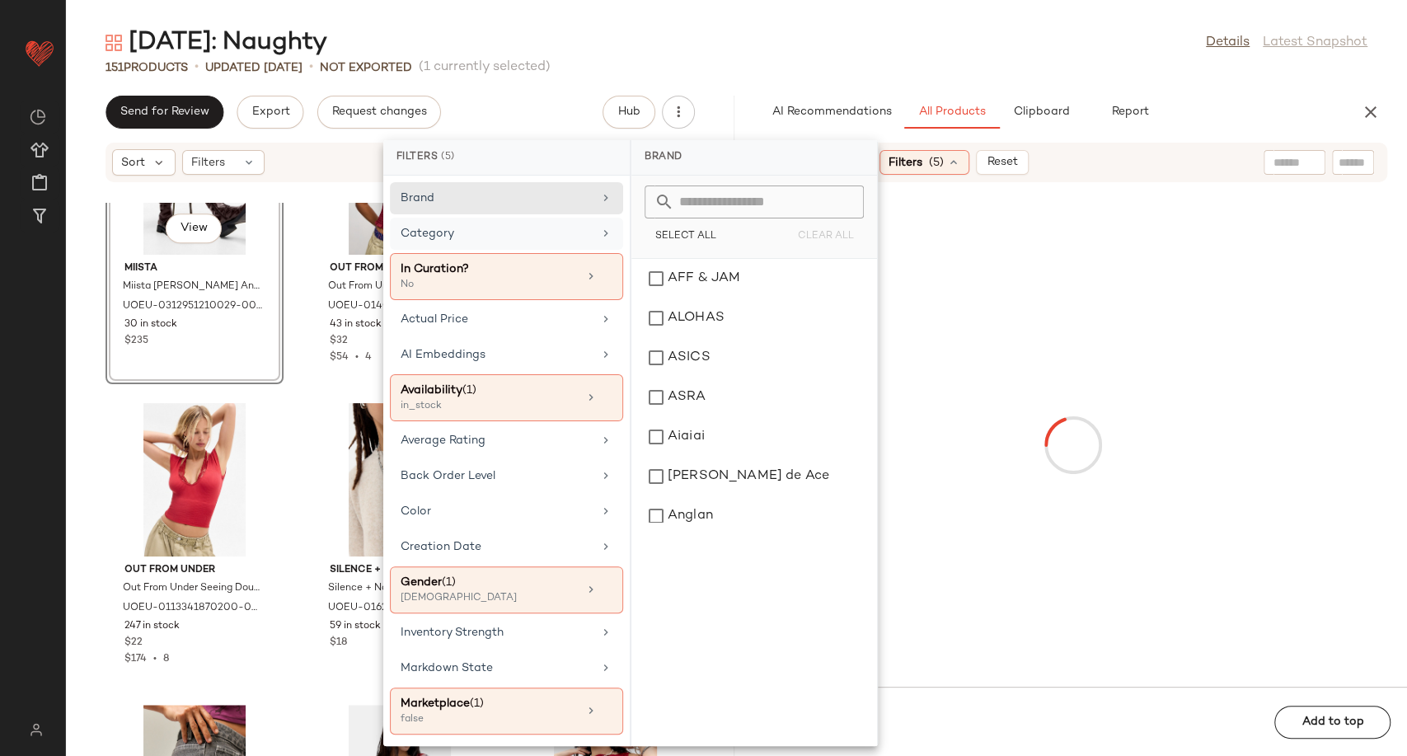
click at [560, 232] on div "Category" at bounding box center [497, 233] width 192 height 17
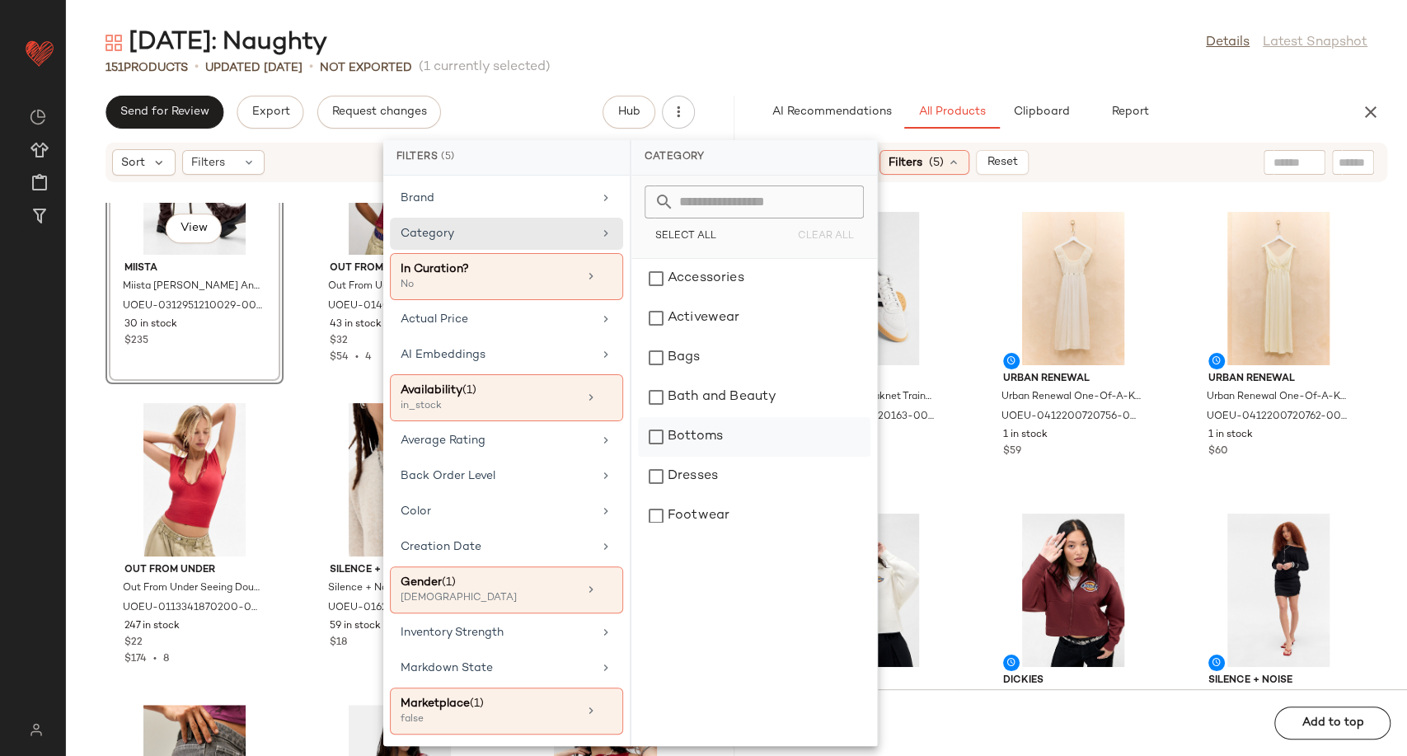
click at [692, 437] on div "Bottoms" at bounding box center [754, 437] width 232 height 40
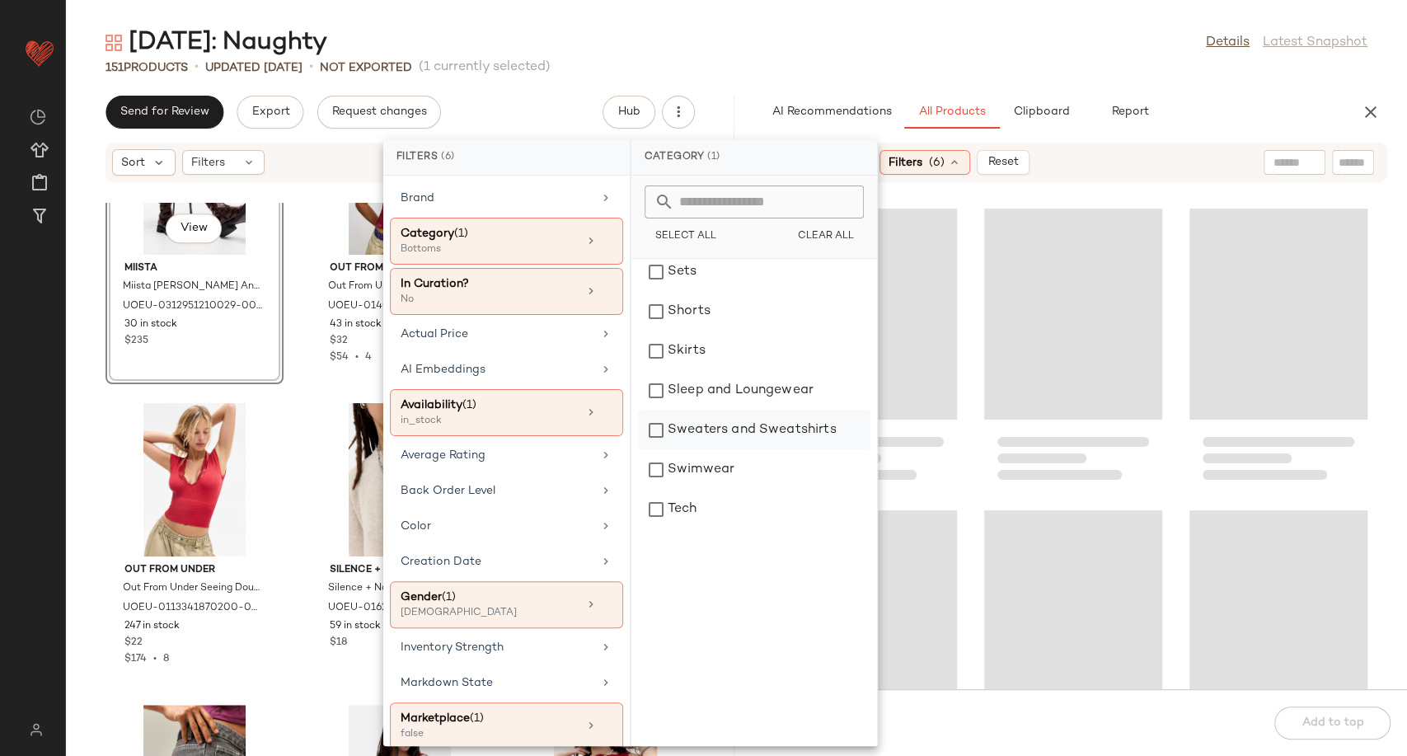
scroll to position [366, 0]
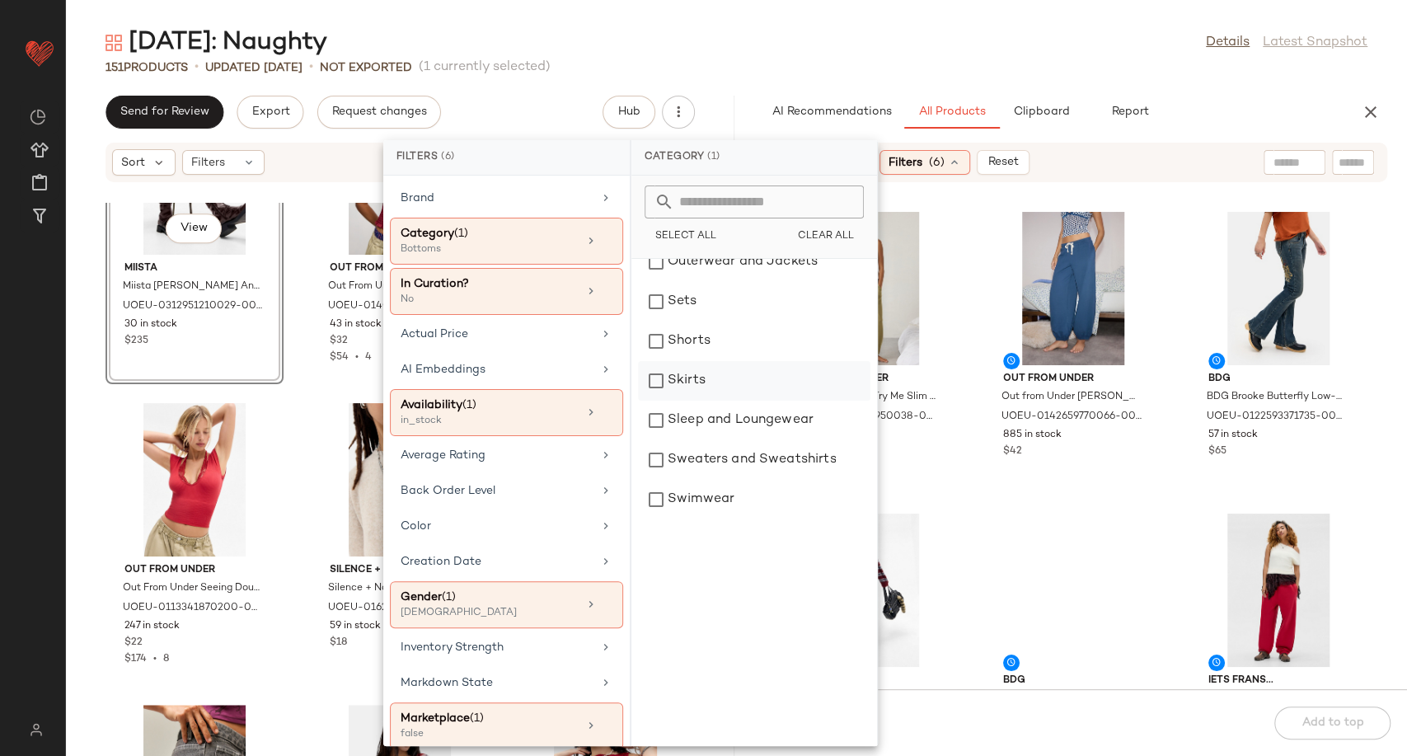
click at [700, 382] on div "Skirts" at bounding box center [754, 381] width 232 height 40
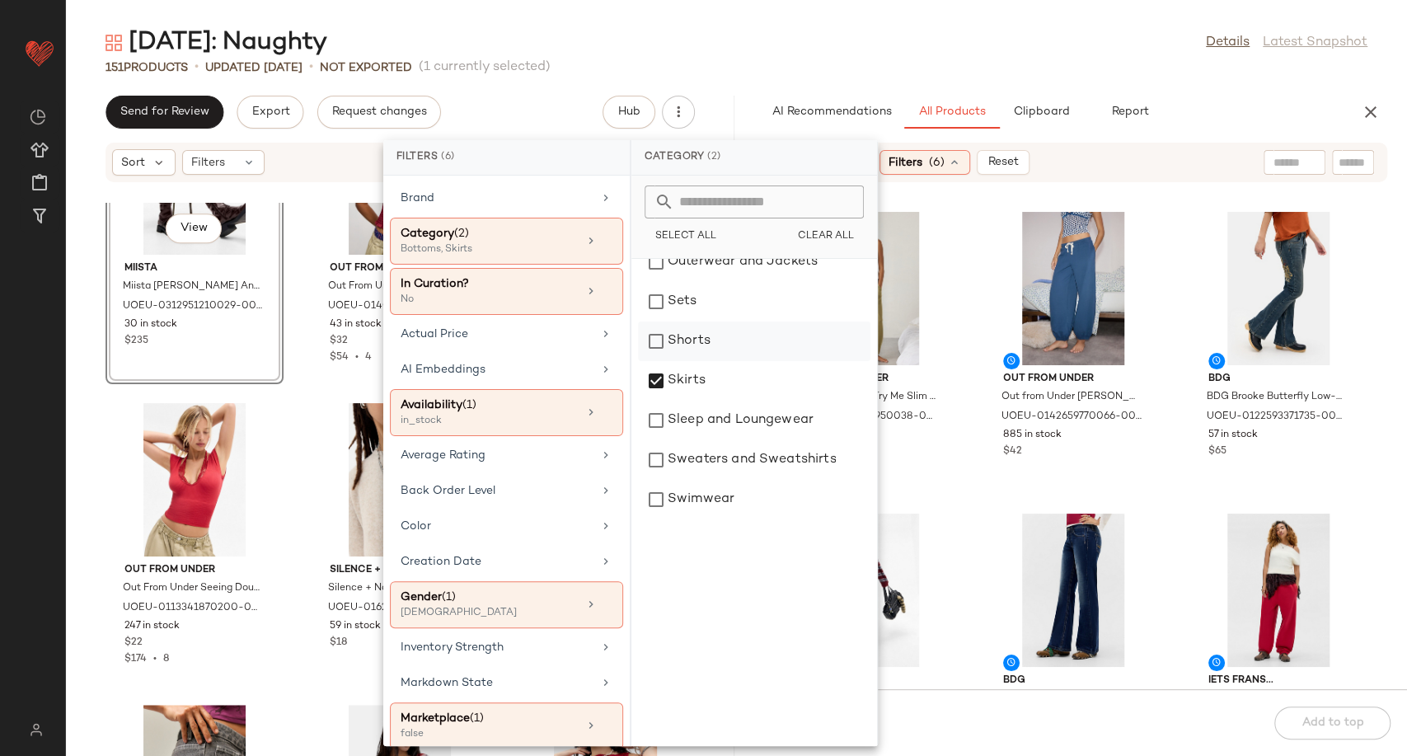
click at [692, 338] on div "Shorts" at bounding box center [754, 341] width 232 height 40
click at [968, 481] on div "Out From Under Out From Under Try Me Slim Joggers - Green XS at Urban Outfitter…" at bounding box center [1073, 446] width 668 height 486
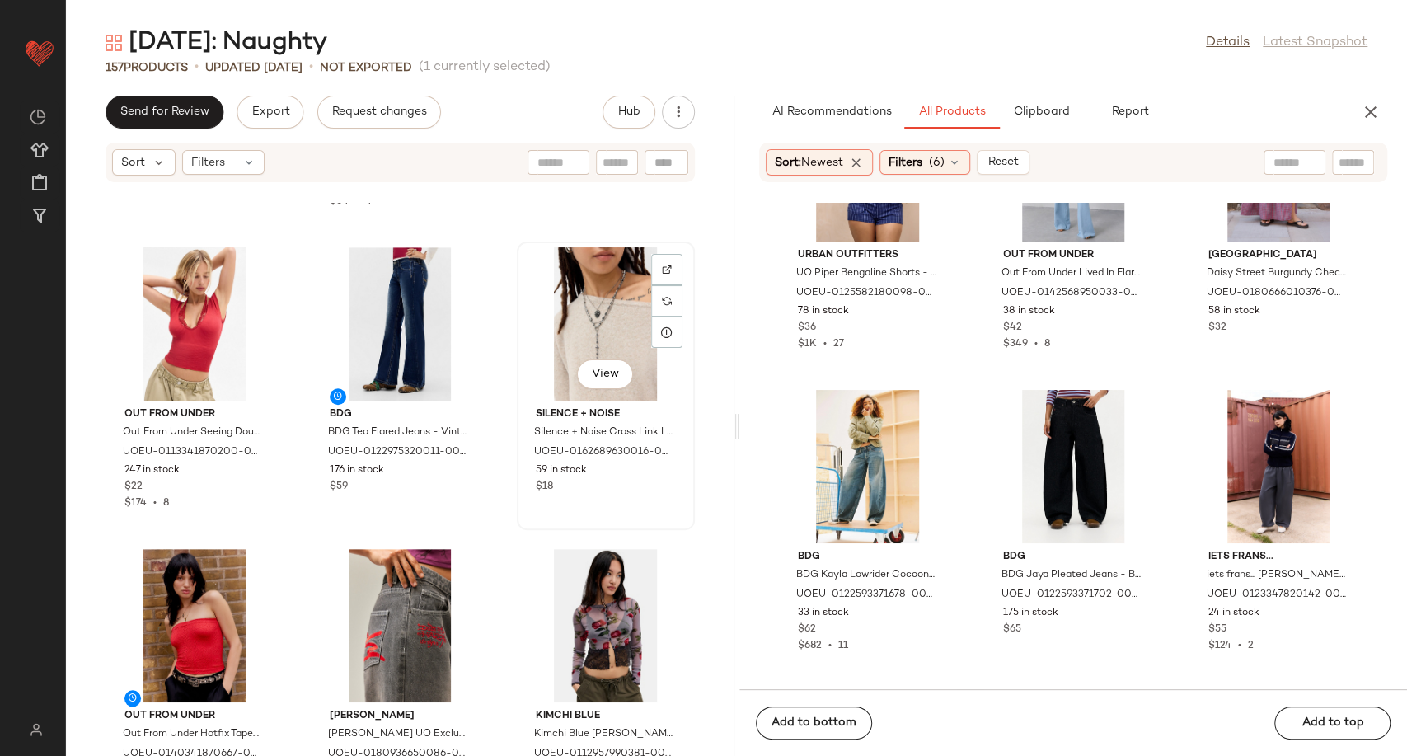
scroll to position [13580, 0]
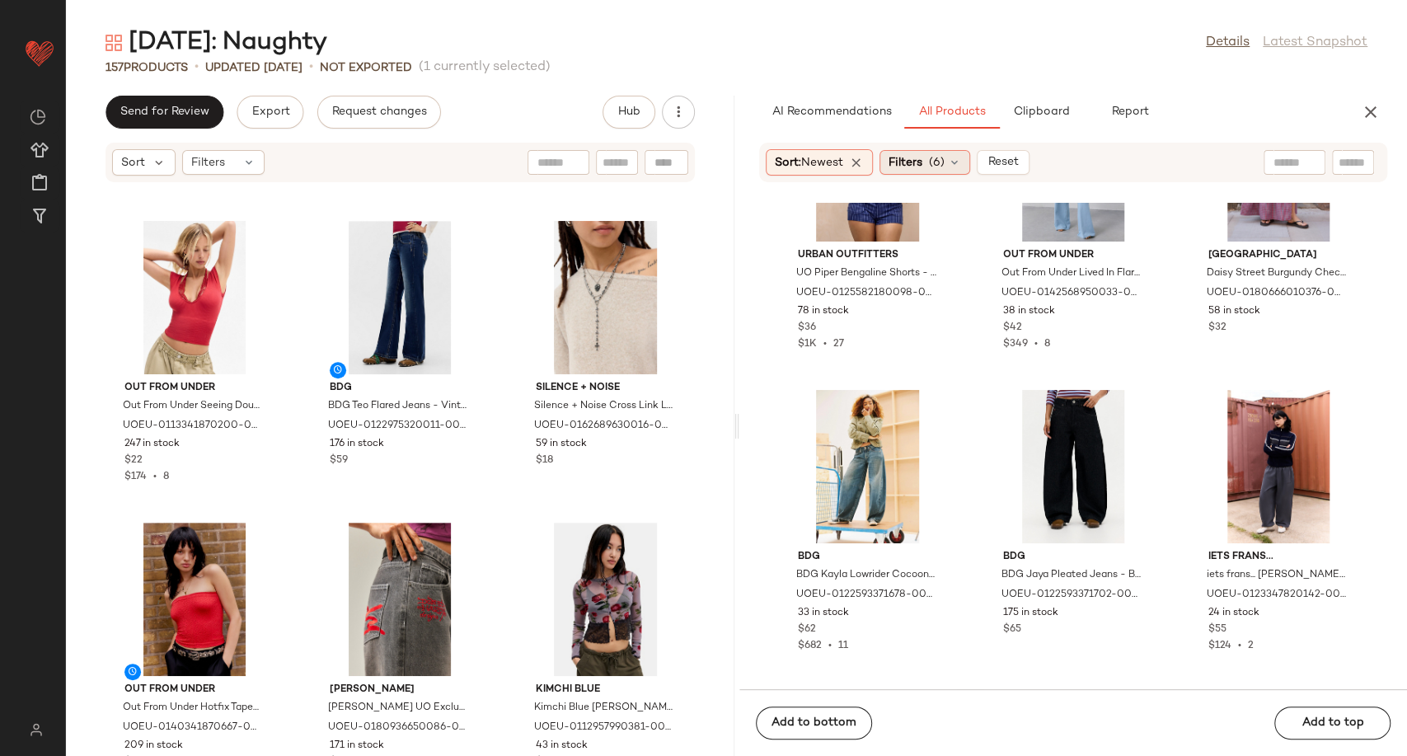
click at [967, 162] on div "Filters (6)" at bounding box center [924, 162] width 91 height 25
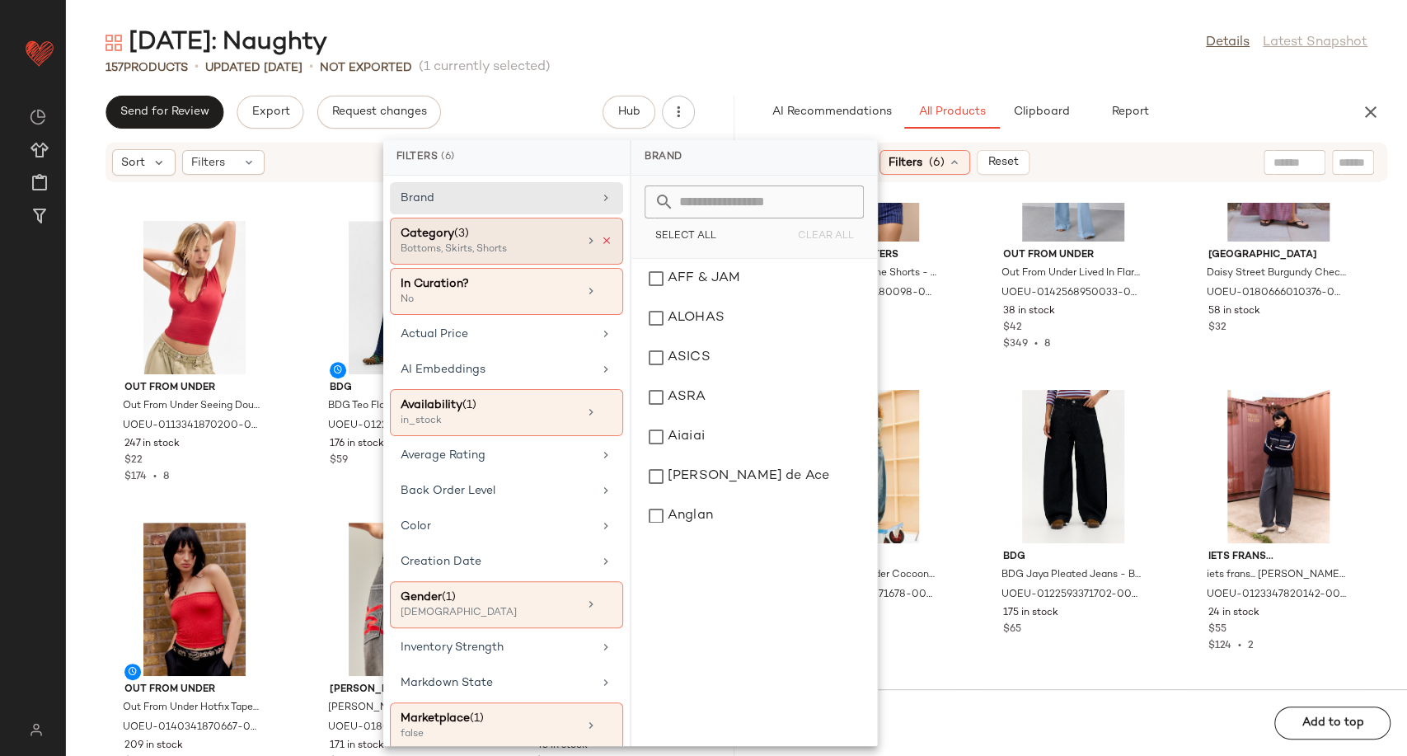
click at [604, 238] on icon at bounding box center [607, 241] width 12 height 12
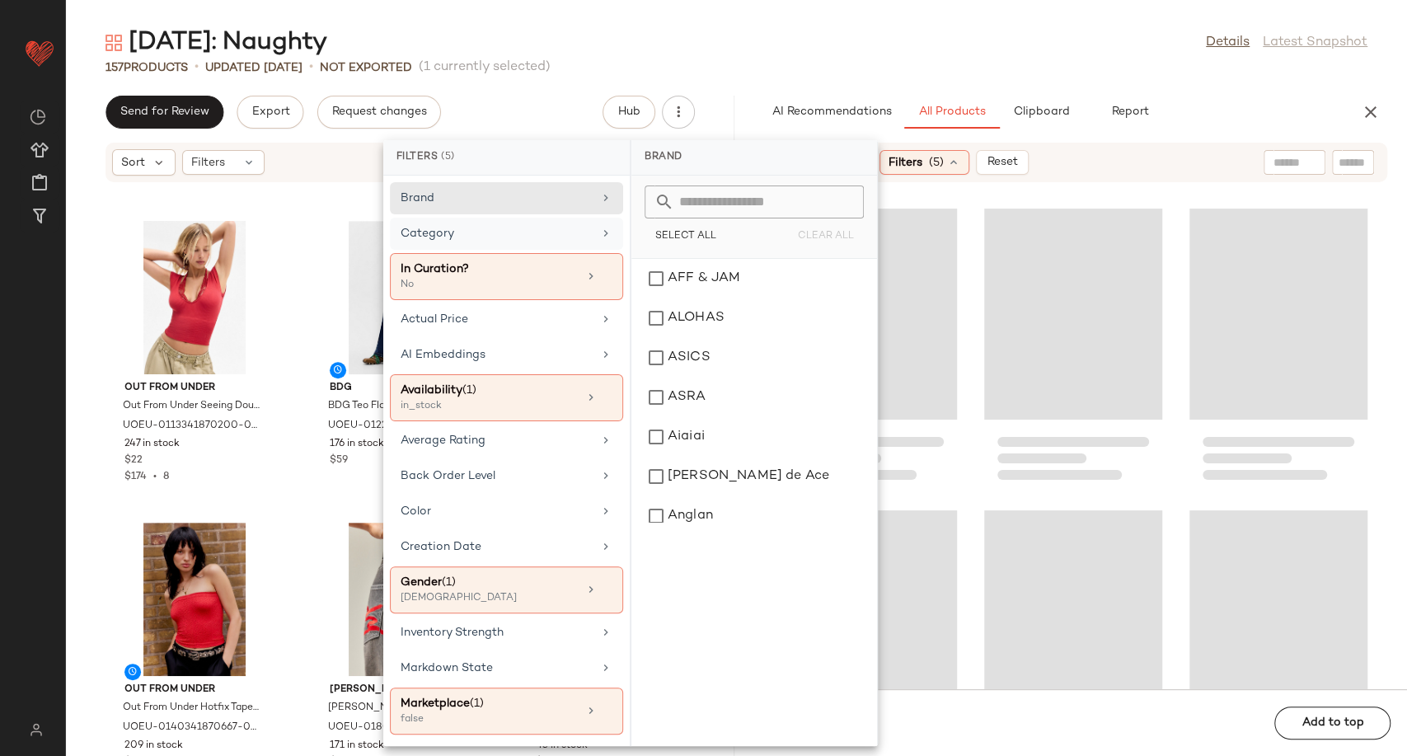
click at [554, 232] on div "Category" at bounding box center [497, 233] width 192 height 17
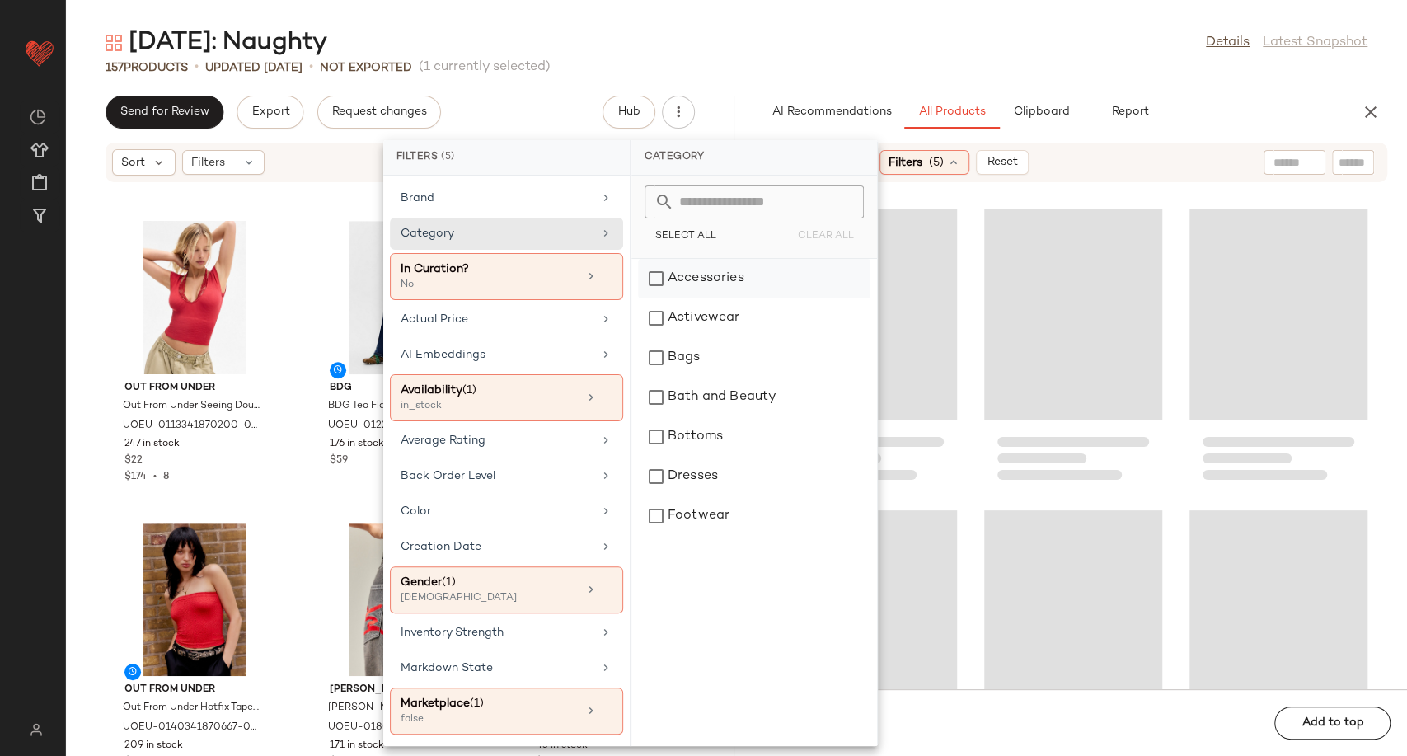
click at [709, 285] on div "Accessories" at bounding box center [754, 279] width 232 height 40
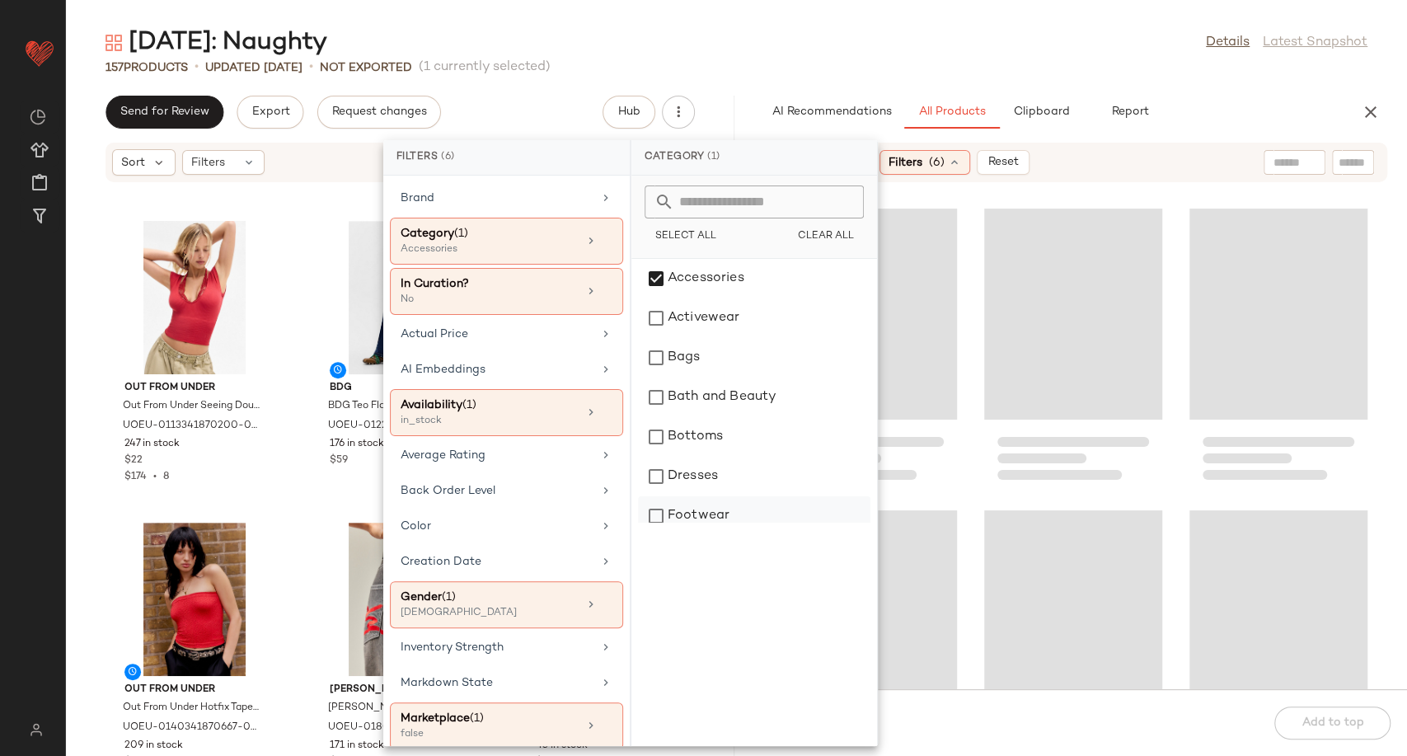
click at [719, 515] on div "Footwear" at bounding box center [754, 516] width 232 height 40
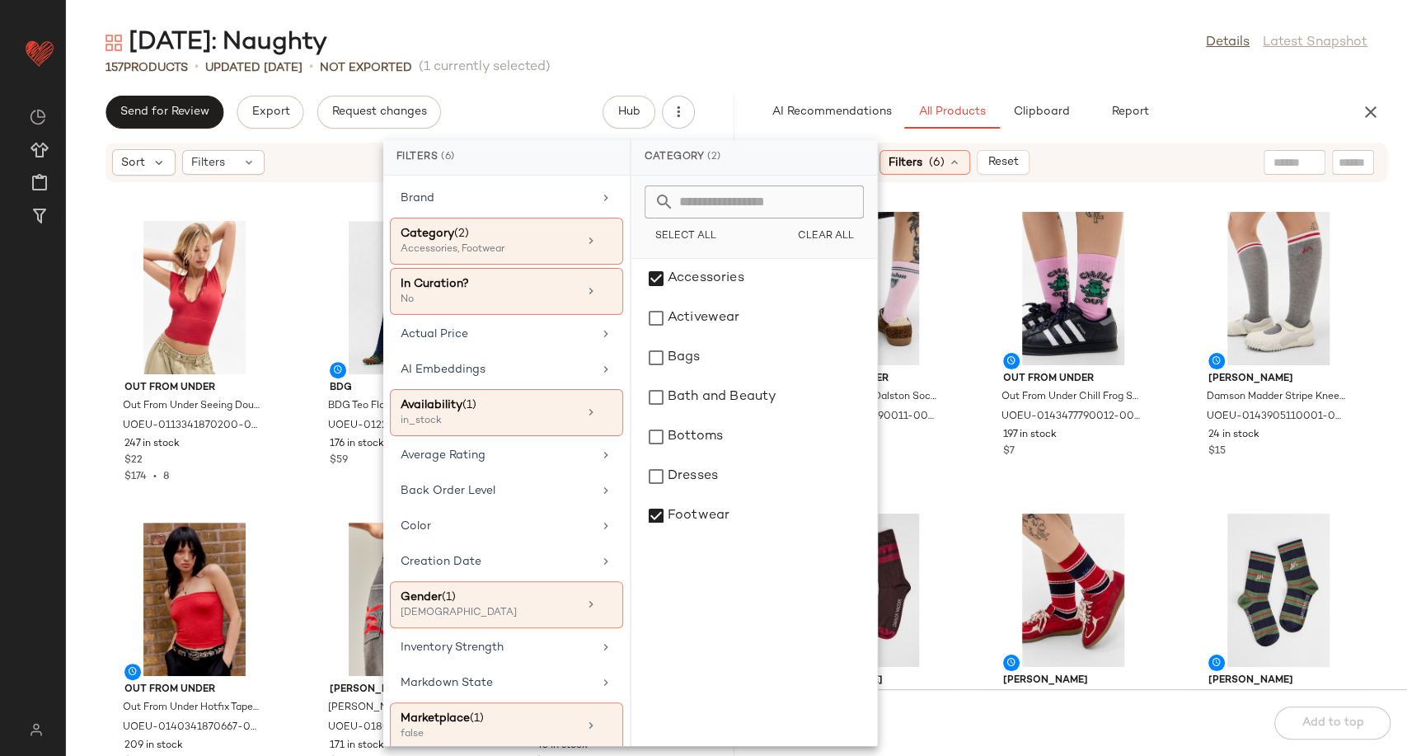
click at [976, 508] on div "Out From Under Out From Under Dalston Socks - Pink at Urban Outfitters UOEU-014…" at bounding box center [1073, 446] width 668 height 486
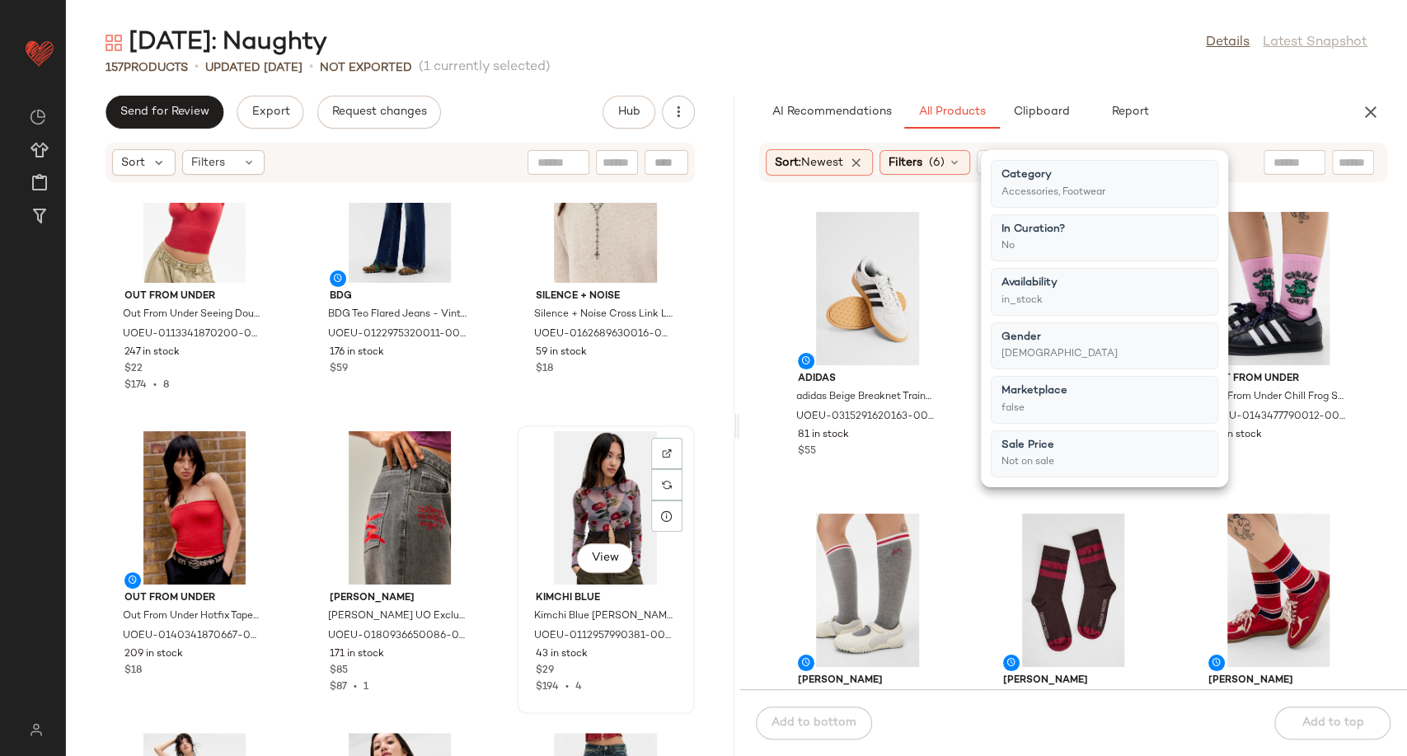
scroll to position [13763, 0]
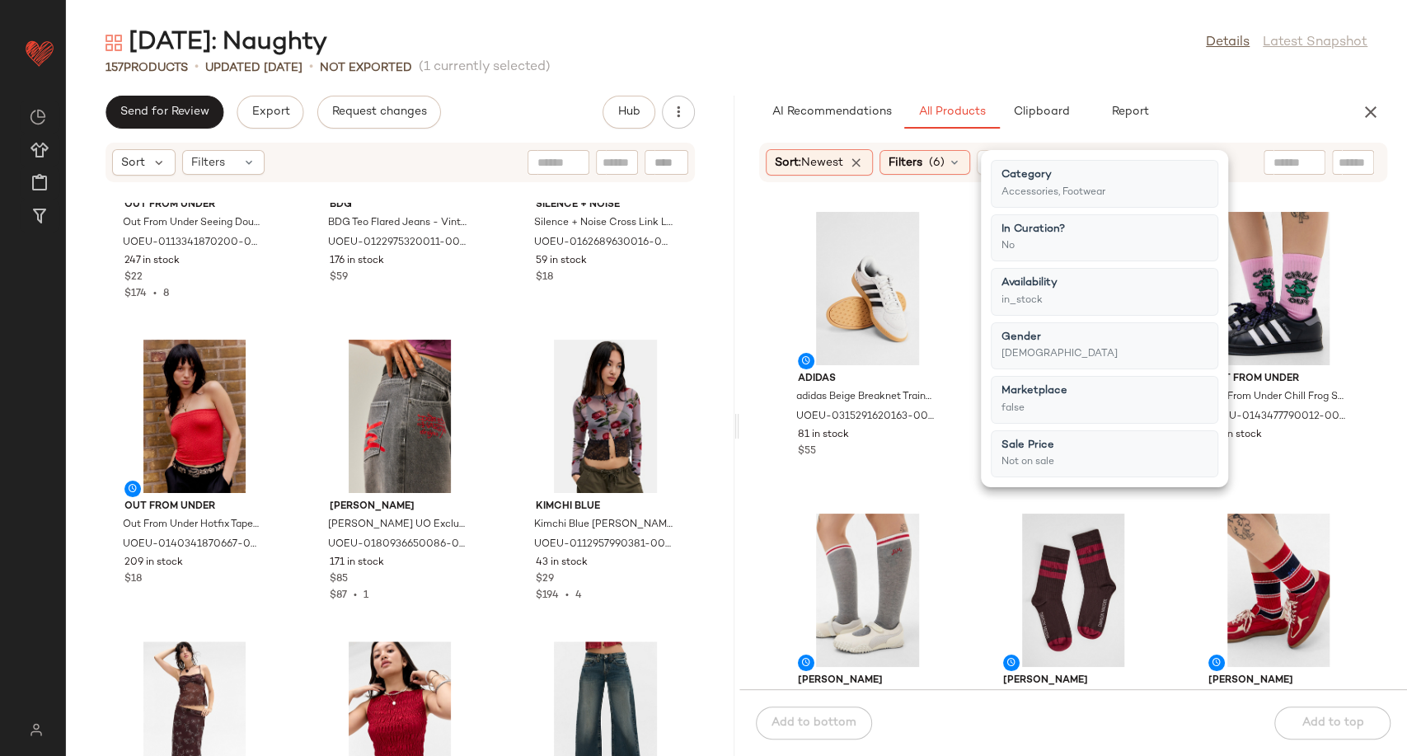
click at [976, 509] on div "adidas adidas Beige Breaknet Trainers - Beige Shoe UK 5 at Urban Outfitters UOE…" at bounding box center [1073, 446] width 668 height 486
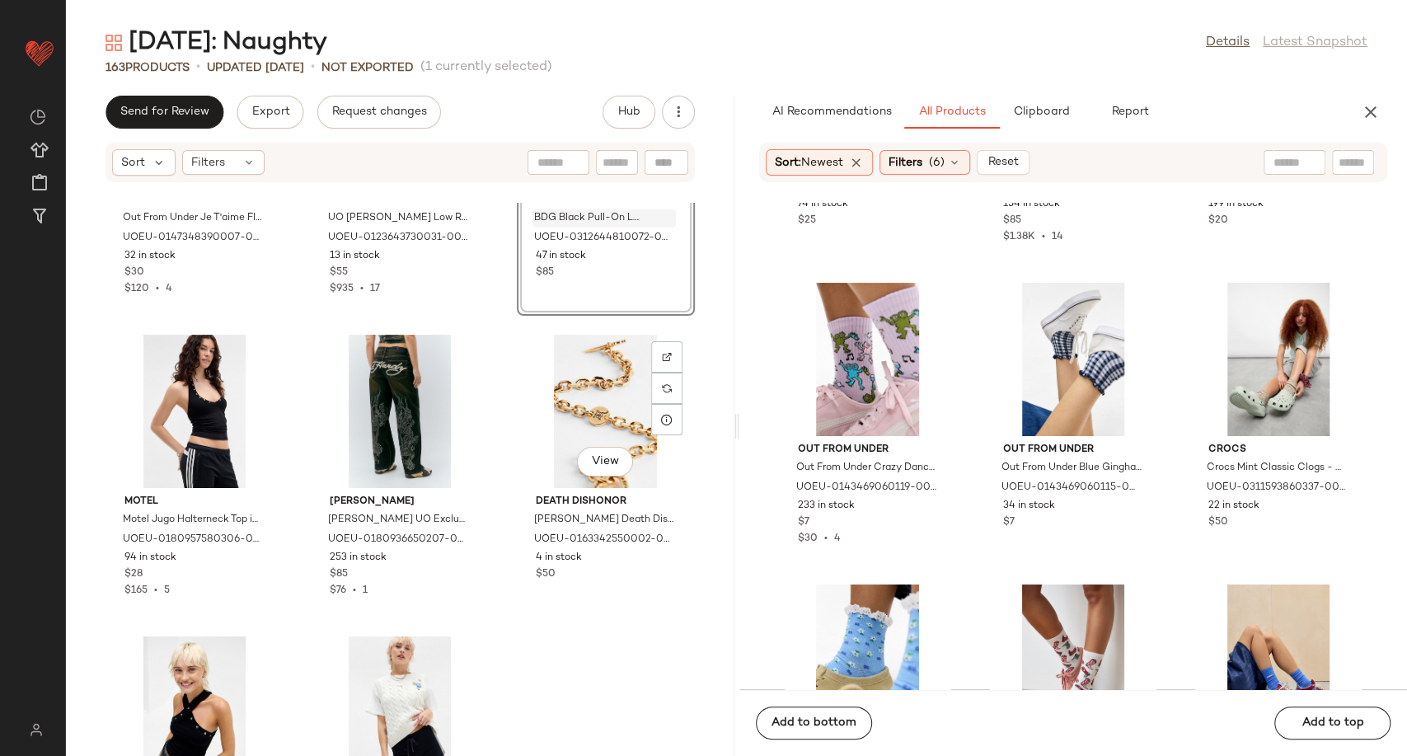
scroll to position [15590, 0]
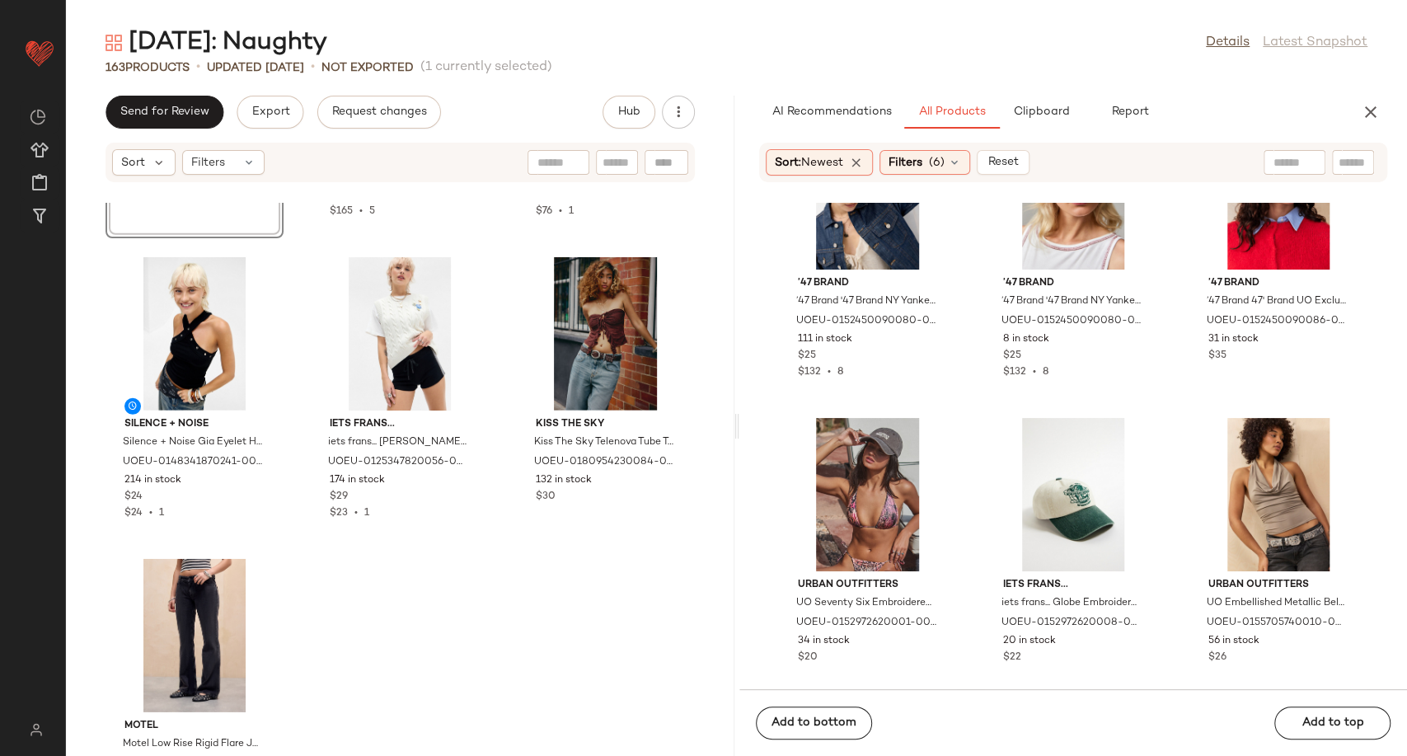
scroll to position [37226, 0]
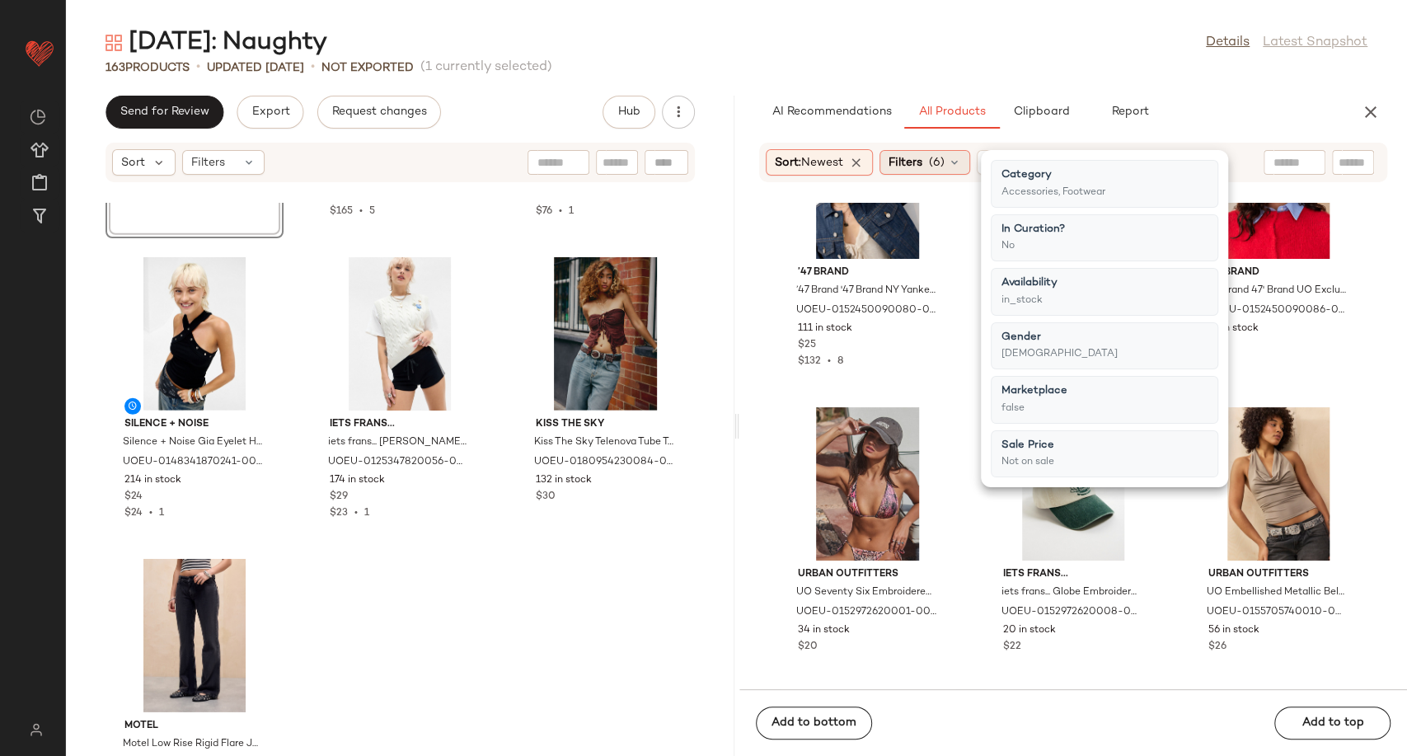
click at [958, 162] on icon at bounding box center [954, 162] width 13 height 13
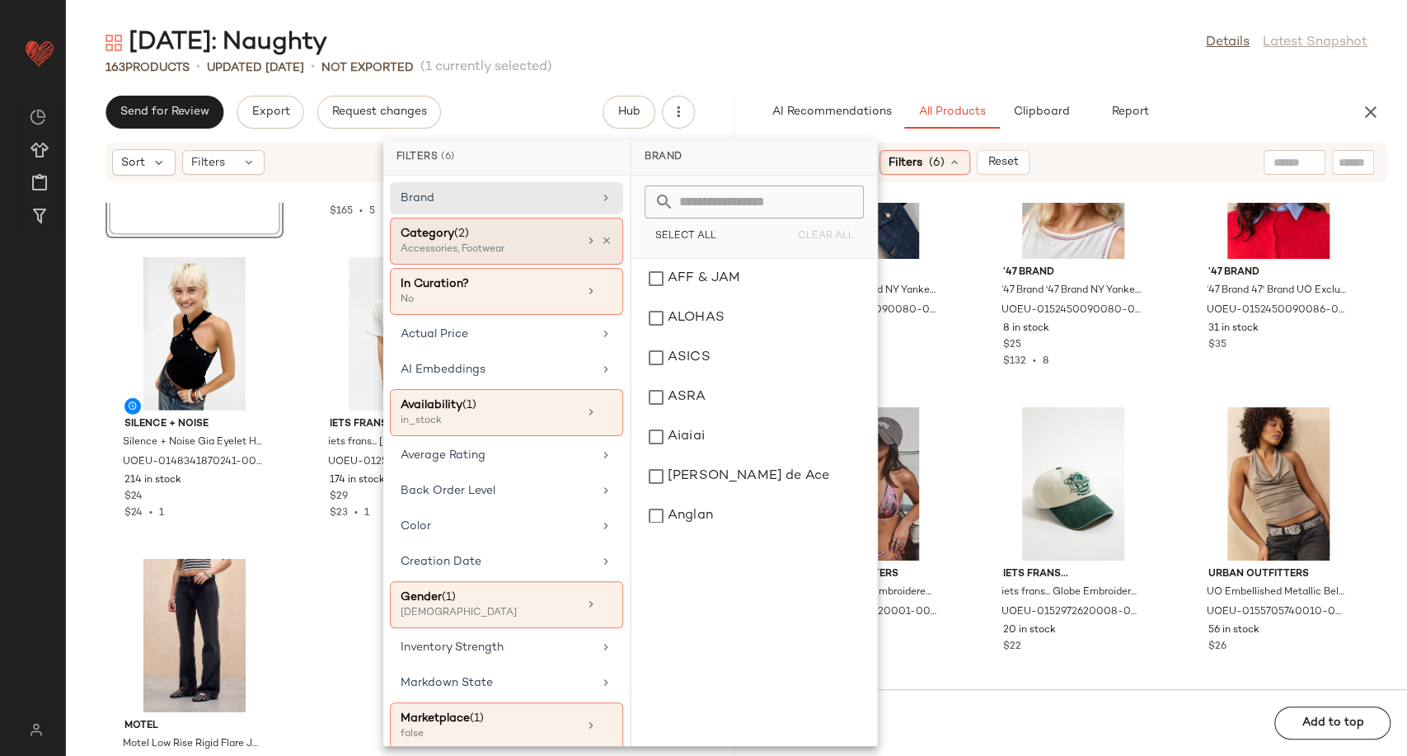
click at [538, 227] on div "Category (2)" at bounding box center [489, 233] width 177 height 17
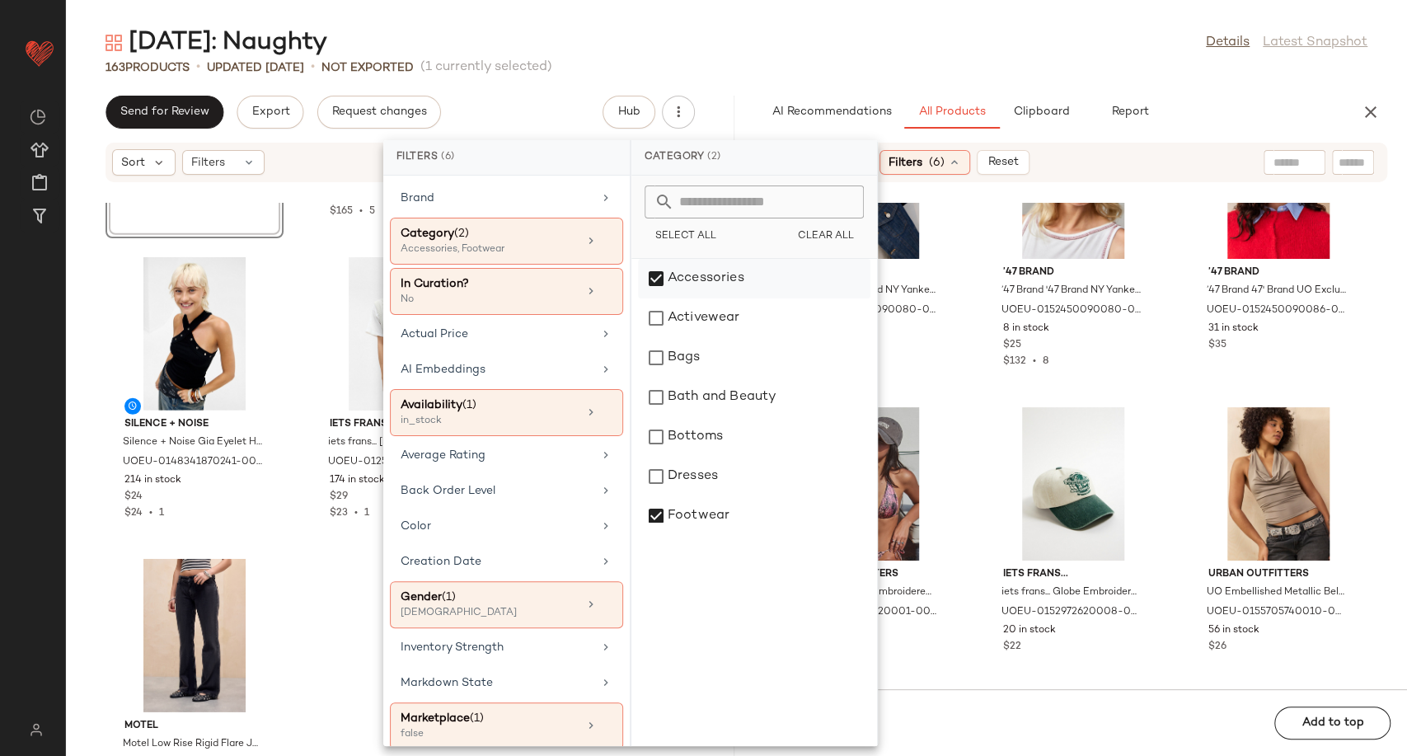
click at [662, 282] on div "Accessories" at bounding box center [754, 279] width 232 height 40
click at [966, 436] on div "’47 Brand ’47 Brand '47 Brand NY Yankees Clean Up Cap - Cream at Urban Outfitte…" at bounding box center [1073, 446] width 668 height 486
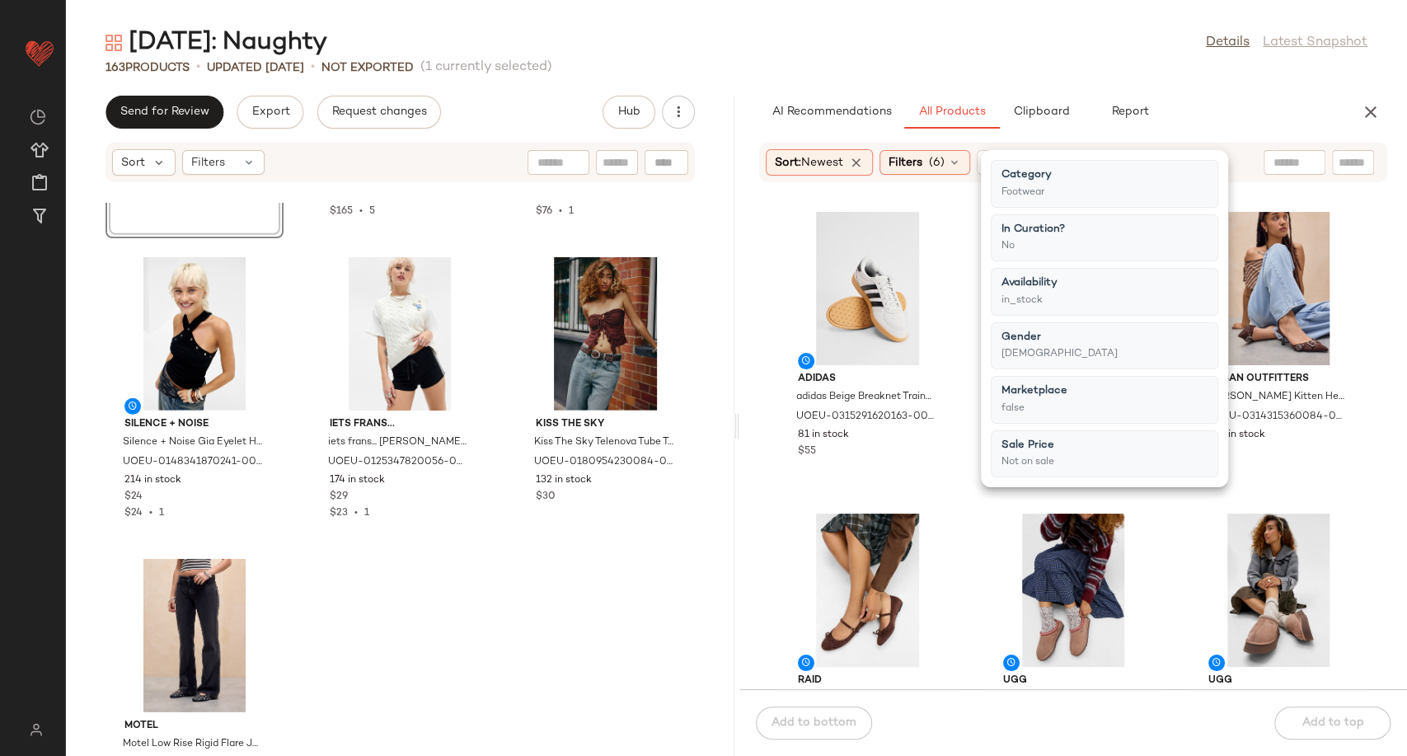
click at [964, 466] on div "adidas adidas Beige Breaknet Trainers - Beige Shoe UK 5 at Urban Outfitters UOE…" at bounding box center [1073, 446] width 668 height 486
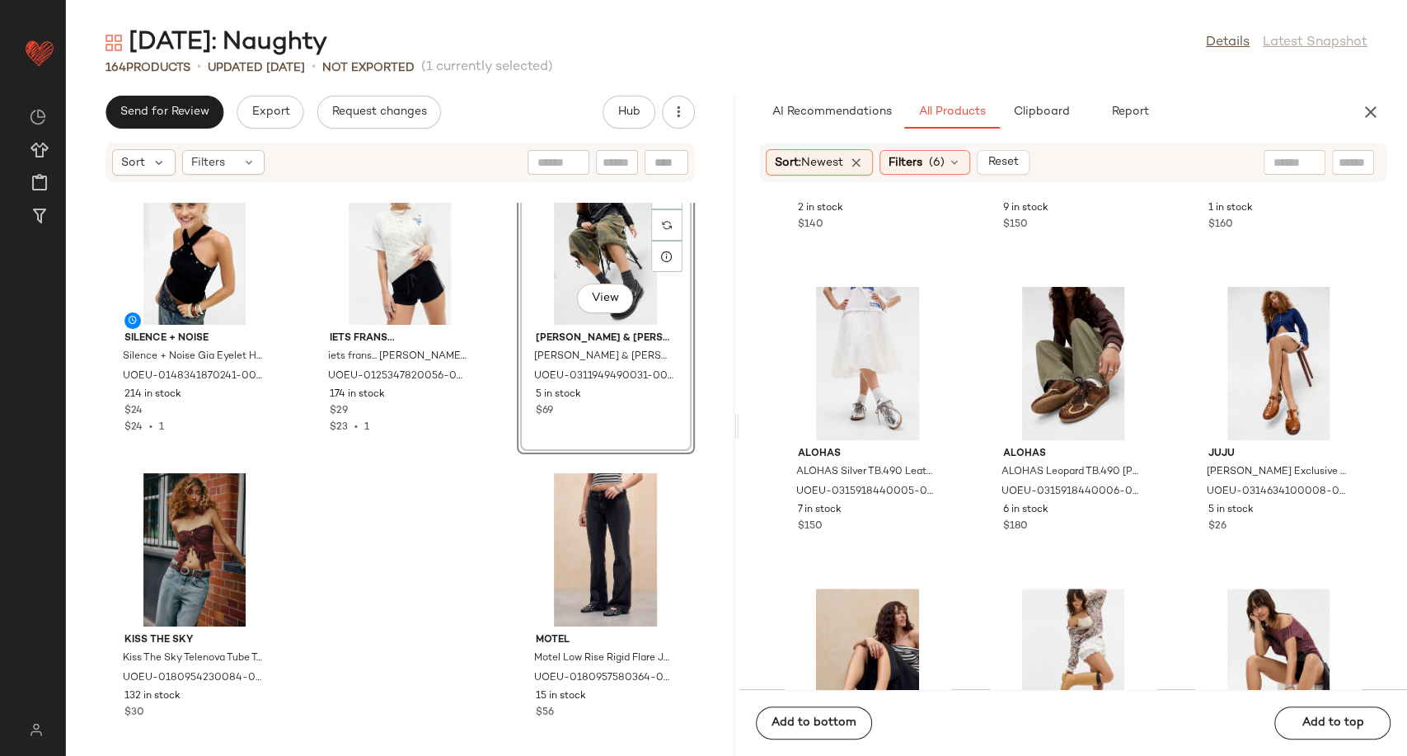
scroll to position [4860, 0]
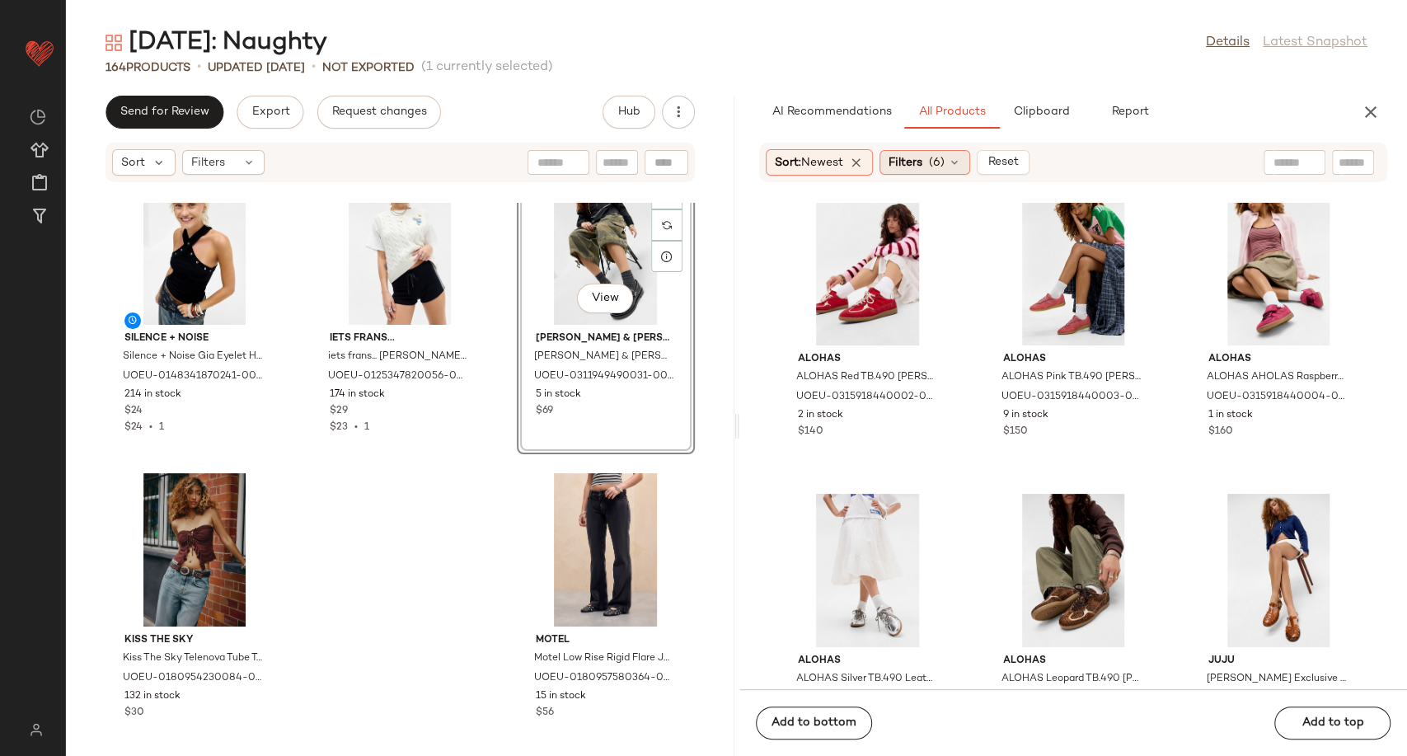
click at [961, 163] on icon at bounding box center [954, 162] width 13 height 13
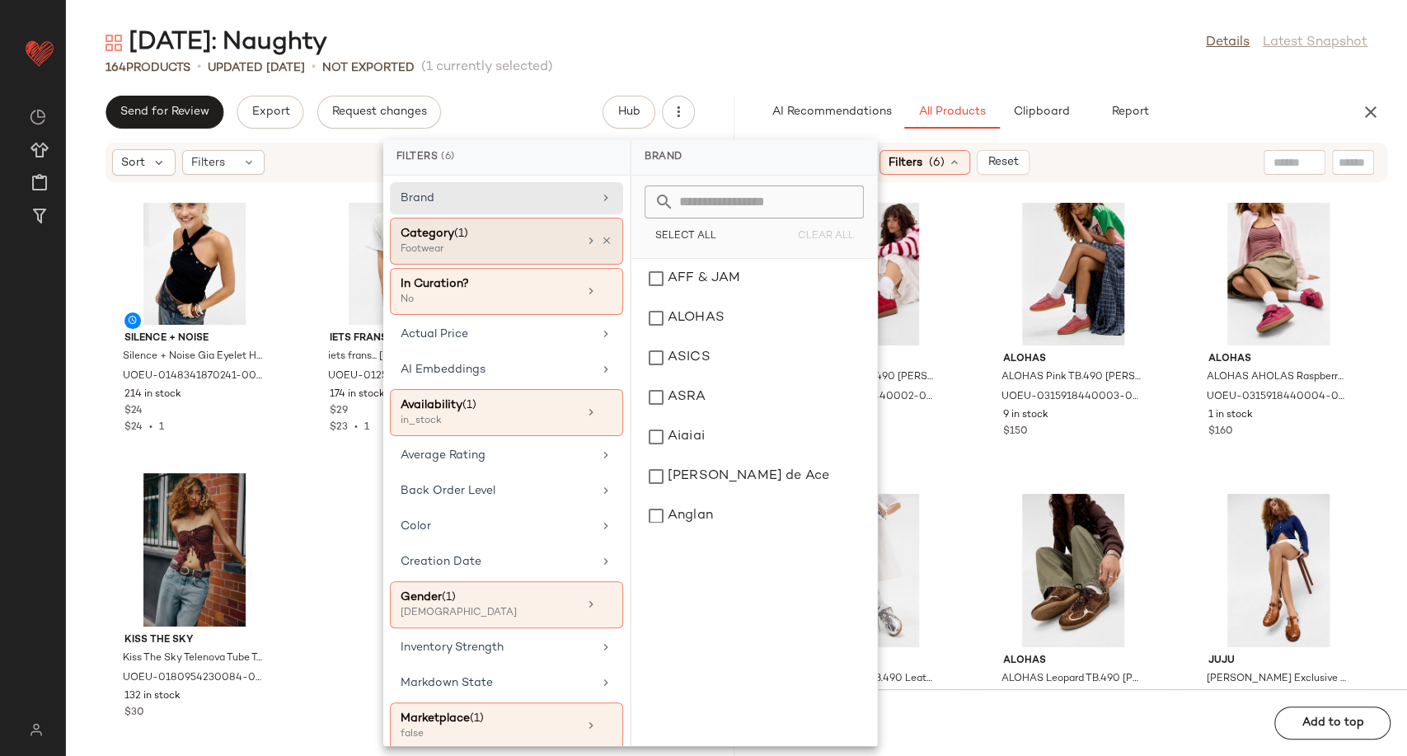
click at [519, 233] on div "Category (1)" at bounding box center [489, 233] width 177 height 17
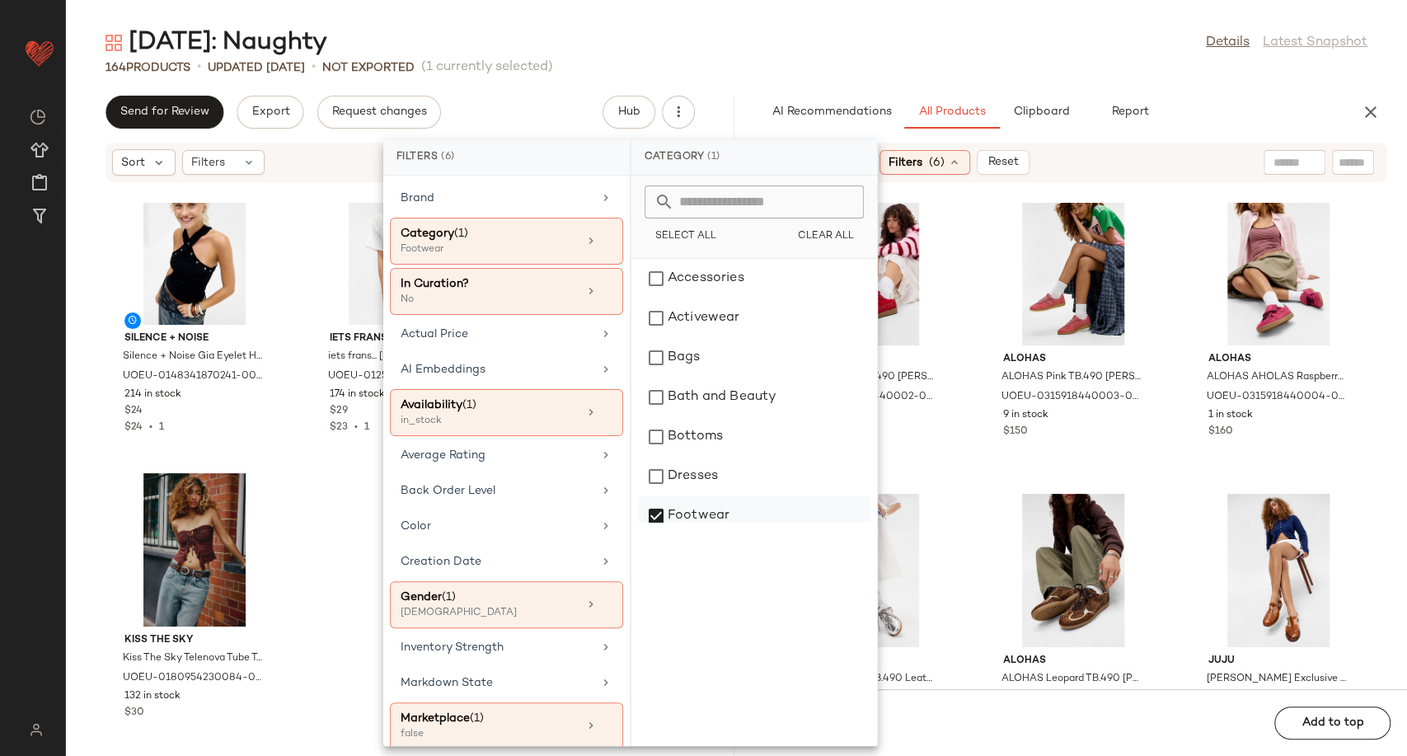
click at [657, 519] on div "Footwear" at bounding box center [754, 516] width 232 height 40
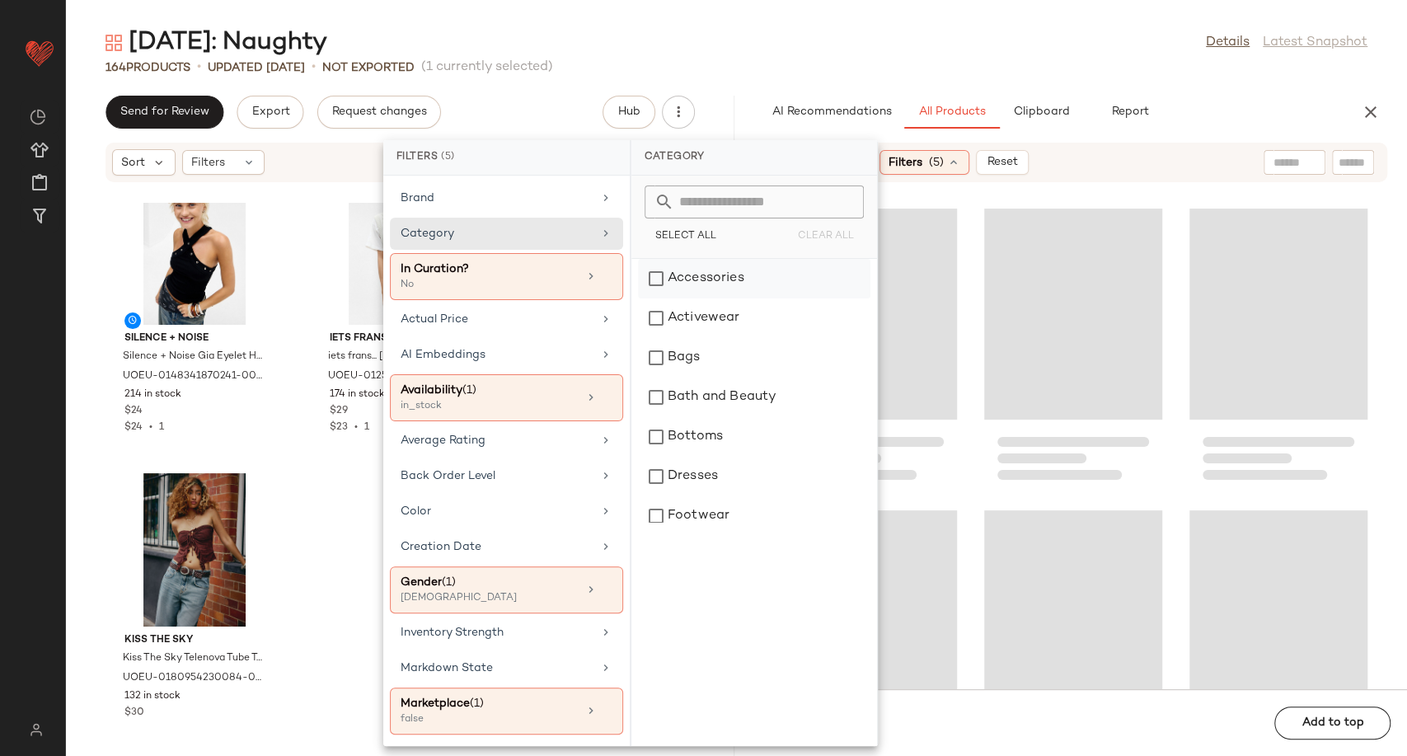
click at [654, 280] on div "Accessories" at bounding box center [754, 279] width 232 height 40
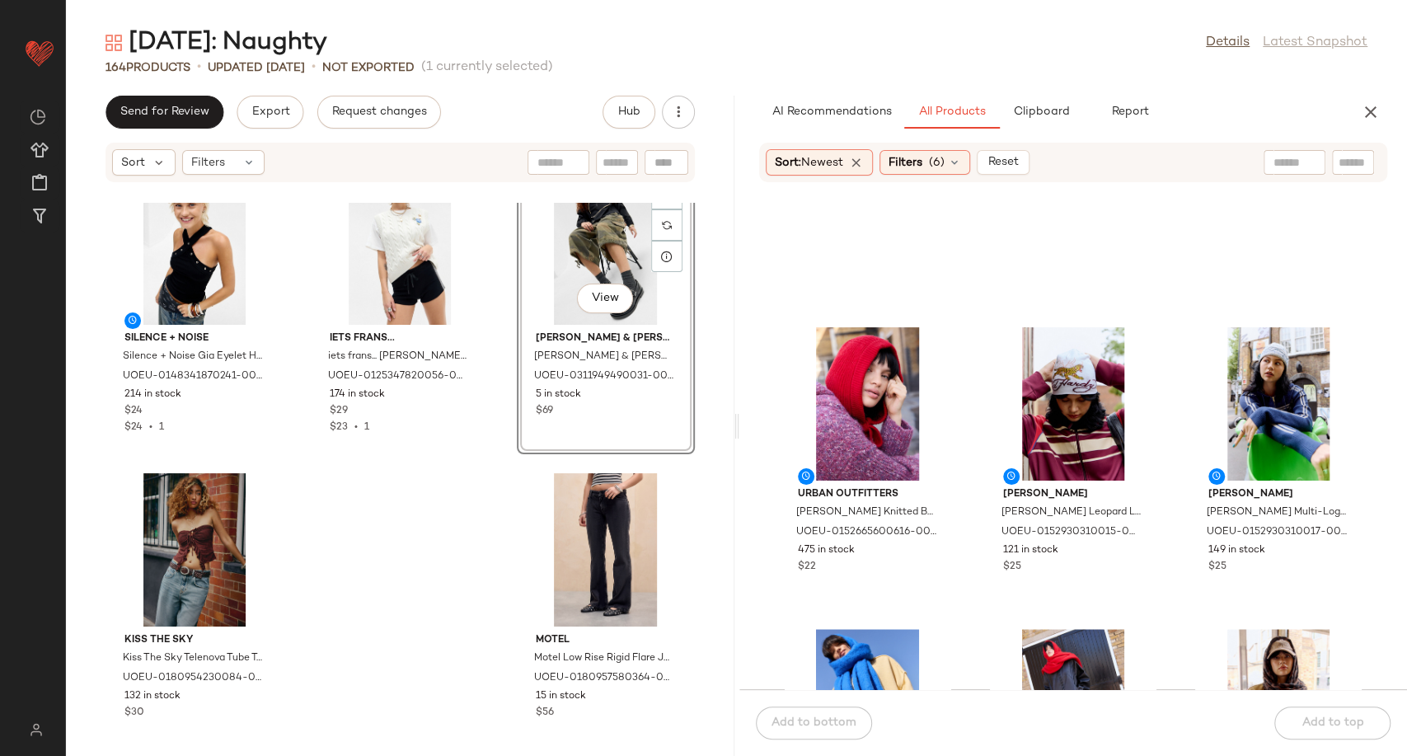
scroll to position [5325, 0]
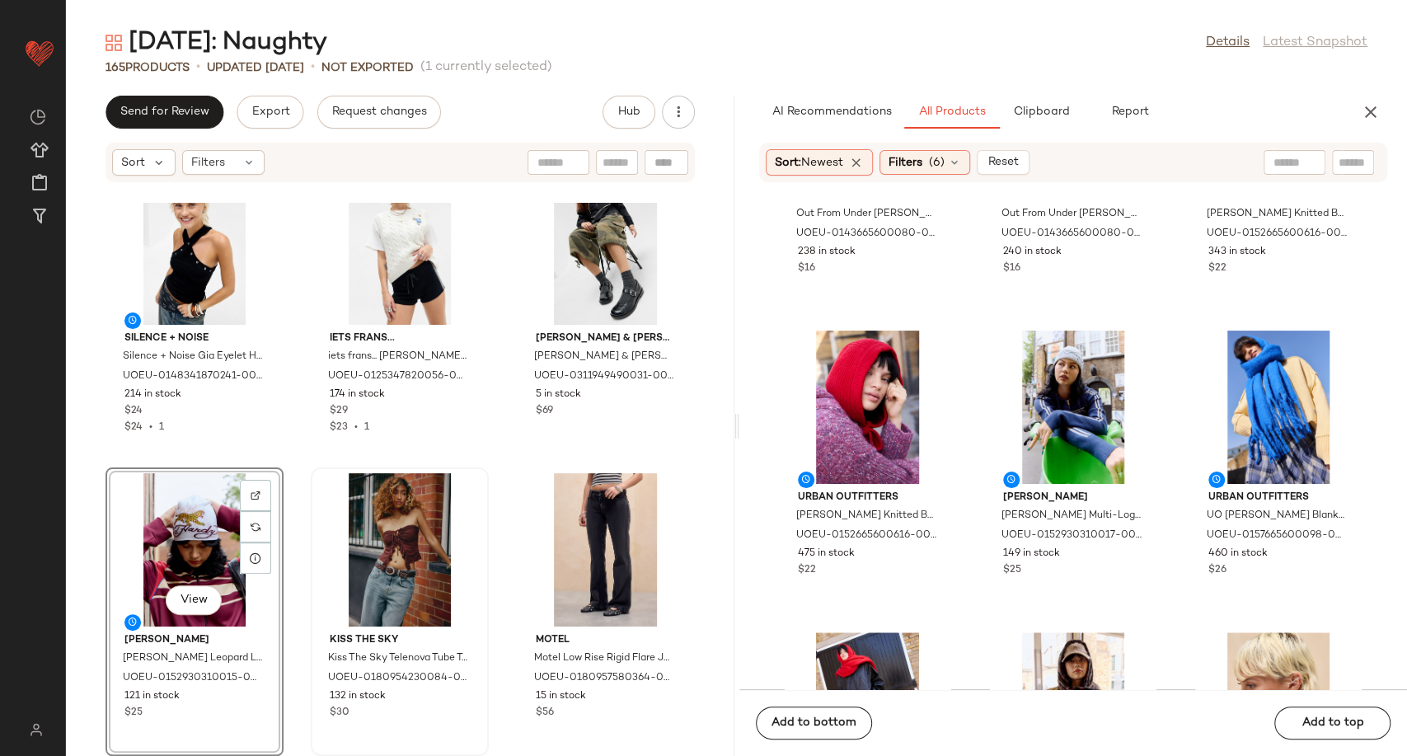
click at [481, 548] on div "Kiss The Sky Kiss The Sky Telenova Tube Top - Brown XL at Urban Outfitters UOEU…" at bounding box center [399, 611] width 175 height 285
